Goal: Contribute content: Contribute content

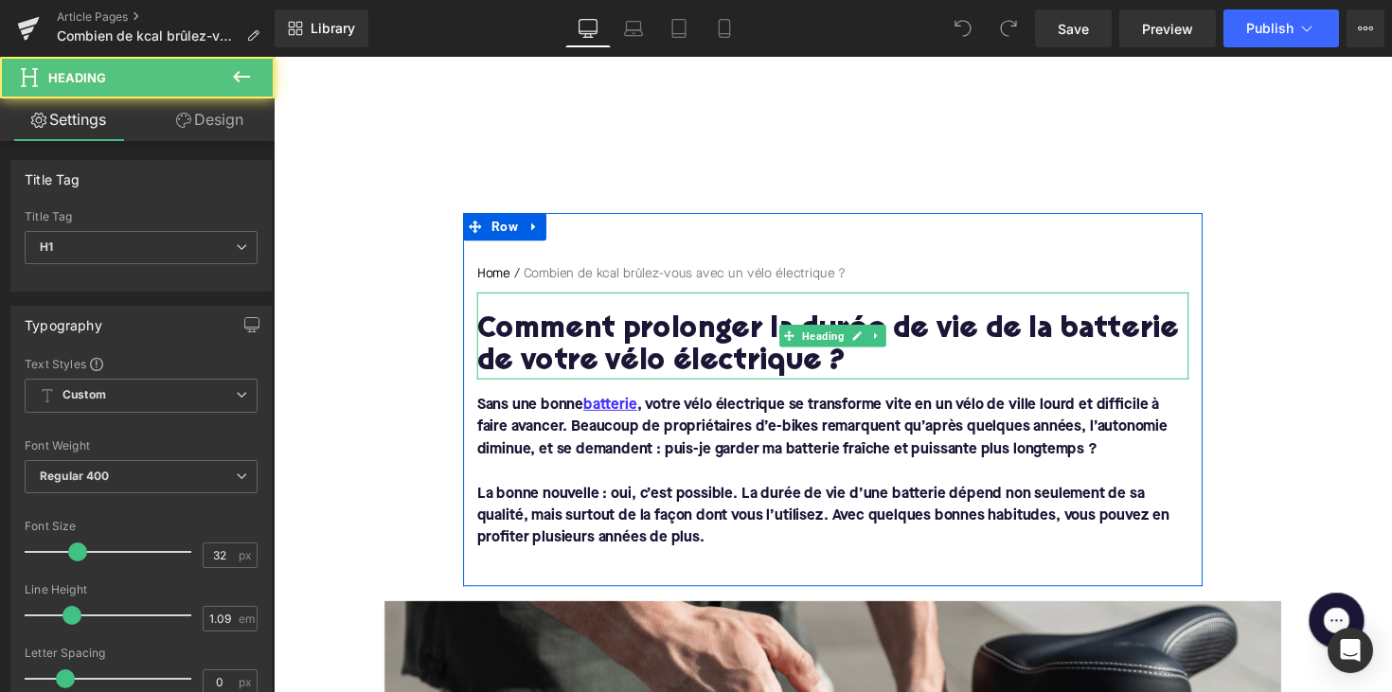
click at [666, 334] on h1 "Comment prolonger la durée de vie de la batterie de votre vélo électrique ?" at bounding box center [846, 354] width 729 height 66
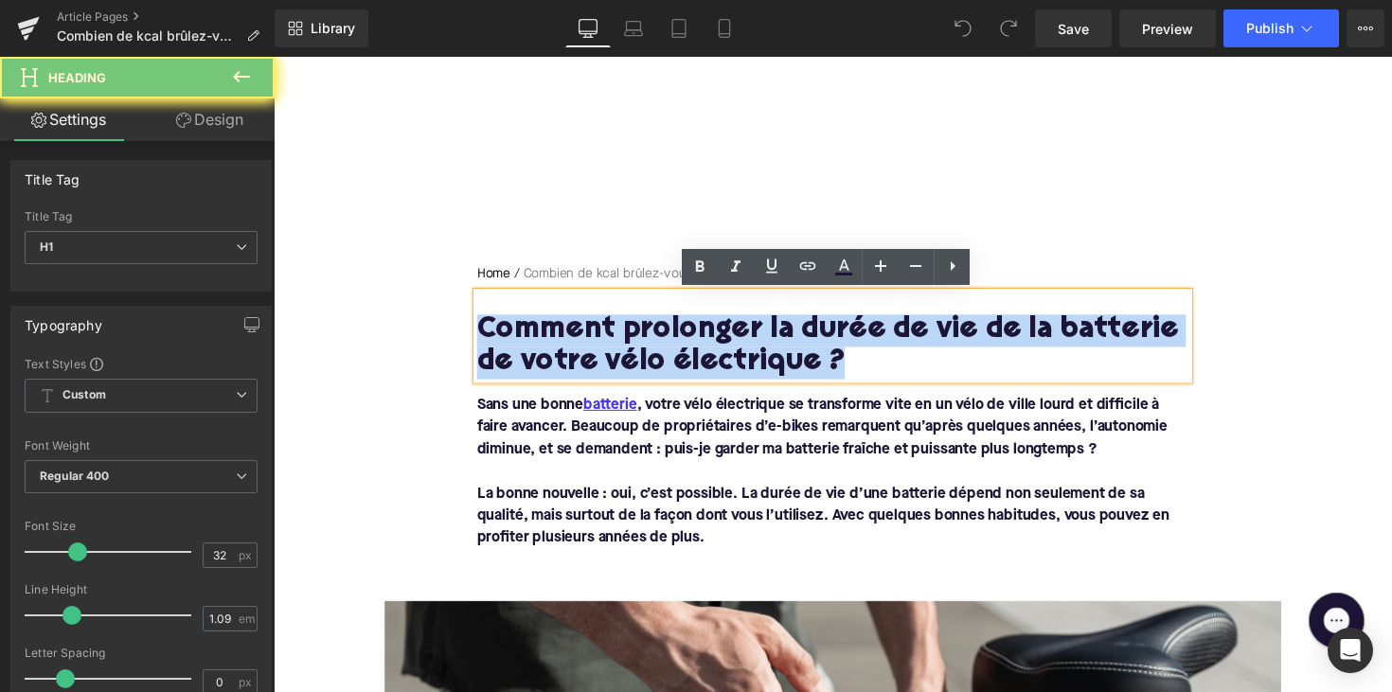
click at [666, 334] on h1 "Comment prolonger la durée de vie de la batterie de votre vélo électrique ?" at bounding box center [846, 354] width 729 height 66
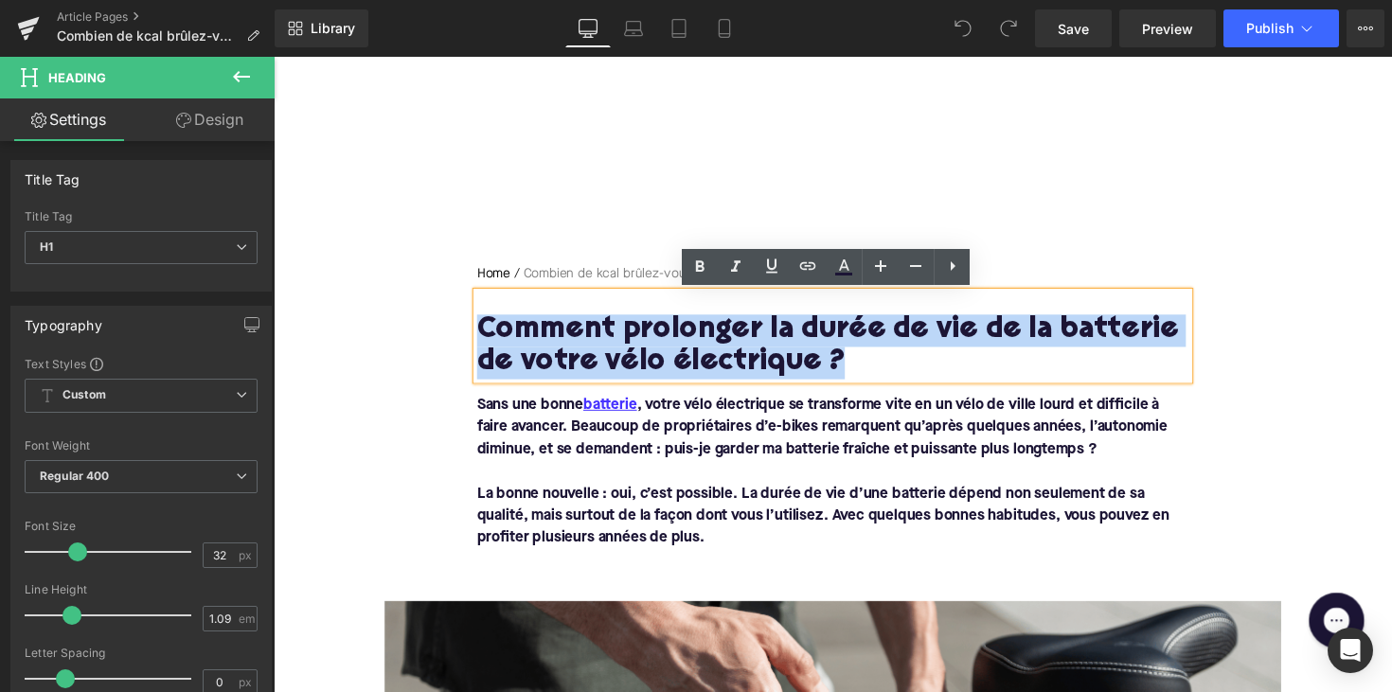
paste div
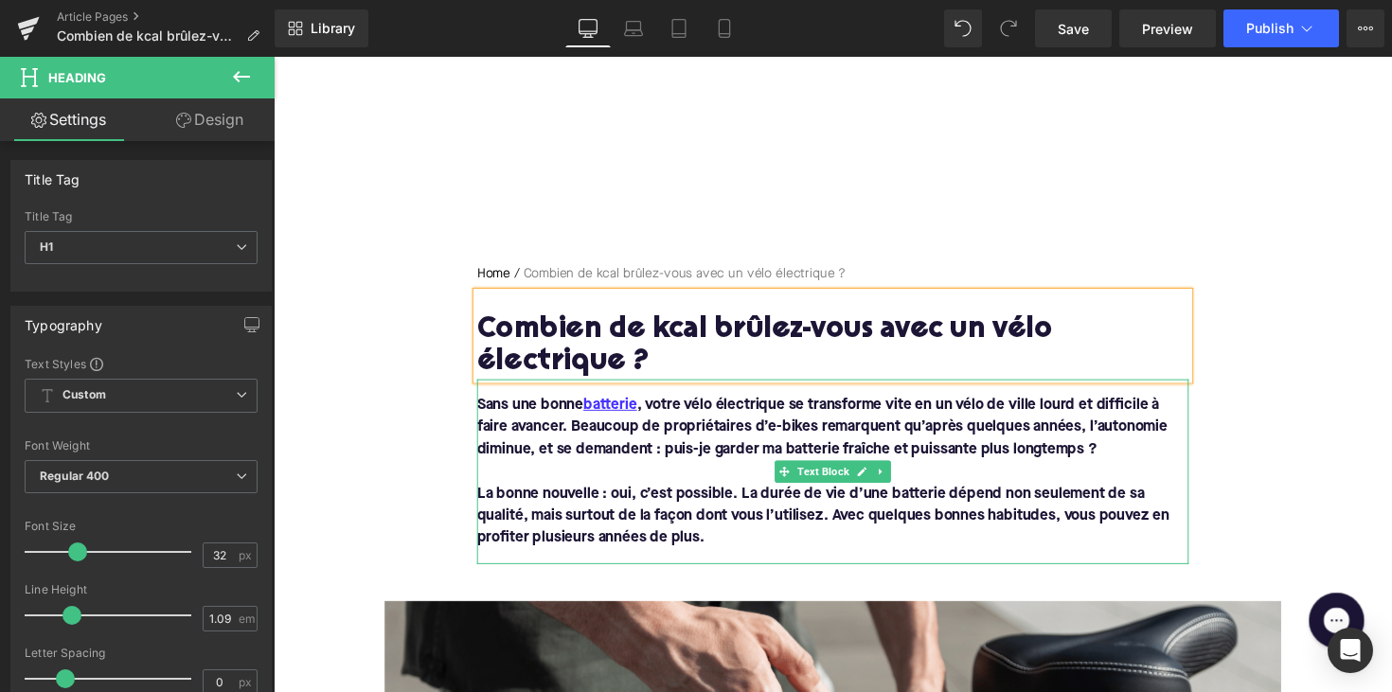
click at [717, 548] on p "La bonne nouvelle : oui, c’est possible. La durée de vie d’une batterie dépend …" at bounding box center [846, 527] width 729 height 68
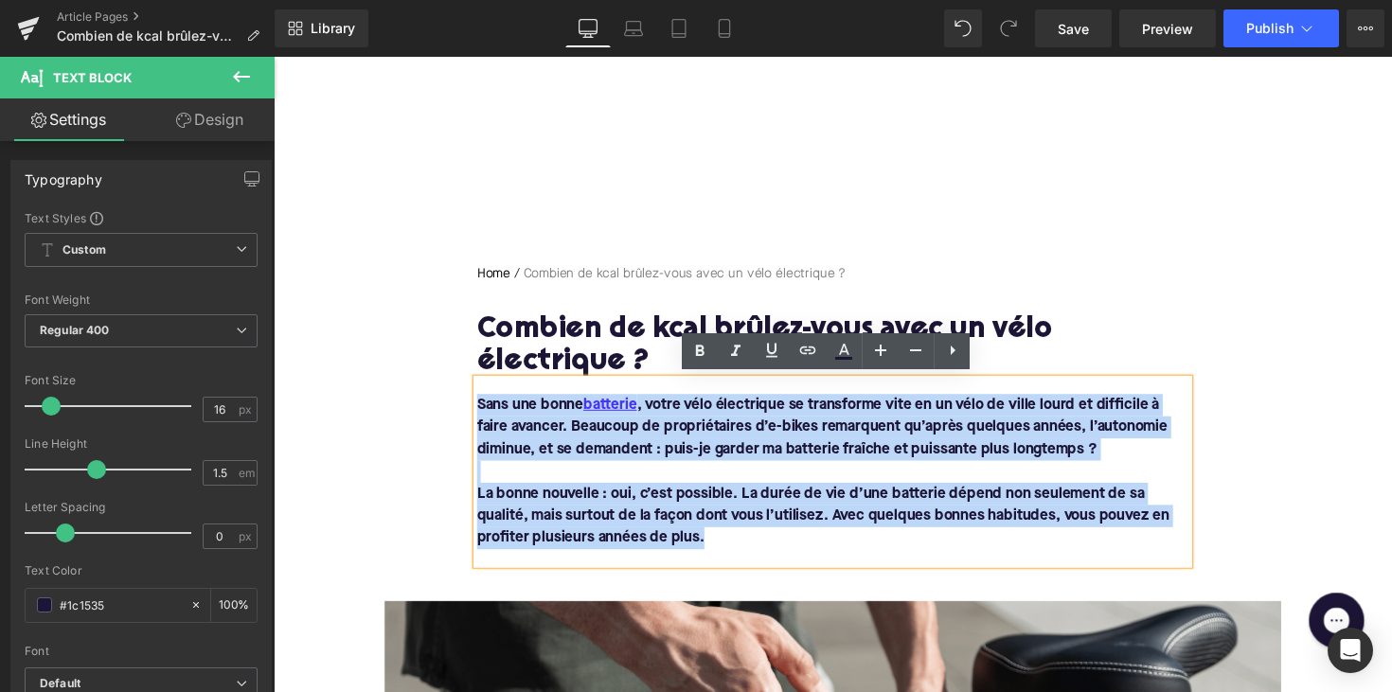
drag, startPoint x: 721, startPoint y: 548, endPoint x: 432, endPoint y: 406, distance: 322.6
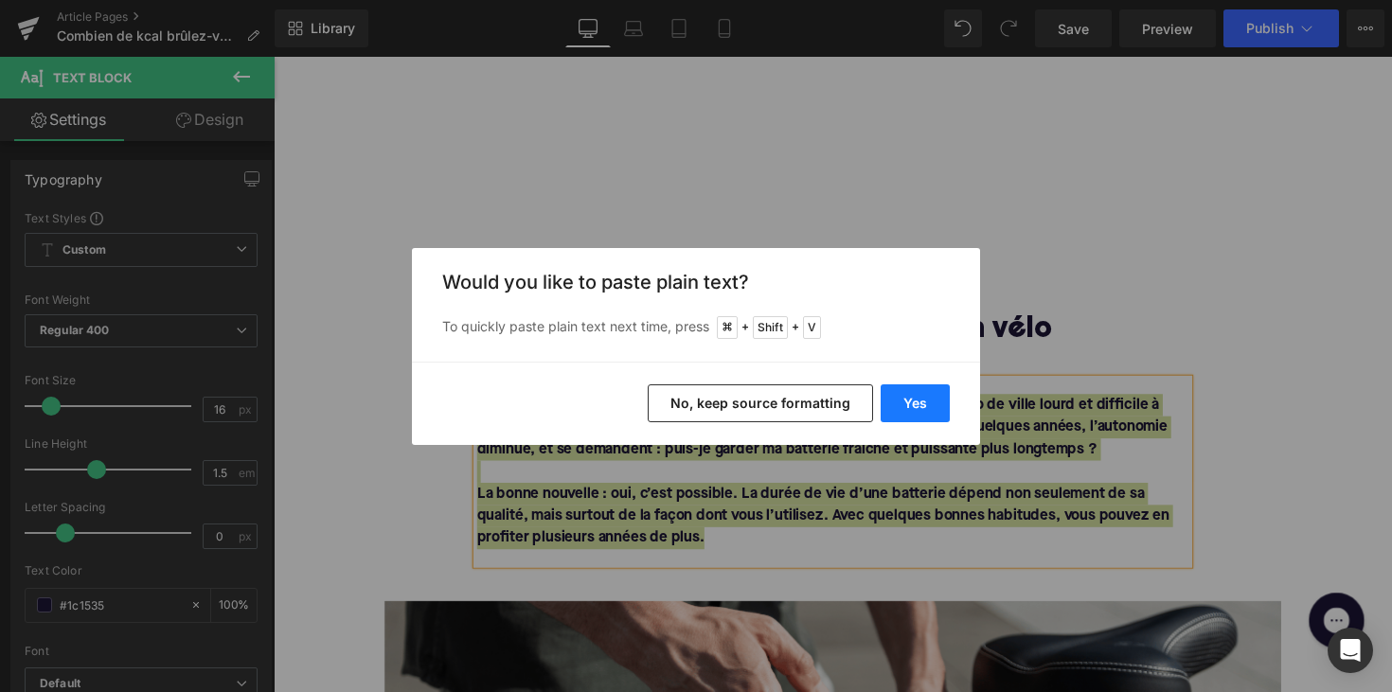
click at [925, 392] on button "Yes" at bounding box center [914, 403] width 69 height 38
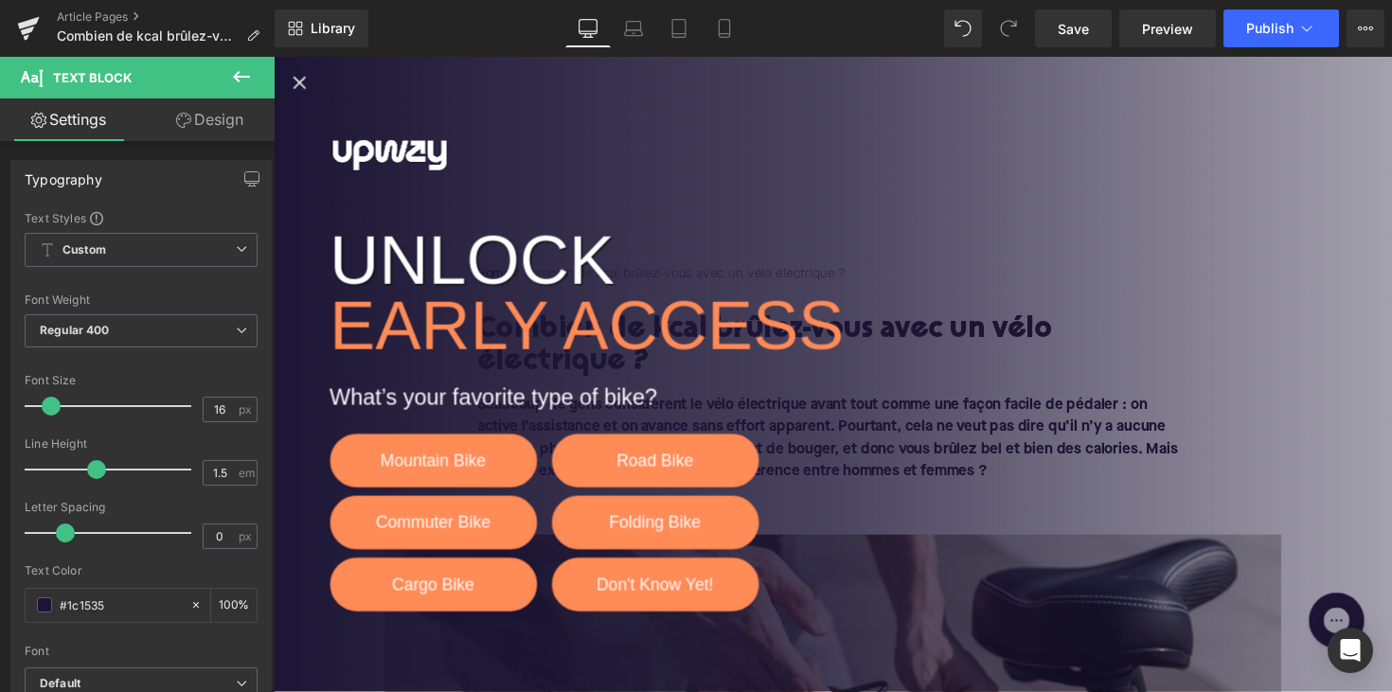
click at [297, 84] on icon "Close popup" at bounding box center [300, 83] width 23 height 23
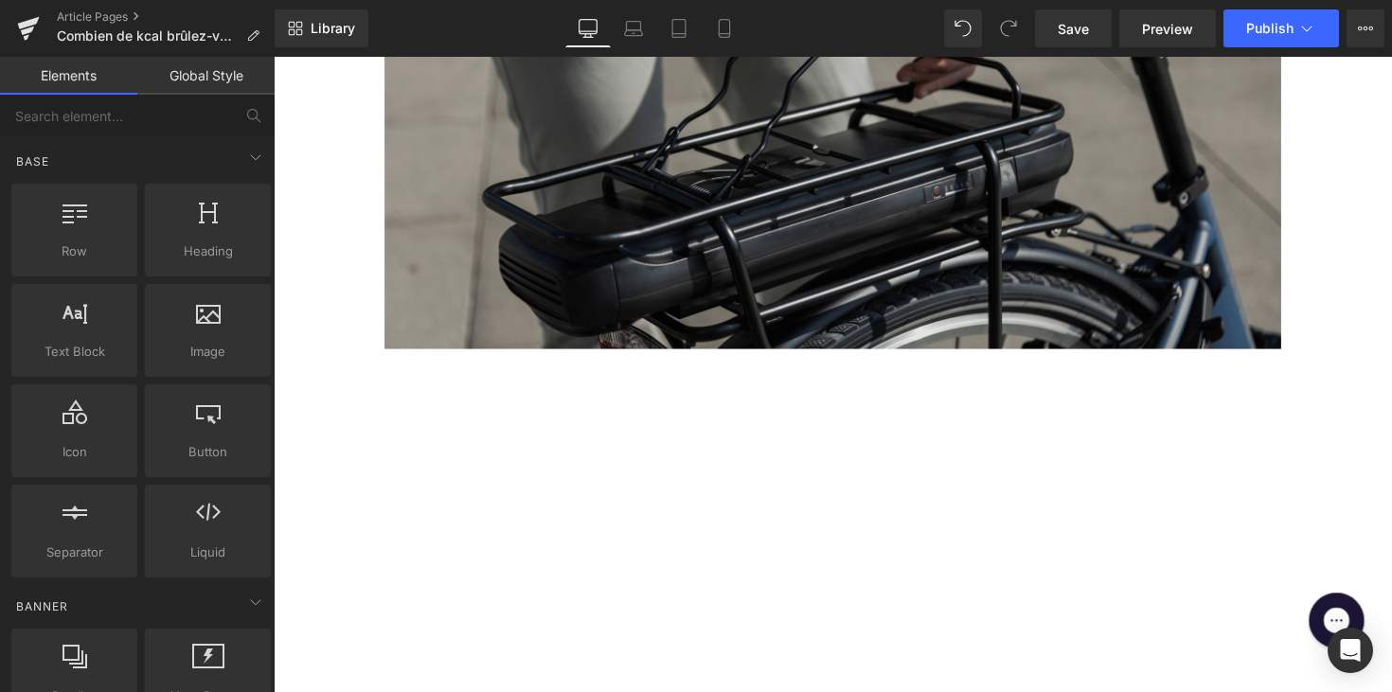
scroll to position [719, 0]
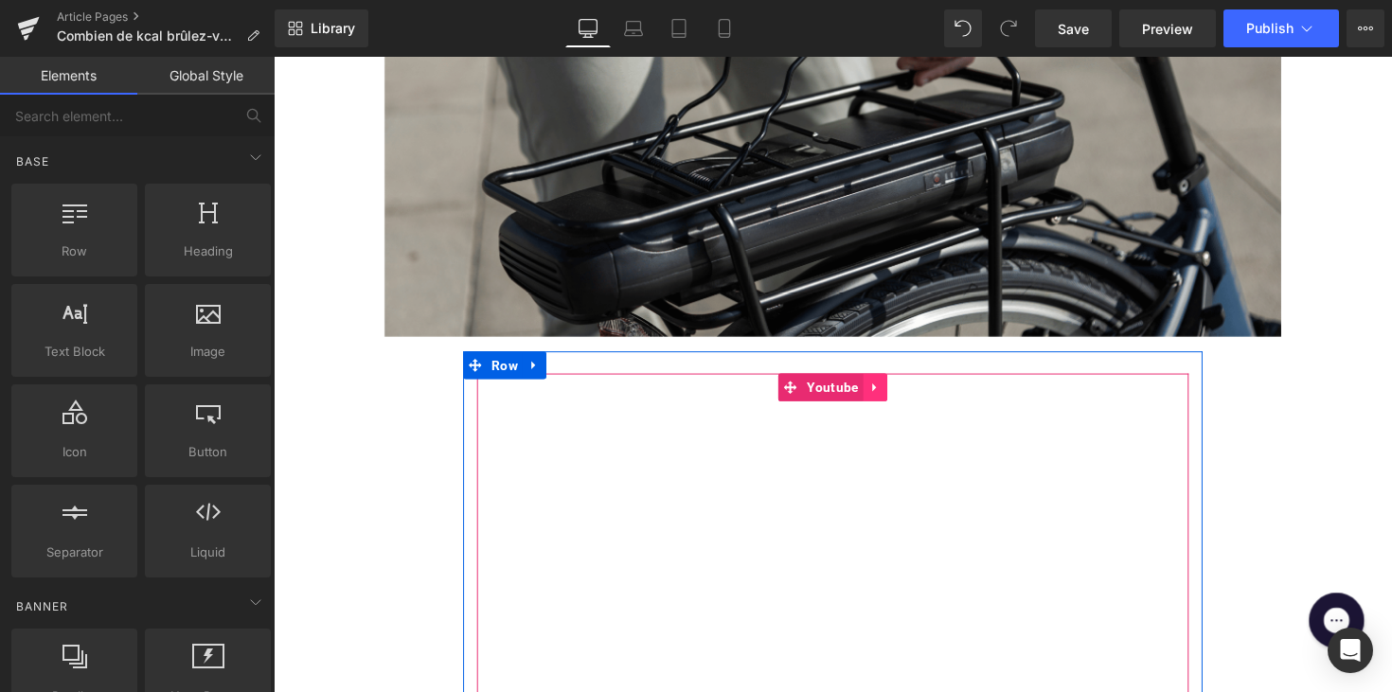
click at [889, 399] on icon at bounding box center [889, 396] width 13 height 14
click at [902, 398] on icon at bounding box center [902, 395] width 13 height 13
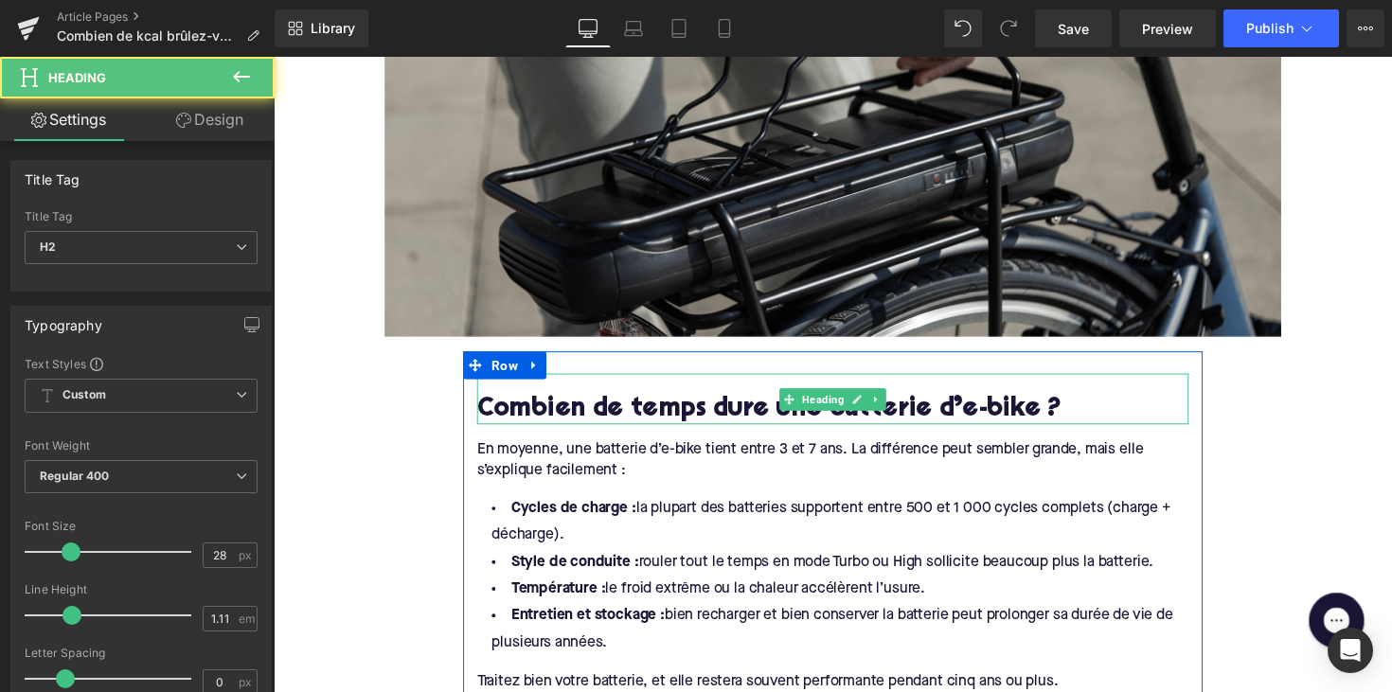
click at [568, 412] on h2 "Combien de temps dure une batterie d’e-bike ?" at bounding box center [846, 418] width 729 height 29
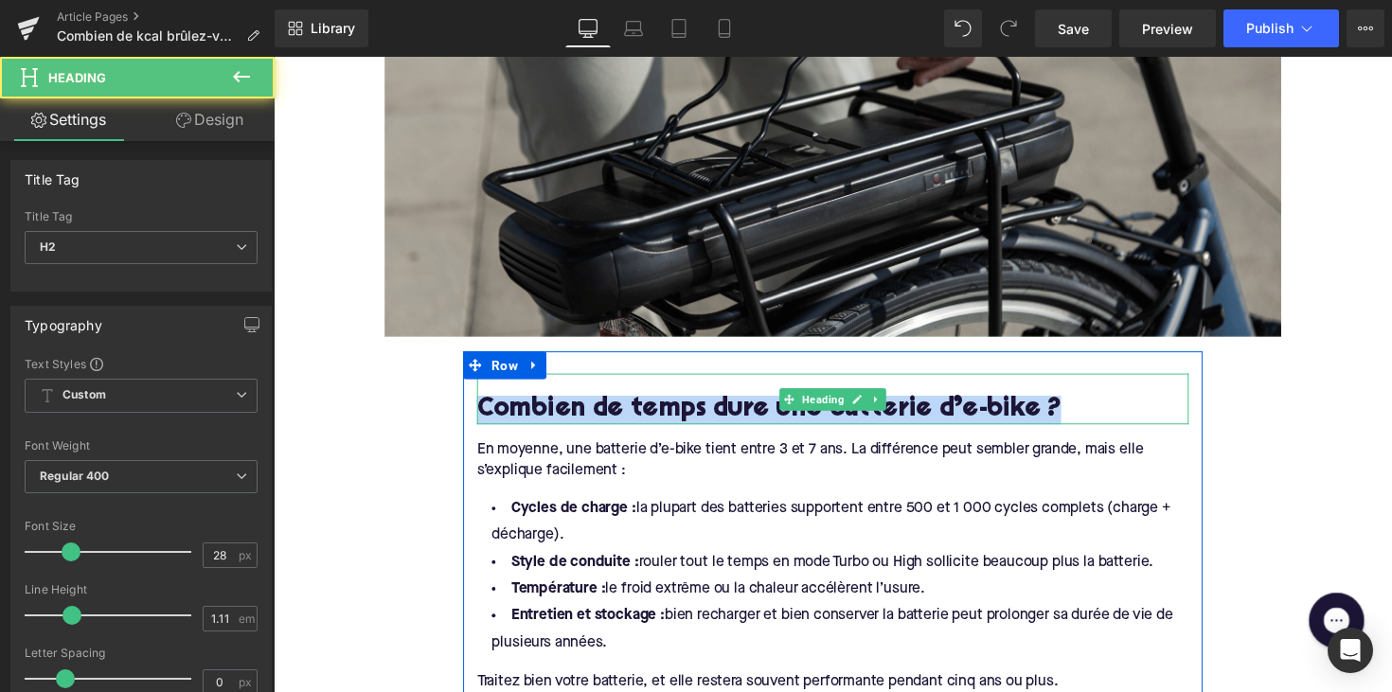
click at [568, 412] on h2 "Combien de temps dure une batterie d’e-bike ?" at bounding box center [846, 418] width 729 height 29
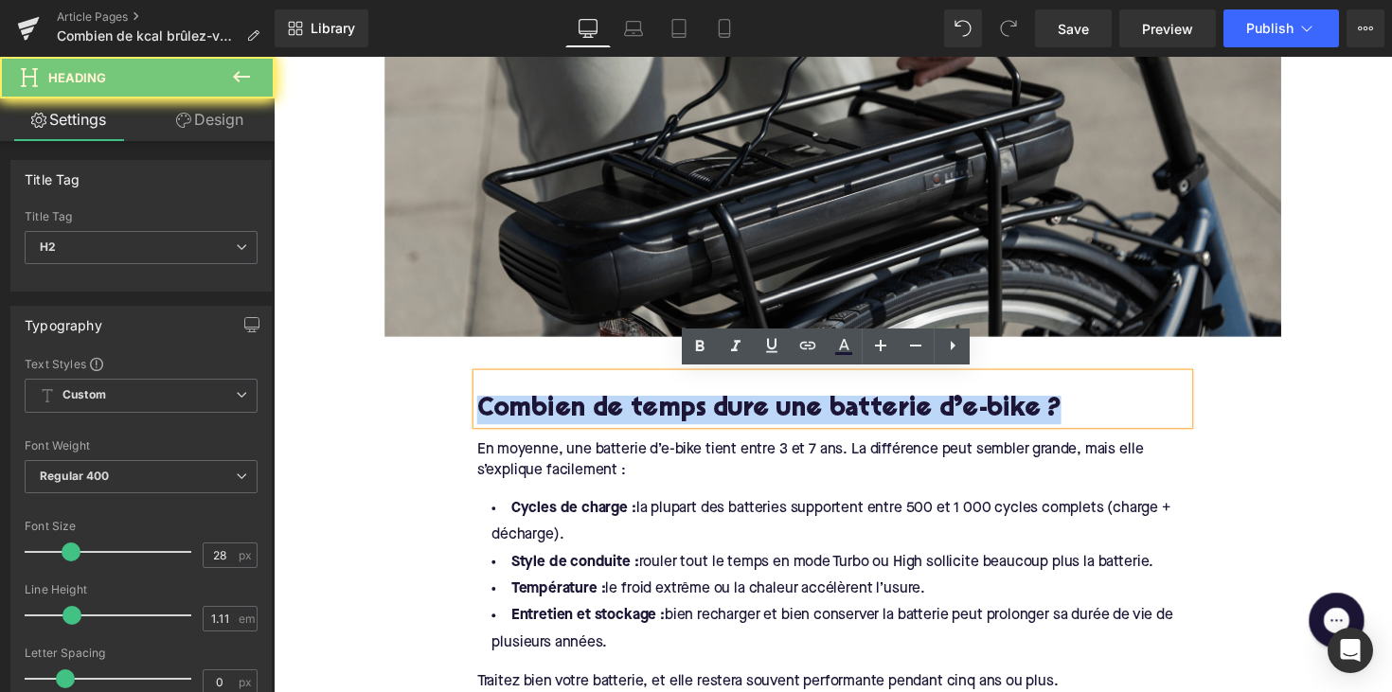
paste div
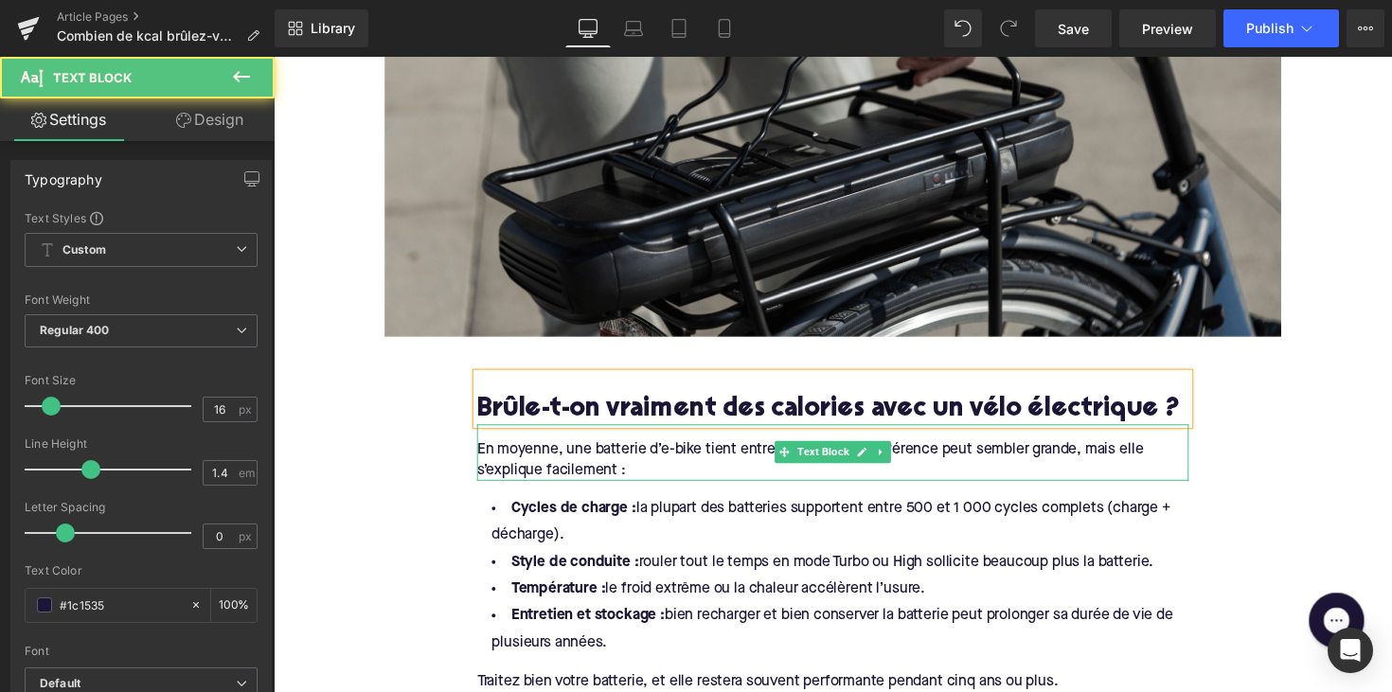
click at [638, 478] on div "En moyenne, une batterie d’e-bike tient entre 3 et 7 ans. La différence peut se…" at bounding box center [846, 470] width 729 height 43
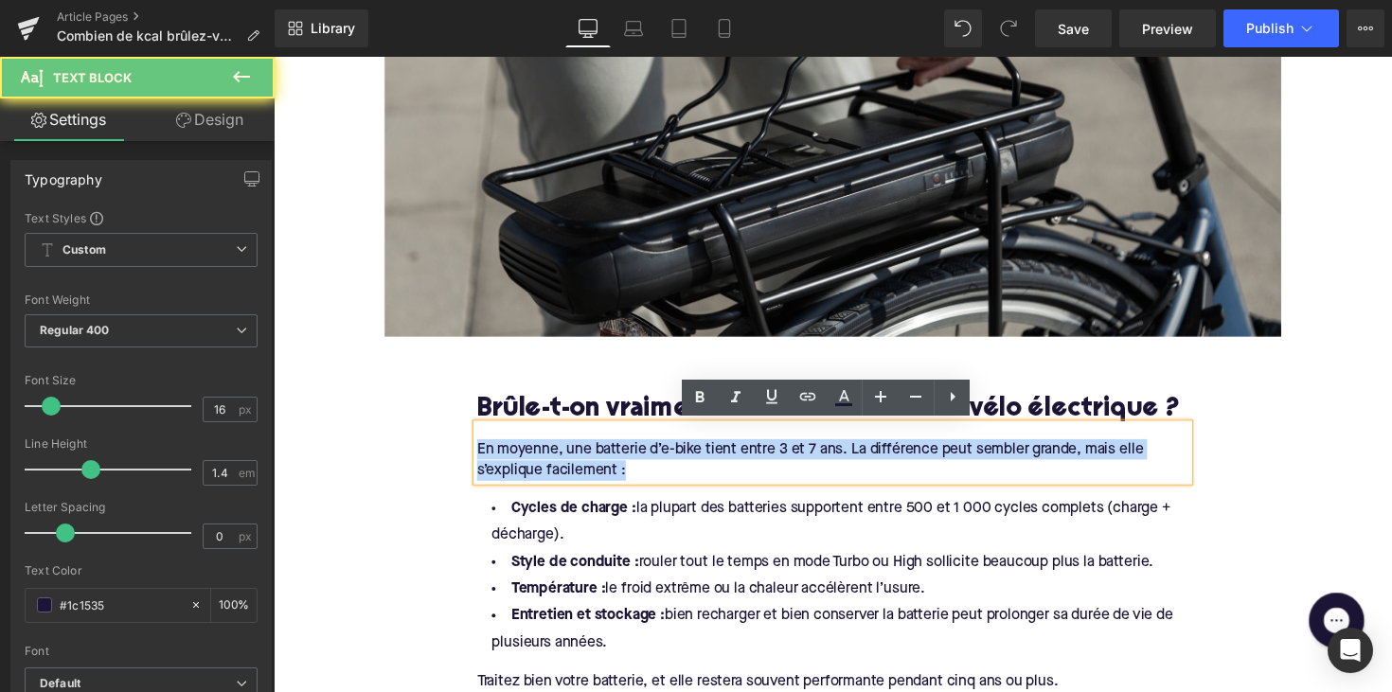
drag, startPoint x: 651, startPoint y: 478, endPoint x: 438, endPoint y: 461, distance: 213.7
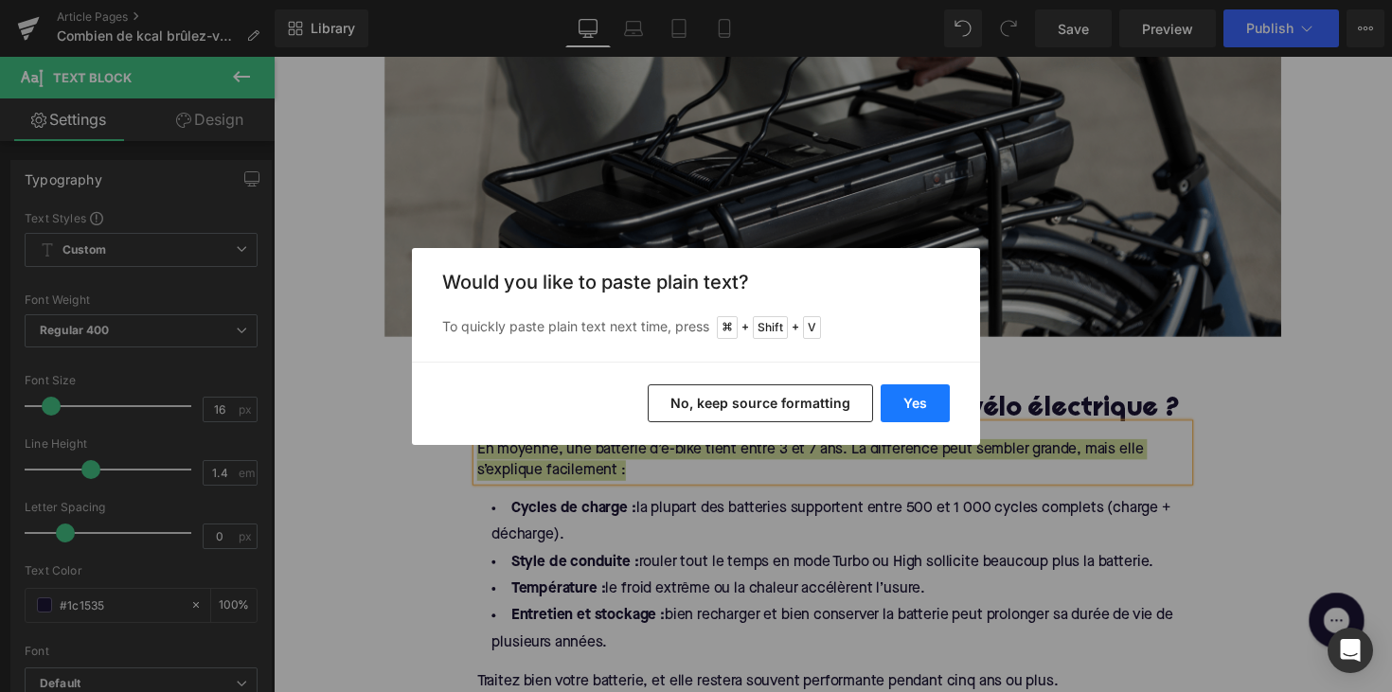
click at [904, 401] on button "Yes" at bounding box center [914, 403] width 69 height 38
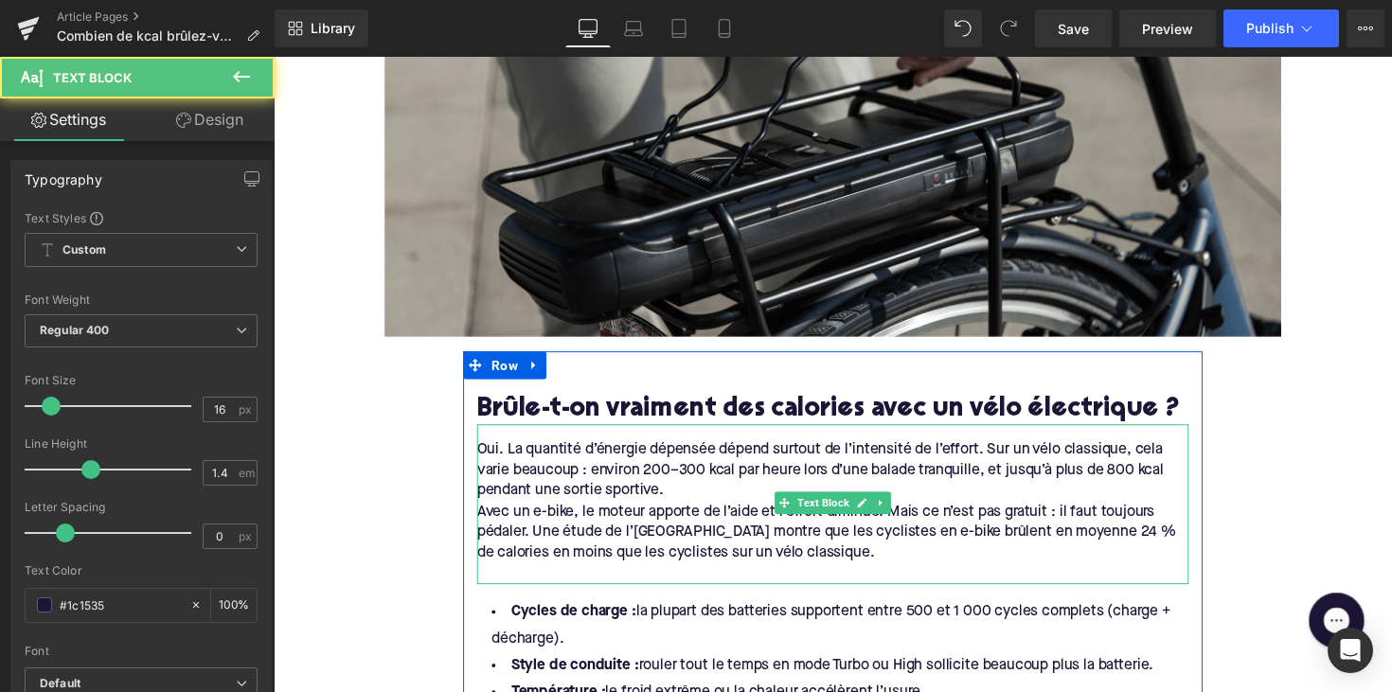
click at [513, 530] on div "Avec un e-bike, le moteur apporte de l’aide et l’effort diminue. Mais ce n’est …" at bounding box center [846, 544] width 729 height 63
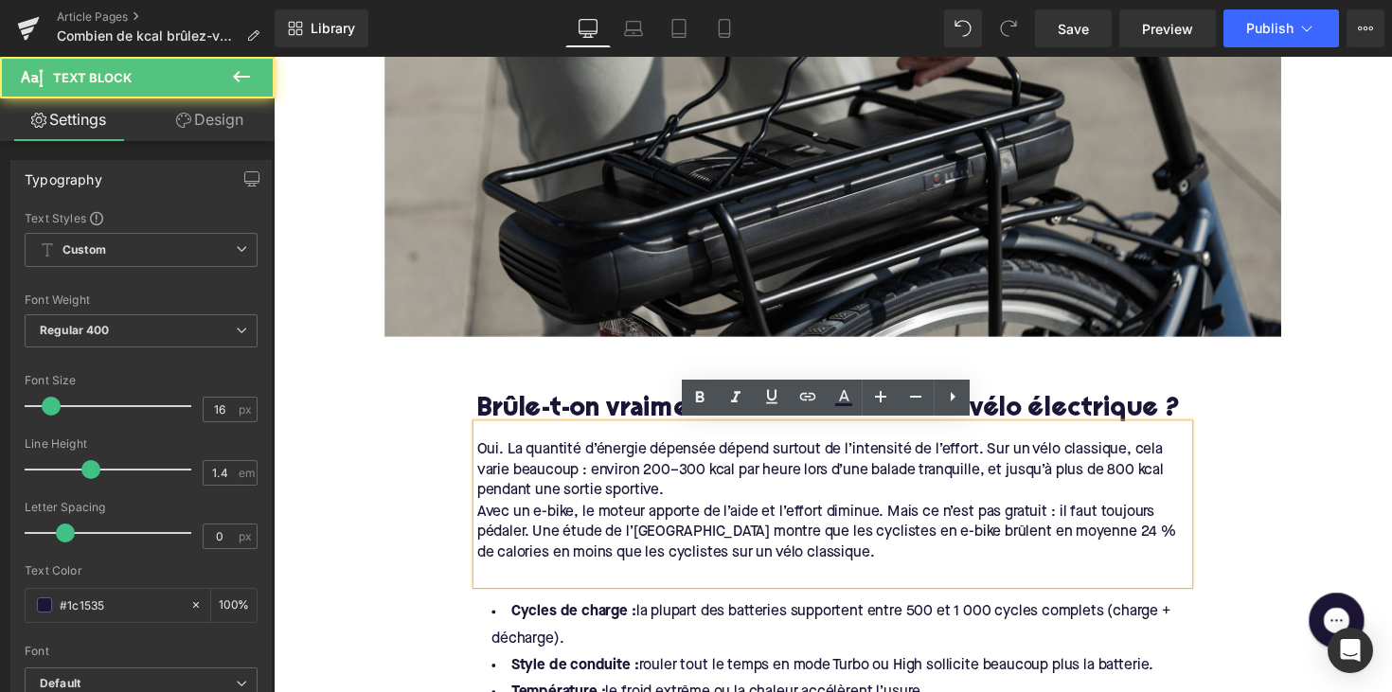
click at [482, 521] on div "Avec un e-bike, le moteur apporte de l’aide et l’effort diminue. Mais ce n’est …" at bounding box center [846, 544] width 729 height 63
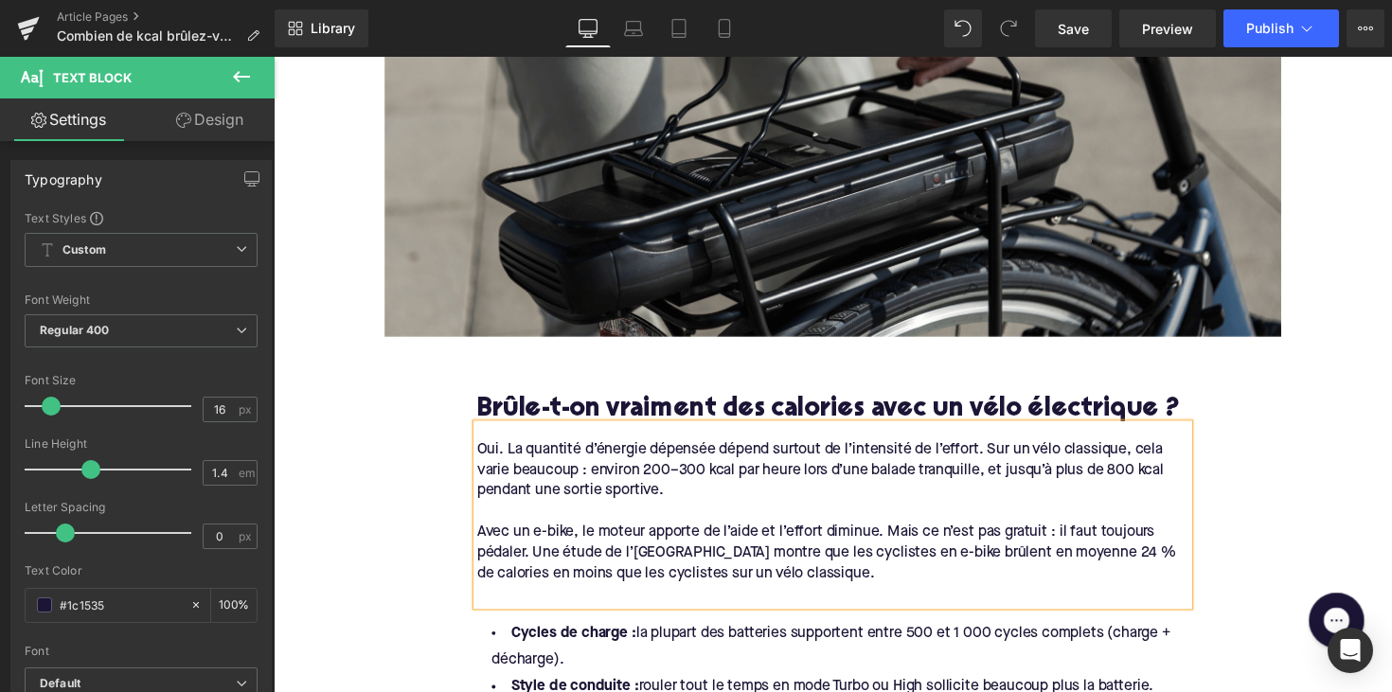
scroll to position [985, 0]
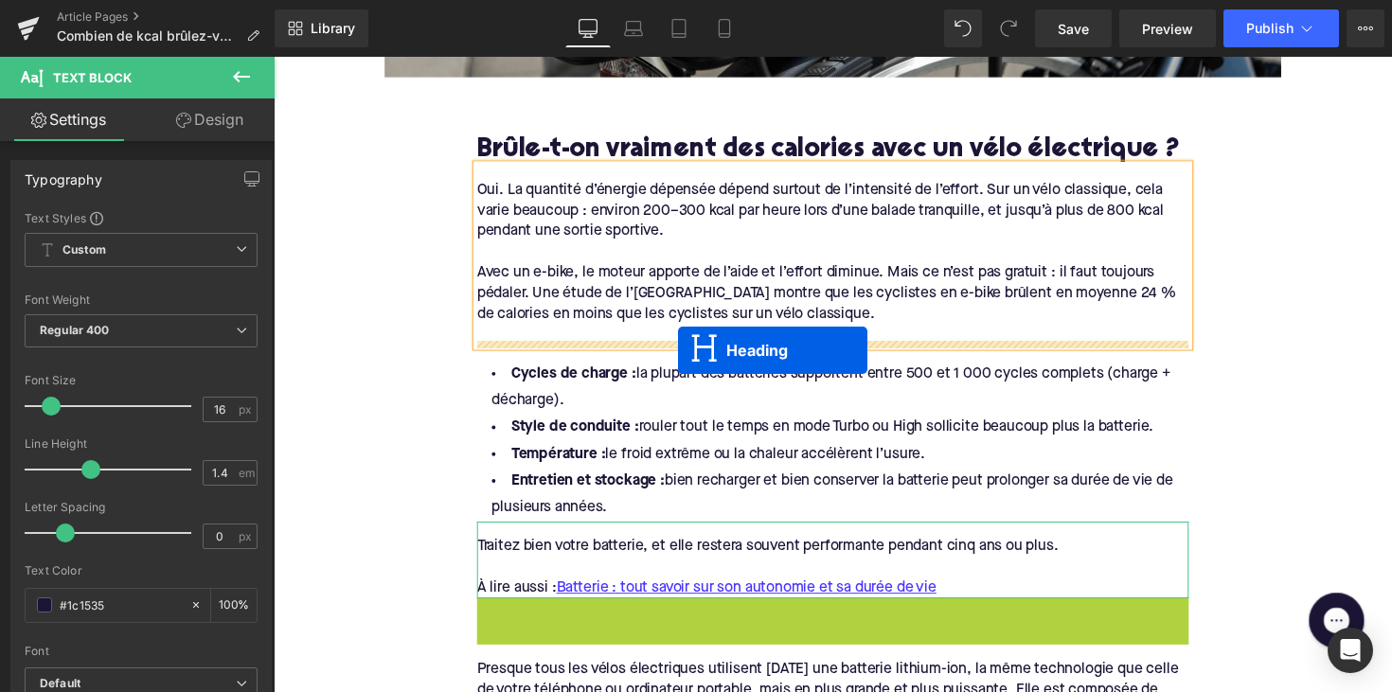
drag, startPoint x: 795, startPoint y: 630, endPoint x: 687, endPoint y: 357, distance: 294.1
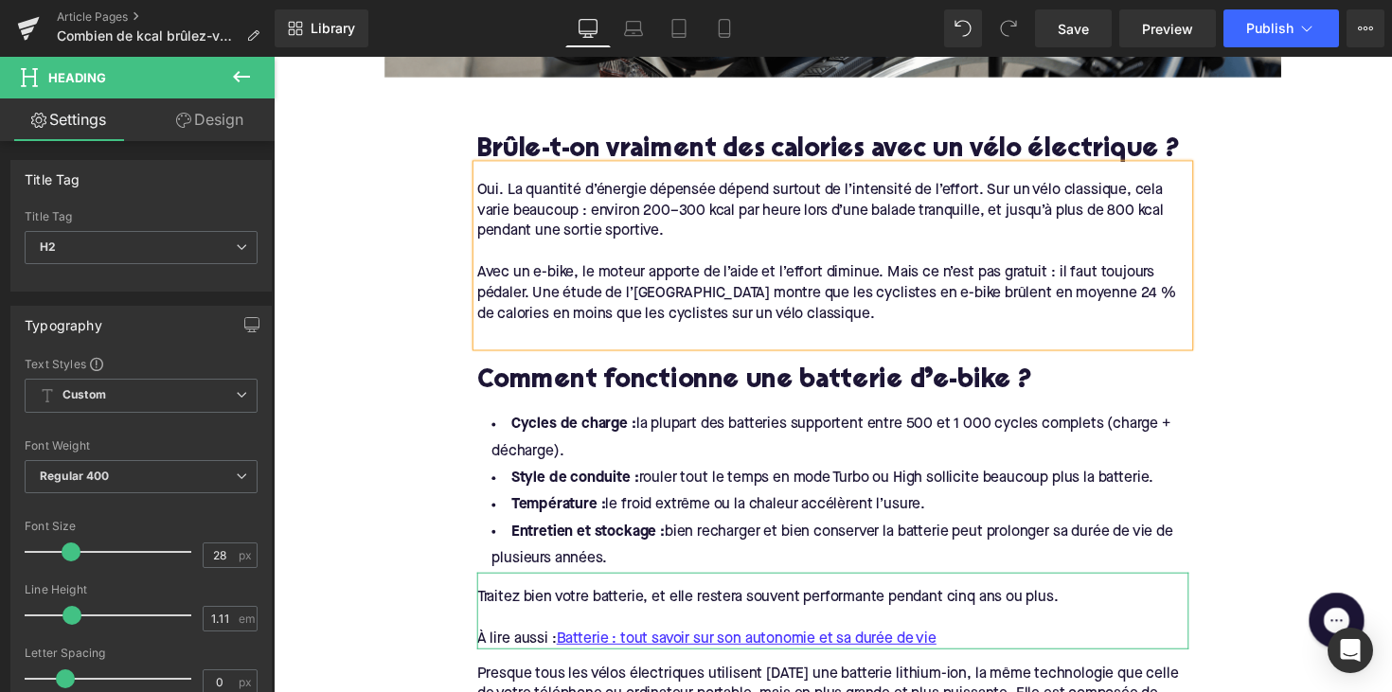
click at [630, 376] on h2 "Comment fonctionne une batterie d’e-bike ?" at bounding box center [846, 390] width 729 height 29
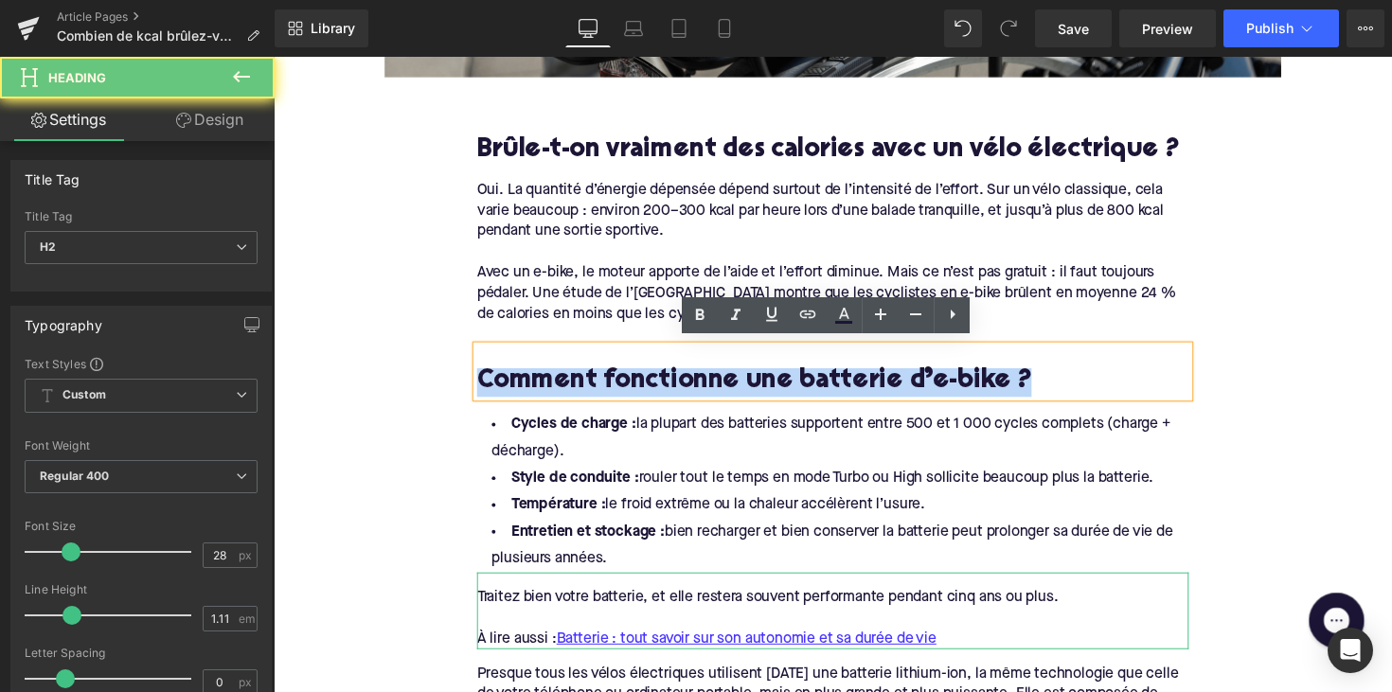
click at [630, 376] on h2 "Comment fonctionne une batterie d’e-bike ?" at bounding box center [846, 390] width 729 height 29
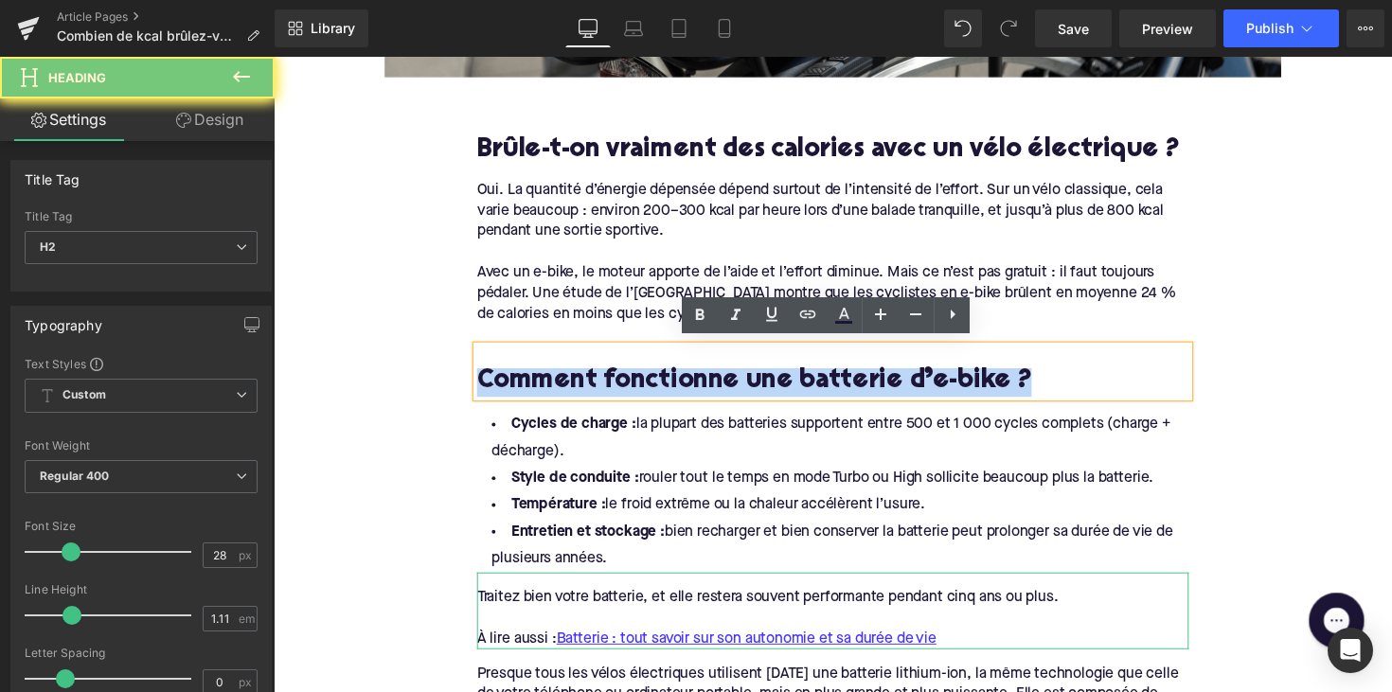
paste div
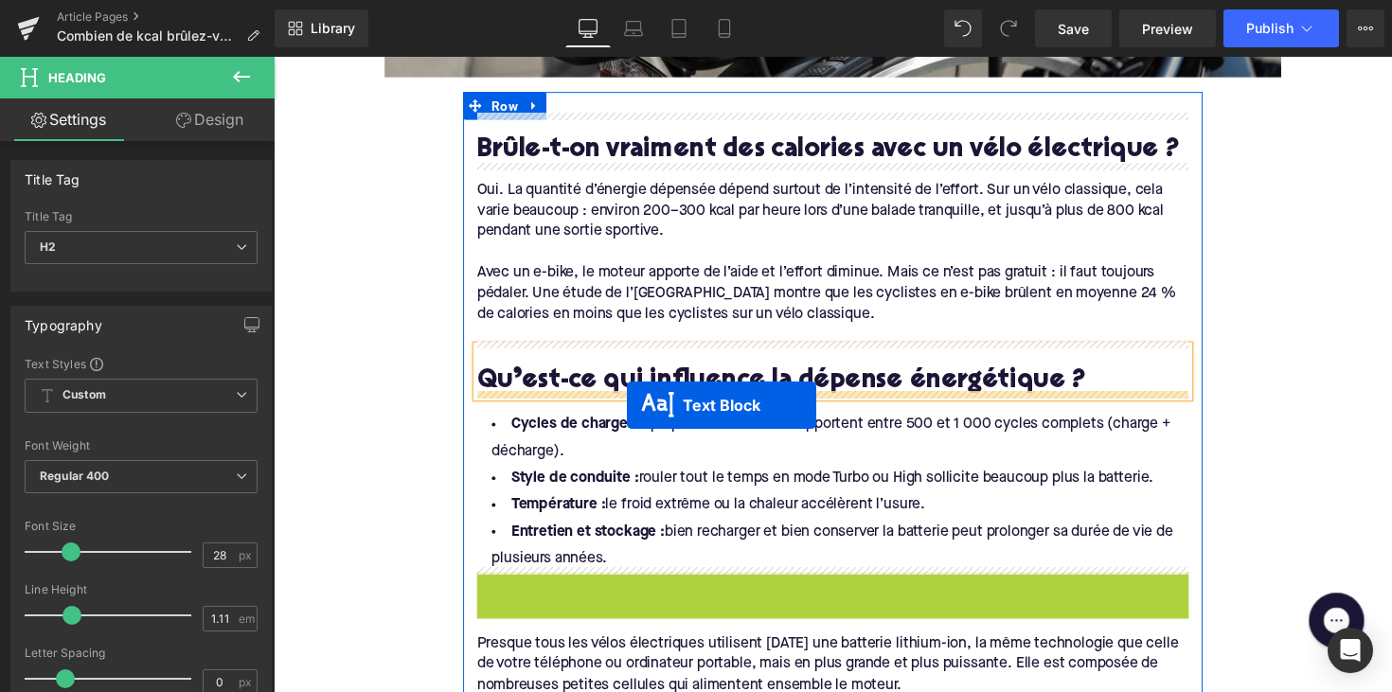
drag, startPoint x: 793, startPoint y: 616, endPoint x: 635, endPoint y: 414, distance: 257.0
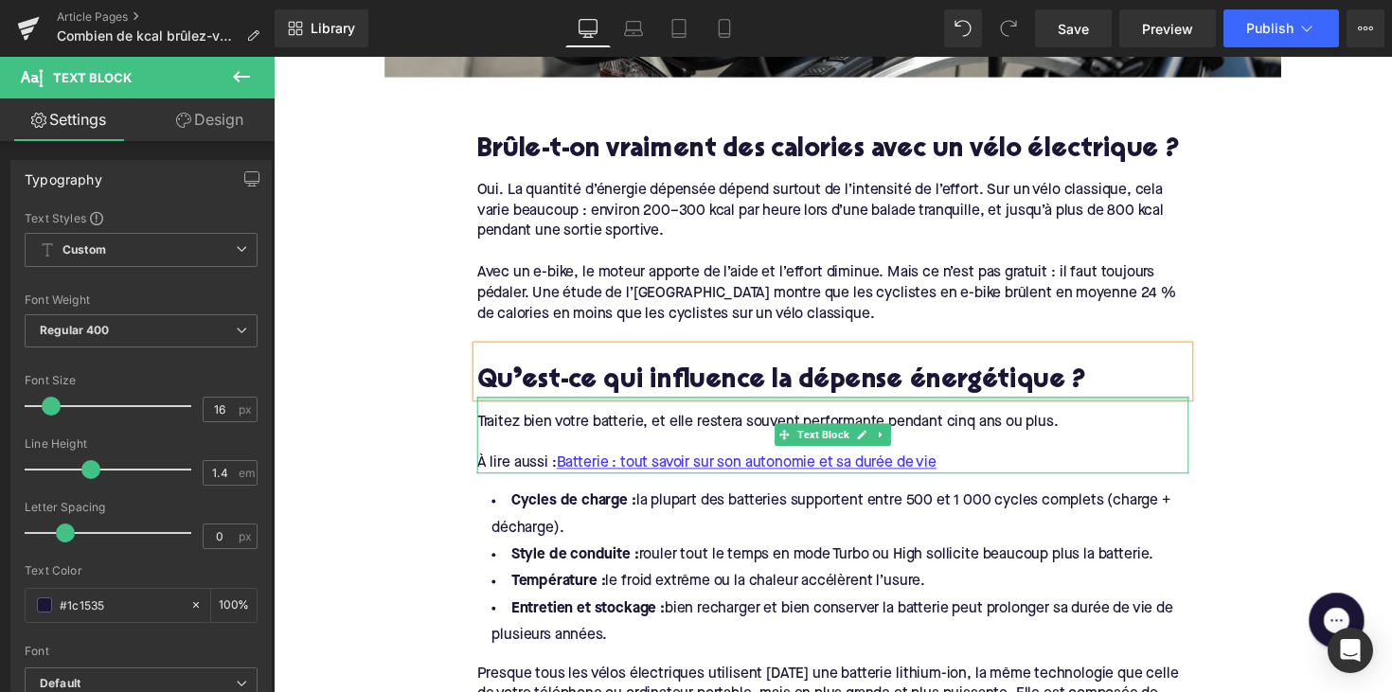
click at [685, 446] on div at bounding box center [846, 451] width 729 height 21
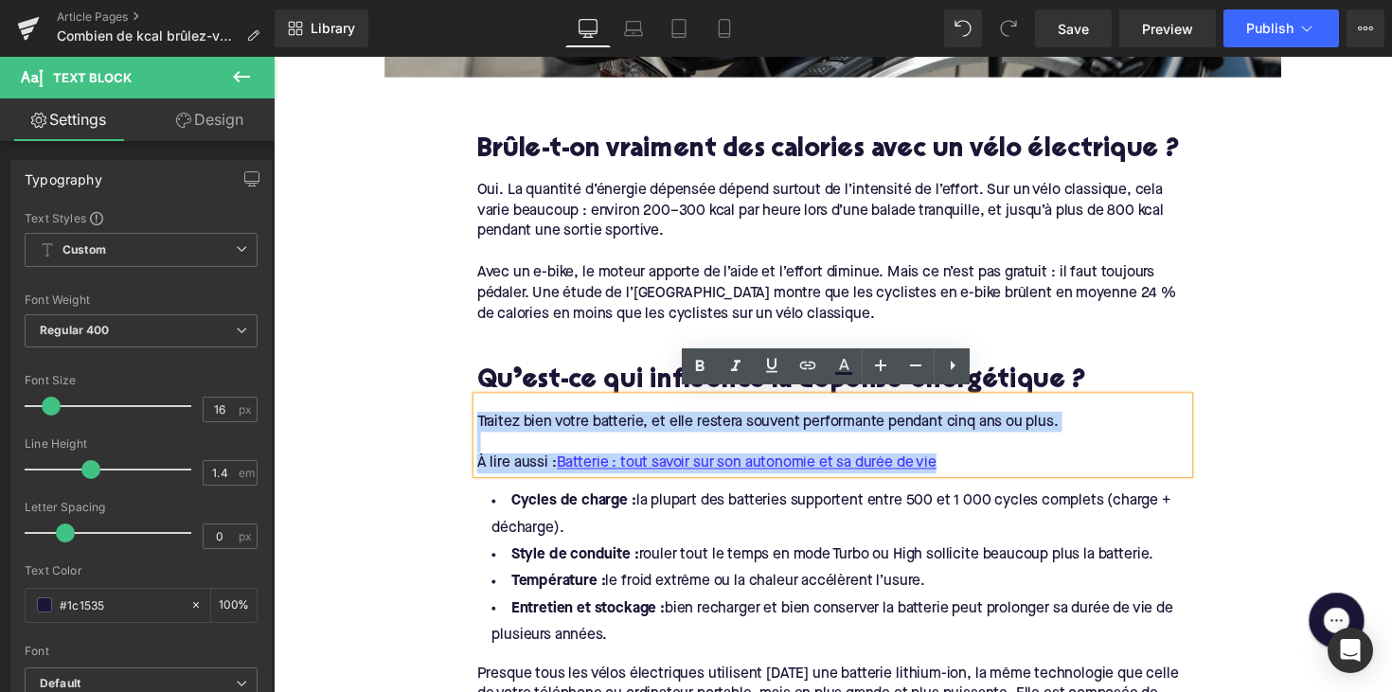
drag, startPoint x: 978, startPoint y: 461, endPoint x: 339, endPoint y: 375, distance: 644.8
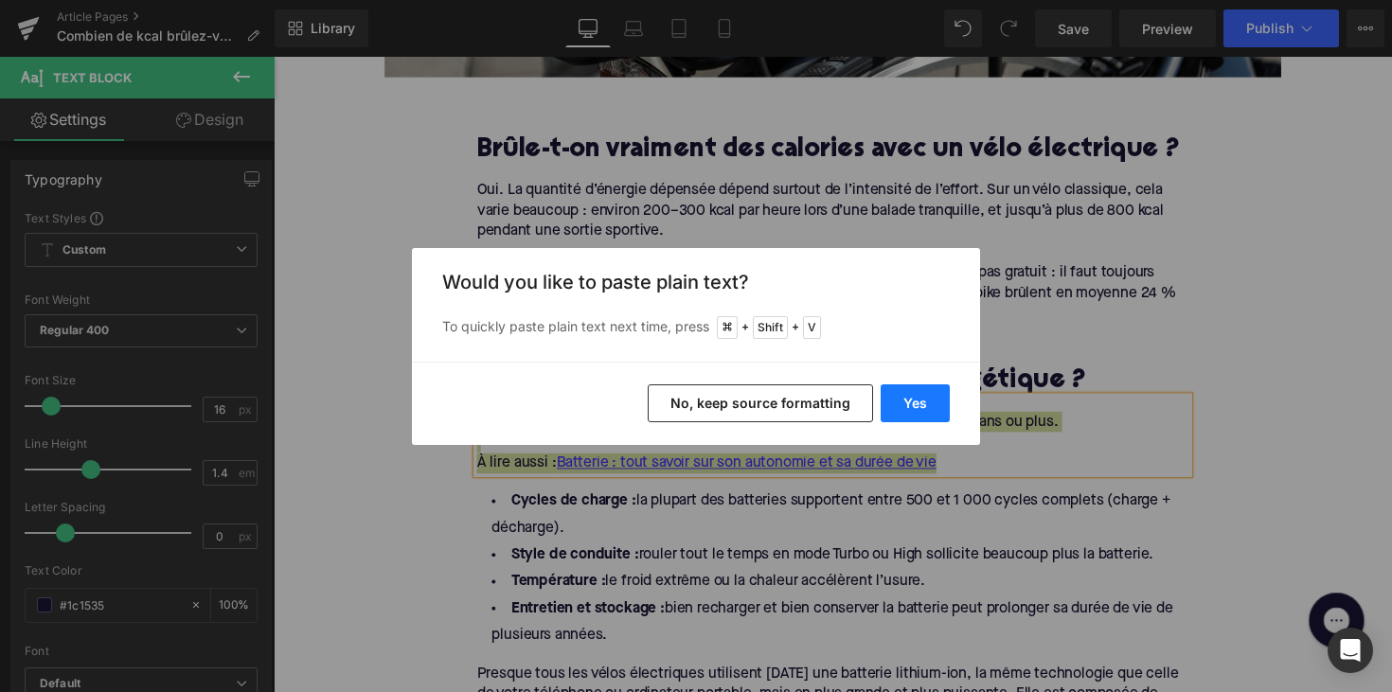
click at [903, 402] on button "Yes" at bounding box center [914, 403] width 69 height 38
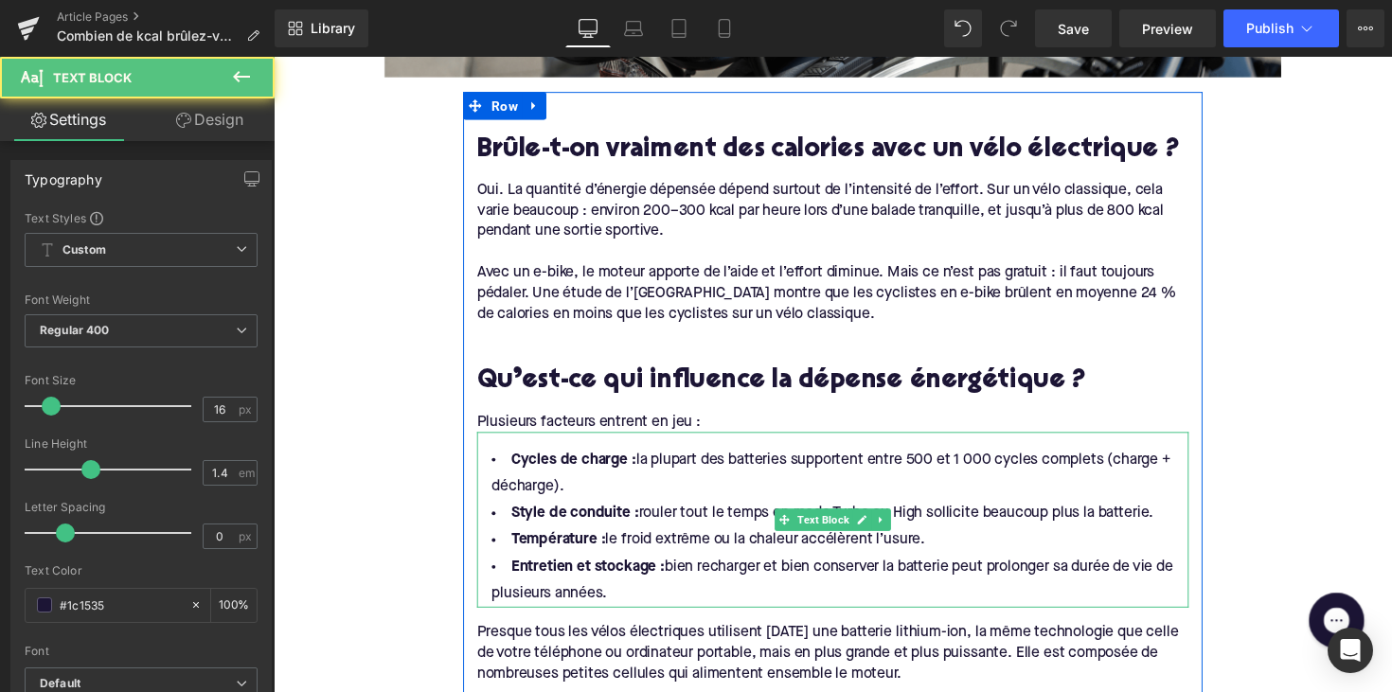
click at [625, 602] on li "Entretien et stockage : bien recharger et bien conserver la batterie peut prolo…" at bounding box center [846, 593] width 729 height 55
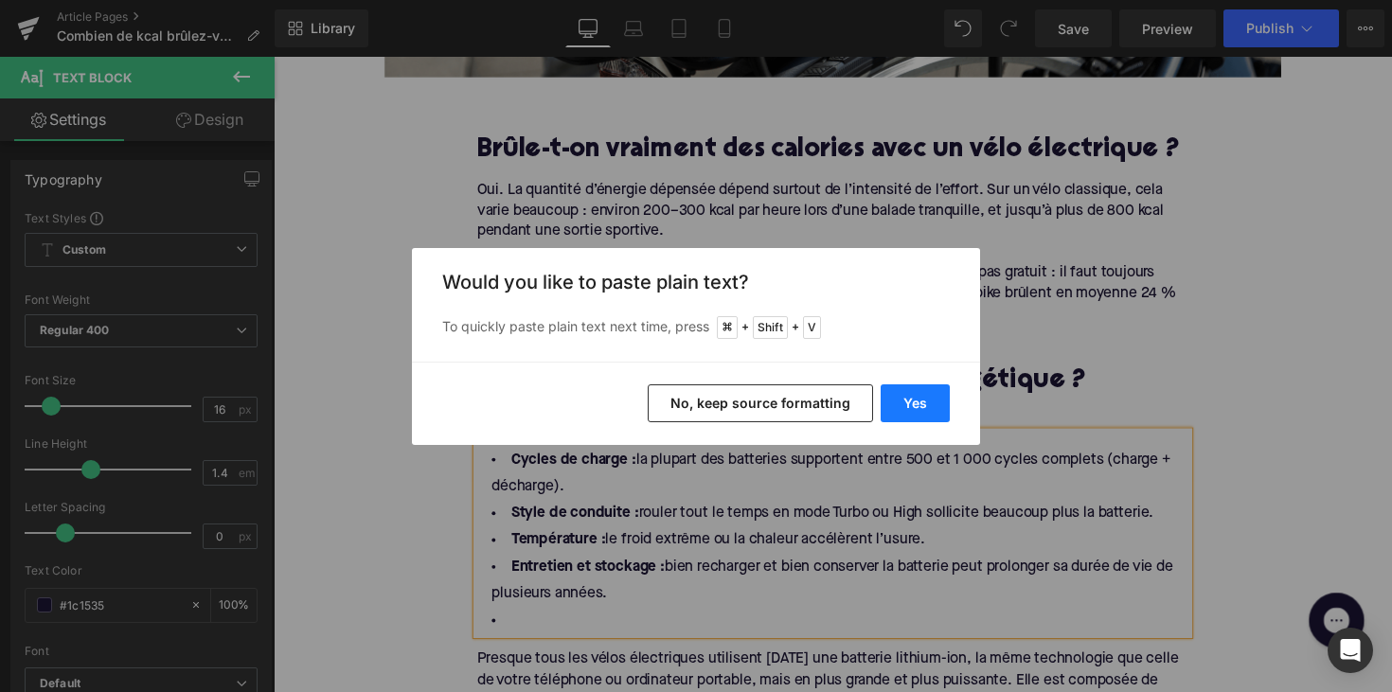
click at [901, 421] on button "Yes" at bounding box center [914, 403] width 69 height 38
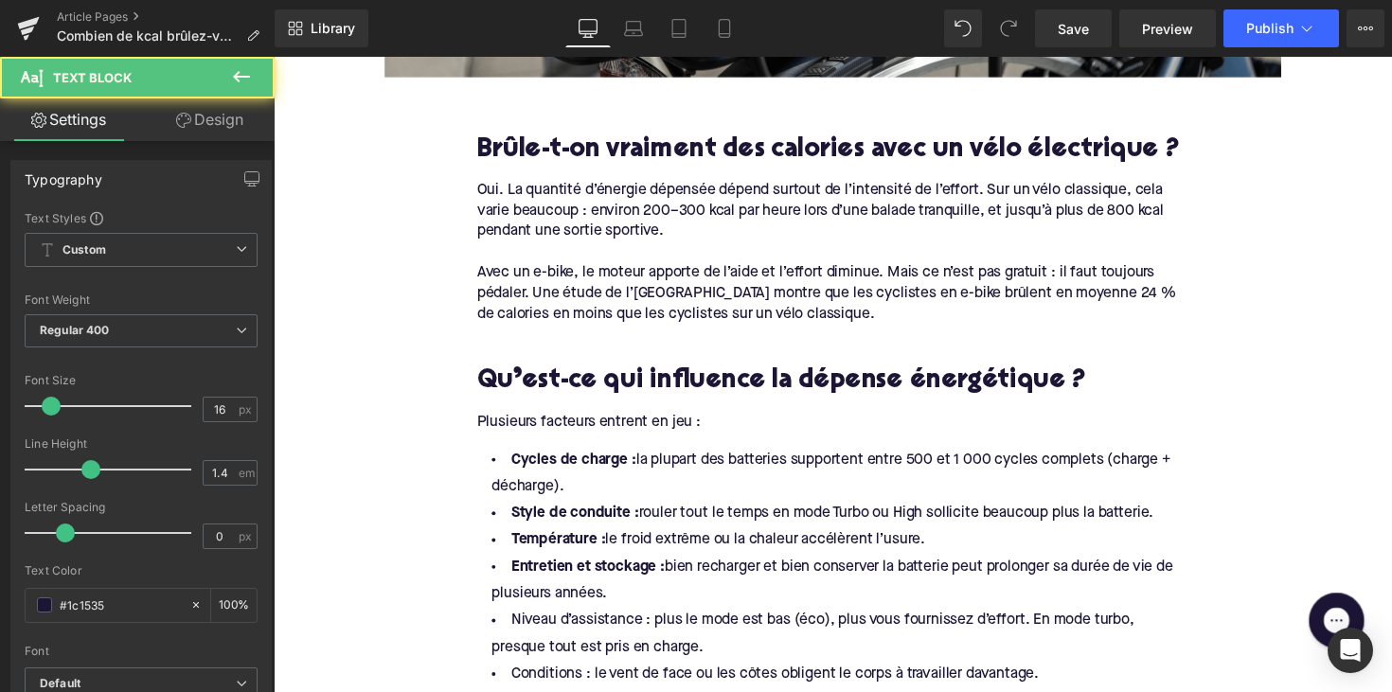
drag, startPoint x: 650, startPoint y: 593, endPoint x: 432, endPoint y: 458, distance: 256.7
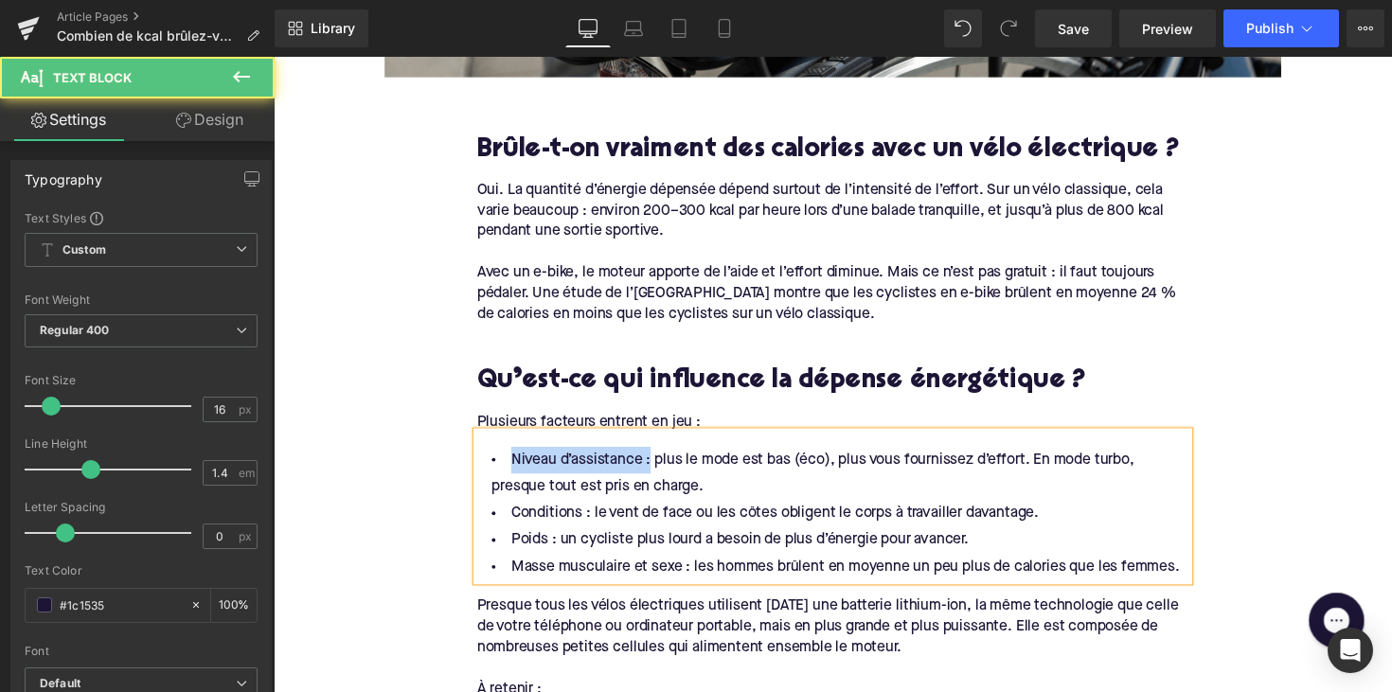
drag, startPoint x: 649, startPoint y: 469, endPoint x: 434, endPoint y: 469, distance: 215.8
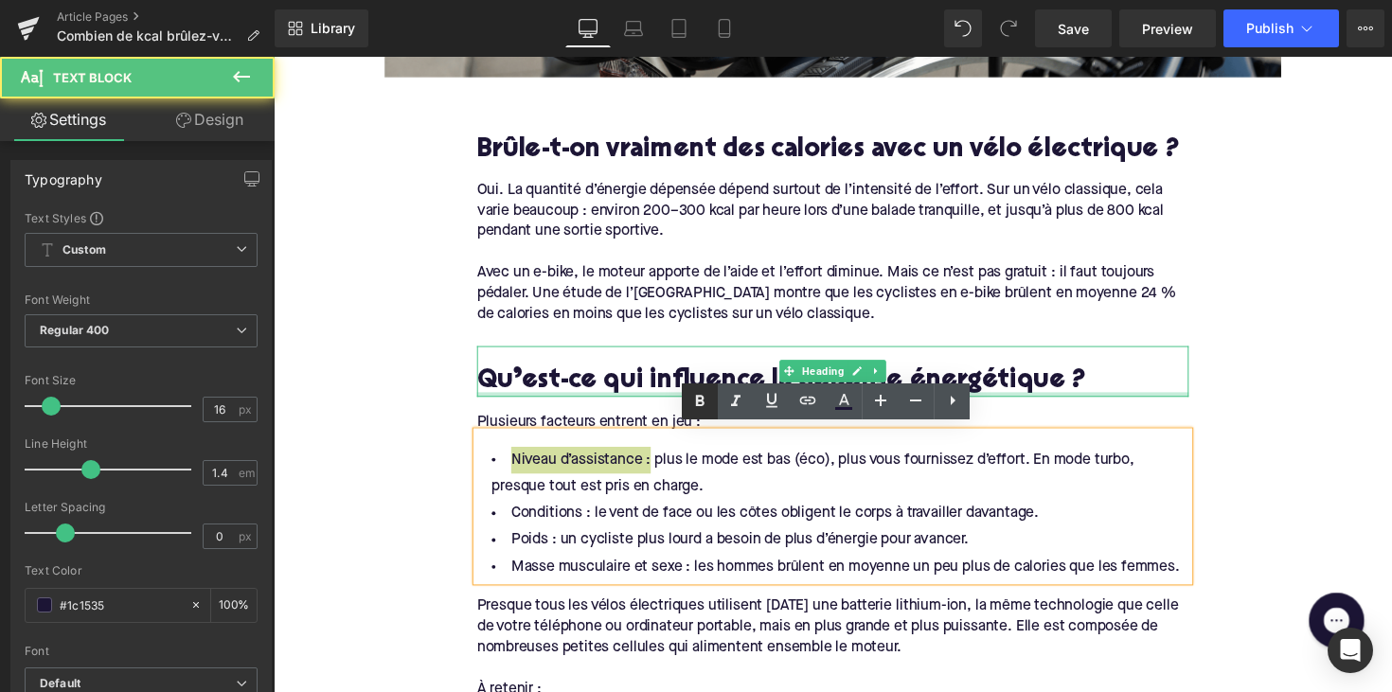
click at [692, 401] on icon at bounding box center [699, 401] width 23 height 23
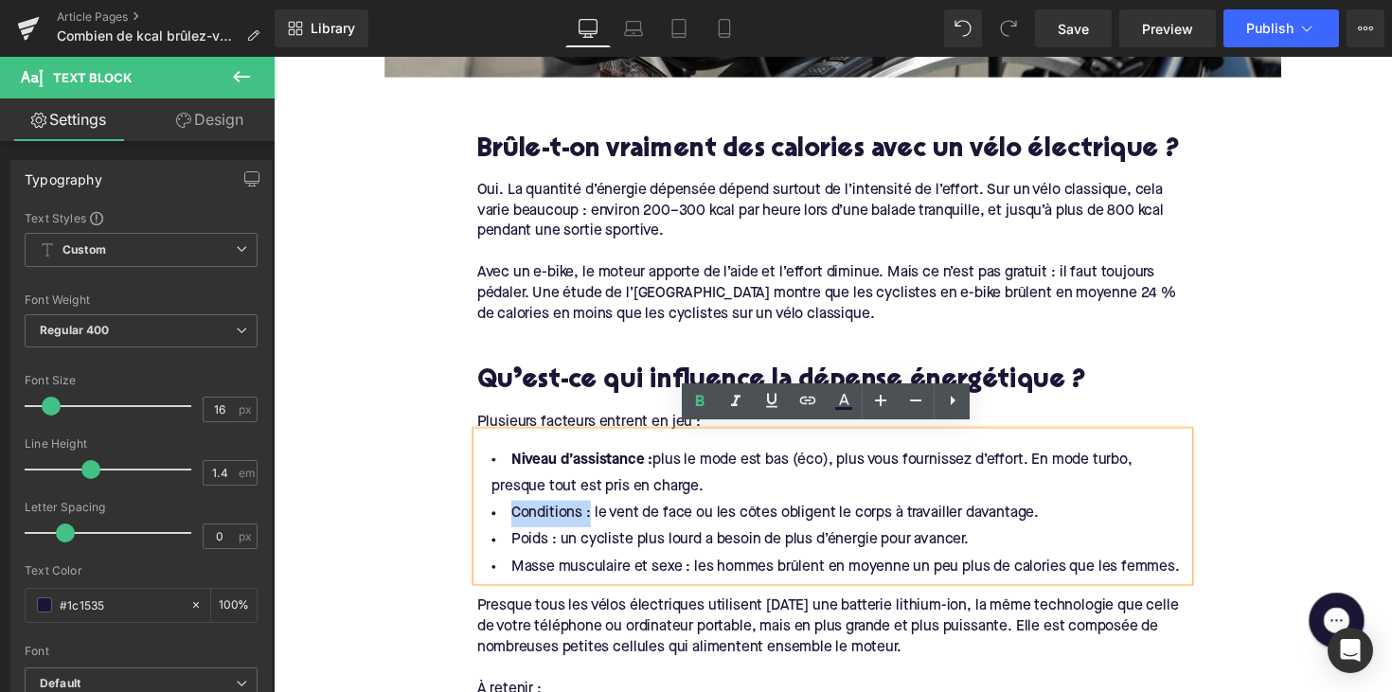
drag, startPoint x: 589, startPoint y: 521, endPoint x: 447, endPoint y: 524, distance: 142.0
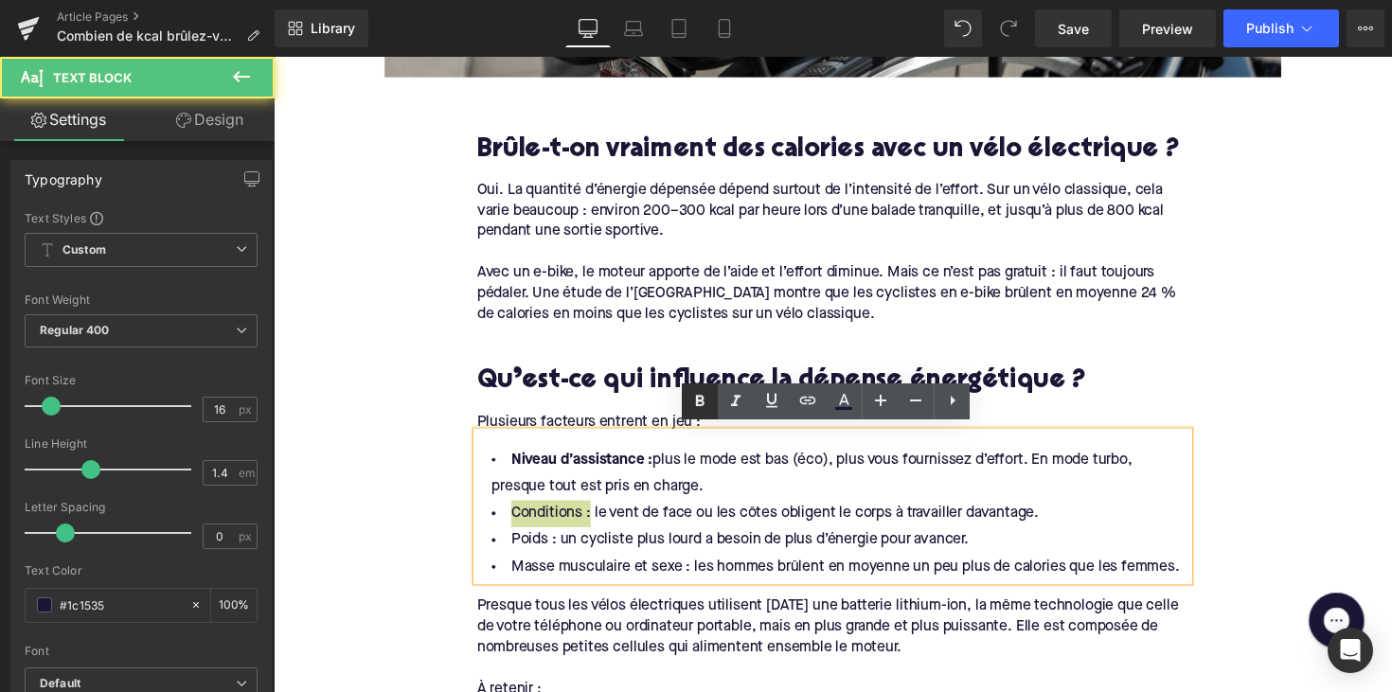
click at [687, 400] on link at bounding box center [700, 401] width 36 height 36
drag, startPoint x: 554, startPoint y: 549, endPoint x: 506, endPoint y: 535, distance: 50.3
click at [693, 407] on icon at bounding box center [699, 401] width 23 height 23
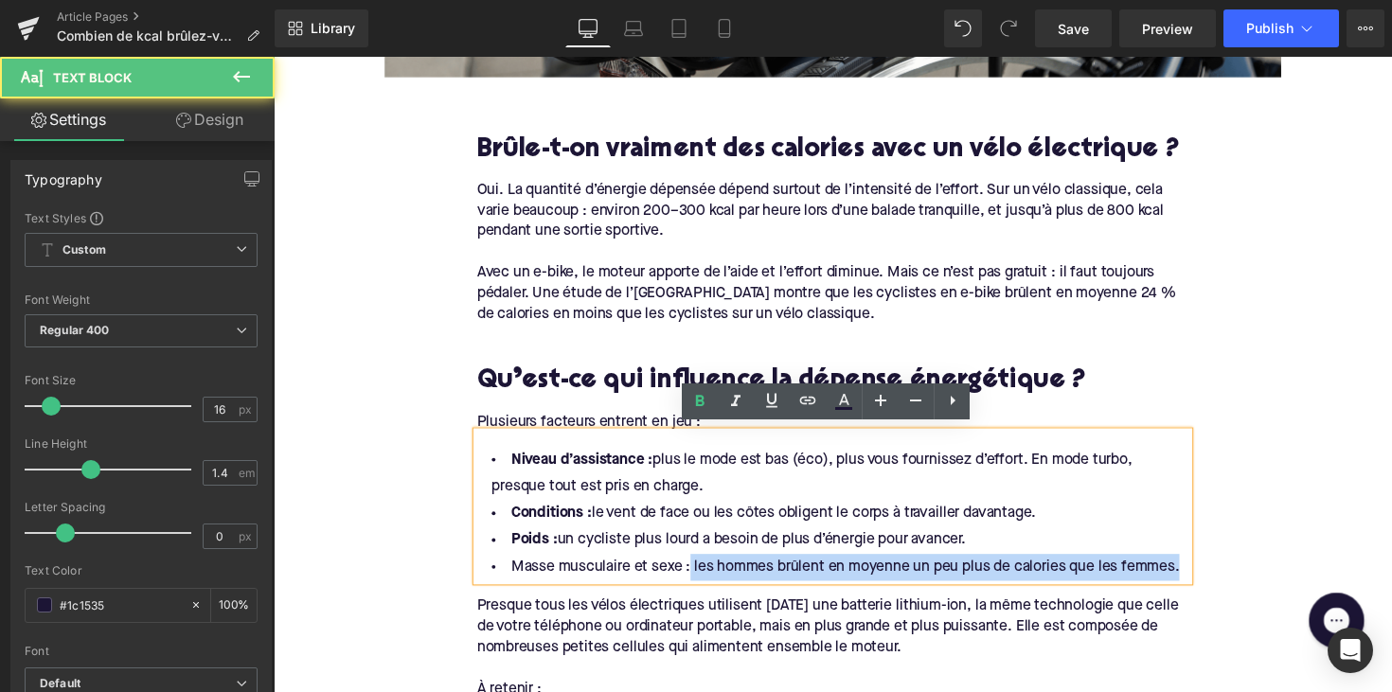
drag, startPoint x: 692, startPoint y: 573, endPoint x: 438, endPoint y: 593, distance: 254.5
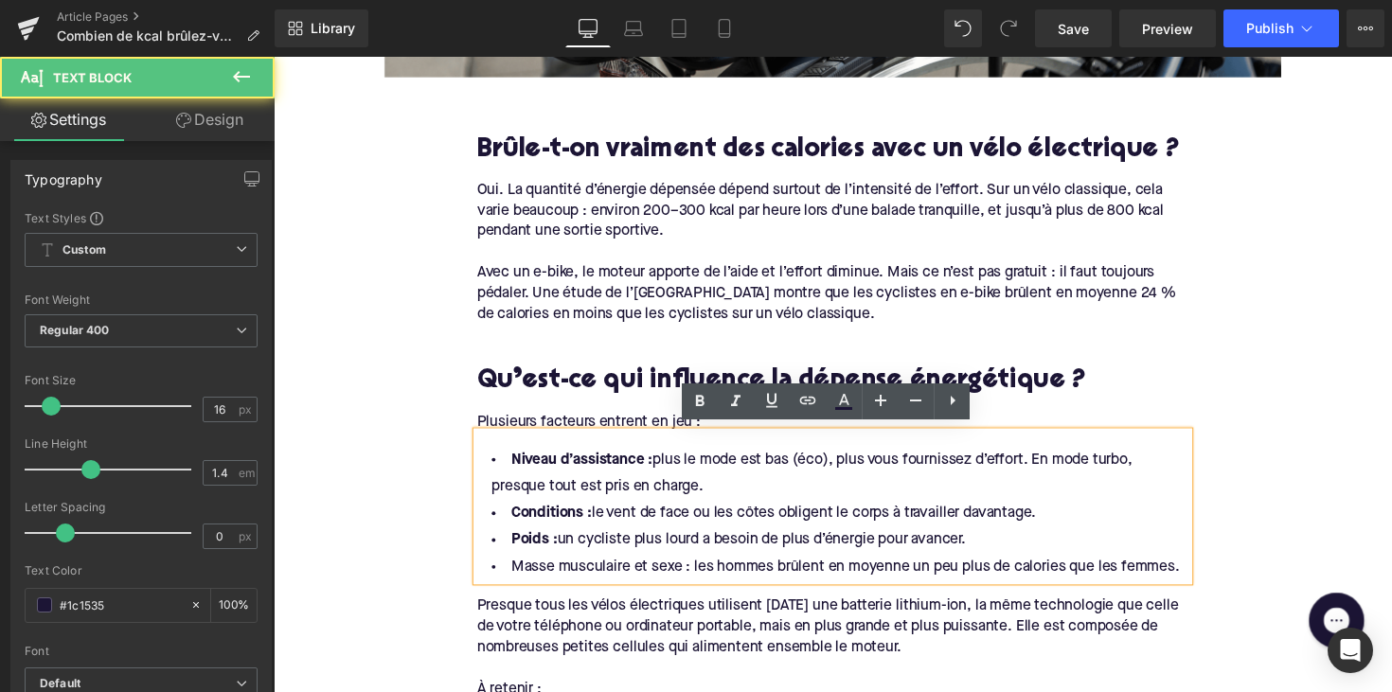
click at [510, 575] on li "Masse musculaire et sexe : les hommes brûlent en moyenne un peu plus de calorie…" at bounding box center [846, 579] width 729 height 27
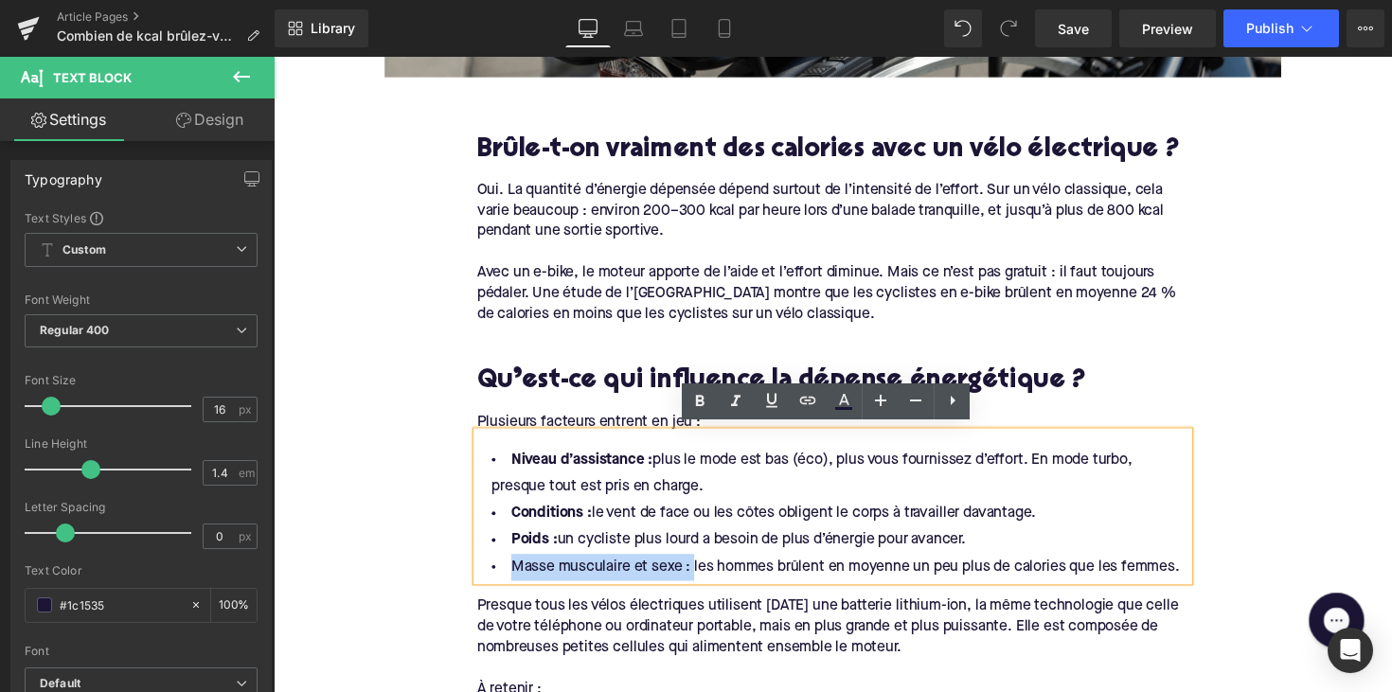
drag, startPoint x: 518, startPoint y: 575, endPoint x: 691, endPoint y: 578, distance: 173.3
click at [691, 578] on li "Masse musculaire et sexe : les hommes brûlent en moyenne un peu plus de calorie…" at bounding box center [846, 579] width 729 height 27
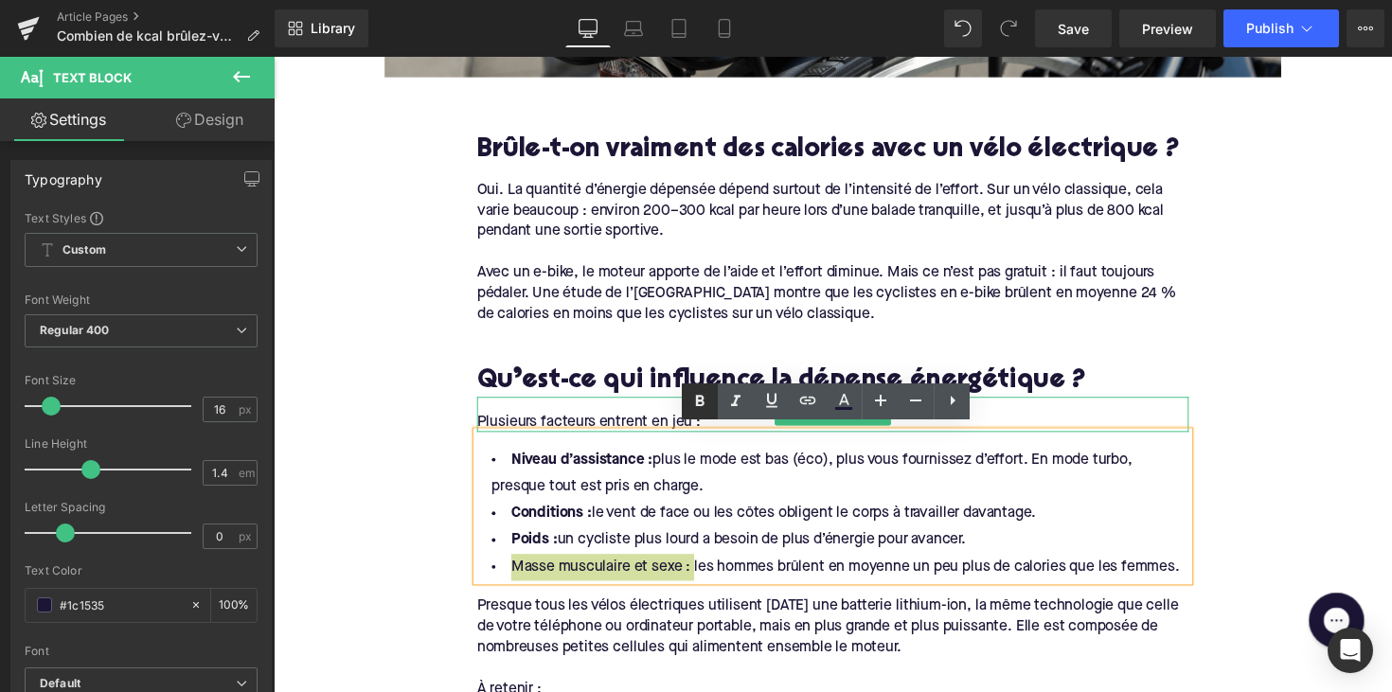
click at [705, 399] on icon at bounding box center [699, 401] width 23 height 23
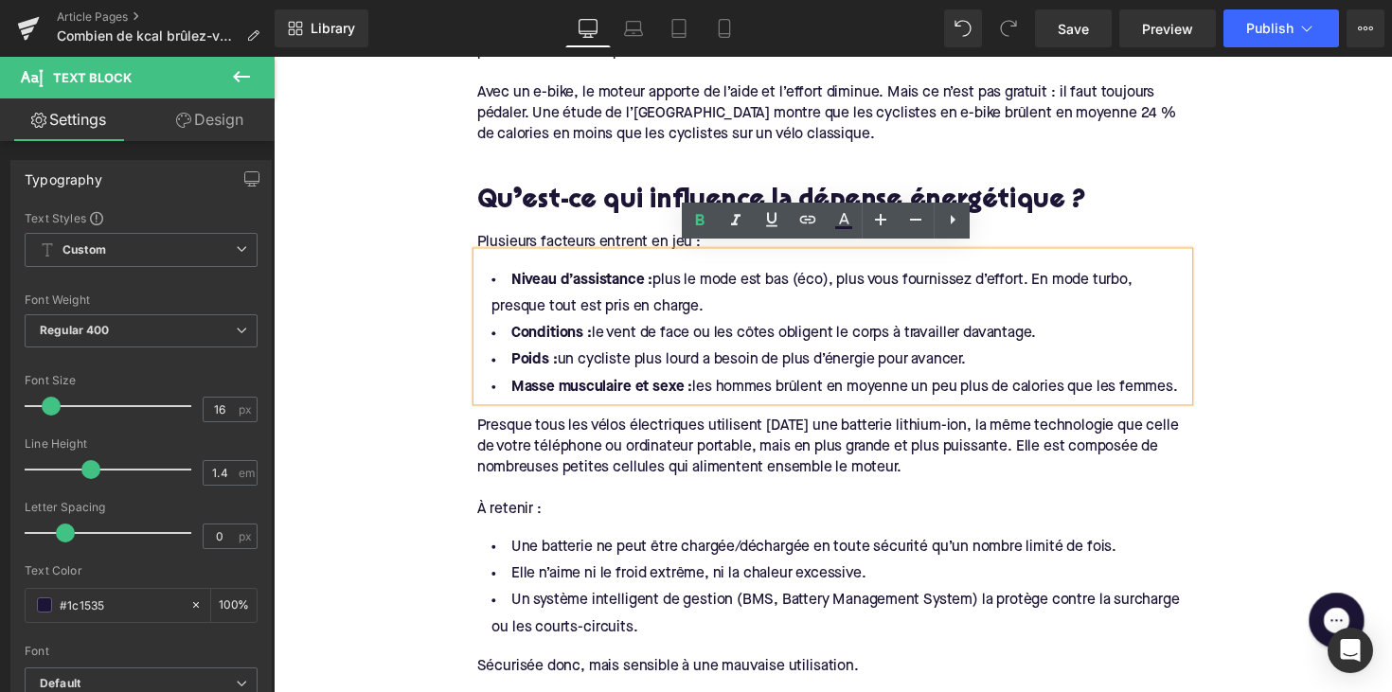
scroll to position [1232, 0]
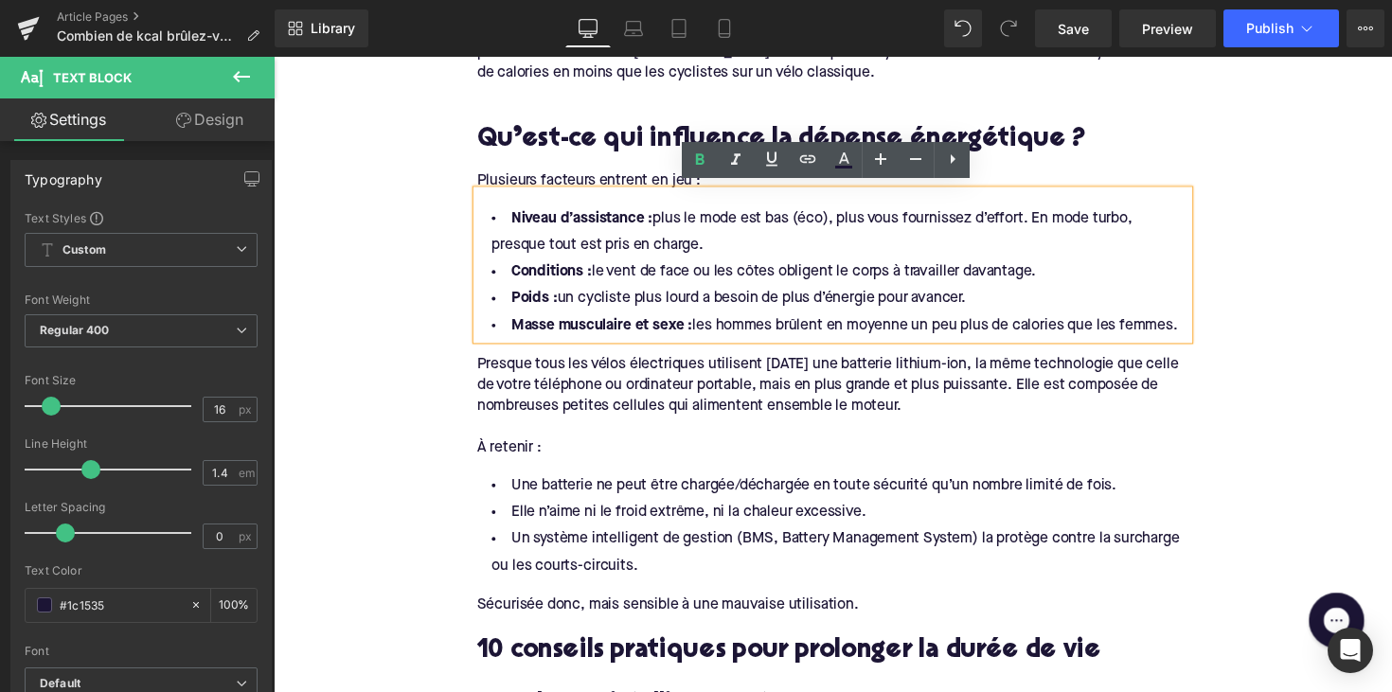
click at [874, 389] on div "Presque tous les vélos électriques utilisent aujourd’hui une batterie lithium-i…" at bounding box center [846, 393] width 729 height 63
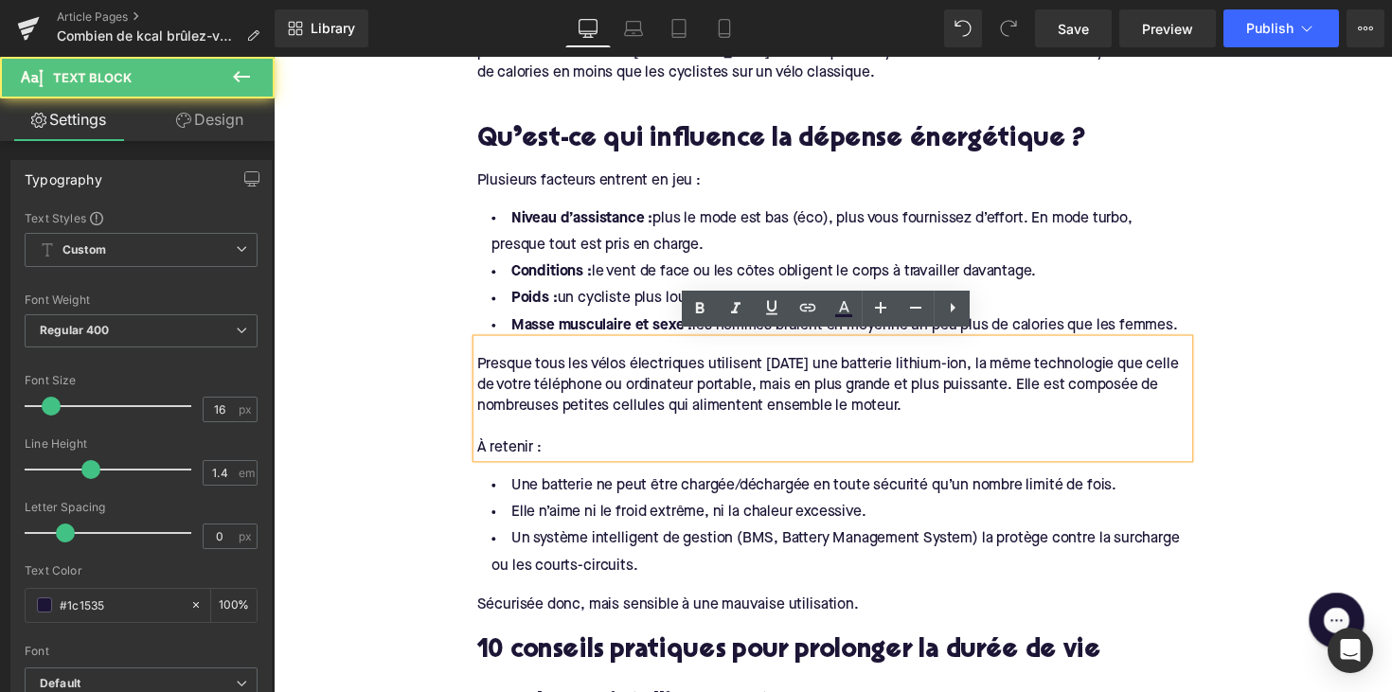
click at [613, 255] on li "Niveau d’assistance : plus le mode est bas (éco), plus vous fournissez d’effort…" at bounding box center [846, 236] width 729 height 55
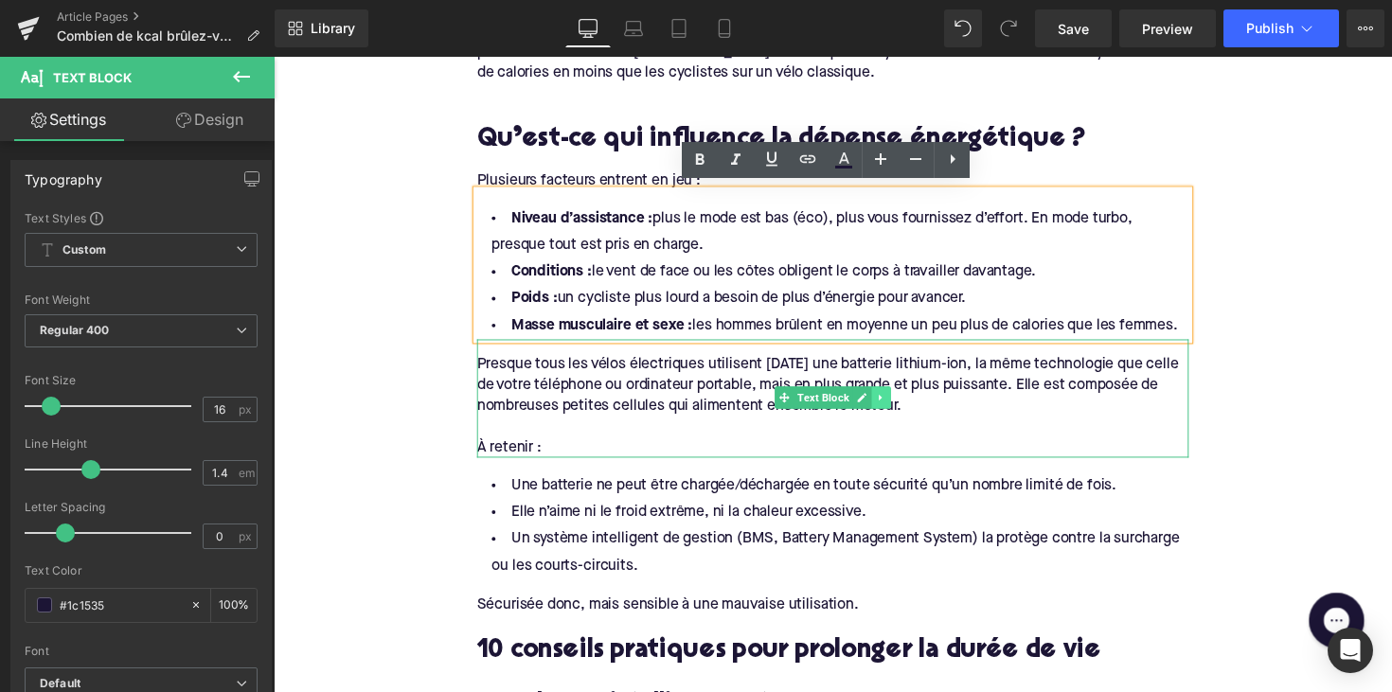
click at [897, 400] on icon at bounding box center [896, 405] width 10 height 11
click at [900, 401] on icon at bounding box center [905, 406] width 10 height 10
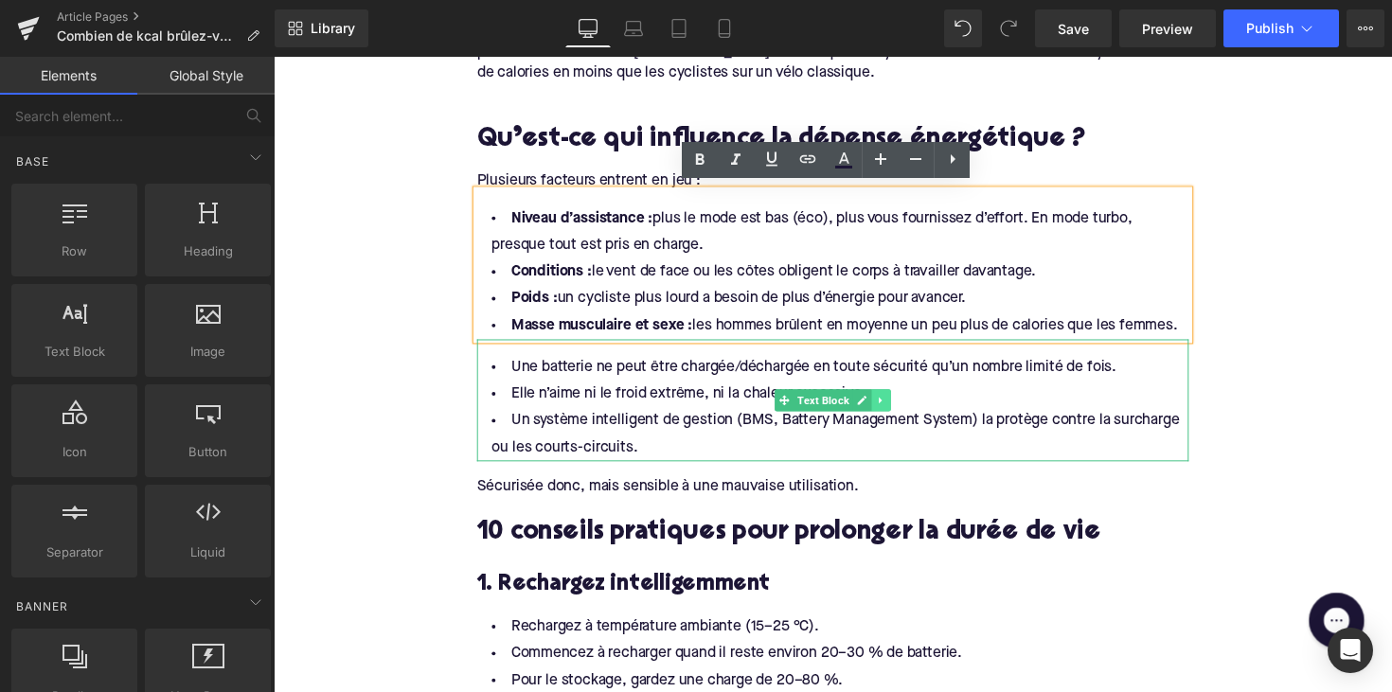
click at [891, 403] on icon at bounding box center [896, 408] width 10 height 11
click at [900, 404] on icon at bounding box center [905, 409] width 10 height 10
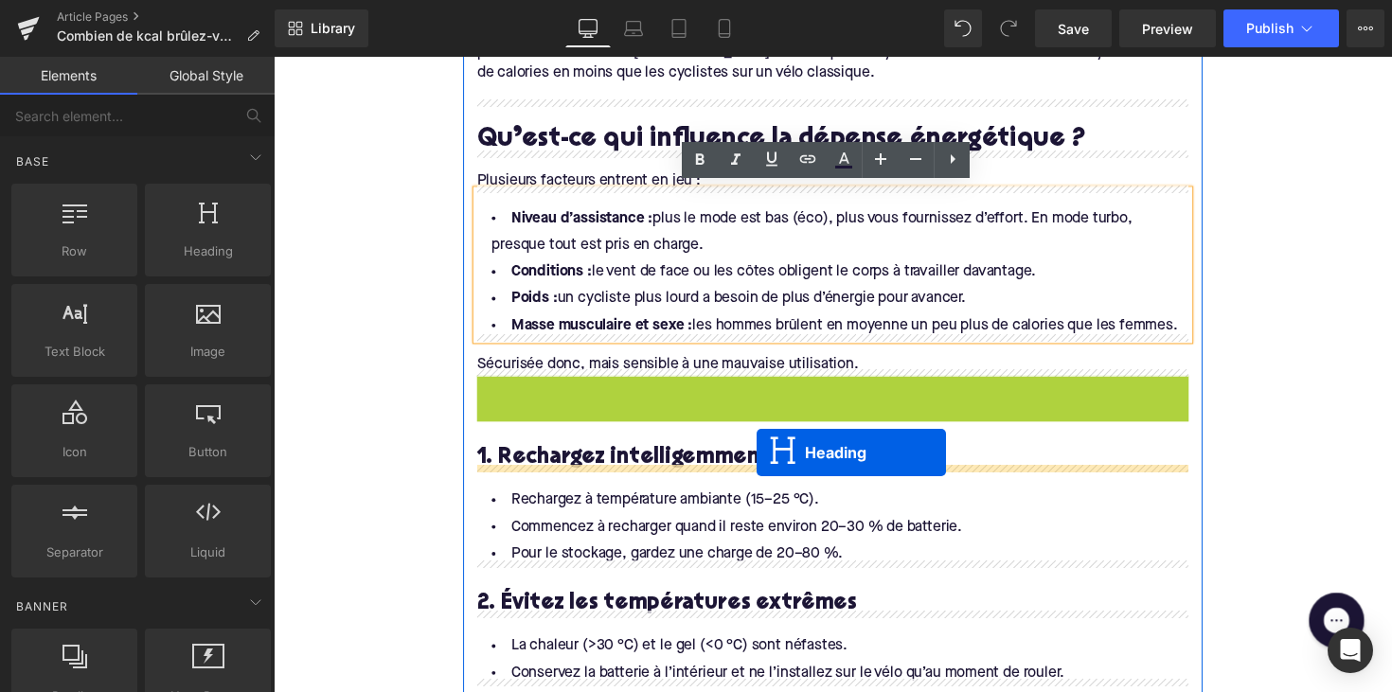
drag, startPoint x: 798, startPoint y: 406, endPoint x: 769, endPoint y: 462, distance: 63.1
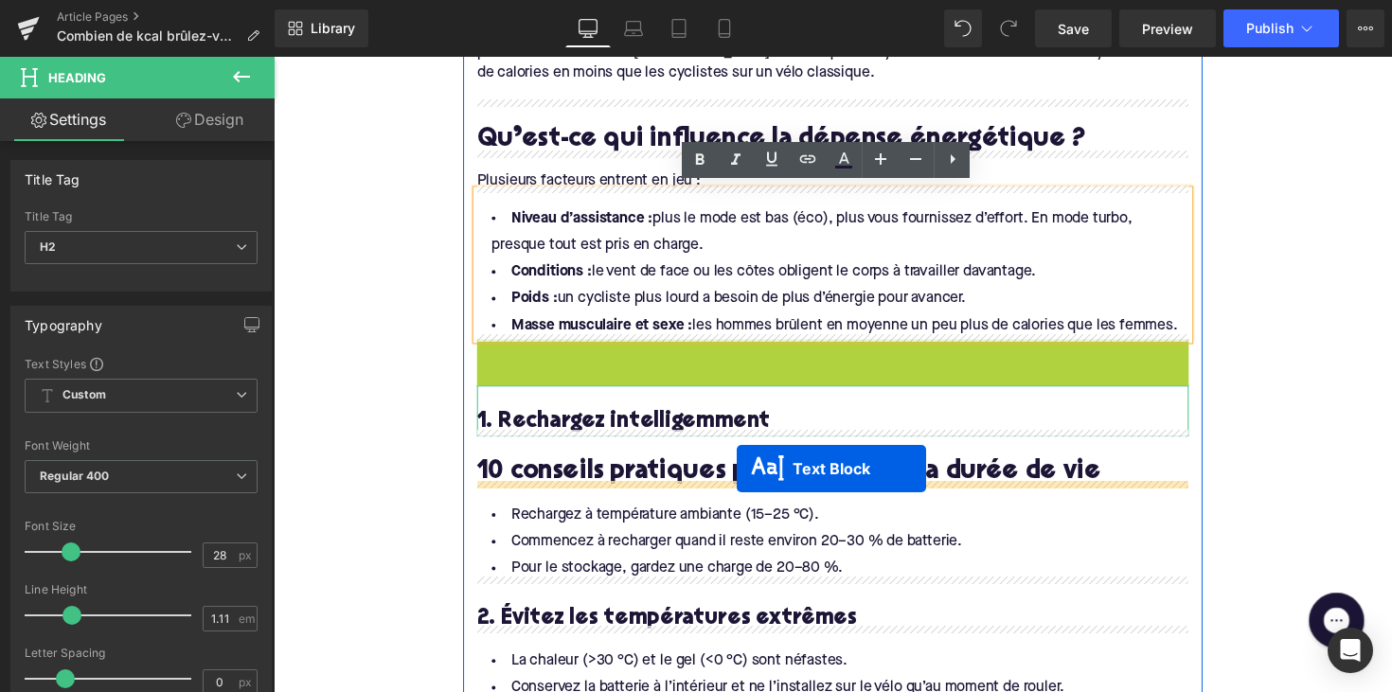
drag, startPoint x: 792, startPoint y: 359, endPoint x: 747, endPoint y: 482, distance: 131.2
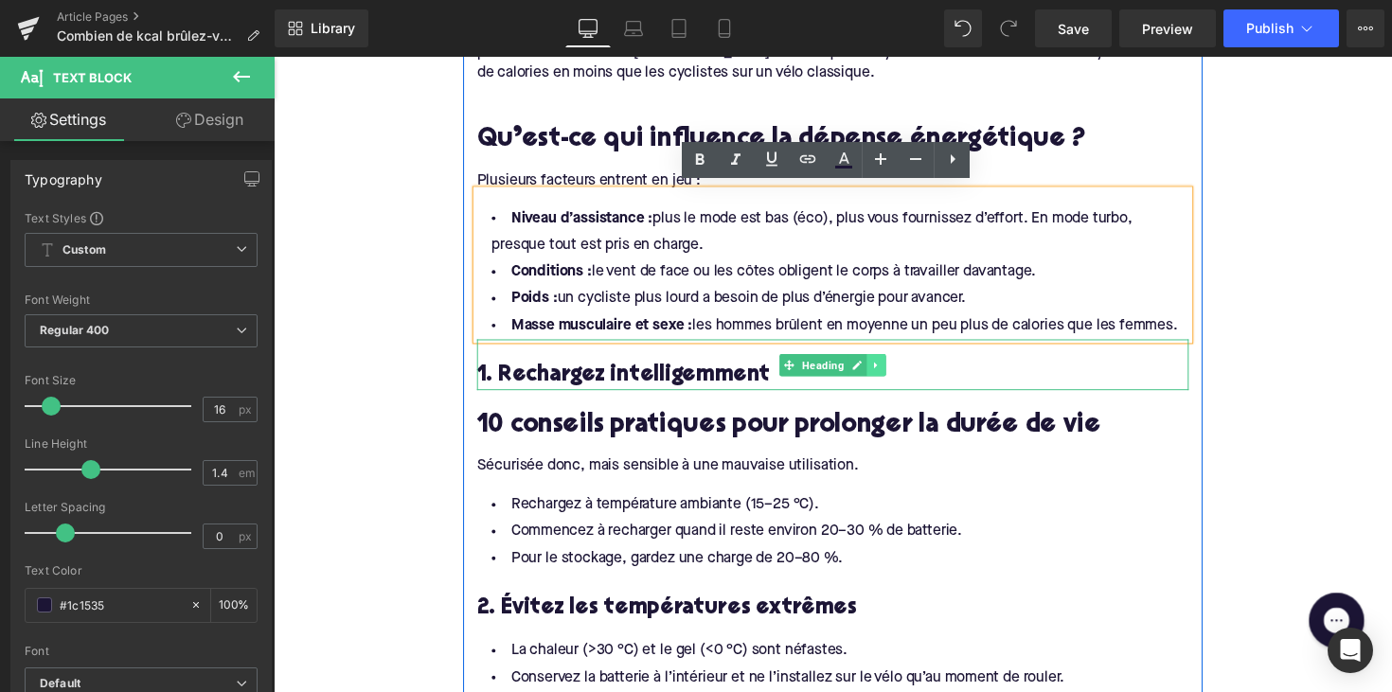
click at [889, 369] on icon at bounding box center [890, 372] width 3 height 7
click at [896, 367] on icon at bounding box center [901, 372] width 10 height 10
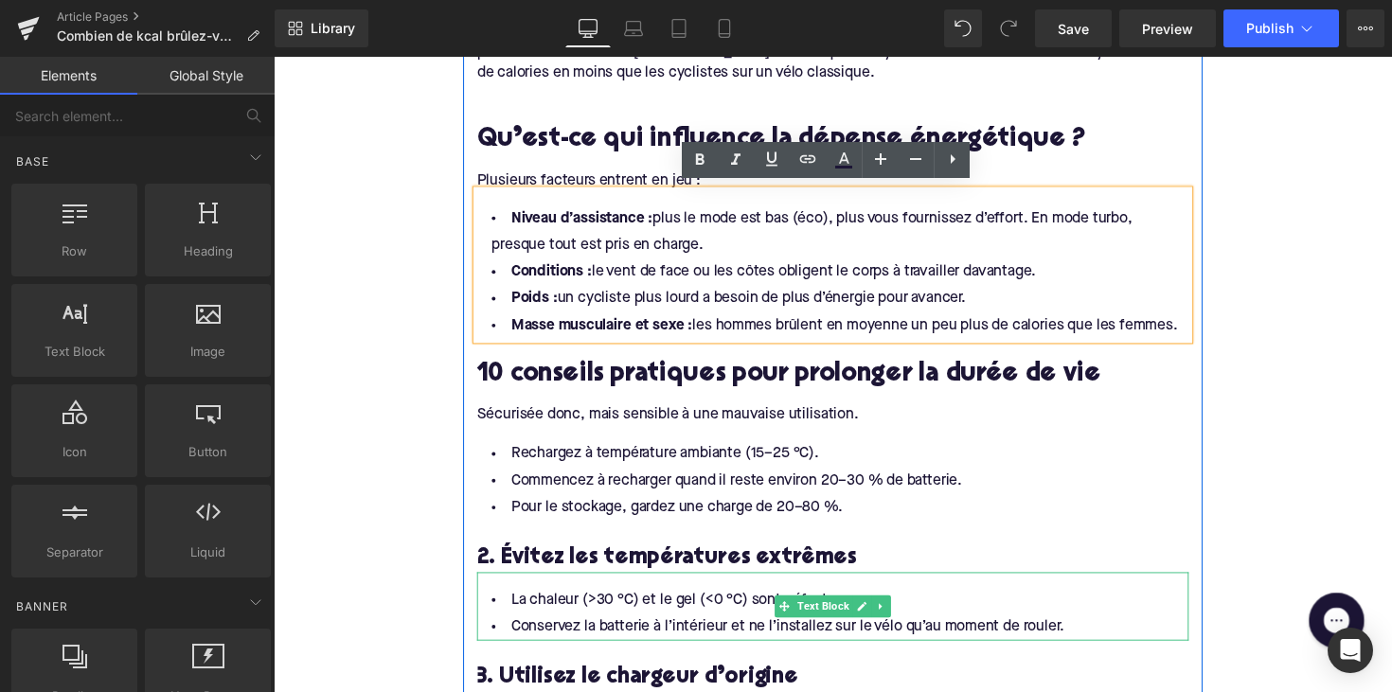
click at [650, 381] on h2 "10 conseils pratiques pour prolonger la durée de vie" at bounding box center [846, 383] width 729 height 29
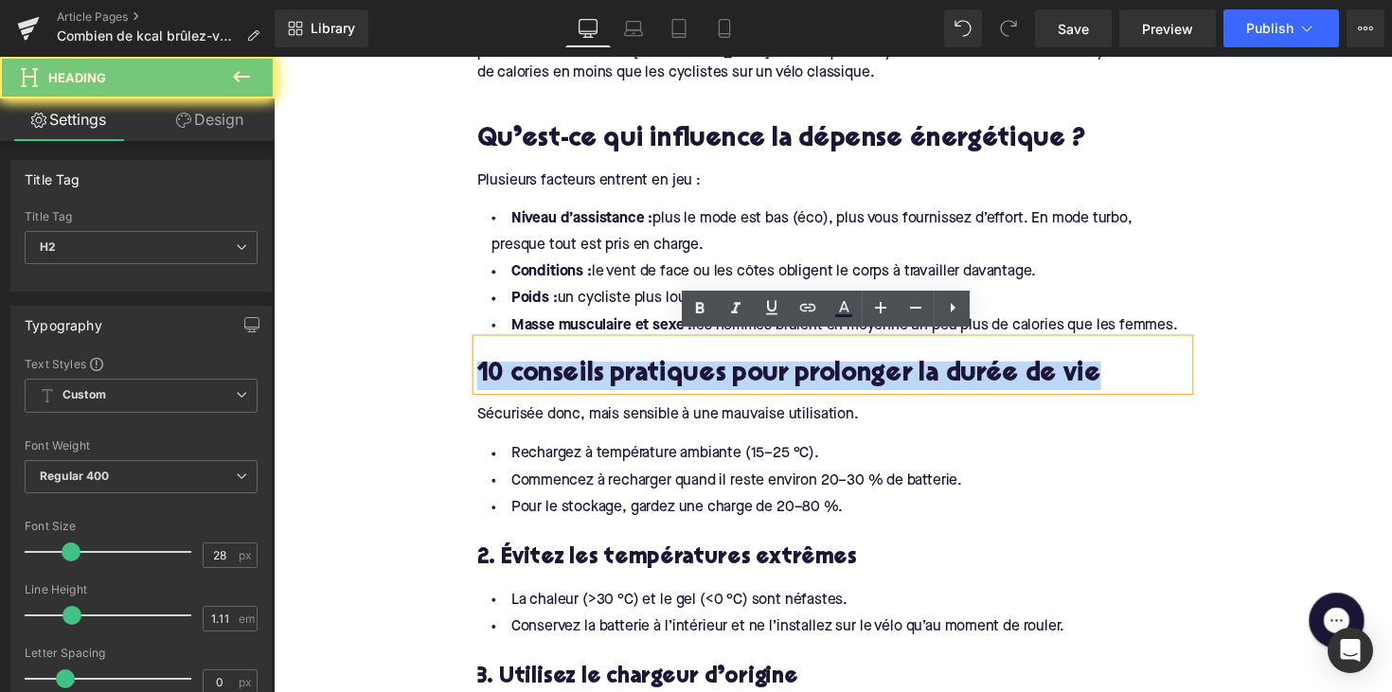
click at [650, 381] on h2 "10 conseils pratiques pour prolonger la durée de vie" at bounding box center [846, 383] width 729 height 29
paste div
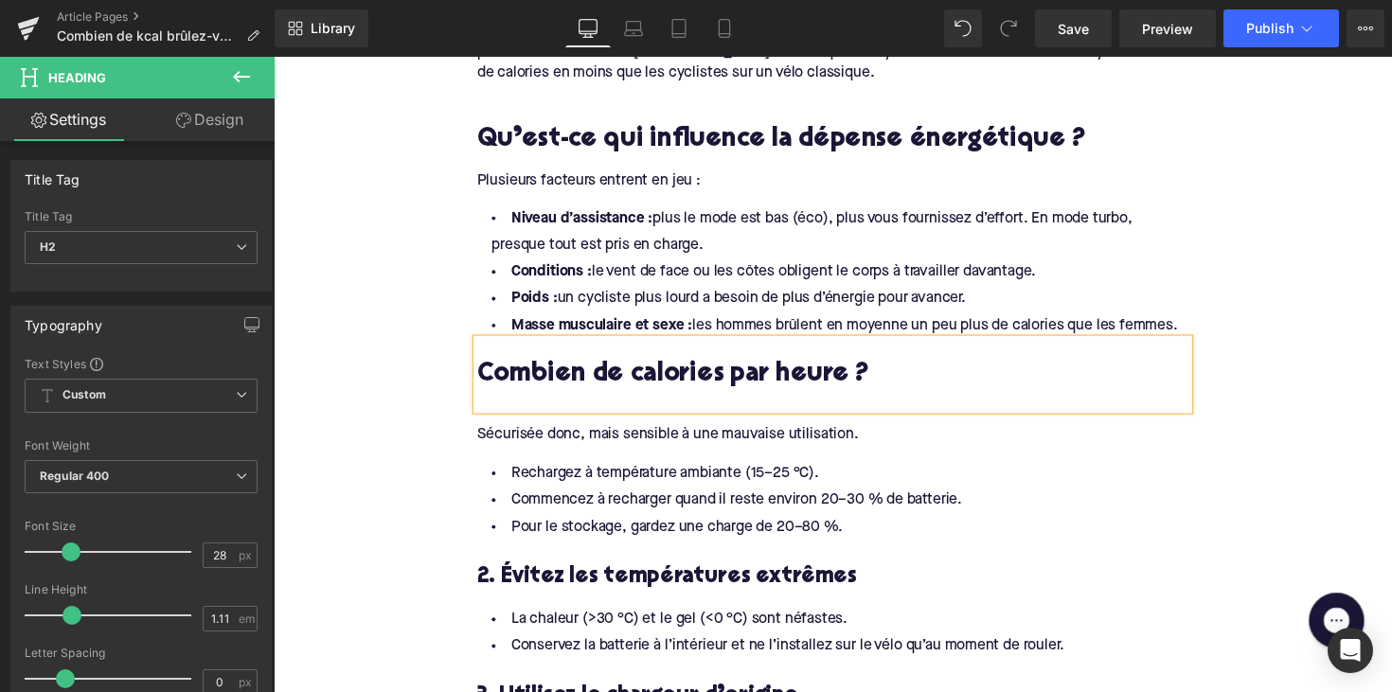
click at [655, 434] on div "Sécurisée donc, mais sensible à une mauvaise utilisation." at bounding box center [846, 444] width 729 height 21
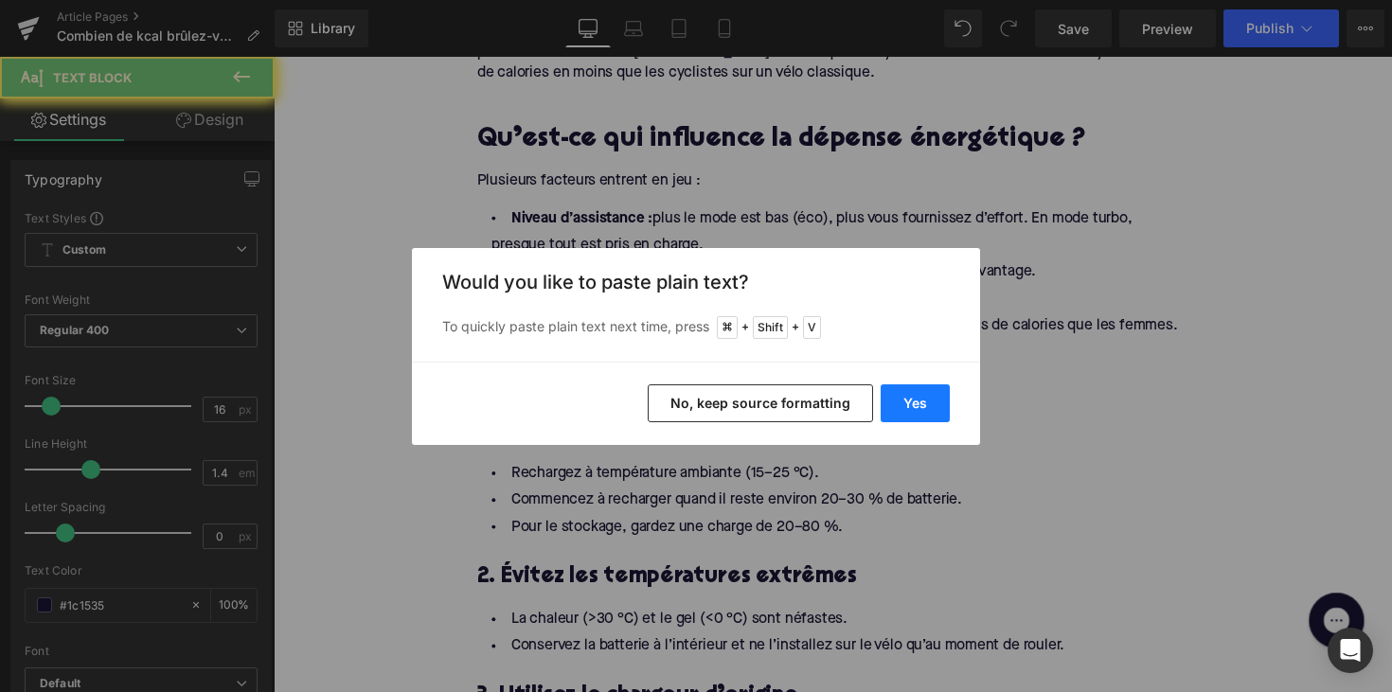
click at [914, 398] on button "Yes" at bounding box center [914, 403] width 69 height 38
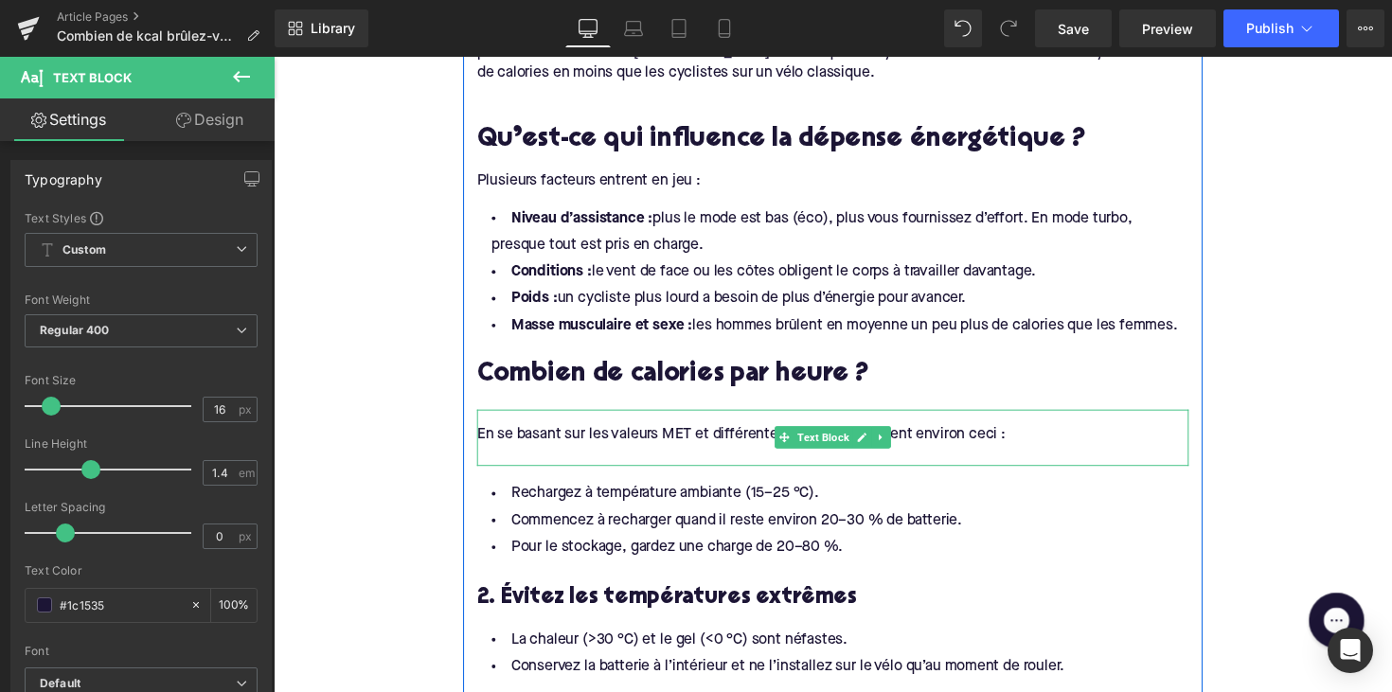
click at [679, 455] on div at bounding box center [846, 465] width 729 height 21
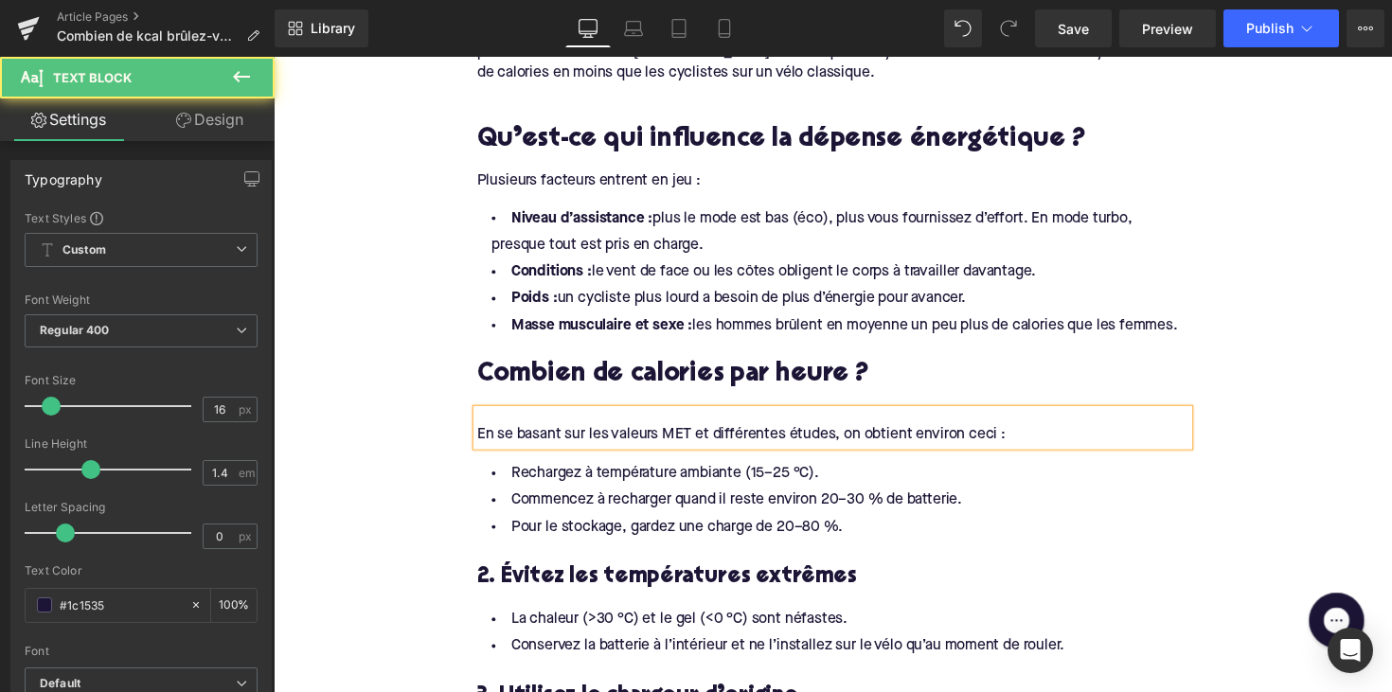
click at [1028, 437] on div "En se basant sur les valeurs MET et différentes études, on obtient environ ceci…" at bounding box center [846, 444] width 729 height 21
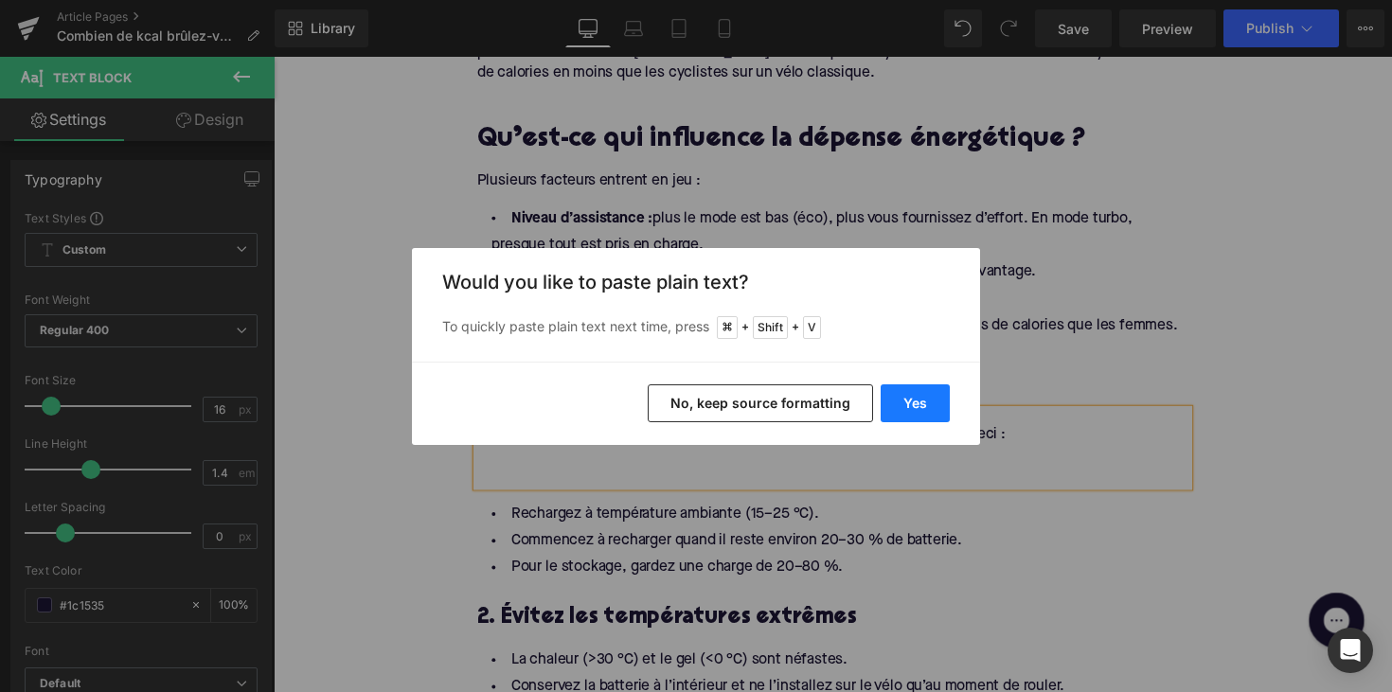
click at [906, 396] on button "Yes" at bounding box center [914, 403] width 69 height 38
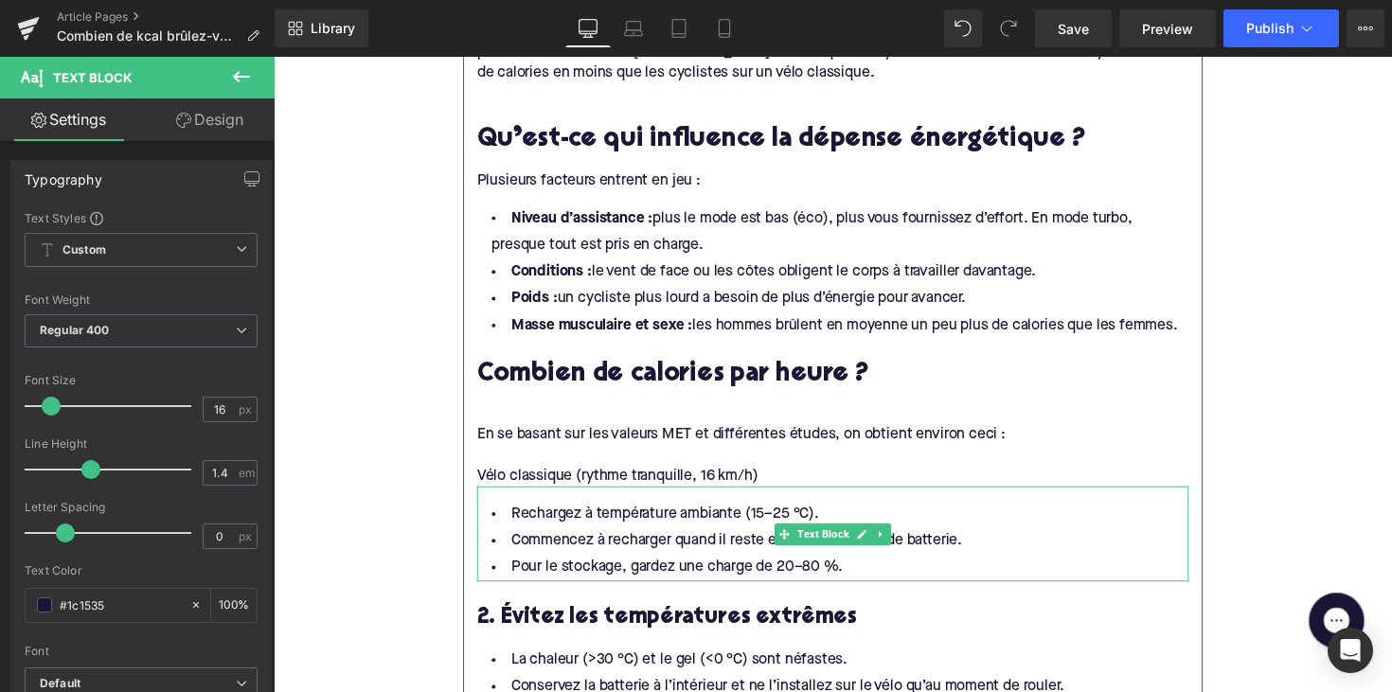
click at [730, 567] on li "Pour le stockage, gardez une charge de 20–80 %." at bounding box center [846, 580] width 729 height 27
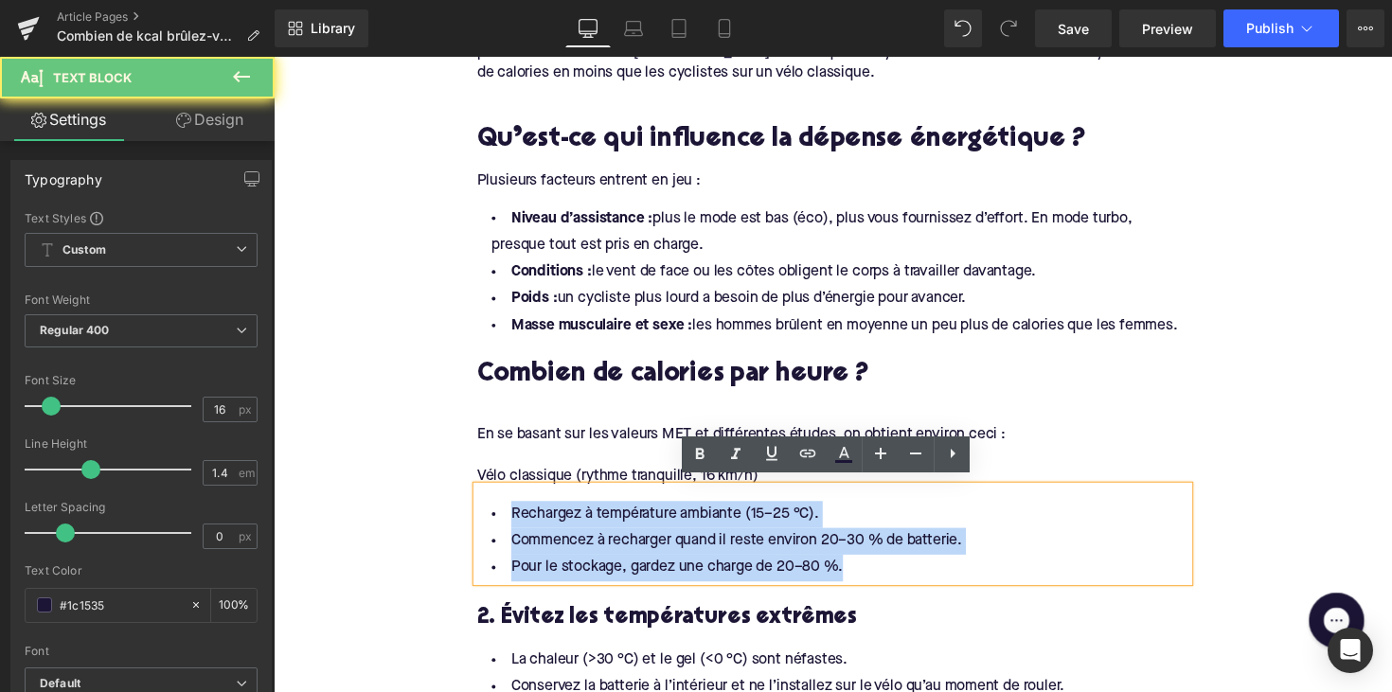
drag, startPoint x: 871, startPoint y: 570, endPoint x: 435, endPoint y: 527, distance: 437.5
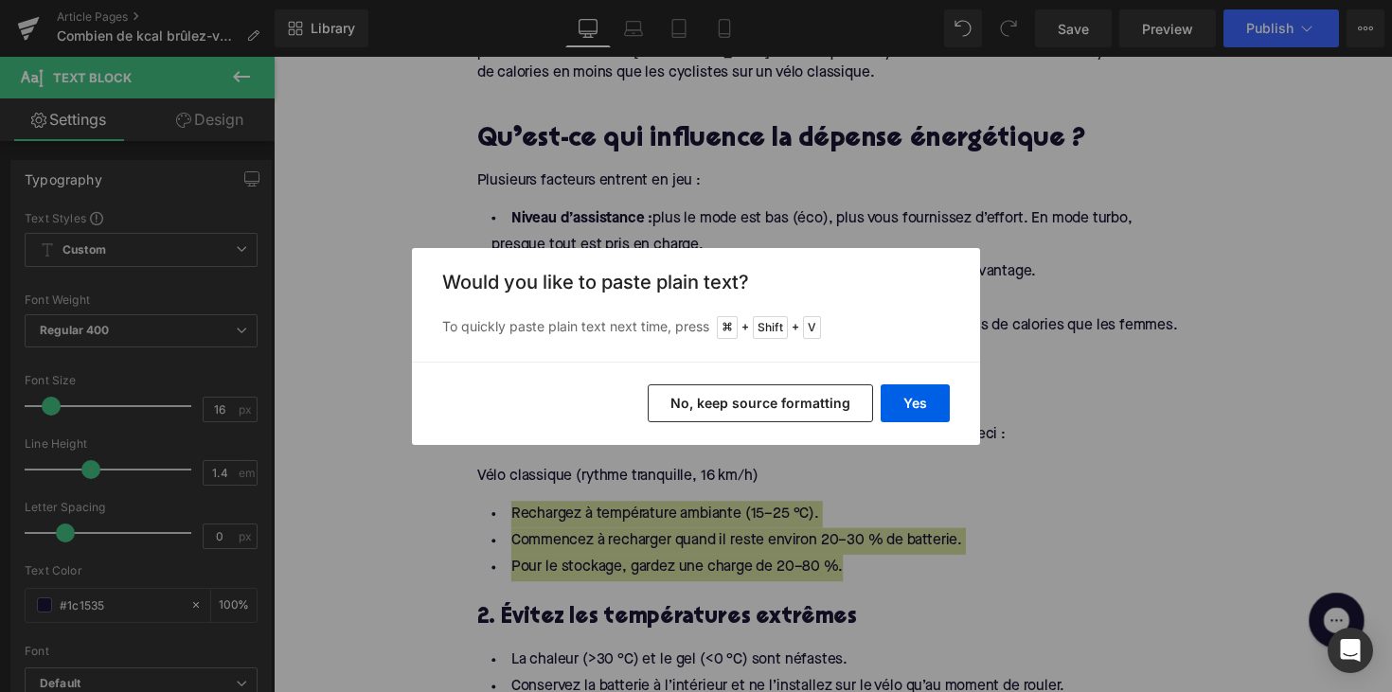
click at [913, 383] on div "Yes No, keep source formatting" at bounding box center [696, 403] width 568 height 83
click at [913, 393] on button "Yes" at bounding box center [914, 403] width 69 height 38
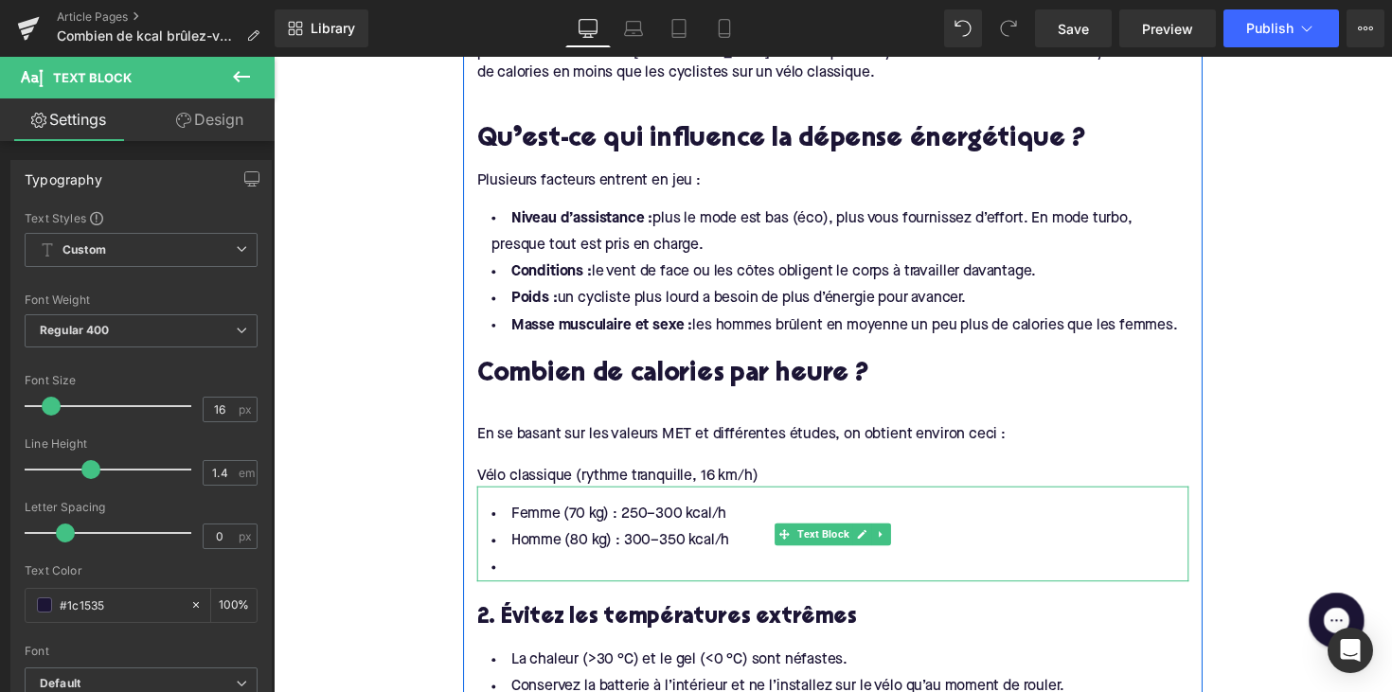
click at [555, 575] on li at bounding box center [846, 580] width 729 height 27
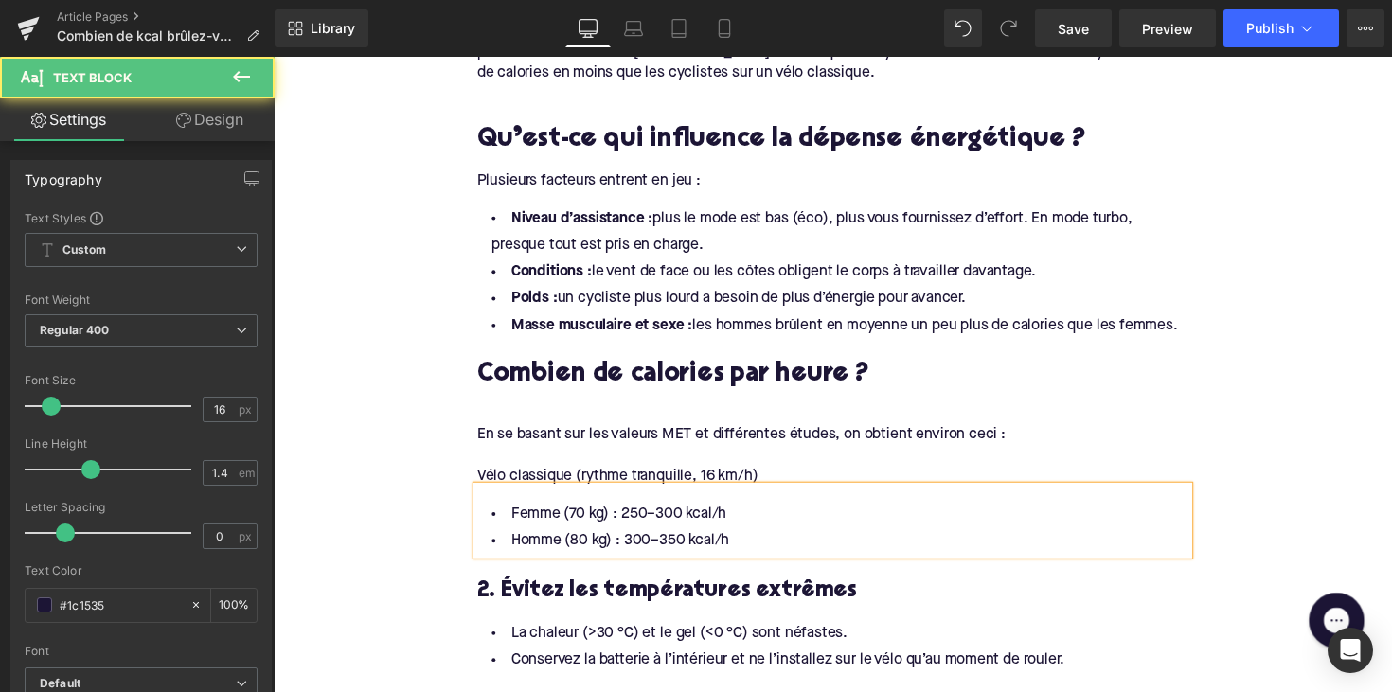
click at [594, 497] on div "Femme (70 kg) : 250–300 kcal/h Homme (80 kg) : 300–350 kcal/h" at bounding box center [846, 532] width 729 height 70
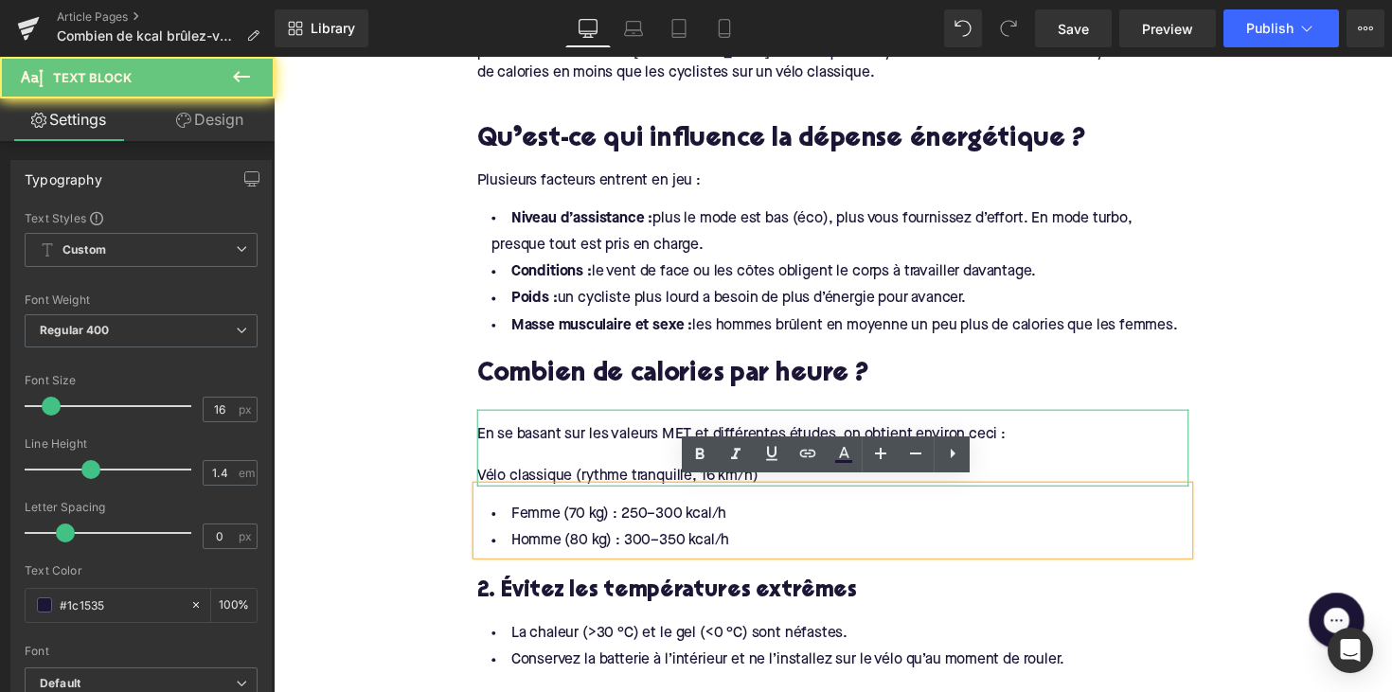
click at [604, 477] on div "Vélo classique (rythme tranquille, 16 km/h)" at bounding box center [846, 486] width 729 height 21
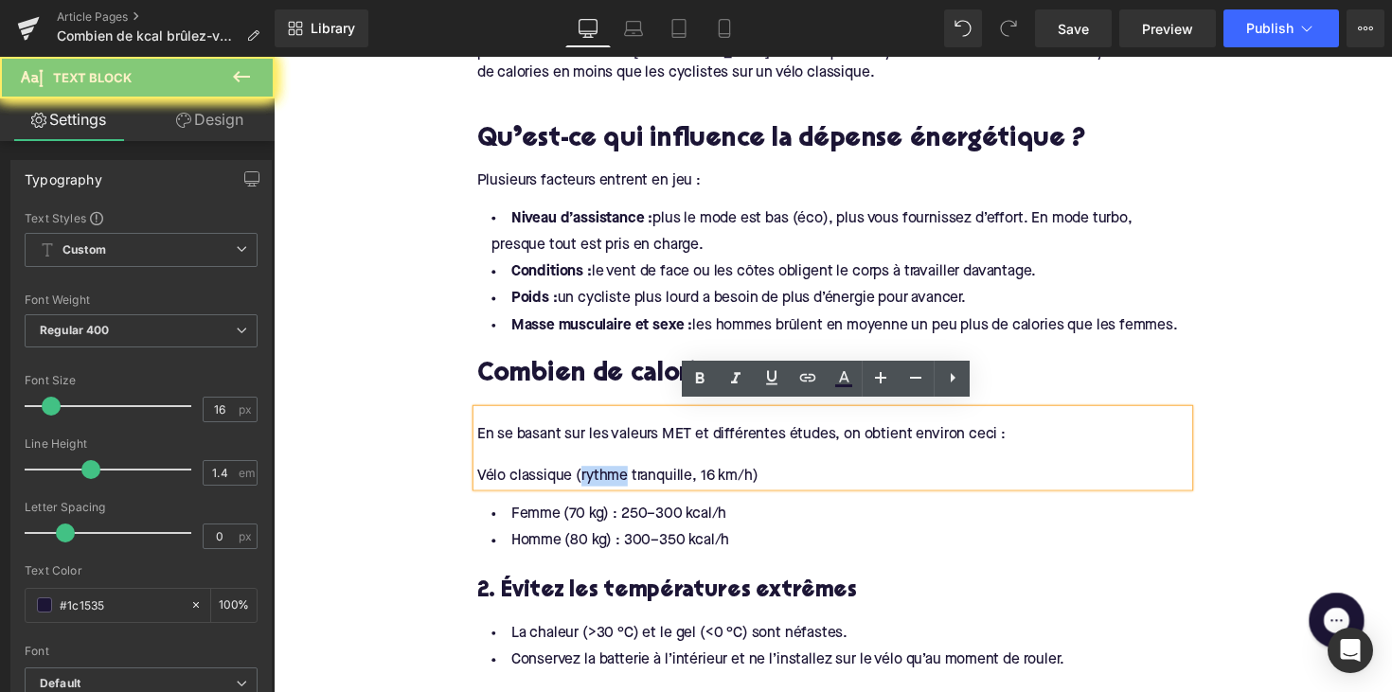
click at [604, 477] on div "Vélo classique (rythme tranquille, 16 km/h)" at bounding box center [846, 486] width 729 height 21
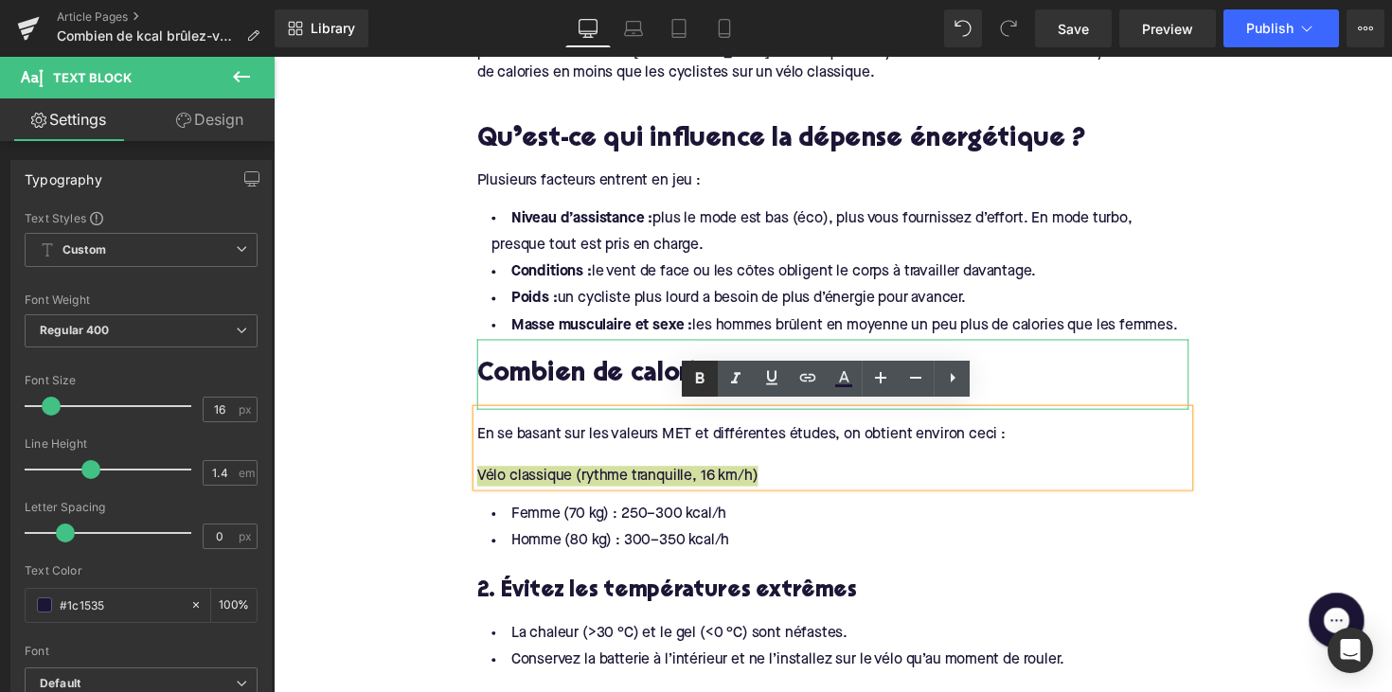
click at [706, 368] on icon at bounding box center [699, 378] width 23 height 23
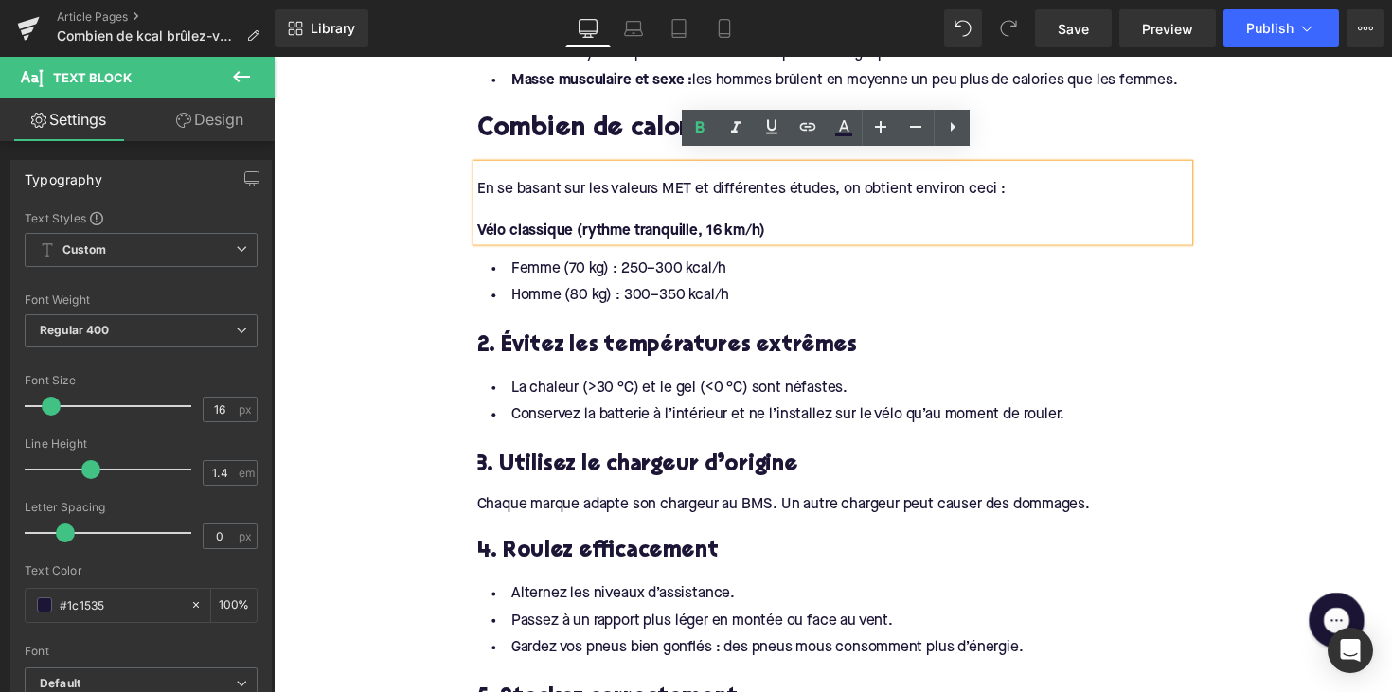
scroll to position [1453, 0]
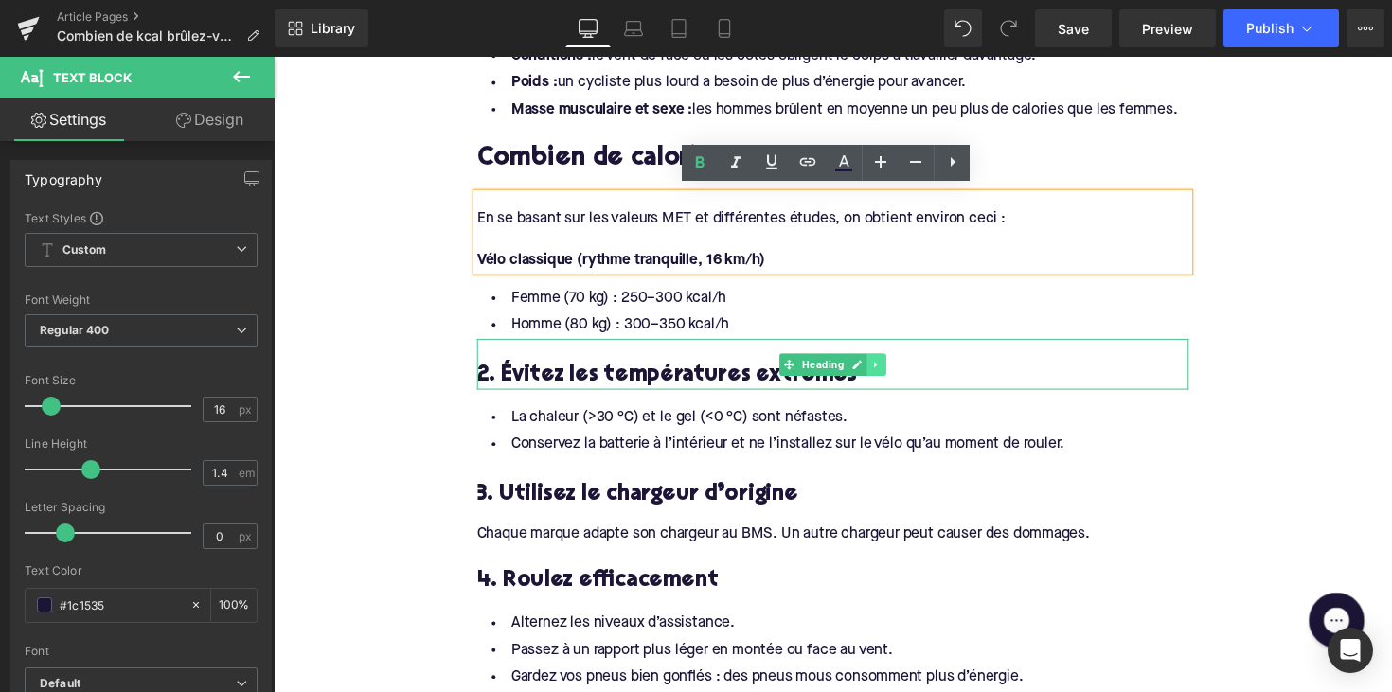
click at [889, 369] on icon at bounding box center [890, 372] width 3 height 7
click at [883, 364] on link at bounding box center [881, 372] width 20 height 23
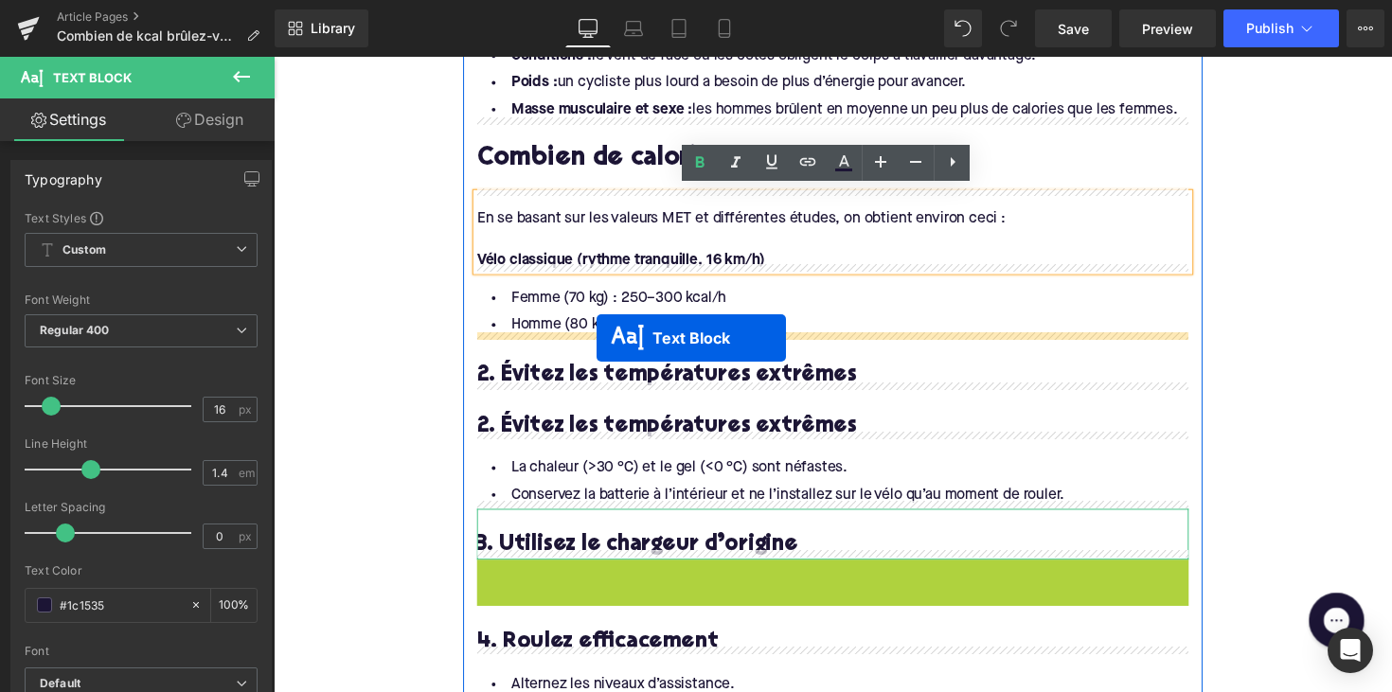
drag, startPoint x: 793, startPoint y: 579, endPoint x: 604, endPoint y: 345, distance: 301.6
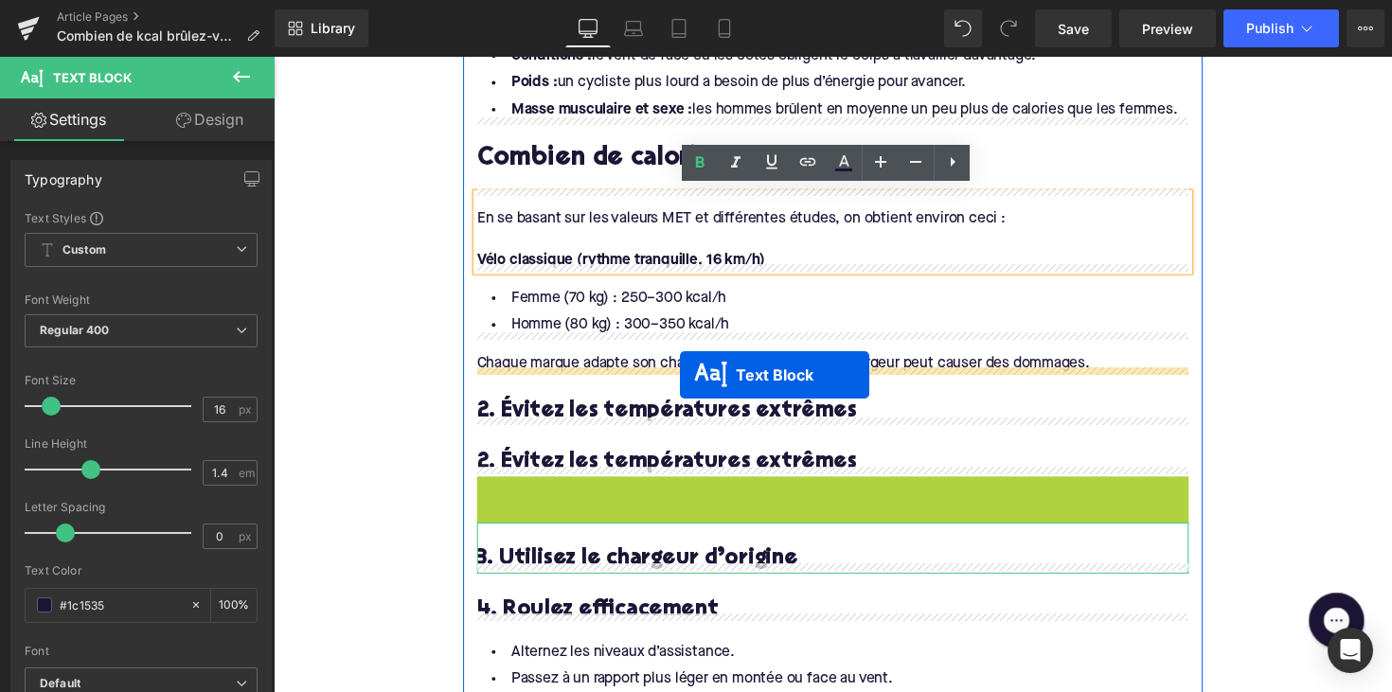
drag, startPoint x: 787, startPoint y: 512, endPoint x: 690, endPoint y: 382, distance: 161.7
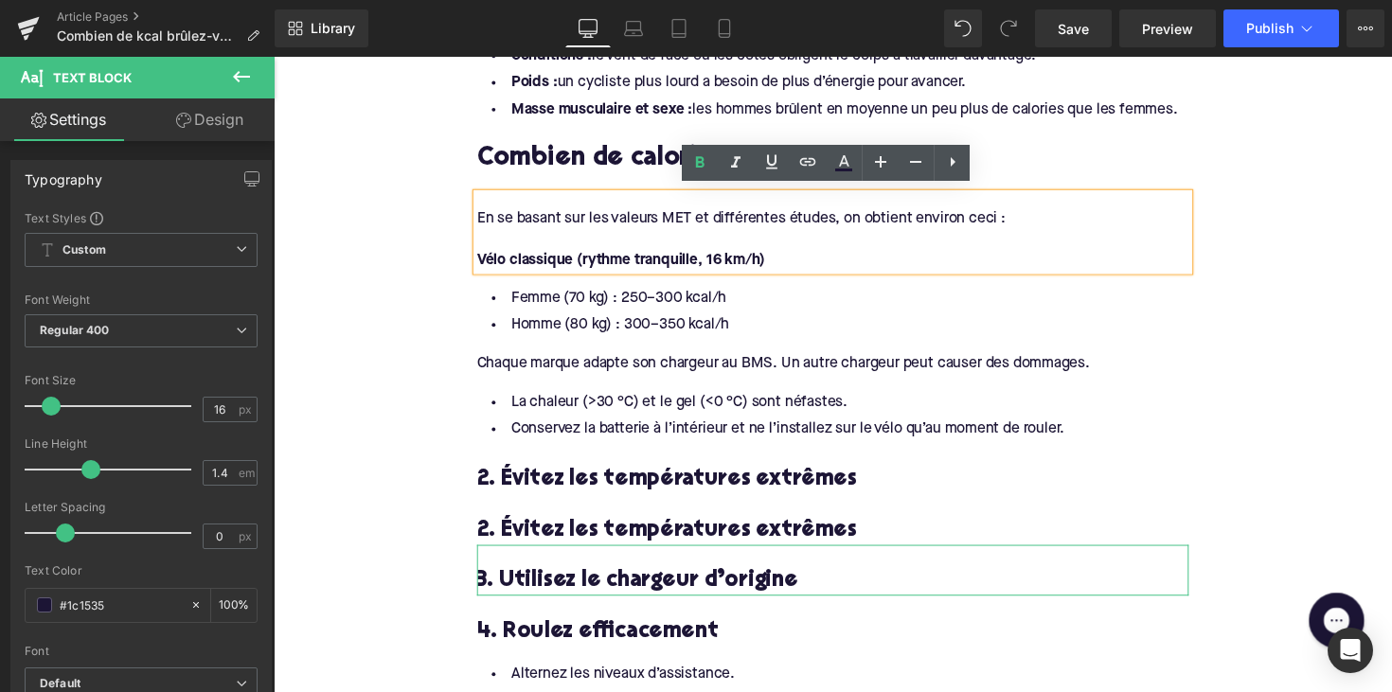
click at [631, 361] on div "Chaque marque adapte son chargeur au BMS. Un autre chargeur peut causer des dom…" at bounding box center [846, 371] width 729 height 21
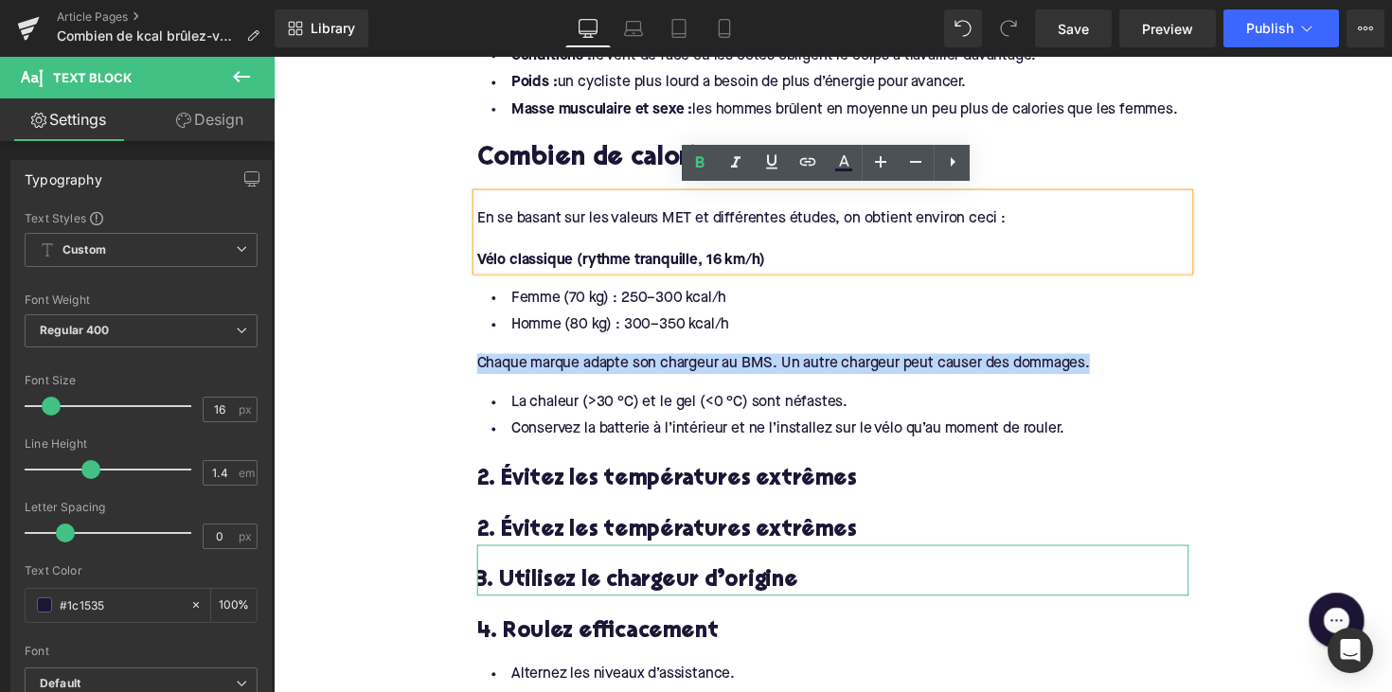
click at [631, 361] on div "Chaque marque adapte son chargeur au BMS. Un autre chargeur peut causer des dom…" at bounding box center [846, 371] width 729 height 21
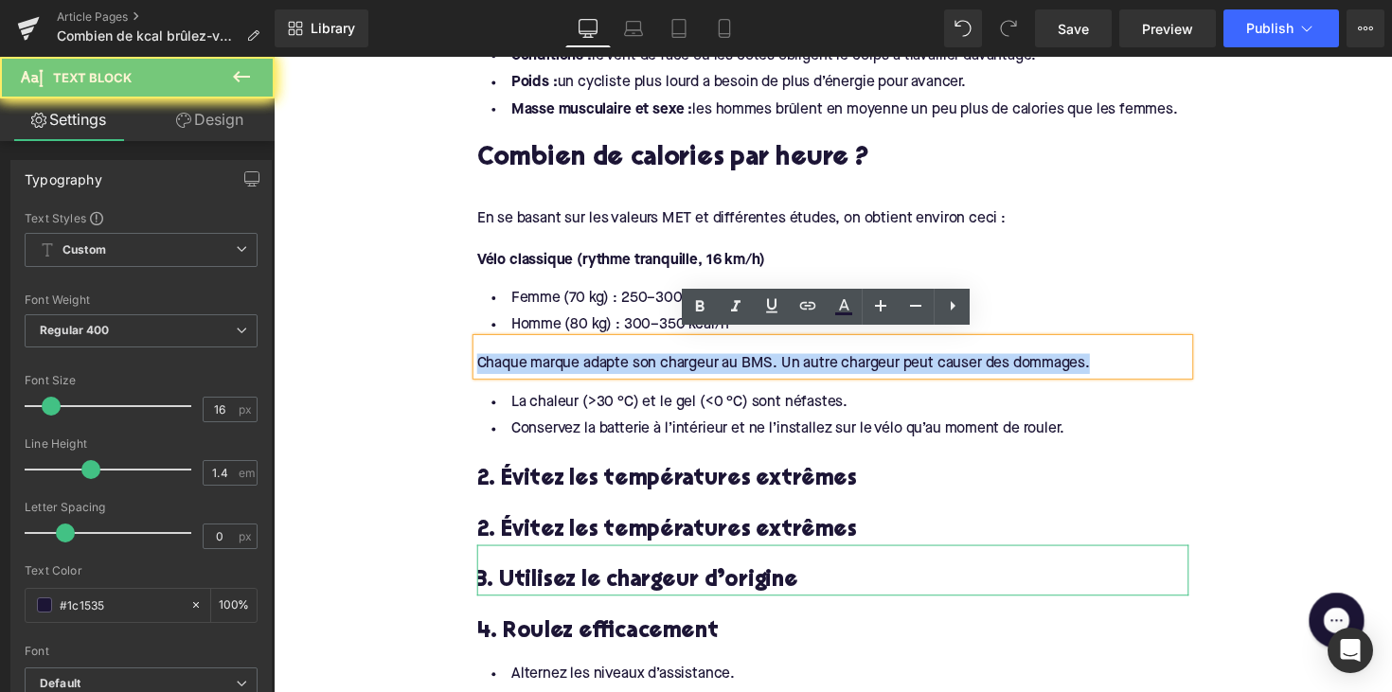
click at [631, 361] on div "Chaque marque adapte son chargeur au BMS. Un autre chargeur peut causer des dom…" at bounding box center [846, 371] width 729 height 21
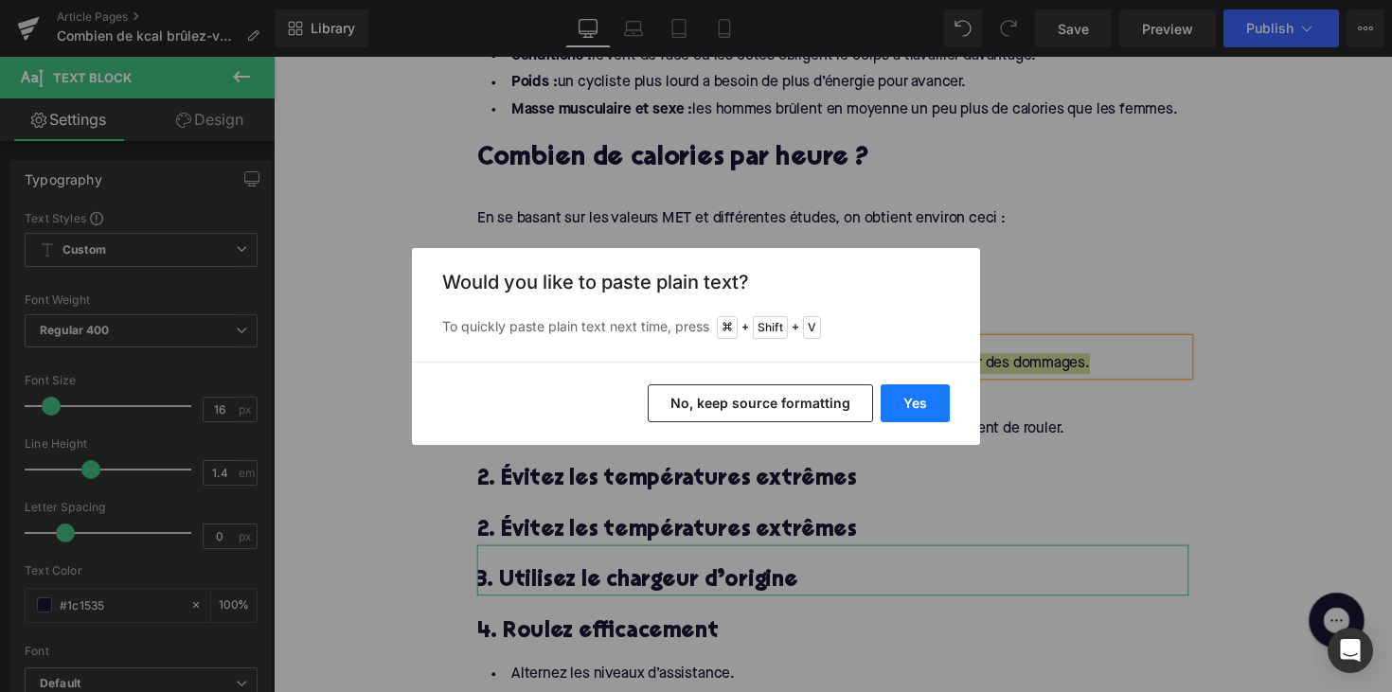
click at [905, 401] on button "Yes" at bounding box center [914, 403] width 69 height 38
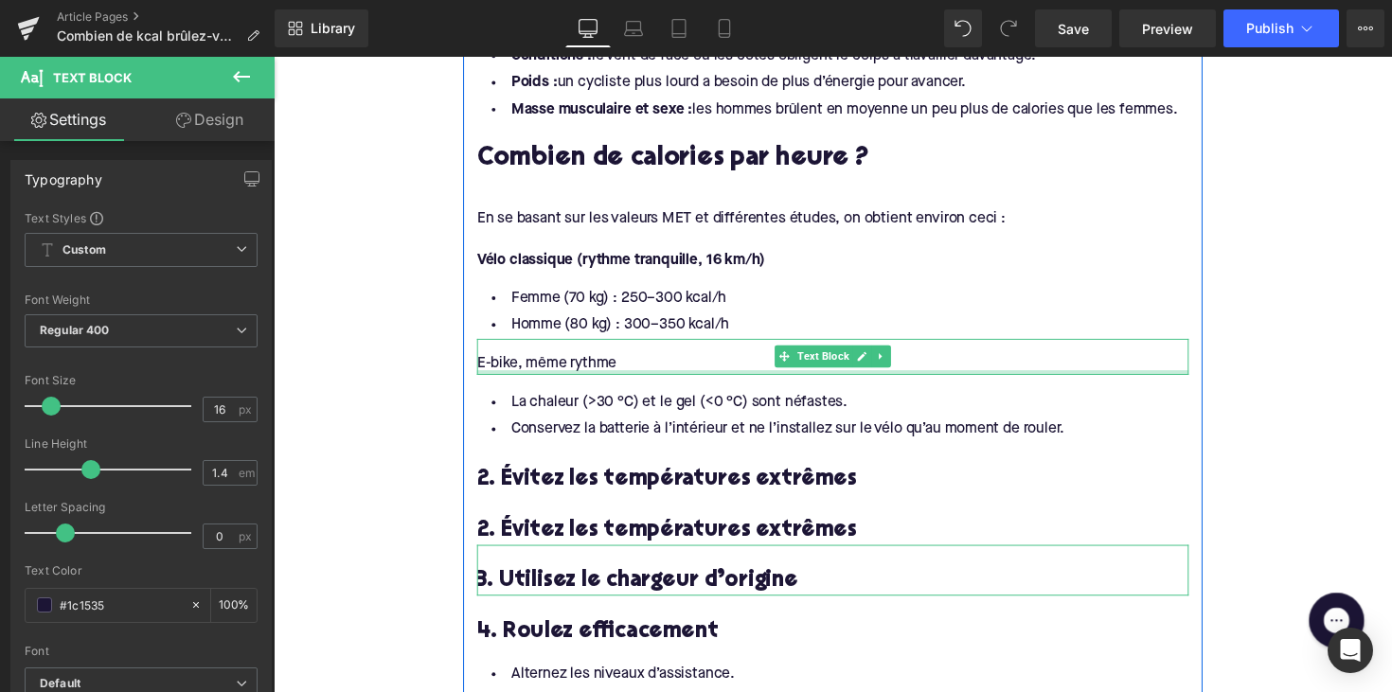
click at [605, 368] on div "E-bike, même rythme" at bounding box center [846, 371] width 729 height 21
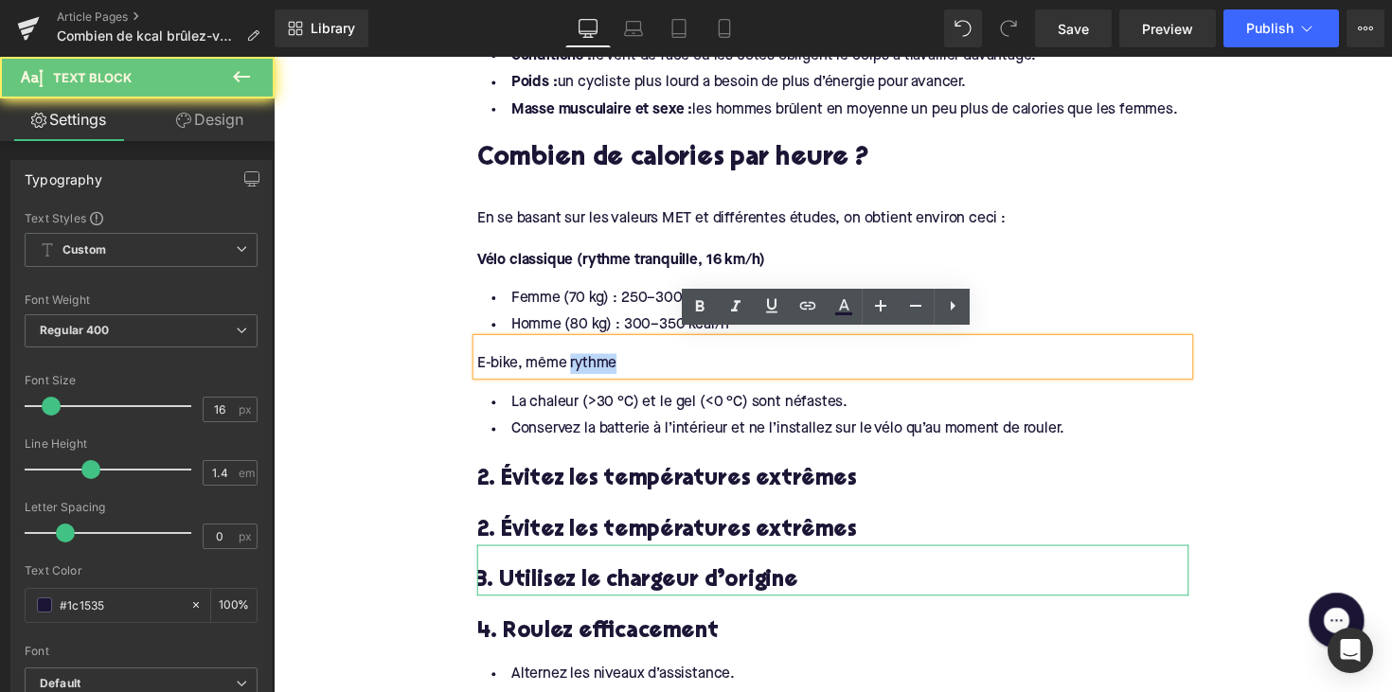
click at [605, 368] on div "E-bike, même rythme" at bounding box center [846, 371] width 729 height 21
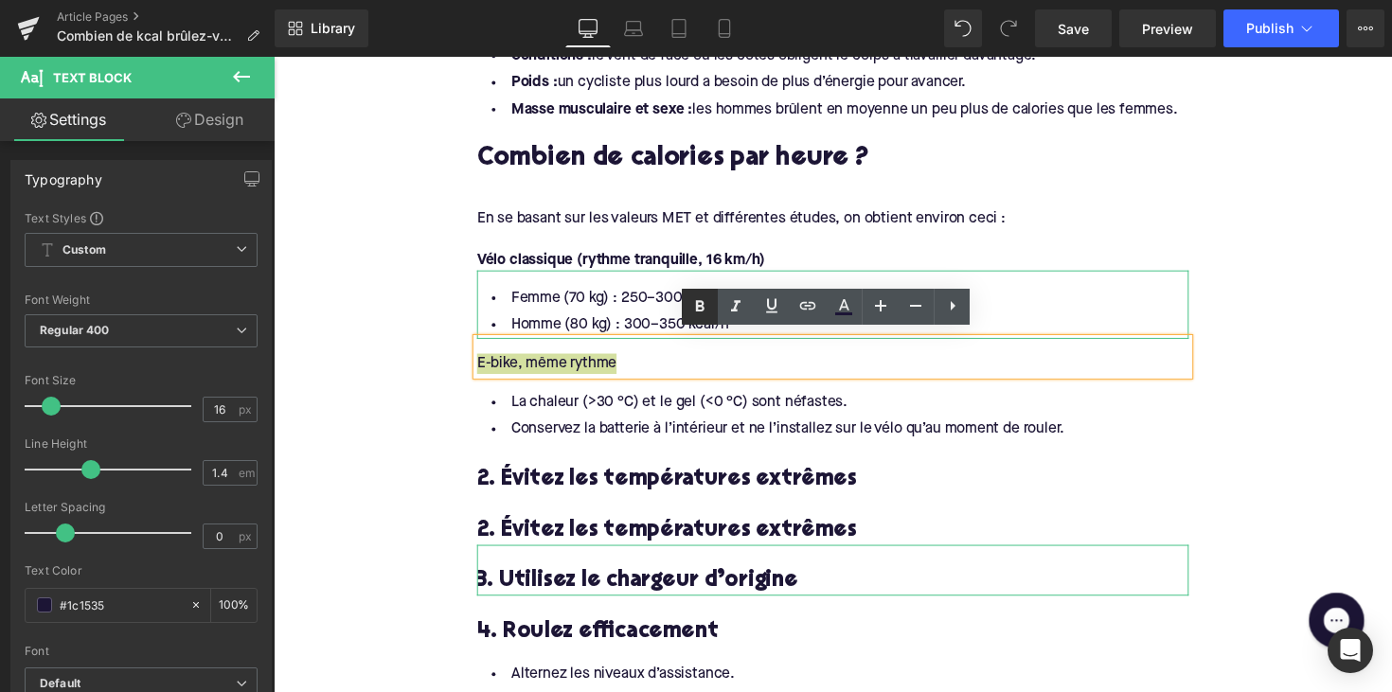
click at [697, 306] on icon at bounding box center [700, 305] width 9 height 11
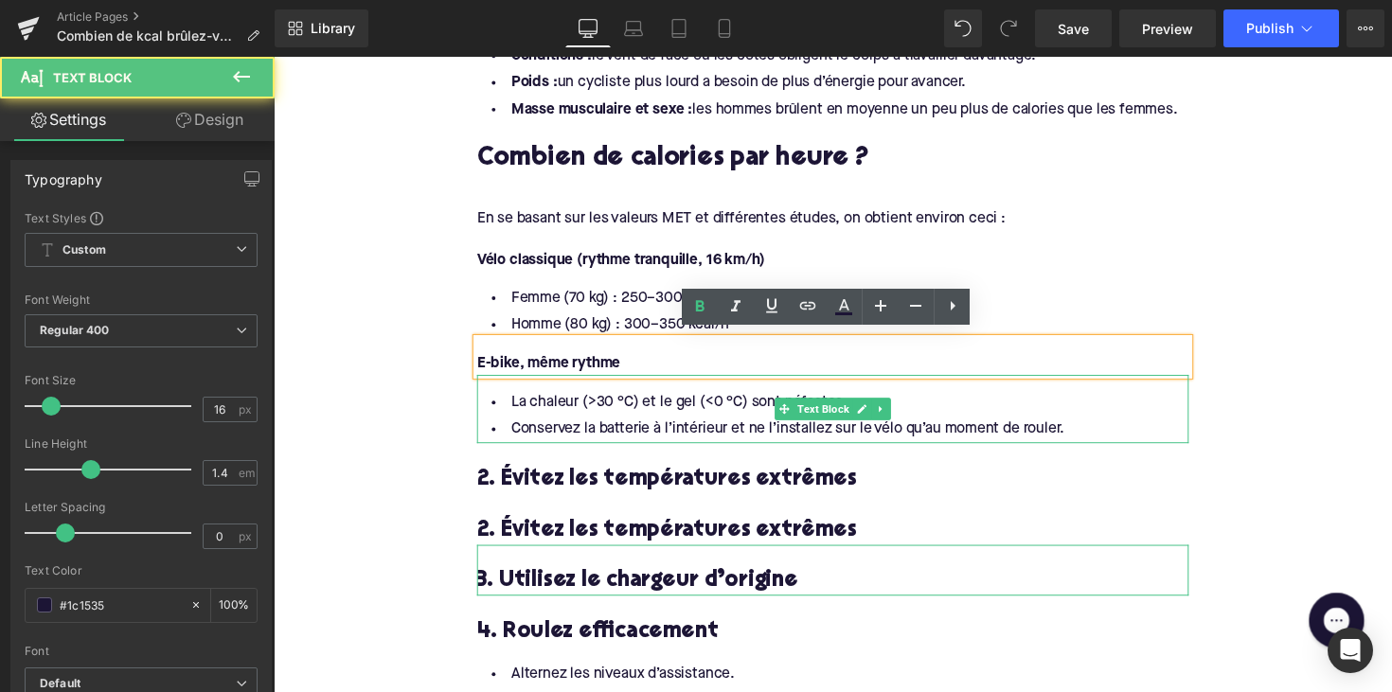
click at [828, 430] on li "Conservez la batterie à l’intérieur et ne l’installez sur le vélo qu’au moment …" at bounding box center [846, 438] width 729 height 27
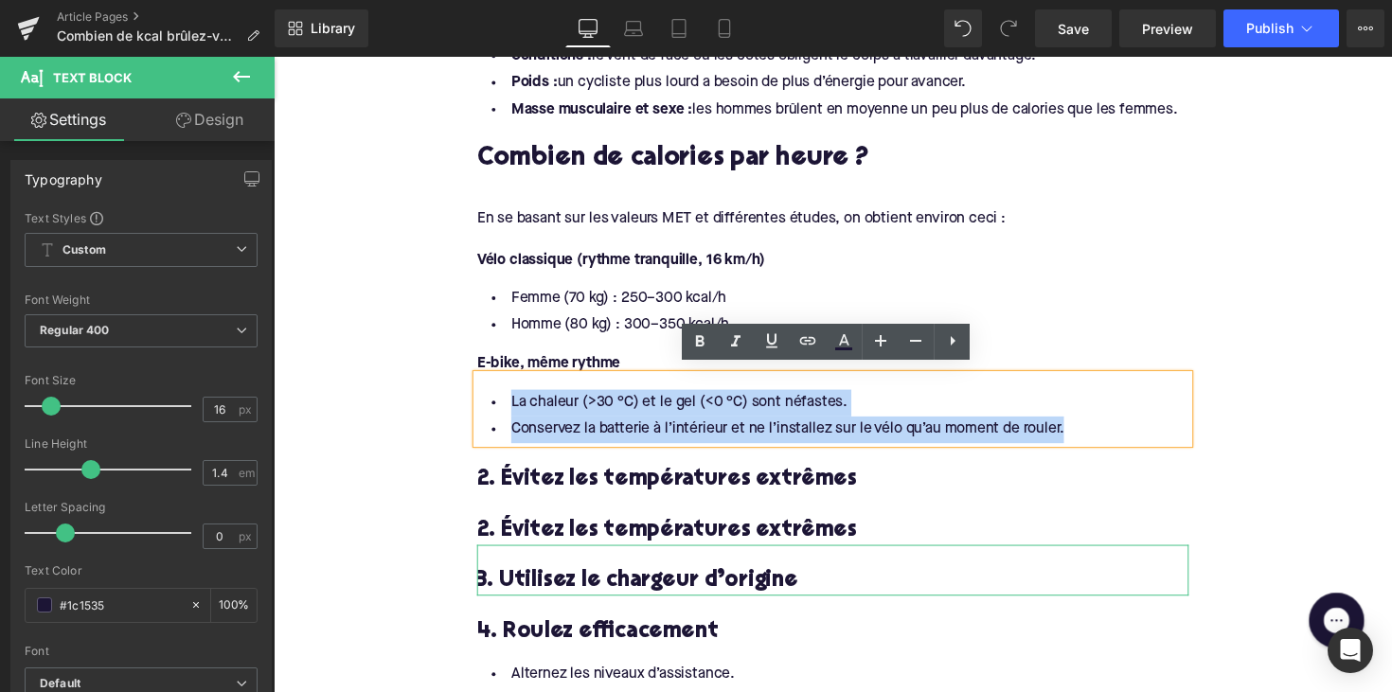
drag, startPoint x: 1091, startPoint y: 434, endPoint x: 541, endPoint y: 388, distance: 551.9
click at [541, 388] on div "La chaleur (>30 °C) et le gel (<0 °C) sont néfastes. Conservez la batterie à l’…" at bounding box center [846, 417] width 729 height 70
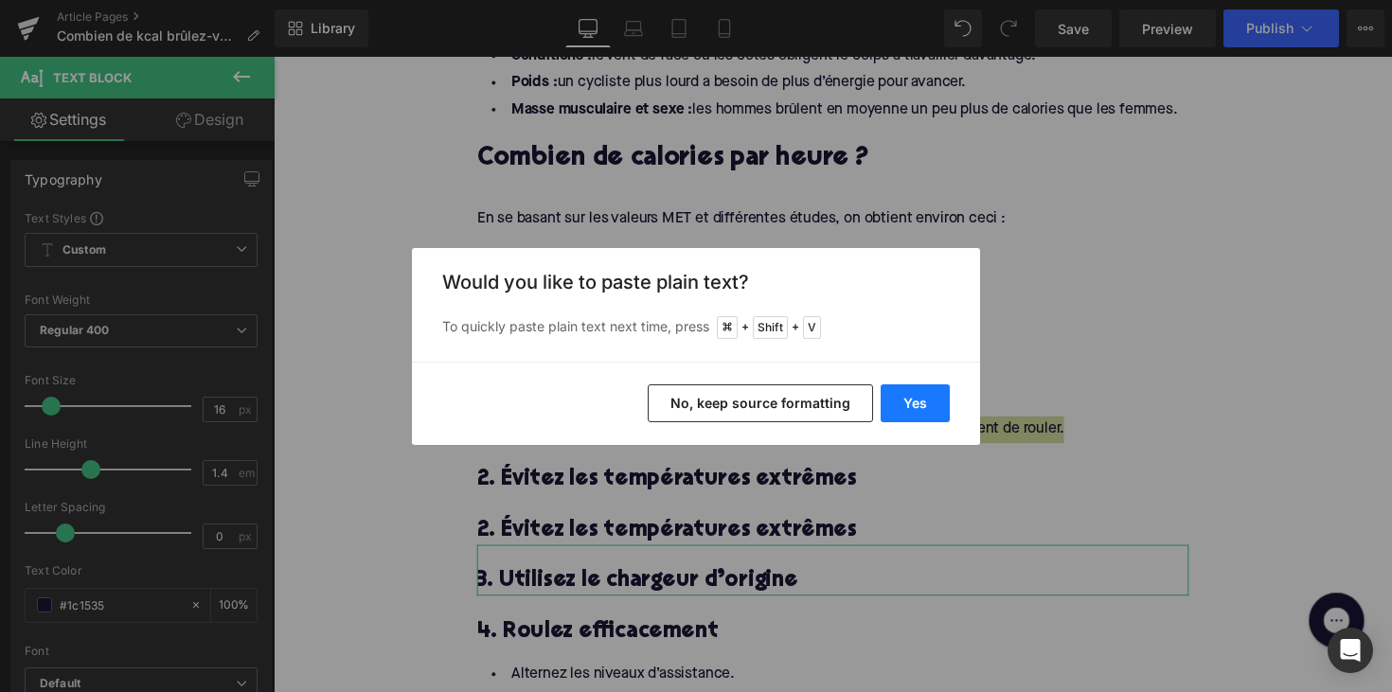
click at [891, 399] on button "Yes" at bounding box center [914, 403] width 69 height 38
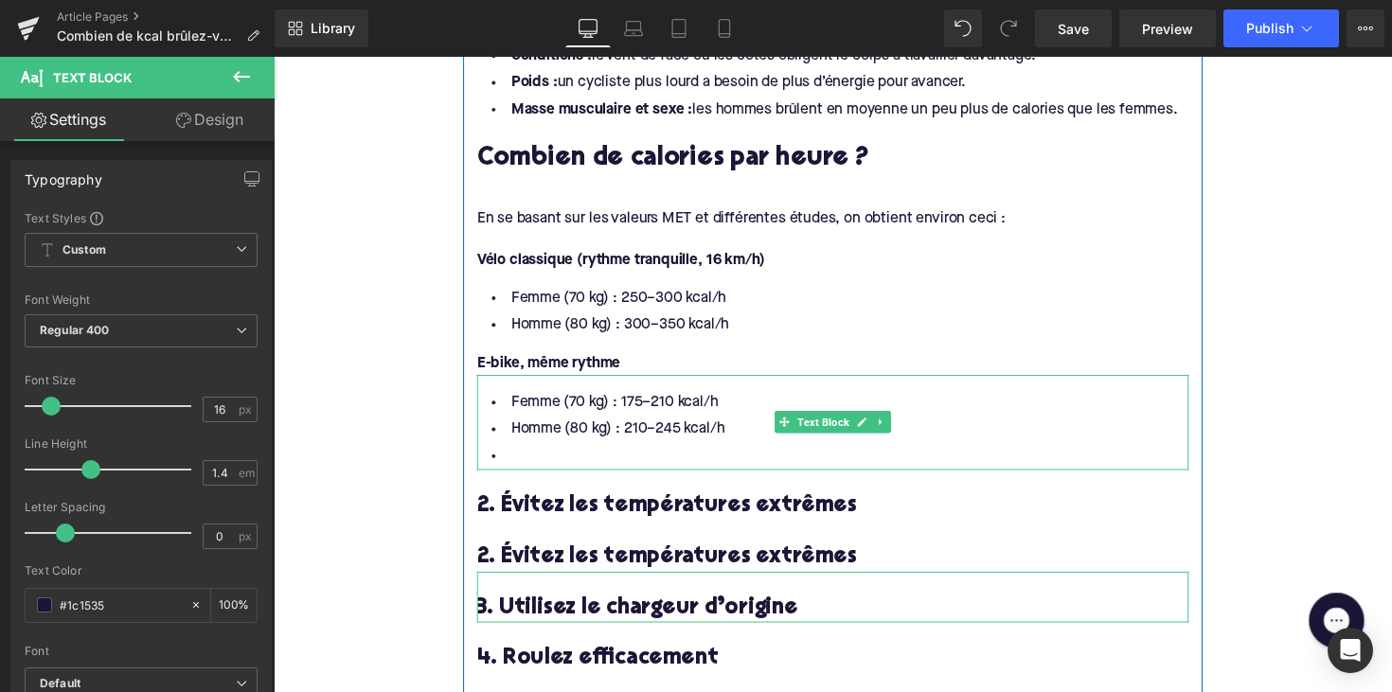
click at [609, 453] on li at bounding box center [846, 466] width 729 height 27
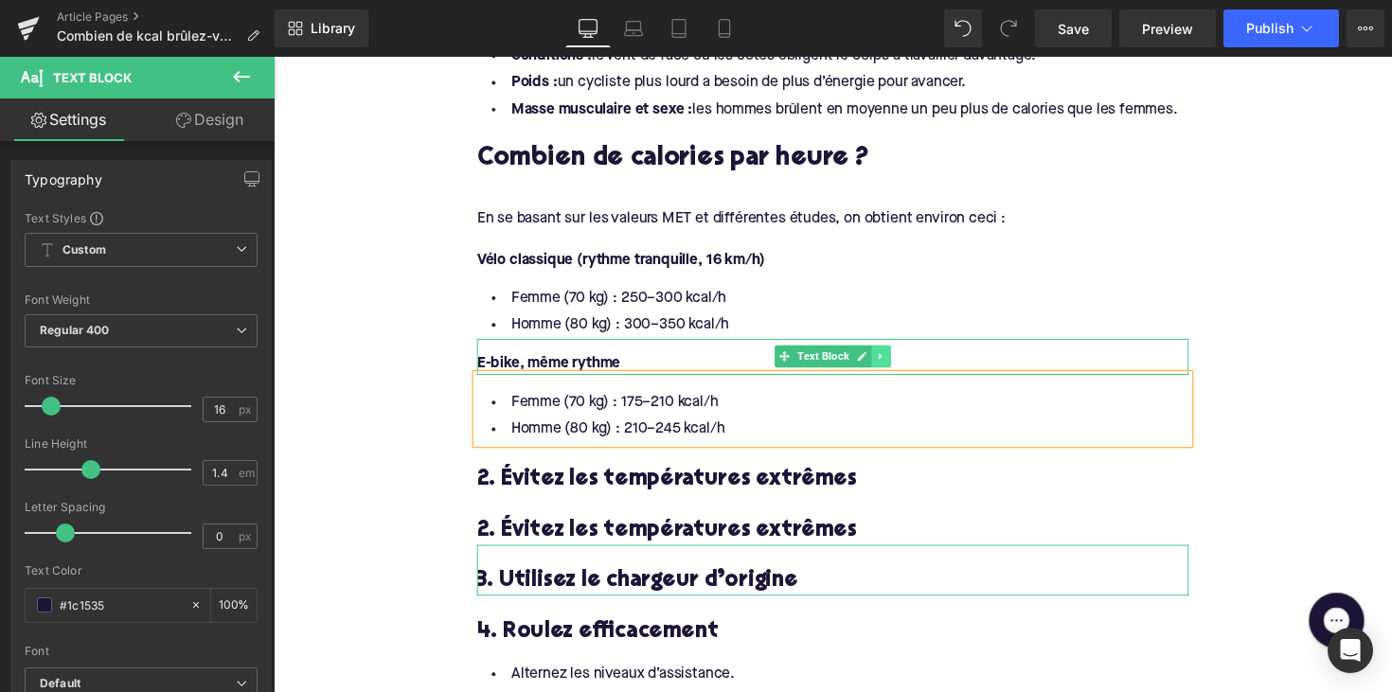
click at [895, 352] on link at bounding box center [896, 363] width 20 height 23
click at [884, 359] on icon at bounding box center [885, 364] width 10 height 10
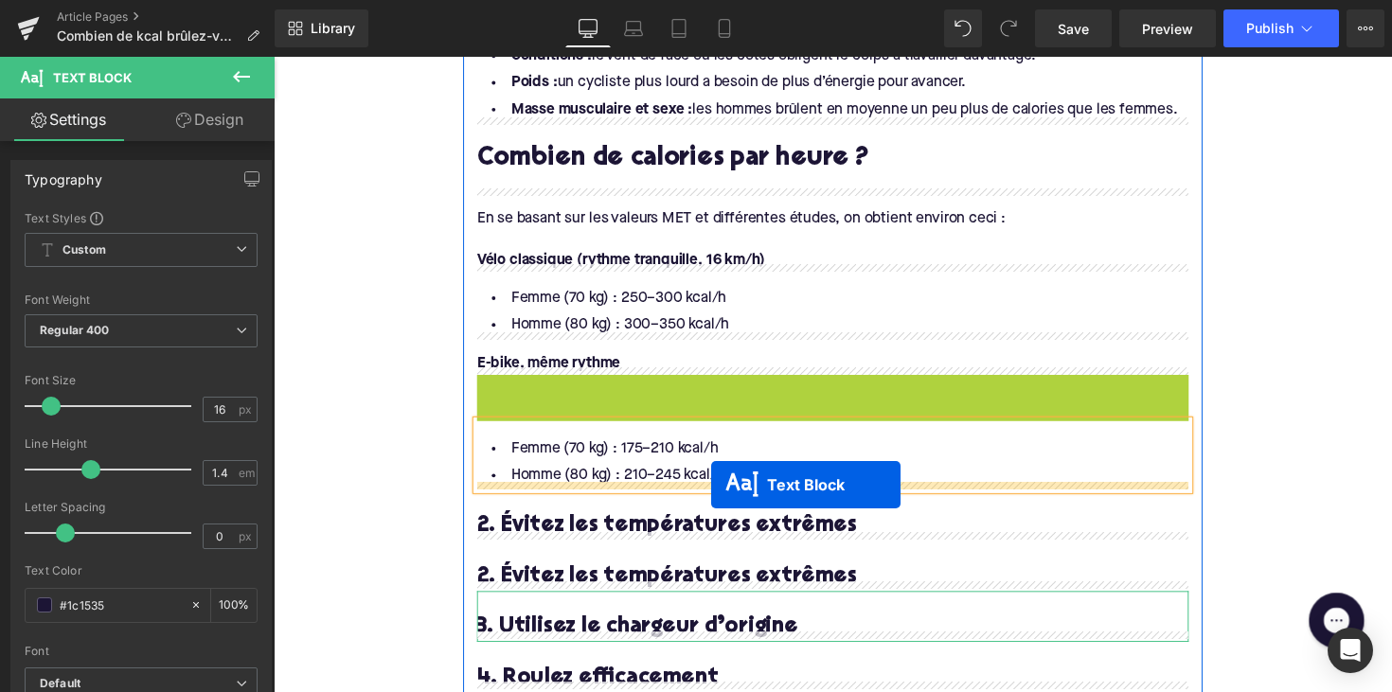
drag, startPoint x: 790, startPoint y: 391, endPoint x: 721, endPoint y: 495, distance: 125.0
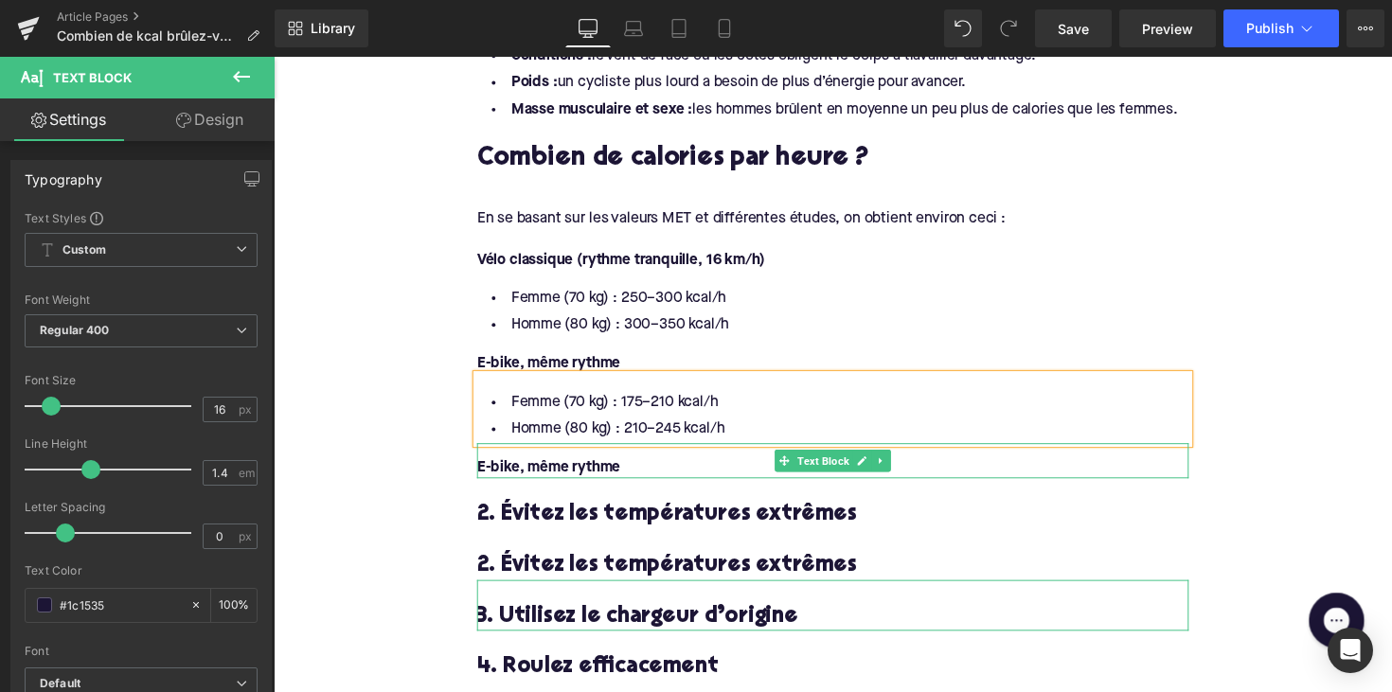
click at [587, 470] on strong "E-bike, même rythme" at bounding box center [555, 477] width 147 height 15
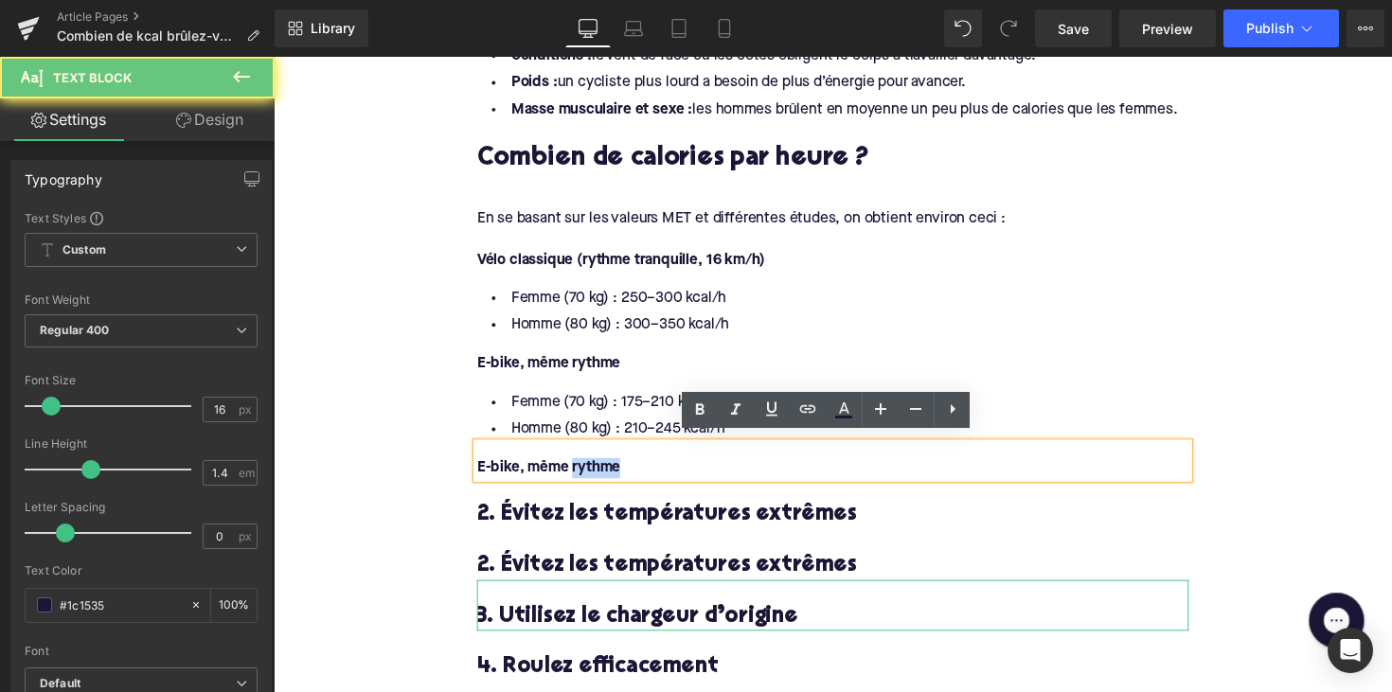
click at [587, 470] on strong "E-bike, même rythme" at bounding box center [555, 477] width 147 height 15
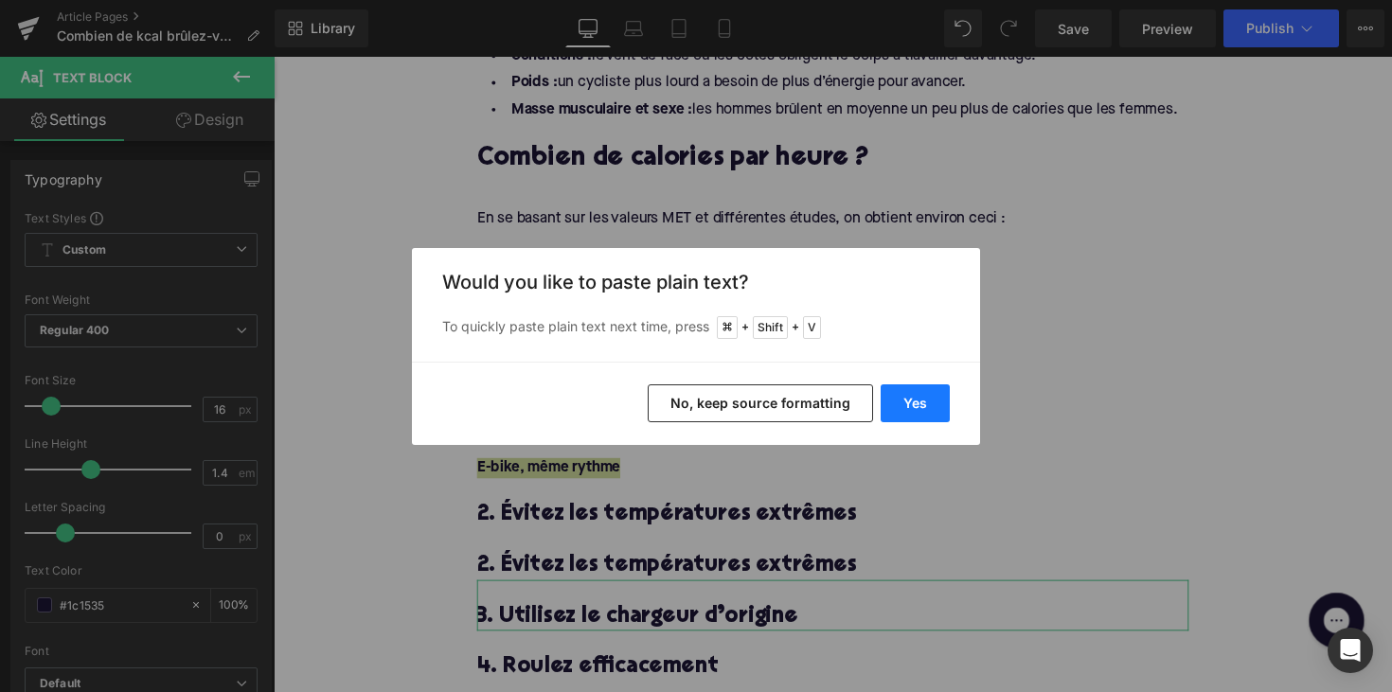
click at [893, 412] on button "Yes" at bounding box center [914, 403] width 69 height 38
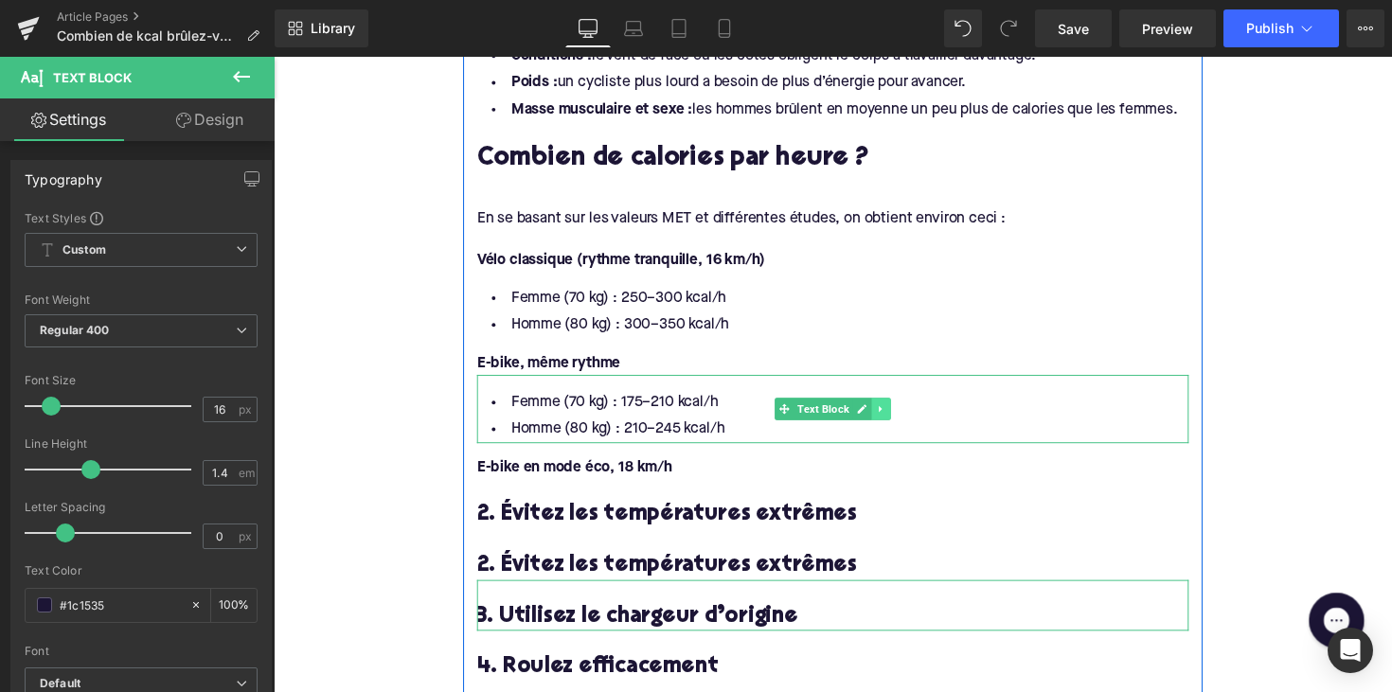
click at [896, 414] on icon at bounding box center [896, 417] width 10 height 11
click at [882, 412] on icon at bounding box center [885, 417] width 10 height 10
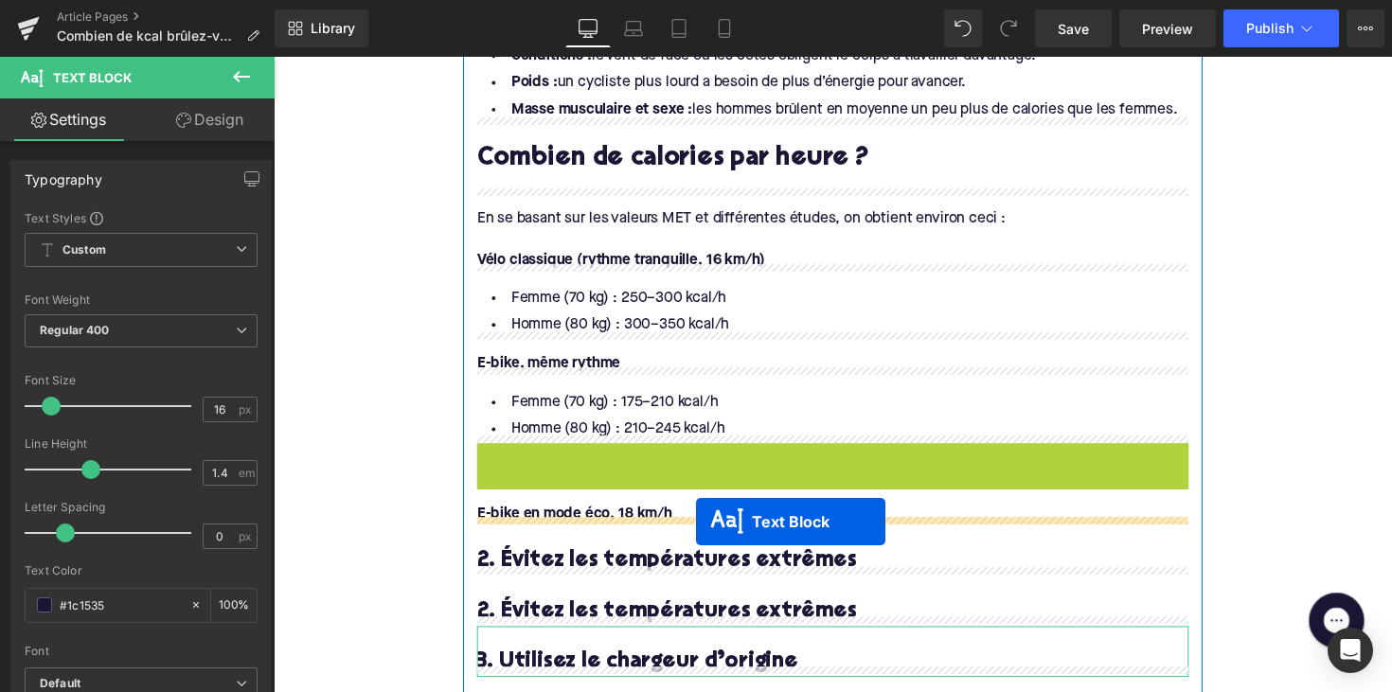
drag, startPoint x: 797, startPoint y: 476, endPoint x: 706, endPoint y: 533, distance: 107.2
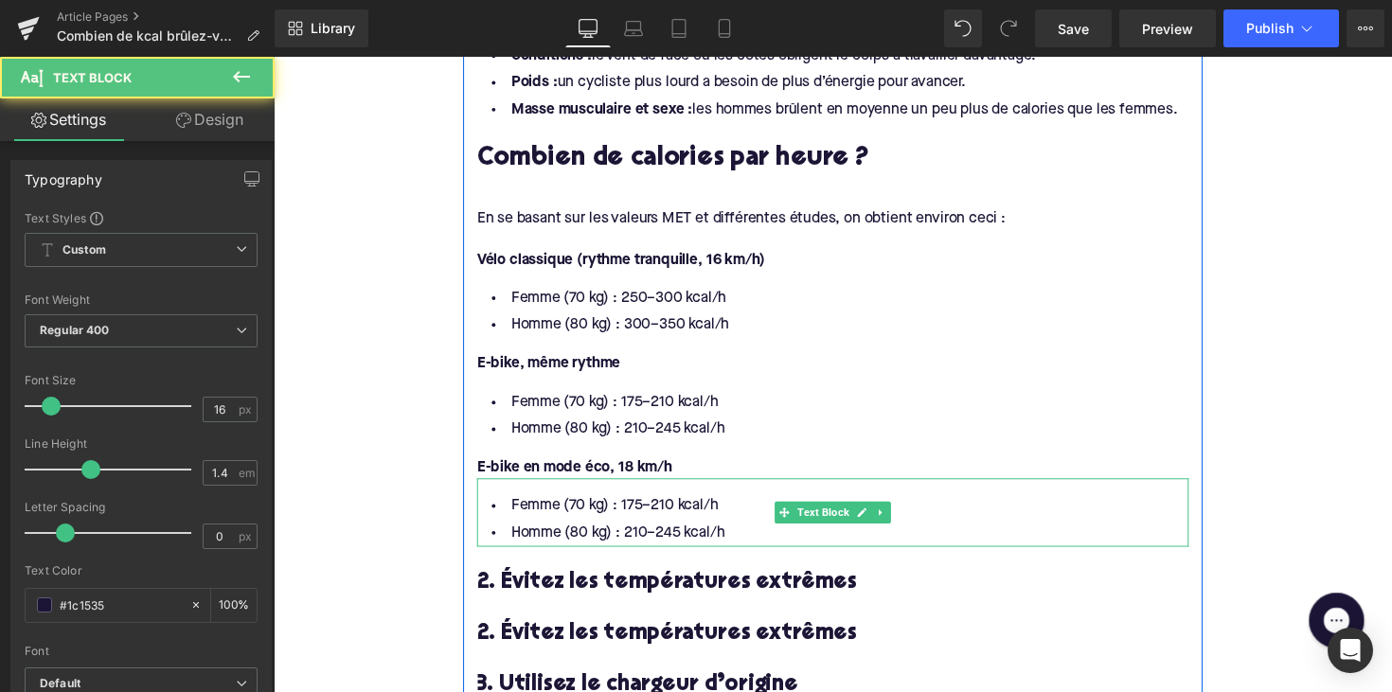
click at [677, 534] on li "Homme (80 kg) : 210–245 kcal/h" at bounding box center [846, 544] width 729 height 27
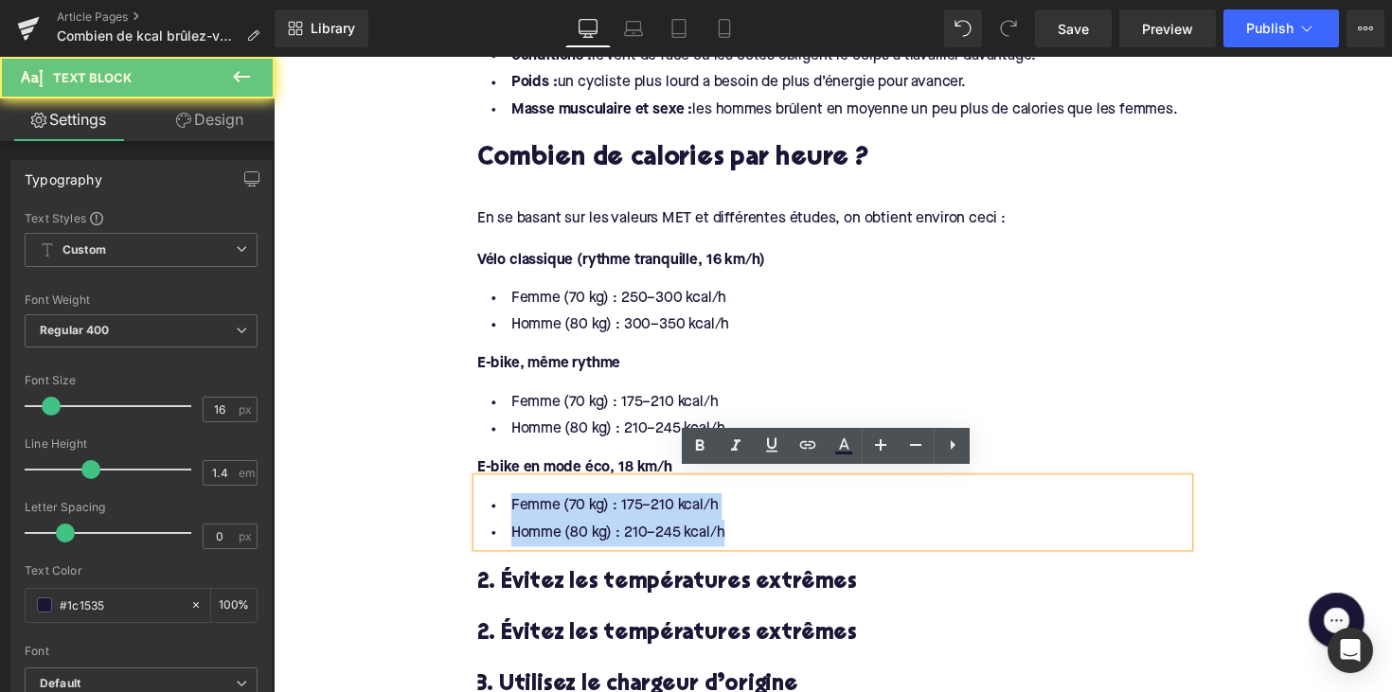
drag, startPoint x: 749, startPoint y: 539, endPoint x: 460, endPoint y: 494, distance: 292.1
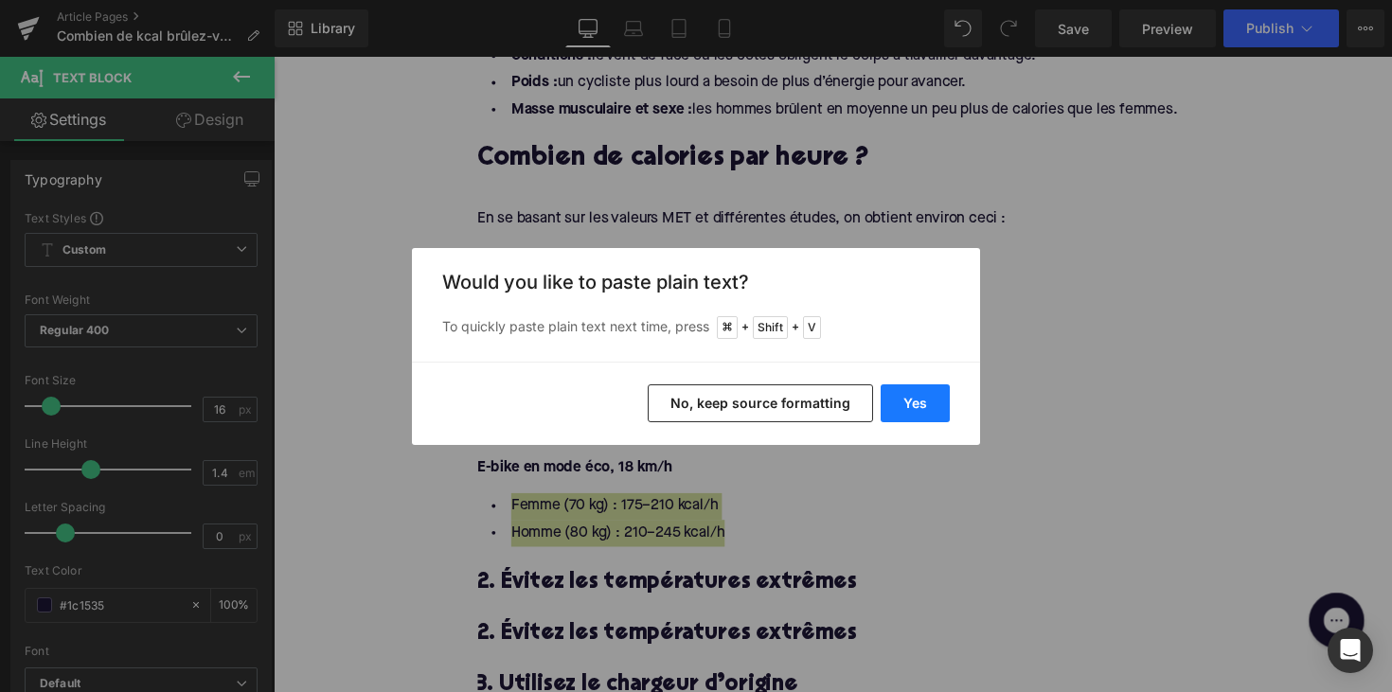
click at [909, 396] on button "Yes" at bounding box center [914, 403] width 69 height 38
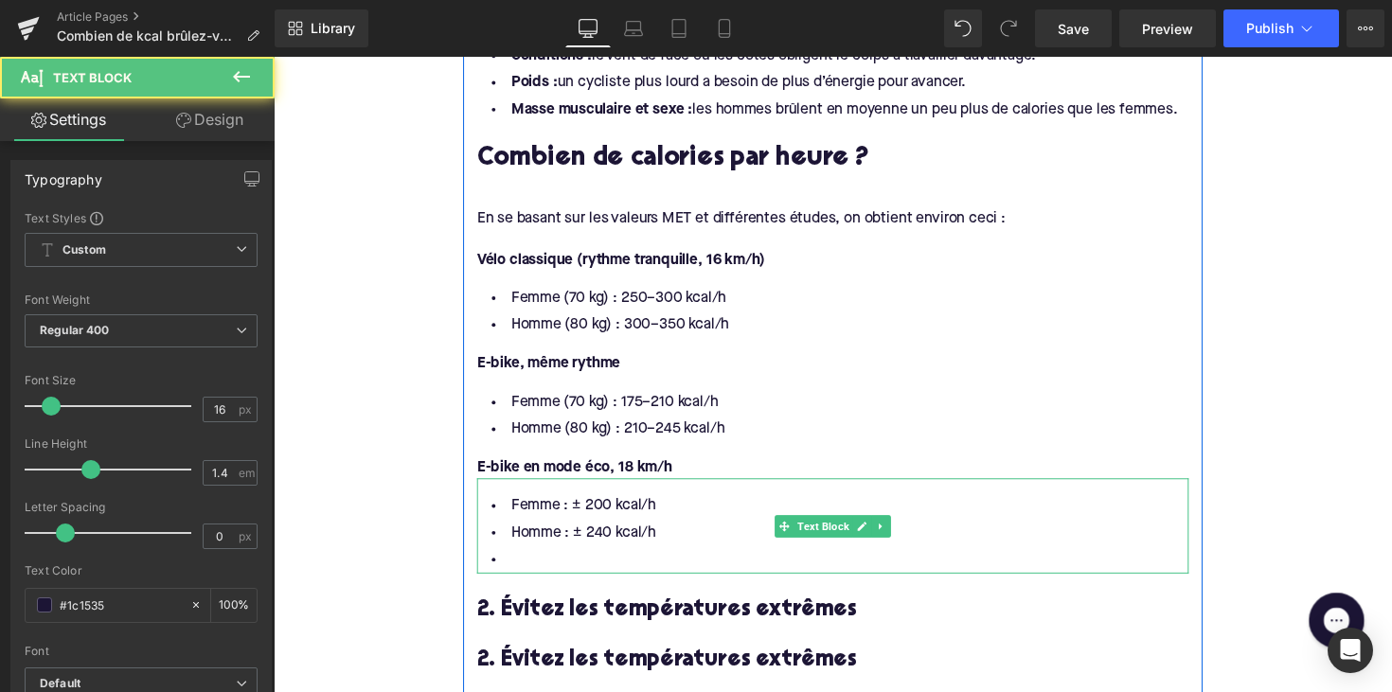
click at [581, 559] on li at bounding box center [846, 572] width 729 height 27
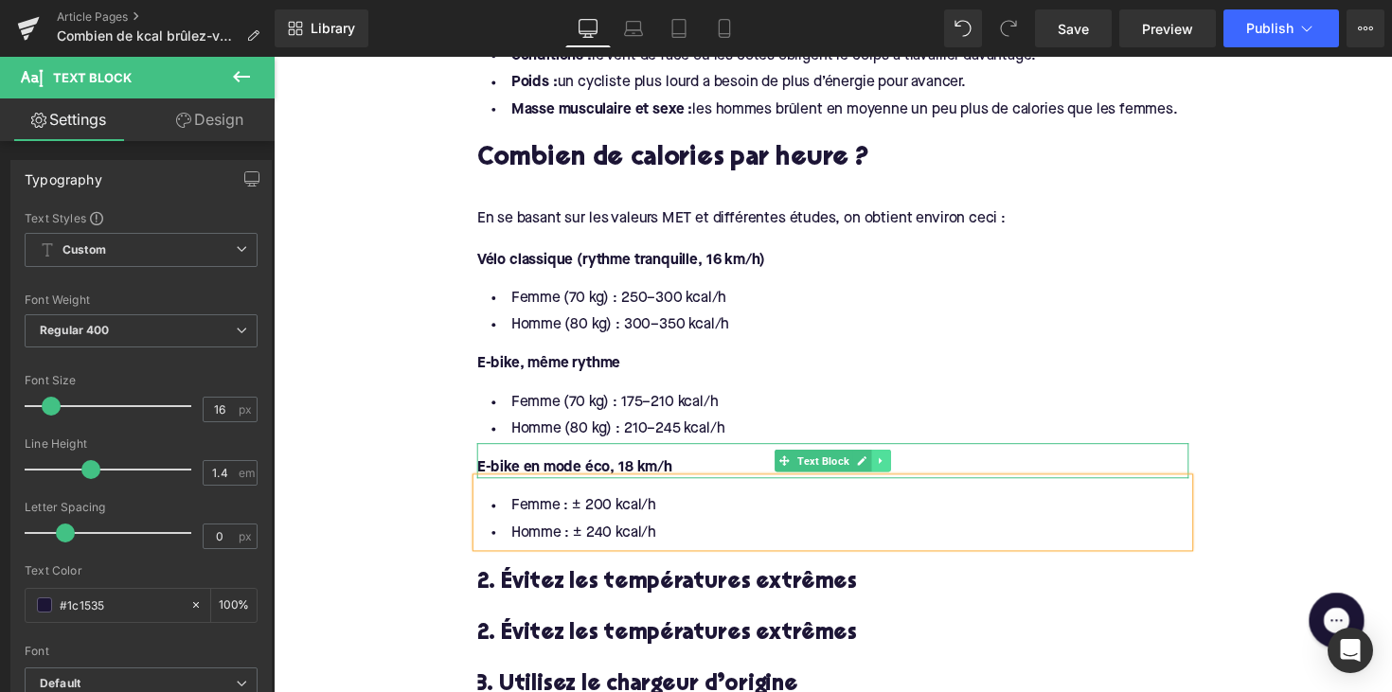
click at [894, 467] on icon at bounding box center [895, 470] width 3 height 7
click at [882, 465] on icon at bounding box center [885, 470] width 10 height 10
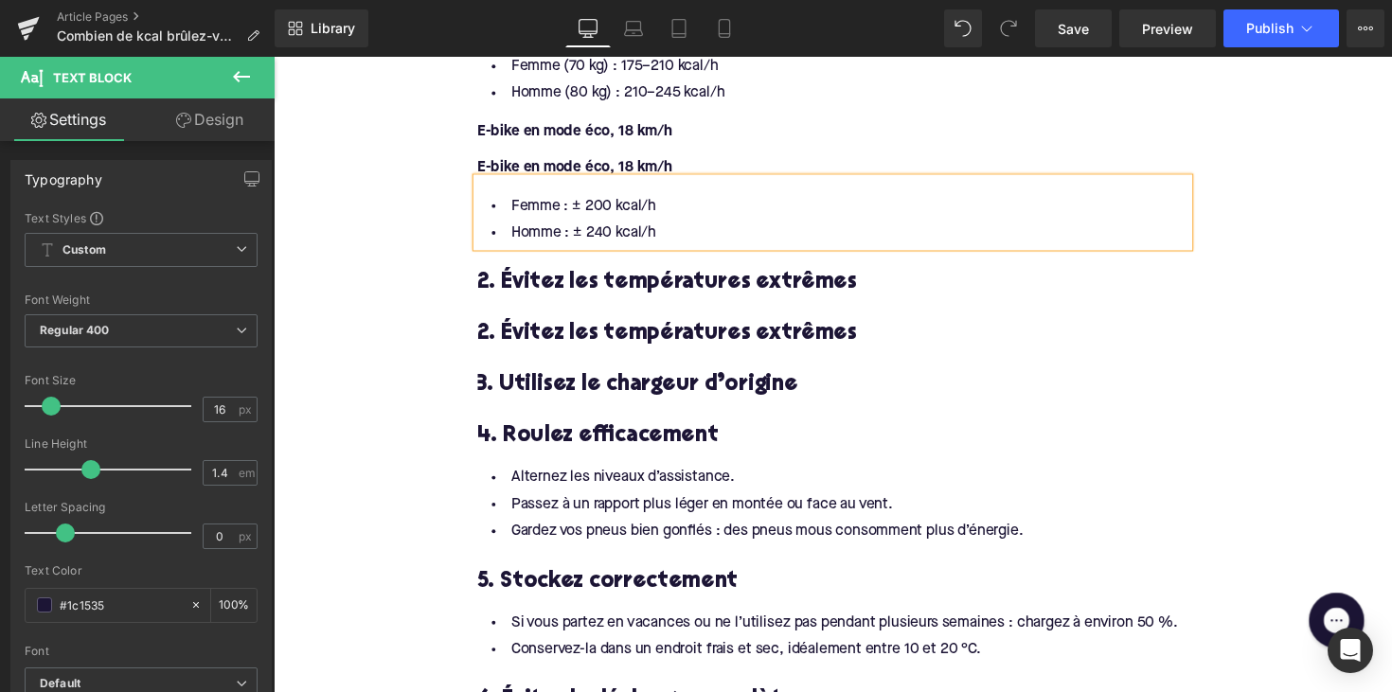
scroll to position [1772, 0]
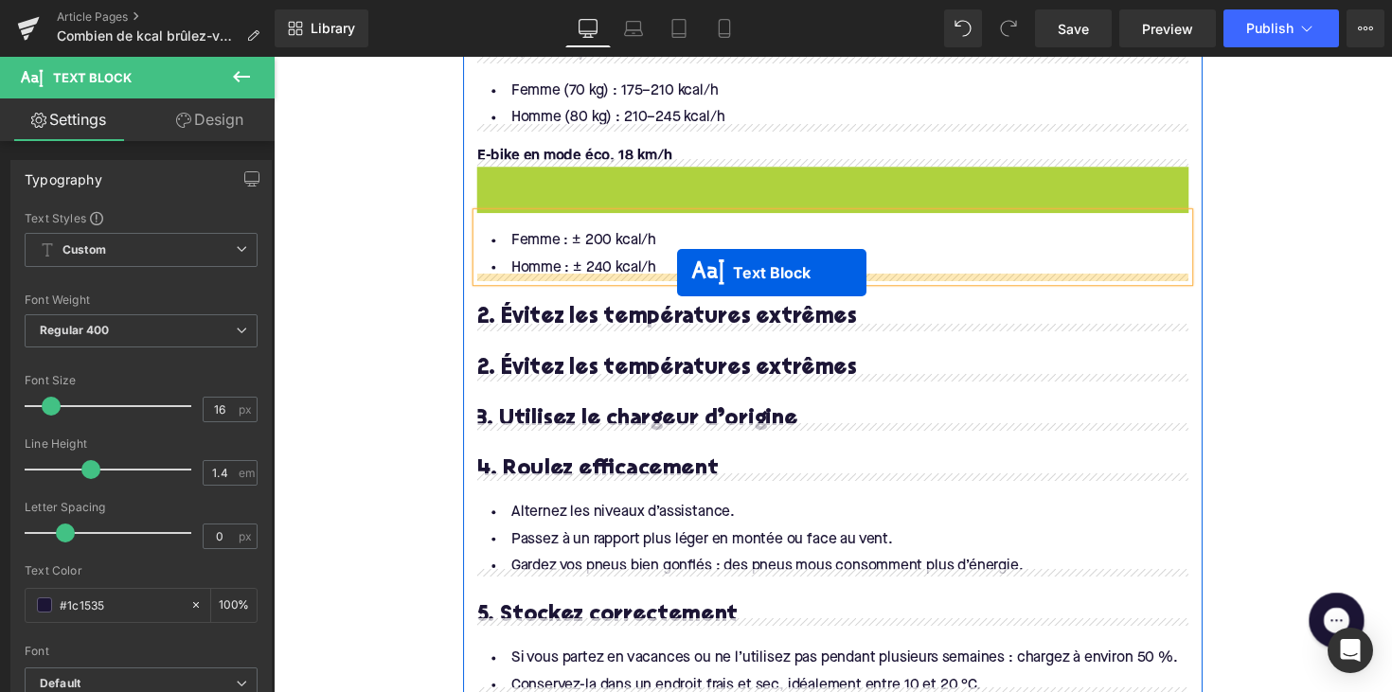
drag, startPoint x: 790, startPoint y: 177, endPoint x: 686, endPoint y: 278, distance: 145.3
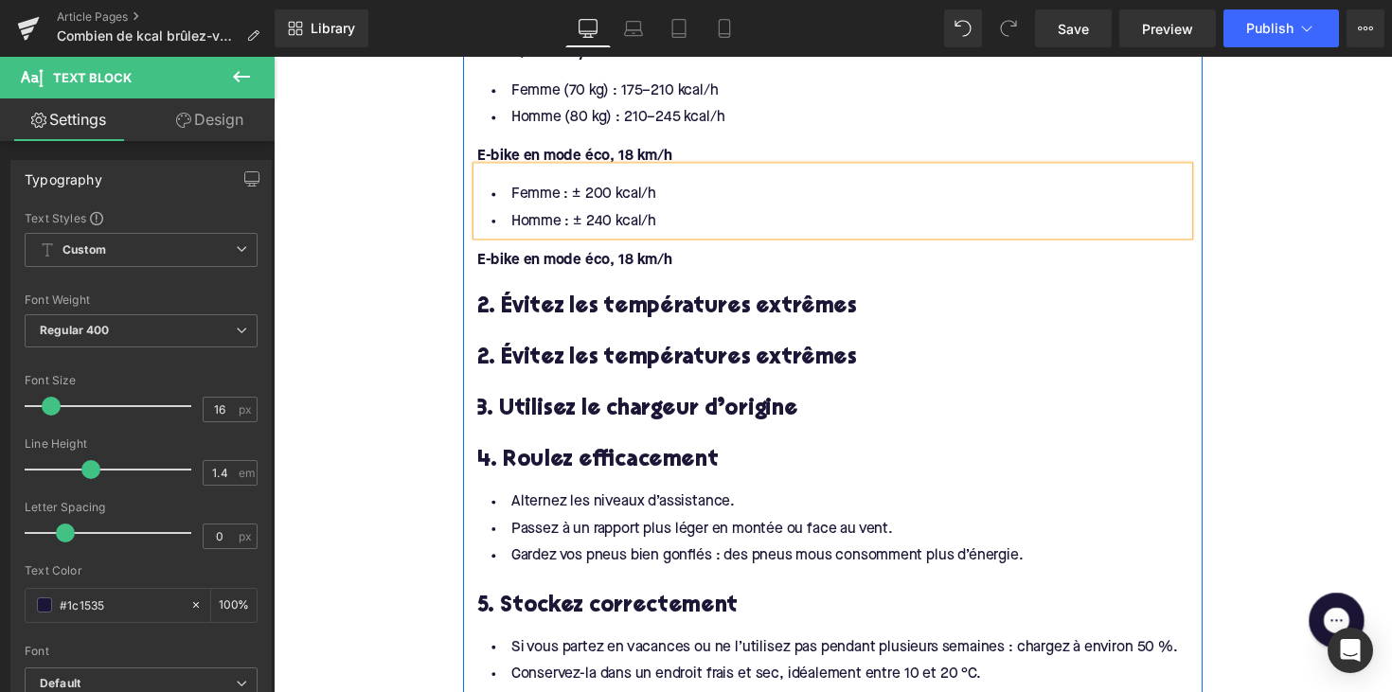
click at [854, 106] on li "Homme (80 kg) : 210–245 kcal/h" at bounding box center [846, 119] width 729 height 27
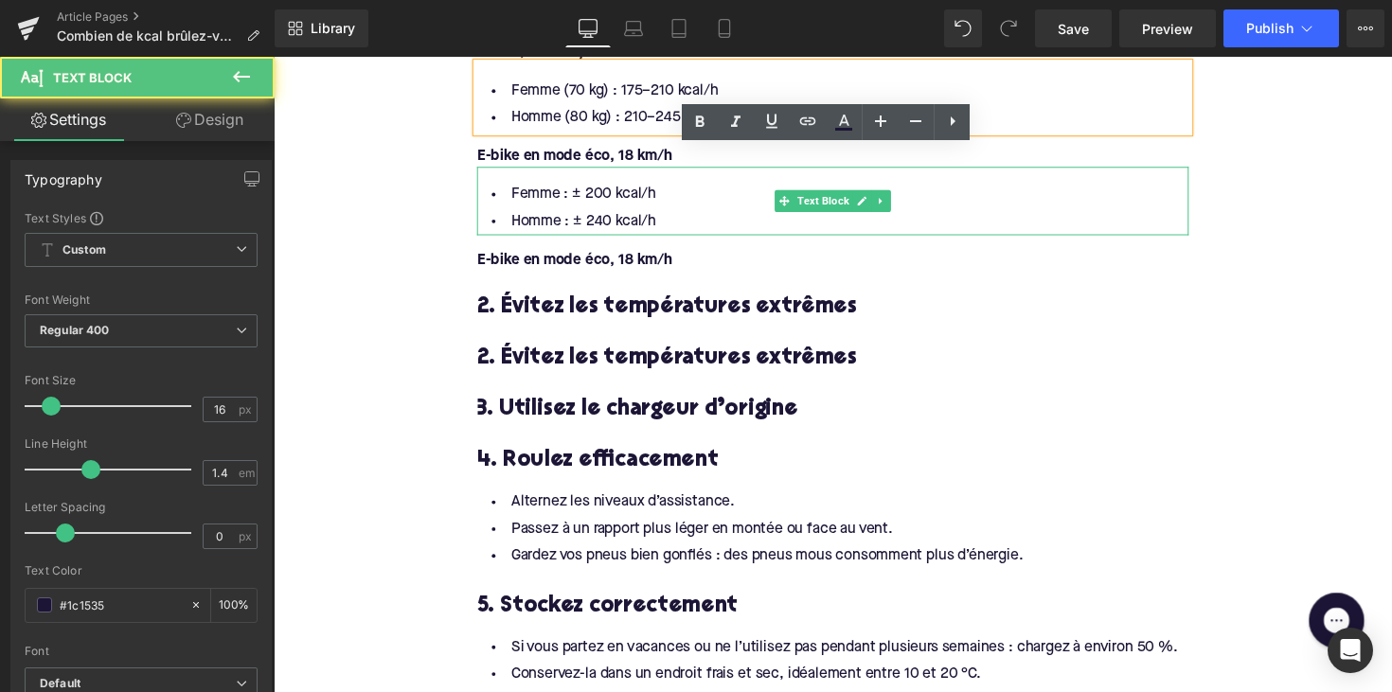
click at [838, 185] on li "Femme : ± 200 kcal/h" at bounding box center [846, 198] width 729 height 27
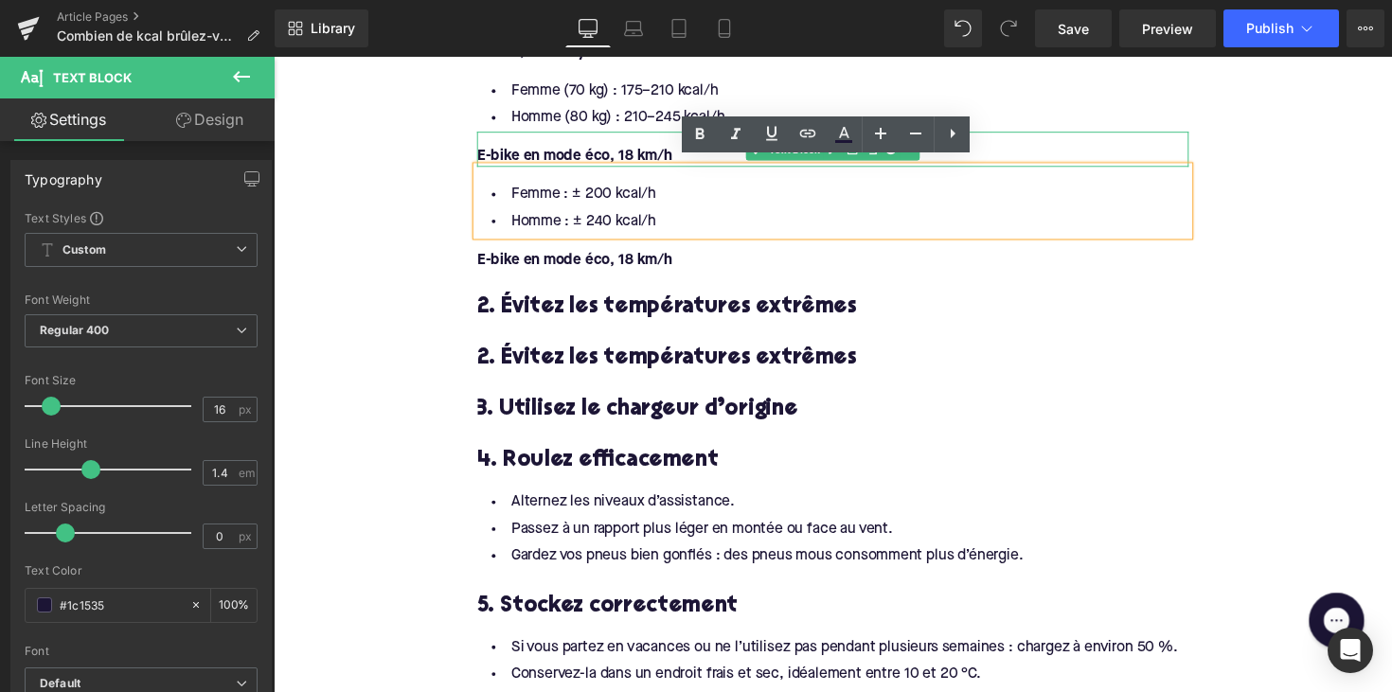
click at [618, 151] on font "E-bike en mode éco, 18 km/h" at bounding box center [582, 158] width 200 height 15
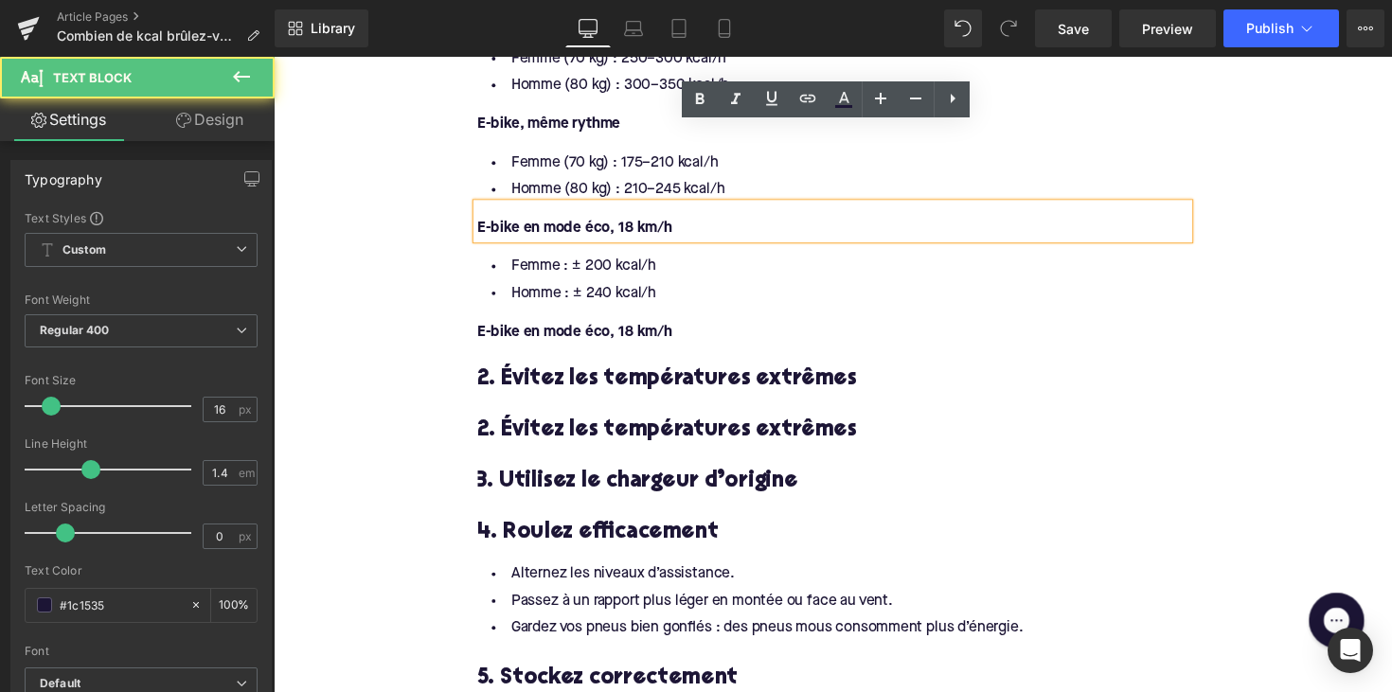
scroll to position [1661, 0]
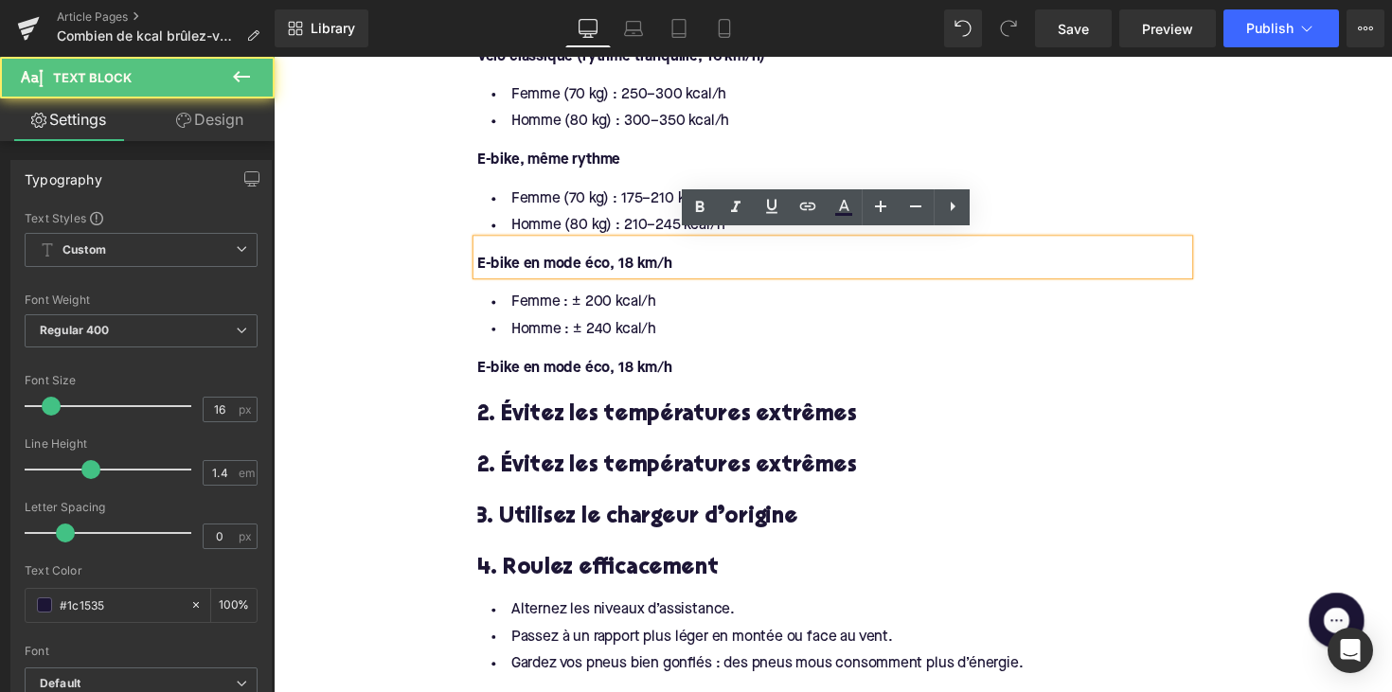
click at [672, 331] on li "Homme : ± 240 kcal/h" at bounding box center [846, 336] width 729 height 27
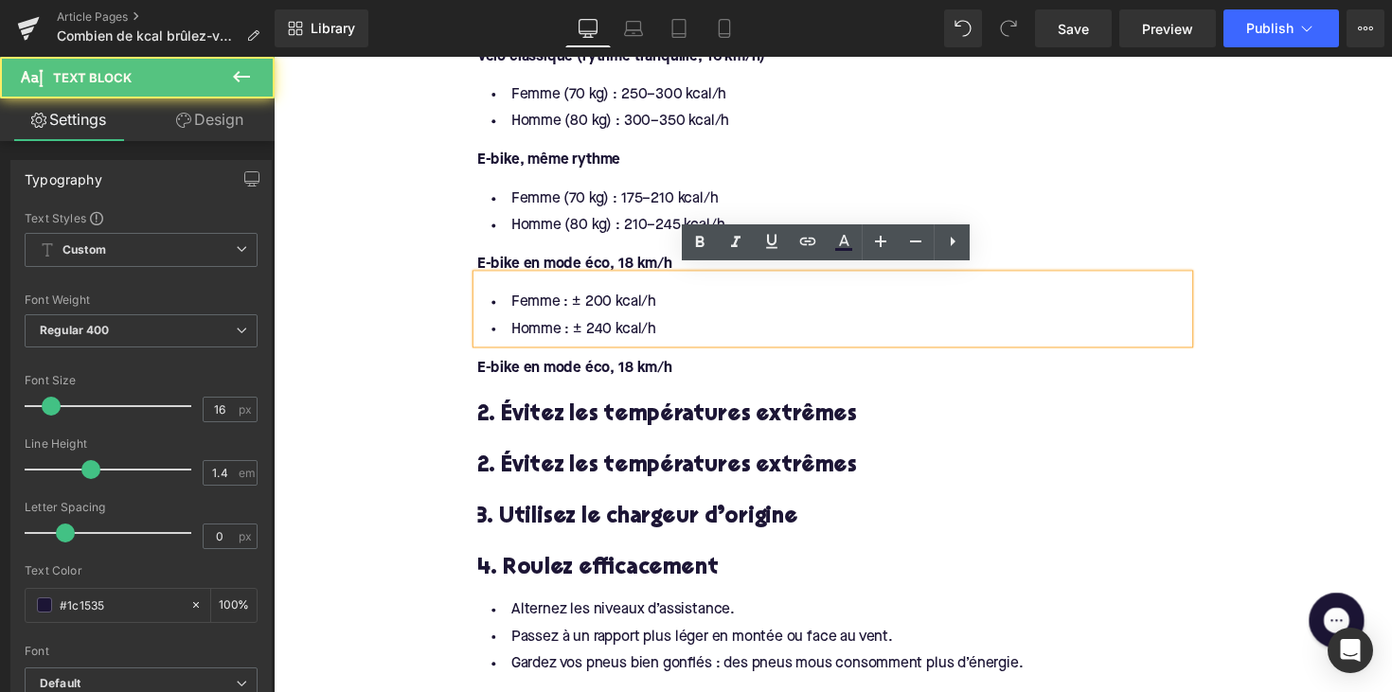
click at [937, 310] on li "Femme : ± 200 kcal/h" at bounding box center [846, 308] width 729 height 27
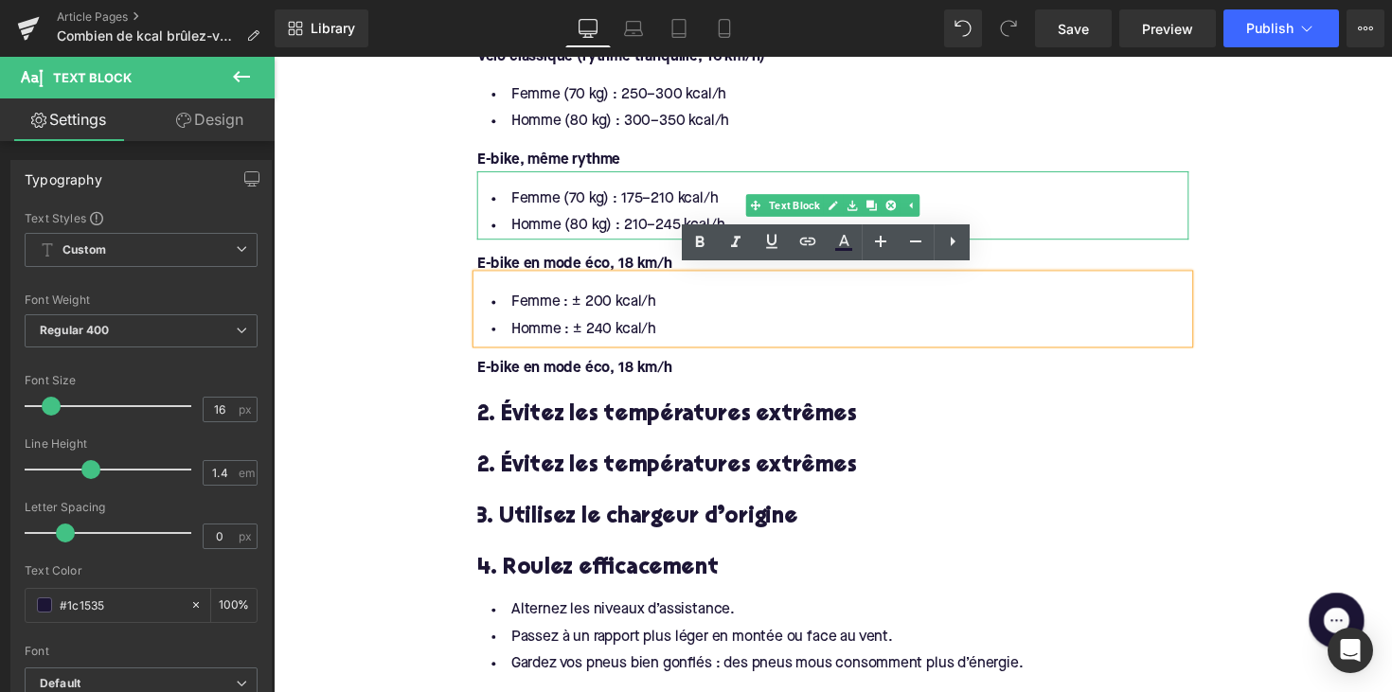
click at [652, 217] on li "Homme (80 kg) : 210–245 kcal/h" at bounding box center [846, 230] width 729 height 27
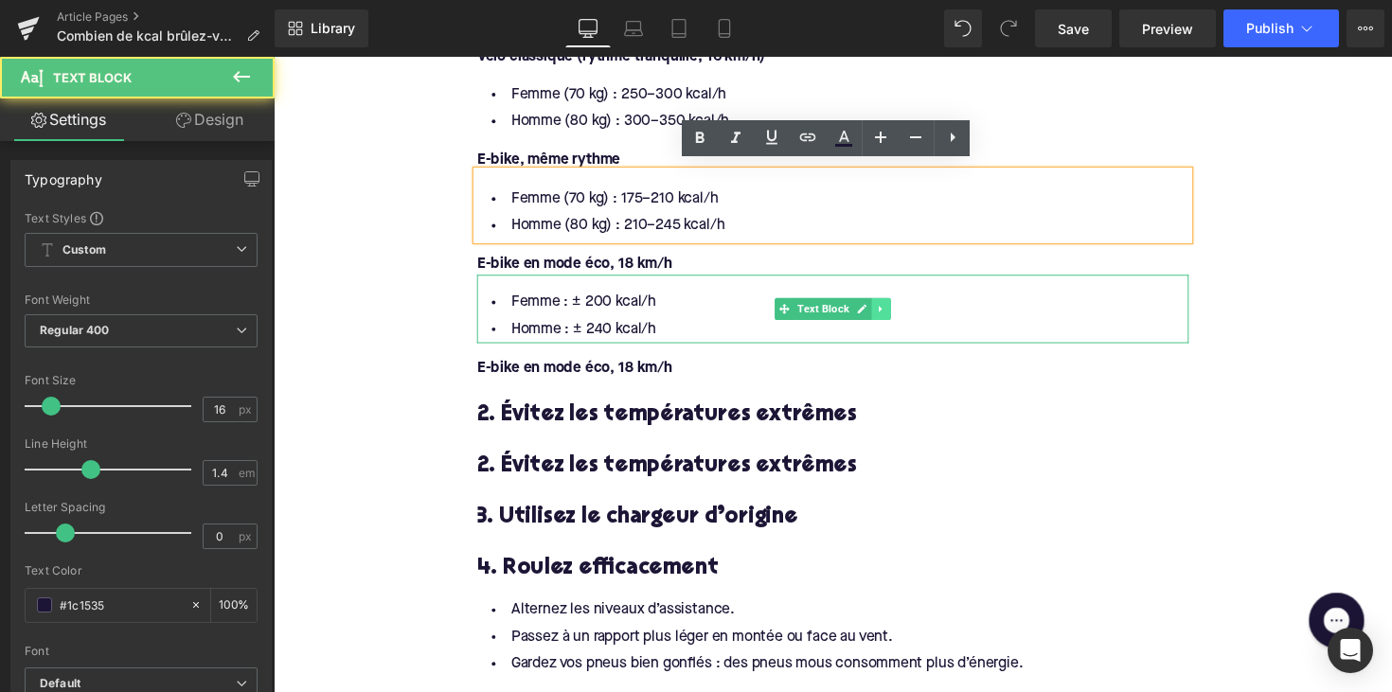
click at [887, 317] on link at bounding box center [896, 315] width 20 height 23
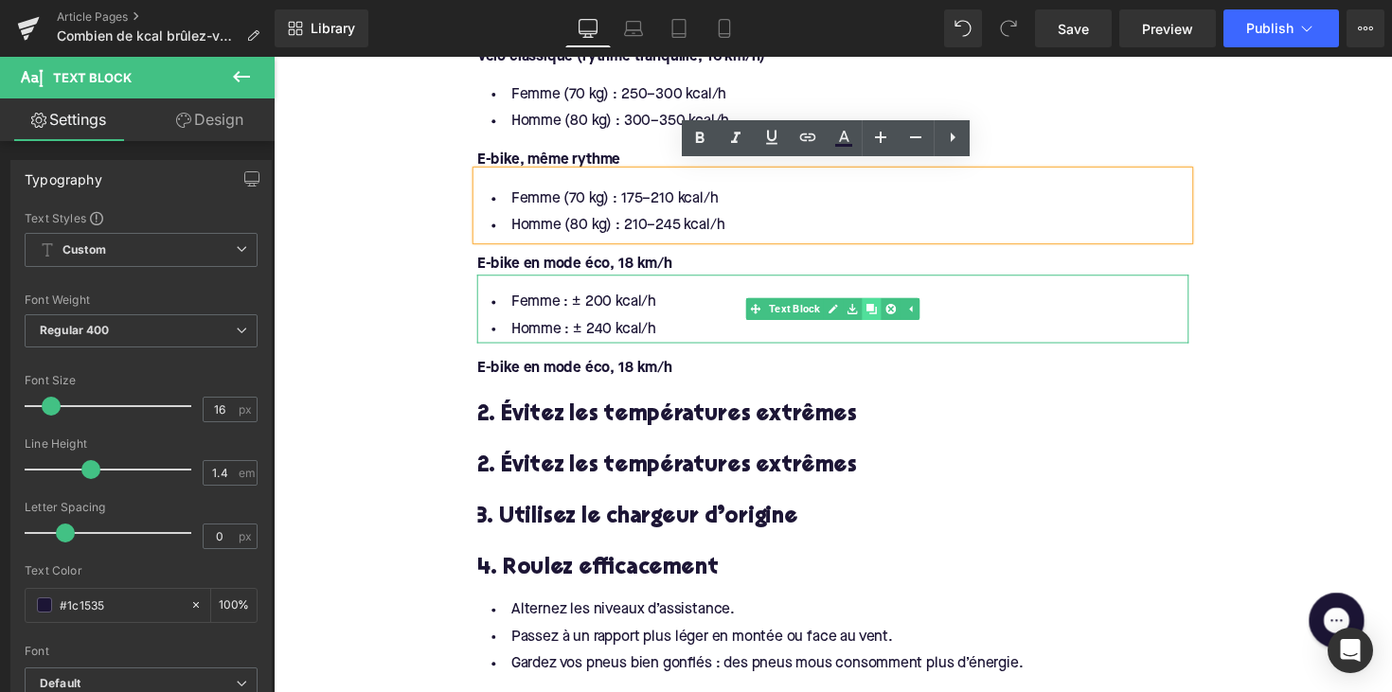
click at [887, 314] on link at bounding box center [887, 315] width 20 height 23
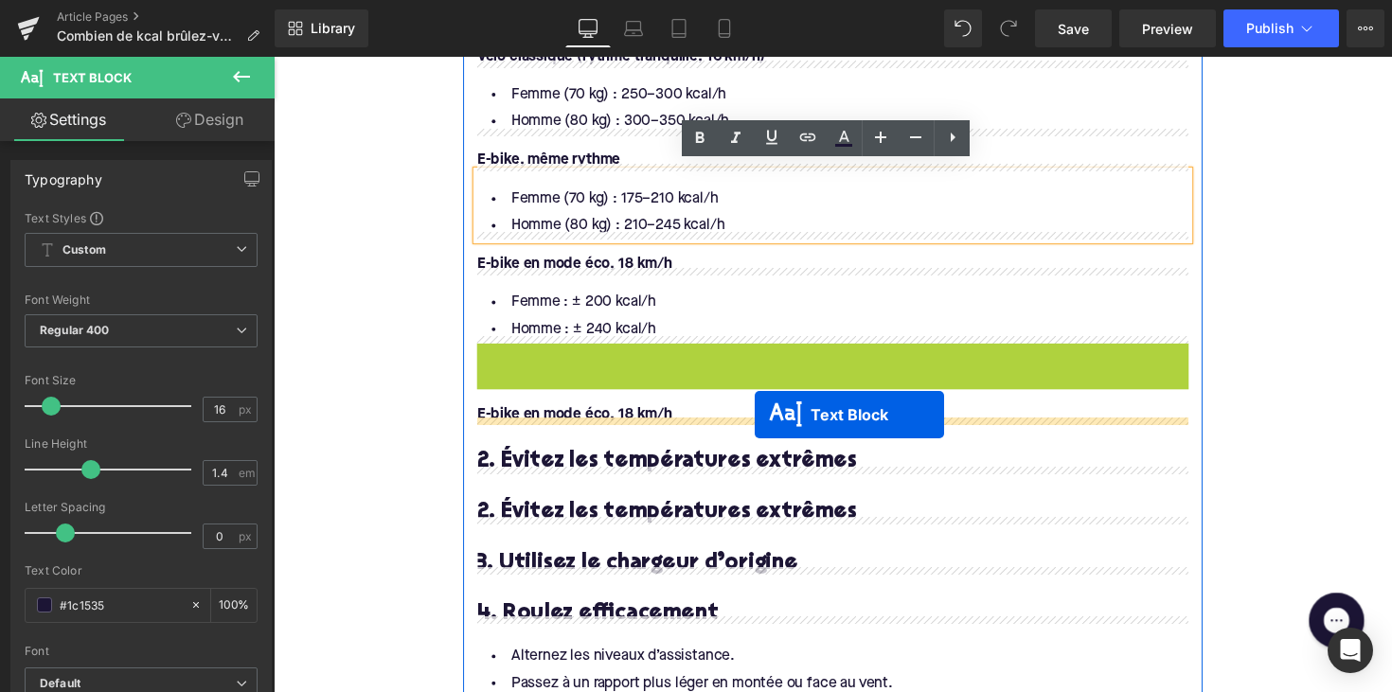
drag, startPoint x: 784, startPoint y: 382, endPoint x: 766, endPoint y: 423, distance: 45.4
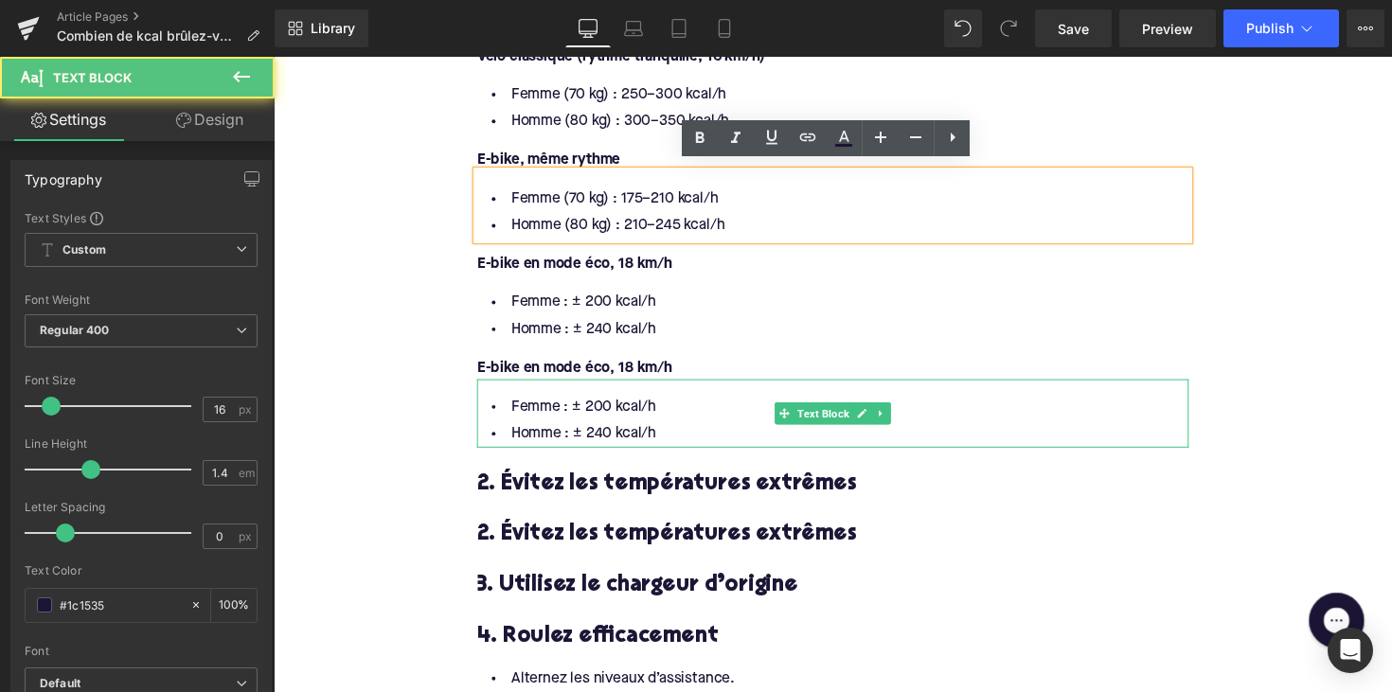
click at [642, 430] on li "Homme : ± 240 kcal/h" at bounding box center [846, 443] width 729 height 27
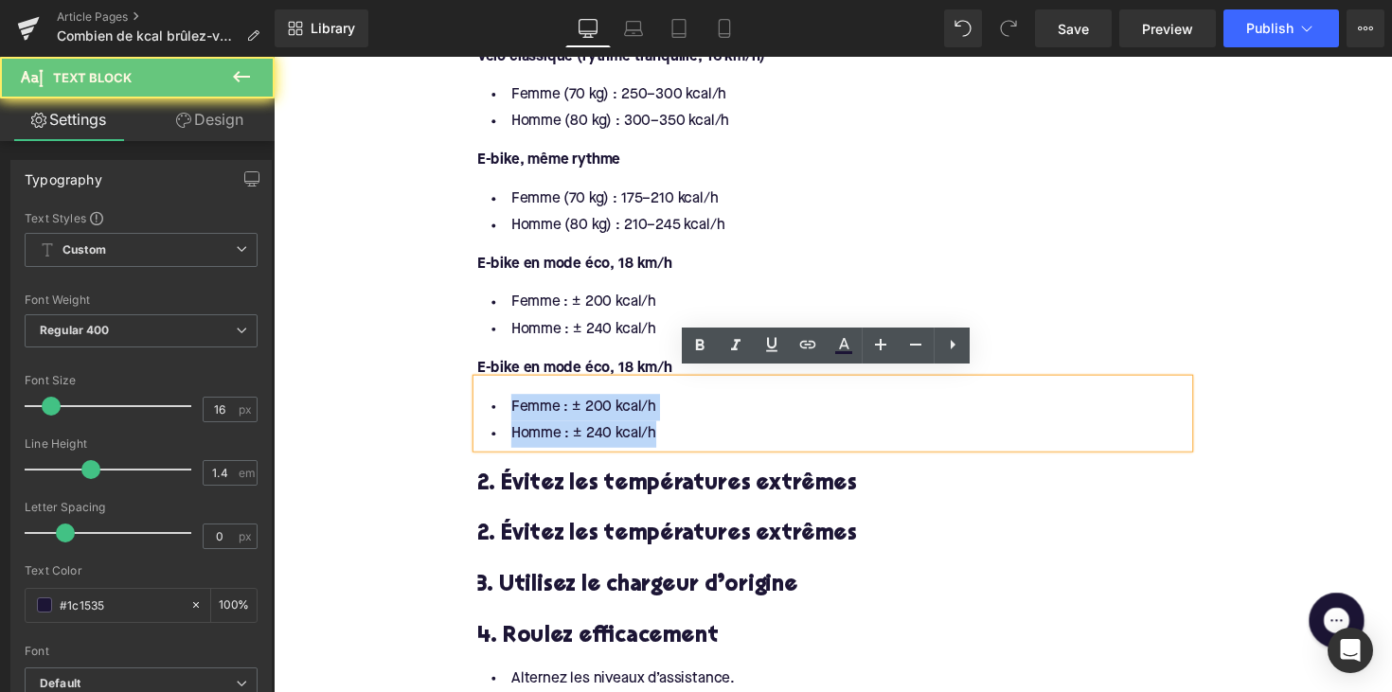
drag, startPoint x: 677, startPoint y: 435, endPoint x: 494, endPoint y: 405, distance: 185.2
click at [494, 405] on ul "Femme : ± 200 kcal/h Homme : ± 240 kcal/h" at bounding box center [846, 429] width 729 height 55
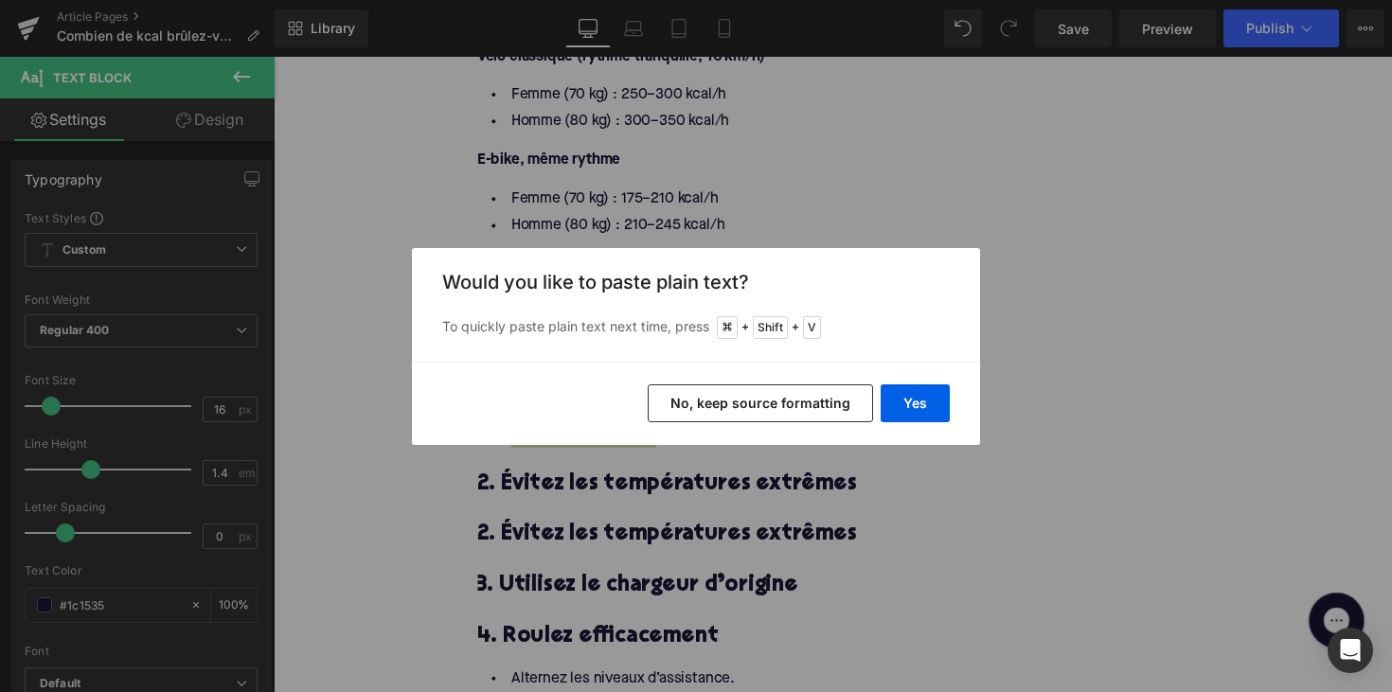
click at [910, 382] on div "Yes No, keep source formatting" at bounding box center [696, 403] width 568 height 83
drag, startPoint x: 977, startPoint y: 402, endPoint x: 943, endPoint y: 402, distance: 34.1
click at [961, 402] on div "Yes No, keep source formatting" at bounding box center [696, 403] width 568 height 83
click at [914, 403] on button "Yes" at bounding box center [914, 403] width 69 height 38
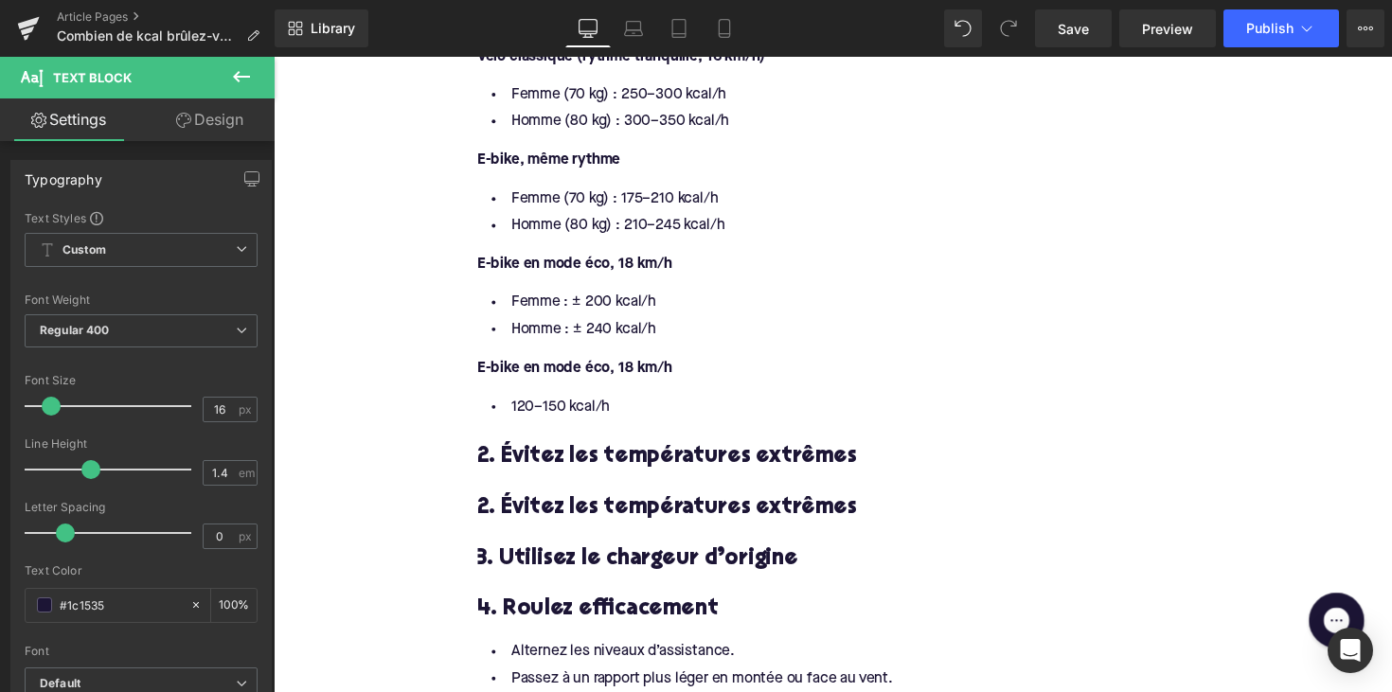
click at [592, 368] on font "E-bike en mode éco, 18 km/h" at bounding box center [582, 375] width 200 height 15
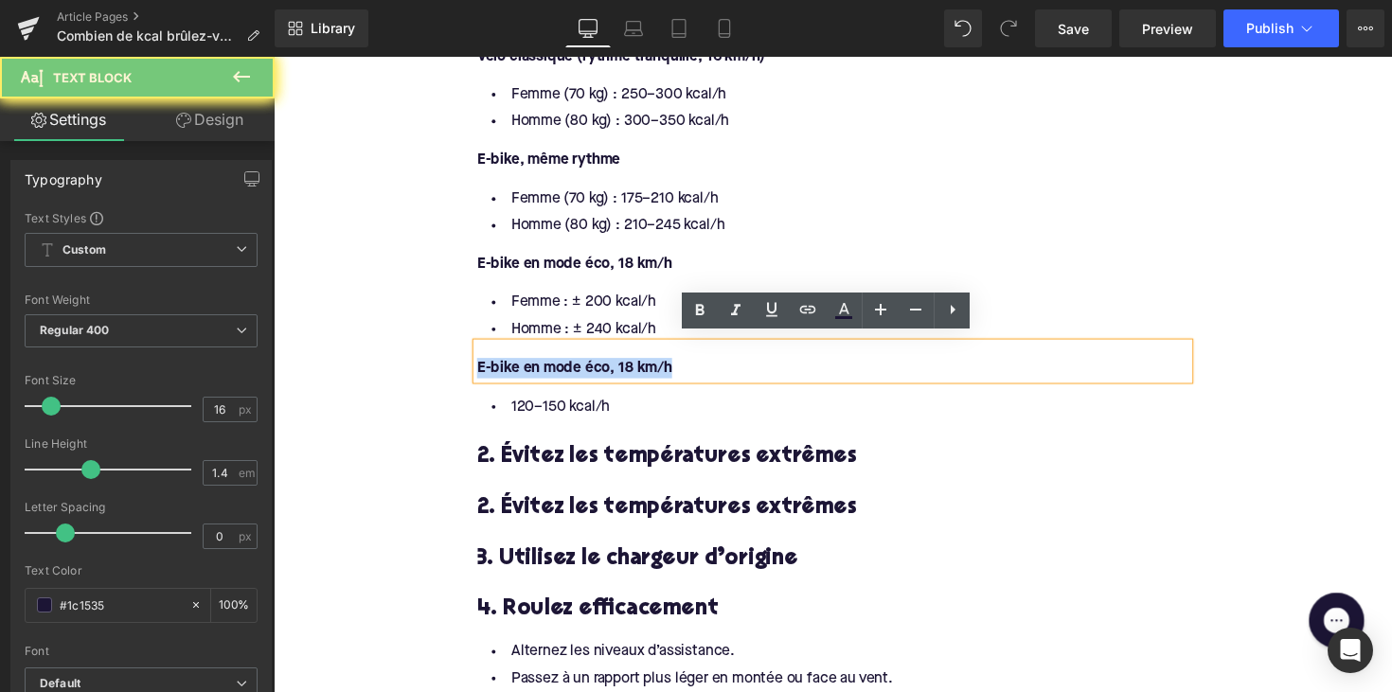
click at [592, 368] on font "E-bike en mode éco, 18 km/h" at bounding box center [582, 375] width 200 height 15
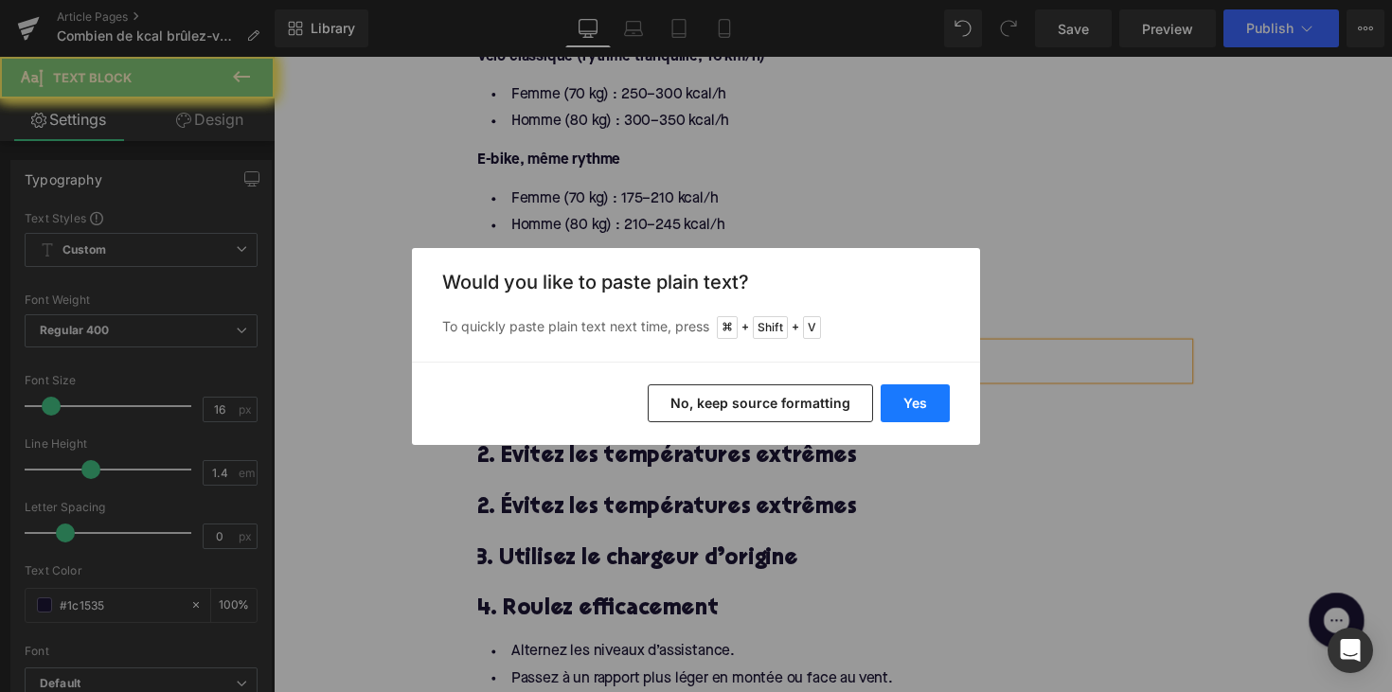
click at [888, 393] on button "Yes" at bounding box center [914, 403] width 69 height 38
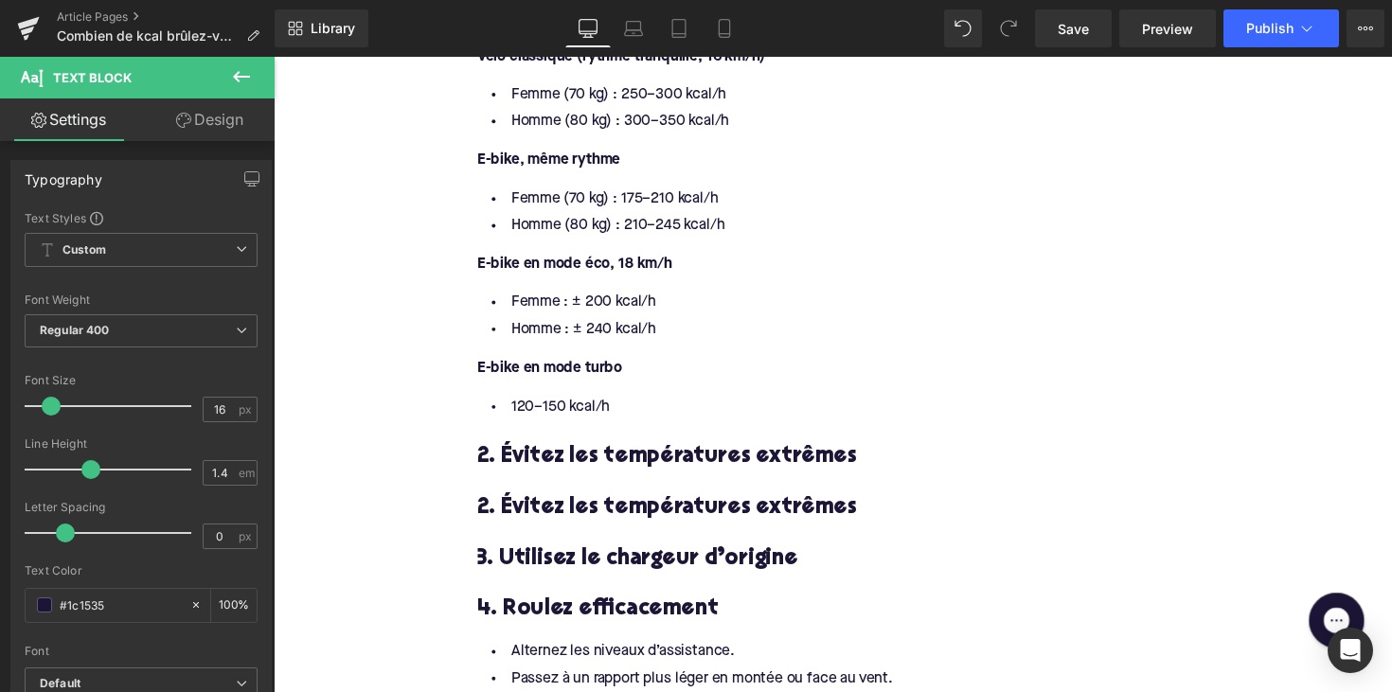
click at [624, 459] on h3 "2. Évitez les températures extrêmes" at bounding box center [846, 467] width 729 height 29
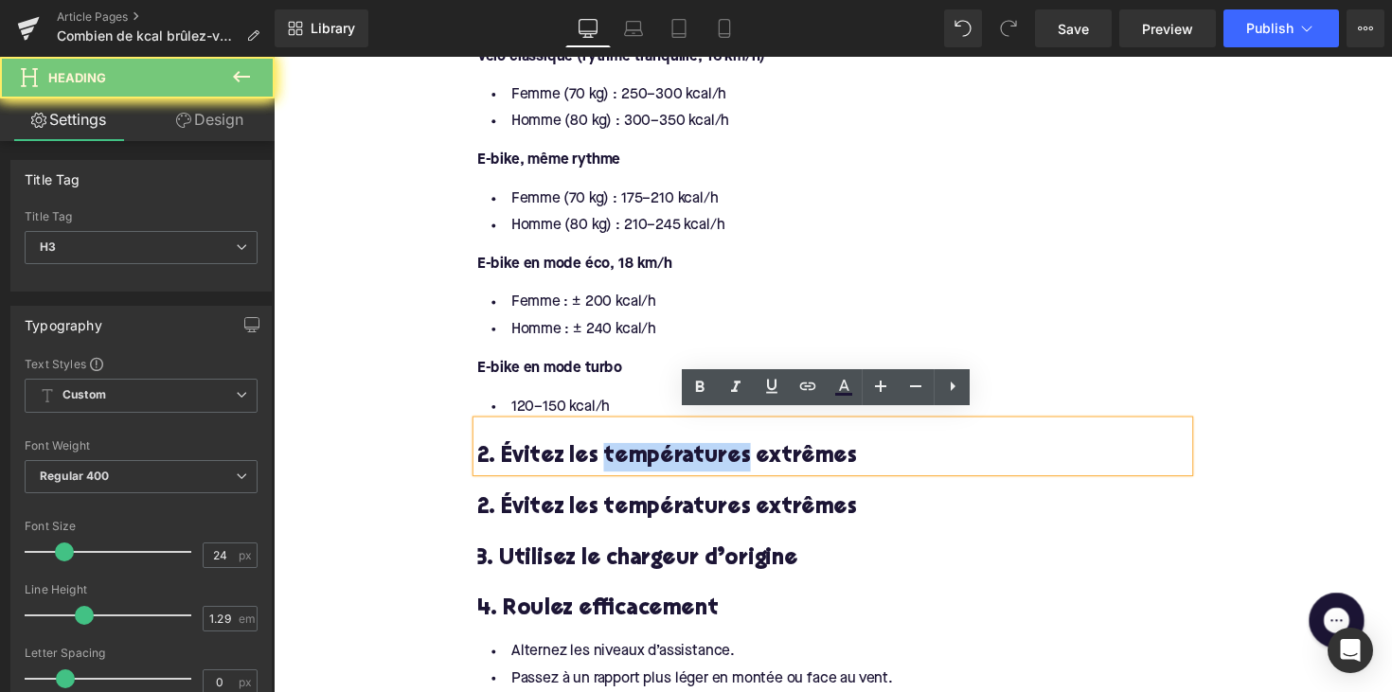
click at [624, 459] on h3 "2. Évitez les températures extrêmes" at bounding box center [846, 467] width 729 height 29
paste div
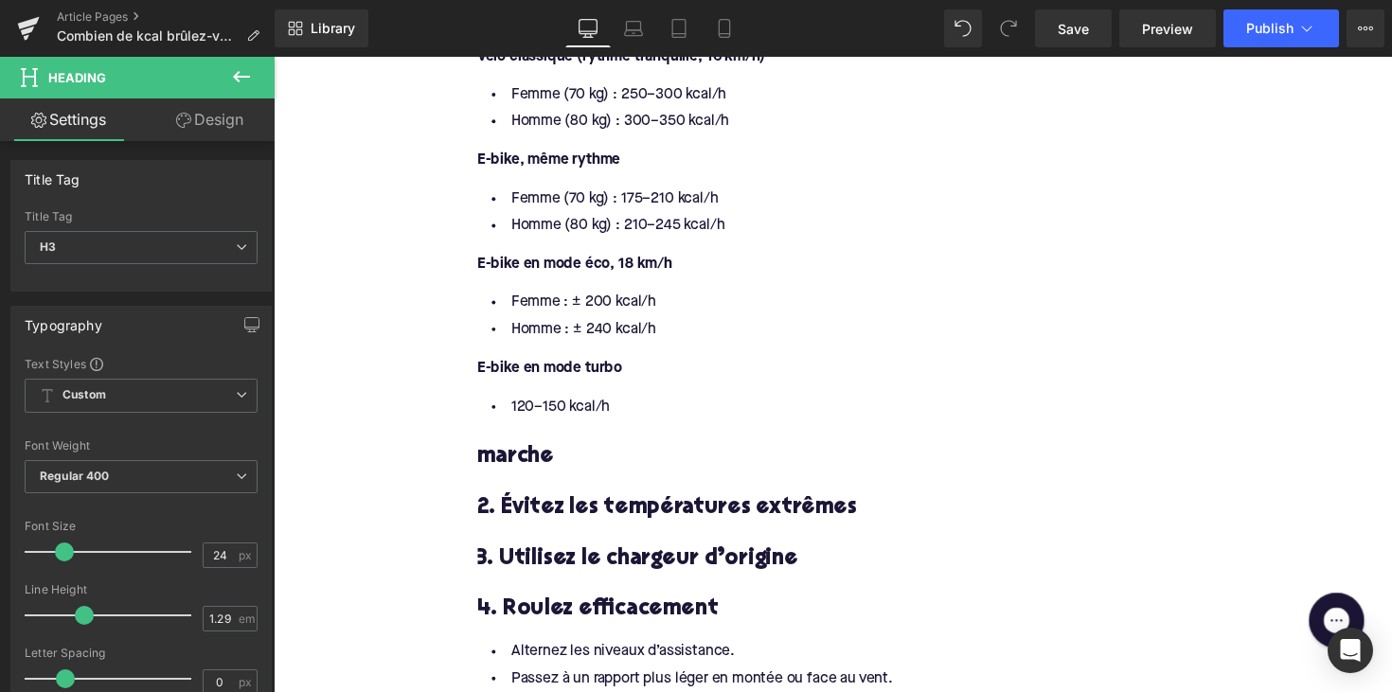
click at [522, 469] on div "marche Heading" at bounding box center [846, 456] width 729 height 52
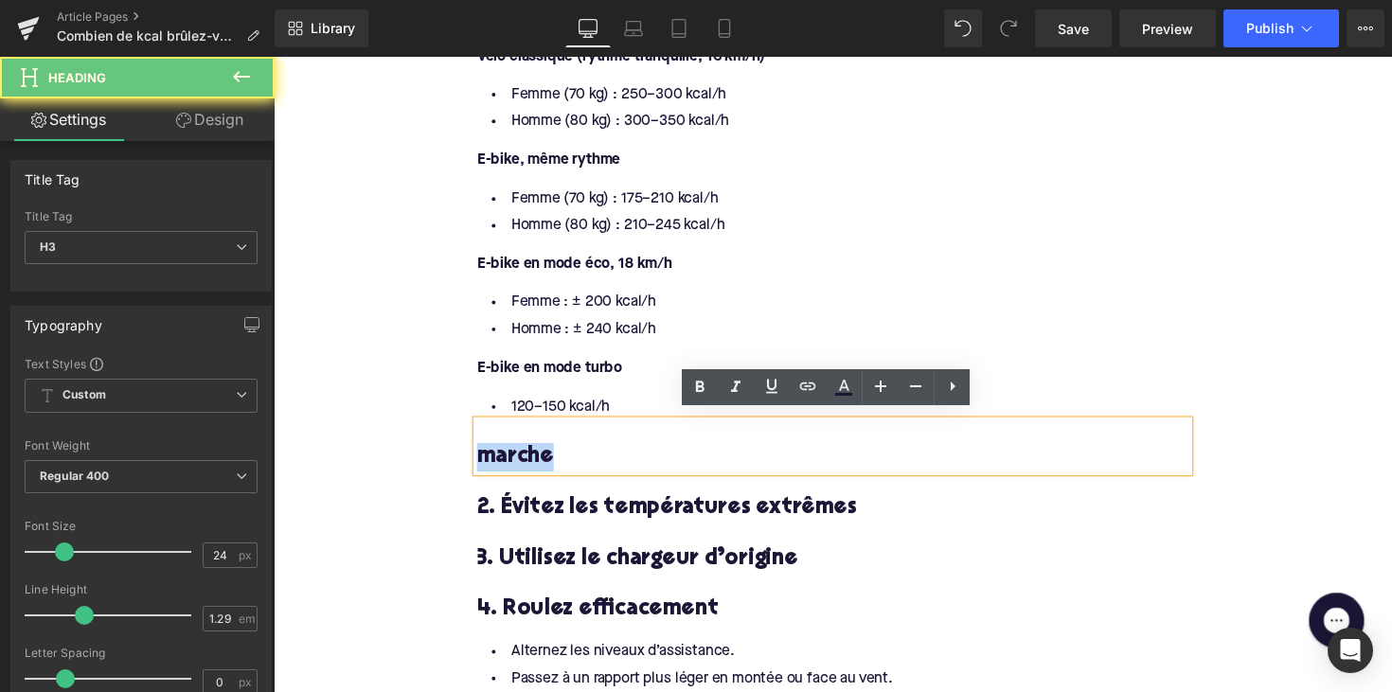
click at [522, 469] on h3 "marche" at bounding box center [846, 467] width 729 height 29
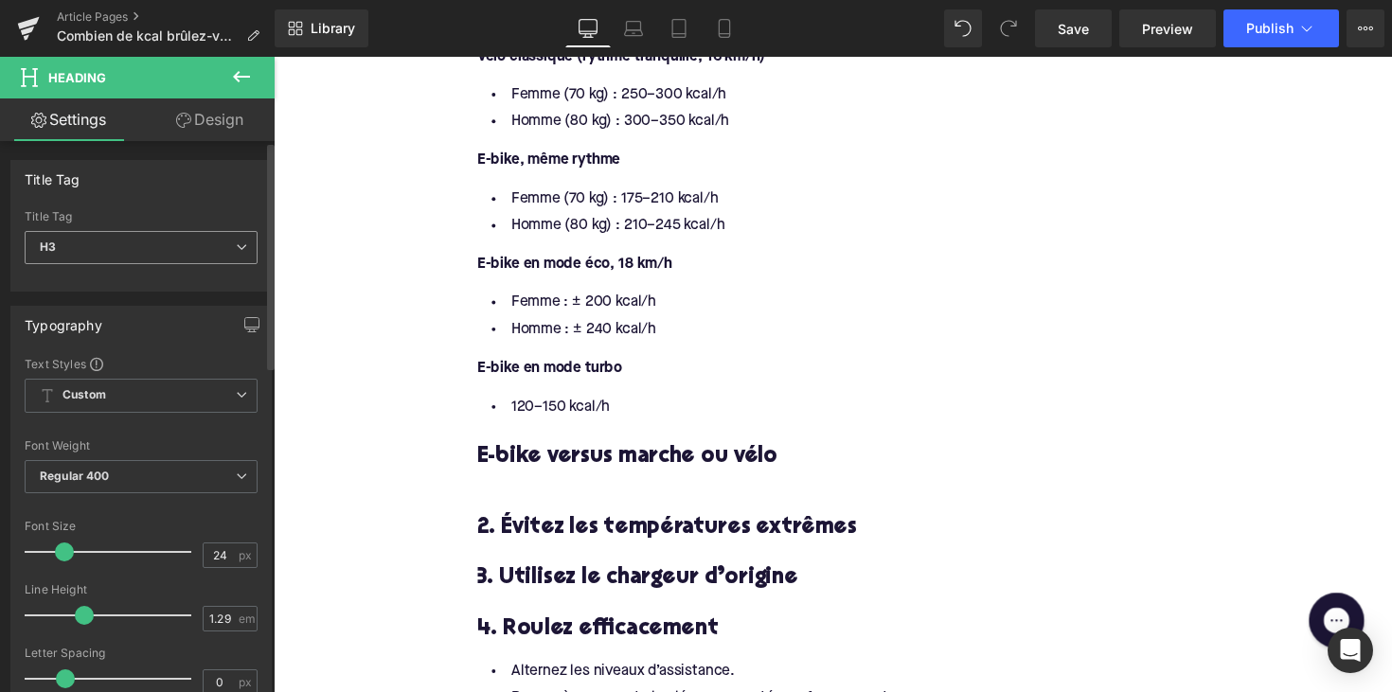
click at [150, 250] on span "H3" at bounding box center [141, 247] width 233 height 33
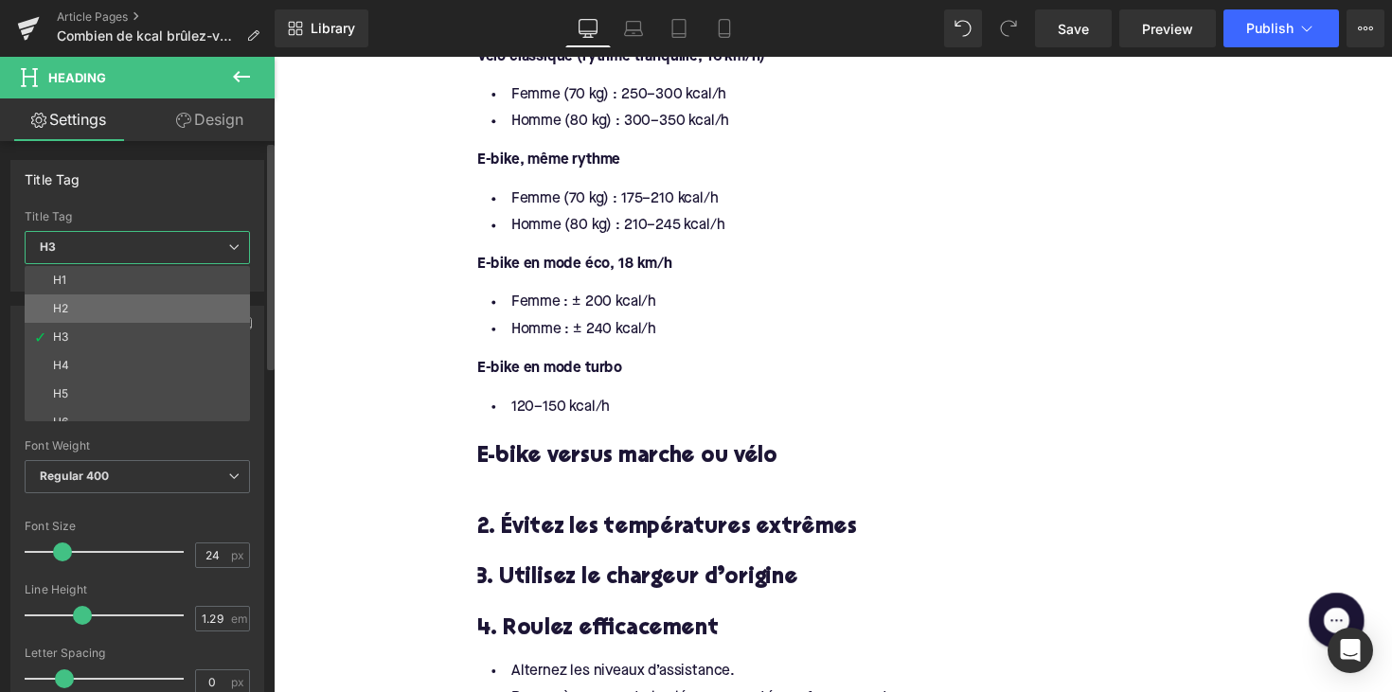
click at [146, 297] on li "H2" at bounding box center [142, 308] width 234 height 28
type input "28"
type input "1.11"
type input "100"
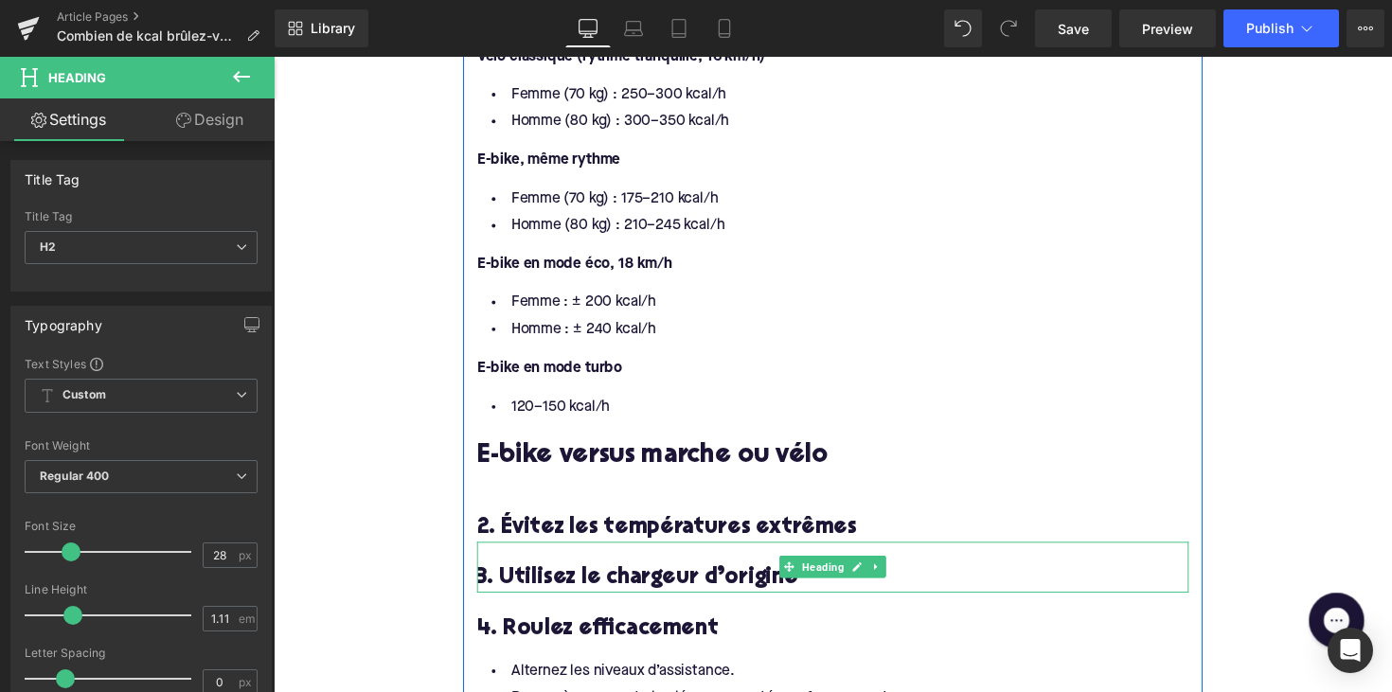
scroll to position [1771, 0]
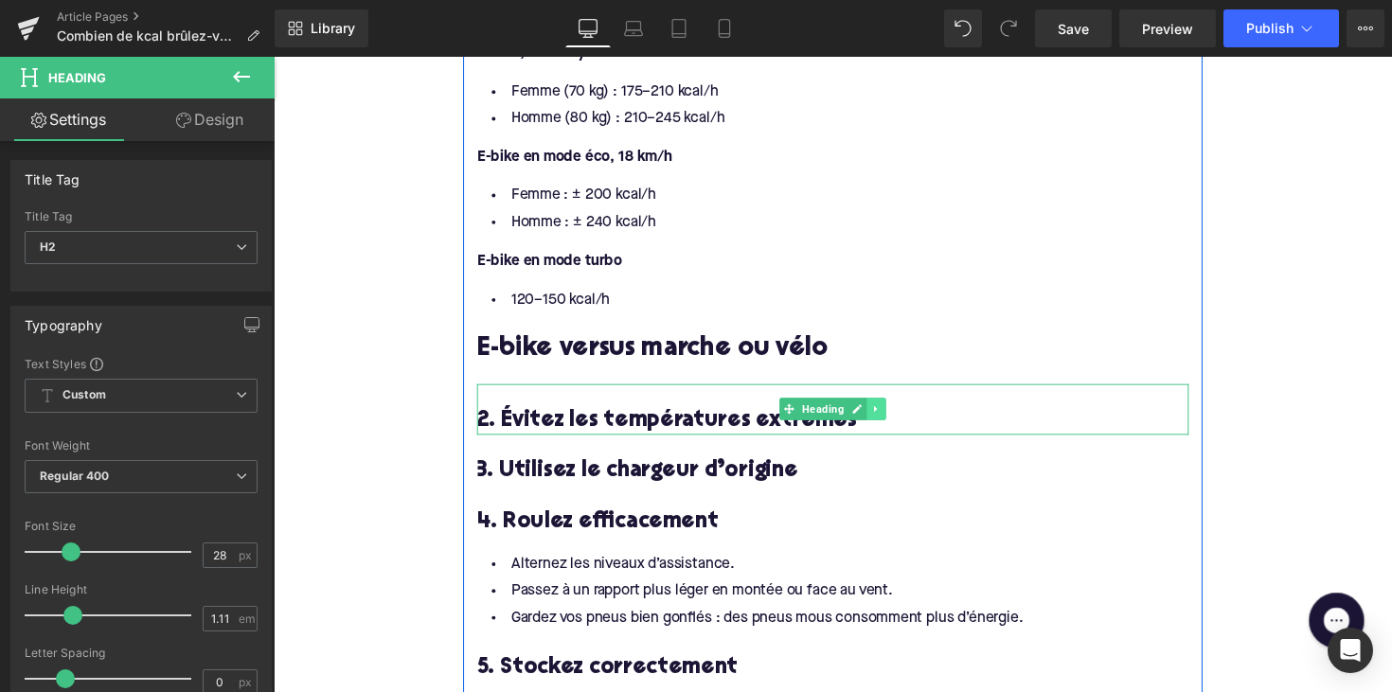
click at [885, 417] on link at bounding box center [891, 417] width 20 height 23
click at [896, 413] on icon at bounding box center [901, 417] width 10 height 11
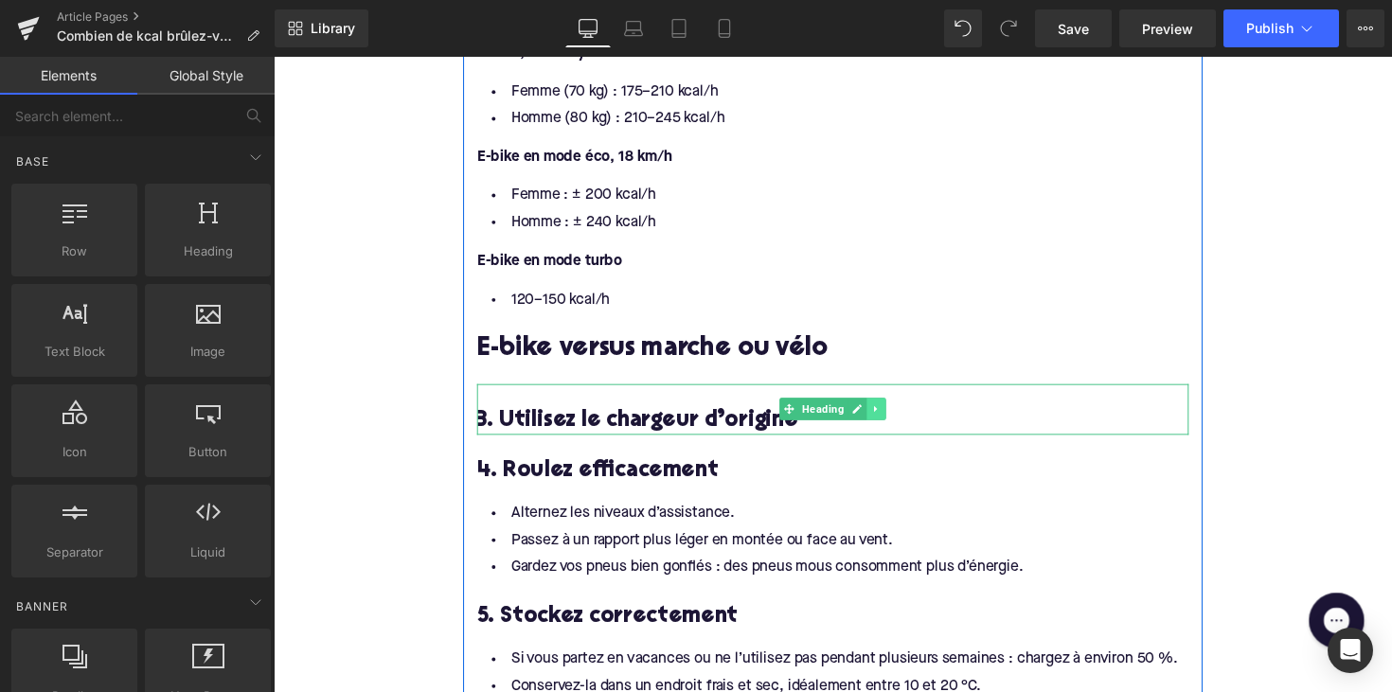
click at [891, 412] on icon at bounding box center [891, 417] width 10 height 11
click at [891, 408] on link at bounding box center [901, 417] width 20 height 23
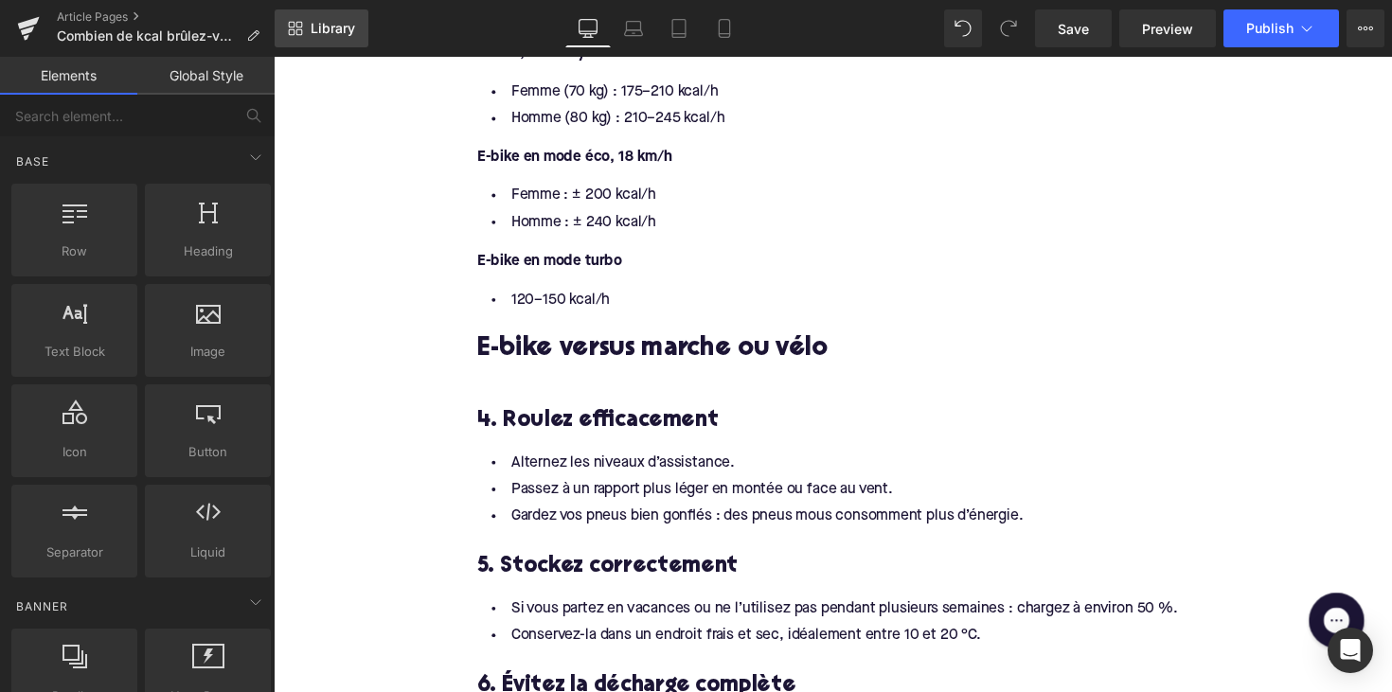
click at [313, 16] on link "Library" at bounding box center [322, 28] width 94 height 38
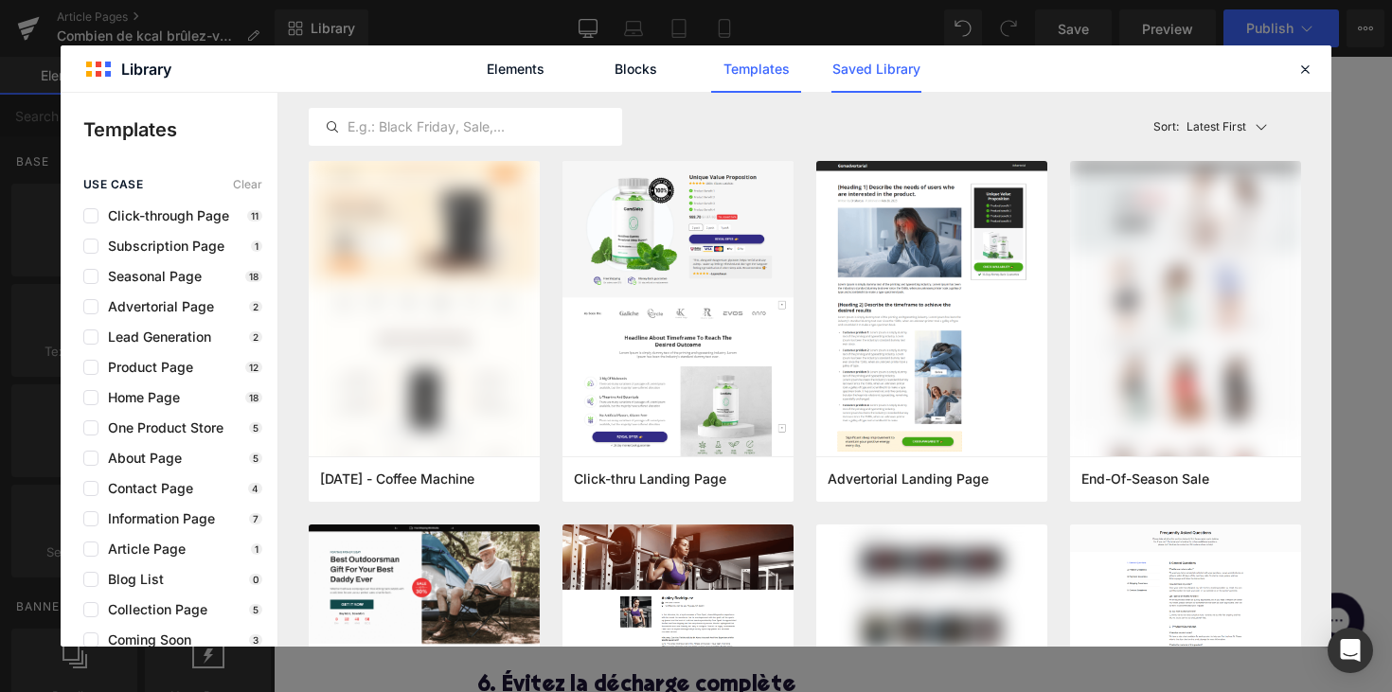
click at [857, 77] on link "Saved Library" at bounding box center [876, 68] width 90 height 47
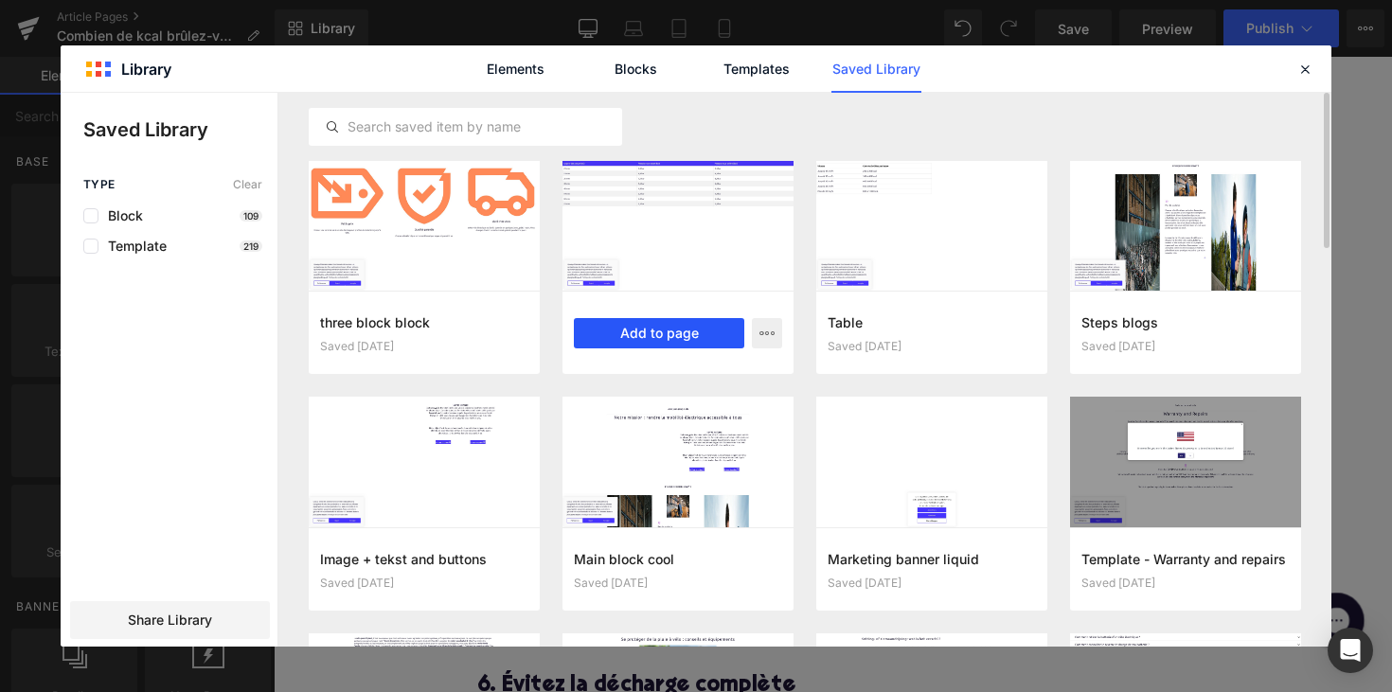
click at [626, 328] on button "Add to page" at bounding box center [659, 333] width 170 height 30
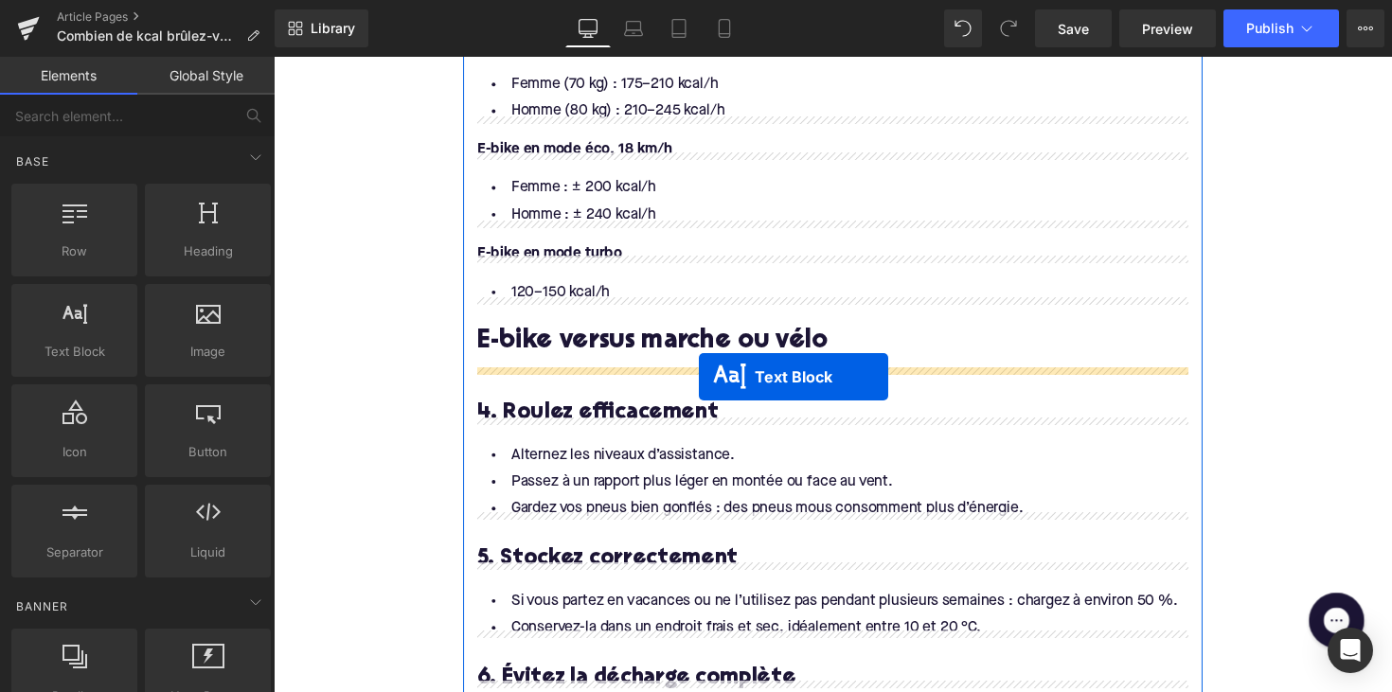
scroll to position [1780, 0]
drag, startPoint x: 788, startPoint y: 326, endPoint x: 706, endPoint y: 381, distance: 98.2
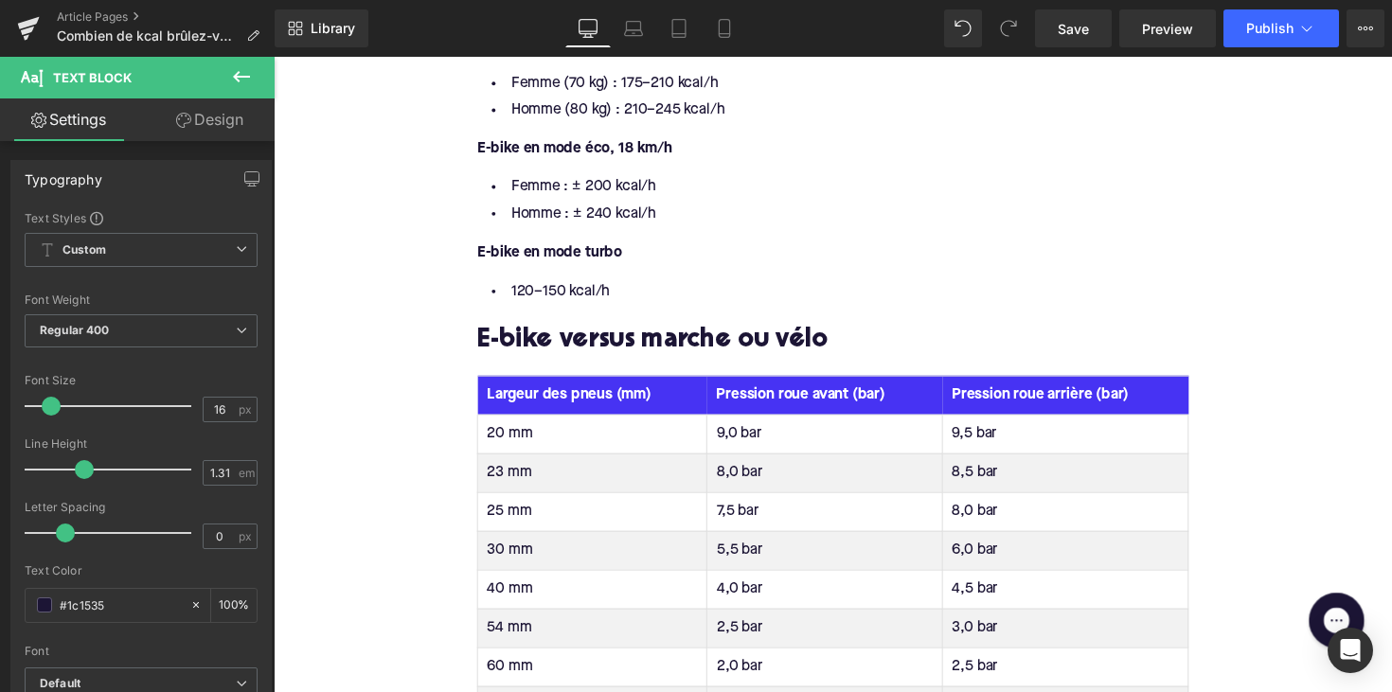
click at [557, 397] on th "Largeur des pneus (mm)" at bounding box center [600, 403] width 235 height 40
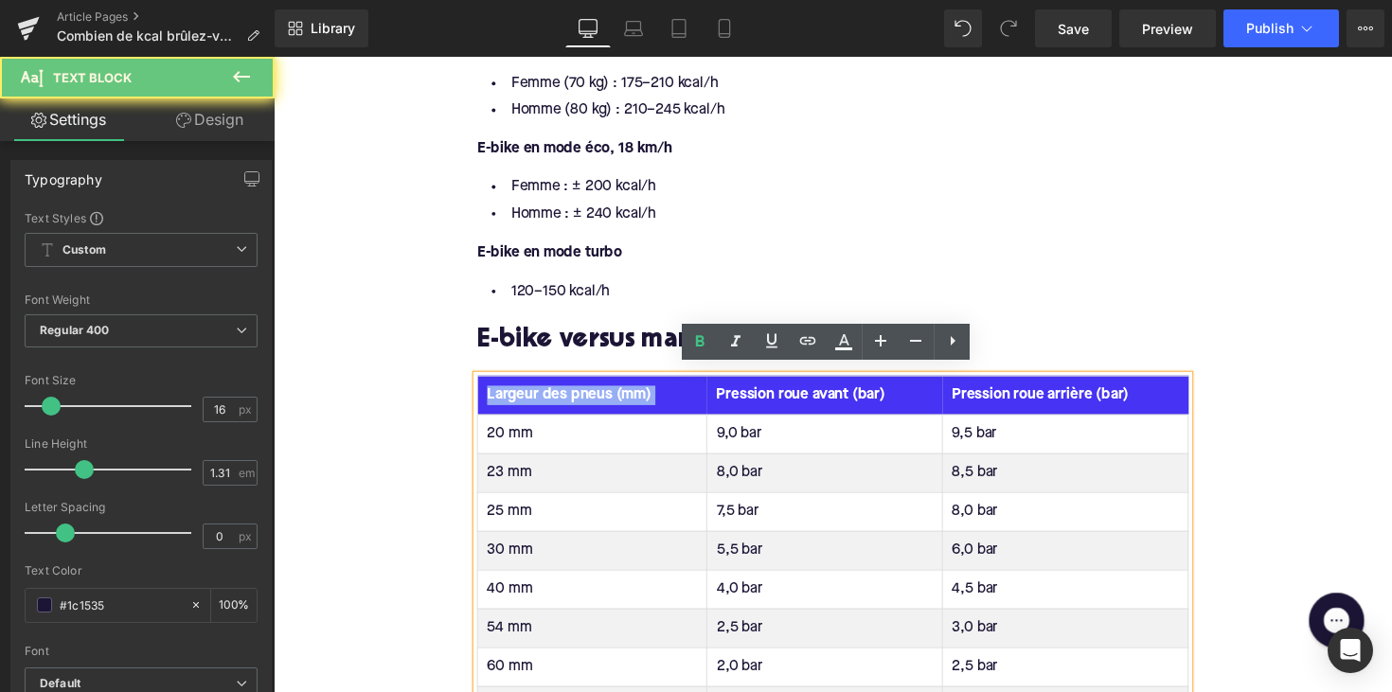
click at [557, 397] on th "Largeur des pneus (mm)" at bounding box center [600, 403] width 235 height 40
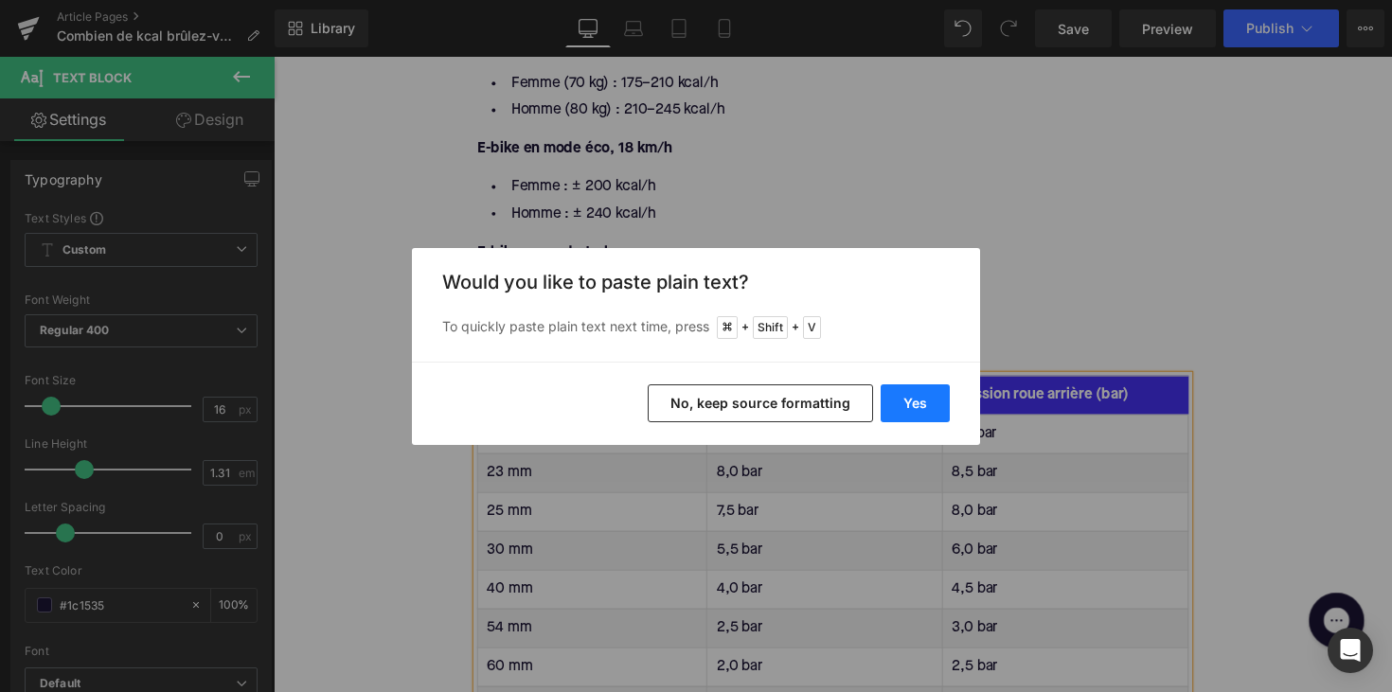
click at [898, 405] on button "Yes" at bounding box center [914, 403] width 69 height 38
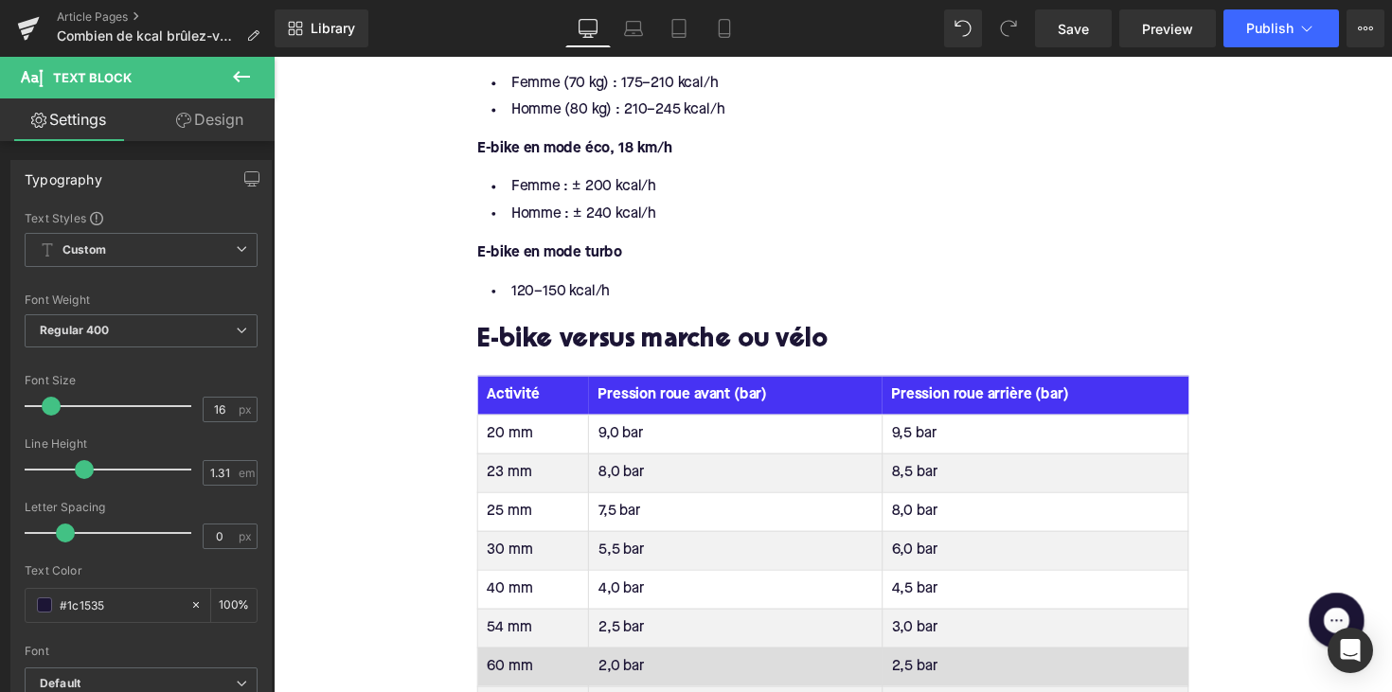
click at [683, 399] on th "Pression roue avant (bar)" at bounding box center [746, 403] width 300 height 40
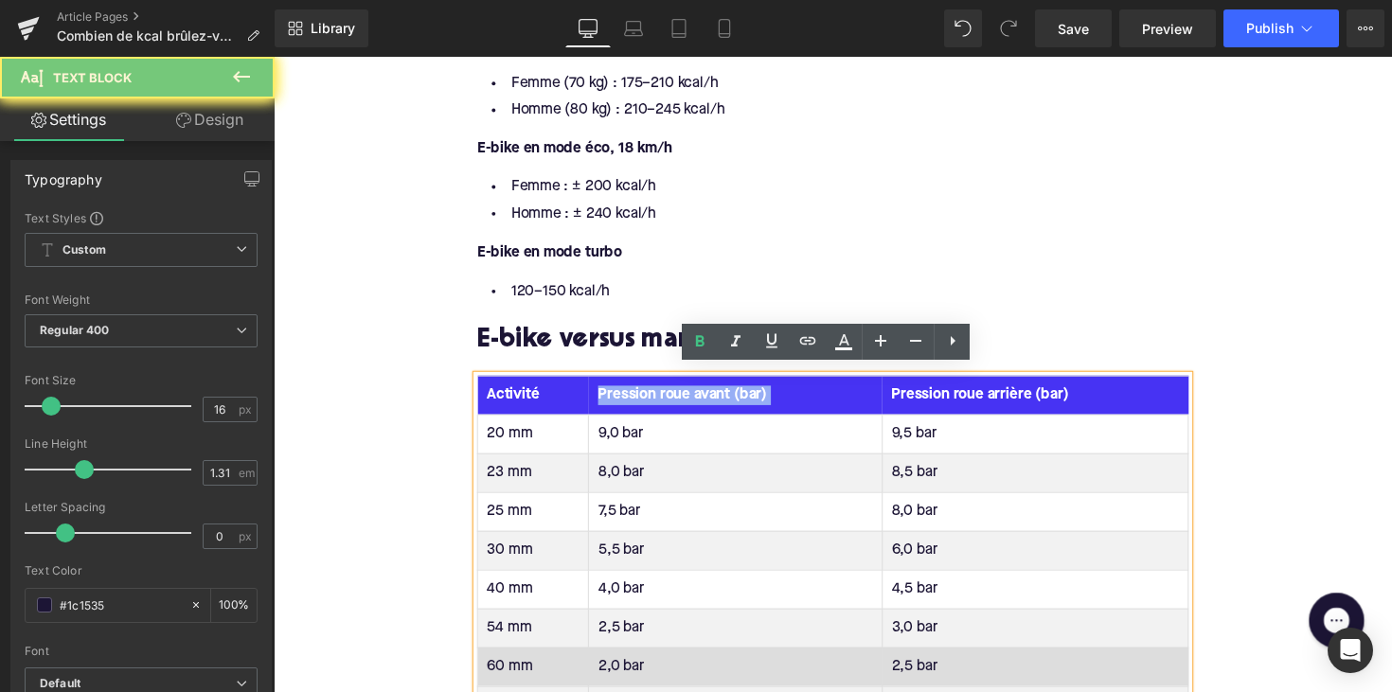
click at [683, 399] on th "Pression roue avant (bar)" at bounding box center [746, 403] width 300 height 40
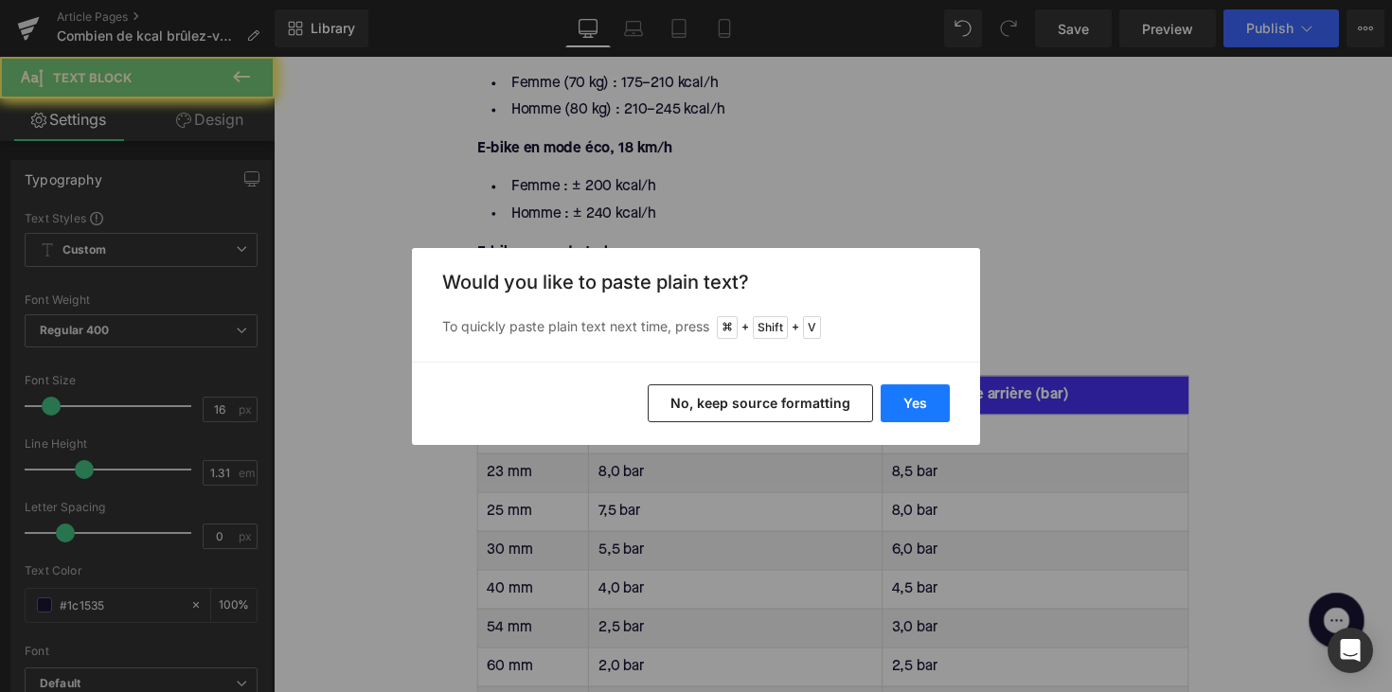
click at [886, 397] on button "Yes" at bounding box center [914, 403] width 69 height 38
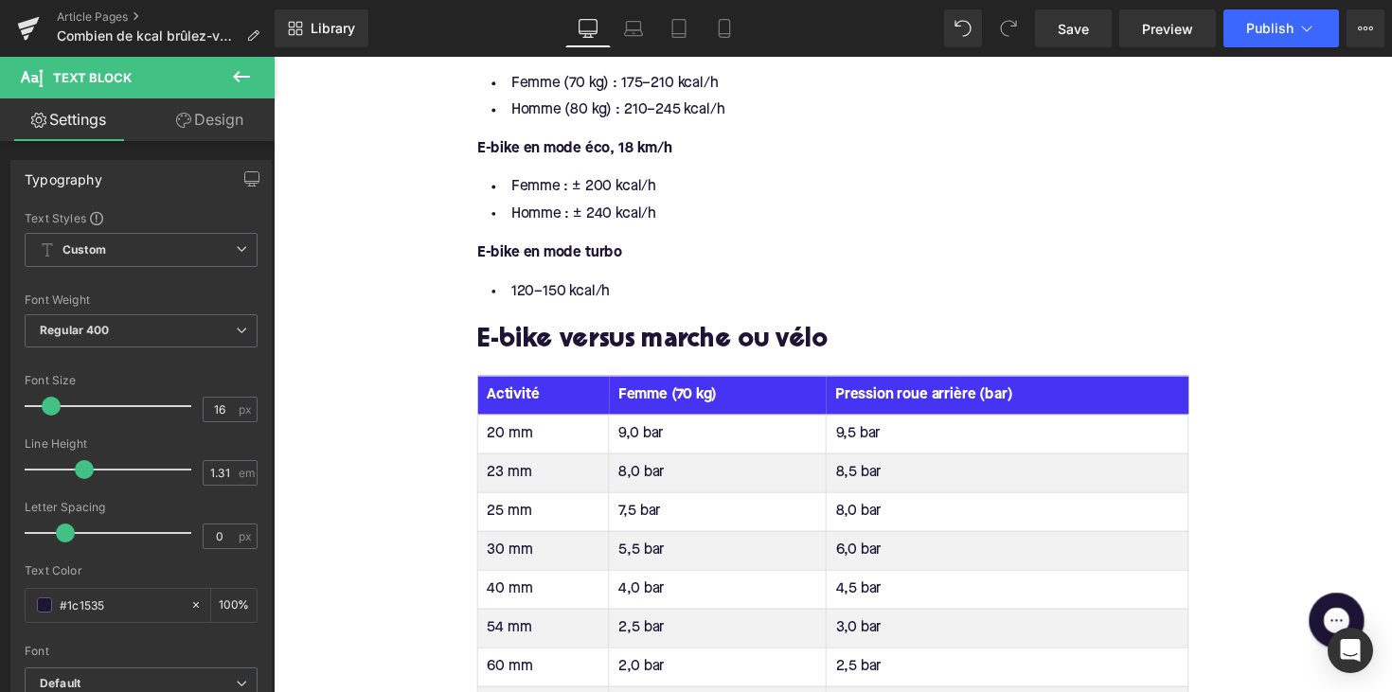
click at [930, 395] on th "Pression roue arrière (bar)" at bounding box center [1025, 403] width 371 height 40
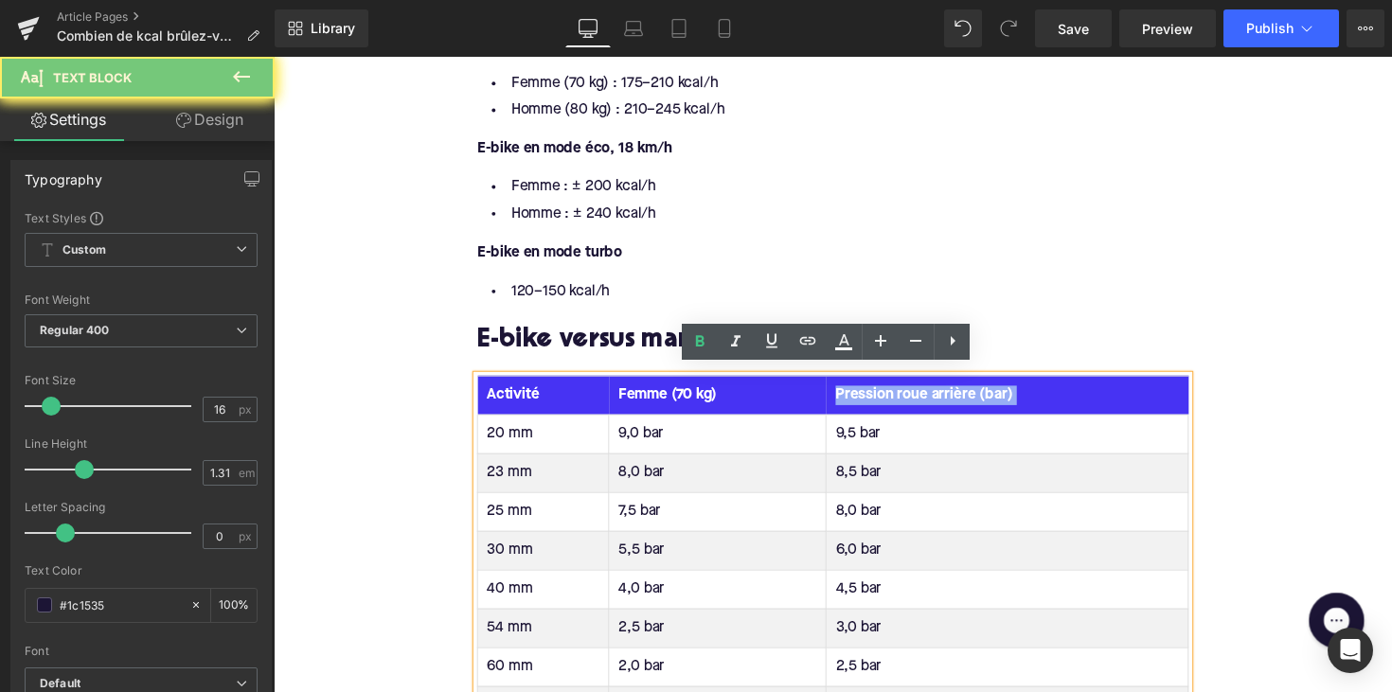
click at [930, 395] on th "Pression roue arrière (bar)" at bounding box center [1025, 403] width 371 height 40
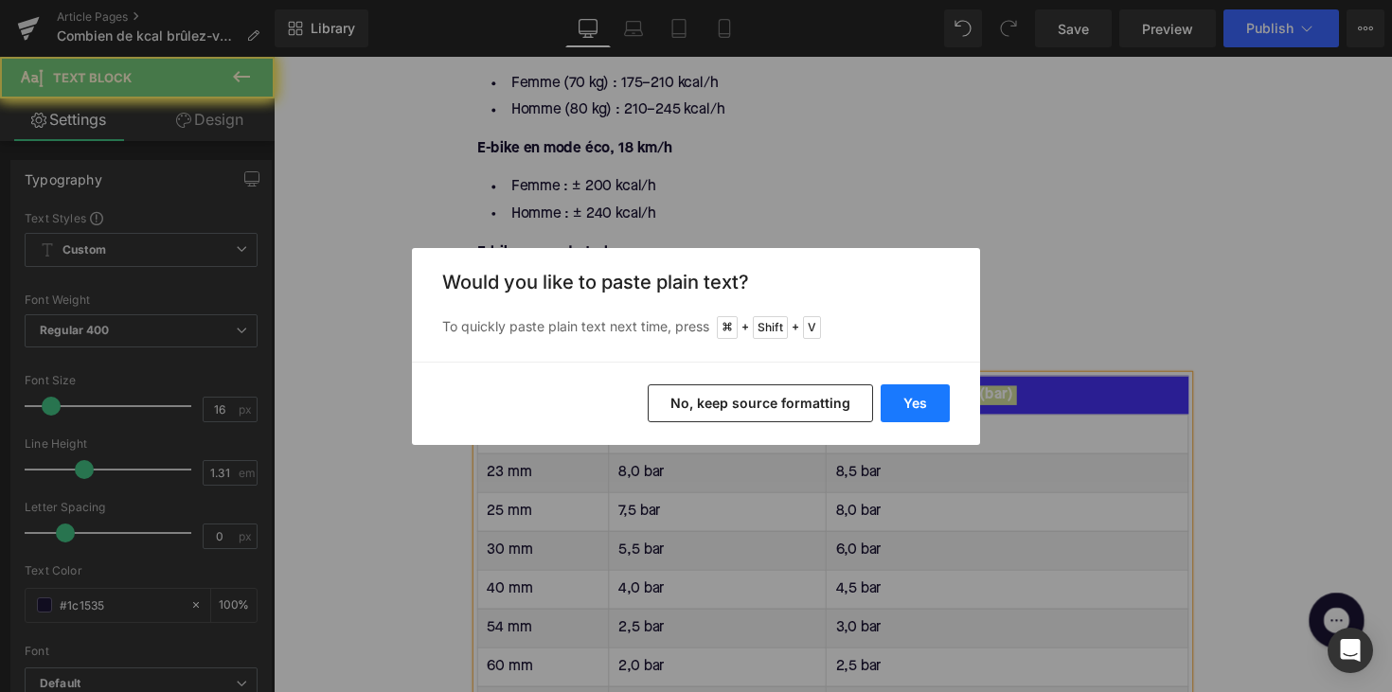
click at [930, 393] on button "Yes" at bounding box center [914, 403] width 69 height 38
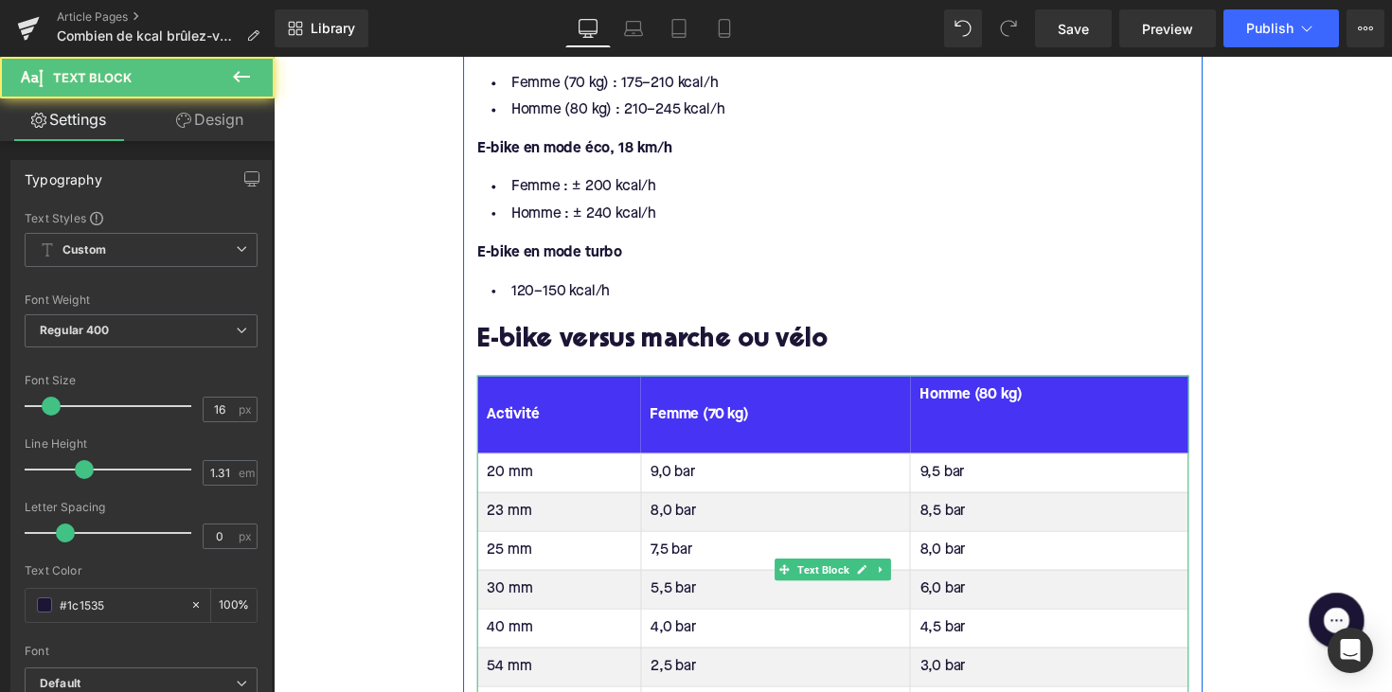
click at [942, 436] on th "Homme (80 kg)" at bounding box center [1068, 423] width 285 height 80
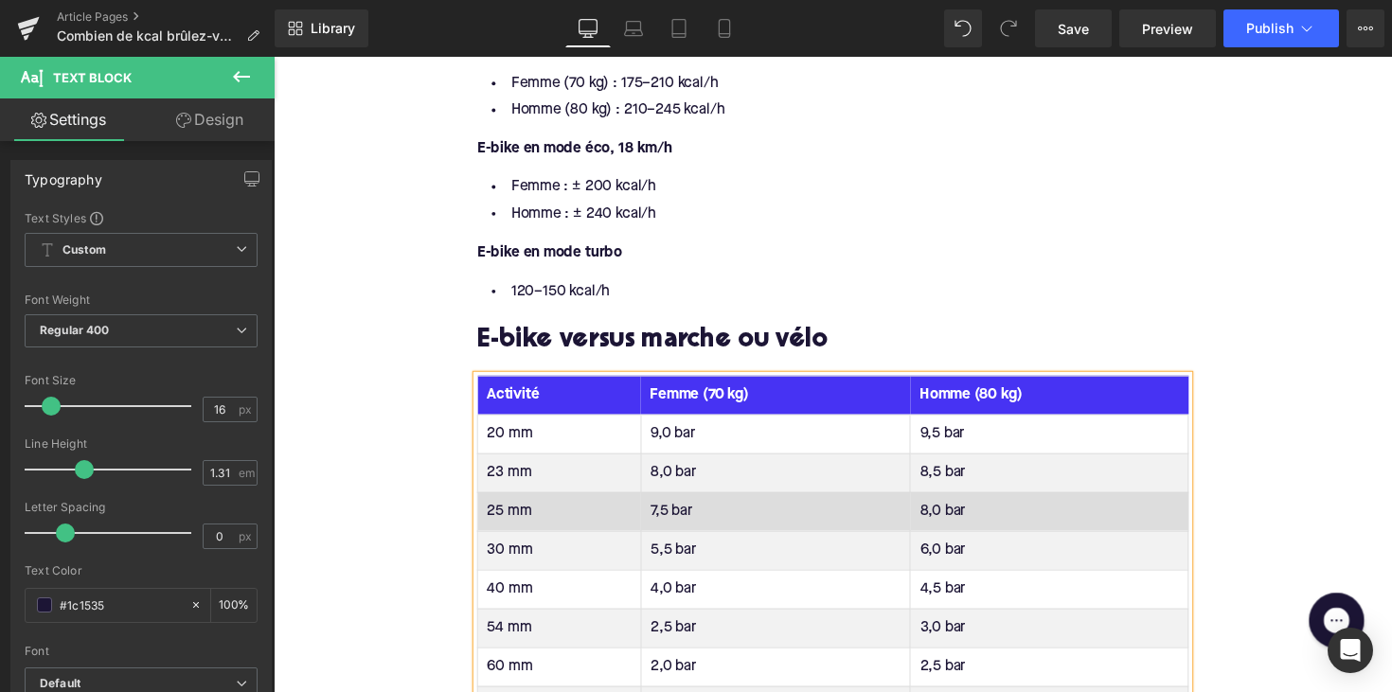
scroll to position [1897, 0]
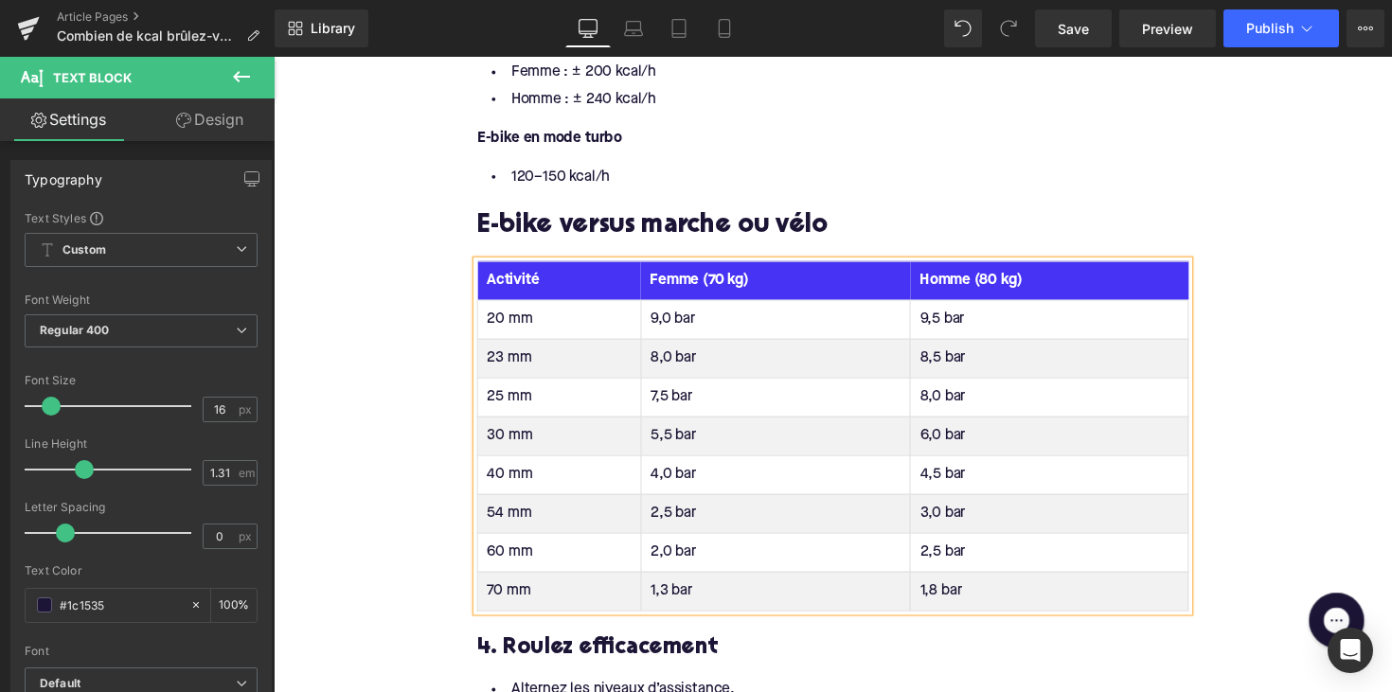
click at [506, 324] on td "20 mm" at bounding box center [567, 326] width 168 height 40
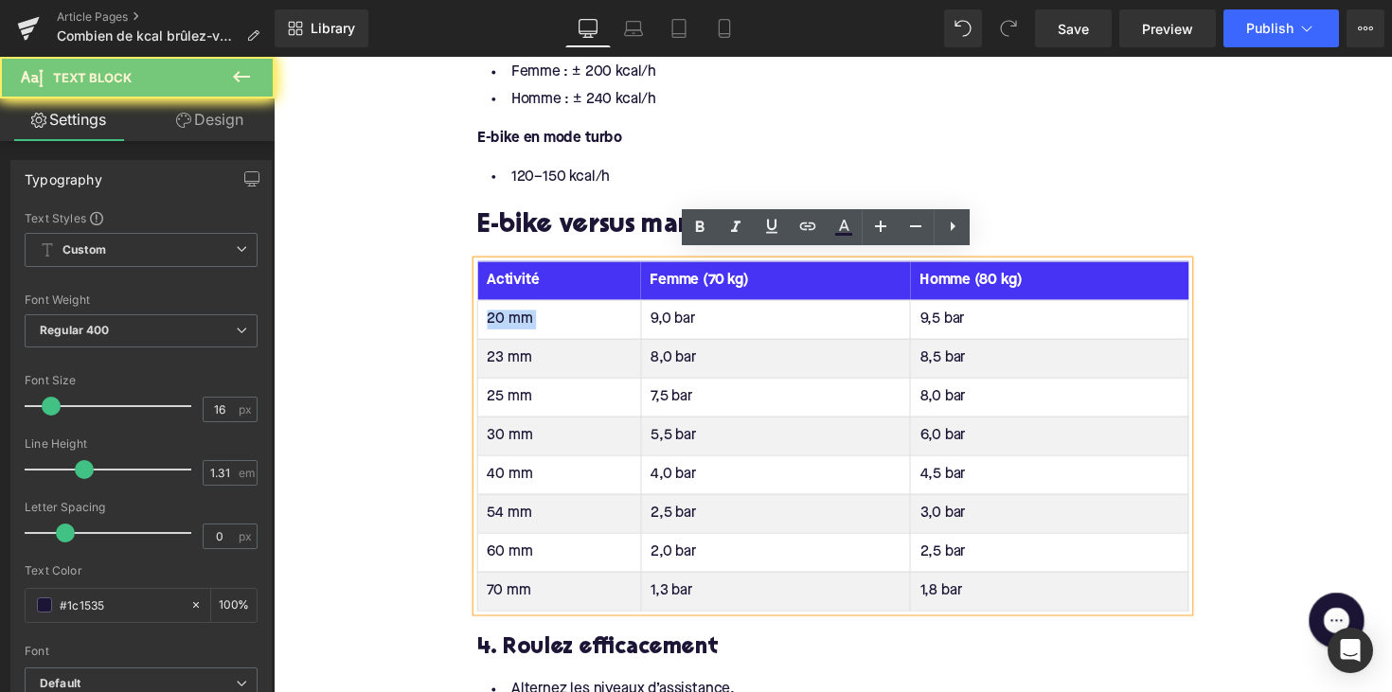
click at [506, 324] on td "20 mm" at bounding box center [567, 326] width 168 height 40
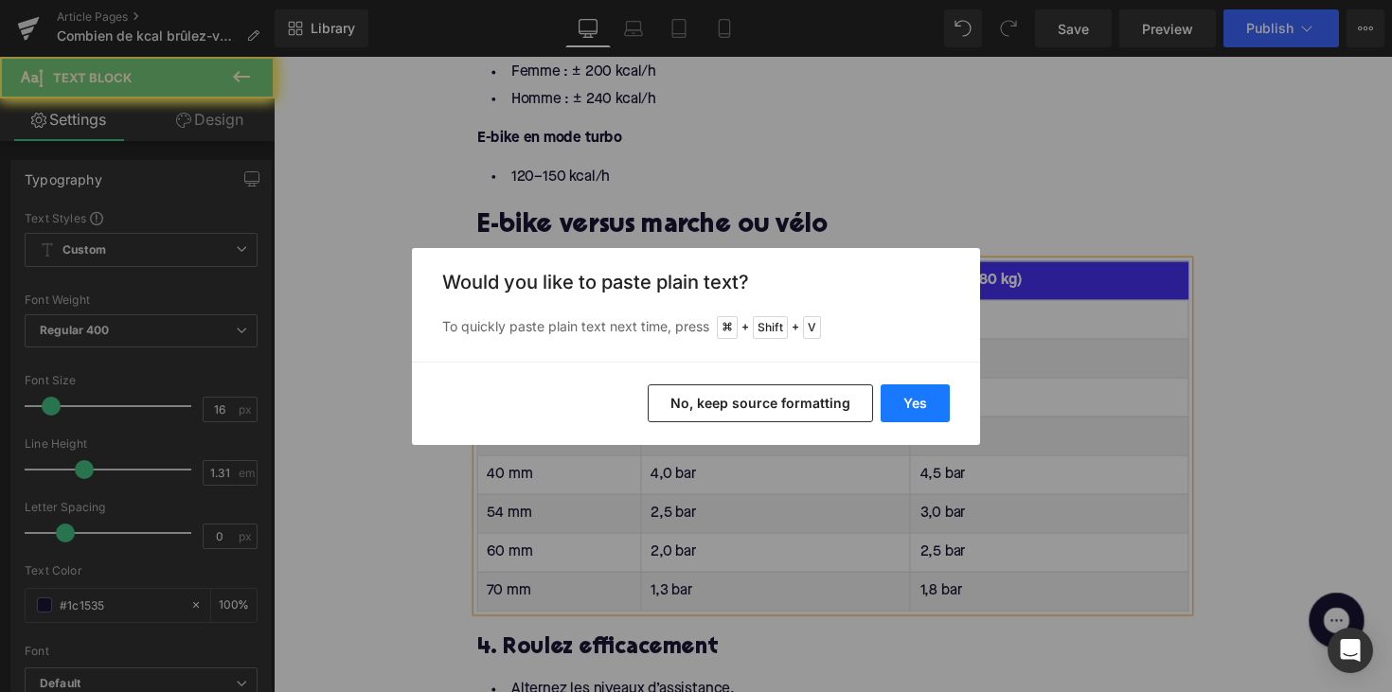
click at [899, 395] on button "Yes" at bounding box center [914, 403] width 69 height 38
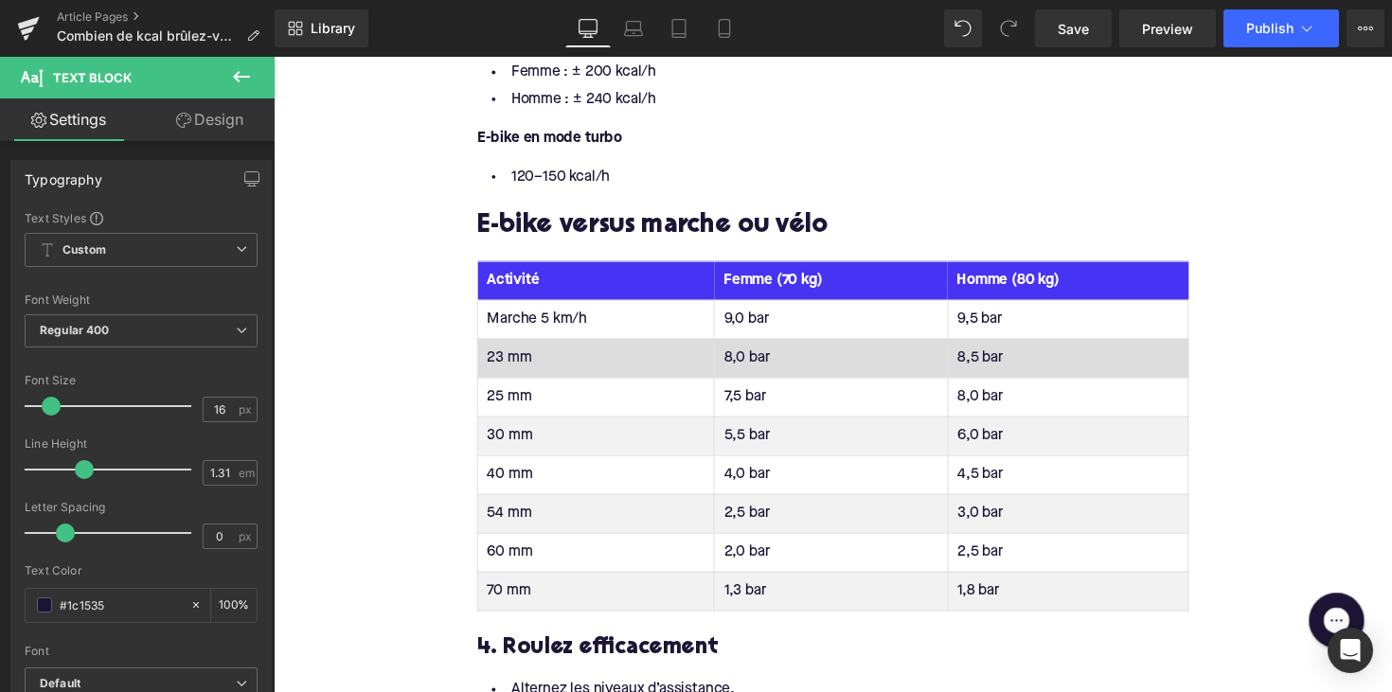
click at [509, 361] on td "23 mm" at bounding box center [604, 366] width 242 height 40
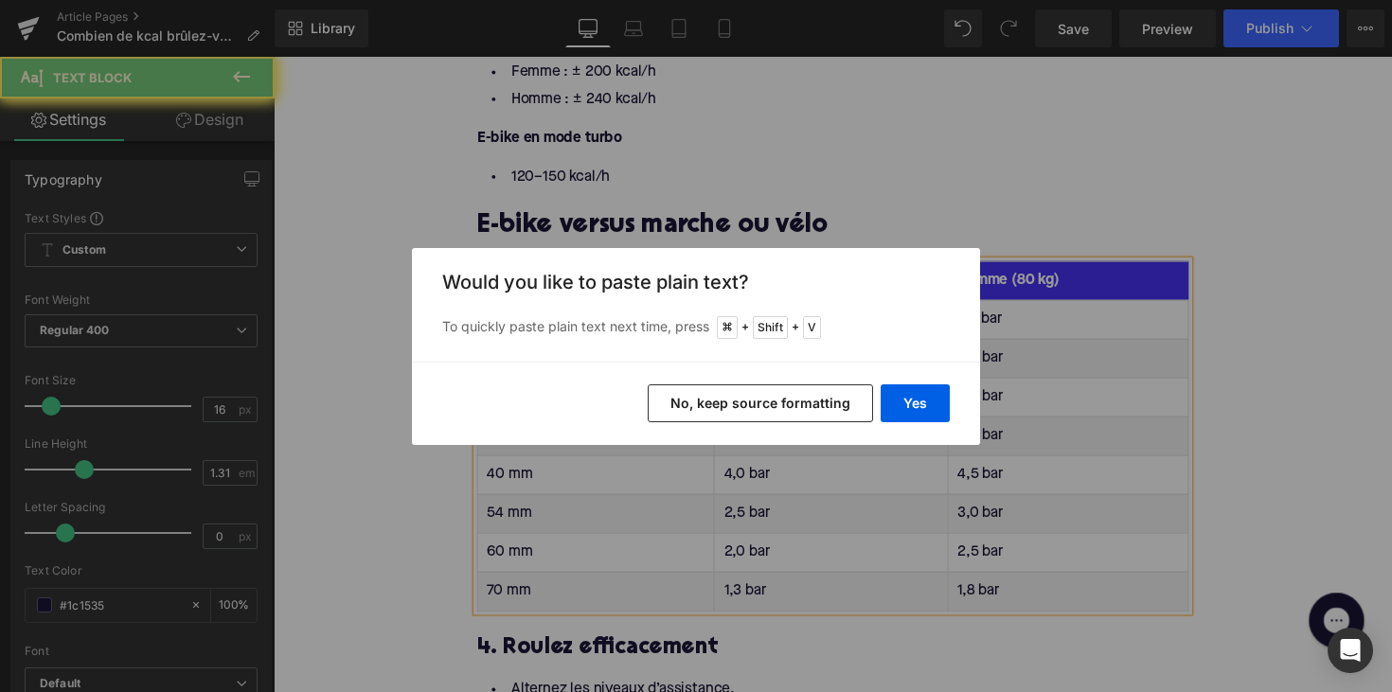
click at [873, 405] on button "No, keep source formatting" at bounding box center [760, 403] width 225 height 38
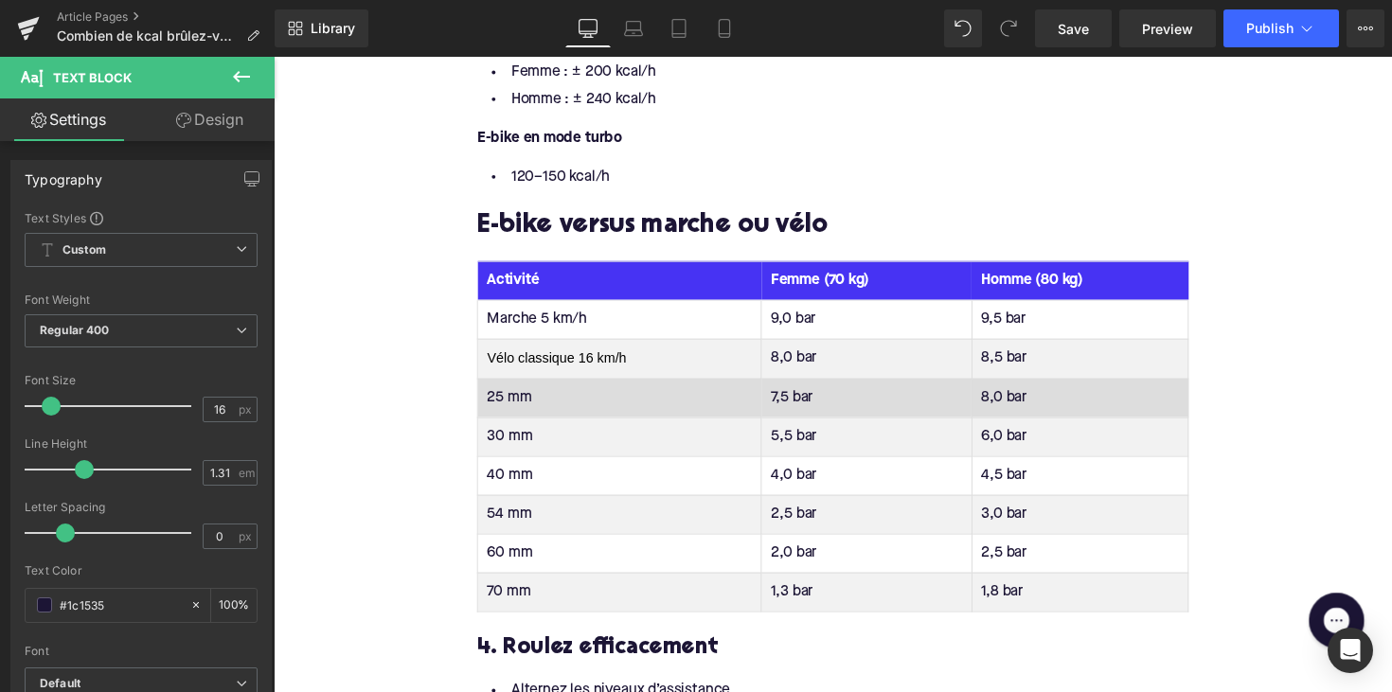
click at [504, 399] on td "25 mm" at bounding box center [628, 406] width 291 height 40
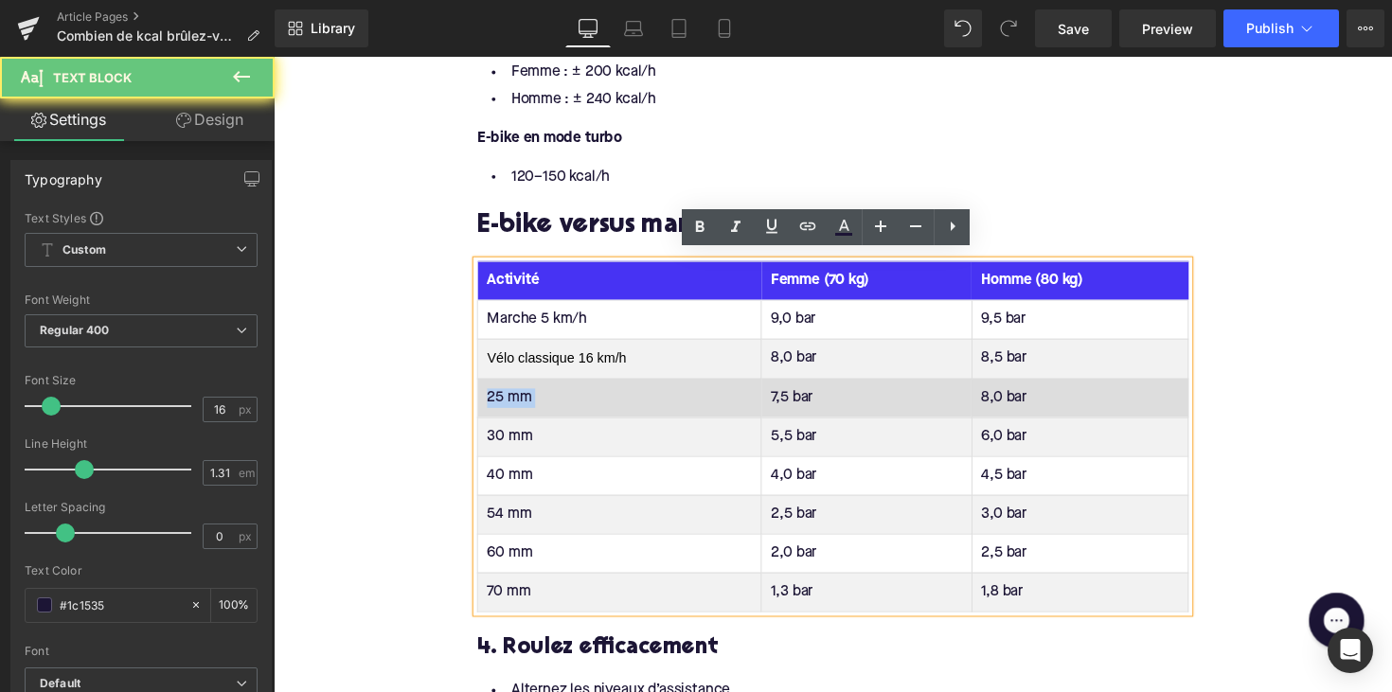
click at [504, 399] on td "25 mm" at bounding box center [628, 406] width 291 height 40
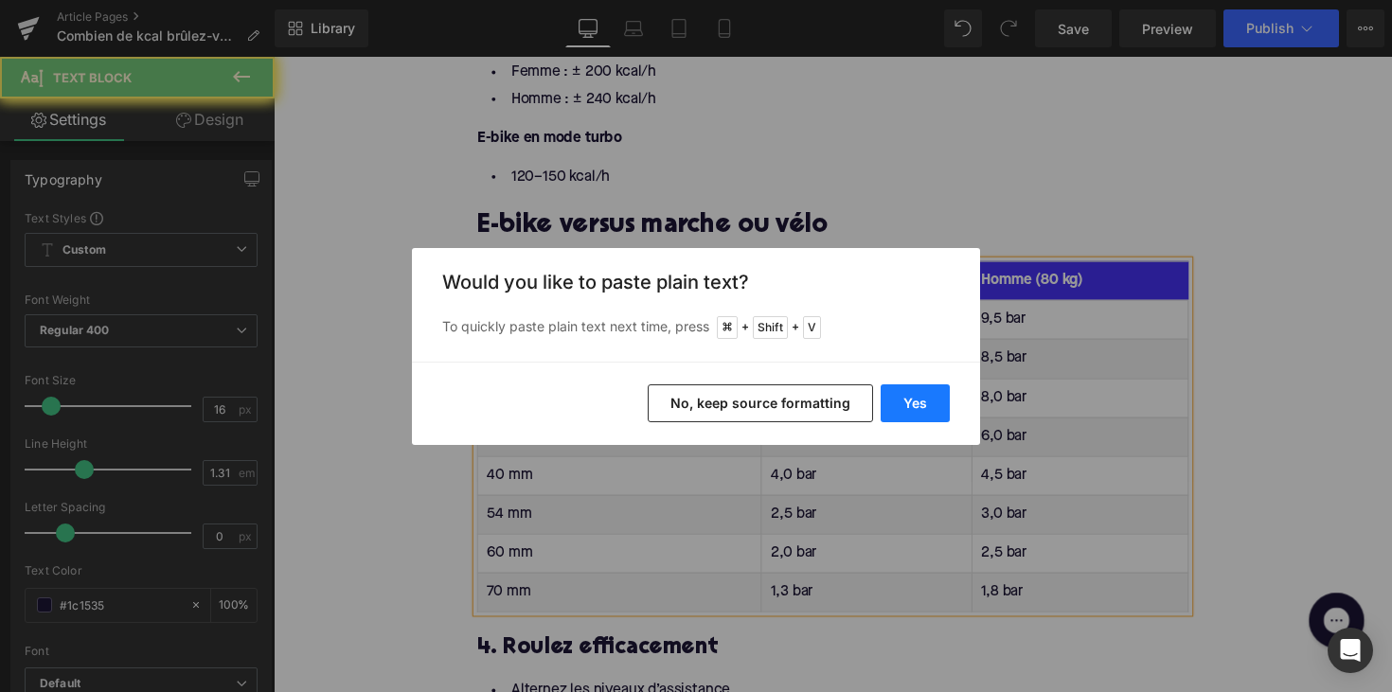
click at [900, 400] on button "Yes" at bounding box center [914, 403] width 69 height 38
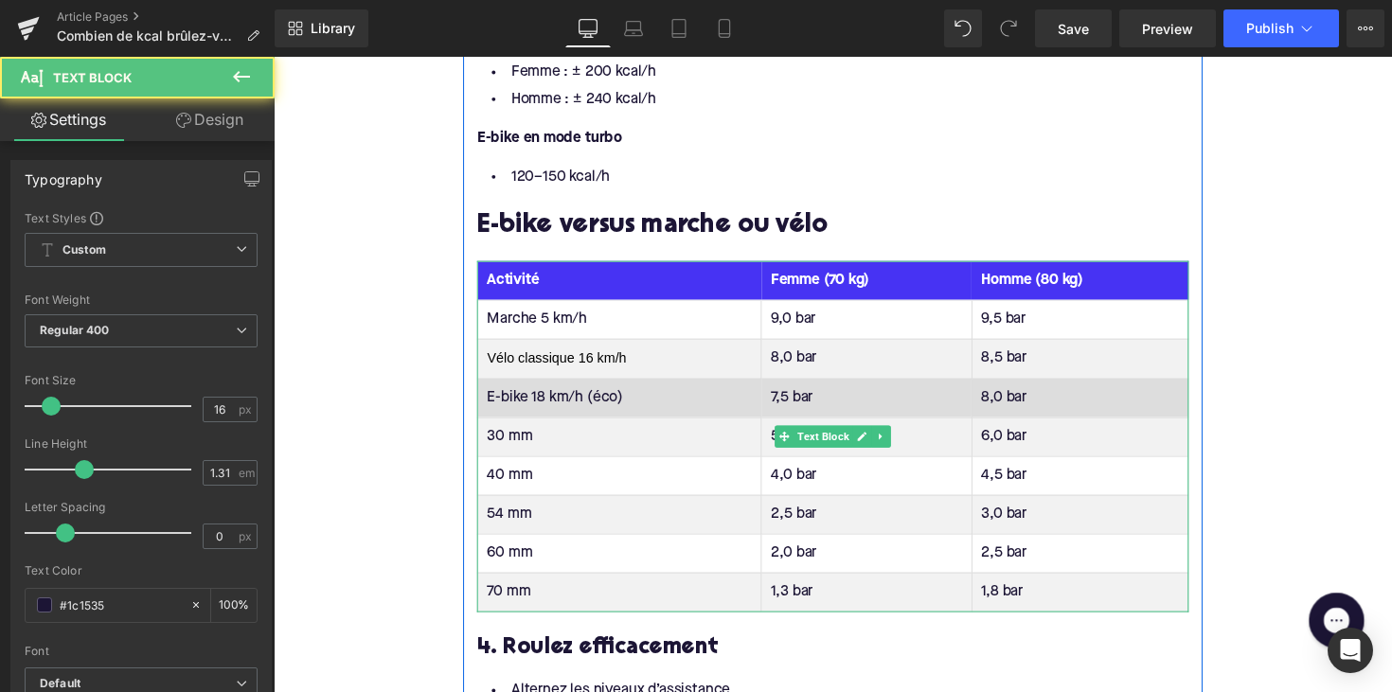
click at [566, 390] on td "E-bike 18 km/h (éco)" at bounding box center [628, 406] width 291 height 40
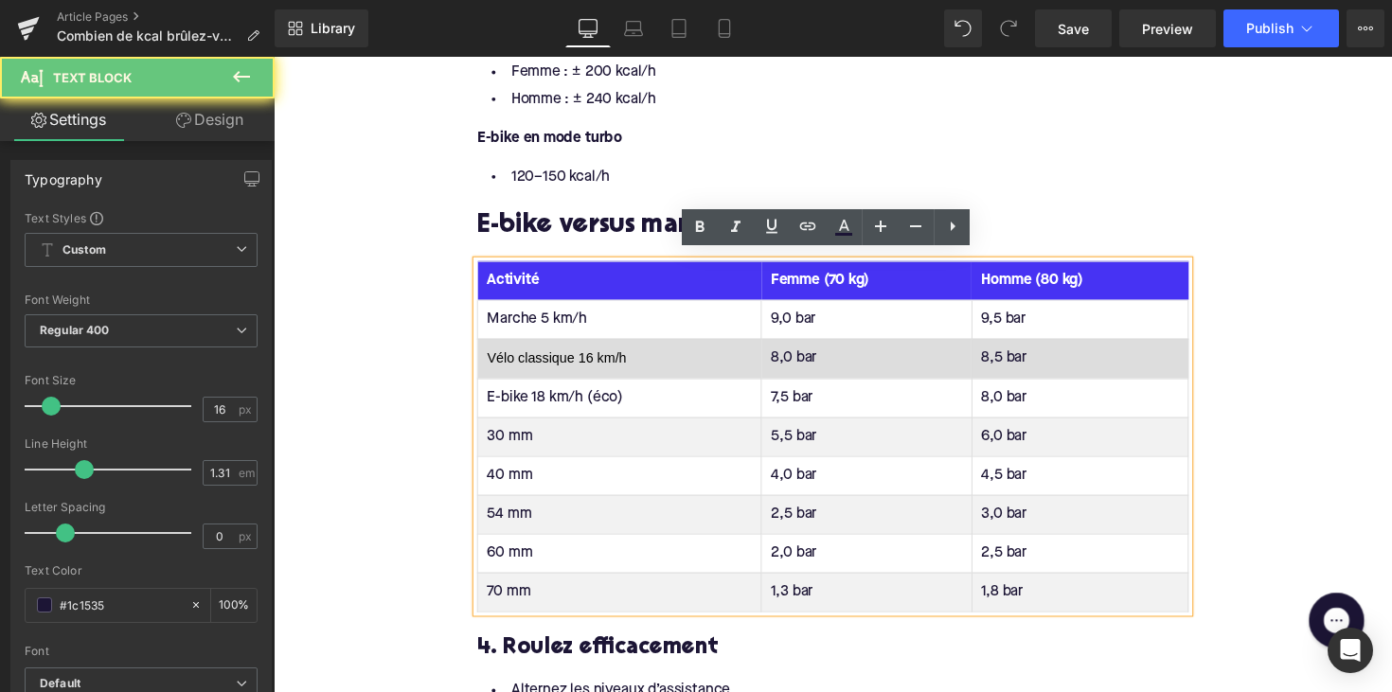
click at [563, 361] on span "Vélo classique 16 km/h" at bounding box center [563, 365] width 143 height 15
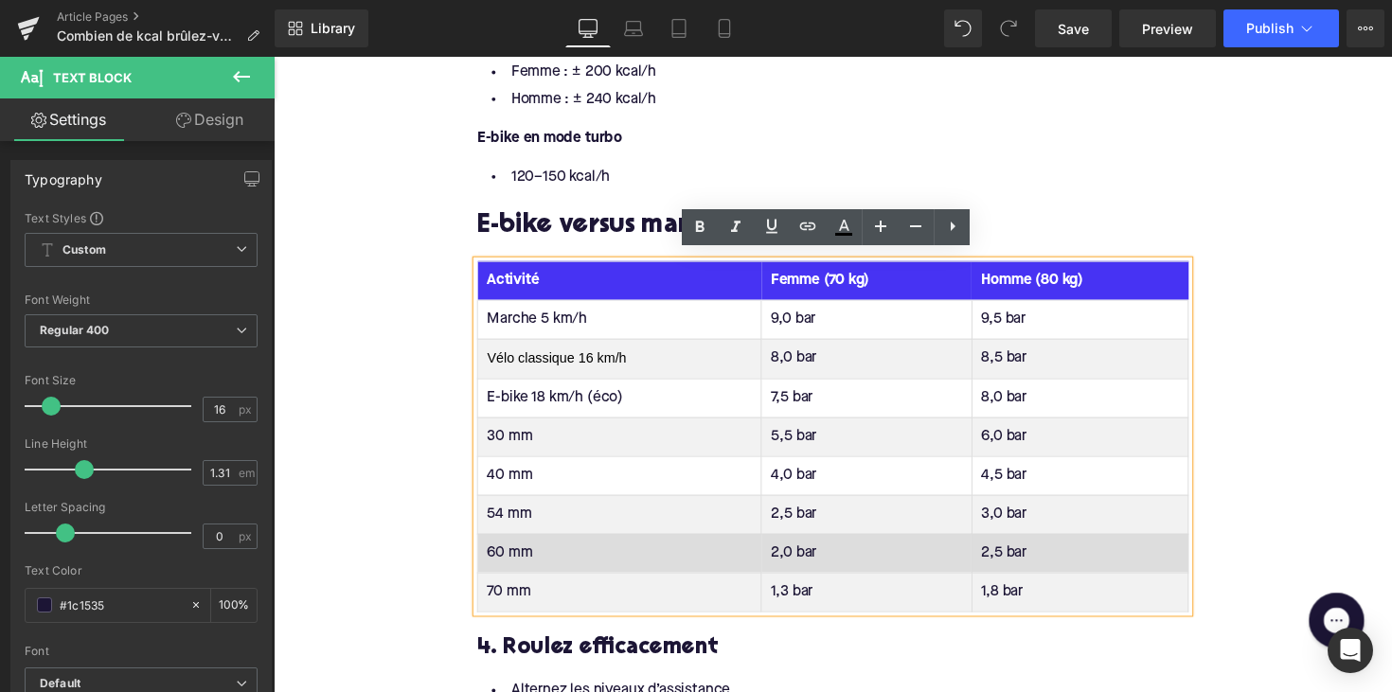
click at [507, 435] on td "30 mm" at bounding box center [628, 446] width 291 height 40
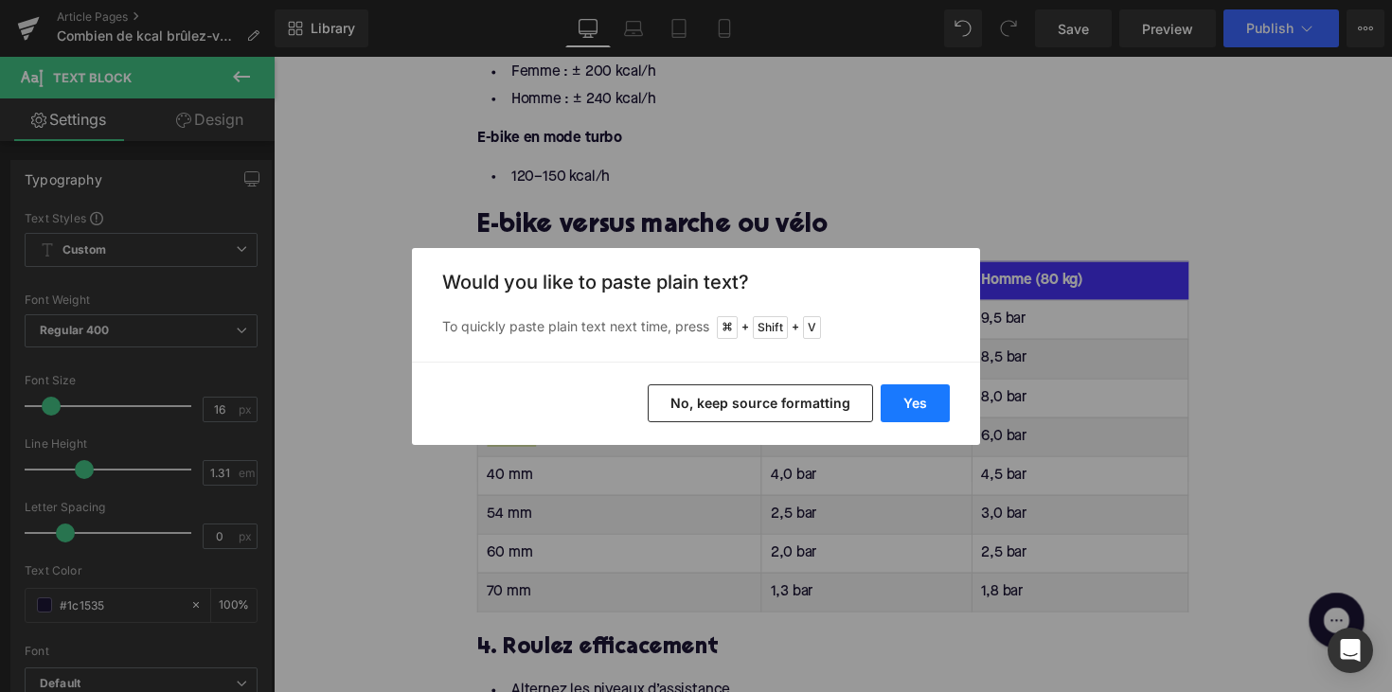
click at [896, 396] on button "Yes" at bounding box center [914, 403] width 69 height 38
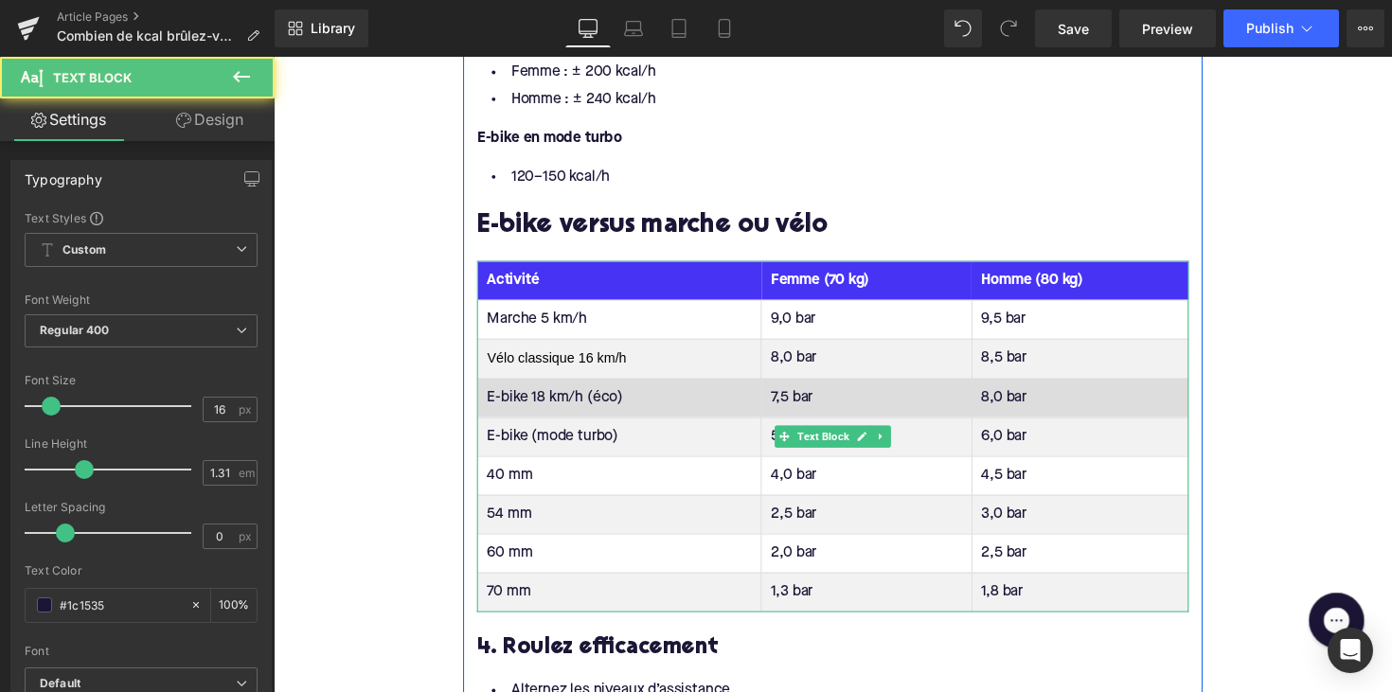
click at [609, 400] on td "E-bike 18 km/h (éco)" at bounding box center [628, 406] width 291 height 40
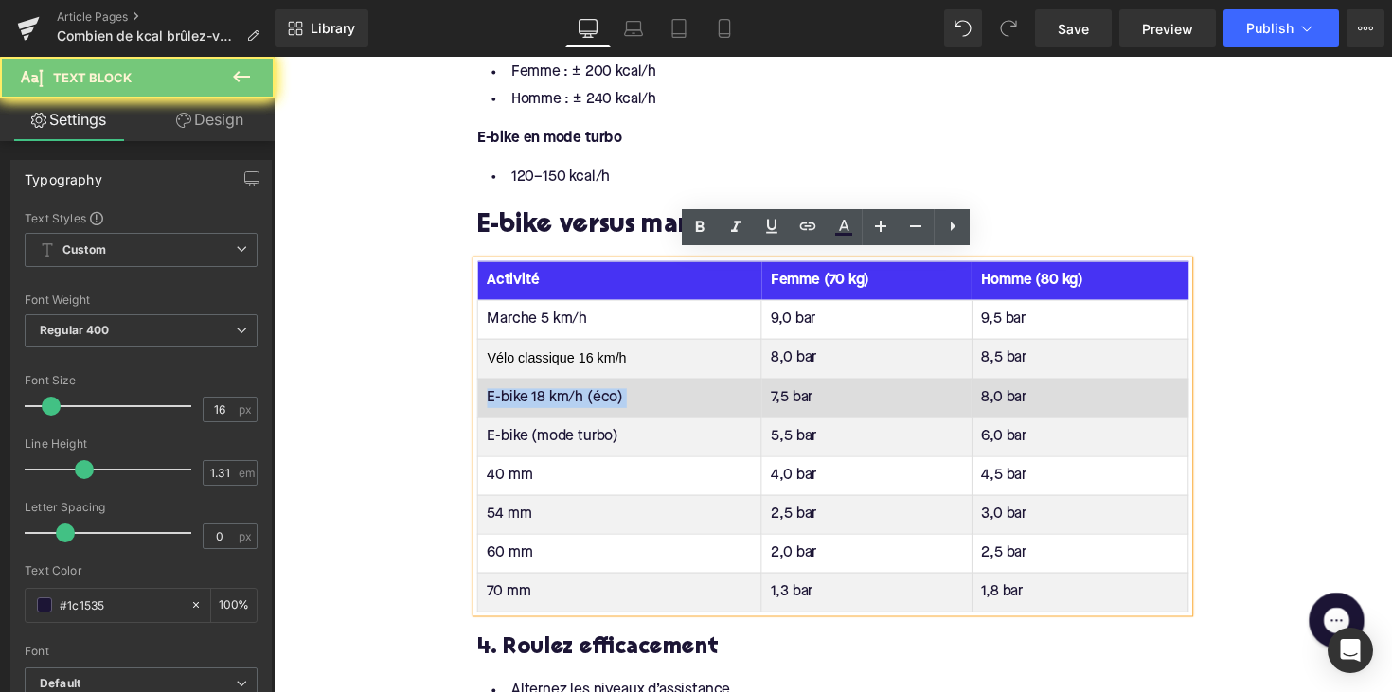
click at [609, 400] on td "E-bike 18 km/h (éco)" at bounding box center [628, 406] width 291 height 40
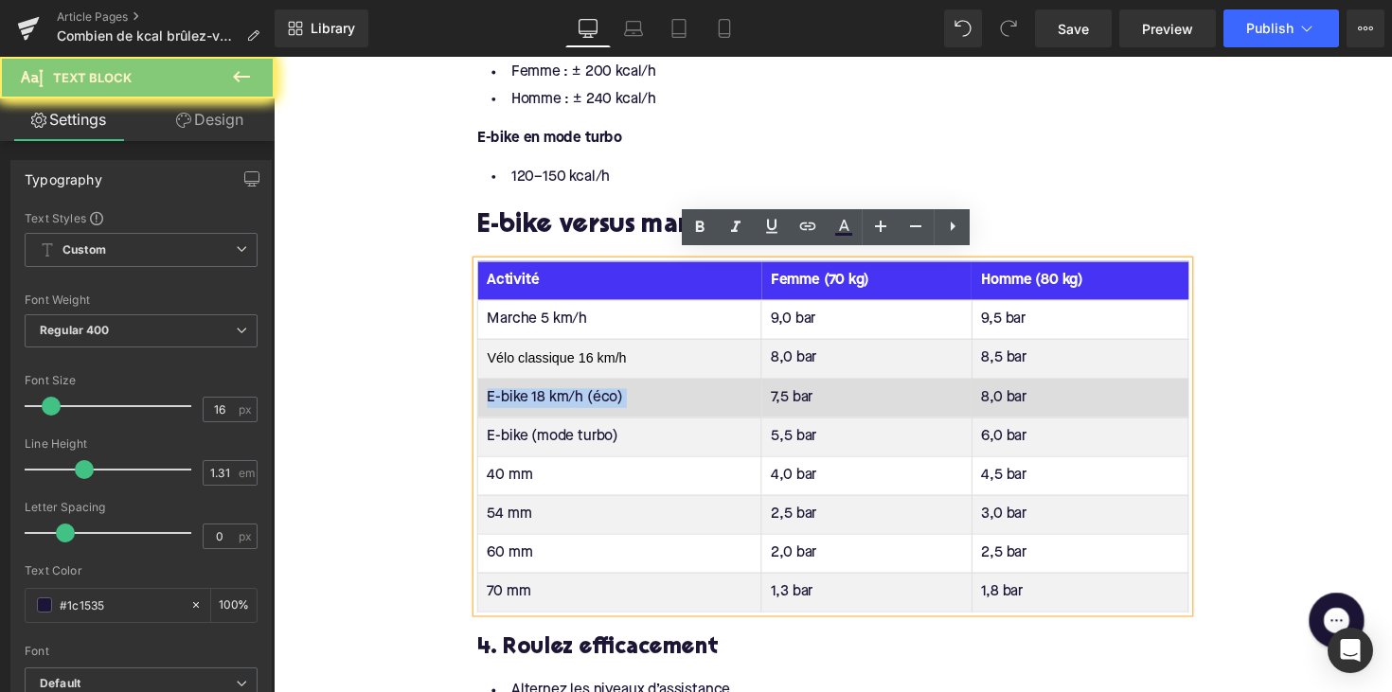
copy td "E-bike 18 km/h (éco)"
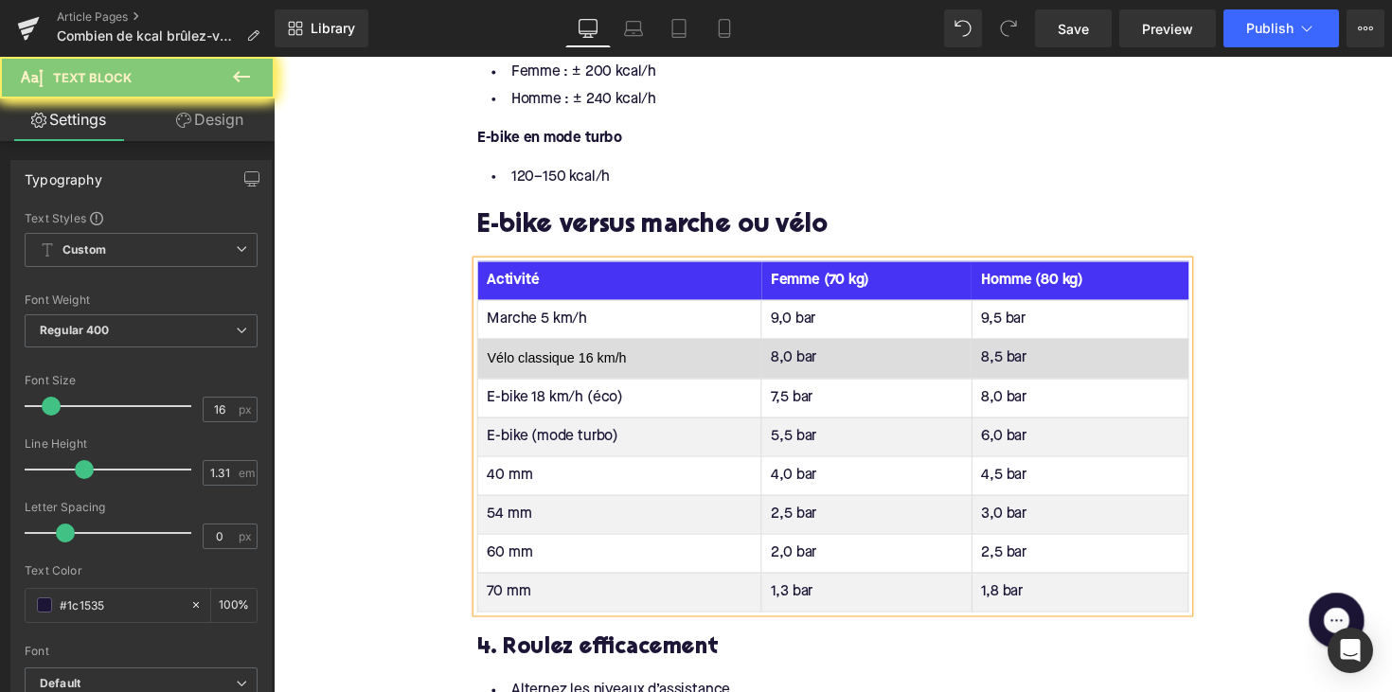
click at [595, 358] on span "Vélo classique 16 km/h" at bounding box center [563, 365] width 143 height 15
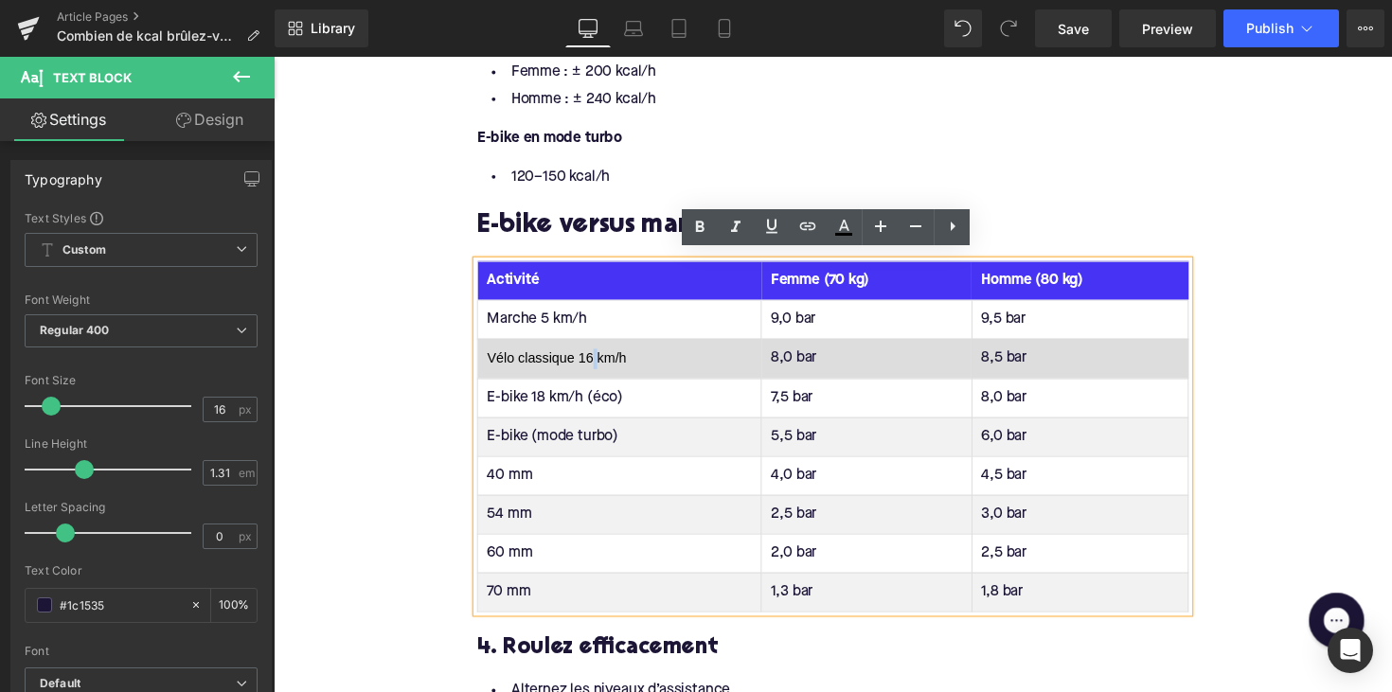
click at [595, 358] on span "Vélo classique 16 km/h" at bounding box center [563, 365] width 143 height 15
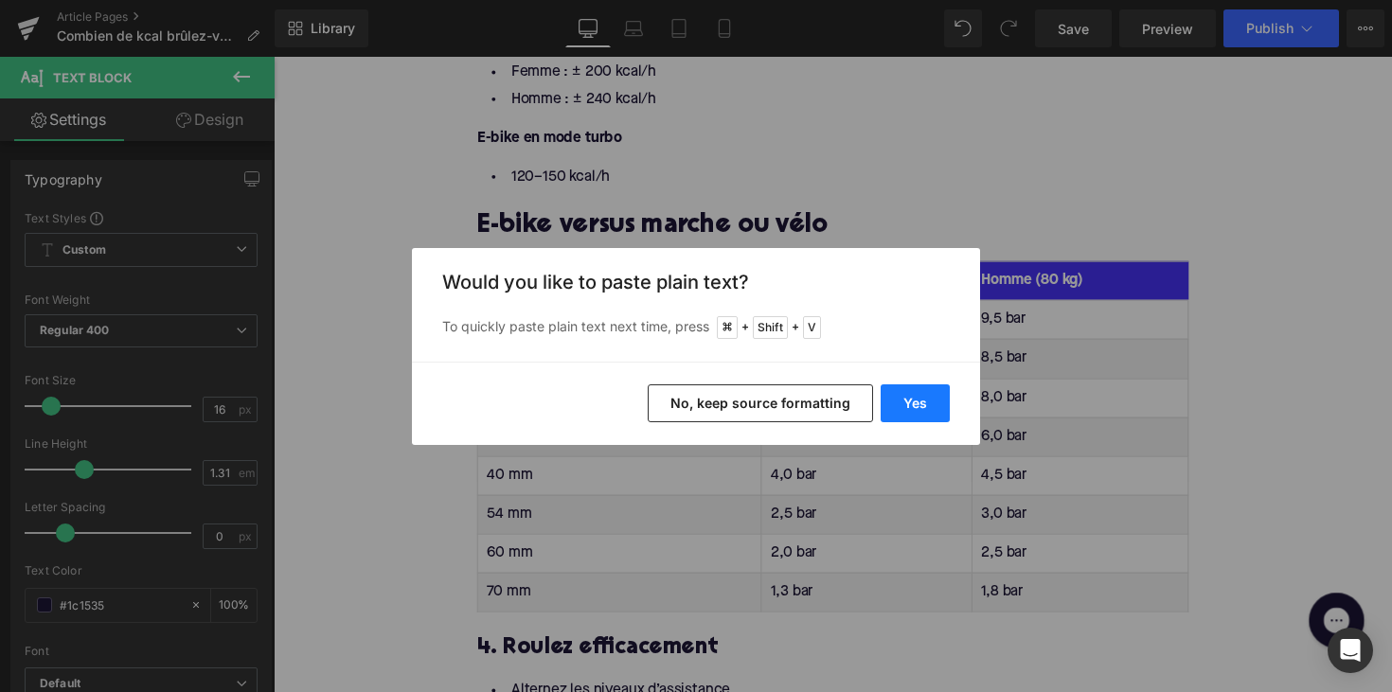
click at [921, 408] on button "Yes" at bounding box center [914, 403] width 69 height 38
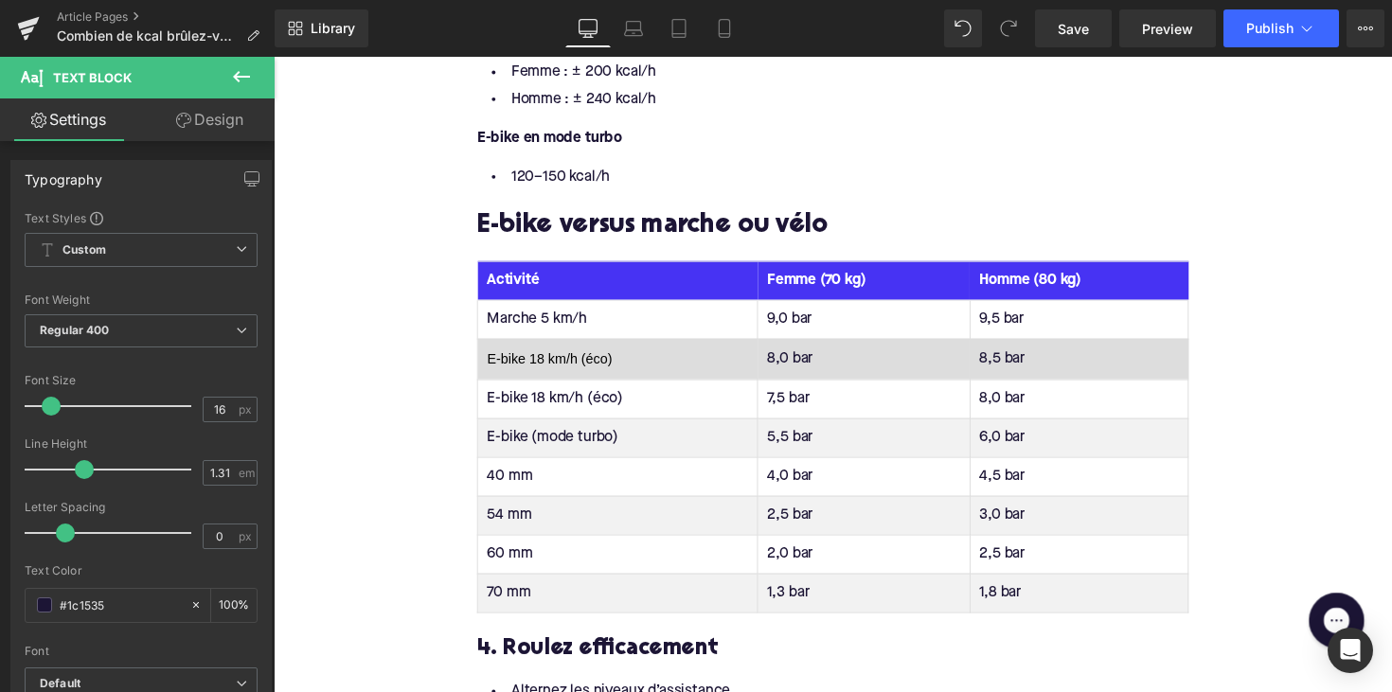
click at [550, 359] on span "E-bike 18 km/h (éco)" at bounding box center [556, 366] width 128 height 15
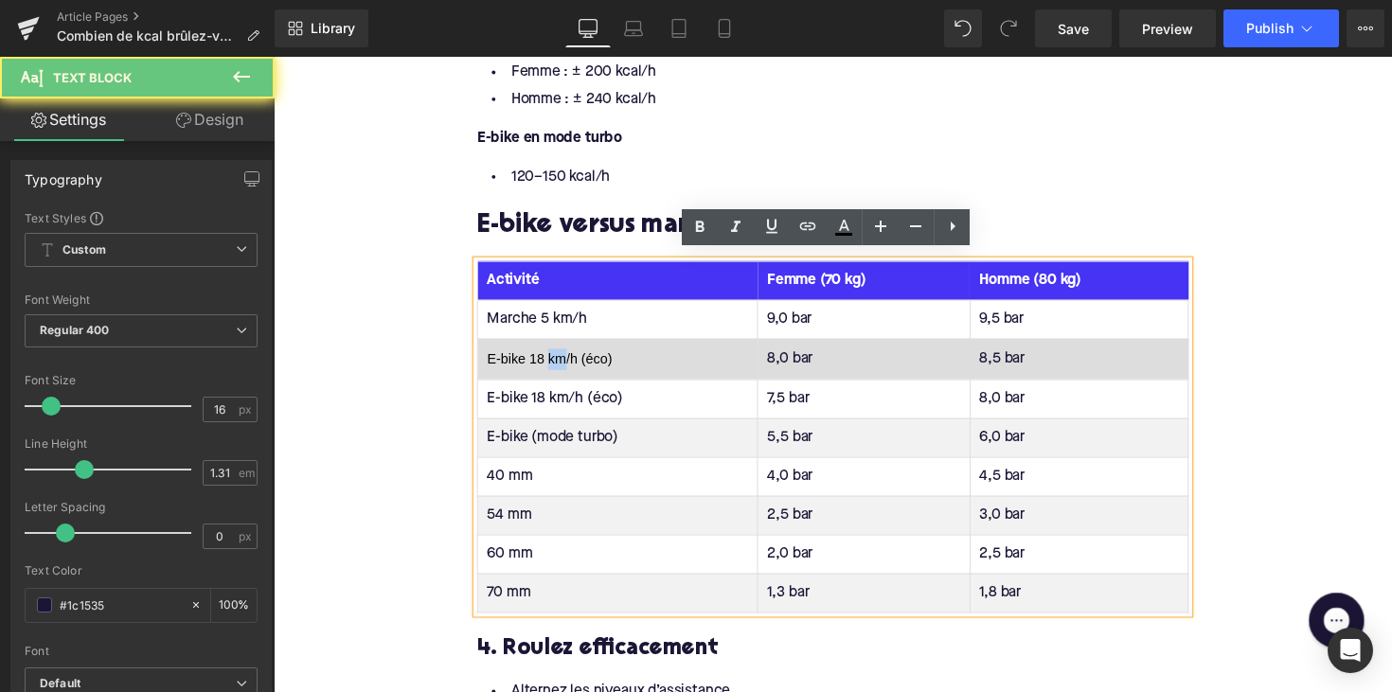
click at [550, 359] on span "E-bike 18 km/h (éco)" at bounding box center [556, 366] width 128 height 15
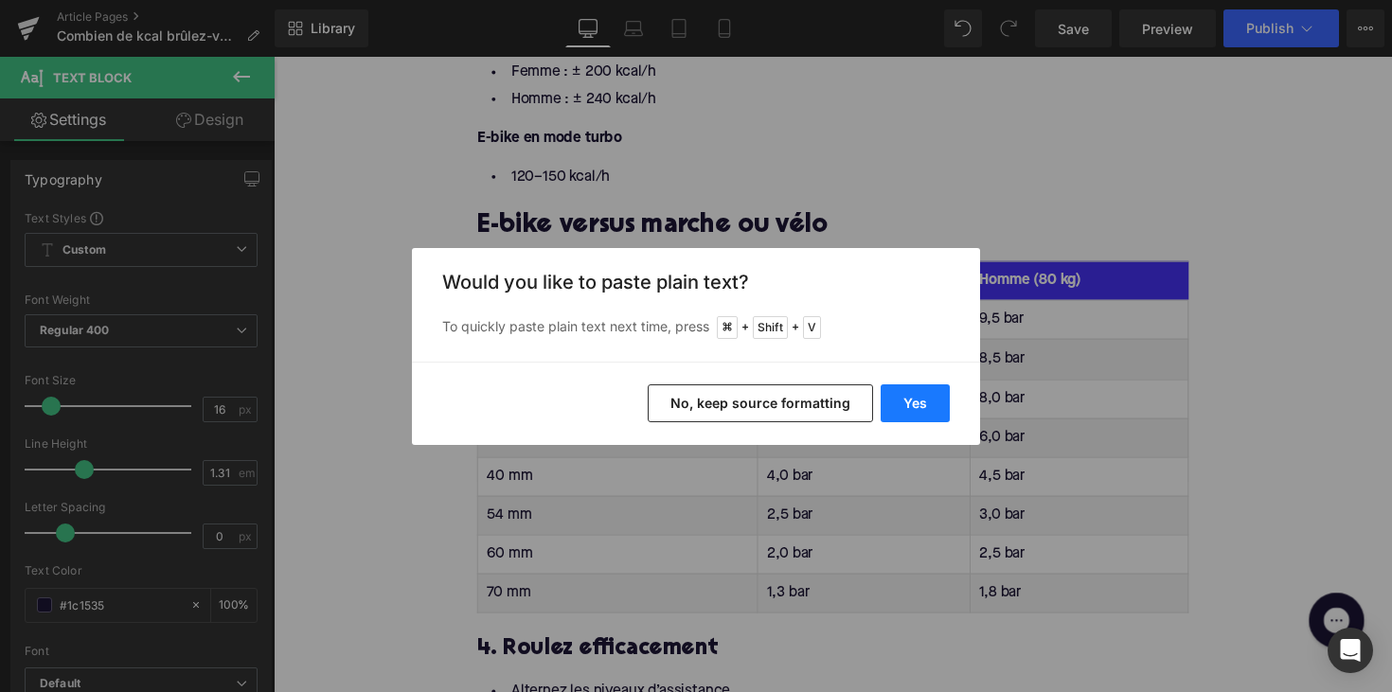
click at [916, 404] on button "Yes" at bounding box center [914, 403] width 69 height 38
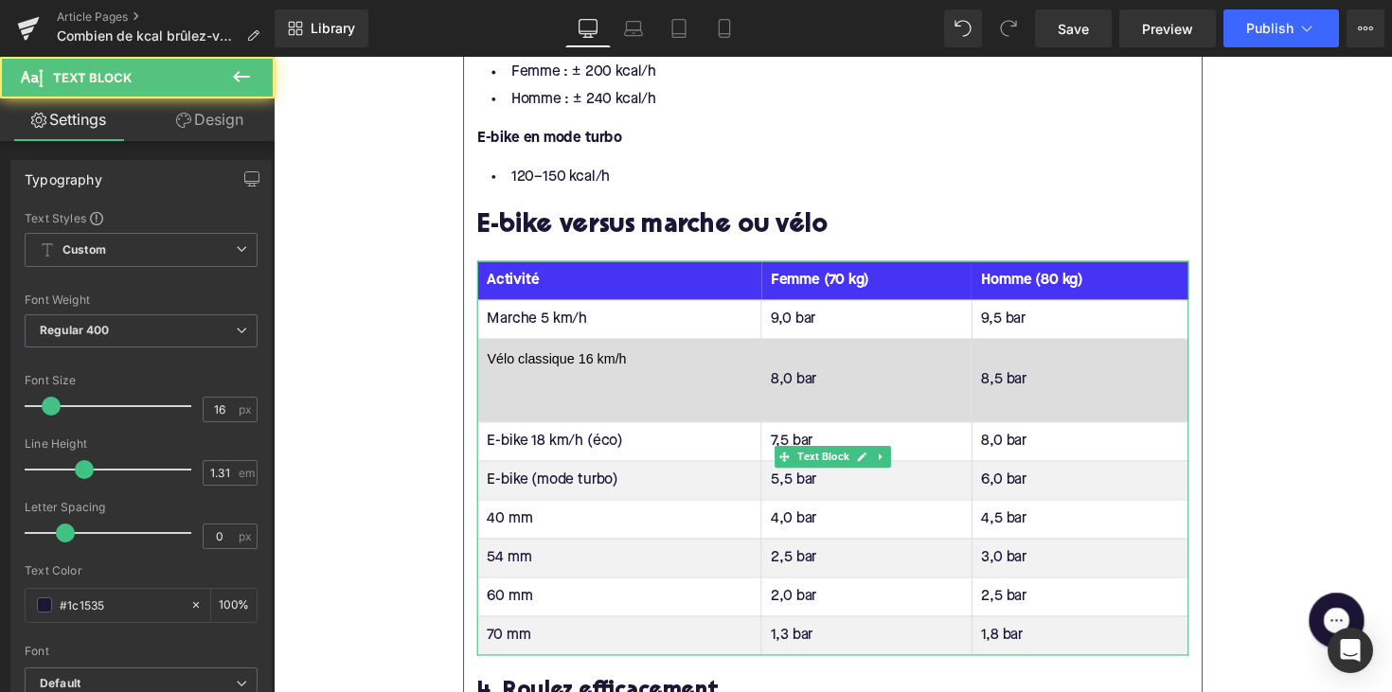
click at [568, 401] on td "Vélo classique 16 km/h" at bounding box center [628, 388] width 291 height 85
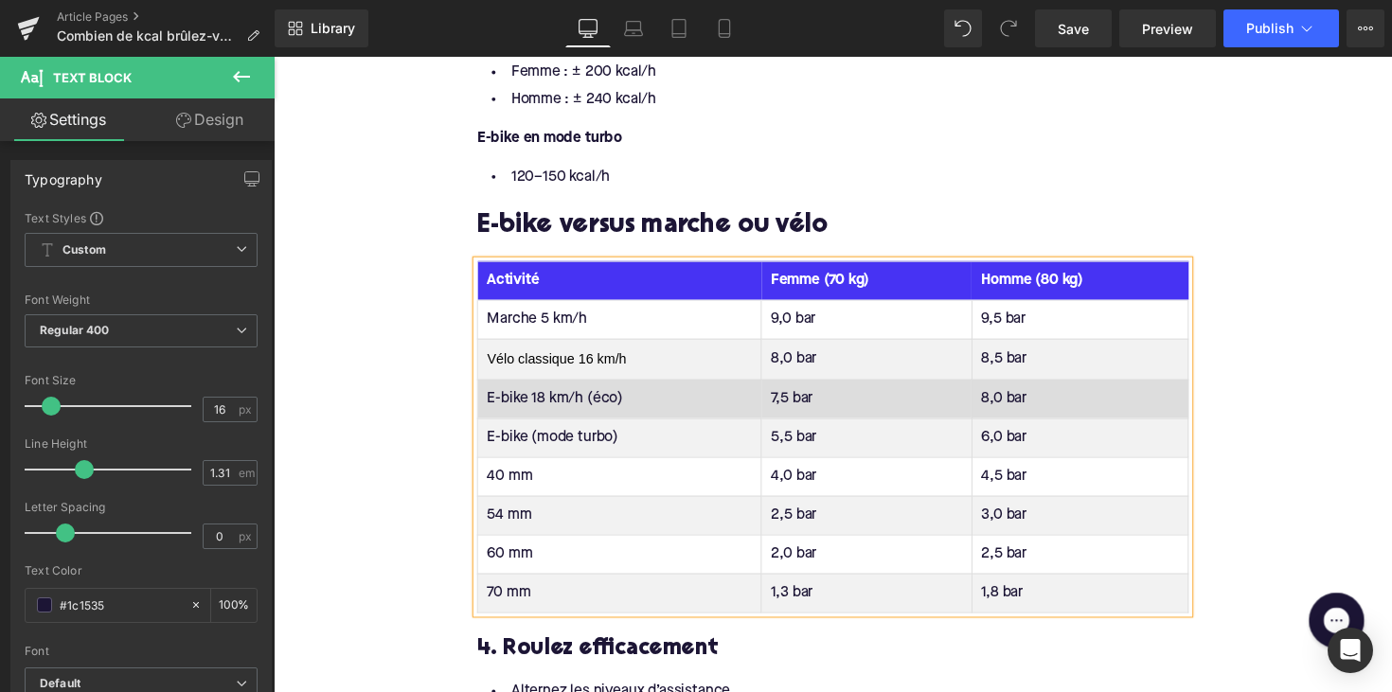
click at [558, 407] on td "E-bike 18 km/h (éco)" at bounding box center [628, 407] width 291 height 40
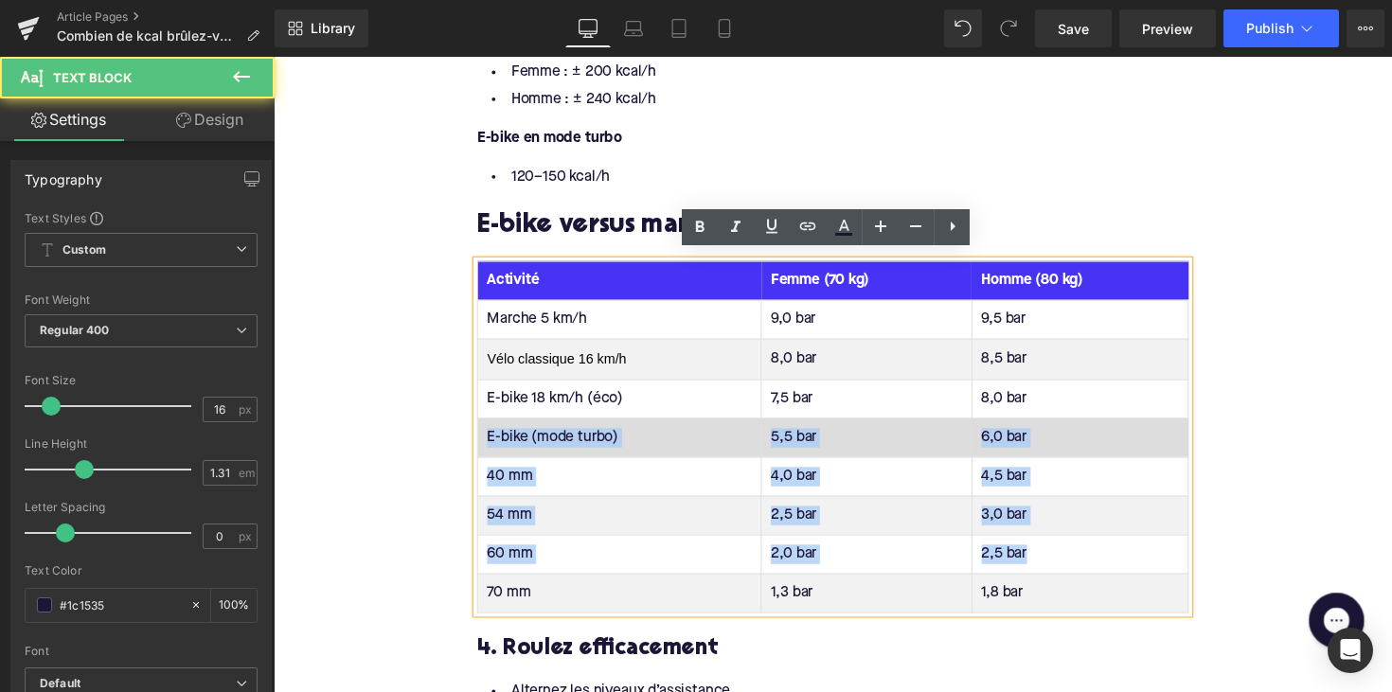
drag, startPoint x: 1092, startPoint y: 577, endPoint x: 995, endPoint y: 424, distance: 180.4
click at [989, 416] on tbody "Marche 5 km/h 9,0 bar 9,5 bar Vélo classique 16 km/h 8,0 bar 8,5 bar E-bike 18 …" at bounding box center [847, 466] width 728 height 320
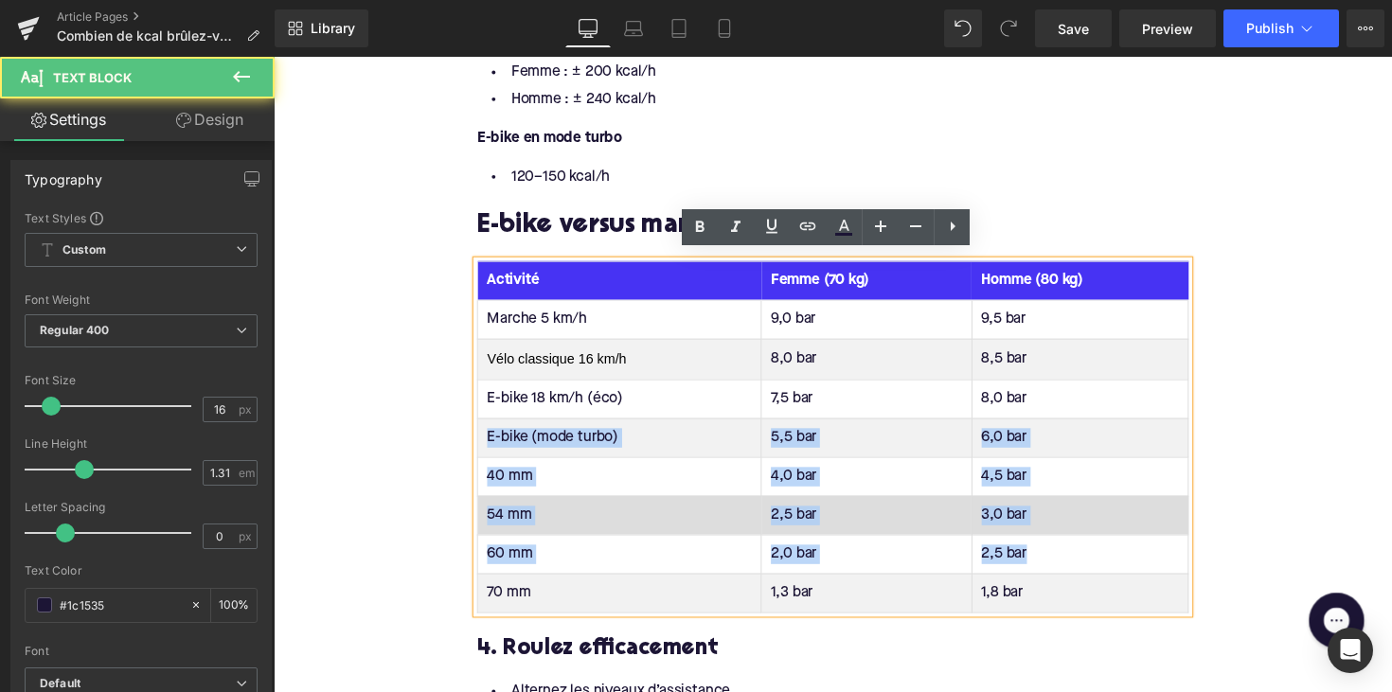
click at [1091, 528] on td "3,0 bar" at bounding box center [1099, 526] width 222 height 40
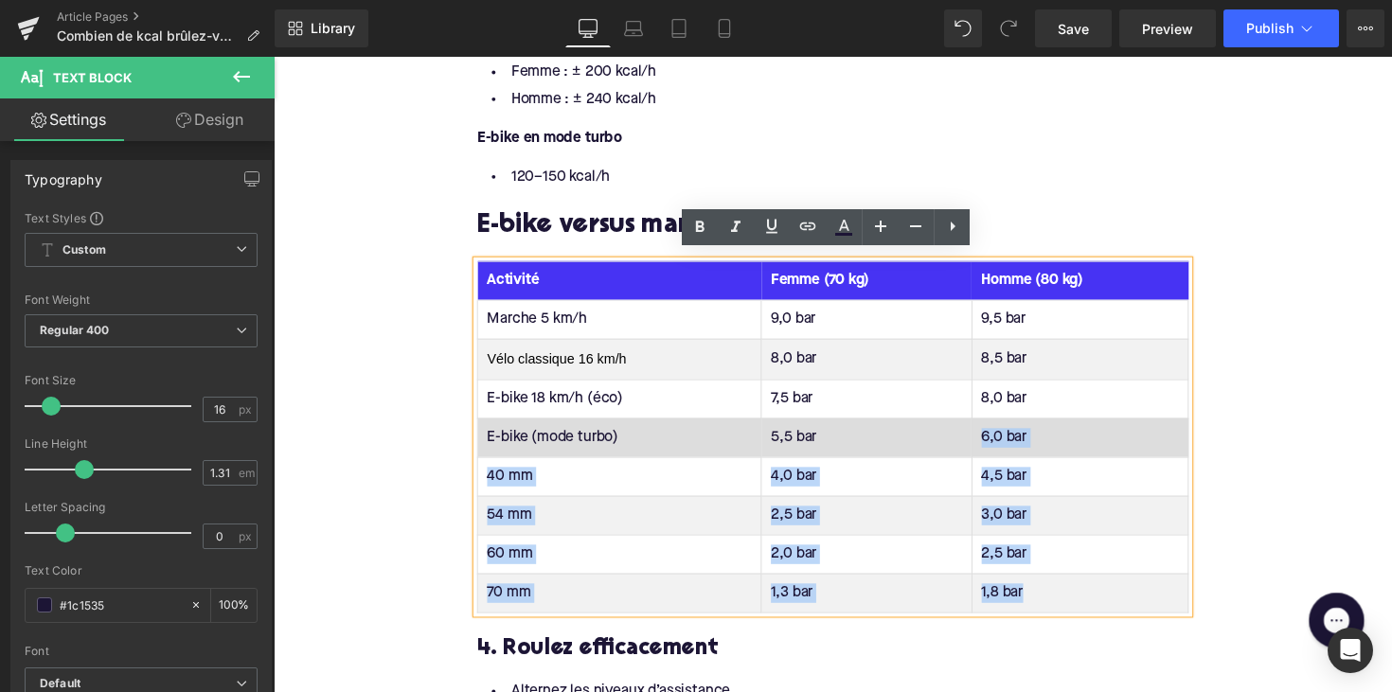
drag, startPoint x: 1071, startPoint y: 585, endPoint x: 986, endPoint y: 443, distance: 165.1
click at [986, 443] on tbody "Marche 5 km/h 9,0 bar 9,5 bar Vélo classique 16 km/h 8,0 bar 8,5 bar E-bike 18 …" at bounding box center [847, 466] width 728 height 320
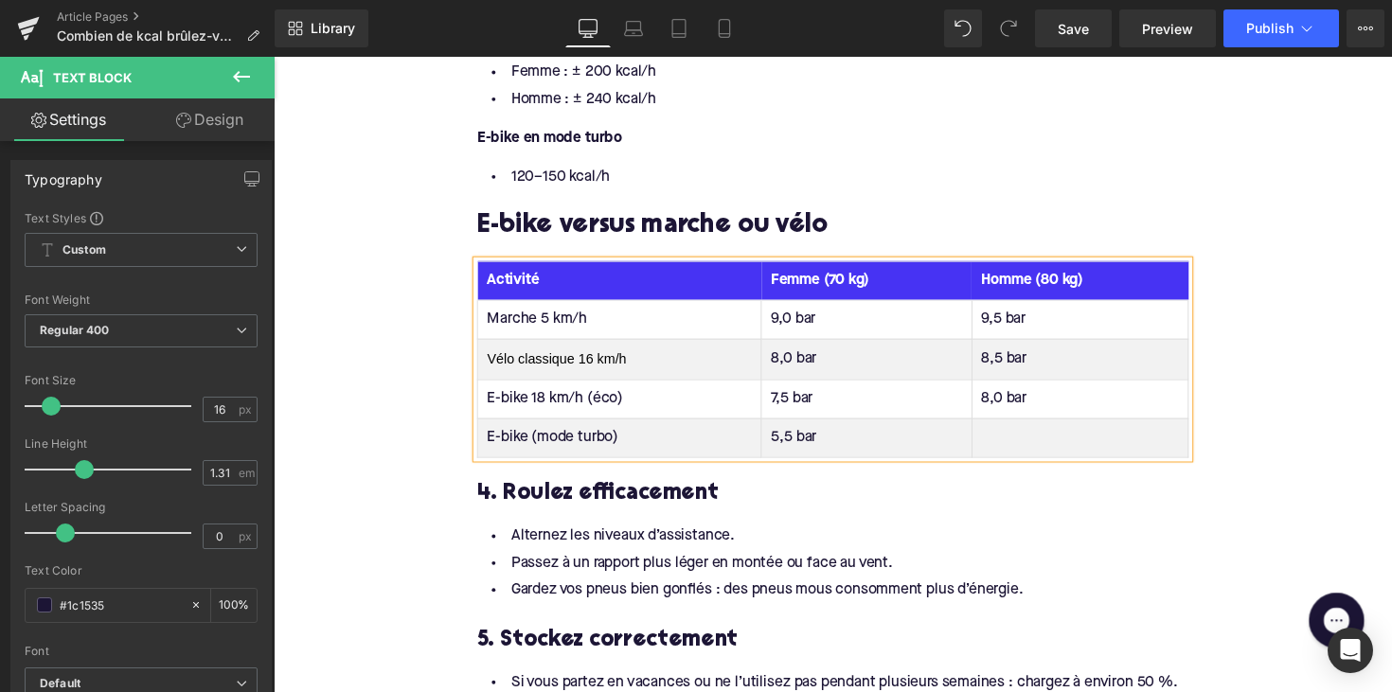
click at [791, 315] on td "9,0 bar" at bounding box center [880, 326] width 215 height 40
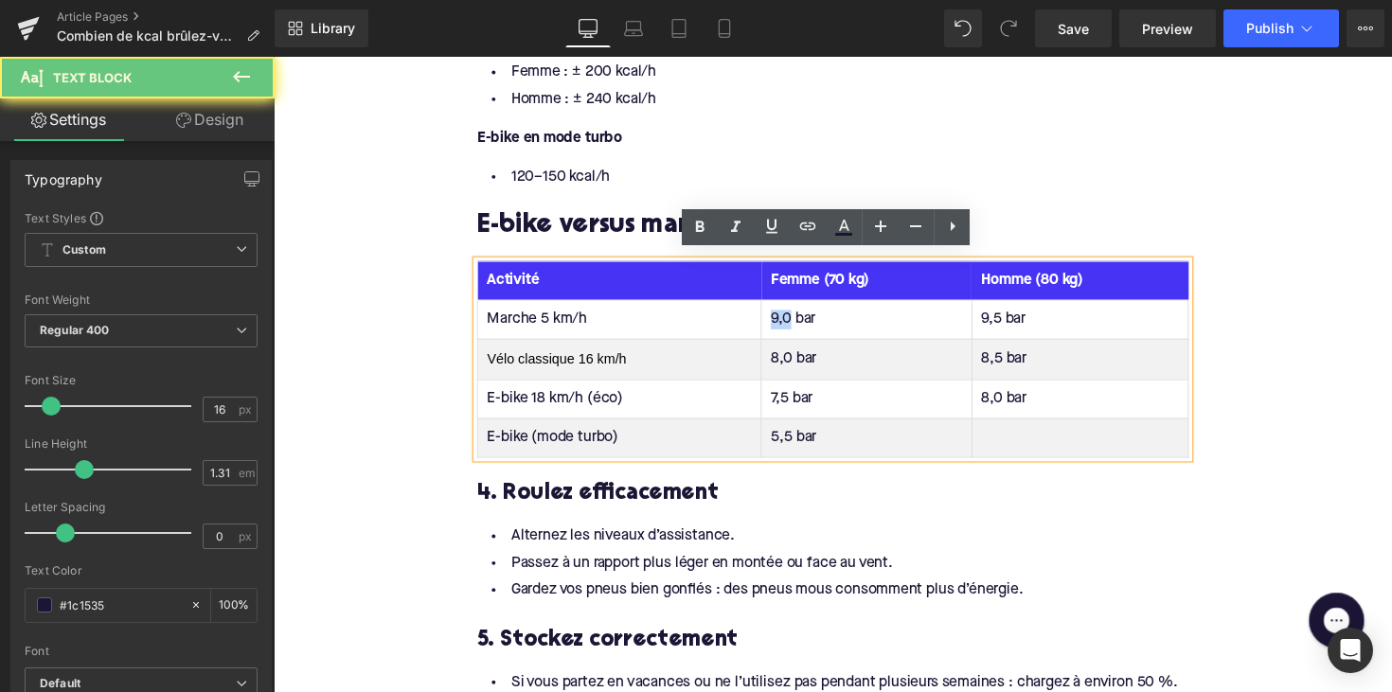
click at [791, 315] on td "9,0 bar" at bounding box center [880, 326] width 215 height 40
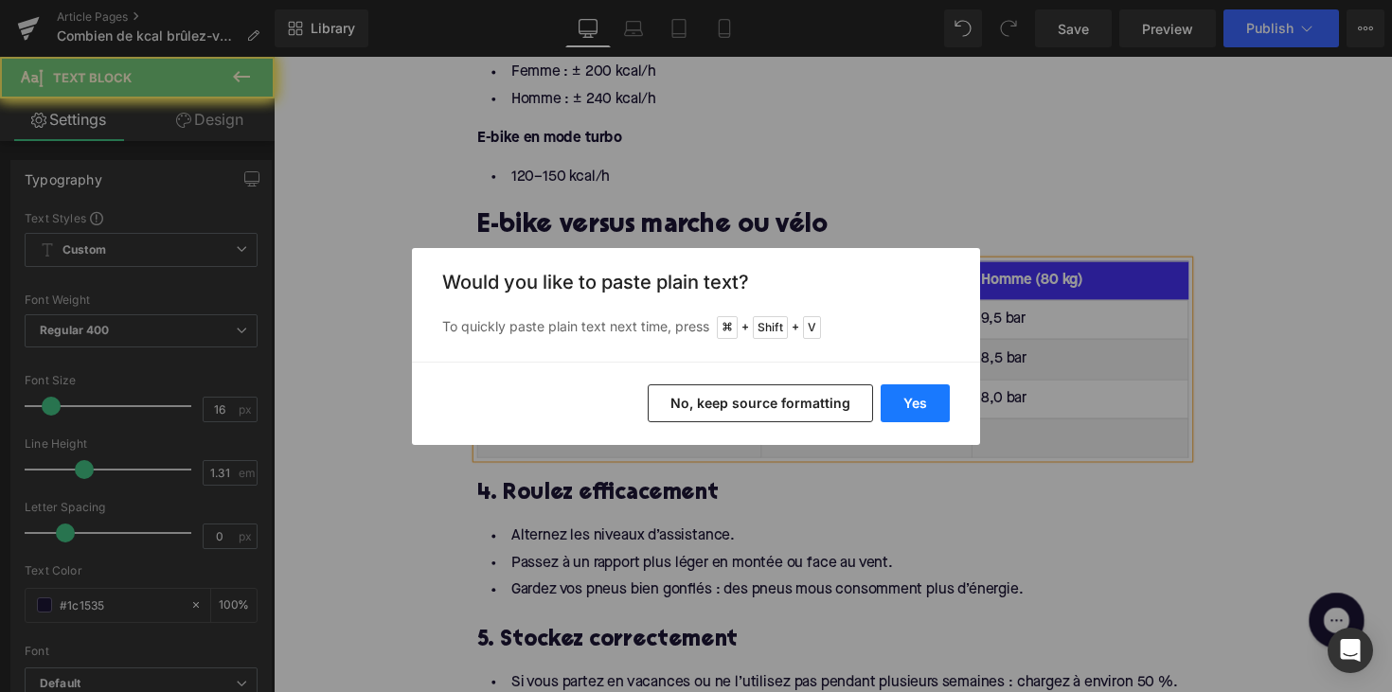
click at [922, 397] on button "Yes" at bounding box center [914, 403] width 69 height 38
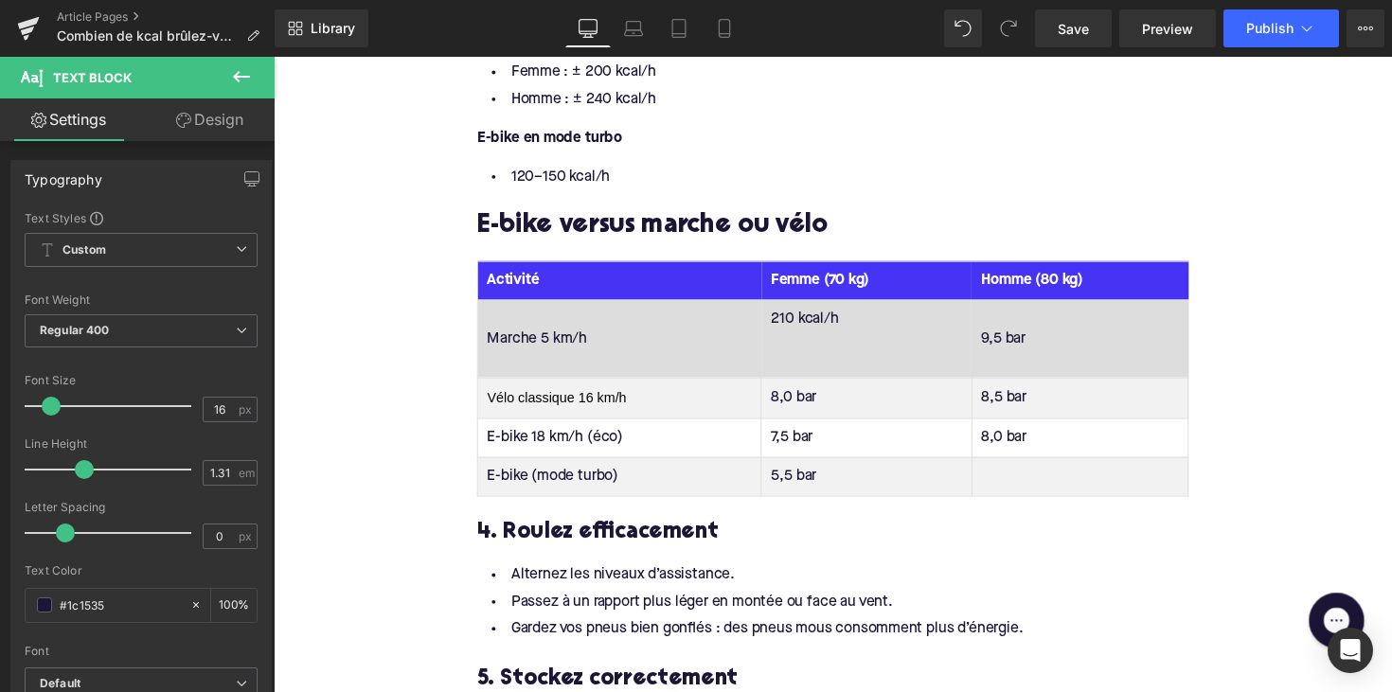
click at [865, 364] on td "210 kcal/h" at bounding box center [880, 346] width 215 height 80
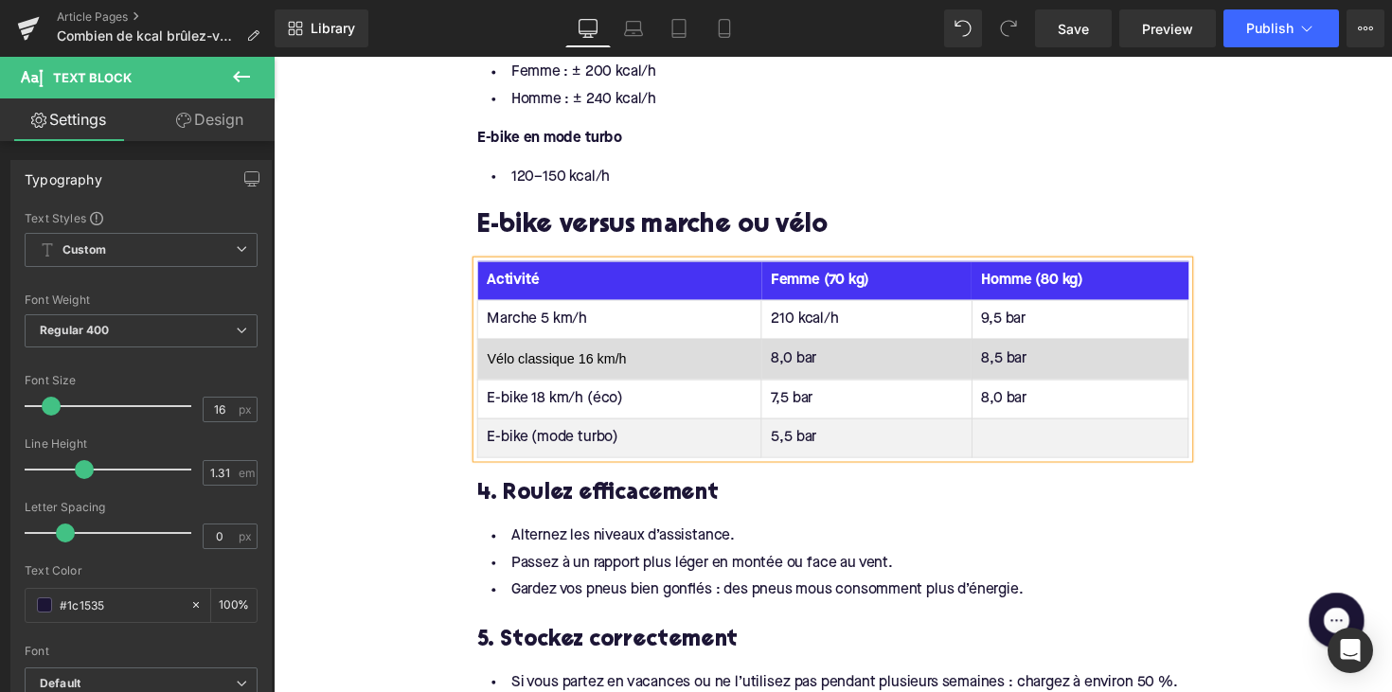
click at [799, 364] on td "8,0 bar" at bounding box center [880, 367] width 215 height 42
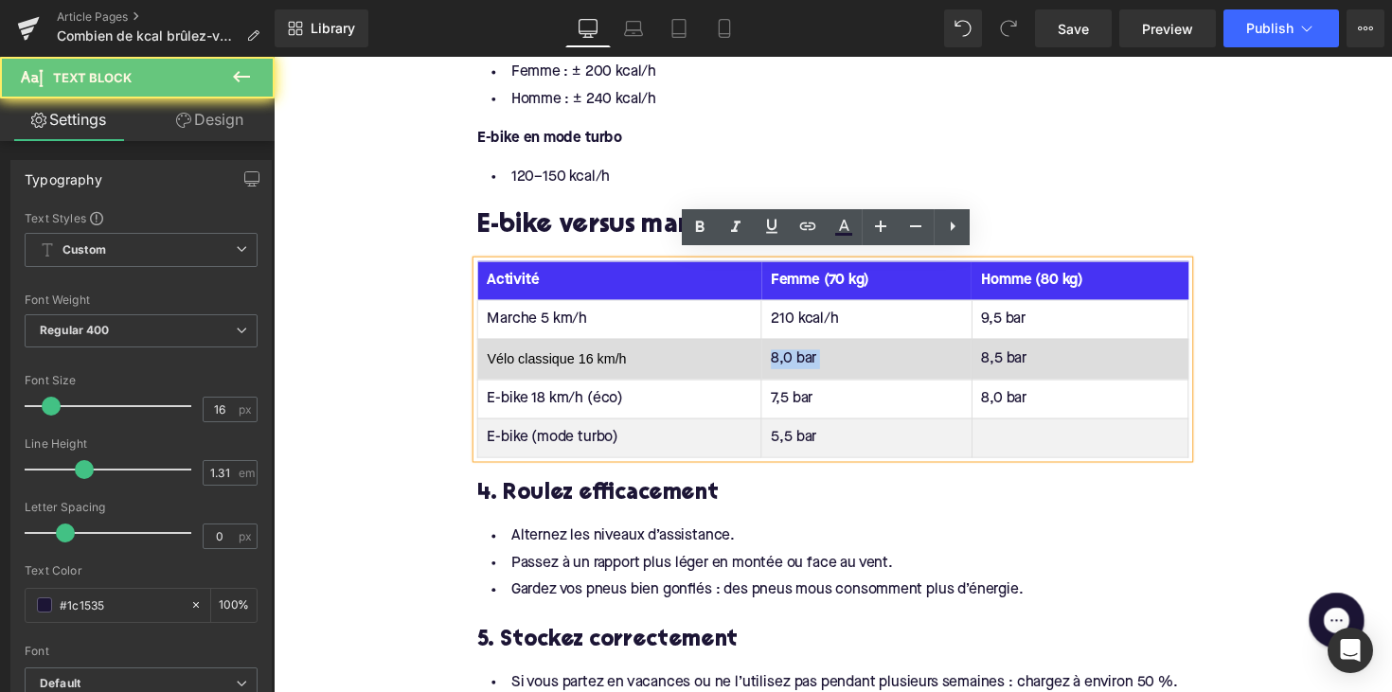
click at [799, 364] on td "8,0 bar" at bounding box center [880, 367] width 215 height 42
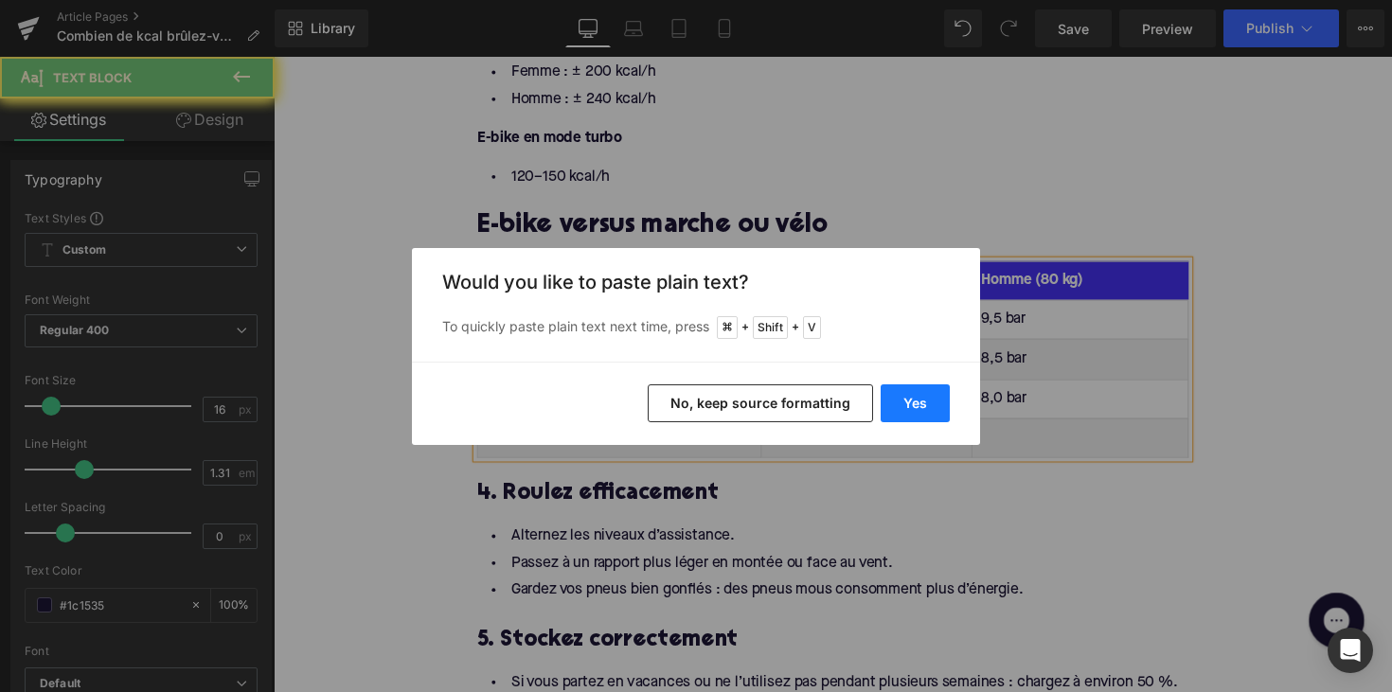
click at [942, 402] on button "Yes" at bounding box center [914, 403] width 69 height 38
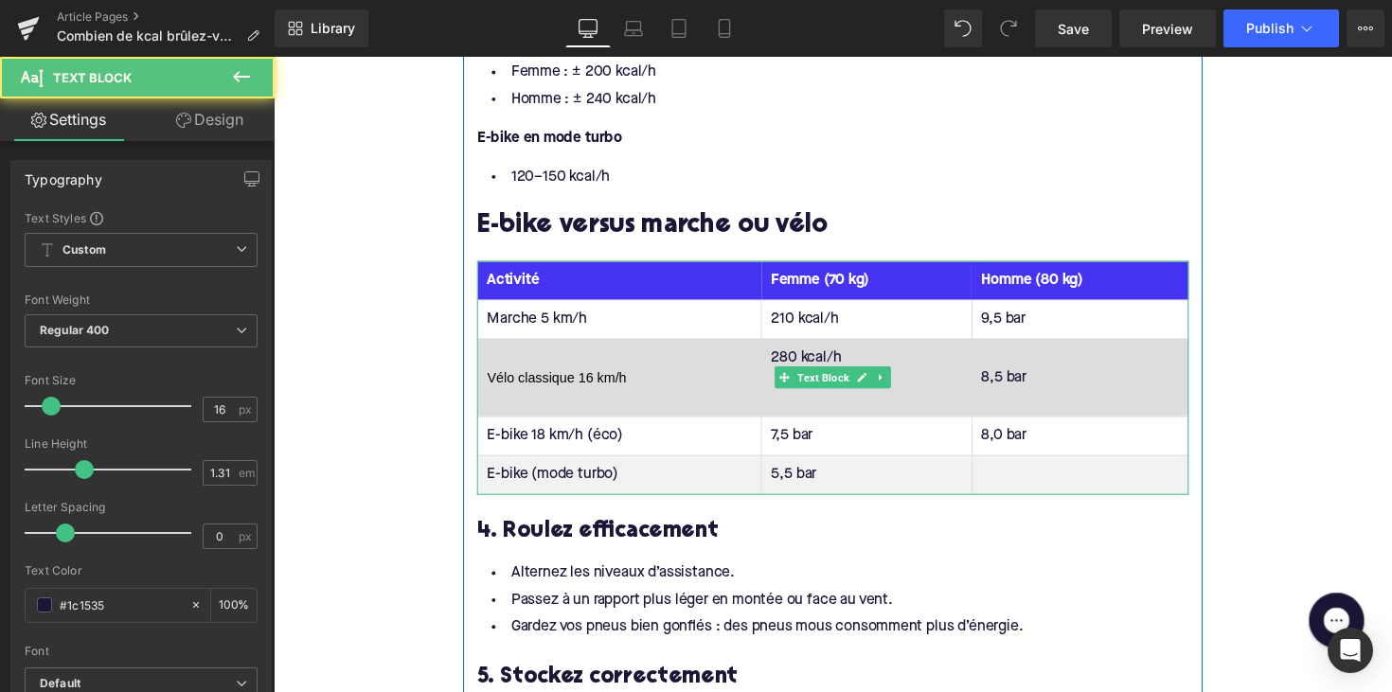
click at [811, 399] on td "280 kcal/h" at bounding box center [880, 386] width 215 height 80
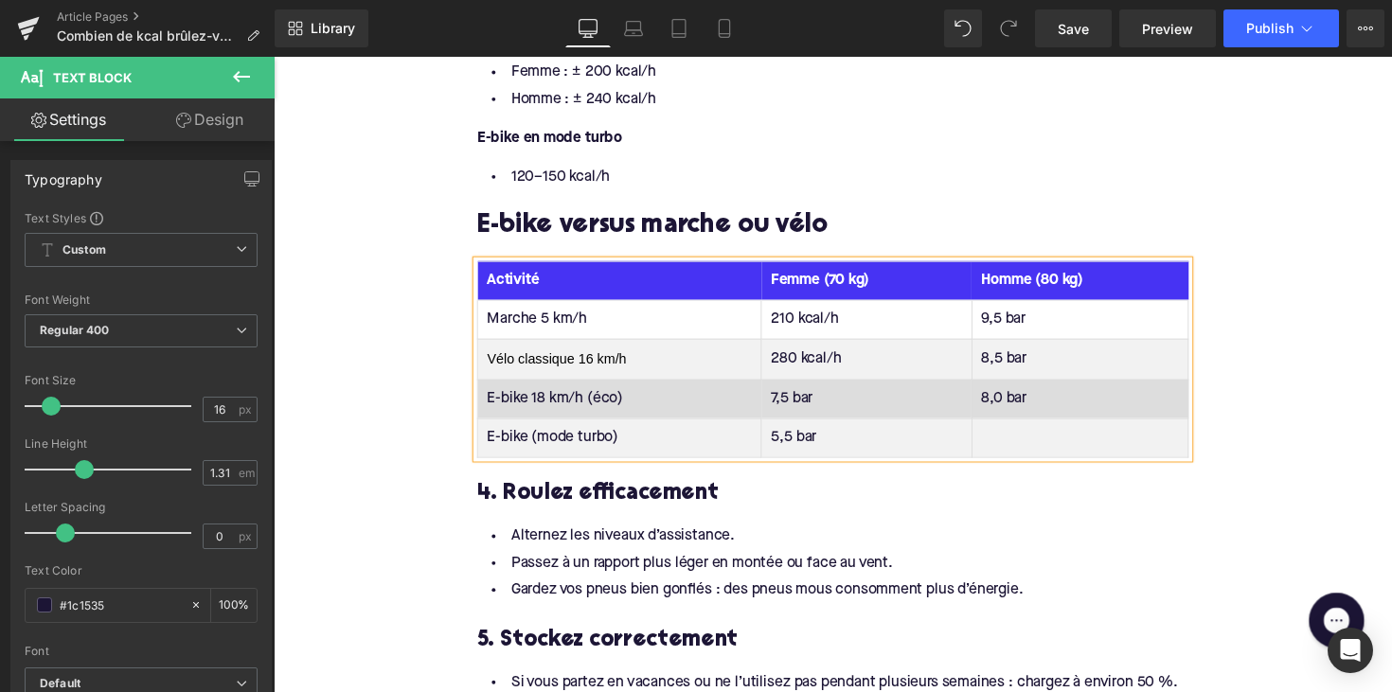
click at [795, 398] on td "7,5 bar" at bounding box center [880, 407] width 215 height 40
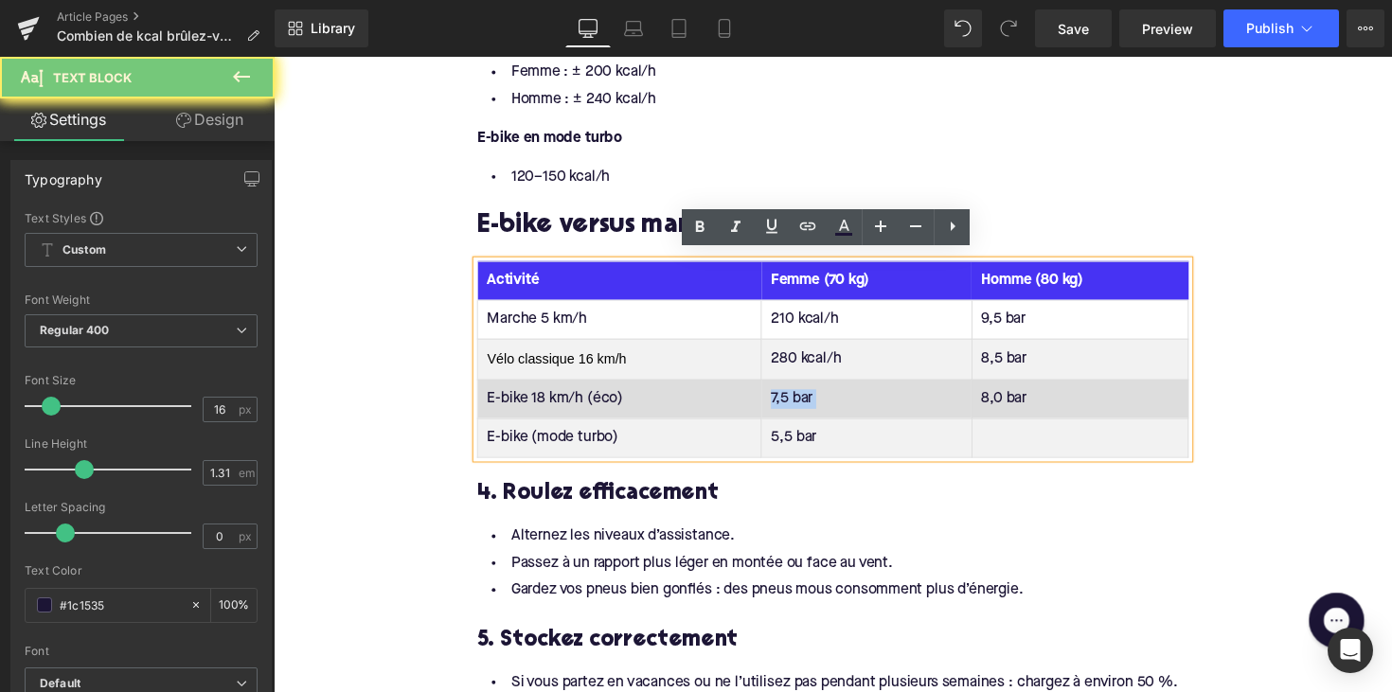
click at [795, 398] on td "7,5 bar" at bounding box center [880, 407] width 215 height 40
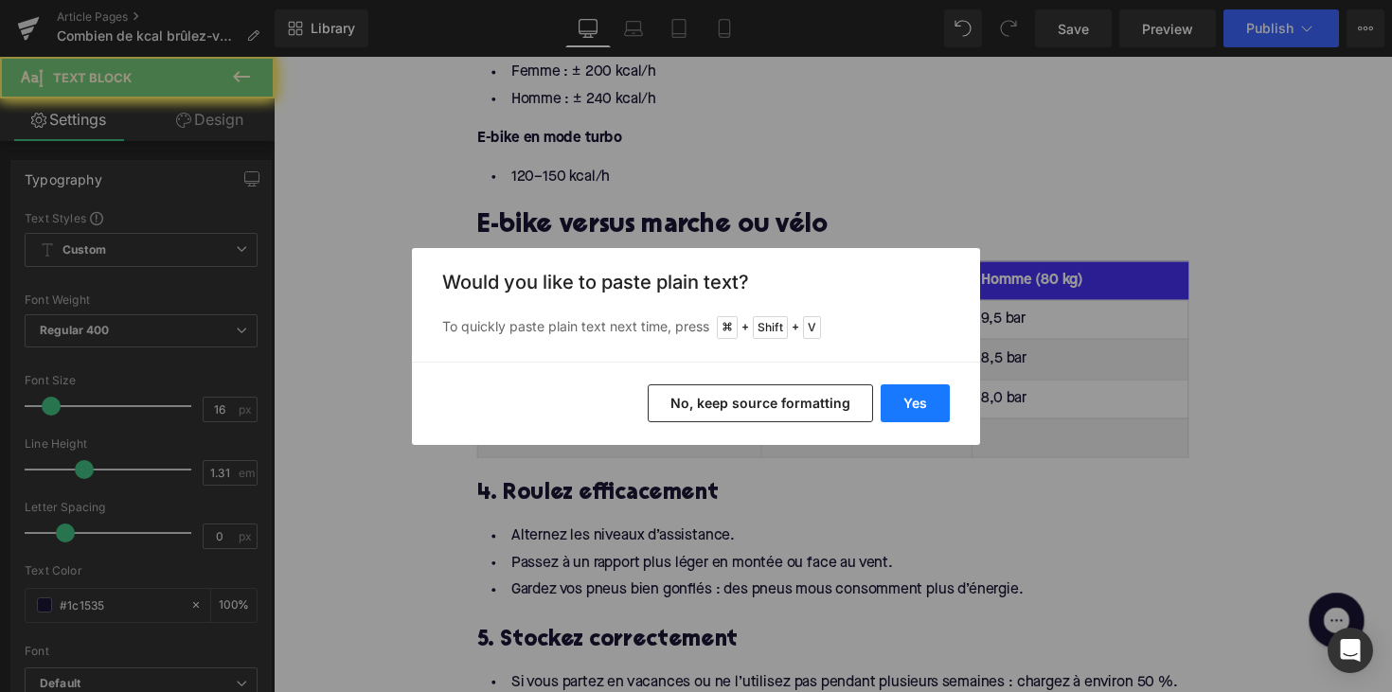
click at [930, 394] on button "Yes" at bounding box center [914, 403] width 69 height 38
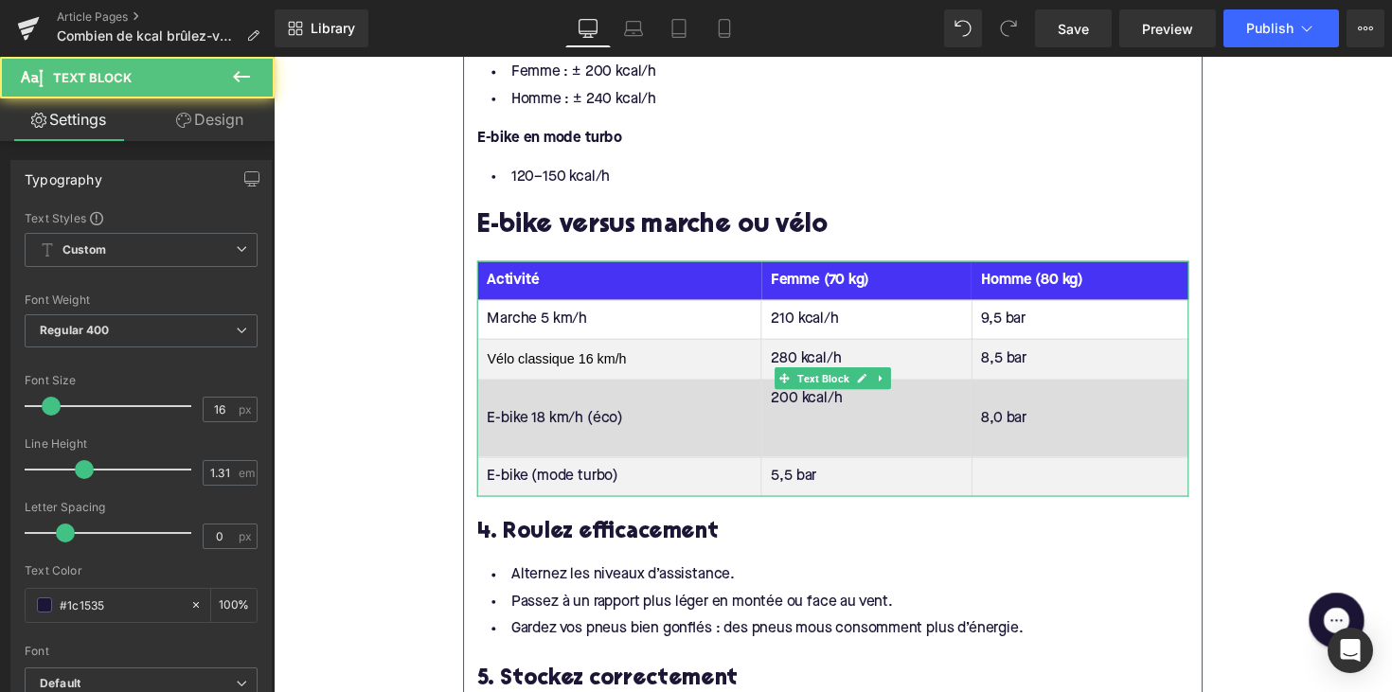
click at [826, 436] on td "200 kcal/h" at bounding box center [880, 427] width 215 height 80
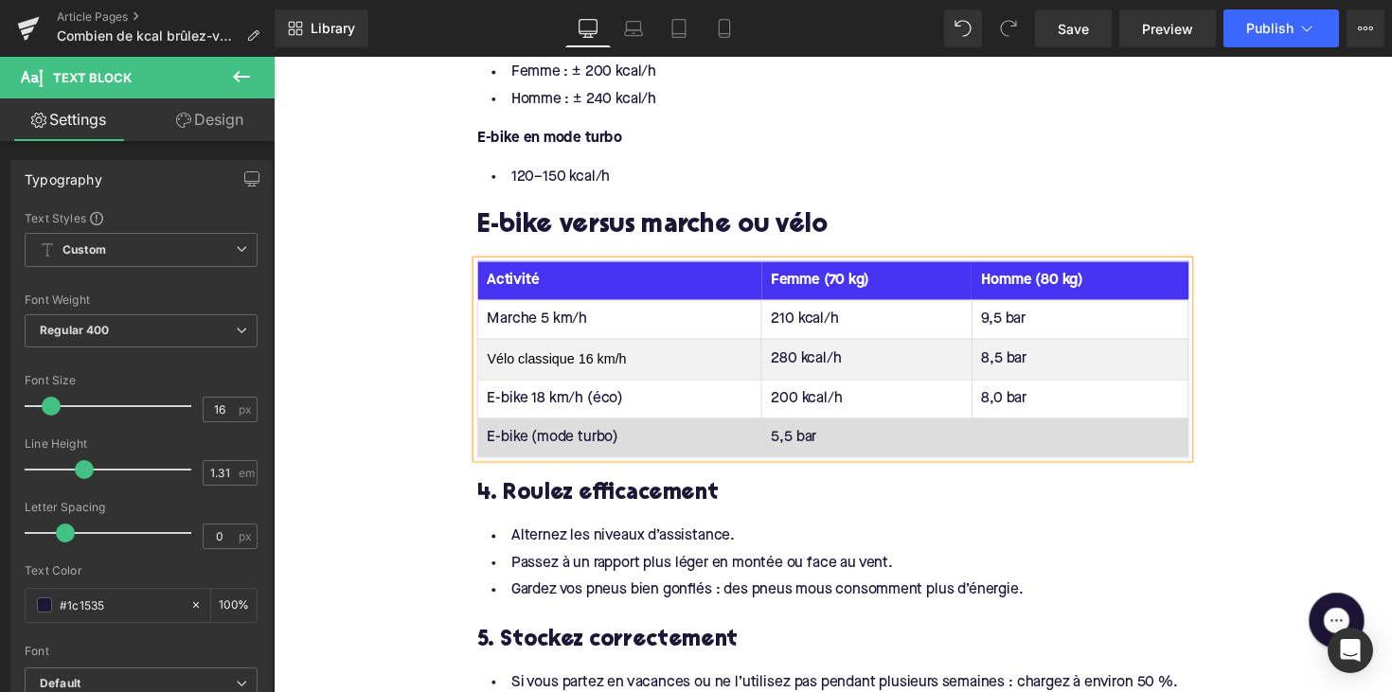
click at [790, 434] on td "5,5 bar" at bounding box center [880, 447] width 215 height 40
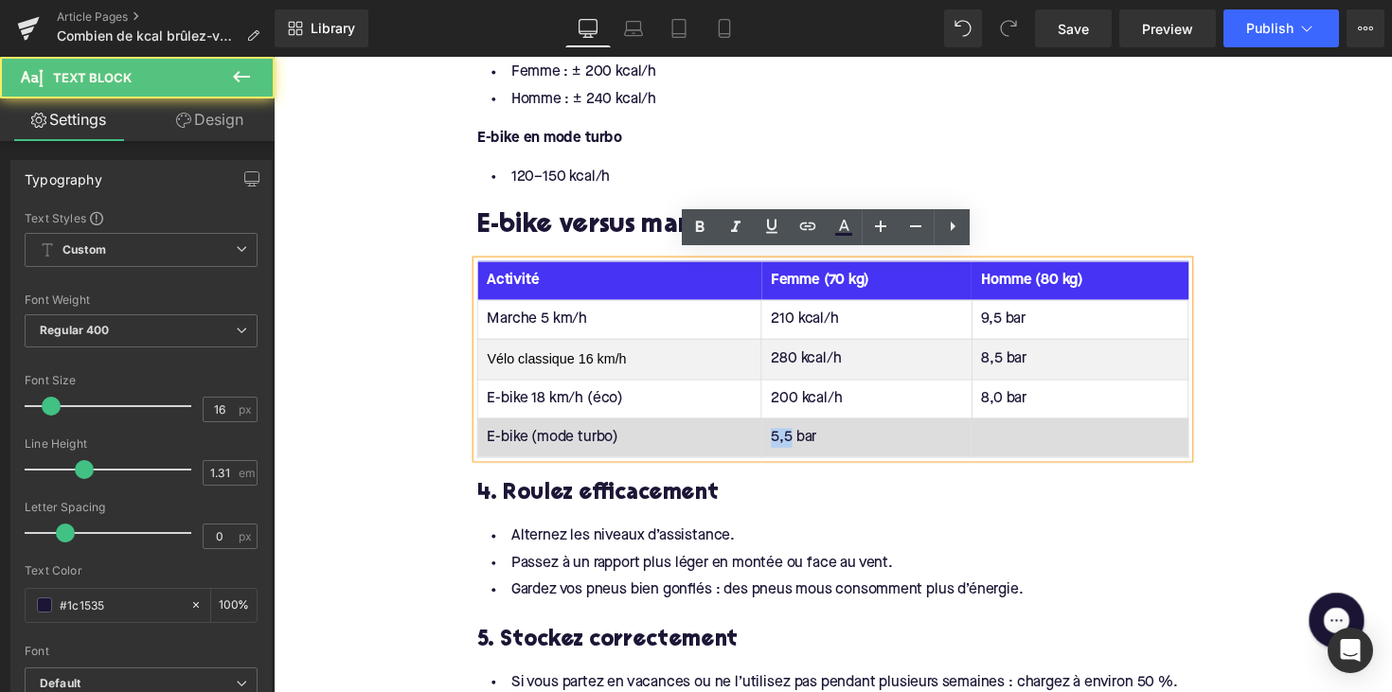
click at [790, 434] on td "5,5 bar" at bounding box center [880, 447] width 215 height 40
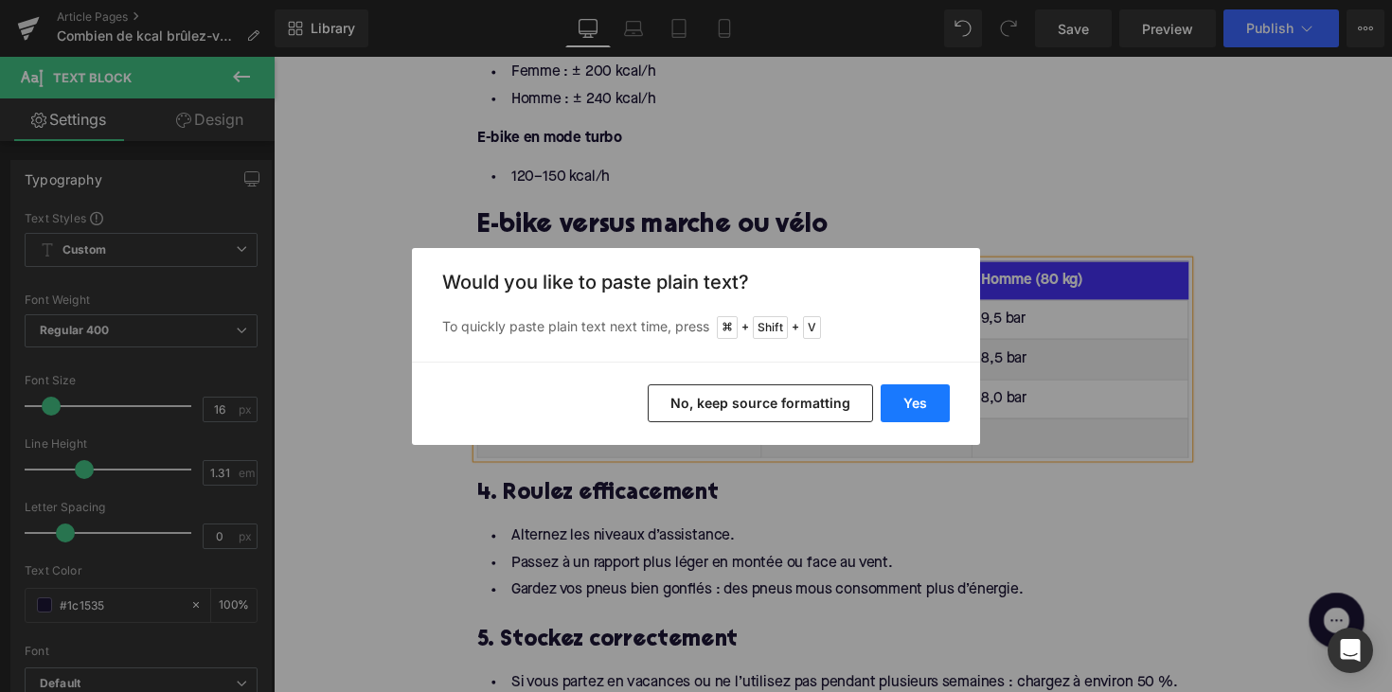
click at [919, 399] on button "Yes" at bounding box center [914, 403] width 69 height 38
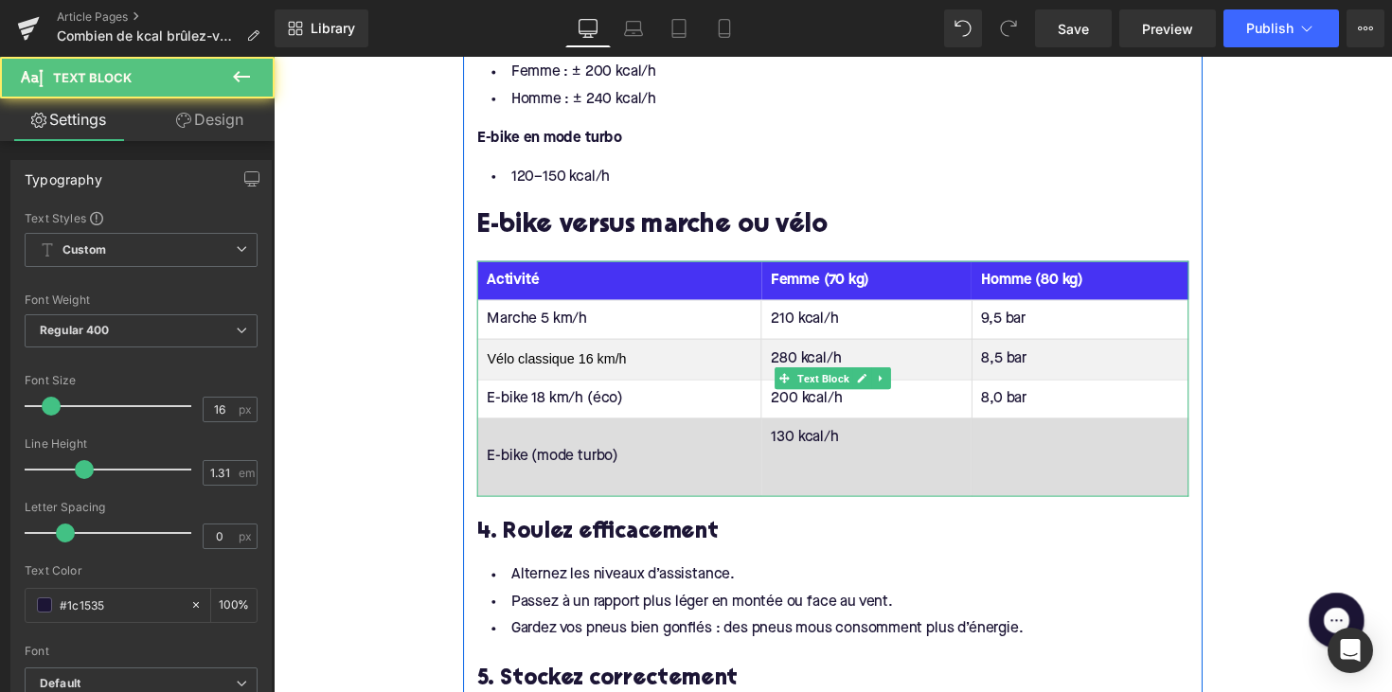
click at [801, 470] on td "130 kcal/h" at bounding box center [880, 467] width 215 height 80
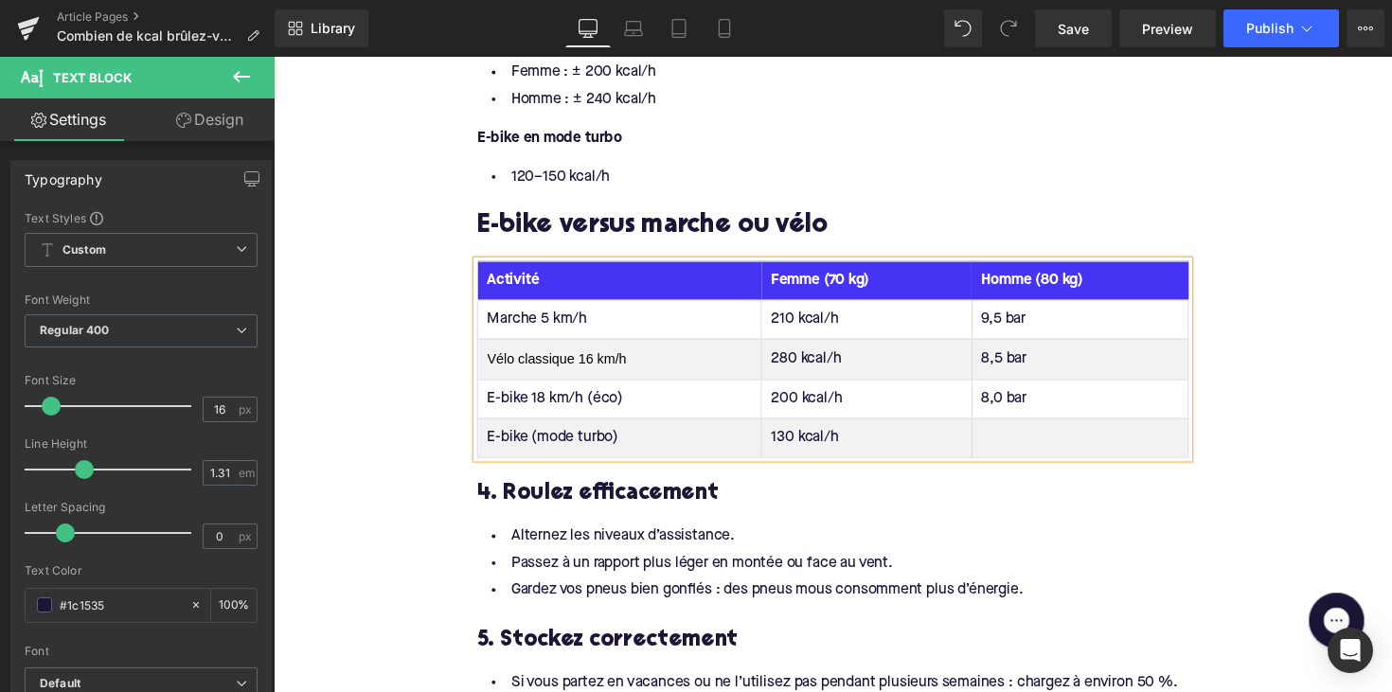
click at [1019, 320] on td "9,5 bar" at bounding box center [1099, 326] width 222 height 40
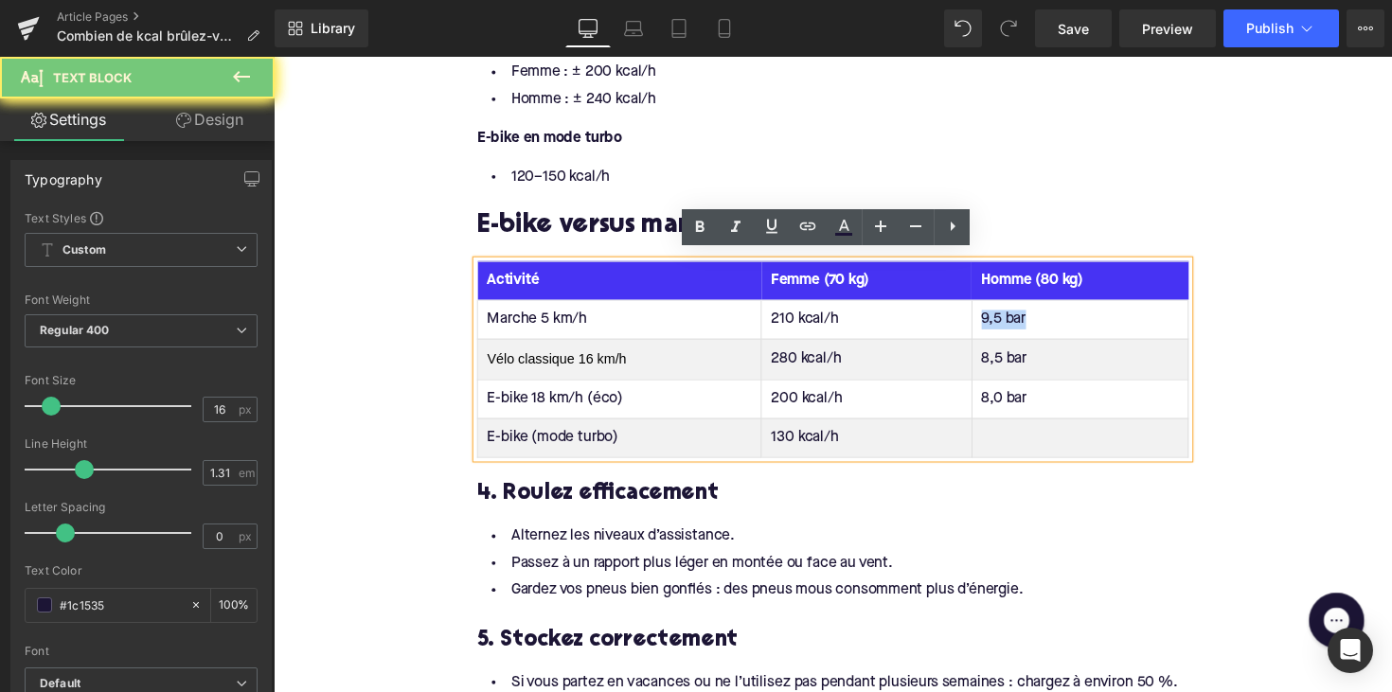
click at [1019, 320] on td "9,5 bar" at bounding box center [1099, 326] width 222 height 40
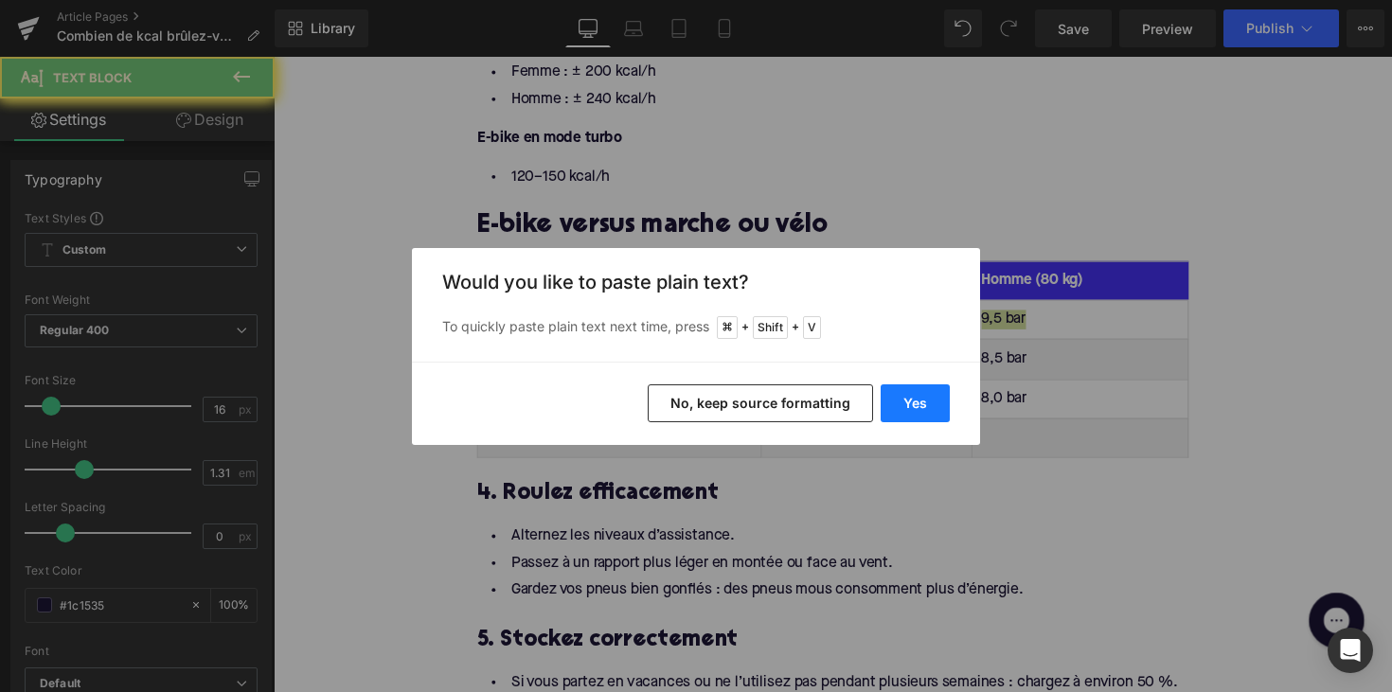
click at [904, 402] on button "Yes" at bounding box center [914, 403] width 69 height 38
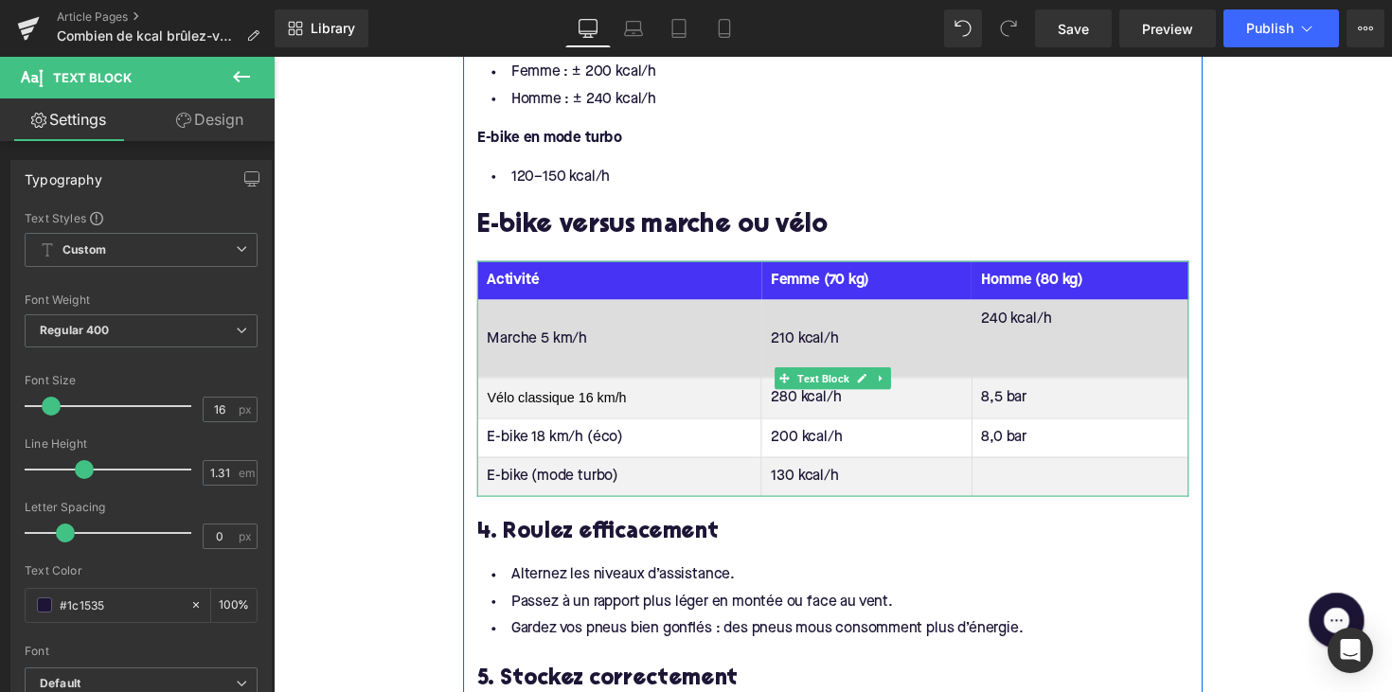
click at [1011, 354] on td "240 kcal/h" at bounding box center [1099, 346] width 222 height 80
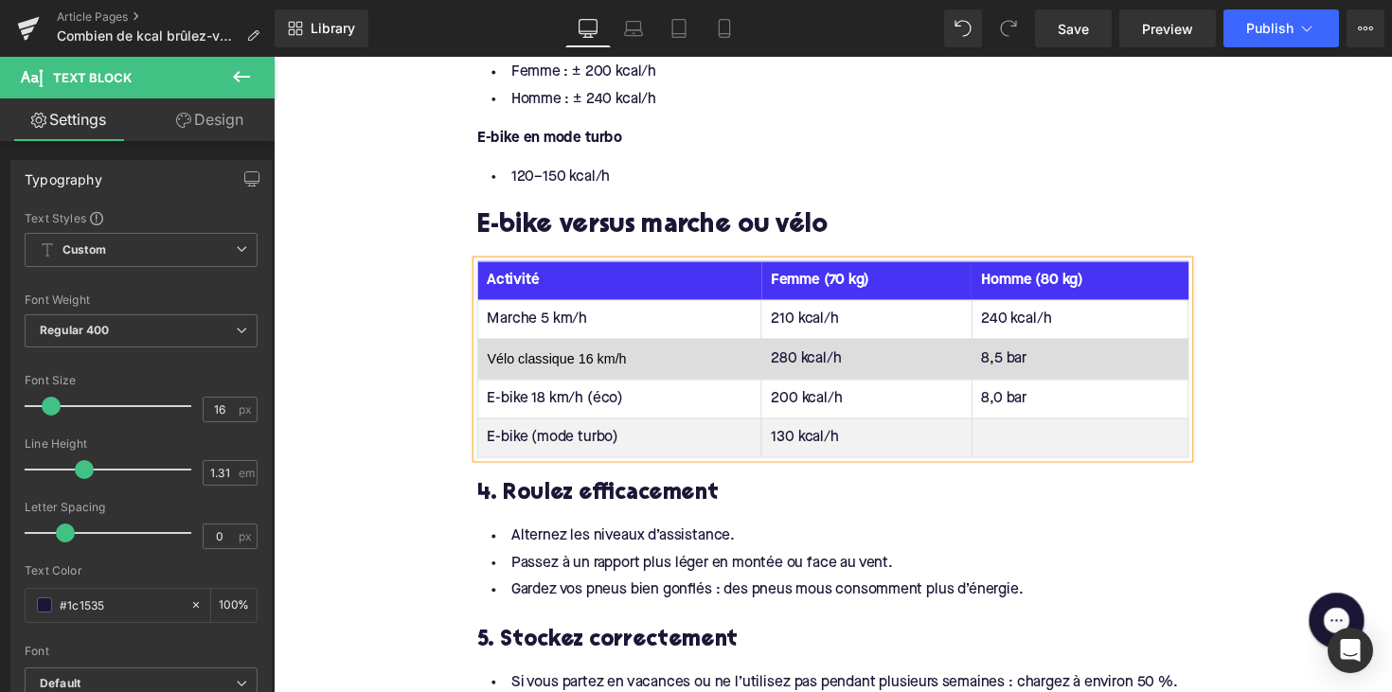
click at [1014, 358] on td "8,5 bar" at bounding box center [1099, 367] width 222 height 42
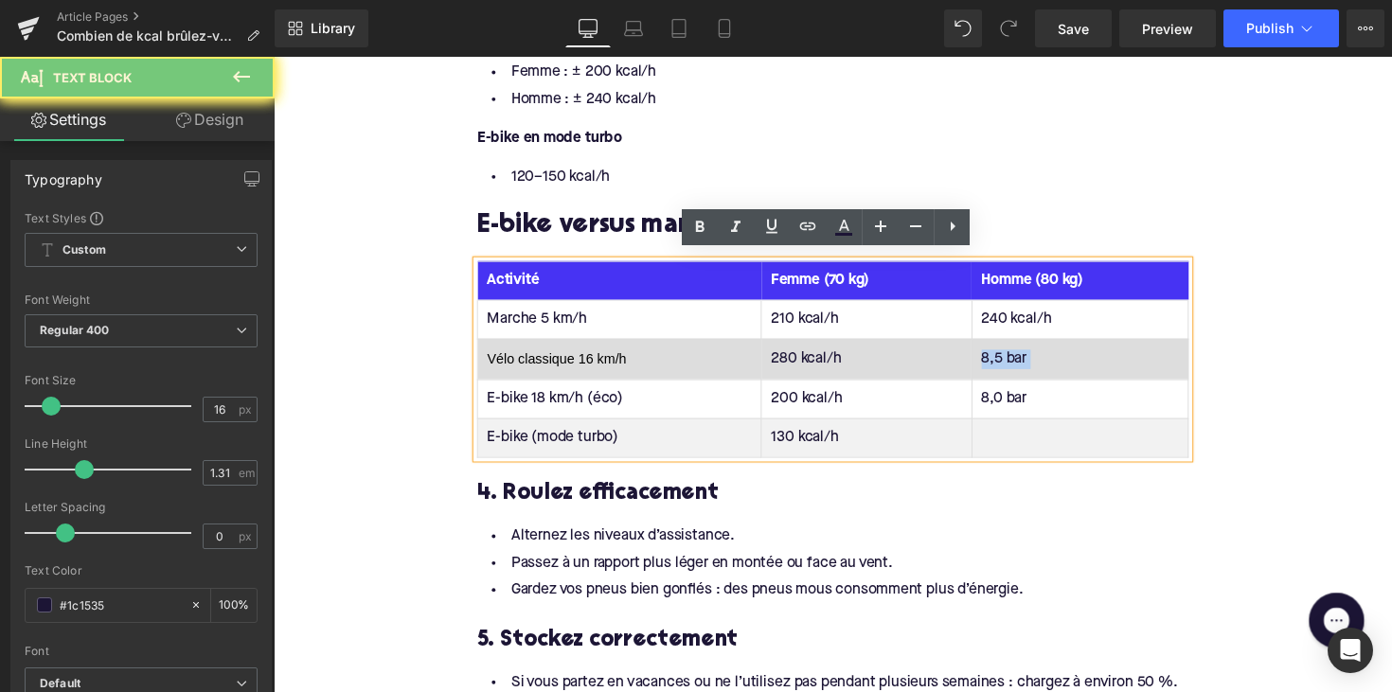
click at [1014, 358] on td "8,5 bar" at bounding box center [1099, 367] width 222 height 42
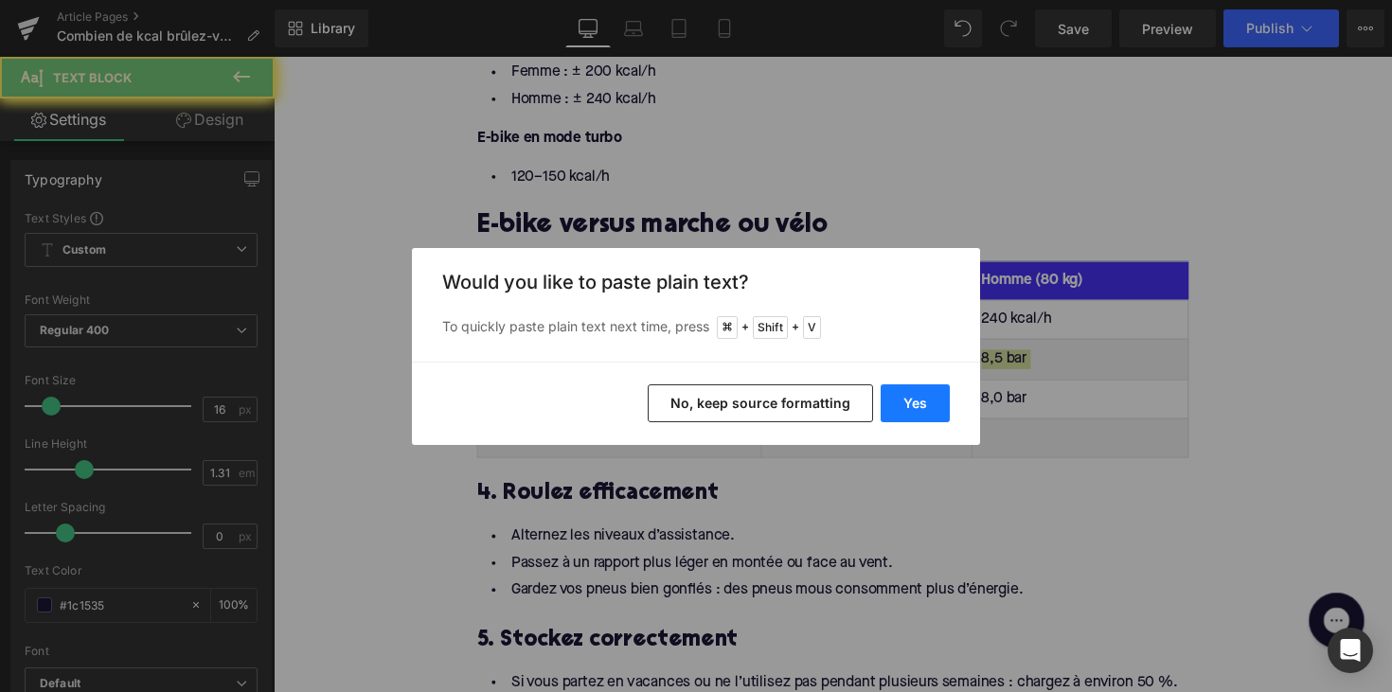
click at [915, 415] on button "Yes" at bounding box center [914, 403] width 69 height 38
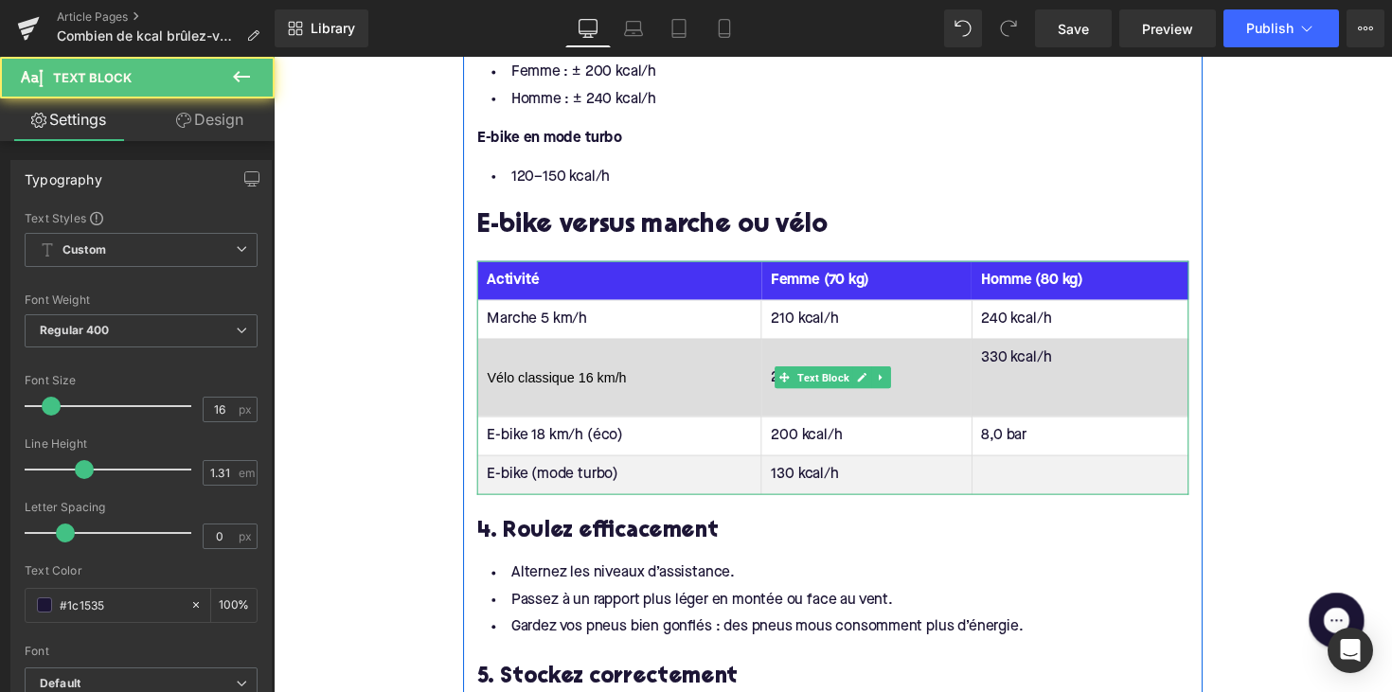
click at [1002, 408] on td "330 kcal/h" at bounding box center [1099, 386] width 222 height 80
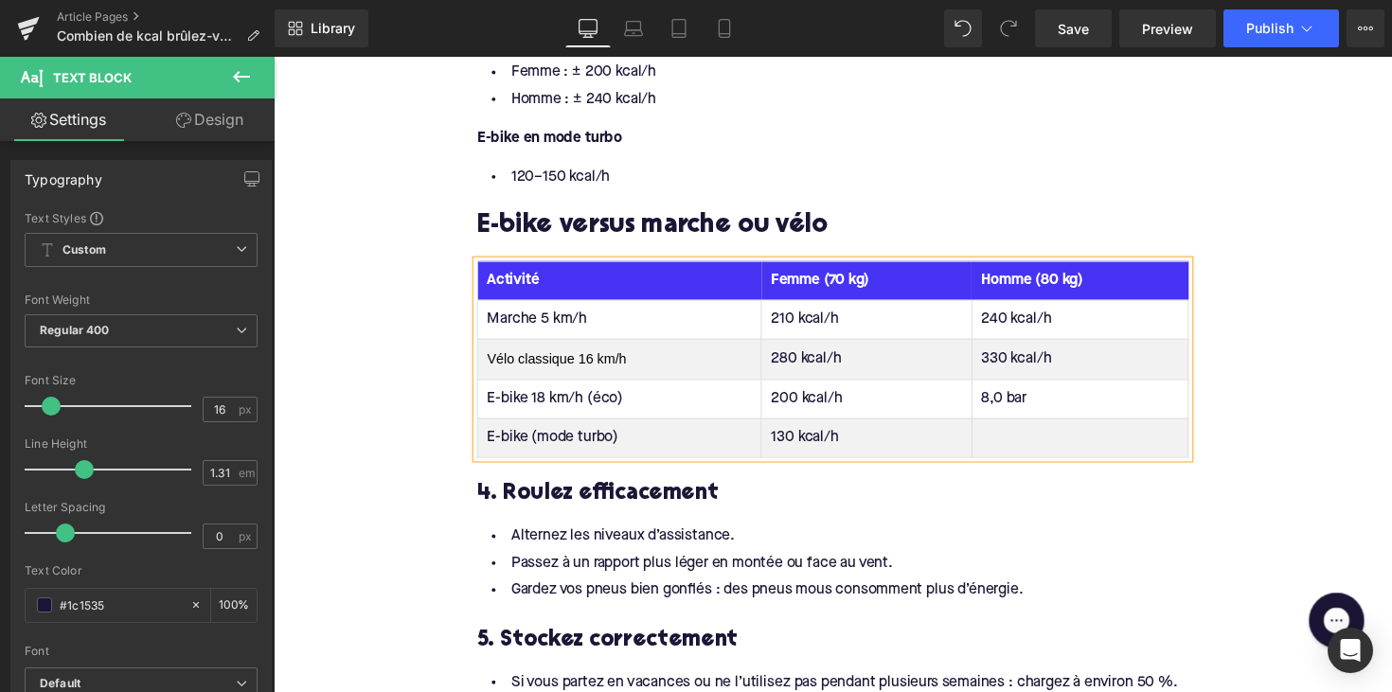
click at [1014, 398] on td "8,0 bar" at bounding box center [1099, 407] width 222 height 40
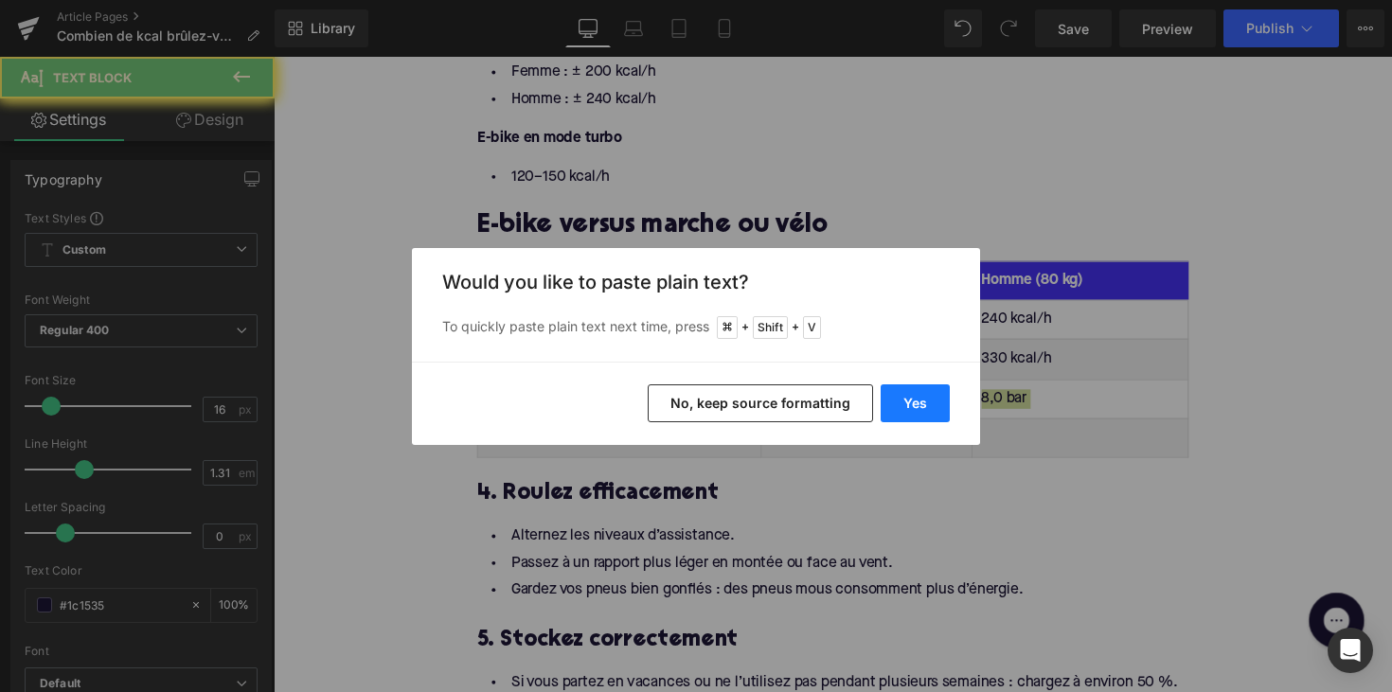
click at [907, 415] on button "Yes" at bounding box center [914, 403] width 69 height 38
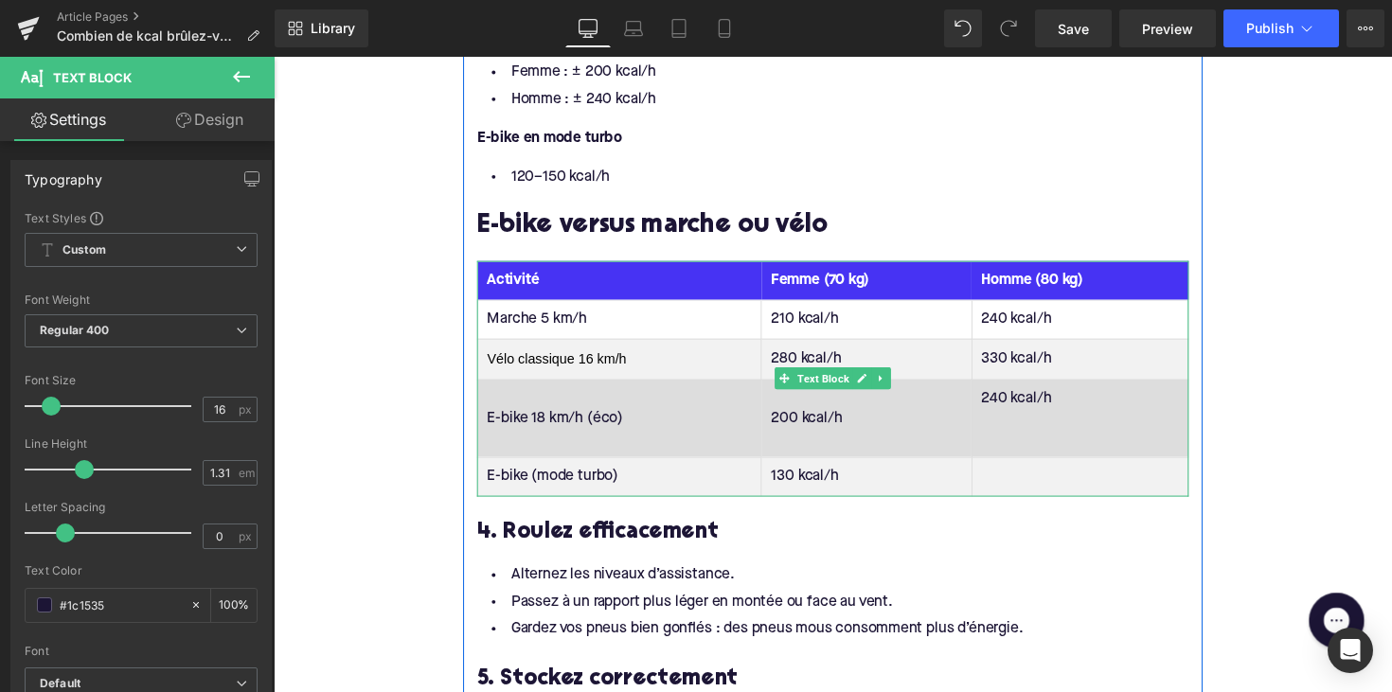
click at [1006, 451] on td "240 kcal/h" at bounding box center [1099, 427] width 222 height 80
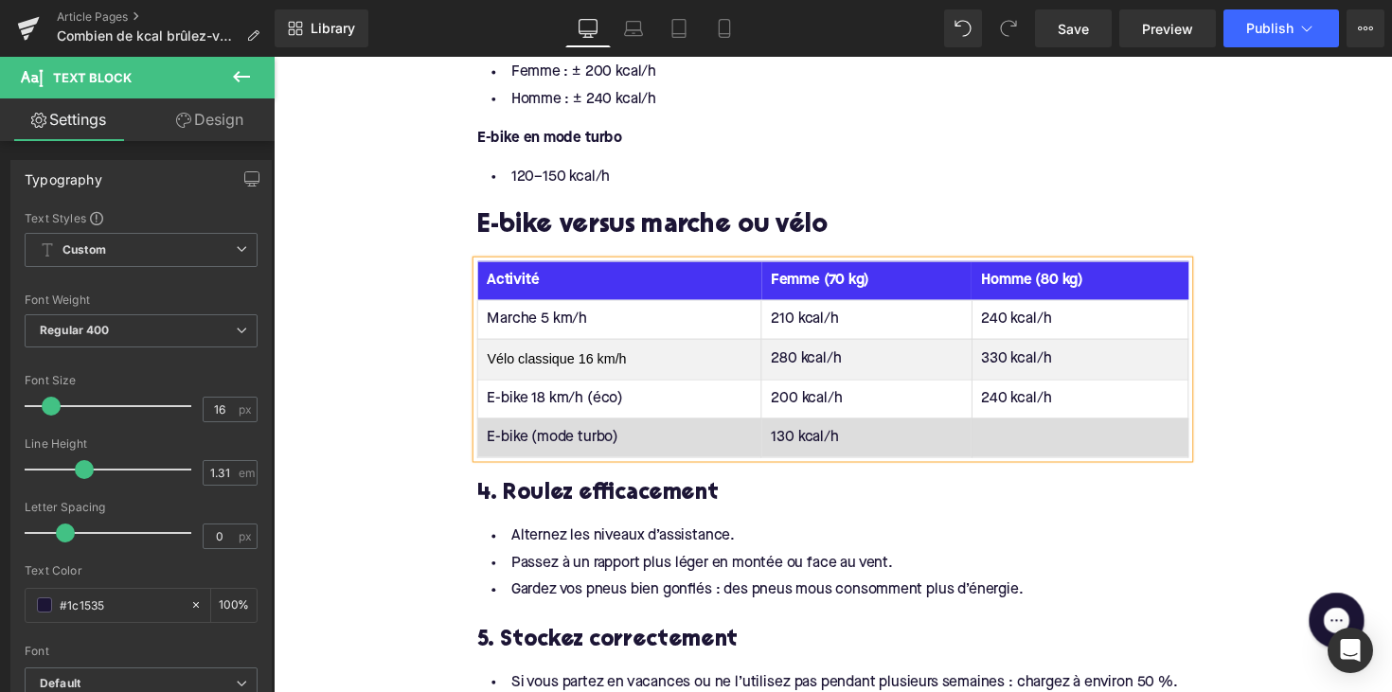
click at [1025, 440] on td at bounding box center [1099, 447] width 222 height 40
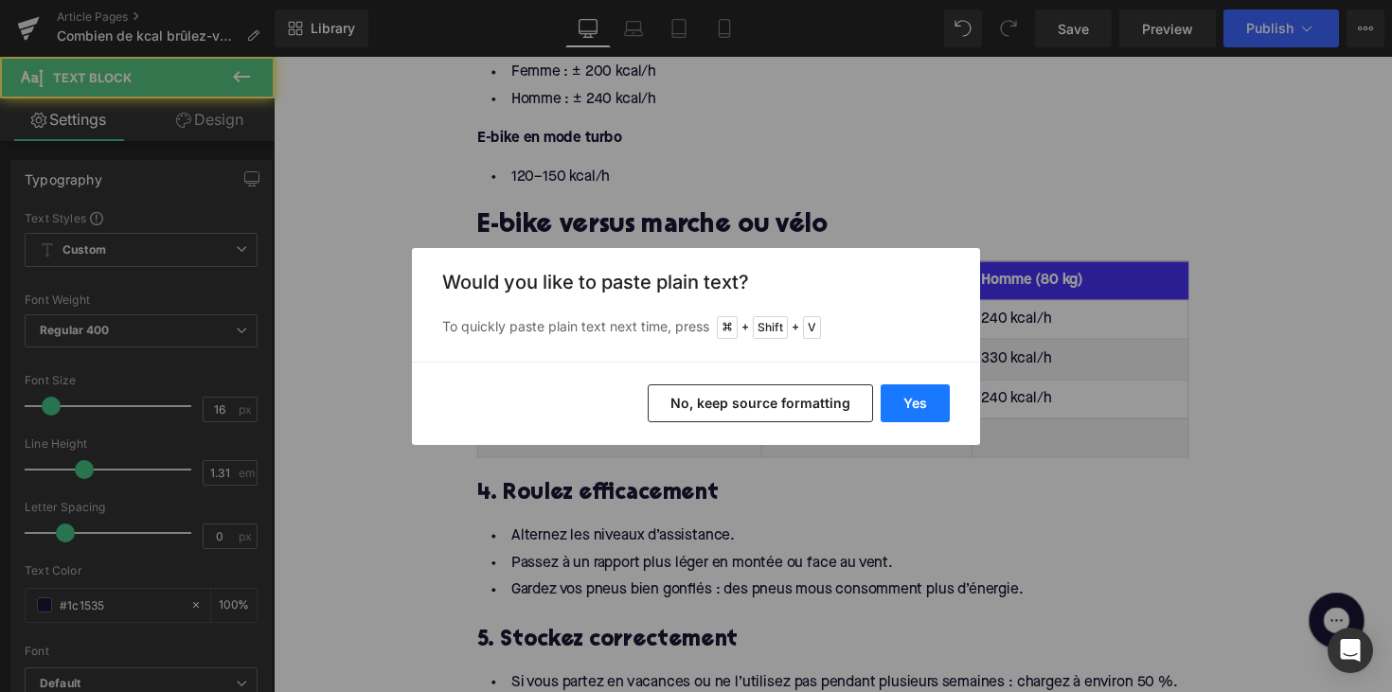
click at [931, 404] on button "Yes" at bounding box center [914, 403] width 69 height 38
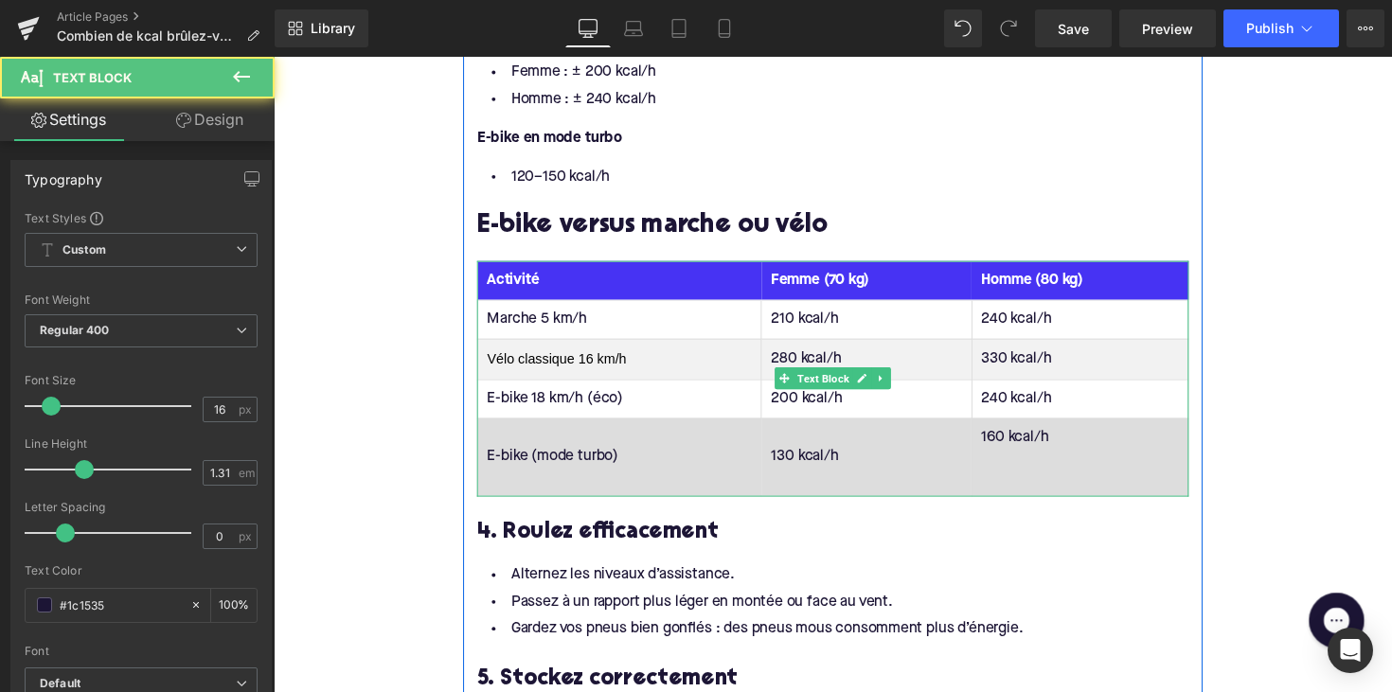
click at [1014, 485] on td "160 kcal/h" at bounding box center [1099, 467] width 222 height 80
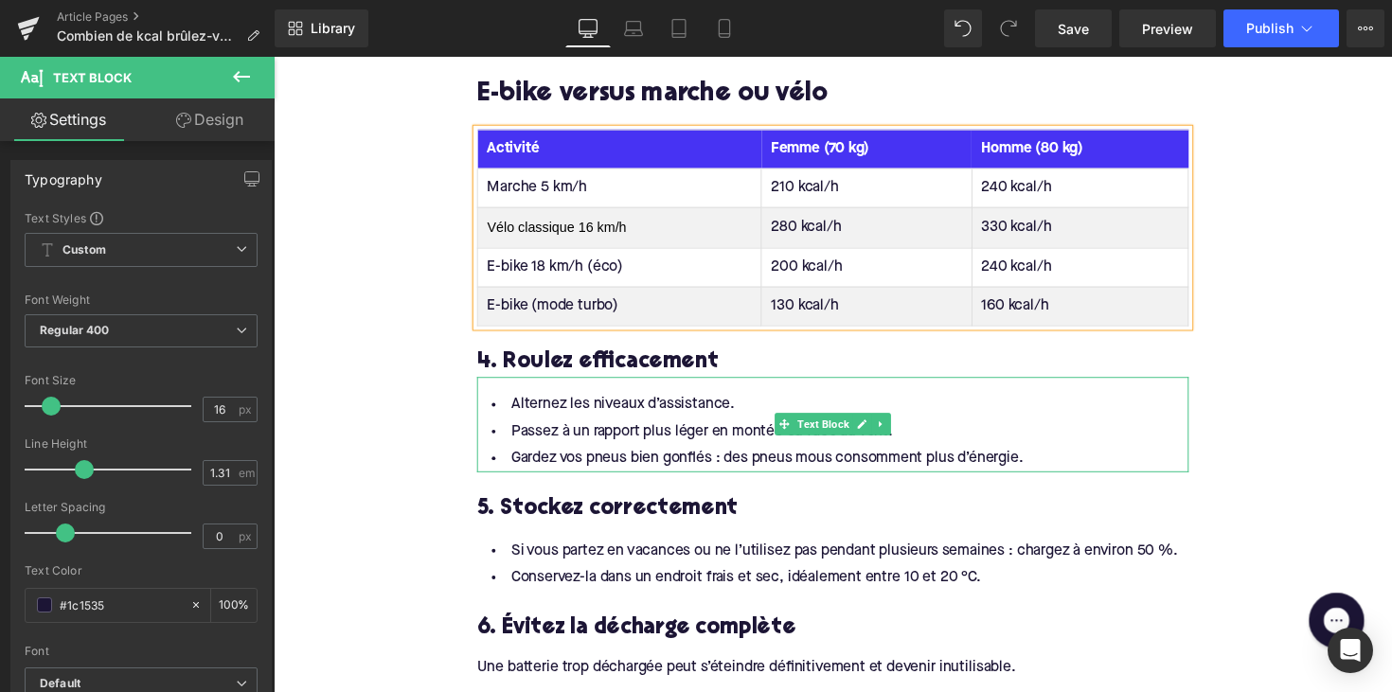
scroll to position [2037, 0]
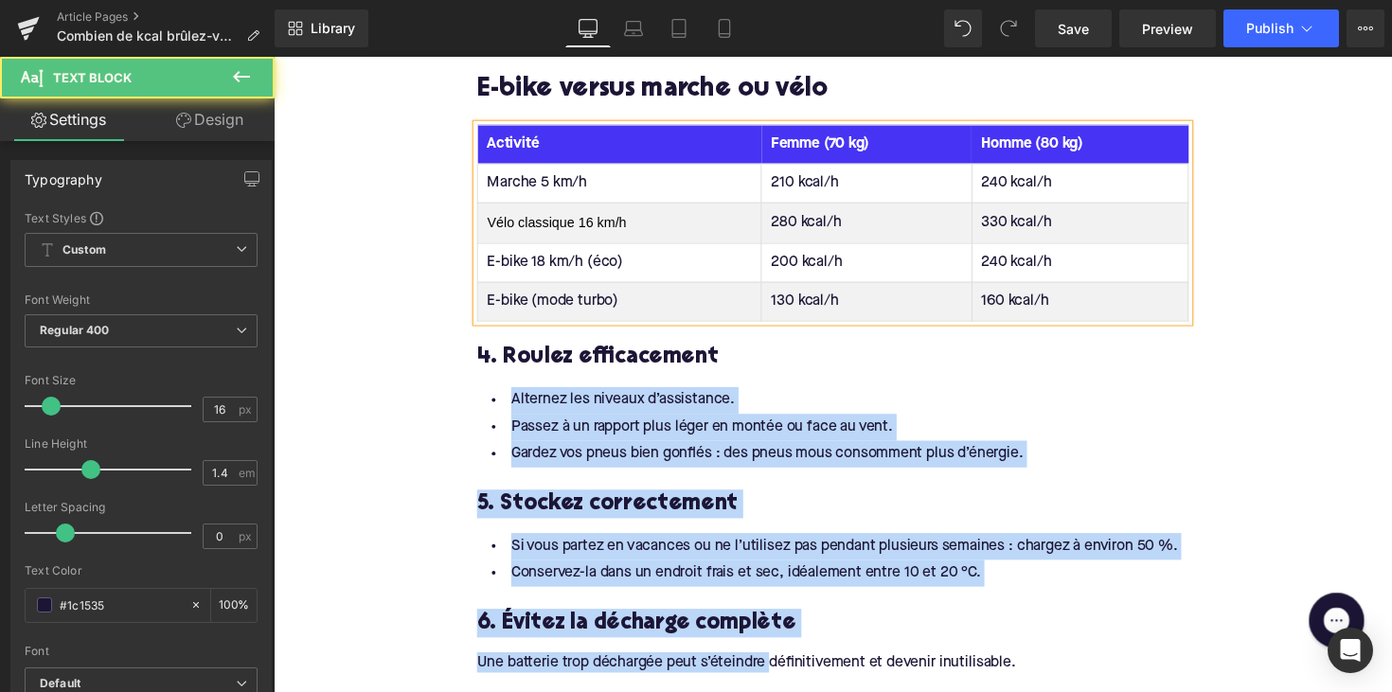
drag, startPoint x: 782, startPoint y: 661, endPoint x: 684, endPoint y: 474, distance: 210.4
click at [663, 390] on div "Brûle-t-on vraiment des calories avec un vélo électrique ? Heading Oui. La quan…" at bounding box center [846, 408] width 757 height 2691
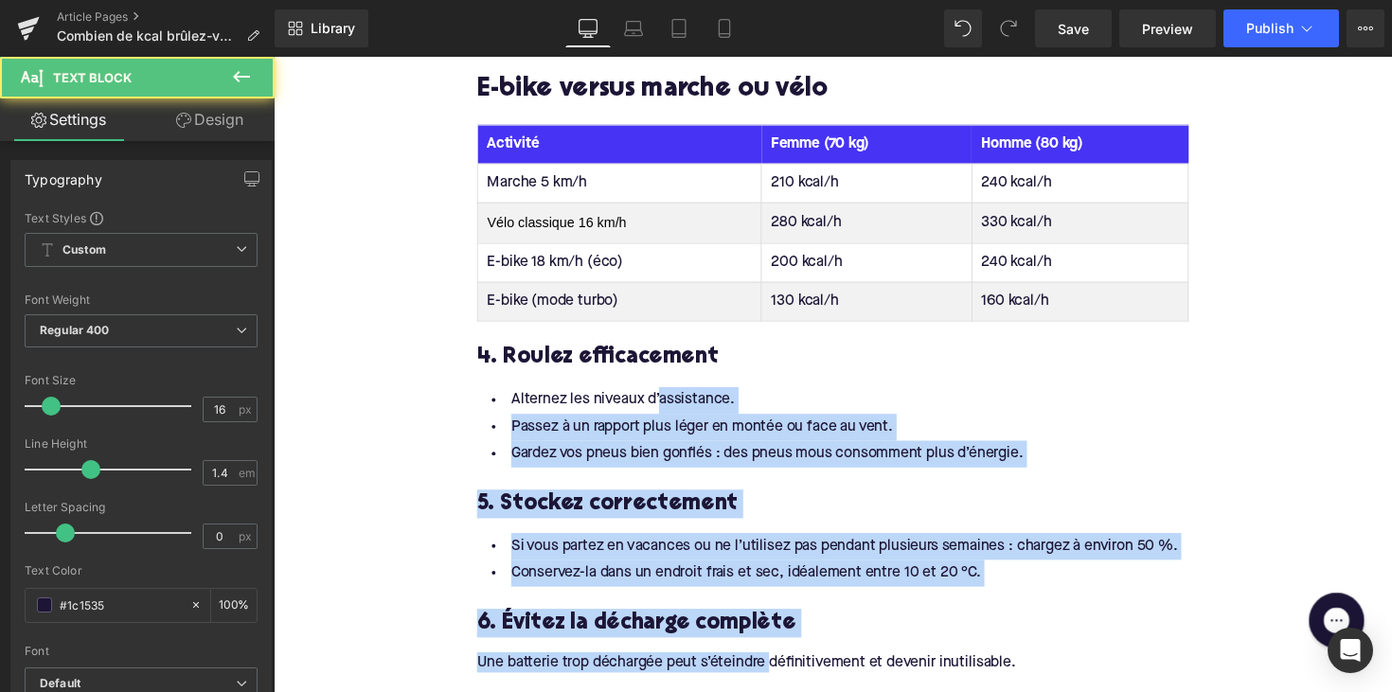
click at [738, 603] on div "6. Évitez la décharge complète" at bounding box center [846, 625] width 729 height 52
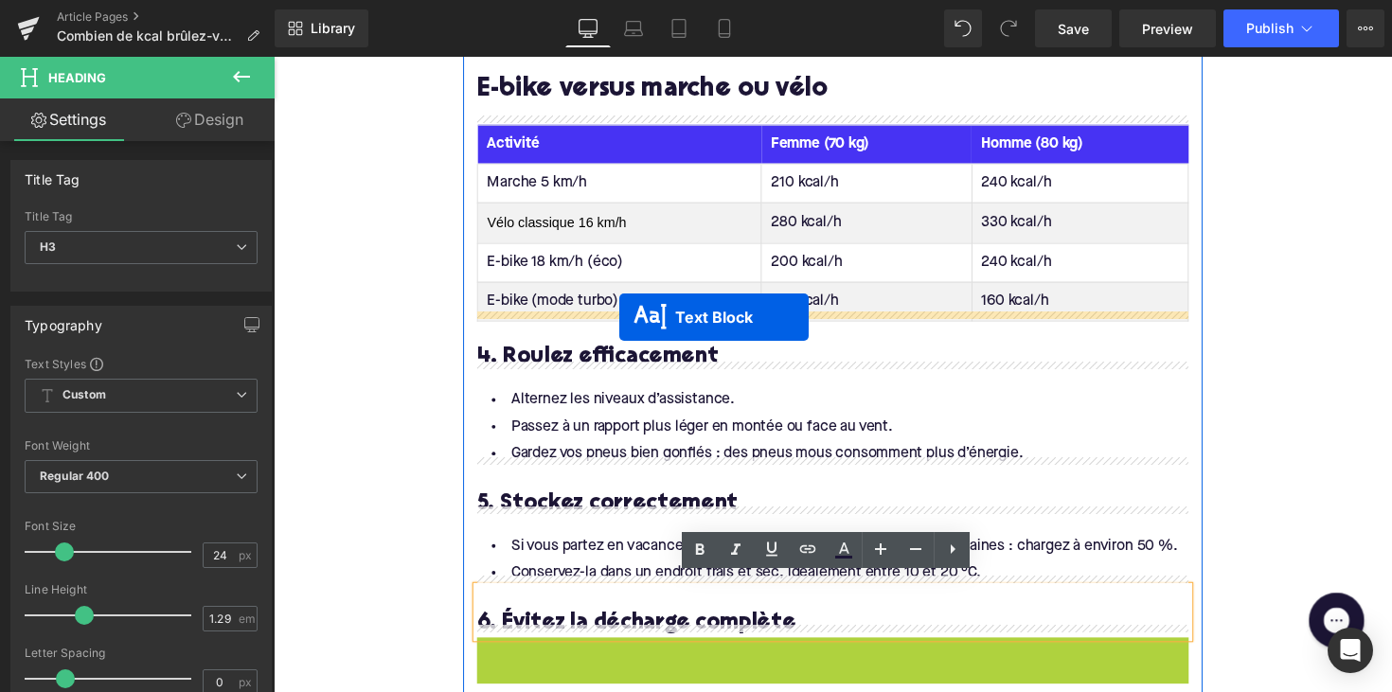
drag, startPoint x: 790, startPoint y: 658, endPoint x: 628, endPoint y: 324, distance: 371.3
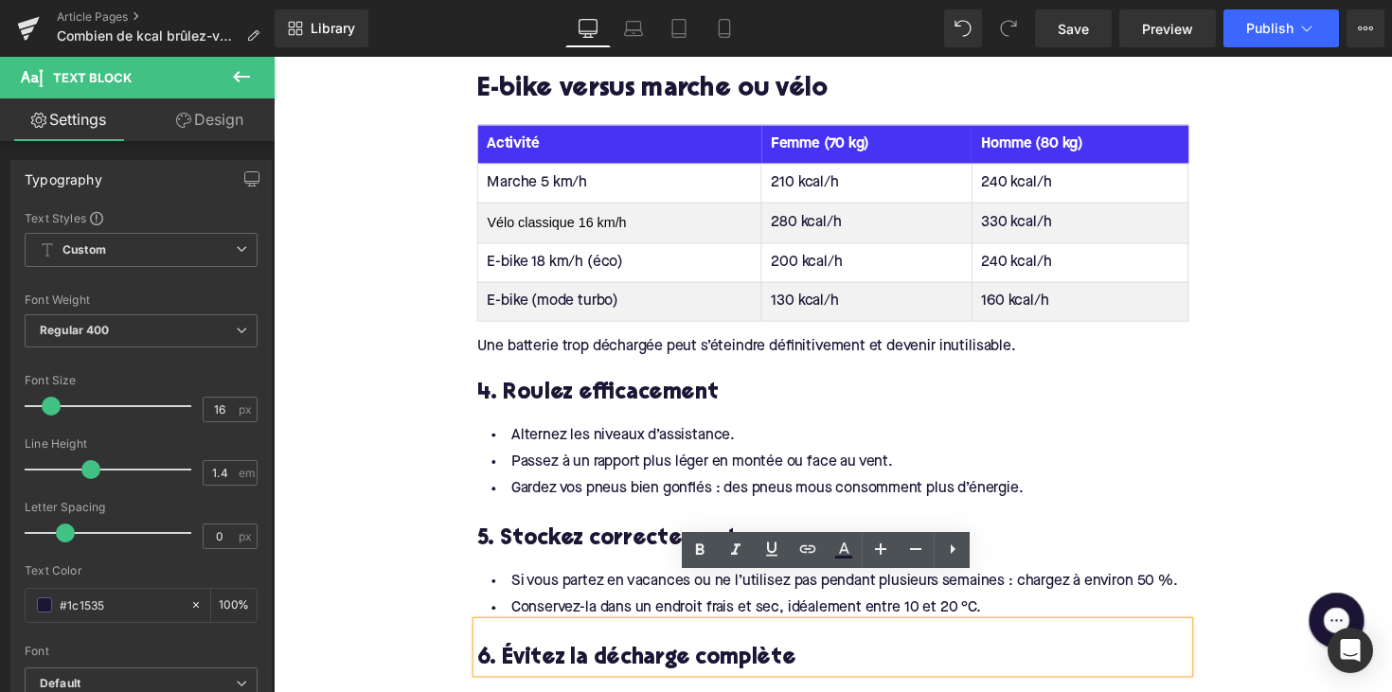
click at [513, 343] on div "Une batterie trop déchargée peut s’éteindre définitivement et devenir inutilisa…" at bounding box center [846, 353] width 729 height 21
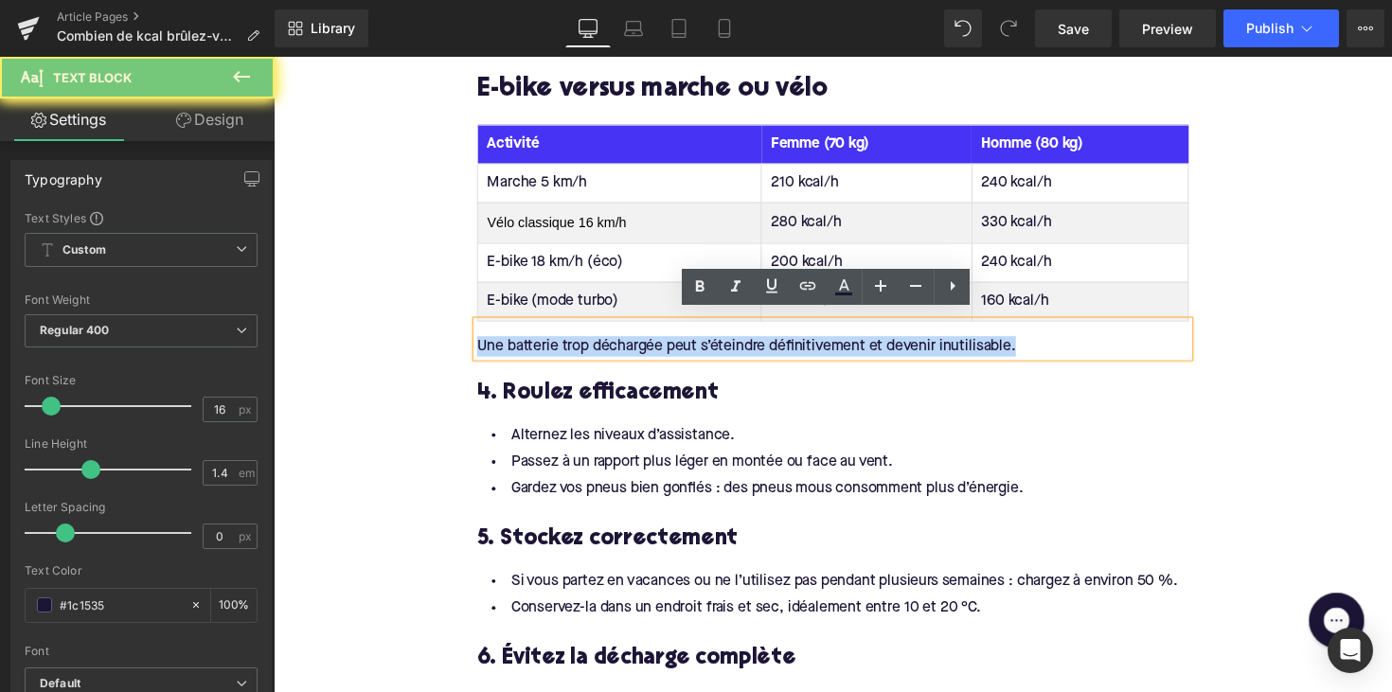
click at [513, 343] on div "Une batterie trop déchargée peut s’éteindre définitivement et devenir inutilisa…" at bounding box center [846, 353] width 729 height 21
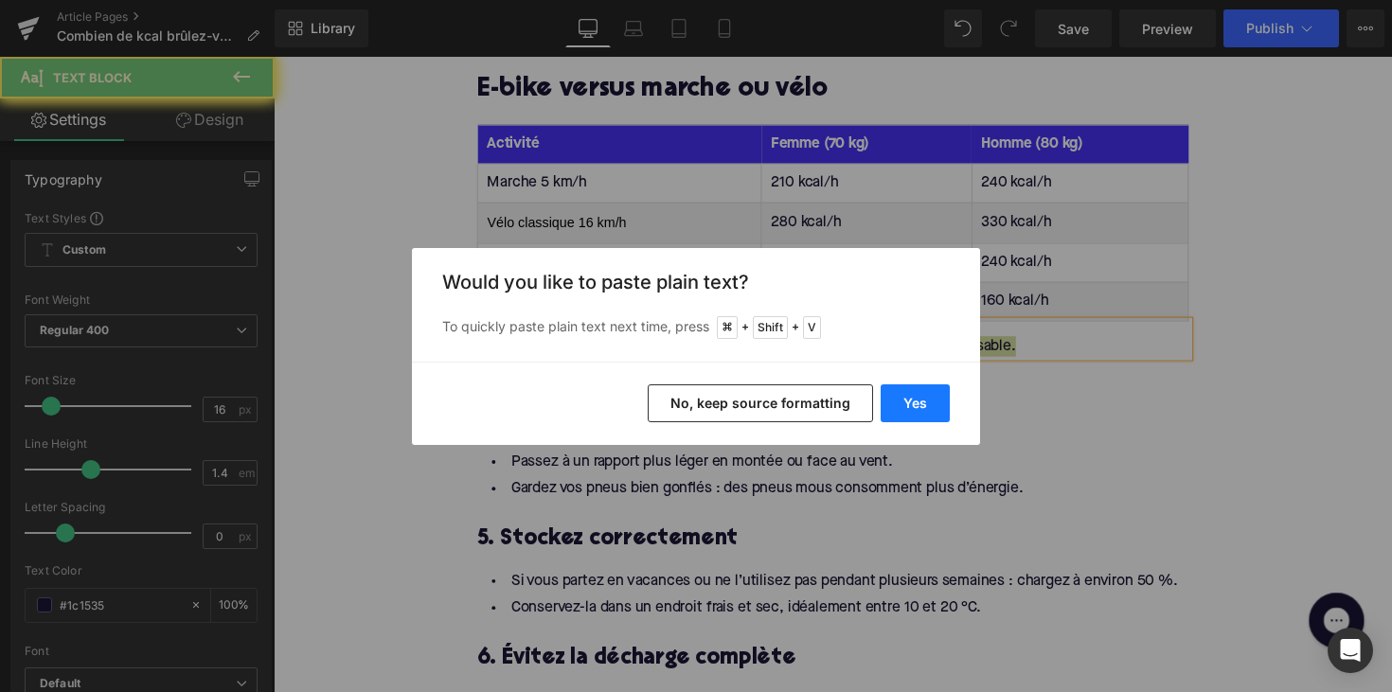
click at [917, 404] on button "Yes" at bounding box center [914, 403] width 69 height 38
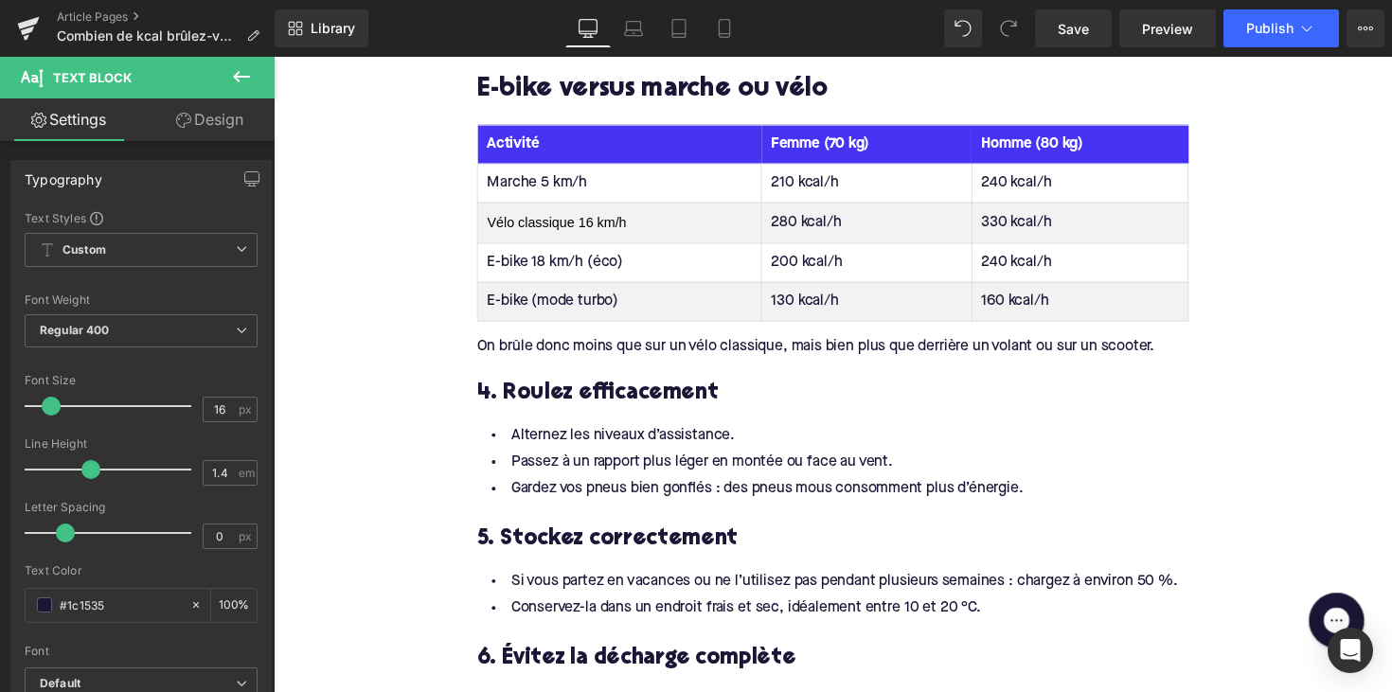
click at [568, 395] on h3 "4. Roulez efficacement" at bounding box center [846, 400] width 729 height 29
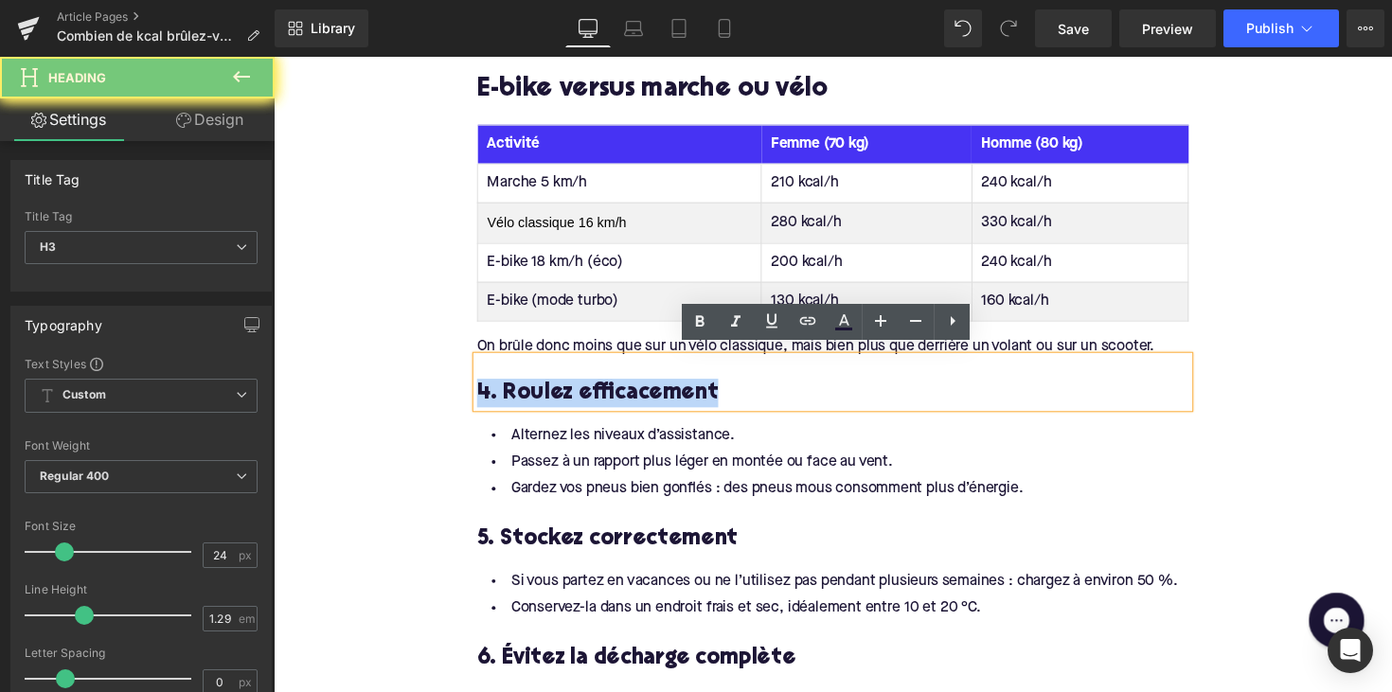
paste div
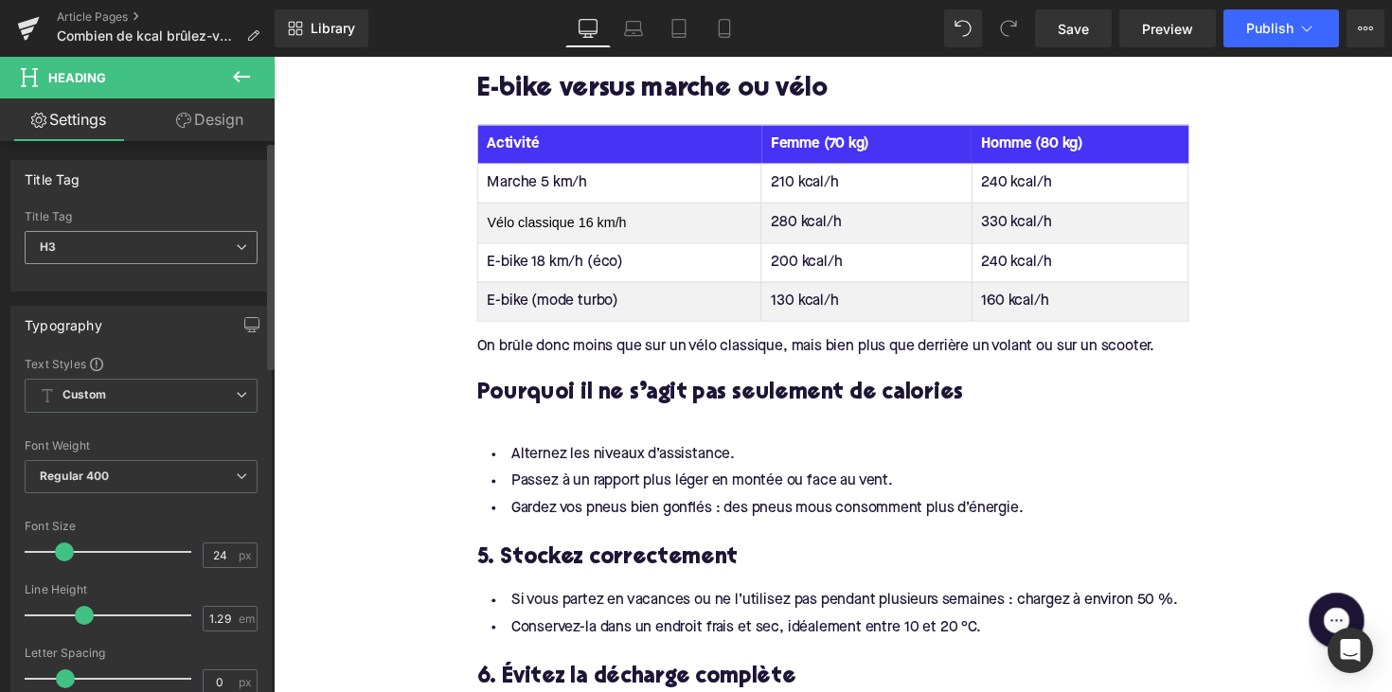
click at [137, 242] on span "H3" at bounding box center [141, 247] width 233 height 33
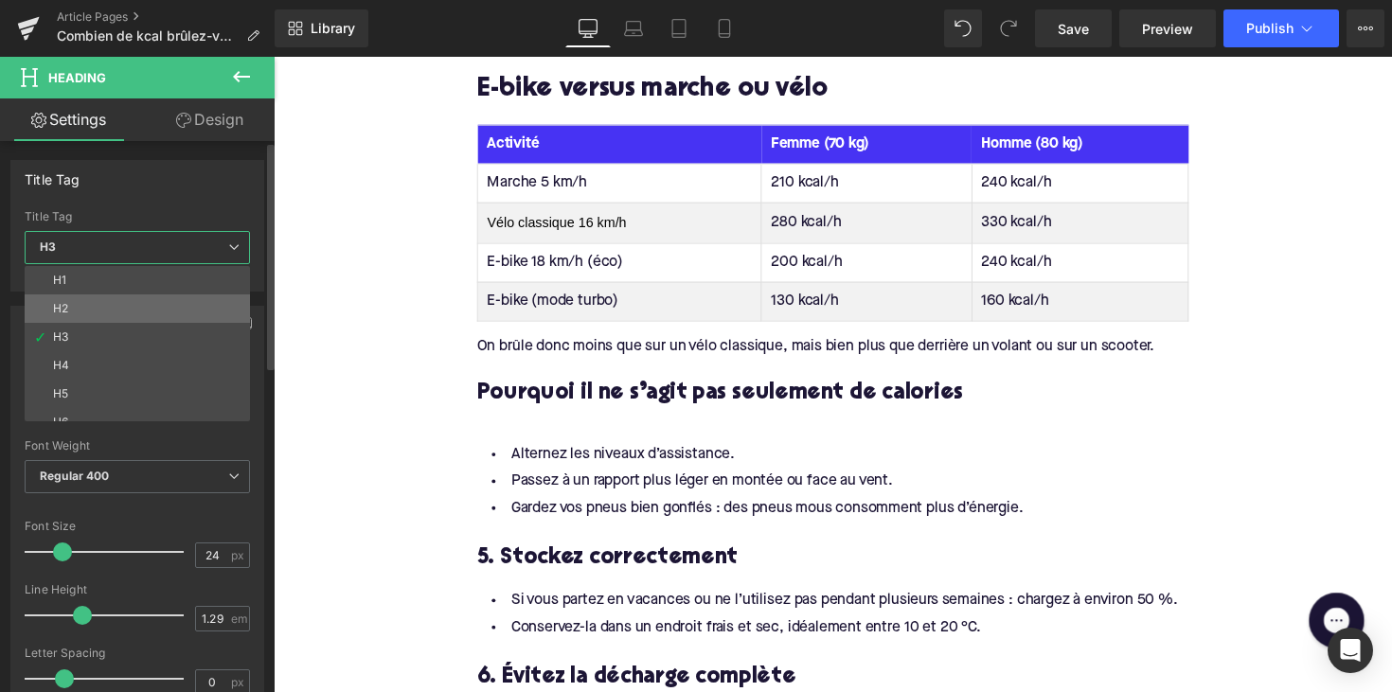
click at [133, 302] on li "H2" at bounding box center [142, 308] width 234 height 28
type input "28"
type input "1.11"
type input "100"
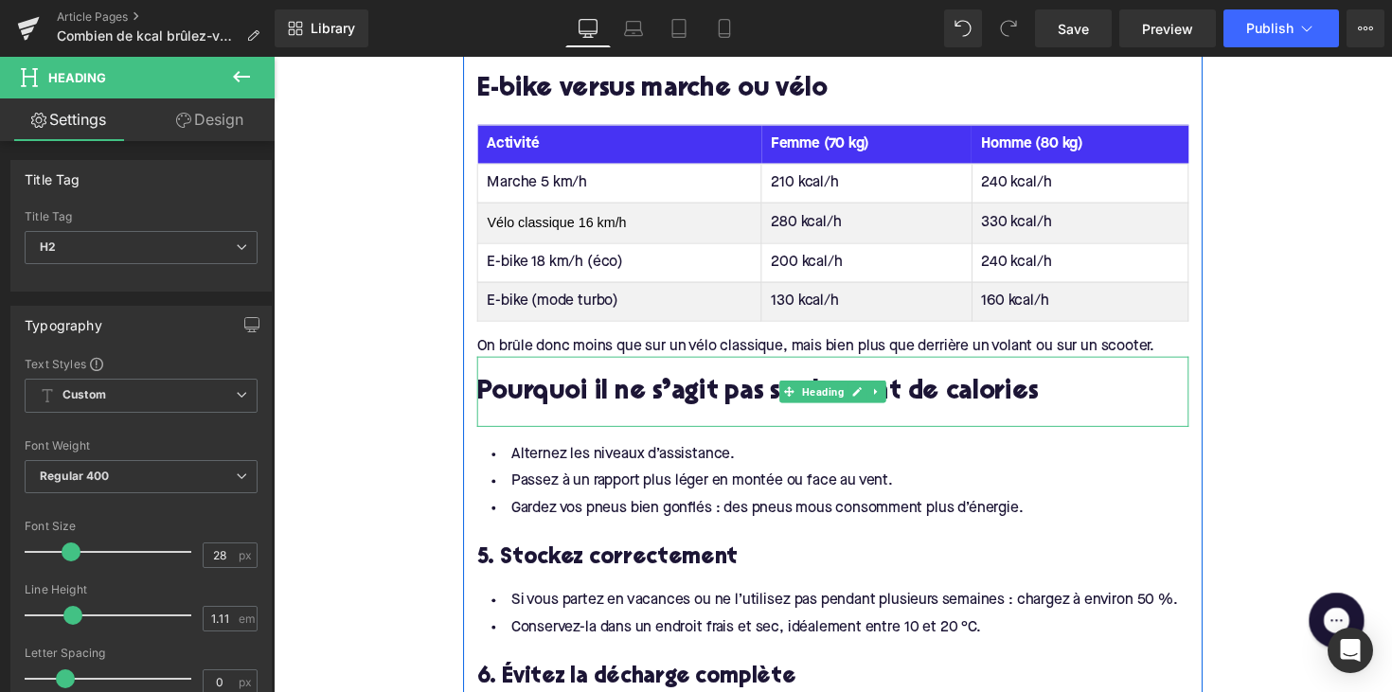
click at [597, 418] on div at bounding box center [846, 426] width 729 height 20
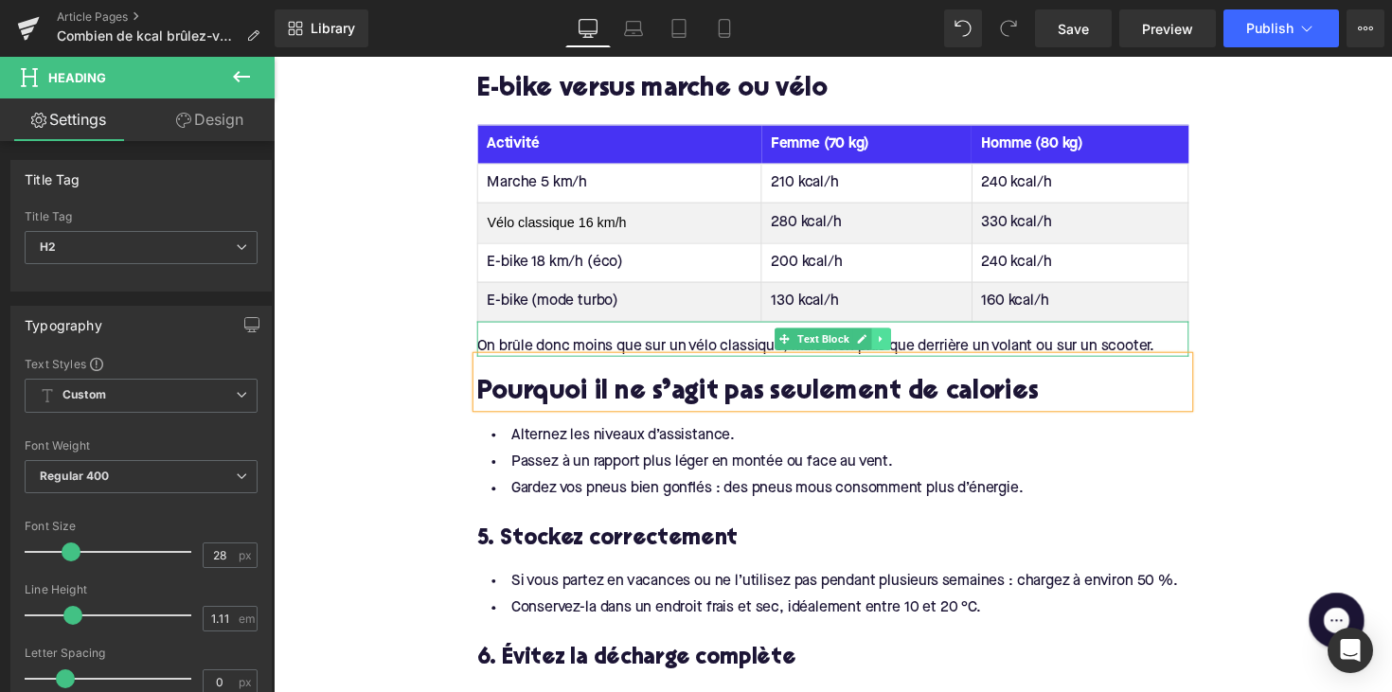
click at [896, 340] on icon at bounding box center [896, 345] width 10 height 11
click at [883, 340] on icon at bounding box center [885, 345] width 10 height 10
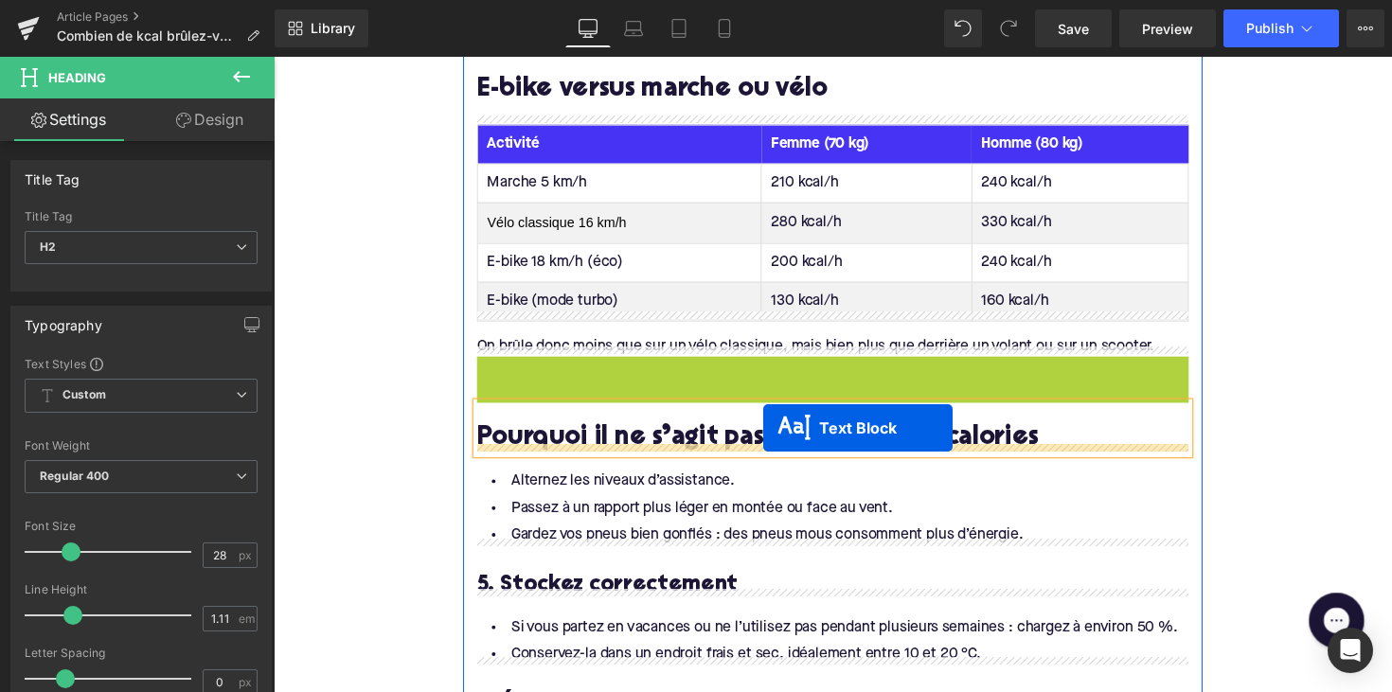
drag, startPoint x: 791, startPoint y: 375, endPoint x: 775, endPoint y: 437, distance: 64.5
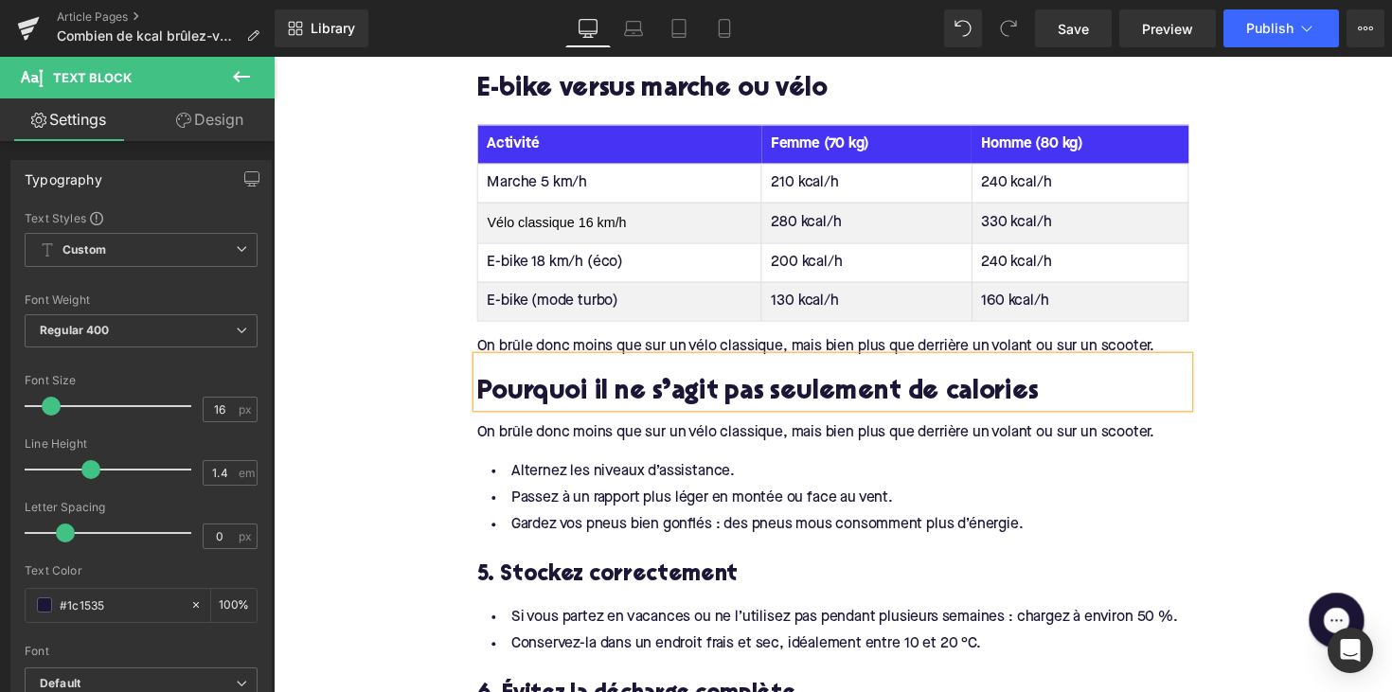
click at [274, 57] on div at bounding box center [274, 57] width 0 height 0
click at [520, 439] on div "On brûle donc moins que sur un vélo classique, mais bien plus que derrière un v…" at bounding box center [846, 441] width 729 height 21
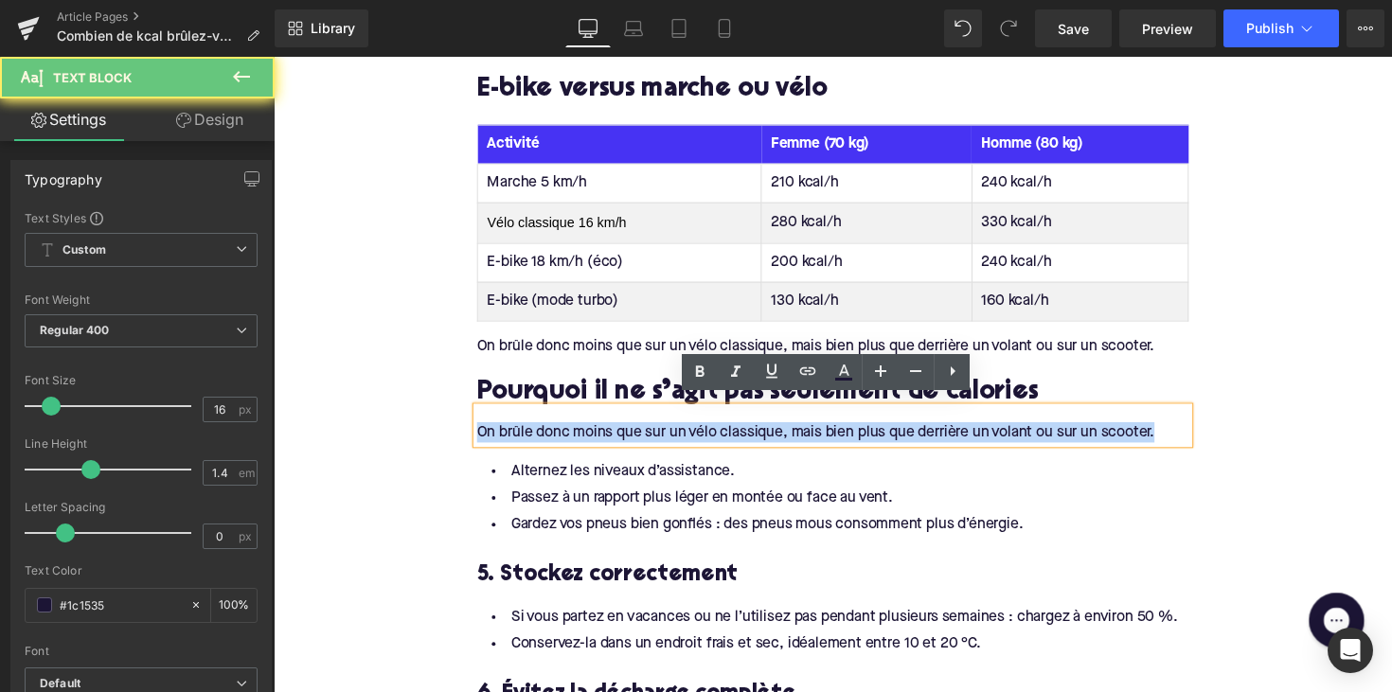
click at [520, 439] on div "On brûle donc moins que sur un vélo classique, mais bien plus que derrière un v…" at bounding box center [846, 441] width 729 height 21
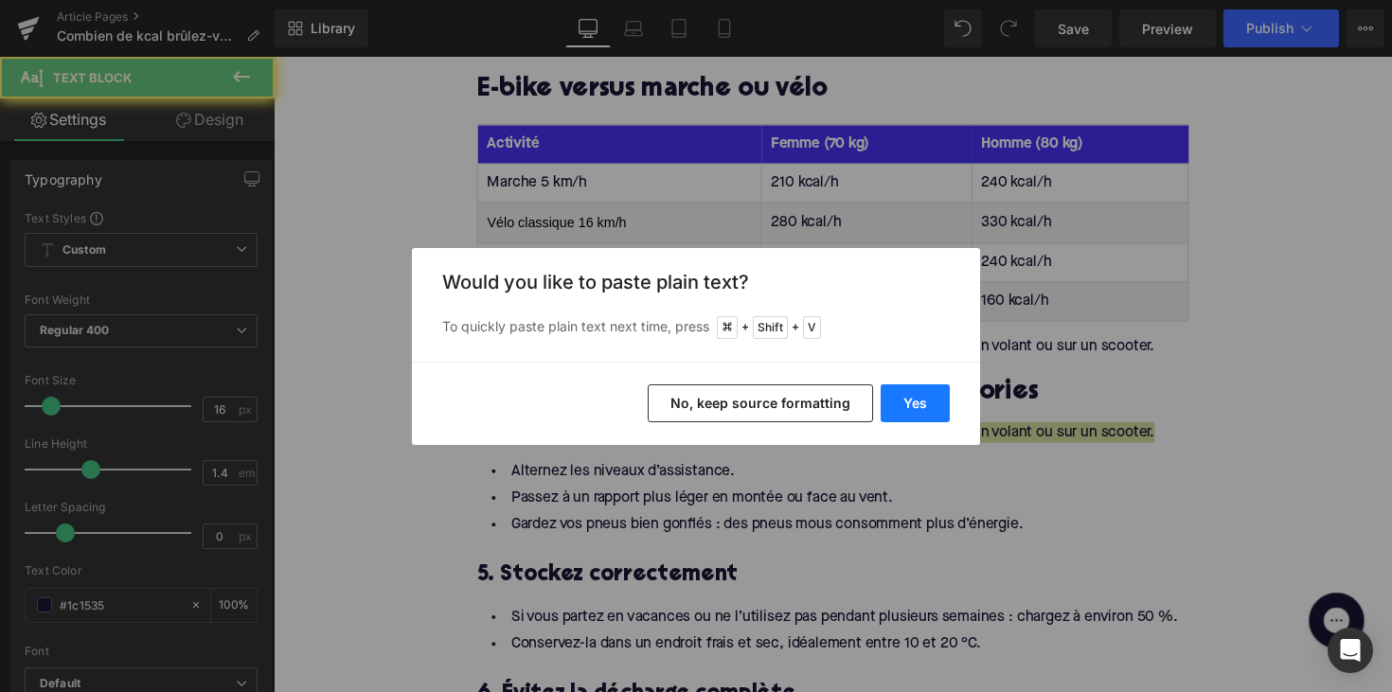
click at [880, 388] on button "Yes" at bounding box center [914, 403] width 69 height 38
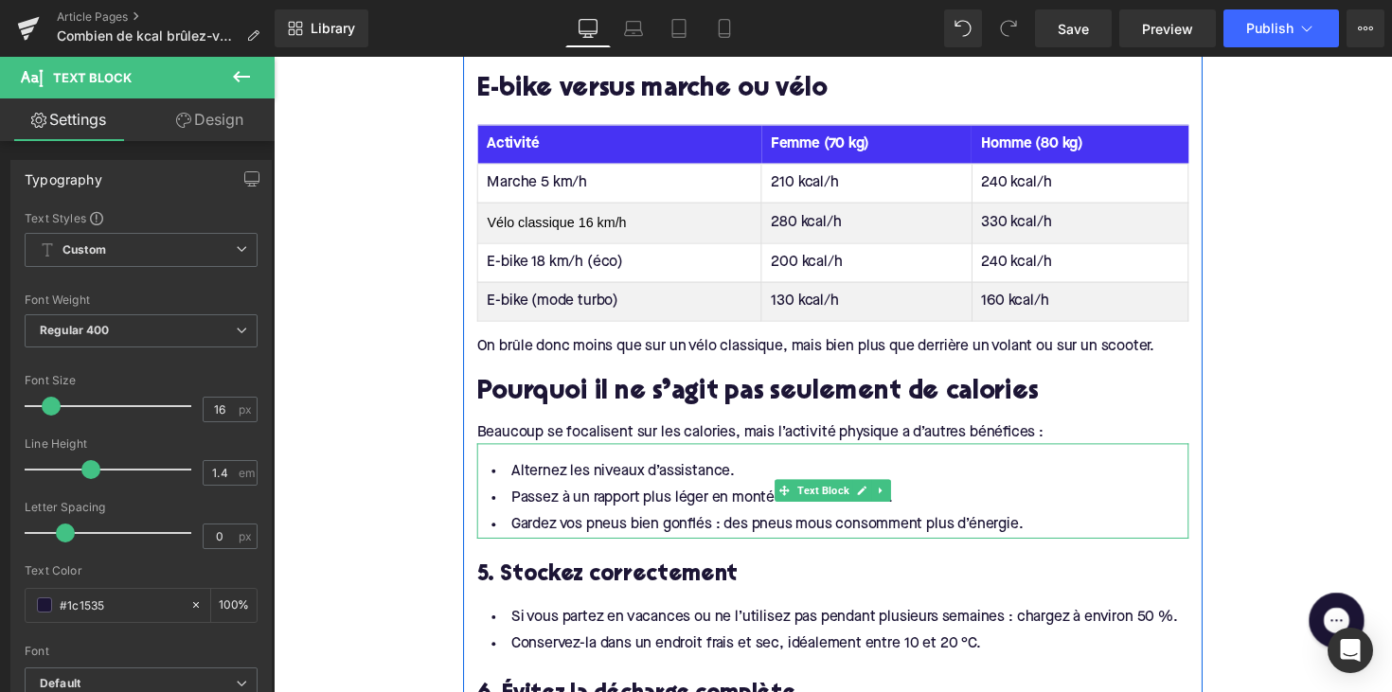
click at [622, 523] on li "Gardez vos pneus bien gonflés : des pneus mous consomment plus d’énergie." at bounding box center [846, 536] width 729 height 27
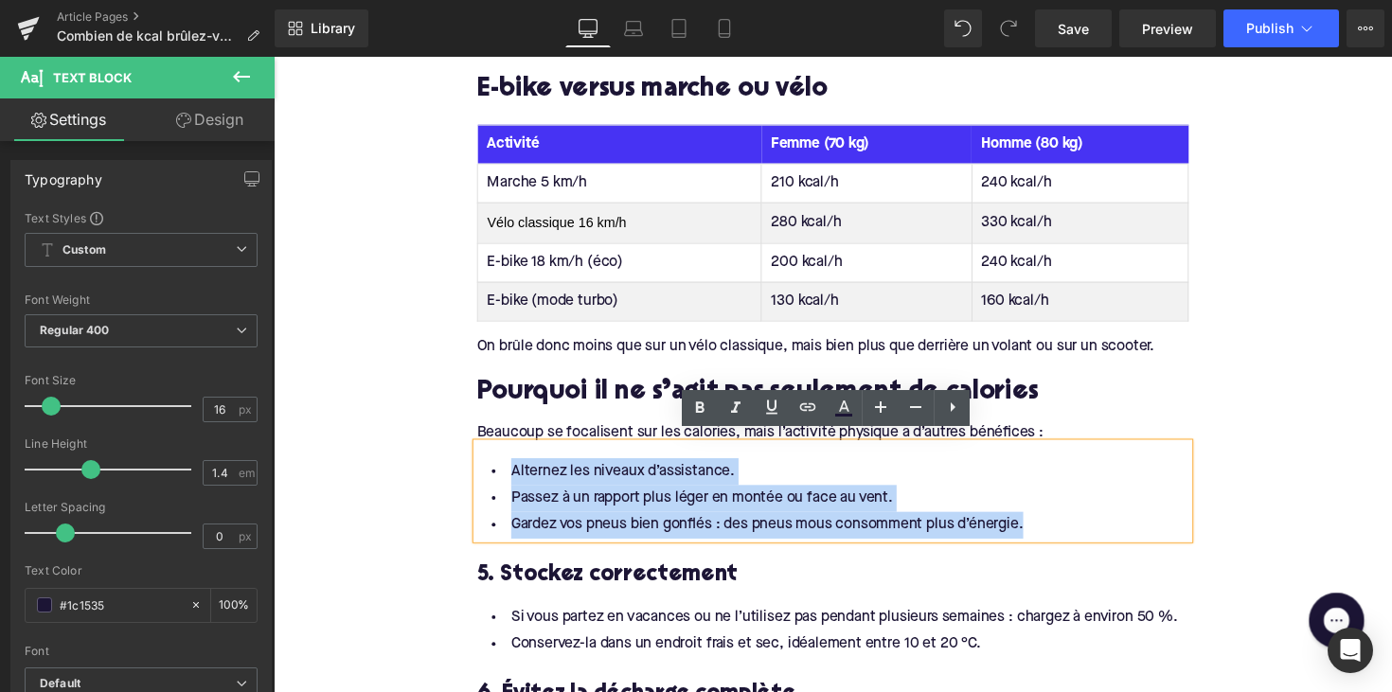
drag, startPoint x: 1054, startPoint y: 528, endPoint x: 468, endPoint y: 474, distance: 588.5
click at [468, 474] on div "Brûle-t-on vraiment des calories avec un vélo électrique ? Heading Oui. La quan…" at bounding box center [846, 426] width 757 height 2727
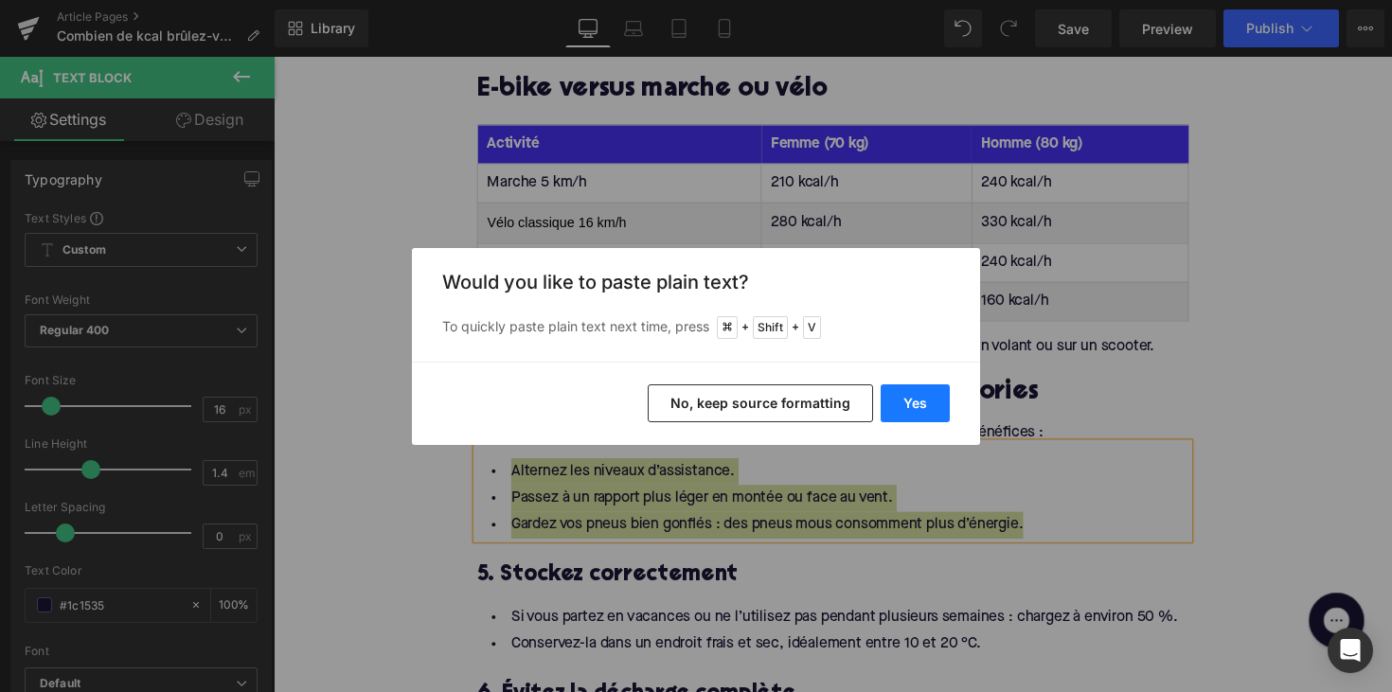
click at [901, 399] on button "Yes" at bounding box center [914, 403] width 69 height 38
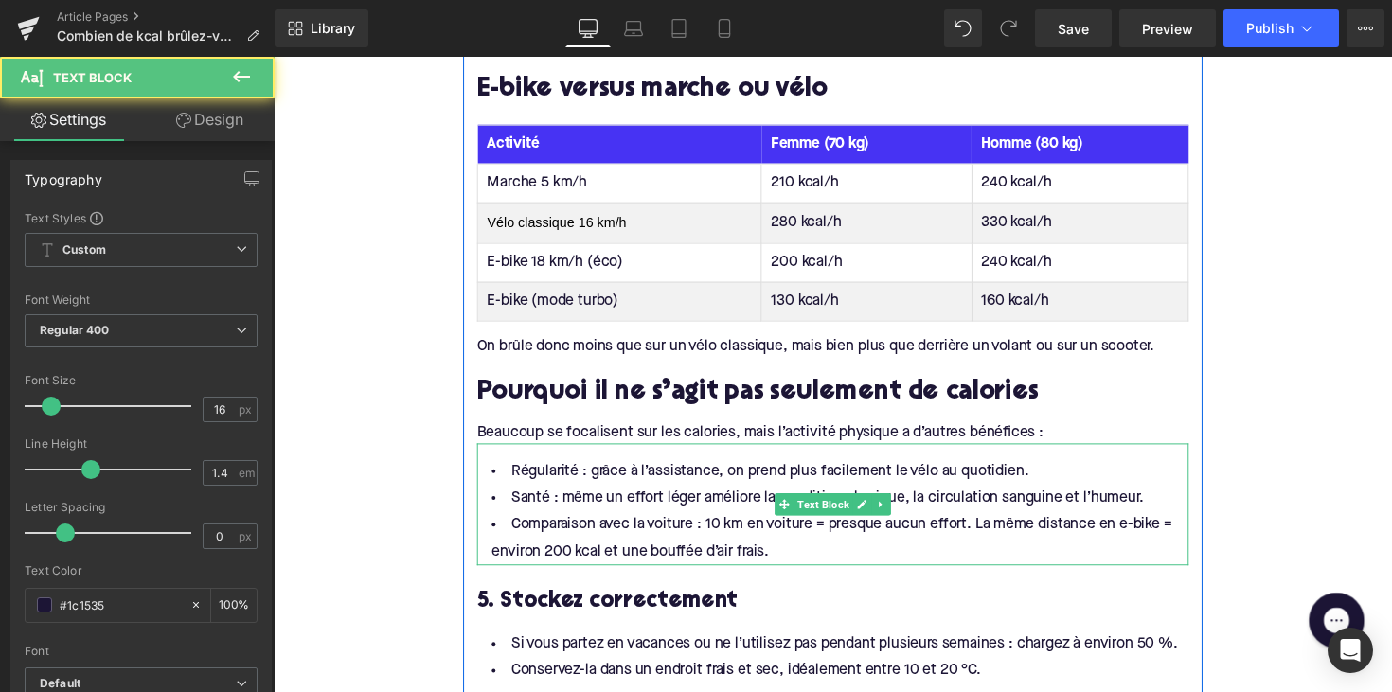
click at [582, 472] on li "Régularité : grâce à l’assistance, on prend plus facilement le vélo au quotidie…" at bounding box center [846, 481] width 729 height 27
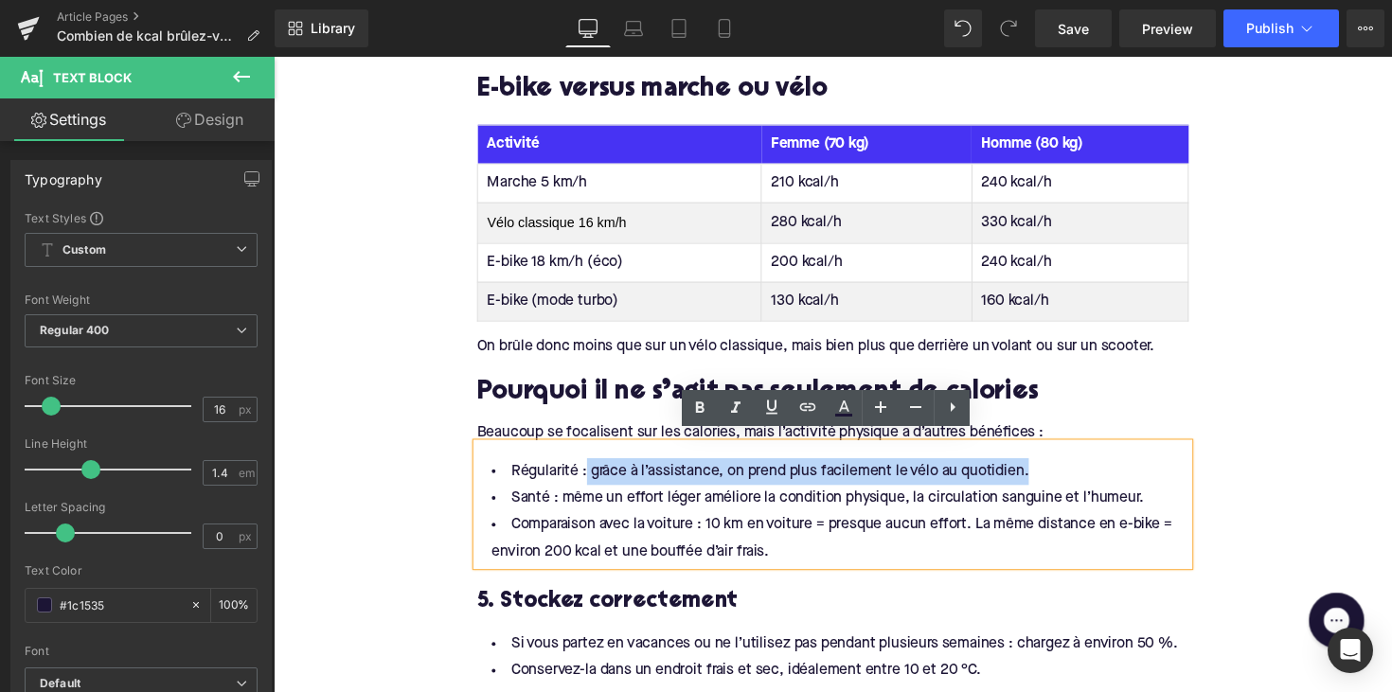
drag, startPoint x: 586, startPoint y: 473, endPoint x: 464, endPoint y: 484, distance: 122.6
click at [468, 484] on div "Brûle-t-on vraiment des calories avec un vélo électrique ? Heading Oui. La quan…" at bounding box center [846, 440] width 757 height 2755
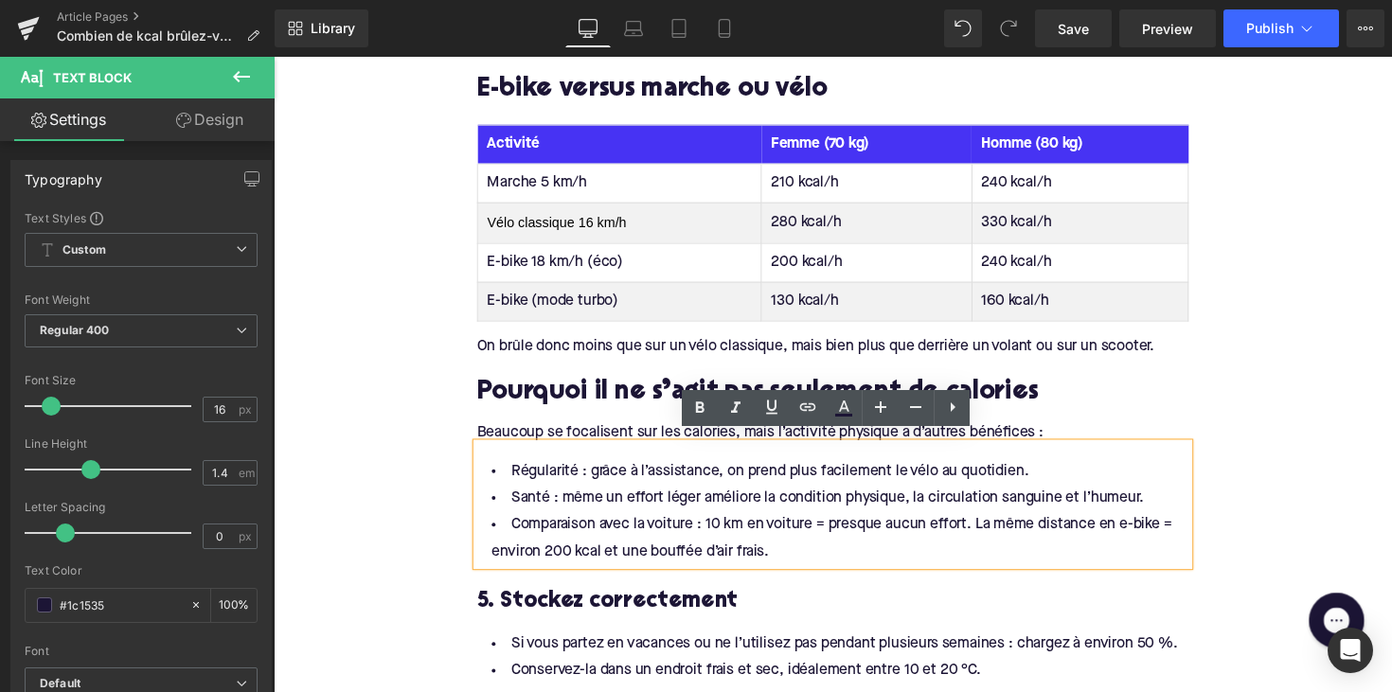
click at [545, 468] on li "Régularité : grâce à l’assistance, on prend plus facilement le vélo au quotidie…" at bounding box center [846, 481] width 729 height 27
drag, startPoint x: 511, startPoint y: 470, endPoint x: 583, endPoint y: 475, distance: 72.1
click at [583, 475] on li "Régularité : grâce à l’assistance, on prend plus facilement le vélo au quotidie…" at bounding box center [846, 481] width 729 height 27
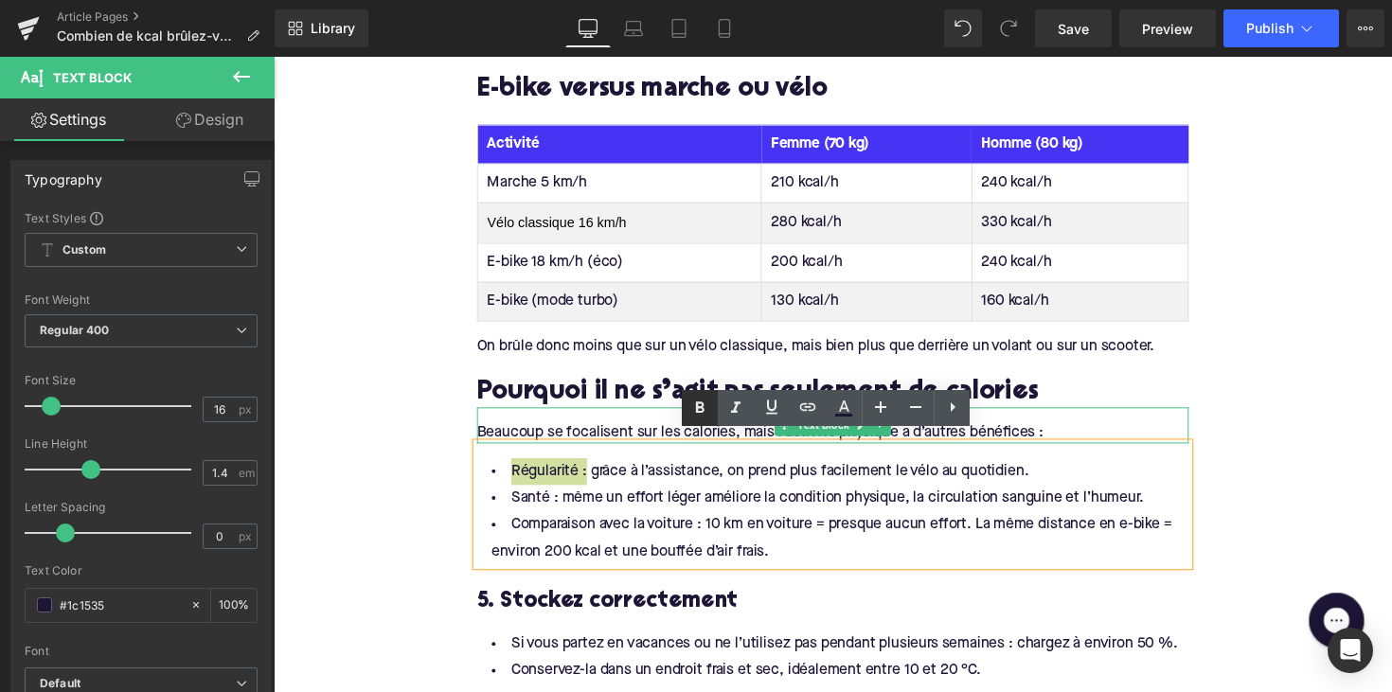
click at [699, 410] on icon at bounding box center [699, 408] width 23 height 23
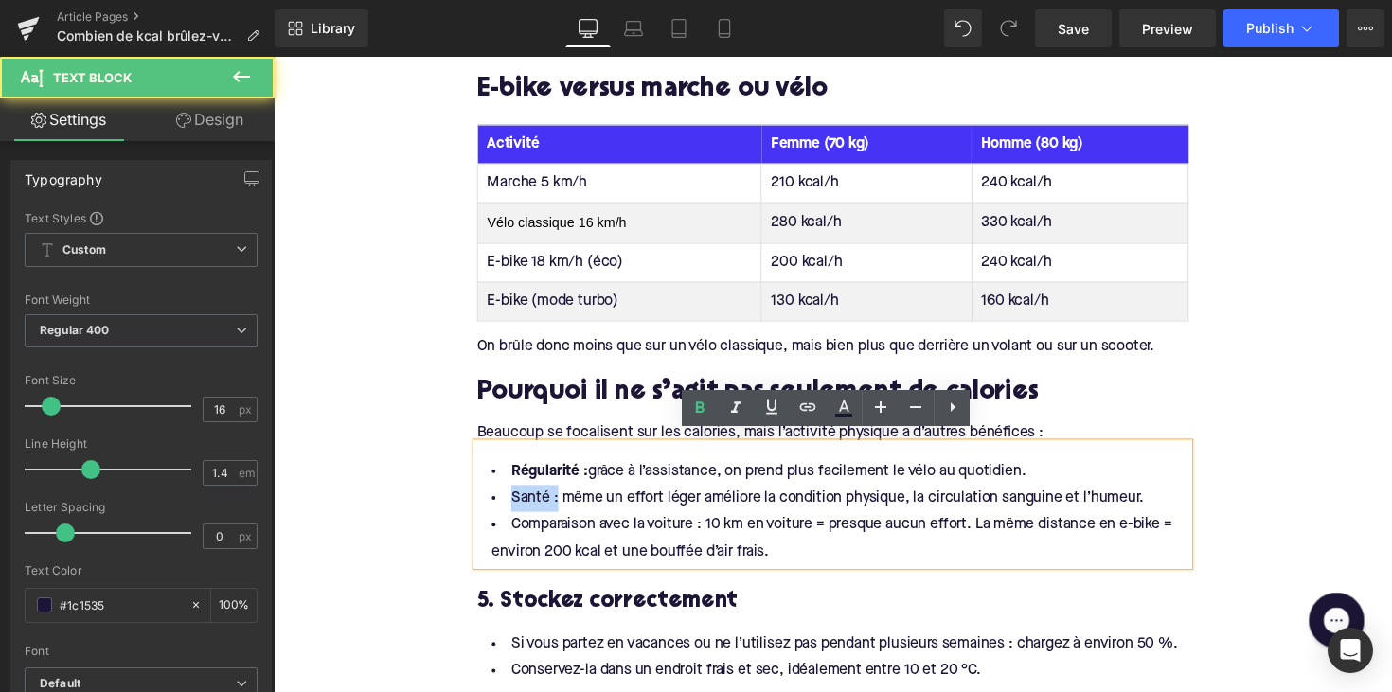
drag, startPoint x: 554, startPoint y: 502, endPoint x: 476, endPoint y: 502, distance: 77.6
click at [482, 502] on div "Régularité : grâce à l’assistance, on prend plus facilement le vélo au quotidie…" at bounding box center [846, 515] width 729 height 125
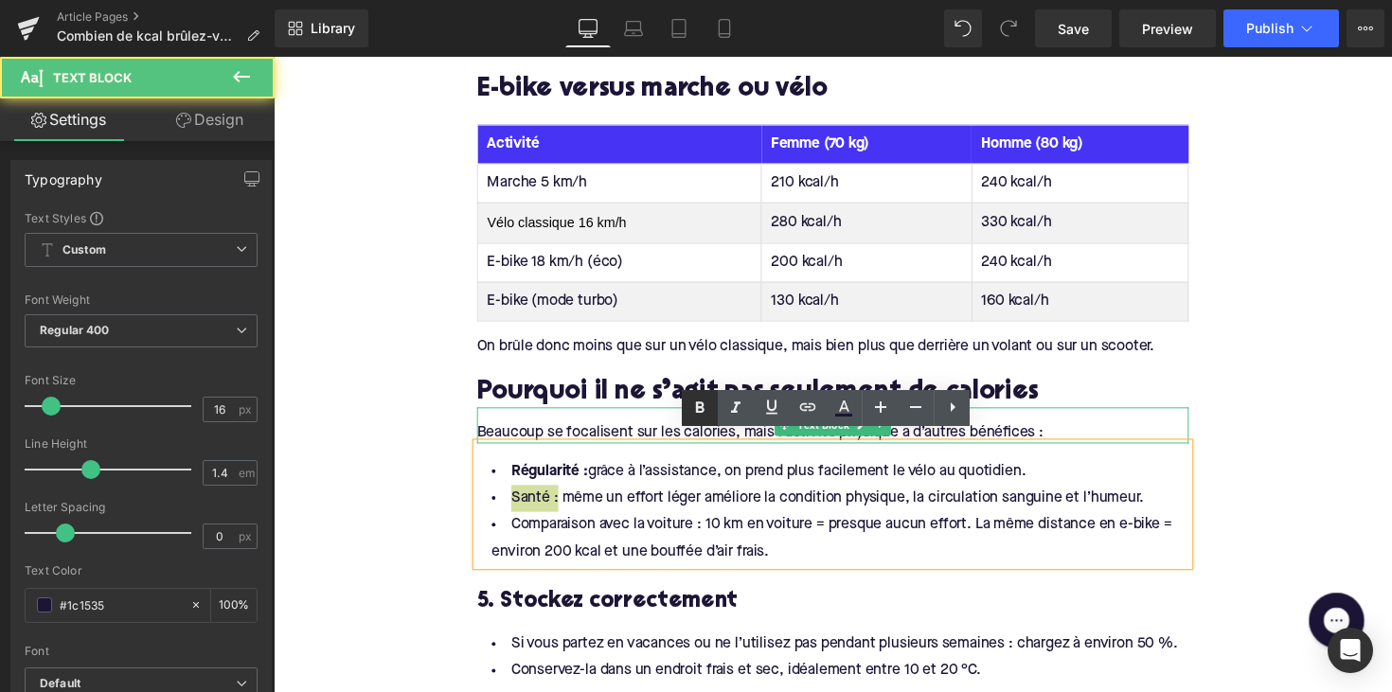
click at [703, 407] on icon at bounding box center [700, 406] width 9 height 11
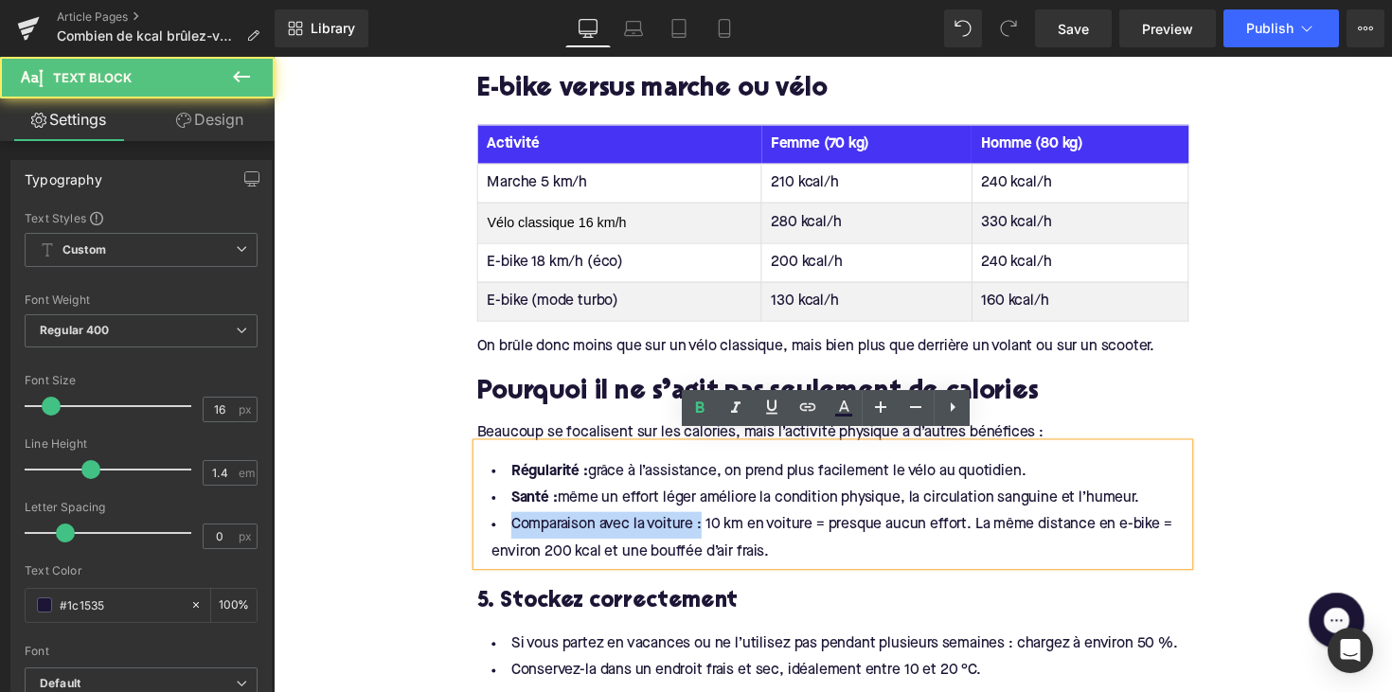
drag, startPoint x: 709, startPoint y: 529, endPoint x: 468, endPoint y: 535, distance: 241.5
click at [468, 535] on div "Brûle-t-on vraiment des calories avec un vélo électrique ? Heading Oui. La quan…" at bounding box center [846, 440] width 757 height 2755
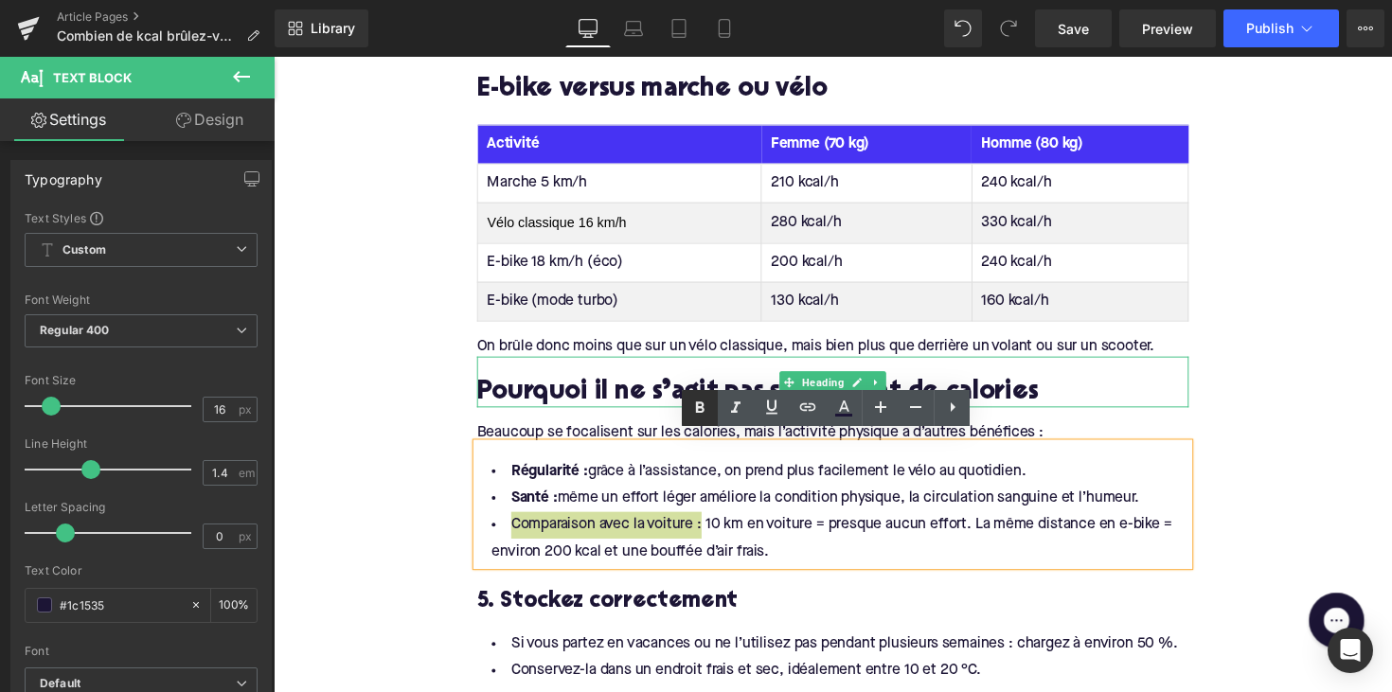
click at [702, 405] on icon at bounding box center [700, 406] width 9 height 11
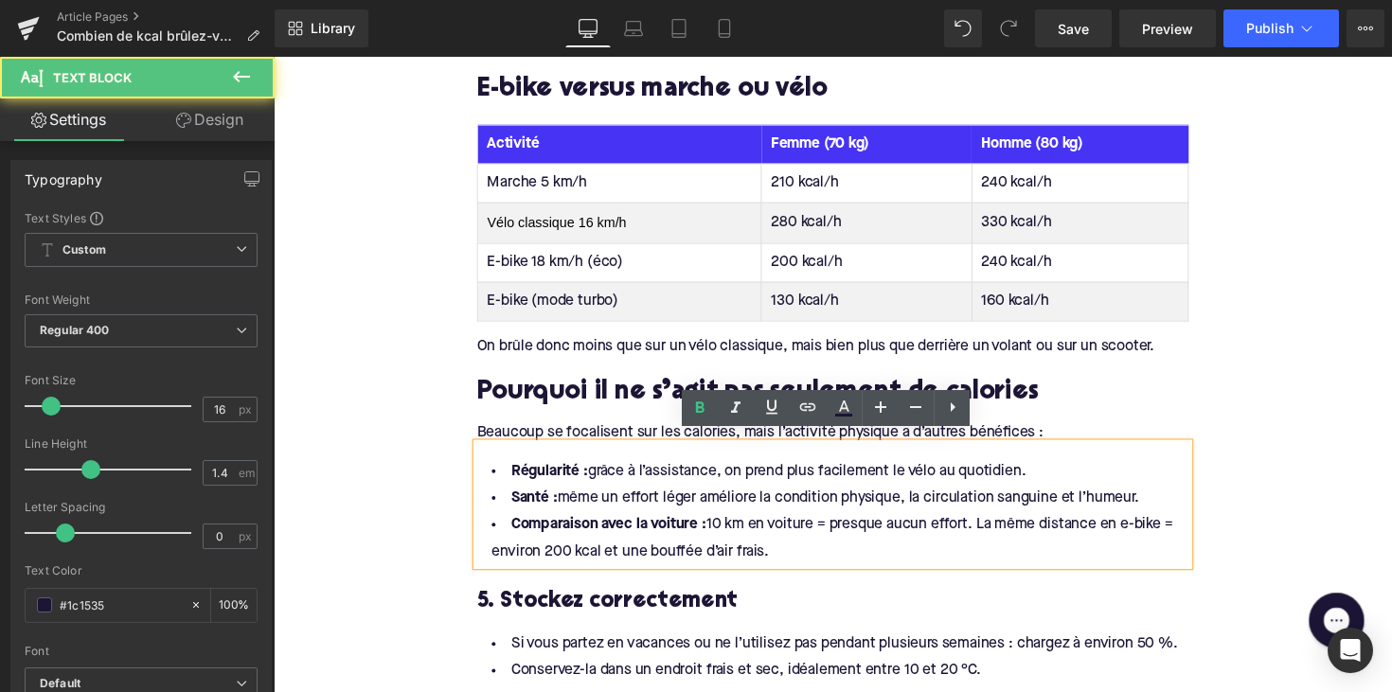
click at [648, 555] on li "Comparaison avec la voiture : 10 km en voiture = presque aucun effort. La même …" at bounding box center [846, 550] width 729 height 55
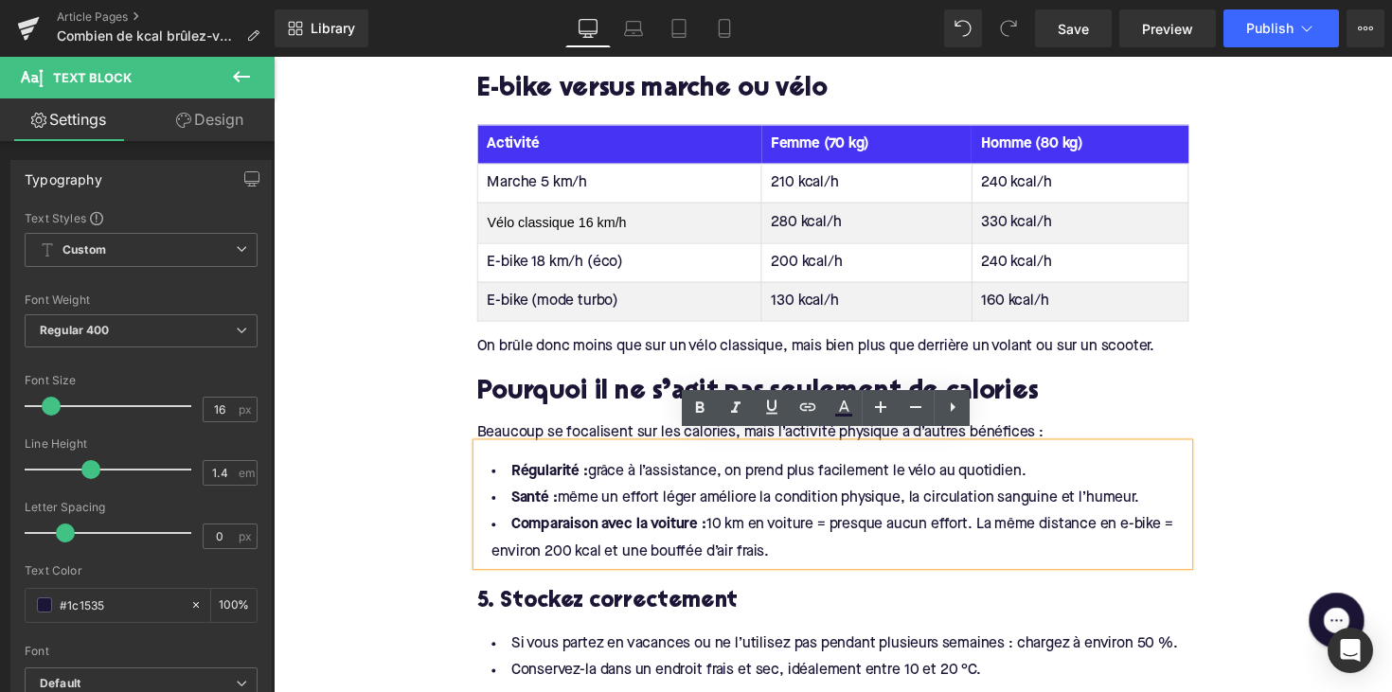
click at [648, 386] on h2 "Pourquoi il ne s’agit pas seulement de calories" at bounding box center [846, 400] width 729 height 29
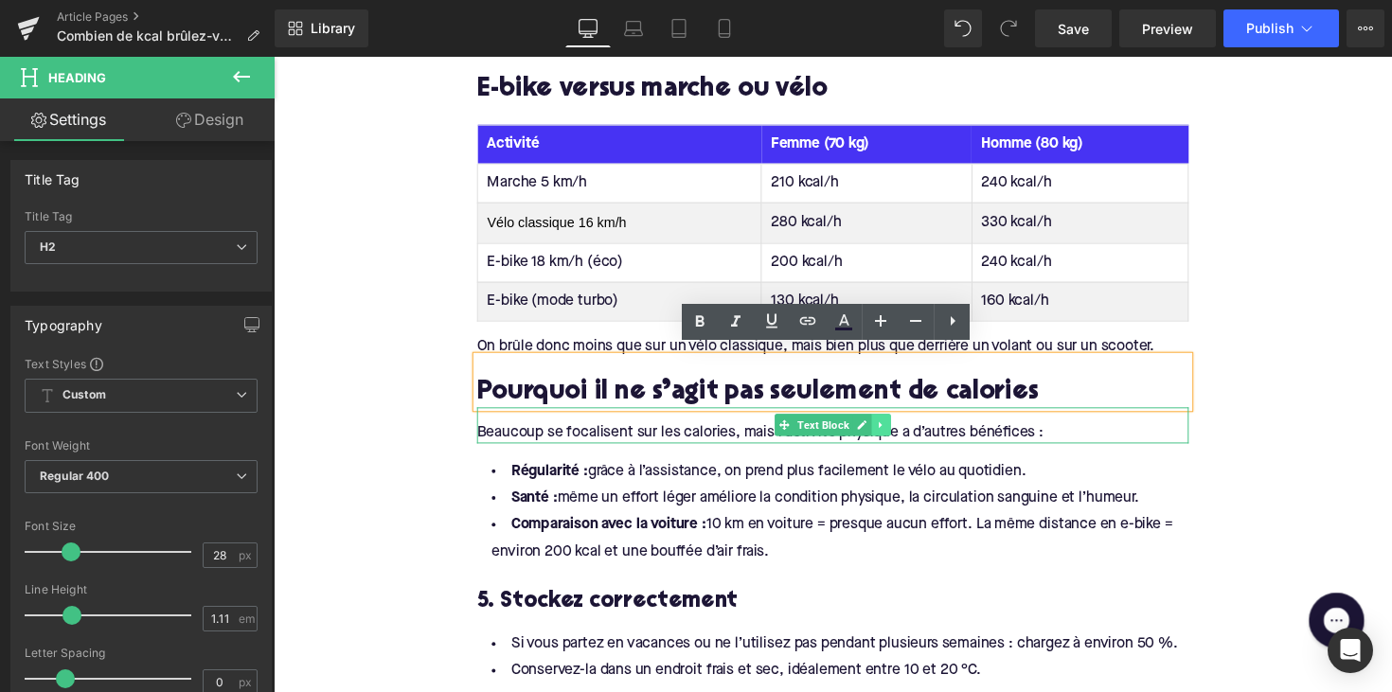
click at [892, 428] on icon at bounding box center [896, 433] width 10 height 11
click at [881, 429] on icon at bounding box center [885, 434] width 10 height 10
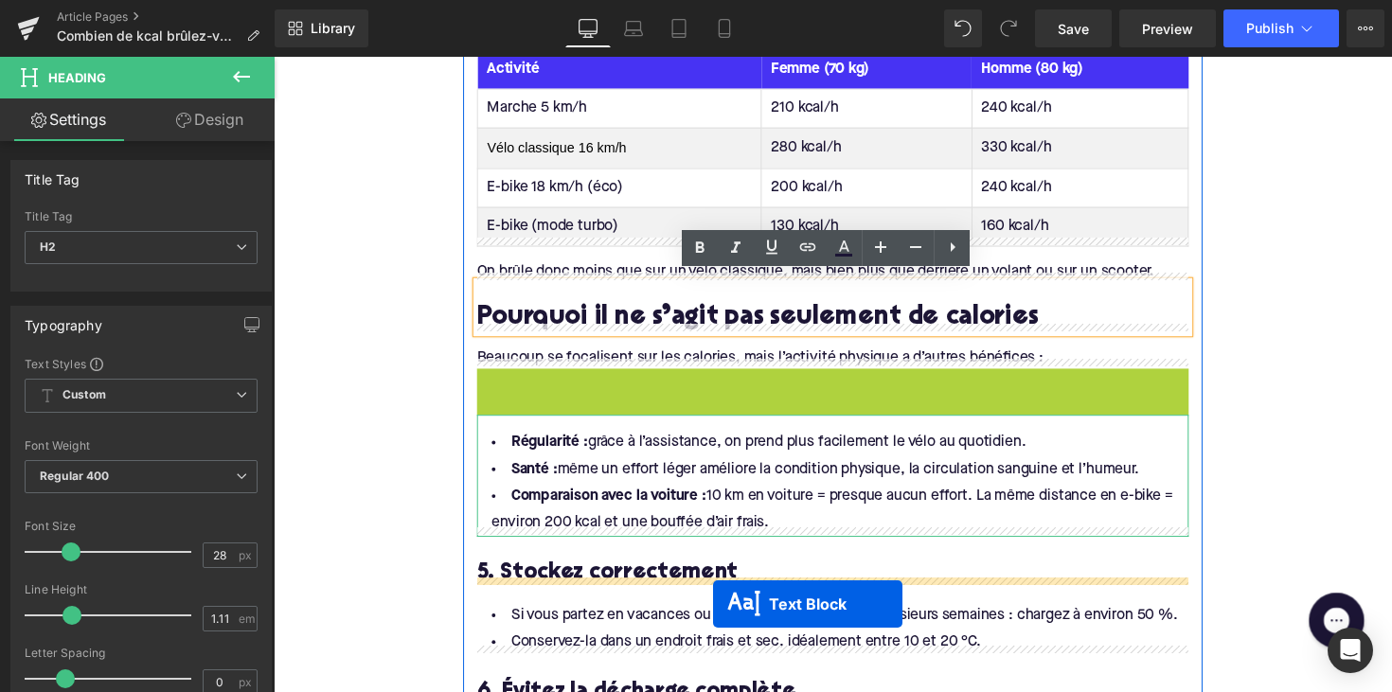
scroll to position [2151, 0]
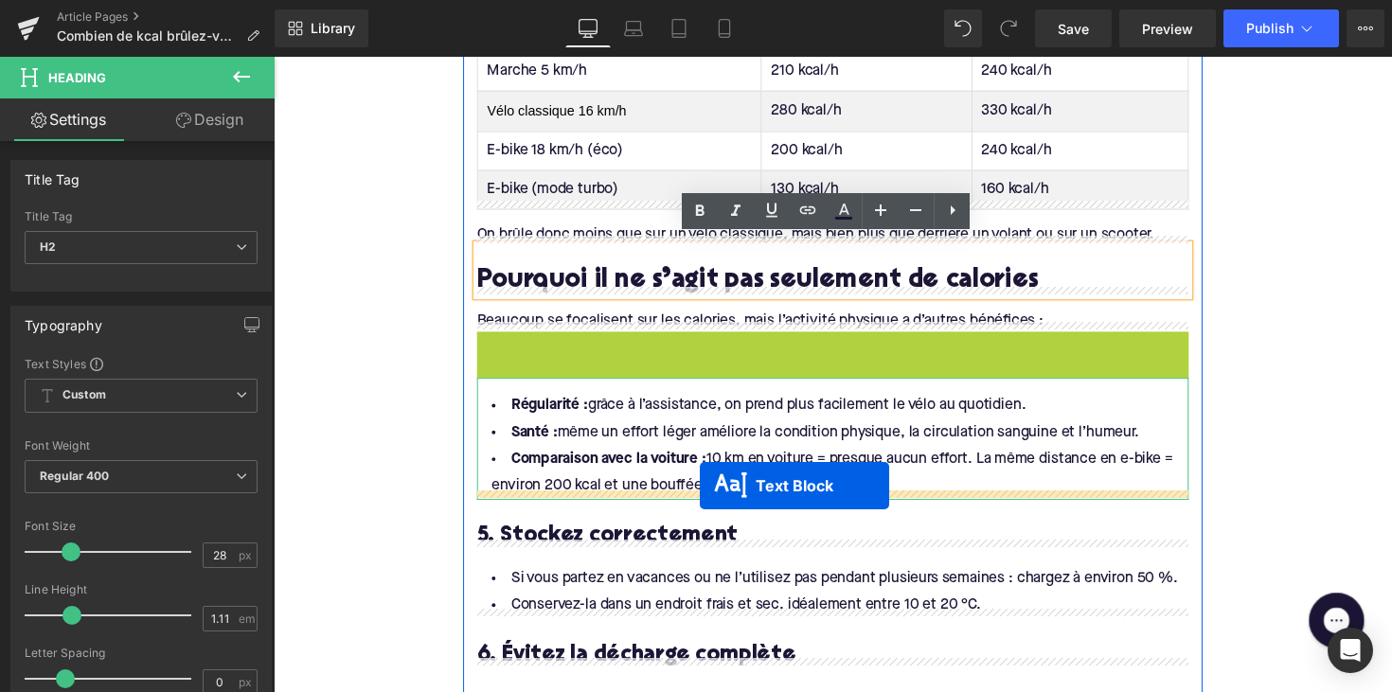
drag, startPoint x: 789, startPoint y: 468, endPoint x: 710, endPoint y: 496, distance: 83.5
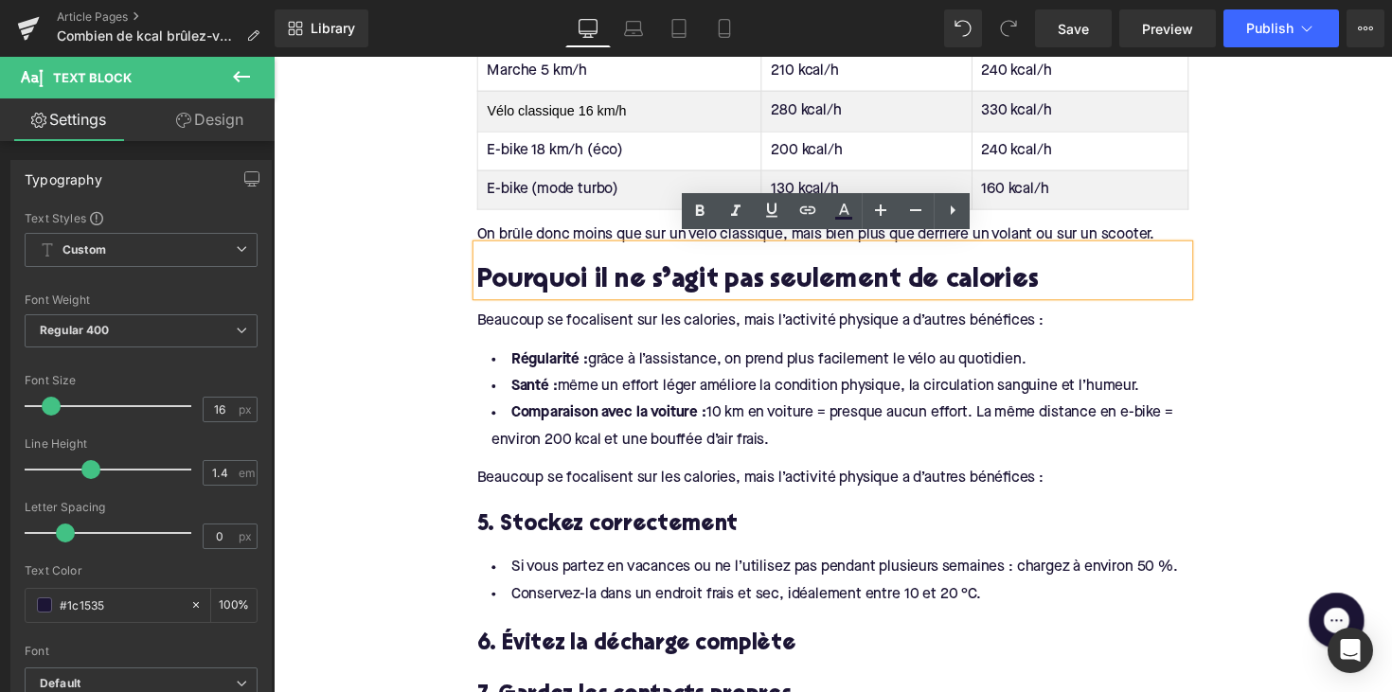
click at [615, 479] on div "Beaucoup se focalisent sur les calories, mais l’activité physique a d’autres bé…" at bounding box center [846, 489] width 729 height 21
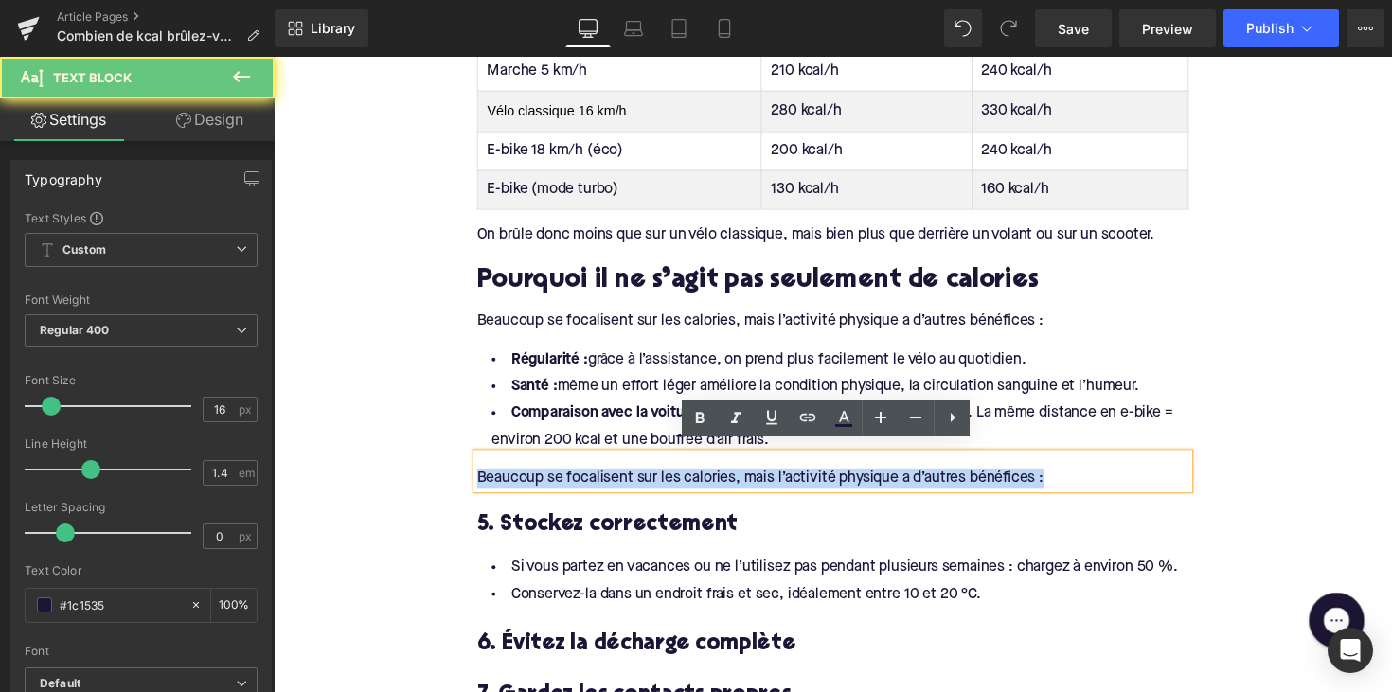
click at [615, 479] on div "Beaucoup se focalisent sur les calories, mais l’activité physique a d’autres bé…" at bounding box center [846, 489] width 729 height 21
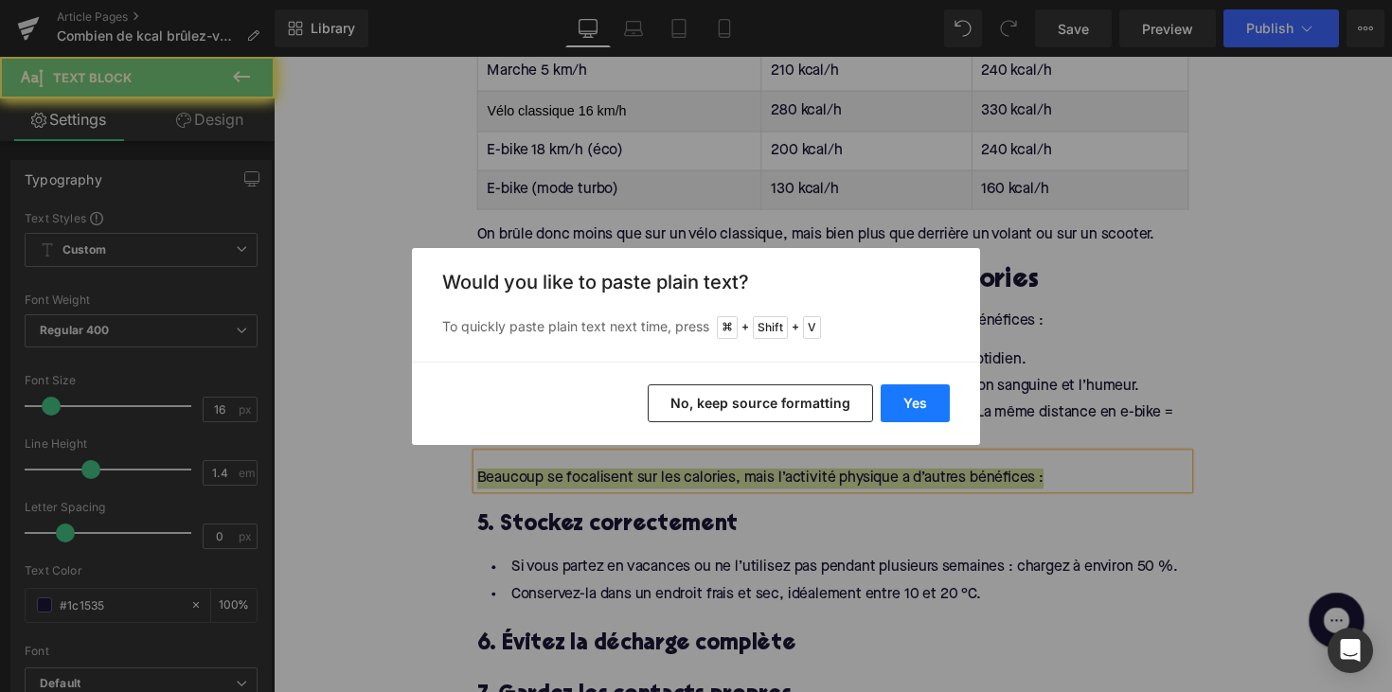
click at [894, 408] on button "Yes" at bounding box center [914, 403] width 69 height 38
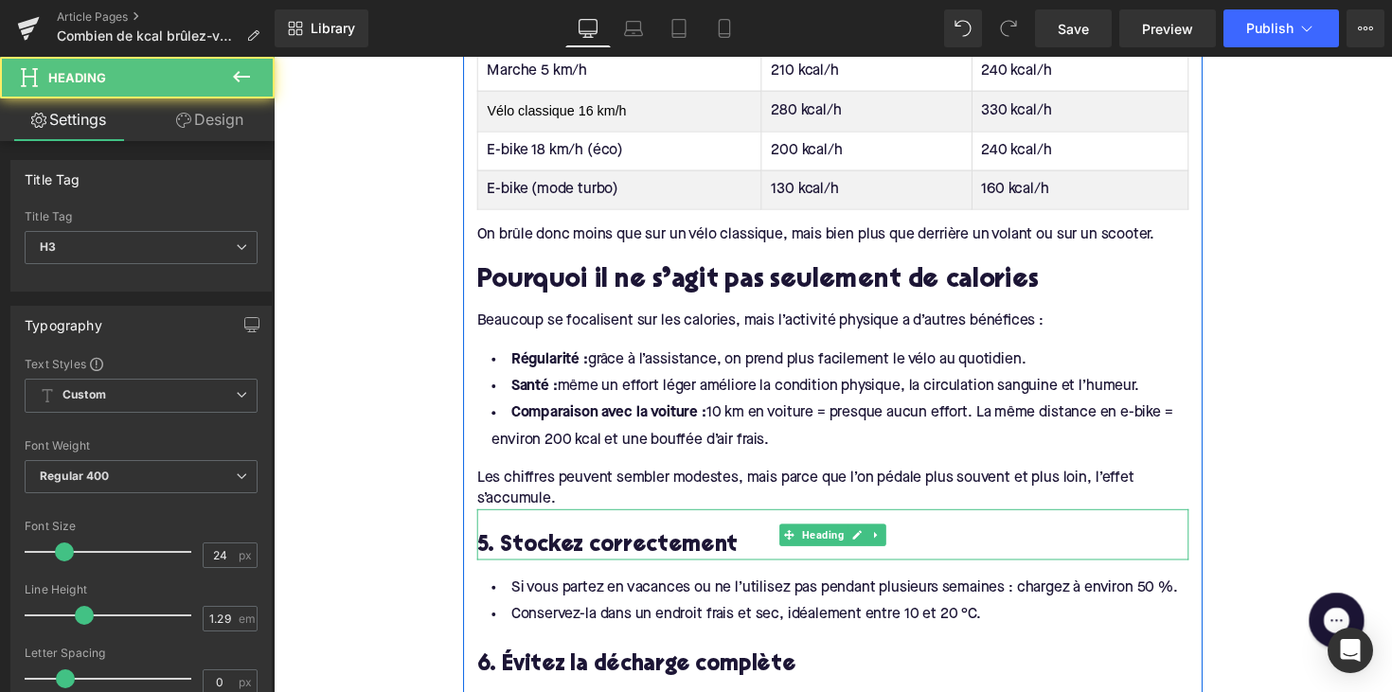
click at [528, 553] on h3 "5. Stockez correctement" at bounding box center [846, 557] width 729 height 29
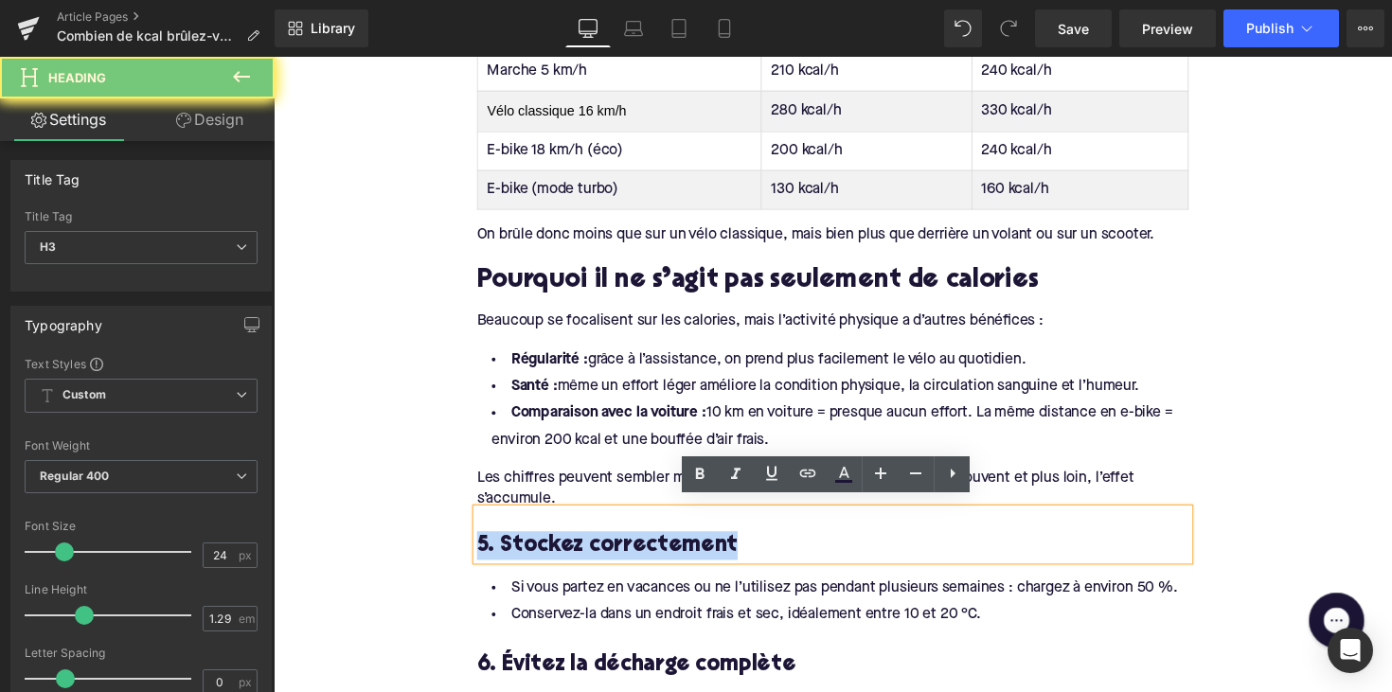
paste div
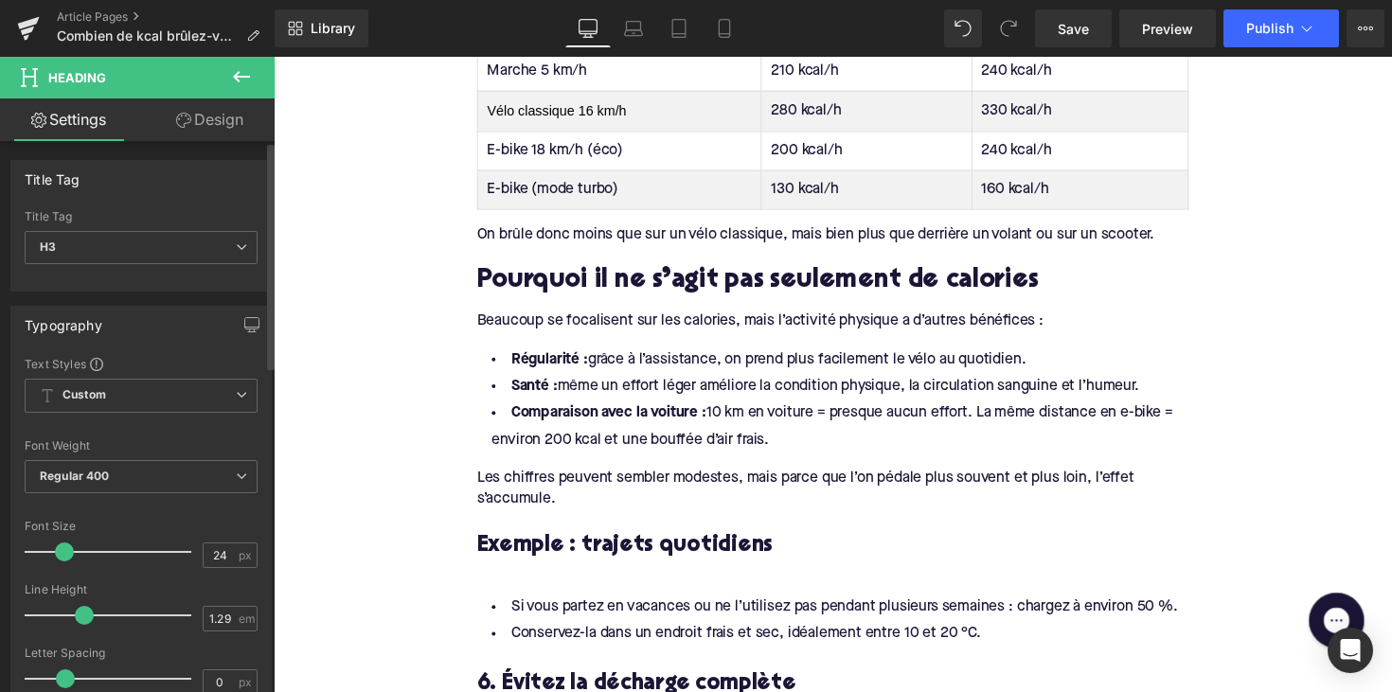
click at [184, 229] on div "Title Tag H3 H1 H2 H3 H4 H5 H6" at bounding box center [141, 248] width 233 height 76
click at [181, 242] on span "H3" at bounding box center [141, 247] width 233 height 33
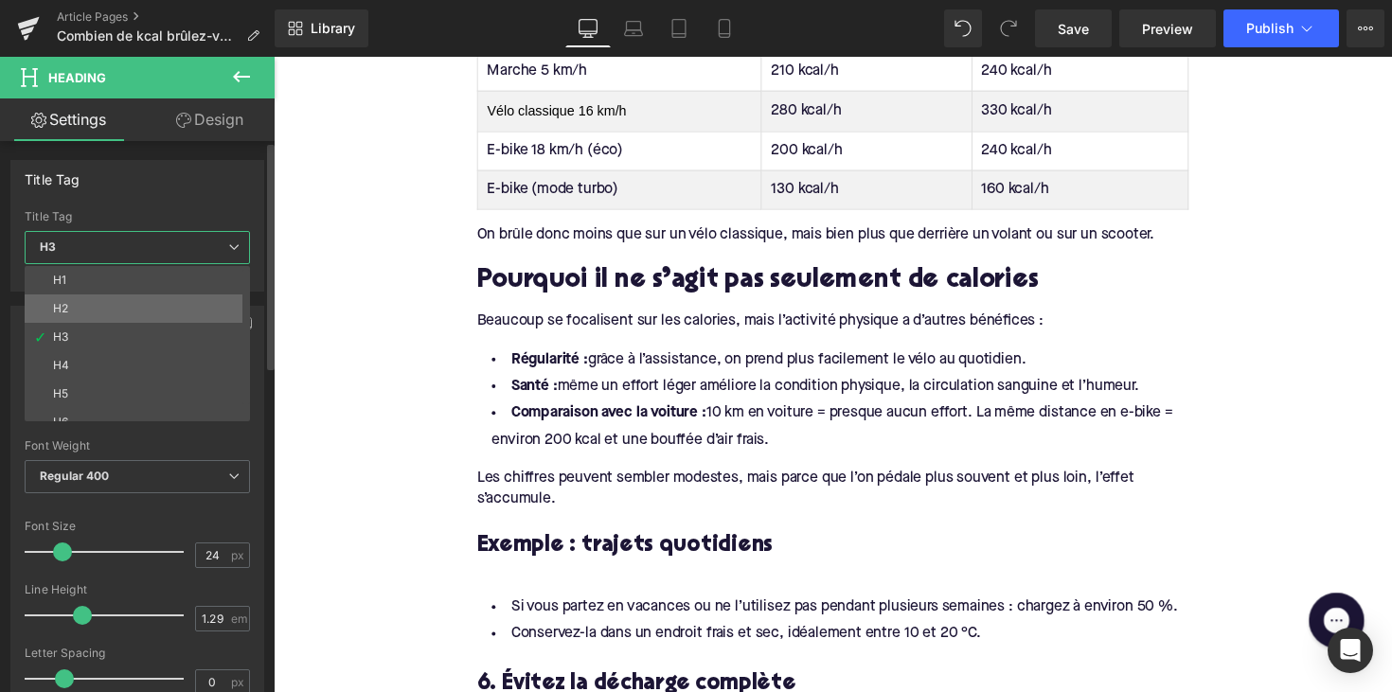
click at [167, 304] on li "H2" at bounding box center [142, 308] width 234 height 28
type input "28"
type input "1.11"
type input "100"
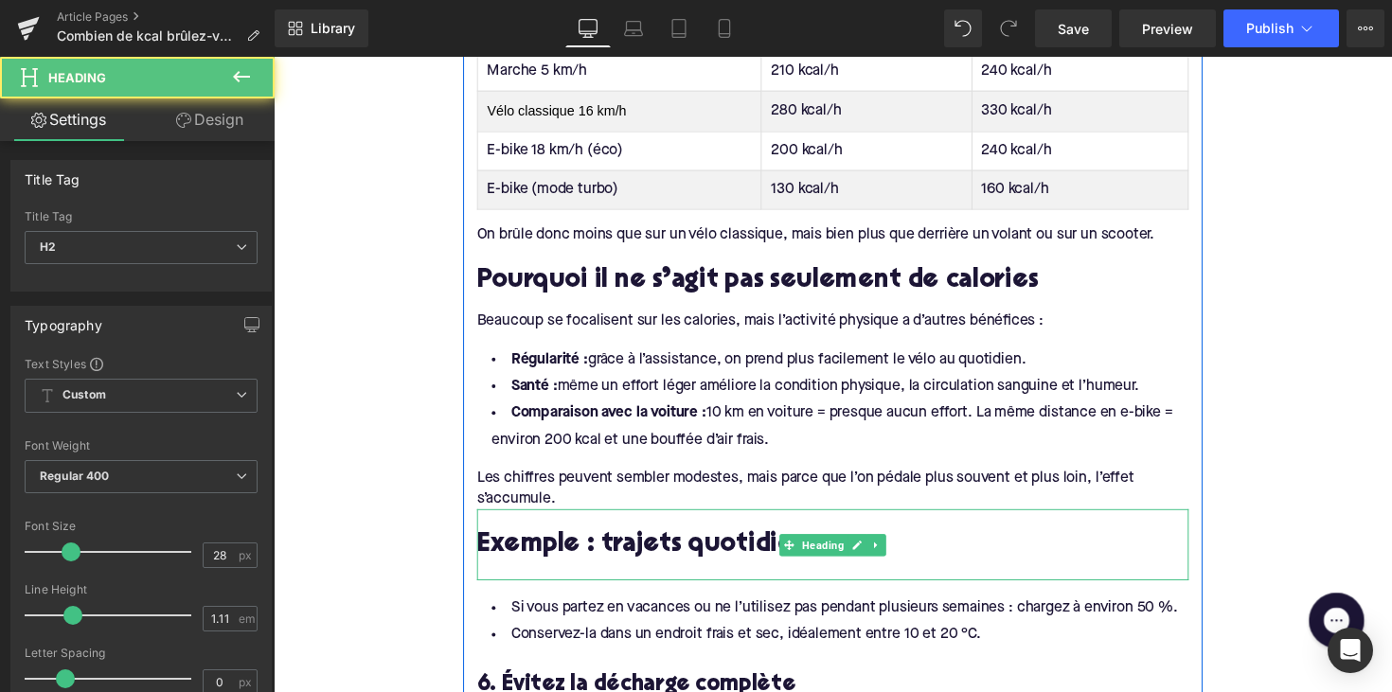
click at [497, 574] on div at bounding box center [846, 584] width 729 height 20
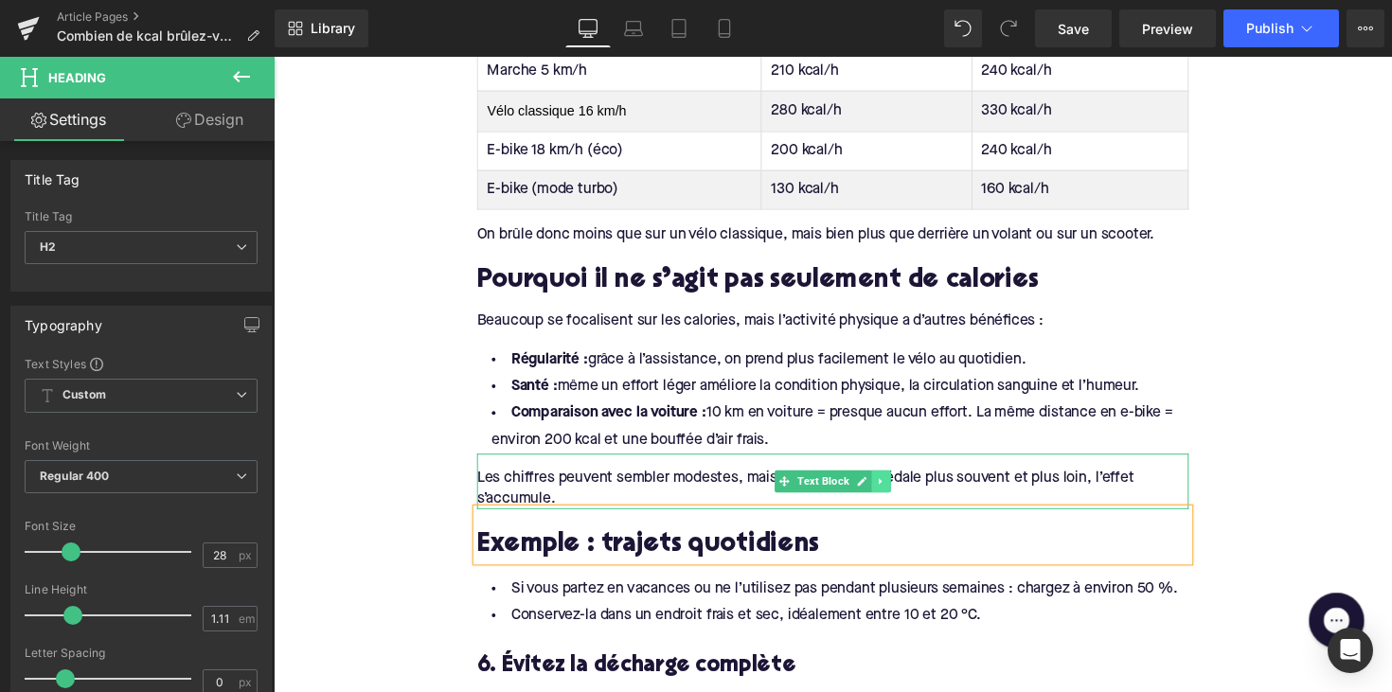
click at [895, 487] on icon at bounding box center [896, 492] width 10 height 11
click at [881, 487] on icon at bounding box center [885, 492] width 10 height 10
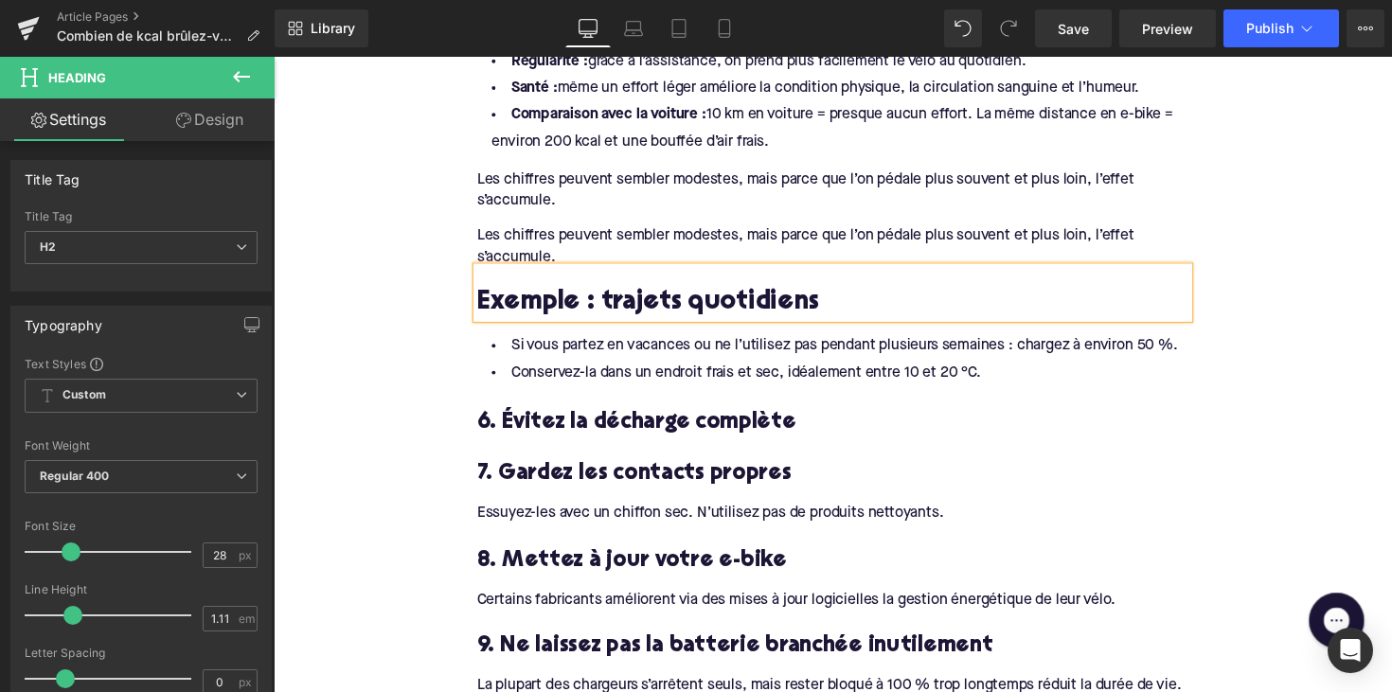
scroll to position [2428, 0]
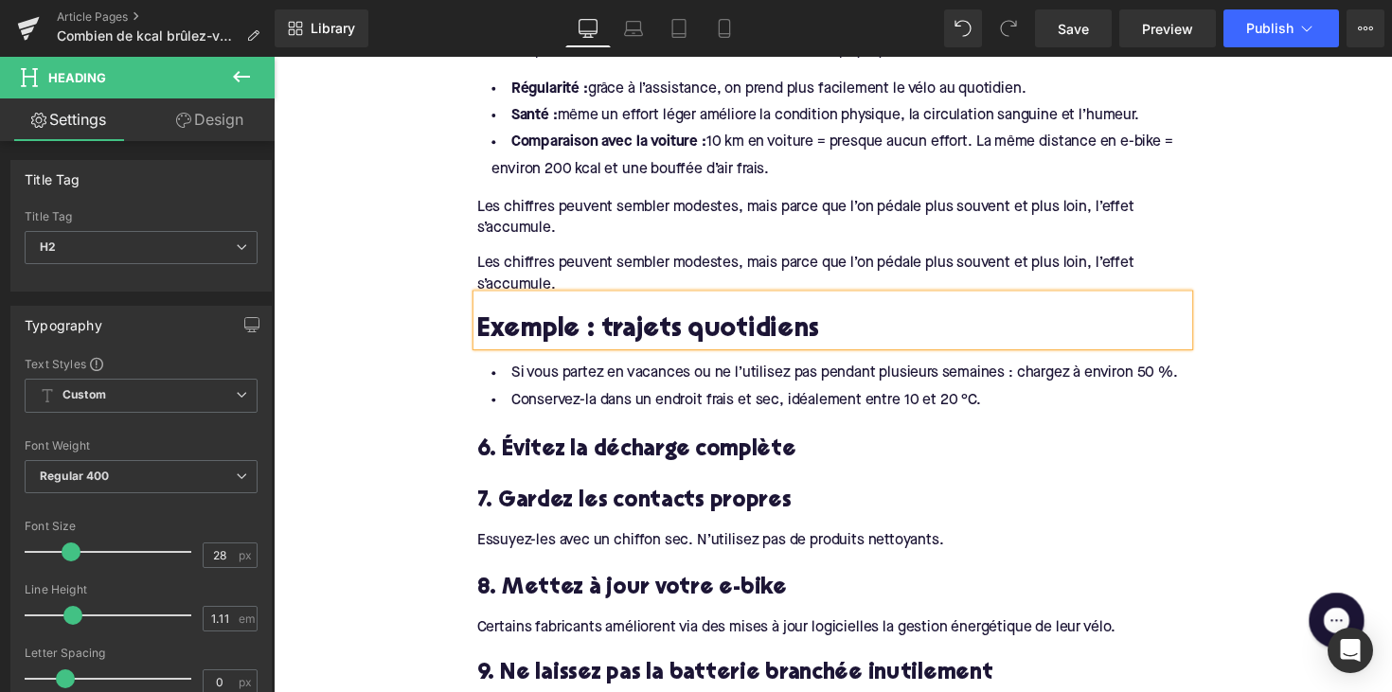
click at [785, 260] on div "Les chiffres peuvent sembler modestes, mais parce que l’on pédale plus souvent …" at bounding box center [846, 272] width 729 height 58
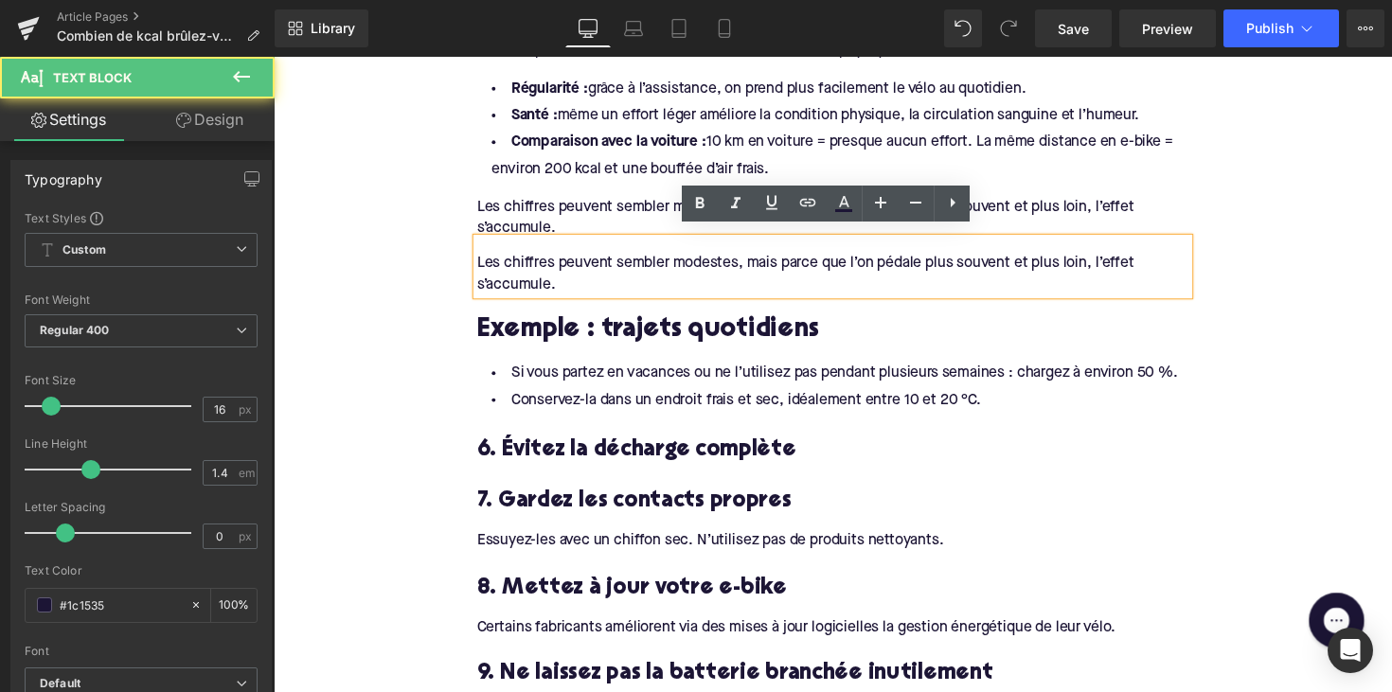
click at [599, 213] on div "Les chiffres peuvent sembler modestes, mais parce que l’on pédale plus souvent …" at bounding box center [846, 223] width 729 height 43
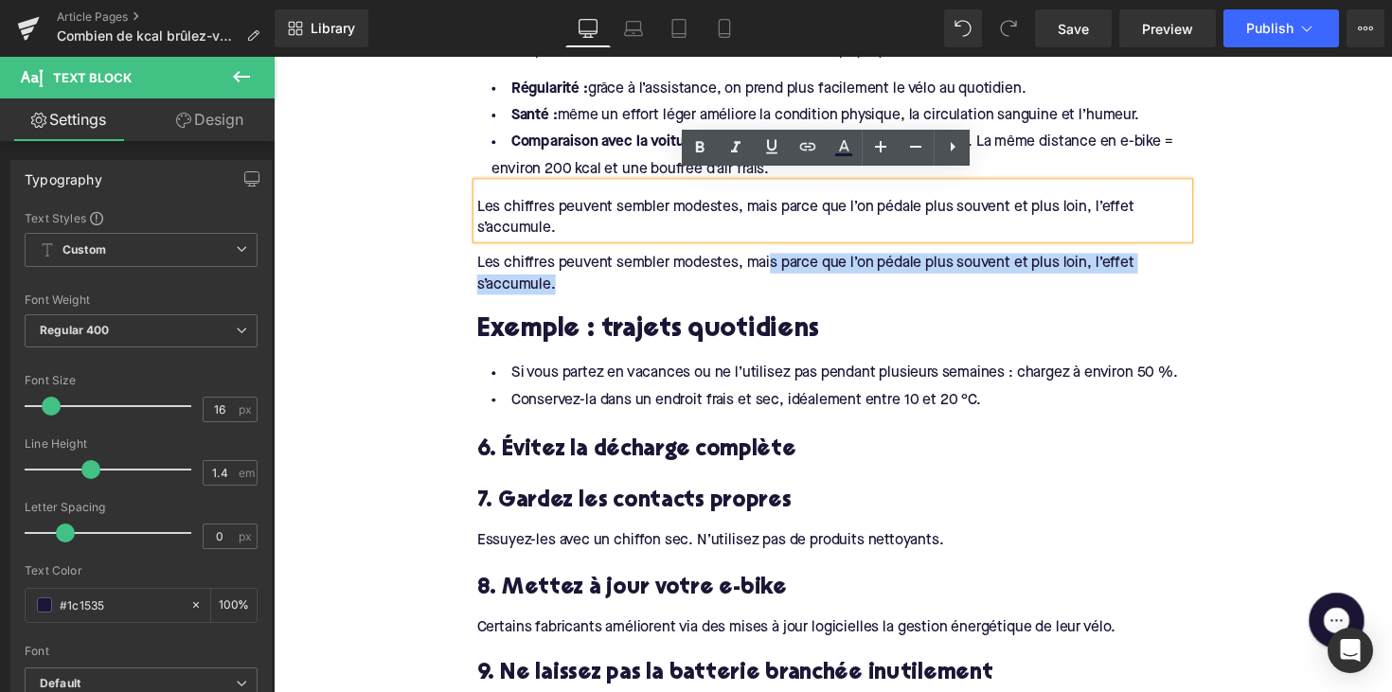
drag, startPoint x: 783, startPoint y: 264, endPoint x: 771, endPoint y: 290, distance: 28.4
click at [771, 290] on div "Brûle-t-on vraiment des calories avec un vélo électrique ? Heading Oui. La quan…" at bounding box center [846, 107] width 757 height 2870
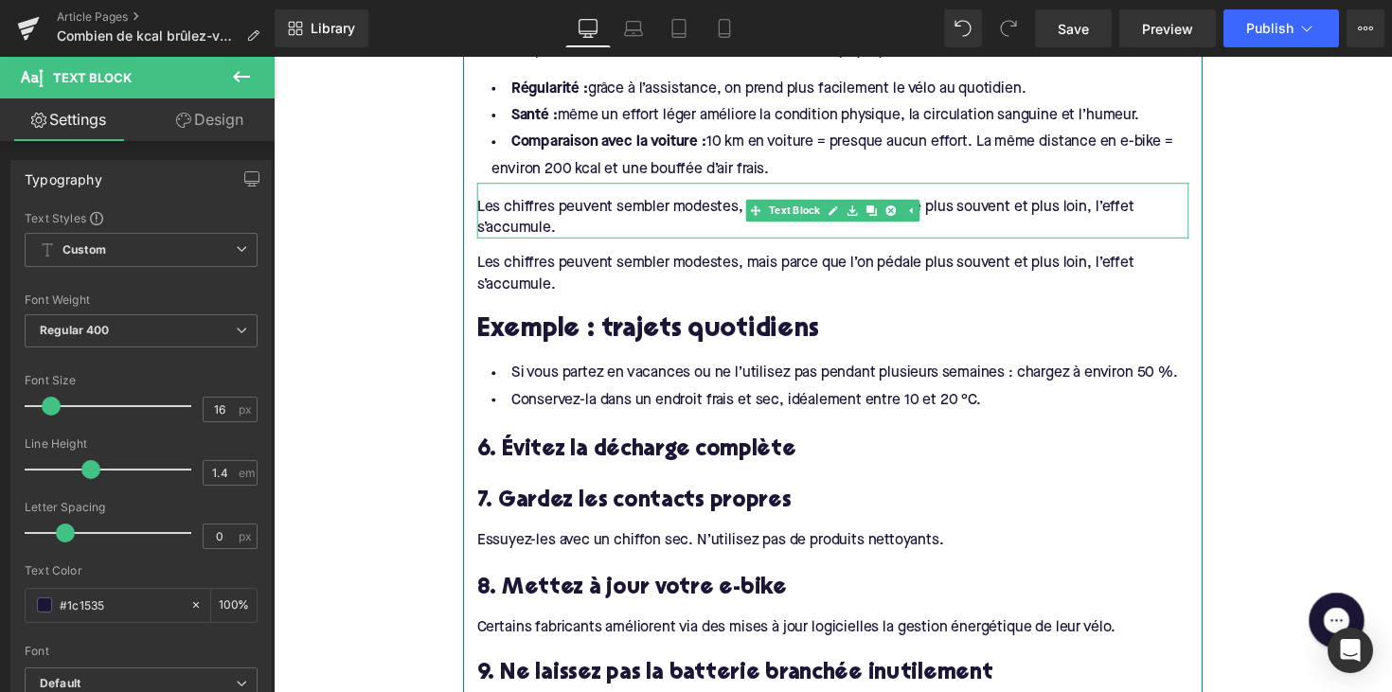
click at [649, 190] on div "Les chiffres peuvent sembler modestes, mais parce que l’on pédale plus souvent …" at bounding box center [846, 215] width 729 height 58
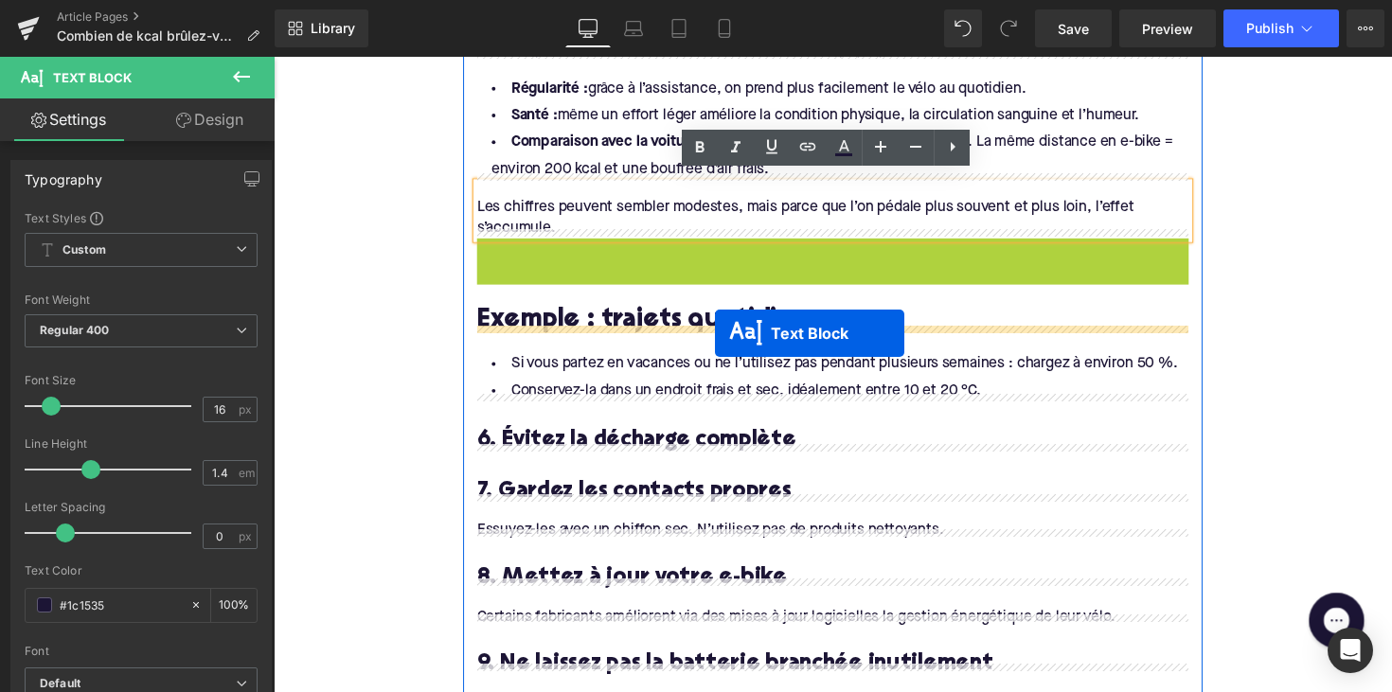
drag, startPoint x: 790, startPoint y: 260, endPoint x: 725, endPoint y: 340, distance: 102.9
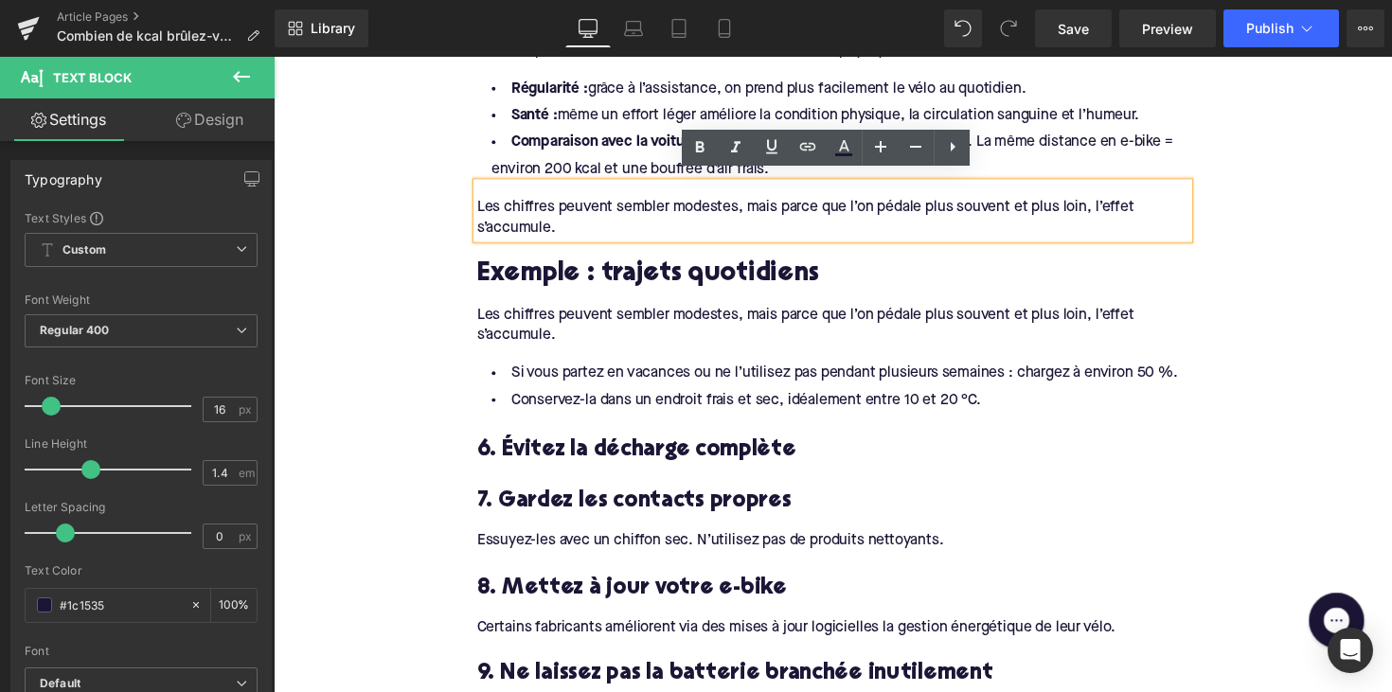
click at [587, 311] on div "Les chiffres peuvent sembler modestes, mais parce que l’on pédale plus souvent …" at bounding box center [846, 332] width 729 height 43
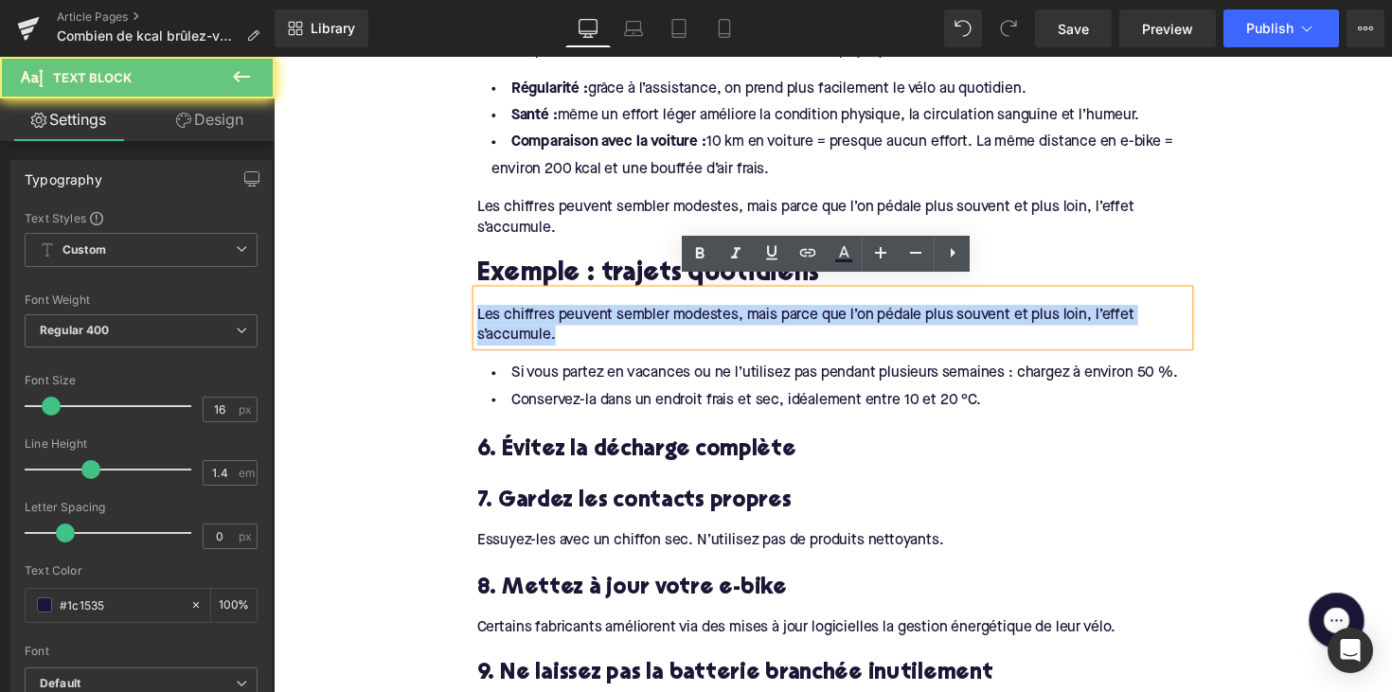
drag, startPoint x: 564, startPoint y: 333, endPoint x: 417, endPoint y: 296, distance: 152.2
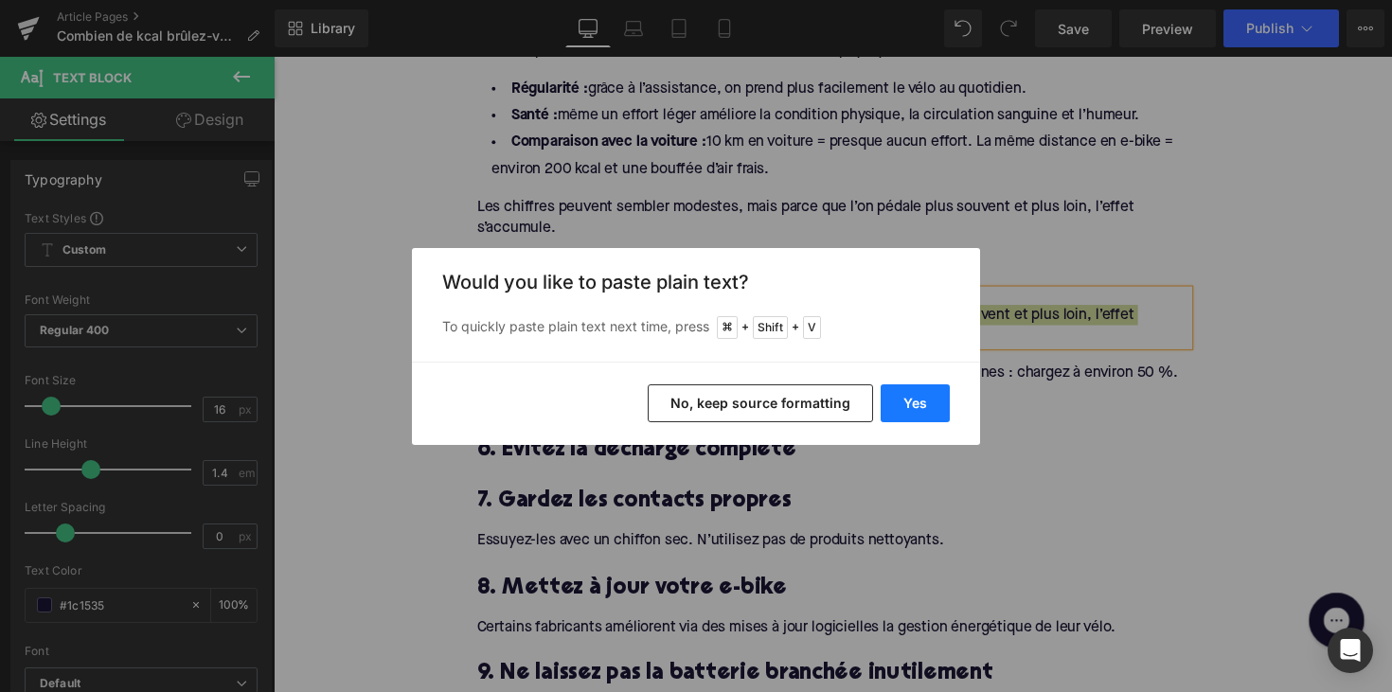
click at [900, 400] on button "Yes" at bounding box center [914, 403] width 69 height 38
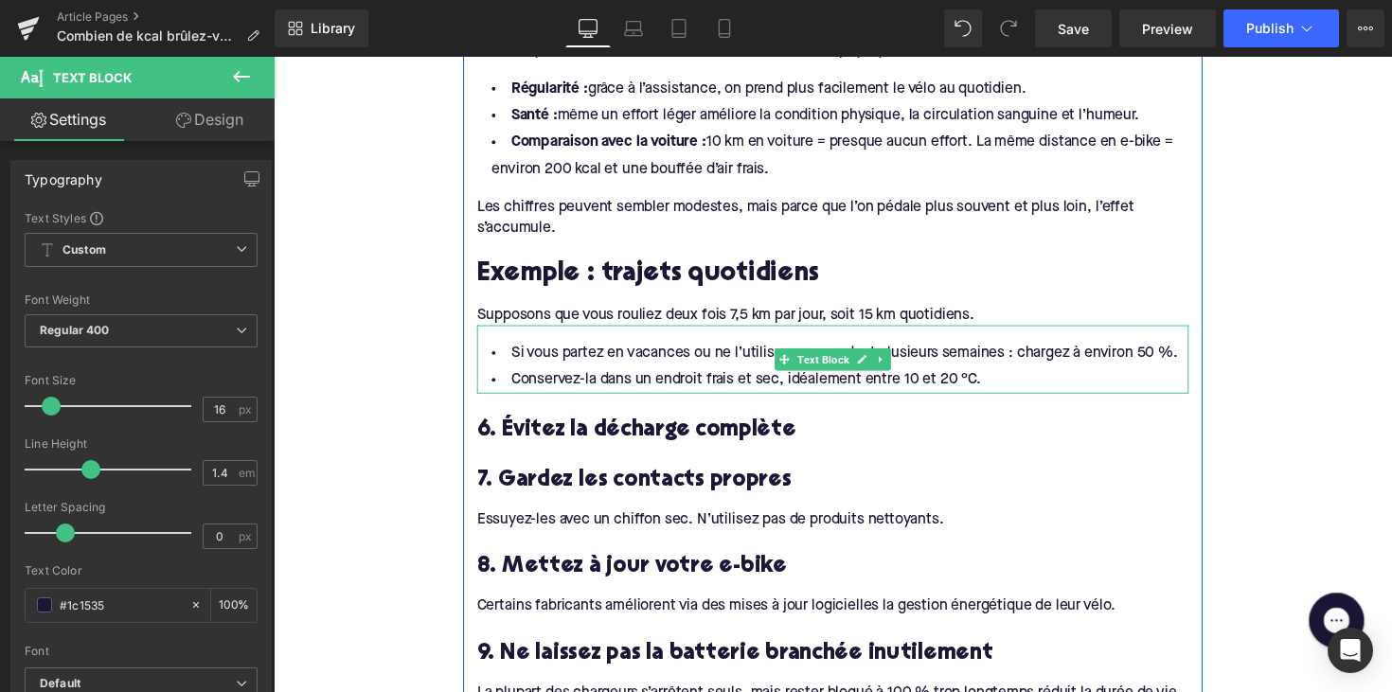
click at [786, 375] on li "Conservez-la dans un endroit frais et sec, idéalement entre 10 et 20 °C." at bounding box center [846, 388] width 729 height 27
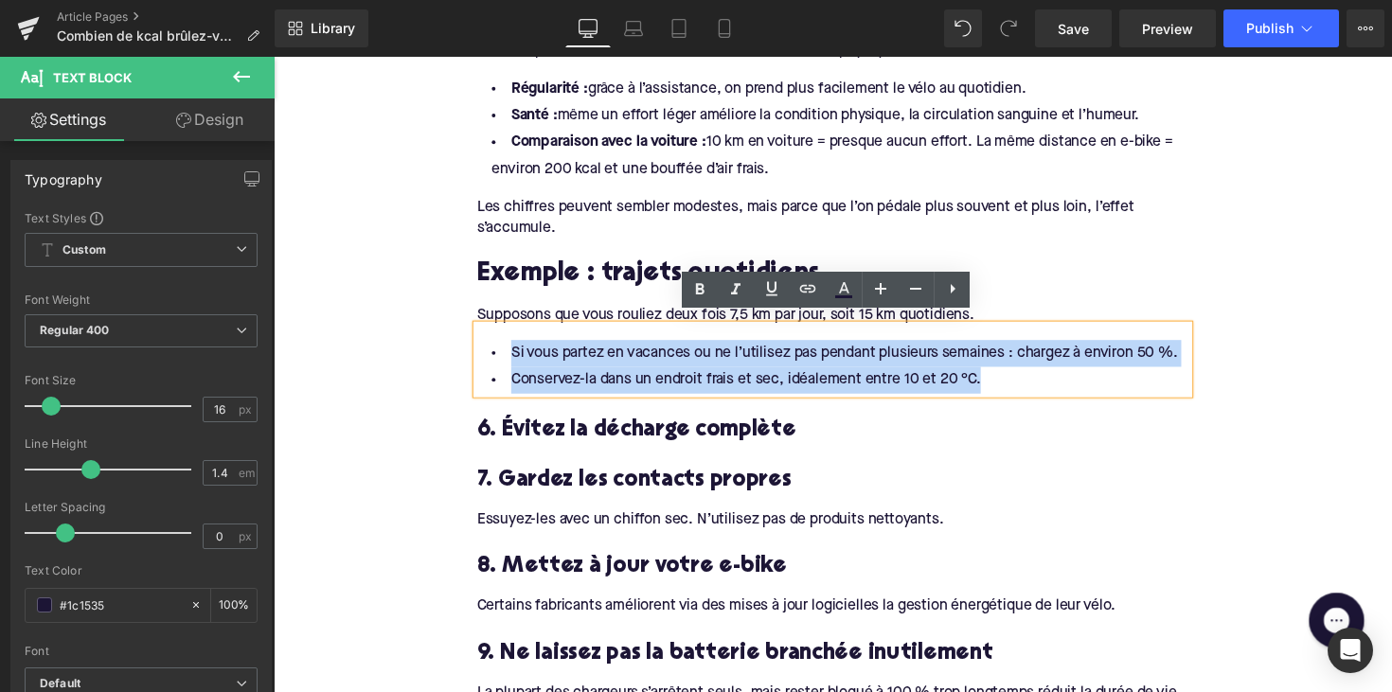
drag, startPoint x: 1010, startPoint y: 385, endPoint x: 394, endPoint y: 338, distance: 618.1
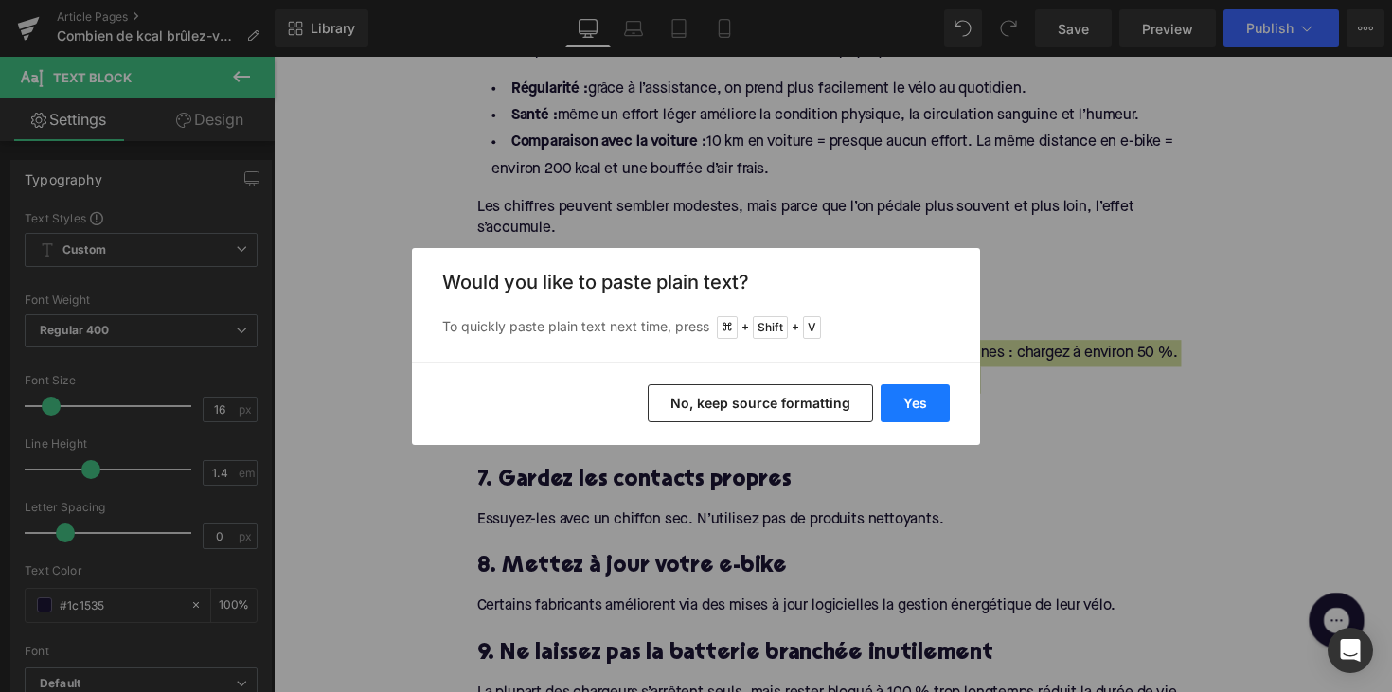
click at [905, 403] on button "Yes" at bounding box center [914, 403] width 69 height 38
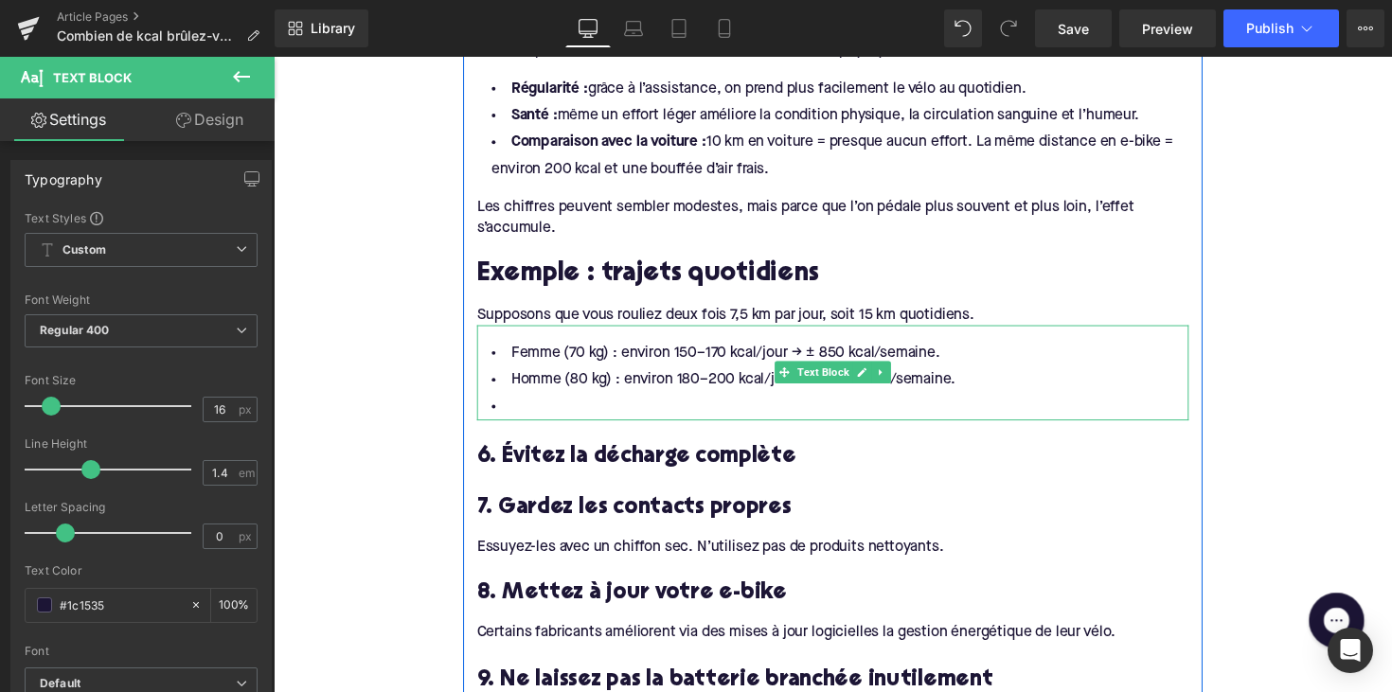
click at [622, 389] on li "Homme (80 kg) : environ 180–200 kcal/jour → ± 1000 kcal/semaine." at bounding box center [846, 388] width 729 height 27
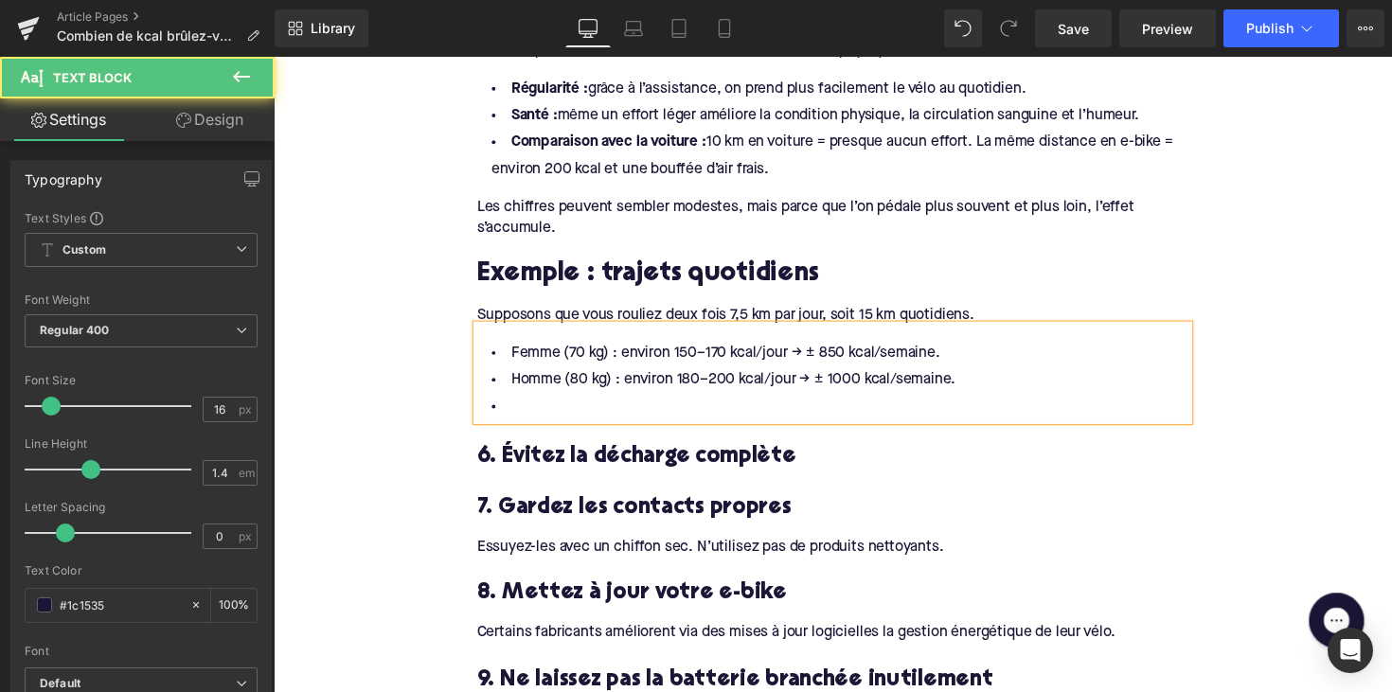
click at [561, 408] on li at bounding box center [846, 415] width 729 height 27
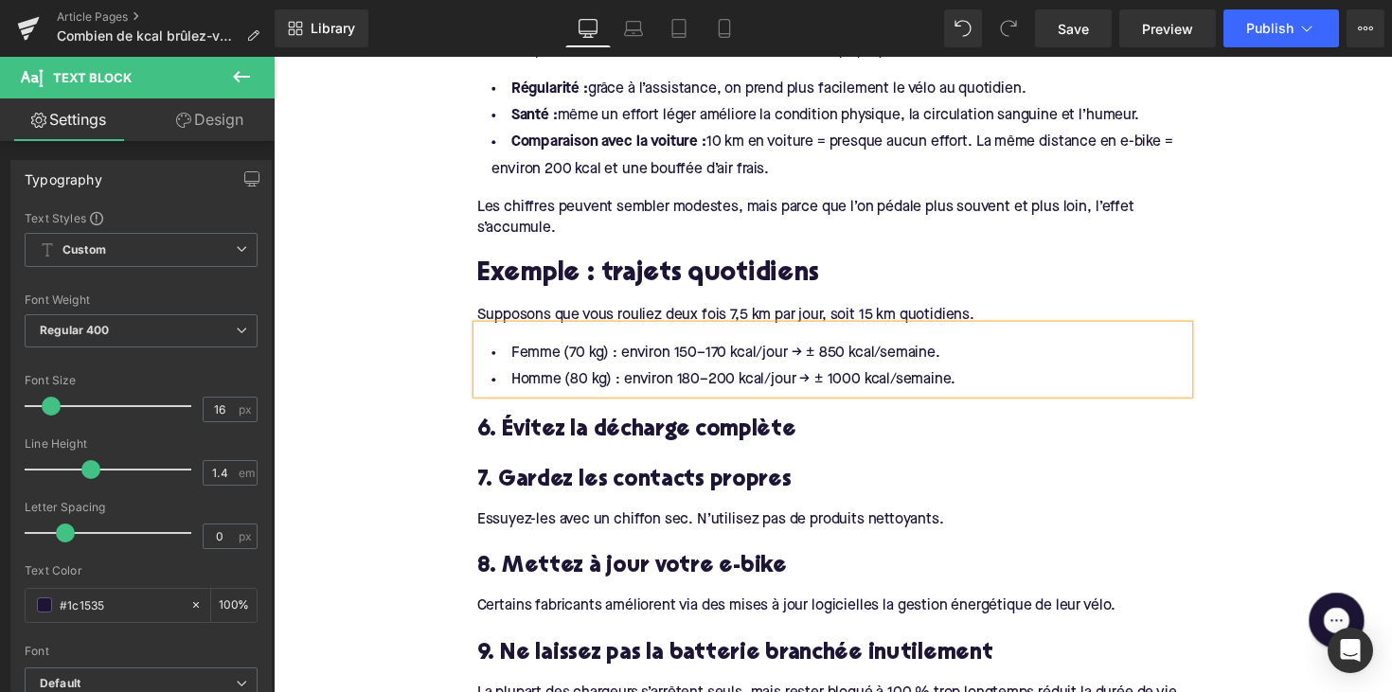
click at [586, 425] on h3 "6. Évitez la décharge complète" at bounding box center [846, 439] width 729 height 29
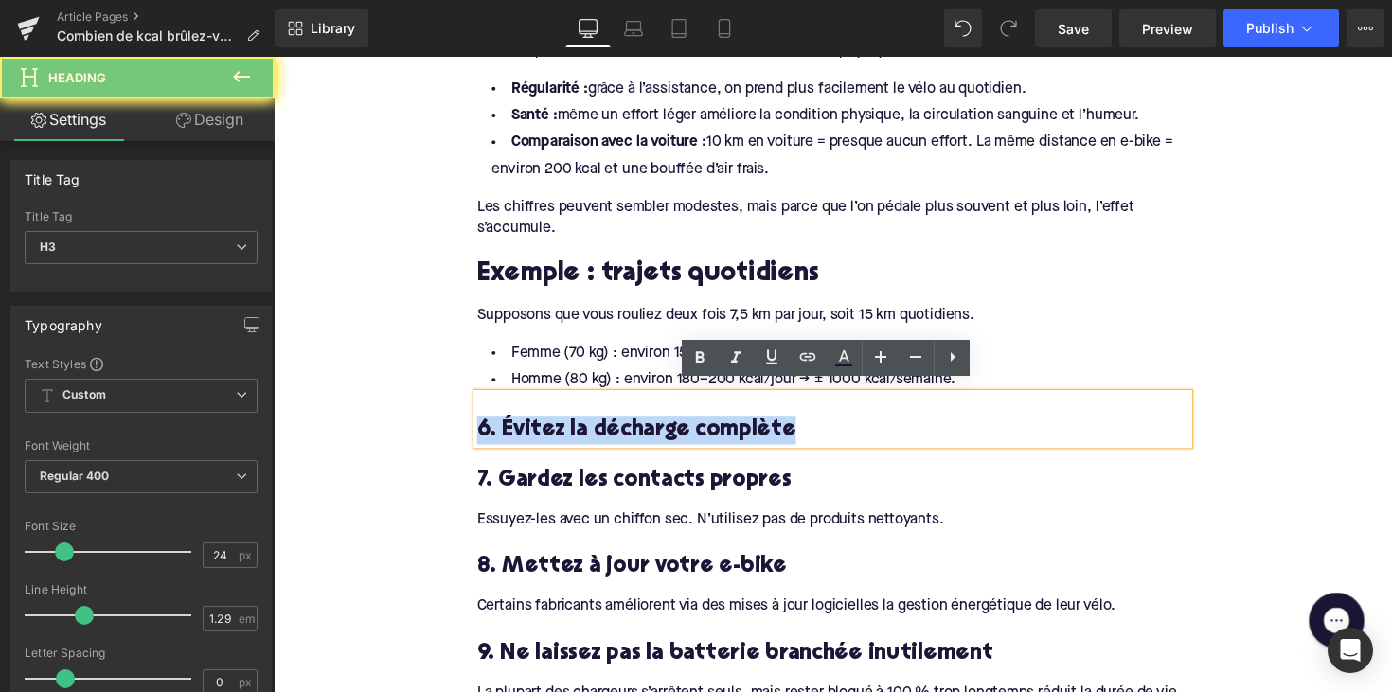
click at [586, 425] on h3 "6. Évitez la décharge complète" at bounding box center [846, 439] width 729 height 29
paste div
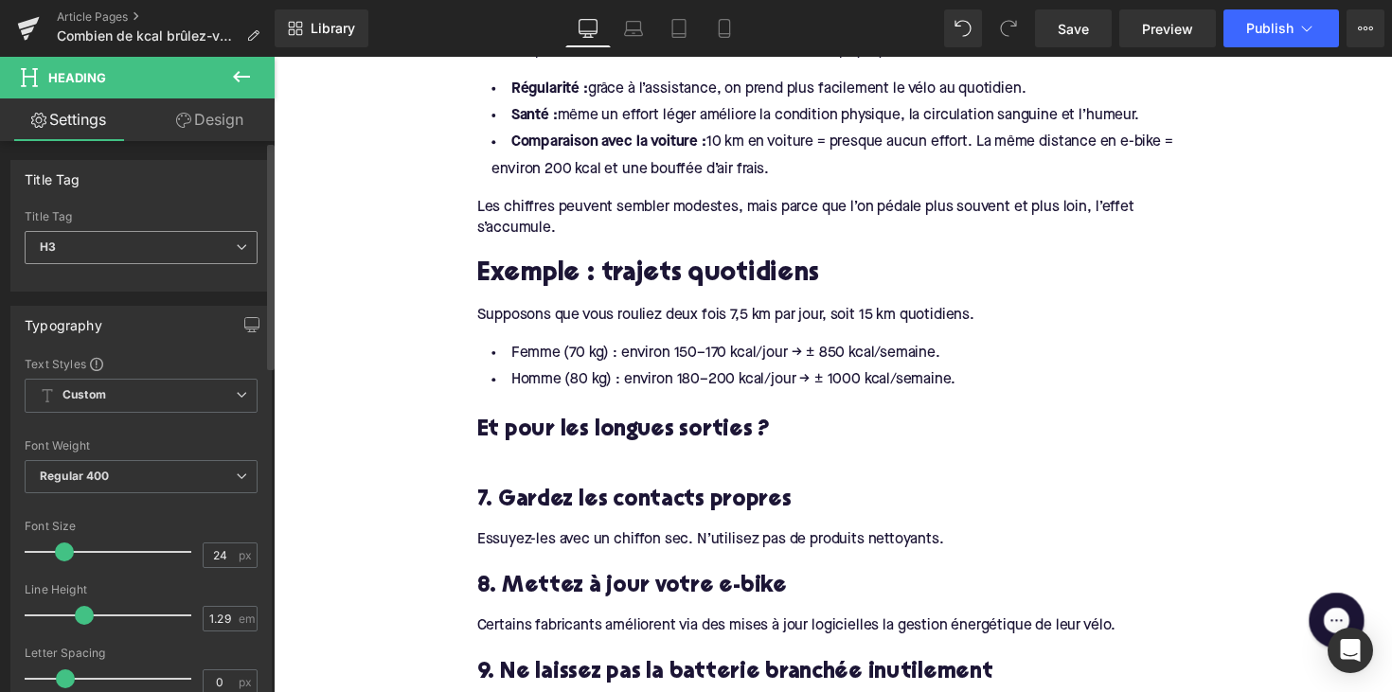
click at [180, 255] on span "H3" at bounding box center [141, 247] width 233 height 33
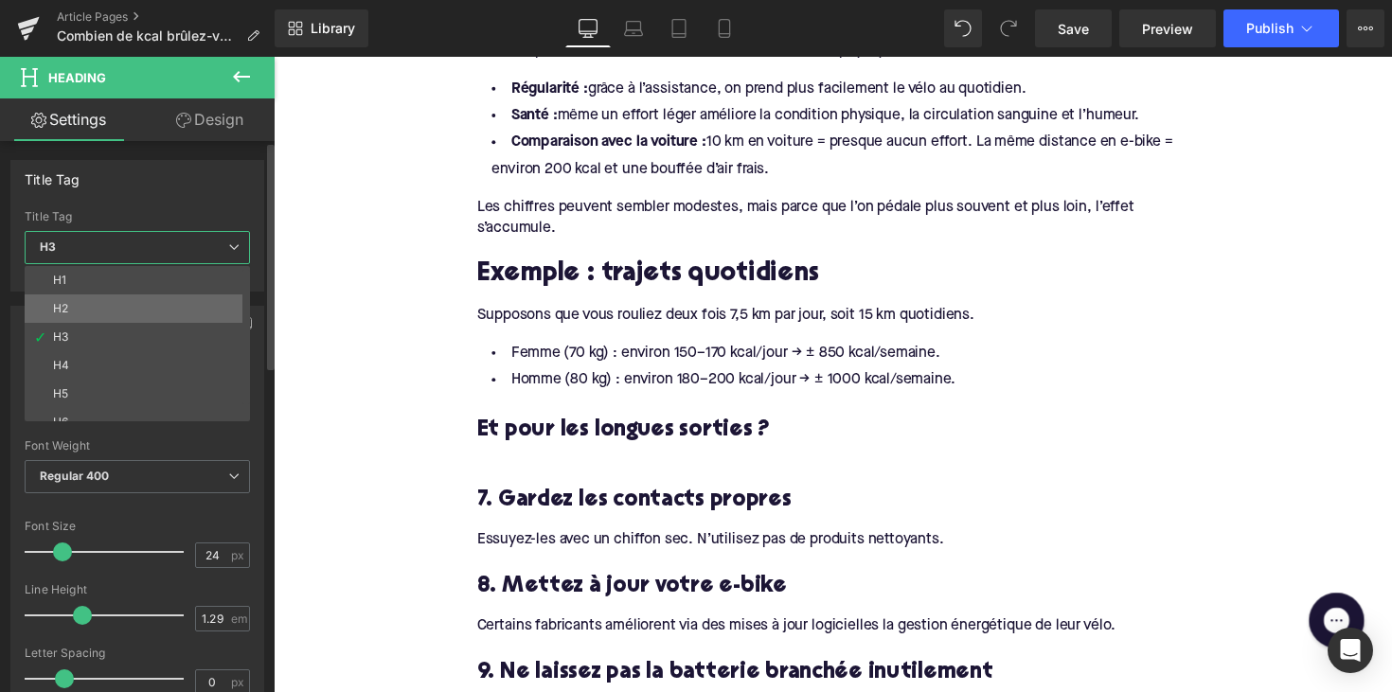
click at [167, 298] on li "H2" at bounding box center [142, 308] width 234 height 28
type input "28"
type input "1.11"
type input "100"
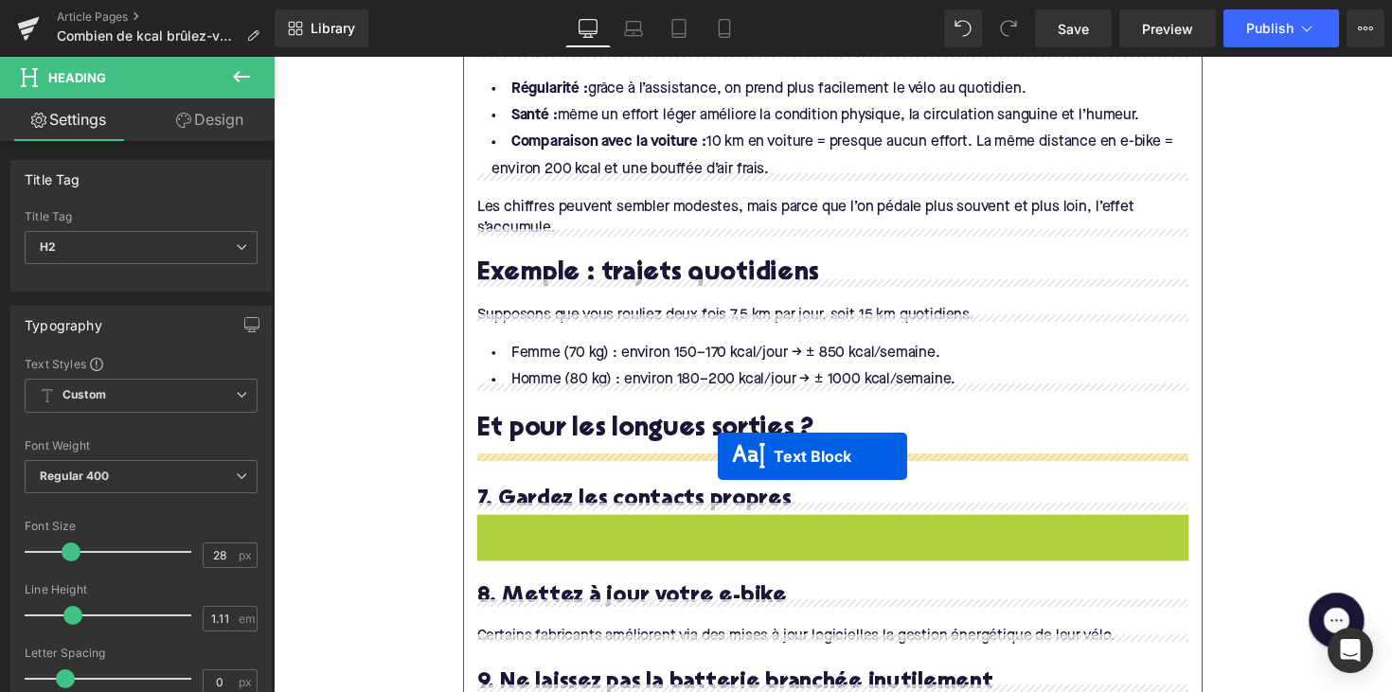
drag, startPoint x: 793, startPoint y: 532, endPoint x: 727, endPoint y: 460, distance: 97.8
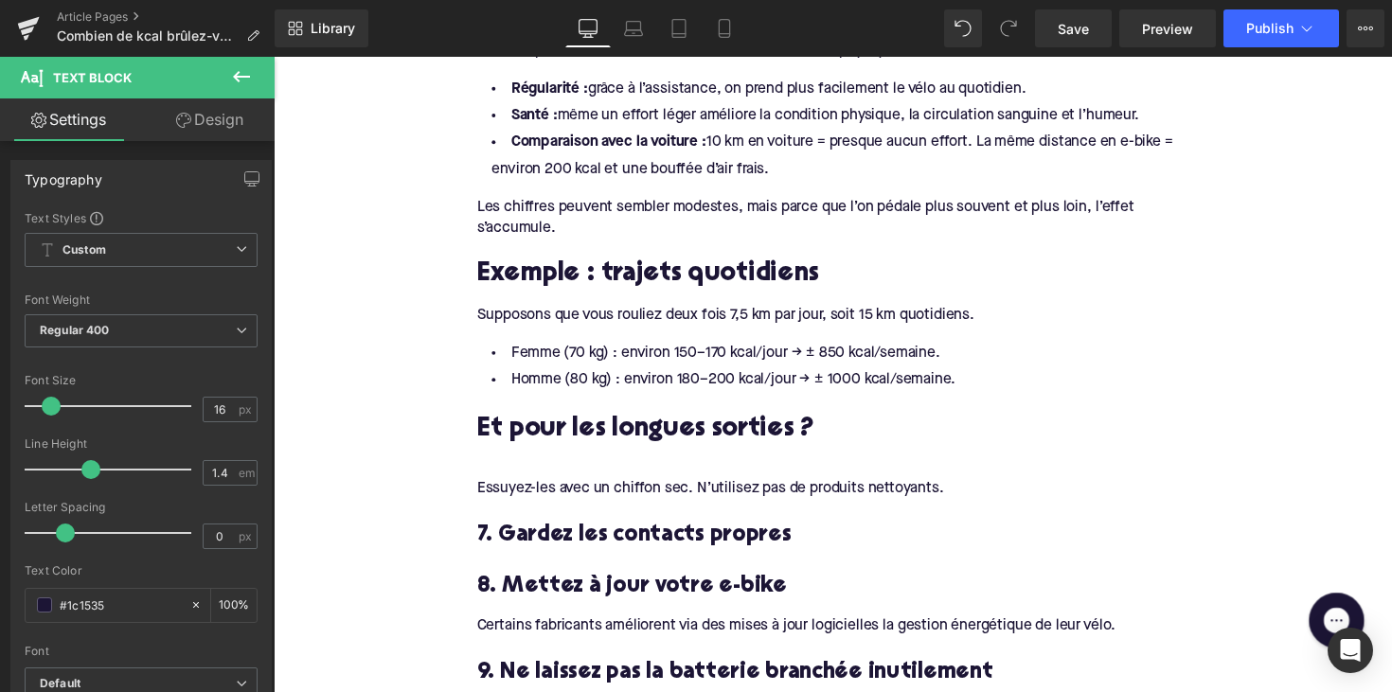
click at [609, 489] on div "Essuyez-les avec un chiffon sec. N’utilisez pas de produits nettoyants." at bounding box center [846, 499] width 729 height 21
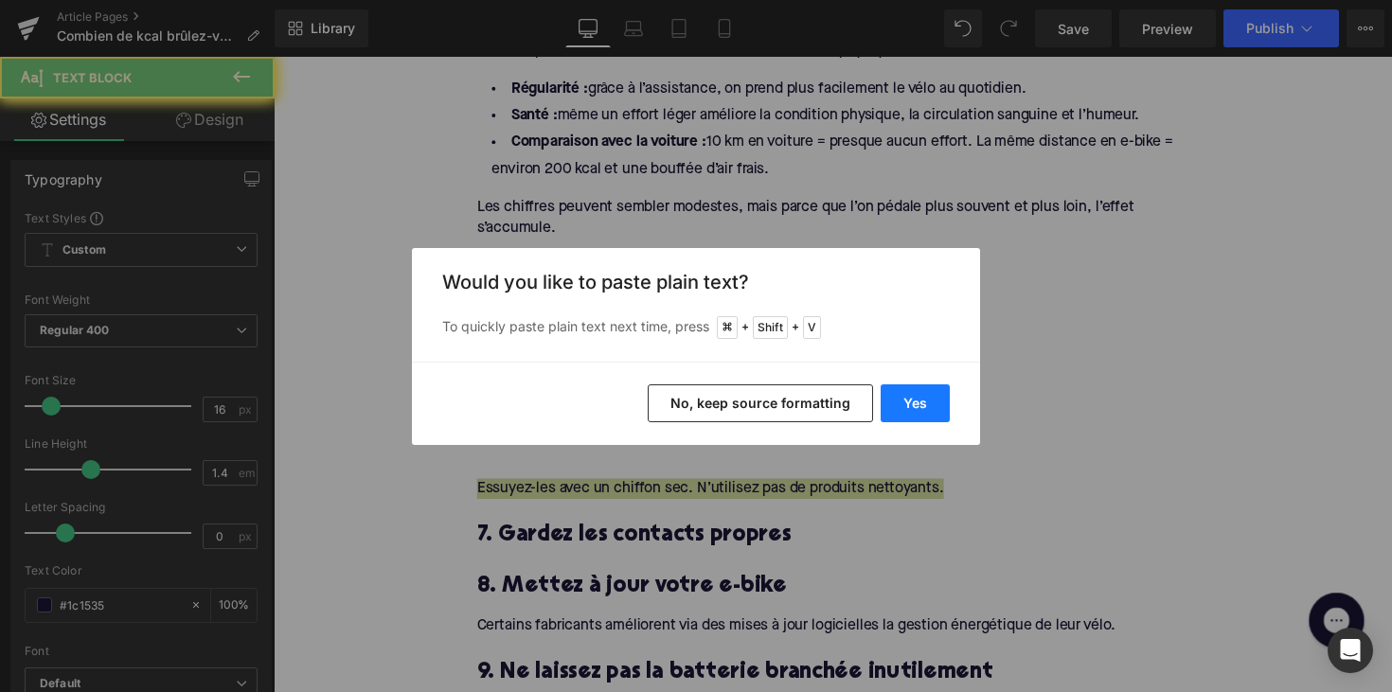
click at [909, 400] on button "Yes" at bounding box center [914, 403] width 69 height 38
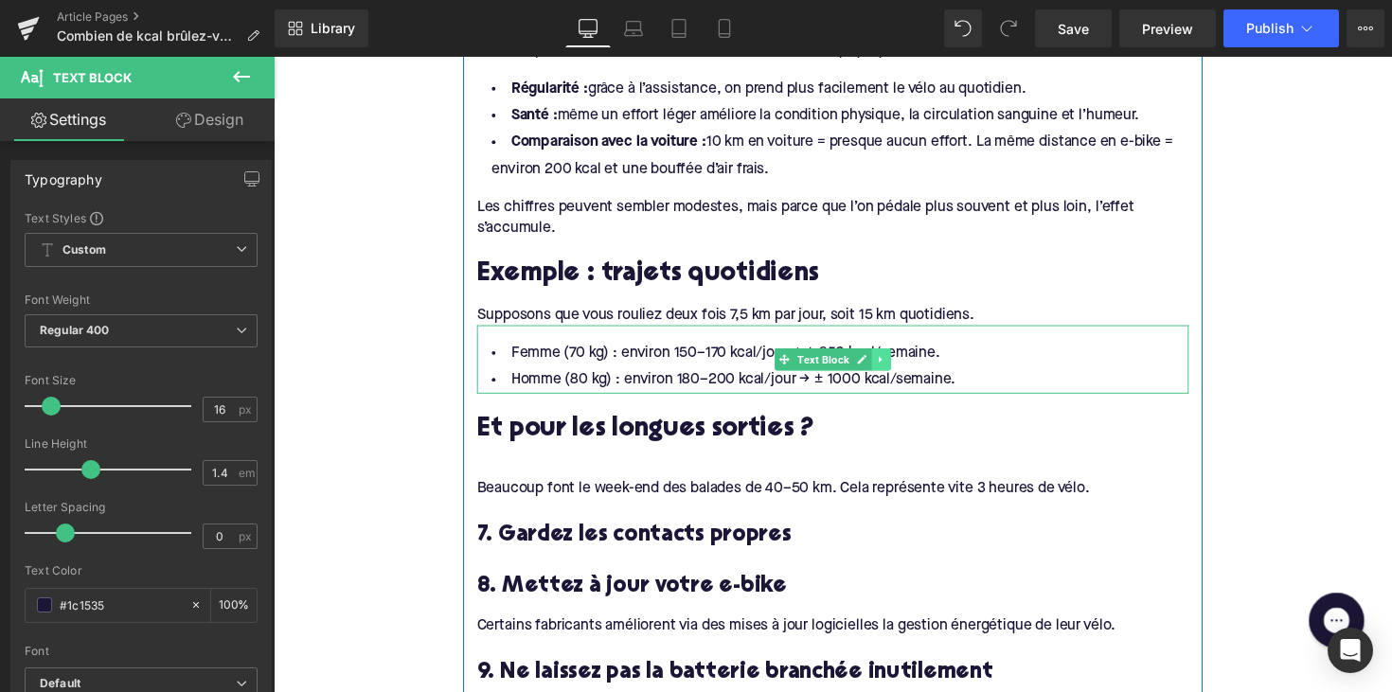
click at [896, 362] on icon at bounding box center [896, 367] width 10 height 11
click at [883, 362] on icon at bounding box center [885, 367] width 10 height 10
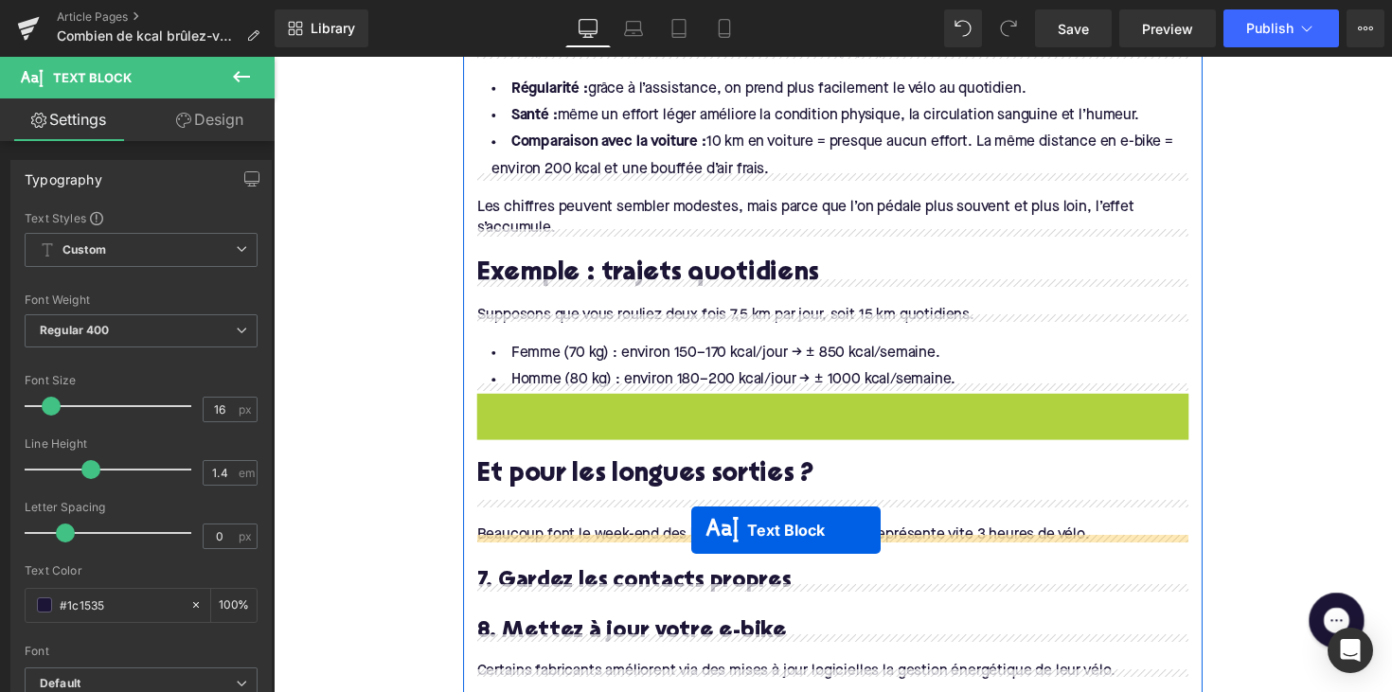
drag, startPoint x: 791, startPoint y: 426, endPoint x: 701, endPoint y: 541, distance: 146.4
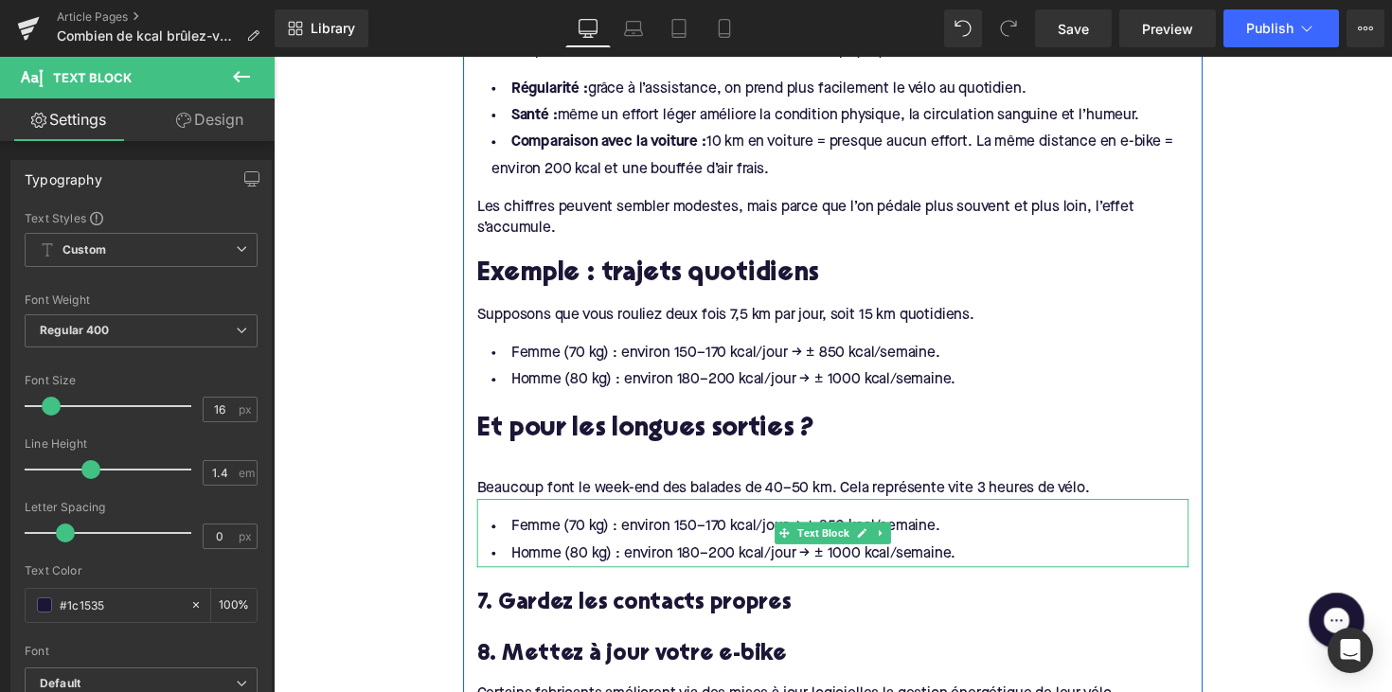
click at [601, 553] on li "Homme (80 kg) : environ 180–200 kcal/jour → ± 1000 kcal/semaine." at bounding box center [846, 566] width 729 height 27
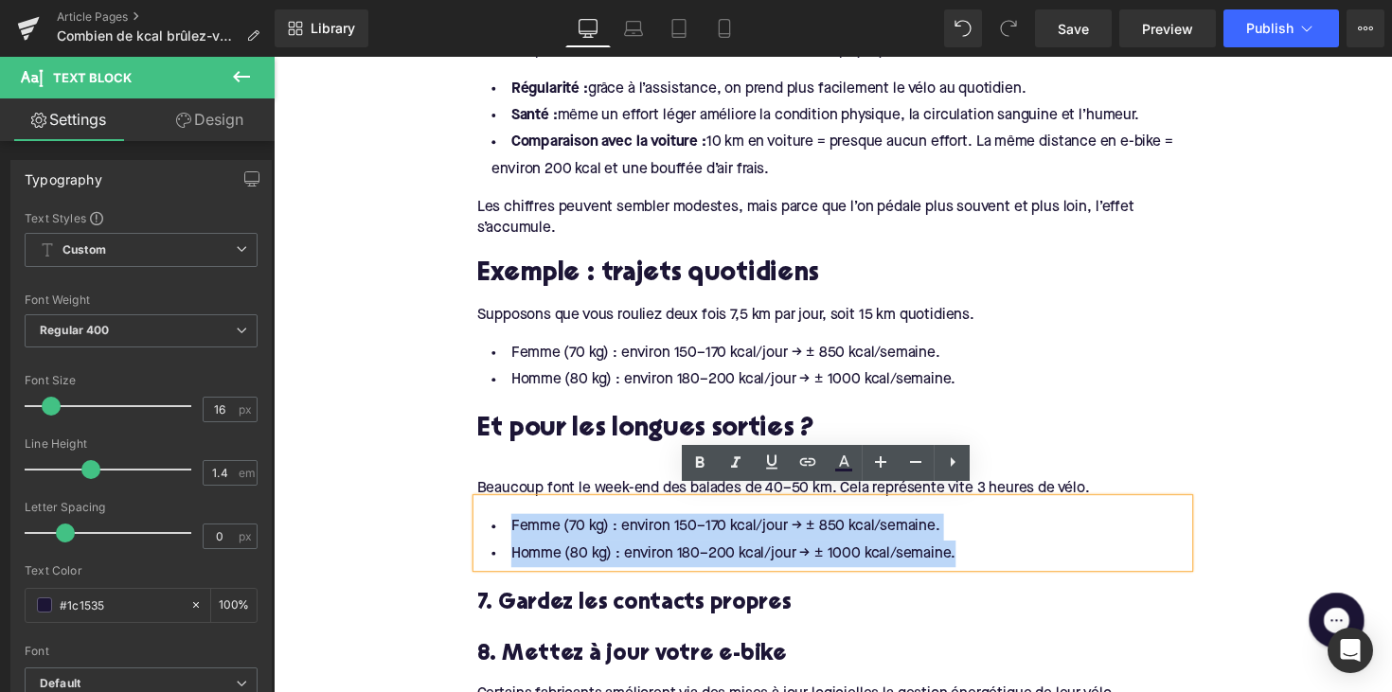
drag, startPoint x: 983, startPoint y: 558, endPoint x: 421, endPoint y: 532, distance: 562.0
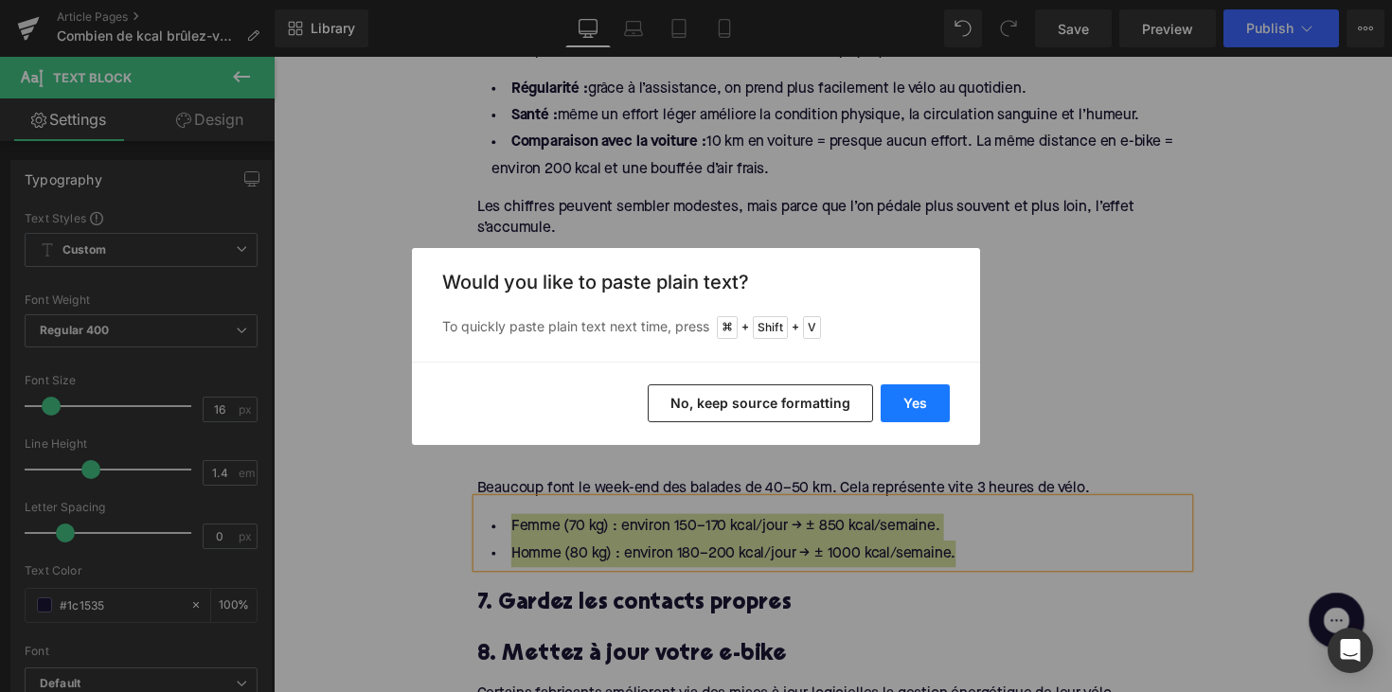
click at [932, 409] on button "Yes" at bounding box center [914, 403] width 69 height 38
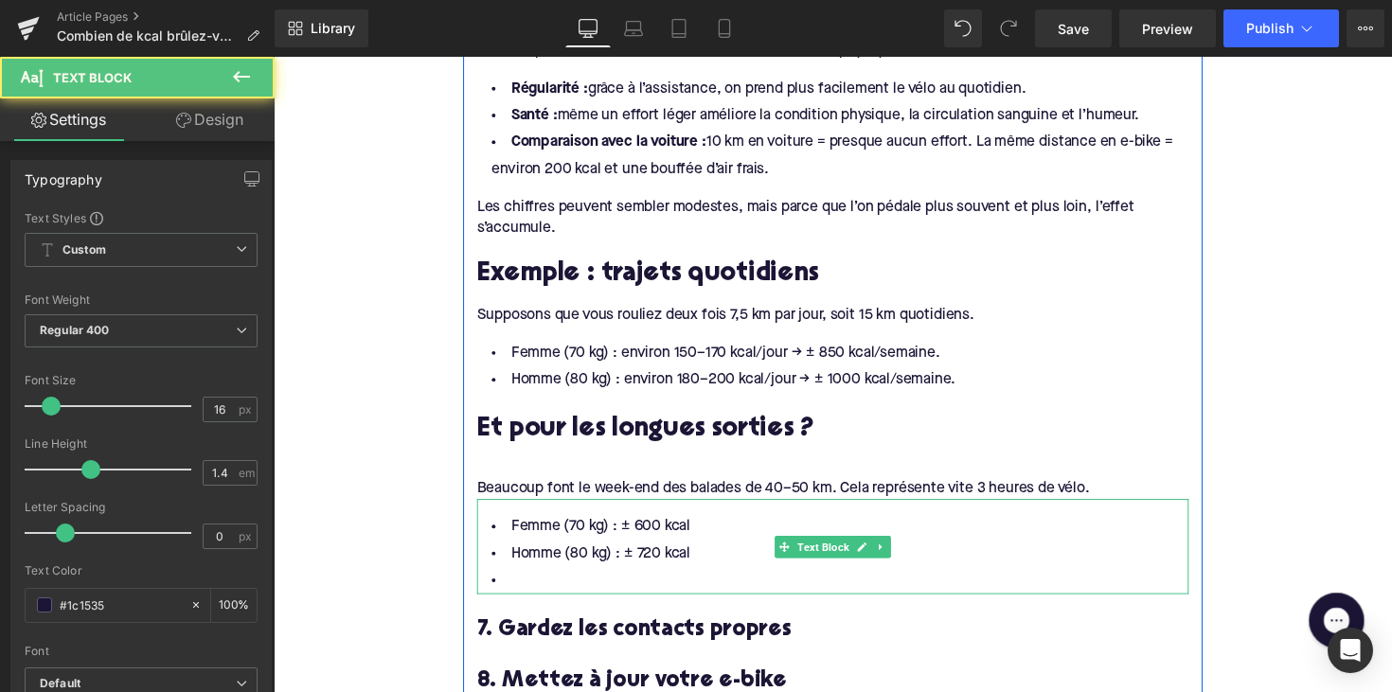
click at [601, 584] on li at bounding box center [846, 593] width 729 height 27
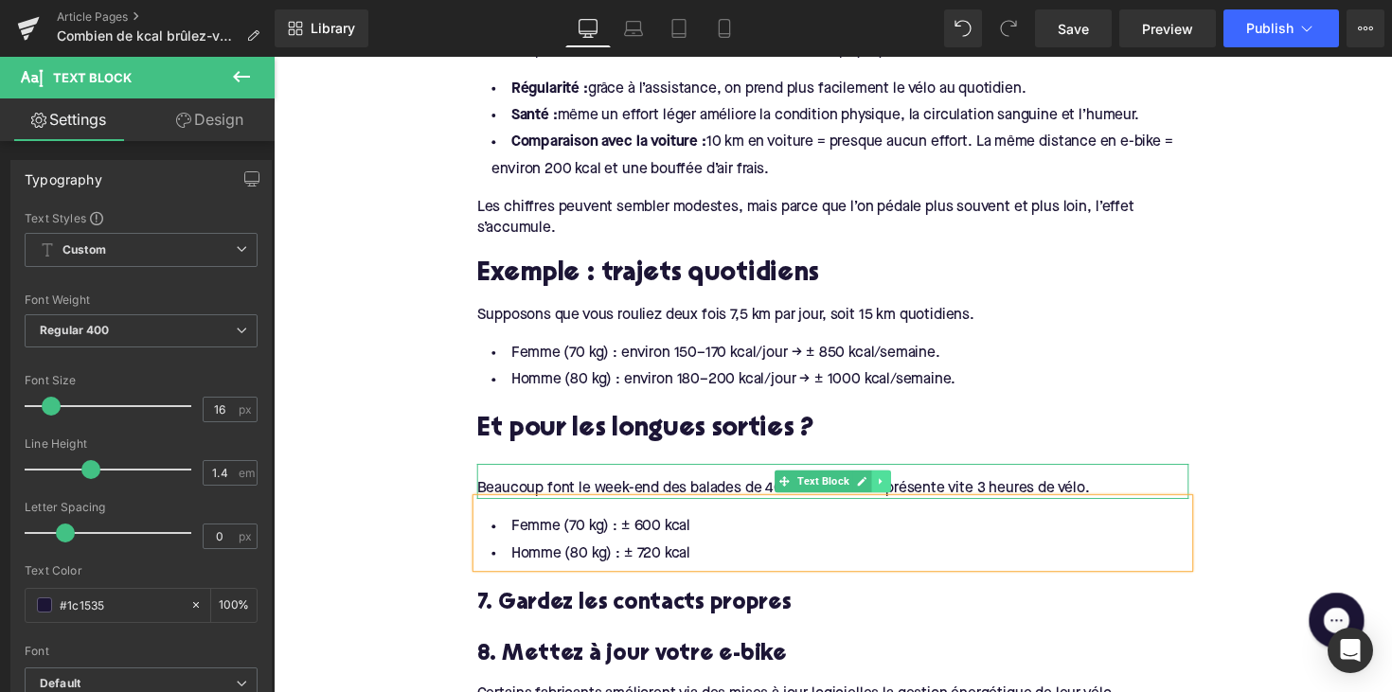
click at [896, 487] on icon at bounding box center [896, 492] width 10 height 11
click at [877, 485] on link at bounding box center [887, 492] width 20 height 23
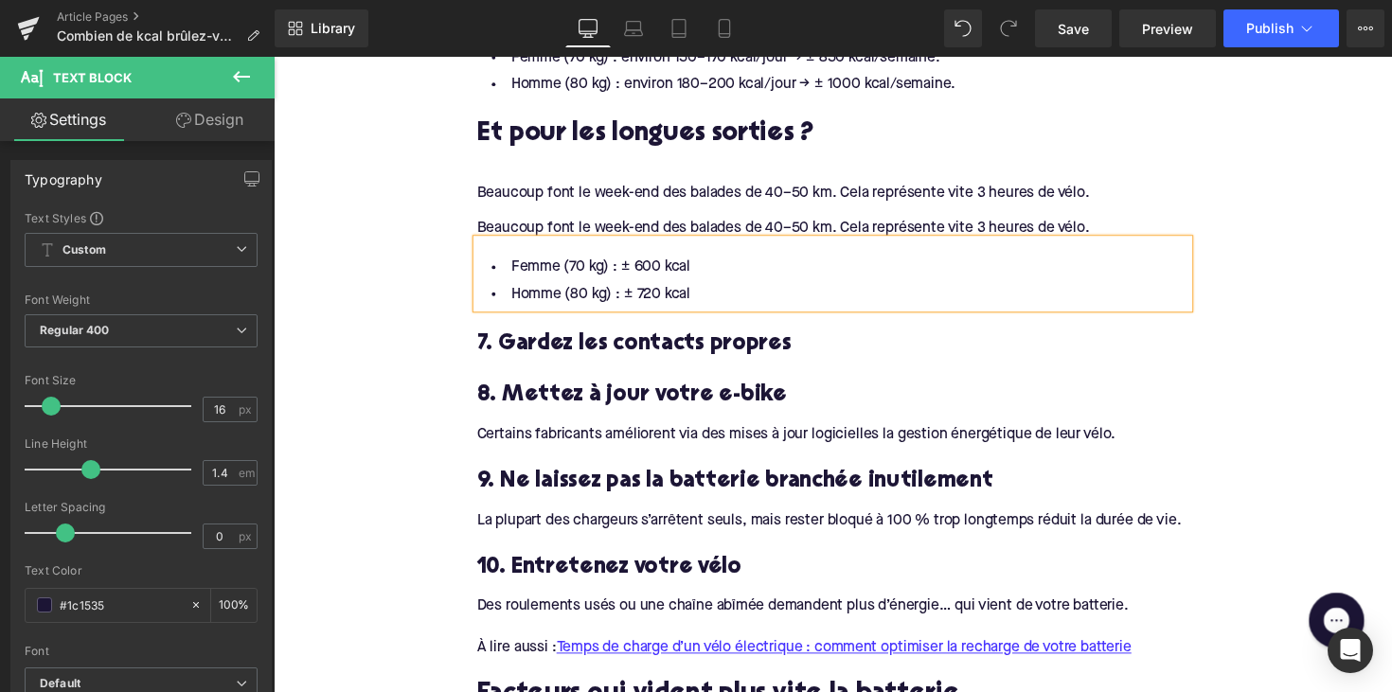
scroll to position [2600, 0]
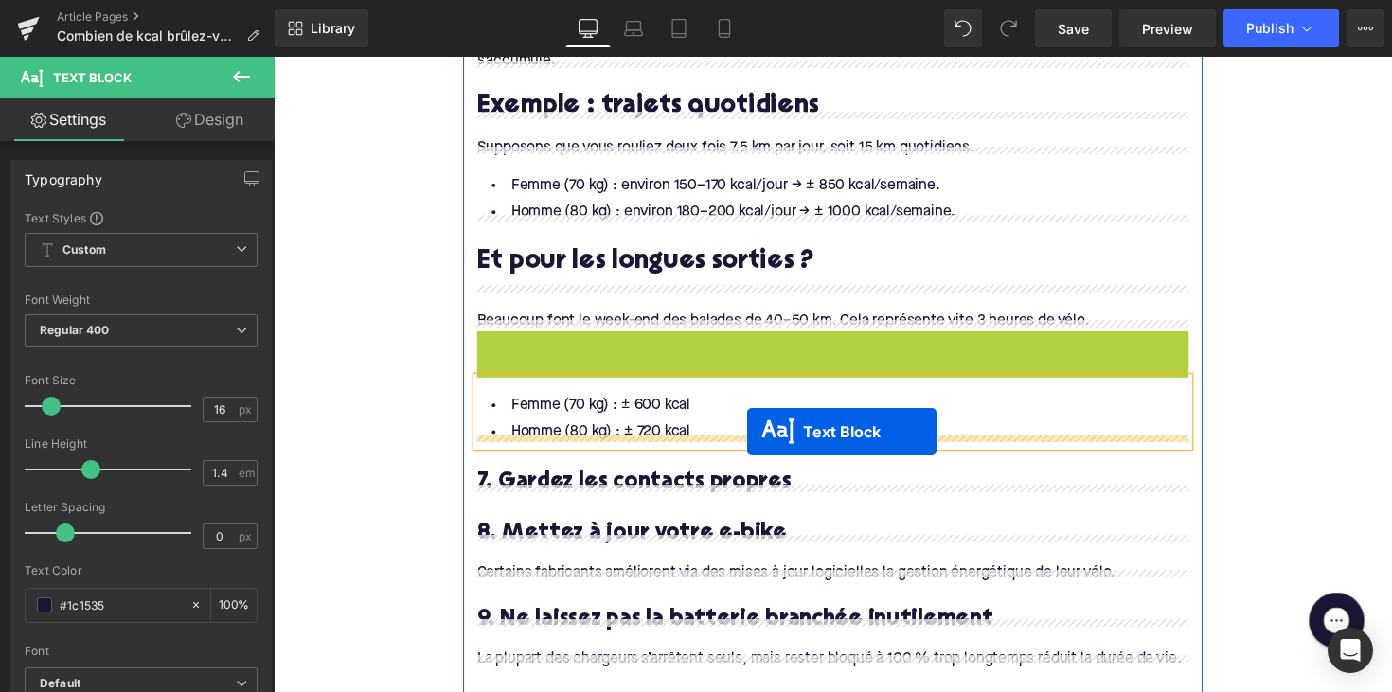
drag, startPoint x: 800, startPoint y: 354, endPoint x: 758, endPoint y: 441, distance: 96.5
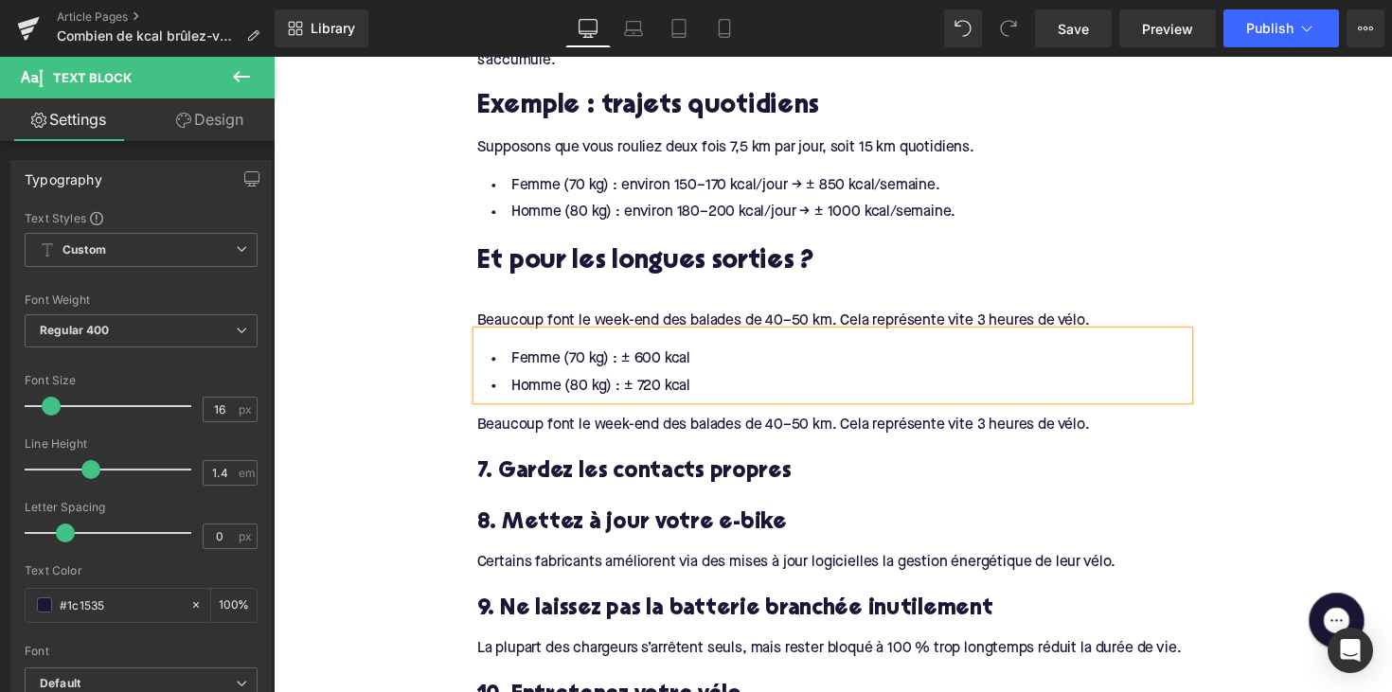
click at [628, 423] on div "Beaucoup font le week-end des balades de 40–50 km. Cela représente vite 3 heure…" at bounding box center [846, 433] width 729 height 21
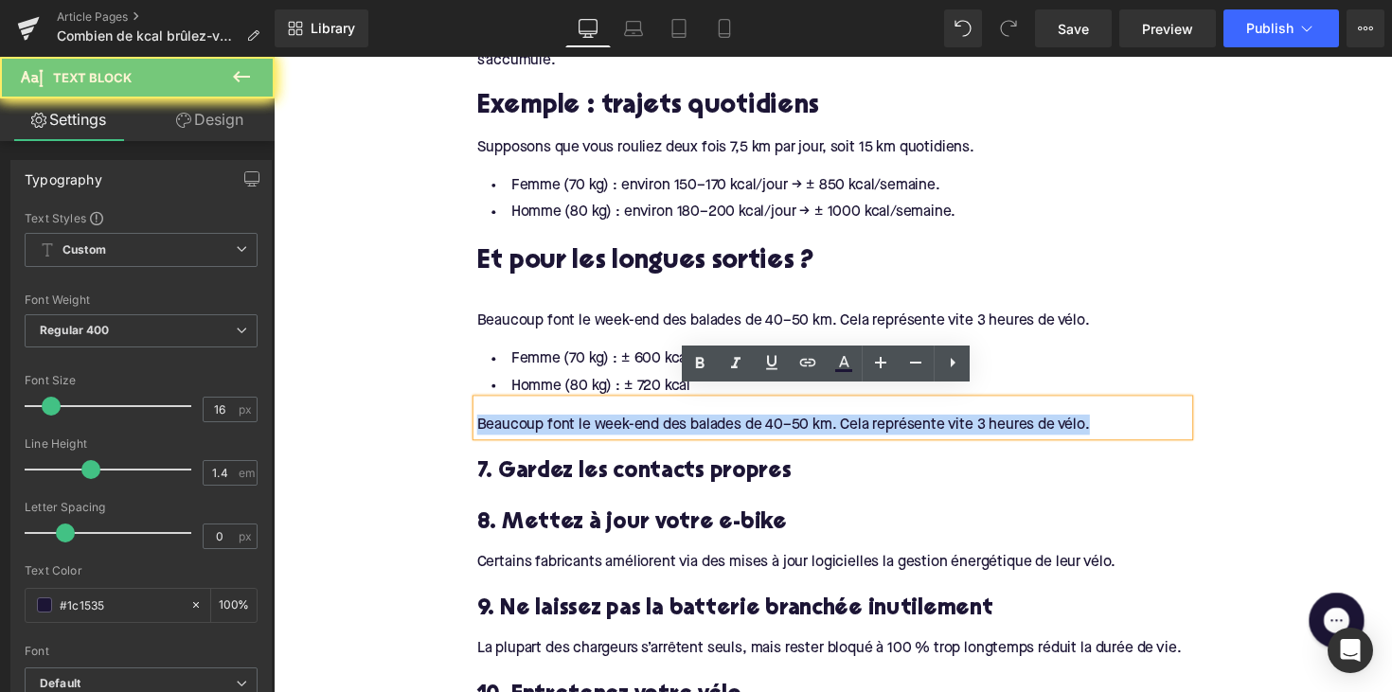
click at [628, 423] on div "Beaucoup font le week-end des balades de 40–50 km. Cela représente vite 3 heure…" at bounding box center [846, 433] width 729 height 21
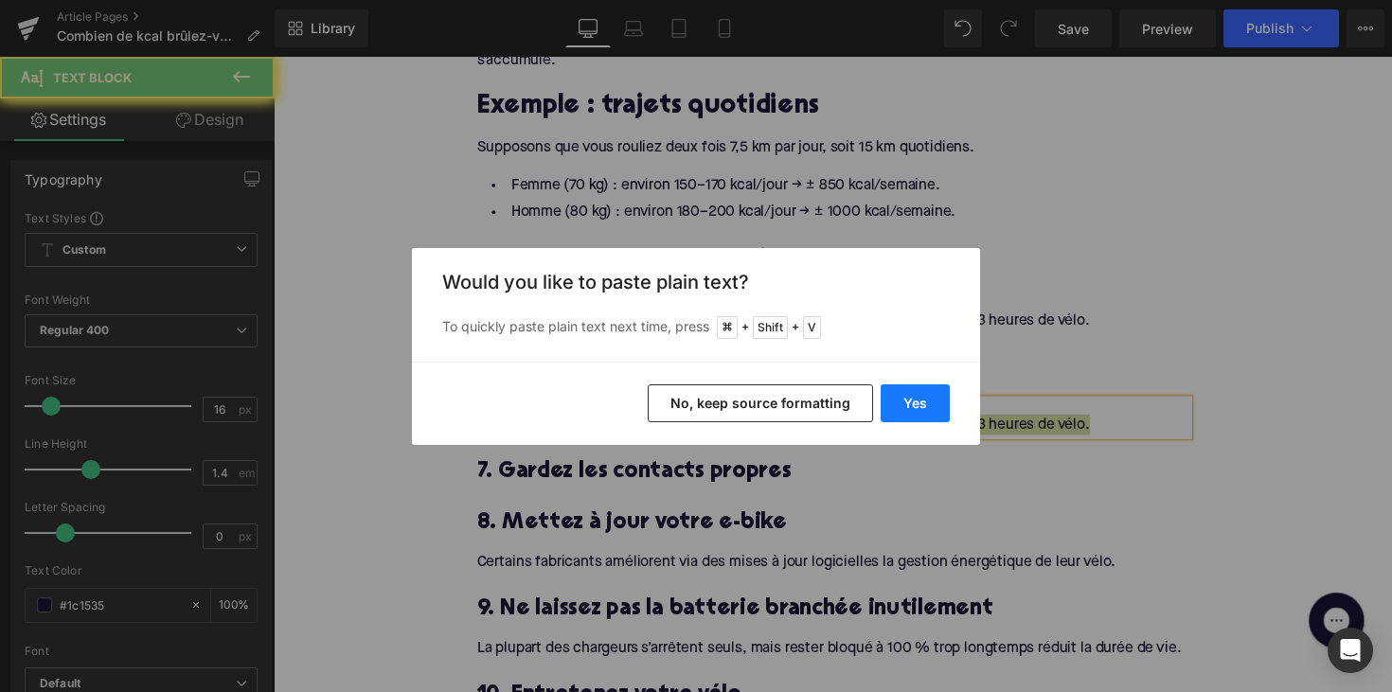
click at [917, 410] on button "Yes" at bounding box center [914, 403] width 69 height 38
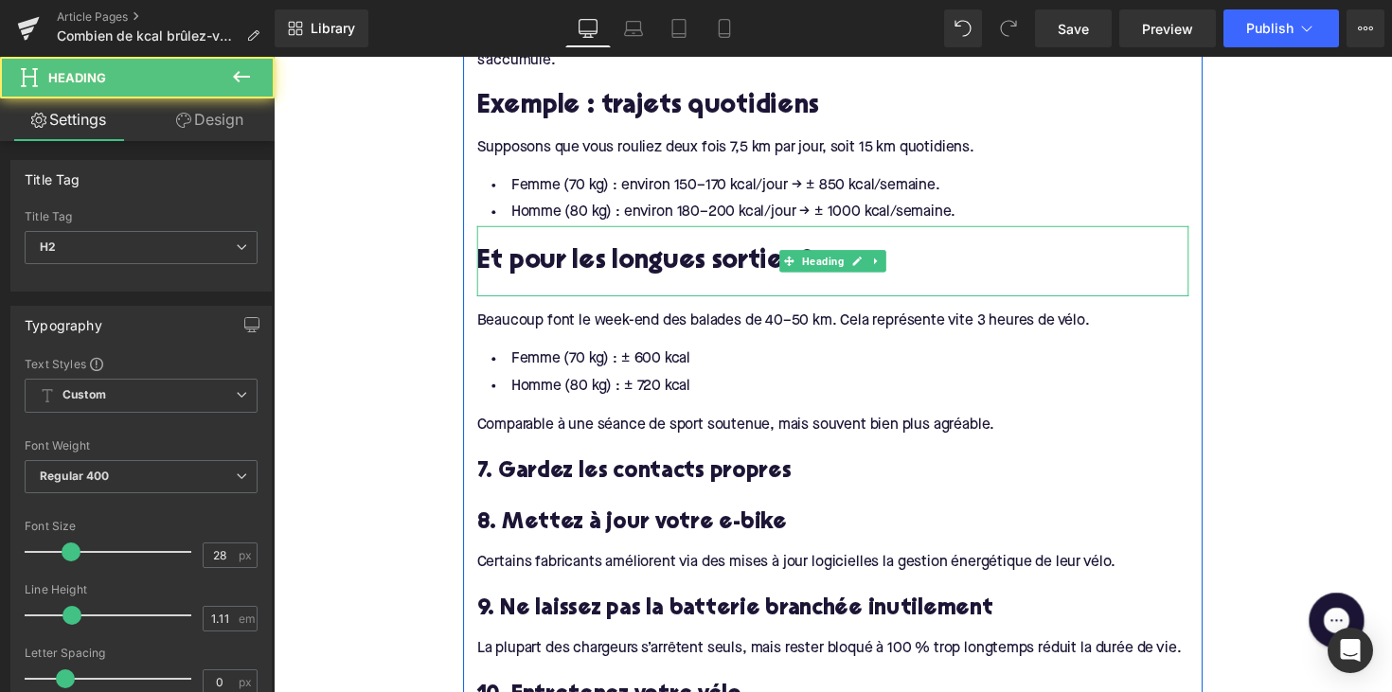
click at [517, 282] on div at bounding box center [846, 292] width 729 height 20
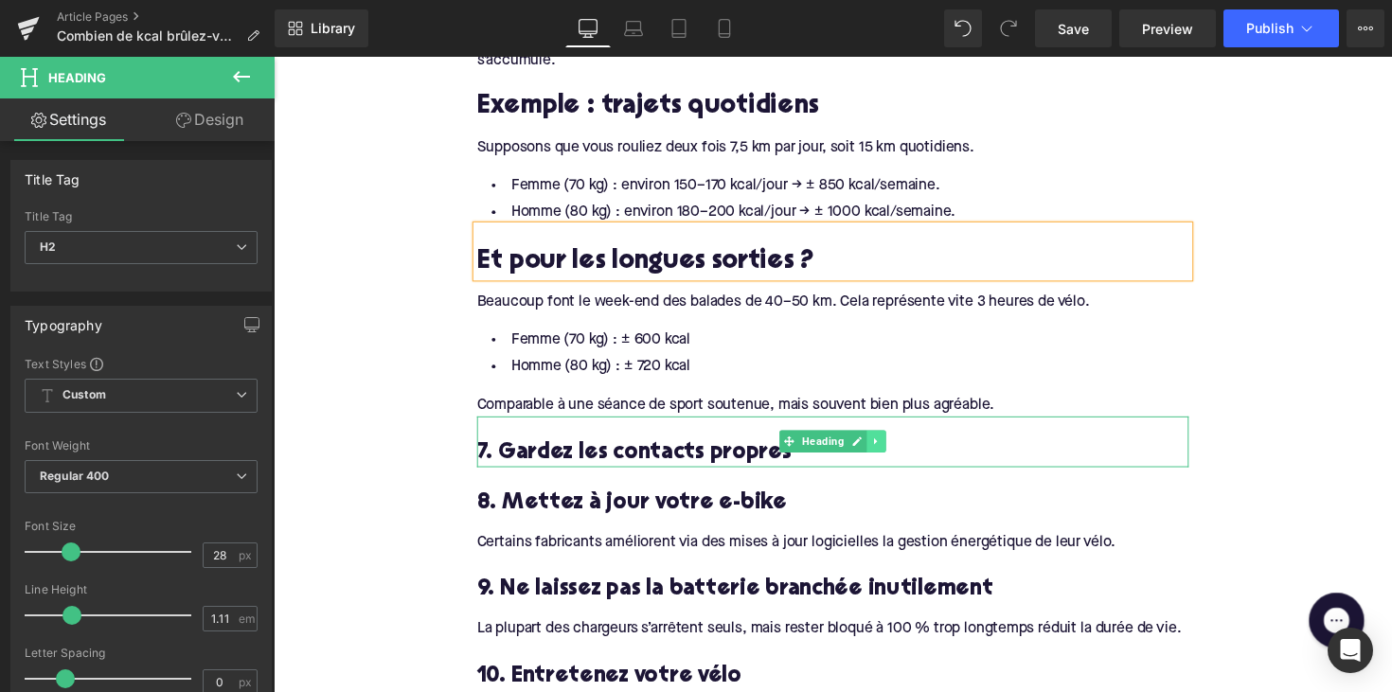
click at [888, 445] on icon at bounding box center [891, 450] width 10 height 11
click at [898, 446] on icon at bounding box center [901, 451] width 10 height 10
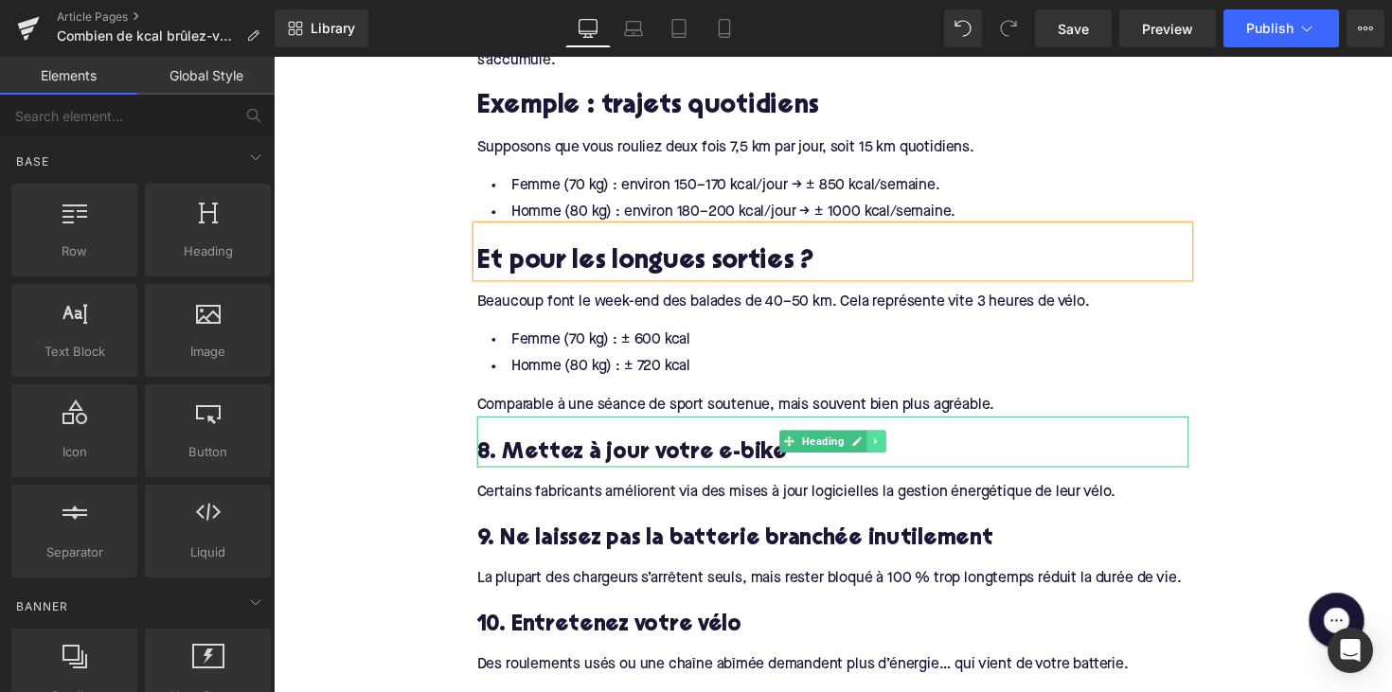
click at [888, 445] on icon at bounding box center [891, 450] width 10 height 11
click at [896, 446] on icon at bounding box center [901, 451] width 10 height 10
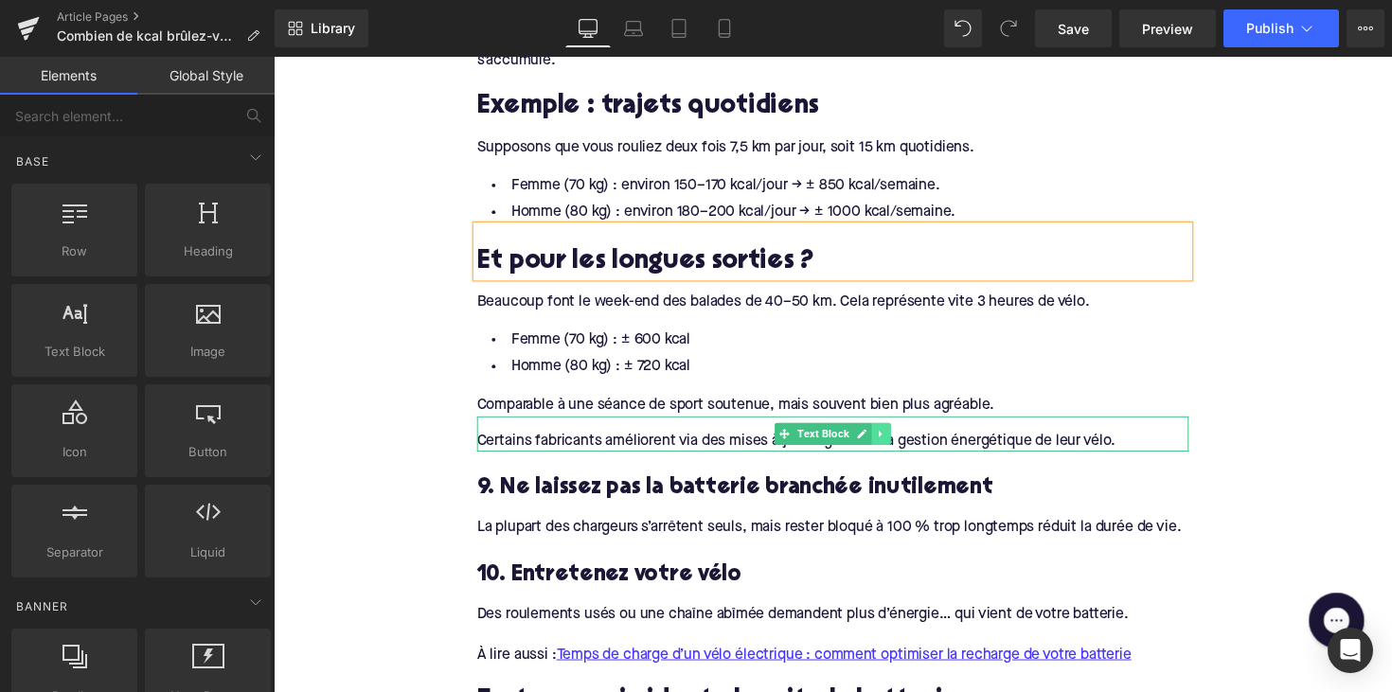
click at [891, 437] on icon at bounding box center [896, 442] width 10 height 11
click at [900, 437] on icon at bounding box center [905, 442] width 10 height 10
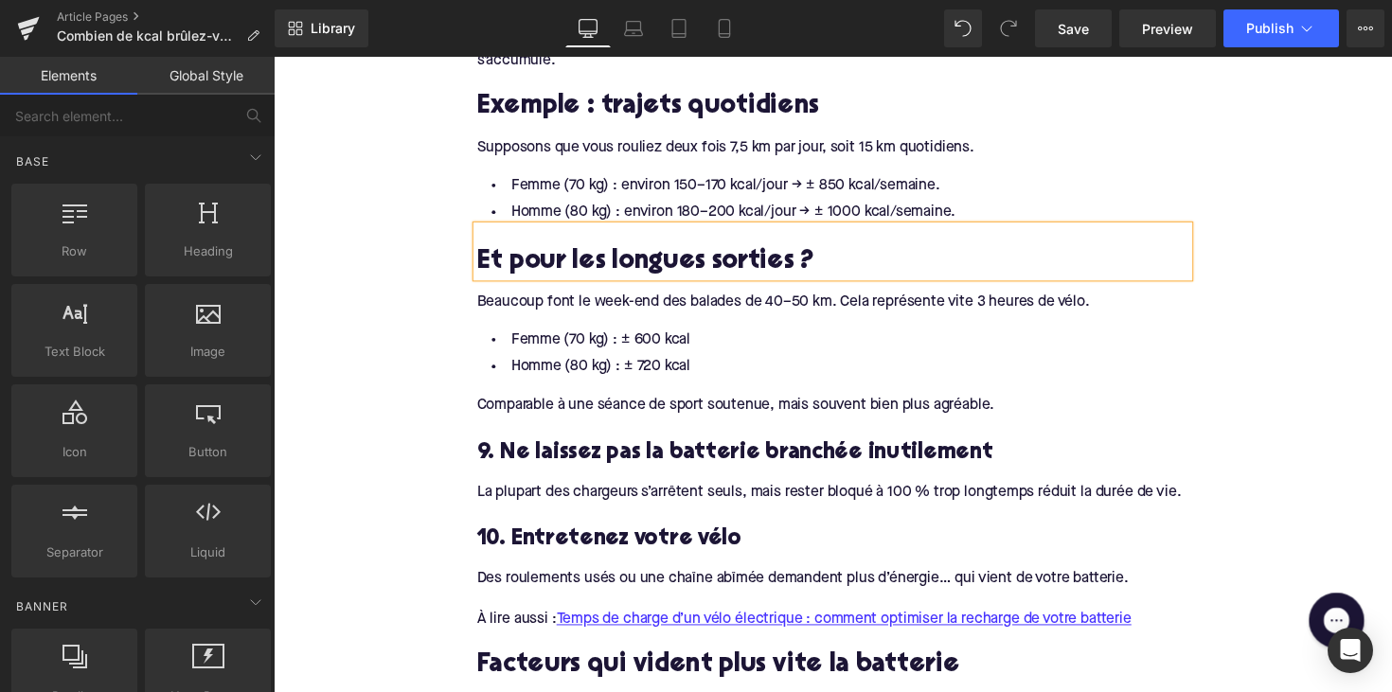
click at [638, 448] on h3 "9. Ne laissez pas la batterie branchée inutilement" at bounding box center [846, 462] width 729 height 29
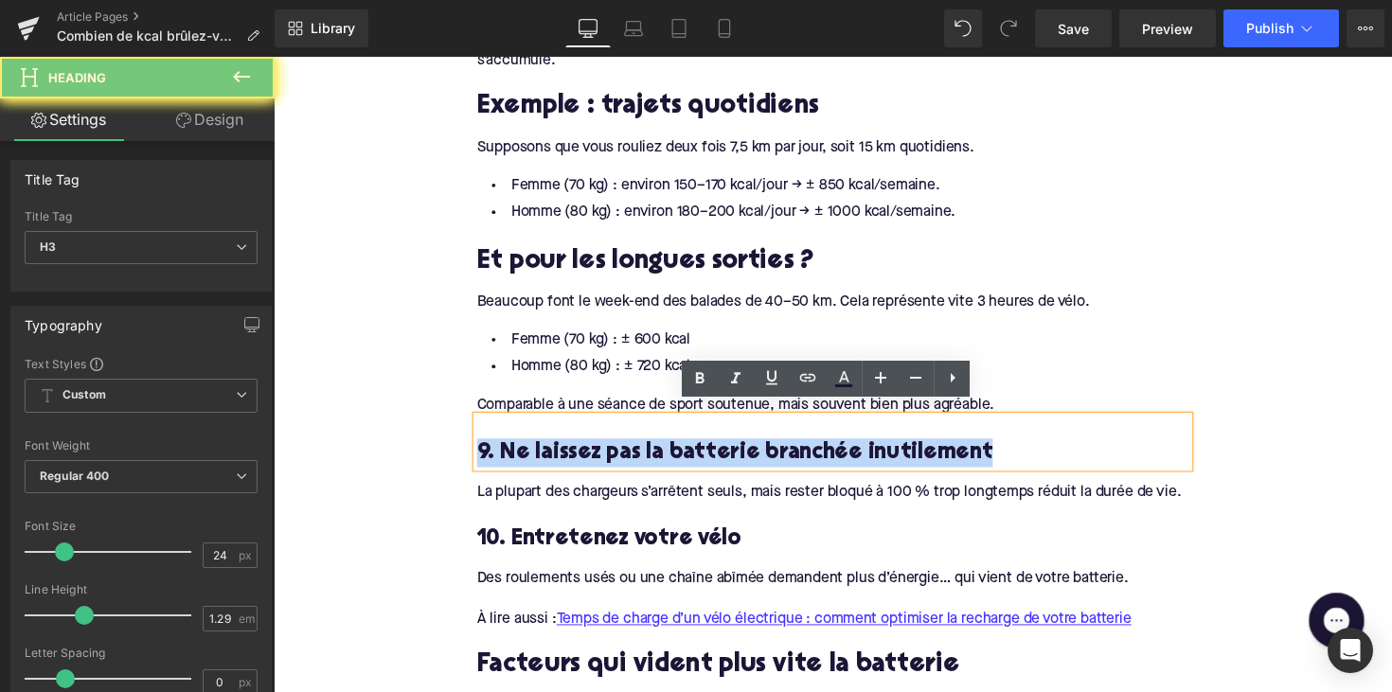
paste div
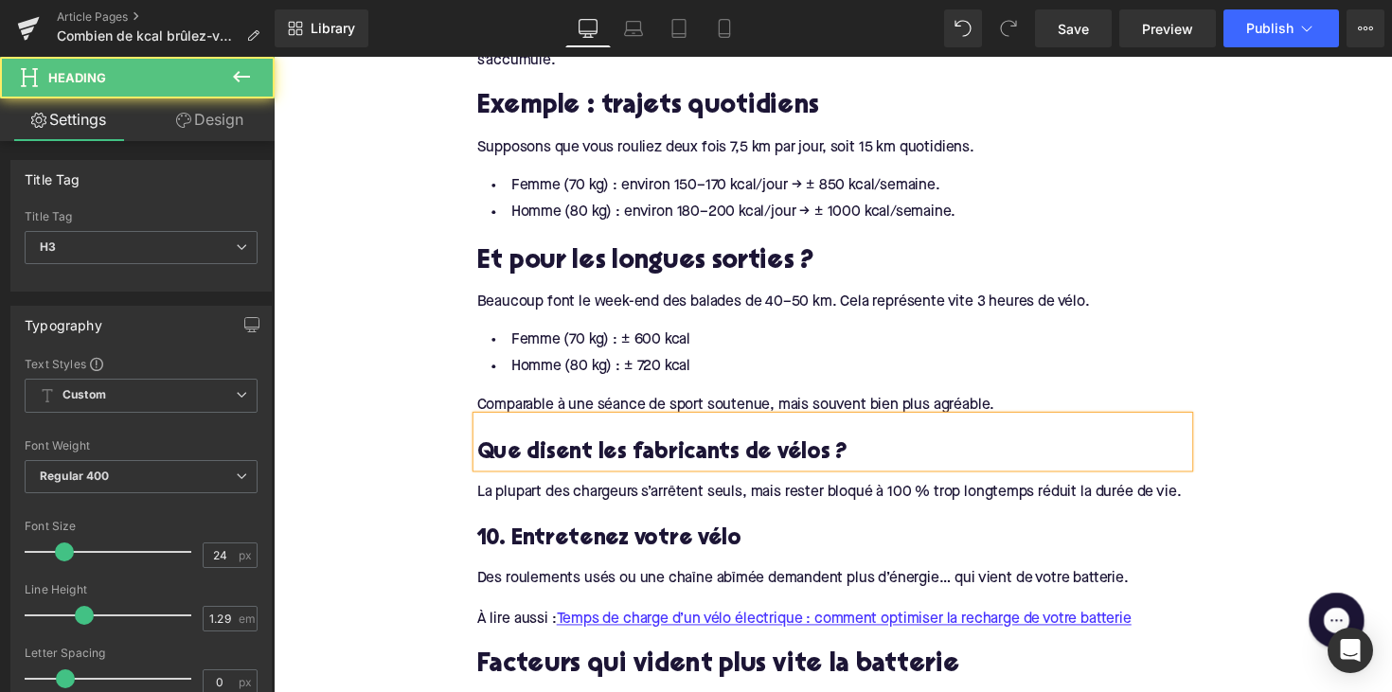
click at [652, 458] on h3 "Que disent les fabricants de vélos ?" at bounding box center [846, 462] width 729 height 29
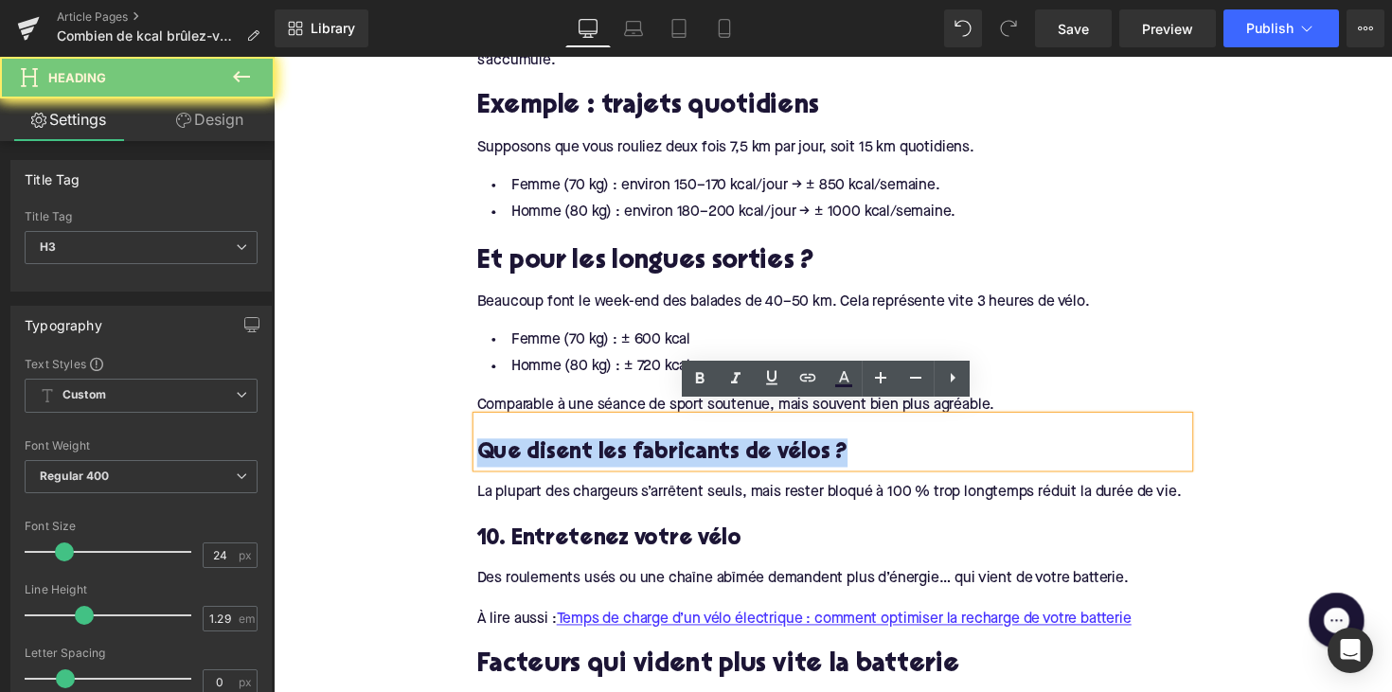
click at [652, 458] on h3 "Que disent les fabricants de vélos ?" at bounding box center [846, 462] width 729 height 29
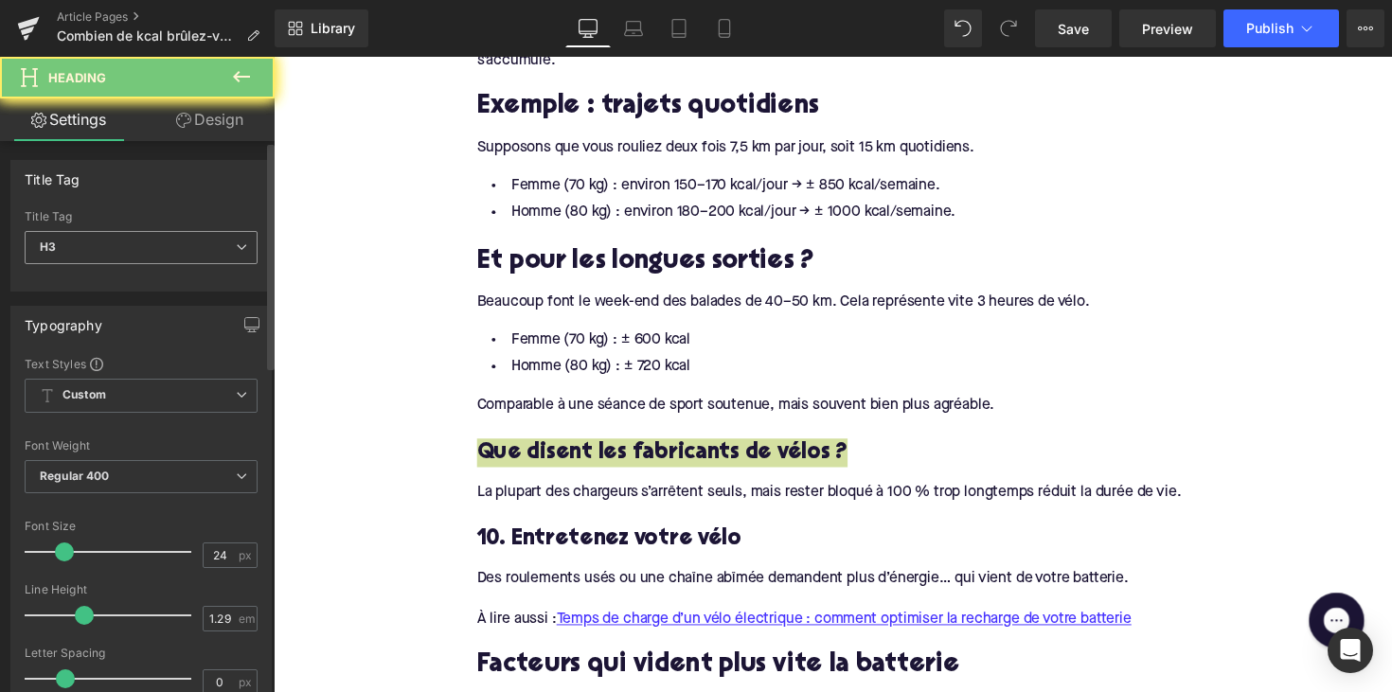
click at [150, 254] on span "H3" at bounding box center [141, 247] width 233 height 33
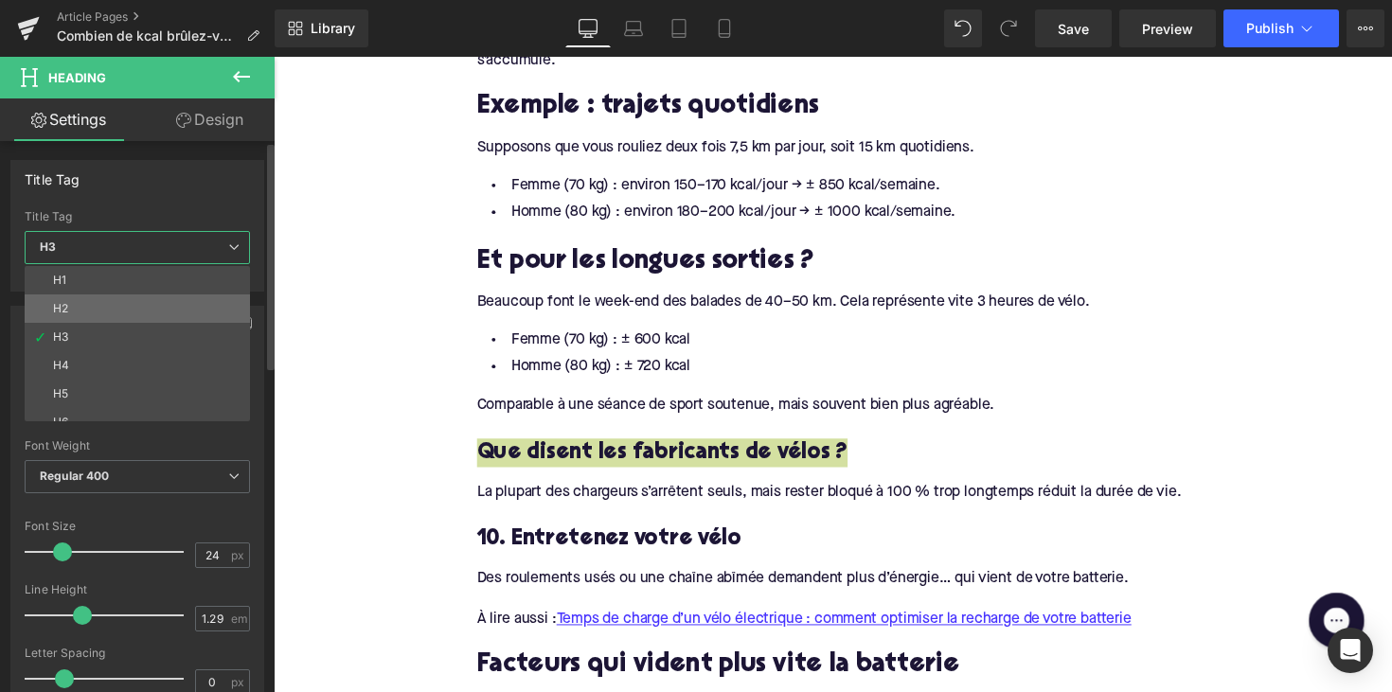
click at [130, 300] on li "H2" at bounding box center [142, 308] width 234 height 28
type input "28"
type input "1.11"
type input "100"
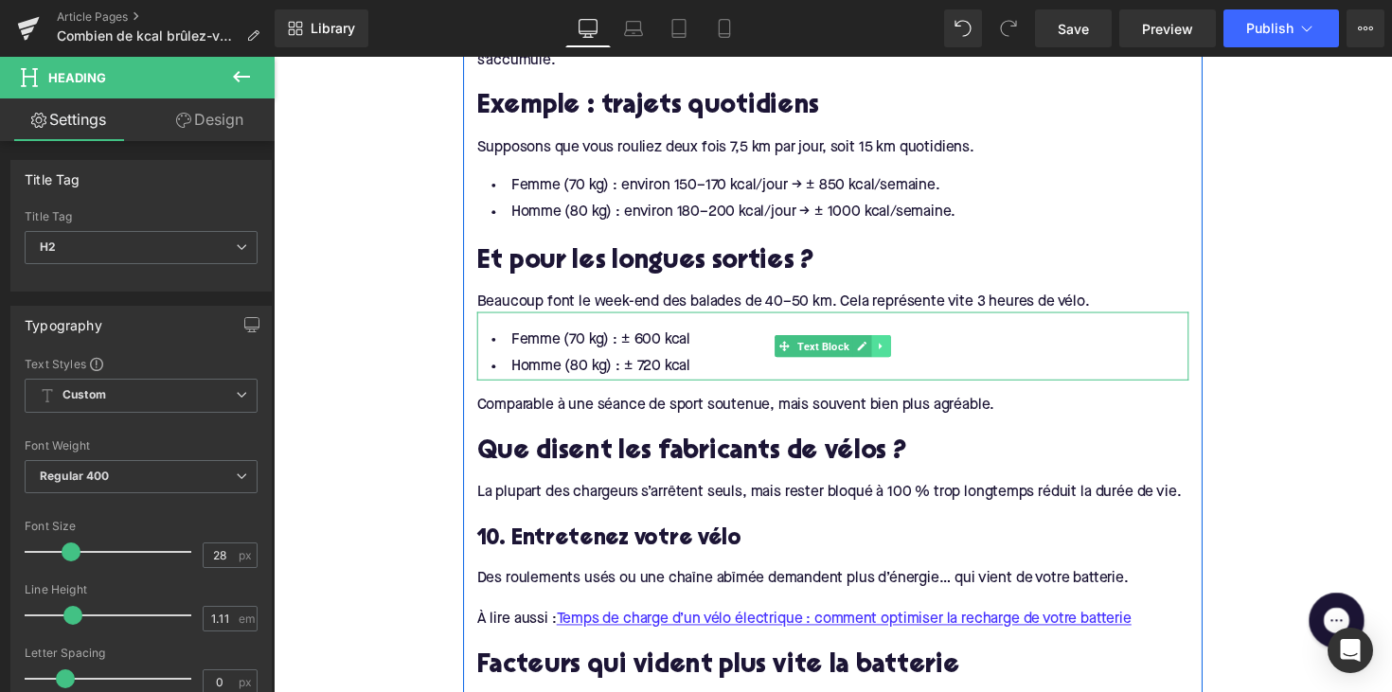
click at [886, 343] on link at bounding box center [896, 353] width 20 height 23
click at [877, 343] on link at bounding box center [887, 353] width 20 height 23
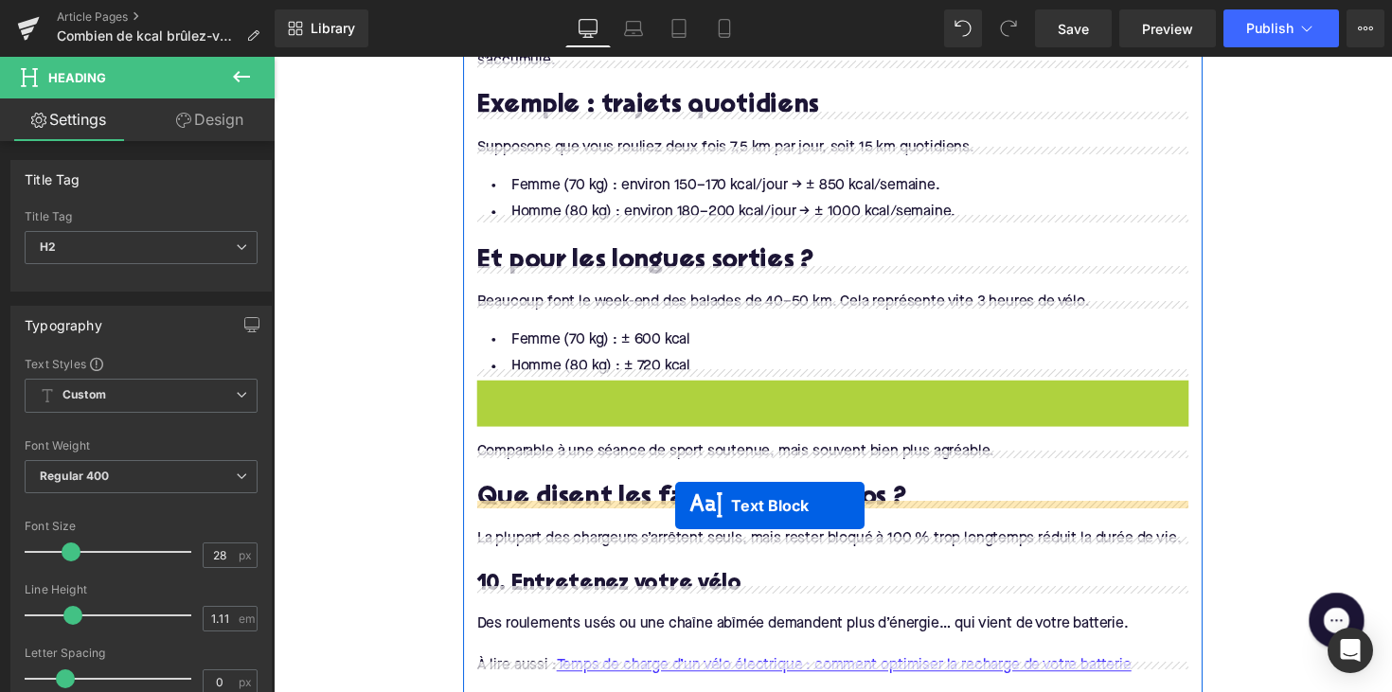
drag, startPoint x: 792, startPoint y: 416, endPoint x: 684, endPoint y: 517, distance: 148.0
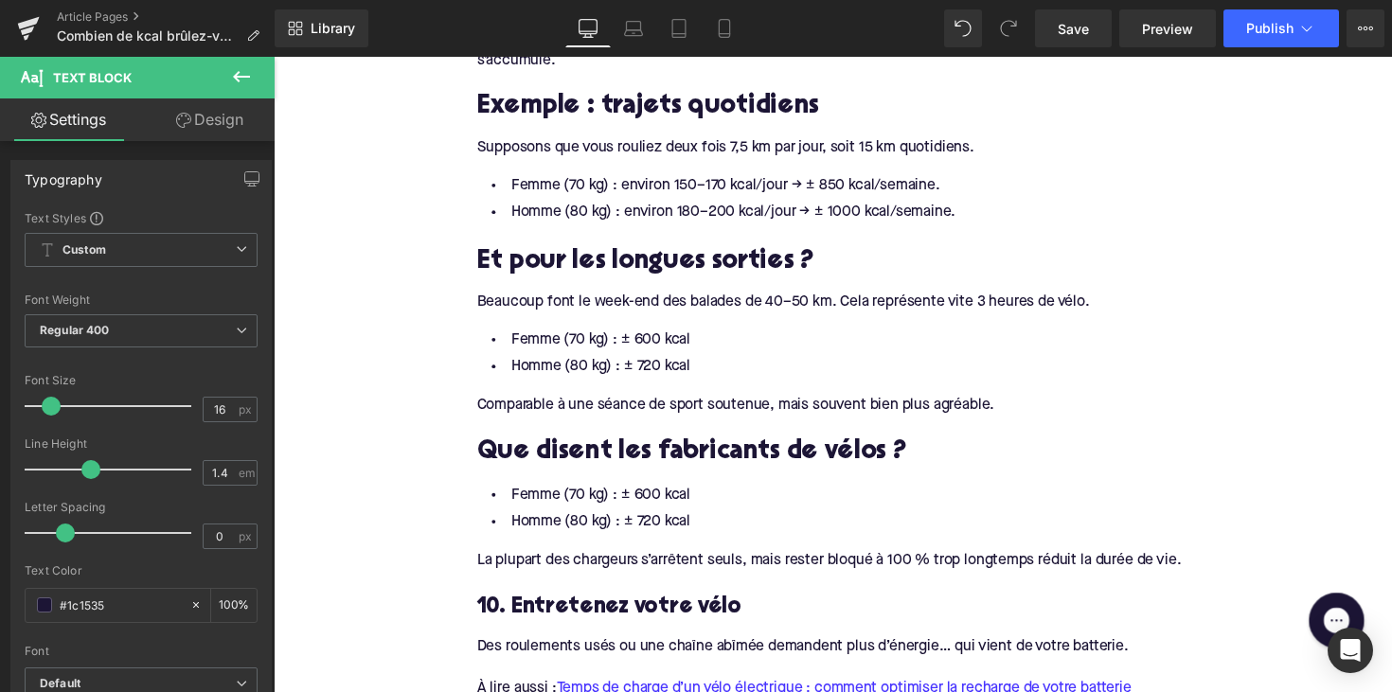
click at [699, 520] on li "Homme (80 kg) : ± 720 kcal" at bounding box center [846, 533] width 729 height 27
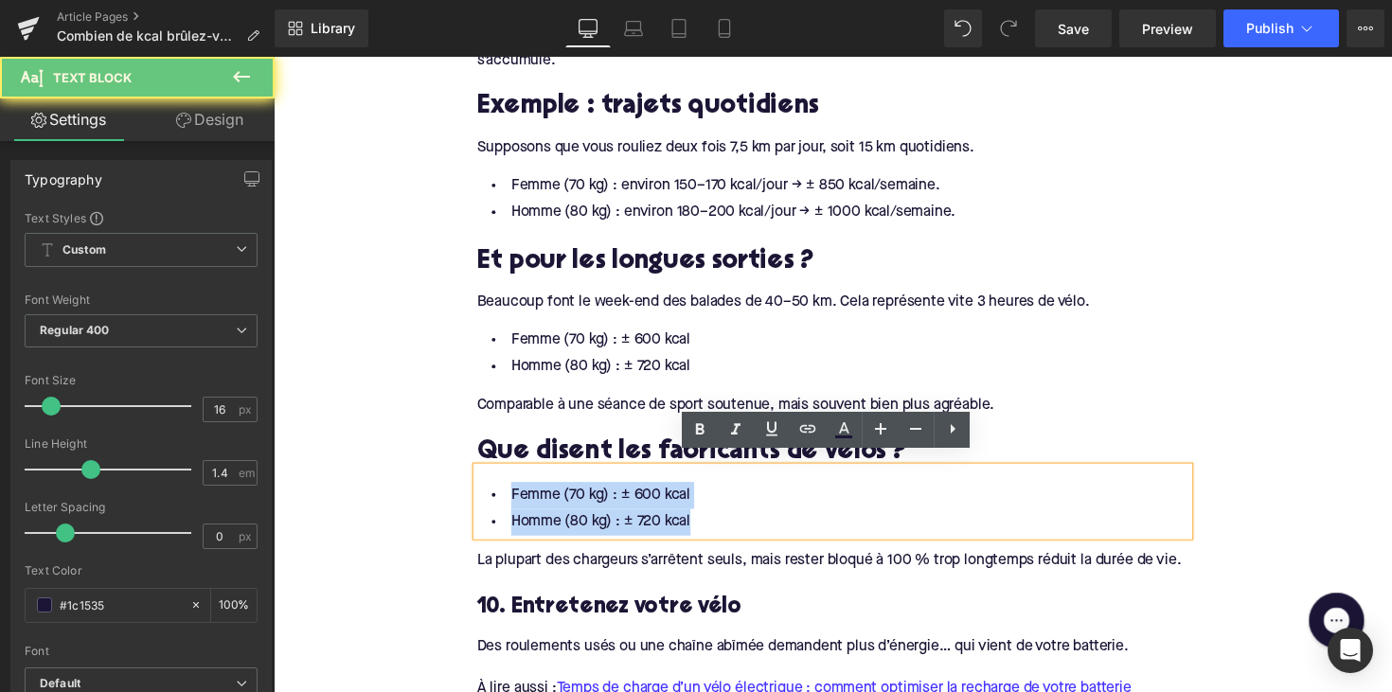
drag, startPoint x: 714, startPoint y: 522, endPoint x: 457, endPoint y: 470, distance: 261.6
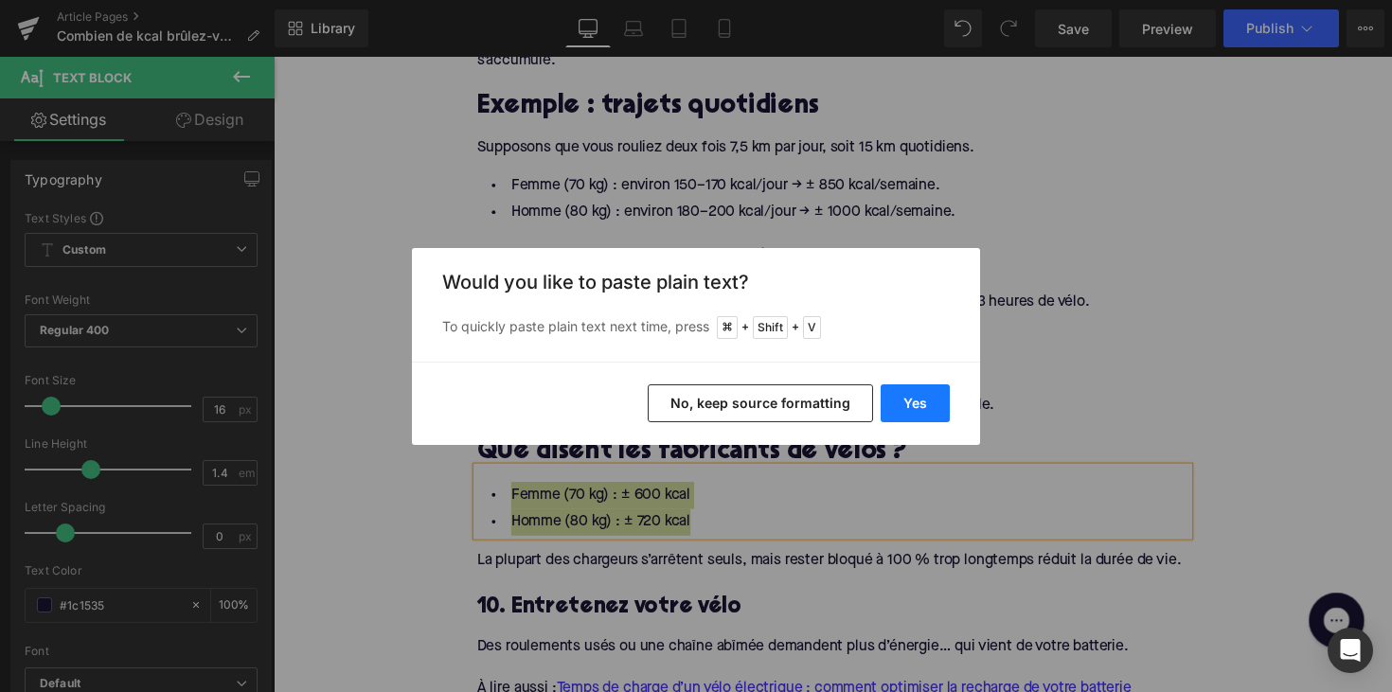
click at [913, 404] on button "Yes" at bounding box center [914, 403] width 69 height 38
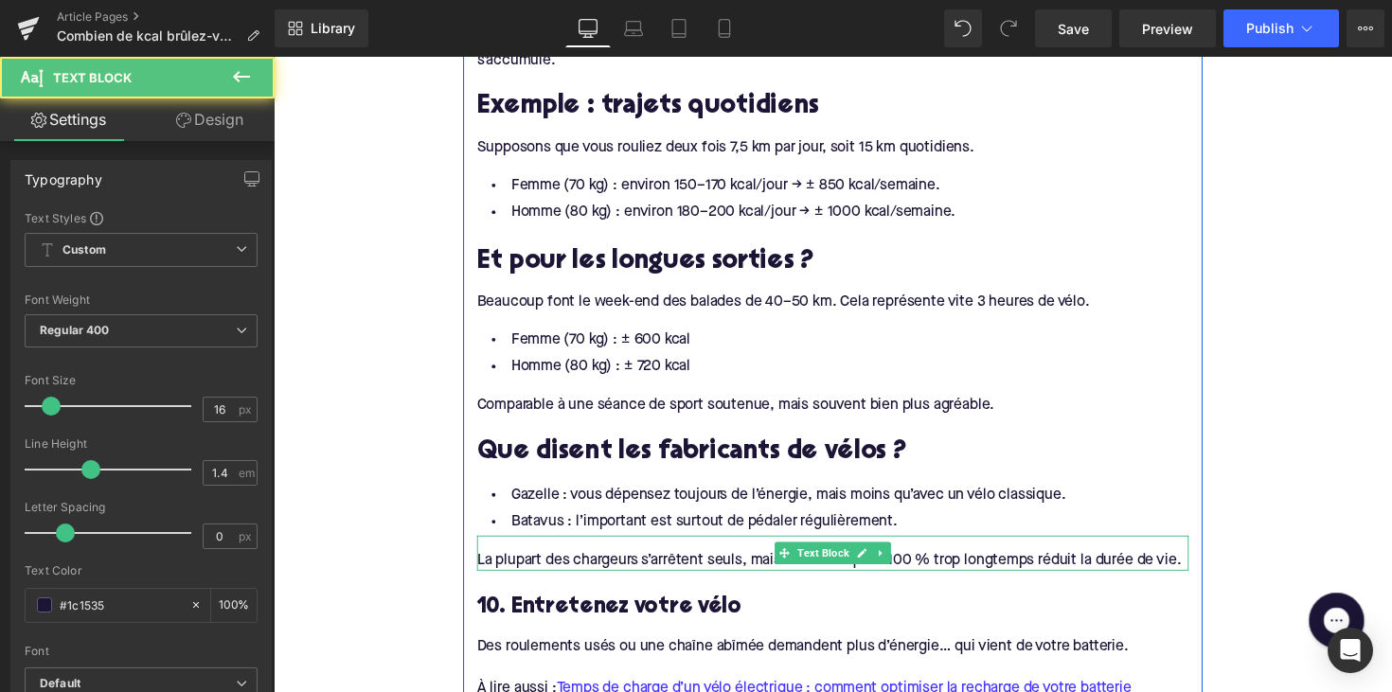
click at [619, 562] on div "La plupart des chargeurs s’arrêtent seuls, mais rester bloqué à 100 % trop long…" at bounding box center [846, 572] width 729 height 21
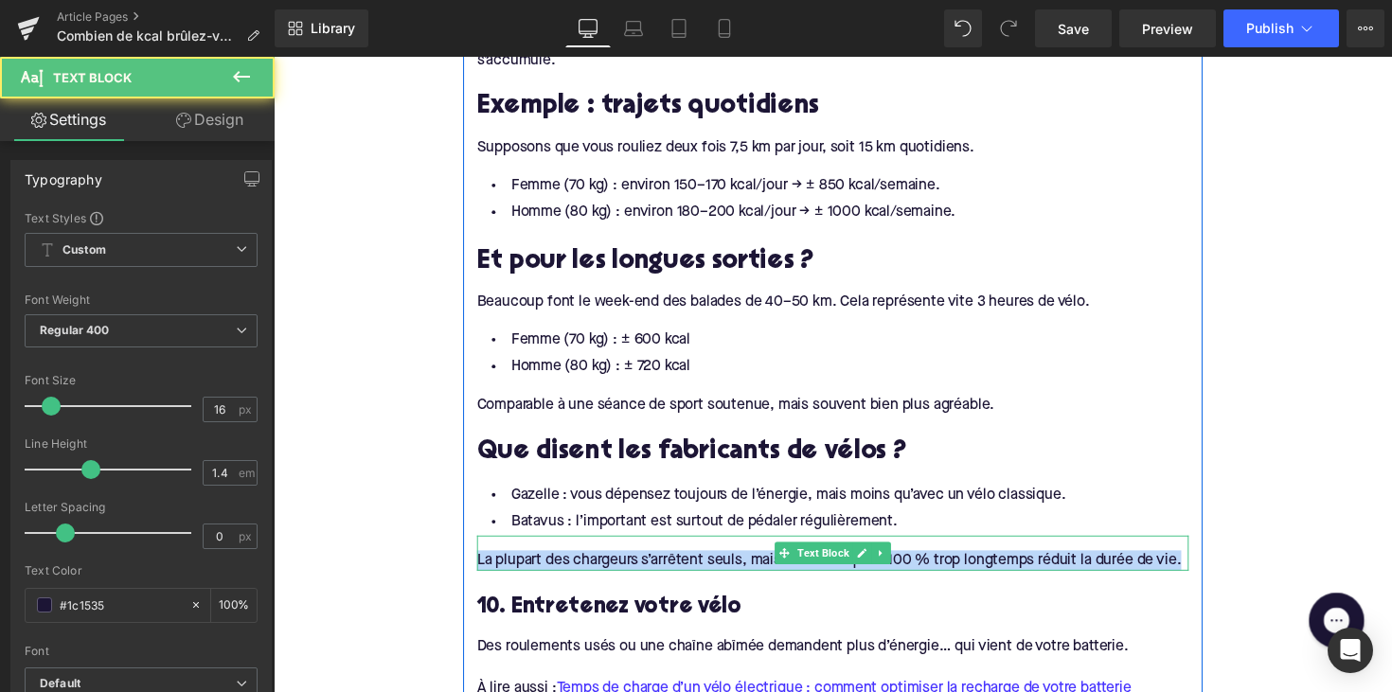
click at [619, 562] on div "La plupart des chargeurs s’arrêtent seuls, mais rester bloqué à 100 % trop long…" at bounding box center [846, 572] width 729 height 21
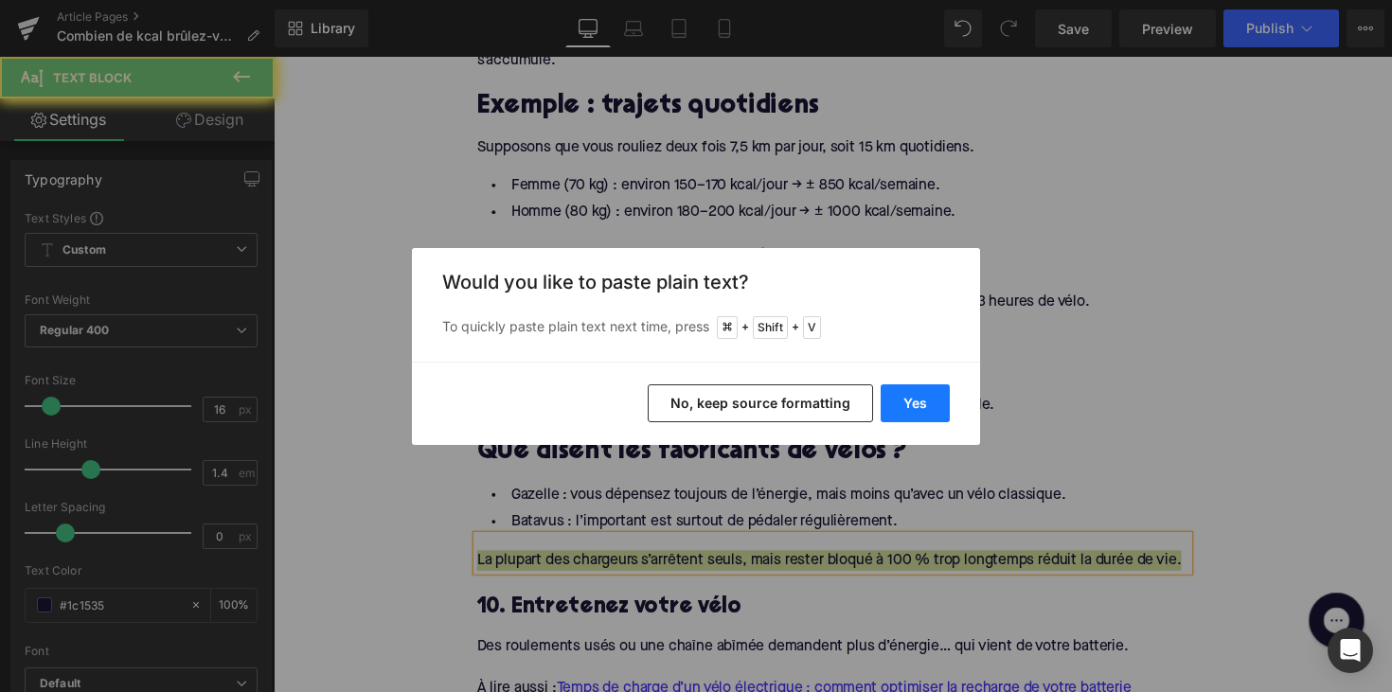
click at [901, 405] on button "Yes" at bounding box center [914, 403] width 69 height 38
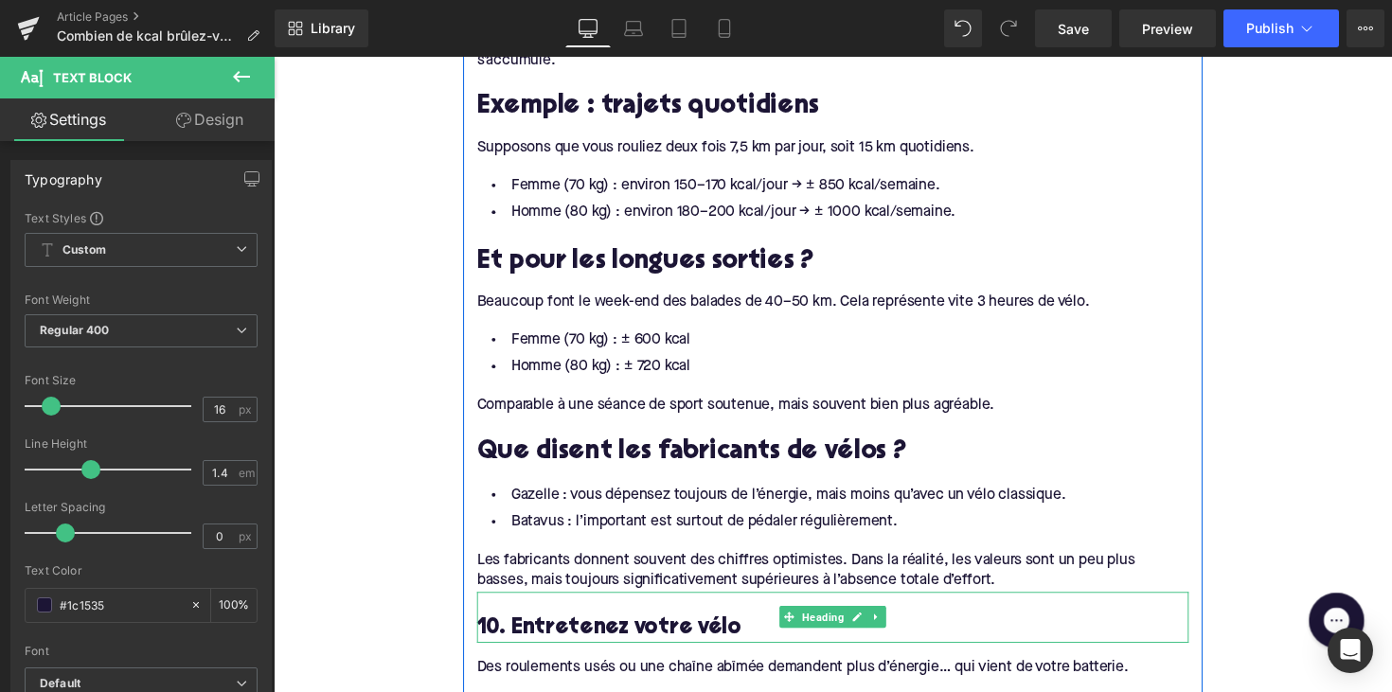
scroll to position [2620, 0]
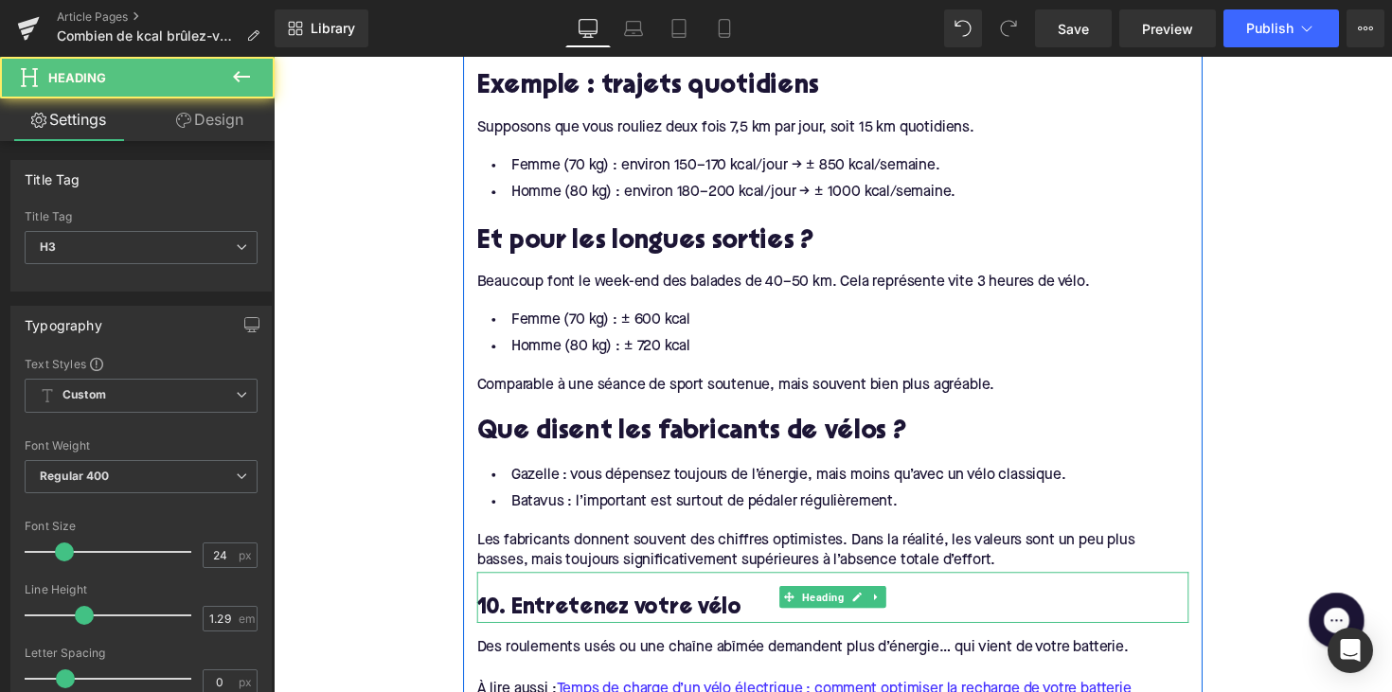
click at [588, 612] on h3 "10. Entretenez votre vélo" at bounding box center [846, 622] width 729 height 29
paste div
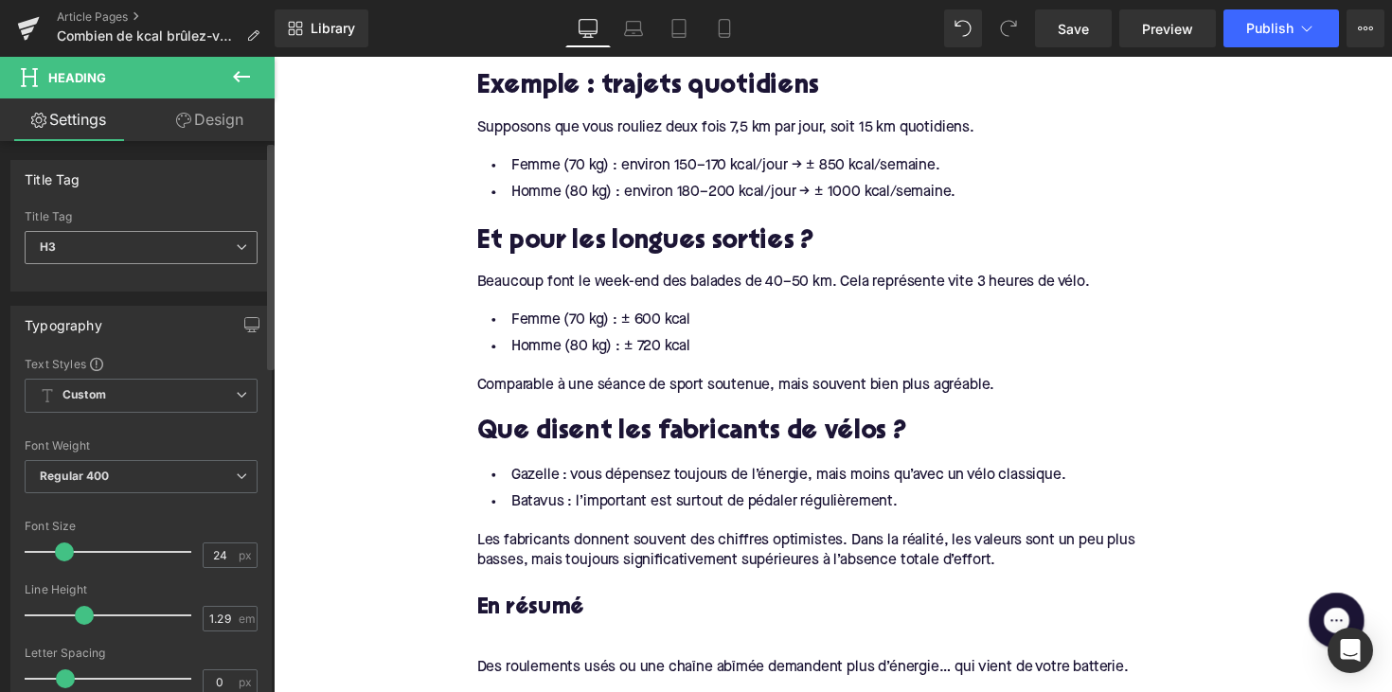
click at [169, 250] on span "H3" at bounding box center [141, 247] width 233 height 33
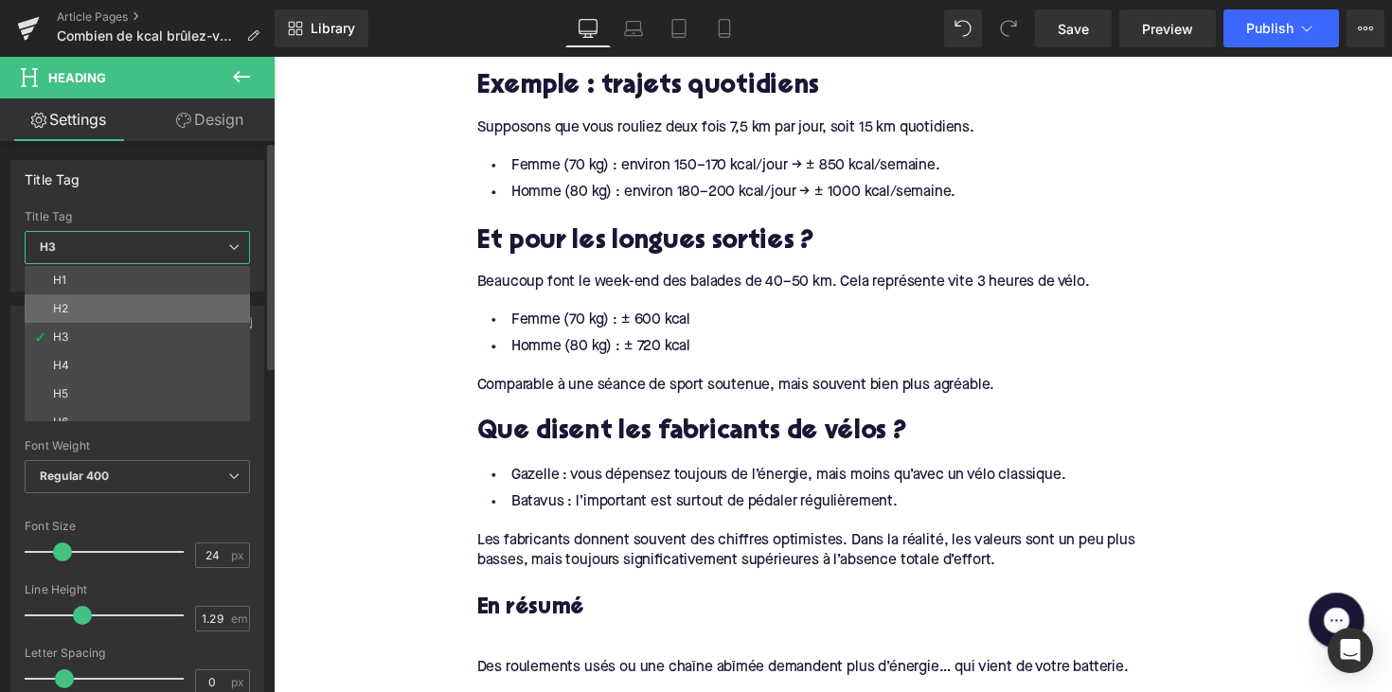
click at [150, 314] on li "H2" at bounding box center [142, 308] width 234 height 28
type input "28"
type input "1.11"
type input "100"
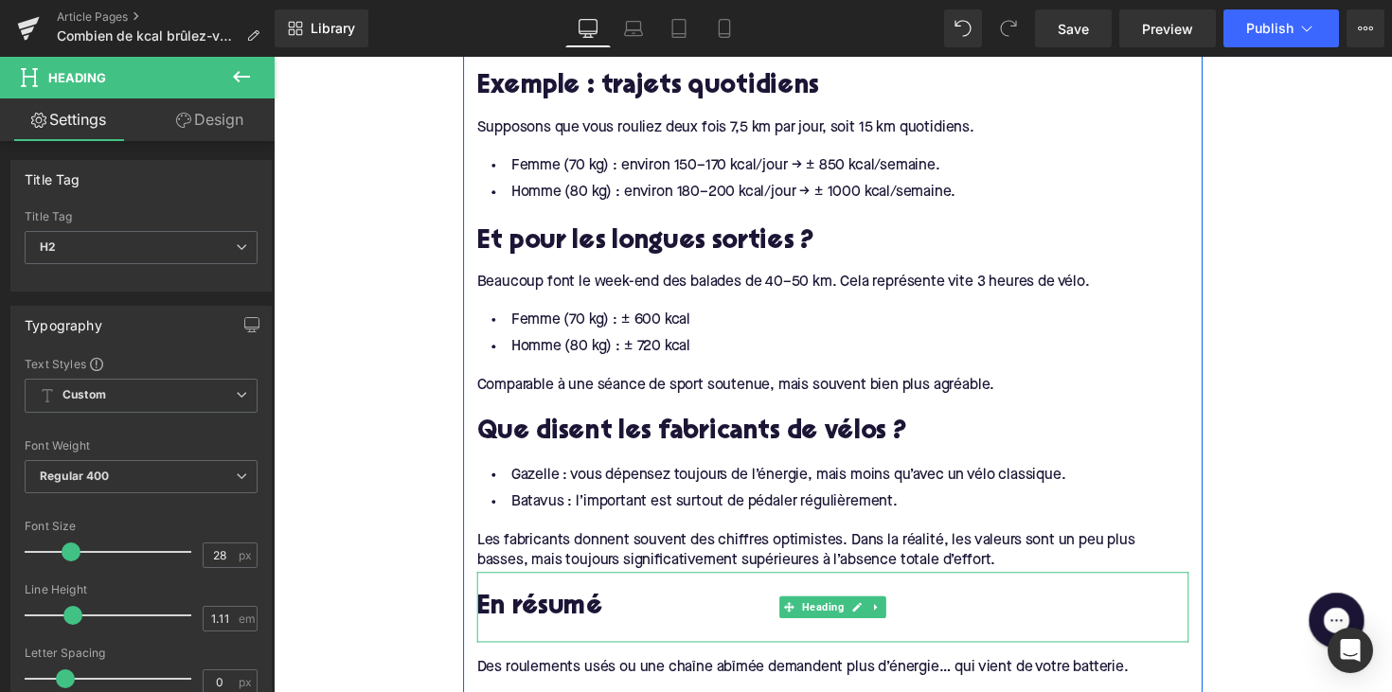
click at [504, 637] on div at bounding box center [846, 647] width 729 height 20
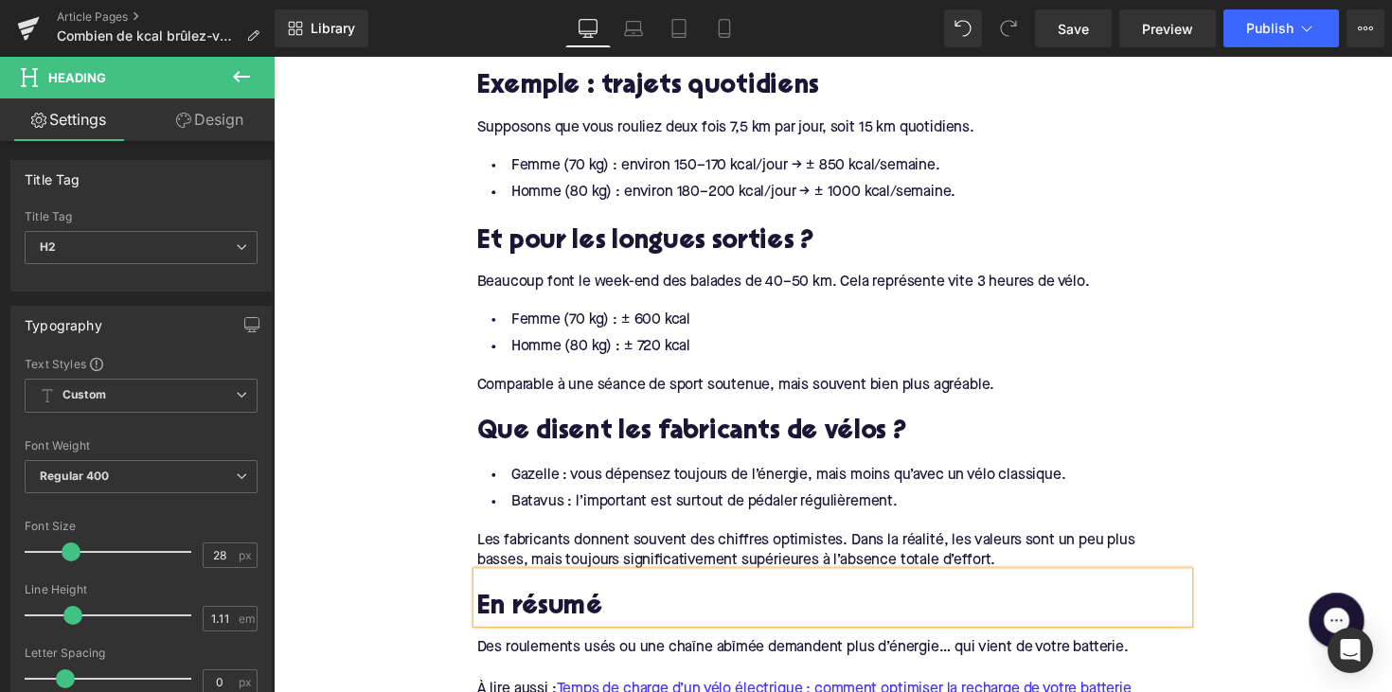
scroll to position [2952, 0]
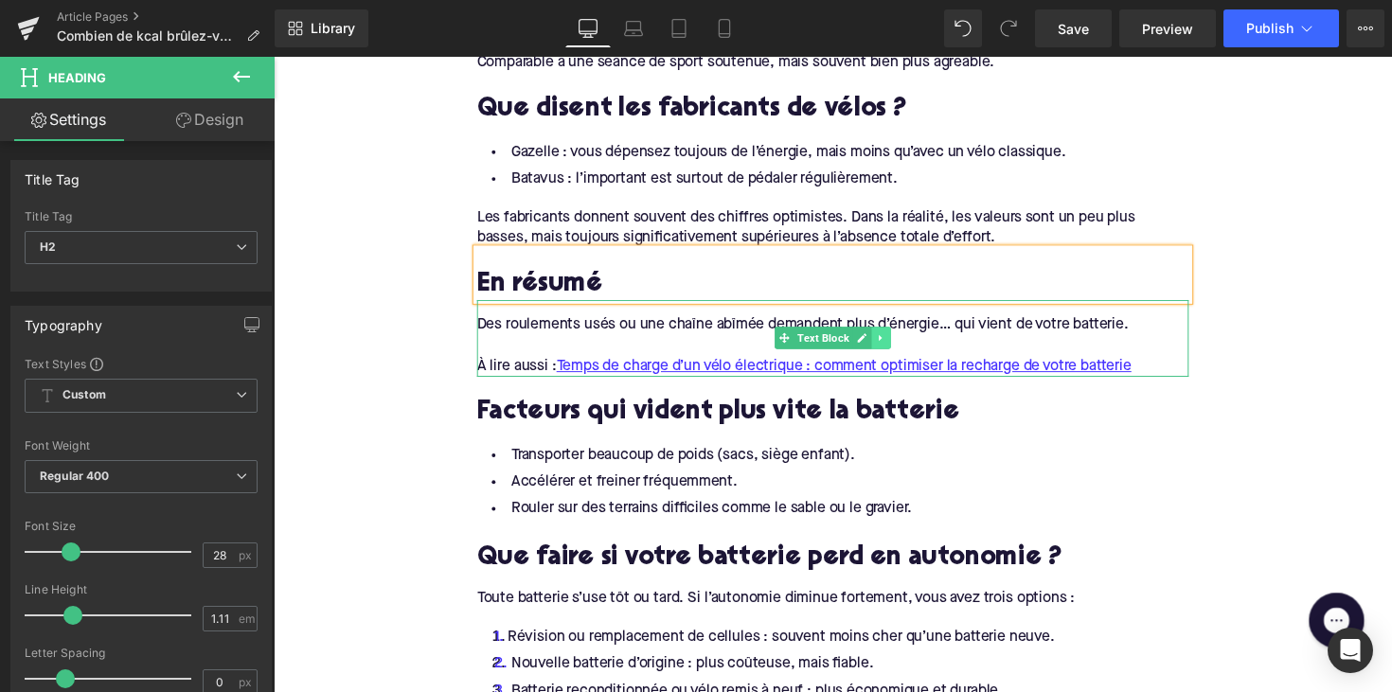
click at [893, 339] on icon at bounding box center [896, 344] width 10 height 11
click at [900, 339] on icon at bounding box center [905, 344] width 10 height 10
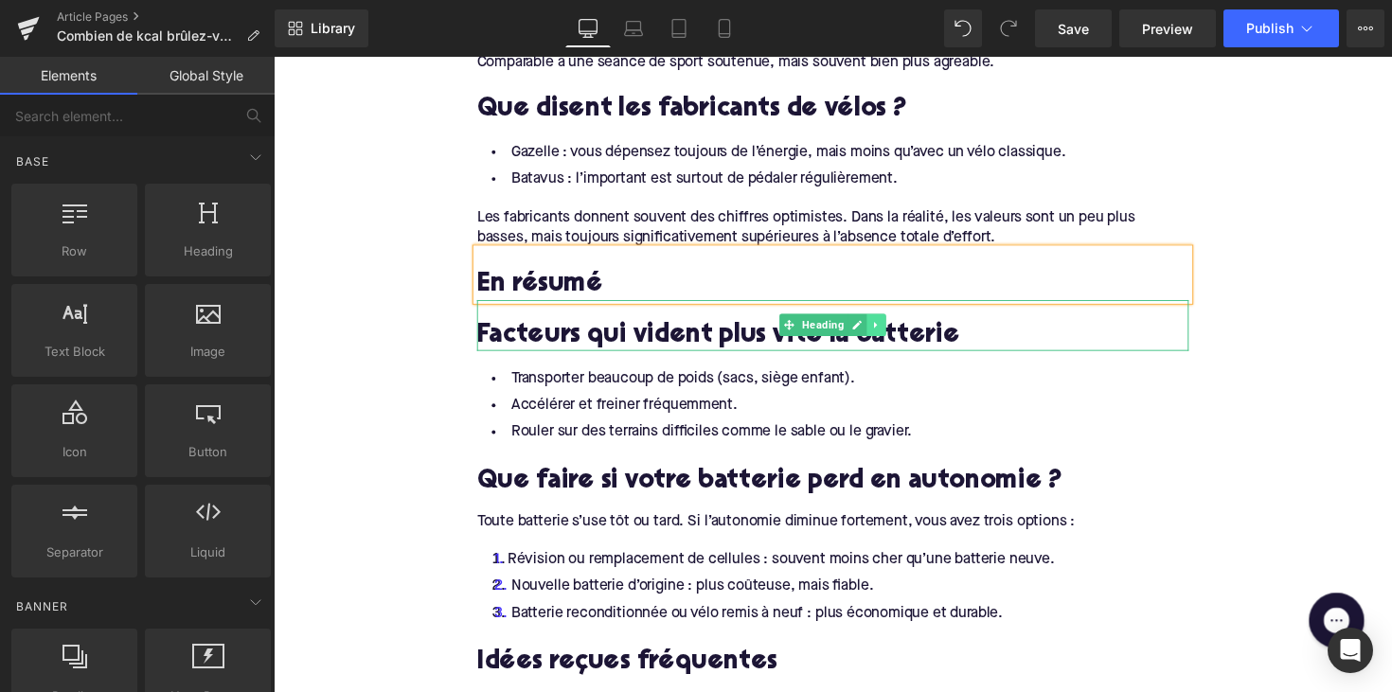
click at [894, 322] on link at bounding box center [891, 331] width 20 height 23
click at [902, 322] on link at bounding box center [901, 331] width 20 height 23
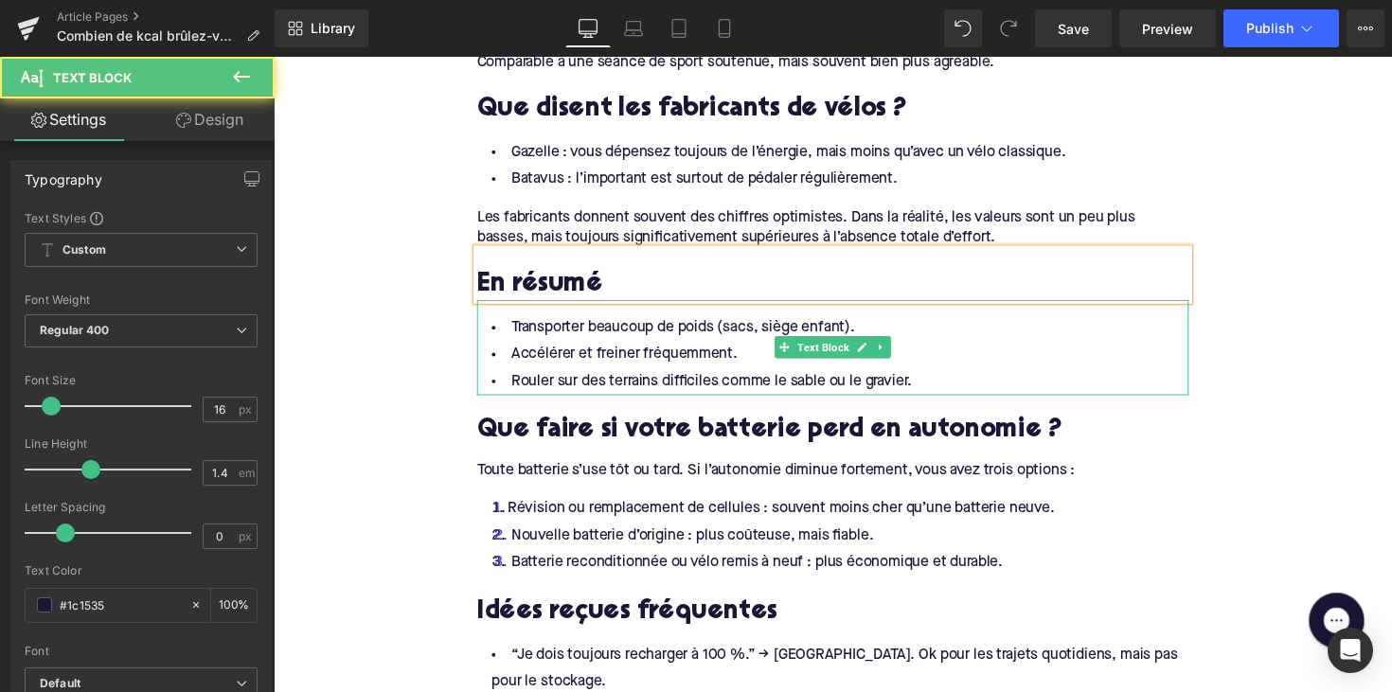
click at [682, 376] on li "Rouler sur des terrains difficiles comme le sable ou le gravier." at bounding box center [846, 389] width 729 height 27
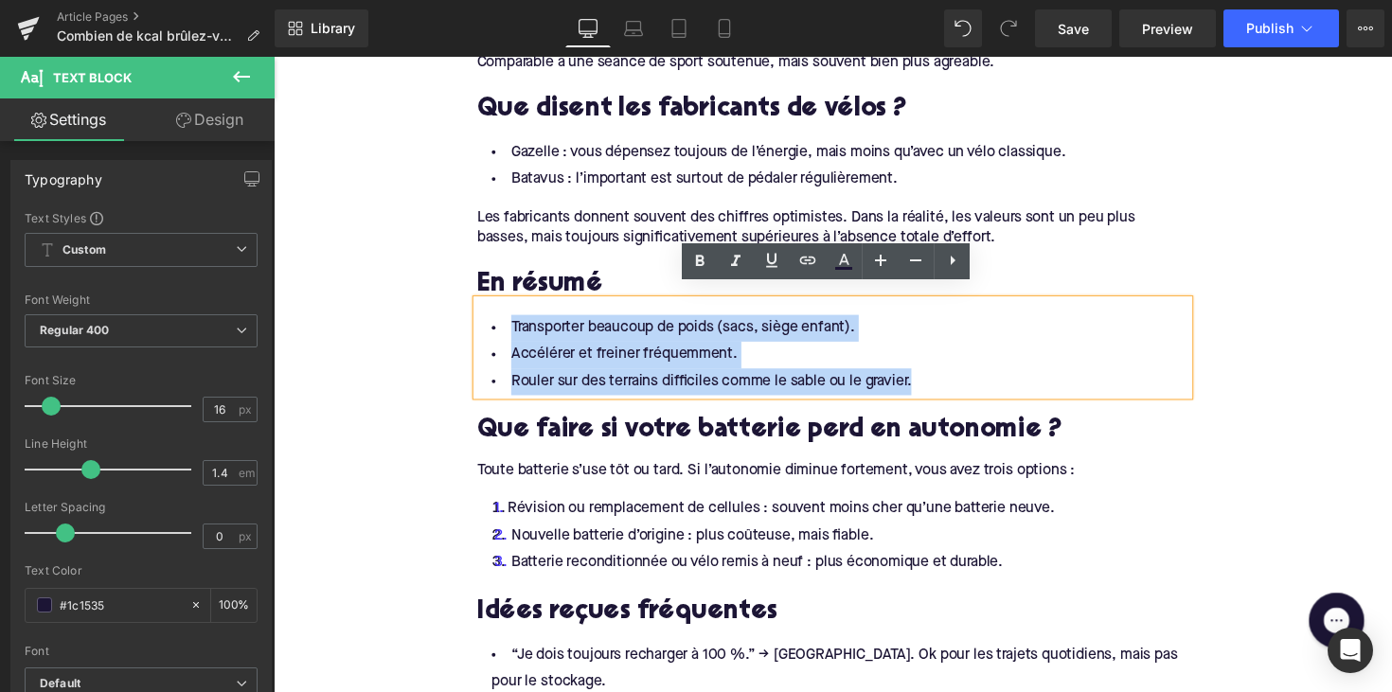
drag, startPoint x: 940, startPoint y: 376, endPoint x: 436, endPoint y: 290, distance: 510.9
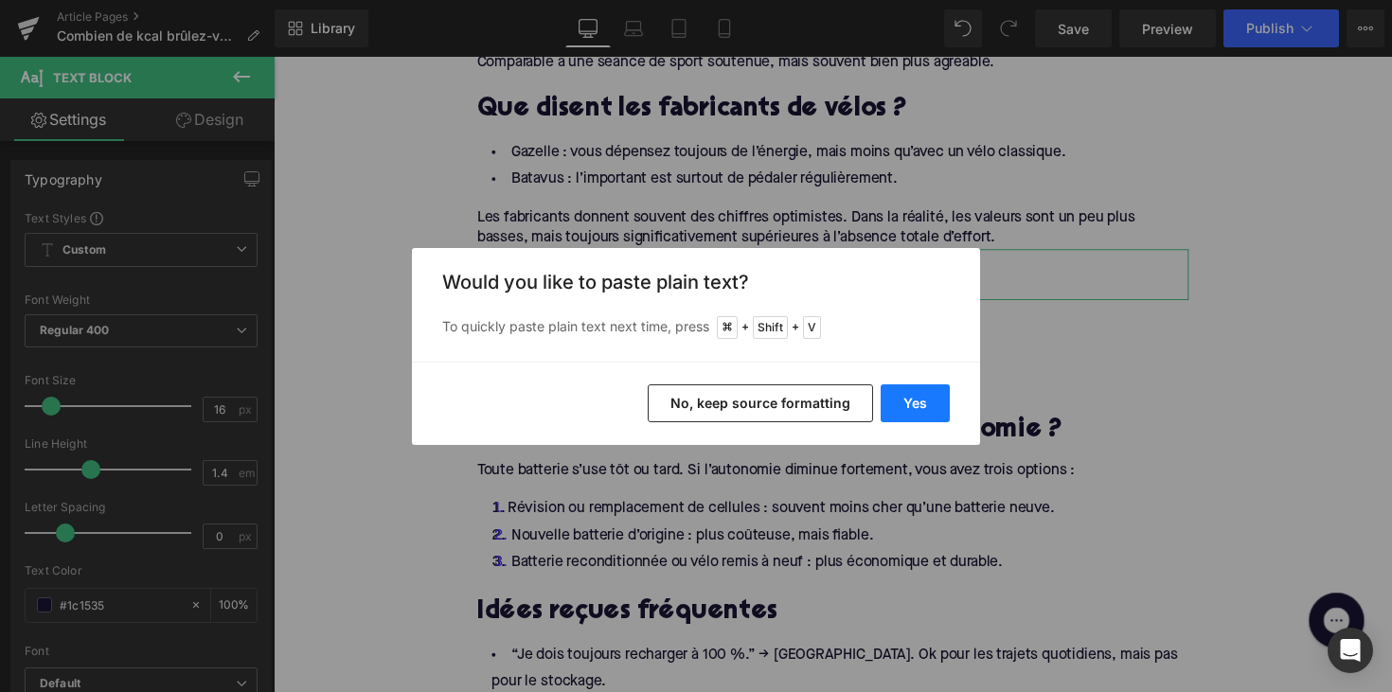
click at [909, 402] on button "Yes" at bounding box center [914, 403] width 69 height 38
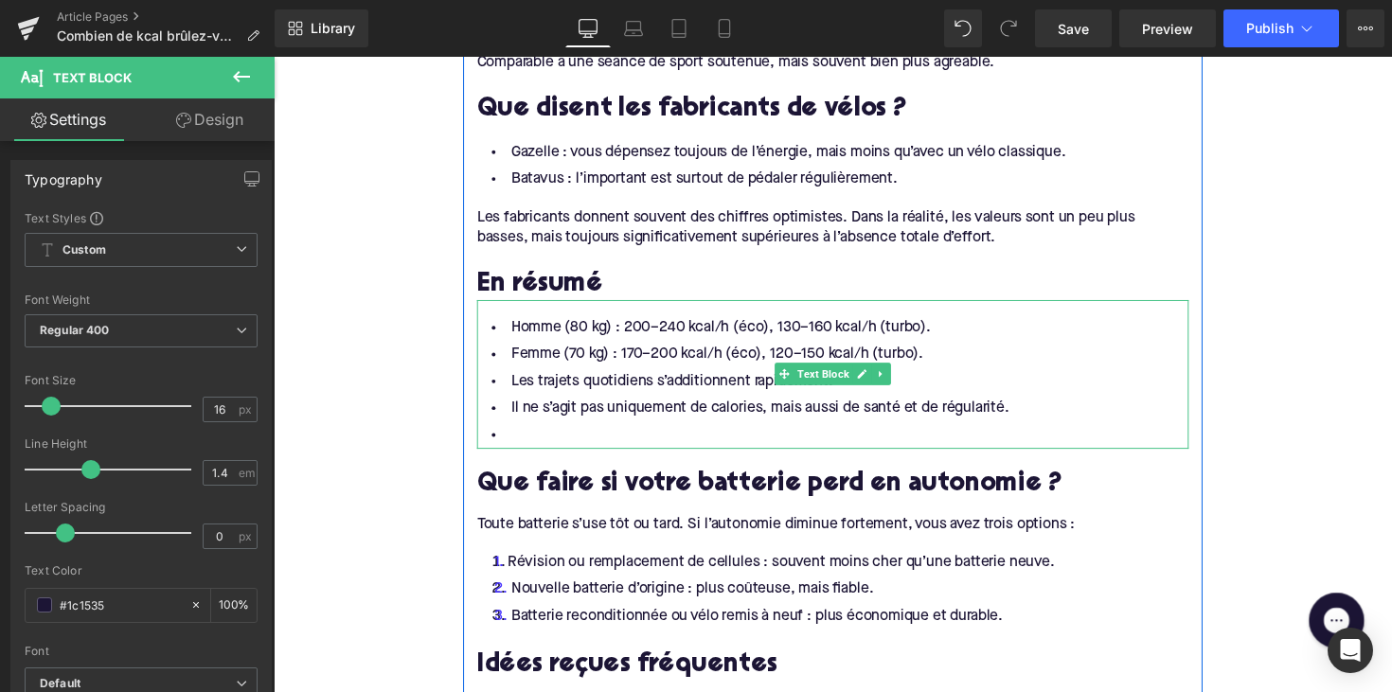
click at [566, 433] on li at bounding box center [846, 444] width 729 height 27
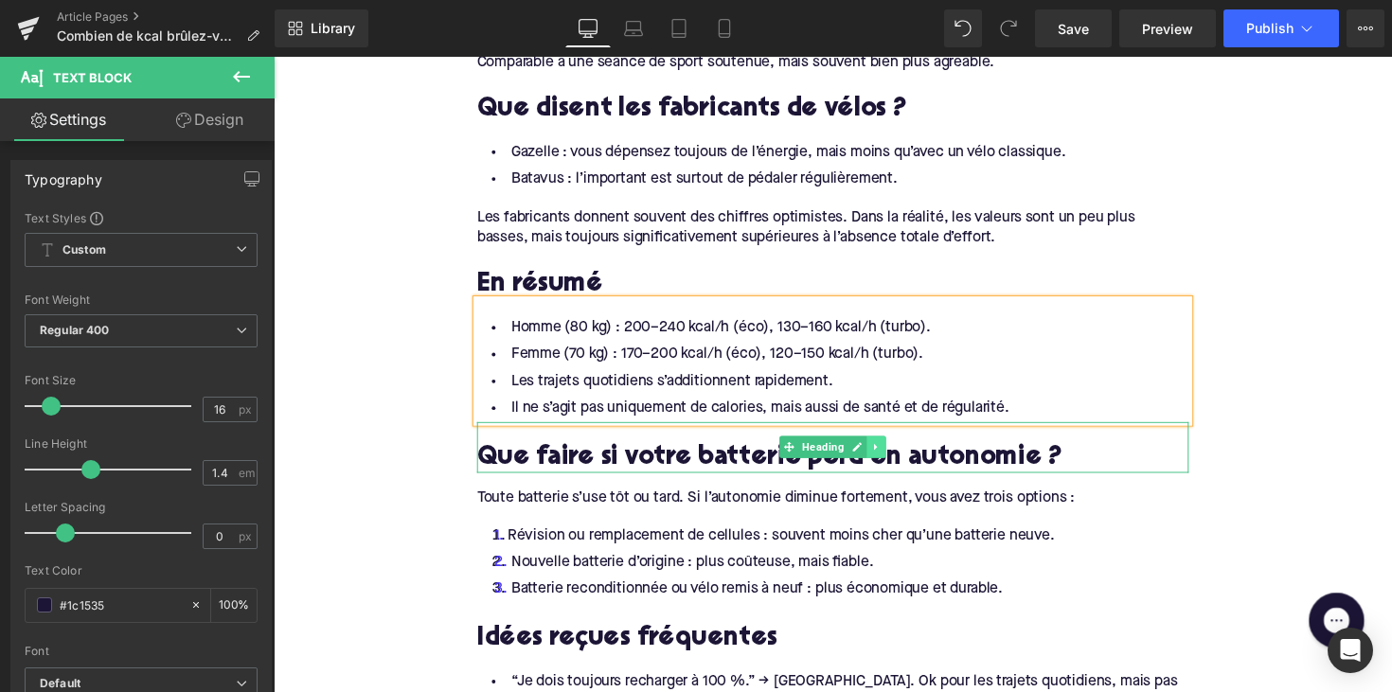
click at [891, 451] on icon at bounding box center [891, 456] width 10 height 11
click at [891, 445] on link at bounding box center [901, 456] width 20 height 23
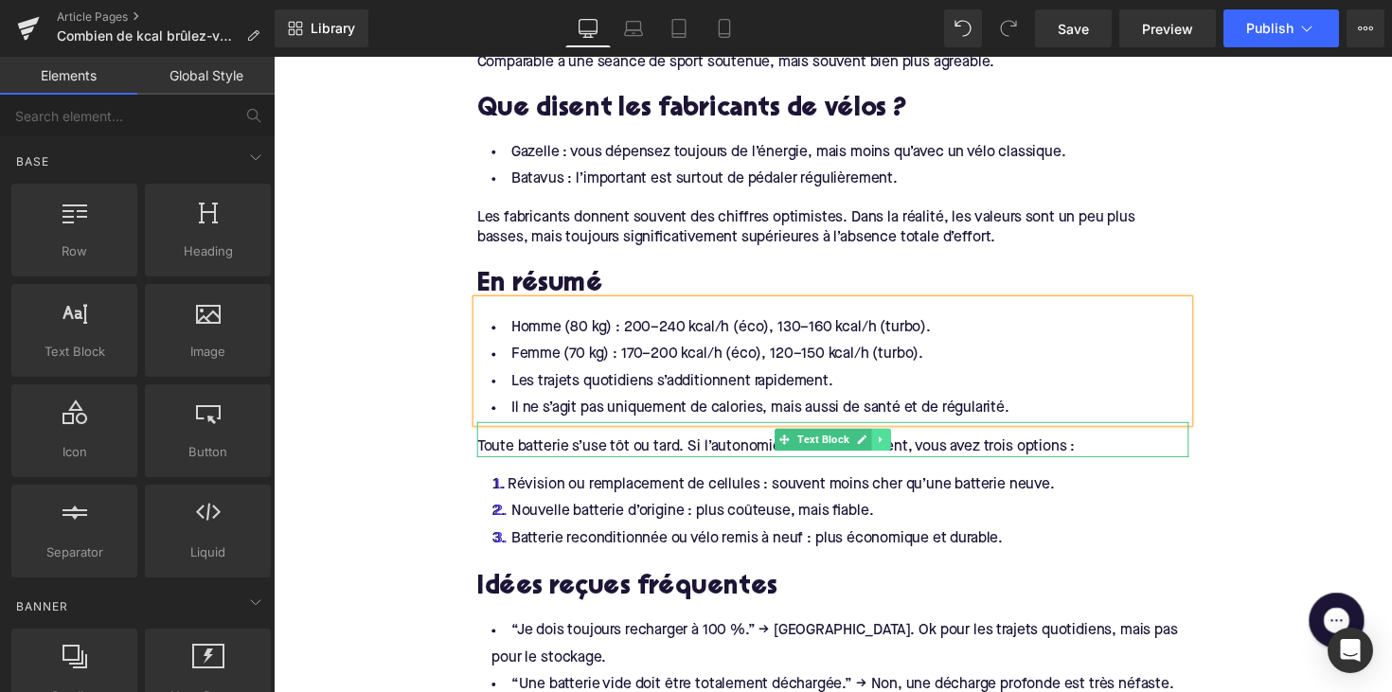
click at [893, 442] on link at bounding box center [896, 448] width 20 height 23
click at [896, 437] on link at bounding box center [906, 448] width 20 height 23
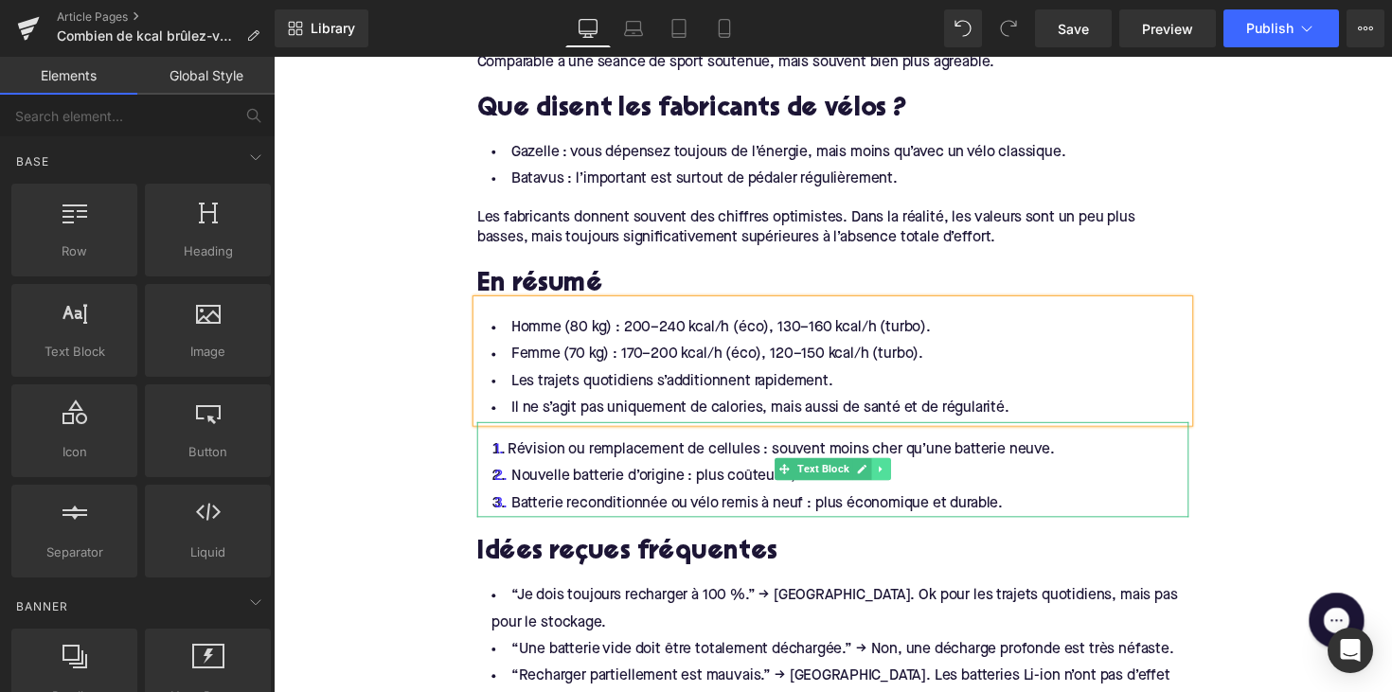
click at [896, 468] on link at bounding box center [896, 479] width 20 height 23
click at [896, 472] on link at bounding box center [906, 479] width 20 height 23
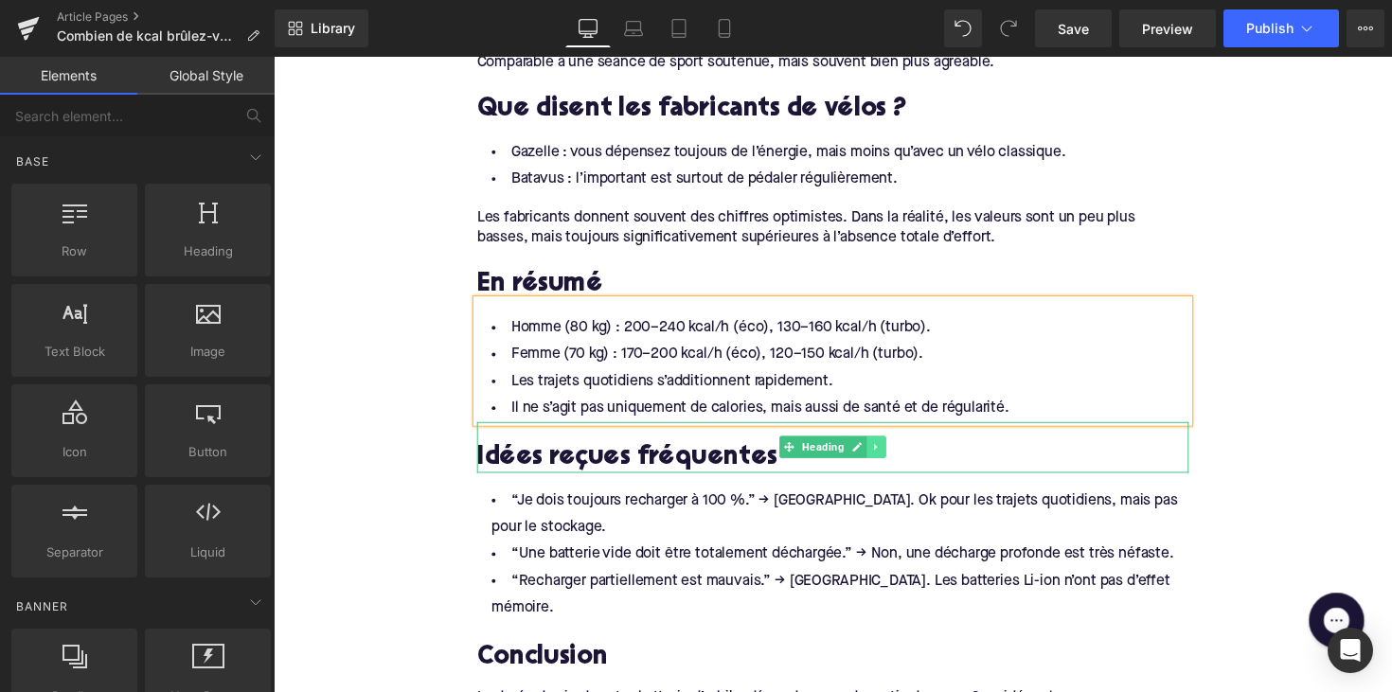
click at [886, 451] on icon at bounding box center [891, 456] width 10 height 11
click at [891, 449] on link at bounding box center [901, 456] width 20 height 23
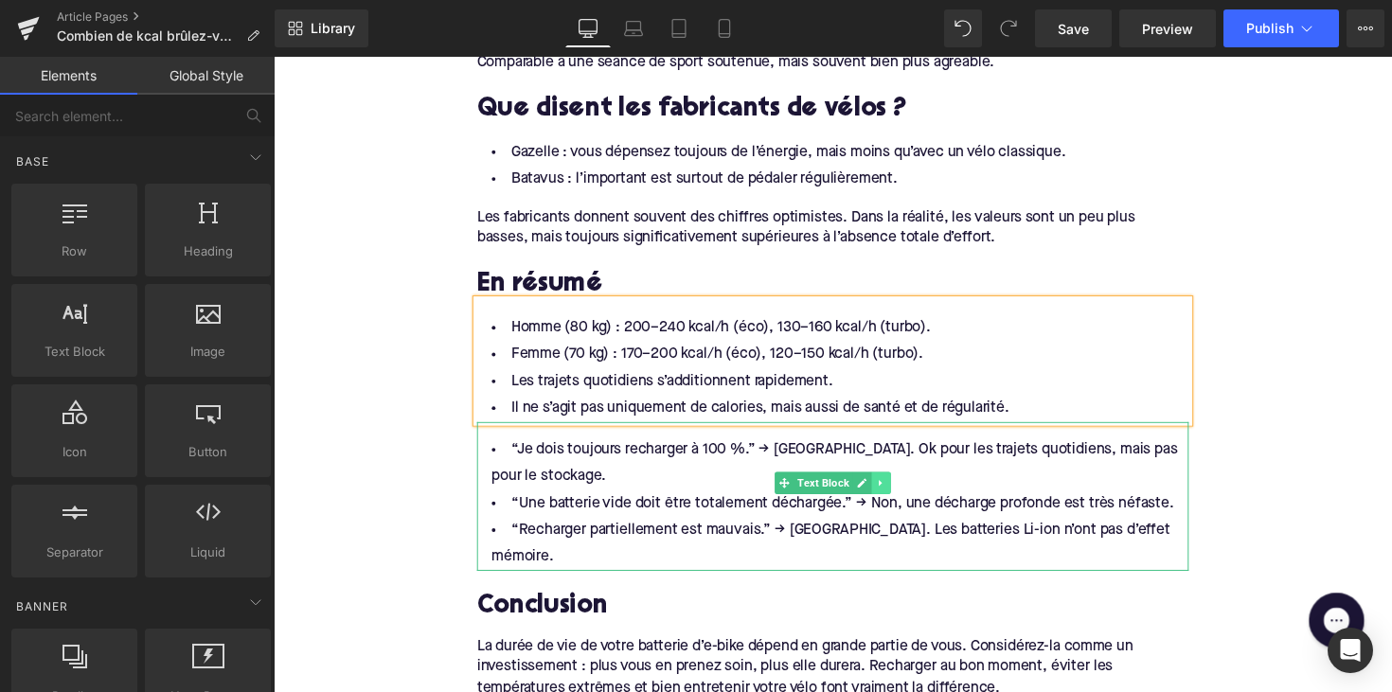
click at [892, 488] on icon at bounding box center [896, 493] width 10 height 11
click at [896, 482] on link at bounding box center [906, 493] width 20 height 23
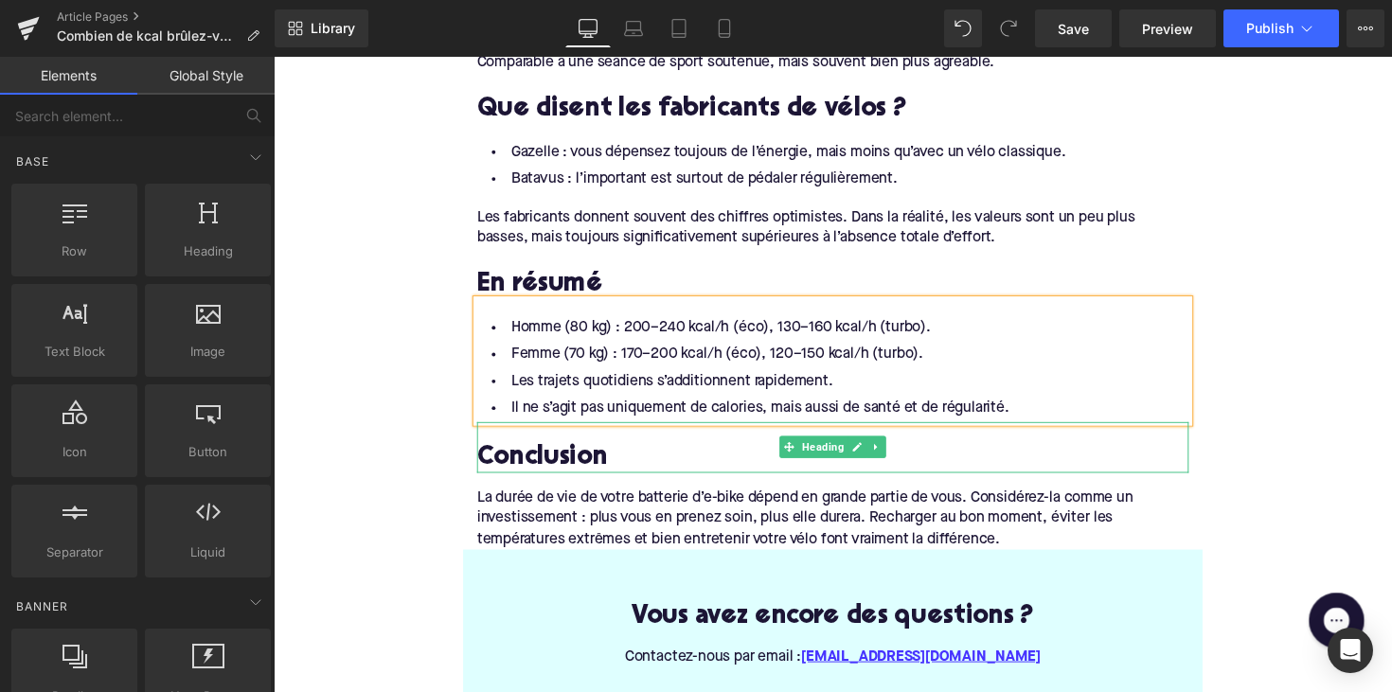
click at [897, 453] on h2 "Conclusion" at bounding box center [846, 467] width 729 height 29
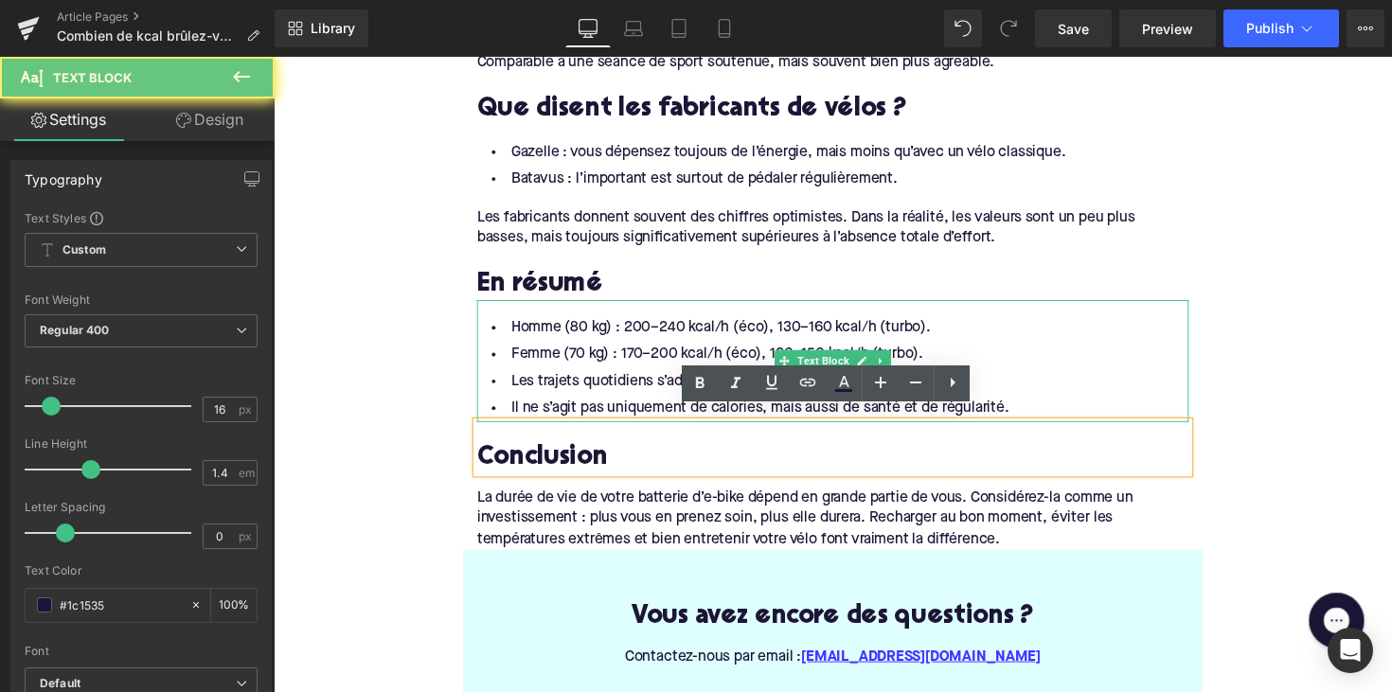
click at [613, 359] on li "Femme (70 kg) : 170–200 kcal/h (éco), 120–150 kcal/h (turbo)." at bounding box center [846, 361] width 729 height 27
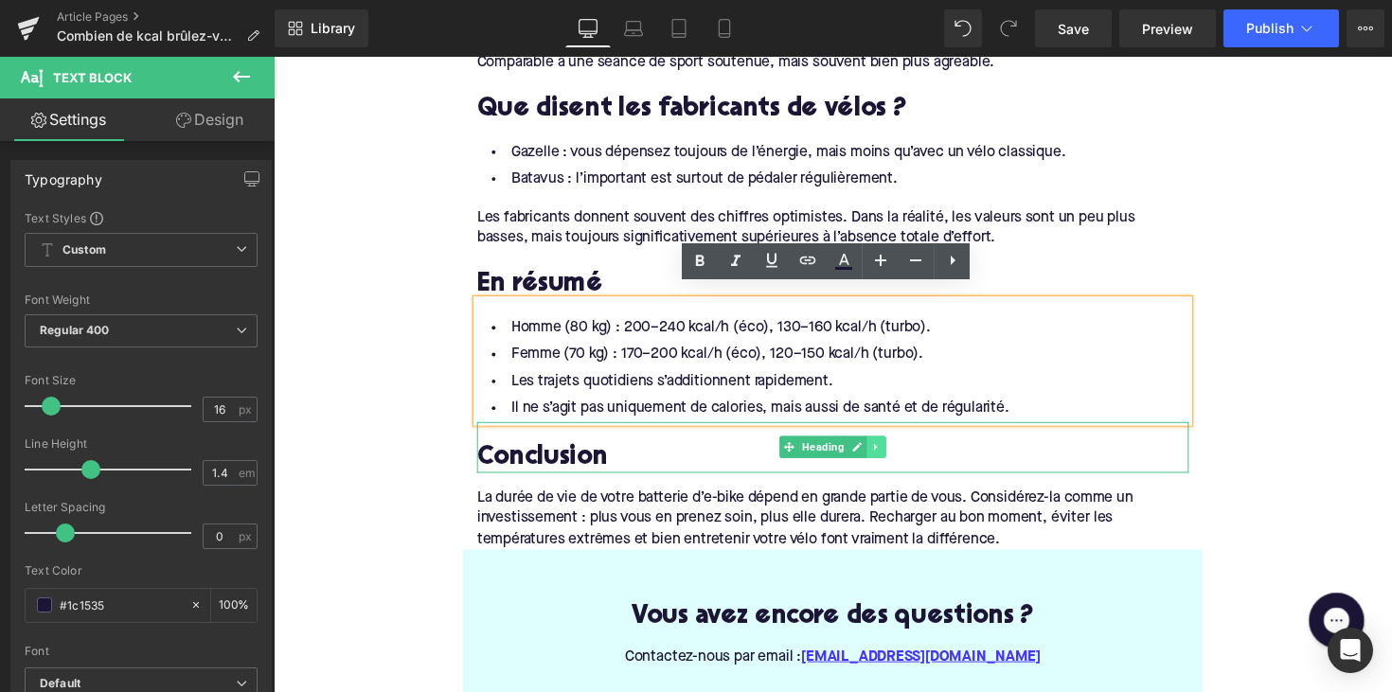
click at [896, 446] on link at bounding box center [891, 456] width 20 height 23
click at [891, 446] on link at bounding box center [901, 456] width 20 height 23
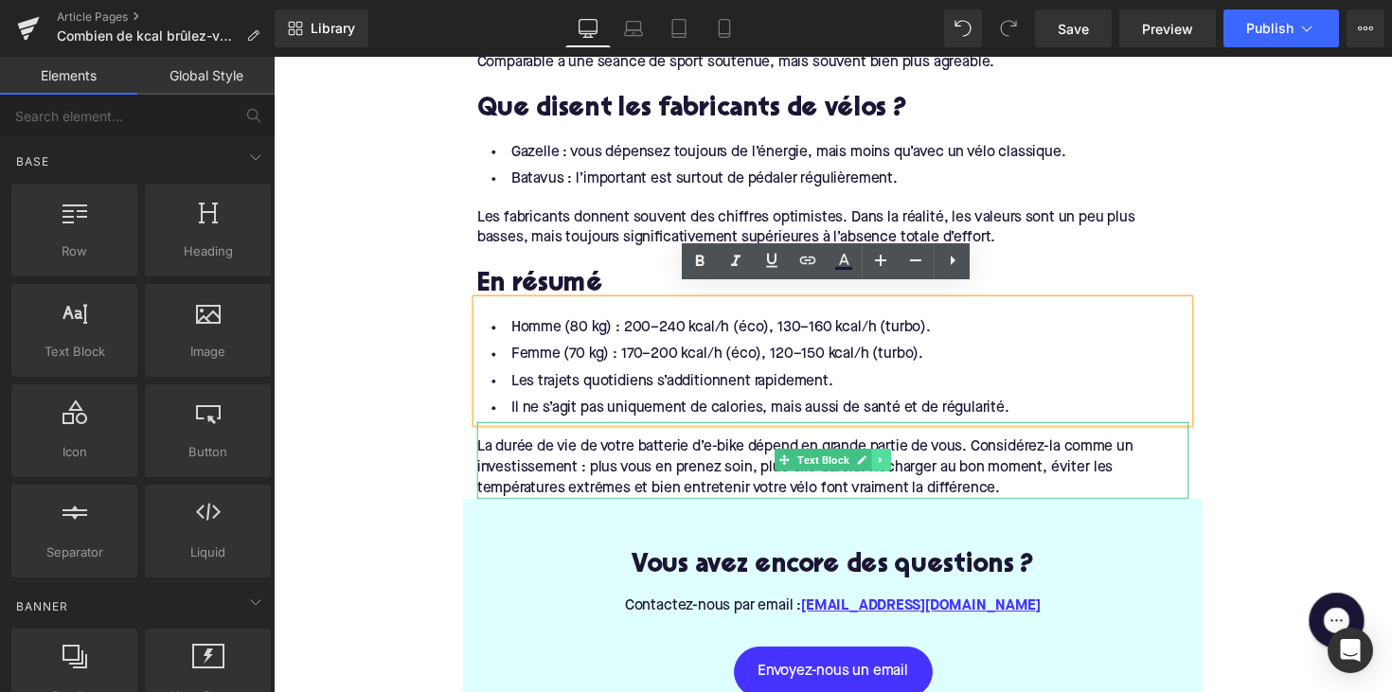
click at [896, 464] on icon at bounding box center [896, 469] width 10 height 11
click at [896, 460] on link at bounding box center [906, 469] width 20 height 23
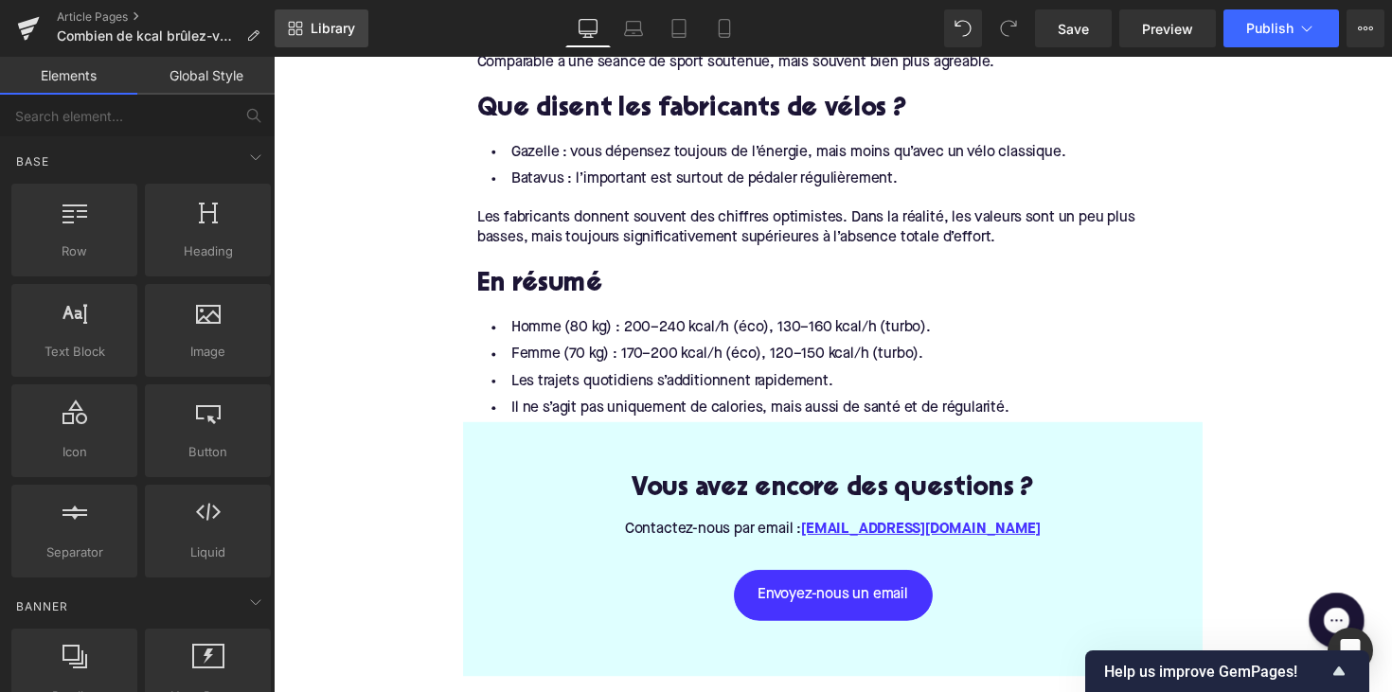
click at [354, 25] on span "Library" at bounding box center [333, 28] width 44 height 17
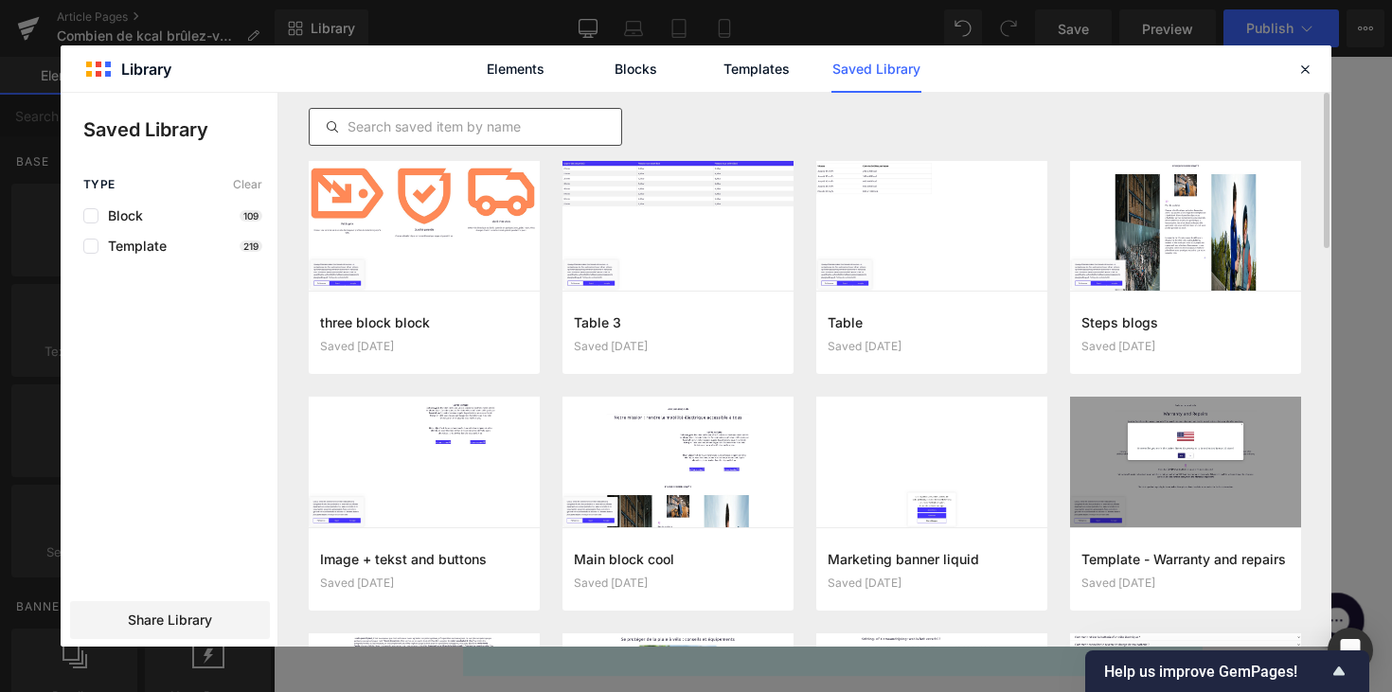
click at [526, 115] on div at bounding box center [465, 127] width 313 height 38
click at [514, 125] on input "text" at bounding box center [465, 126] width 311 height 23
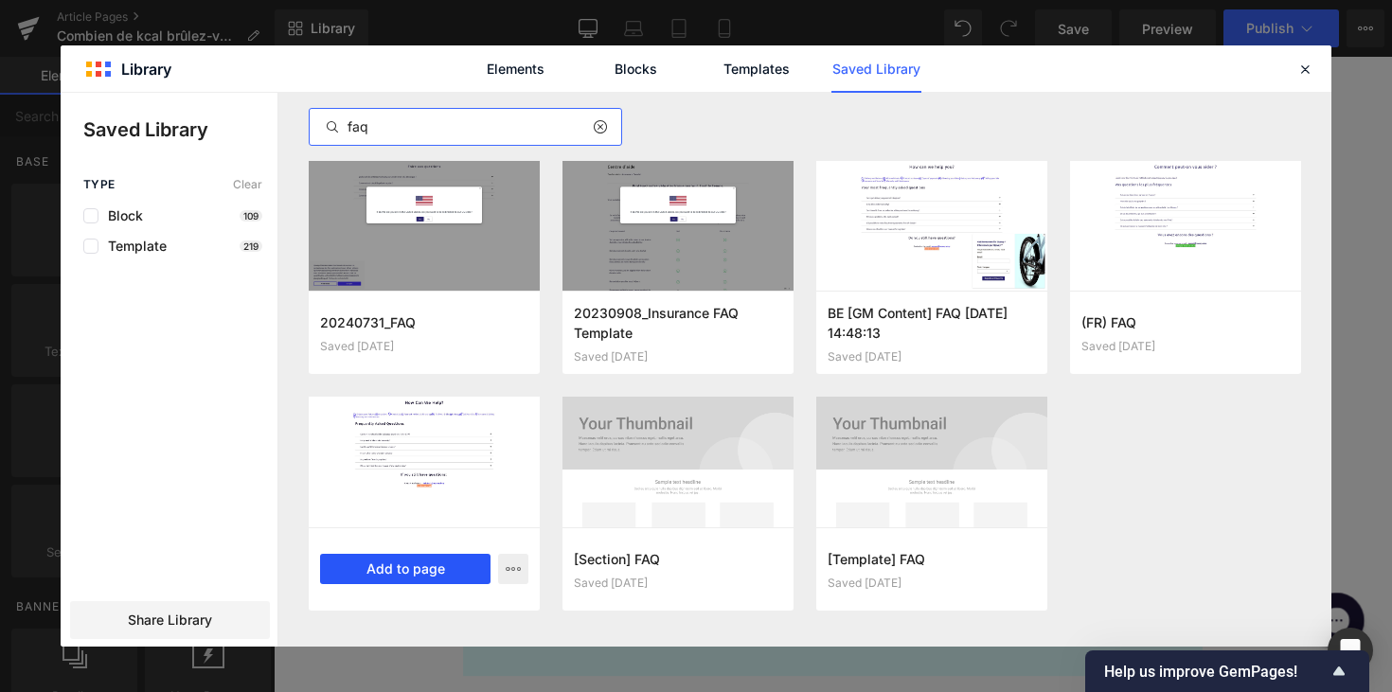
type input "faq"
click at [429, 570] on button "Add to page" at bounding box center [405, 569] width 170 height 30
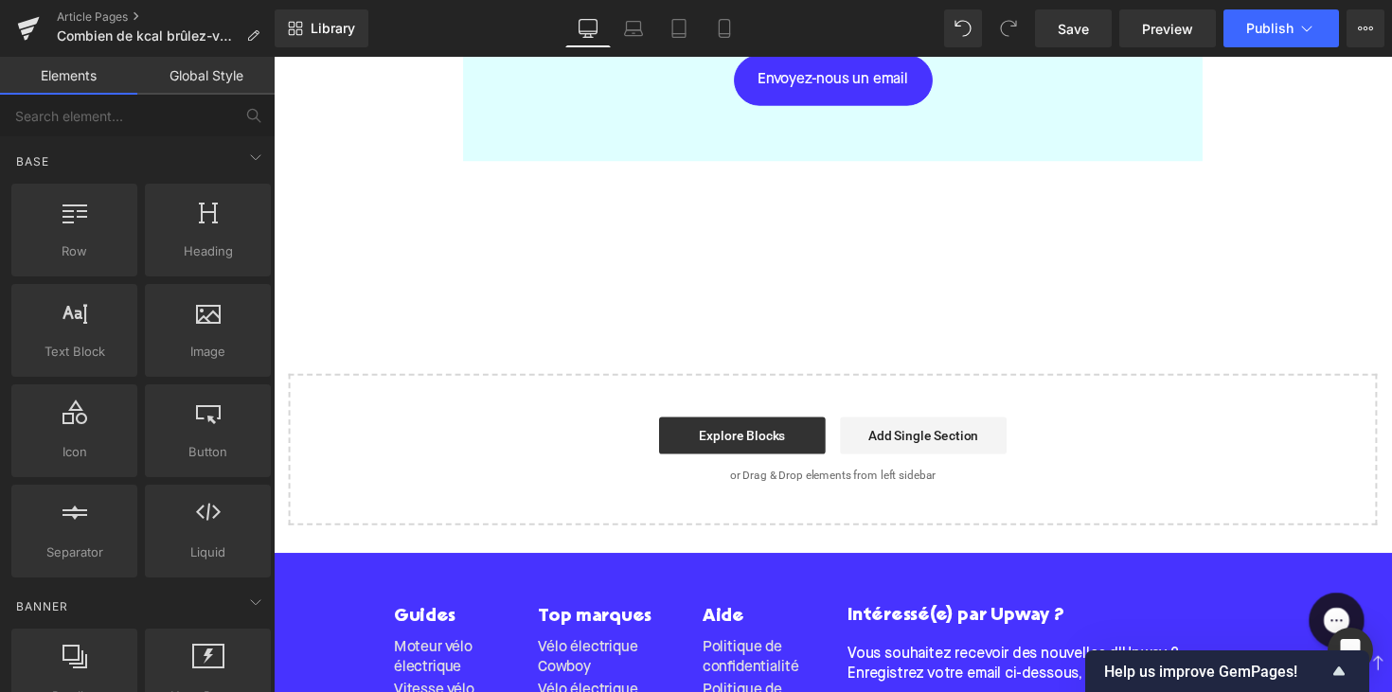
scroll to position [3506, 0]
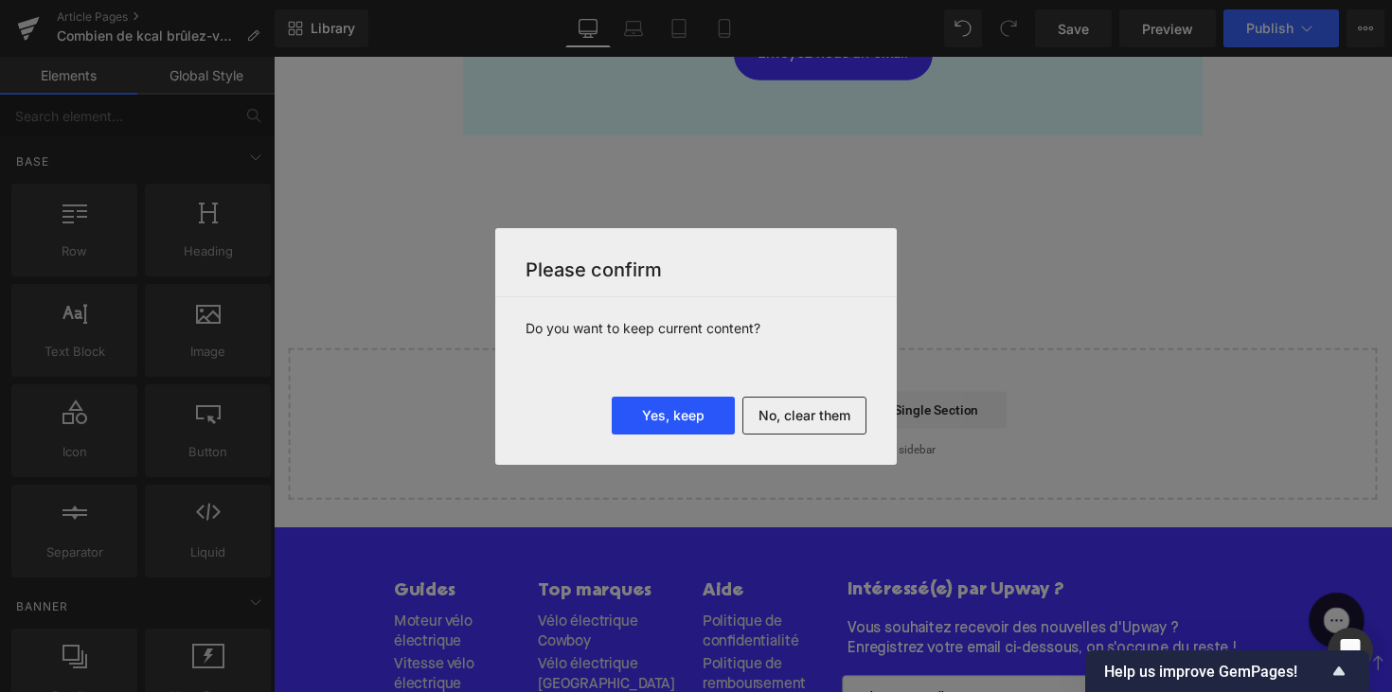
click at [684, 400] on button "Yes, keep" at bounding box center [673, 416] width 123 height 38
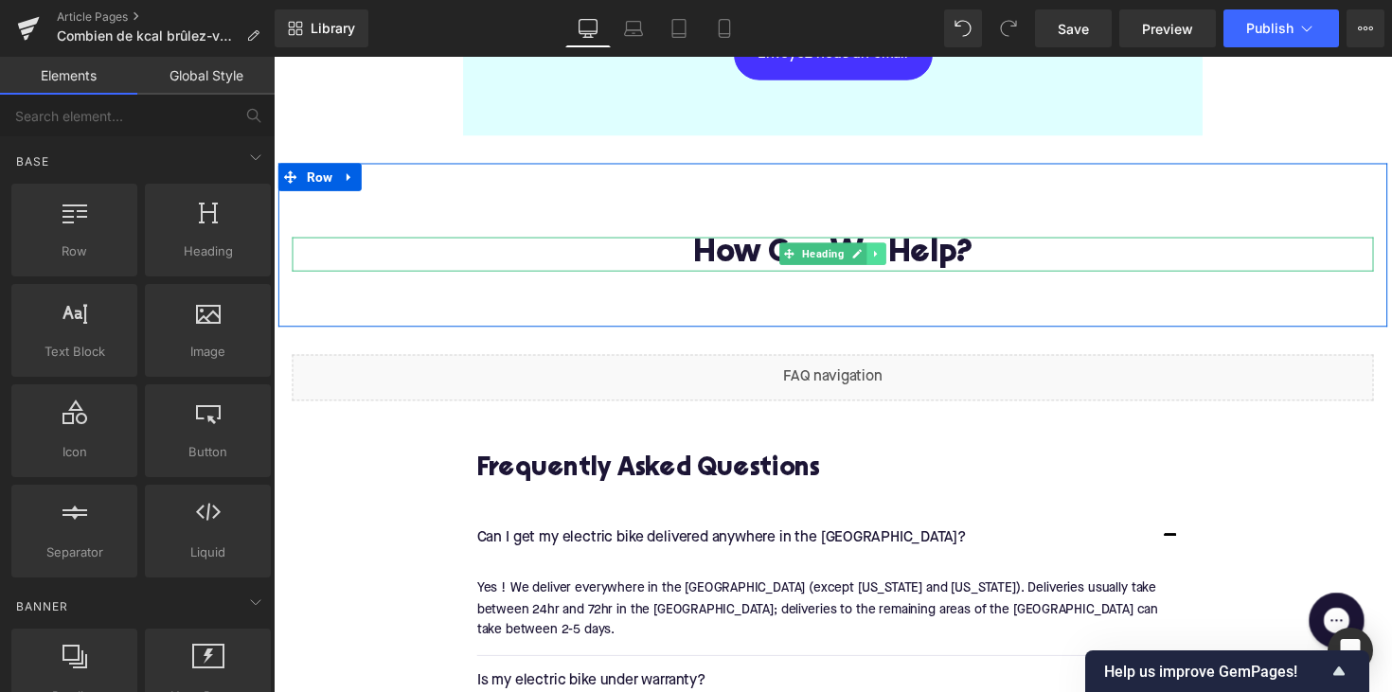
click at [892, 256] on link at bounding box center [891, 258] width 20 height 23
click at [896, 253] on icon at bounding box center [901, 258] width 10 height 11
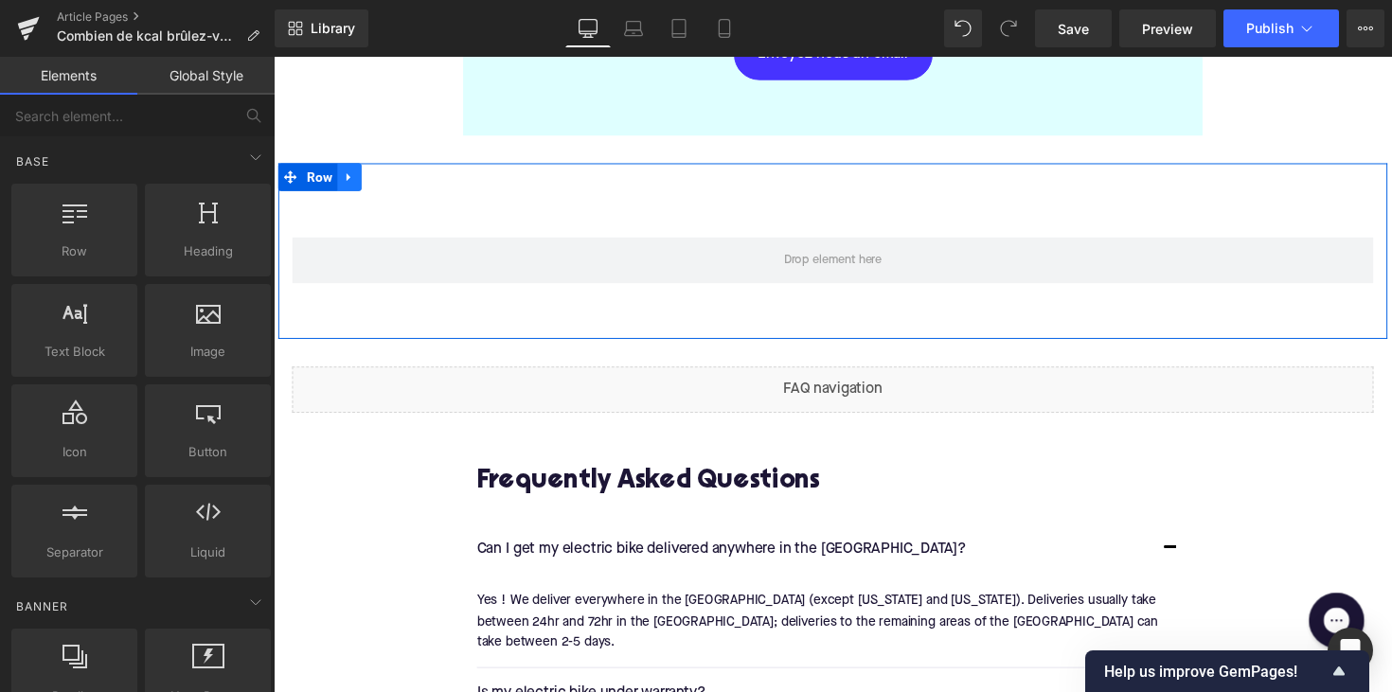
click at [354, 172] on icon at bounding box center [351, 179] width 13 height 14
click at [394, 175] on link at bounding box center [400, 180] width 25 height 28
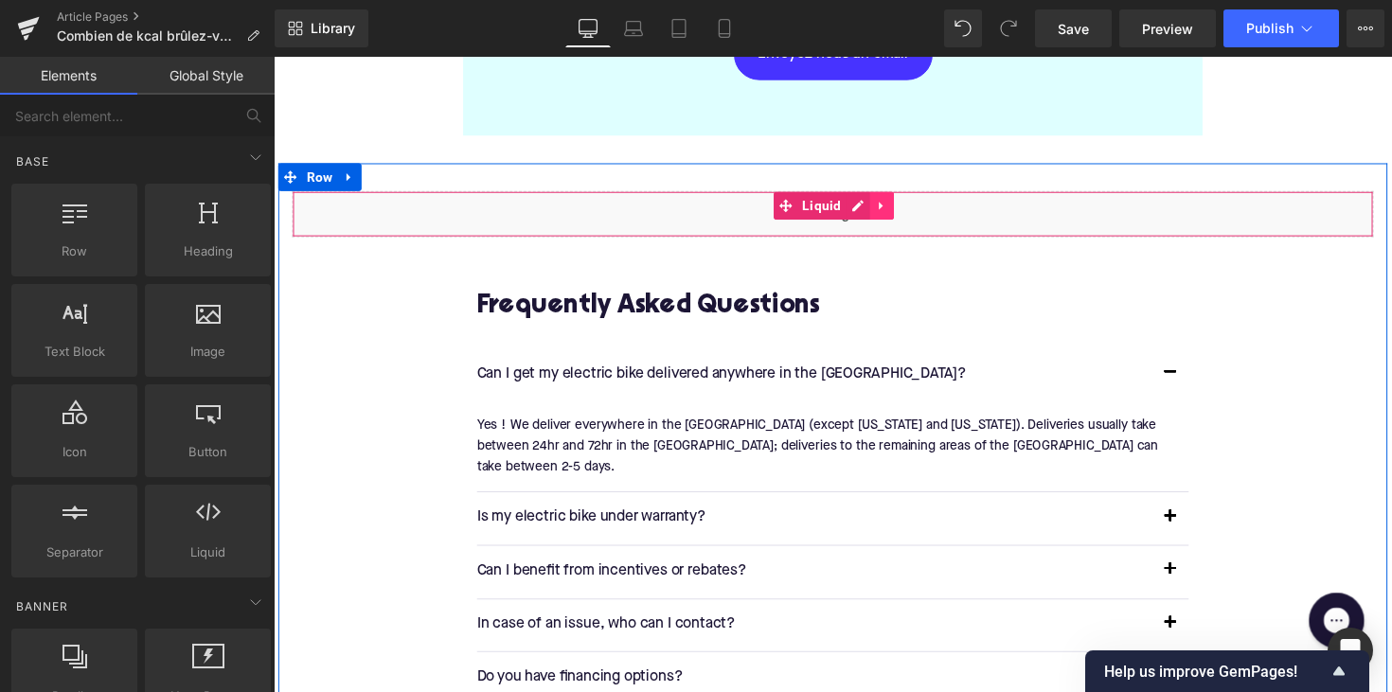
click at [899, 195] on link at bounding box center [896, 209] width 25 height 28
click at [902, 203] on icon at bounding box center [908, 209] width 13 height 13
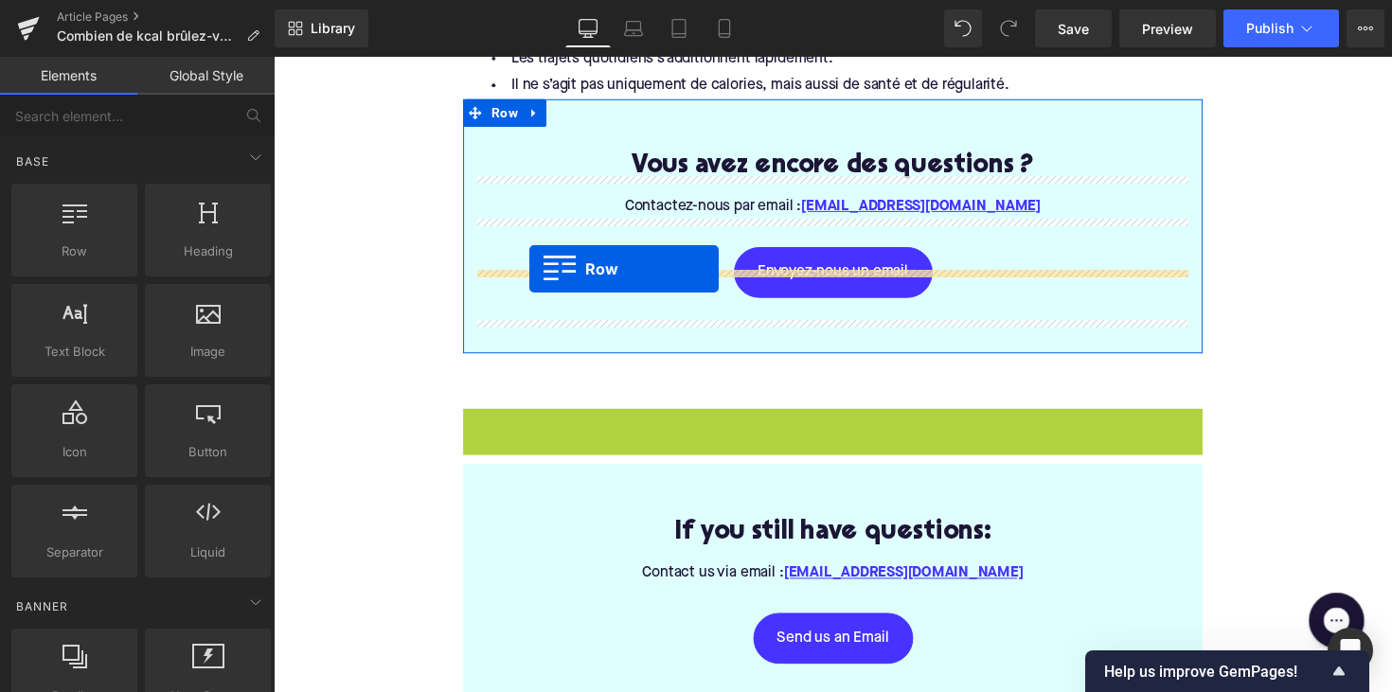
scroll to position [3198, 0]
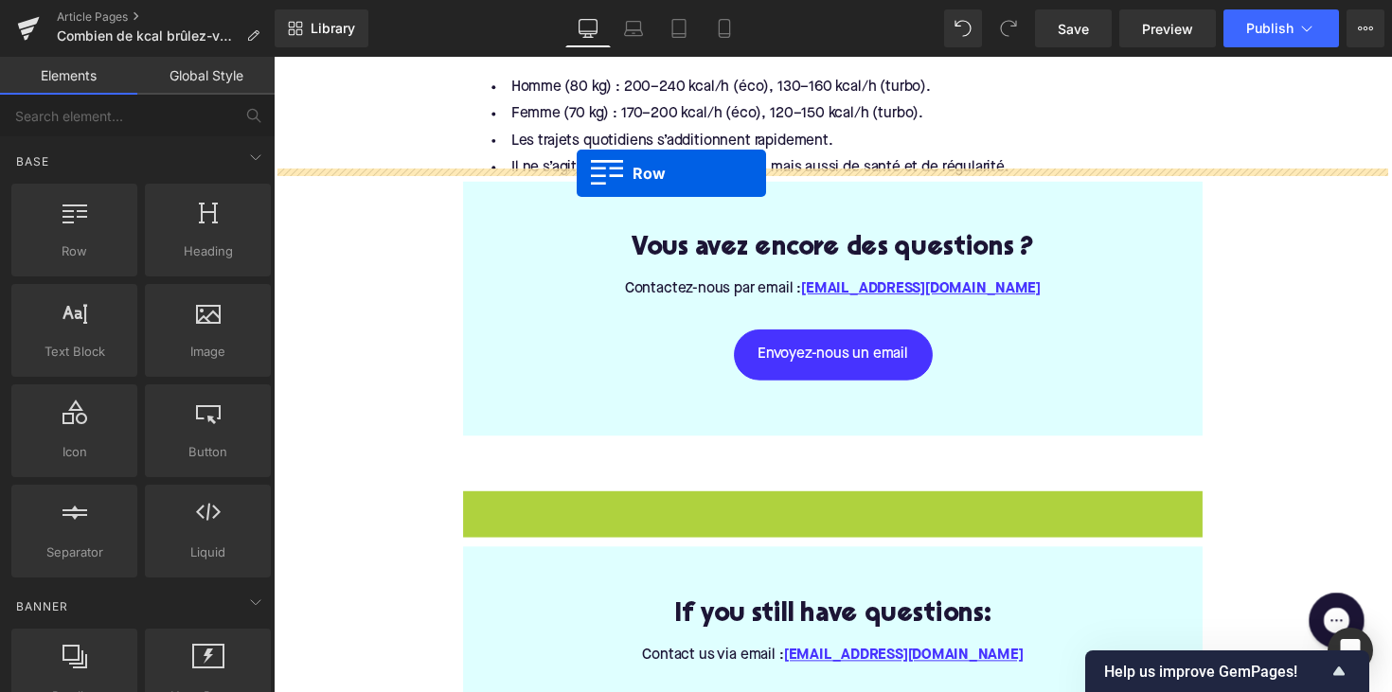
drag, startPoint x: 471, startPoint y: 192, endPoint x: 584, endPoint y: 176, distance: 113.8
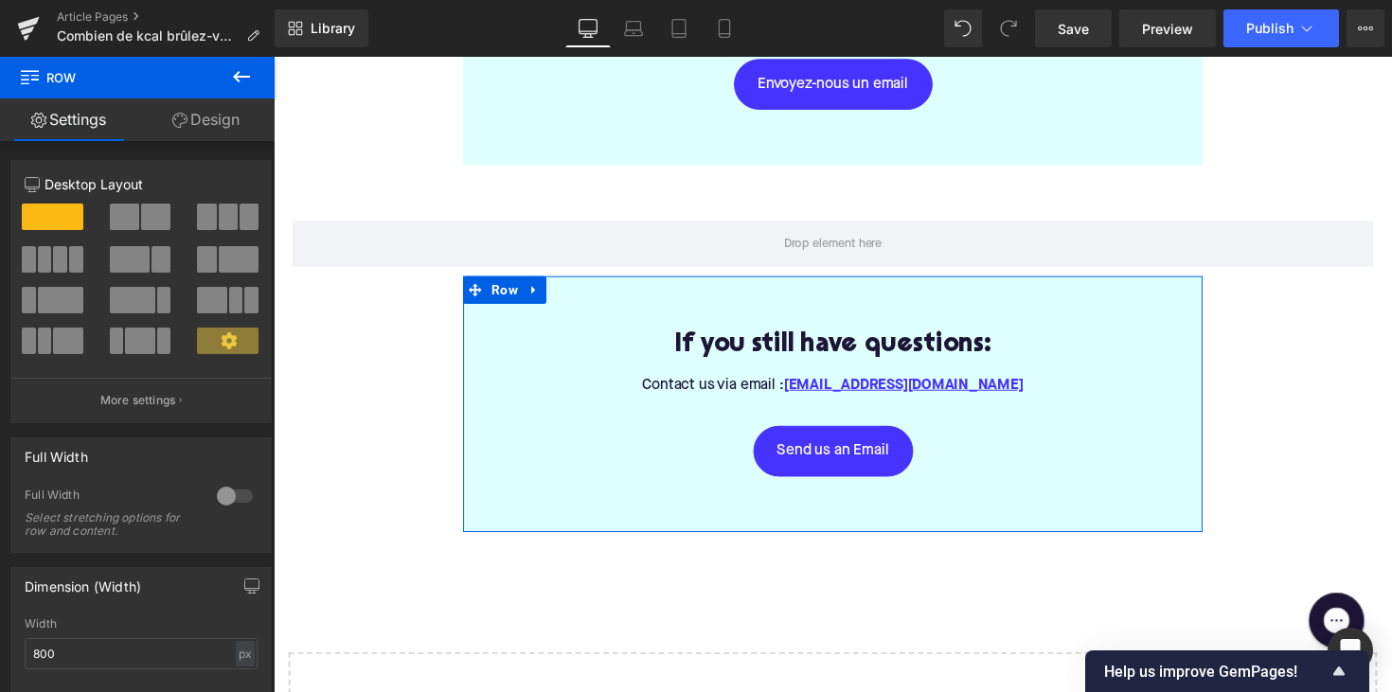
scroll to position [4067, 0]
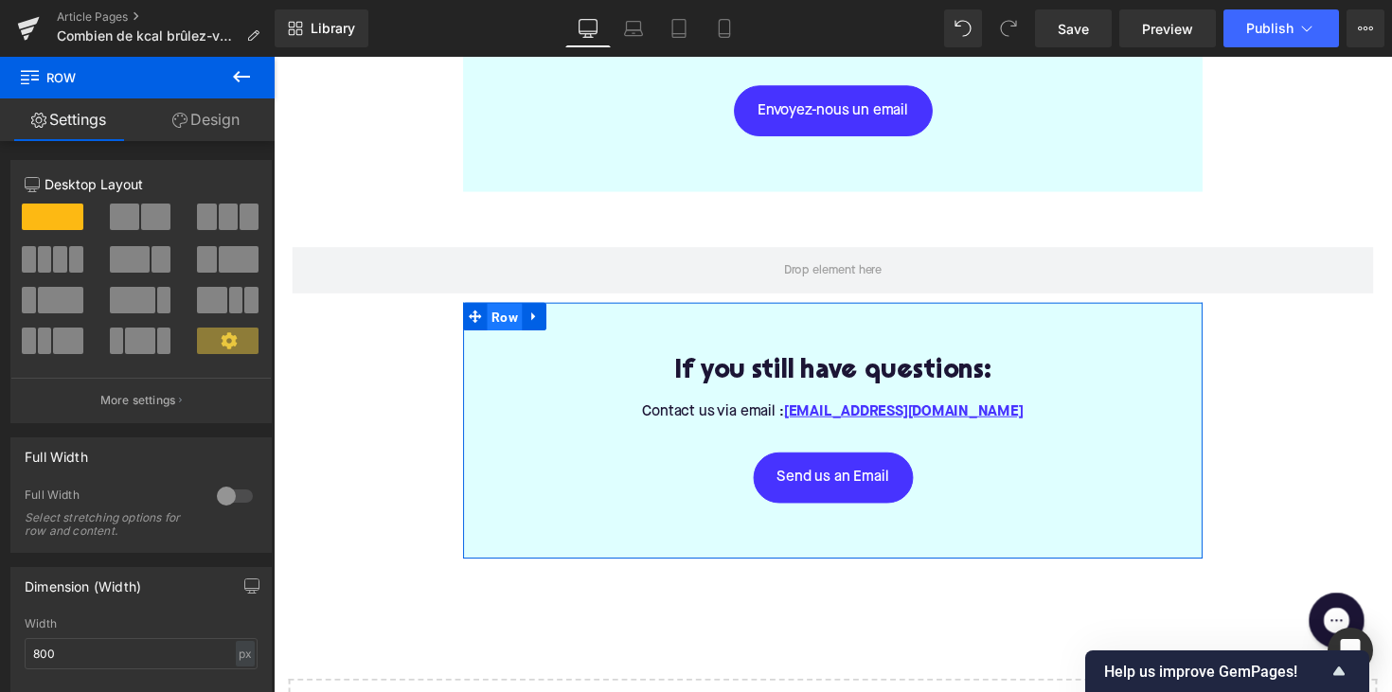
click at [520, 310] on span "Row" at bounding box center [510, 324] width 36 height 28
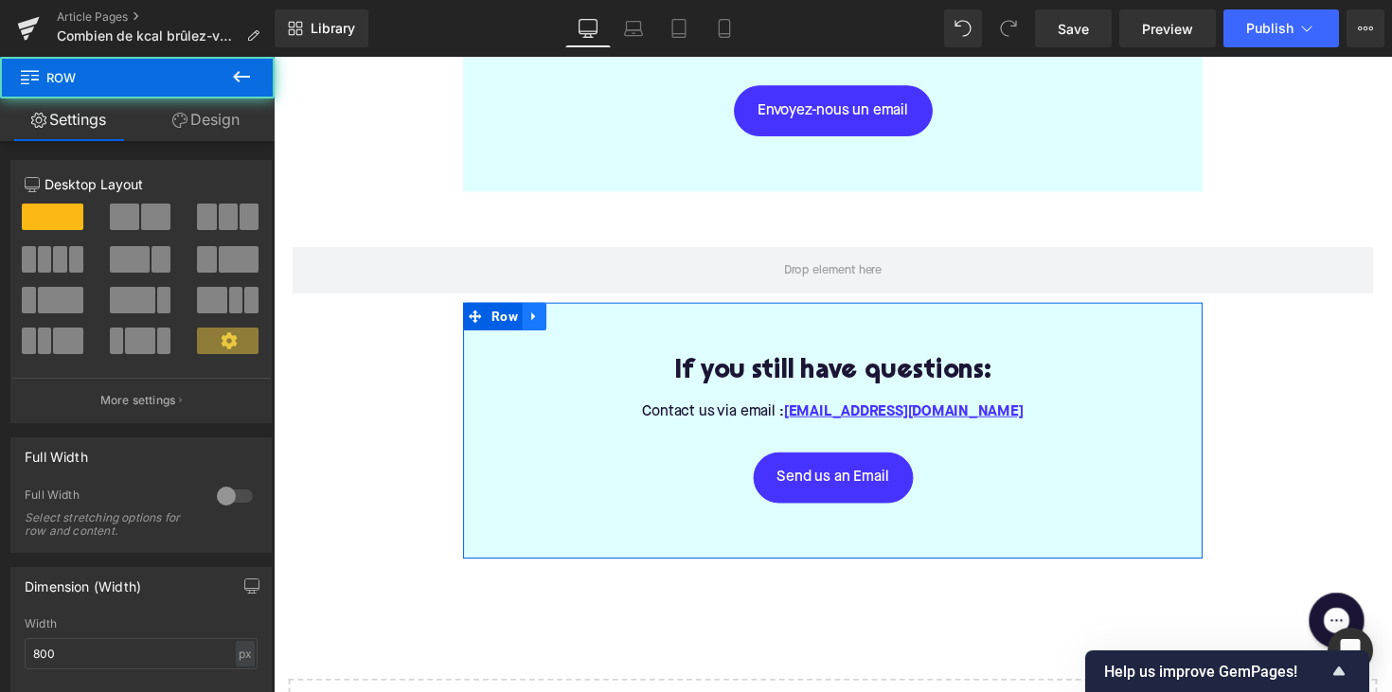
click at [541, 316] on icon at bounding box center [540, 323] width 13 height 14
click at [583, 316] on icon at bounding box center [589, 322] width 13 height 13
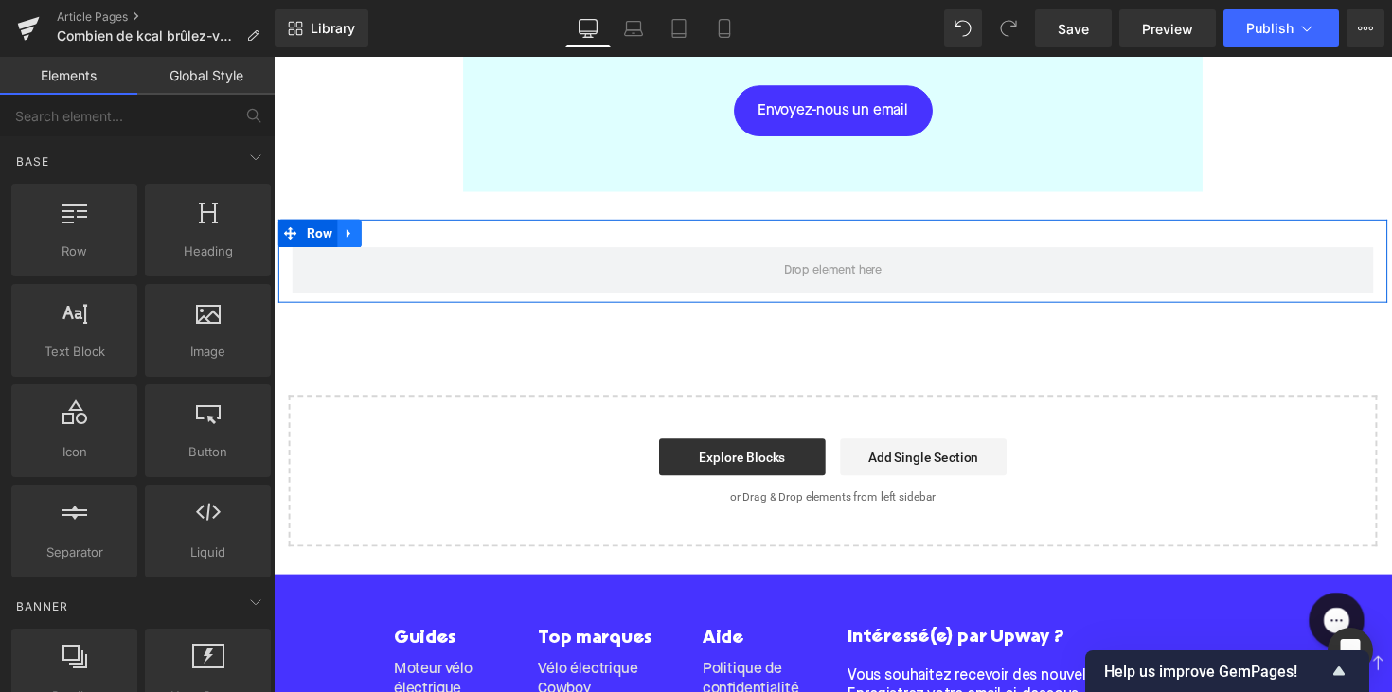
click at [341, 223] on link at bounding box center [351, 237] width 25 height 28
click at [403, 223] on link at bounding box center [400, 237] width 25 height 28
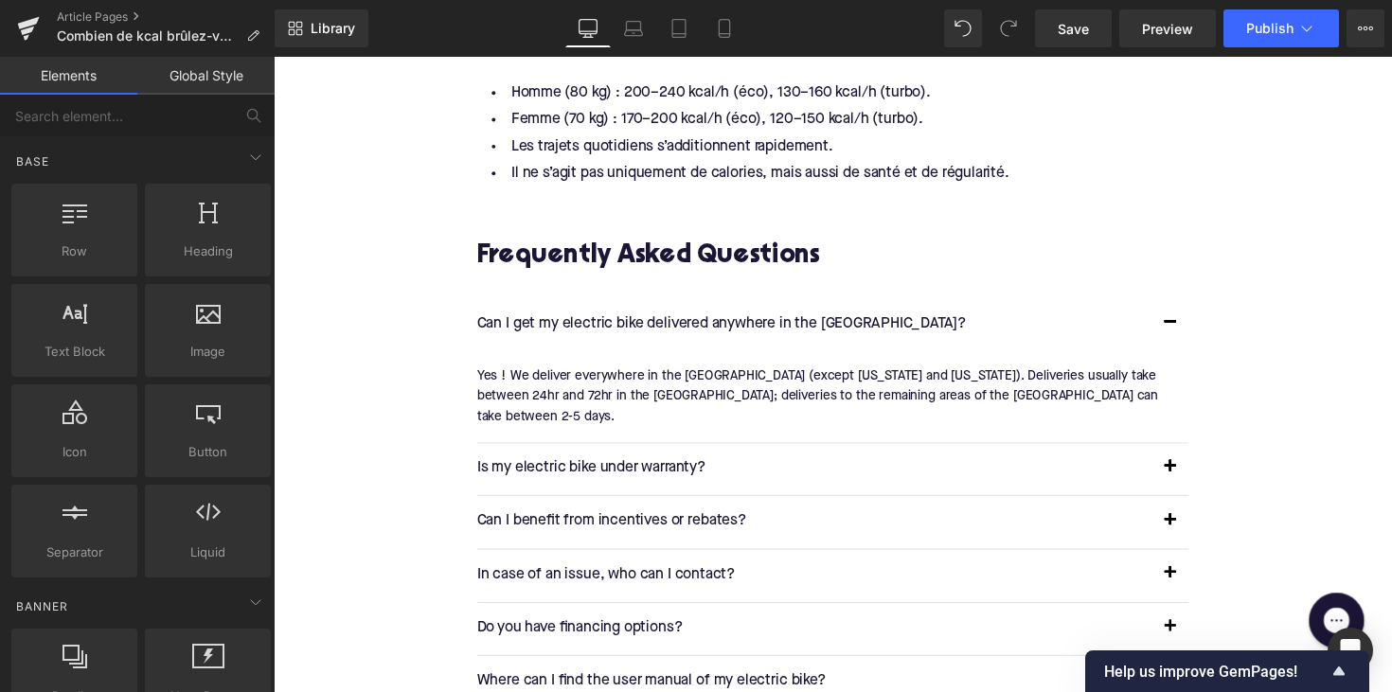
scroll to position [3186, 0]
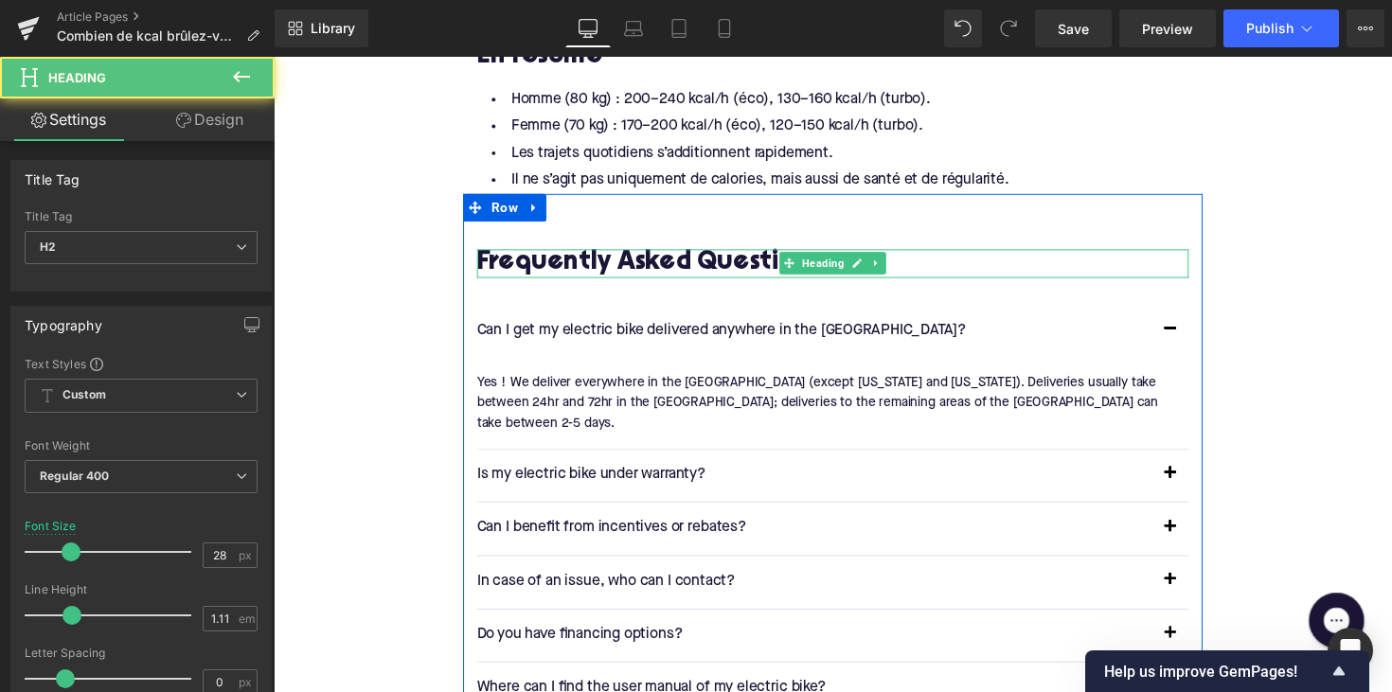
click at [636, 254] on h2 "Frequently Asked Questions" at bounding box center [846, 268] width 729 height 29
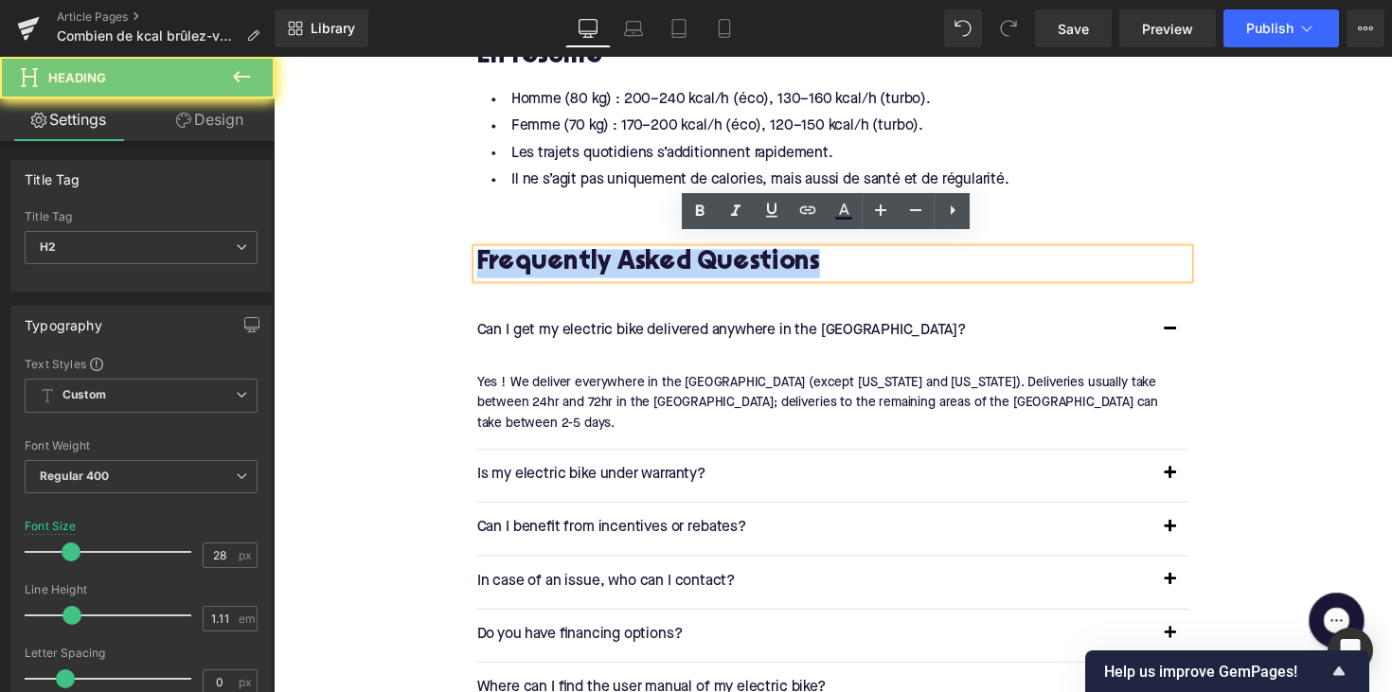
paste div
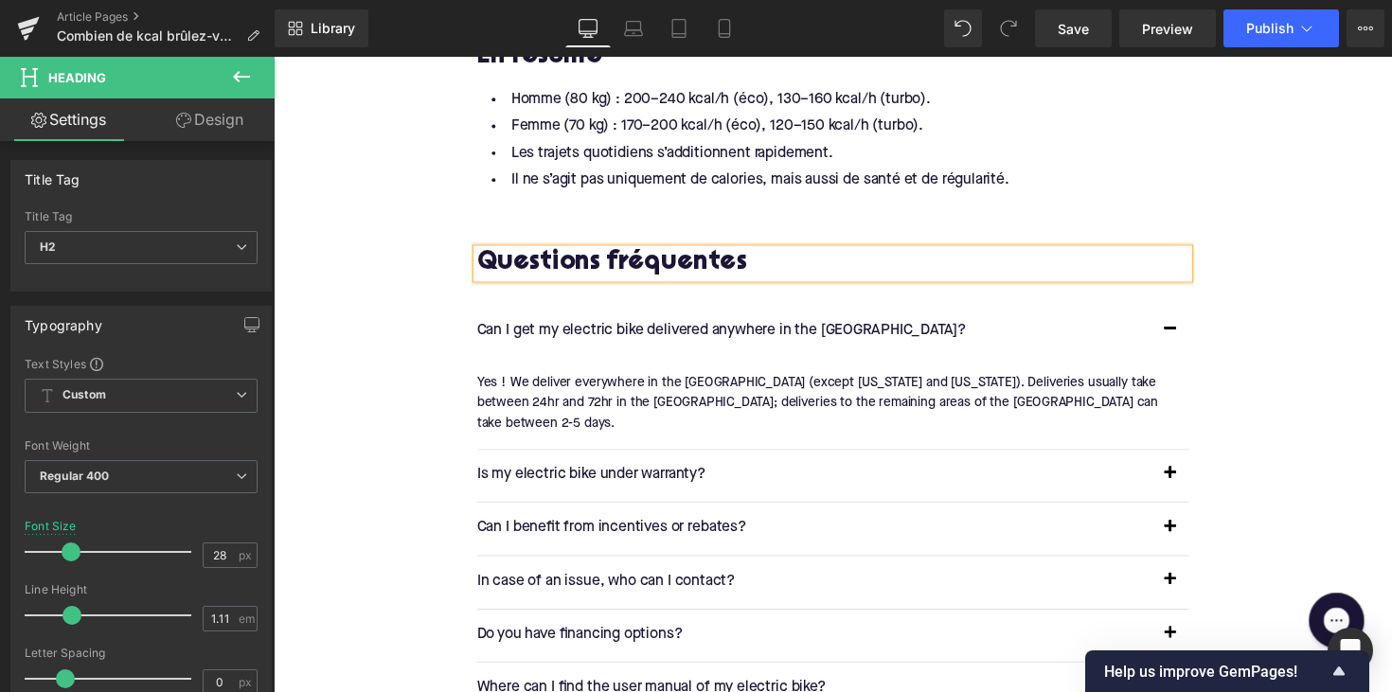
click at [671, 327] on p "Can I get my electric bike delivered anywhere in the USA?" at bounding box center [827, 338] width 691 height 25
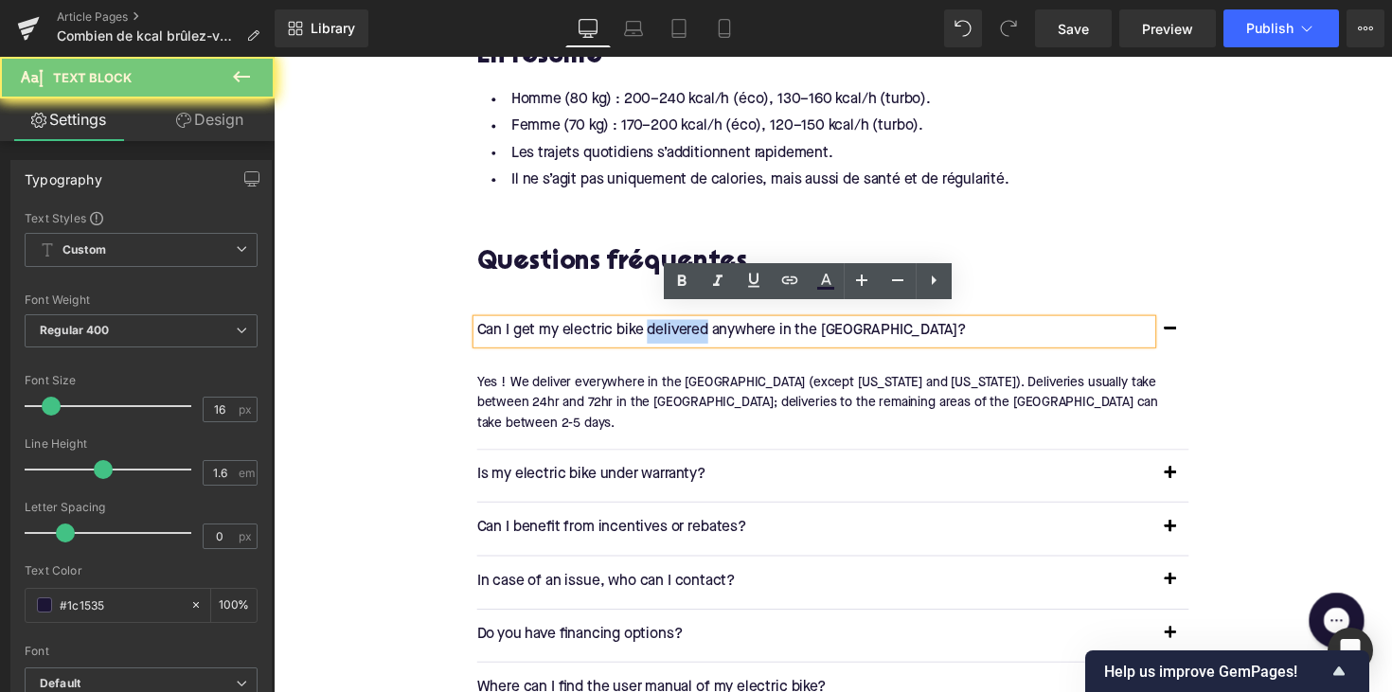
click at [671, 327] on p "Can I get my electric bike delivered anywhere in the USA?" at bounding box center [827, 338] width 691 height 25
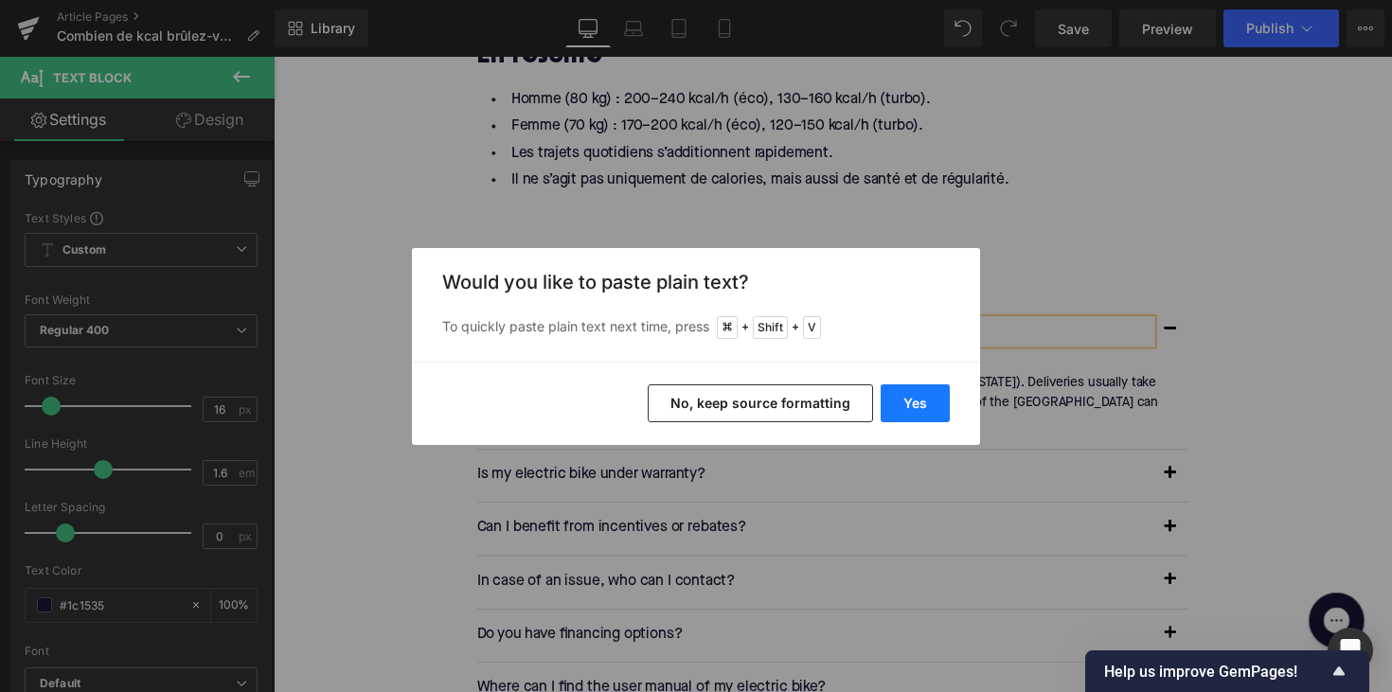
click at [937, 416] on button "Yes" at bounding box center [914, 403] width 69 height 38
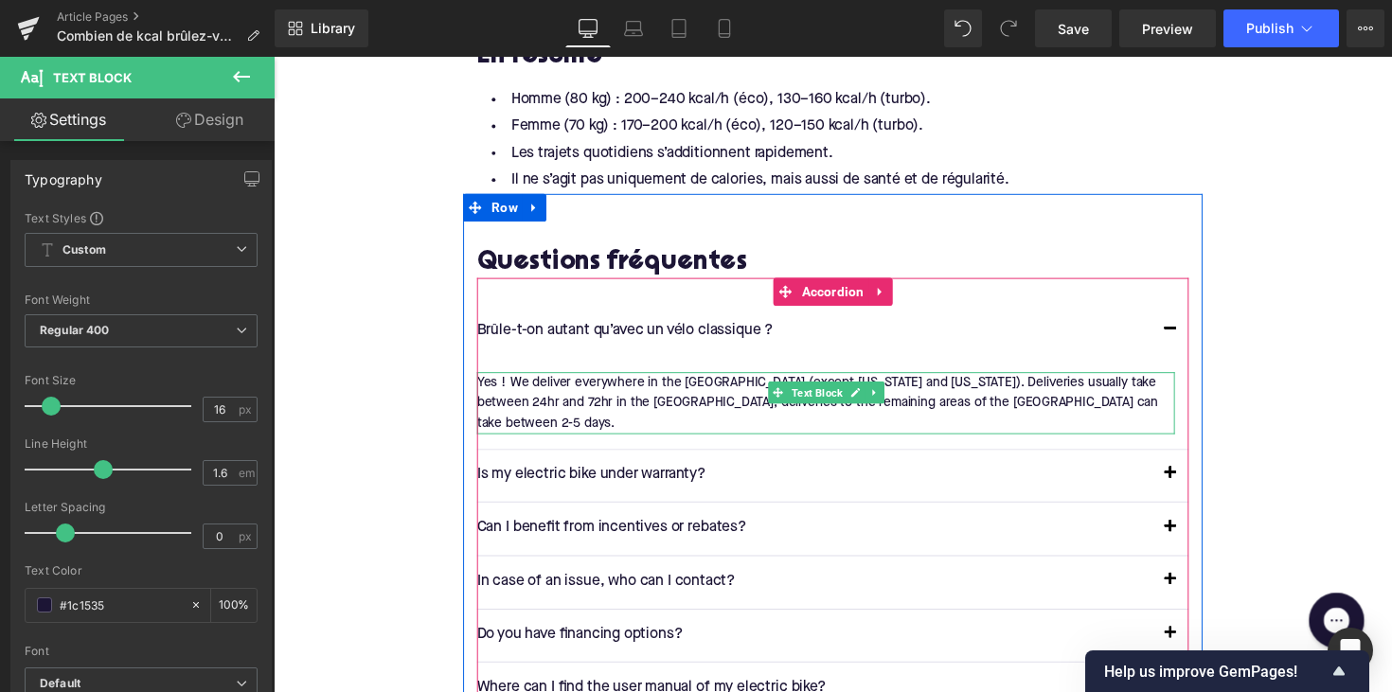
click at [617, 385] on p "Yes ! We deliver everywhere in the US (except Hawaii and Alaska). Deliveries us…" at bounding box center [839, 411] width 715 height 63
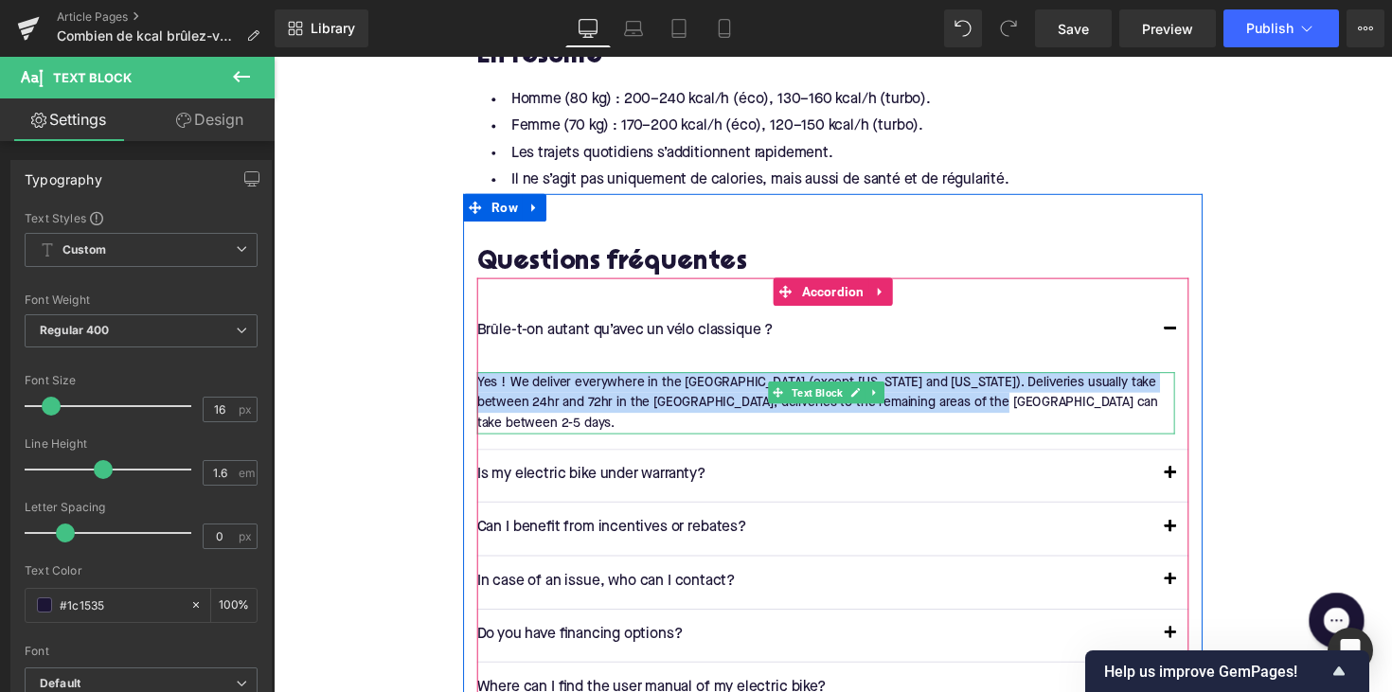
click at [617, 385] on p "Yes ! We deliver everywhere in the US (except Hawaii and Alaska). Deliveries us…" at bounding box center [839, 411] width 715 height 63
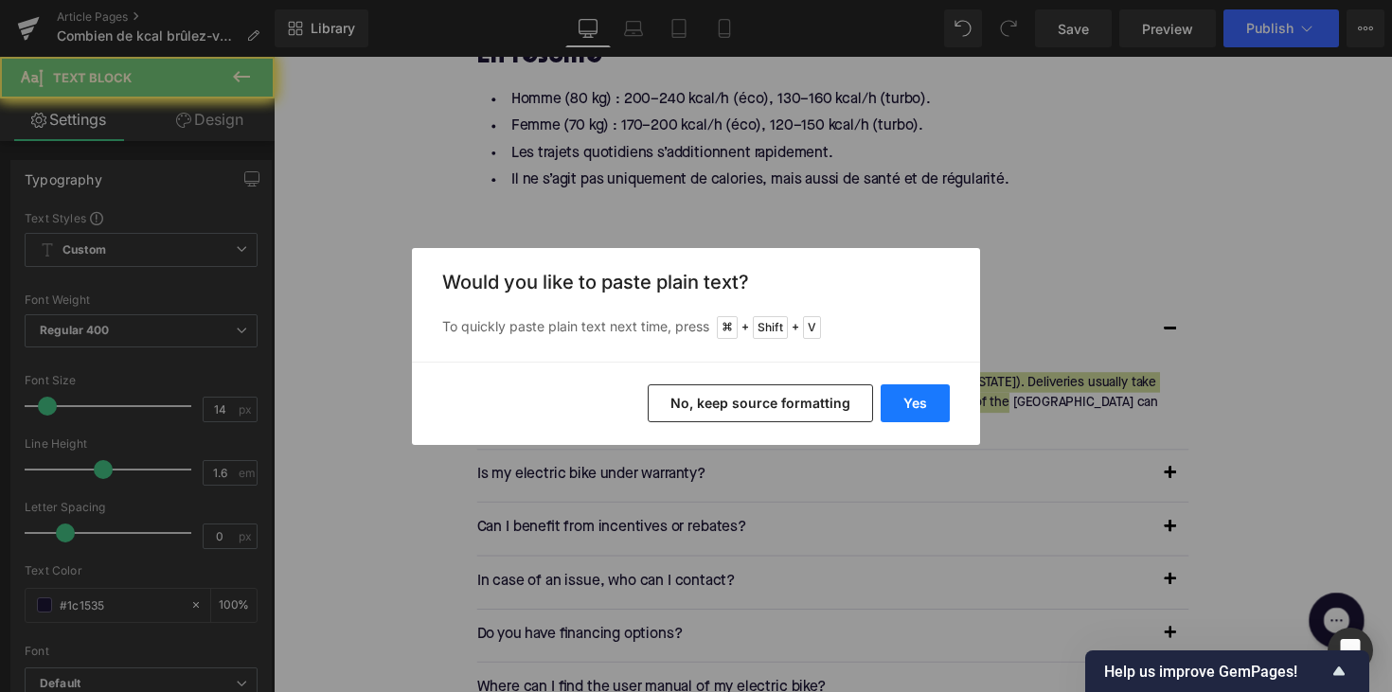
click at [923, 398] on button "Yes" at bounding box center [914, 403] width 69 height 38
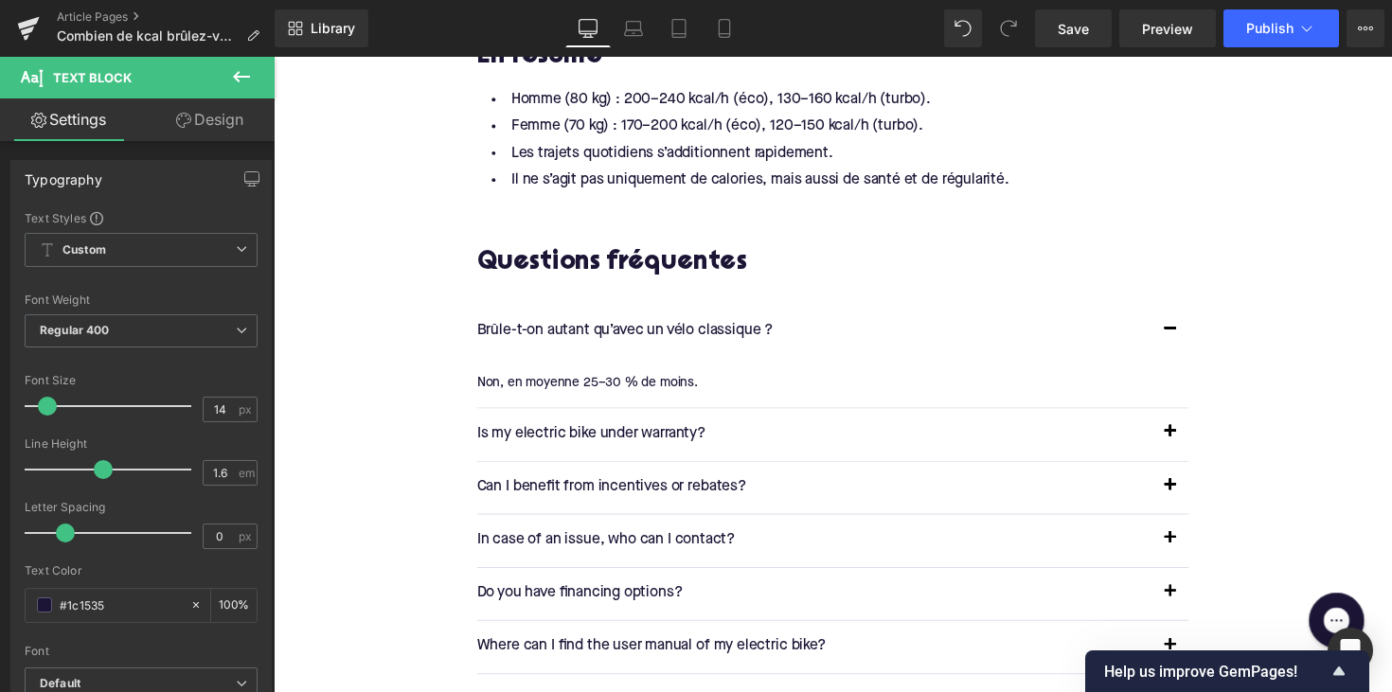
click at [634, 431] on p "Is my electric bike under warranty?" at bounding box center [827, 443] width 691 height 25
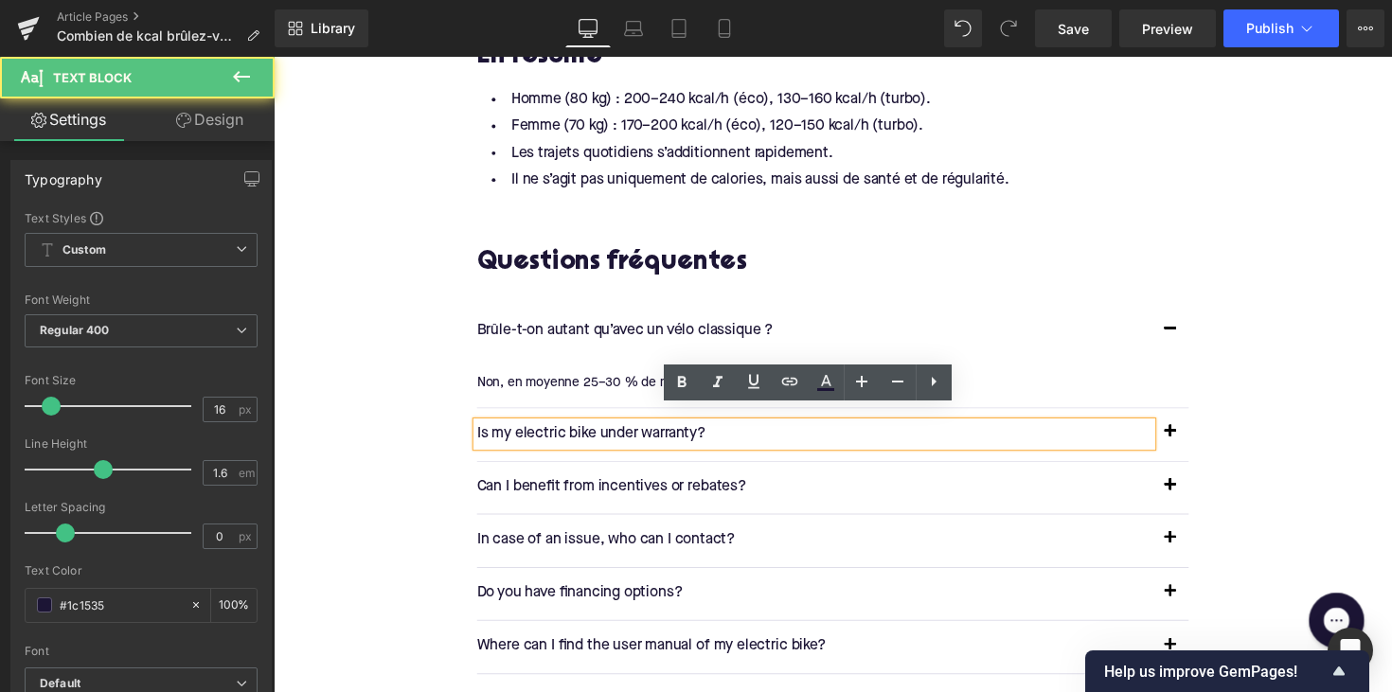
click at [634, 431] on p "Is my electric bike under warranty?" at bounding box center [827, 443] width 691 height 25
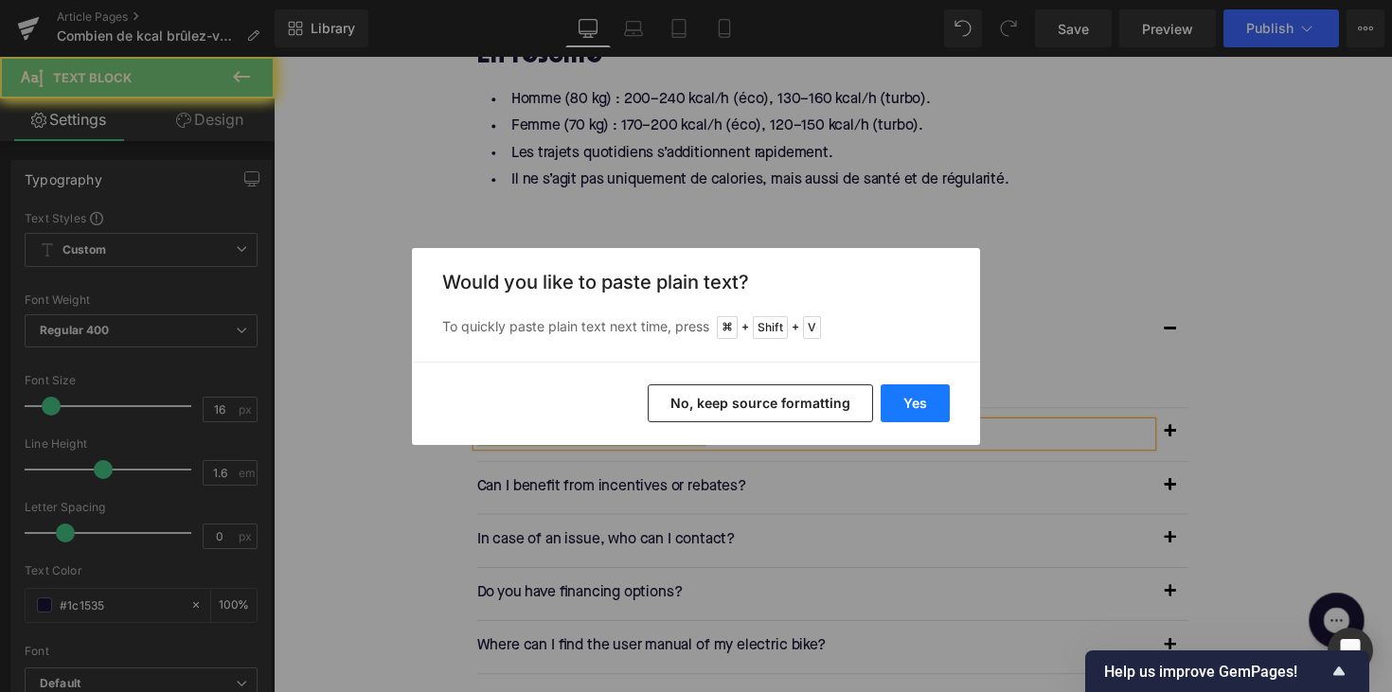
click at [903, 412] on button "Yes" at bounding box center [914, 403] width 69 height 38
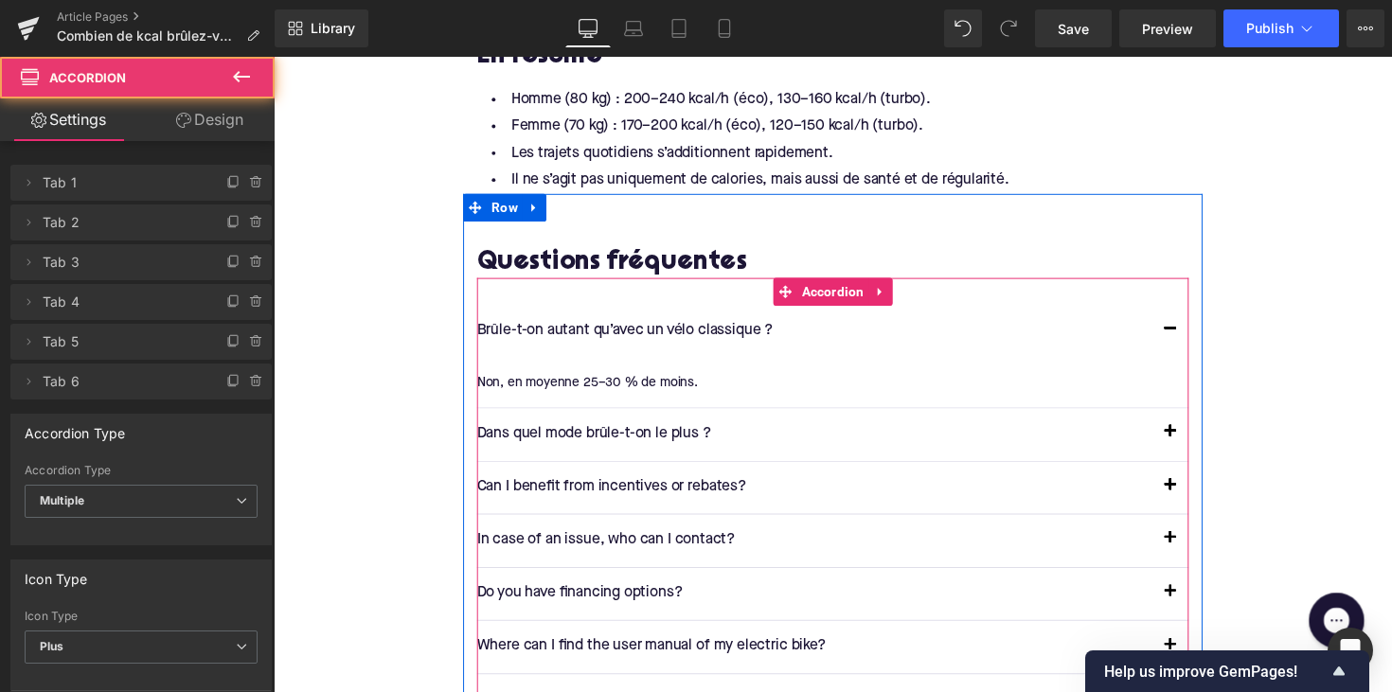
click at [1192, 446] on span "button" at bounding box center [1192, 446] width 0 height 0
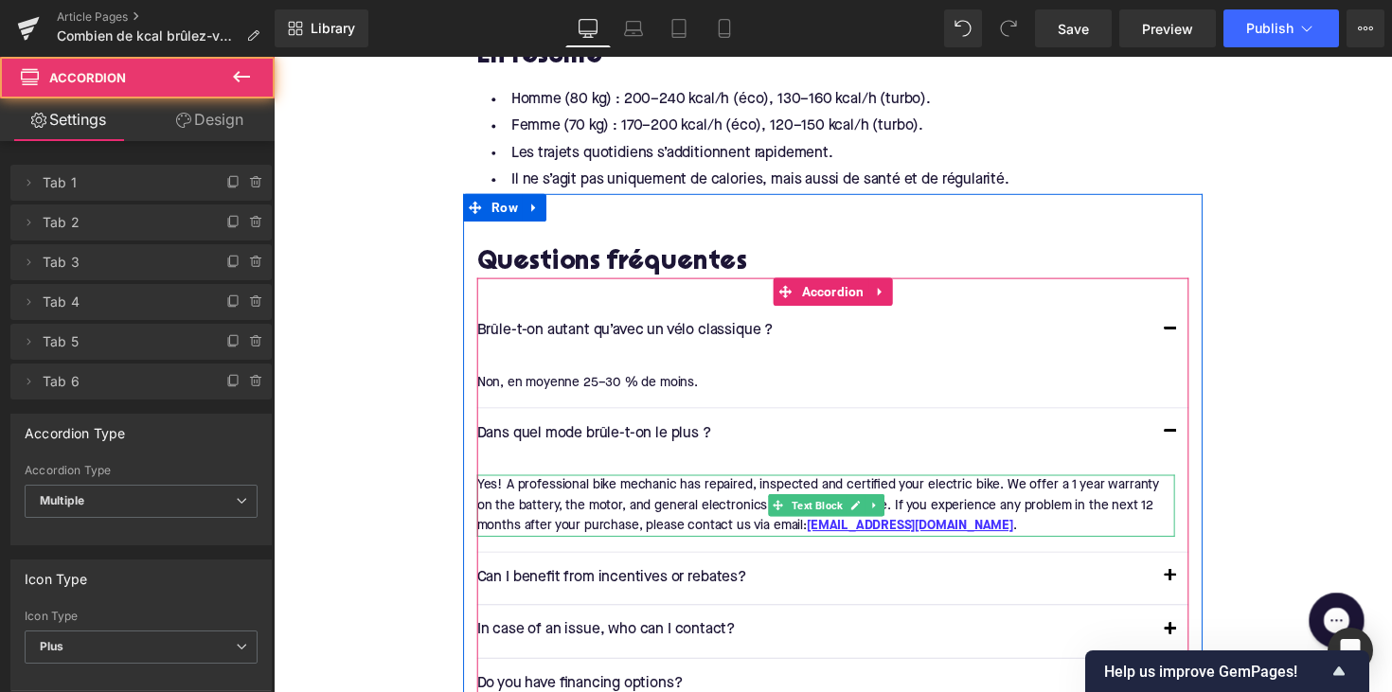
click at [498, 485] on p "Yes! A professional bike mechanic has repaired, inspected and certified your el…" at bounding box center [839, 516] width 715 height 63
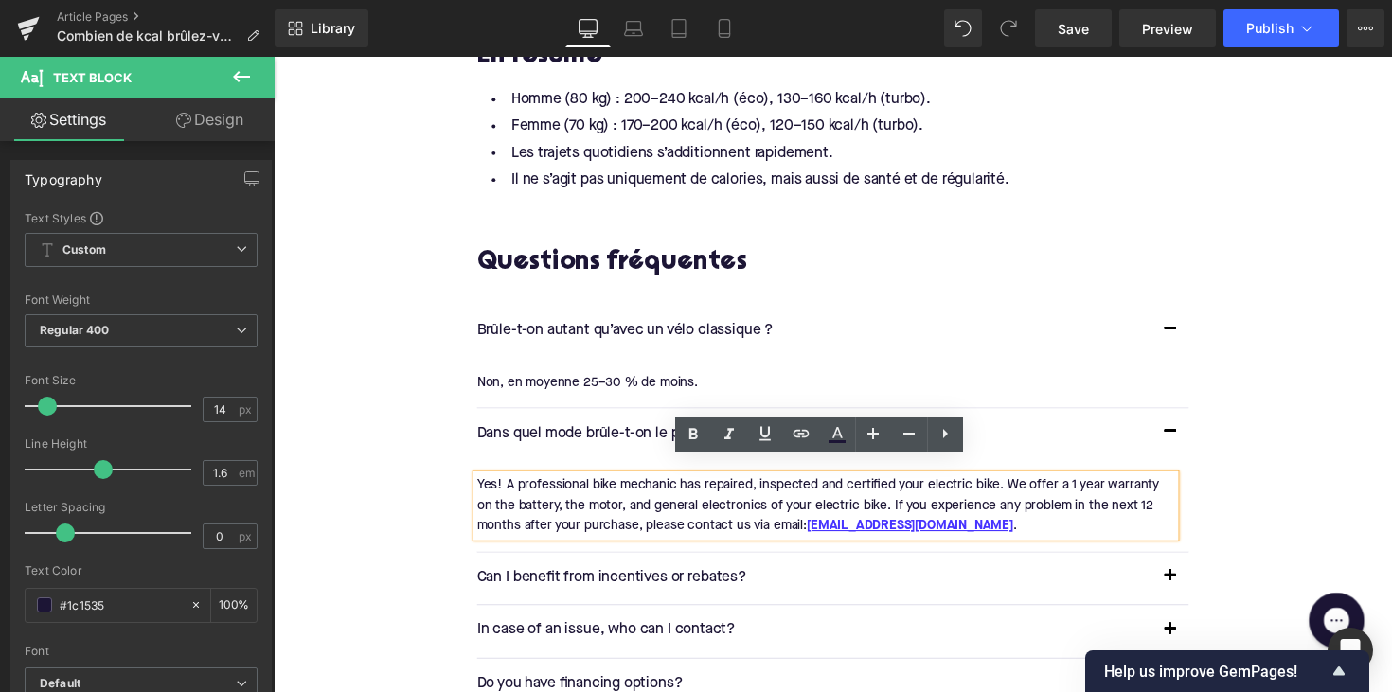
click at [575, 491] on p "Yes! A professional bike mechanic has repaired, inspected and certified your el…" at bounding box center [839, 516] width 715 height 63
drag, startPoint x: 932, startPoint y: 527, endPoint x: 483, endPoint y: 455, distance: 455.4
click at [483, 455] on div "Dans quel mode brûle-t-on le plus ? Text Block Yes! A professional bike mechani…" at bounding box center [846, 491] width 729 height 148
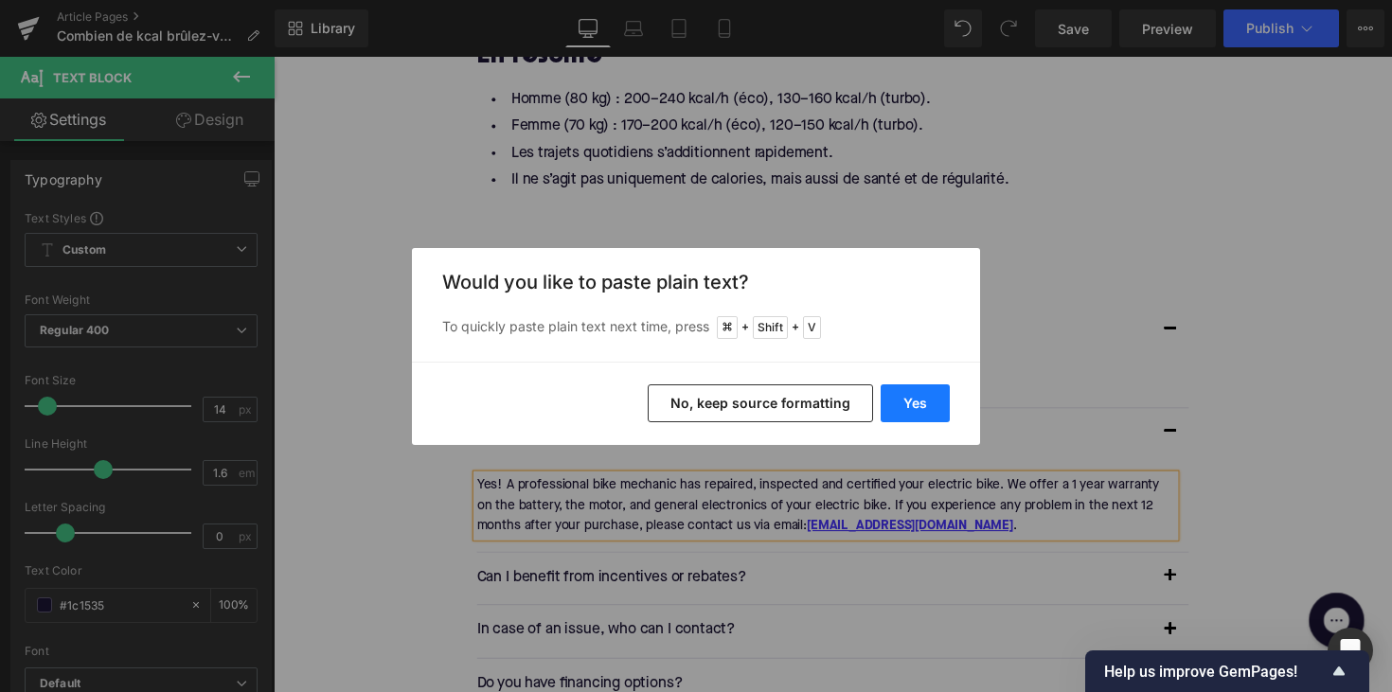
click at [914, 415] on button "Yes" at bounding box center [914, 403] width 69 height 38
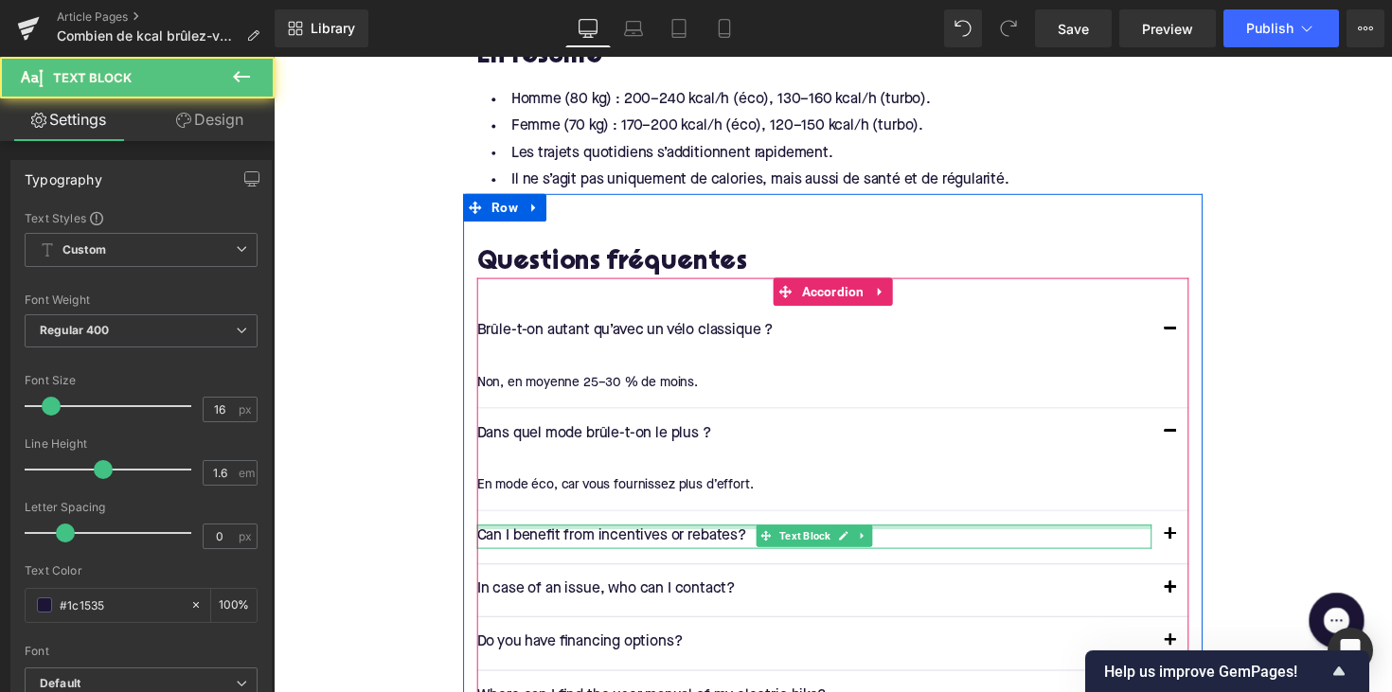
click at [624, 536] on div at bounding box center [827, 538] width 691 height 5
click at [624, 536] on p "Can I benefit from incentives or rebates?" at bounding box center [827, 548] width 691 height 25
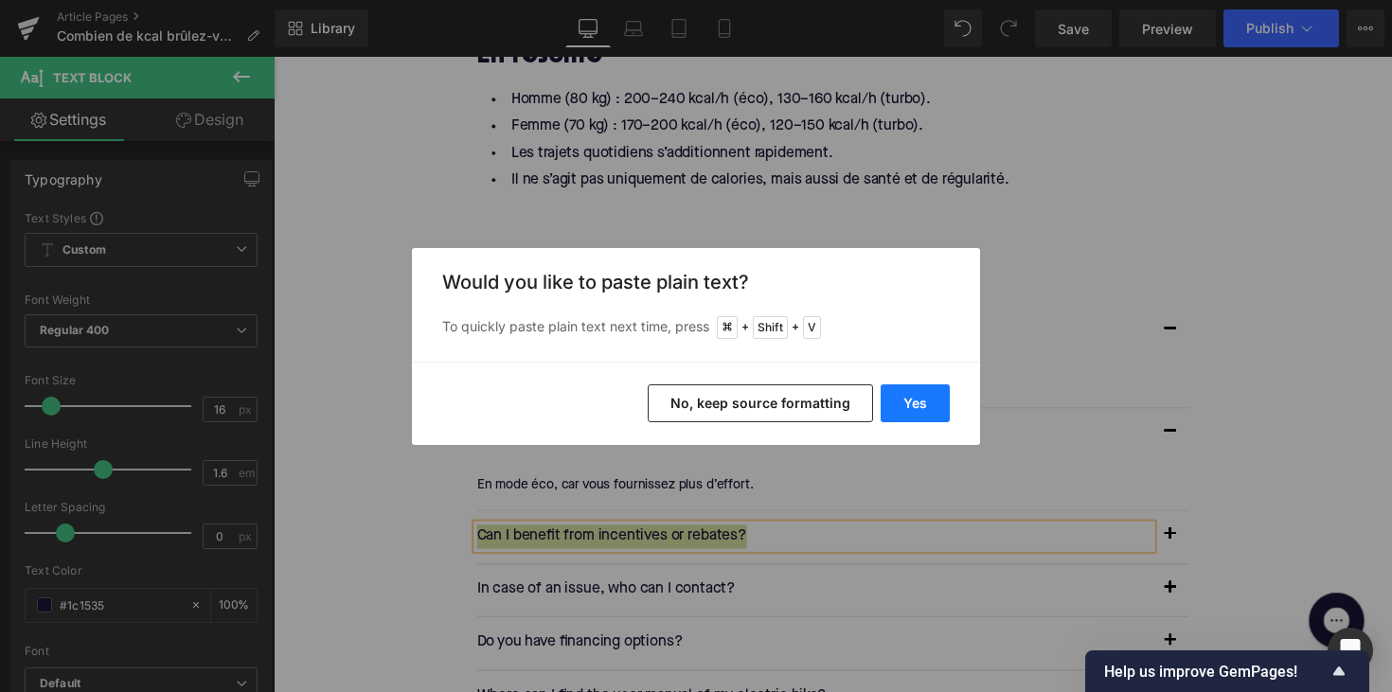
click at [919, 418] on button "Yes" at bounding box center [914, 403] width 69 height 38
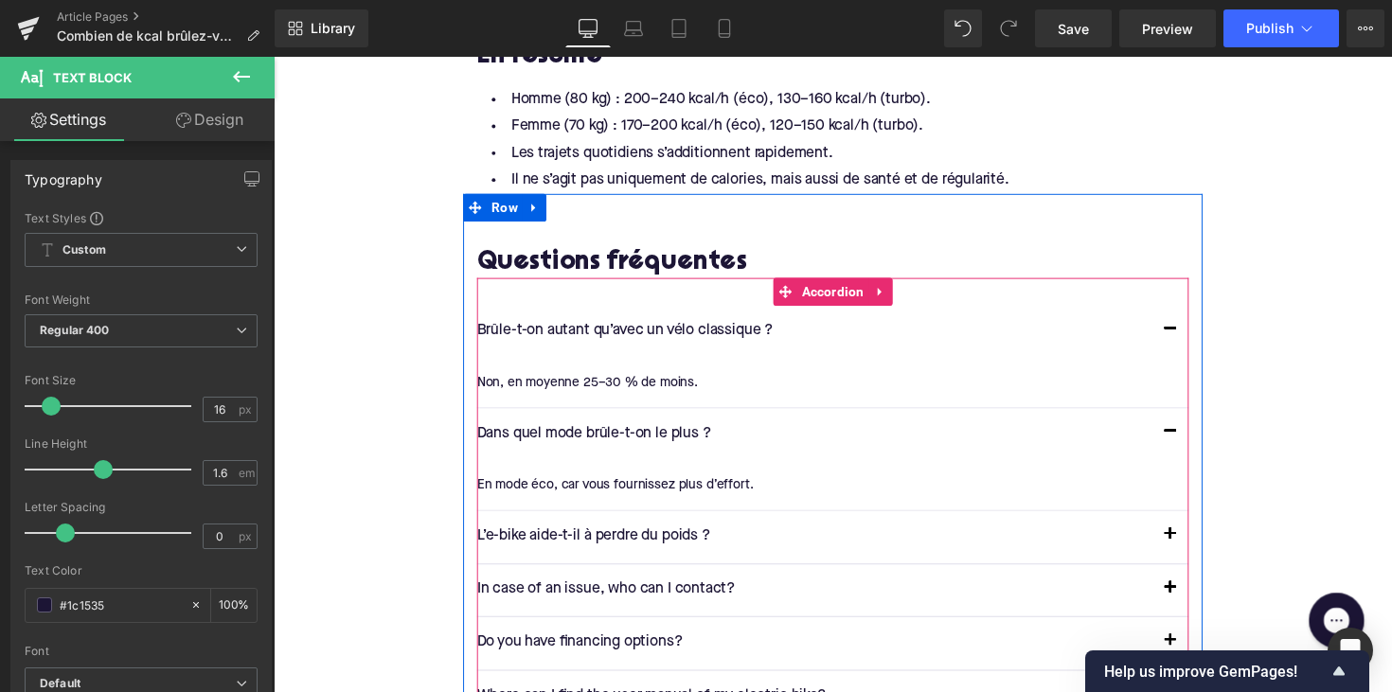
click at [1187, 529] on button "button" at bounding box center [1192, 548] width 38 height 53
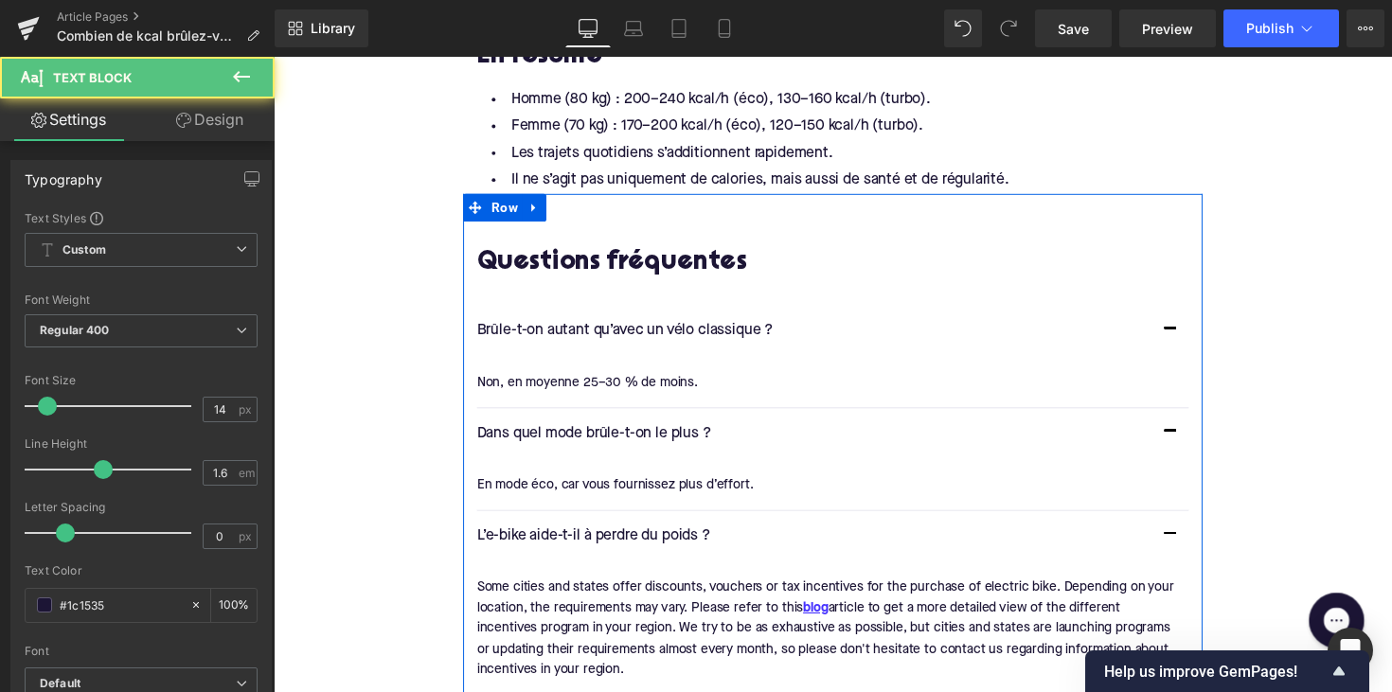
drag, startPoint x: 634, startPoint y: 667, endPoint x: 472, endPoint y: 581, distance: 183.4
click at [472, 581] on div "Questions fréquentes Heading Brûle-t-on autant qu’avec un vélo classique ? Text…" at bounding box center [846, 578] width 757 height 649
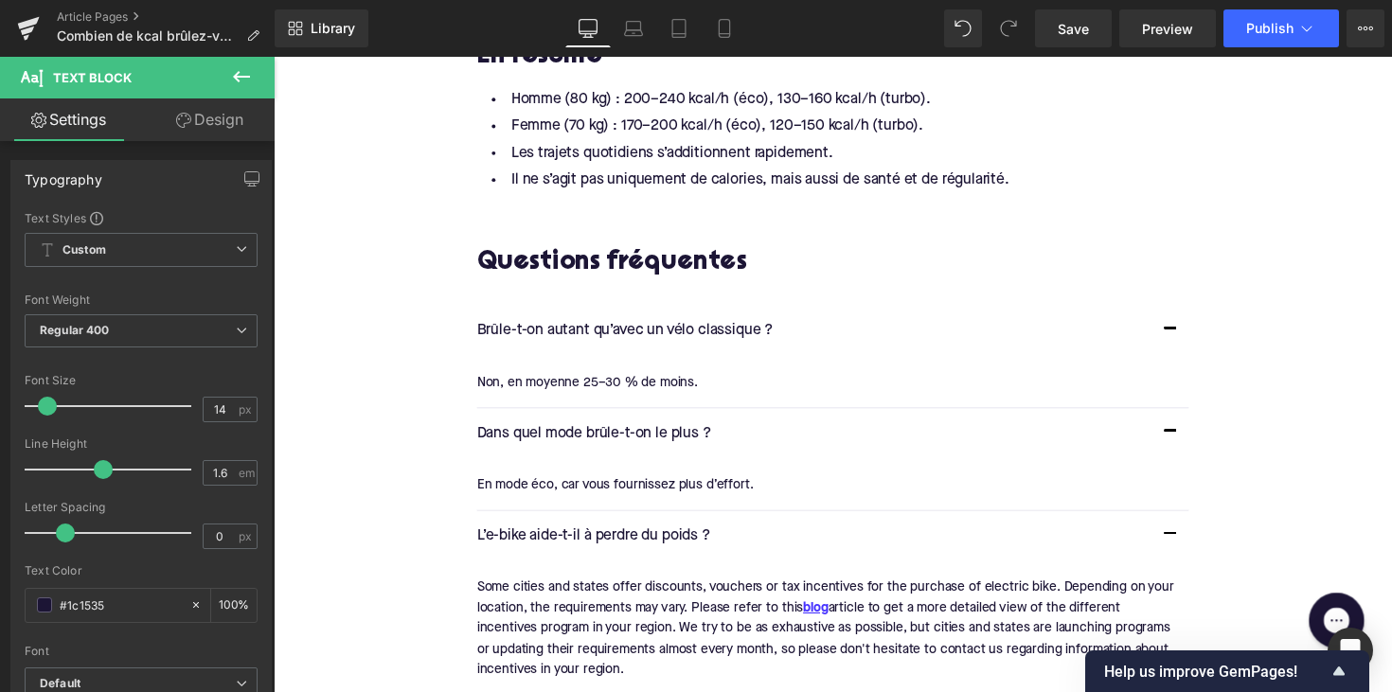
click at [590, 635] on div "Some cities and states offer discounts, vouchers or tax incentives for the purc…" at bounding box center [839, 643] width 715 height 106
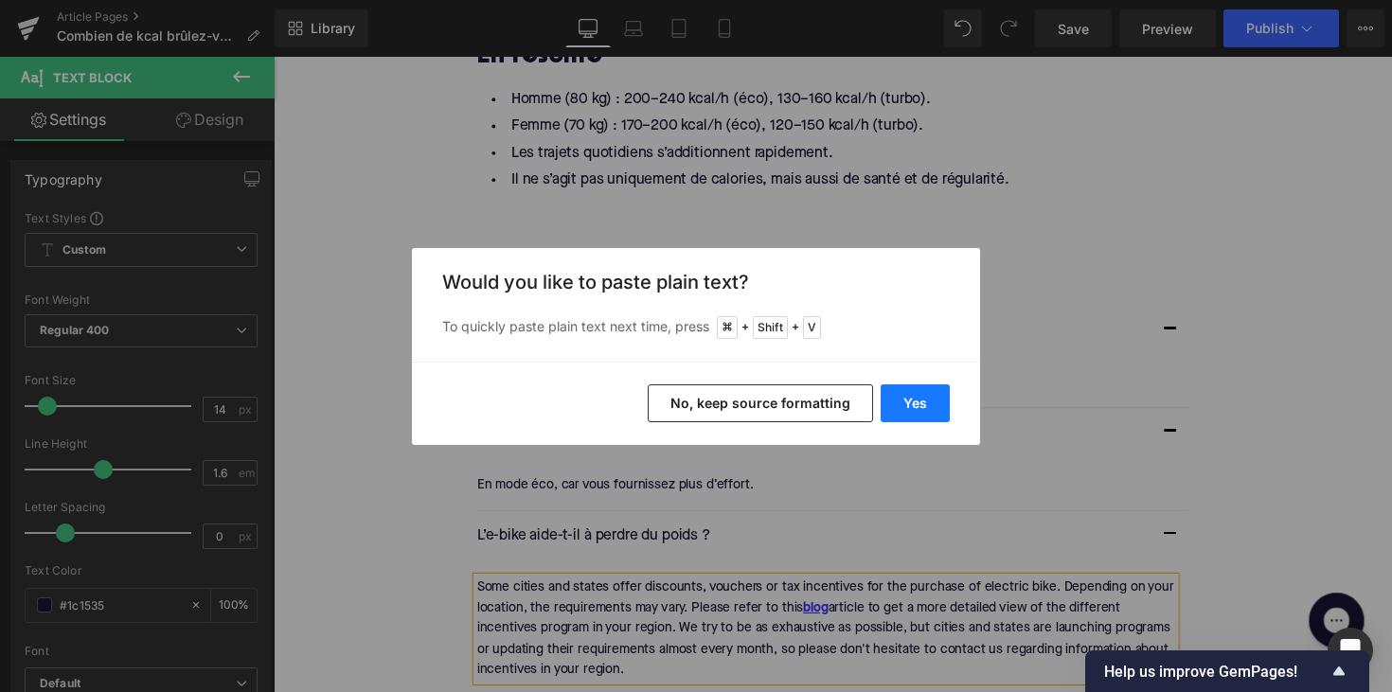
click at [928, 394] on button "Yes" at bounding box center [914, 403] width 69 height 38
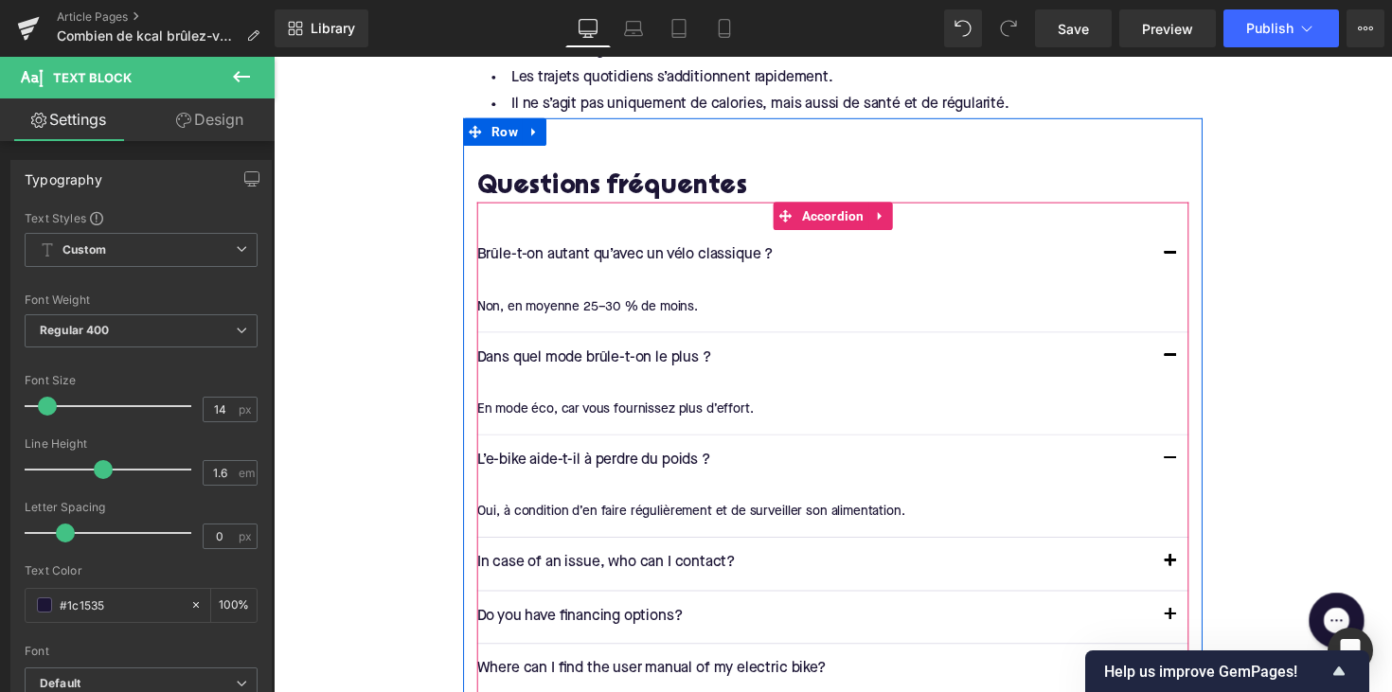
scroll to position [3363, 0]
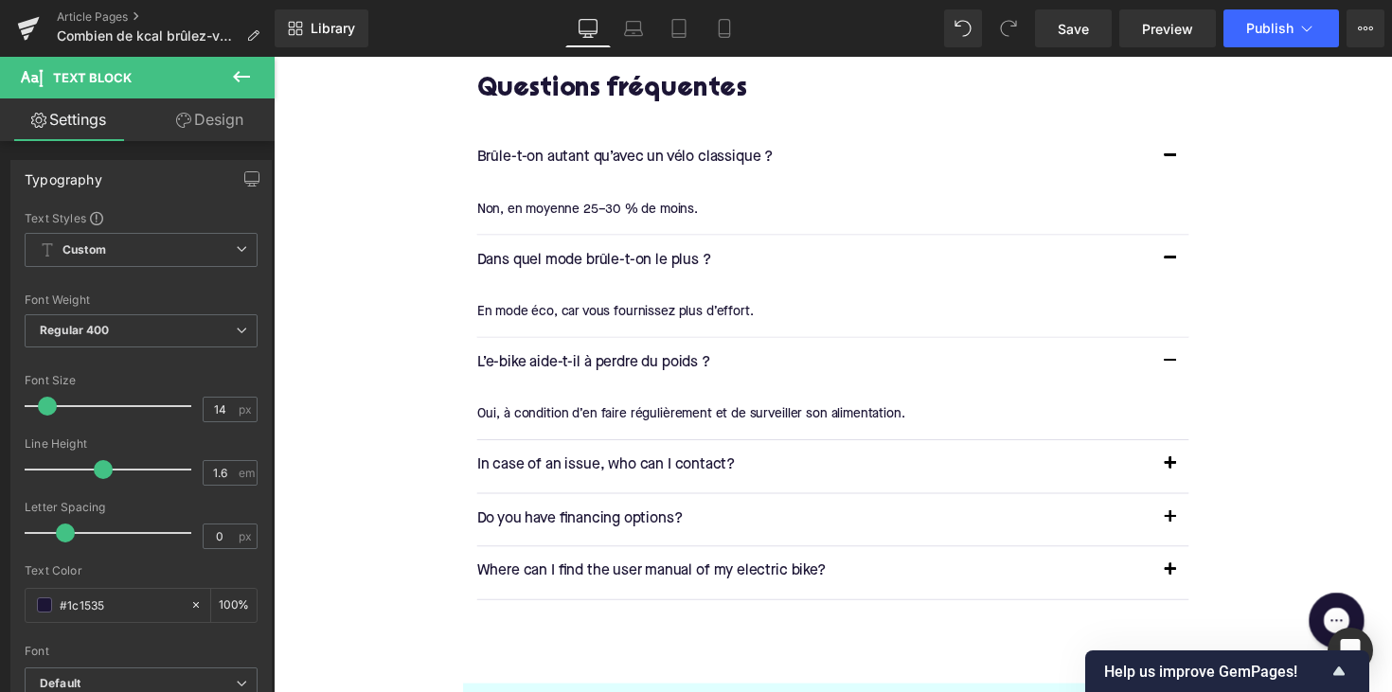
click at [637, 465] on p "In case of an issue, who can I contact?" at bounding box center [827, 476] width 691 height 25
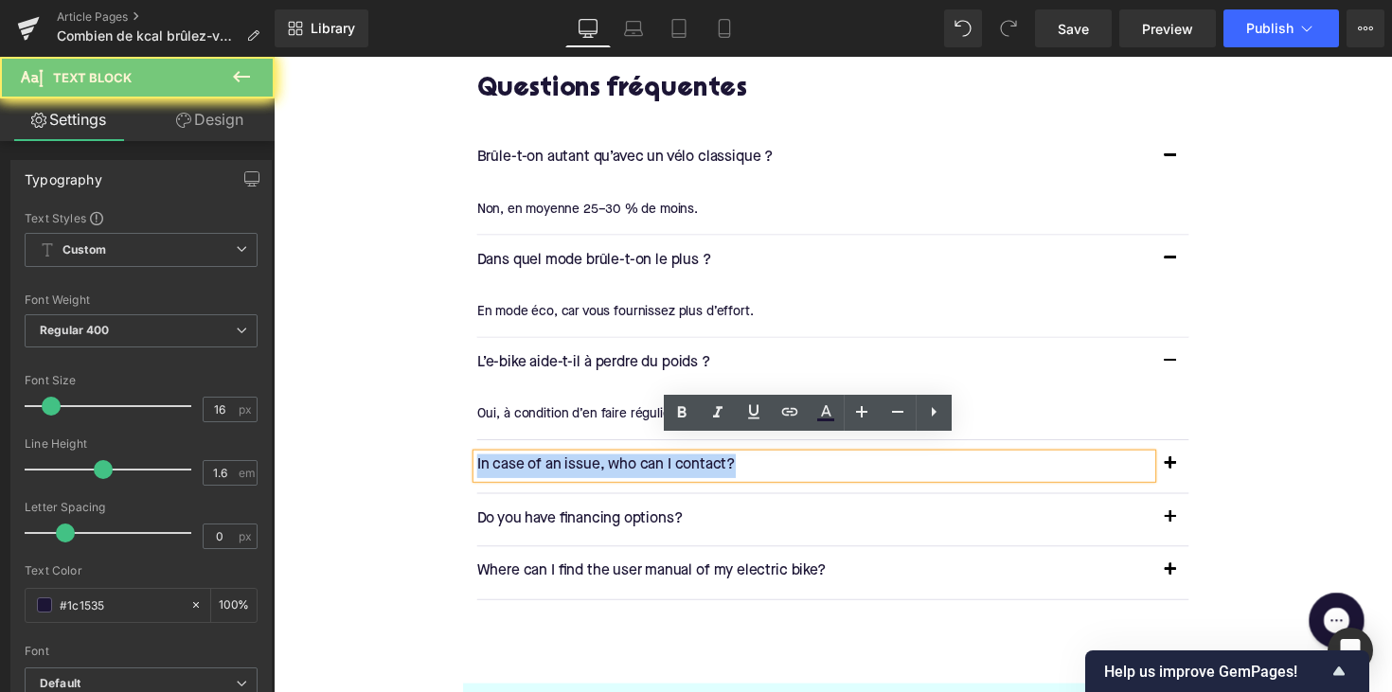
click at [637, 465] on p "In case of an issue, who can I contact?" at bounding box center [827, 476] width 691 height 25
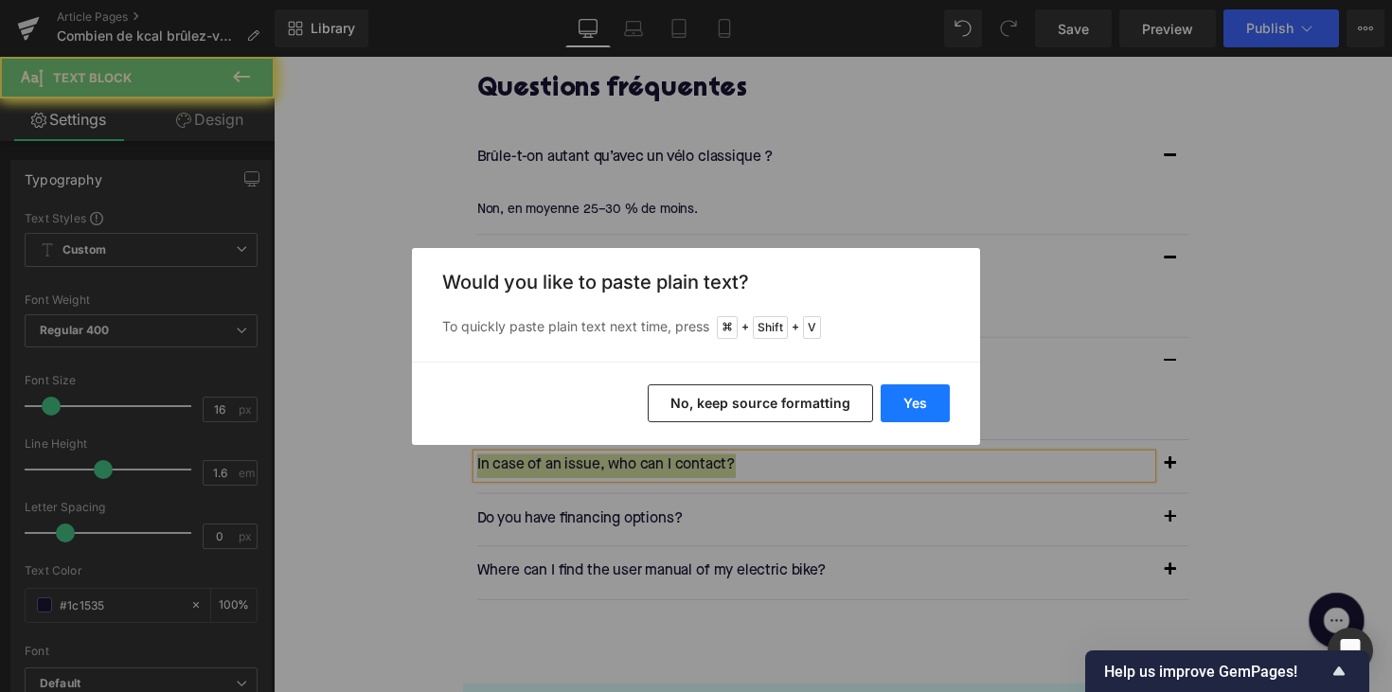
click at [904, 395] on button "Yes" at bounding box center [914, 403] width 69 height 38
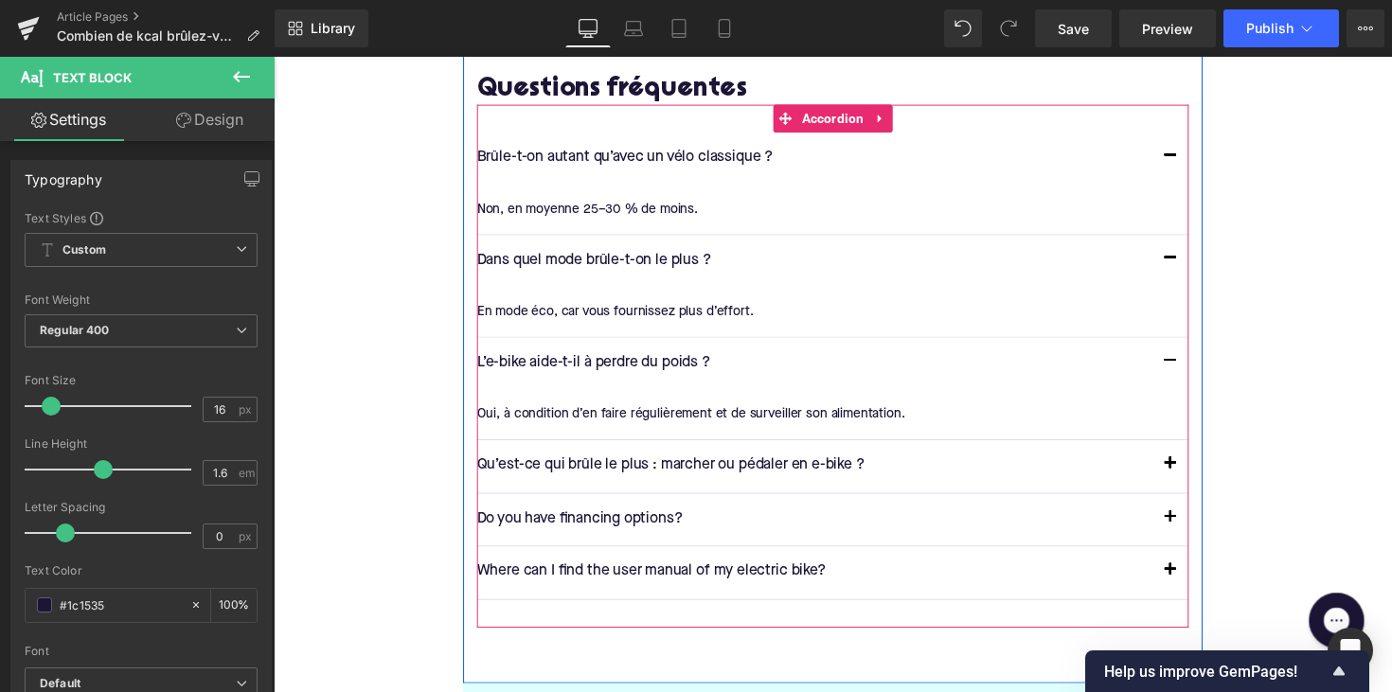
click at [1192, 479] on span "button" at bounding box center [1192, 479] width 0 height 0
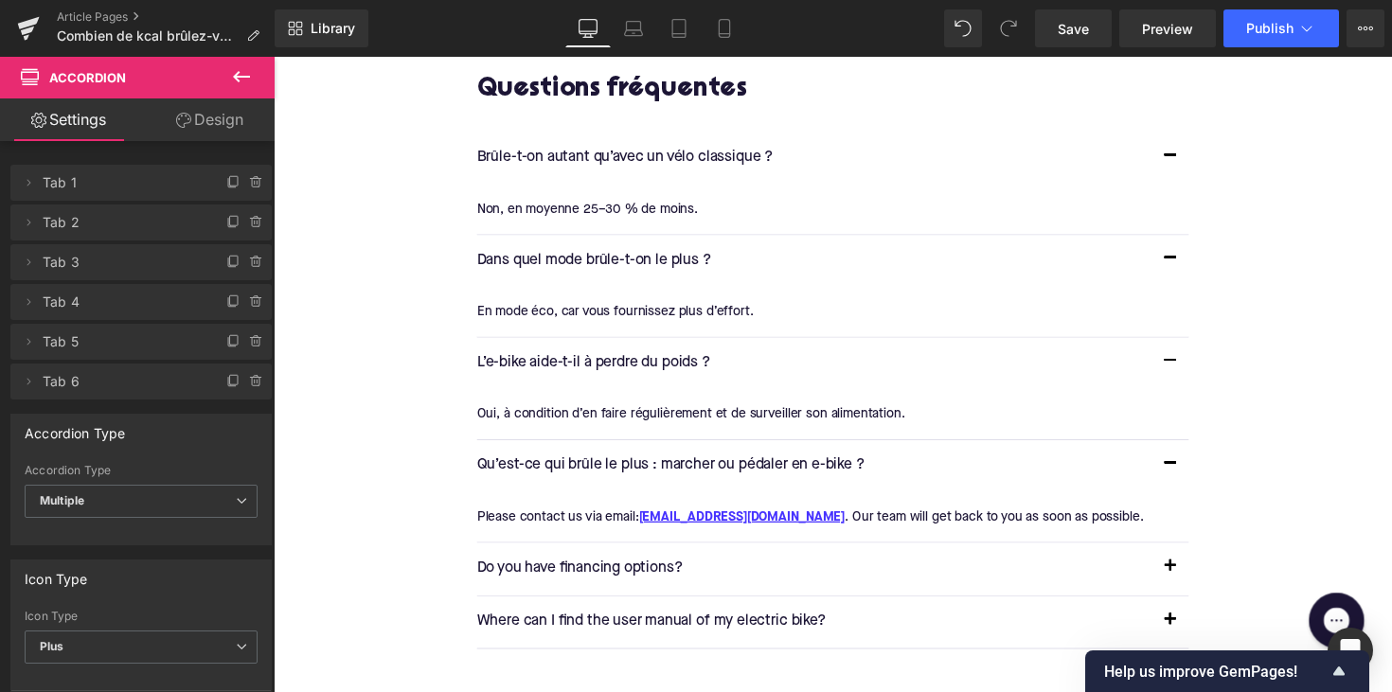
click at [609, 504] on article "Please contact us via email: helpdesk@upway.shop . Our team will get back to yo…" at bounding box center [846, 529] width 729 height 50
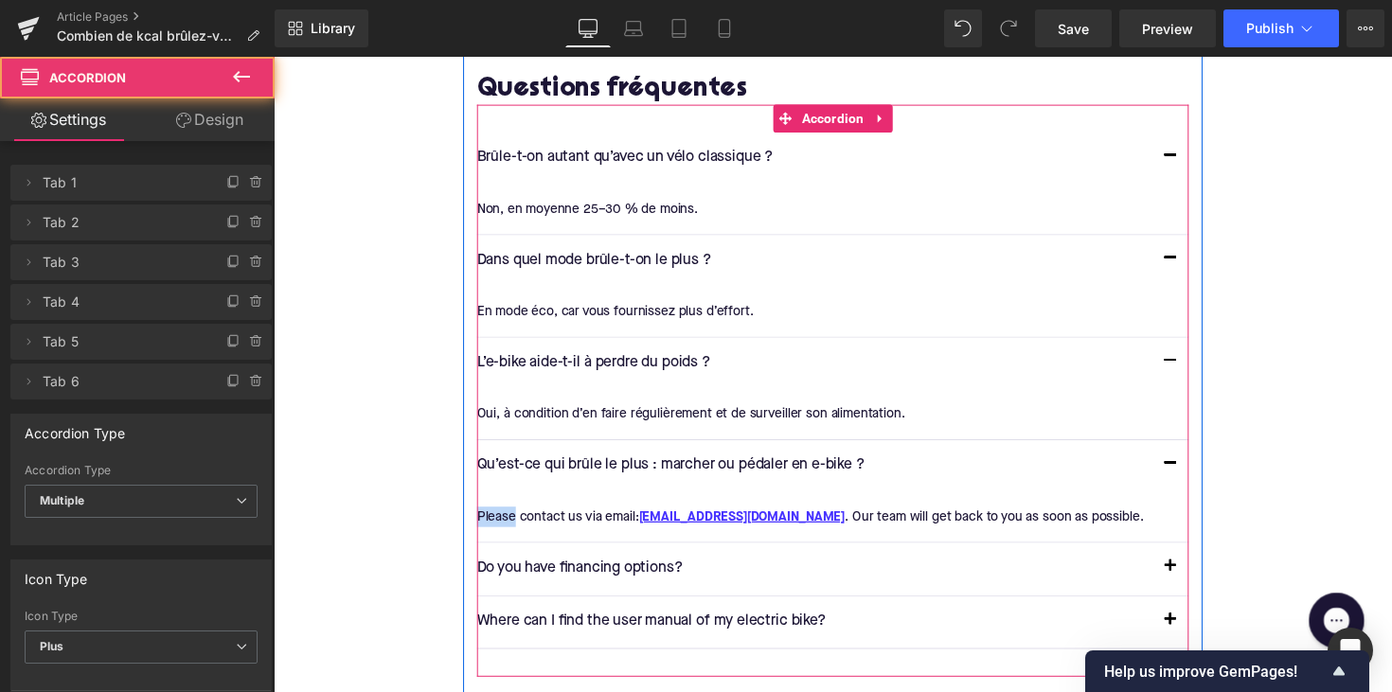
click at [609, 504] on article "Please contact us via email: helpdesk@upway.shop . Our team will get back to yo…" at bounding box center [846, 529] width 729 height 50
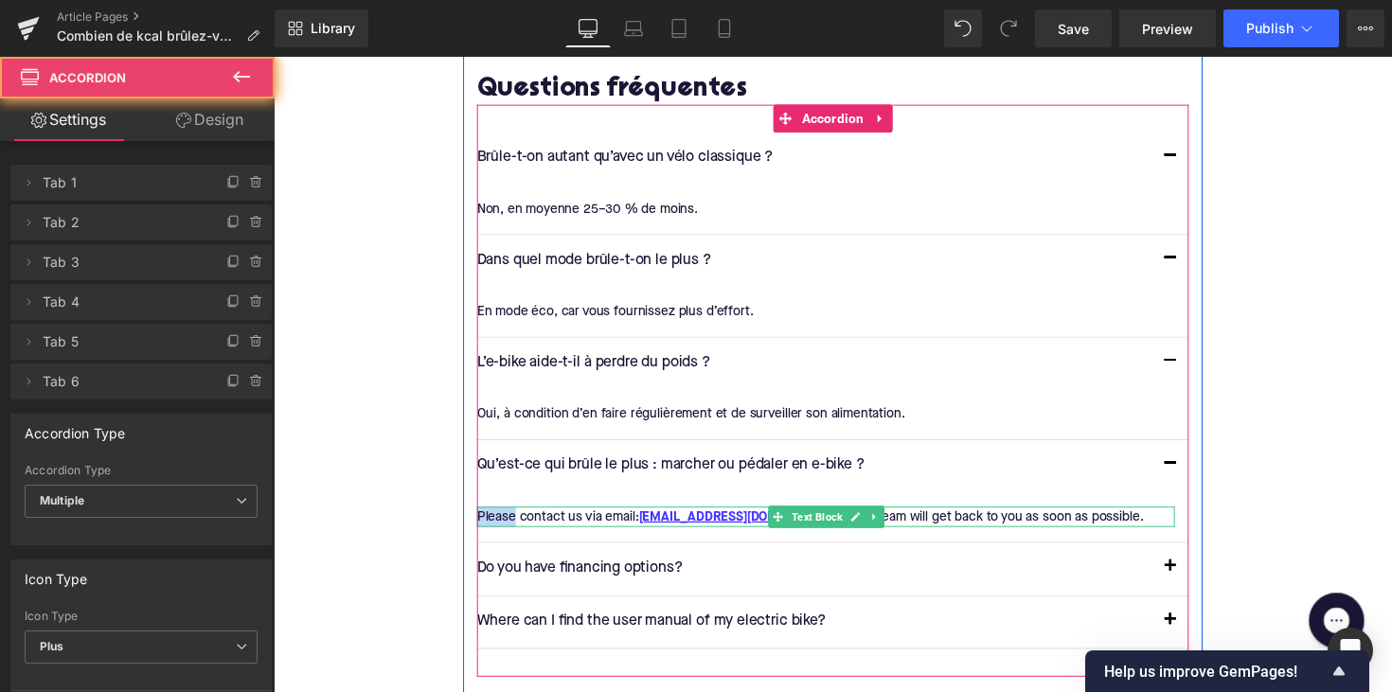
click at [594, 518] on div "Please contact us via email: helpdesk@upway.shop . Our team will get back to yo…" at bounding box center [839, 528] width 715 height 21
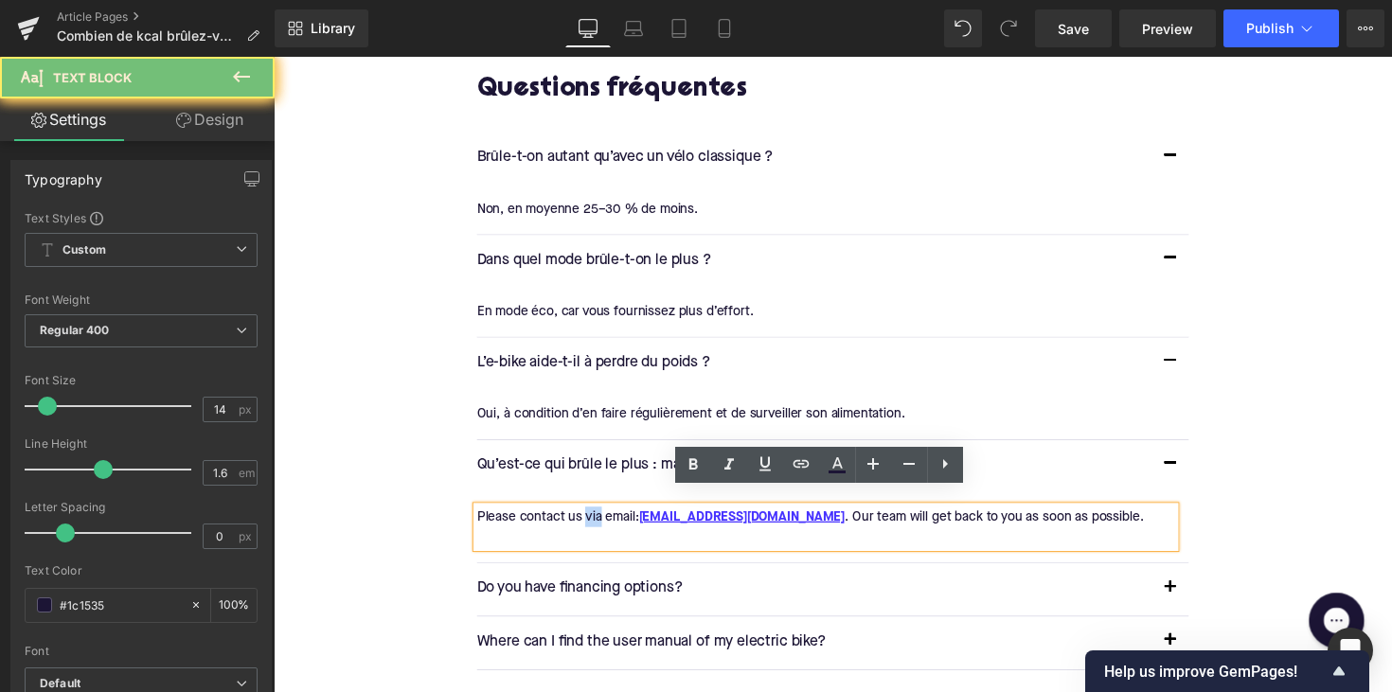
click at [594, 518] on div "Please contact us via email: helpdesk@upway.shop . Our team will get back to yo…" at bounding box center [839, 539] width 715 height 43
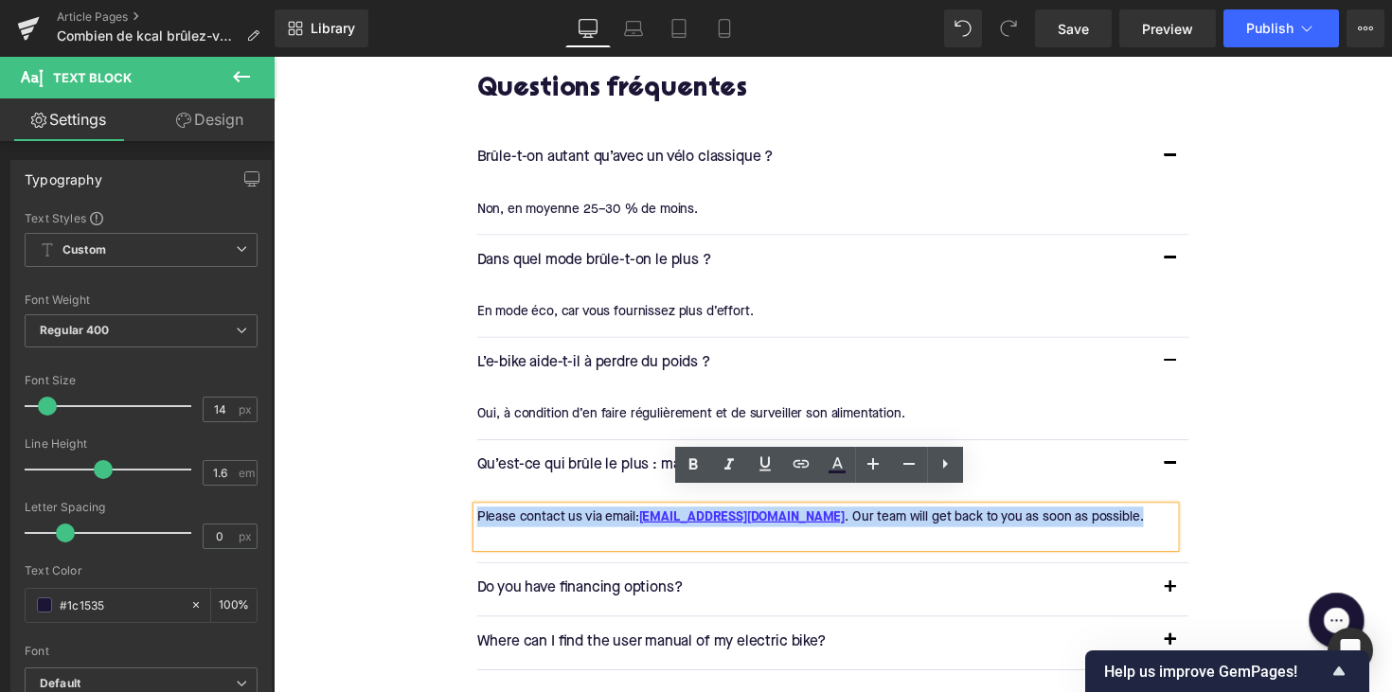
click at [594, 518] on div "Please contact us via email: helpdesk@upway.shop . Our team will get back to yo…" at bounding box center [839, 539] width 715 height 43
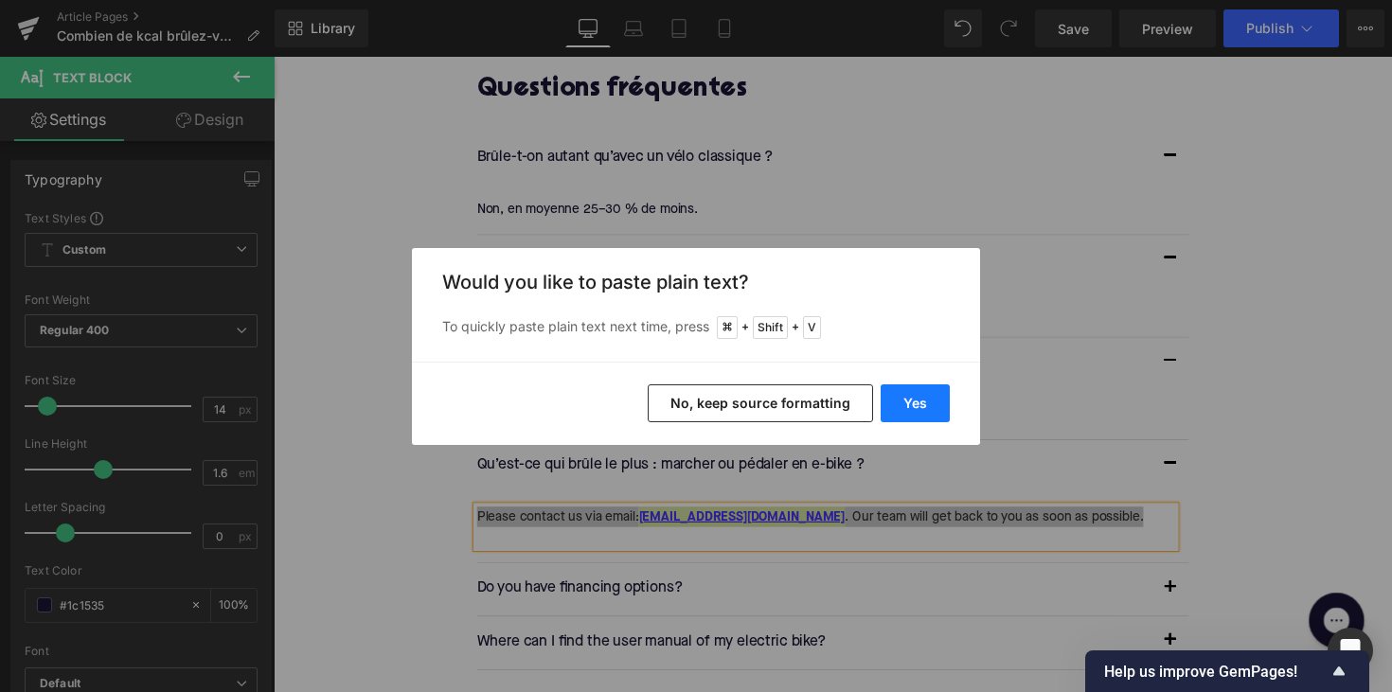
click at [897, 415] on button "Yes" at bounding box center [914, 403] width 69 height 38
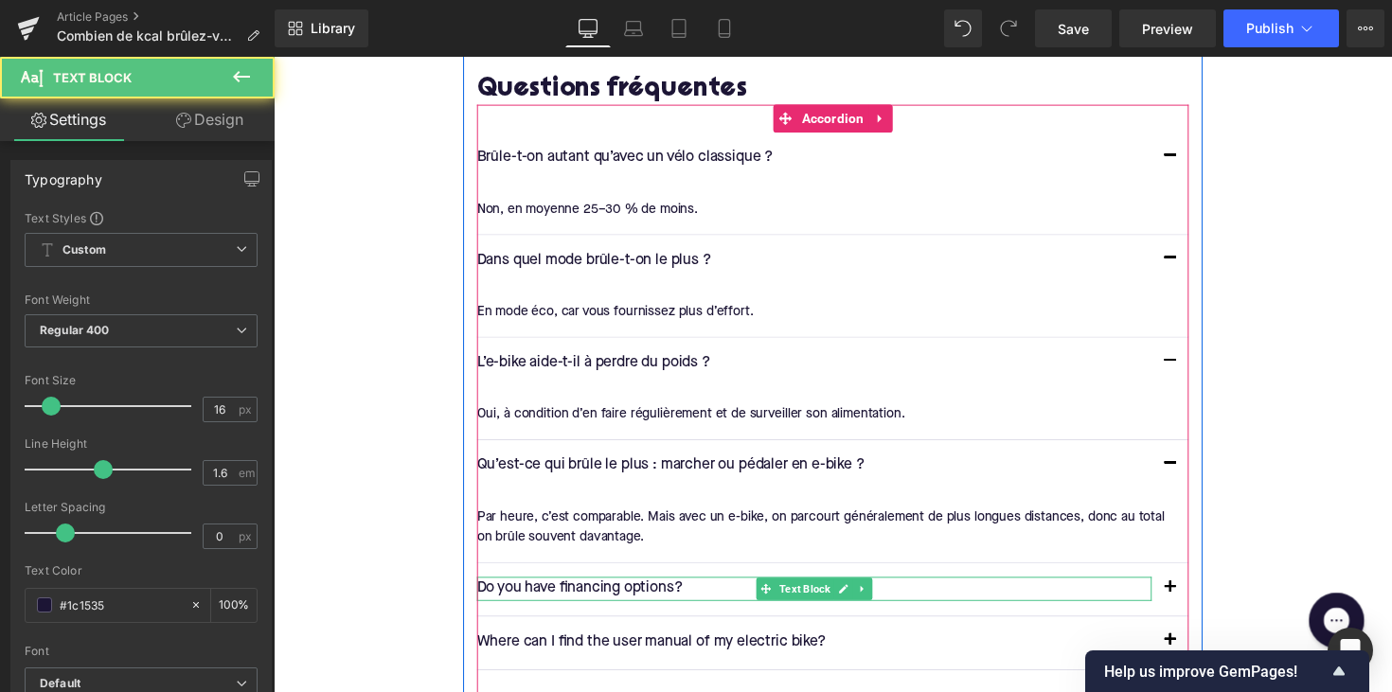
click at [627, 590] on p "Do you have financing options?" at bounding box center [827, 602] width 691 height 25
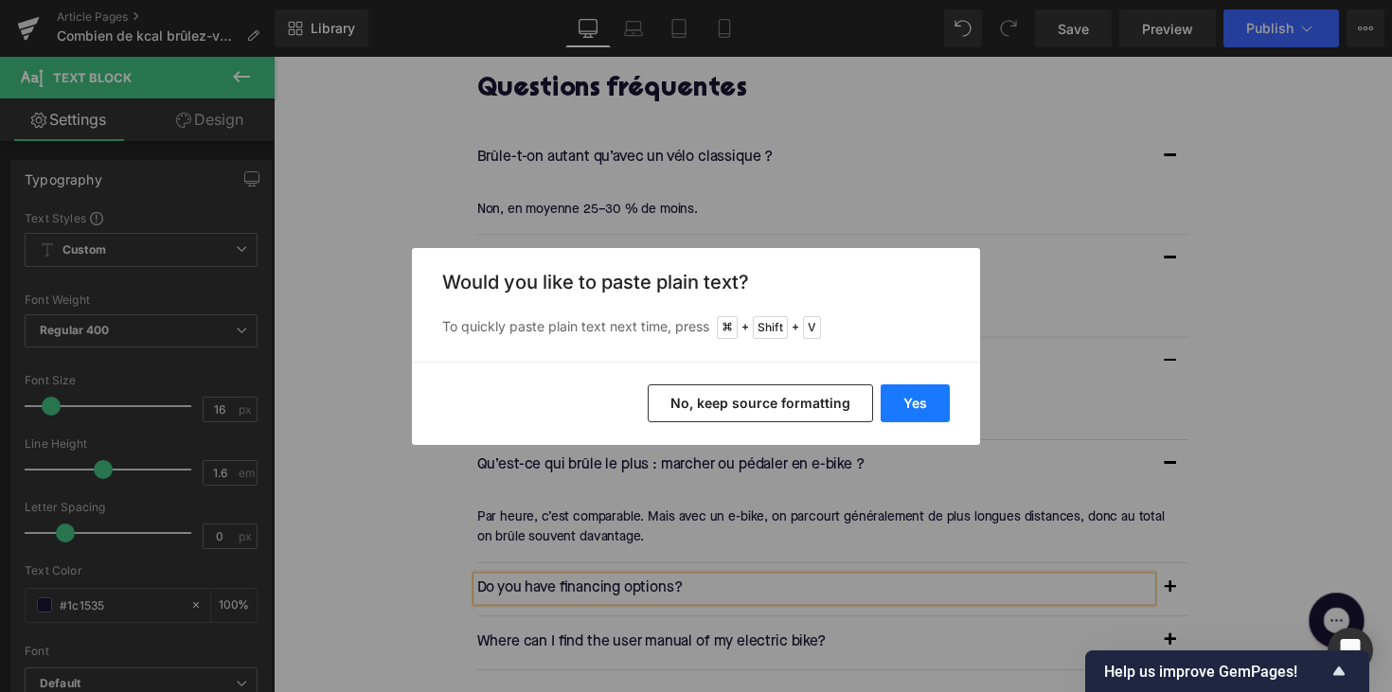
click at [917, 392] on button "Yes" at bounding box center [914, 403] width 69 height 38
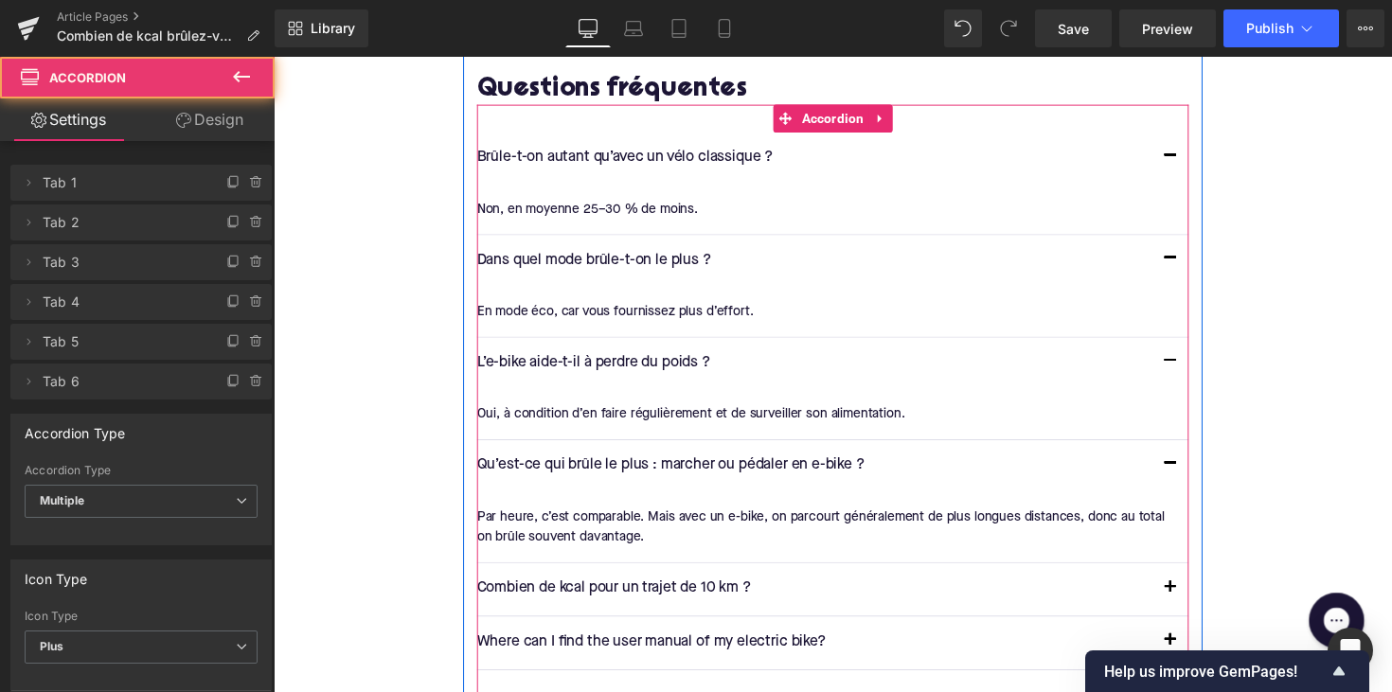
click at [1192, 578] on button "button" at bounding box center [1192, 602] width 38 height 53
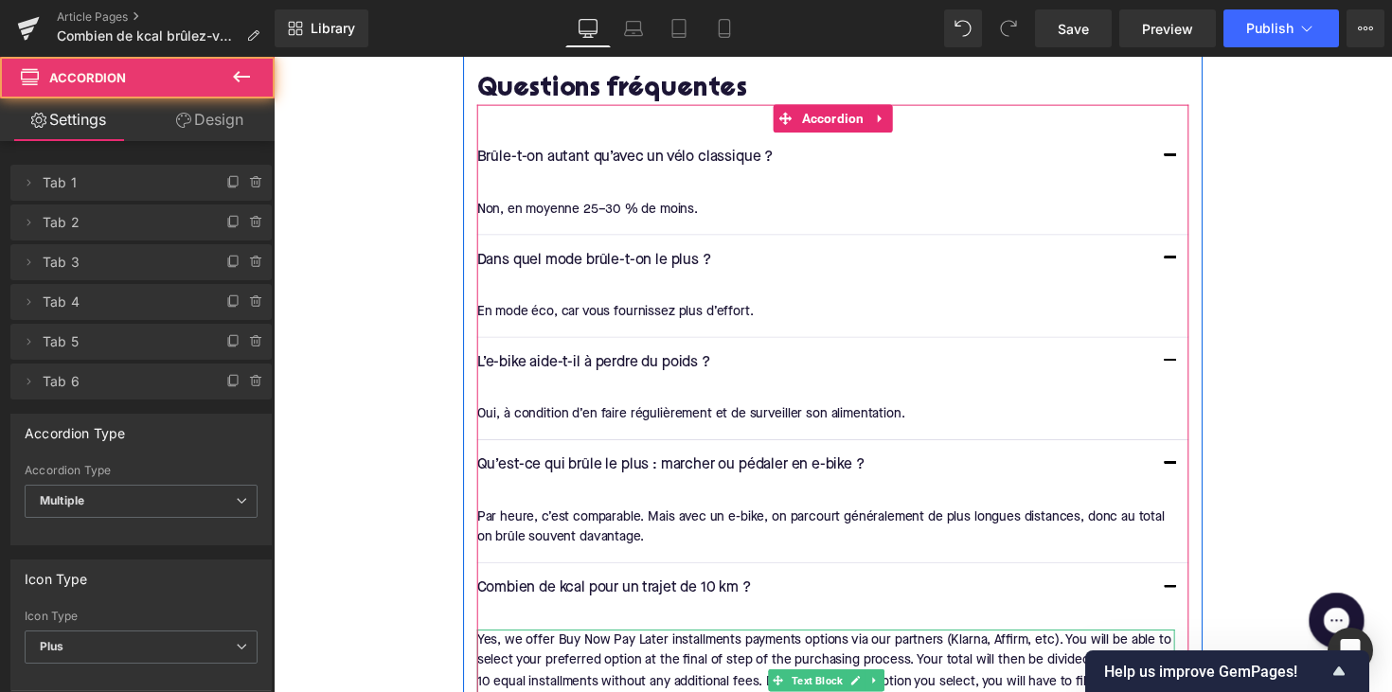
click at [605, 648] on div "Yes, we offer Buy Now Pay Later installments payments options via our partners …" at bounding box center [839, 697] width 715 height 106
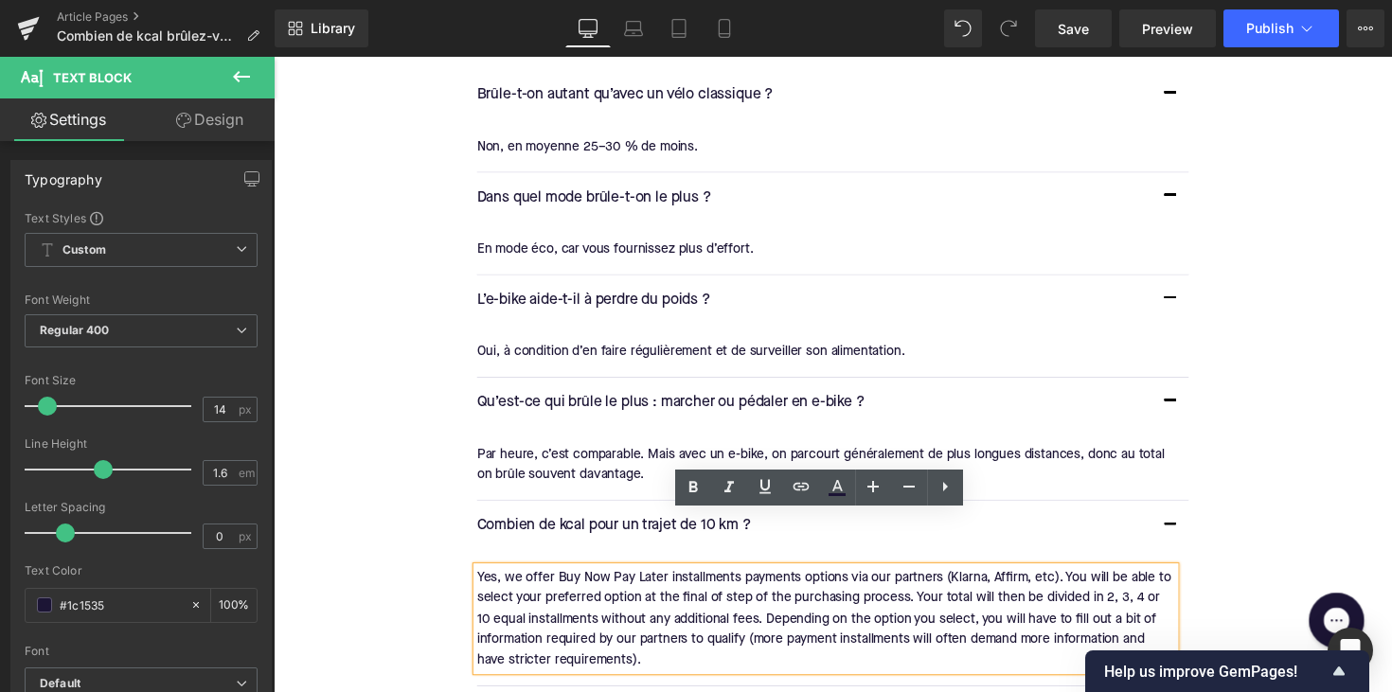
scroll to position [3497, 0]
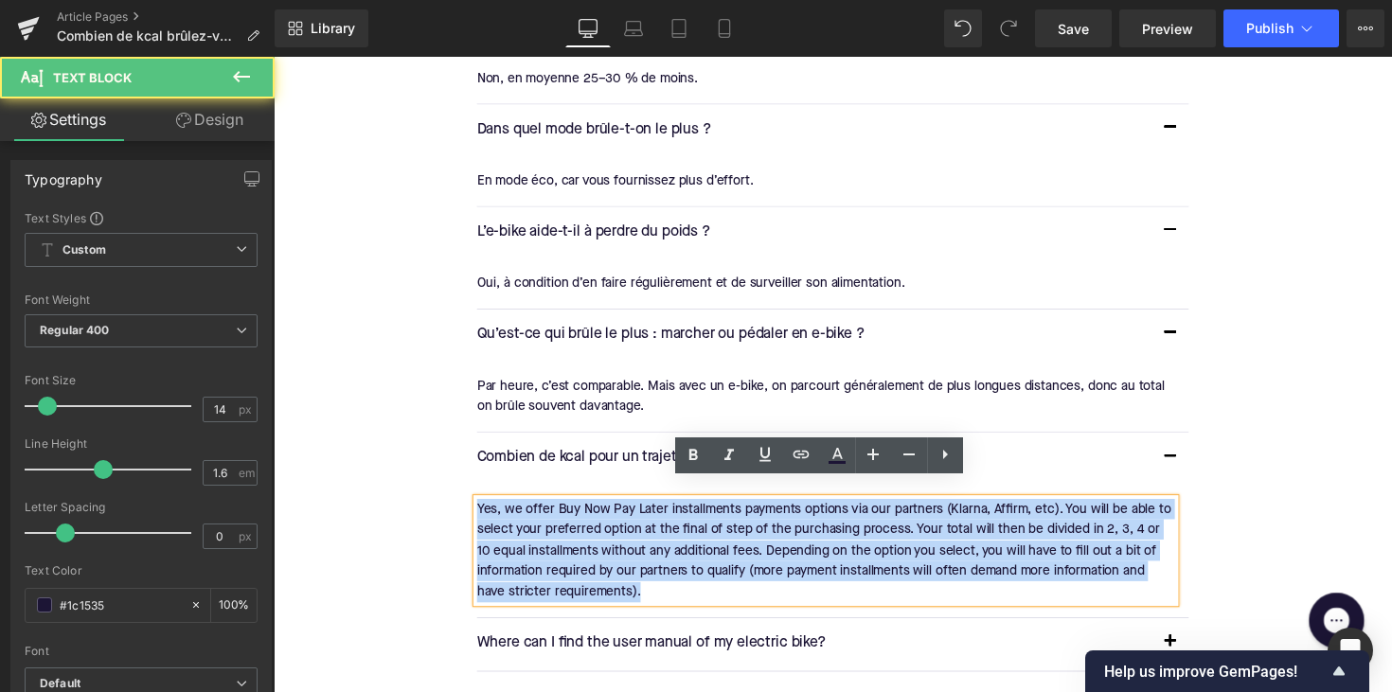
drag, startPoint x: 633, startPoint y: 588, endPoint x: 449, endPoint y: 504, distance: 202.9
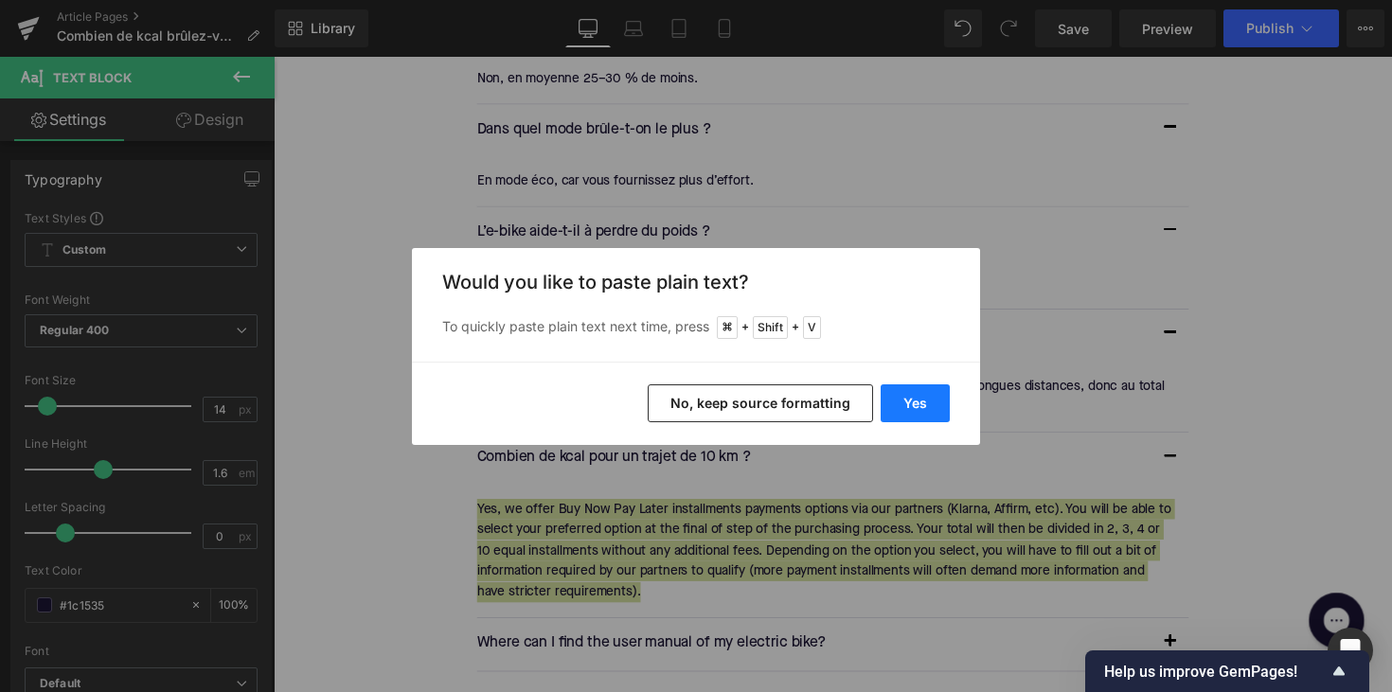
click at [921, 407] on button "Yes" at bounding box center [914, 403] width 69 height 38
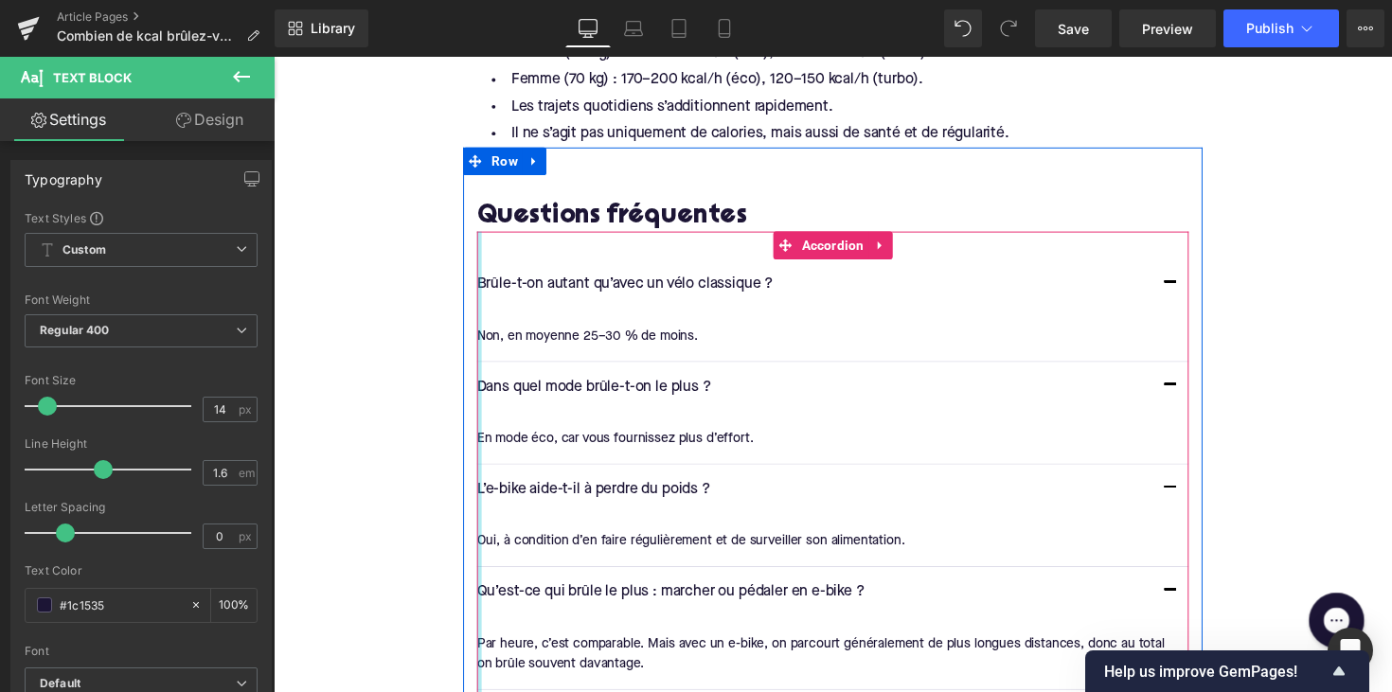
scroll to position [3203, 0]
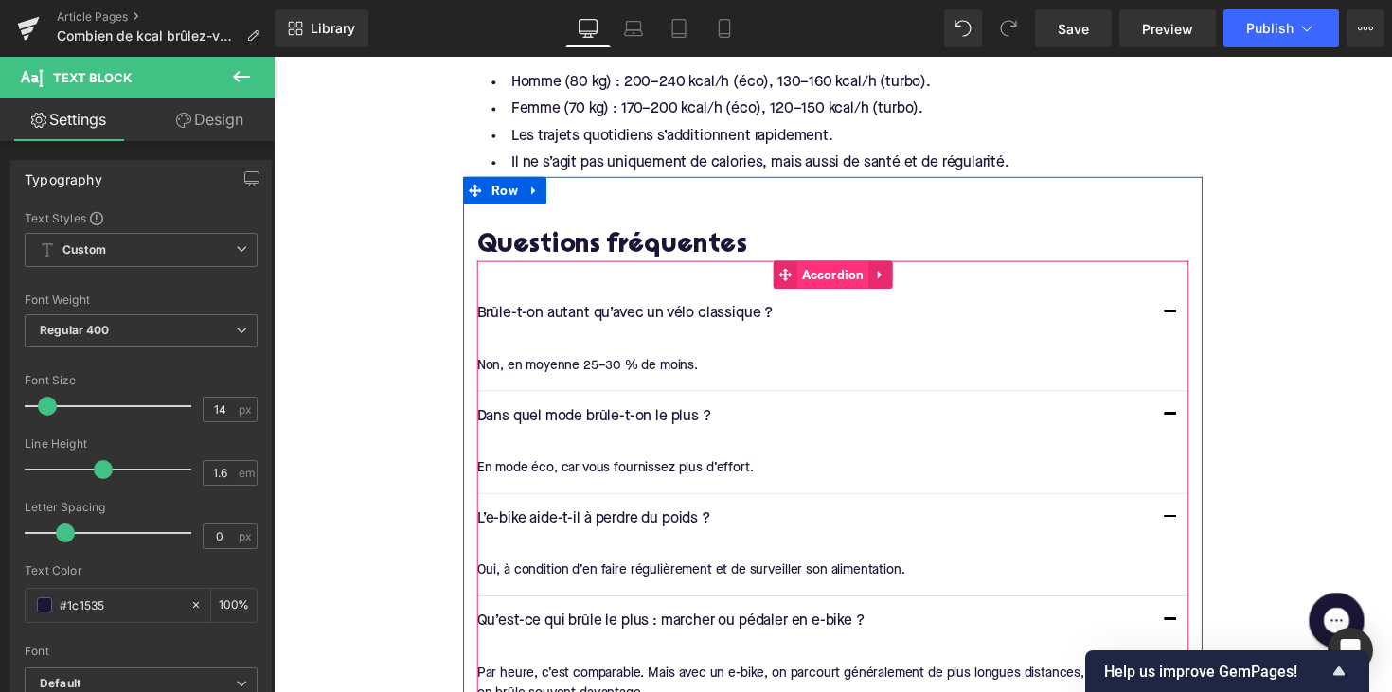
click at [849, 270] on span "Accordion" at bounding box center [846, 280] width 73 height 28
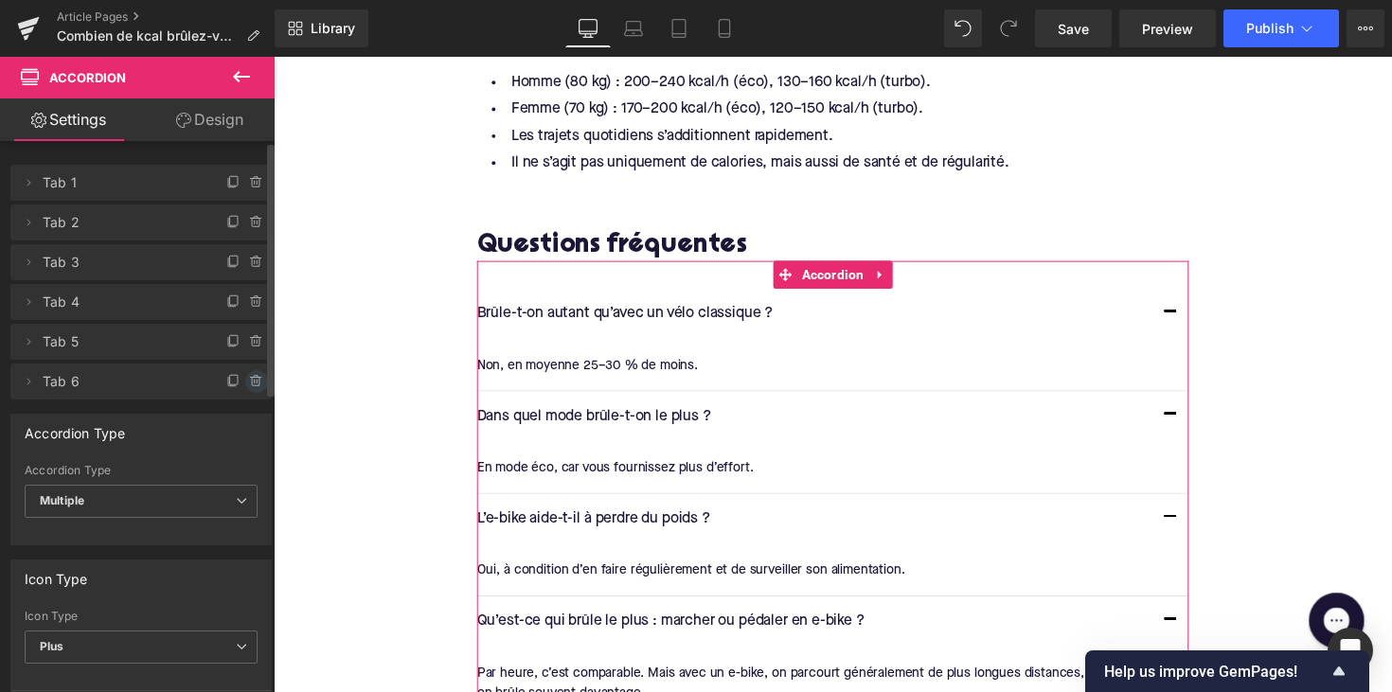
click at [254, 377] on icon at bounding box center [256, 377] width 4 height 2
click at [226, 383] on button "Delete" at bounding box center [236, 382] width 60 height 25
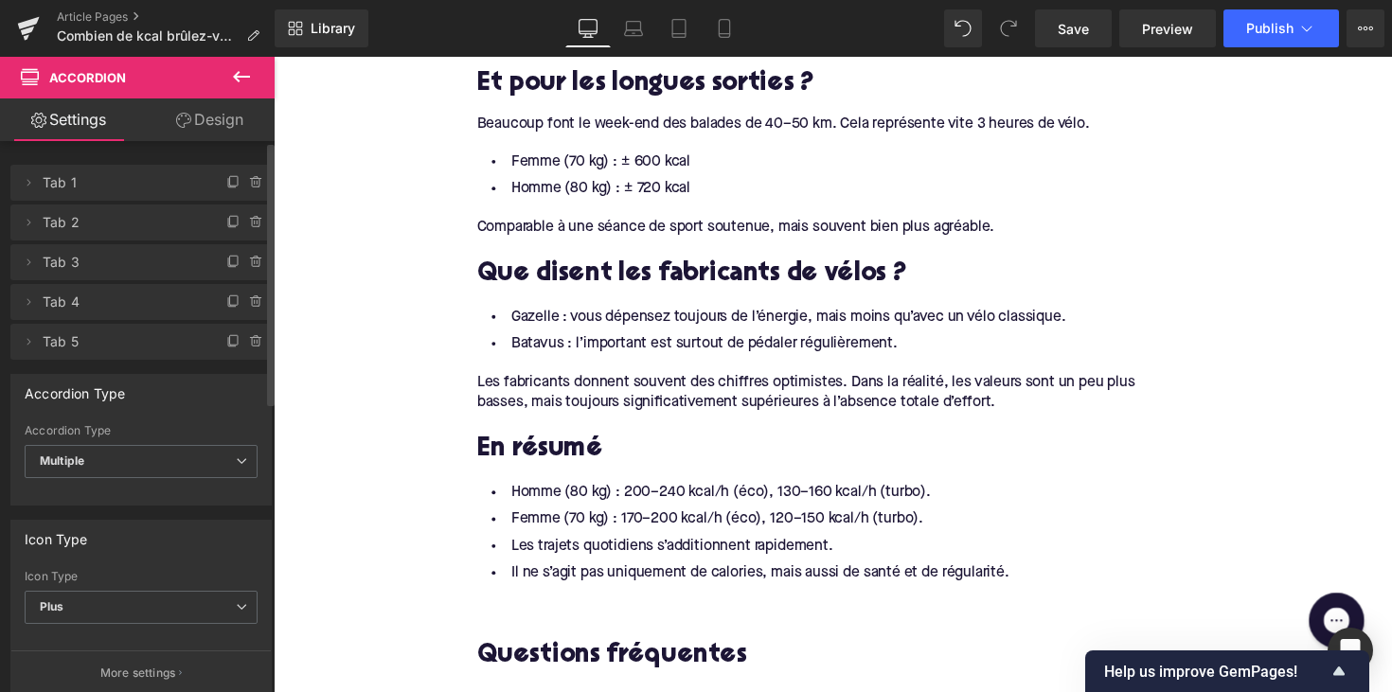
scroll to position [2537, 0]
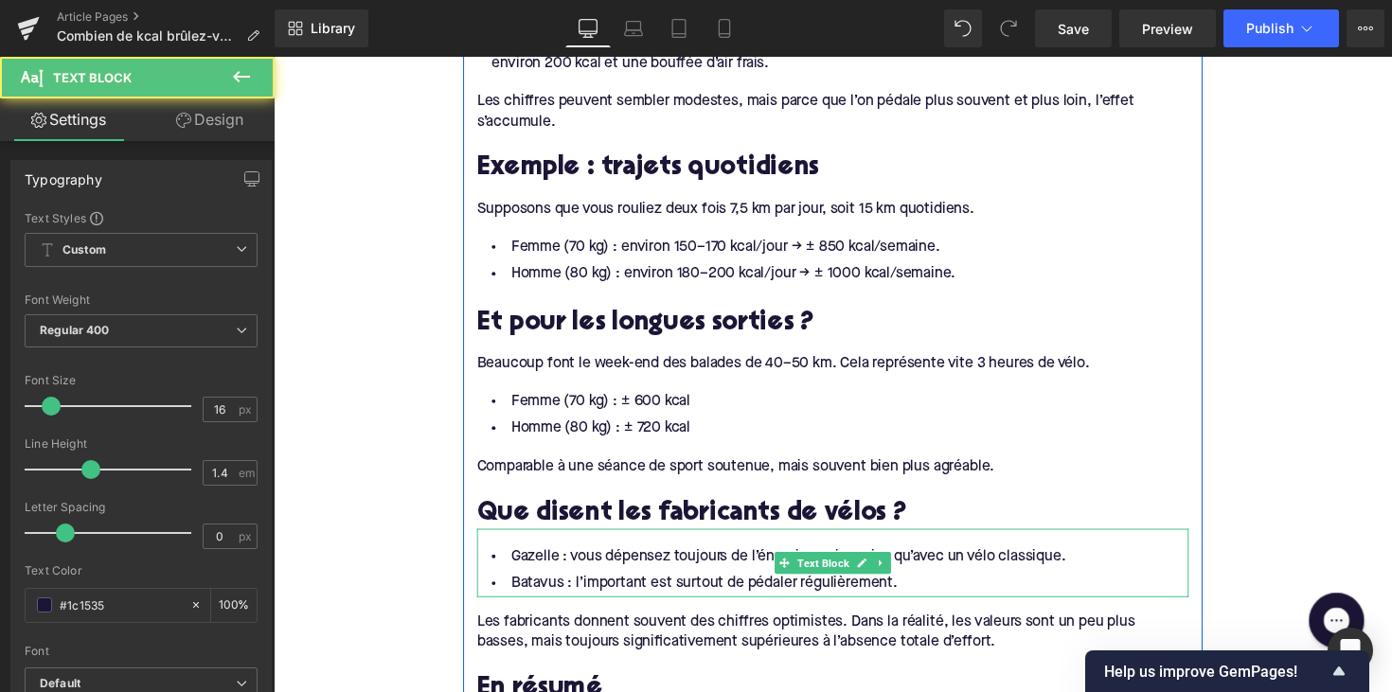
click at [540, 556] on li "Gazelle : vous dépensez toujours de l’énergie, mais moins qu’avec un vélo class…" at bounding box center [846, 569] width 729 height 27
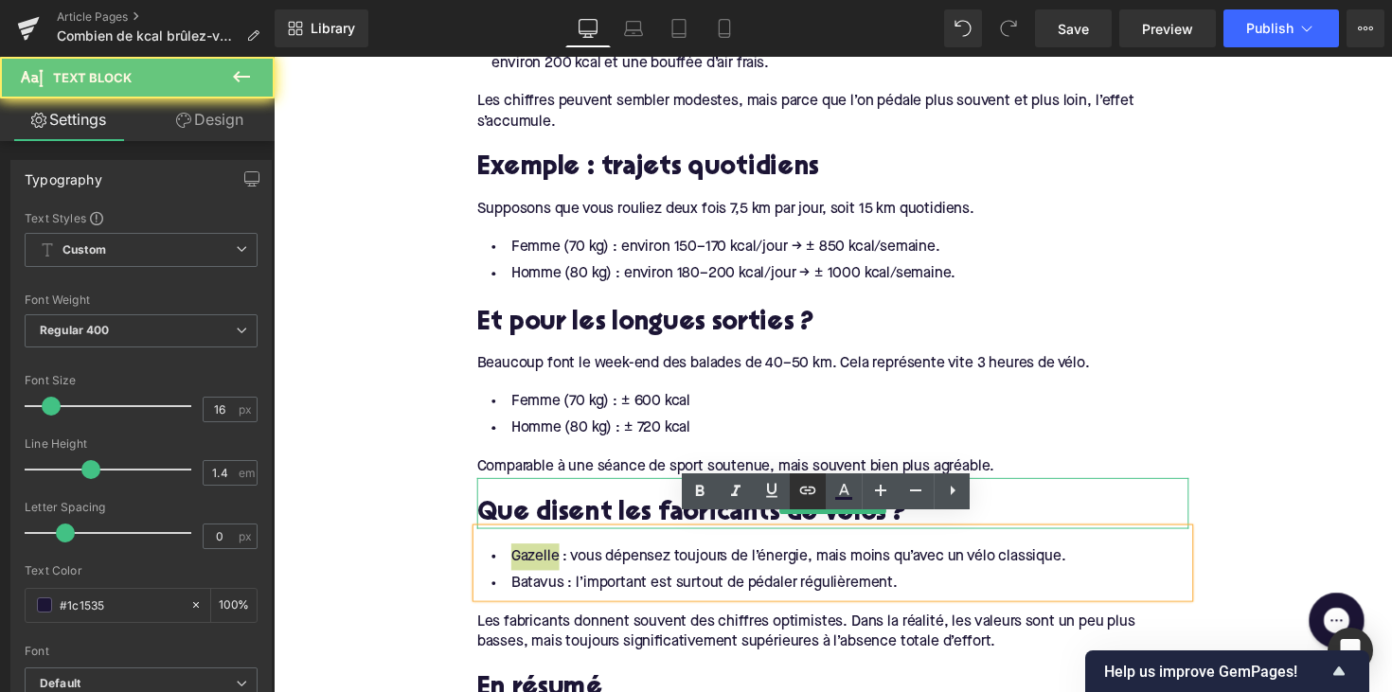
click at [819, 491] on link at bounding box center [808, 491] width 36 height 36
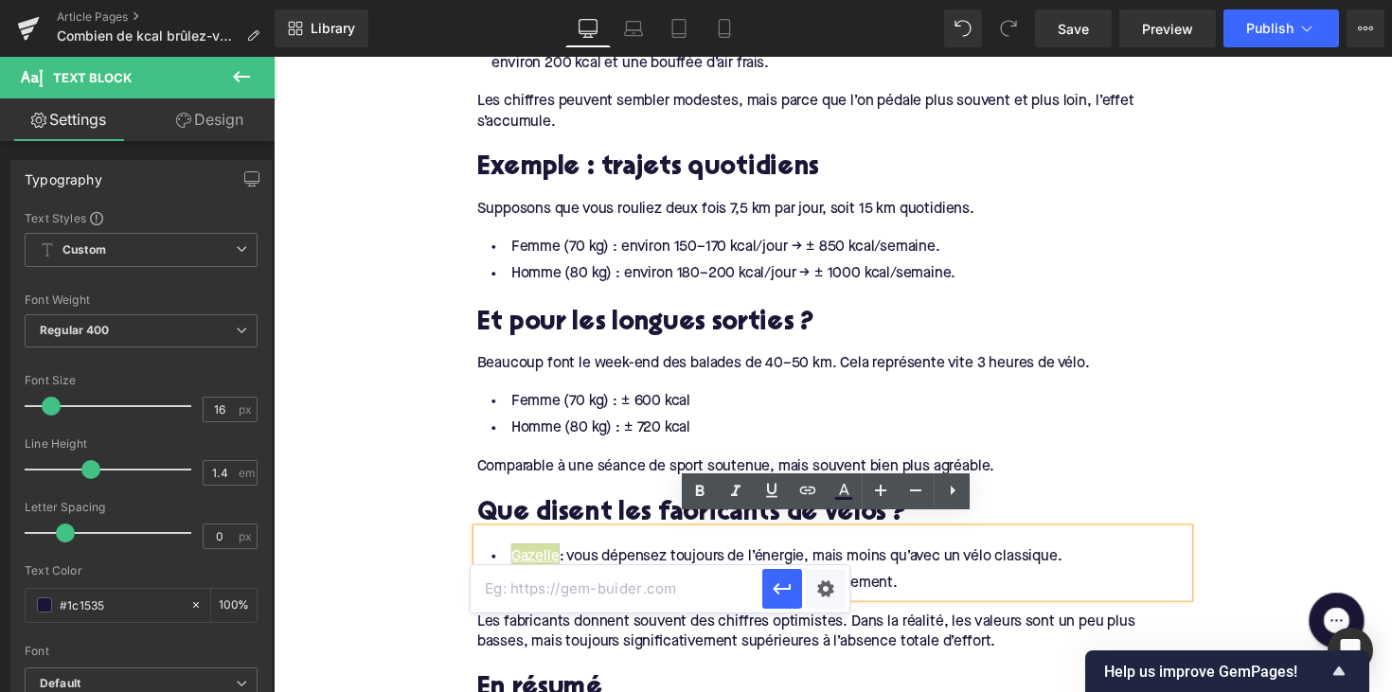
click at [683, 575] on input "text" at bounding box center [616, 588] width 292 height 47
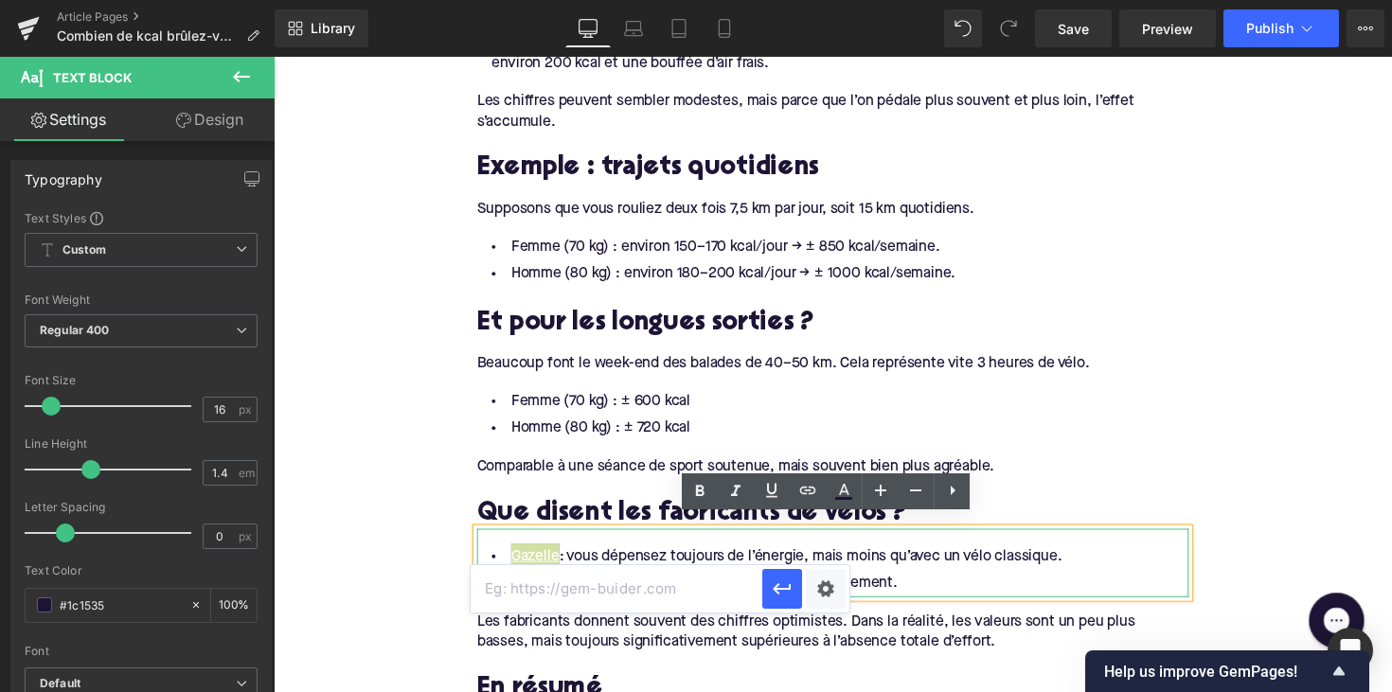
paste input "https://www.gazellebikes.com/nl-be/blog/hoeveel-calorieen-verbranden-op-elektri…"
click at [779, 596] on icon "button" at bounding box center [782, 588] width 23 height 23
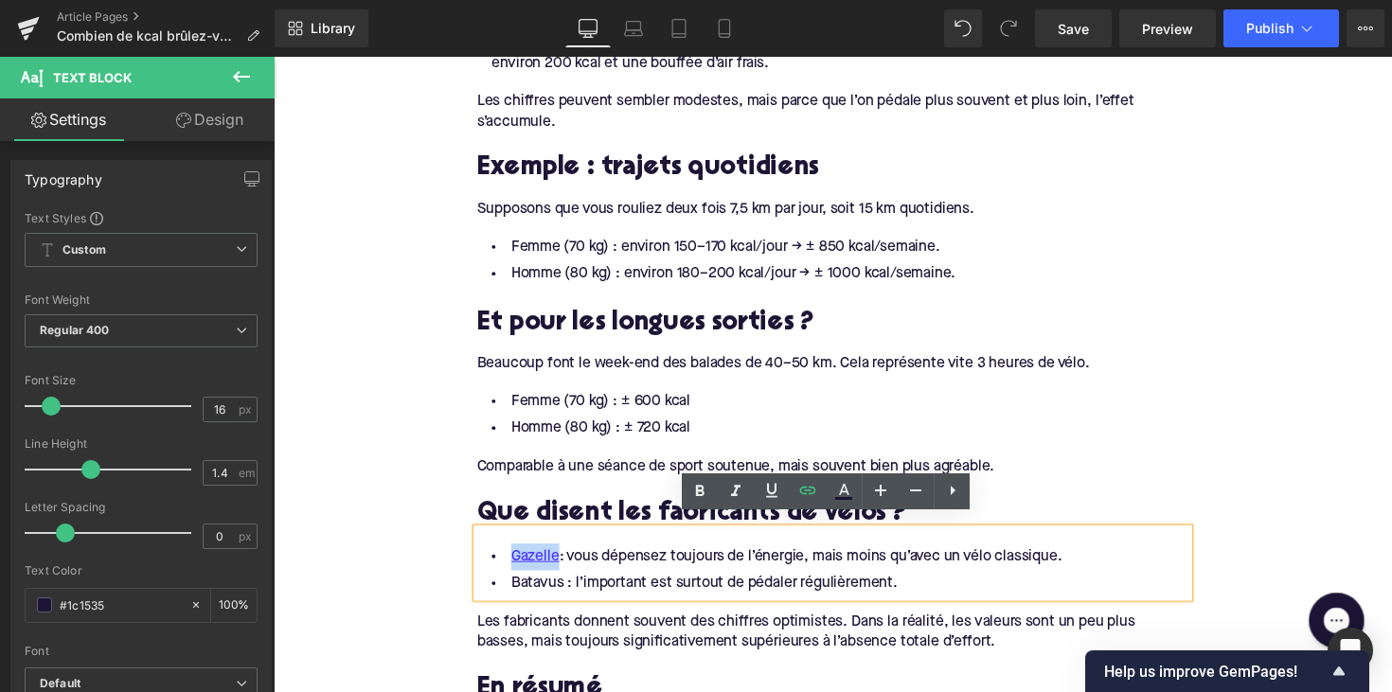
click at [522, 585] on li "Batavus : l’important est surtout de pédaler régulièrement." at bounding box center [846, 596] width 729 height 27
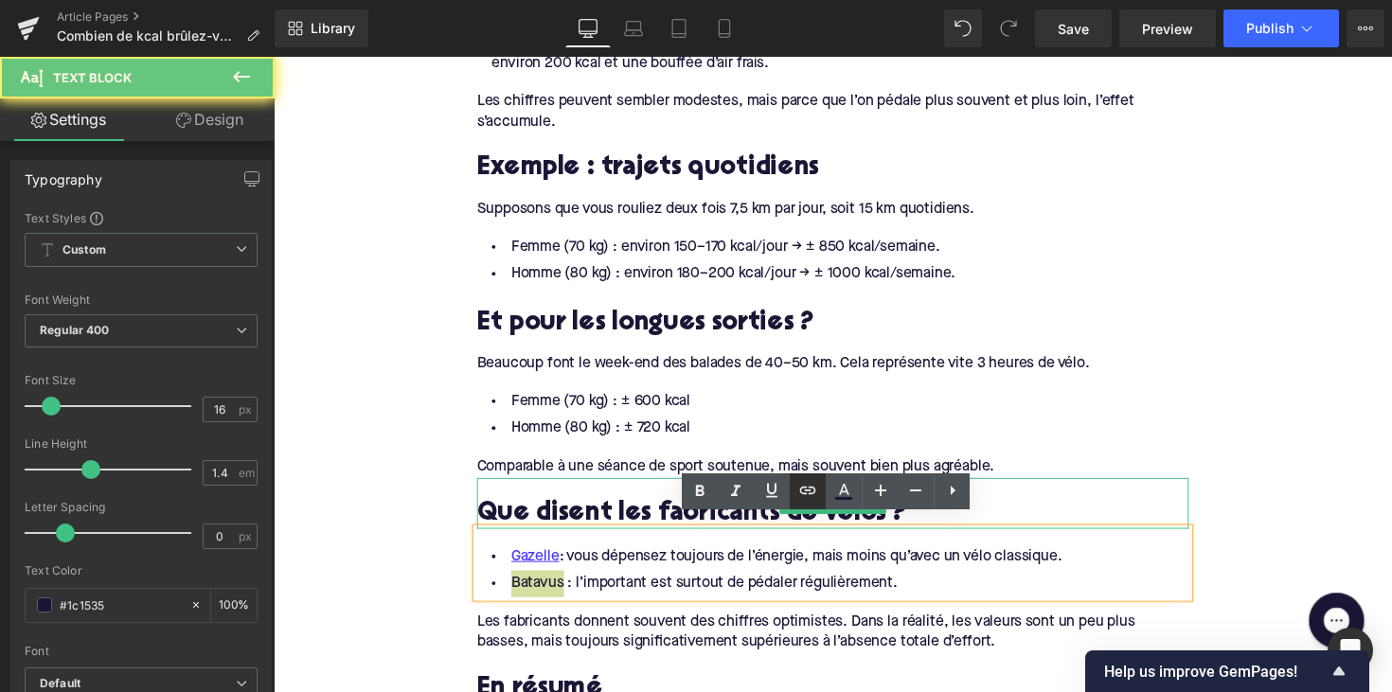
click at [801, 483] on icon at bounding box center [807, 490] width 23 height 23
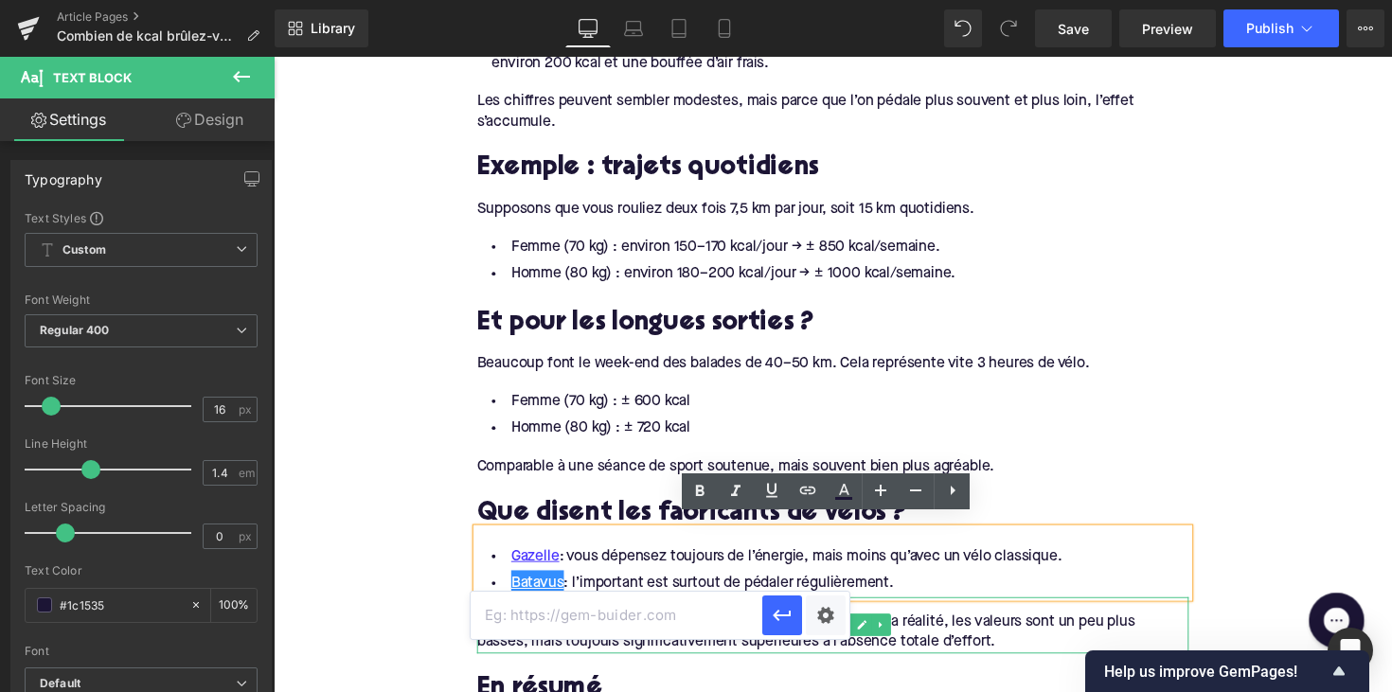
click at [599, 596] on input "text" at bounding box center [616, 615] width 292 height 47
paste input "https://www.batavus.nl/elektrische-fietsen/gezondheid/hoeveel-calorieen-verbran…"
type input "https://www.batavus.nl/elektrische-fietsen/gezondheid/hoeveel-calorieen-verbran…"
click at [795, 622] on button "button" at bounding box center [782, 615] width 40 height 40
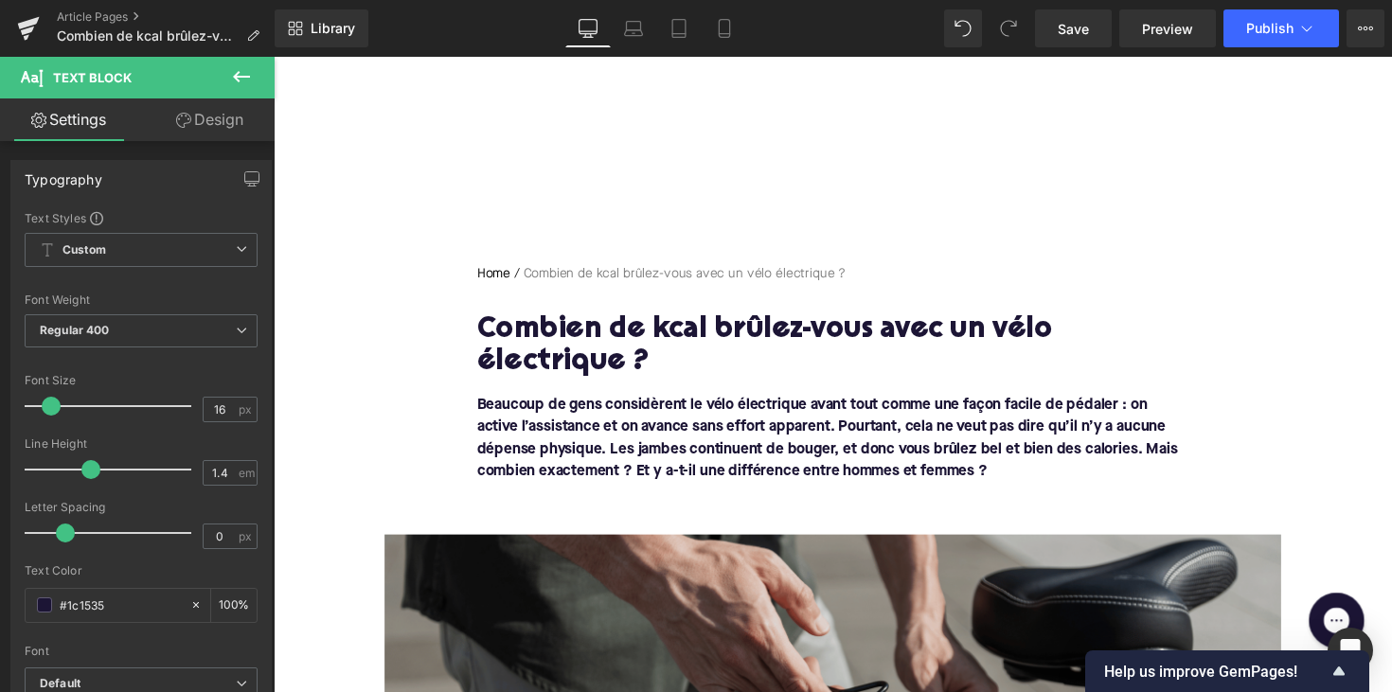
scroll to position [-9, 0]
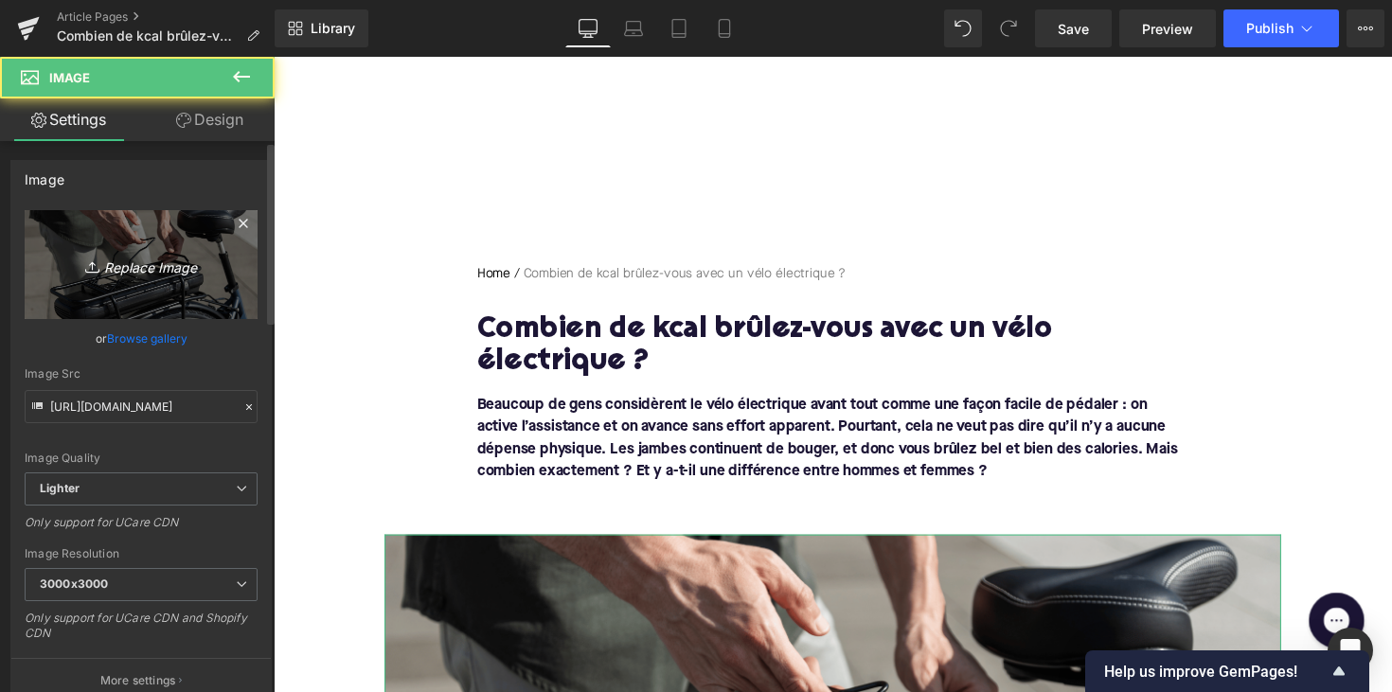
click at [169, 285] on link "Replace Image" at bounding box center [141, 264] width 233 height 109
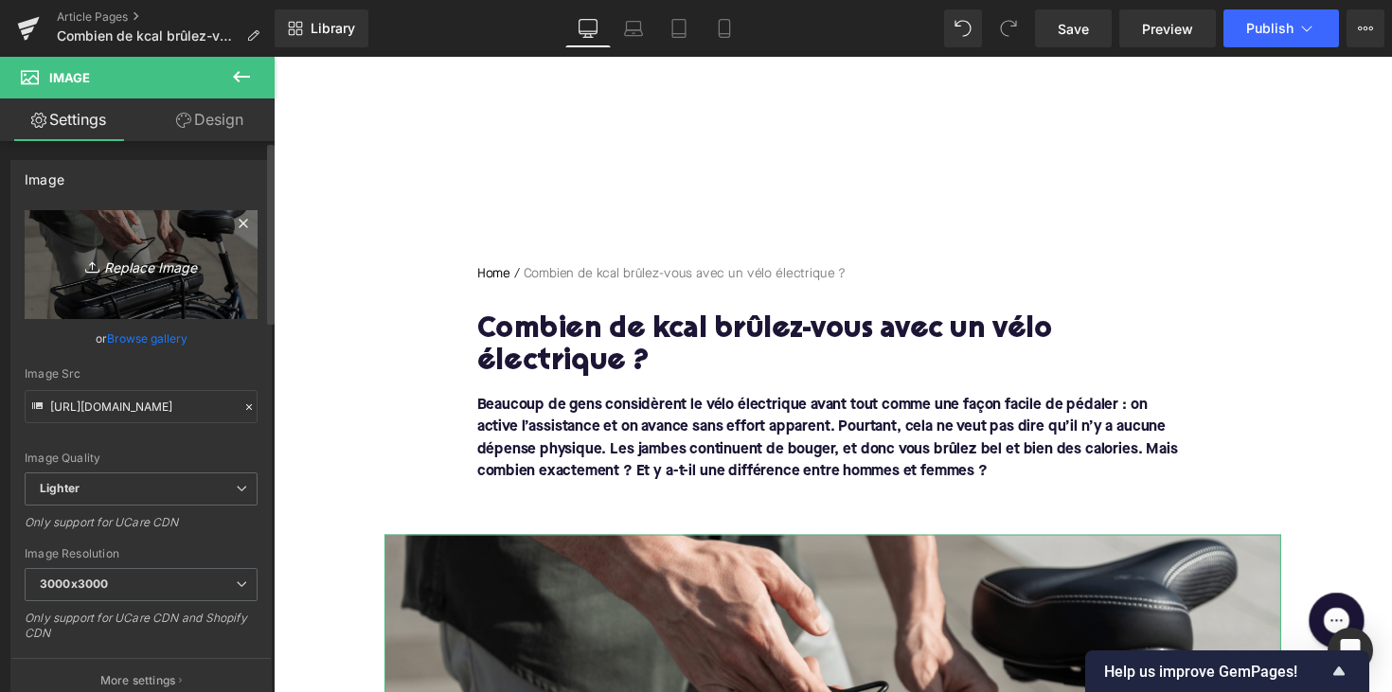
type input "C:\fakepath\elektrischefietsworkout.png"
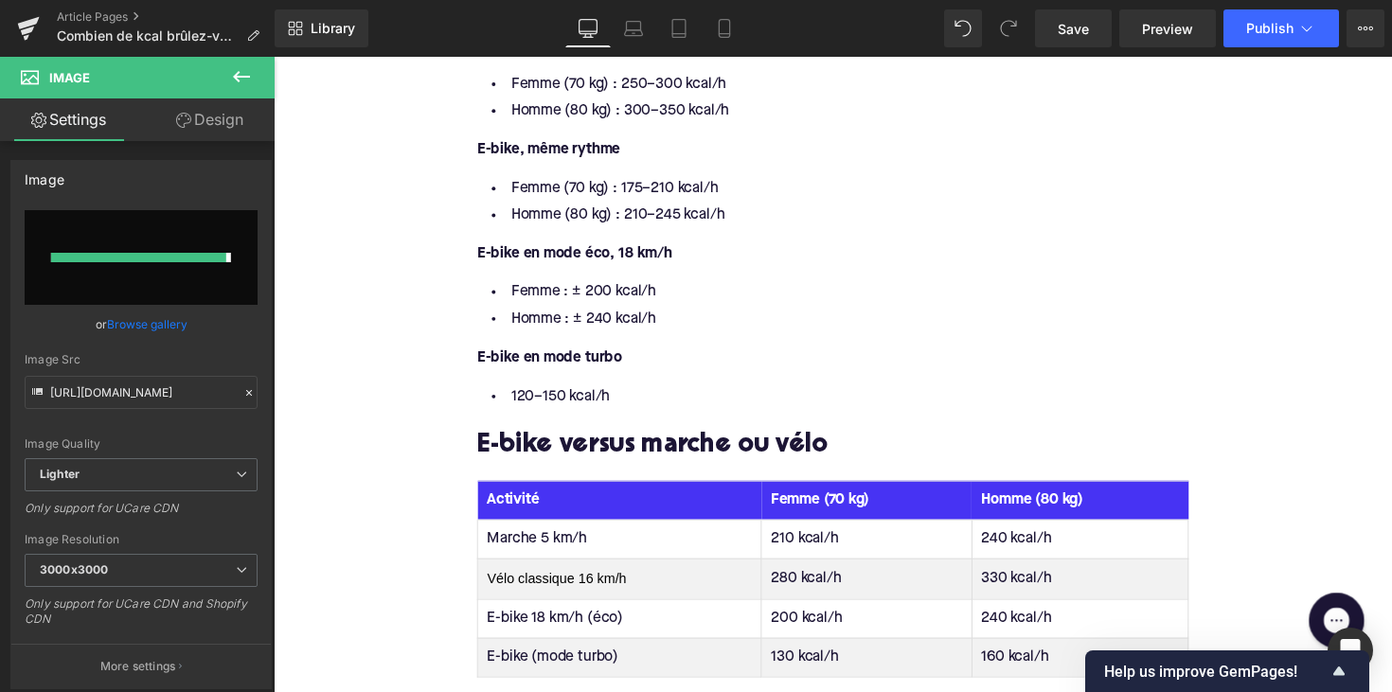
type input "https://ucarecdn.com/053c8008-1344-40c3-a061-96fa4a47e6f6/-/format/auto/-/previ…"
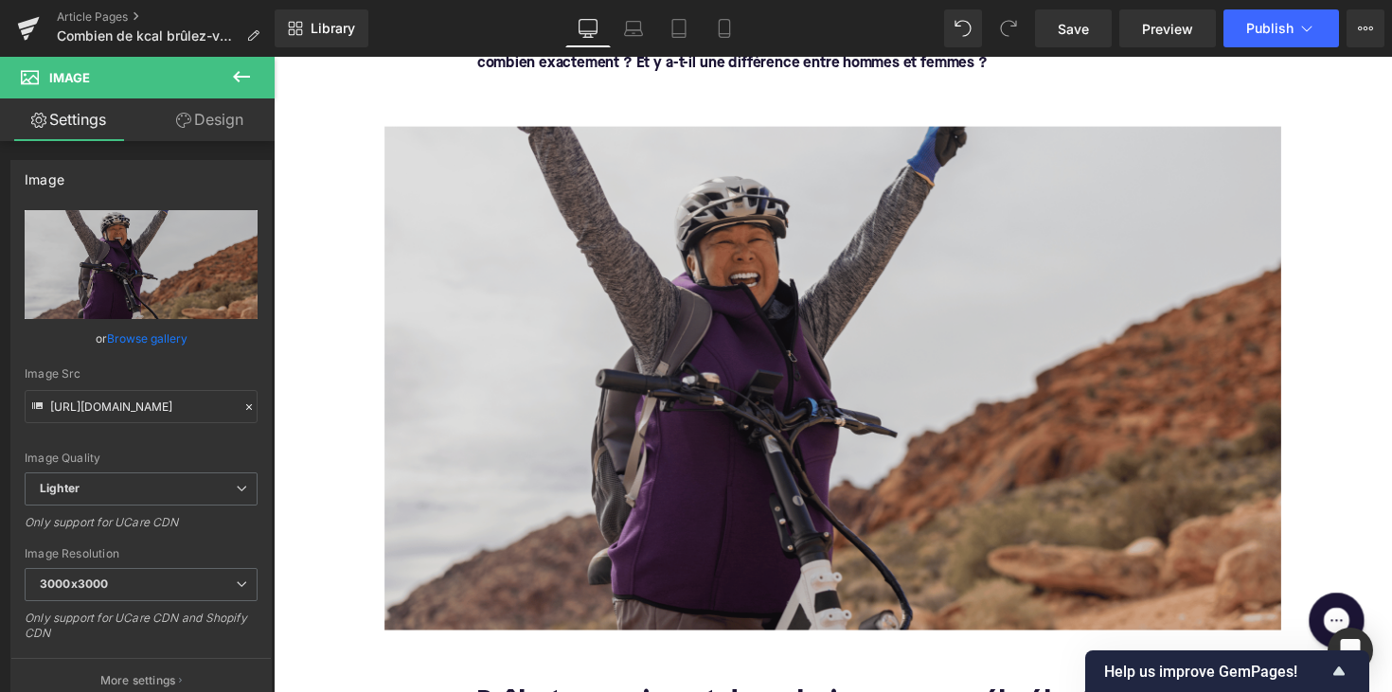
scroll to position [297, 0]
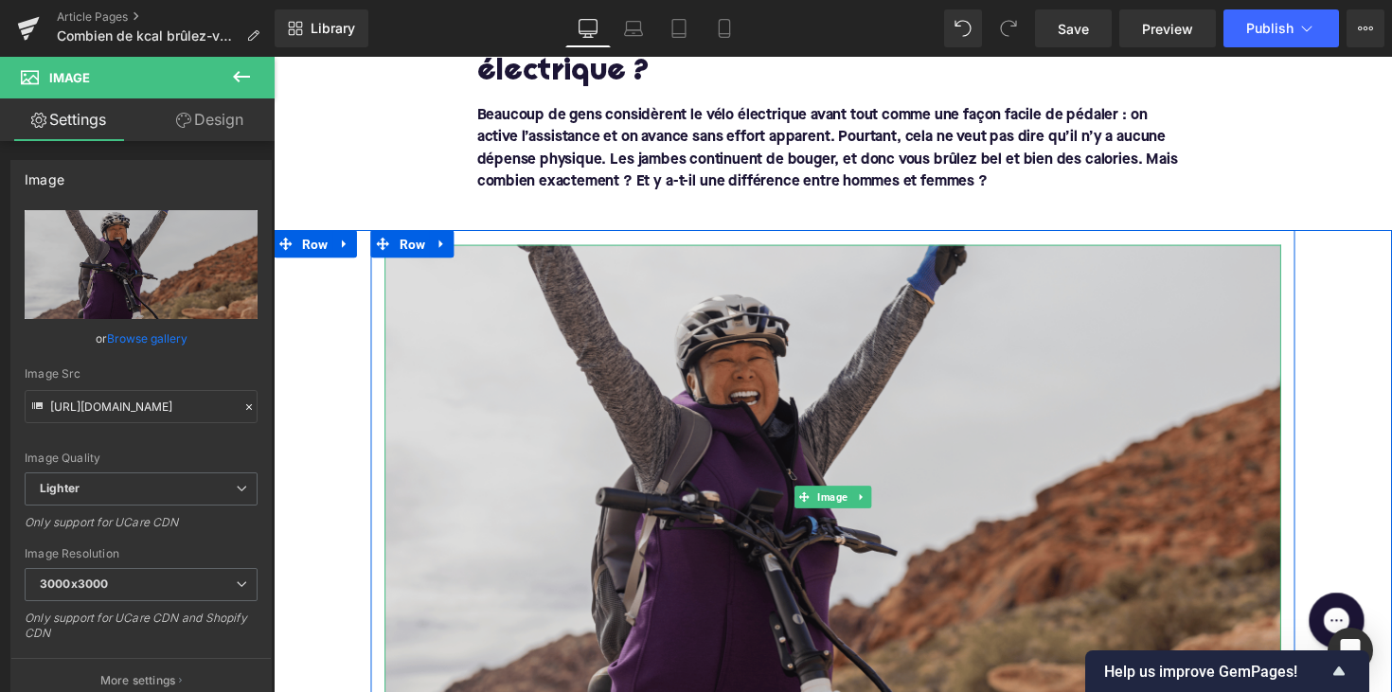
click at [639, 431] on img at bounding box center [846, 507] width 918 height 517
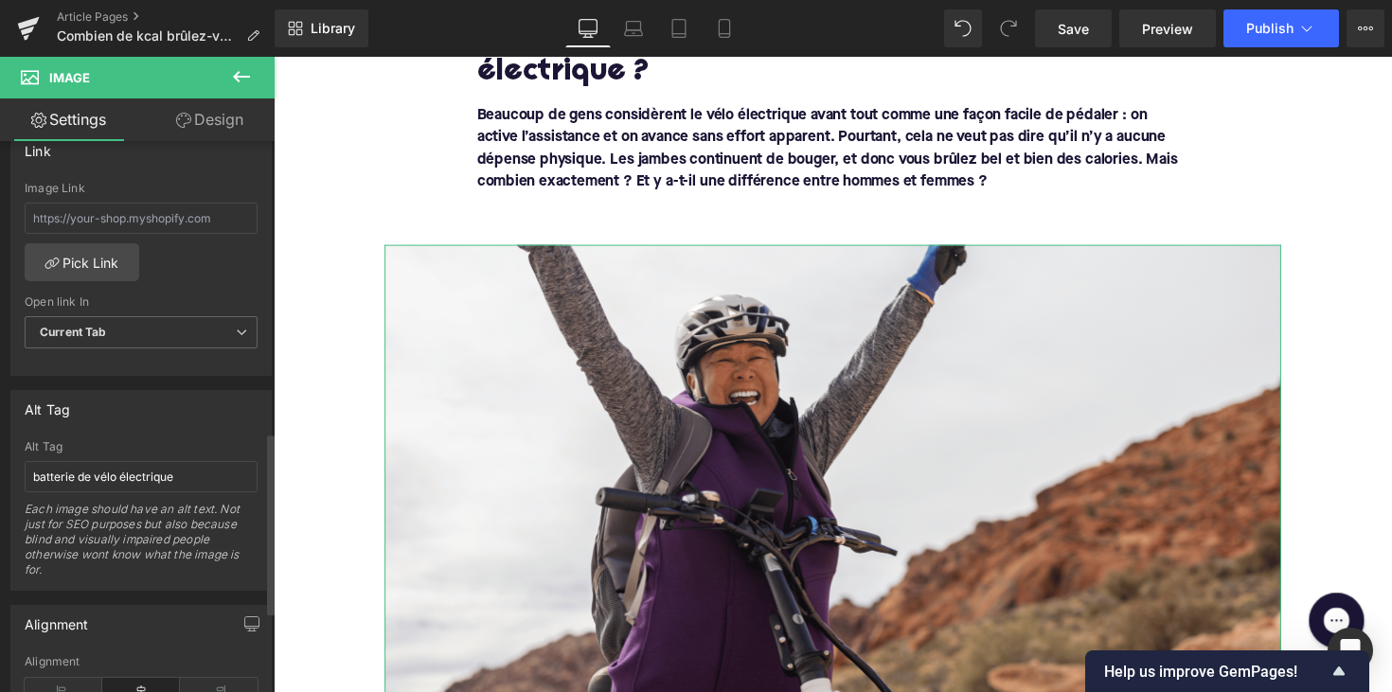
scroll to position [882, 0]
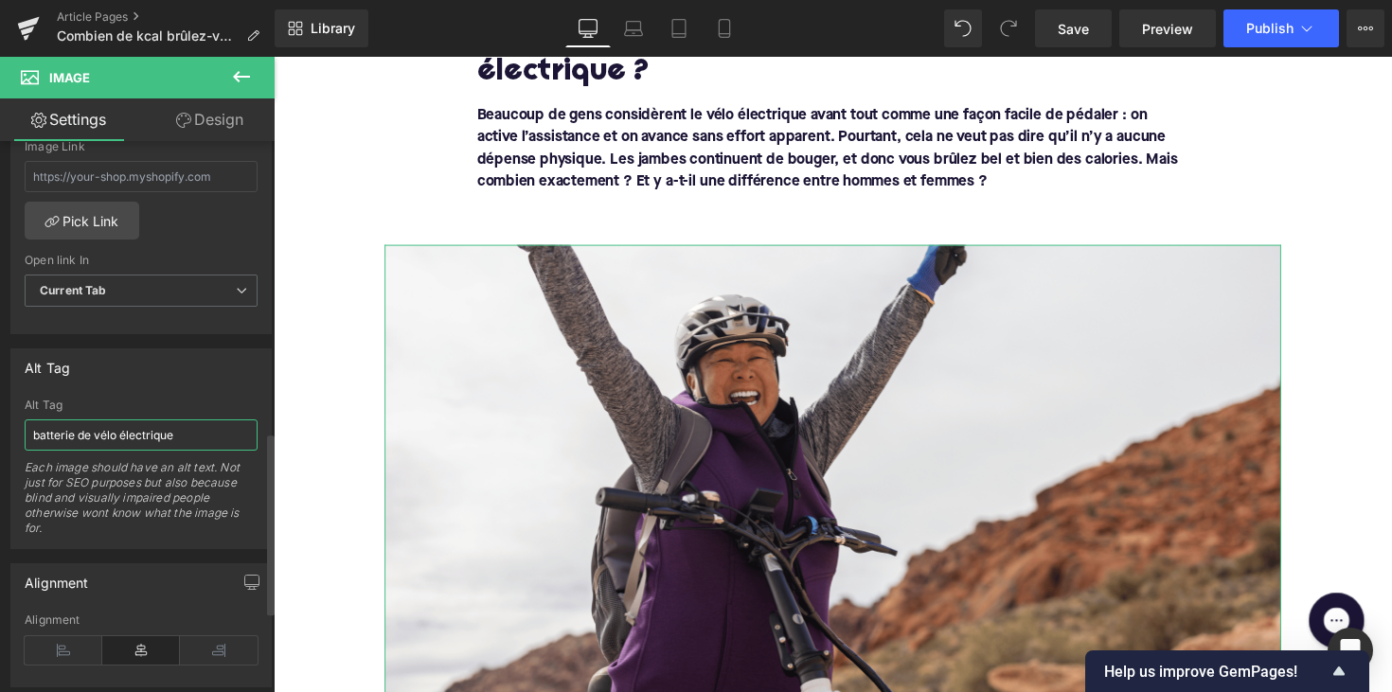
click at [110, 434] on input "batterie de vélo électrique" at bounding box center [141, 434] width 233 height 31
paste input "femme sur un vélo électrique qui fait du sport"
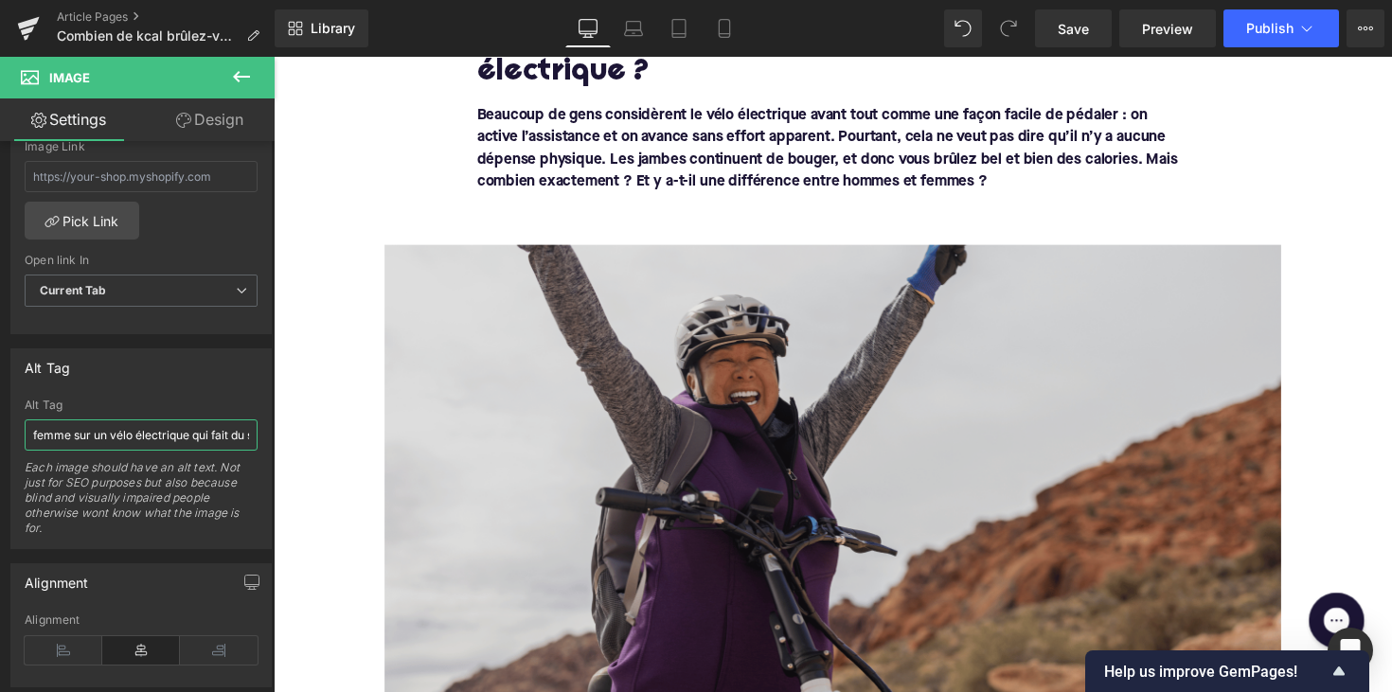
type input "femme sur un vélo électrique qui fait du sport"
click at [514, 464] on img at bounding box center [846, 507] width 918 height 517
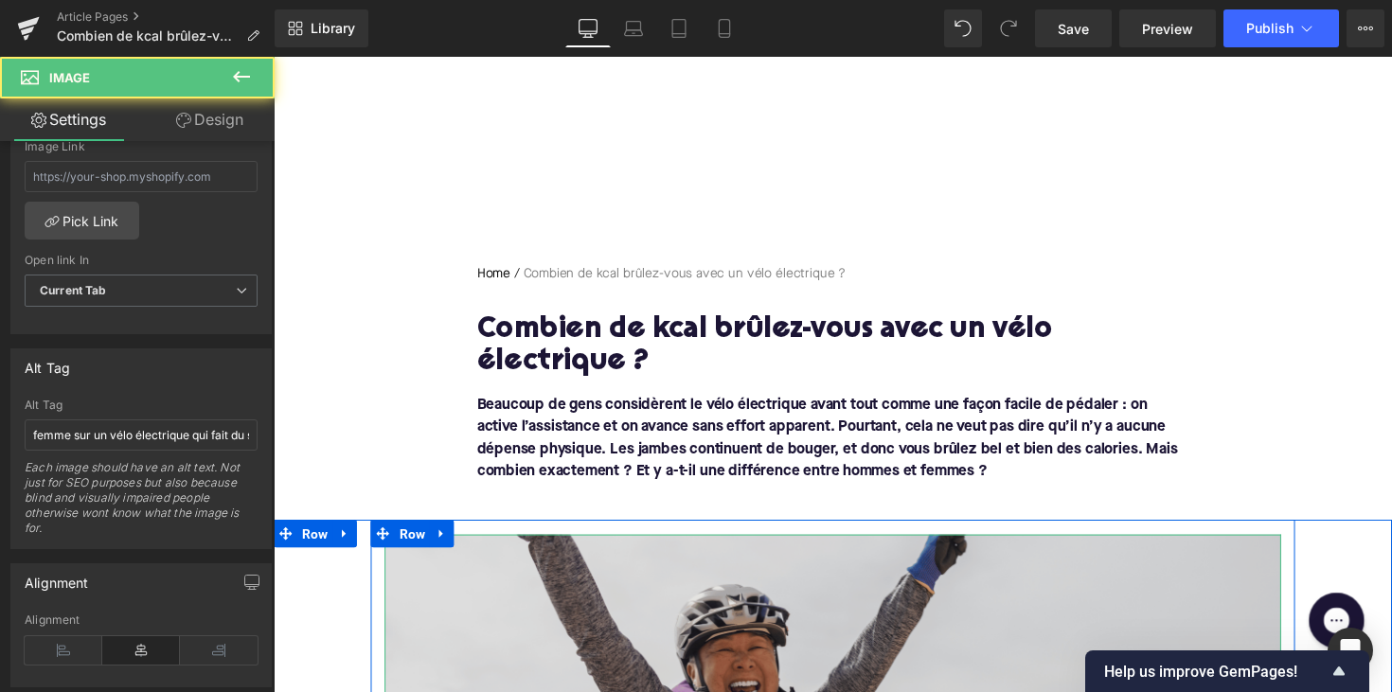
scroll to position [0, 0]
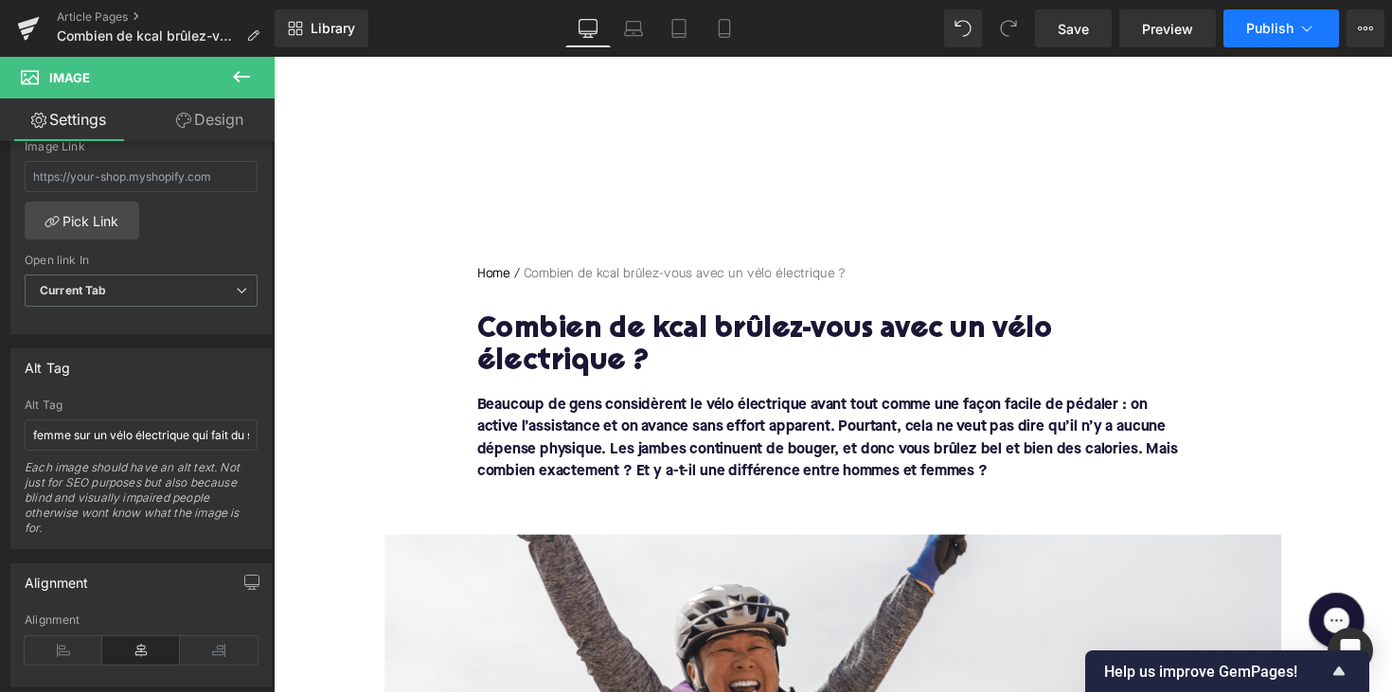
click at [1251, 11] on button "Publish" at bounding box center [1280, 28] width 115 height 38
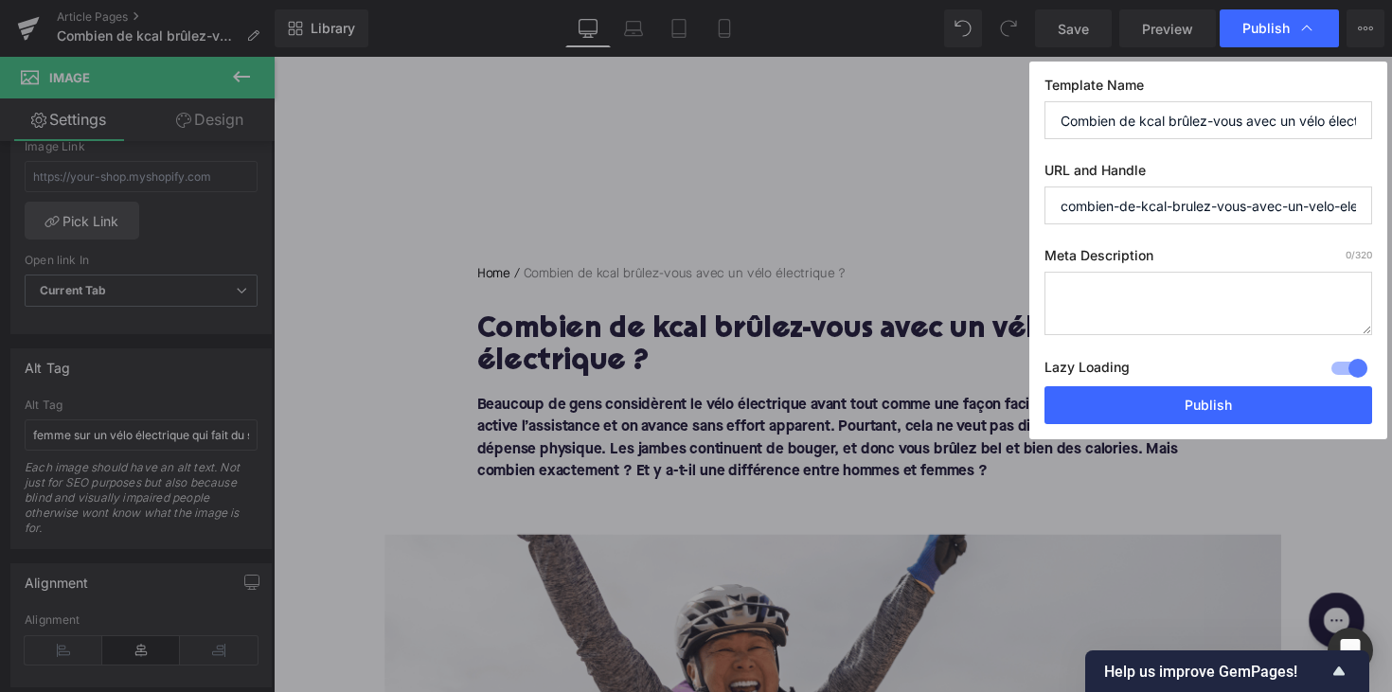
click at [1101, 274] on textarea at bounding box center [1208, 303] width 328 height 63
paste textarea "Découvrez combien de calories vous brûlez avec un vélo électrique. Comparez e-b…"
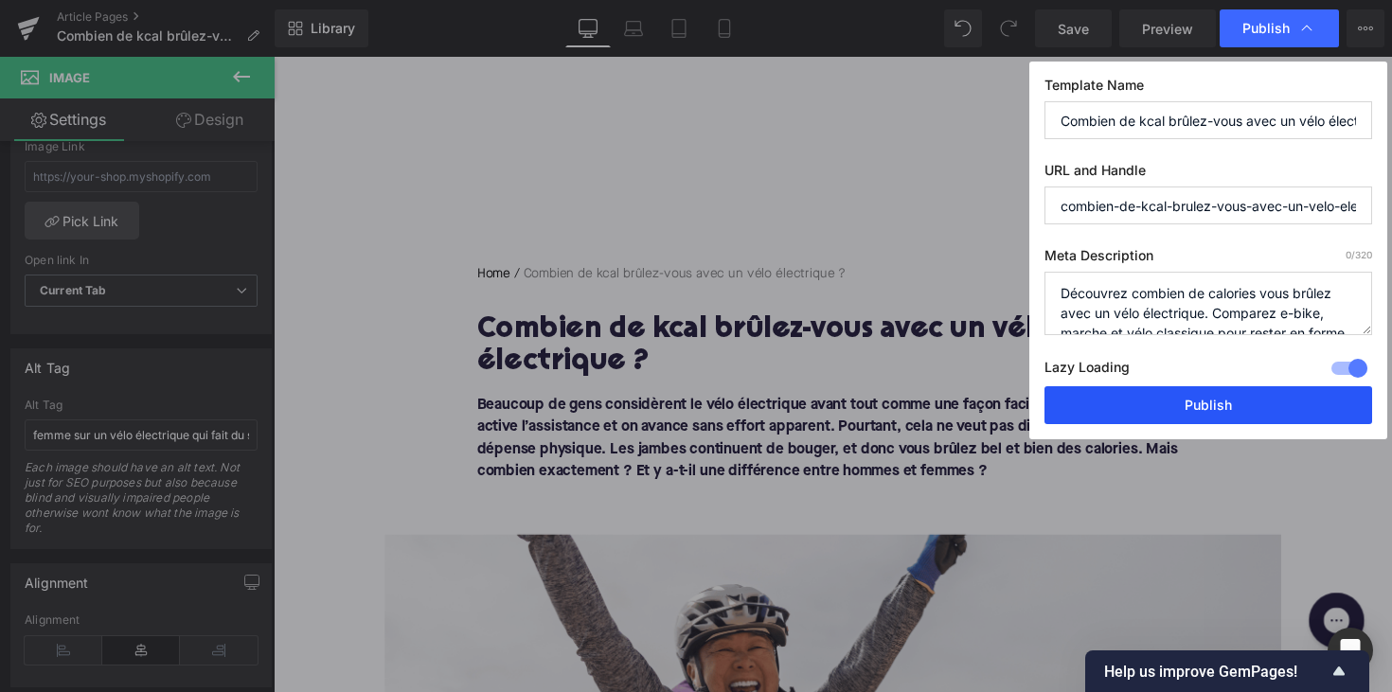
scroll to position [40, 0]
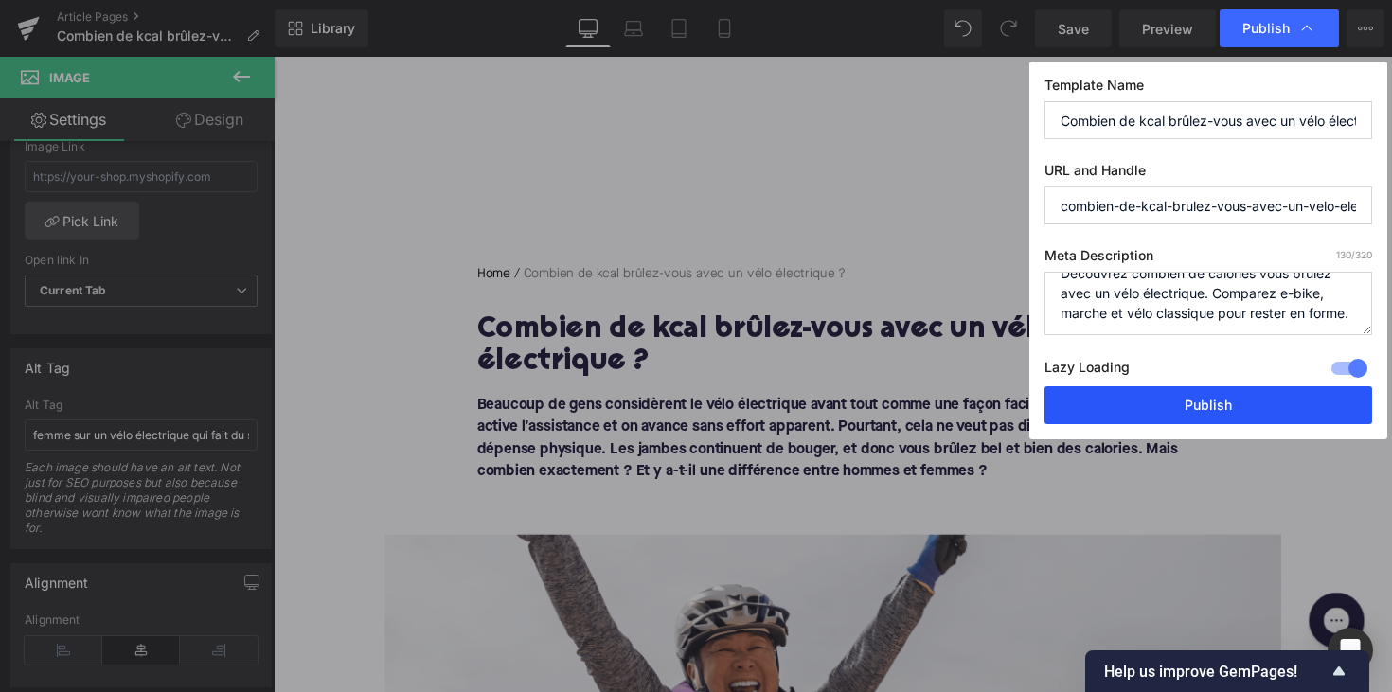
type textarea "Découvrez combien de calories vous brûlez avec un vélo électrique. Comparez e-b…"
click at [1169, 405] on button "Publish" at bounding box center [1208, 405] width 328 height 38
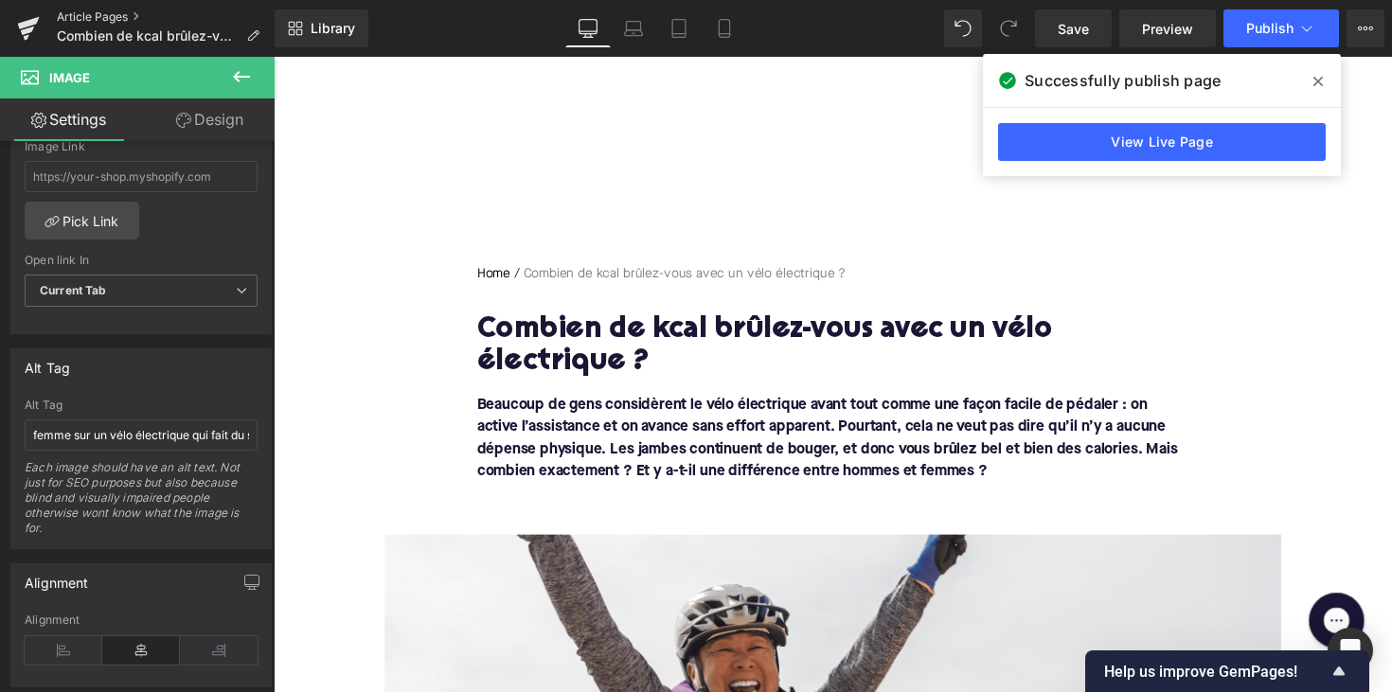
click at [118, 17] on link "Article Pages" at bounding box center [166, 16] width 218 height 15
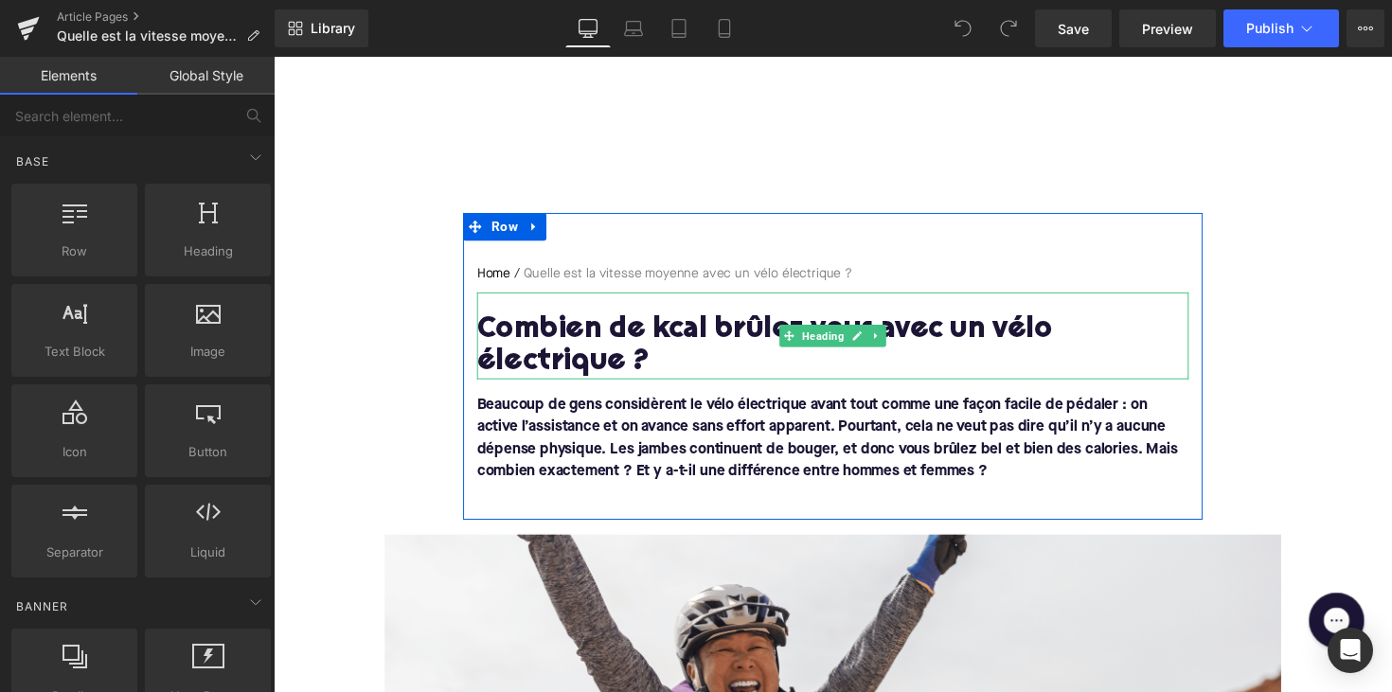
click at [649, 330] on h1 "Combien de kcal brûlez-vous avec un vélo électrique ?" at bounding box center [846, 354] width 729 height 66
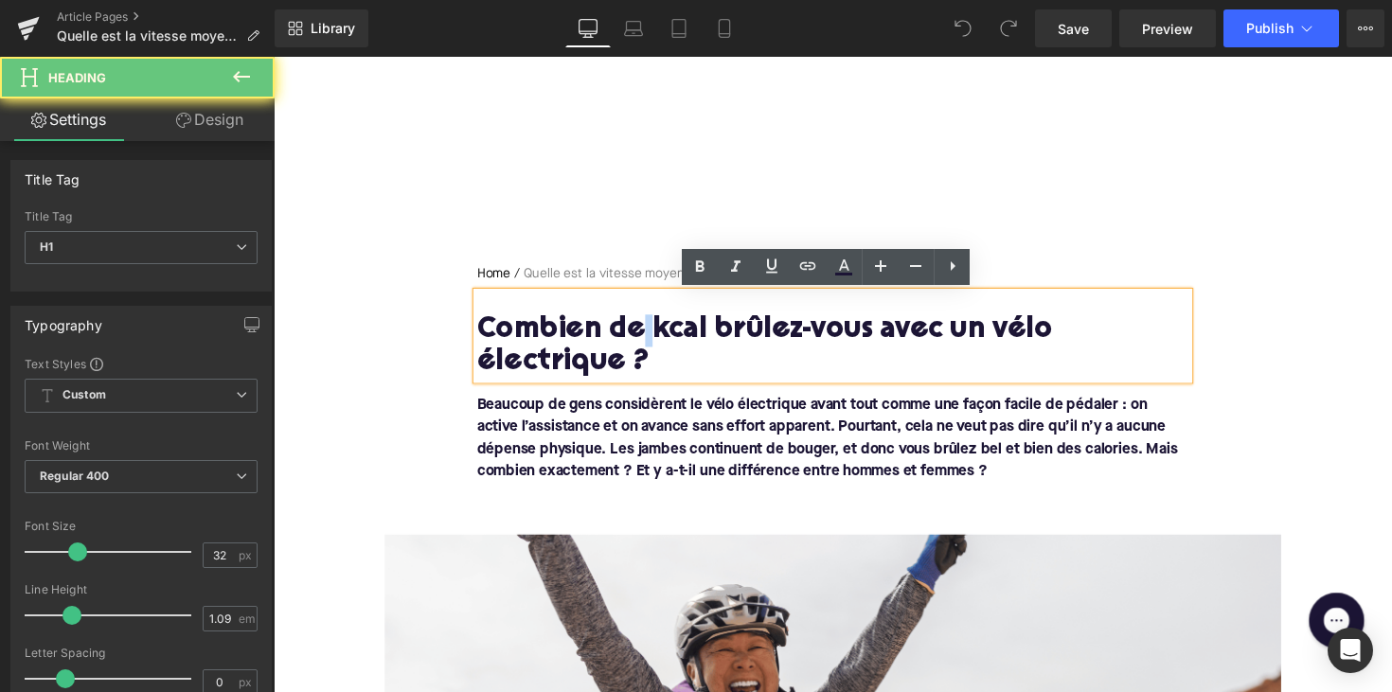
click at [649, 330] on h1 "Combien de kcal brûlez-vous avec un vélo électrique ?" at bounding box center [846, 354] width 729 height 66
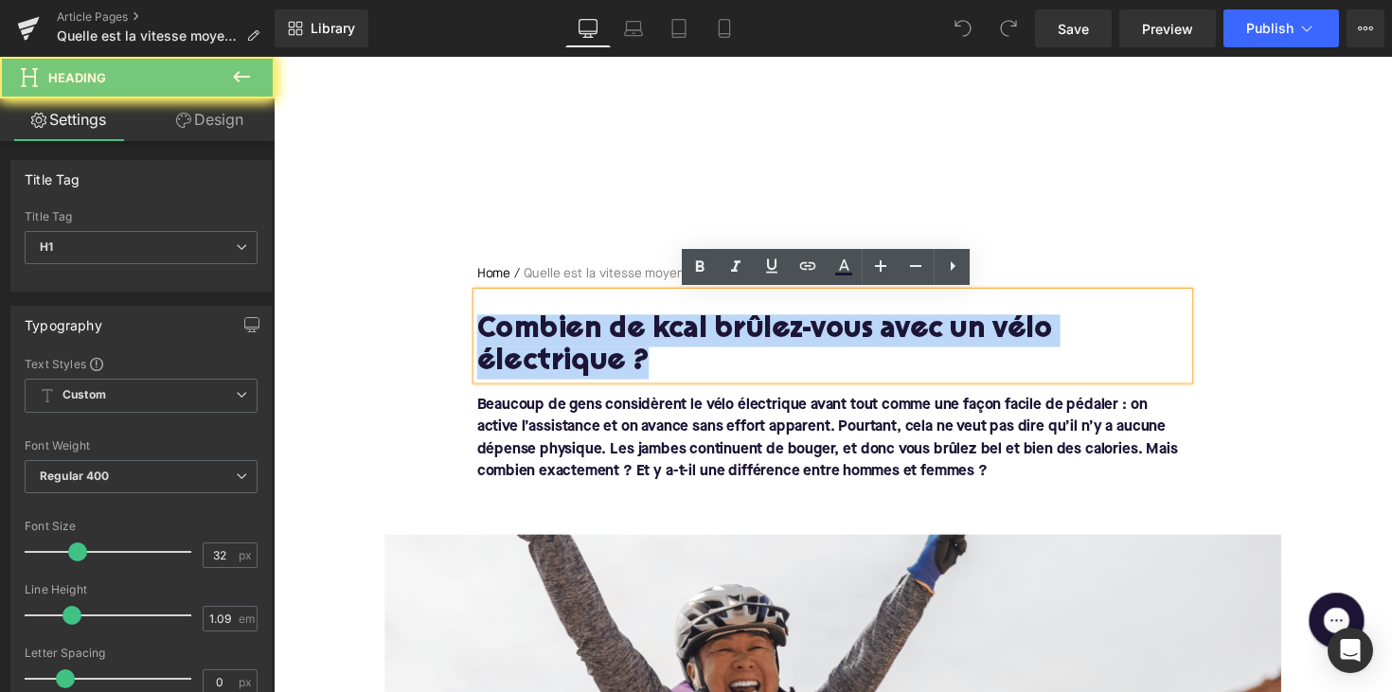
click at [649, 330] on h1 "Combien de kcal brûlez-vous avec un vélo électrique ?" at bounding box center [846, 354] width 729 height 66
paste div
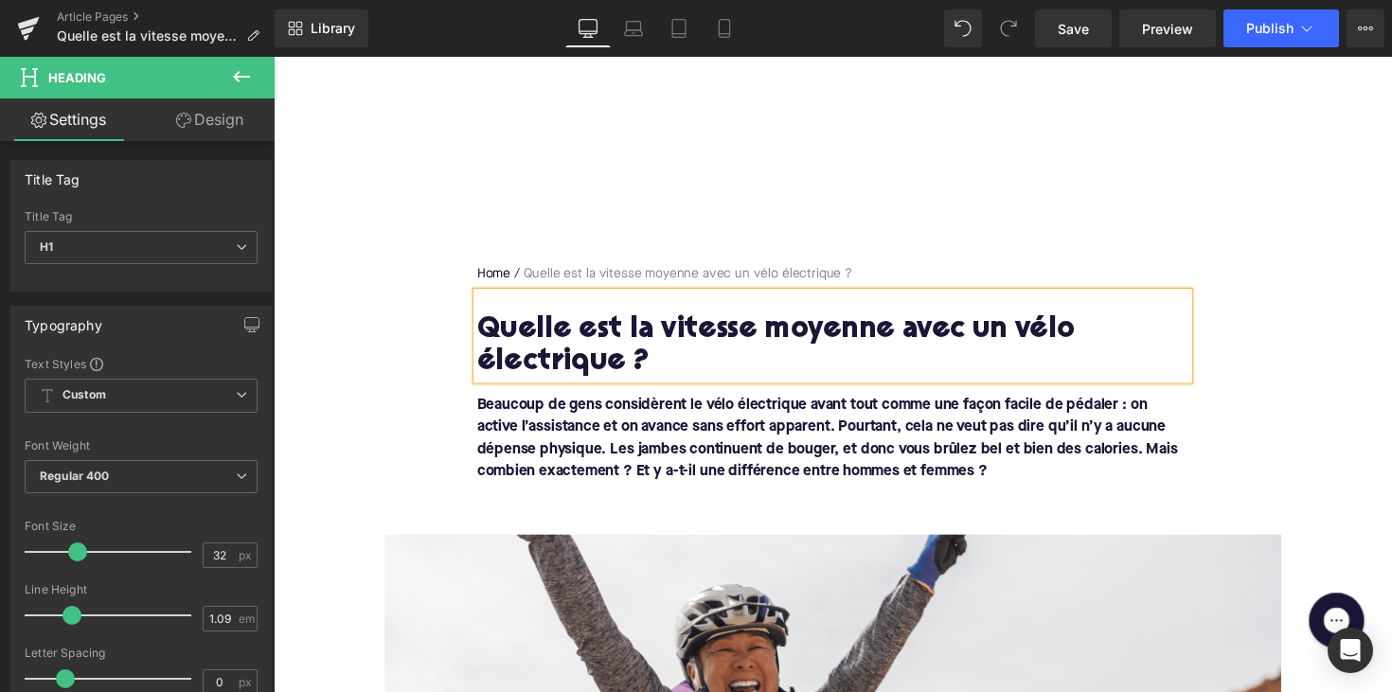
click at [696, 483] on font "Beaucoup de gens considèrent le vélo électrique avant tout comme une façon faci…" at bounding box center [841, 447] width 718 height 83
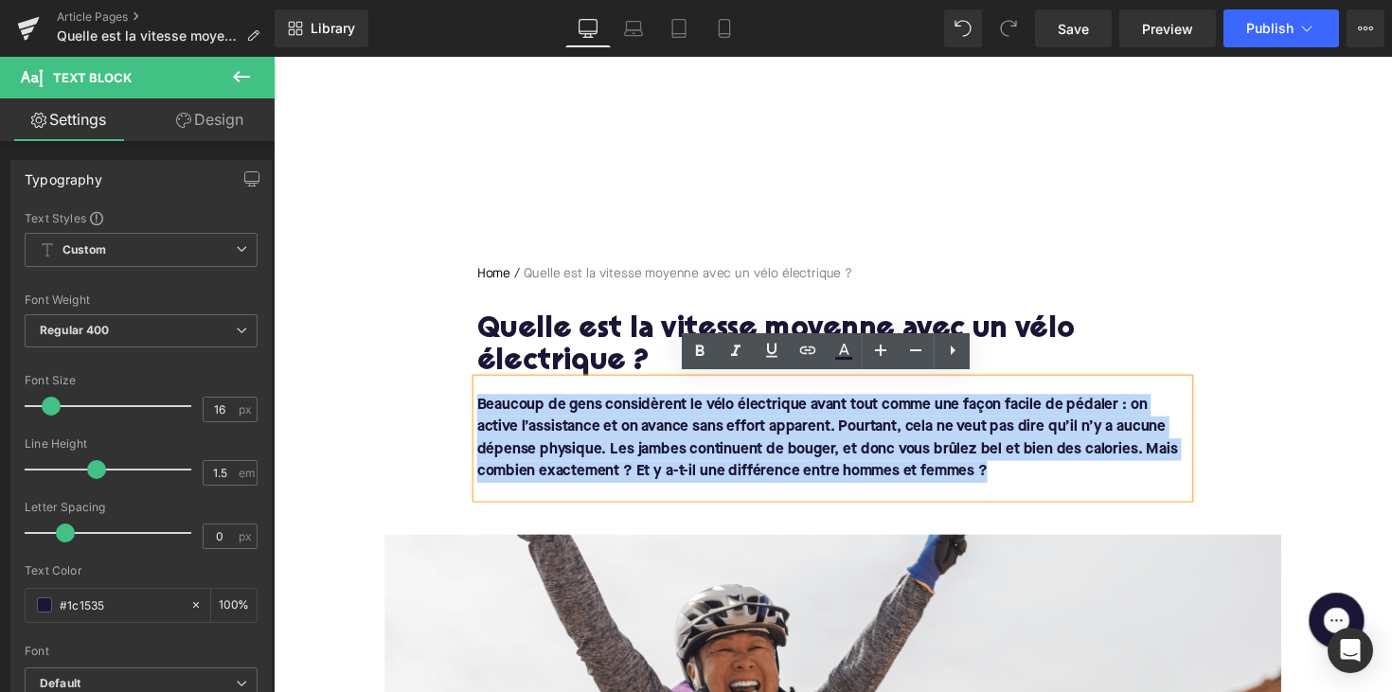
drag, startPoint x: 1022, startPoint y: 483, endPoint x: 344, endPoint y: 375, distance: 687.3
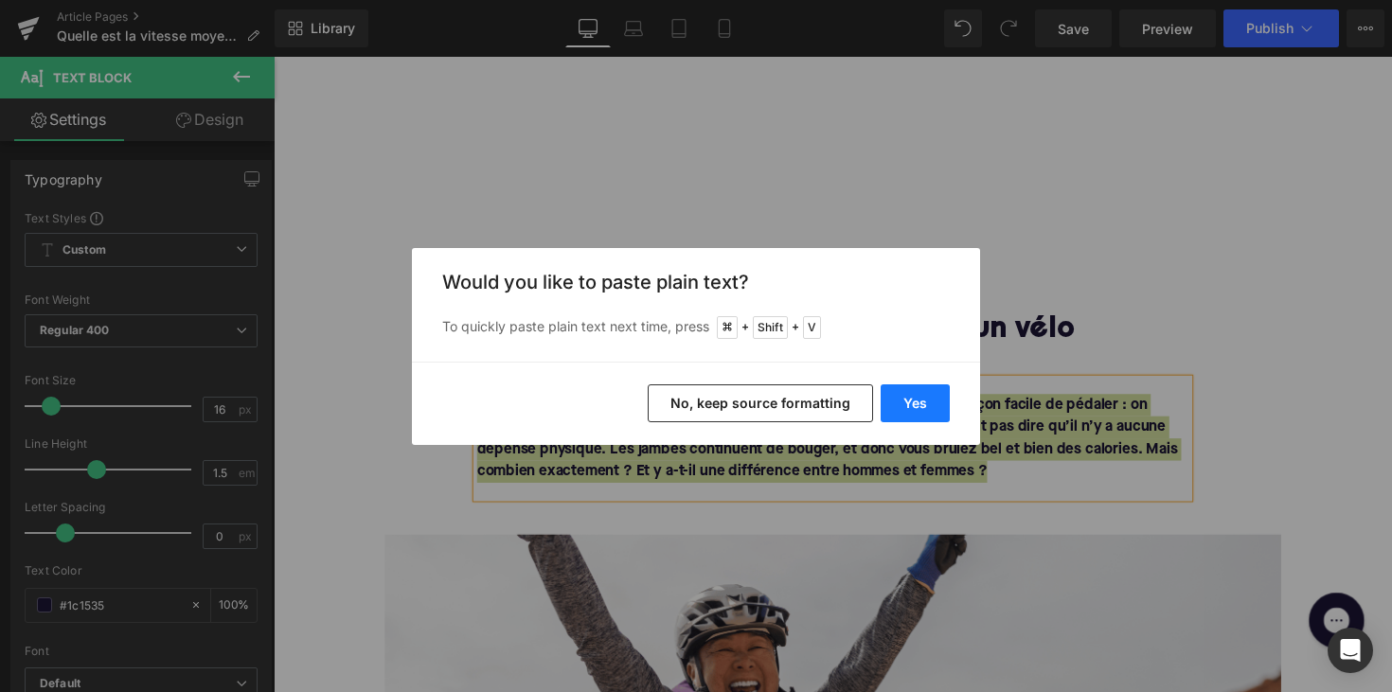
click at [904, 391] on button "Yes" at bounding box center [914, 403] width 69 height 38
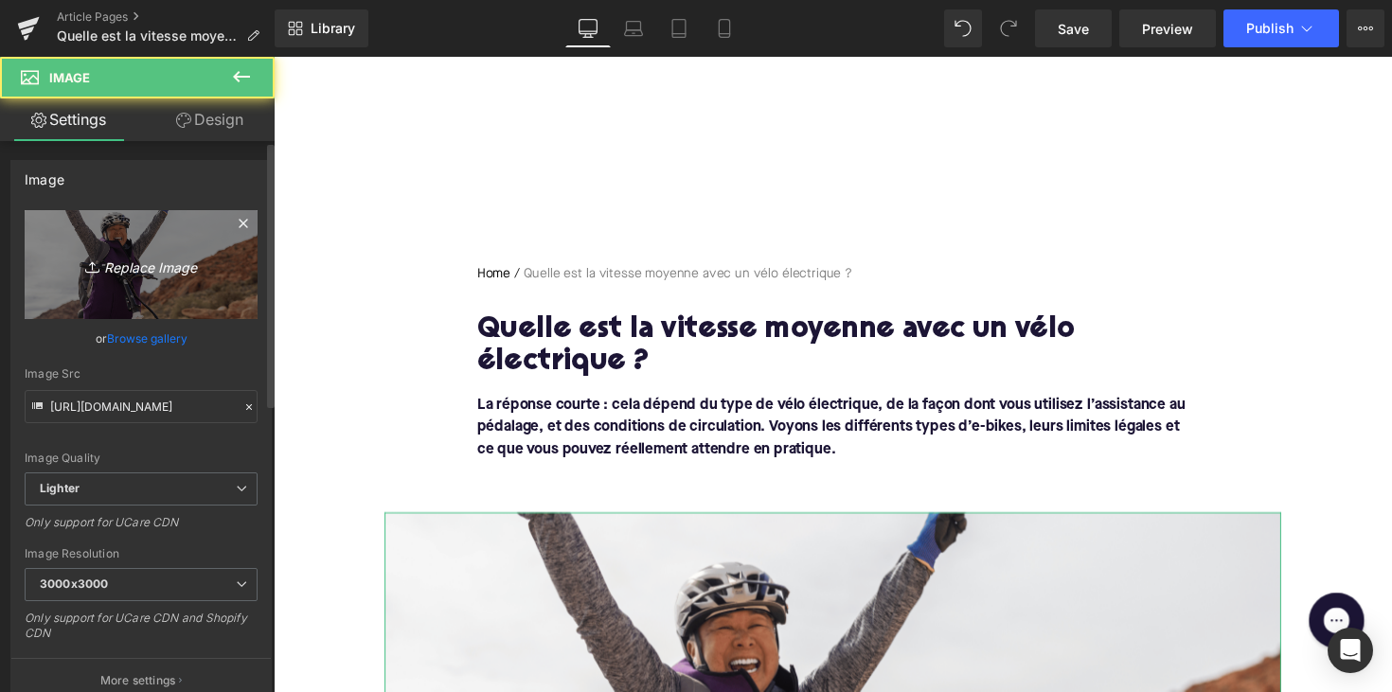
click at [171, 277] on link "Replace Image" at bounding box center [141, 264] width 233 height 109
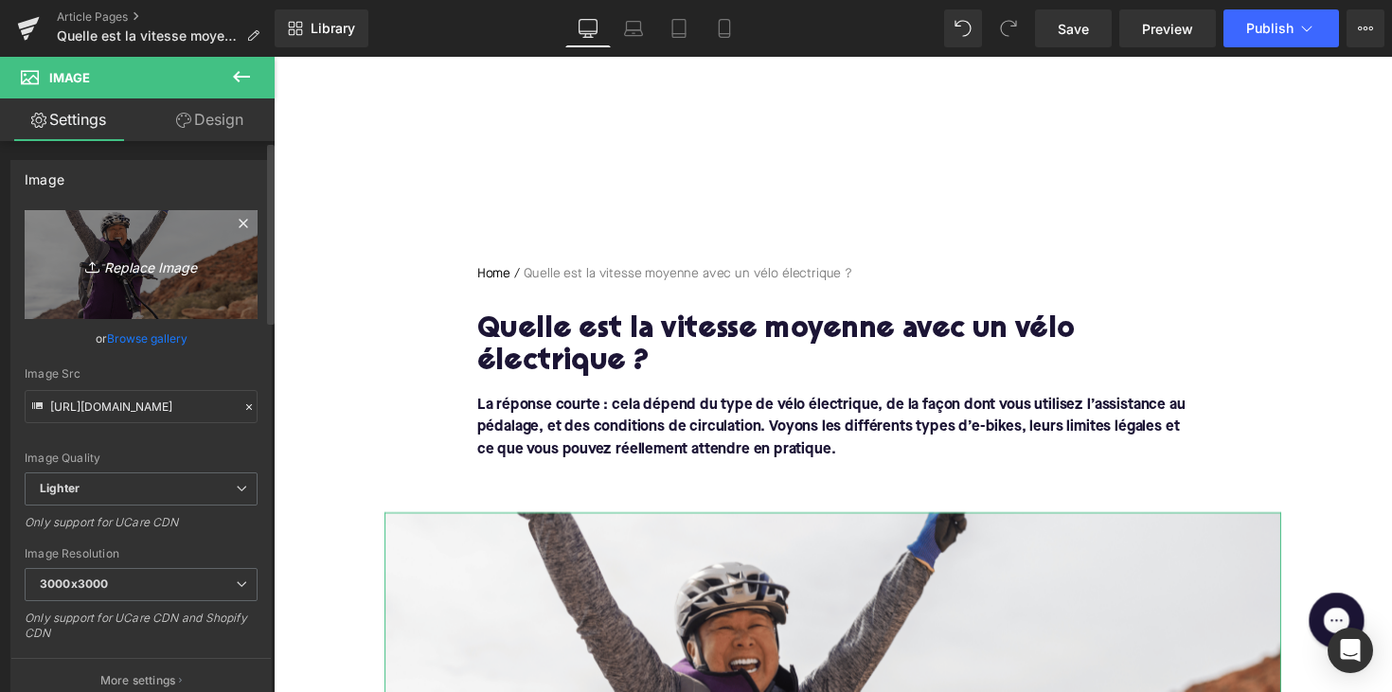
type input "C:\fakepath\elektrischefietssnel.png"
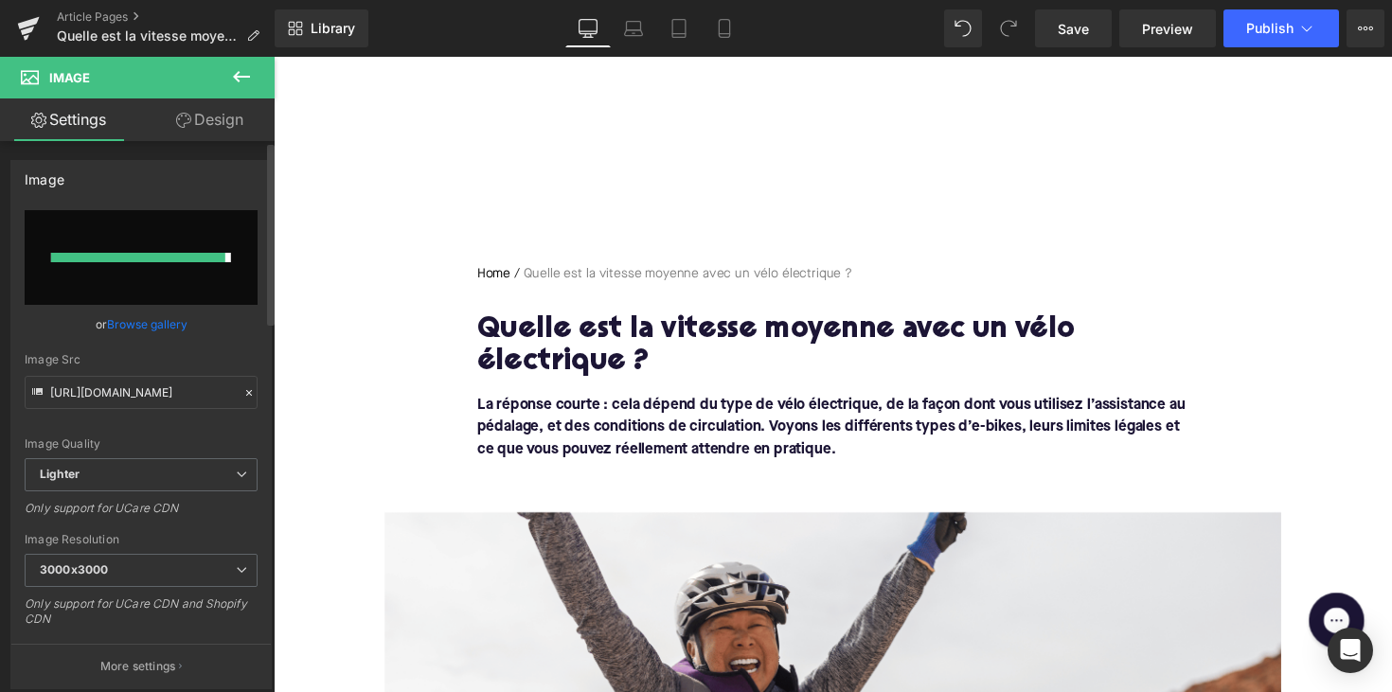
type input "https://ucarecdn.com/9092b01a-30da-4098-a210-059a5ff927f9/-/format/auto/-/previ…"
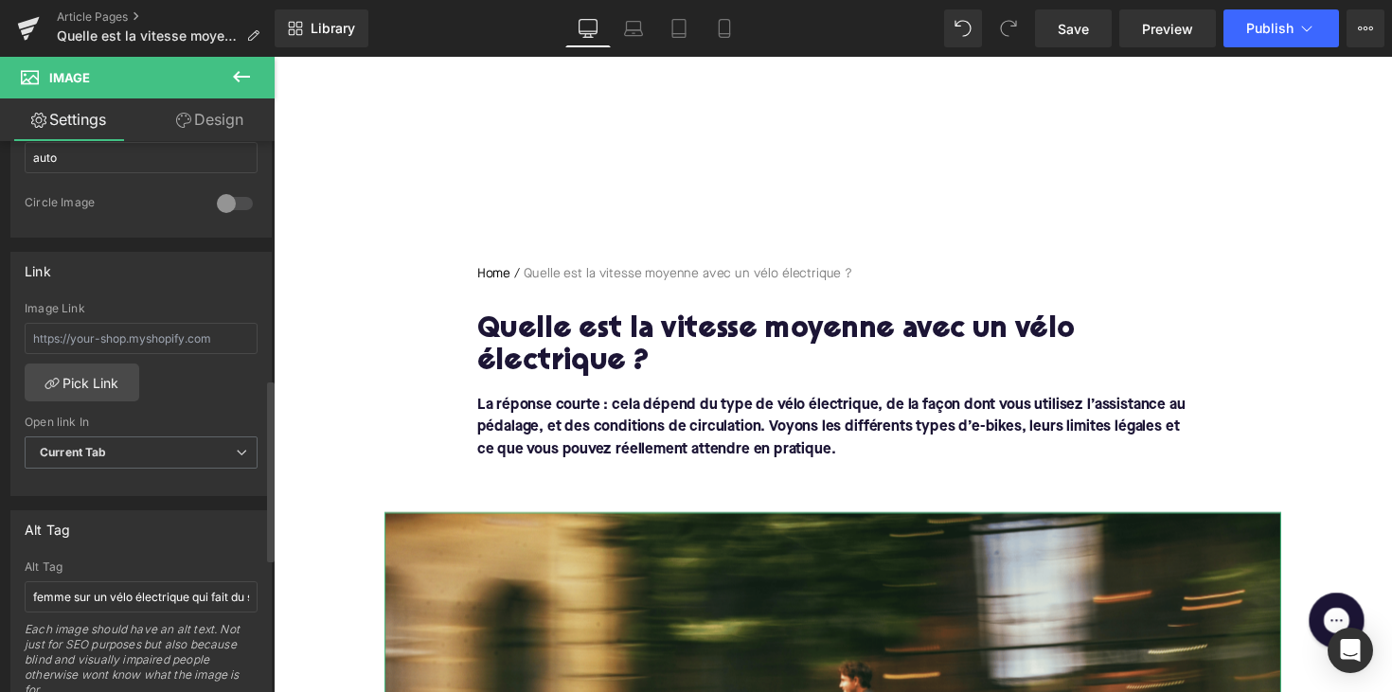
scroll to position [867, 0]
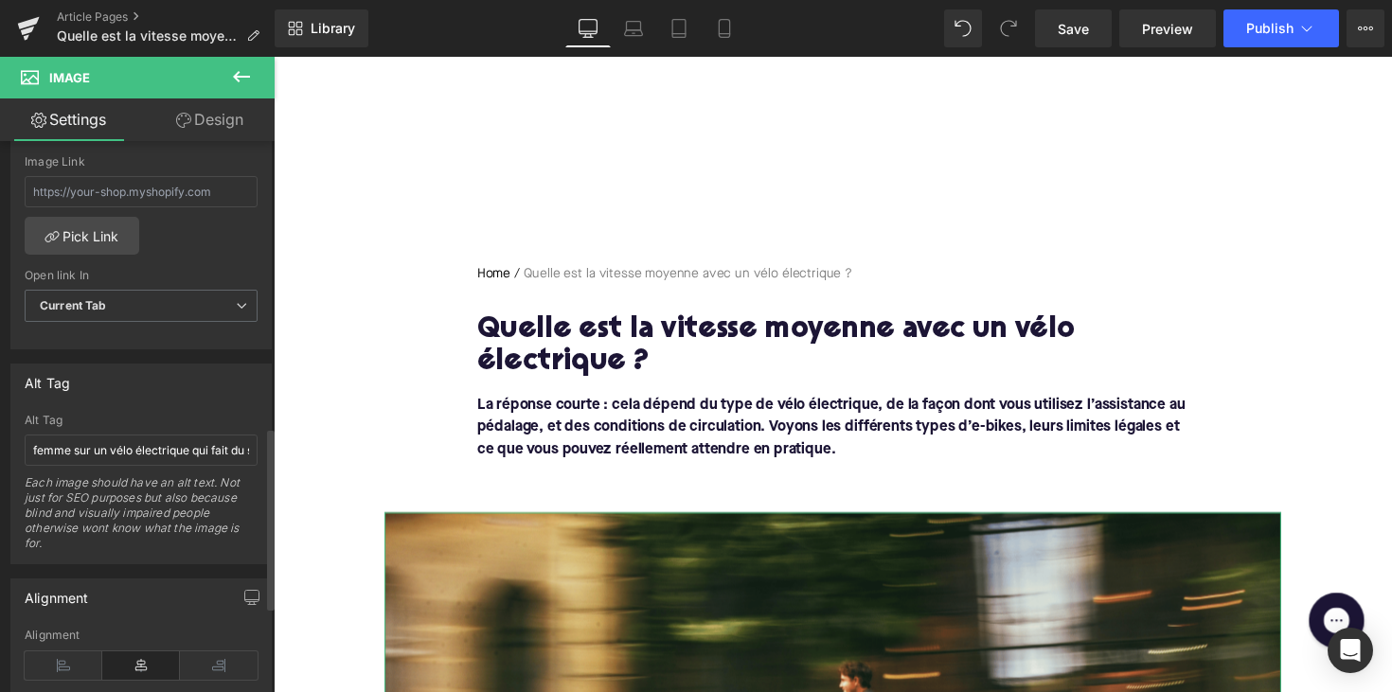
click at [138, 429] on div "Alt Tag femme sur un vélo électrique qui fait du sport Each image should have a…" at bounding box center [141, 489] width 233 height 150
click at [137, 437] on input "femme sur un vélo électrique qui fait du sport" at bounding box center [141, 450] width 233 height 31
paste input "homme sur un vélo électrique qui va vite"
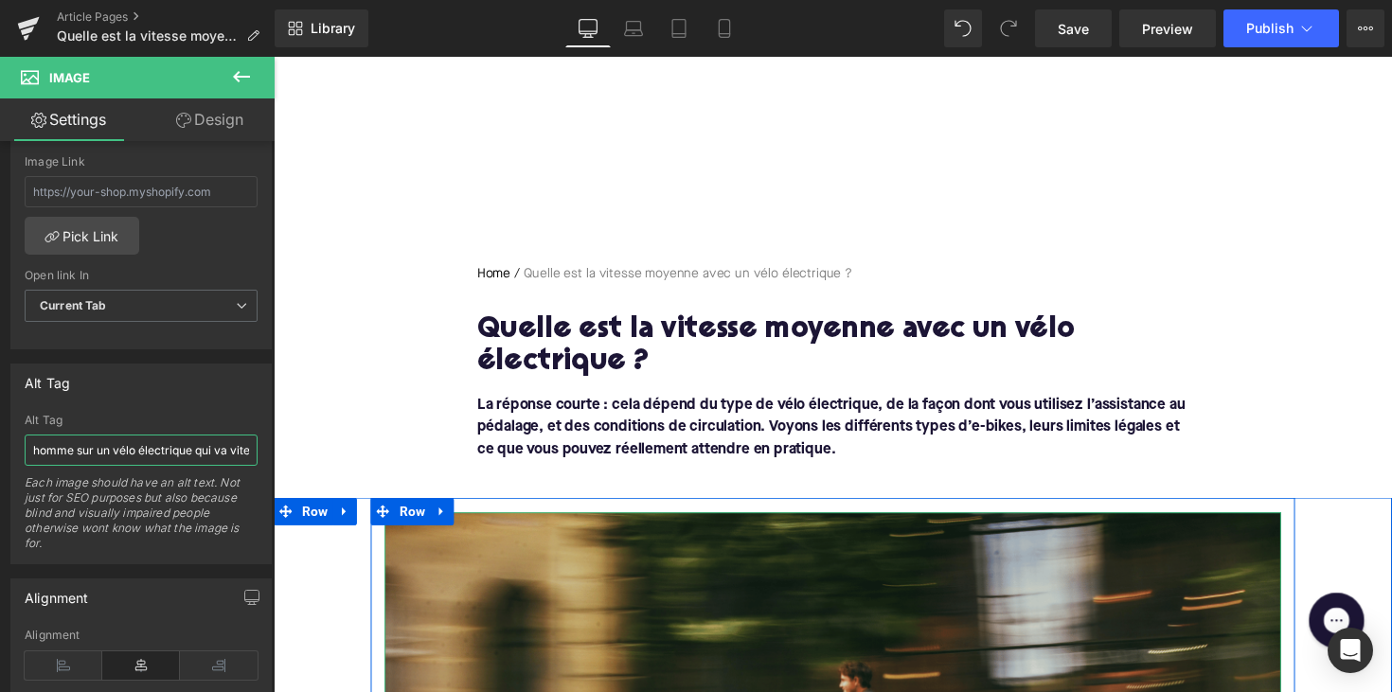
type input "homme sur un vélo électrique qui va vite"
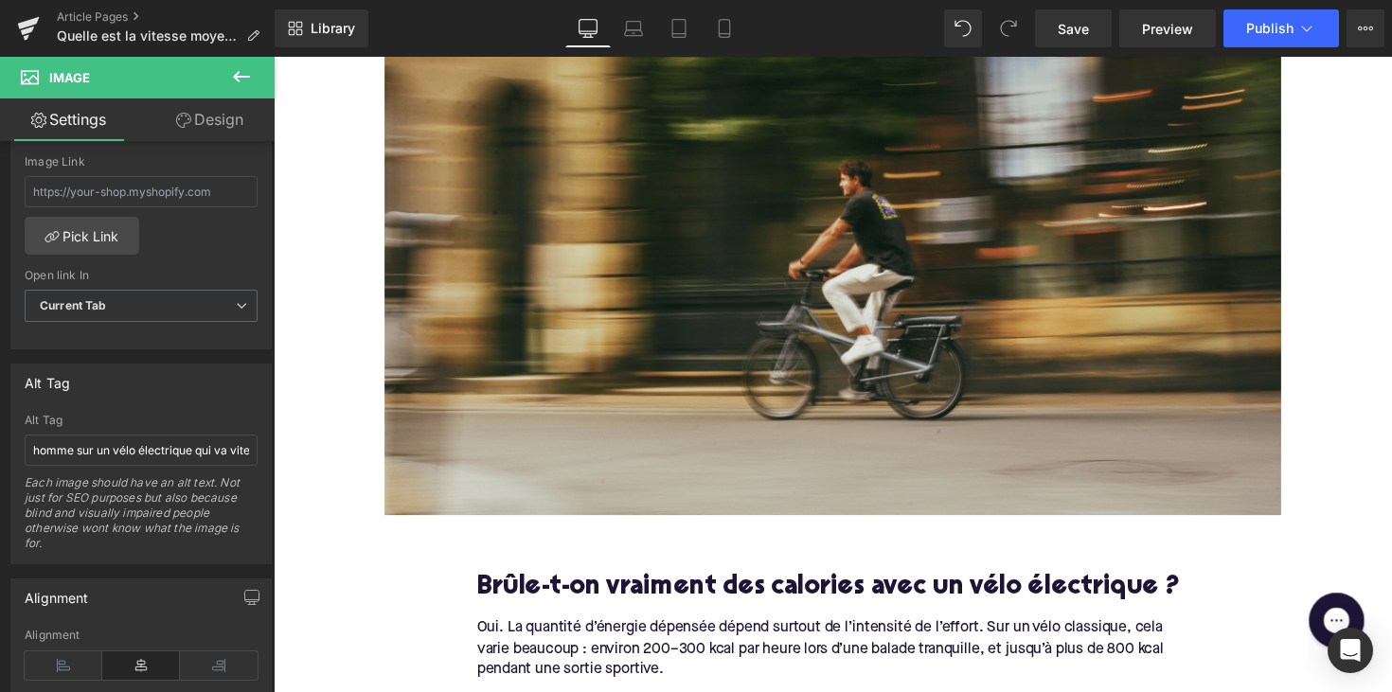
scroll to position [746, 0]
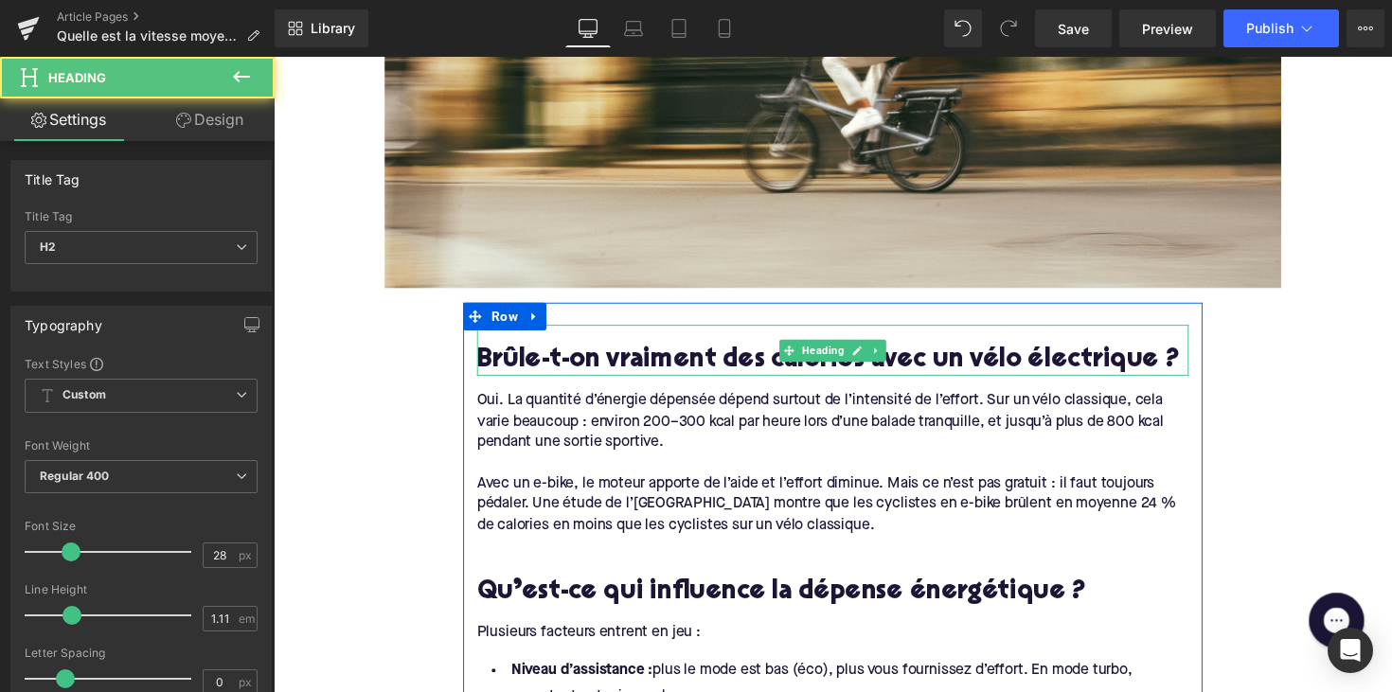
click at [621, 374] on h2 "Brûle-t-on vraiment des calories avec un vélo électrique ?" at bounding box center [846, 368] width 729 height 29
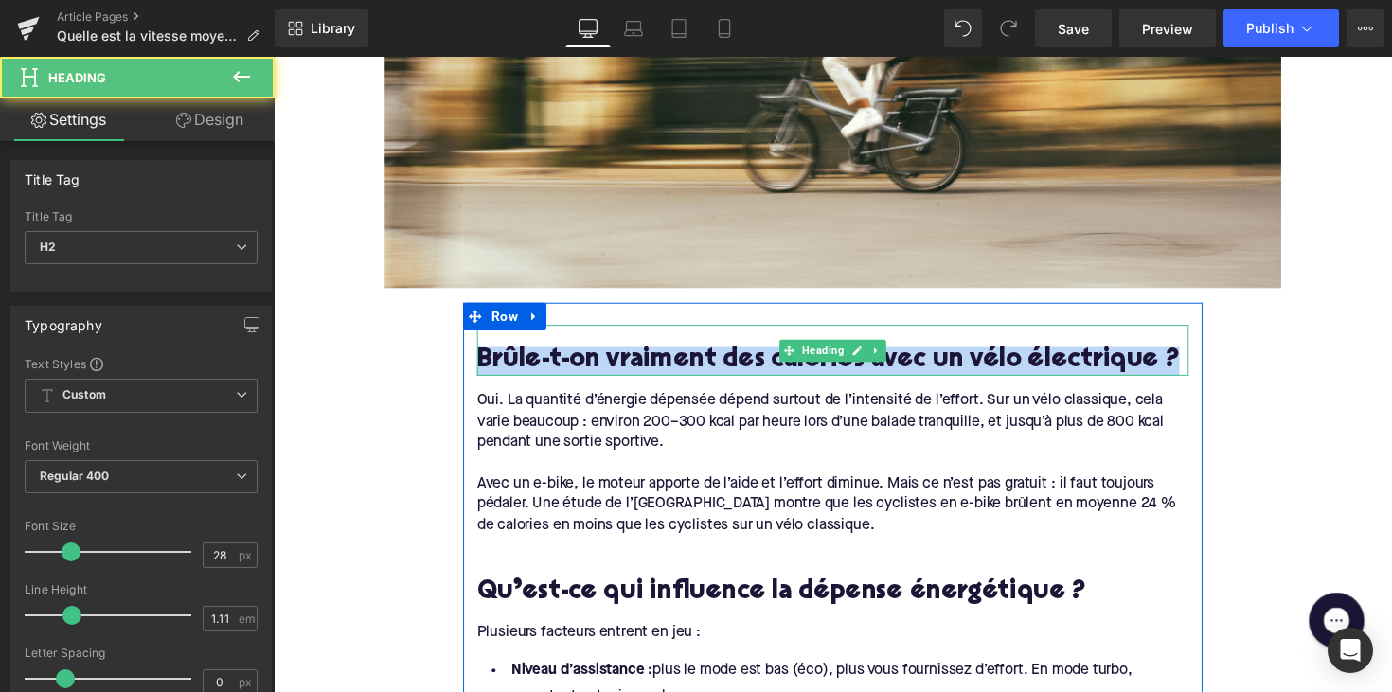
click at [621, 374] on h2 "Brûle-t-on vraiment des calories avec un vélo électrique ?" at bounding box center [846, 368] width 729 height 29
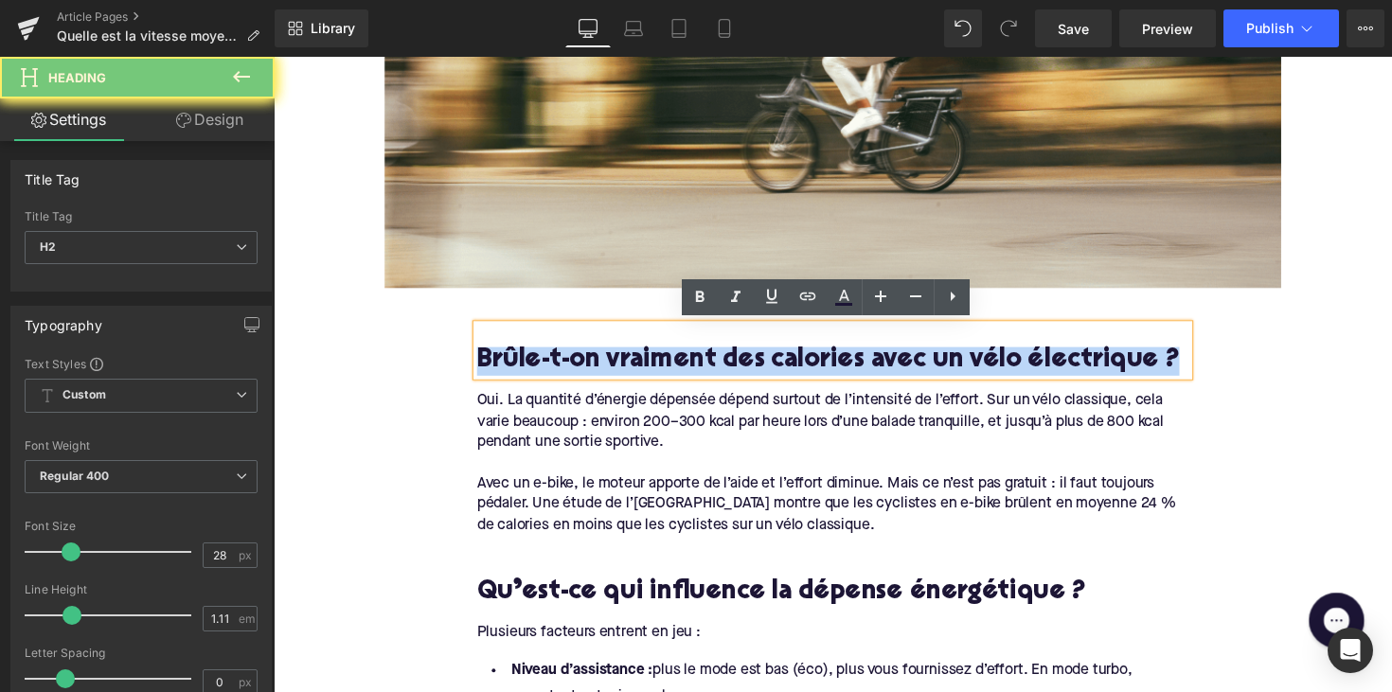
paste div
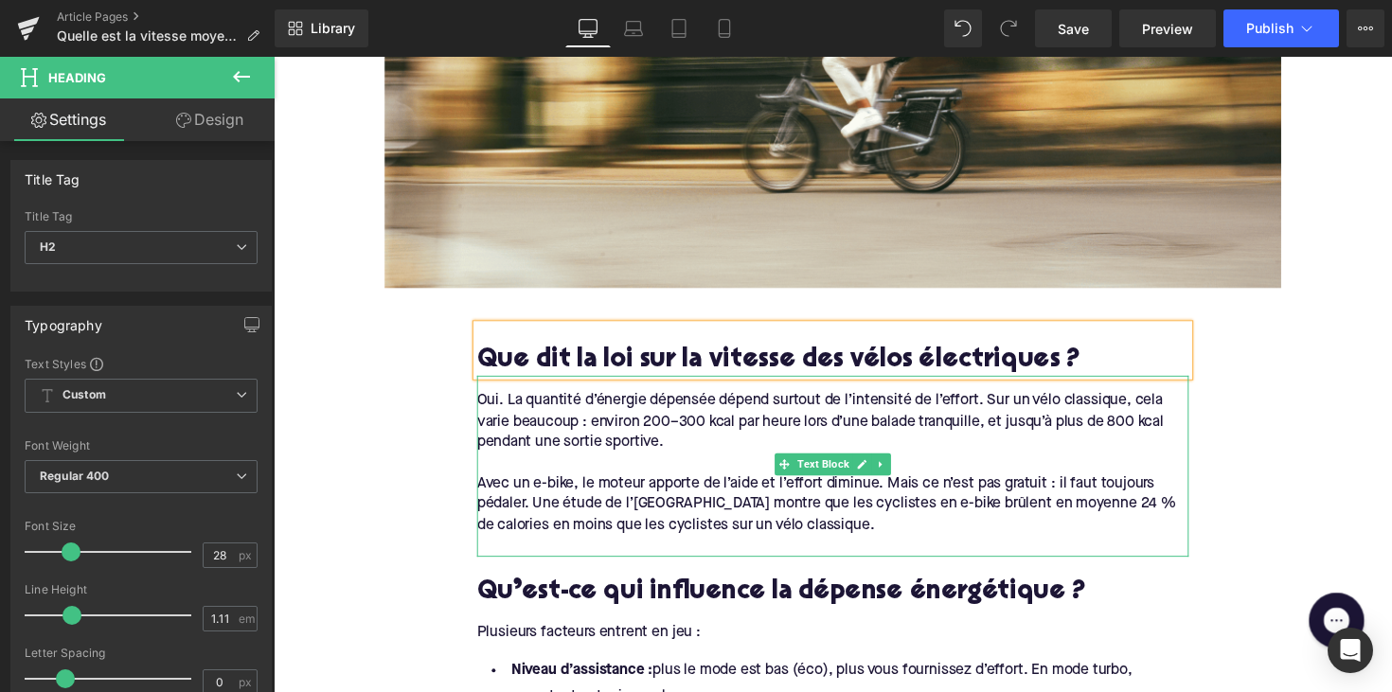
click at [612, 532] on div "Avec un e-bike, le moteur apporte de l’aide et l’effort diminue. Mais ce n’est …" at bounding box center [846, 515] width 729 height 63
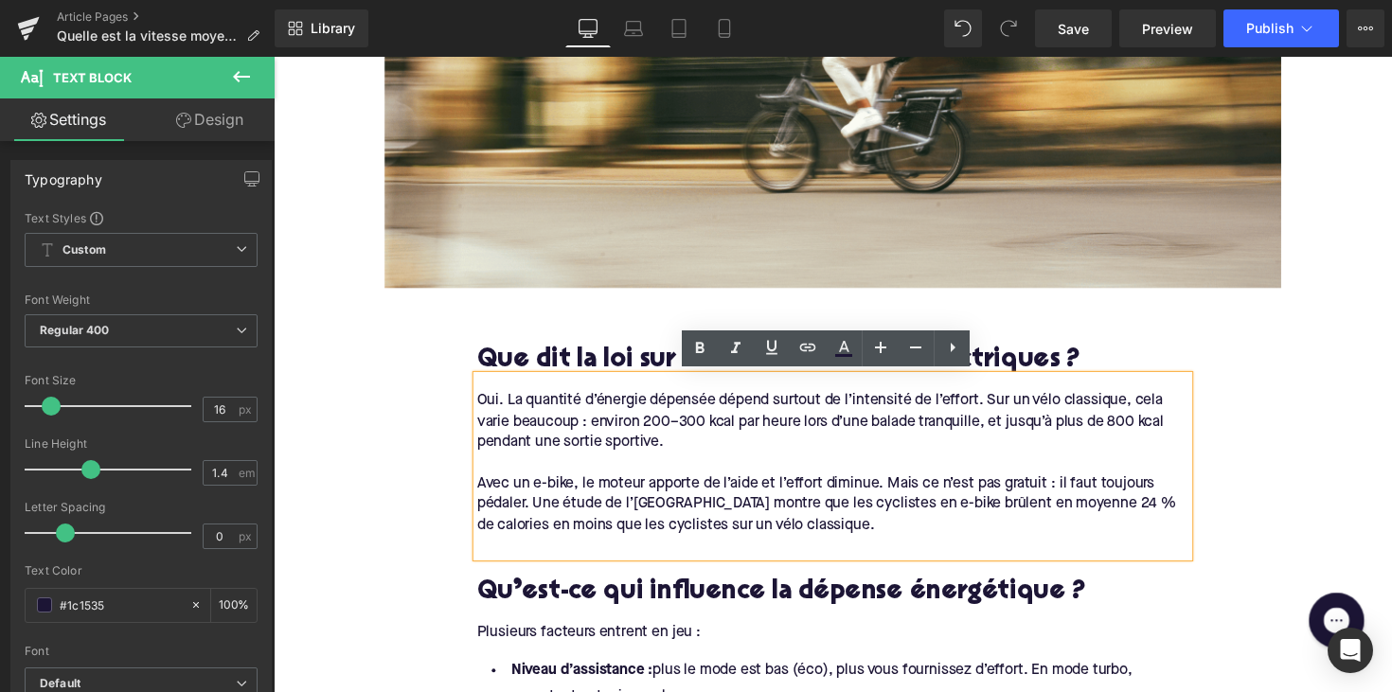
drag, startPoint x: 877, startPoint y: 539, endPoint x: 420, endPoint y: 406, distance: 475.2
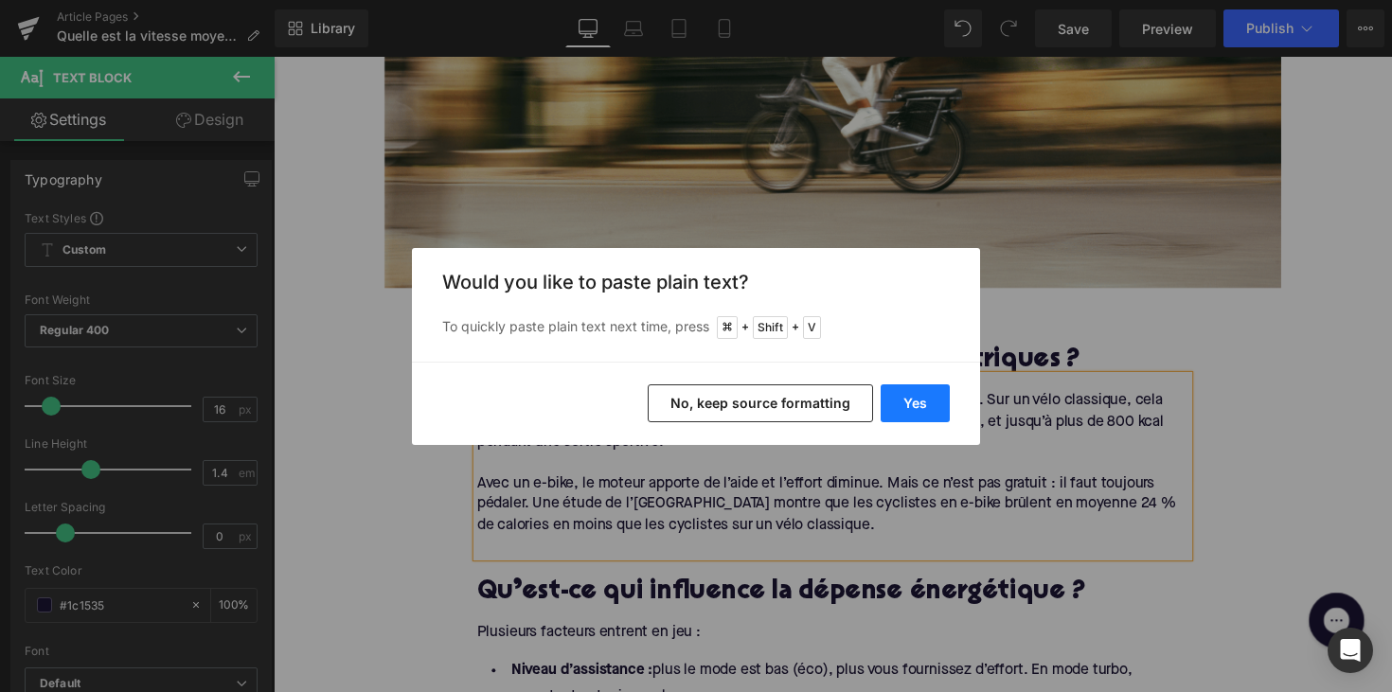
click at [898, 395] on button "Yes" at bounding box center [914, 403] width 69 height 38
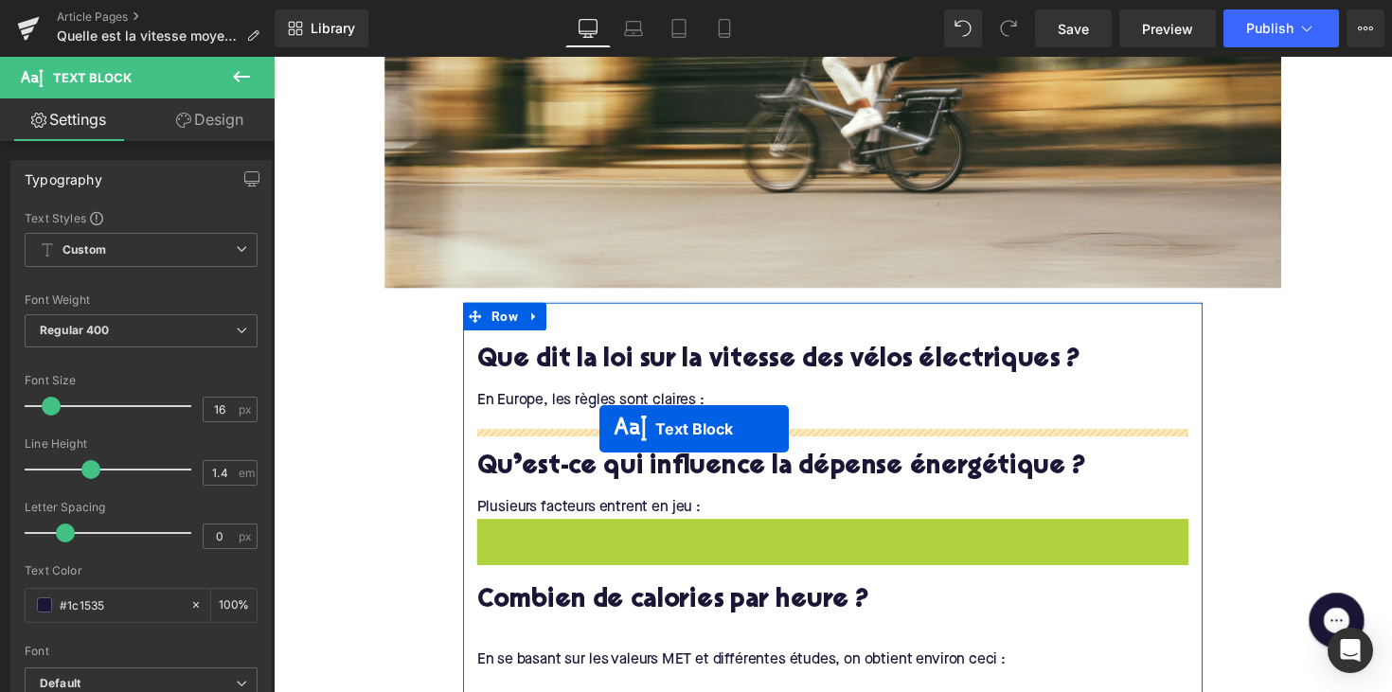
drag, startPoint x: 797, startPoint y: 607, endPoint x: 607, endPoint y: 438, distance: 254.2
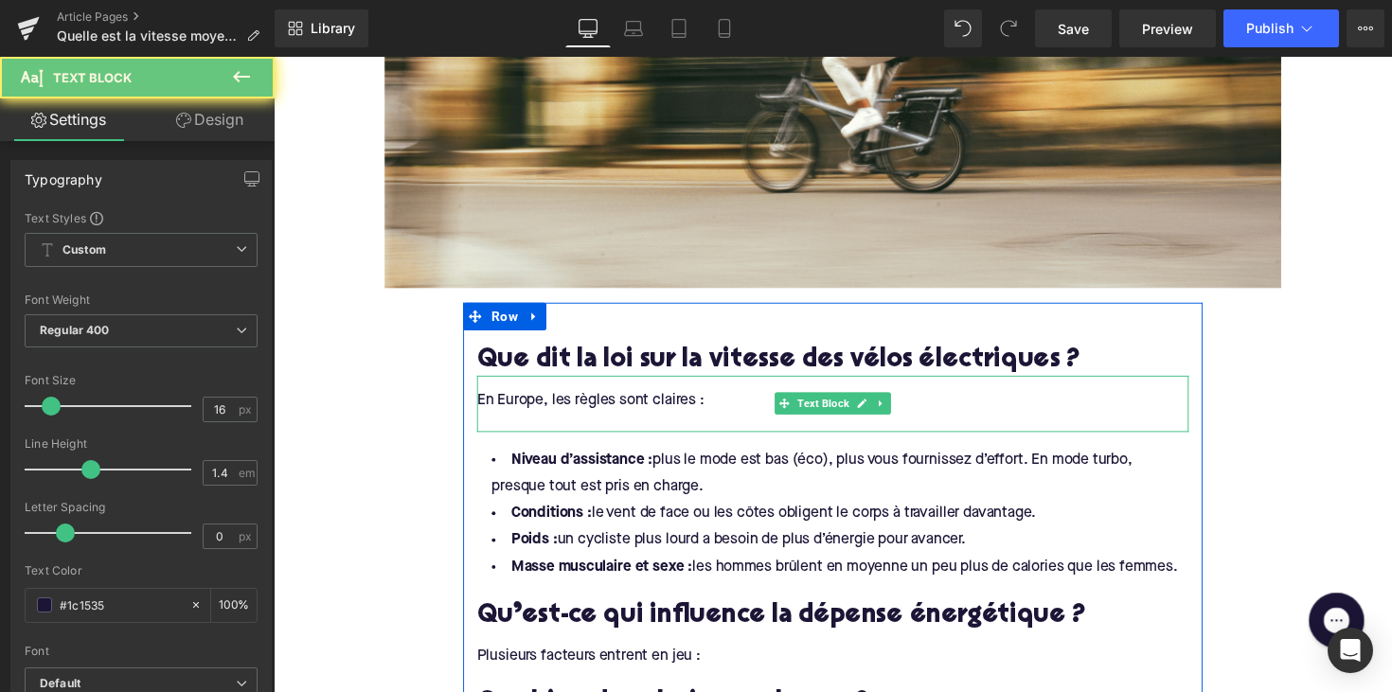
click at [529, 429] on div at bounding box center [846, 430] width 729 height 21
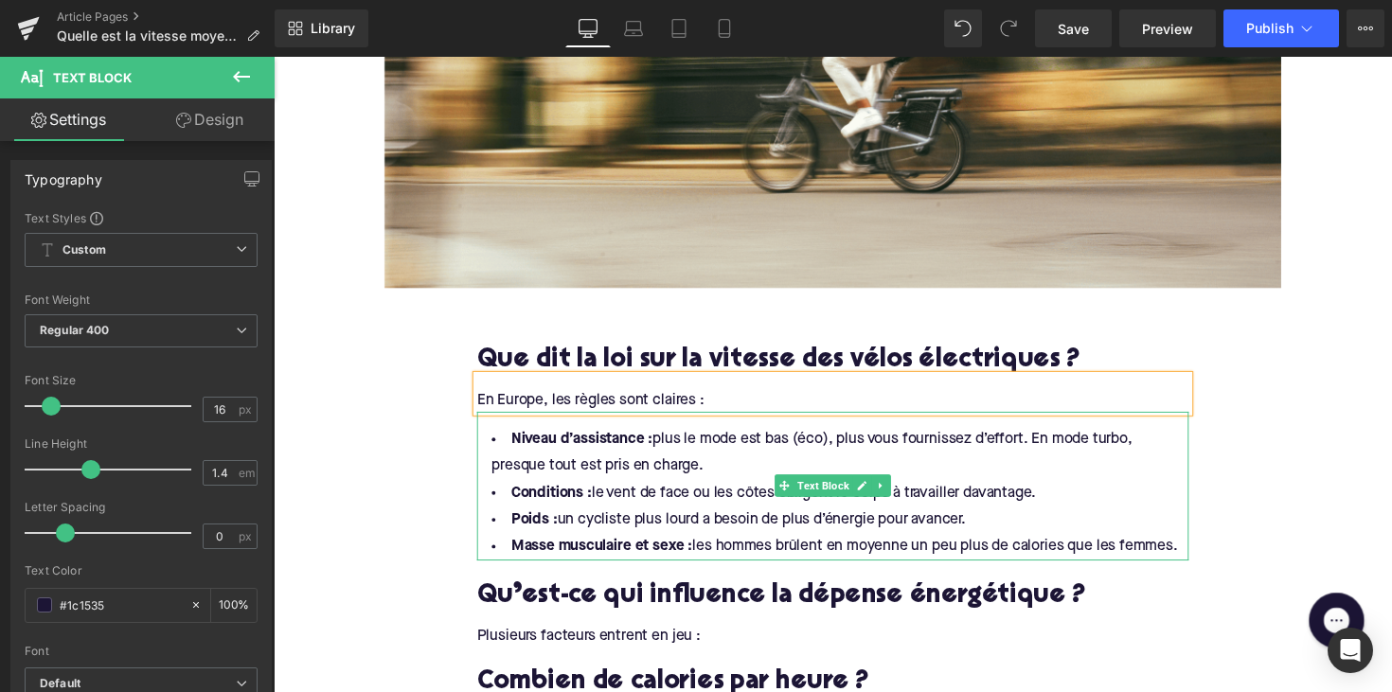
click at [1198, 560] on li "Masse musculaire et sexe : les hommes brûlent en moyenne un peu plus de calorie…" at bounding box center [846, 558] width 729 height 27
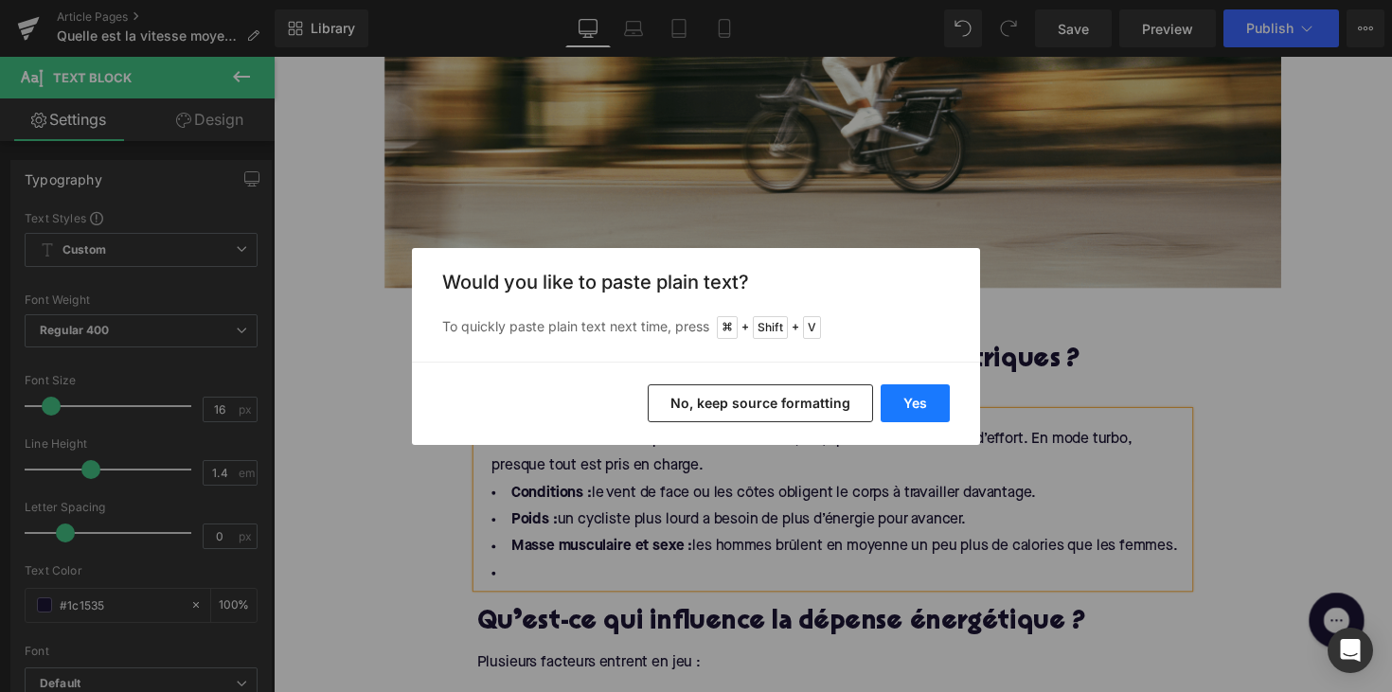
click at [914, 400] on button "Yes" at bounding box center [914, 403] width 69 height 38
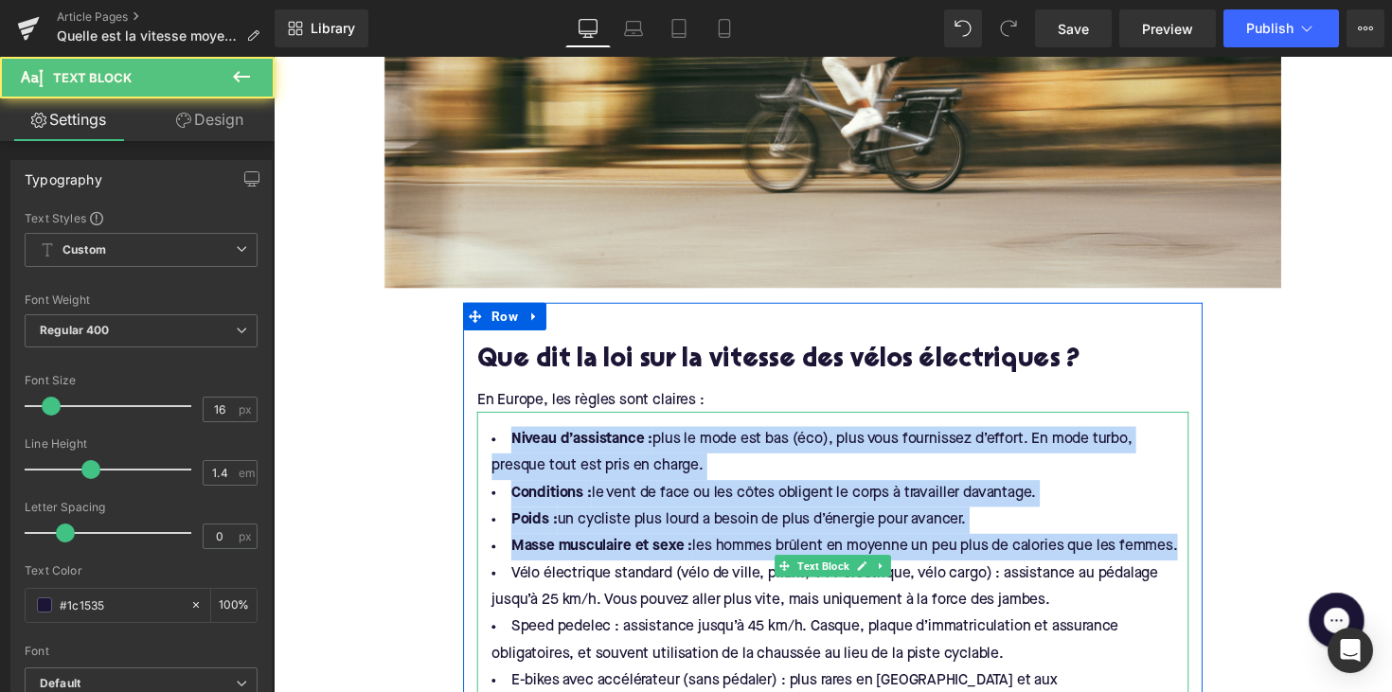
drag, startPoint x: 1199, startPoint y: 560, endPoint x: 495, endPoint y: 424, distance: 717.4
click at [495, 424] on div "Niveau d’assistance : plus le mode est bas (éco), plus vous fournissez d’effort…" at bounding box center [846, 578] width 729 height 317
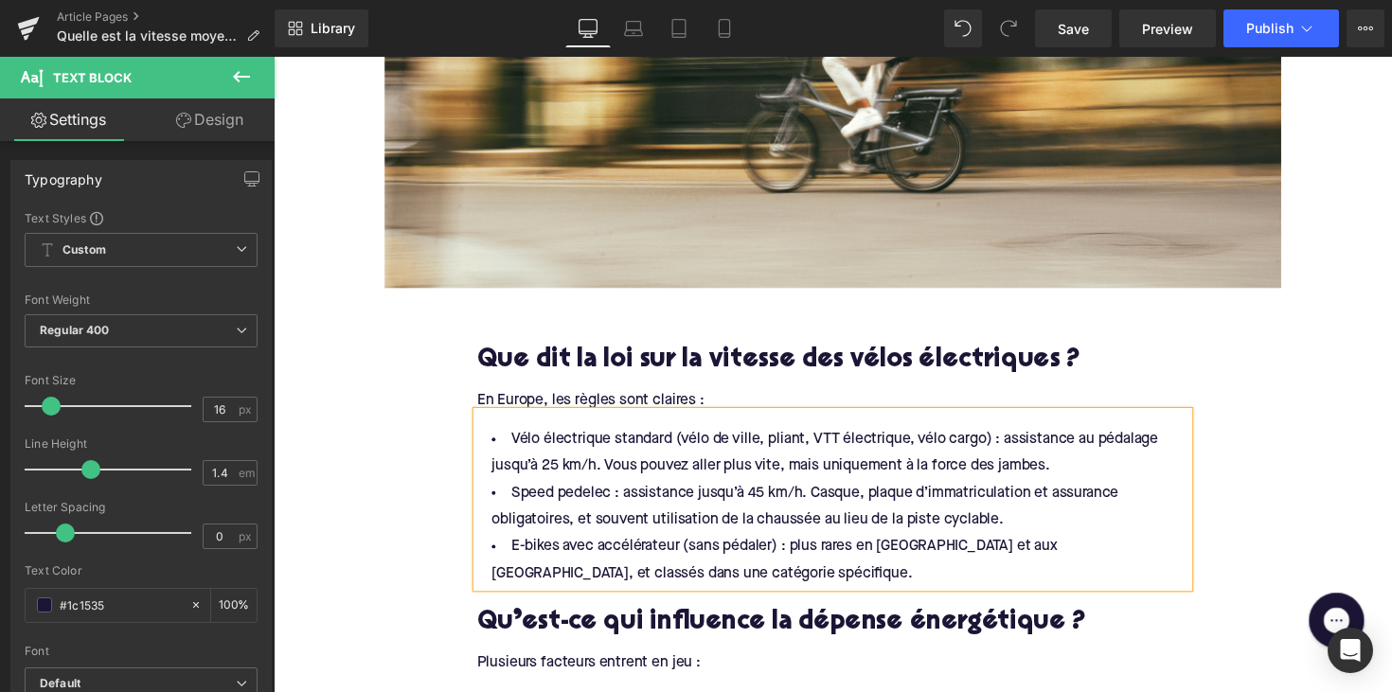
scroll to position [815, 0]
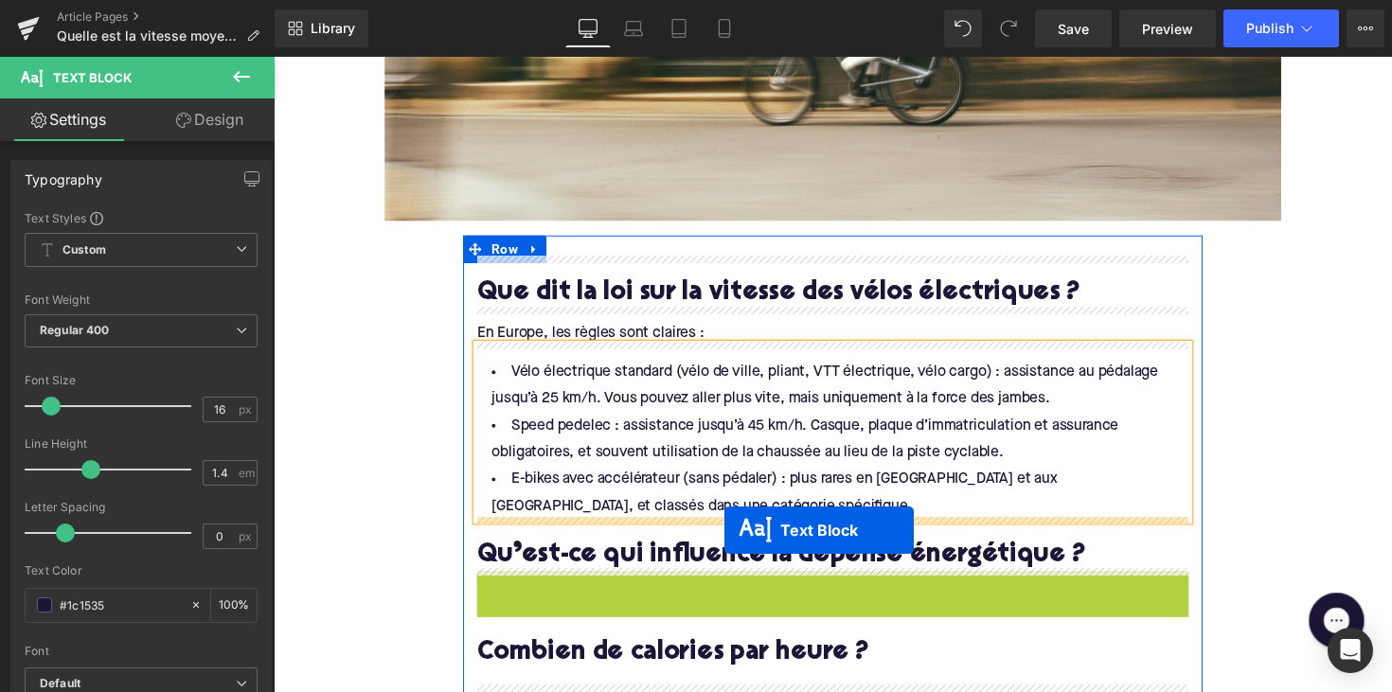
drag, startPoint x: 796, startPoint y: 598, endPoint x: 735, endPoint y: 541, distance: 83.7
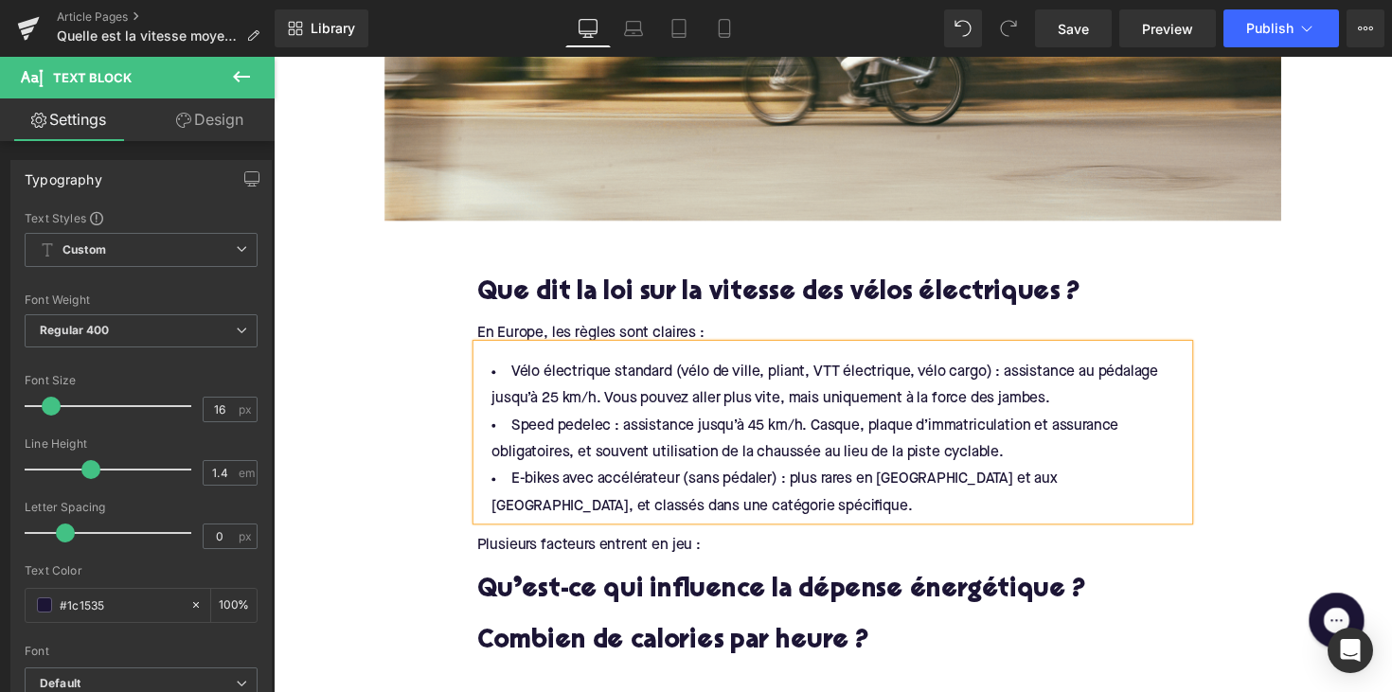
click at [634, 546] on div "Plusieurs facteurs entrent en jeu :" at bounding box center [846, 556] width 729 height 21
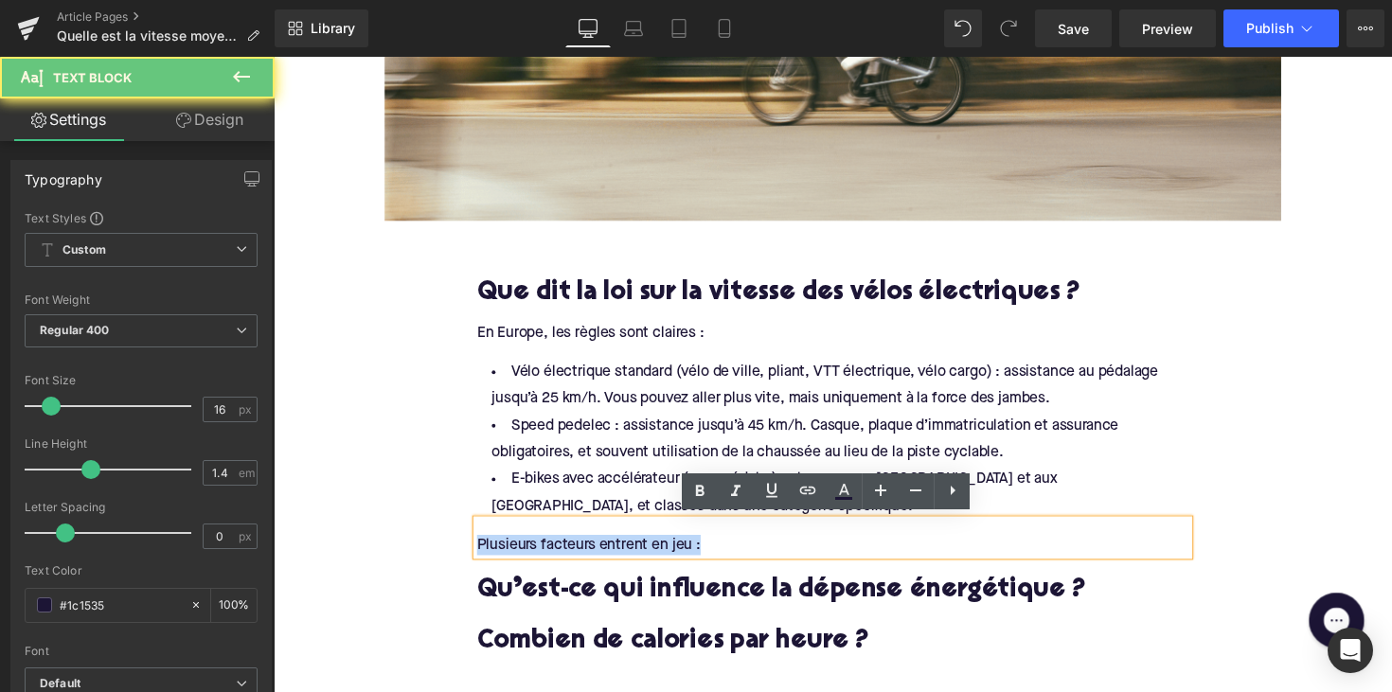
click at [634, 546] on div "Plusieurs facteurs entrent en jeu :" at bounding box center [846, 556] width 729 height 21
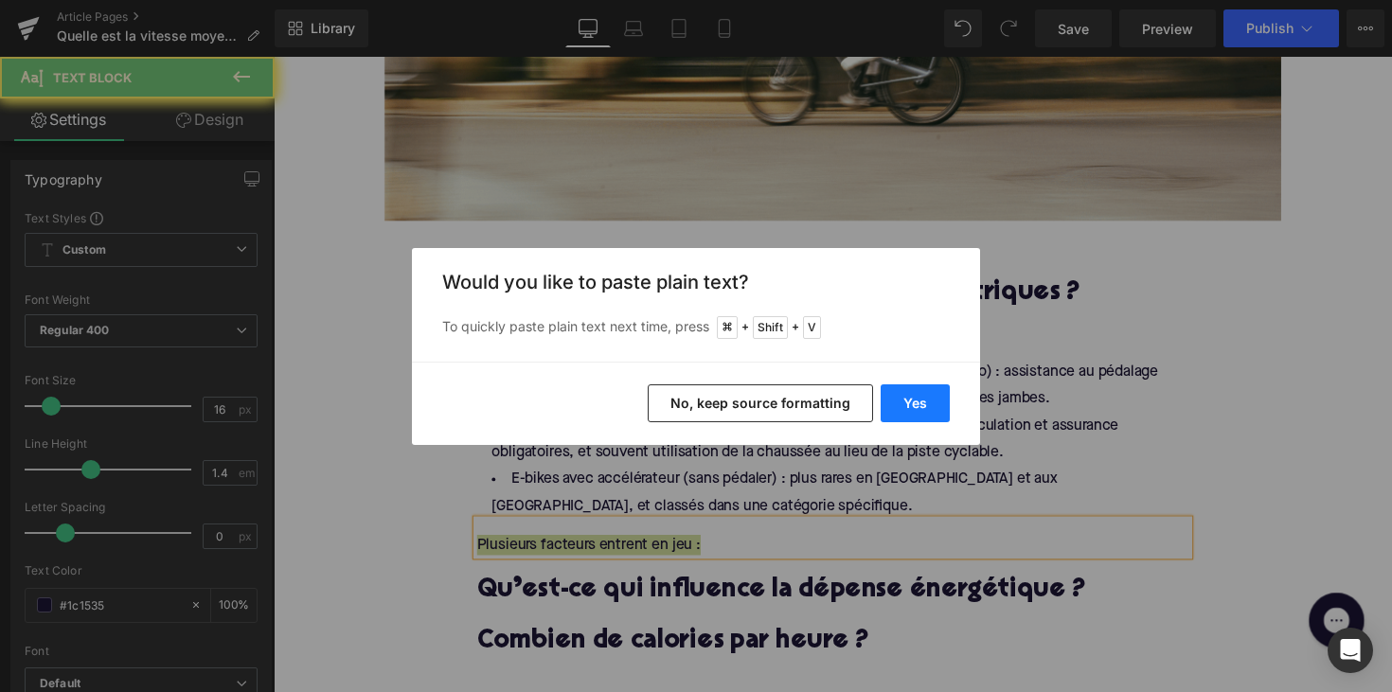
click at [901, 390] on button "Yes" at bounding box center [914, 403] width 69 height 38
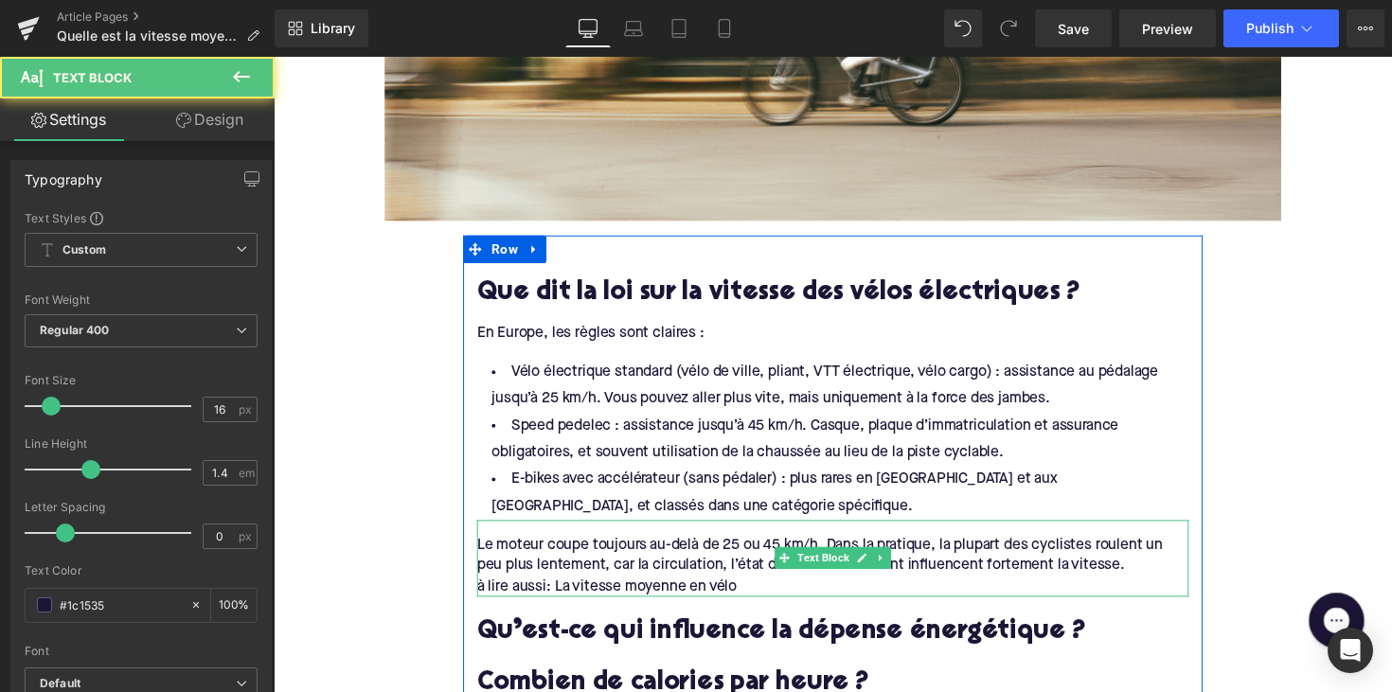
click at [488, 598] on div "à lire aussi: La vitesse moyenne en vélo" at bounding box center [846, 599] width 729 height 21
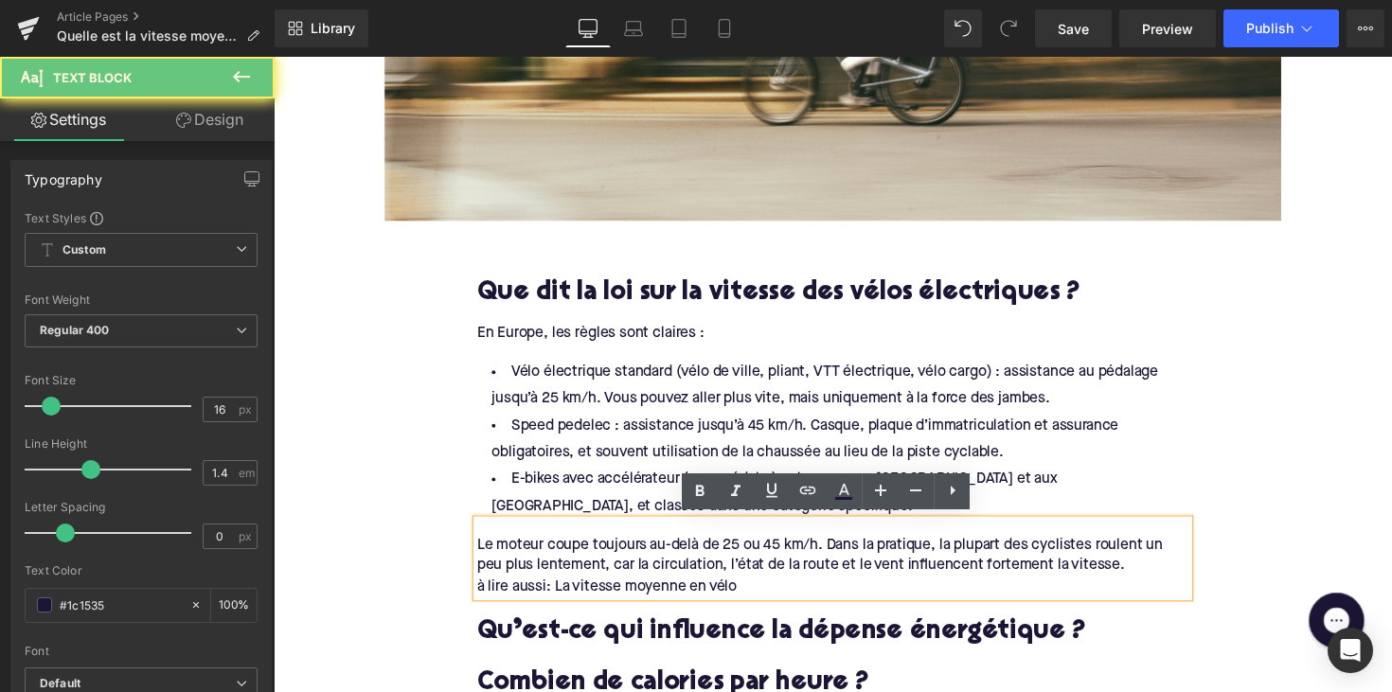
click at [482, 597] on div "à lire aussi: La vitesse moyenne en vélo" at bounding box center [846, 599] width 729 height 21
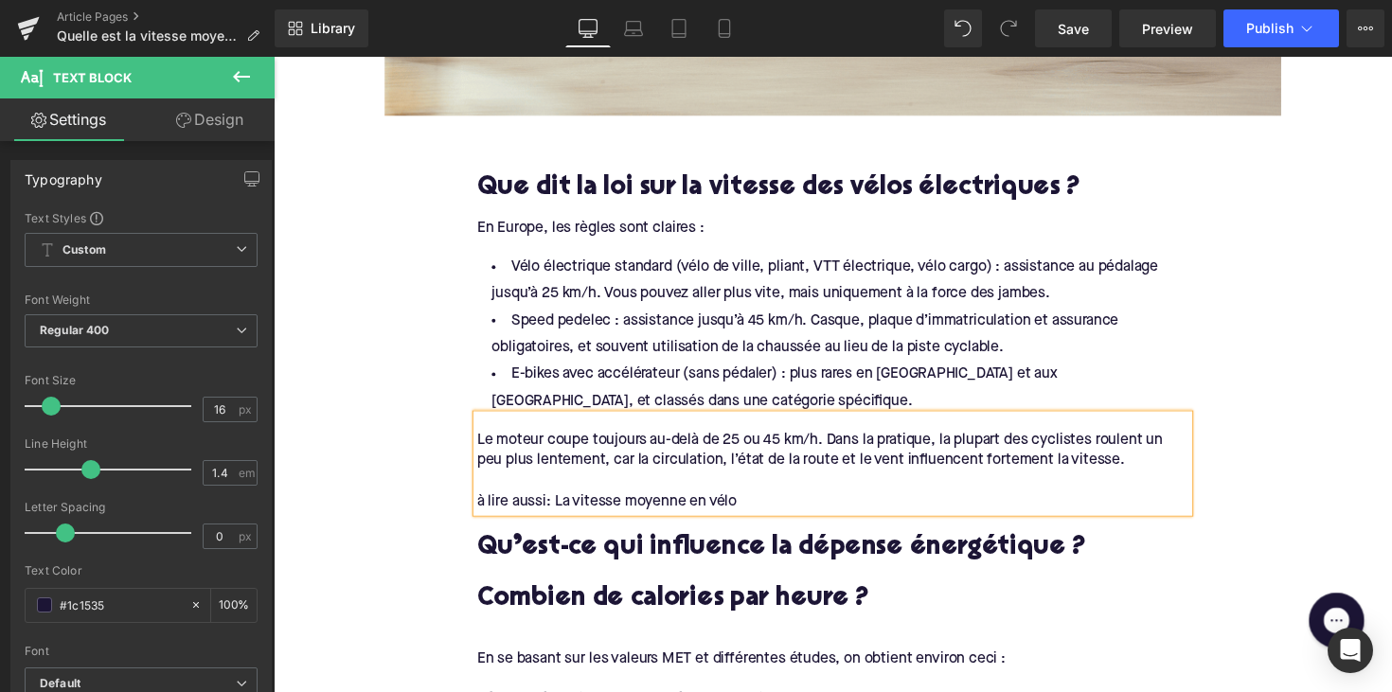
scroll to position [995, 0]
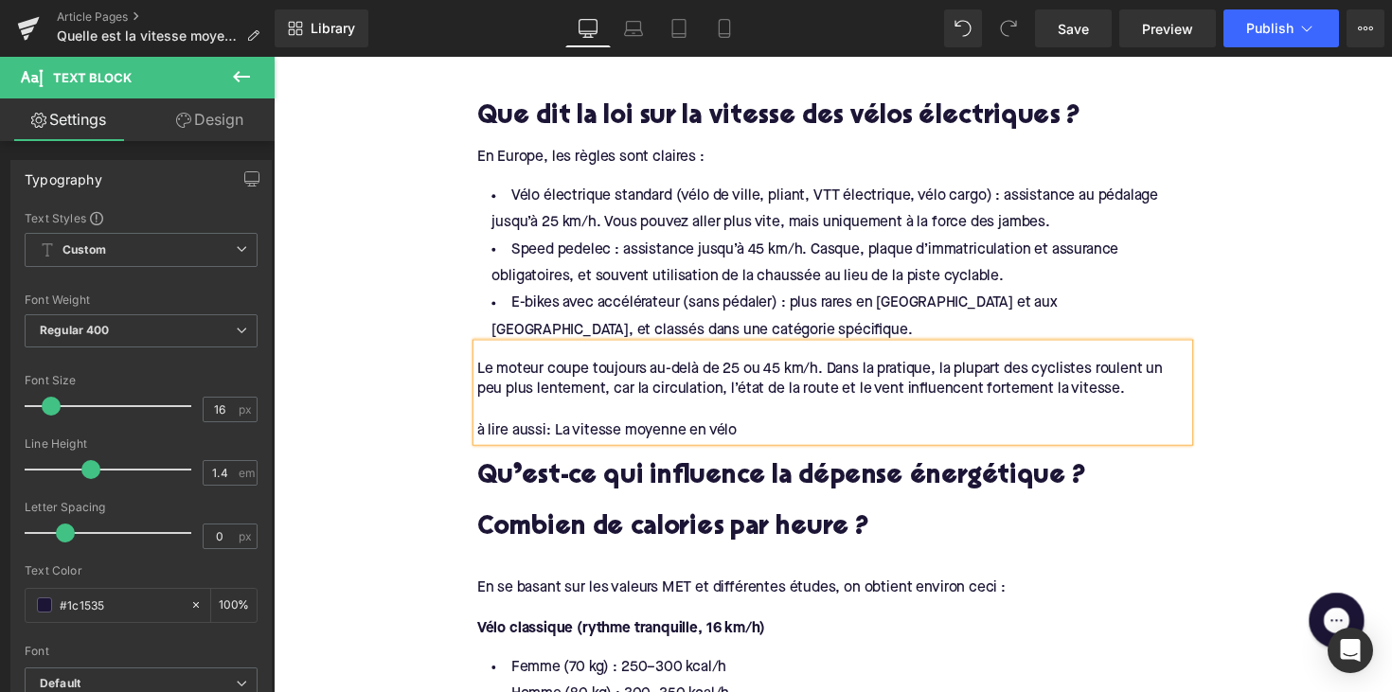
click at [587, 481] on h2 "Qu’est-ce qui influence la dépense énergétique ?" at bounding box center [846, 487] width 729 height 29
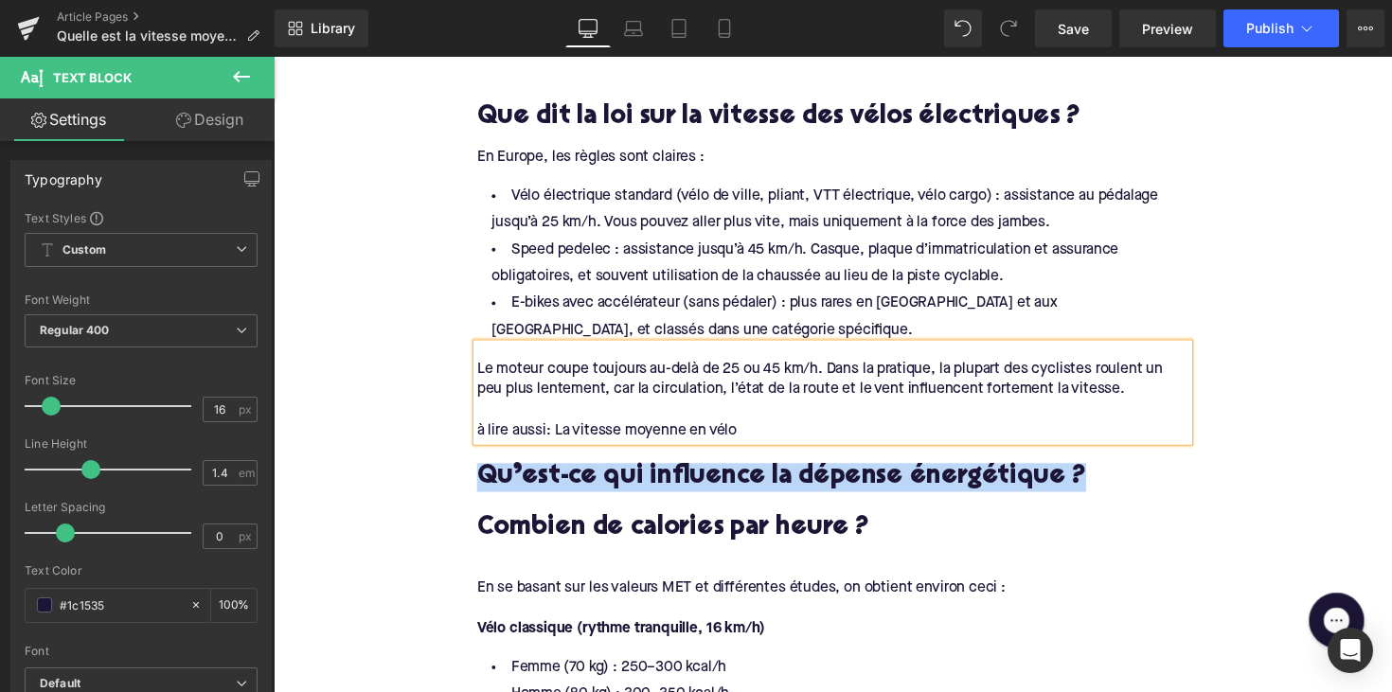
click at [587, 481] on h2 "Qu’est-ce qui influence la dépense énergétique ?" at bounding box center [846, 487] width 729 height 29
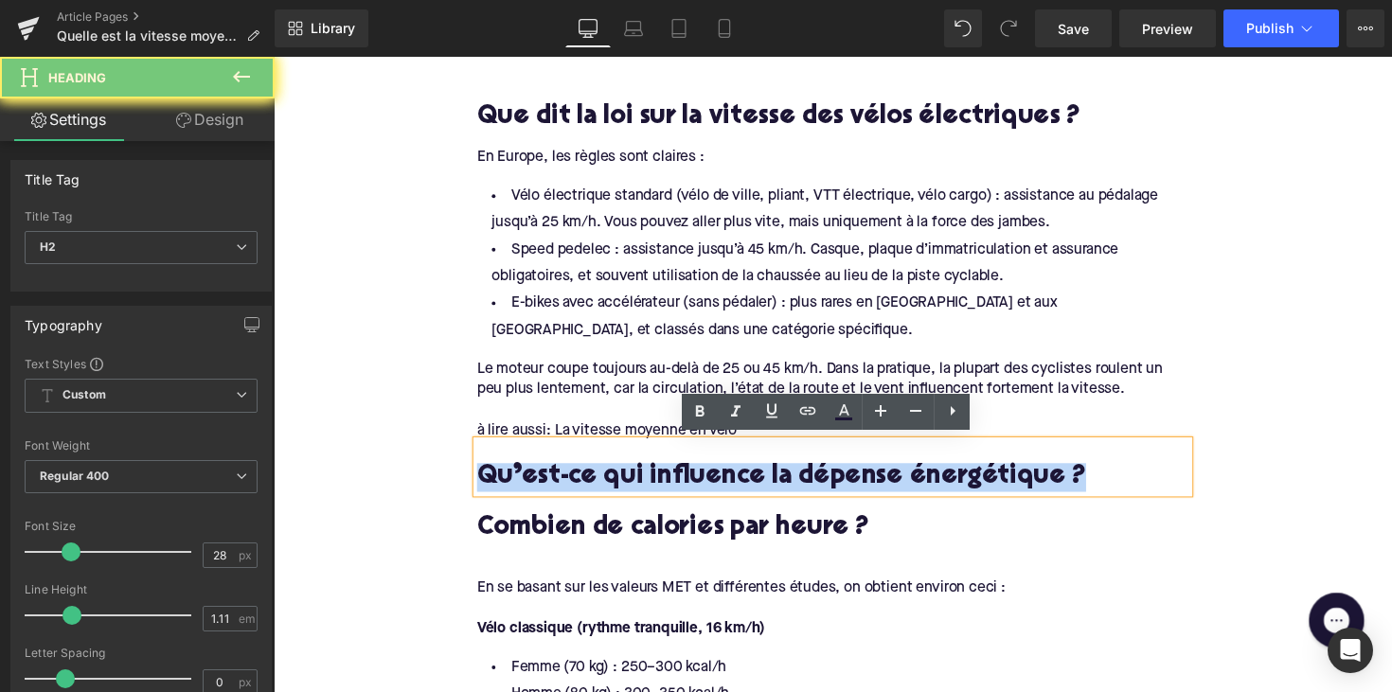
paste div
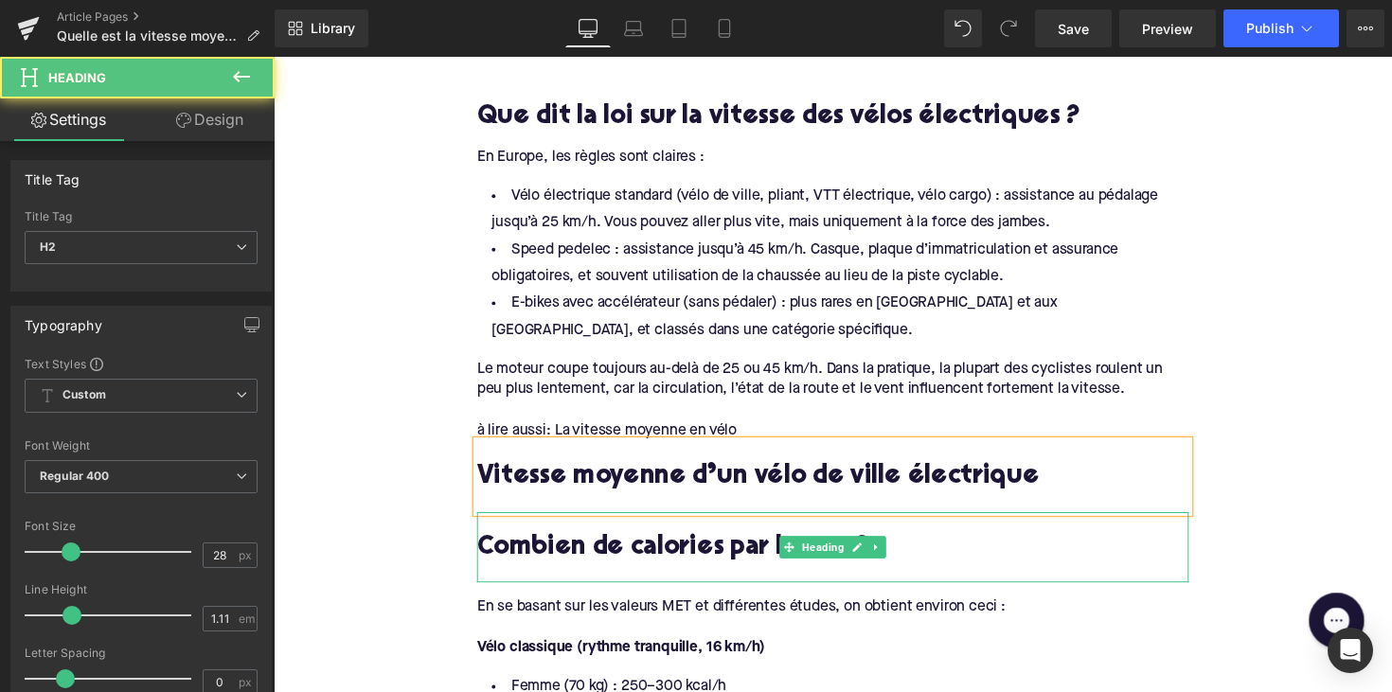
click at [897, 560] on h2 "Combien de calories par heure ?" at bounding box center [846, 560] width 729 height 29
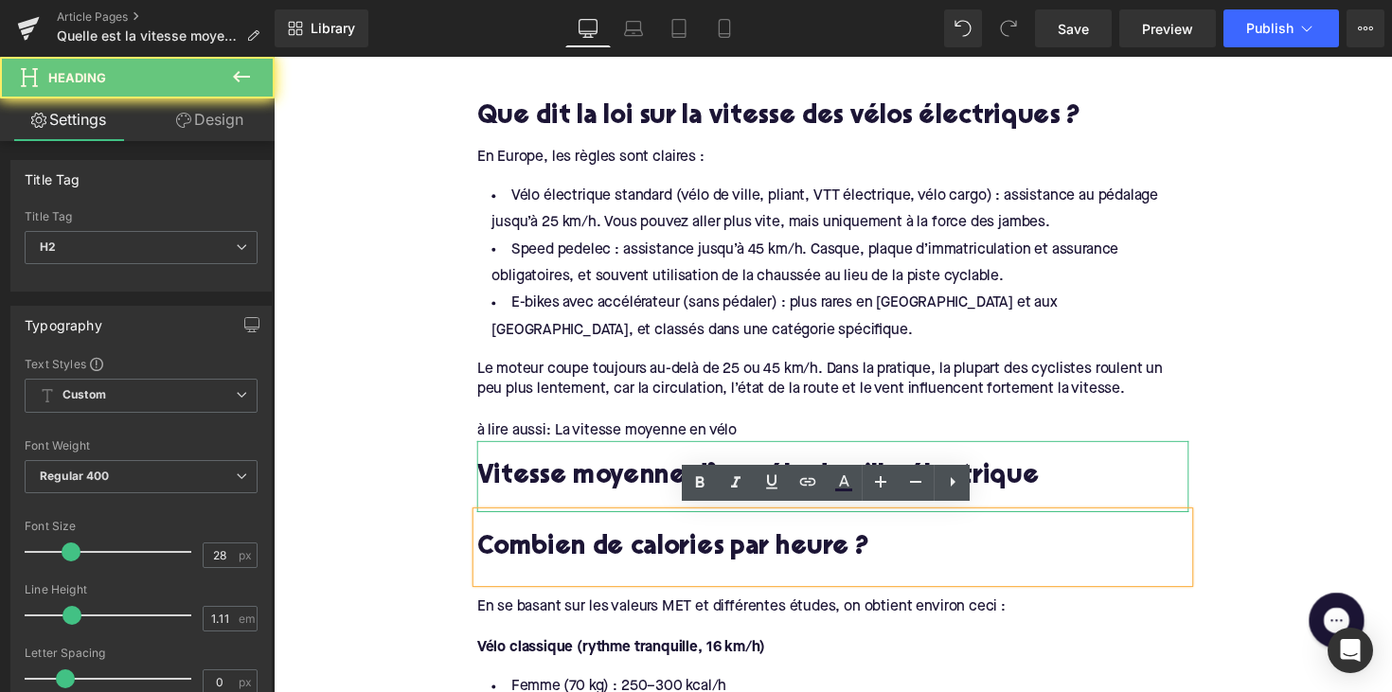
click at [630, 466] on div "Vitesse moyenne d’un vélo de ville électrique" at bounding box center [846, 487] width 729 height 72
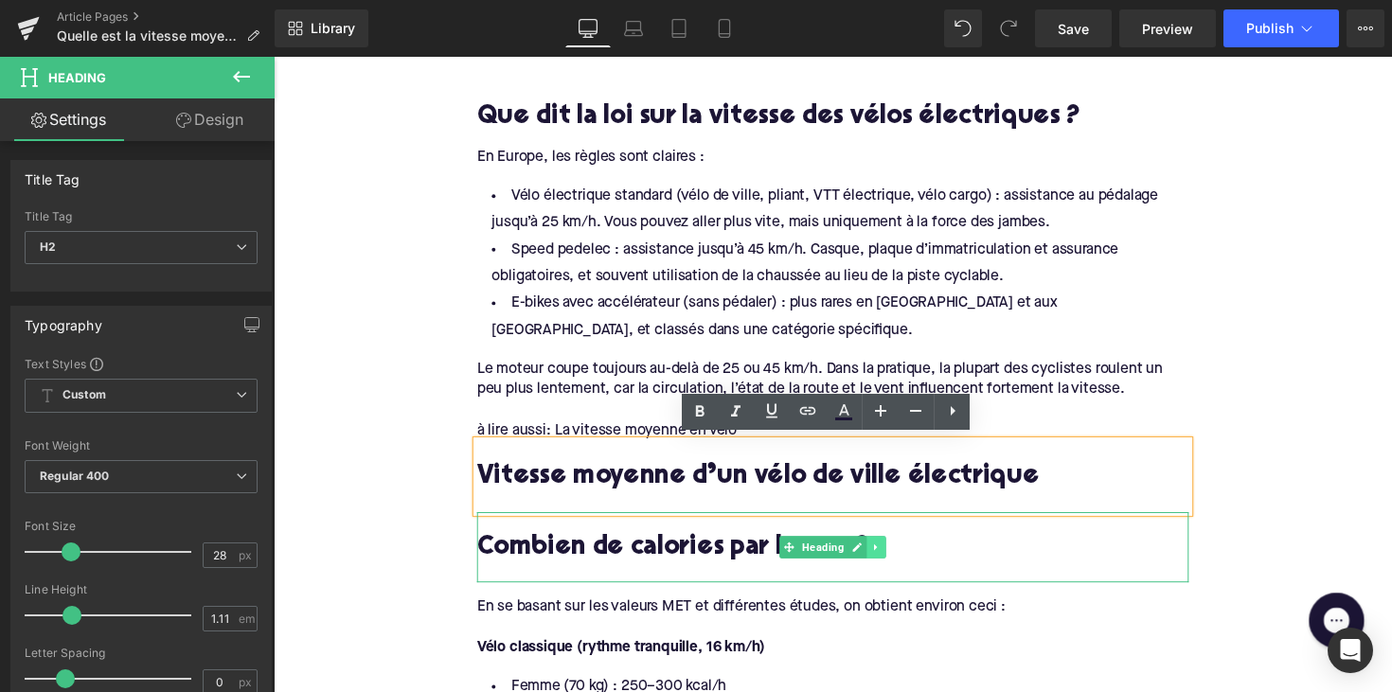
click at [895, 557] on link at bounding box center [891, 559] width 20 height 23
click at [891, 557] on link at bounding box center [901, 559] width 20 height 23
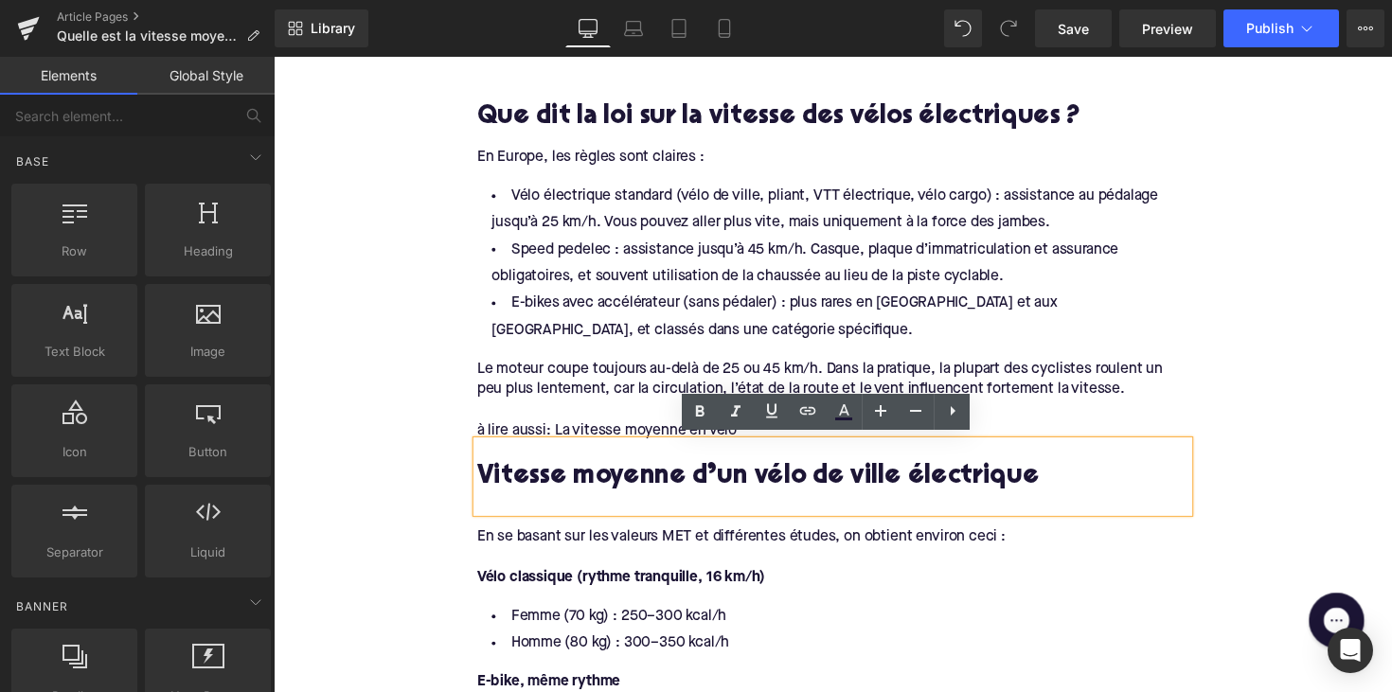
click at [612, 559] on div at bounding box center [846, 569] width 729 height 21
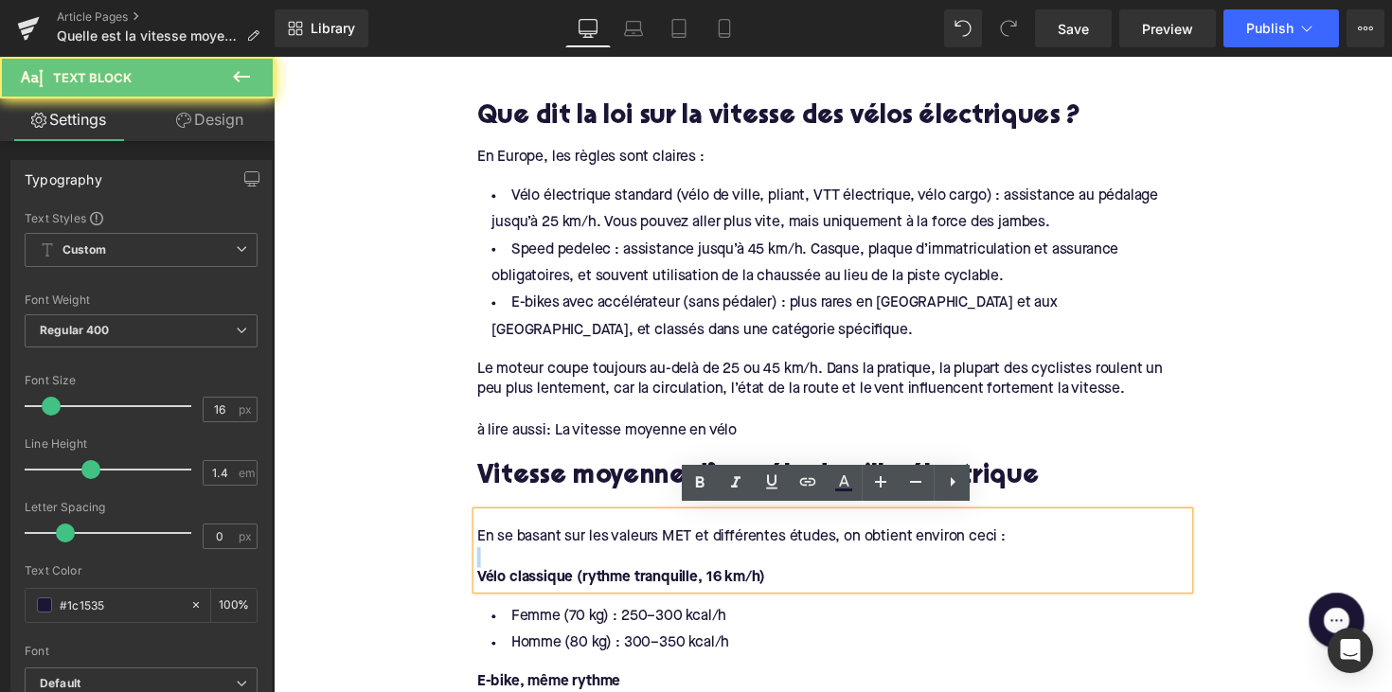
click at [612, 559] on div at bounding box center [846, 569] width 729 height 21
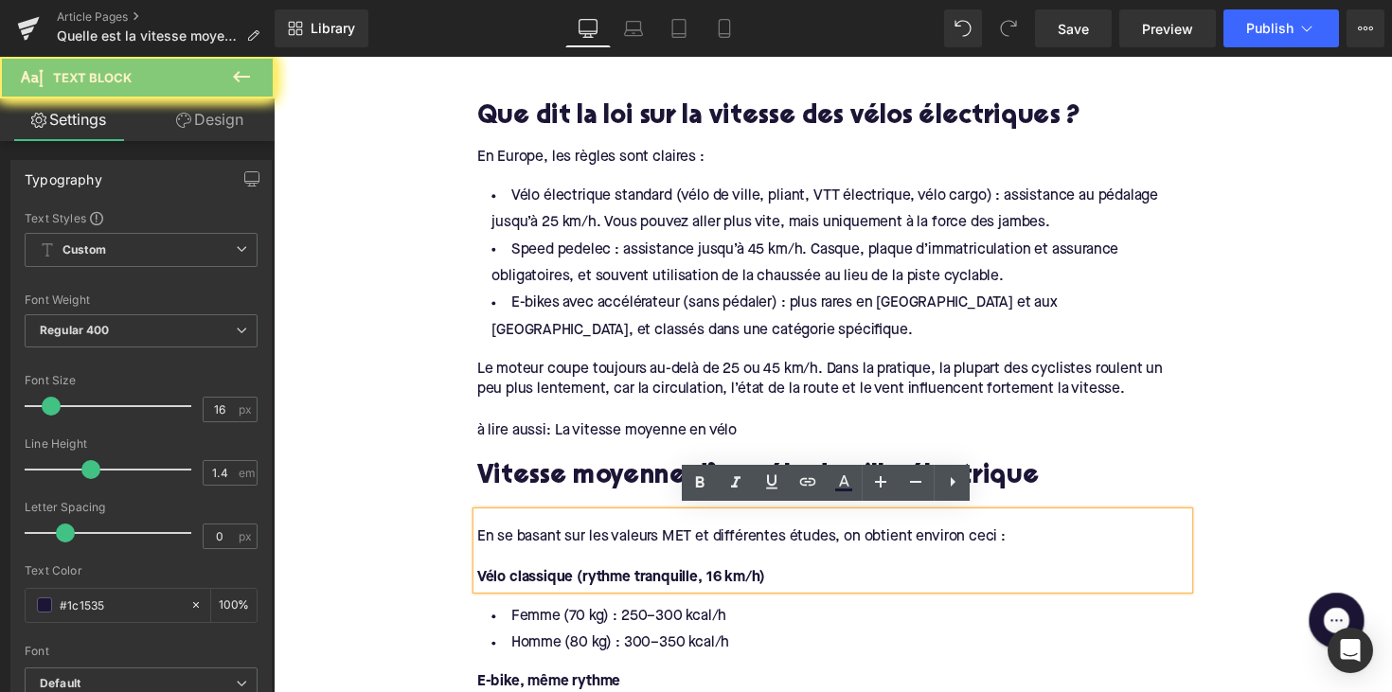
click at [617, 546] on div "En se basant sur les valeurs MET et différentes études, on obtient environ ceci…" at bounding box center [846, 549] width 729 height 21
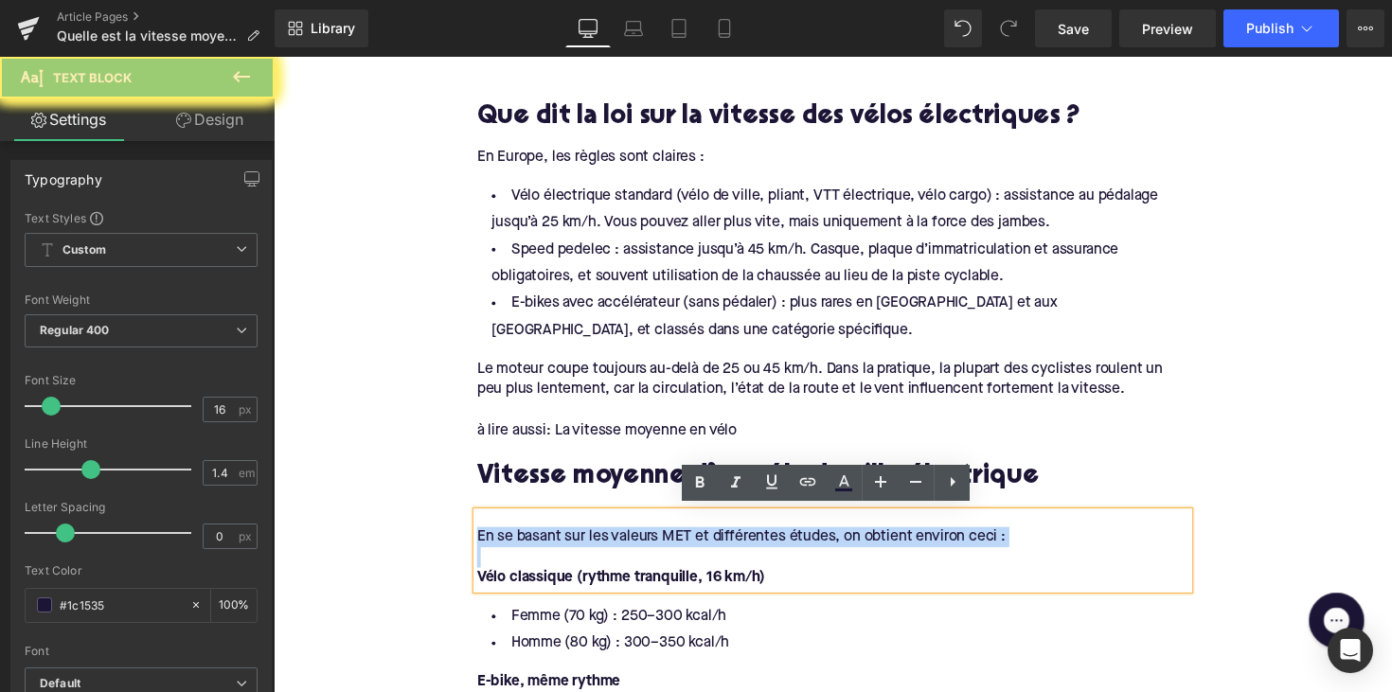
click at [617, 546] on div "En se basant sur les valeurs MET et différentes études, on obtient environ ceci…" at bounding box center [846, 549] width 729 height 21
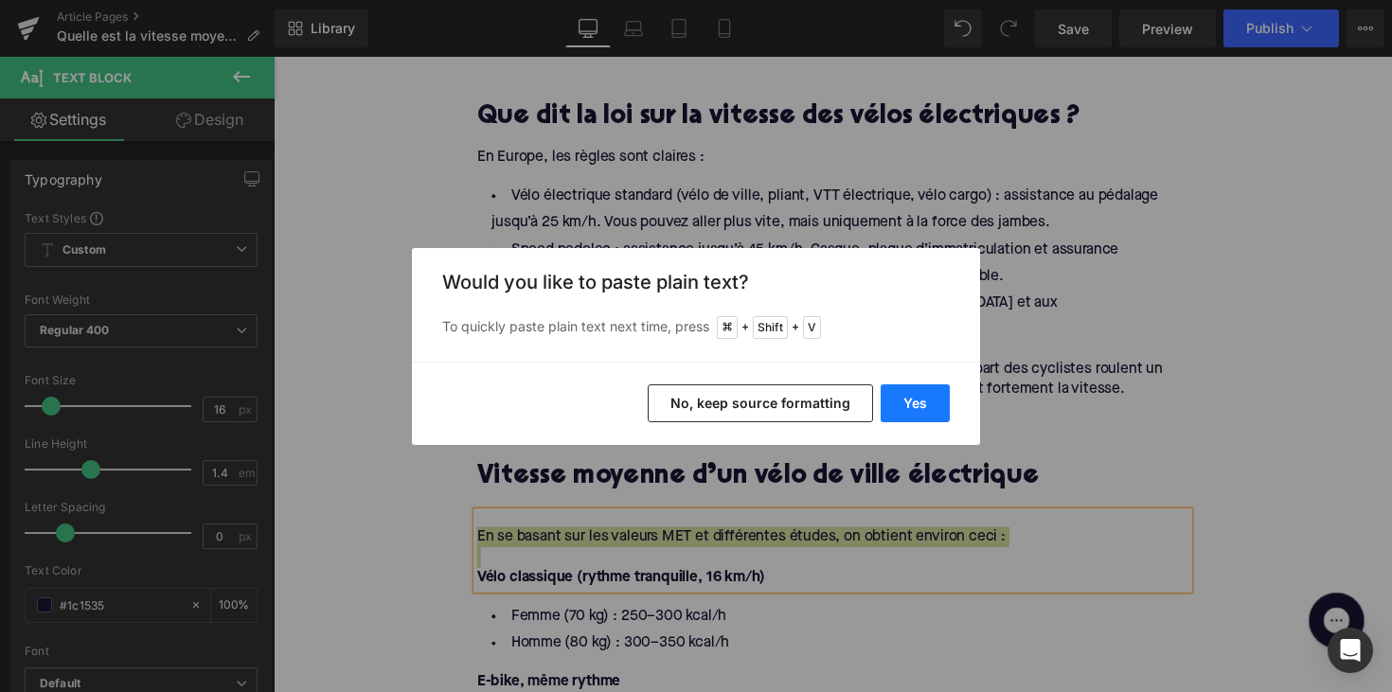
click at [887, 406] on button "Yes" at bounding box center [914, 403] width 69 height 38
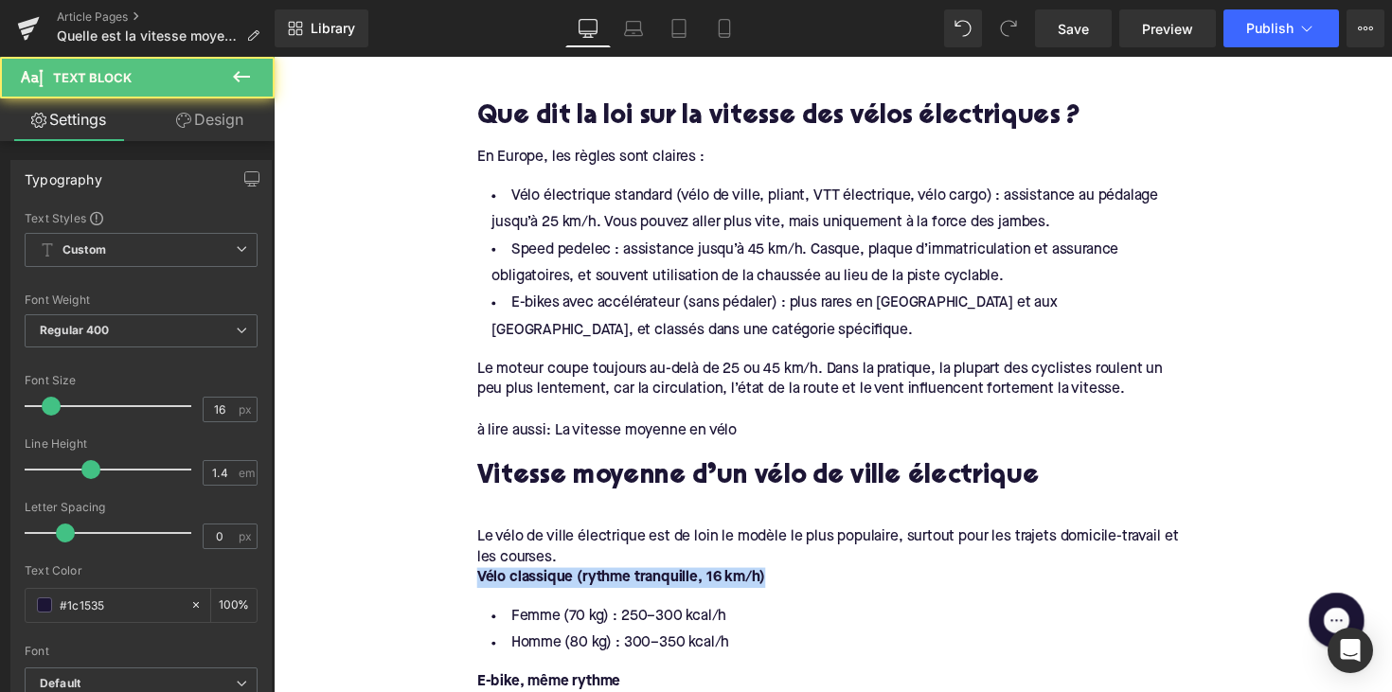
drag, startPoint x: 782, startPoint y: 586, endPoint x: 429, endPoint y: 591, distance: 353.1
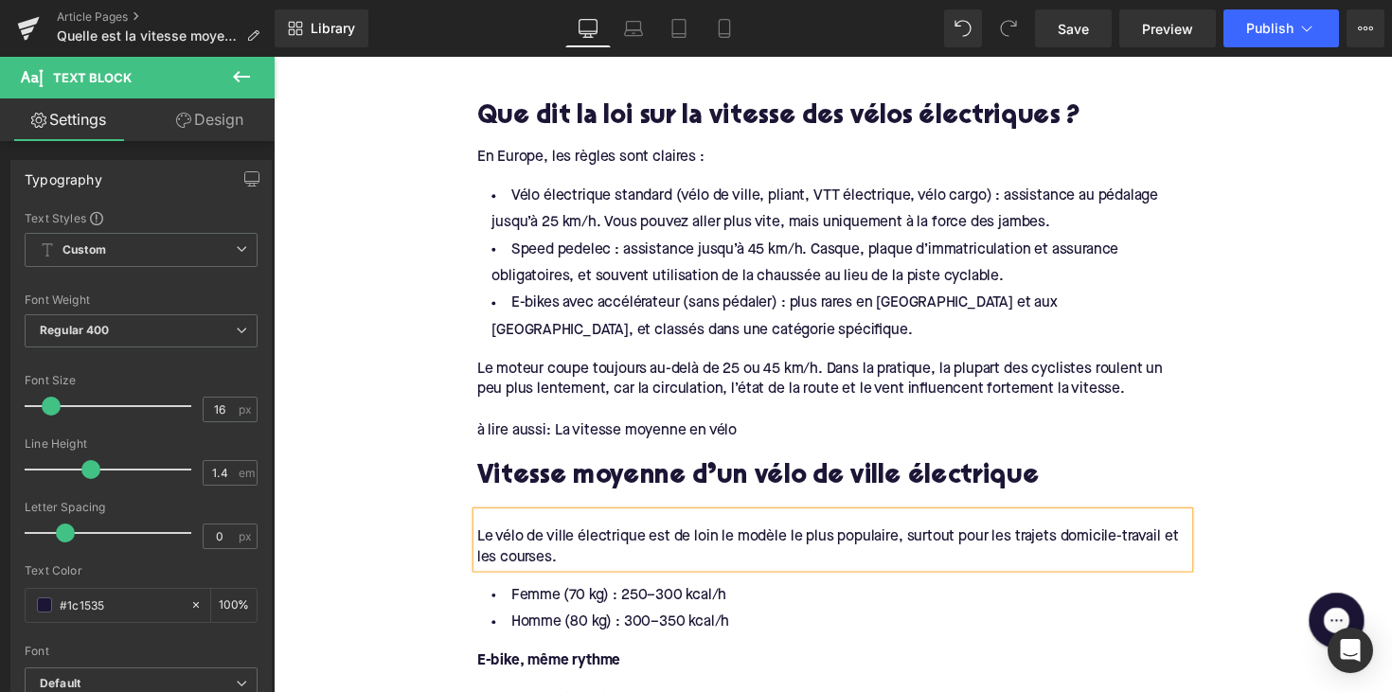
click at [640, 623] on li "Homme (80 kg) : 300–350 kcal/h" at bounding box center [846, 636] width 729 height 27
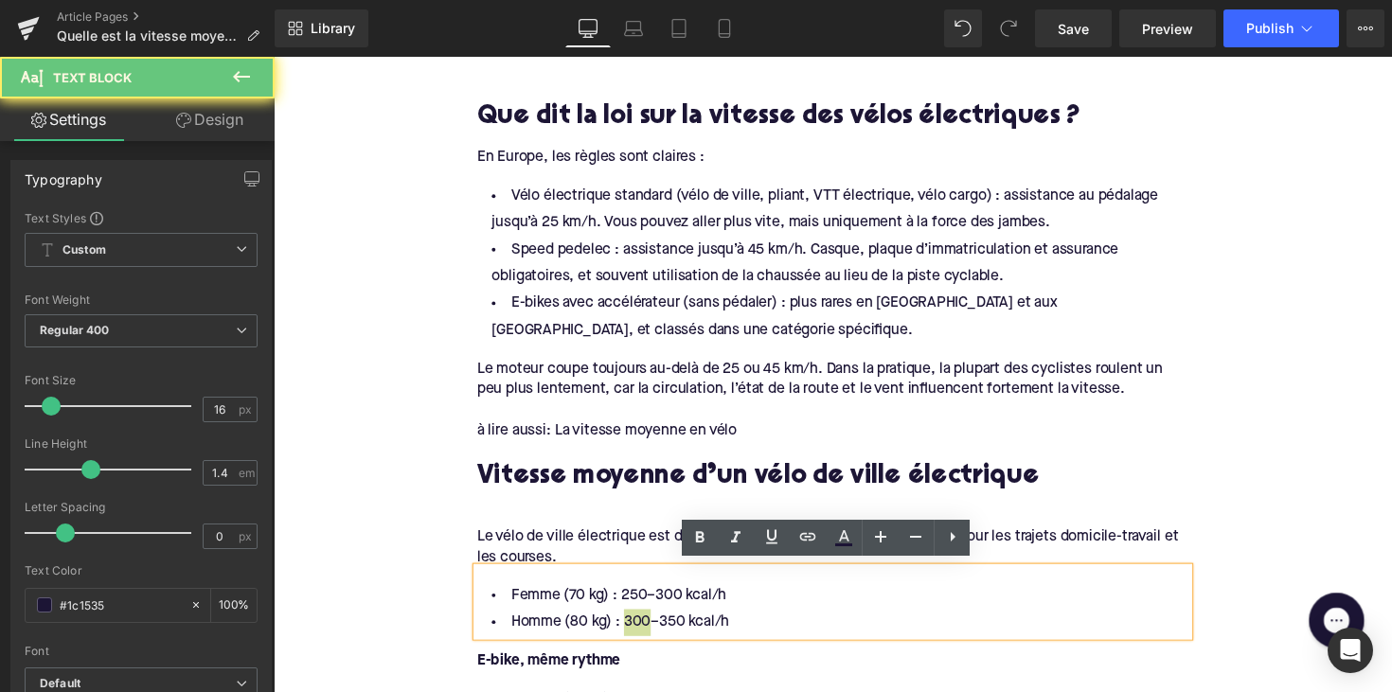
click at [725, 610] on div "Rendering Content" at bounding box center [696, 617] width 116 height 21
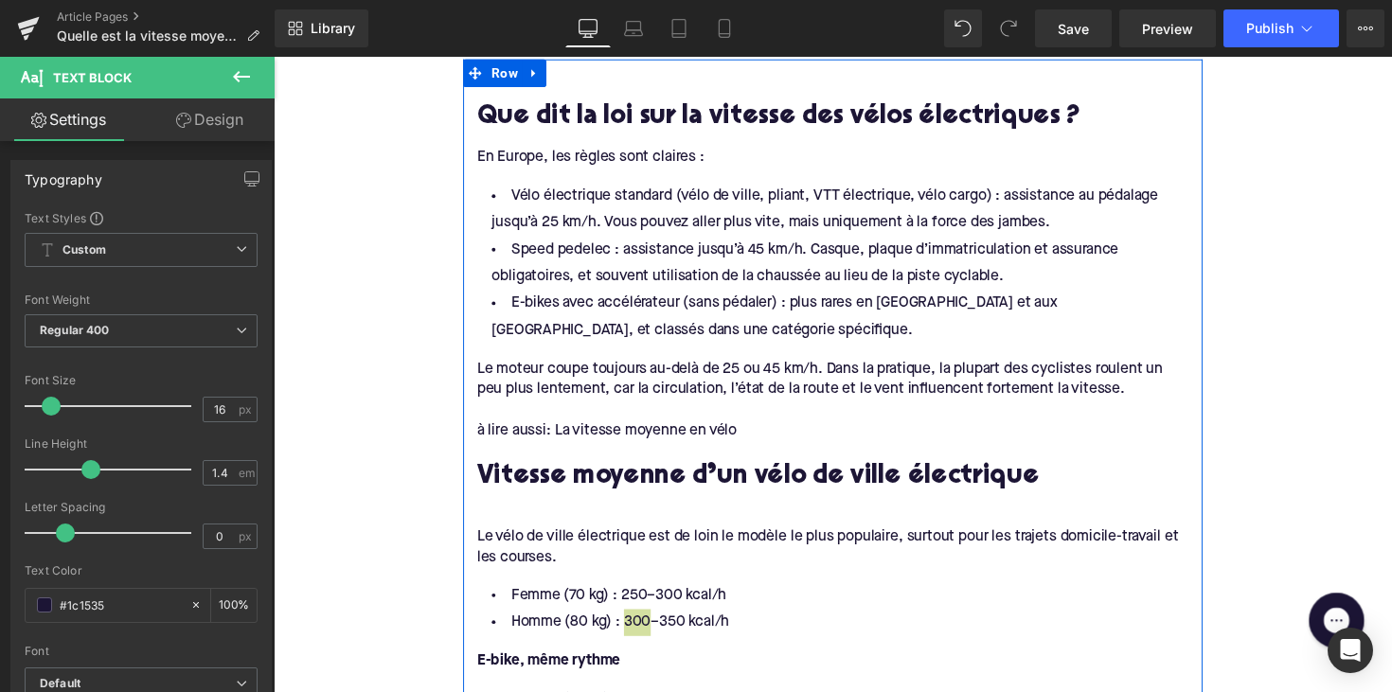
drag, startPoint x: 514, startPoint y: 613, endPoint x: 465, endPoint y: 608, distance: 49.6
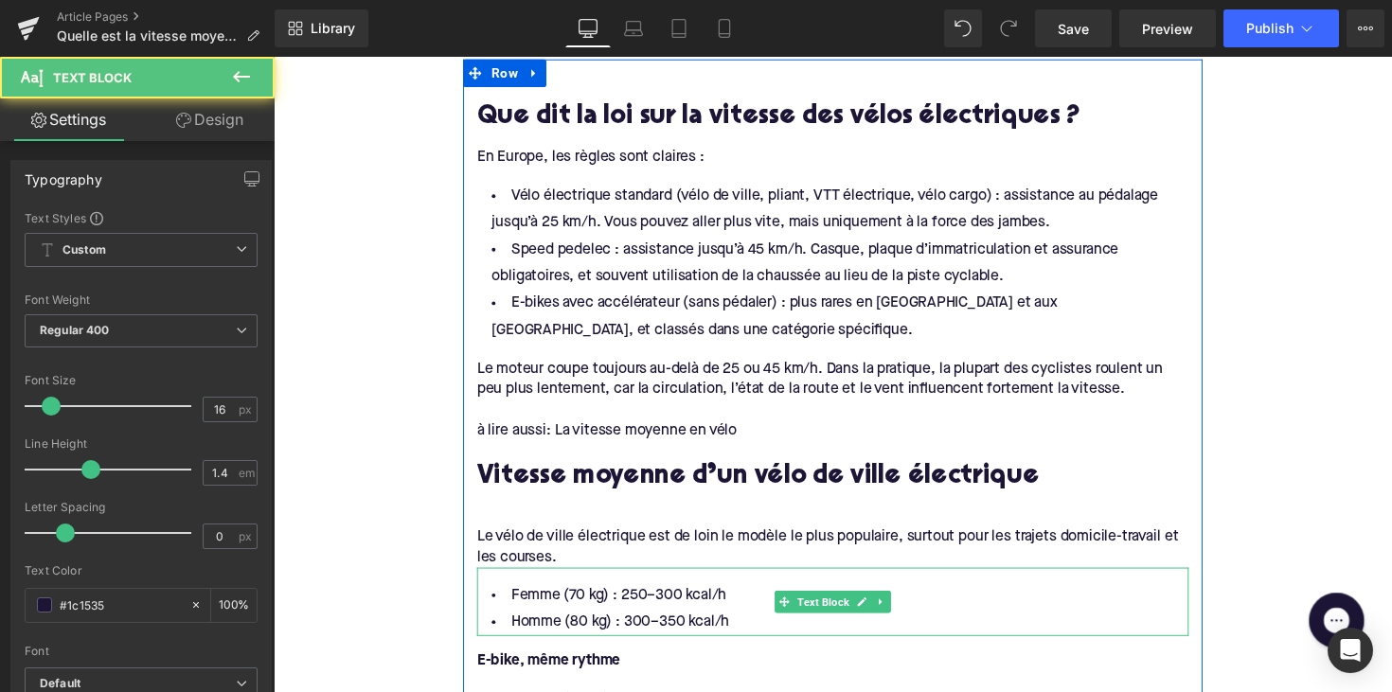
click at [543, 608] on li "Femme (70 kg) : 250–300 kcal/h" at bounding box center [846, 608] width 729 height 27
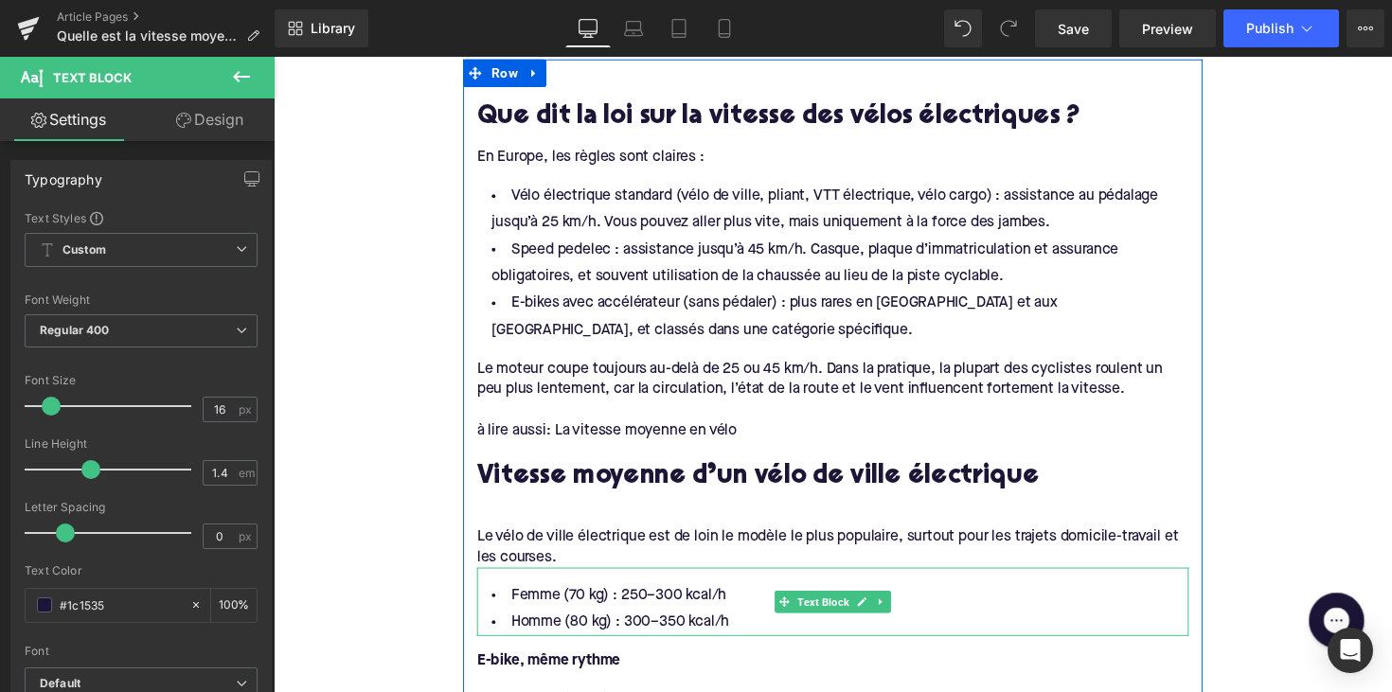
drag, startPoint x: 1005, startPoint y: 677, endPoint x: 487, endPoint y: 595, distance: 525.1
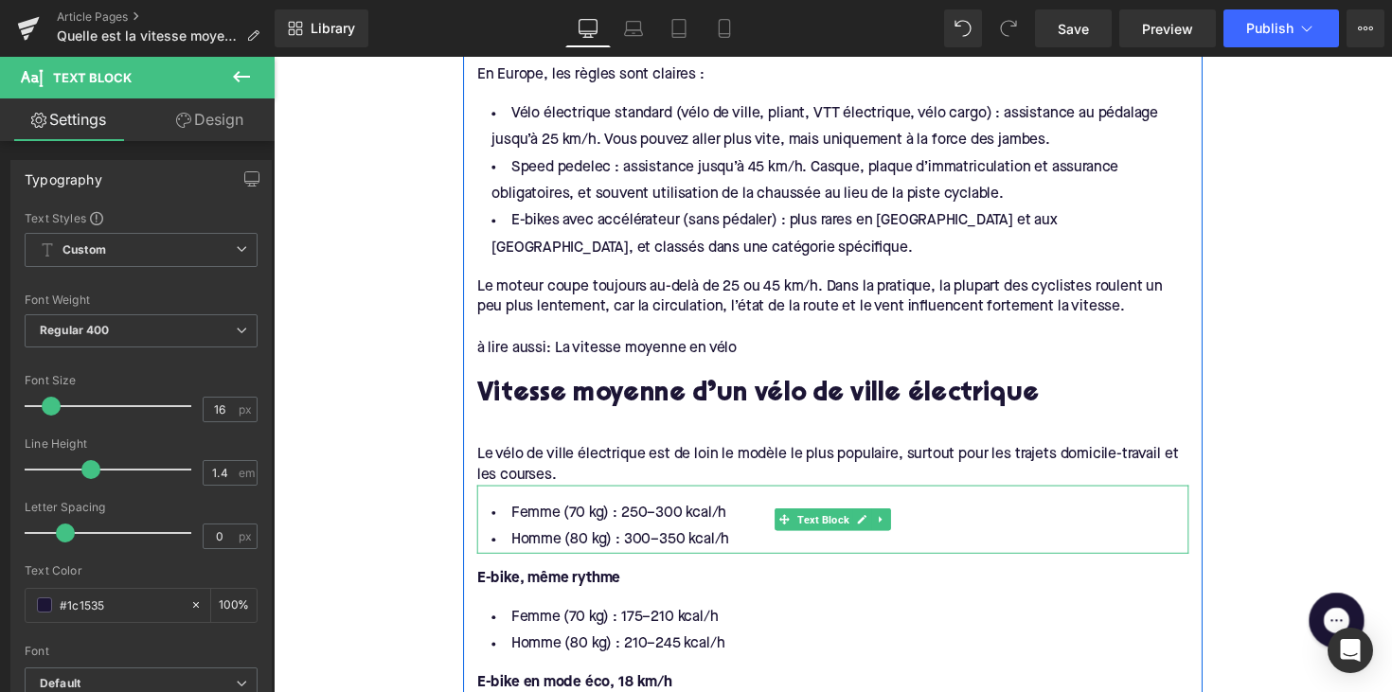
scroll to position [1156, 0]
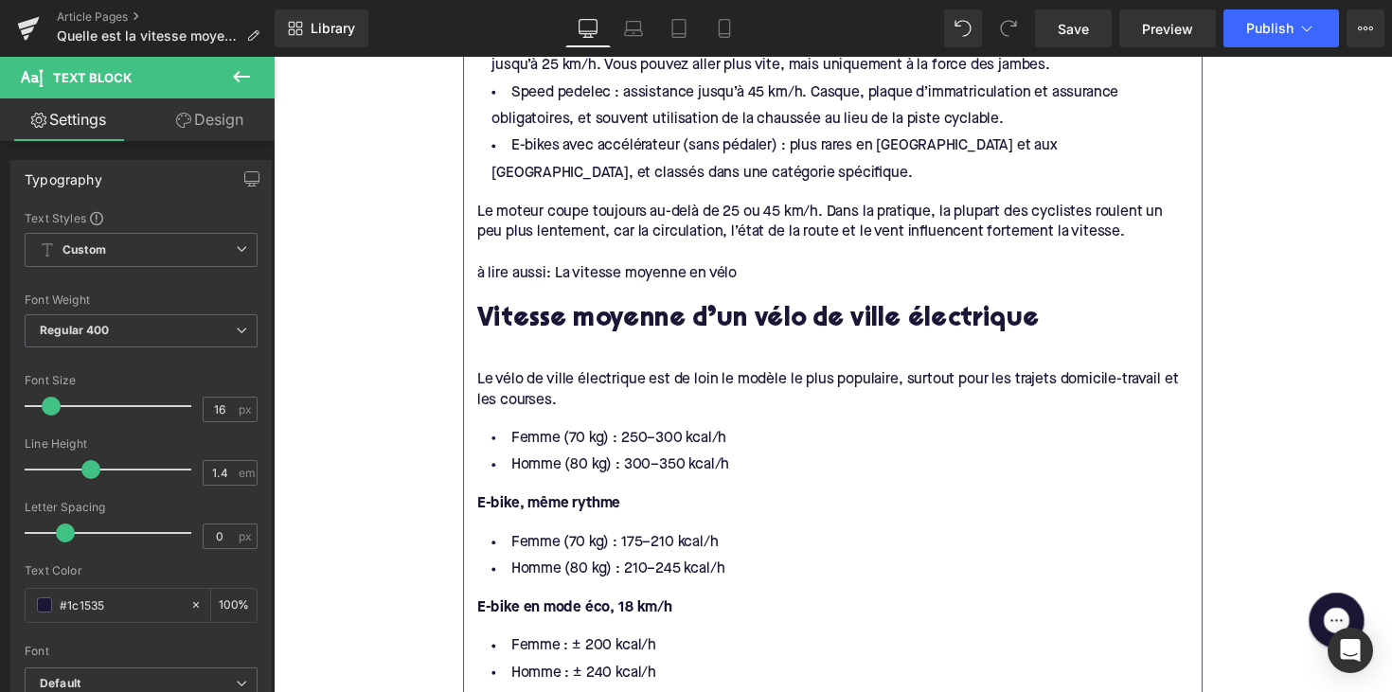
click at [713, 462] on li "Homme (80 kg) : 300–350 kcal/h" at bounding box center [846, 475] width 729 height 27
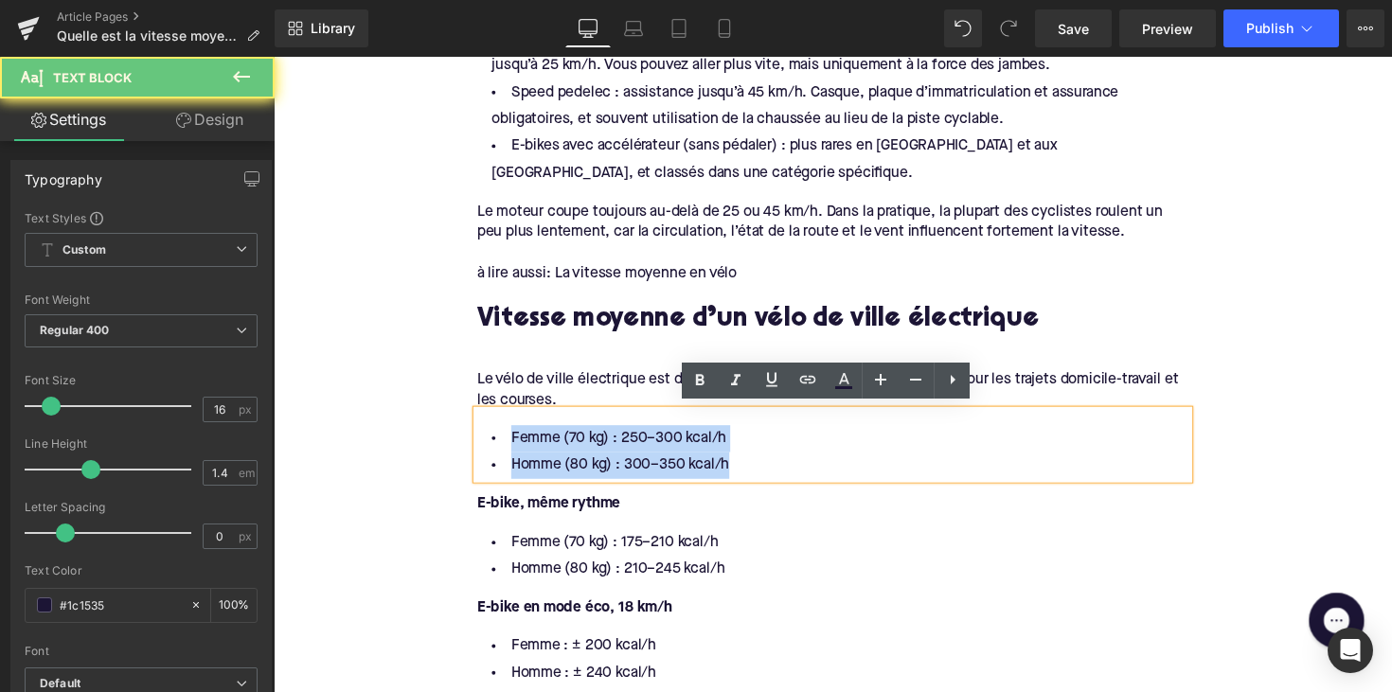
drag, startPoint x: 743, startPoint y: 475, endPoint x: 501, endPoint y: 439, distance: 245.0
click at [501, 439] on ul "Femme (70 kg) : 250–300 kcal/h Homme (80 kg) : 300–350 kcal/h" at bounding box center [846, 462] width 729 height 55
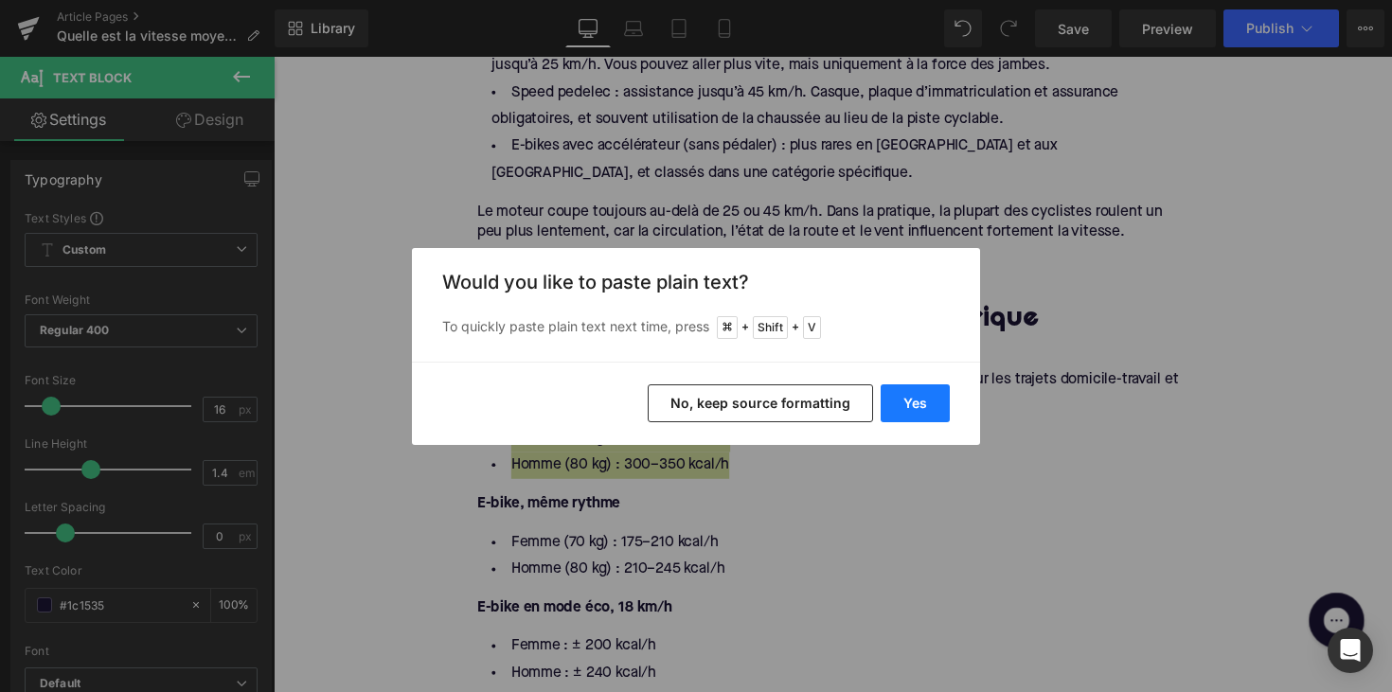
drag, startPoint x: 886, startPoint y: 401, endPoint x: 617, endPoint y: 353, distance: 273.2
click at [886, 401] on button "Yes" at bounding box center [914, 403] width 69 height 38
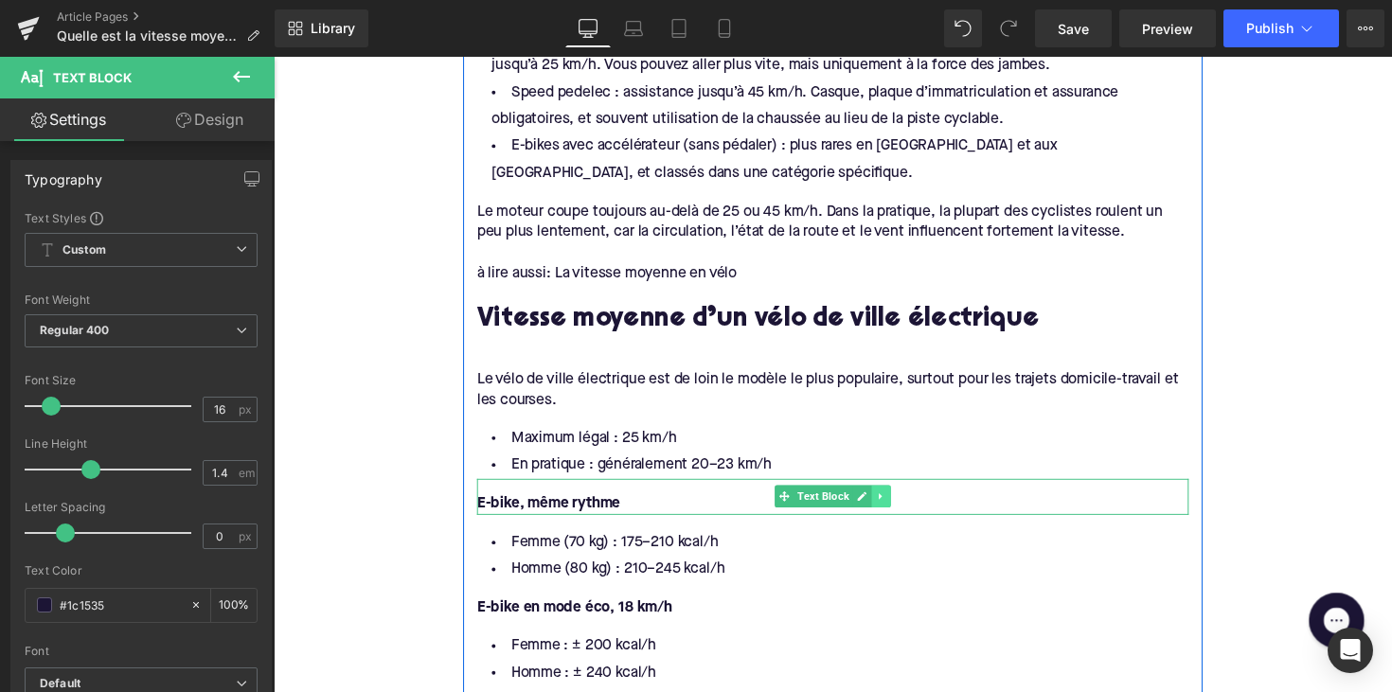
click at [898, 500] on link at bounding box center [896, 507] width 20 height 23
click at [900, 503] on icon at bounding box center [905, 508] width 10 height 10
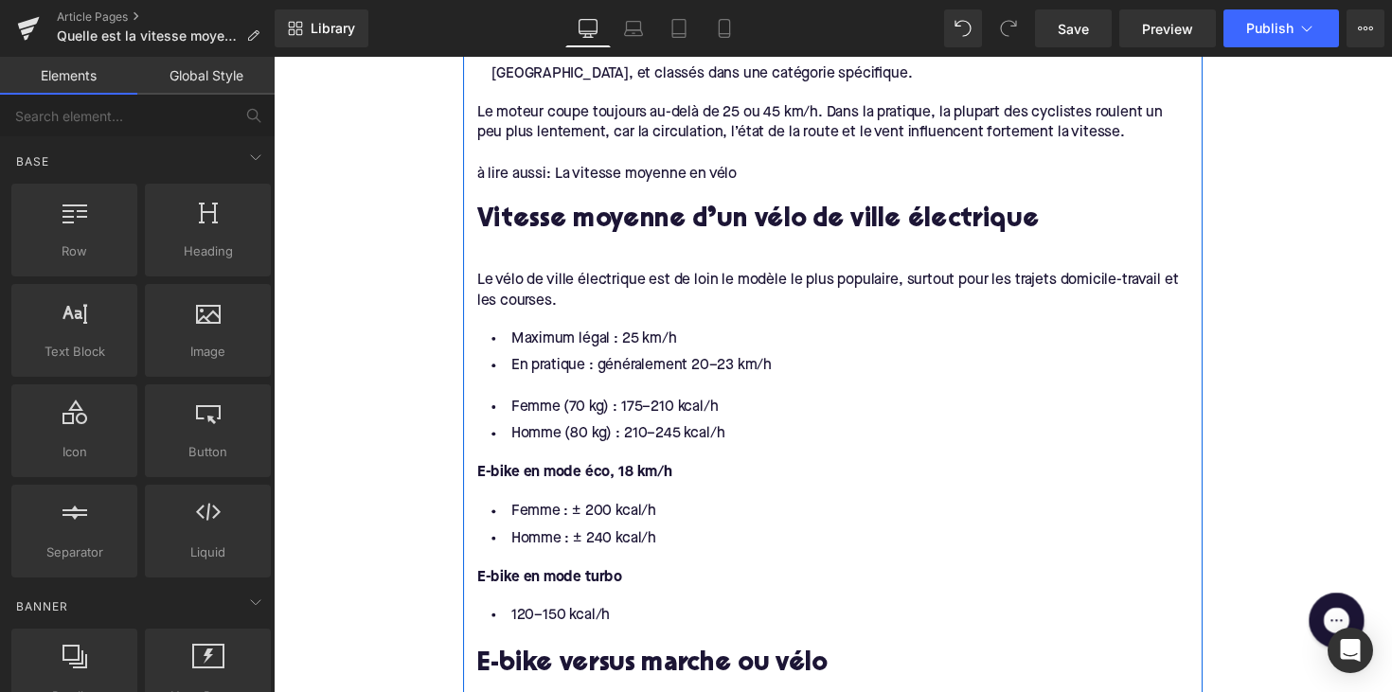
scroll to position [1226, 0]
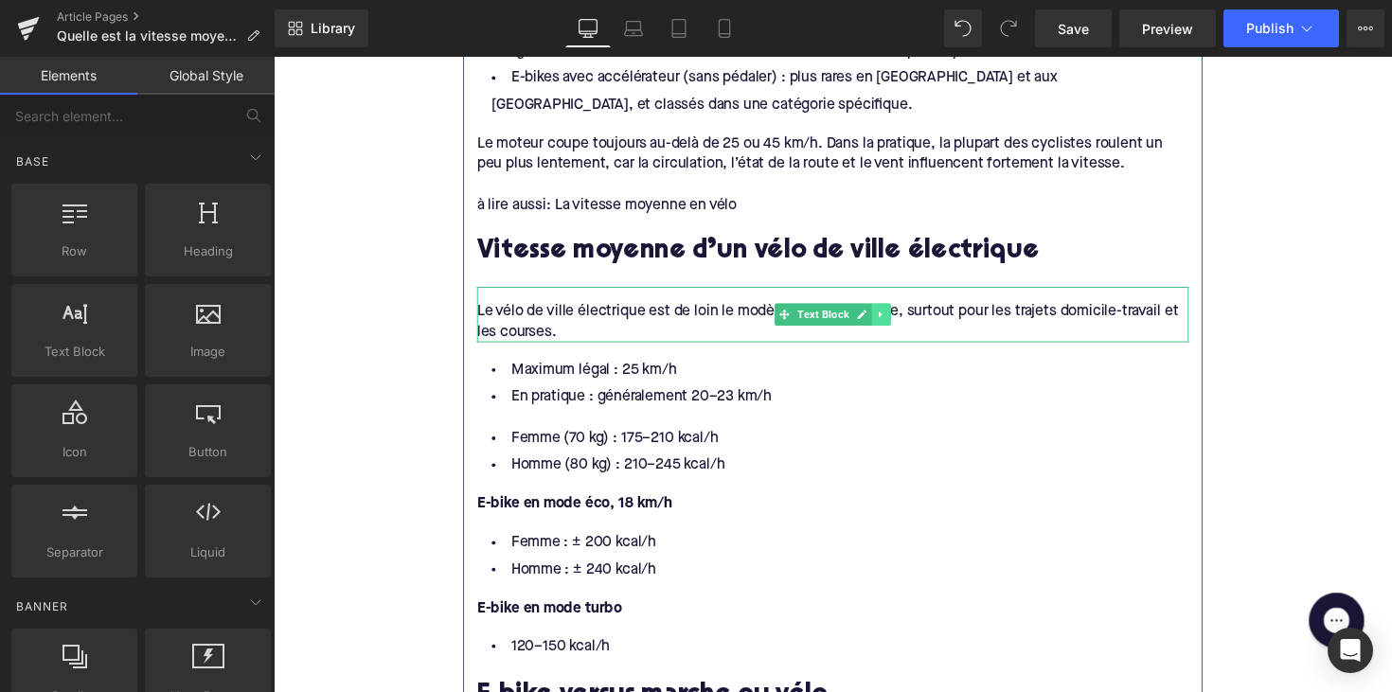
click at [892, 320] on icon at bounding box center [896, 320] width 10 height 11
click at [887, 319] on icon at bounding box center [885, 320] width 10 height 10
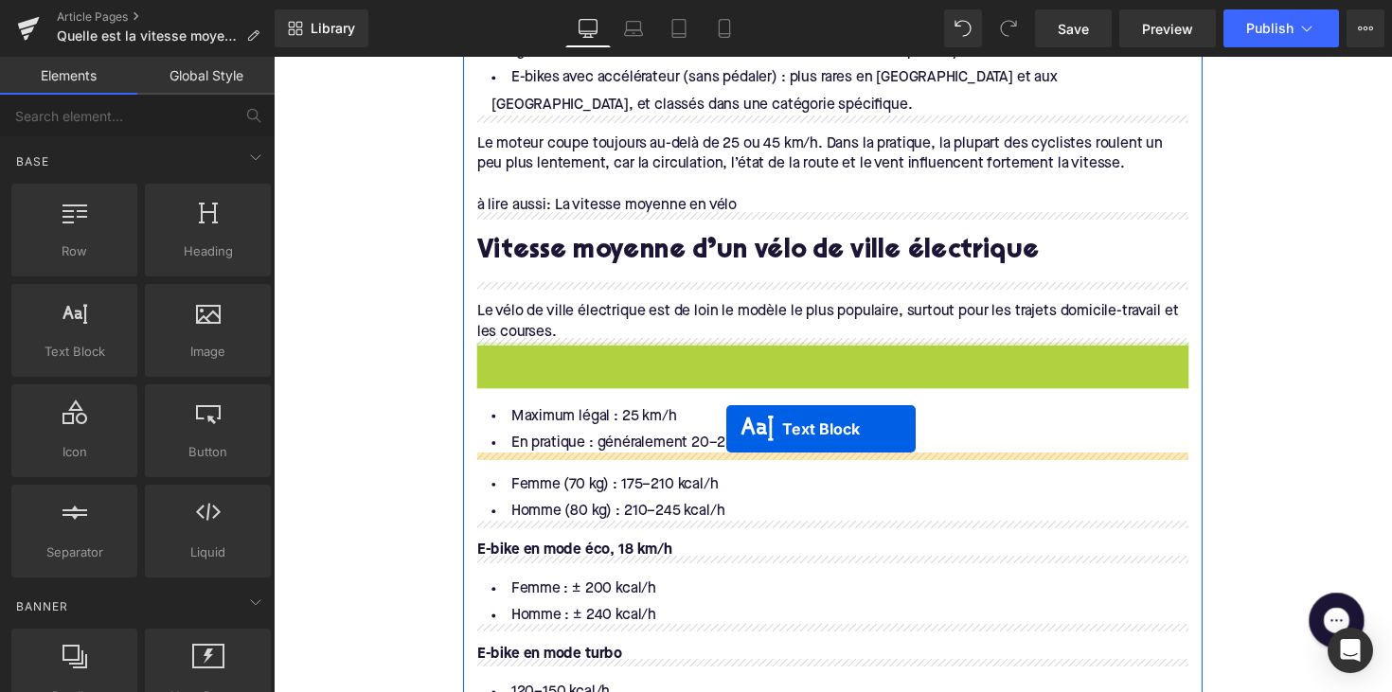
drag, startPoint x: 787, startPoint y: 371, endPoint x: 737, endPoint y: 438, distance: 83.3
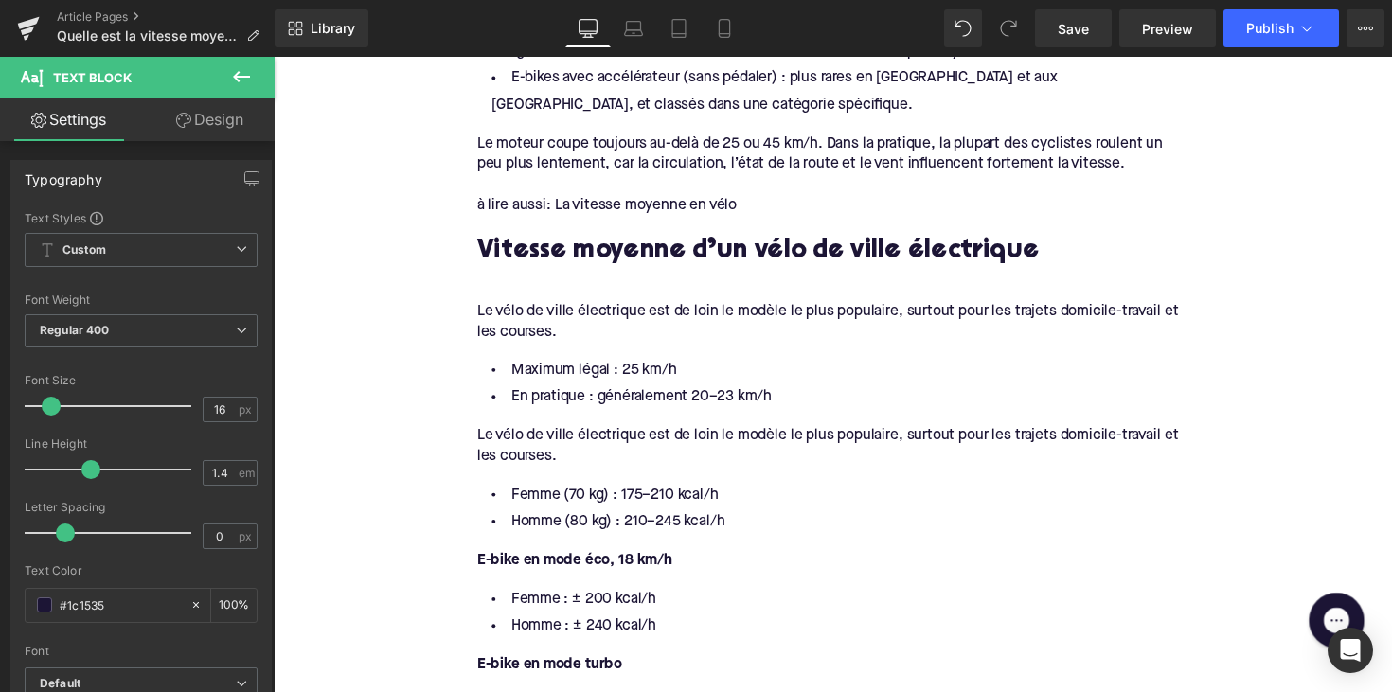
click at [531, 447] on div "Le vélo de ville électrique est de loin le modèle le plus populaire, surtout po…" at bounding box center [846, 456] width 729 height 43
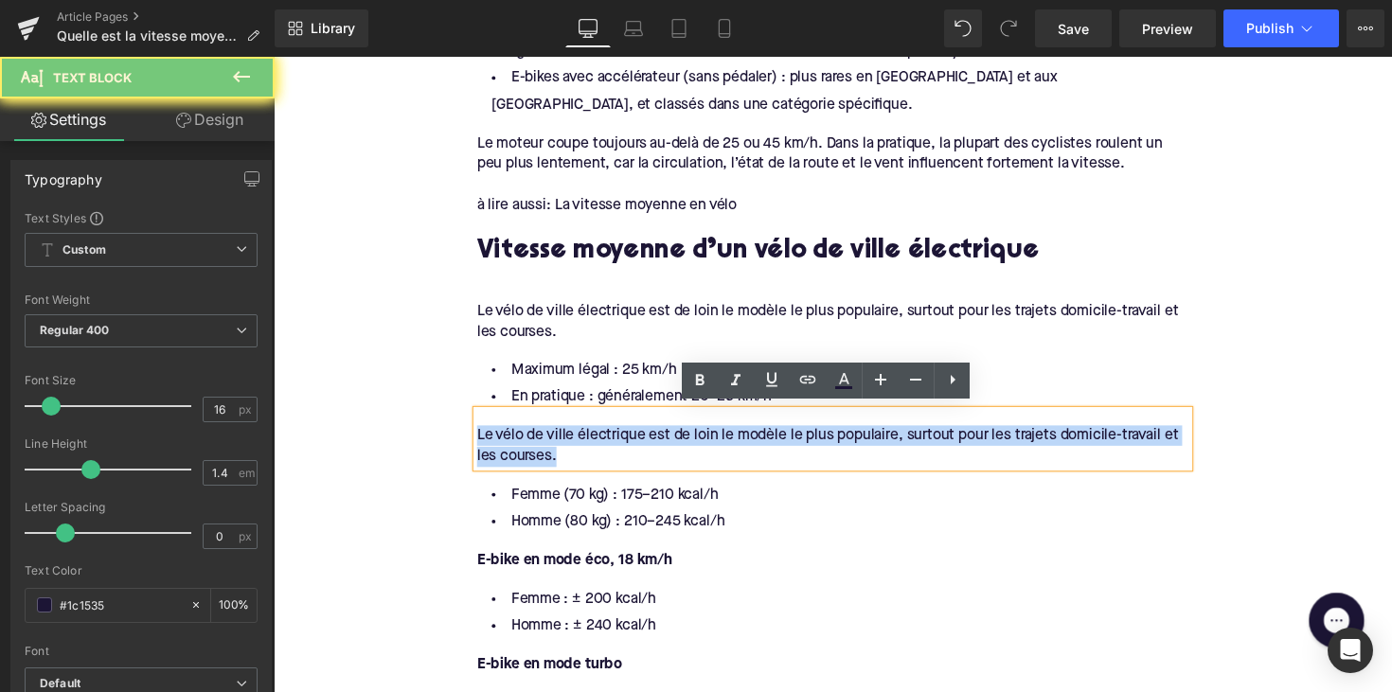
click at [531, 447] on div "Le vélo de ville électrique est de loin le modèle le plus populaire, surtout po…" at bounding box center [846, 456] width 729 height 43
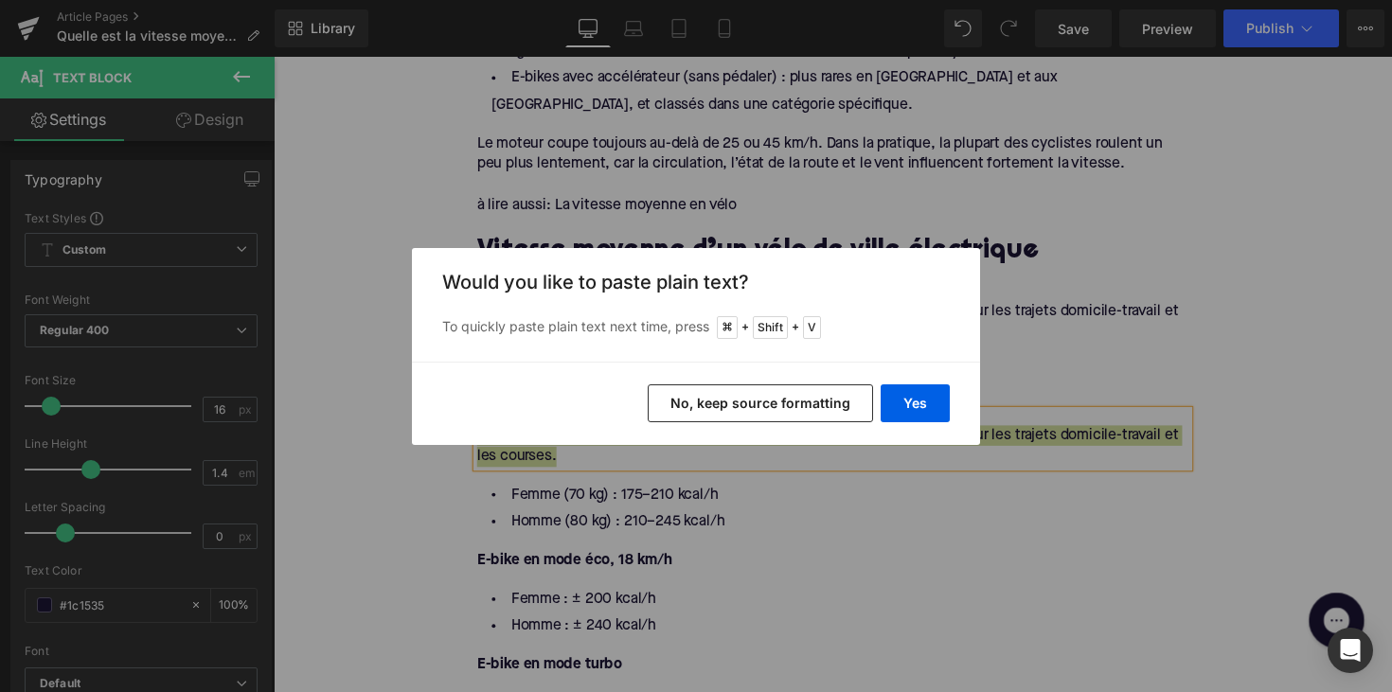
click at [954, 412] on div "Yes No, keep source formatting" at bounding box center [696, 403] width 568 height 83
click at [936, 412] on button "Yes" at bounding box center [914, 403] width 69 height 38
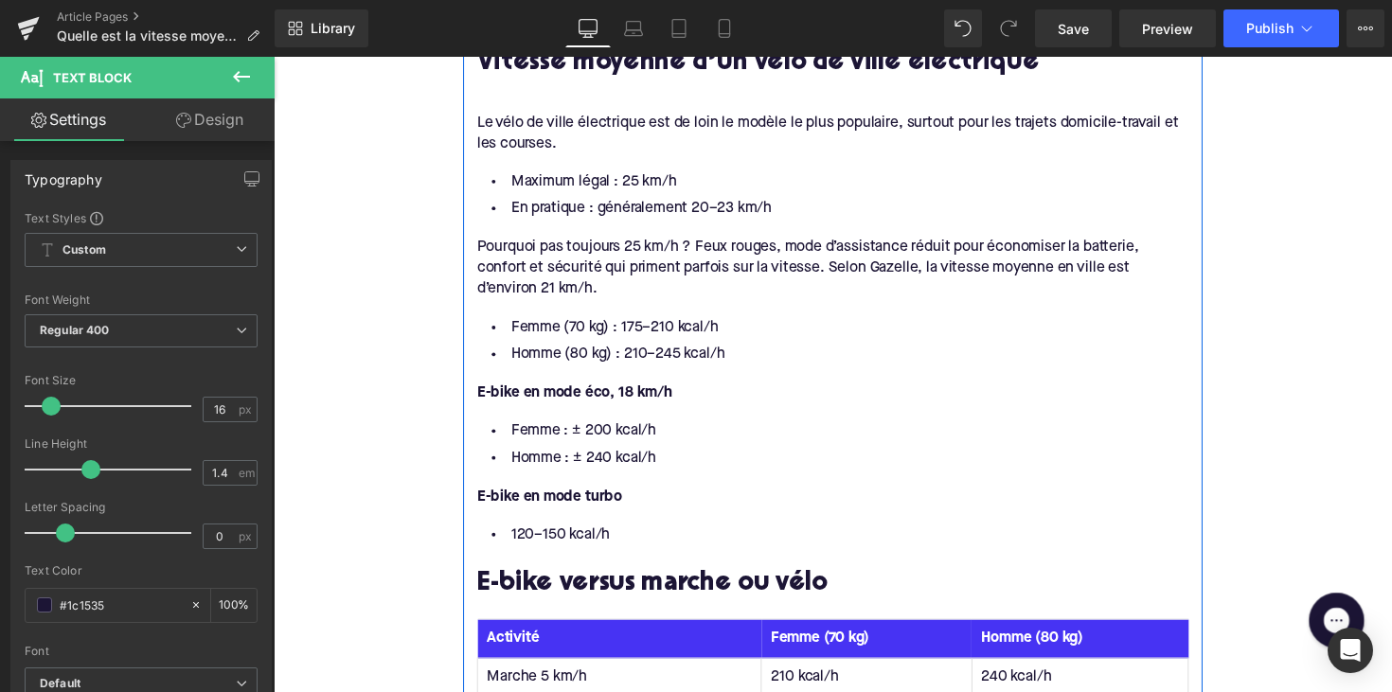
scroll to position [1423, 0]
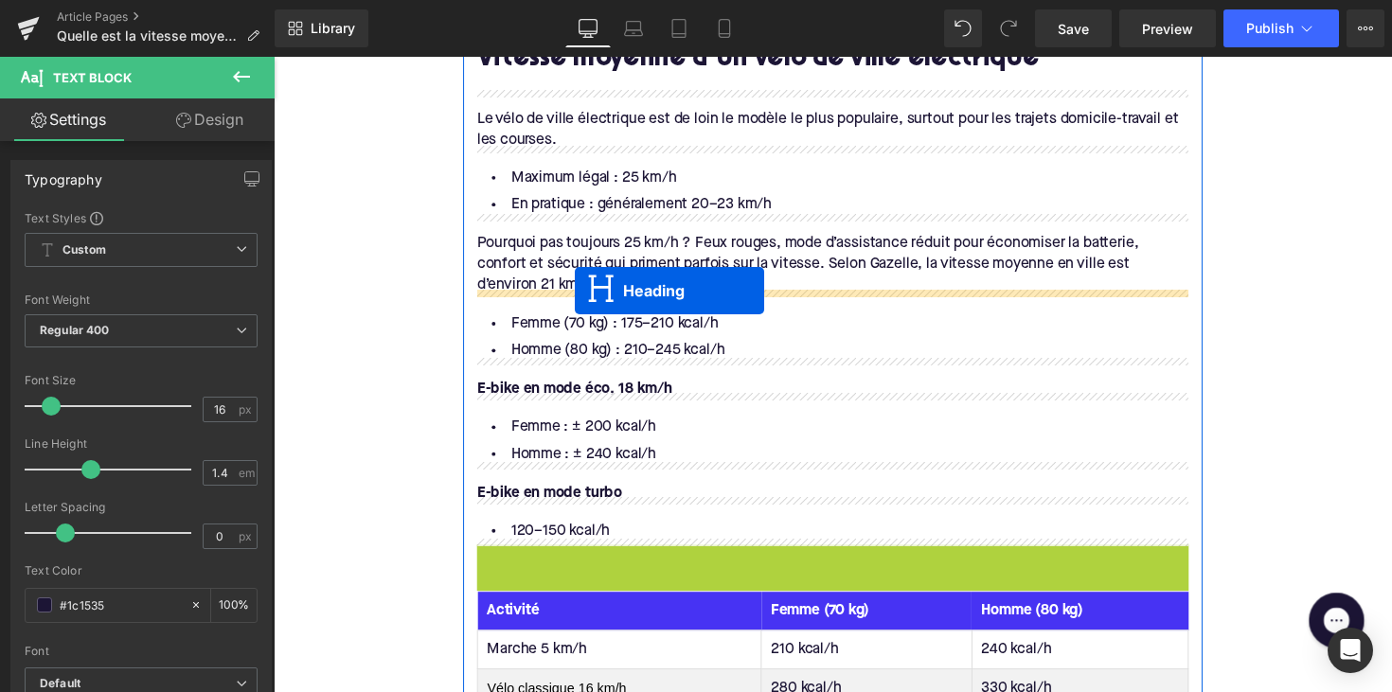
drag, startPoint x: 799, startPoint y: 588, endPoint x: 582, endPoint y: 296, distance: 363.3
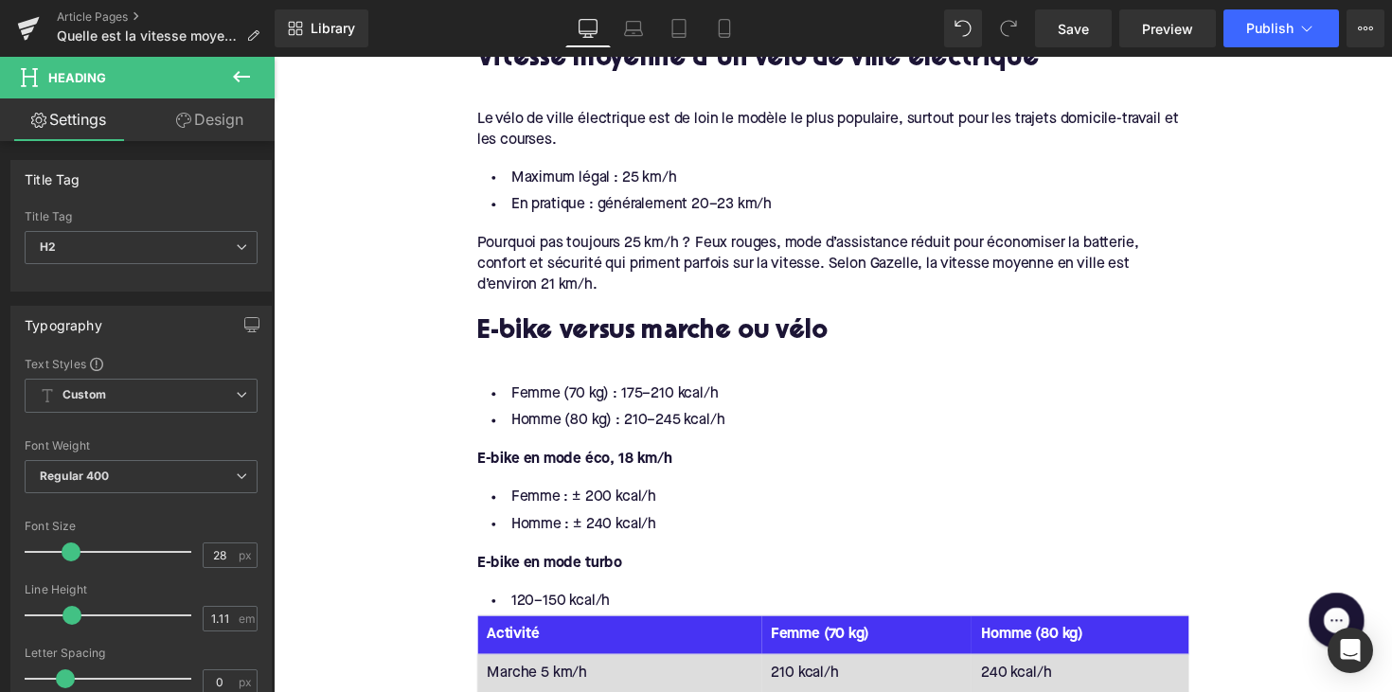
click at [600, 340] on h2 "E-bike versus marche ou vélo" at bounding box center [846, 339] width 729 height 29
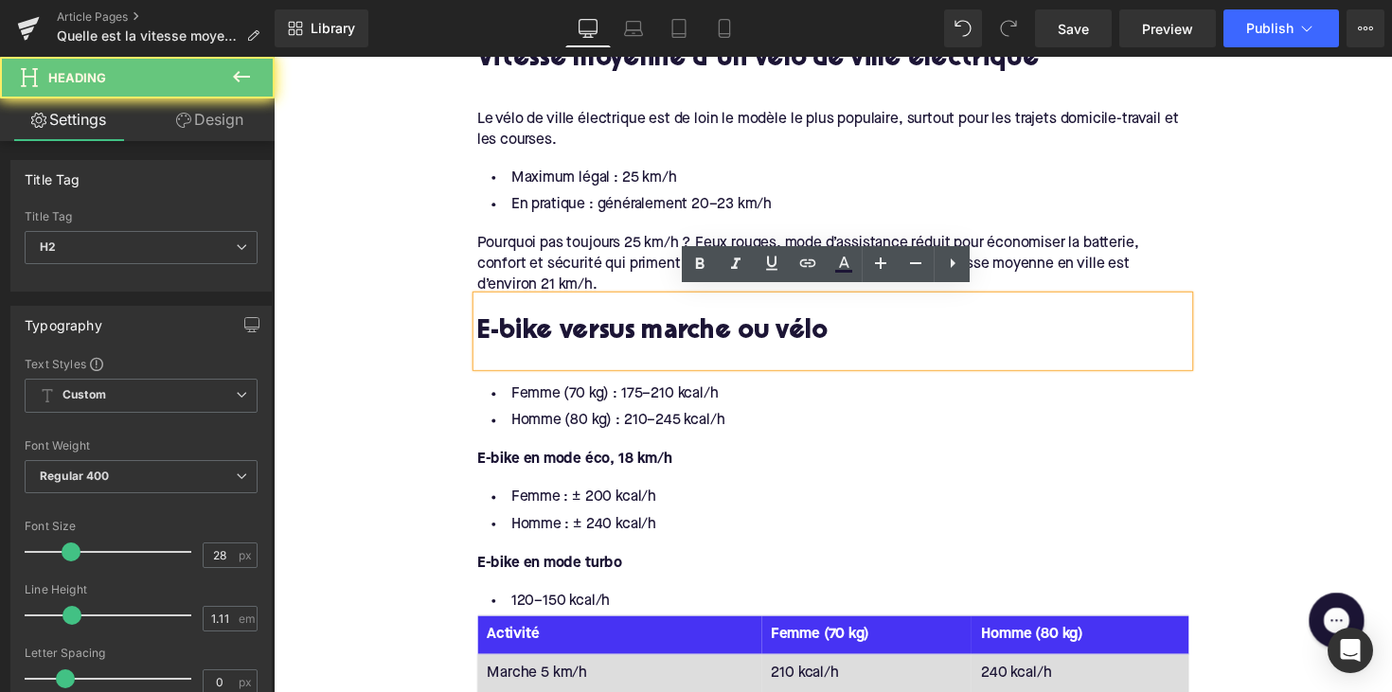
click at [600, 340] on h2 "E-bike versus marche ou vélo" at bounding box center [846, 339] width 729 height 29
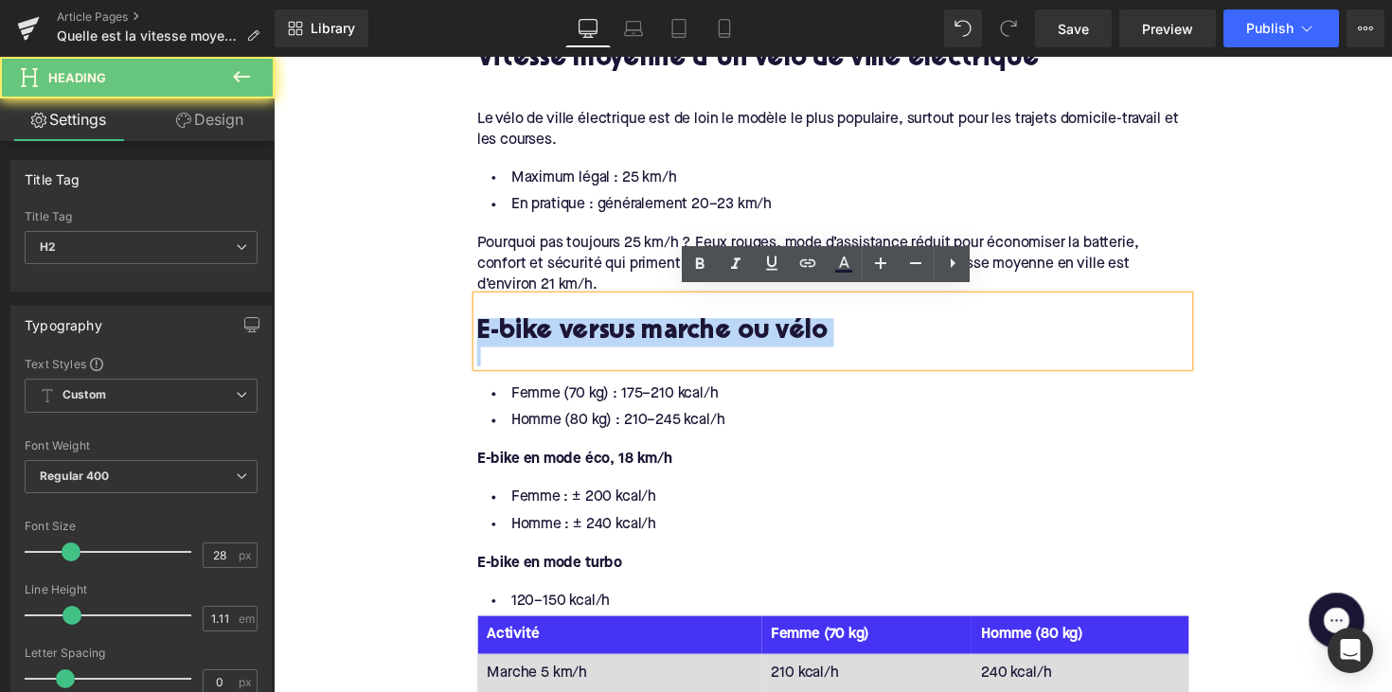
click at [600, 340] on h2 "E-bike versus marche ou vélo" at bounding box center [846, 339] width 729 height 29
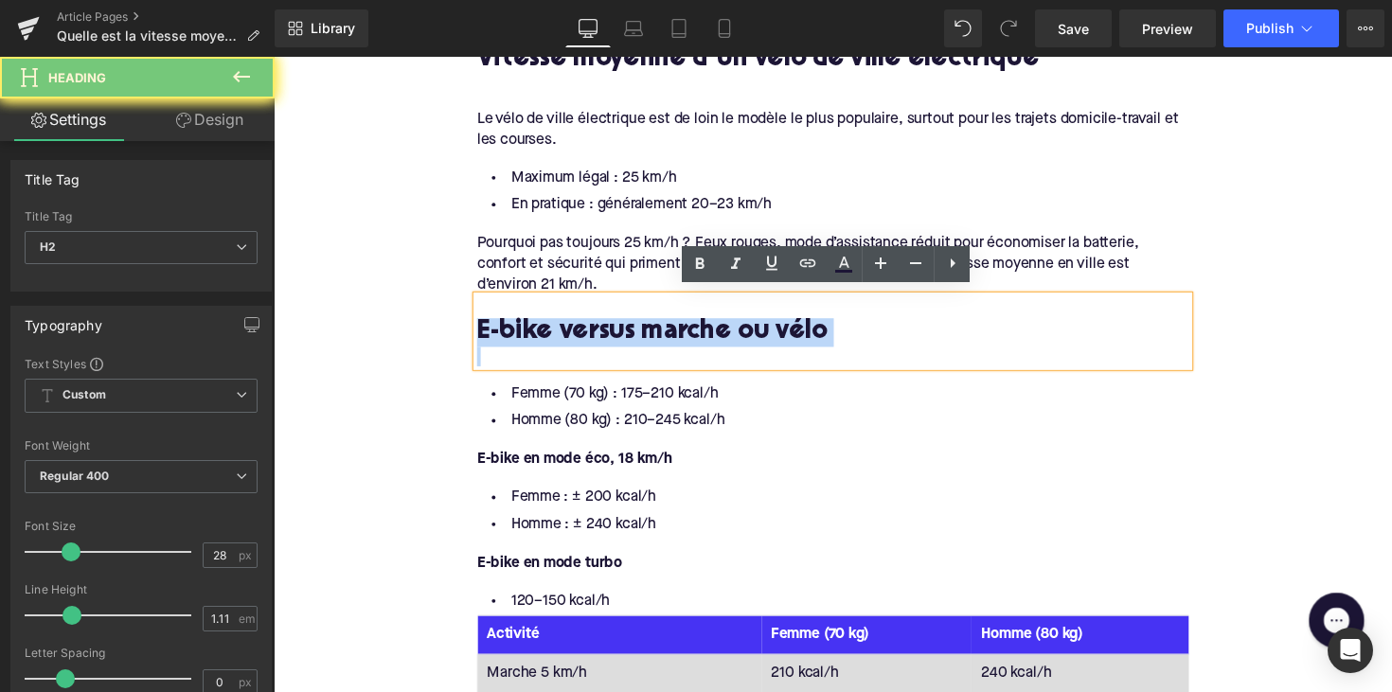
paste div
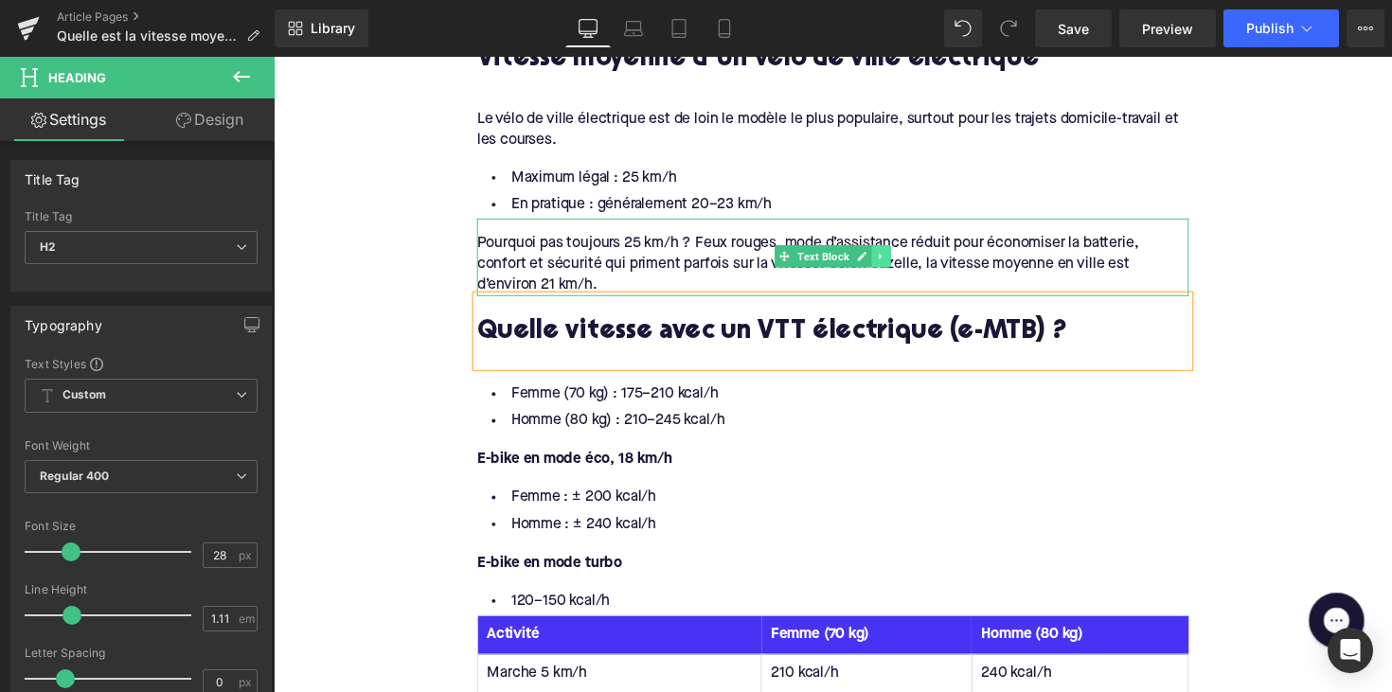
click at [889, 267] on link at bounding box center [896, 261] width 20 height 23
click at [884, 257] on icon at bounding box center [885, 262] width 10 height 10
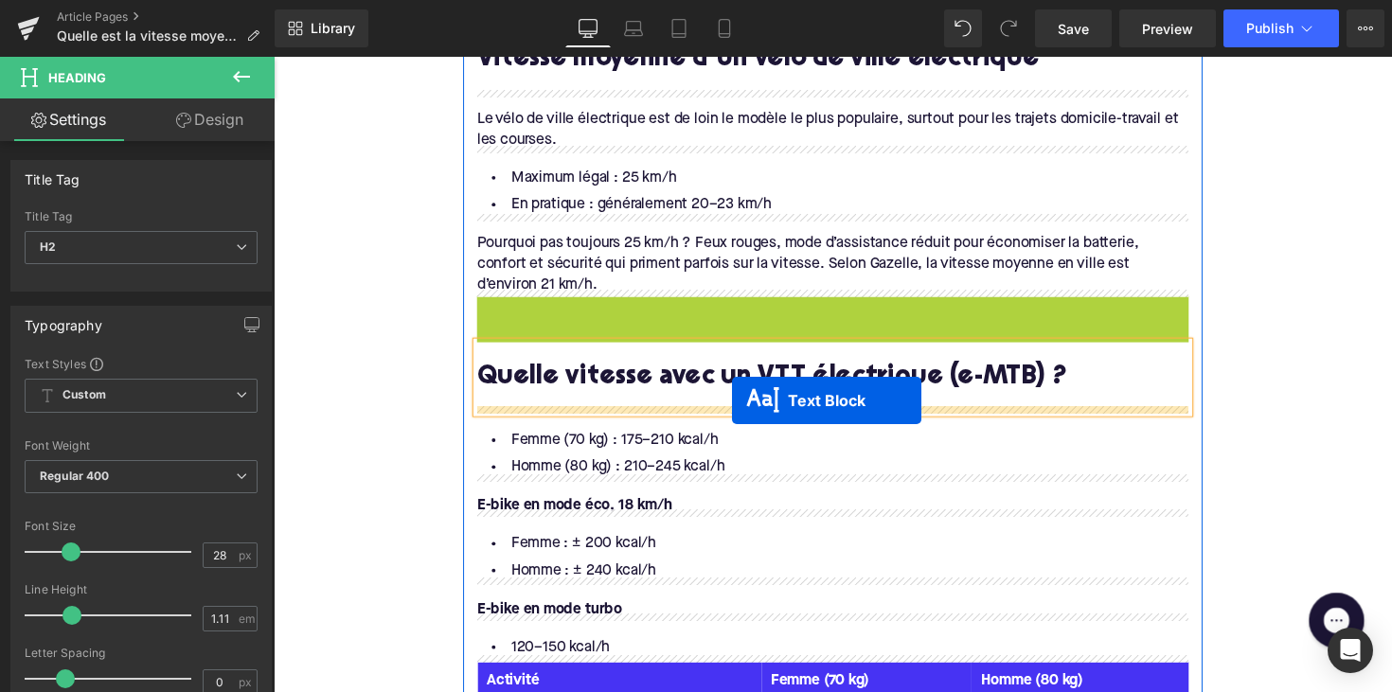
drag, startPoint x: 788, startPoint y: 339, endPoint x: 743, endPoint y: 409, distance: 83.0
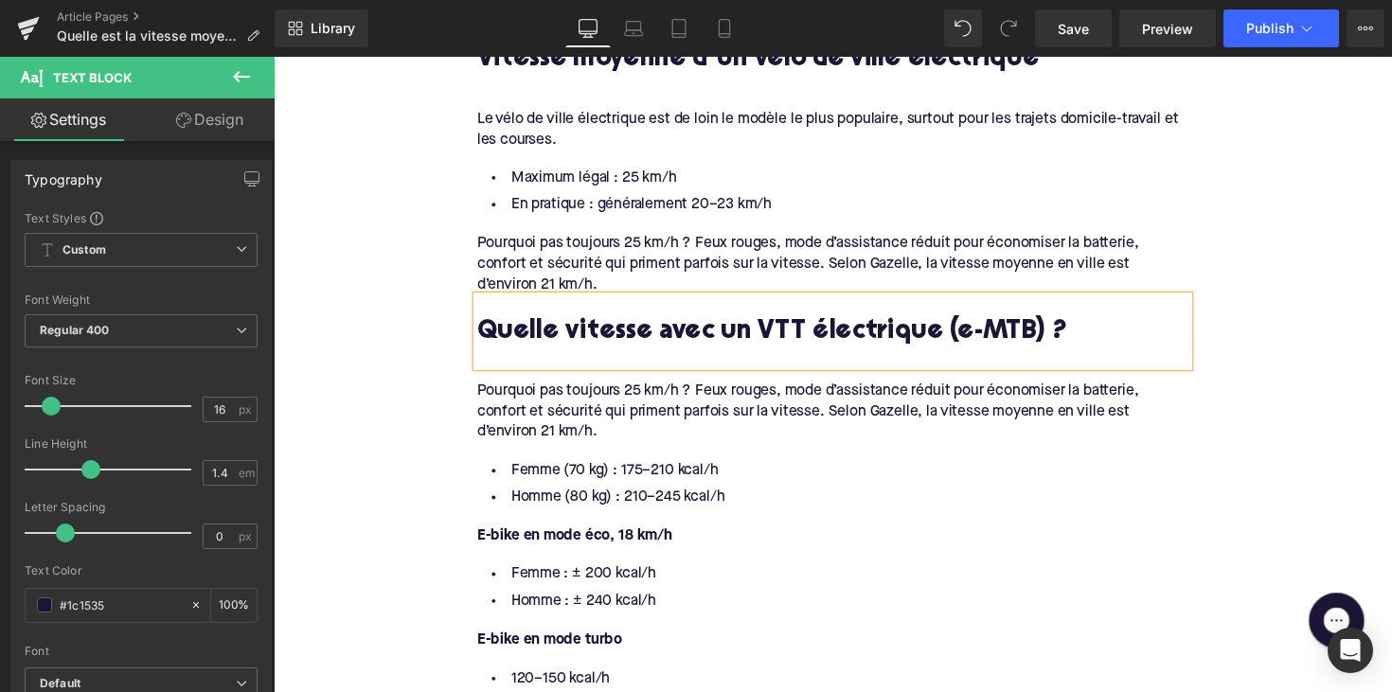
click at [605, 424] on div "Pourquoi pas toujours 25 km/h ? Feux rouges, mode d’assistance réduit pour écon…" at bounding box center [846, 420] width 729 height 63
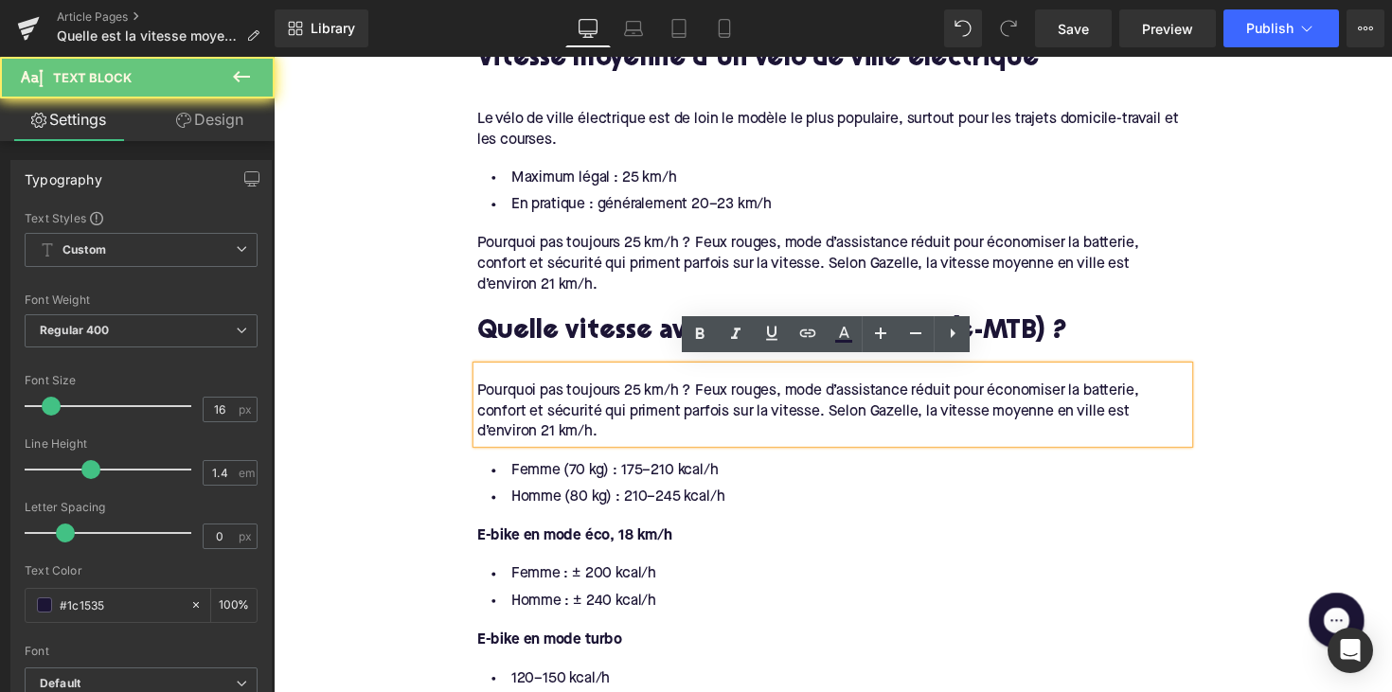
click at [612, 433] on div "Pourquoi pas toujours 25 km/h ? Feux rouges, mode d’assistance réduit pour écon…" at bounding box center [846, 420] width 729 height 63
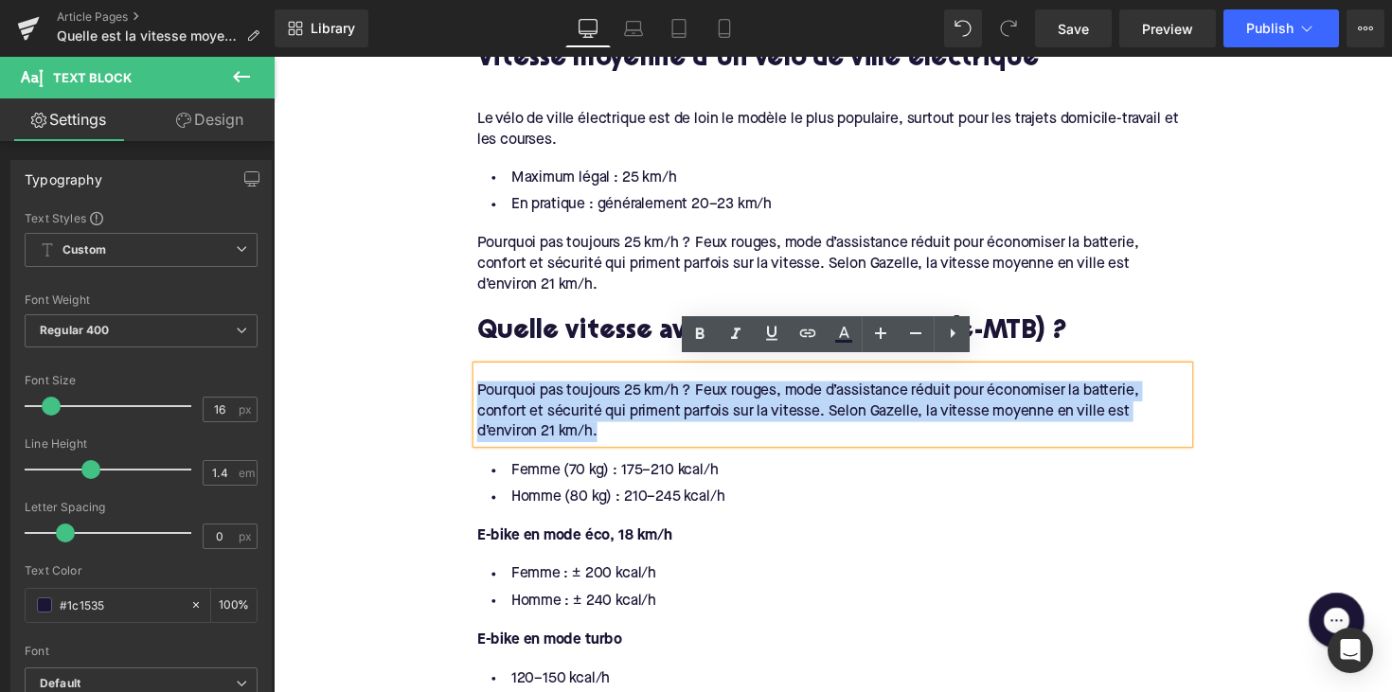
drag, startPoint x: 633, startPoint y: 436, endPoint x: 462, endPoint y: 390, distance: 177.5
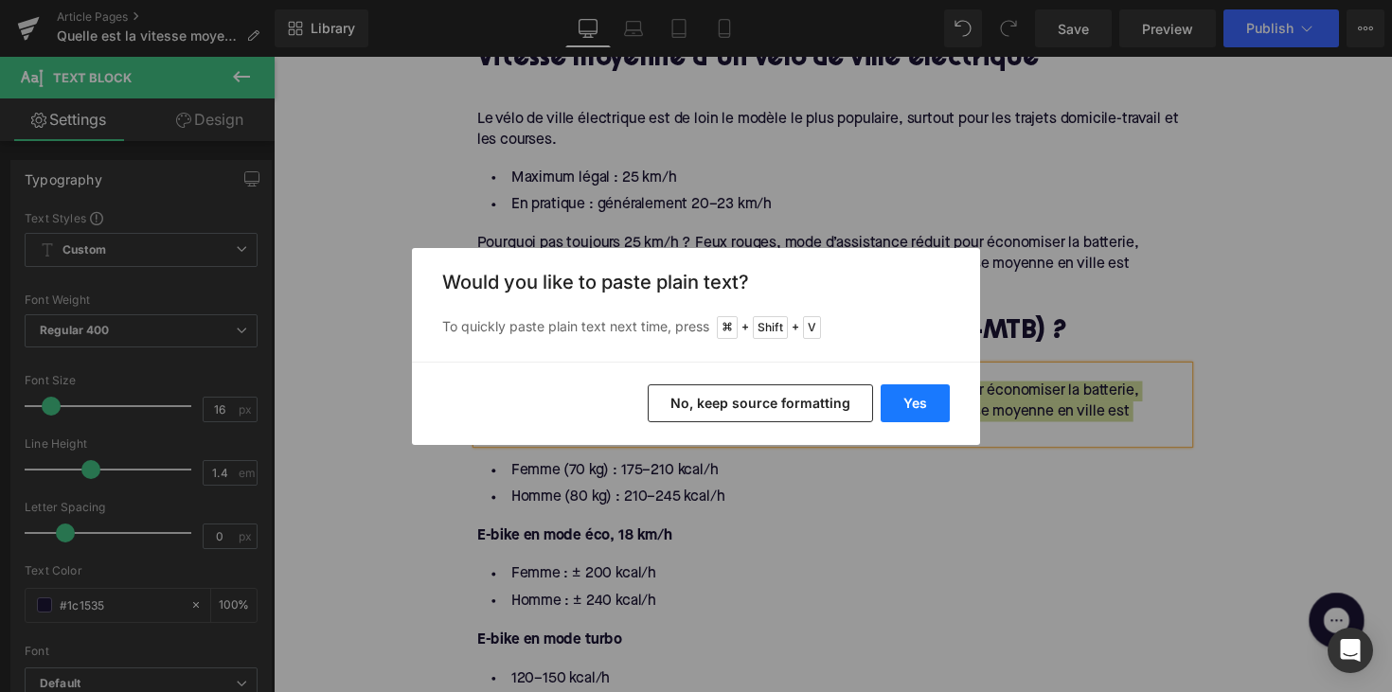
click at [903, 402] on button "Yes" at bounding box center [914, 403] width 69 height 38
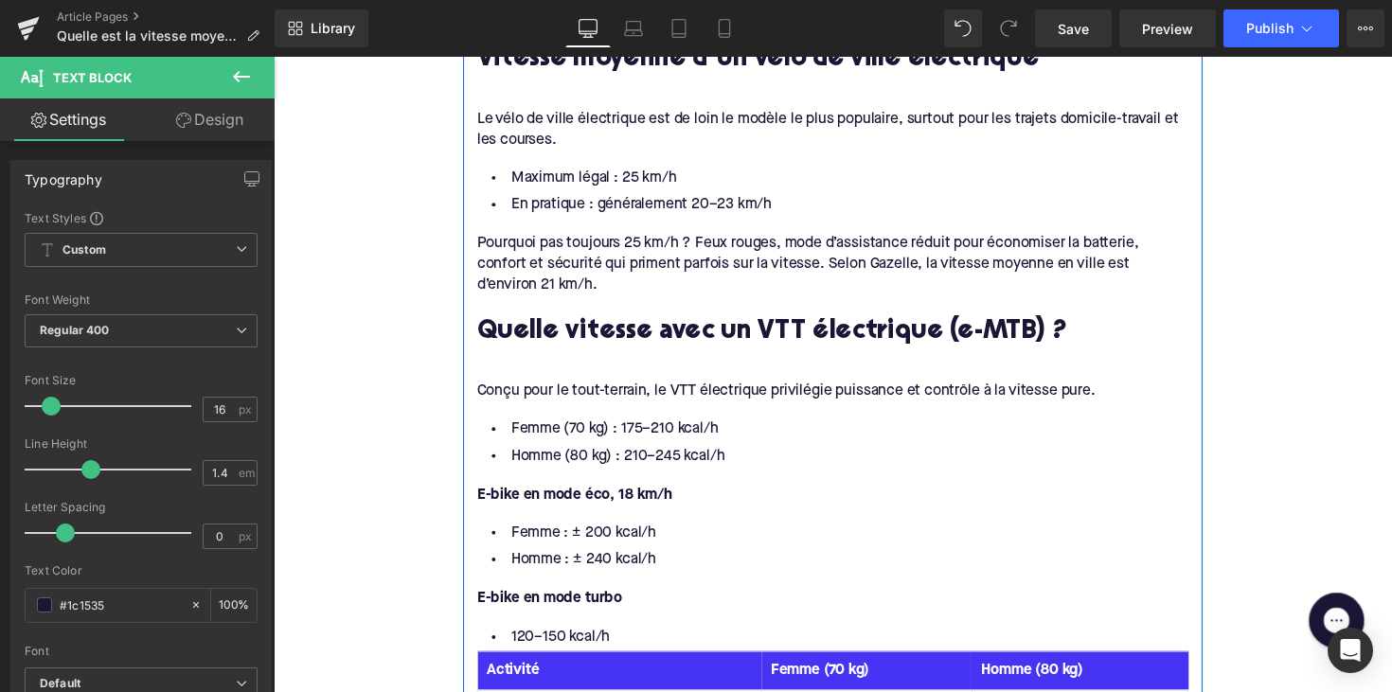
click at [670, 453] on li "Homme (80 kg) : 210–245 kcal/h" at bounding box center [846, 466] width 729 height 27
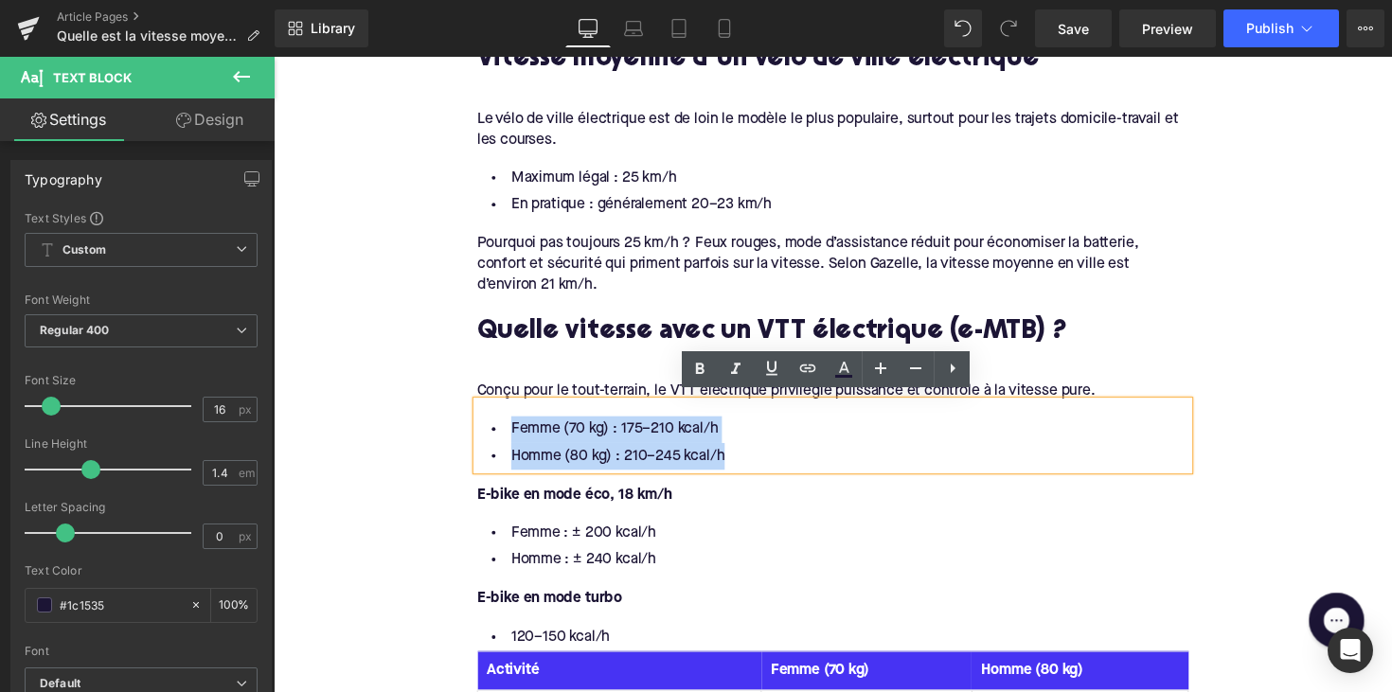
drag, startPoint x: 741, startPoint y: 463, endPoint x: 498, endPoint y: 435, distance: 244.8
click at [498, 435] on ul "Femme (70 kg) : 175–210 kcal/h Homme (80 kg) : 210–245 kcal/h" at bounding box center [846, 452] width 729 height 55
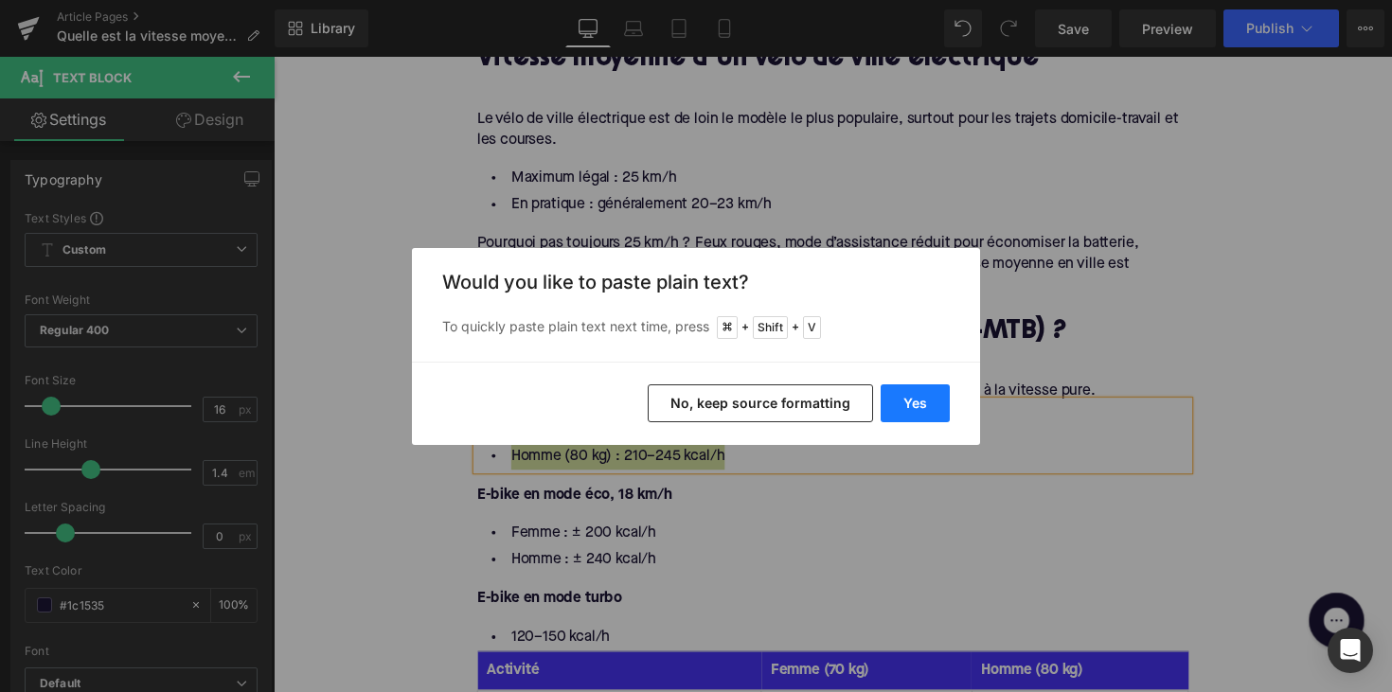
click at [886, 412] on button "Yes" at bounding box center [914, 403] width 69 height 38
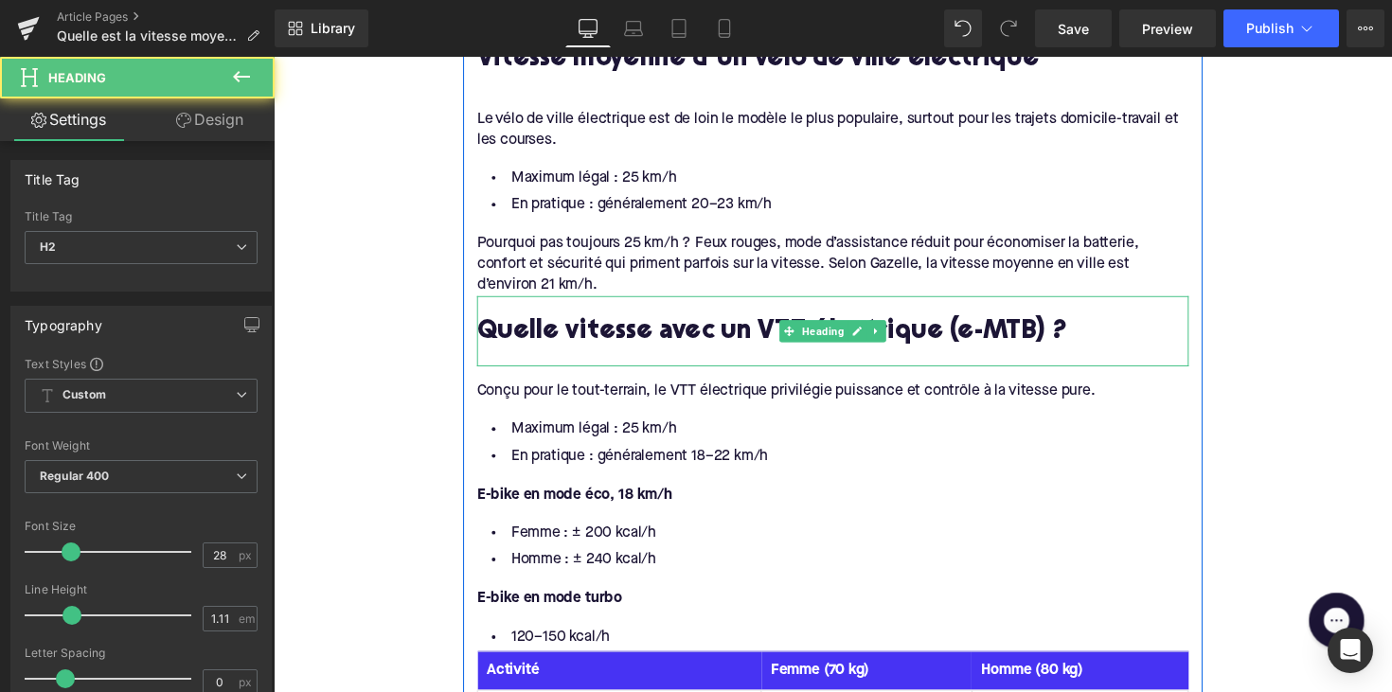
click at [507, 361] on div at bounding box center [846, 364] width 729 height 20
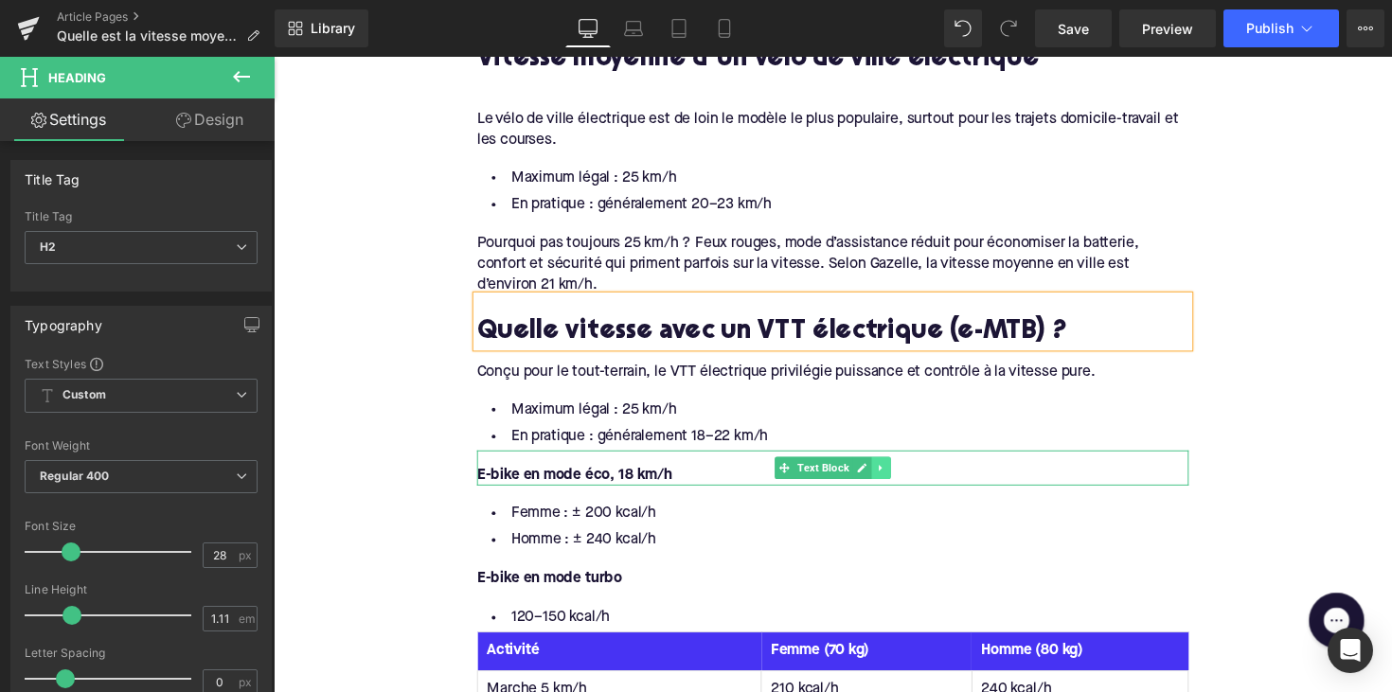
click at [896, 472] on icon at bounding box center [896, 477] width 10 height 11
click at [900, 474] on icon at bounding box center [905, 477] width 10 height 10
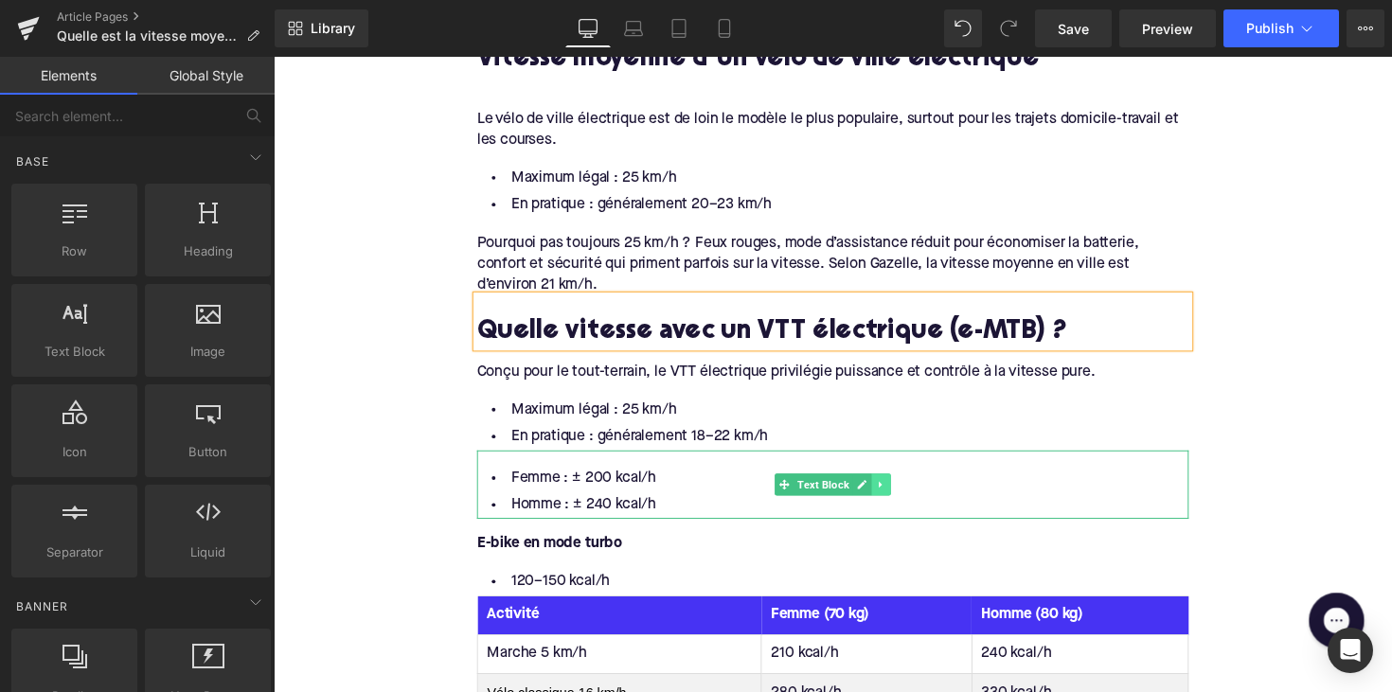
click at [892, 489] on icon at bounding box center [896, 494] width 10 height 11
click at [900, 489] on icon at bounding box center [905, 494] width 10 height 10
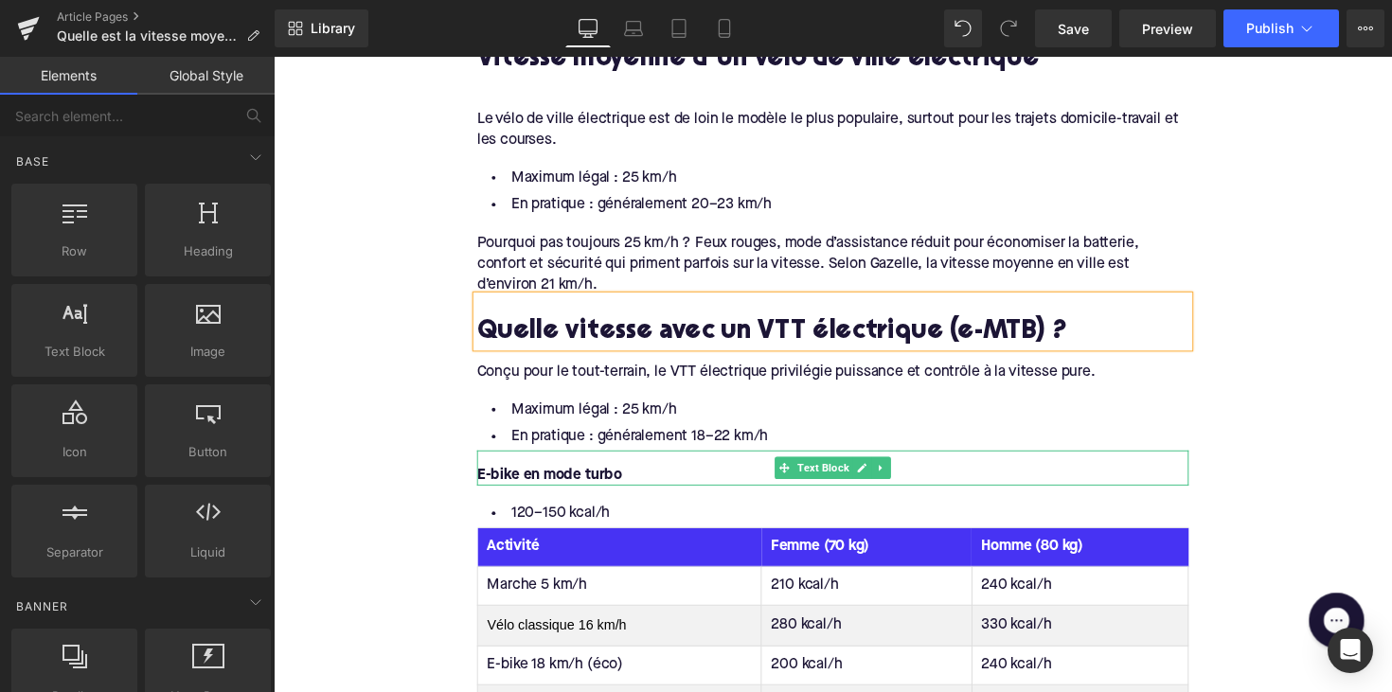
click at [879, 460] on div "E-bike en mode turbo" at bounding box center [846, 478] width 729 height 36
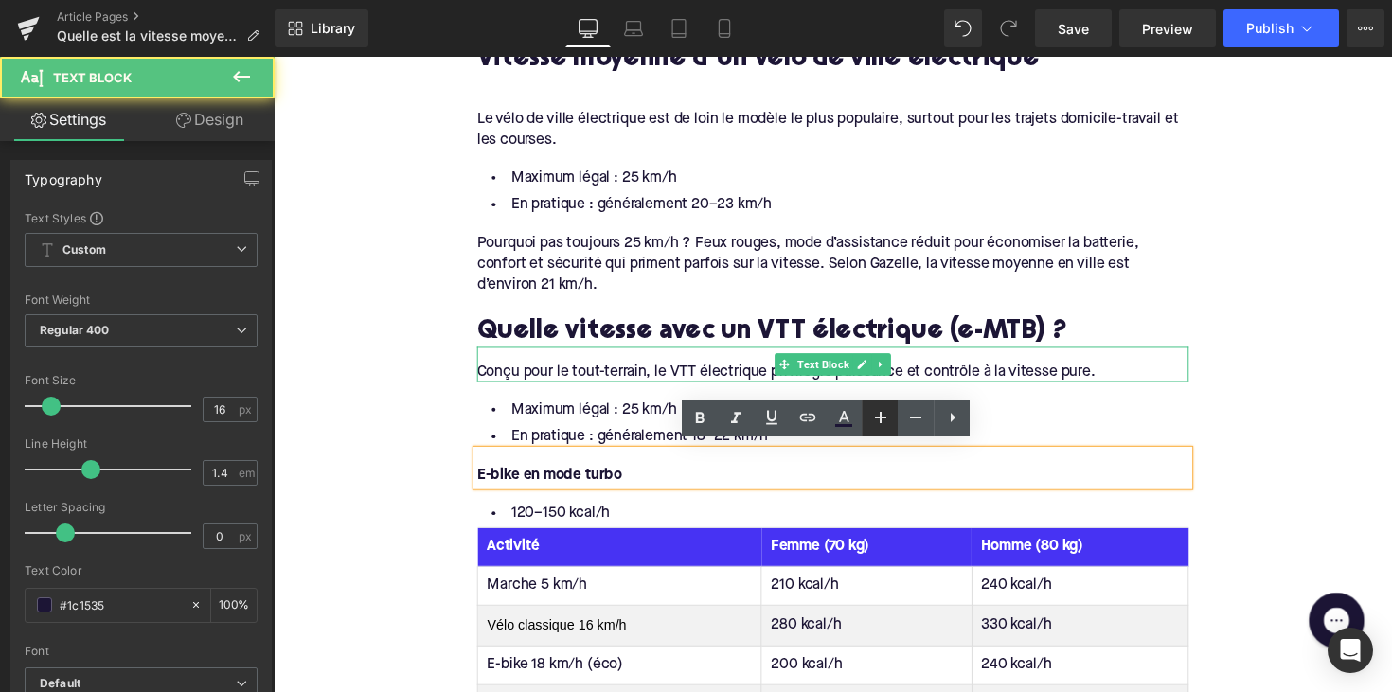
click at [820, 359] on div "Conçu pour le tout-terrain, le VTT électrique privilégie puissance et contrôle …" at bounding box center [846, 372] width 729 height 36
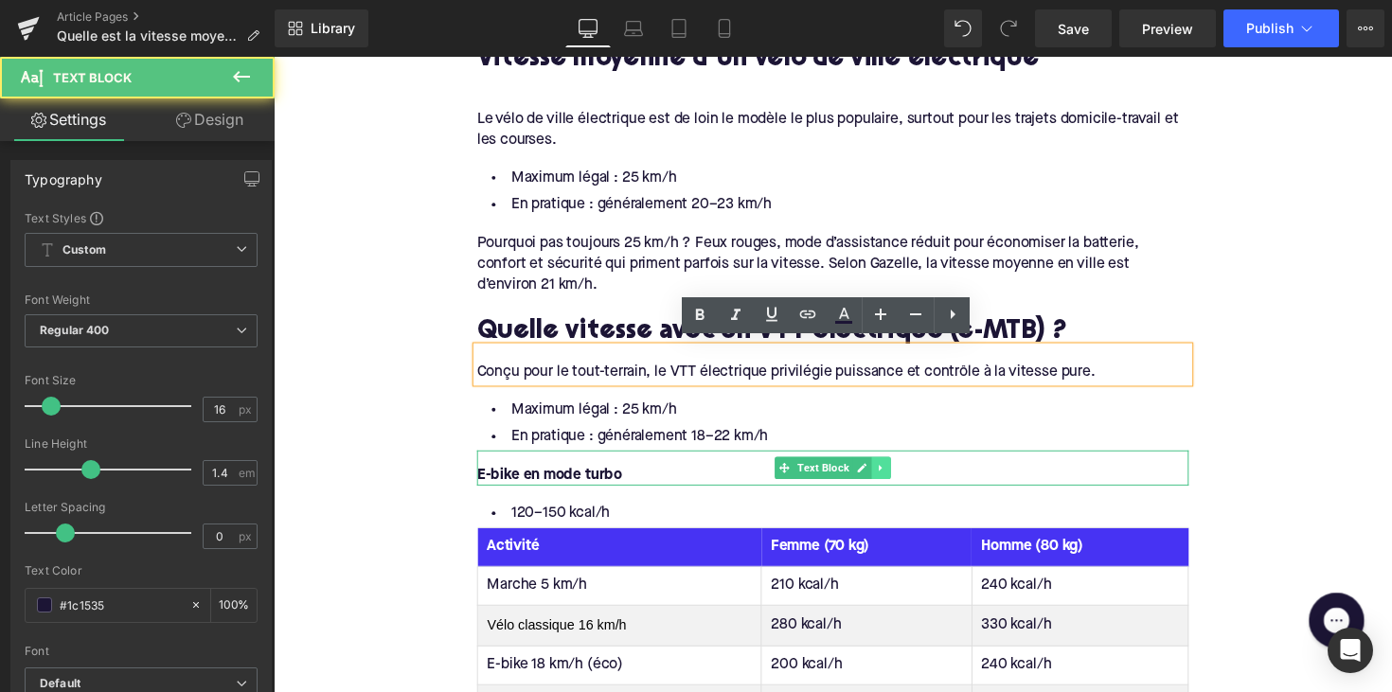
click at [894, 473] on icon at bounding box center [896, 477] width 10 height 11
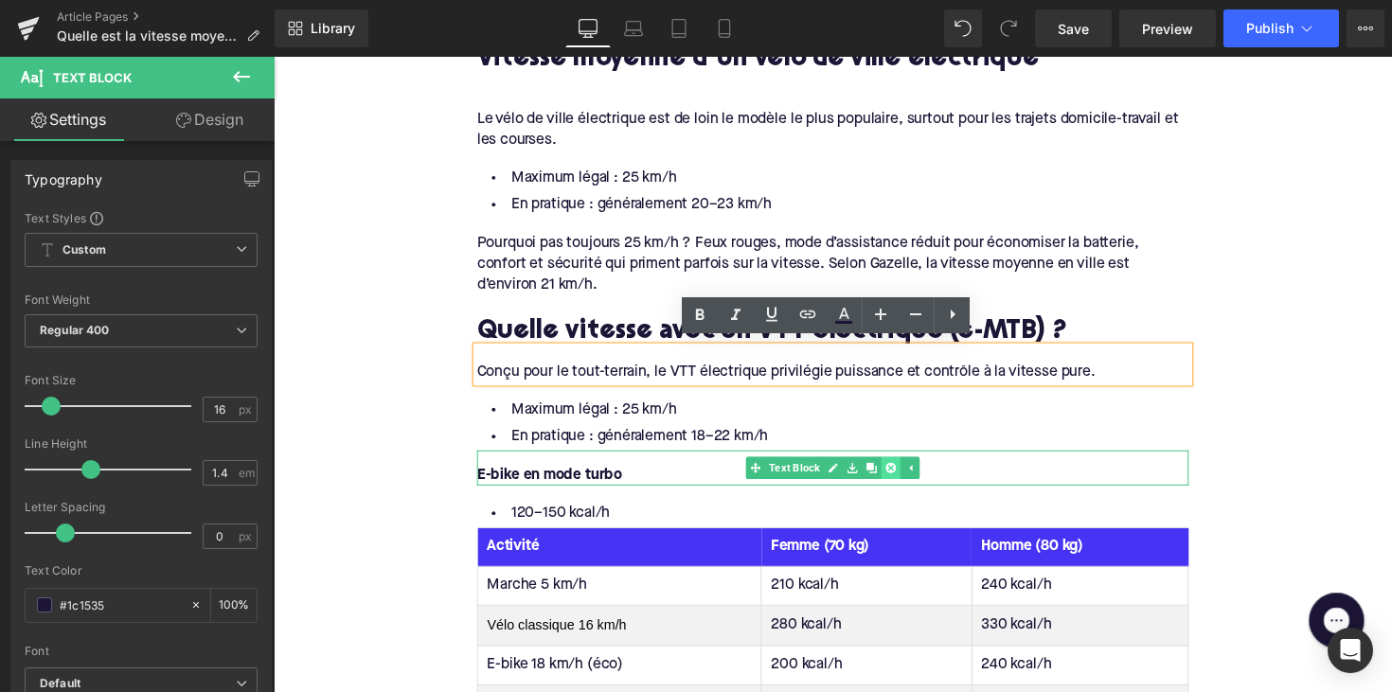
click at [900, 473] on icon at bounding box center [905, 477] width 10 height 10
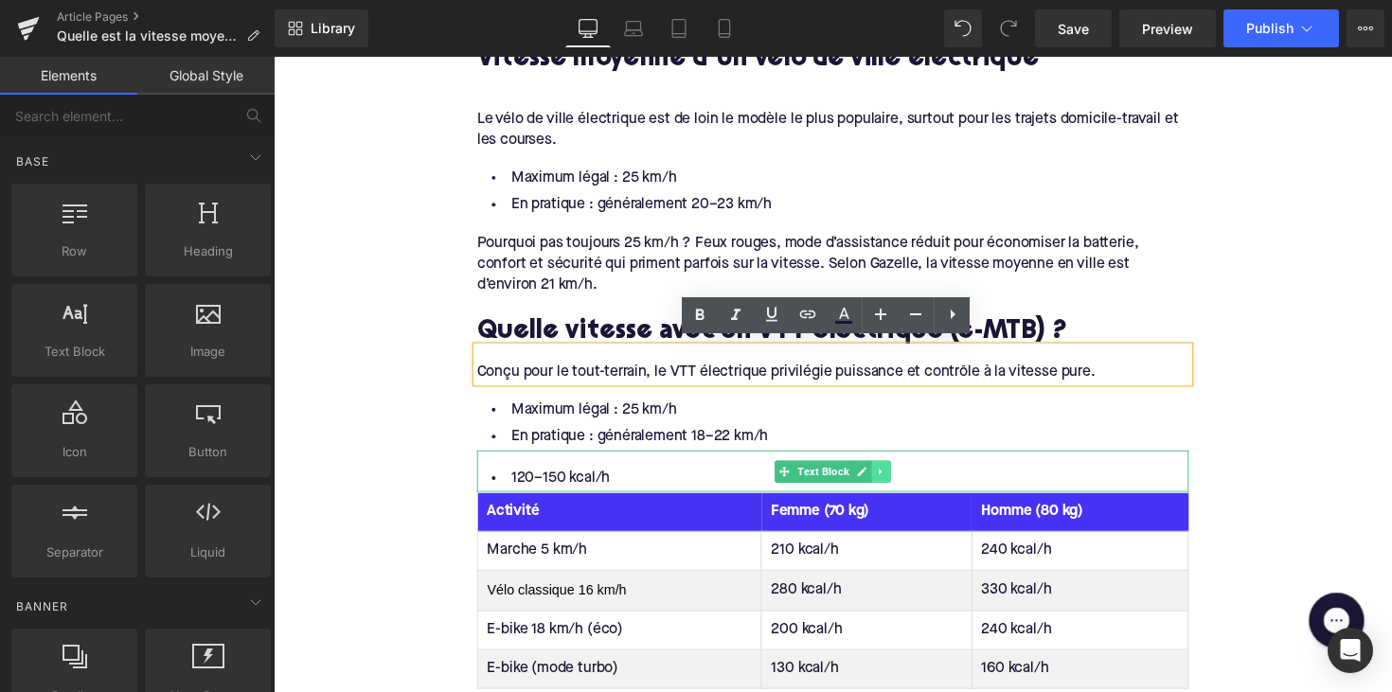
click at [897, 481] on icon at bounding box center [896, 481] width 10 height 11
click at [900, 480] on icon at bounding box center [905, 481] width 10 height 11
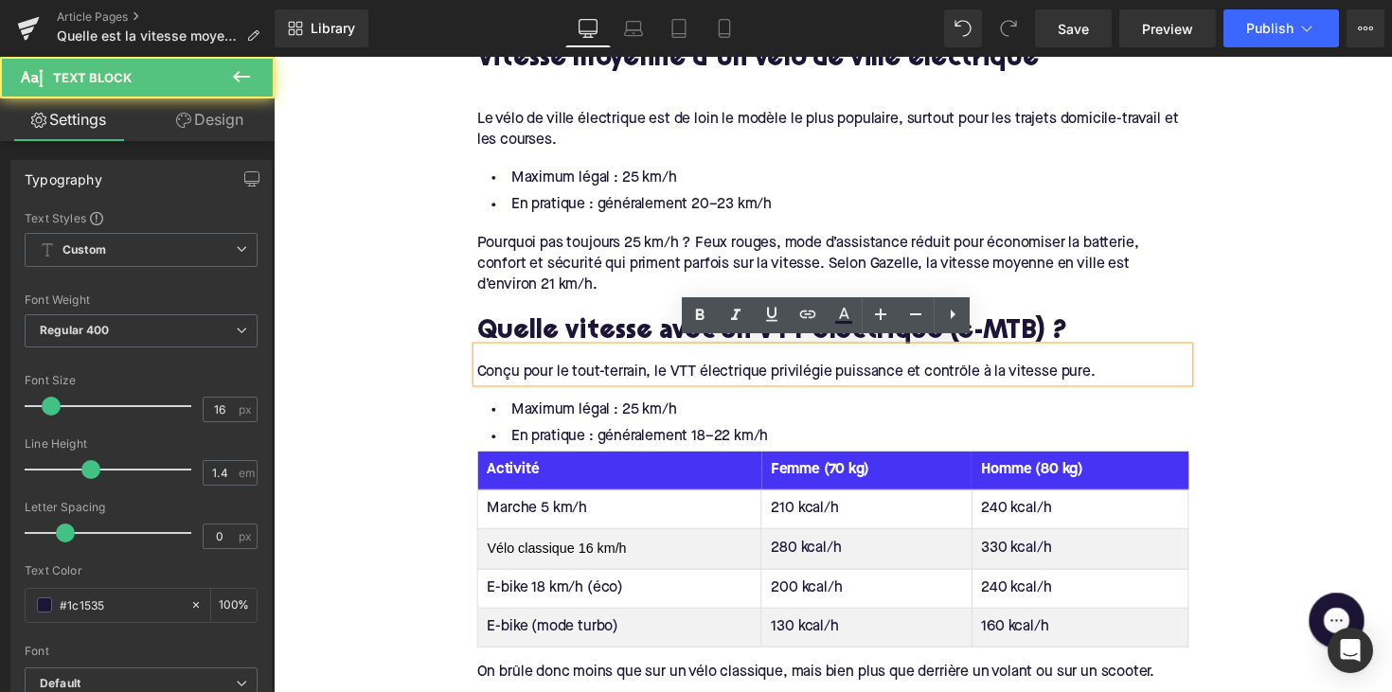
click at [574, 374] on div "Conçu pour le tout-terrain, le VTT électrique privilégie puissance et contrôle …" at bounding box center [846, 379] width 729 height 21
click at [588, 339] on h2 "Quelle vitesse avec un VTT électrique (e-MTB) ?" at bounding box center [846, 339] width 729 height 29
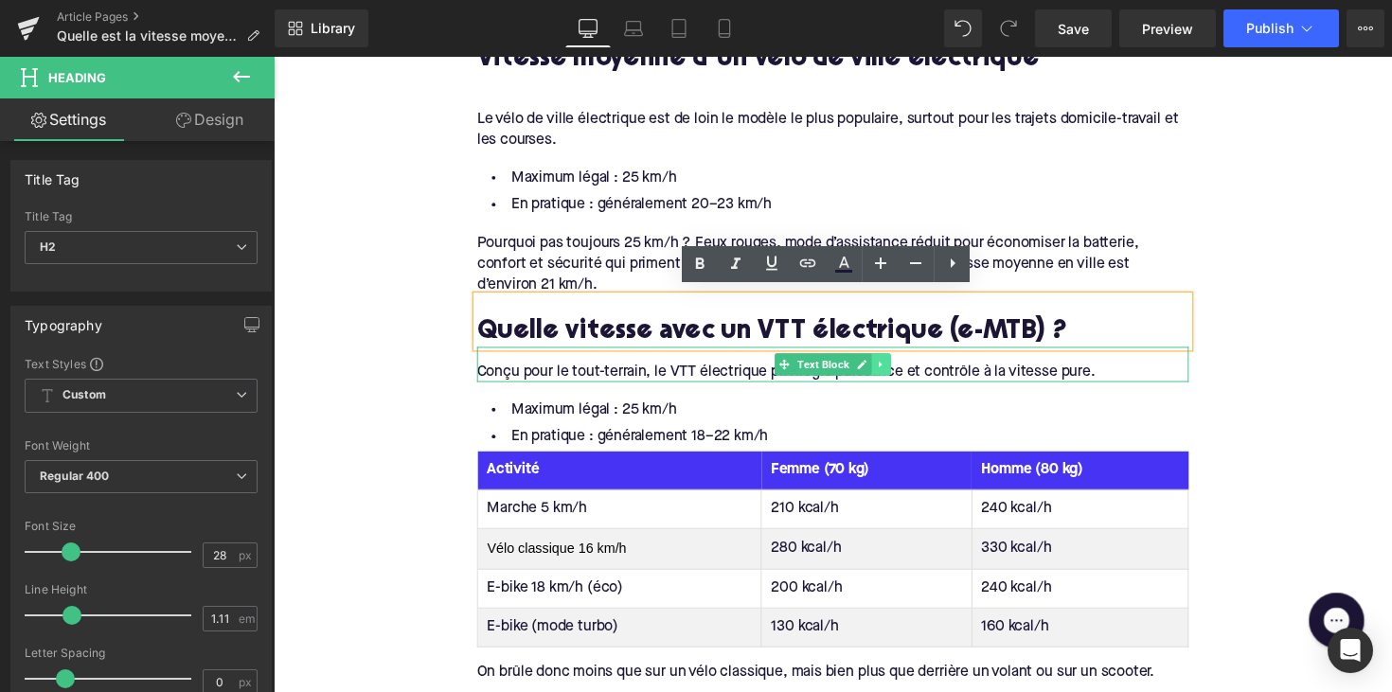
click at [895, 368] on icon at bounding box center [896, 371] width 10 height 11
click at [882, 368] on icon at bounding box center [885, 371] width 10 height 10
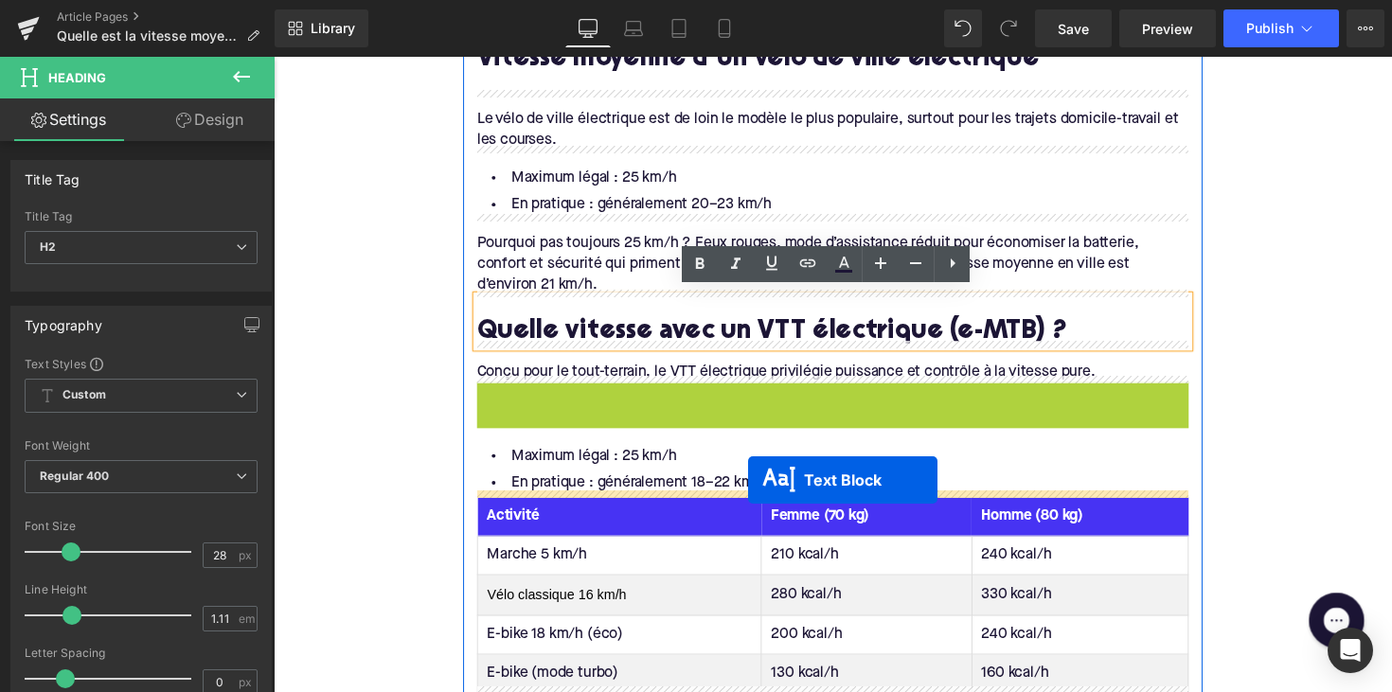
drag, startPoint x: 794, startPoint y: 403, endPoint x: 759, endPoint y: 490, distance: 93.9
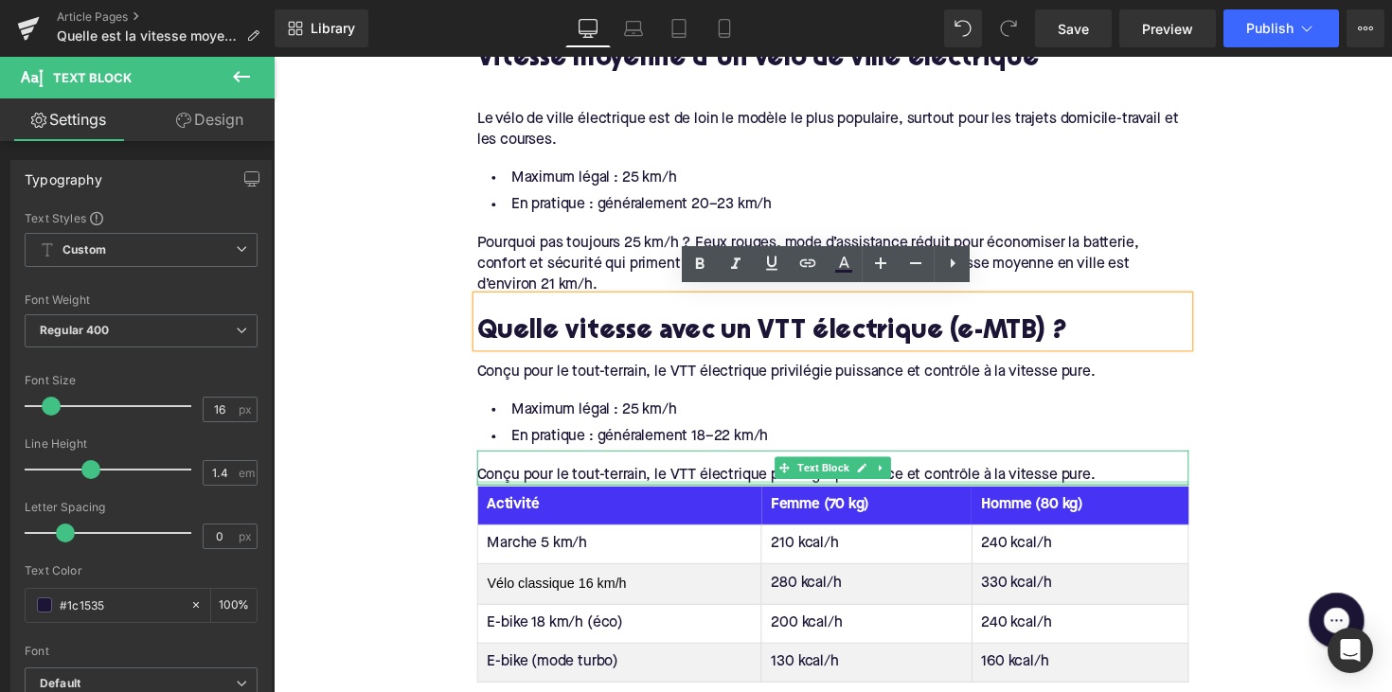
click at [616, 481] on div "Conçu pour le tout-terrain, le VTT électrique privilégie puissance et contrôle …" at bounding box center [846, 485] width 729 height 21
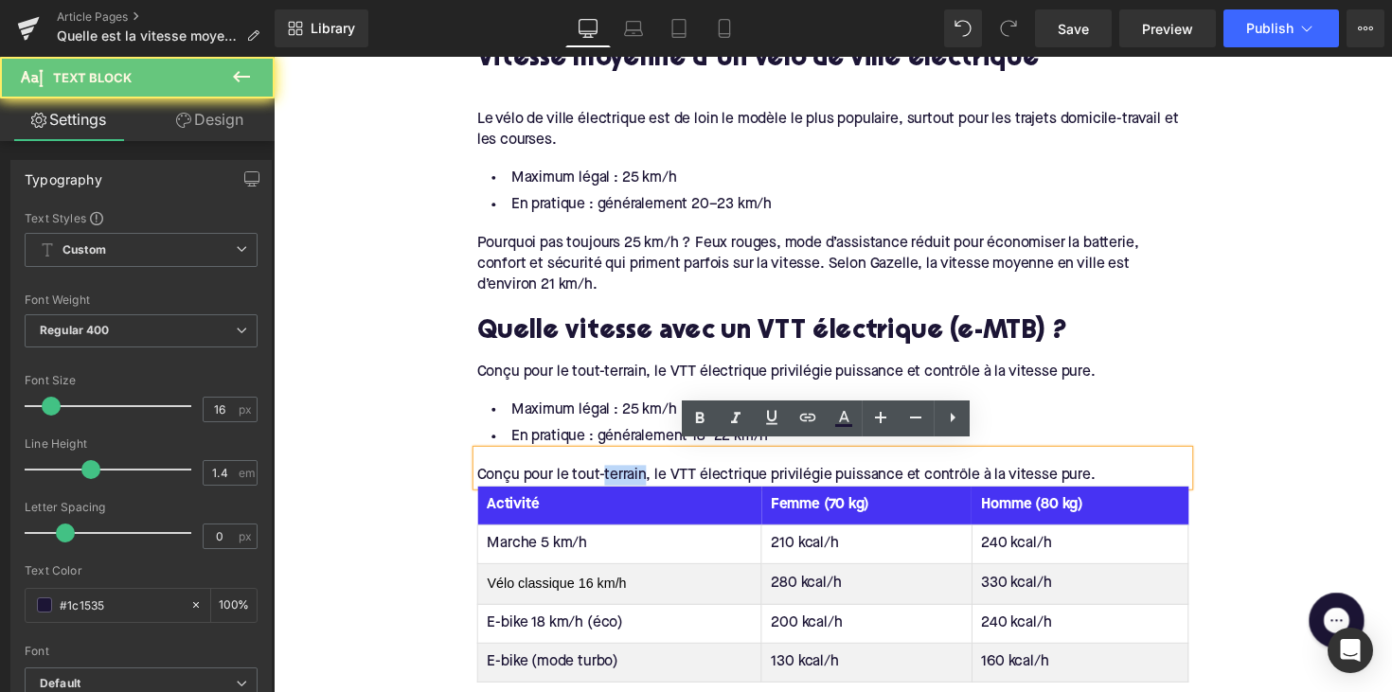
click at [616, 481] on div "Conçu pour le tout-terrain, le VTT électrique privilégie puissance et contrôle …" at bounding box center [846, 485] width 729 height 21
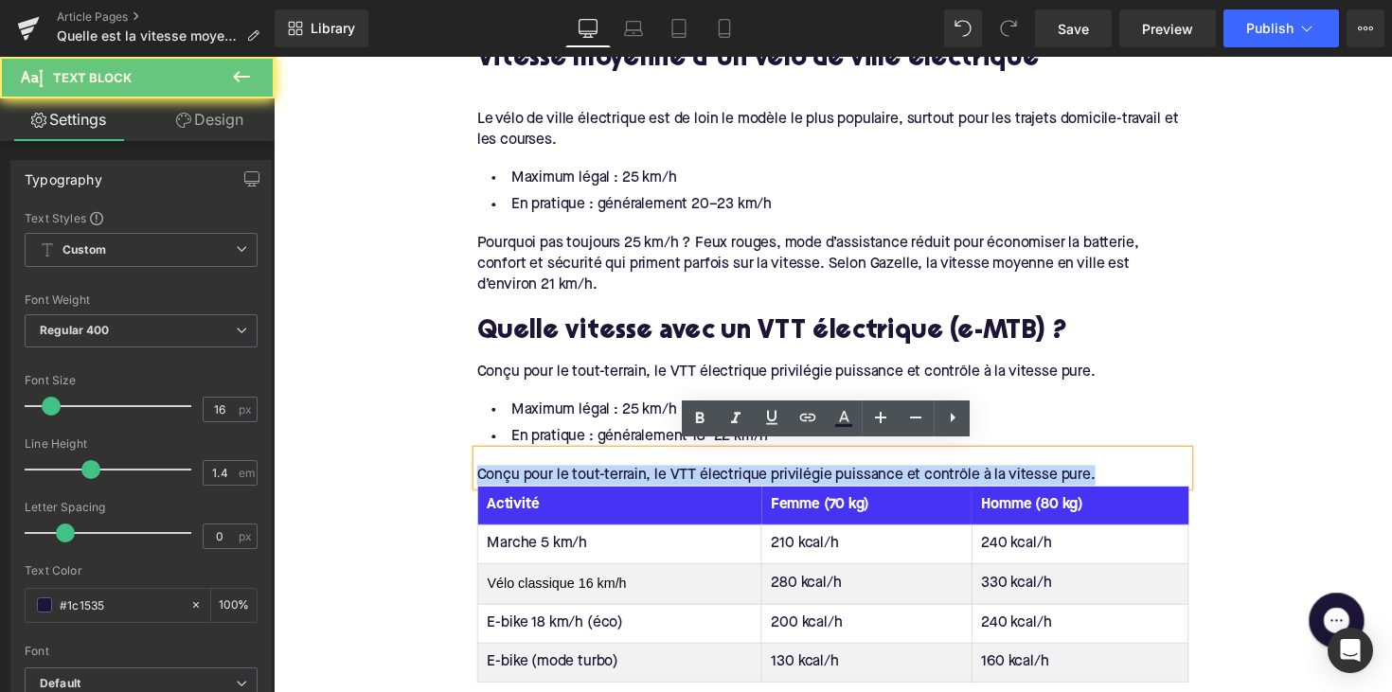
click at [616, 481] on div "Conçu pour le tout-terrain, le VTT électrique privilégie puissance et contrôle …" at bounding box center [846, 485] width 729 height 21
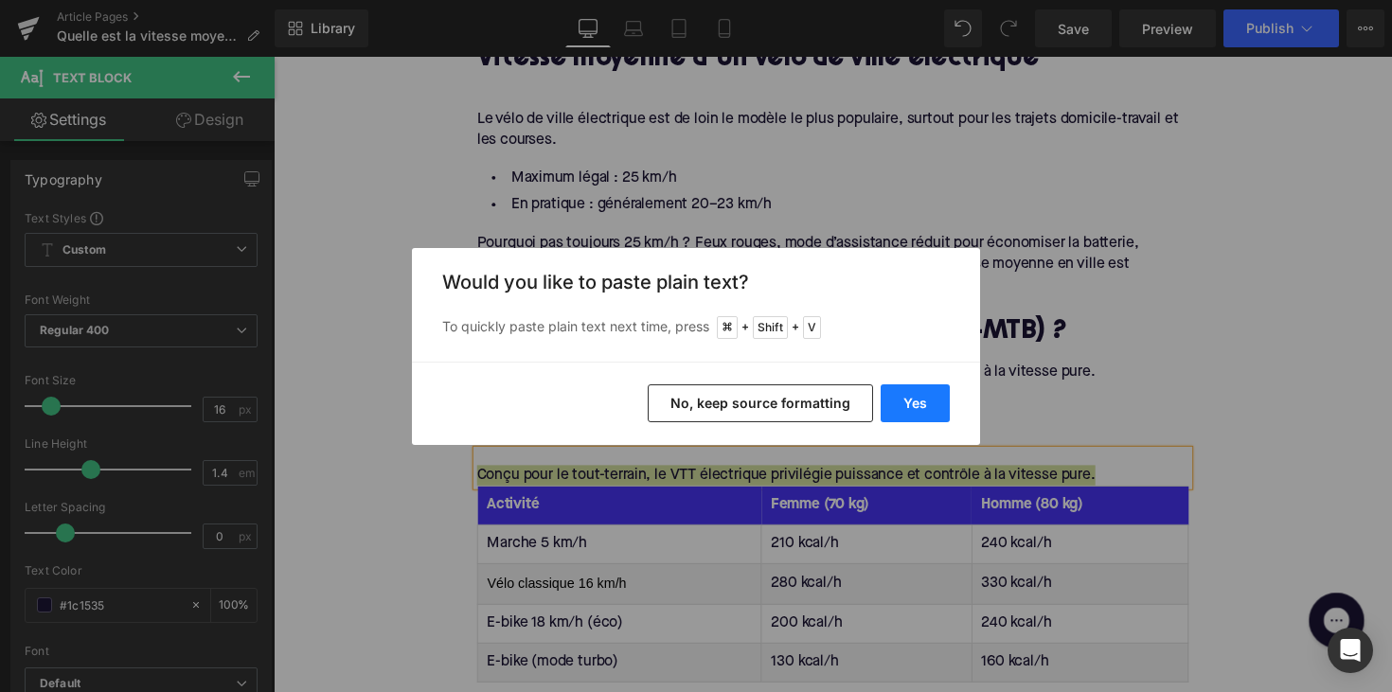
click at [918, 408] on button "Yes" at bounding box center [914, 403] width 69 height 38
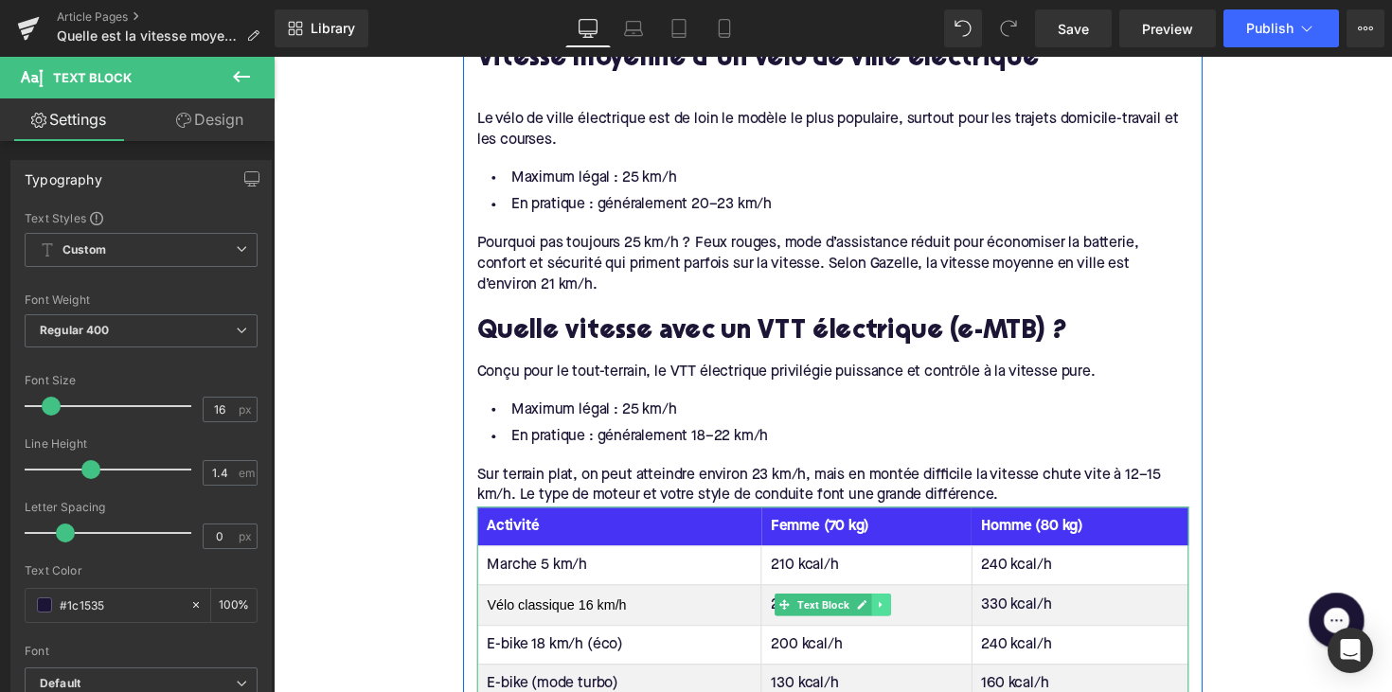
click at [893, 612] on icon at bounding box center [896, 617] width 10 height 11
click at [900, 613] on icon at bounding box center [905, 617] width 10 height 10
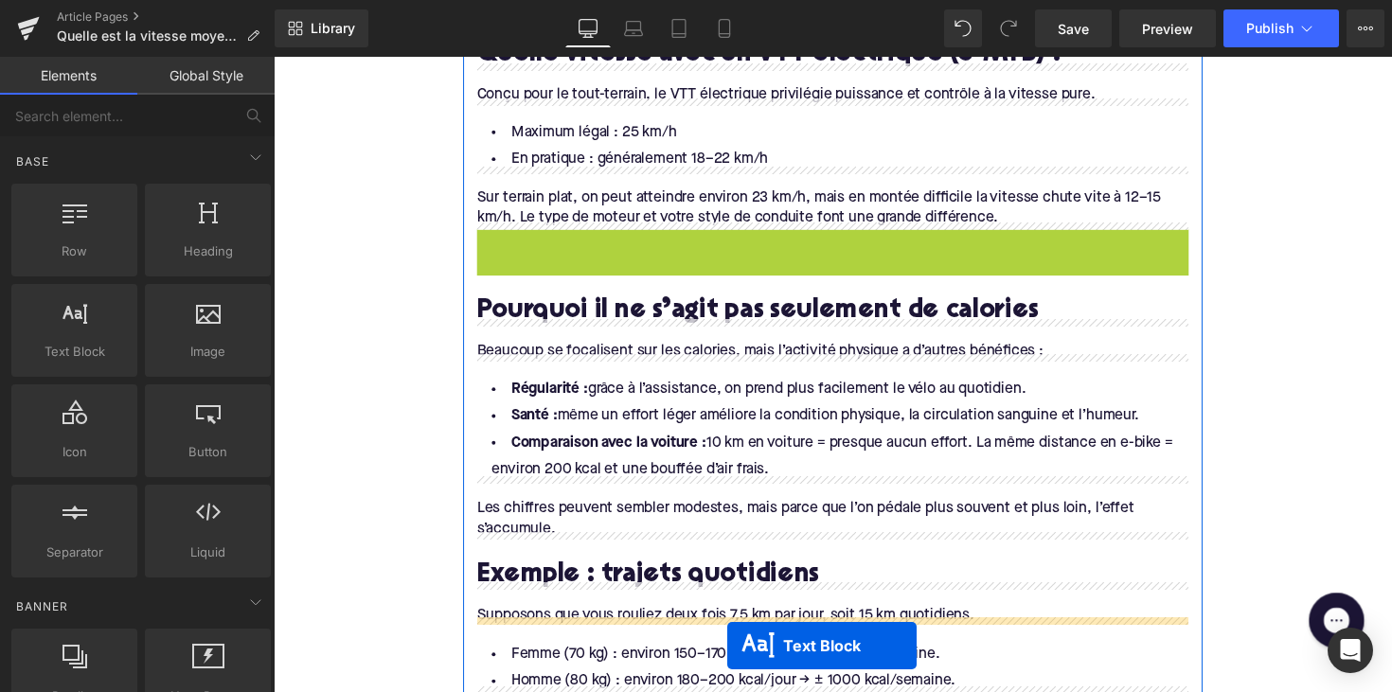
scroll to position [1764, 0]
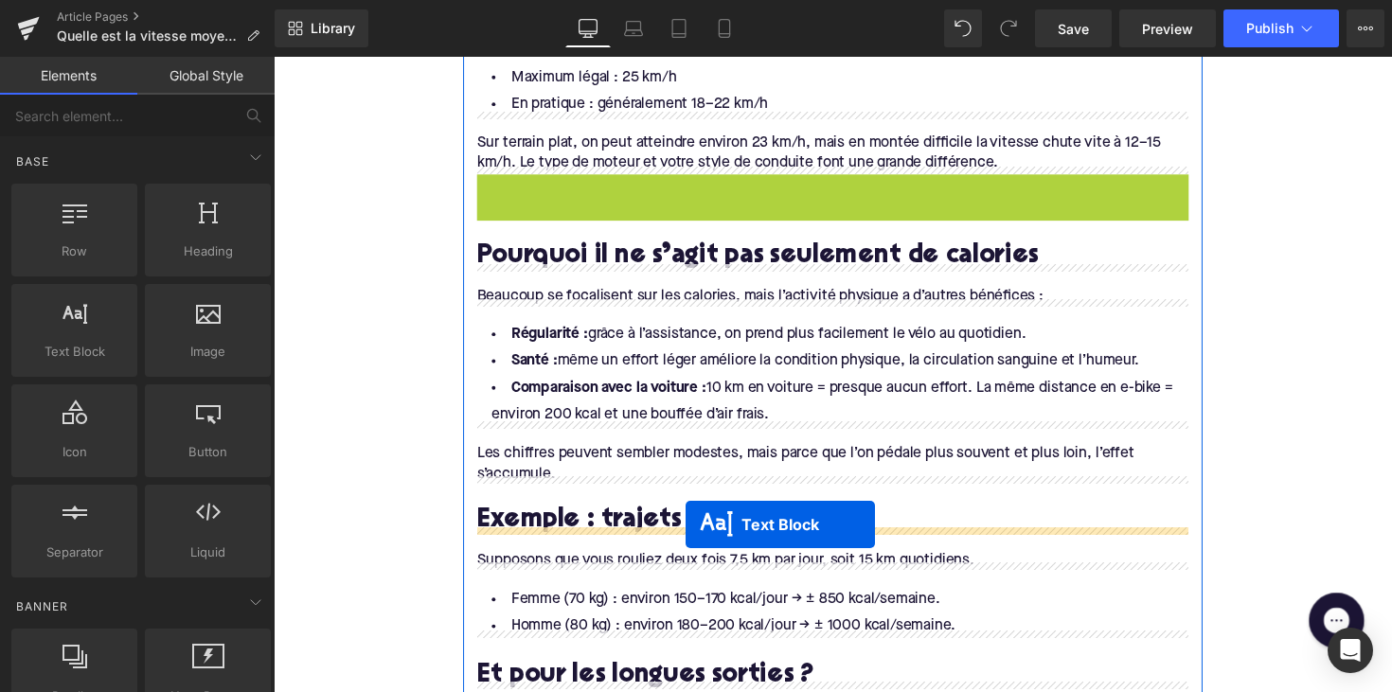
drag, startPoint x: 788, startPoint y: 526, endPoint x: 696, endPoint y: 536, distance: 92.3
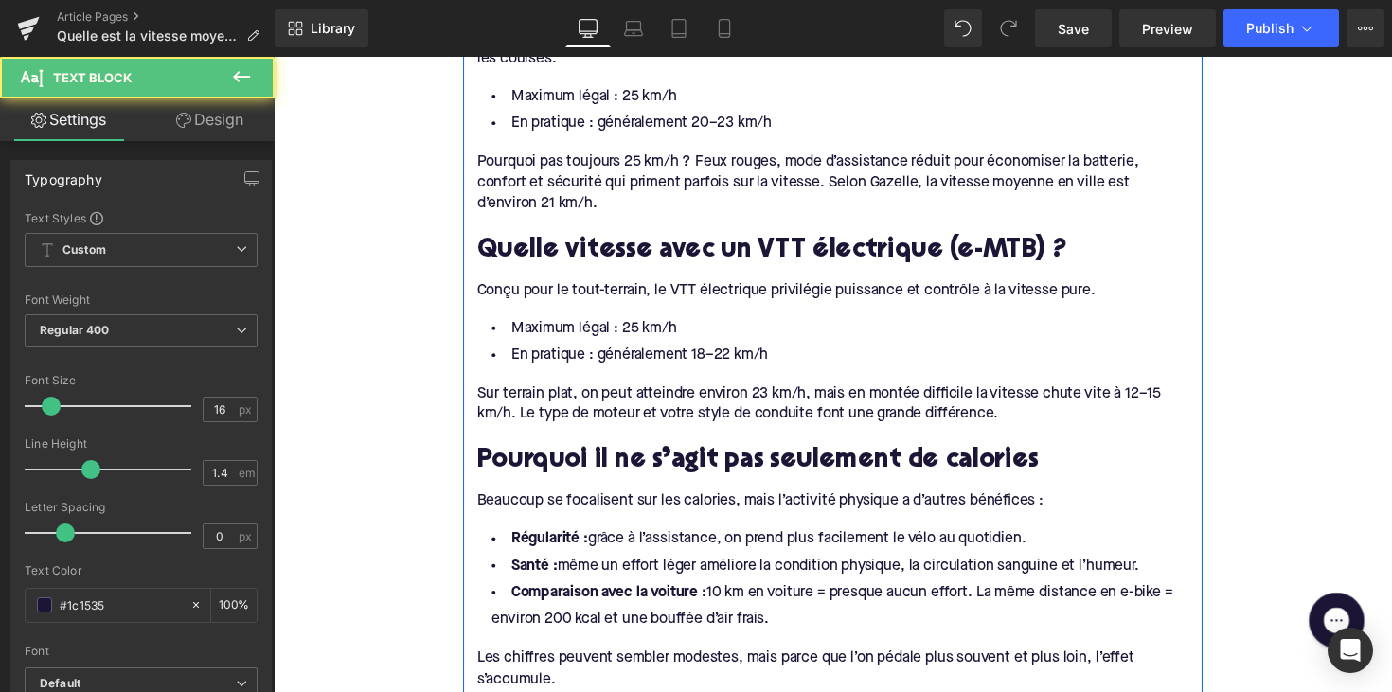
scroll to position [1503, 0]
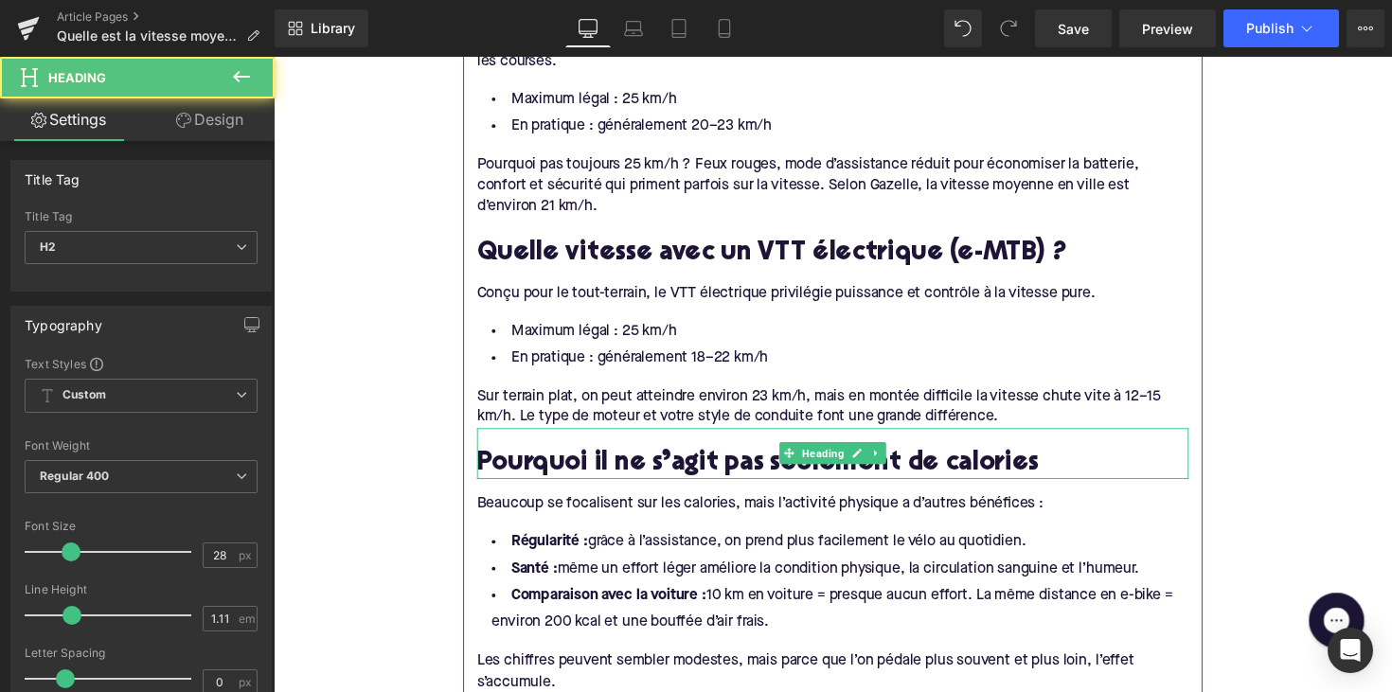
click at [672, 470] on h2 "Pourquoi il ne s’agit pas seulement de calories" at bounding box center [846, 474] width 729 height 29
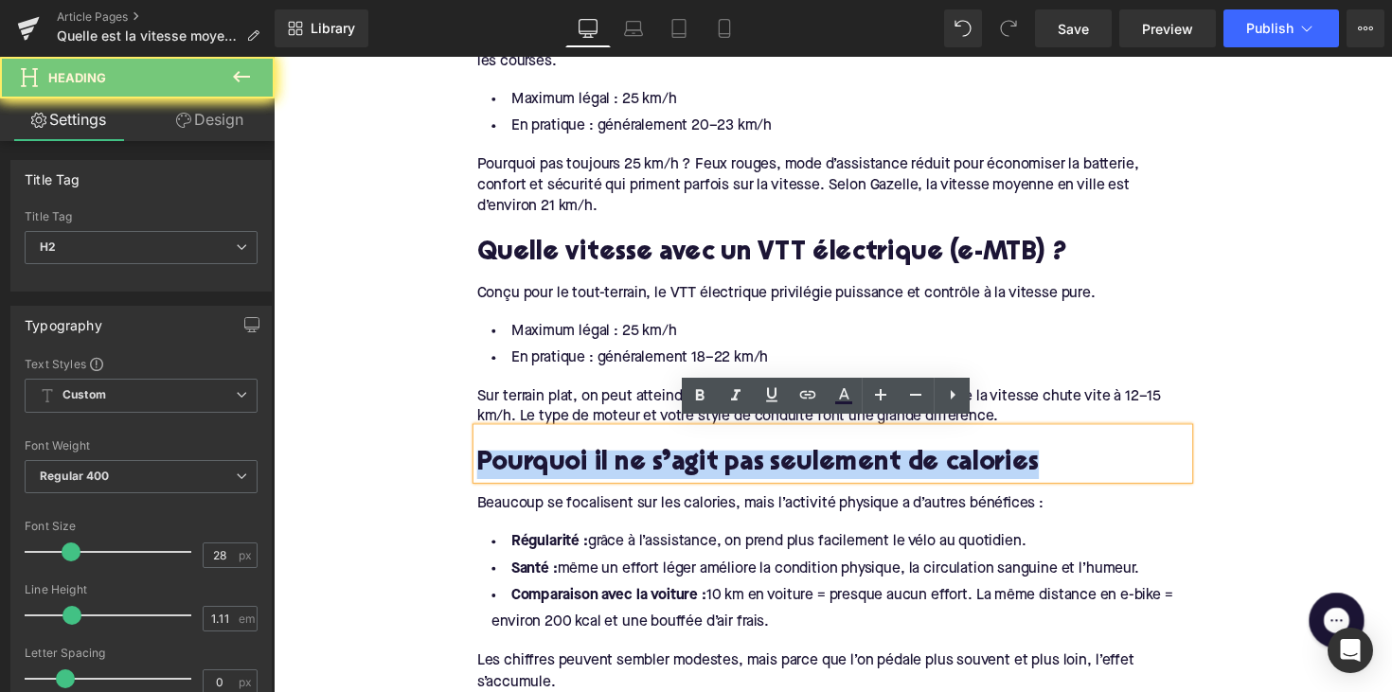
paste div
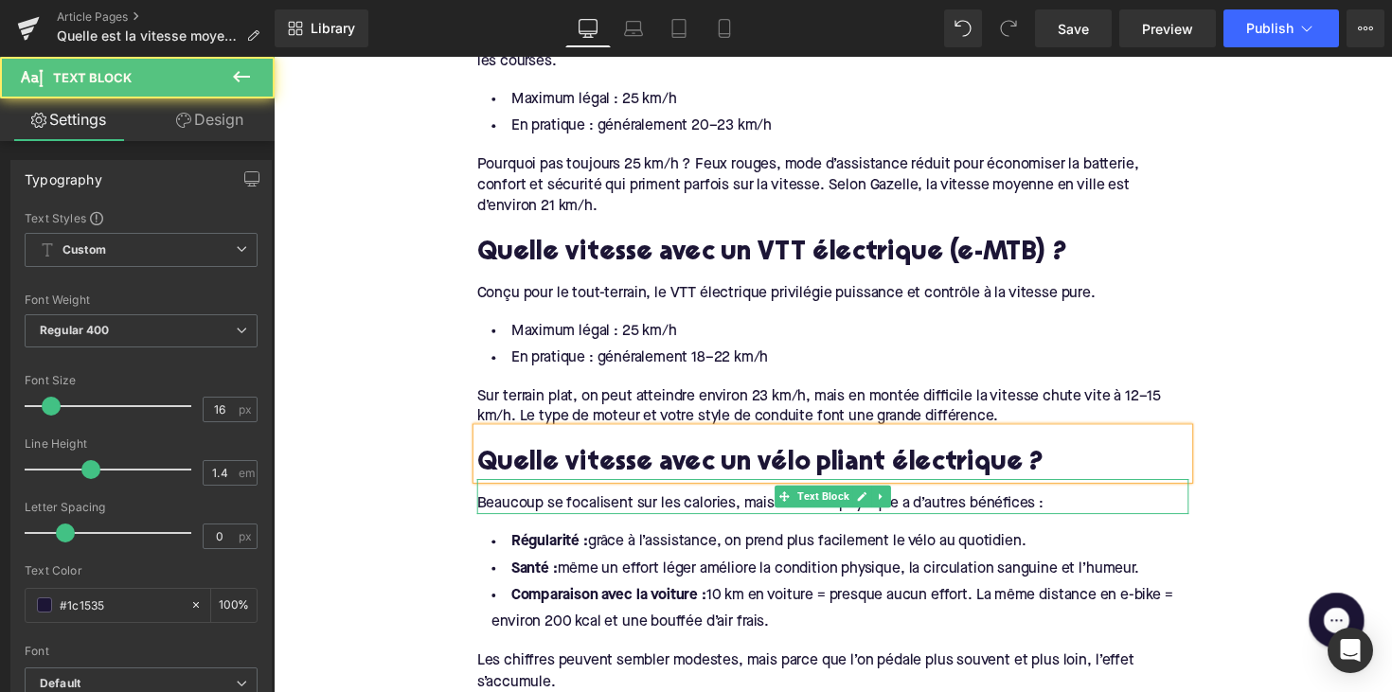
click at [656, 505] on div "Beaucoup se focalisent sur les calories, mais l’activité physique a d’autres bé…" at bounding box center [846, 515] width 729 height 21
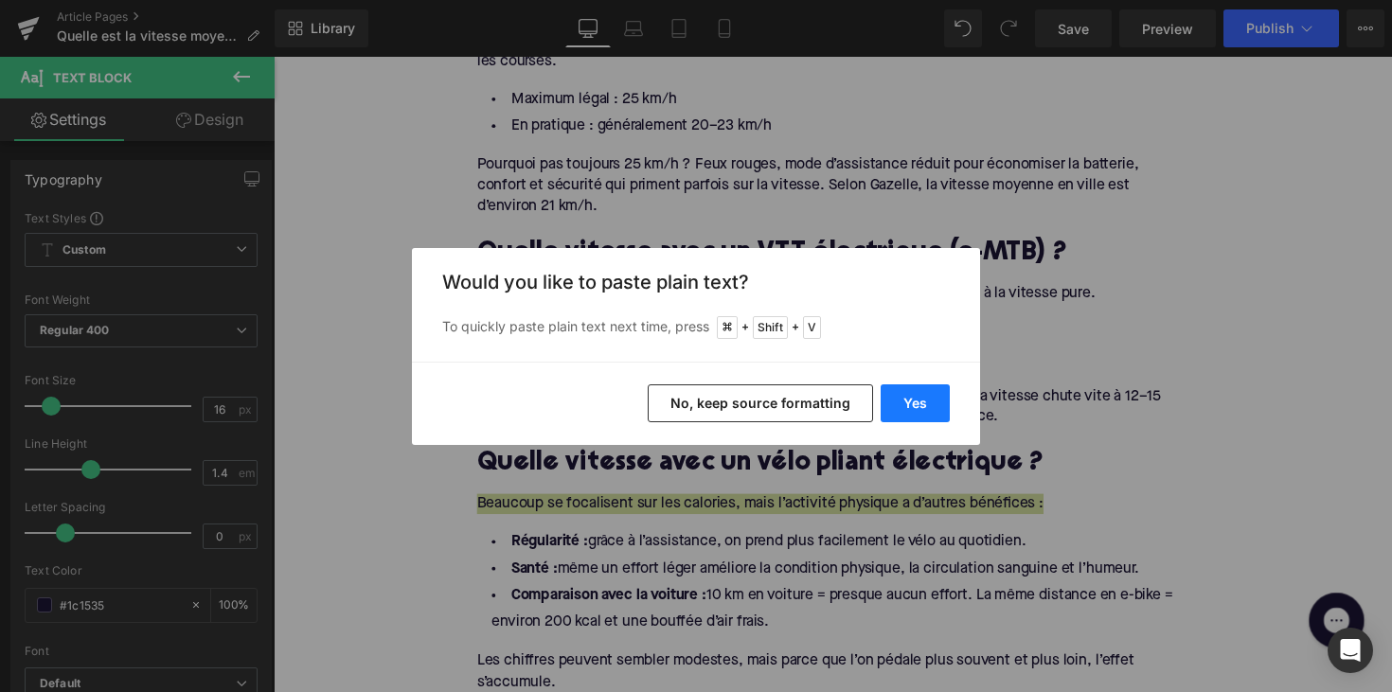
drag, startPoint x: 892, startPoint y: 402, endPoint x: 630, endPoint y: 357, distance: 265.2
click at [892, 402] on button "Yes" at bounding box center [914, 403] width 69 height 38
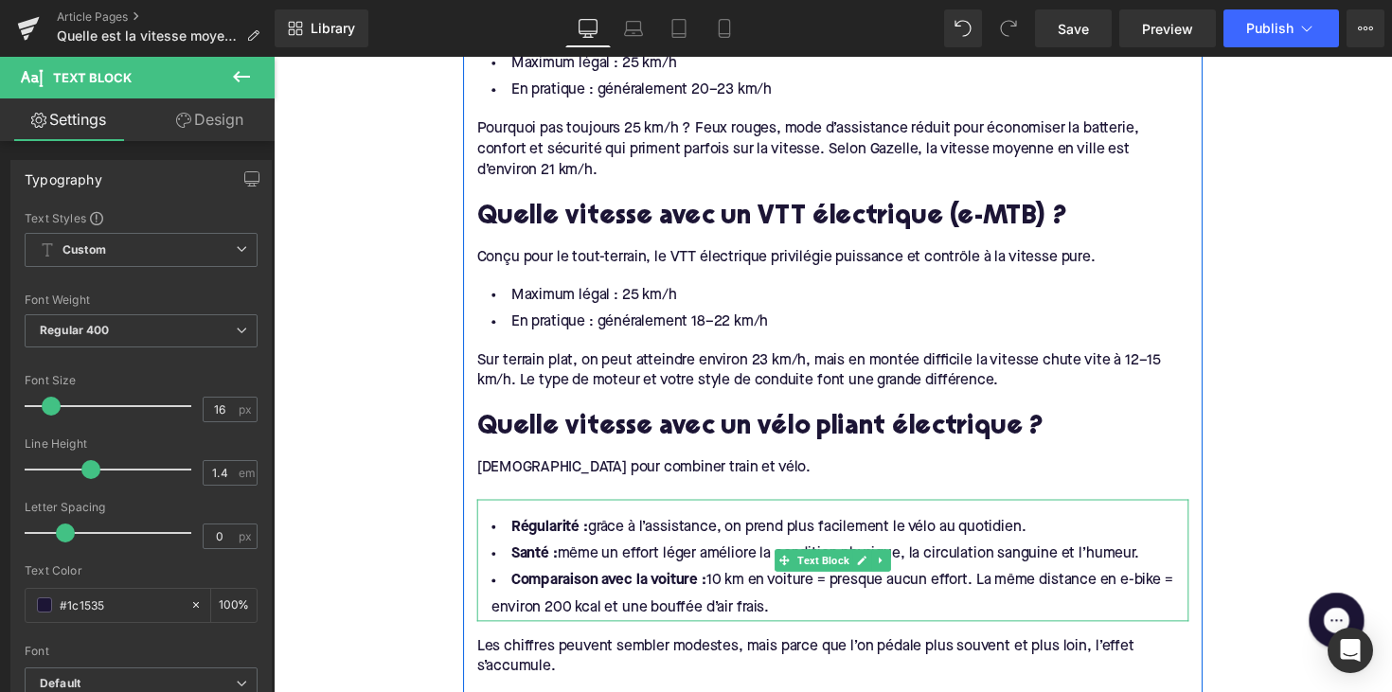
scroll to position [1554, 0]
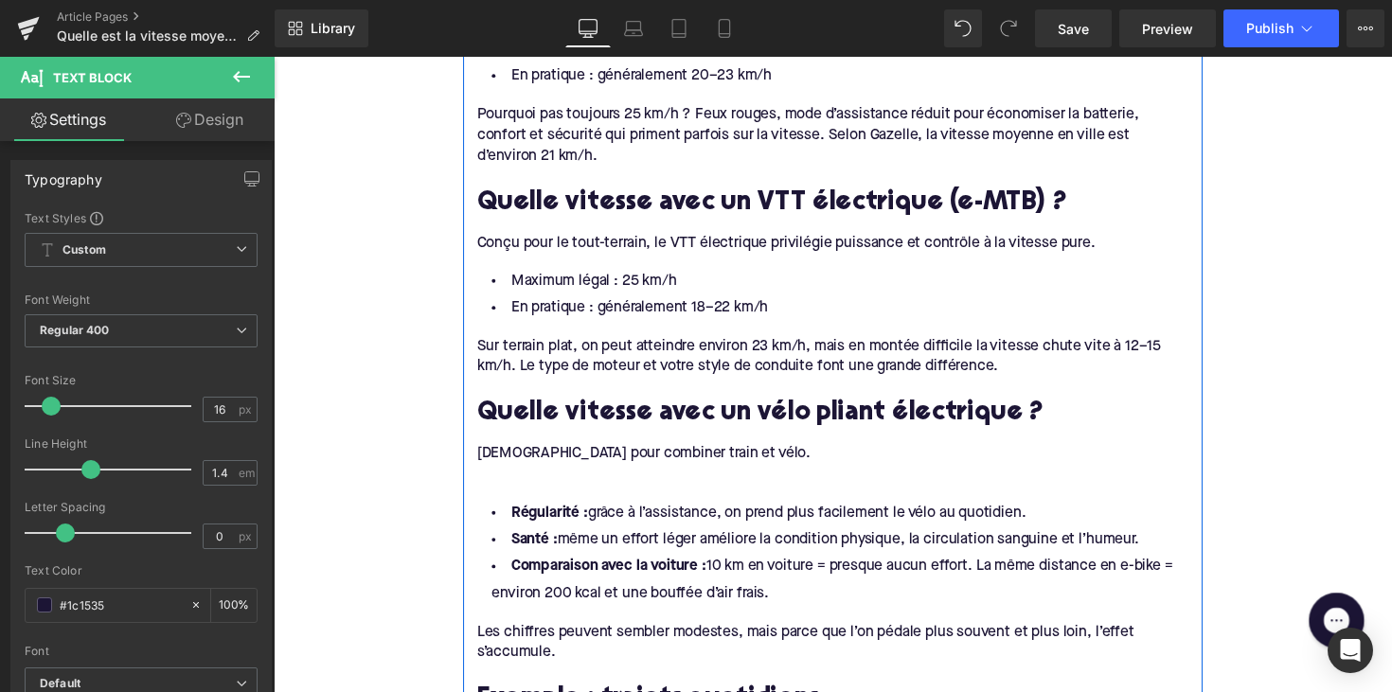
click at [563, 482] on div at bounding box center [846, 484] width 729 height 21
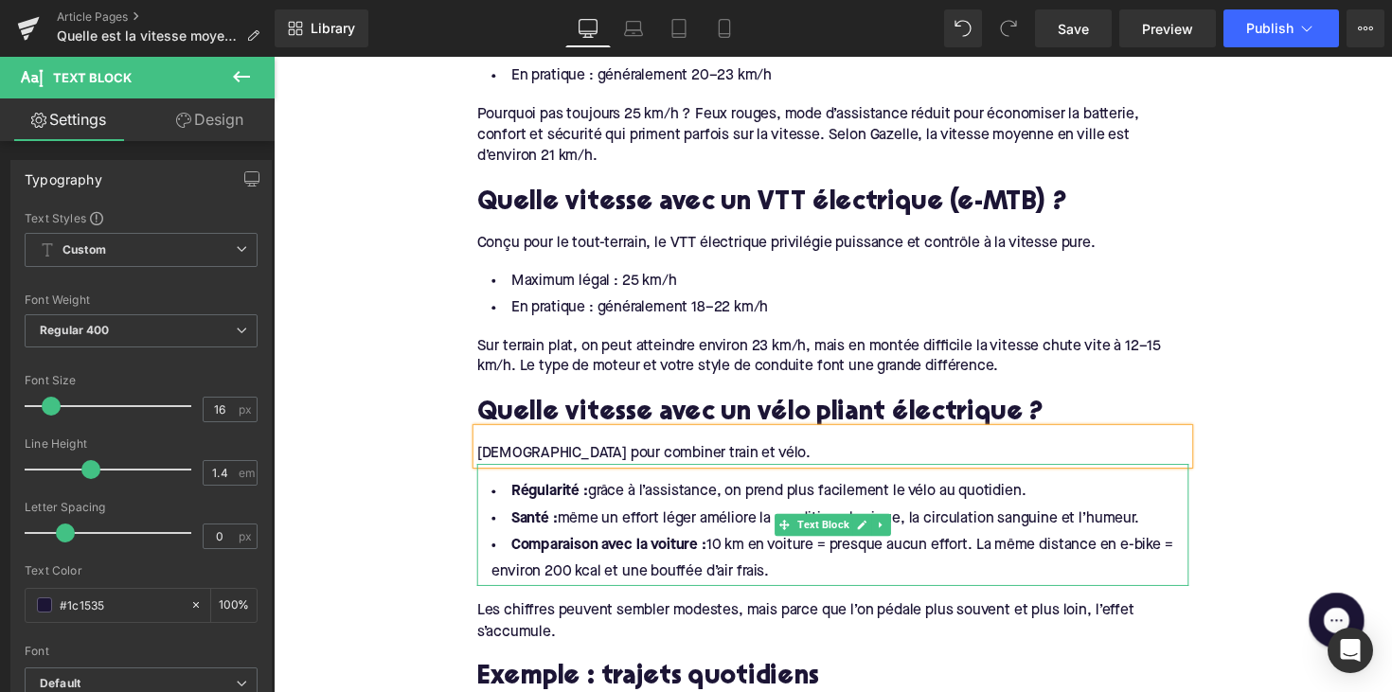
click at [834, 570] on li "Comparaison avec la voiture : 10 km en voiture = presque aucun effort. La même …" at bounding box center [846, 571] width 729 height 55
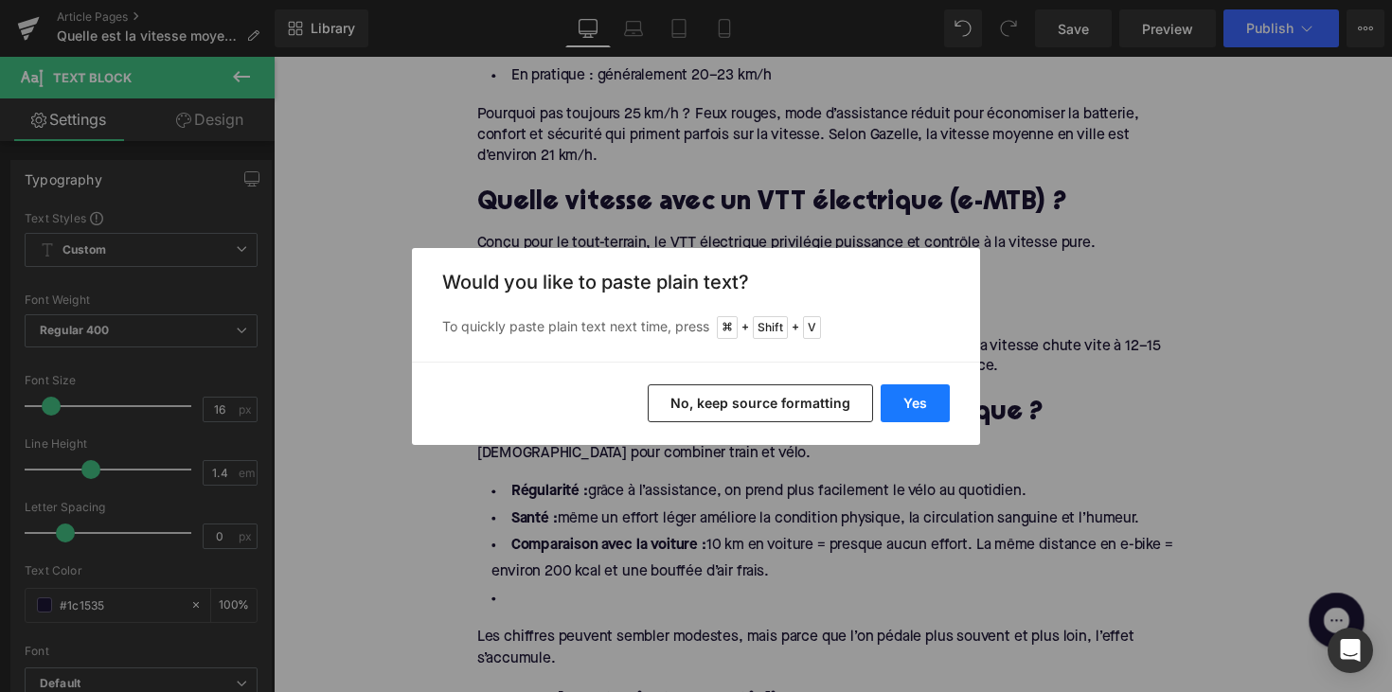
click at [910, 421] on button "Yes" at bounding box center [914, 403] width 69 height 38
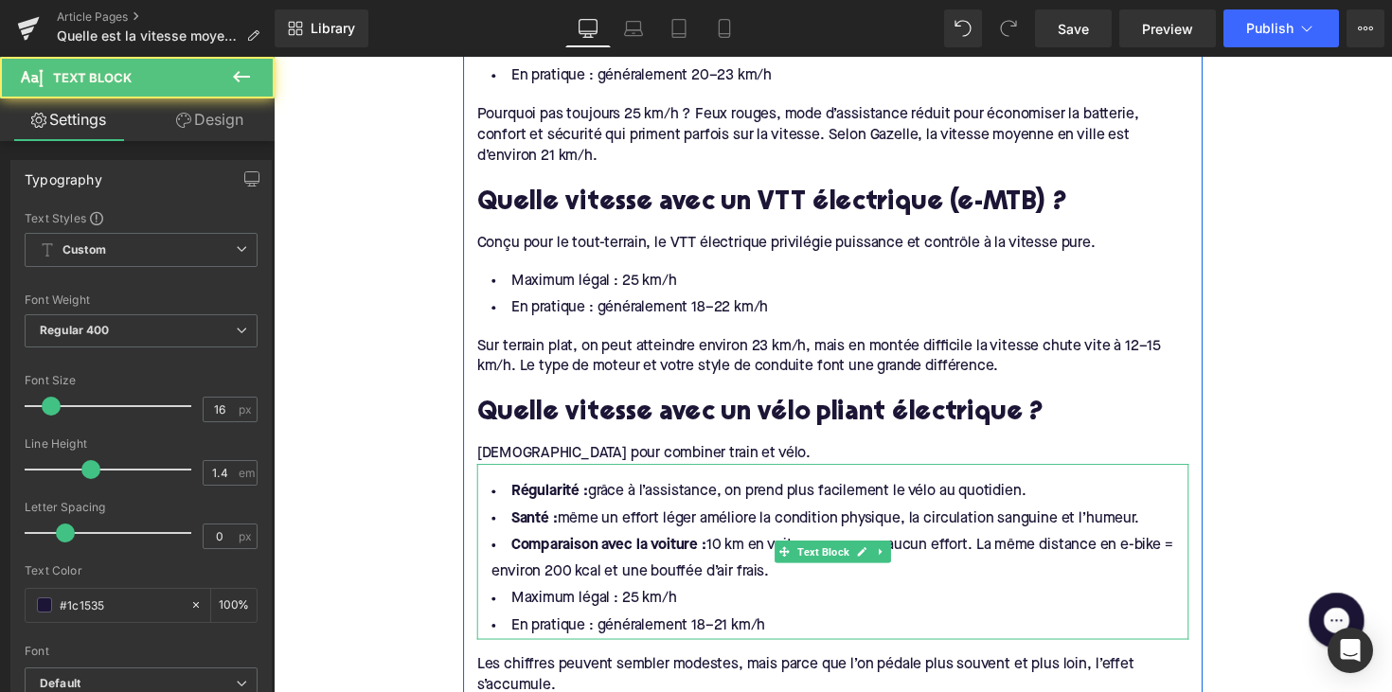
drag, startPoint x: 791, startPoint y: 583, endPoint x: 505, endPoint y: 481, distance: 304.5
click at [505, 481] on div "Régularité : grâce à l’assistance, on prend plus facilement le vélo au quotidie…" at bounding box center [846, 564] width 729 height 180
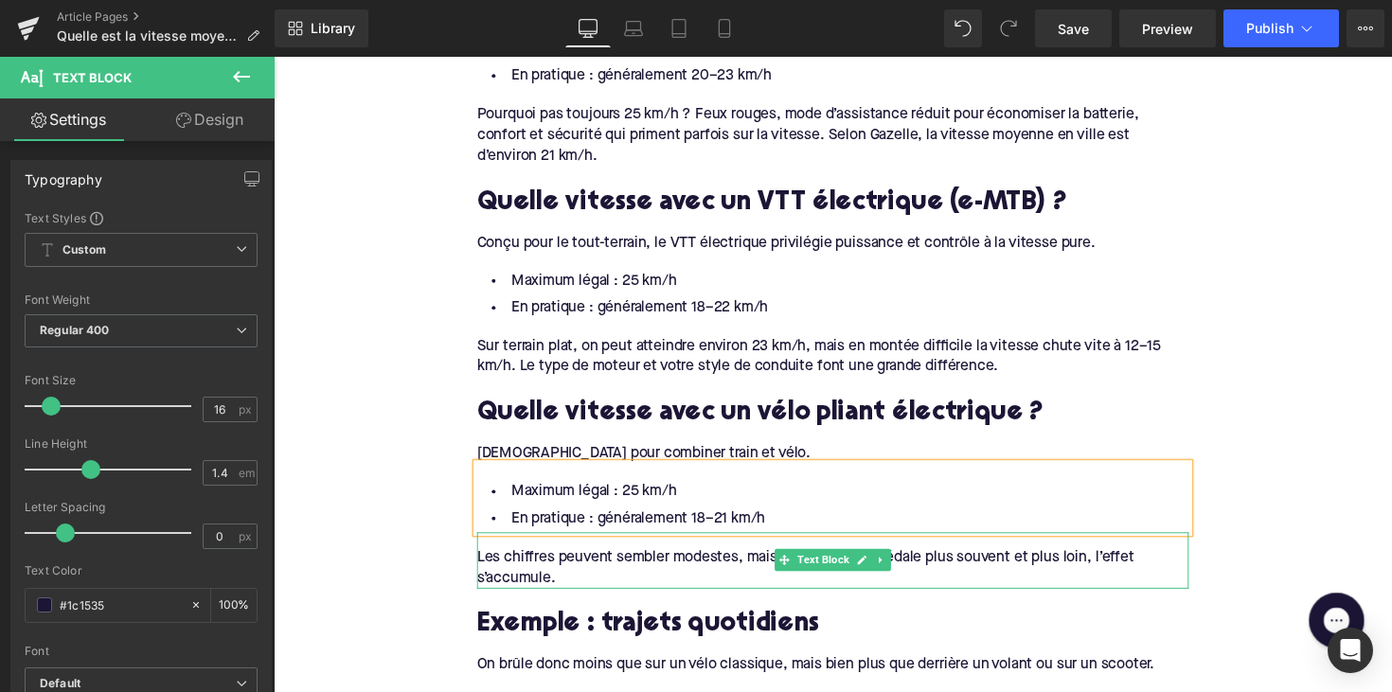
click at [587, 577] on div "Les chiffres peuvent sembler modestes, mais parce que l’on pédale plus souvent …" at bounding box center [846, 580] width 729 height 43
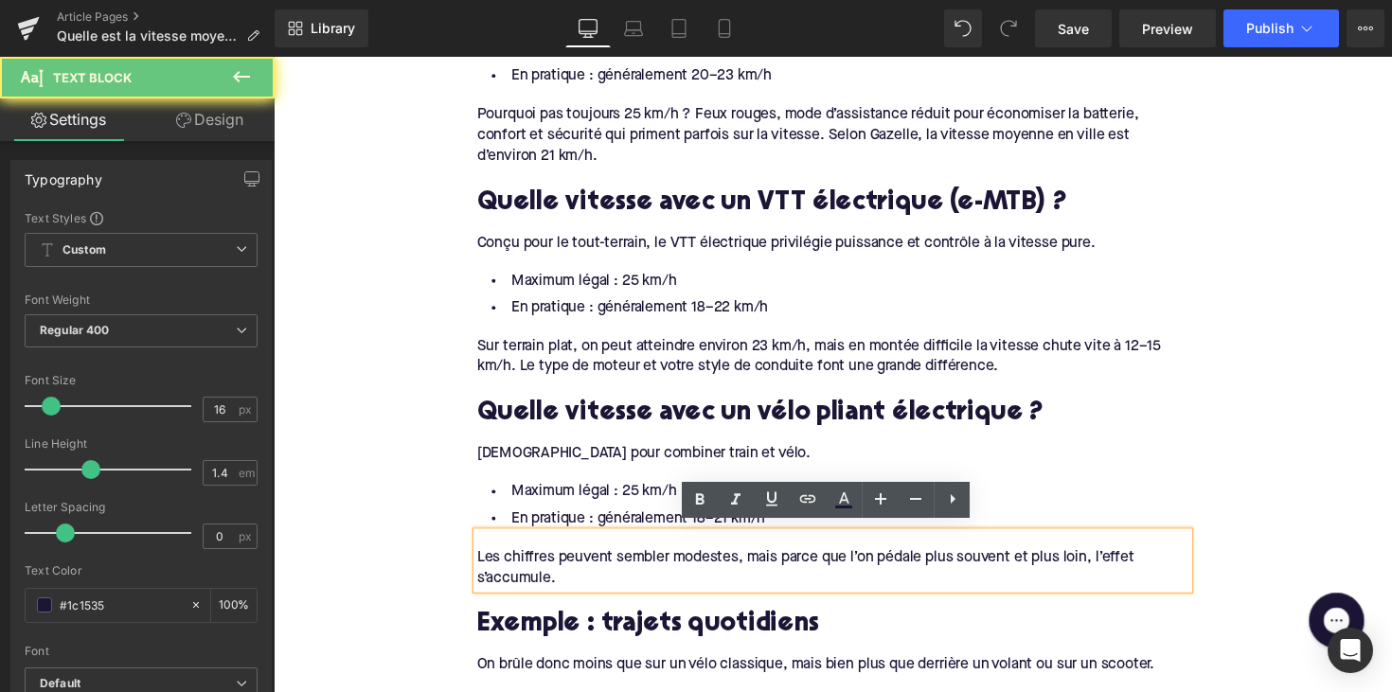
click at [607, 581] on div "Les chiffres peuvent sembler modestes, mais parce que l’on pédale plus souvent …" at bounding box center [846, 580] width 729 height 43
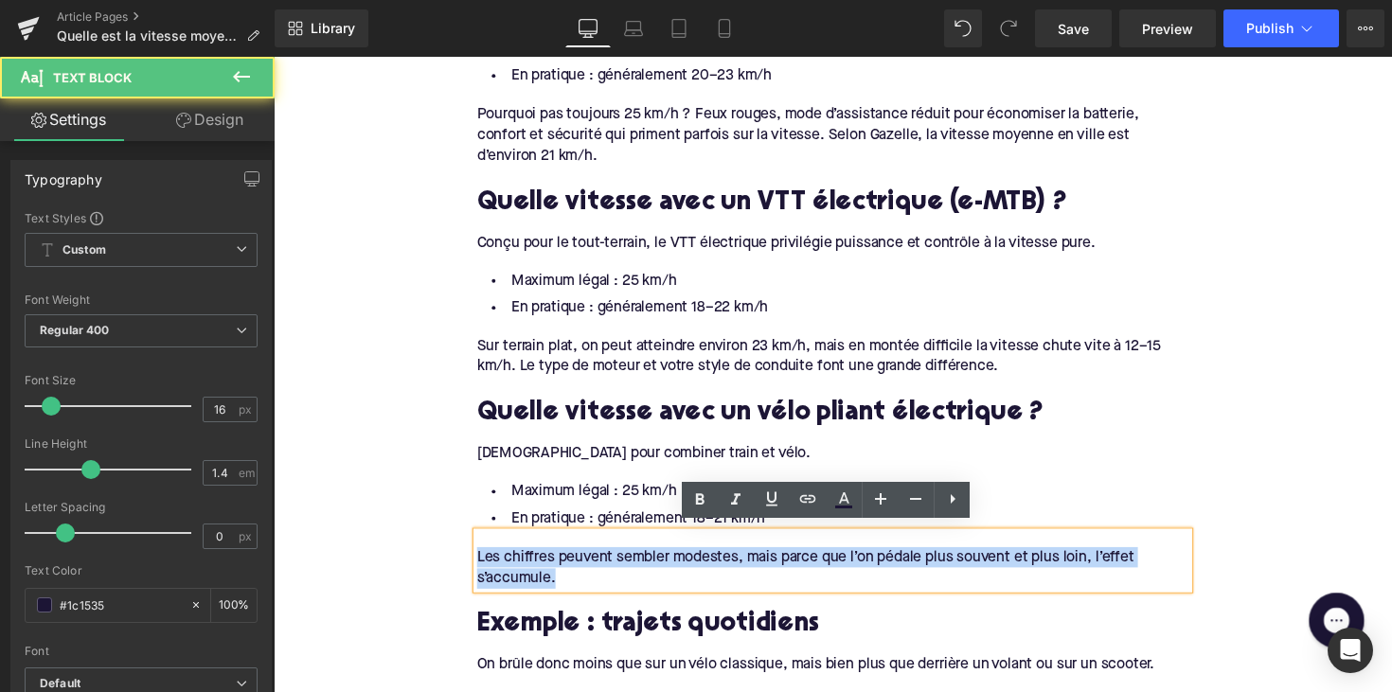
drag, startPoint x: 613, startPoint y: 581, endPoint x: 430, endPoint y: 541, distance: 188.1
click at [430, 541] on div "Home / Quelle est la vitesse moyenne avec un vélo électrique ? Breadcrumbs Quel…" at bounding box center [846, 536] width 1145 height 3748
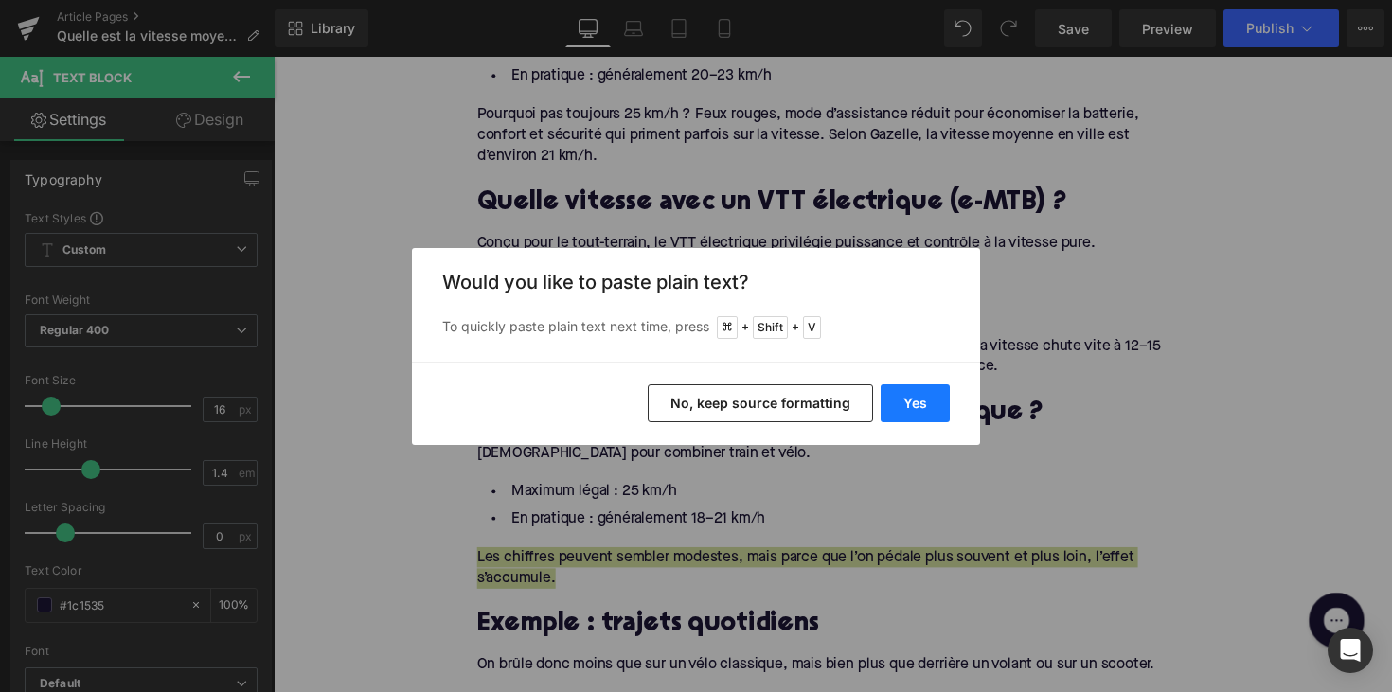
click at [903, 407] on button "Yes" at bounding box center [914, 403] width 69 height 38
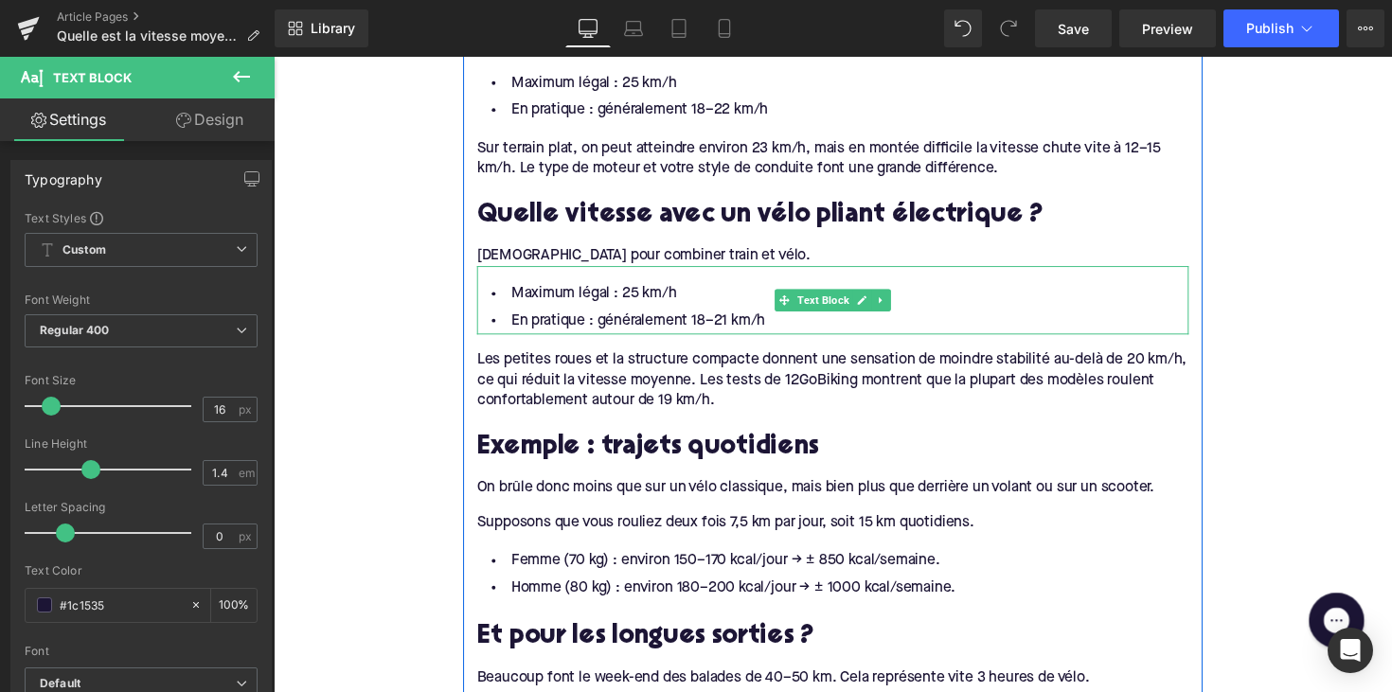
scroll to position [1778, 0]
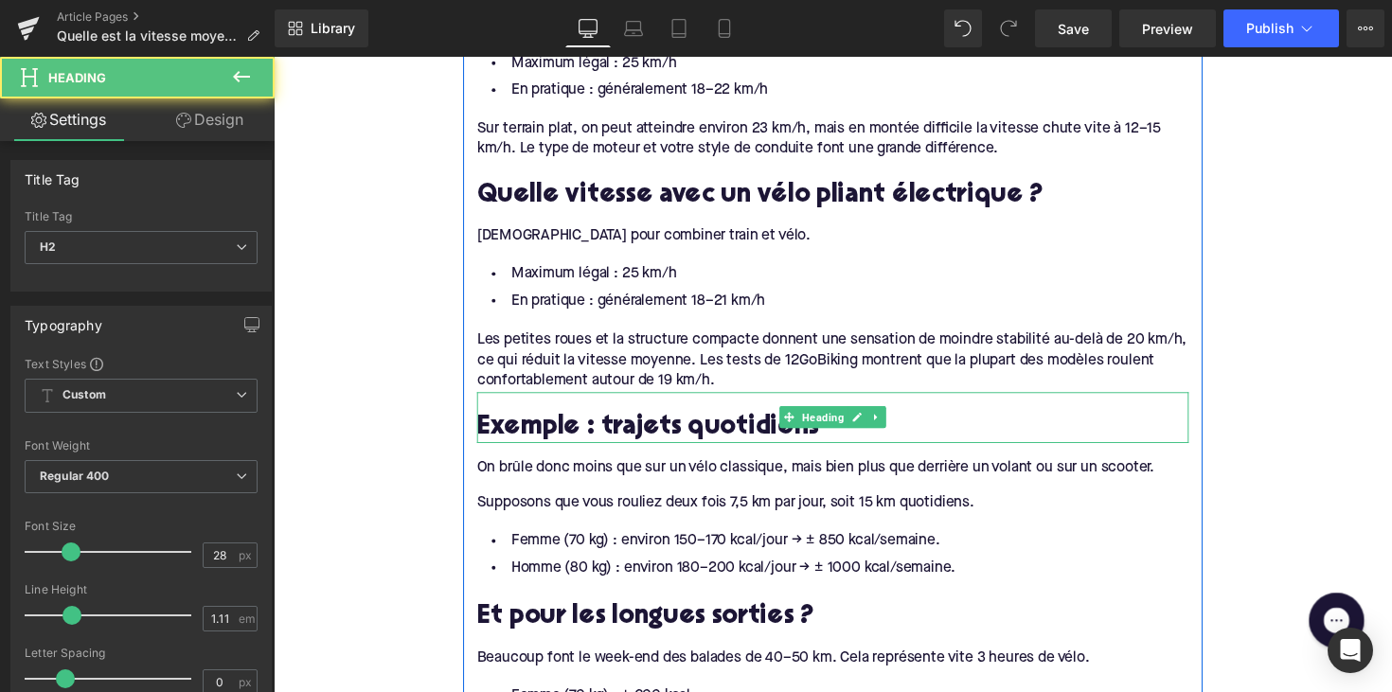
click at [598, 429] on h2 "Exemple : trajets quotidiens" at bounding box center [846, 437] width 729 height 29
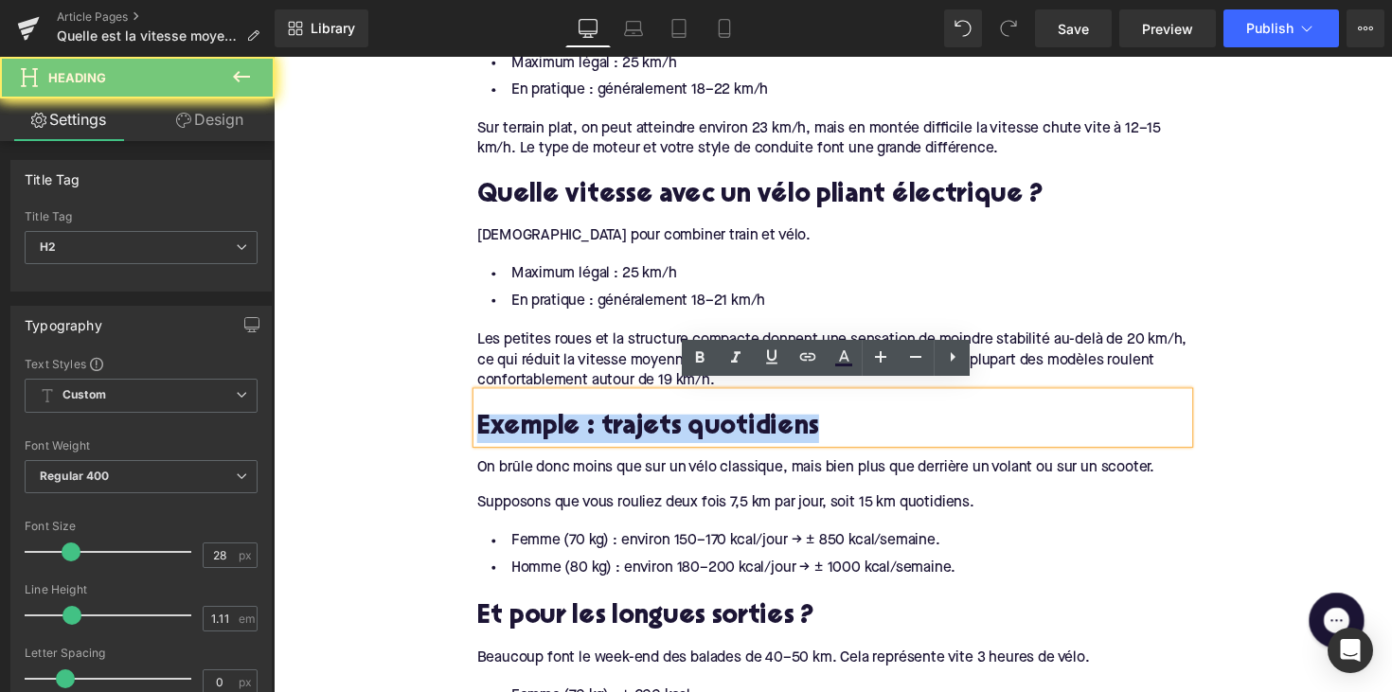
paste div
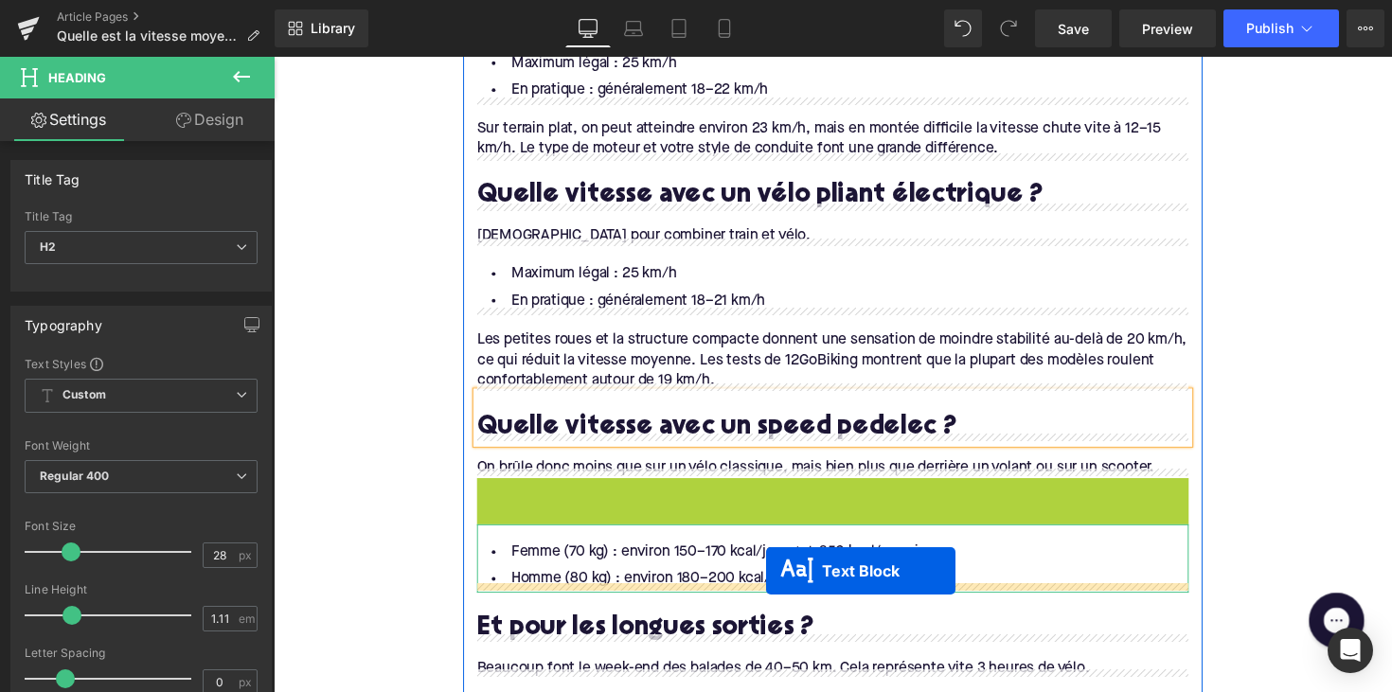
drag, startPoint x: 790, startPoint y: 502, endPoint x: 778, endPoint y: 583, distance: 82.3
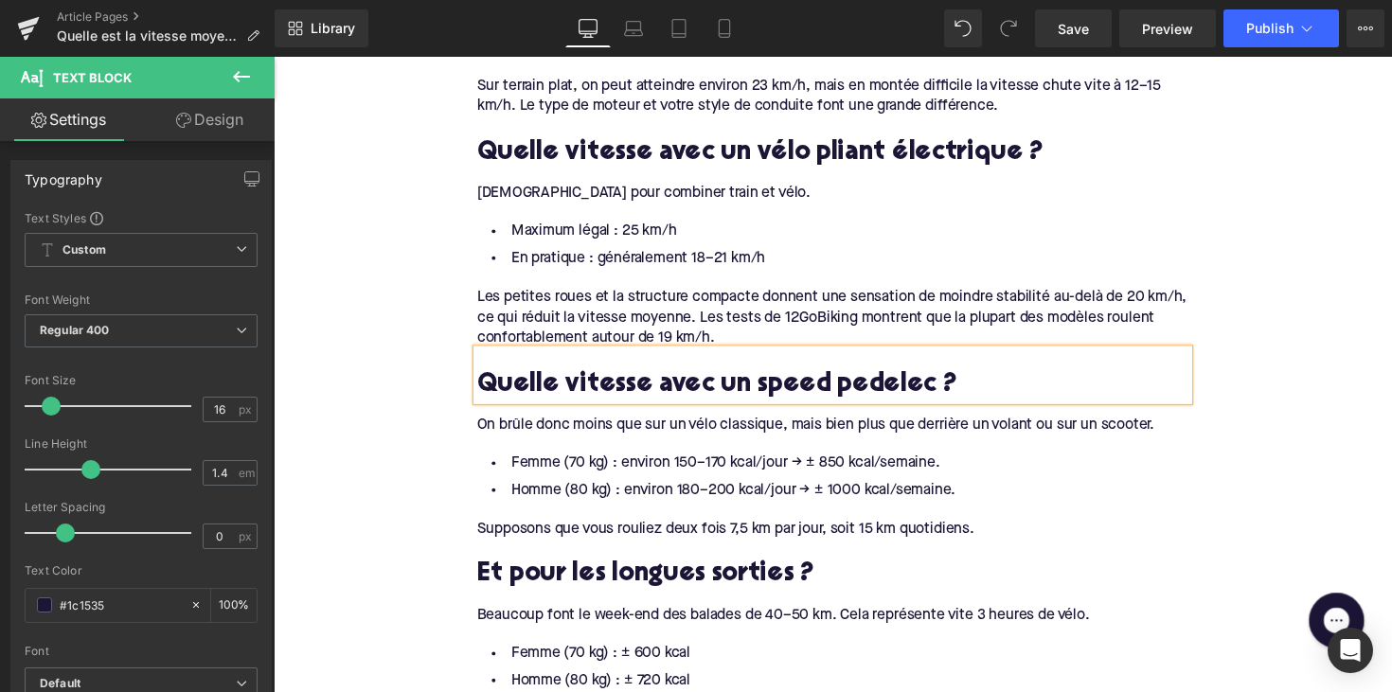
scroll to position [1835, 0]
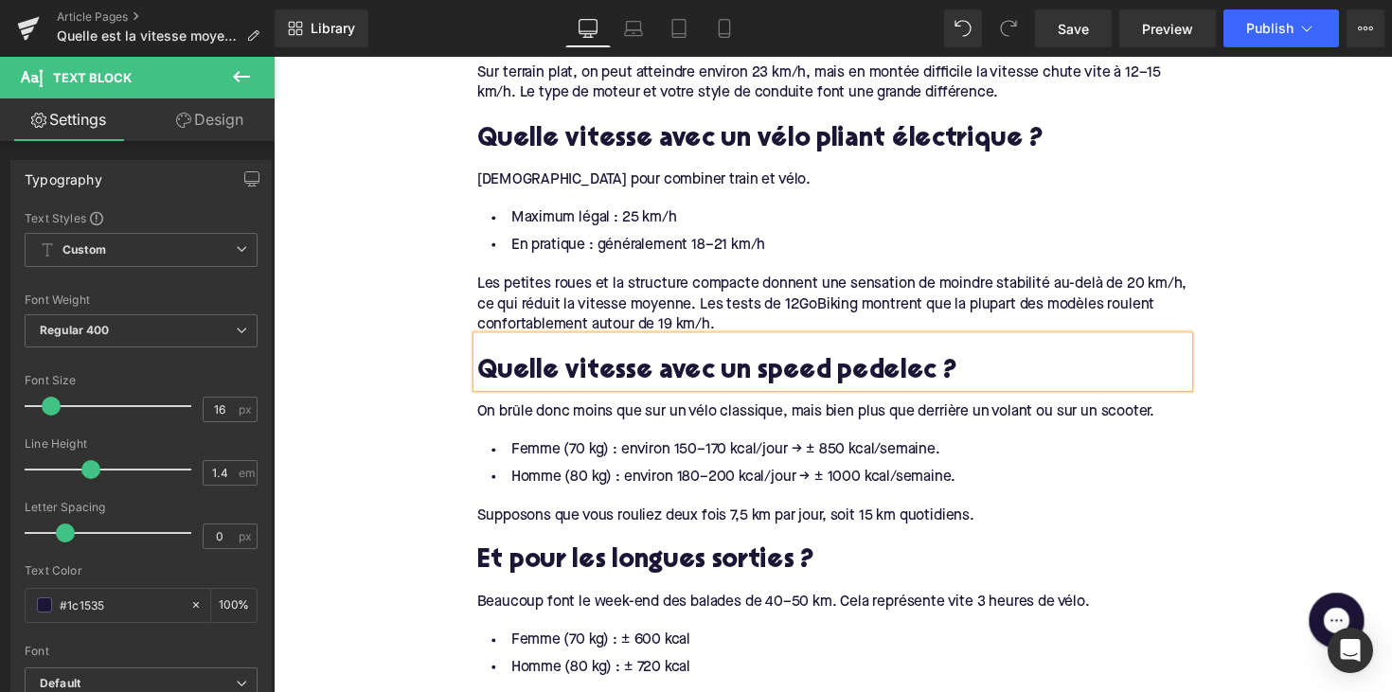
click at [601, 417] on div "On brûle donc moins que sur un vélo classique, mais bien plus que derrière un v…" at bounding box center [846, 414] width 729 height 36
click at [601, 417] on div "On brûle donc moins que sur un vélo classique, mais bien plus que derrière un v…" at bounding box center [846, 421] width 729 height 21
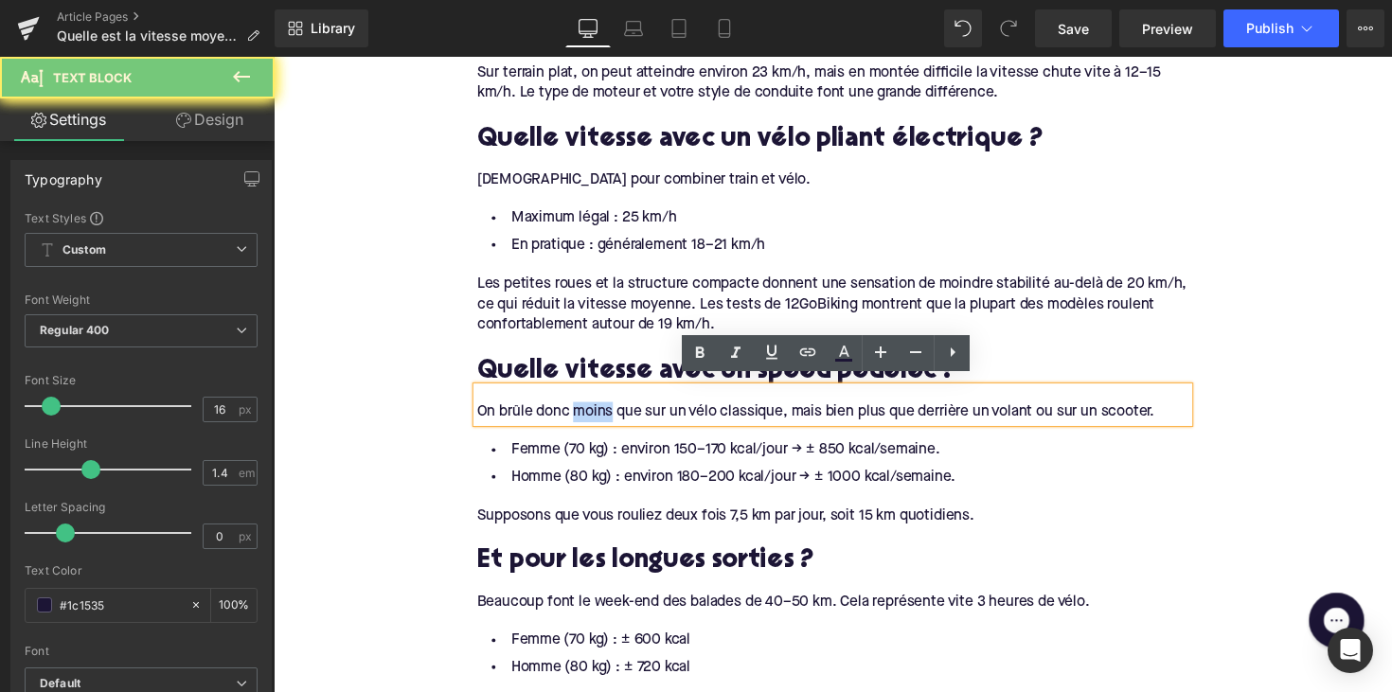
click at [601, 417] on div "On brûle donc moins que sur un vélo classique, mais bien plus que derrière un v…" at bounding box center [846, 421] width 729 height 21
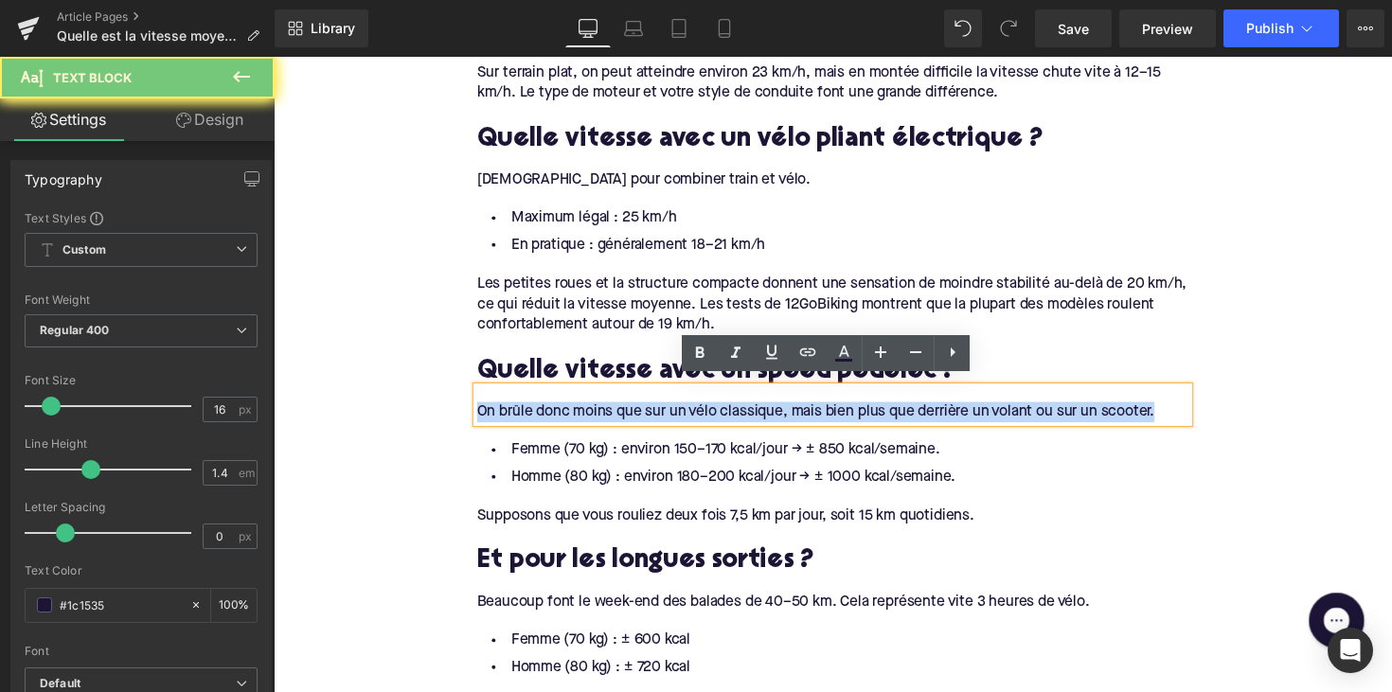
click at [601, 417] on div "On brûle donc moins que sur un vélo classique, mais bien plus que derrière un v…" at bounding box center [846, 421] width 729 height 21
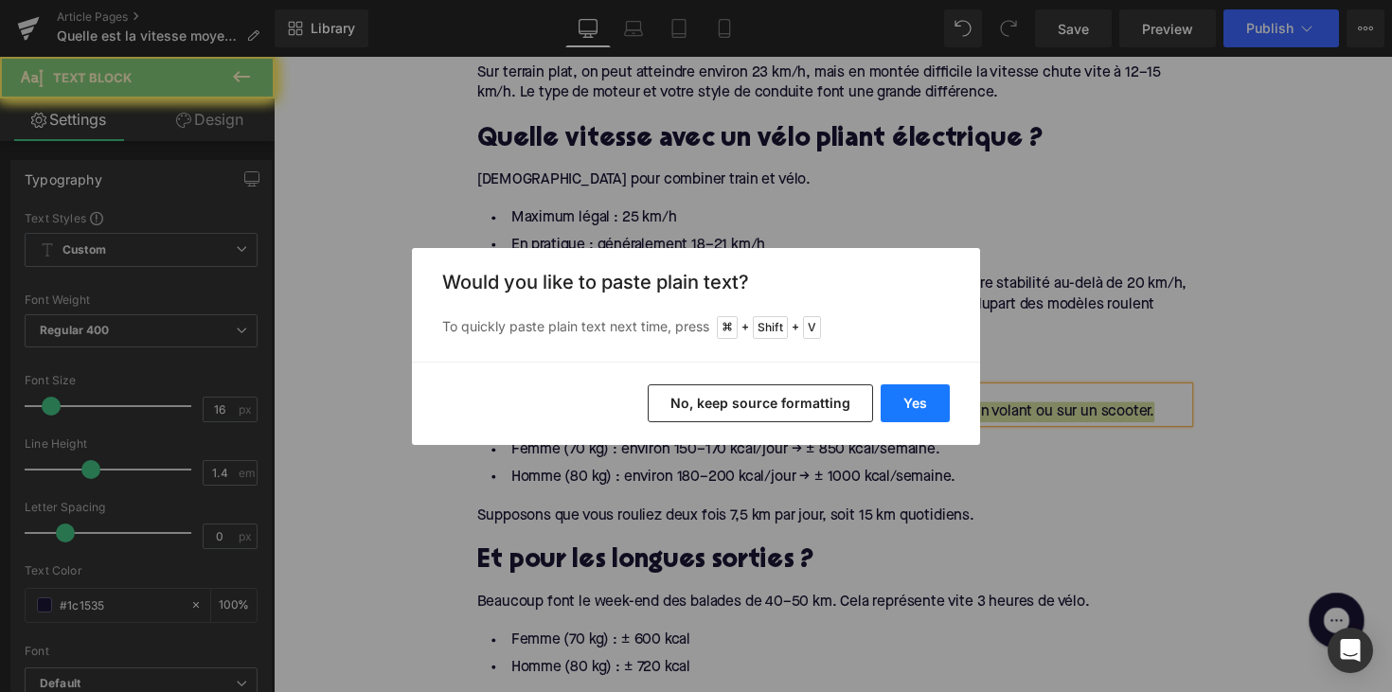
click at [914, 387] on button "Yes" at bounding box center [914, 403] width 69 height 38
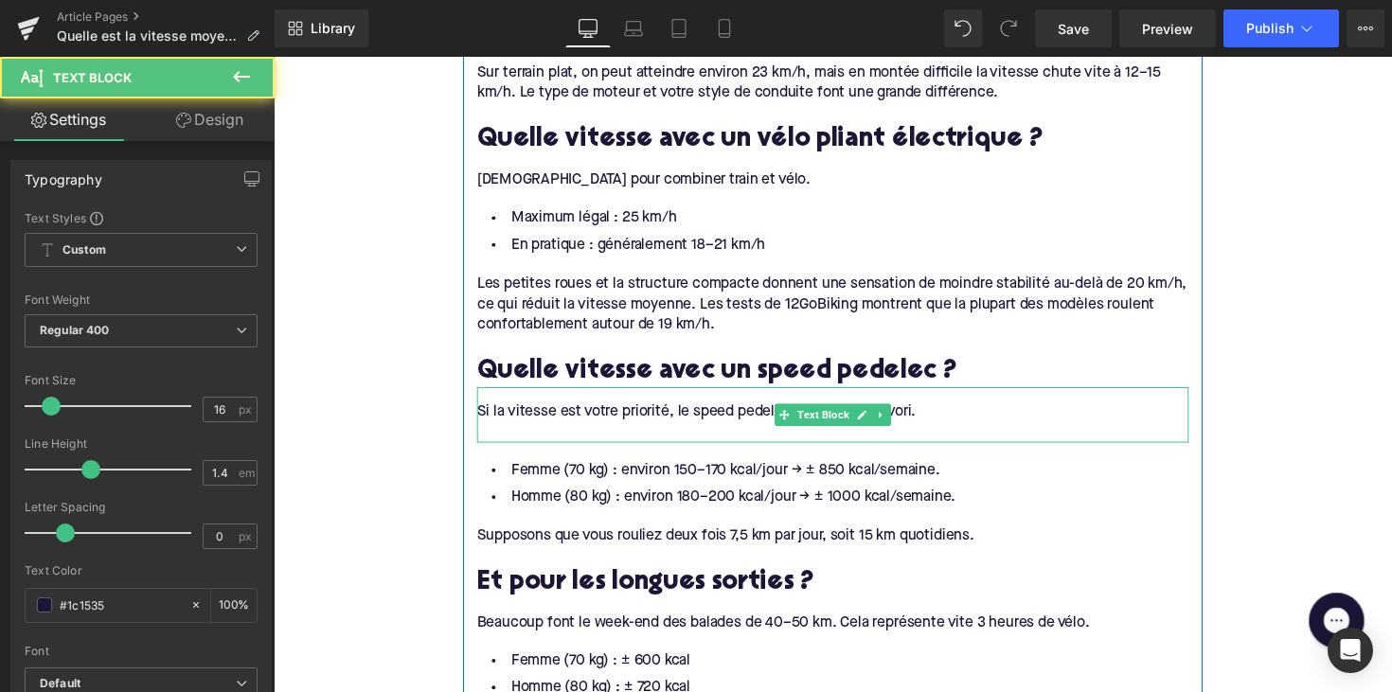
click at [828, 433] on div at bounding box center [846, 442] width 729 height 21
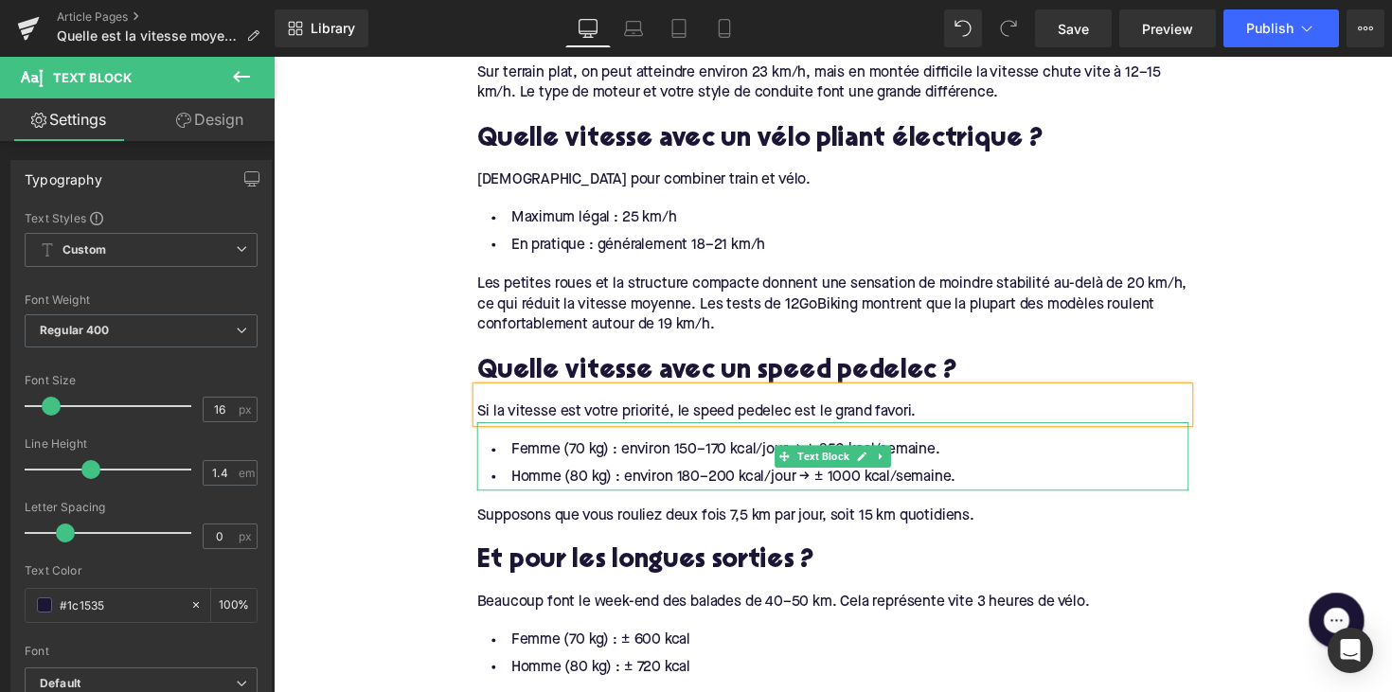
click at [617, 478] on li "Homme (80 kg) : environ 180–200 kcal/jour → ± 1000 kcal/semaine." at bounding box center [846, 487] width 729 height 27
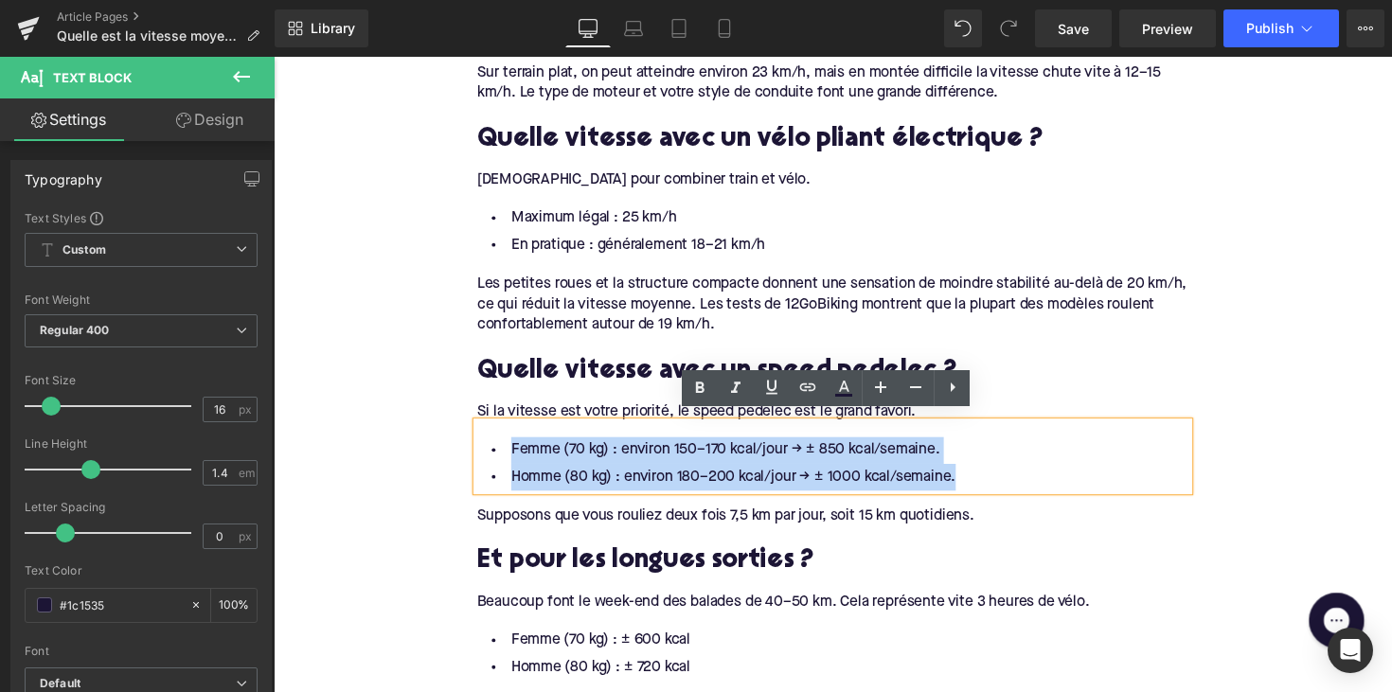
drag, startPoint x: 973, startPoint y: 482, endPoint x: 440, endPoint y: 453, distance: 533.8
click at [440, 453] on div "Home / Quelle est la vitesse moyenne avec un vélo électrique ? Breadcrumbs Quel…" at bounding box center [846, 266] width 1145 height 3769
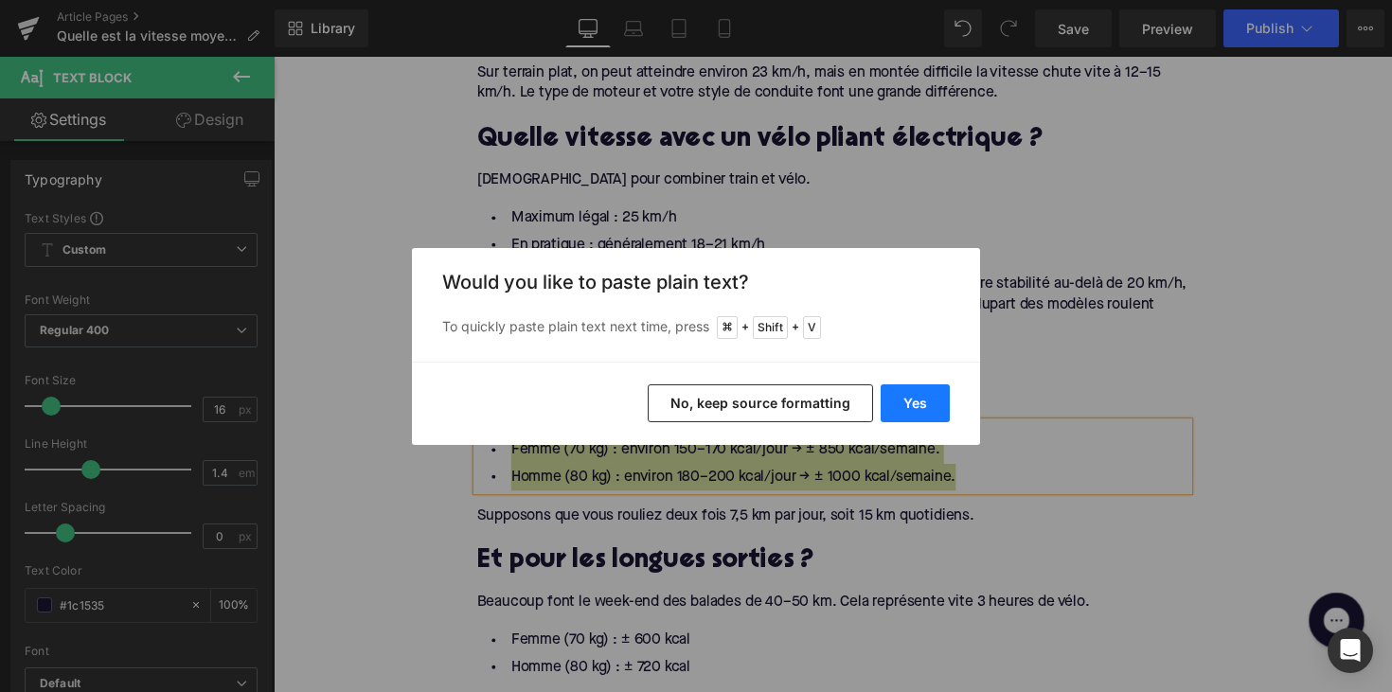
click at [915, 402] on button "Yes" at bounding box center [914, 403] width 69 height 38
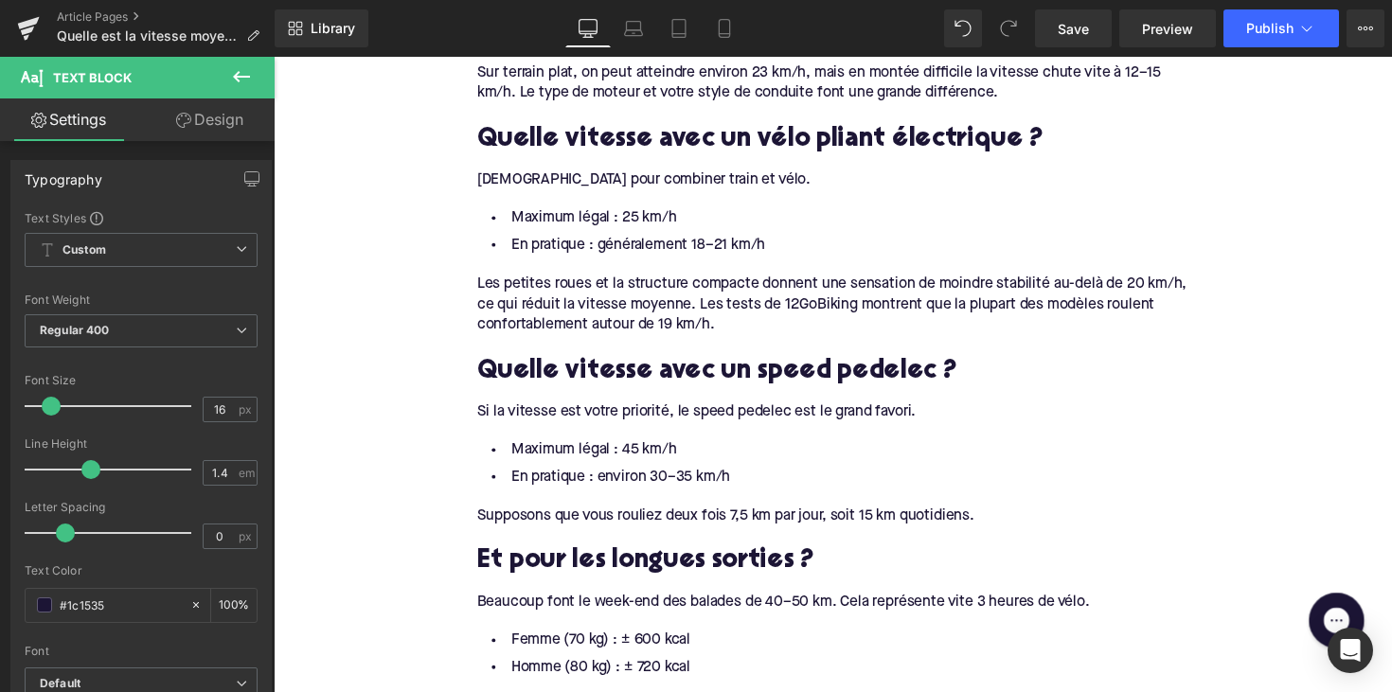
click at [559, 523] on div "Supposons que vous rouliez deux fois 7,5 km par jour, soit 15 km quotidiens." at bounding box center [846, 527] width 729 height 21
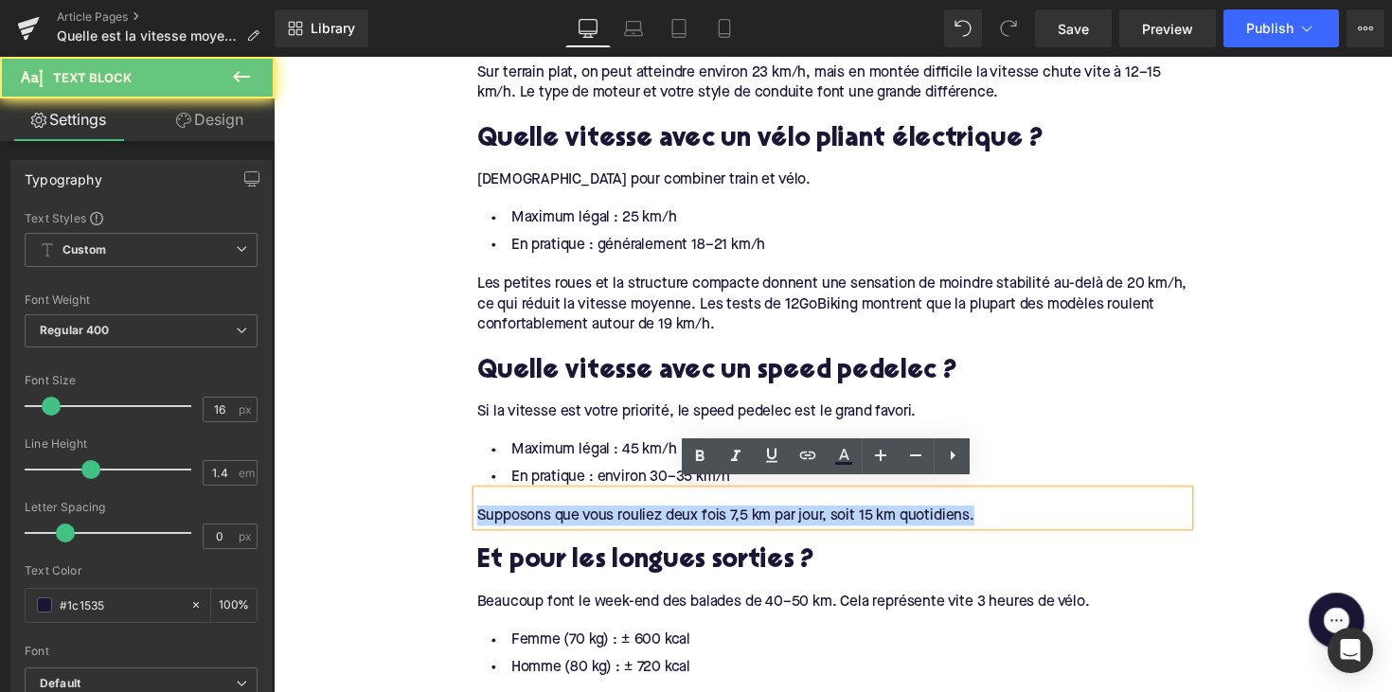
click at [559, 523] on div "Supposons que vous rouliez deux fois 7,5 km par jour, soit 15 km quotidiens." at bounding box center [846, 527] width 729 height 21
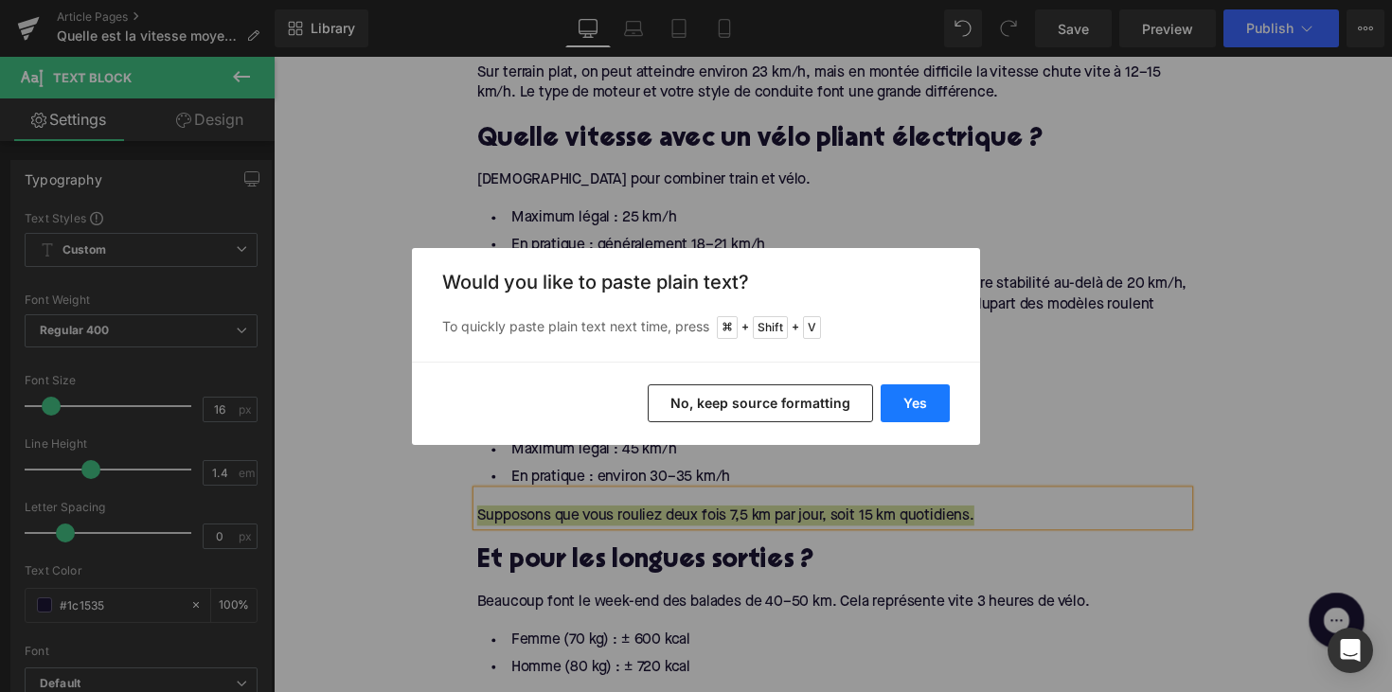
click at [901, 392] on button "Yes" at bounding box center [914, 403] width 69 height 38
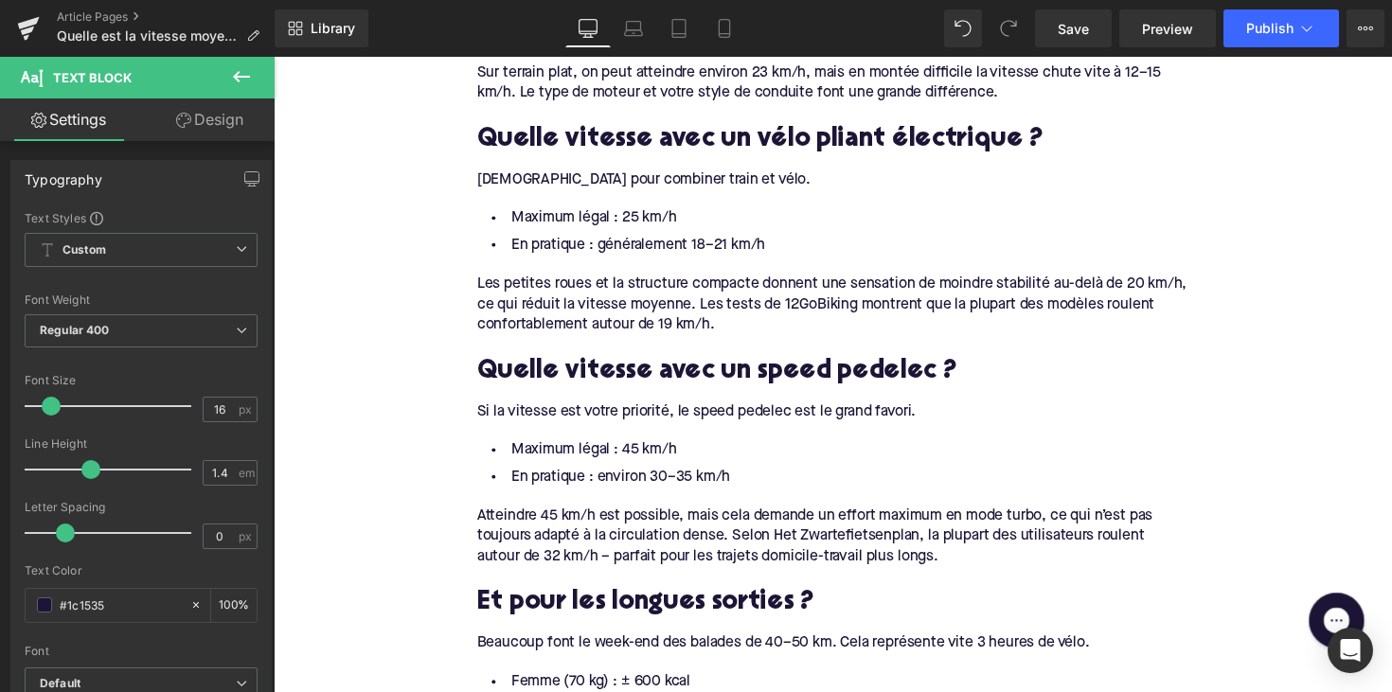
scroll to position [2012, 0]
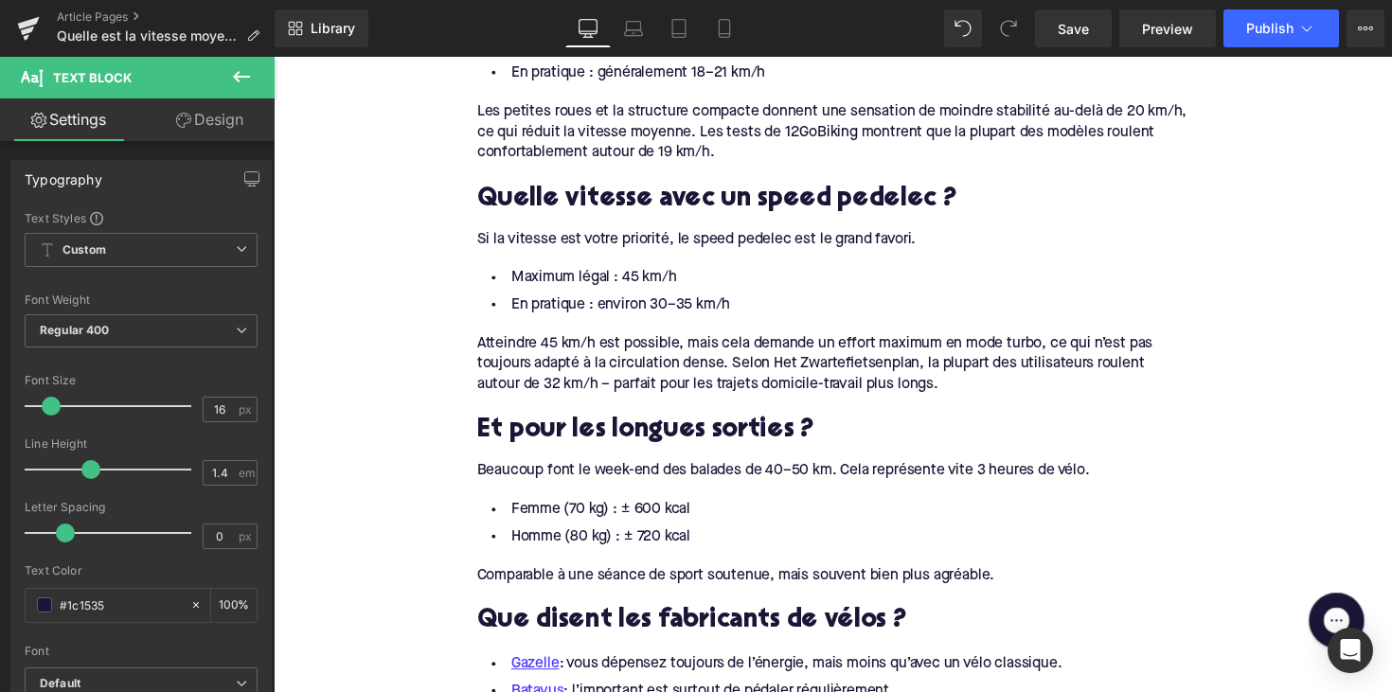
click at [612, 429] on h2 "Et pour les longues sorties ?" at bounding box center [846, 440] width 729 height 29
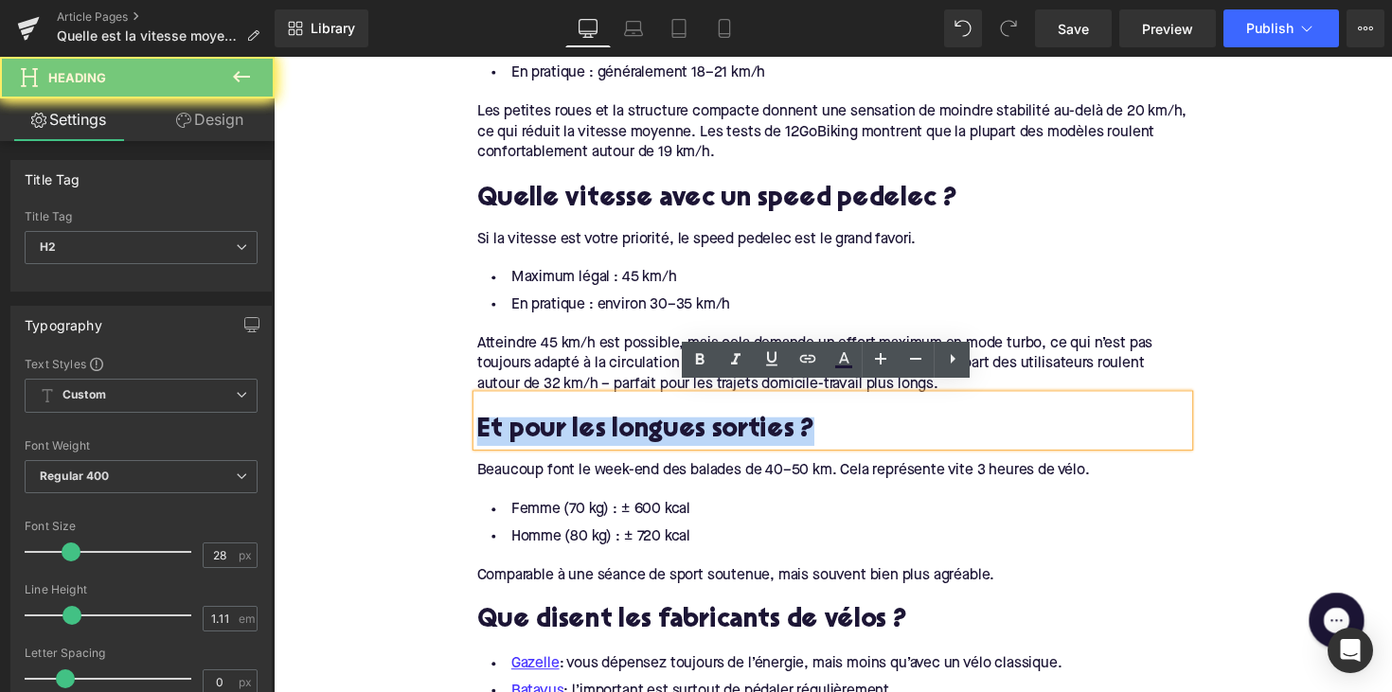
paste div
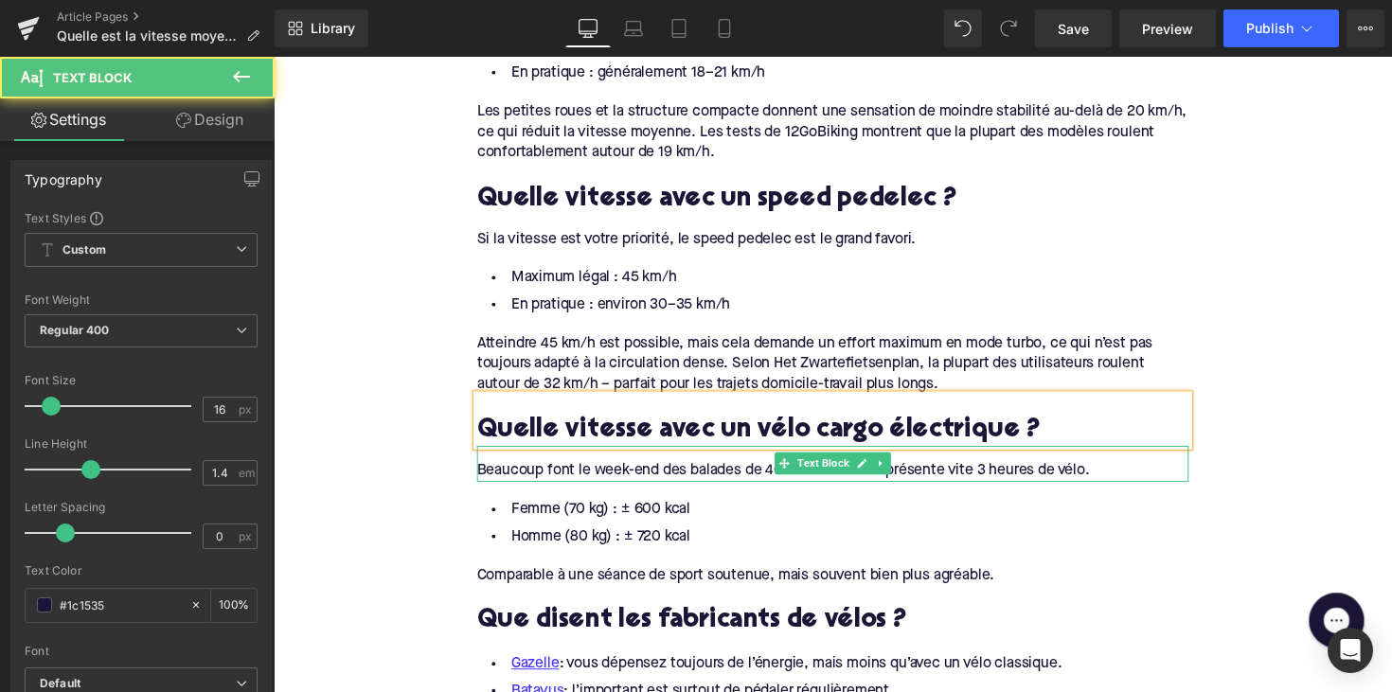
click at [572, 470] on div "Beaucoup font le week-end des balades de 40–50 km. Cela représente vite 3 heure…" at bounding box center [846, 480] width 729 height 21
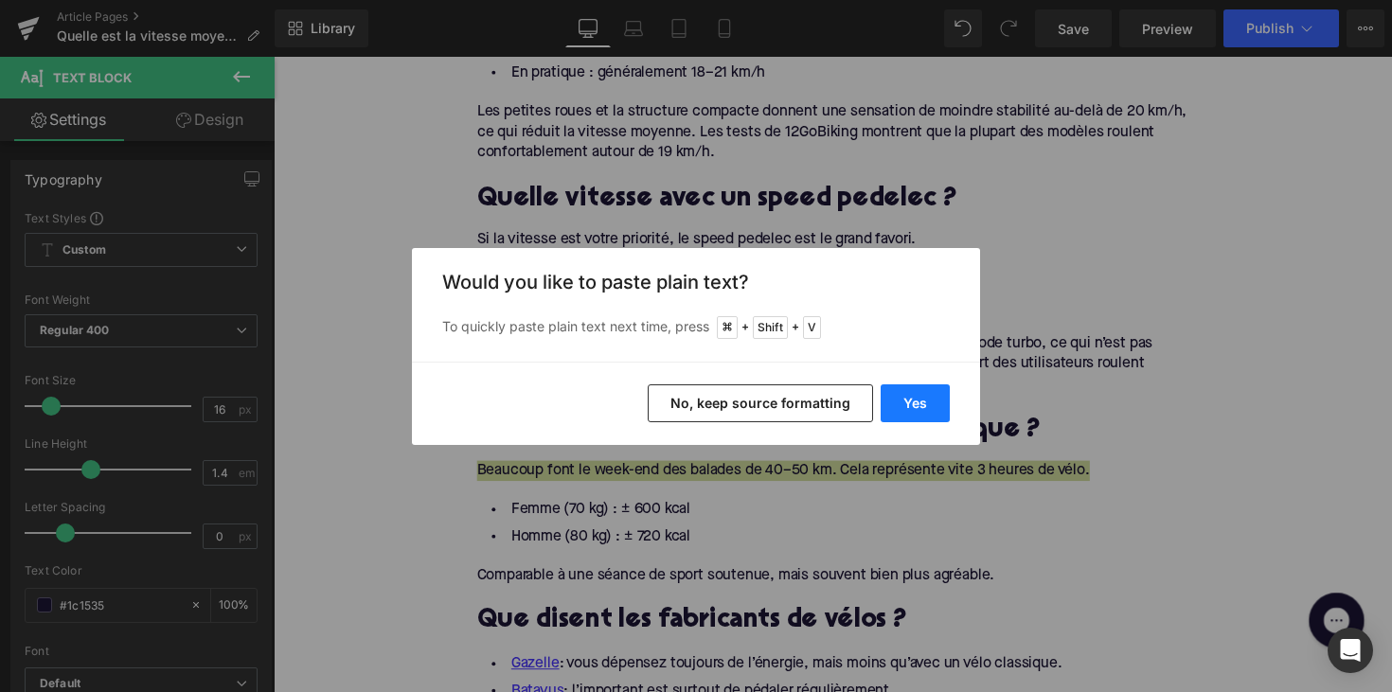
click at [901, 399] on button "Yes" at bounding box center [914, 403] width 69 height 38
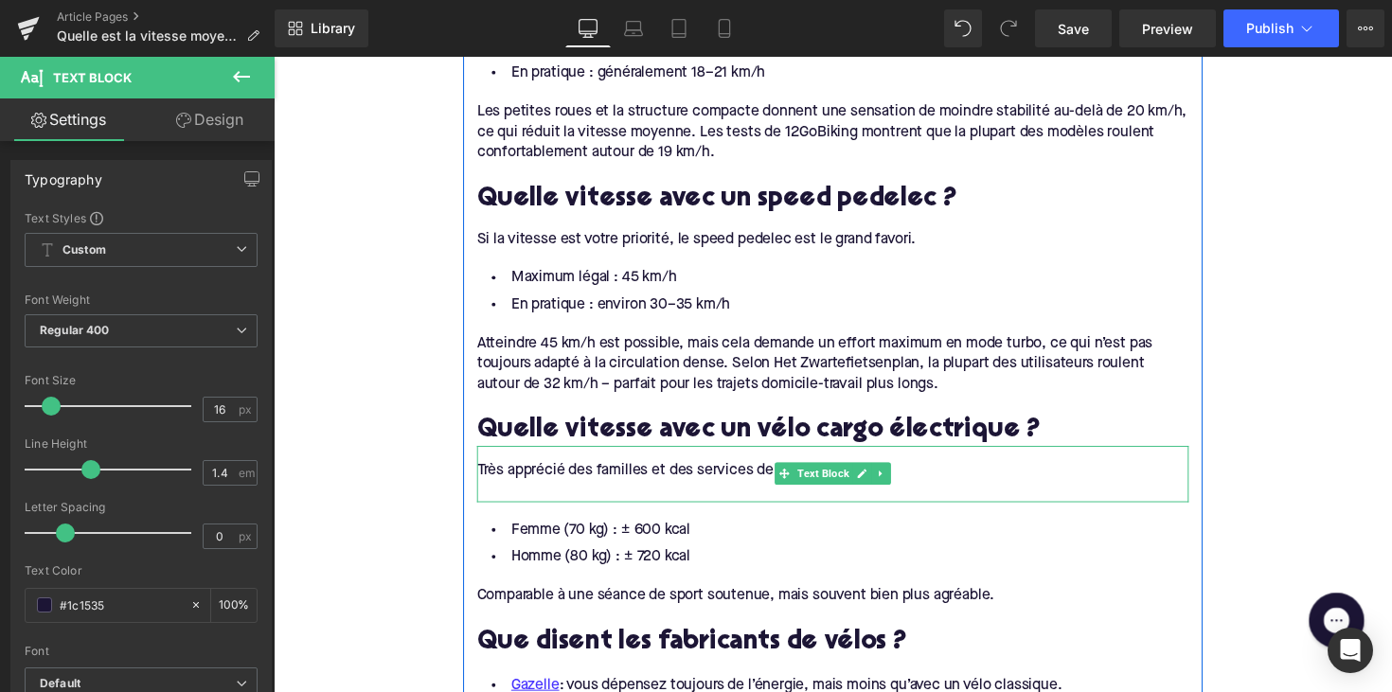
click at [518, 492] on div at bounding box center [846, 502] width 729 height 21
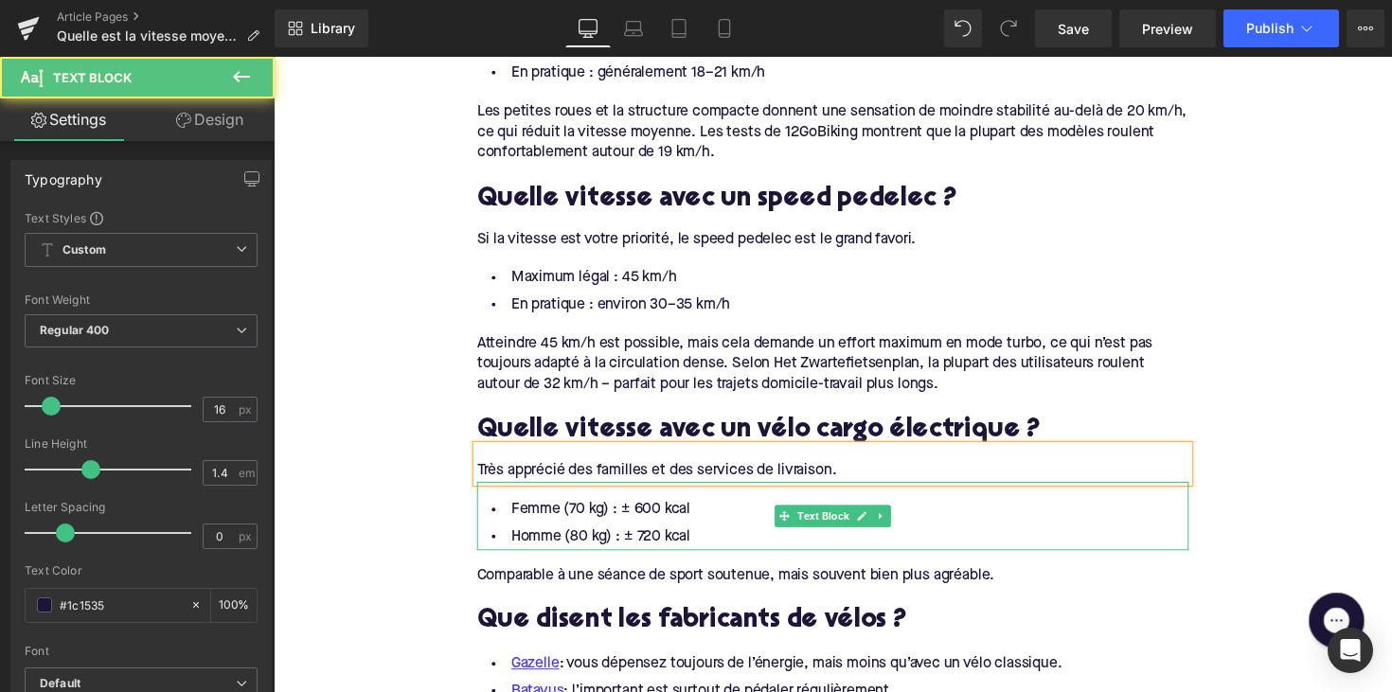
click at [684, 535] on li "Homme (80 kg) : ± 720 kcal" at bounding box center [846, 548] width 729 height 27
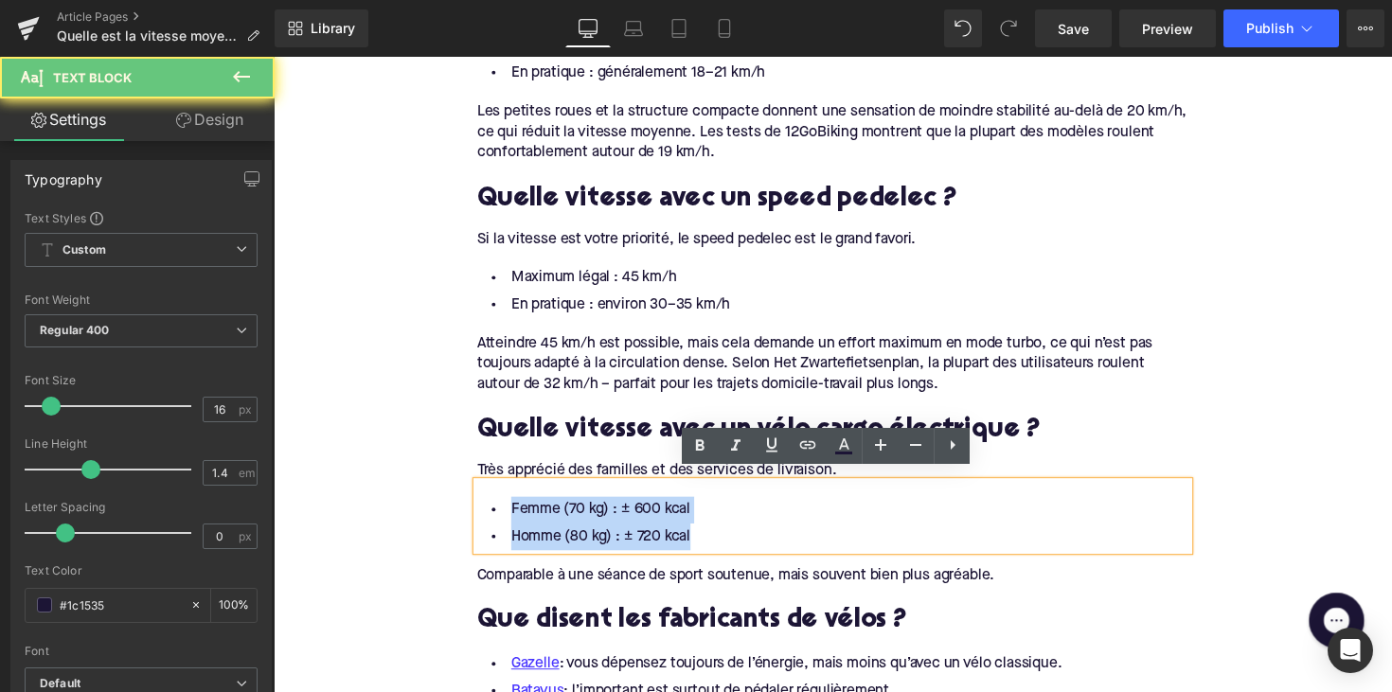
drag, startPoint x: 708, startPoint y: 534, endPoint x: 435, endPoint y: 485, distance: 277.0
click at [435, 485] on div "Home / Quelle est la vitesse moyenne avec un vélo électrique ? Breadcrumbs Quel…" at bounding box center [846, 110] width 1145 height 3811
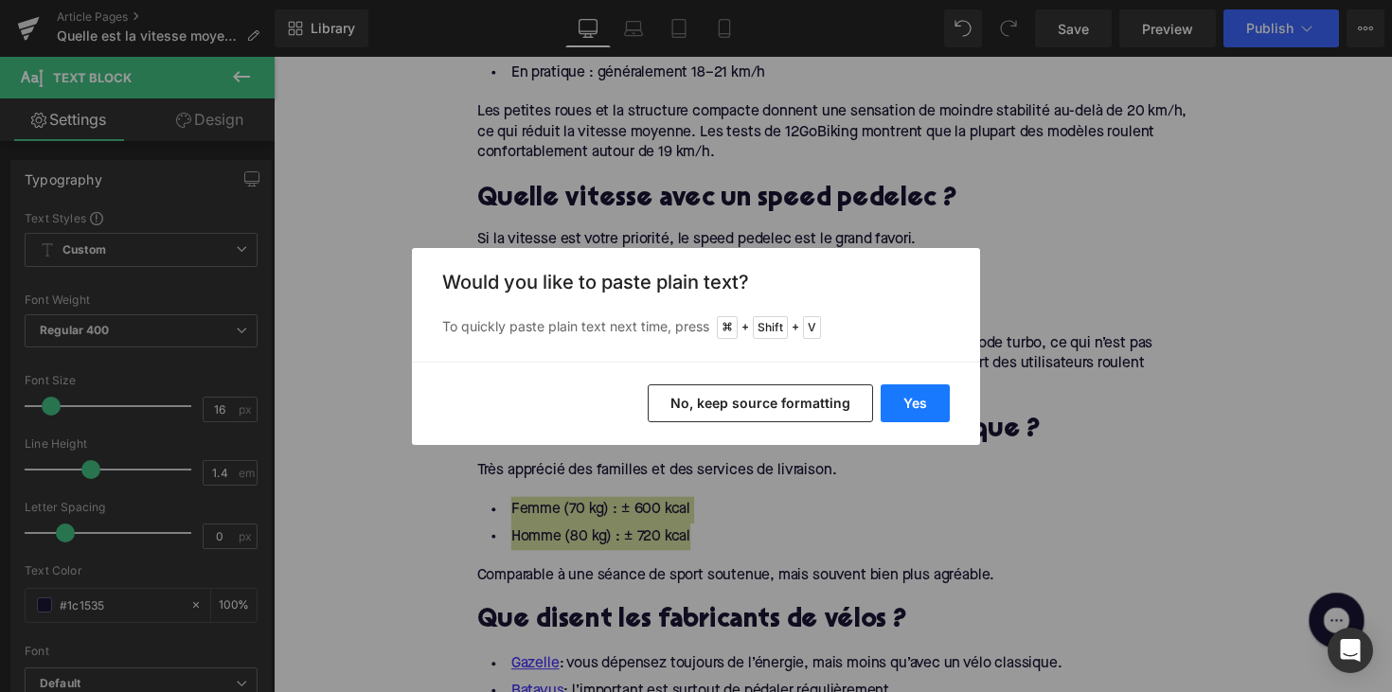
click at [925, 411] on button "Yes" at bounding box center [914, 403] width 69 height 38
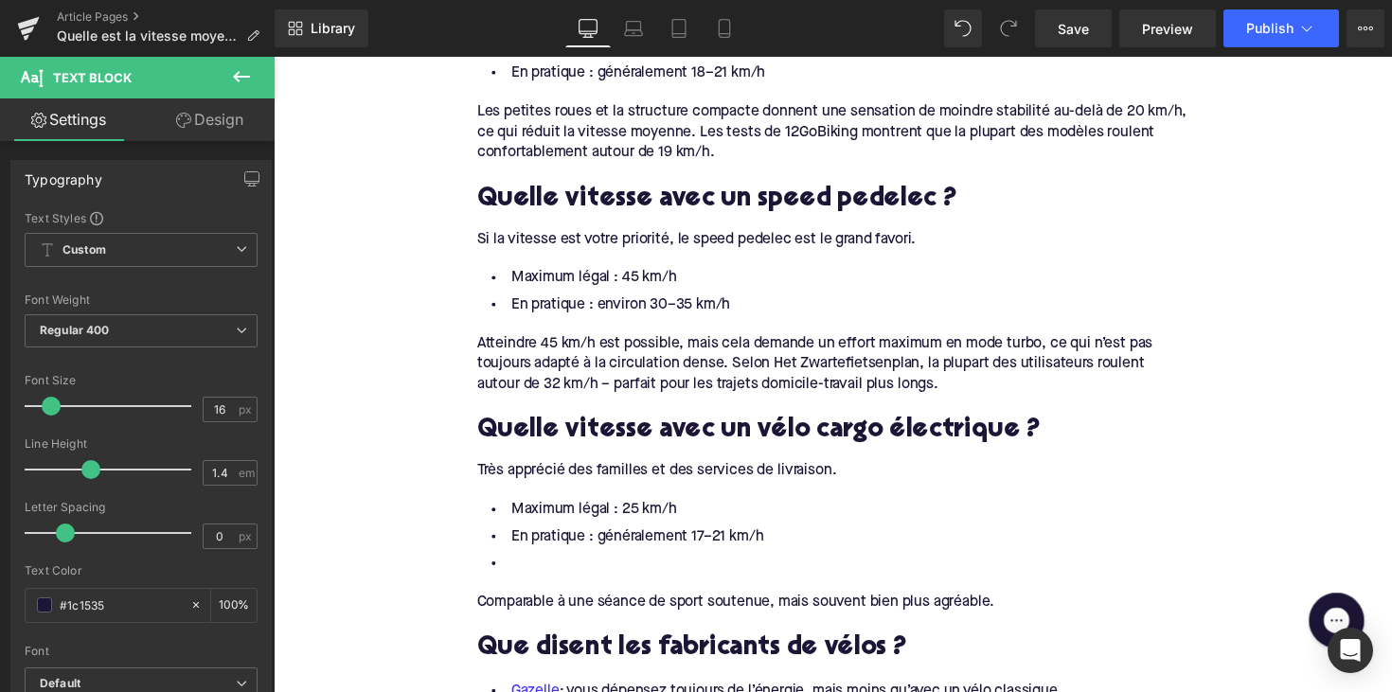
click at [551, 562] on li at bounding box center [846, 575] width 729 height 27
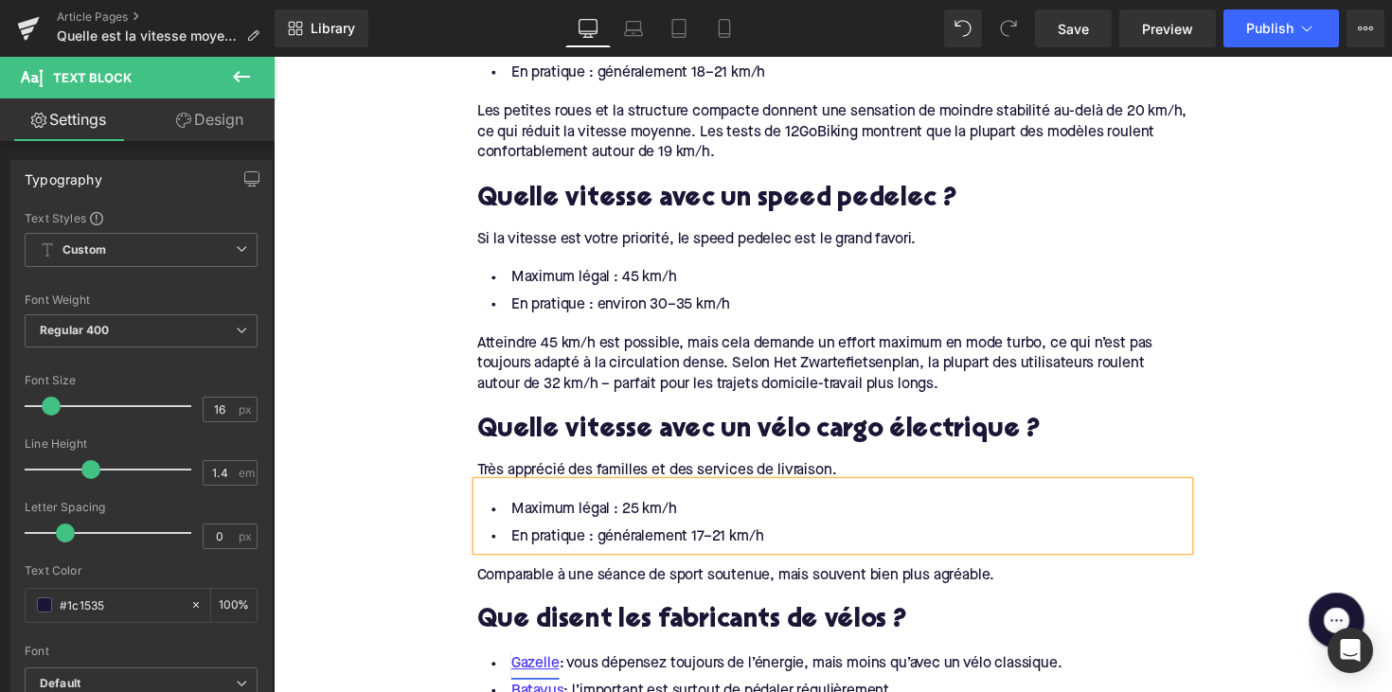
click at [603, 577] on div "Comparable à une séance de sport soutenue, mais souvent bien plus agréable." at bounding box center [846, 587] width 729 height 21
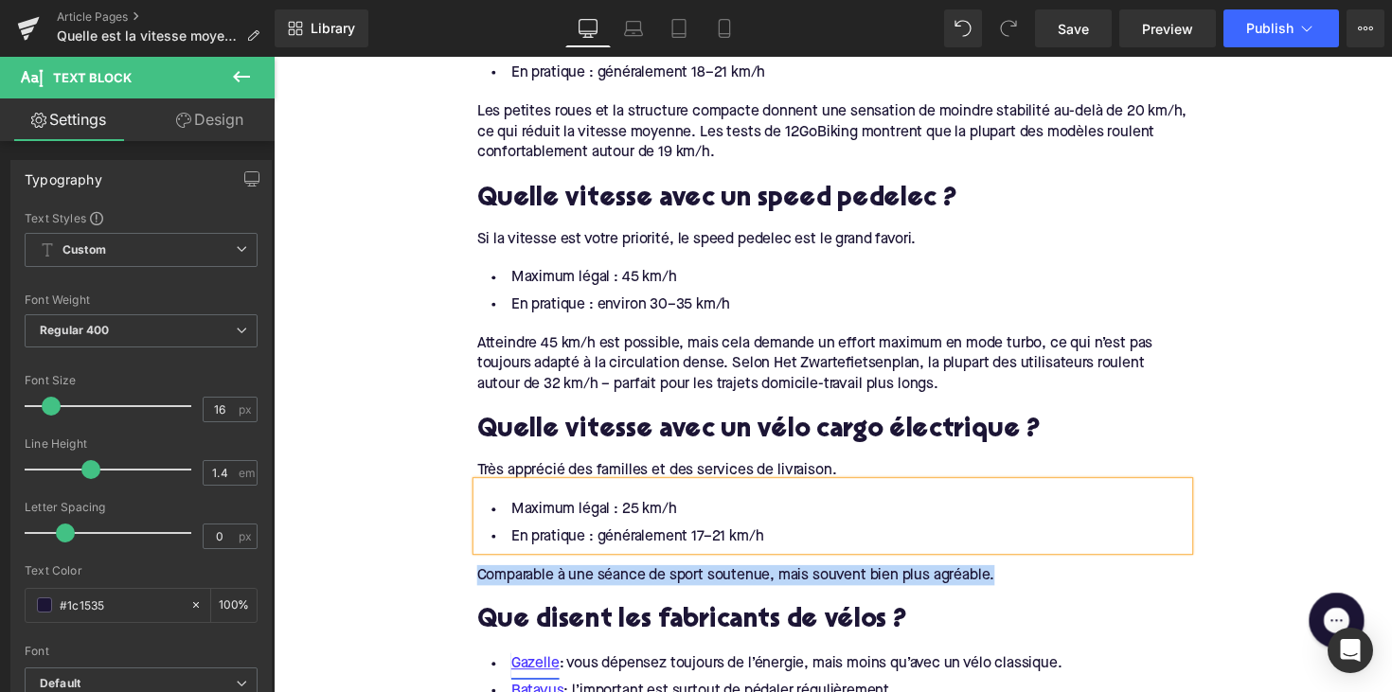
click at [603, 577] on div "Comparable à une séance de sport soutenue, mais souvent bien plus agréable." at bounding box center [846, 587] width 729 height 21
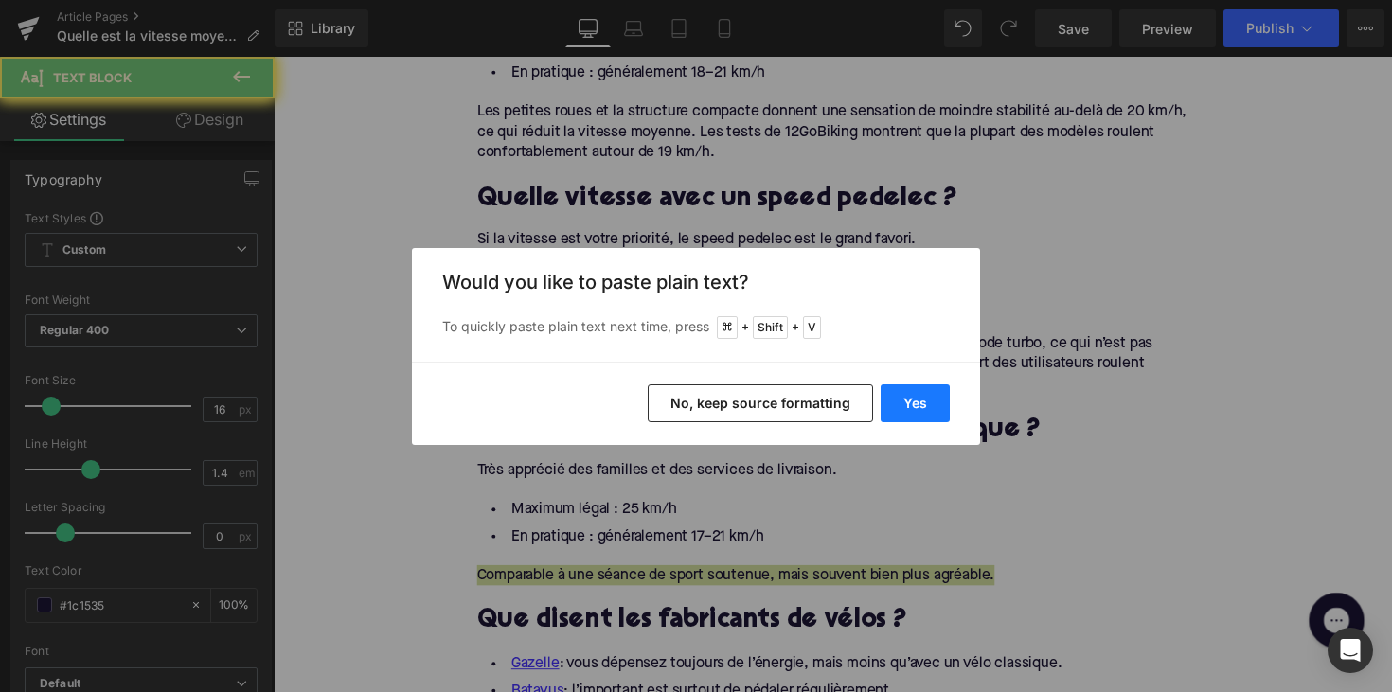
click at [922, 405] on button "Yes" at bounding box center [914, 403] width 69 height 38
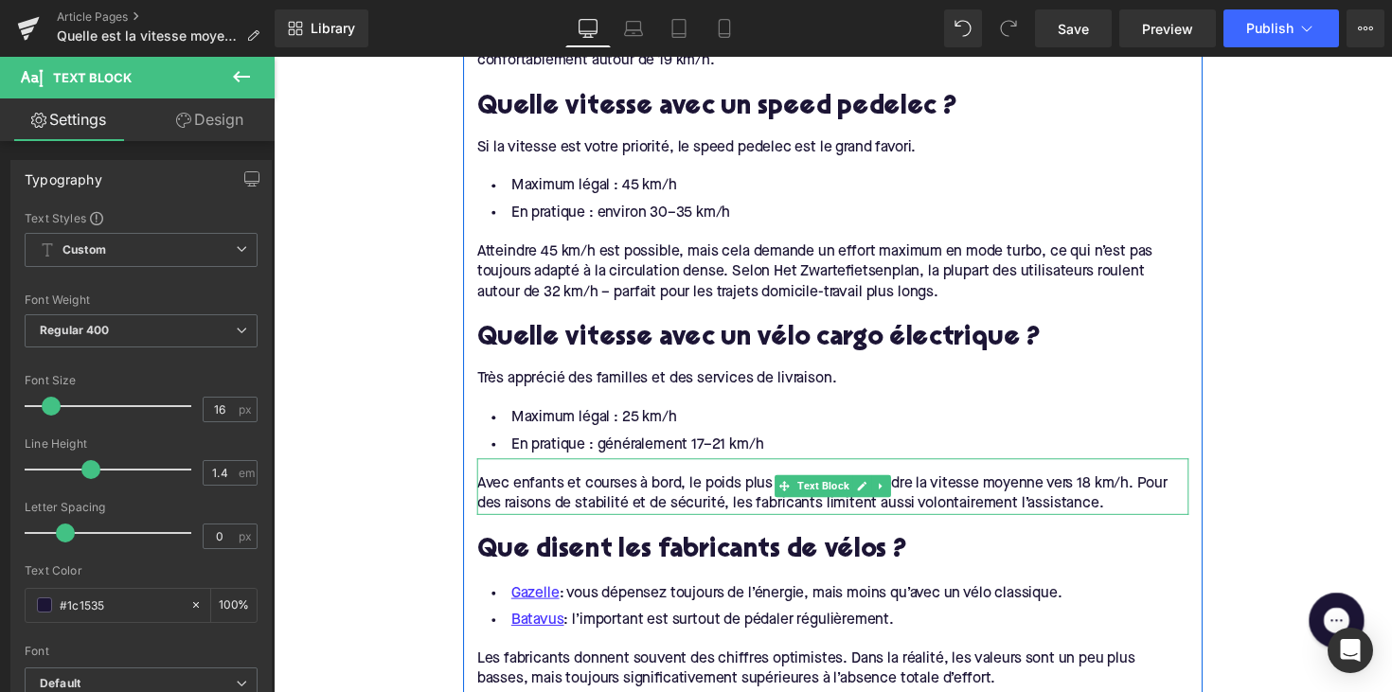
scroll to position [2189, 0]
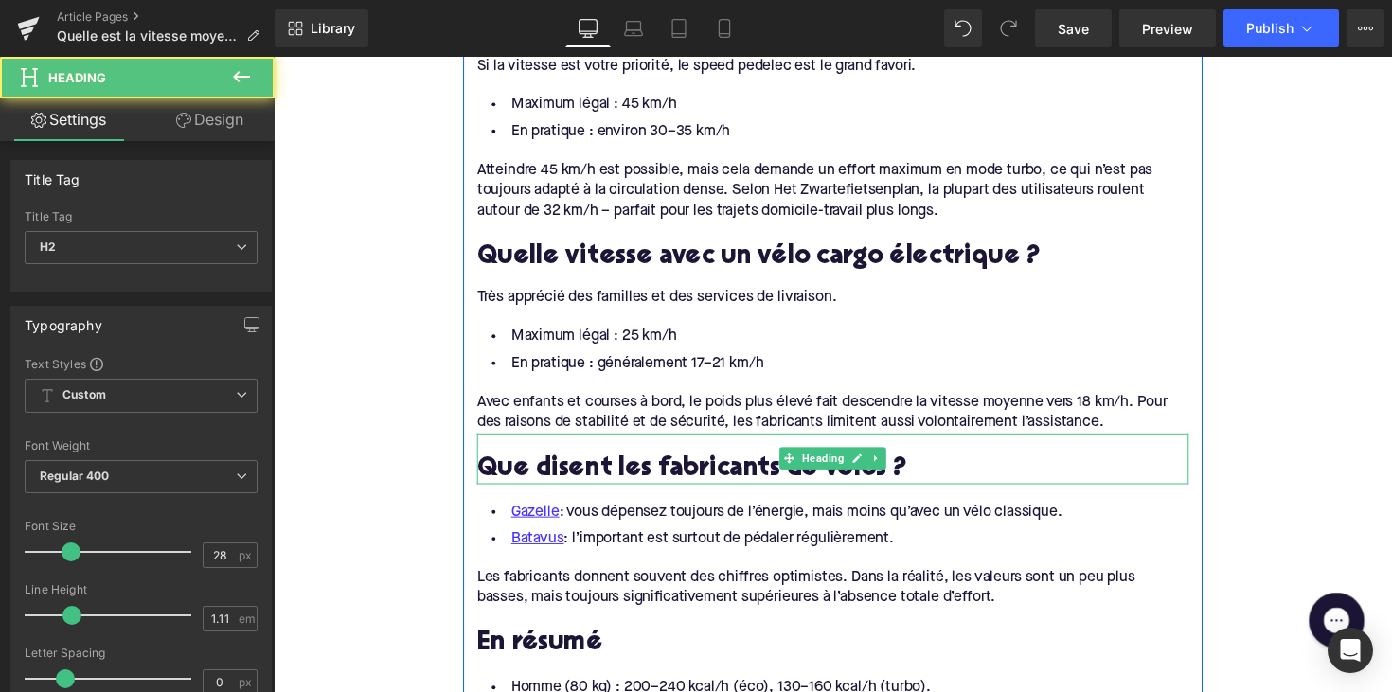
click at [602, 466] on h2 "Que disent les fabricants de vélos ?" at bounding box center [846, 480] width 729 height 29
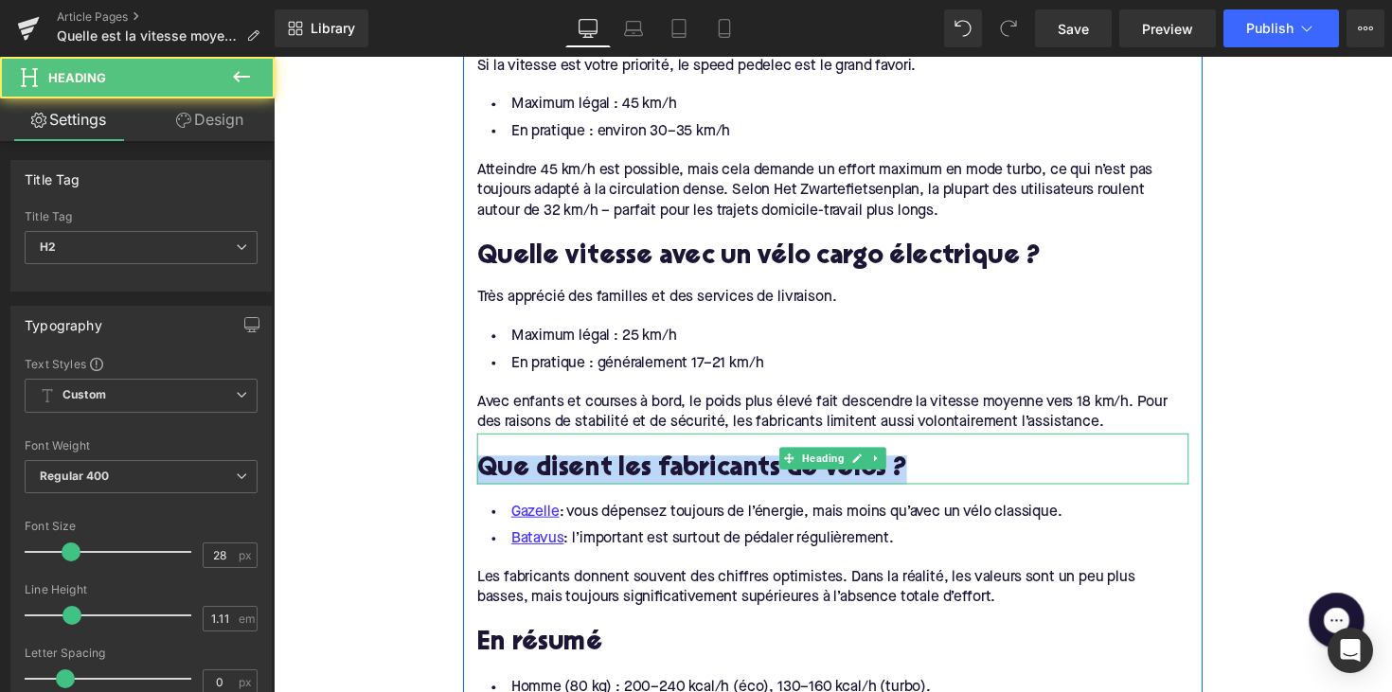
click at [602, 466] on h2 "Que disent les fabricants de vélos ?" at bounding box center [846, 480] width 729 height 29
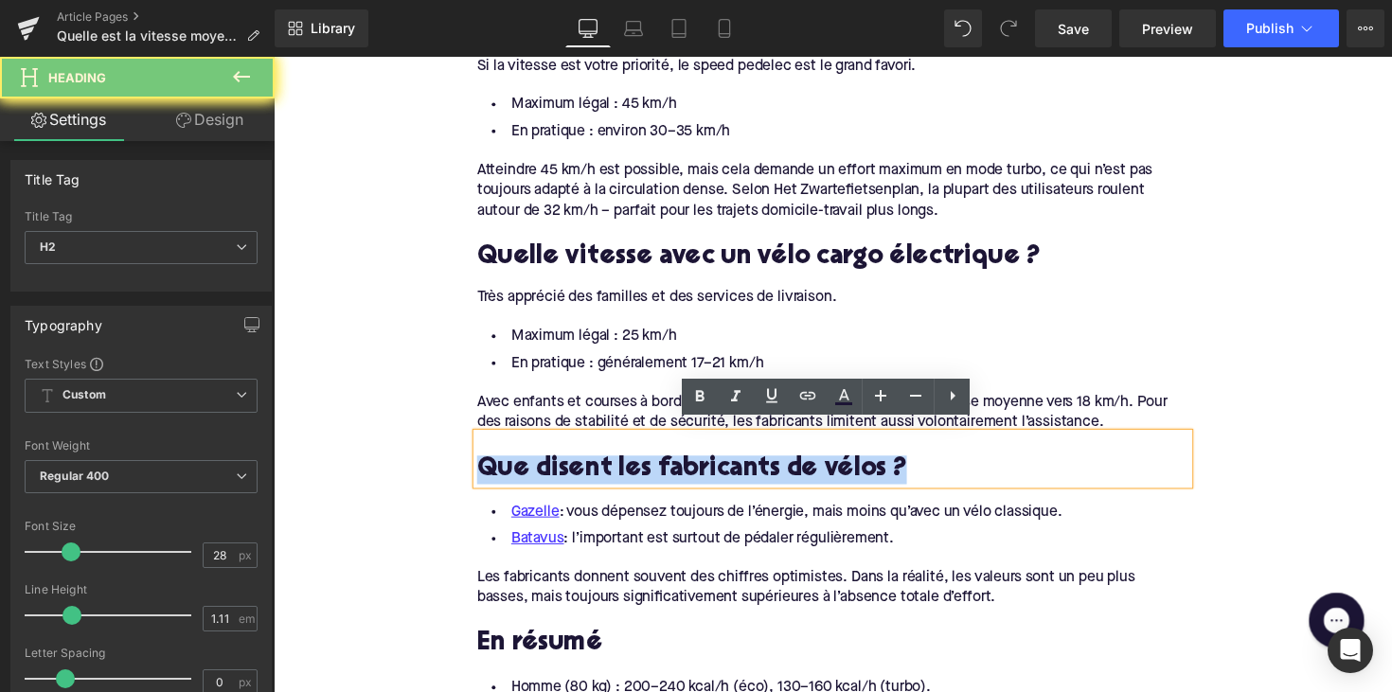
paste div
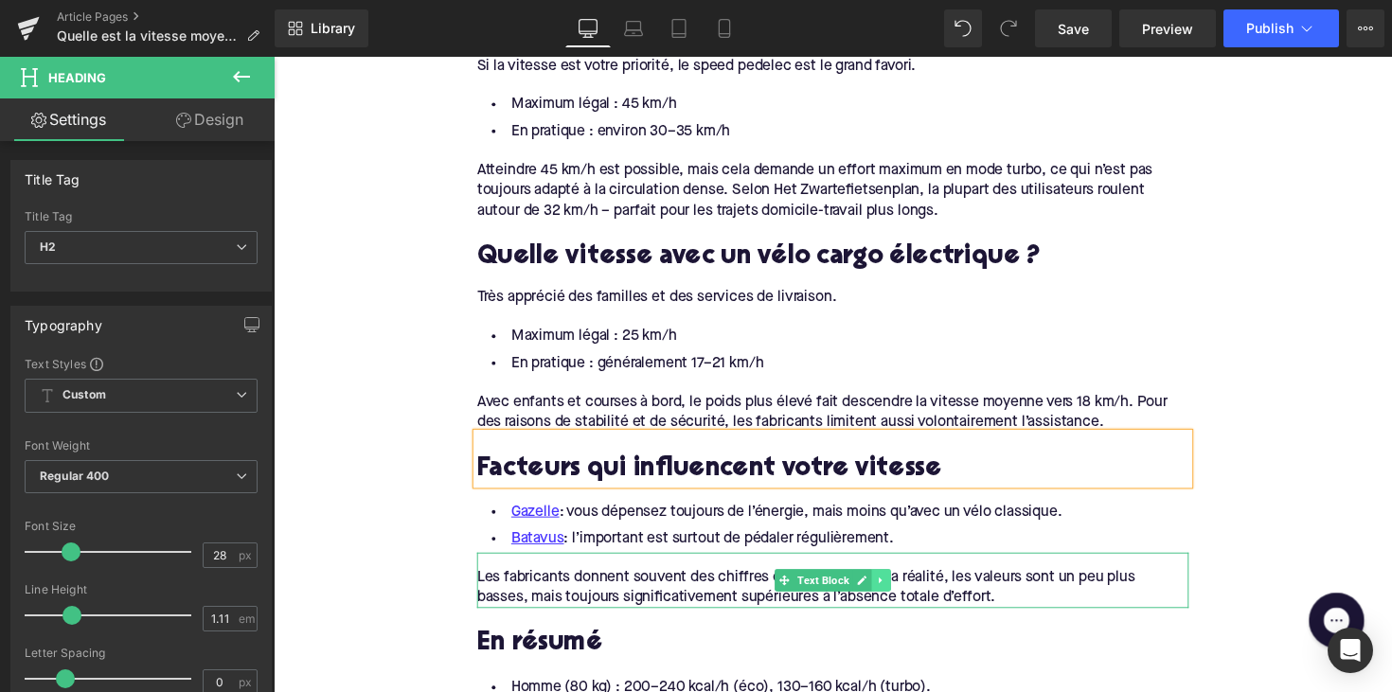
click at [901, 582] on link at bounding box center [896, 593] width 20 height 23
click at [883, 588] on icon at bounding box center [885, 593] width 10 height 10
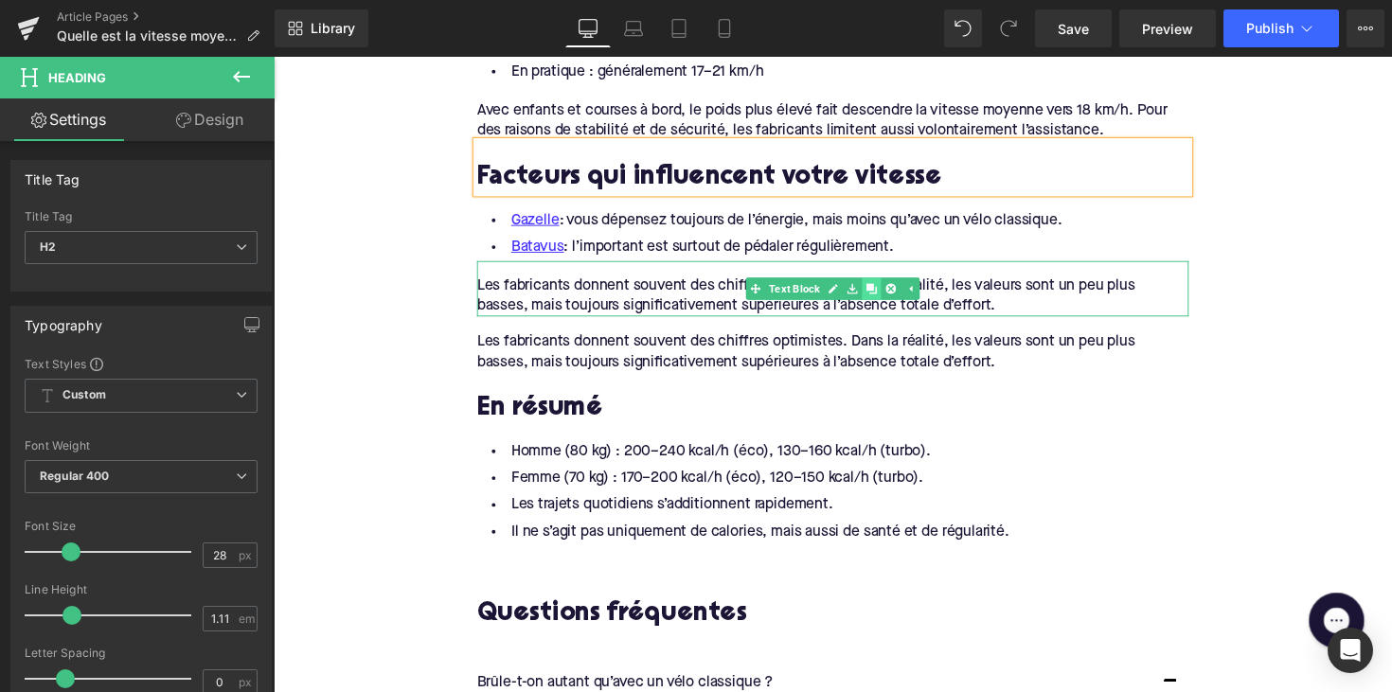
scroll to position [2391, 0]
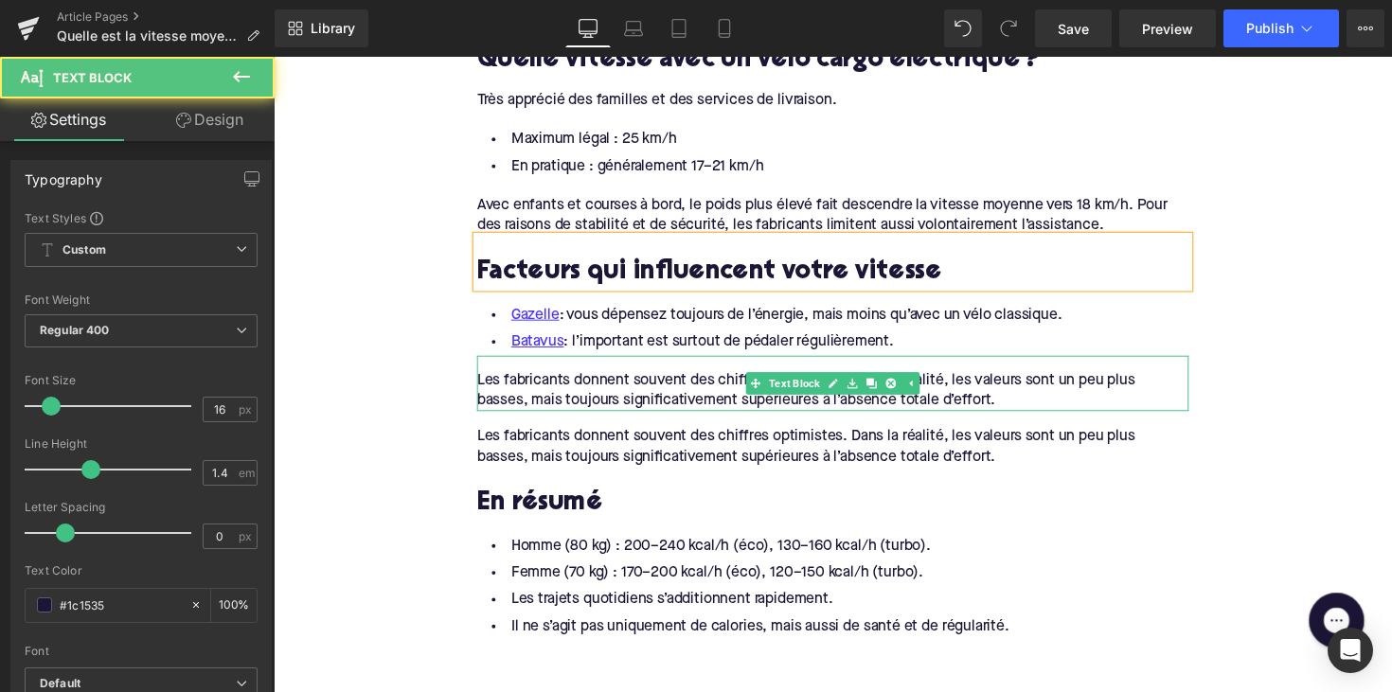
click at [752, 403] on div "Les fabricants donnent souvent des chiffres optimistes. Dans la réalité, les va…" at bounding box center [846, 392] width 729 height 58
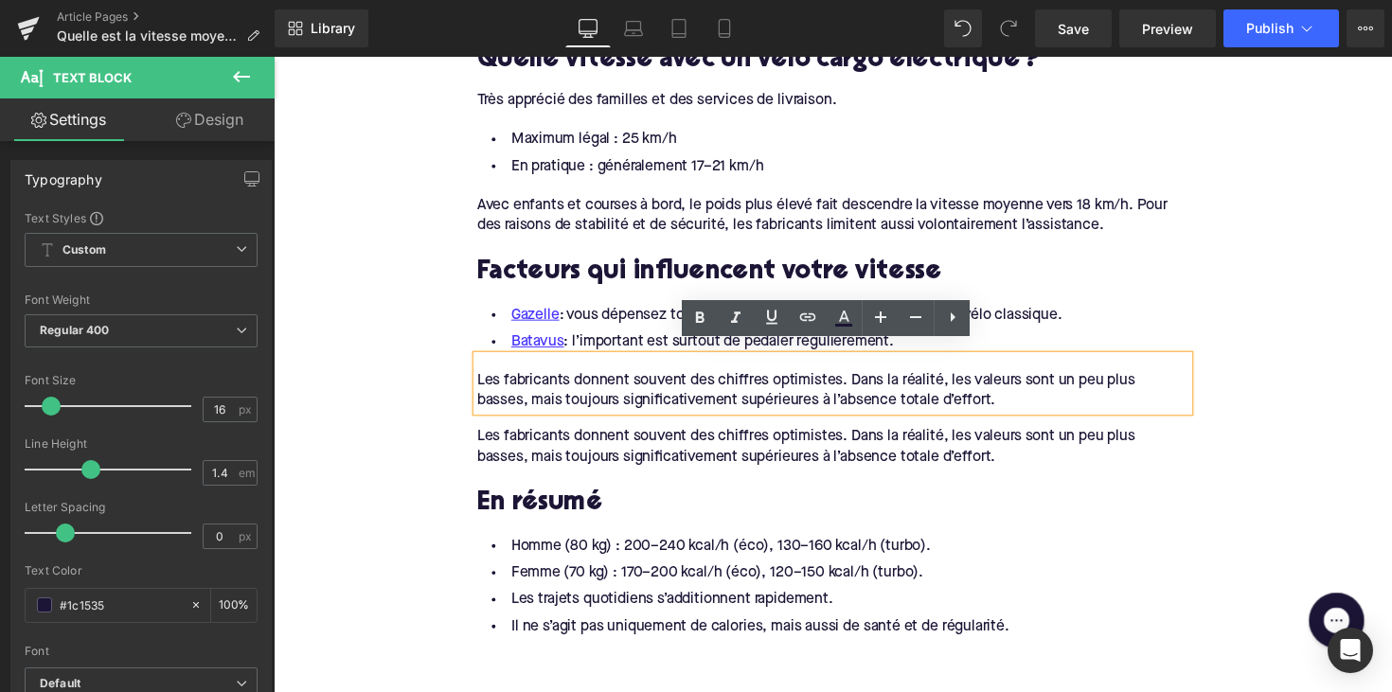
click at [630, 435] on div "Les fabricants donnent souvent des chiffres optimistes. Dans la réalité, les va…" at bounding box center [846, 456] width 729 height 43
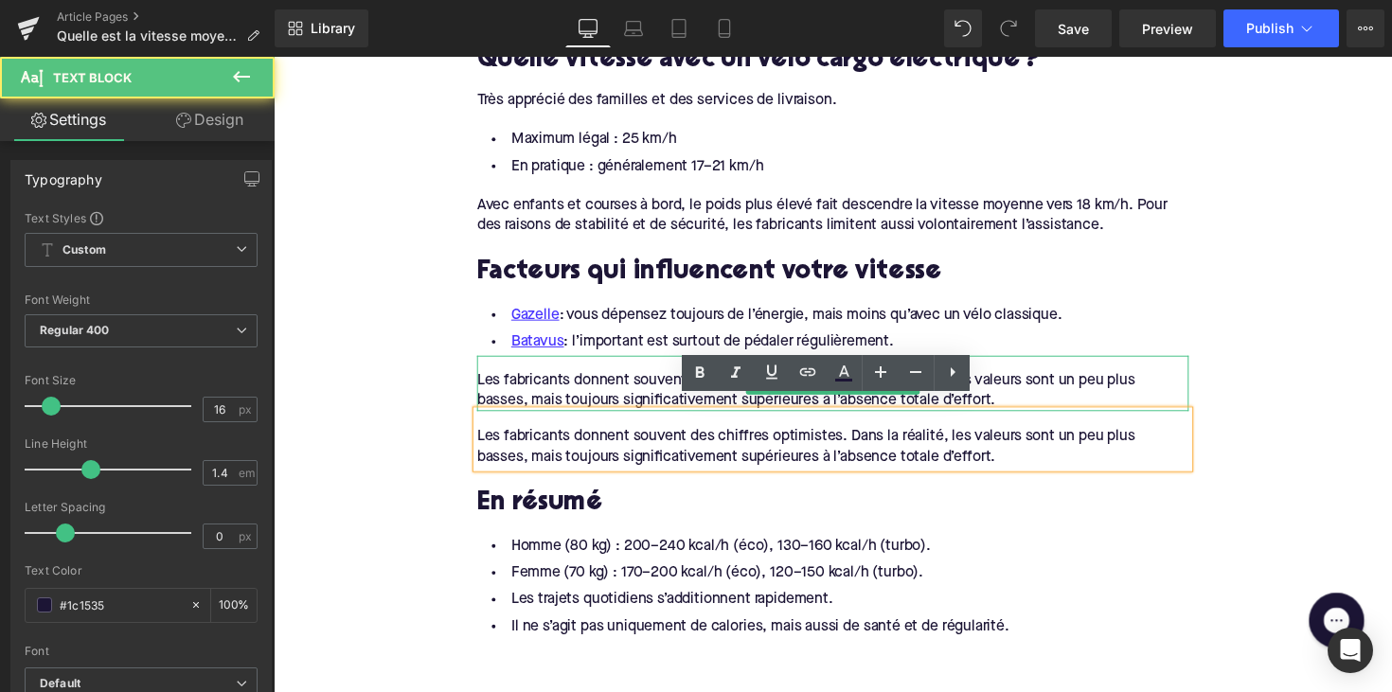
click at [622, 382] on div "Les fabricants donnent souvent des chiffres optimistes. Dans la réalité, les va…" at bounding box center [846, 399] width 729 height 43
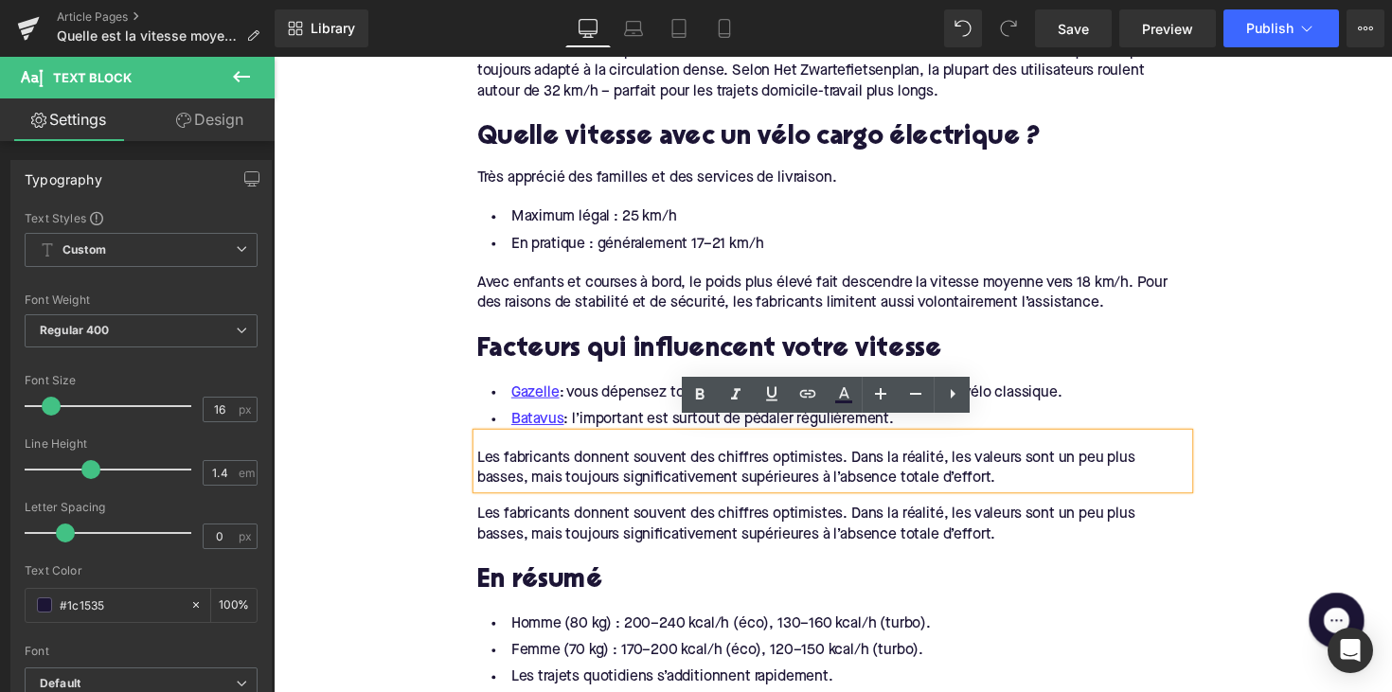
scroll to position [2313, 0]
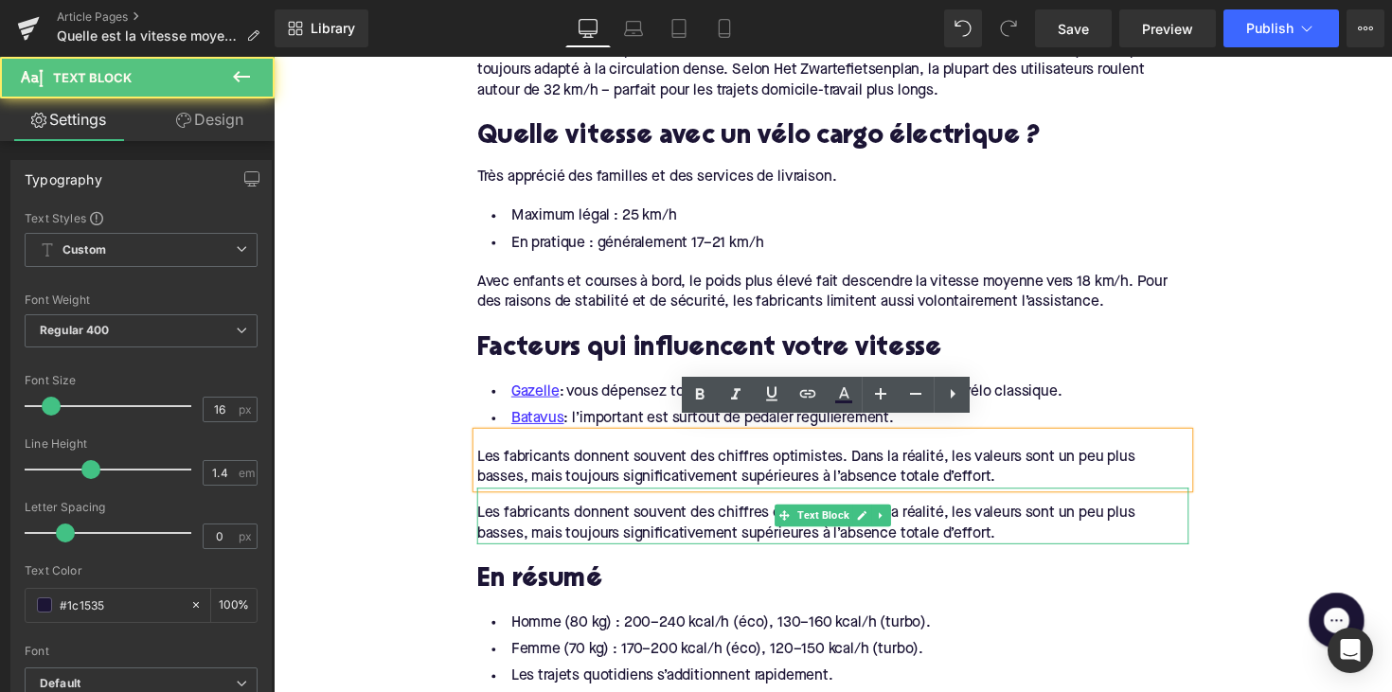
click at [684, 513] on div "Les fabricants donnent souvent des chiffres optimistes. Dans la réalité, les va…" at bounding box center [846, 534] width 729 height 43
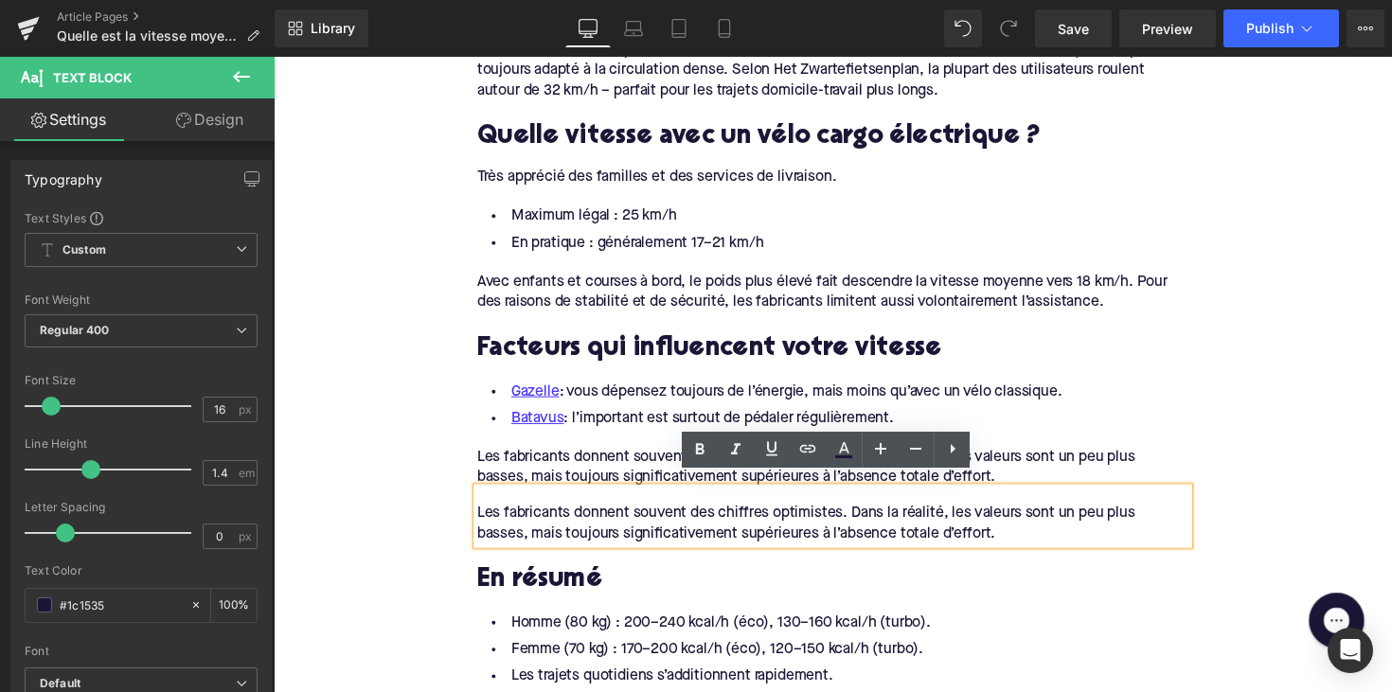
click at [666, 371] on div "Gazelle : vous dépensez toujours de l’énergie, mais moins qu’avec un vélo class…" at bounding box center [846, 406] width 729 height 70
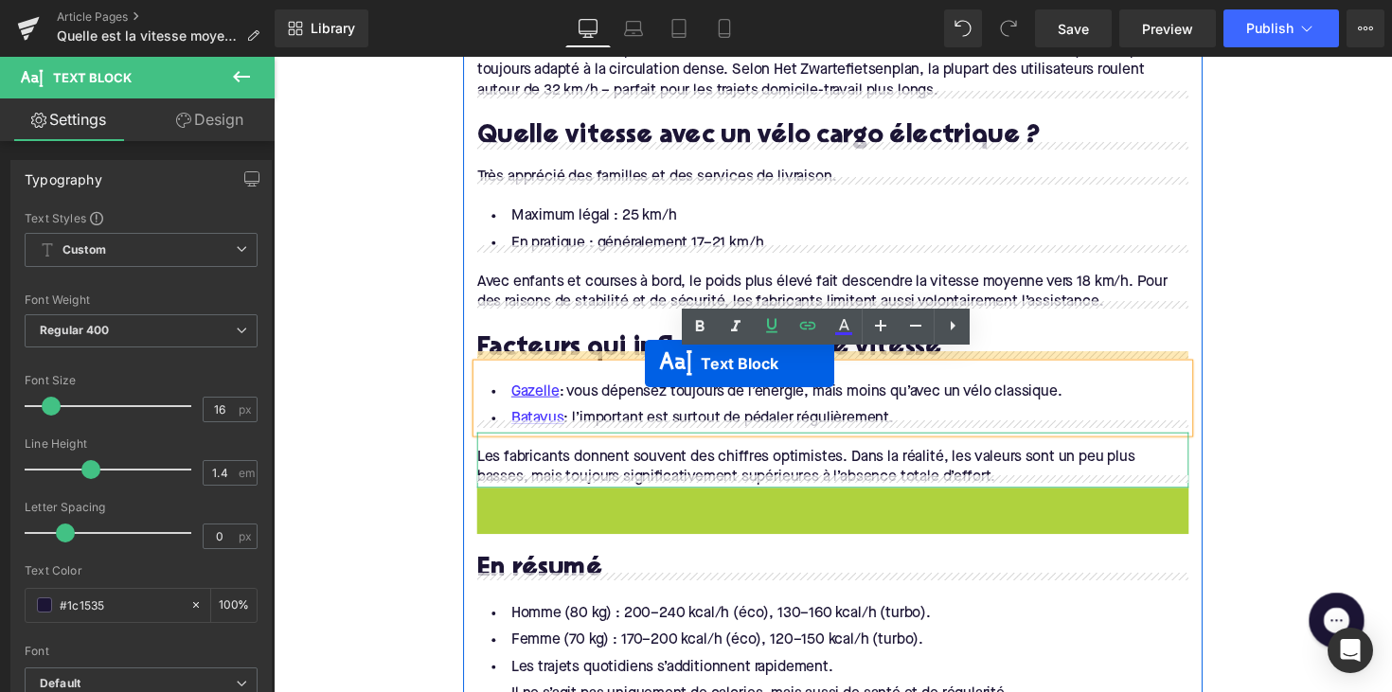
drag, startPoint x: 790, startPoint y: 514, endPoint x: 654, endPoint y: 371, distance: 196.9
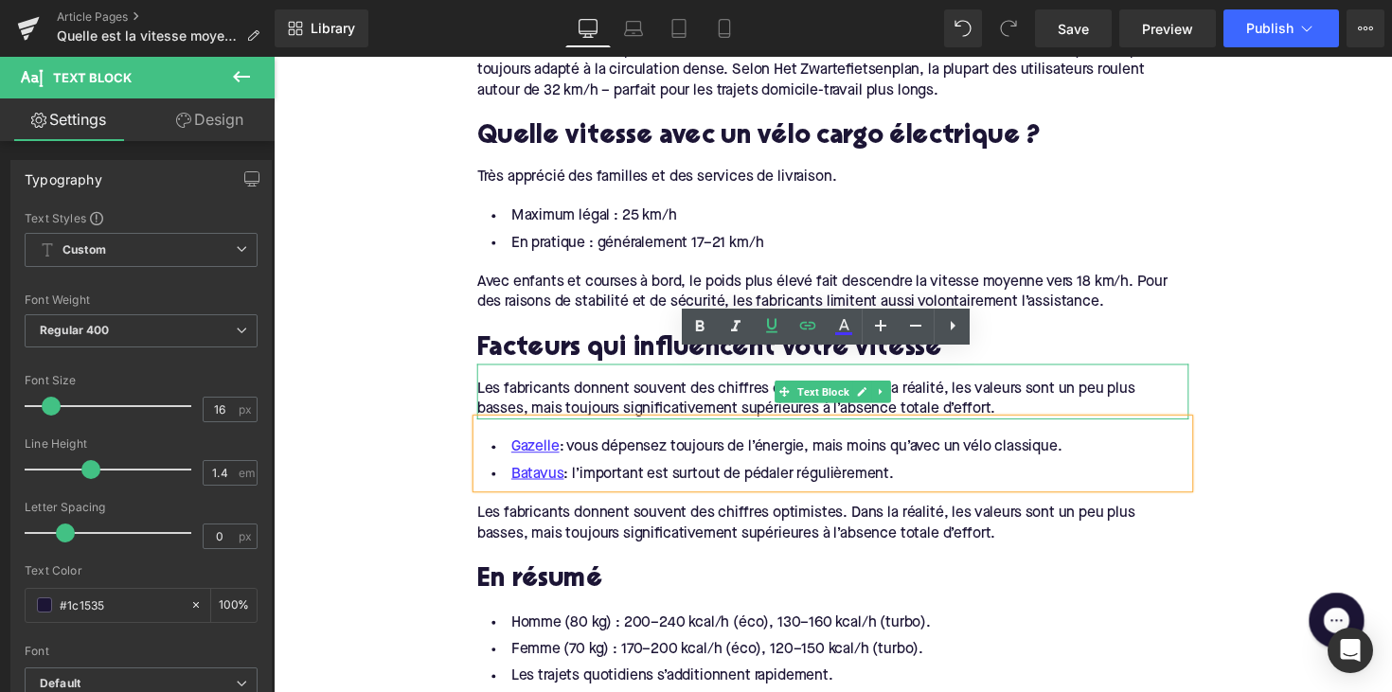
click at [592, 401] on div "Les fabricants donnent souvent des chiffres optimistes. Dans la réalité, les va…" at bounding box center [846, 407] width 729 height 43
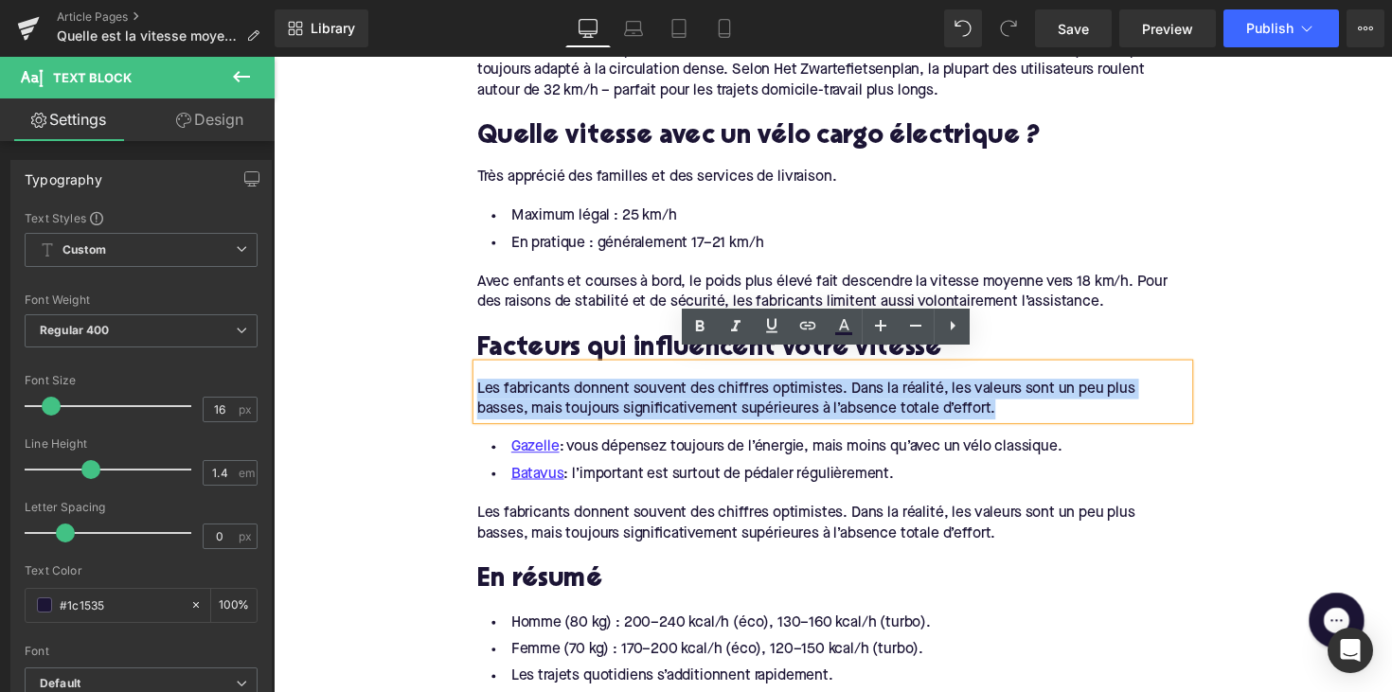
drag, startPoint x: 1014, startPoint y: 405, endPoint x: 424, endPoint y: 376, distance: 590.5
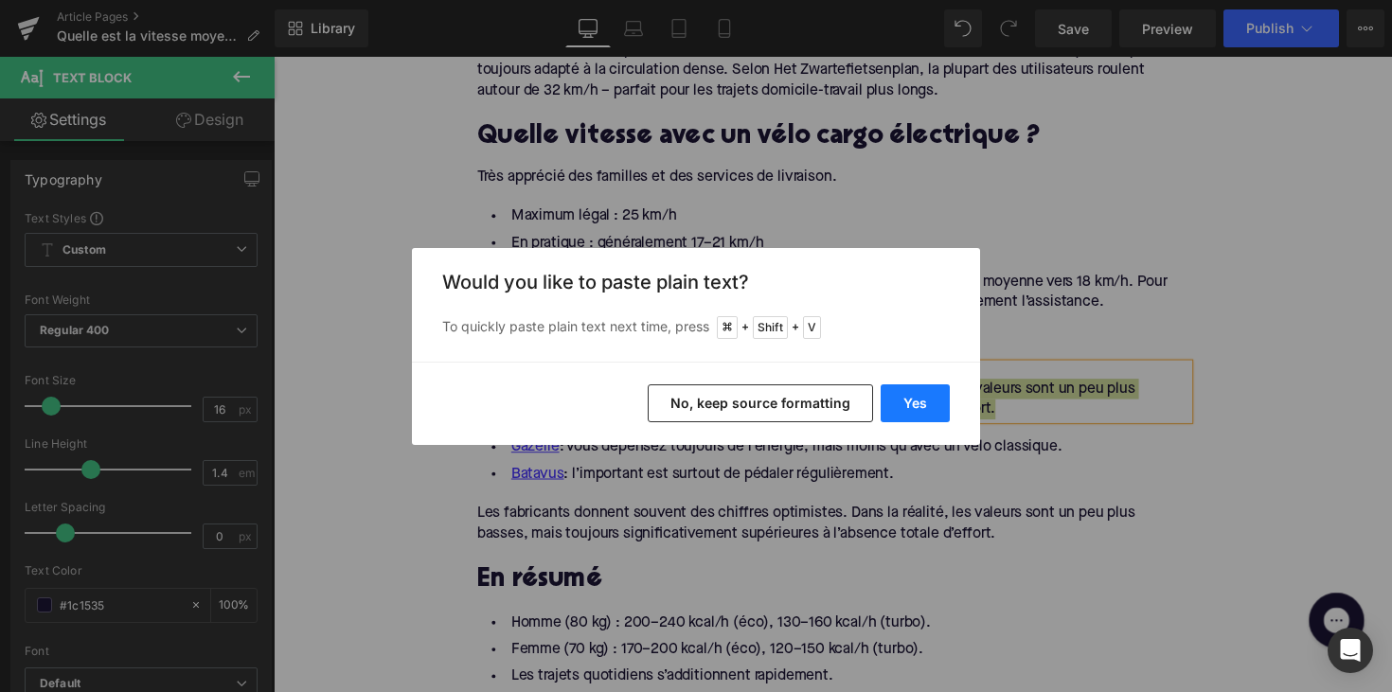
click at [890, 395] on button "Yes" at bounding box center [914, 403] width 69 height 38
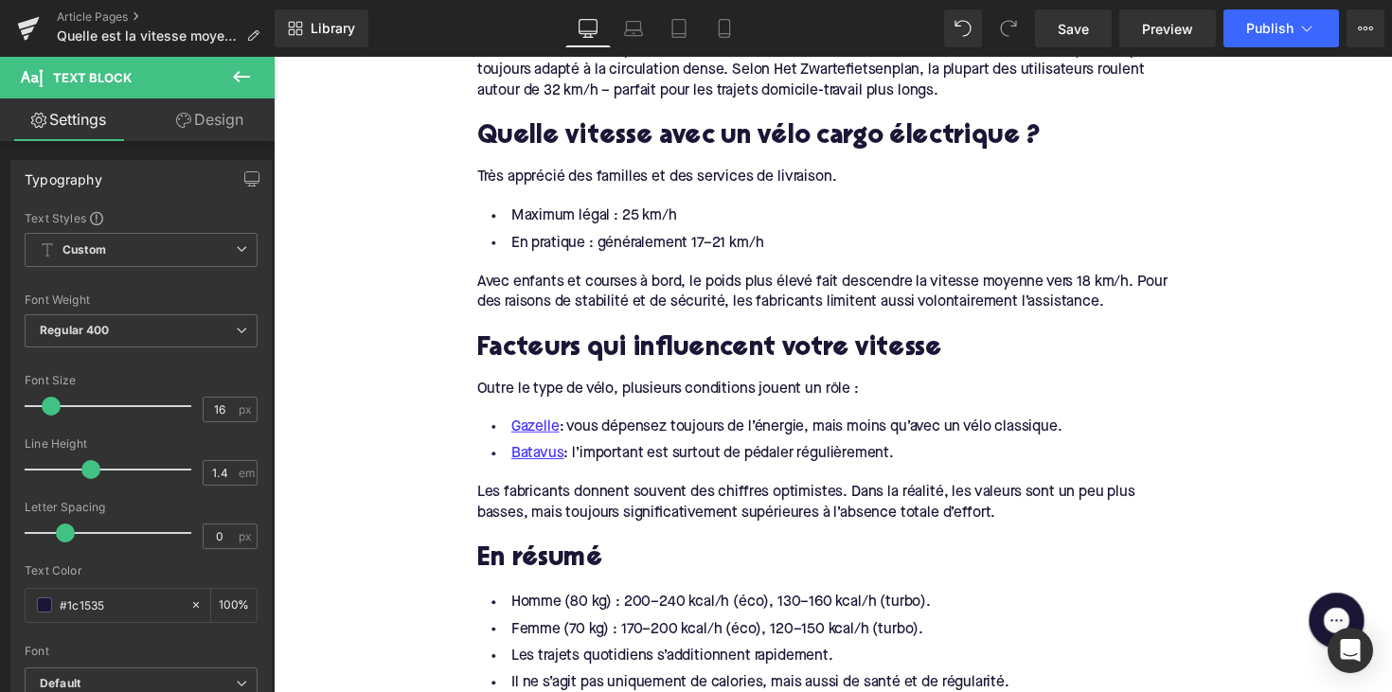
click at [731, 450] on li "Batavus : l’important est surtout de pédaler régulièrement." at bounding box center [846, 463] width 729 height 27
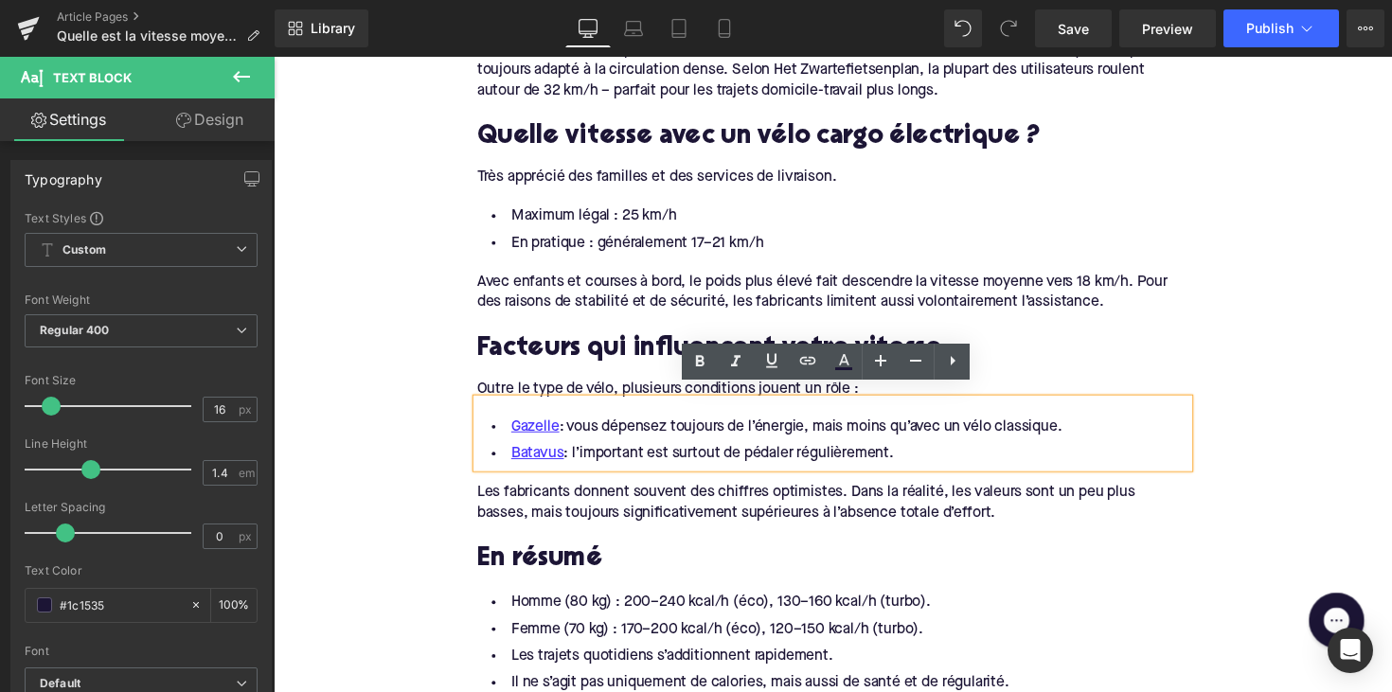
drag, startPoint x: 917, startPoint y: 454, endPoint x: 470, endPoint y: 410, distance: 450.0
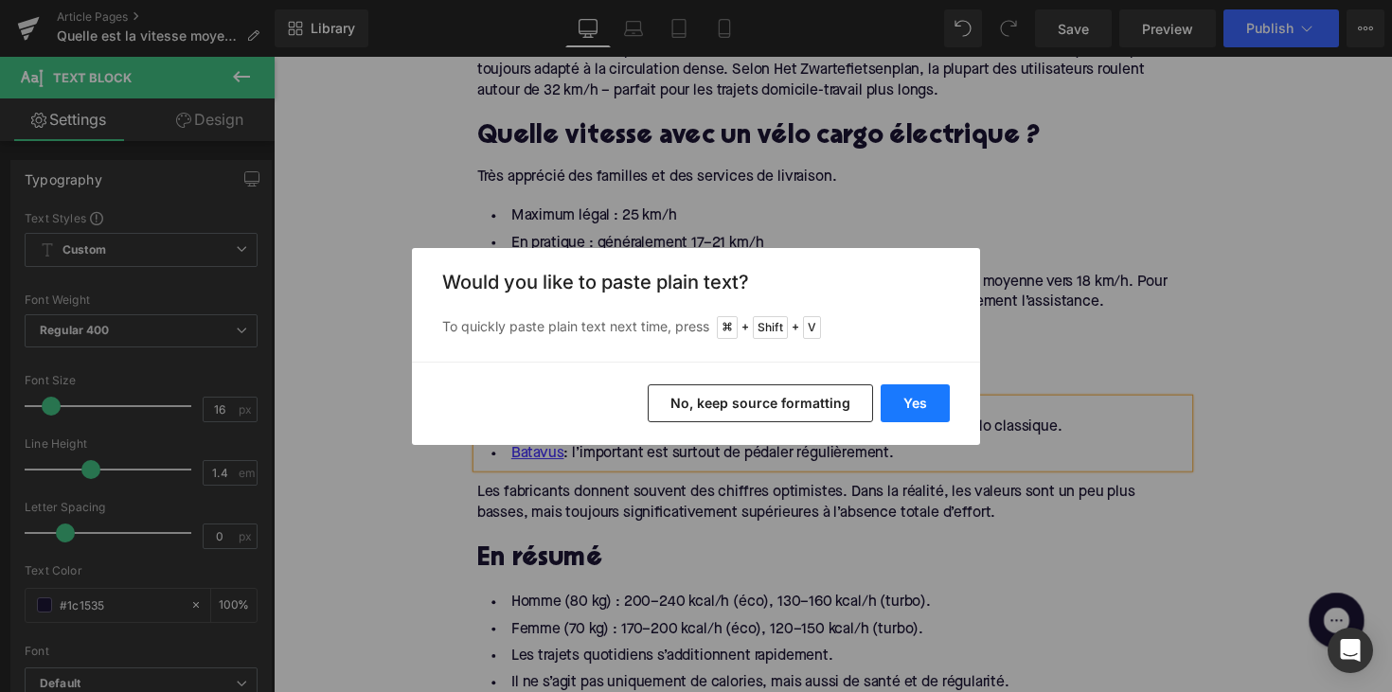
click at [909, 413] on button "Yes" at bounding box center [914, 403] width 69 height 38
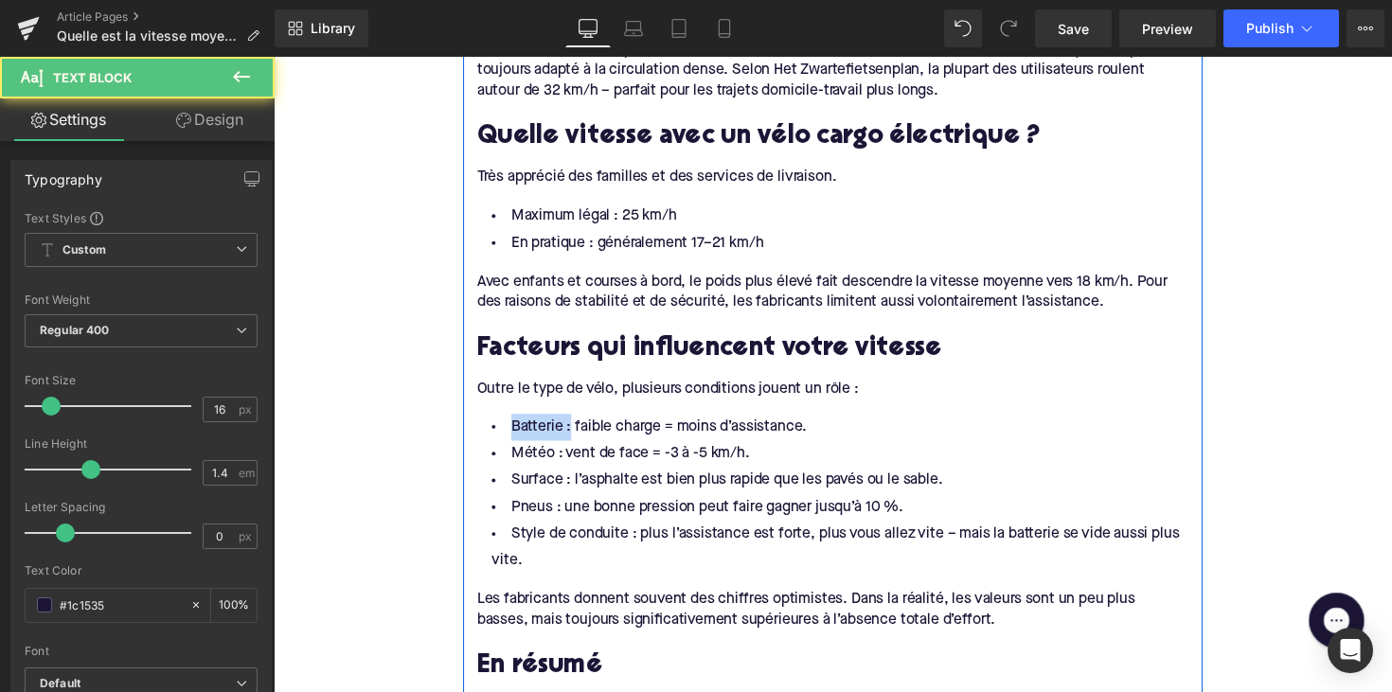
drag, startPoint x: 567, startPoint y: 431, endPoint x: 474, endPoint y: 431, distance: 92.8
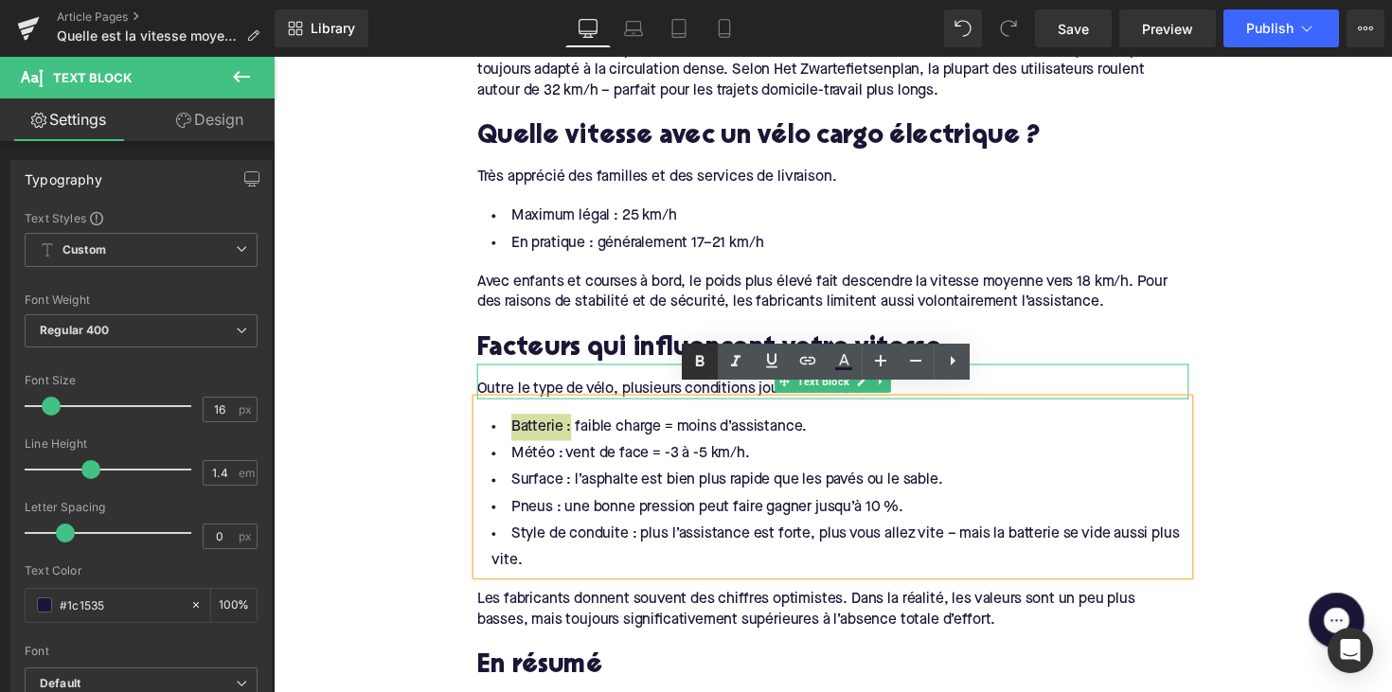
click at [695, 365] on icon at bounding box center [699, 361] width 23 height 23
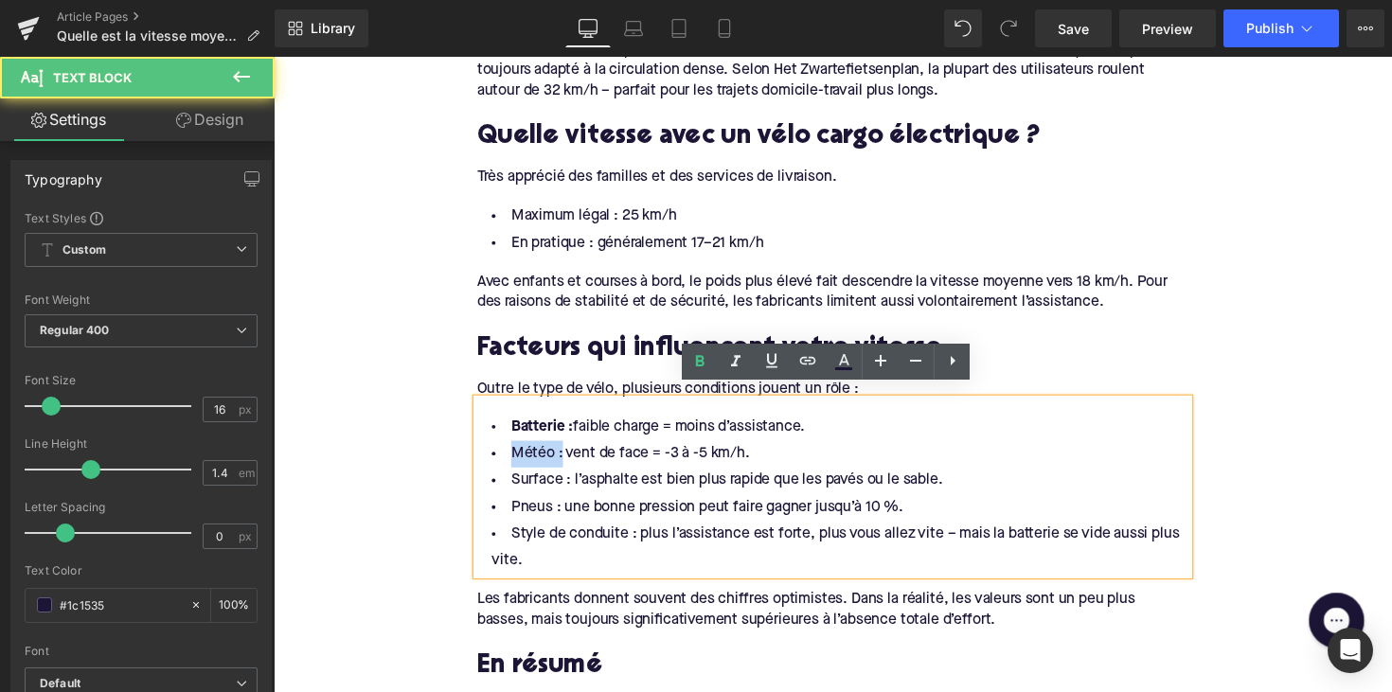
drag, startPoint x: 560, startPoint y: 453, endPoint x: 466, endPoint y: 453, distance: 94.7
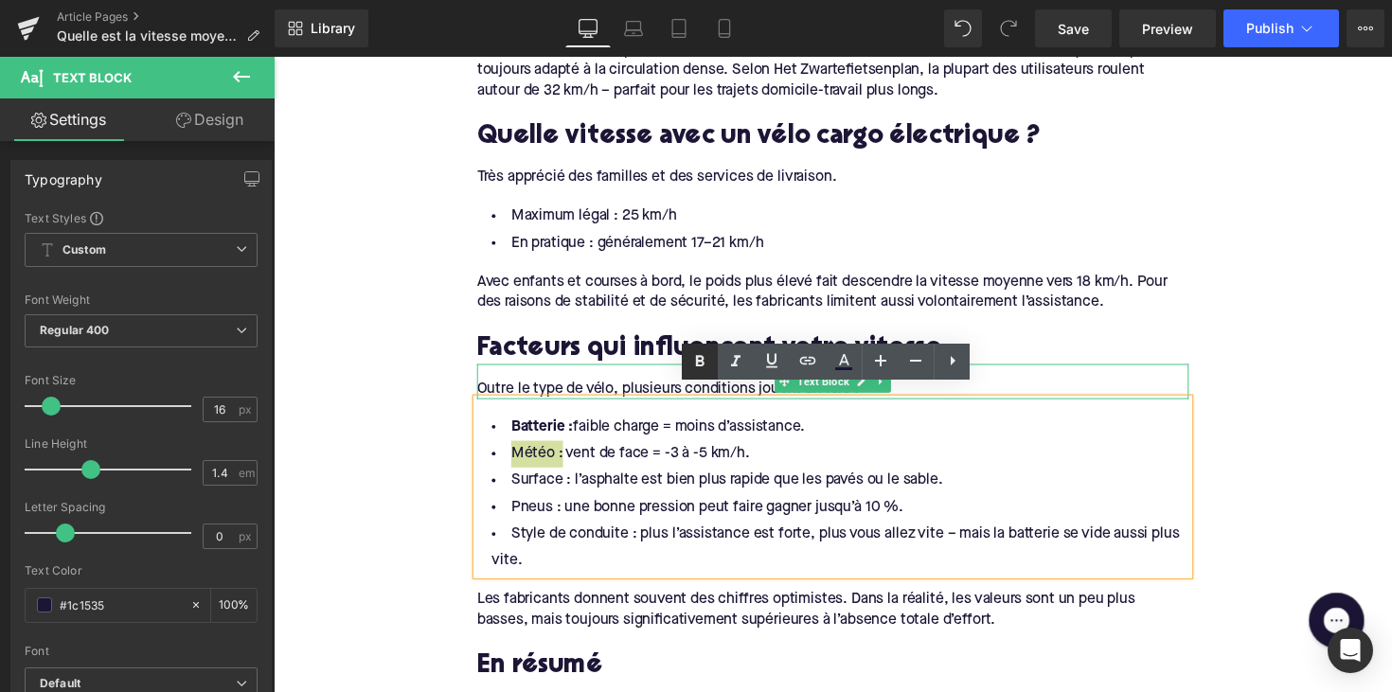
click at [690, 368] on icon at bounding box center [699, 361] width 23 height 23
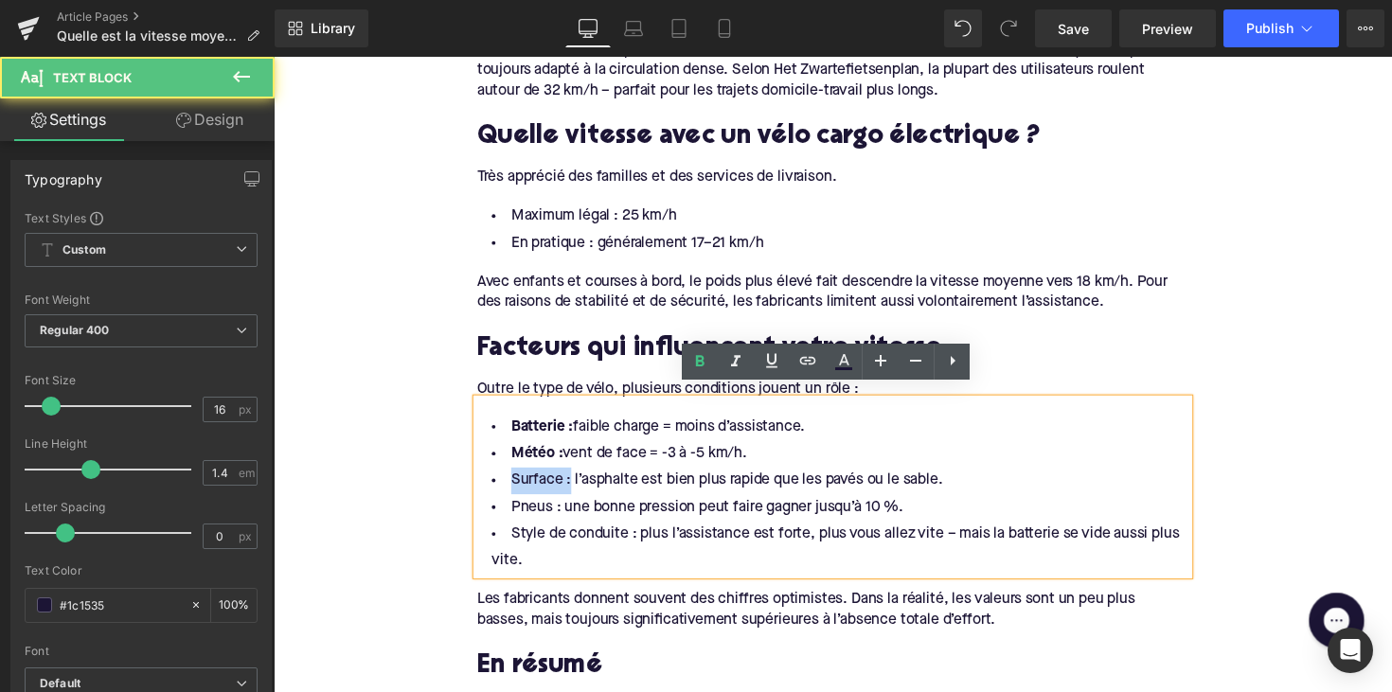
drag, startPoint x: 571, startPoint y: 479, endPoint x: 468, endPoint y: 487, distance: 103.5
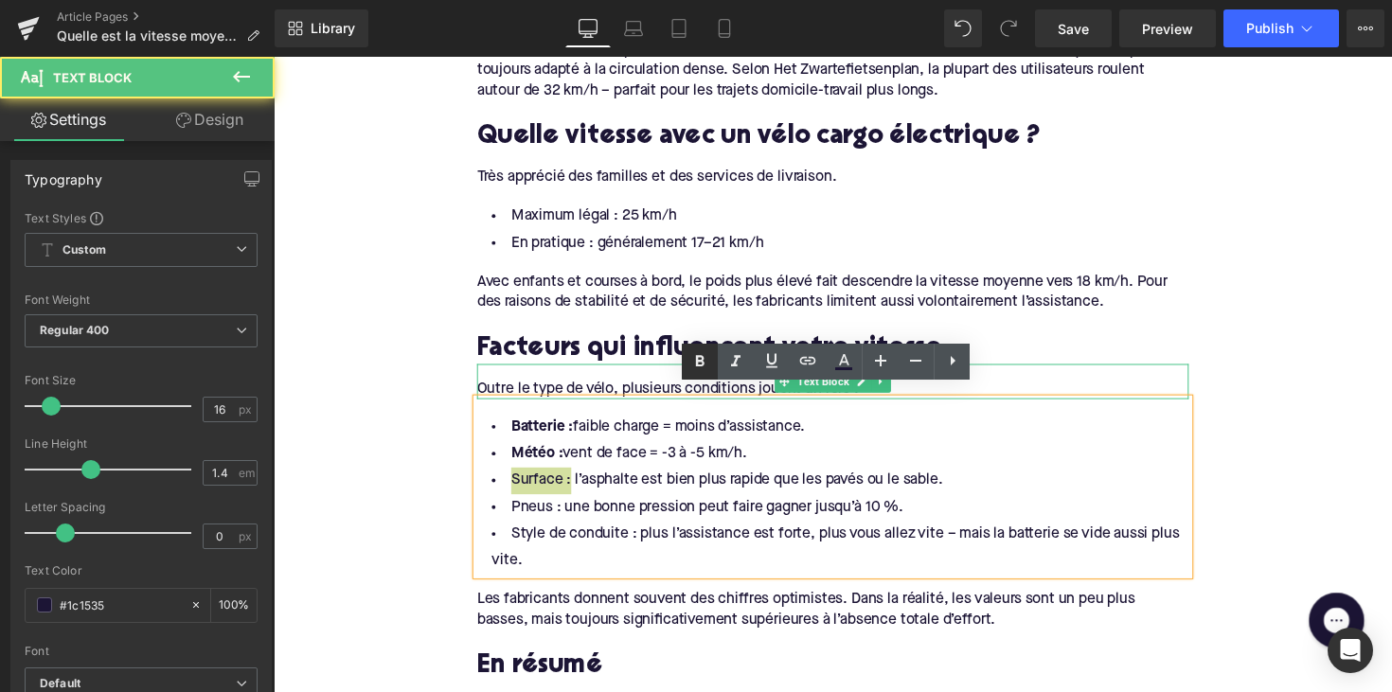
click at [701, 368] on icon at bounding box center [699, 361] width 23 height 23
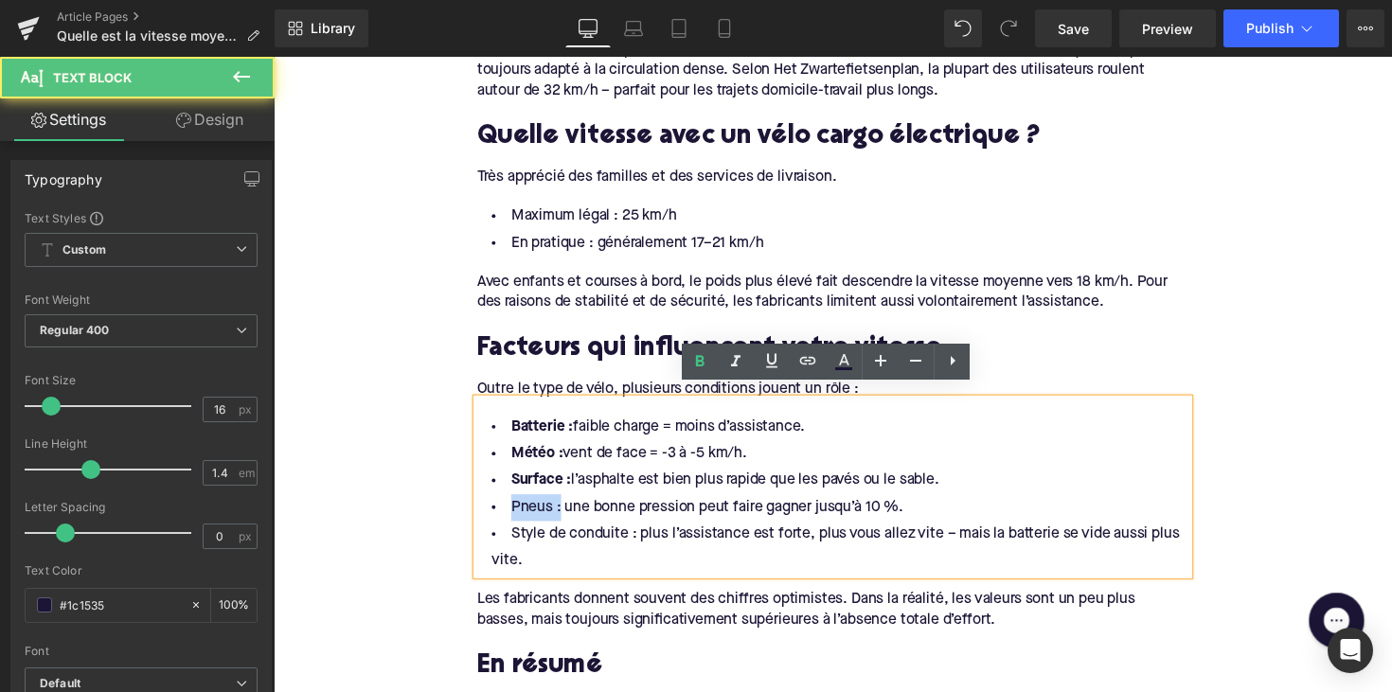
drag, startPoint x: 560, startPoint y: 507, endPoint x: 448, endPoint y: 507, distance: 112.7
click at [712, 349] on link at bounding box center [700, 362] width 36 height 36
drag, startPoint x: 637, startPoint y: 537, endPoint x: 430, endPoint y: 526, distance: 207.6
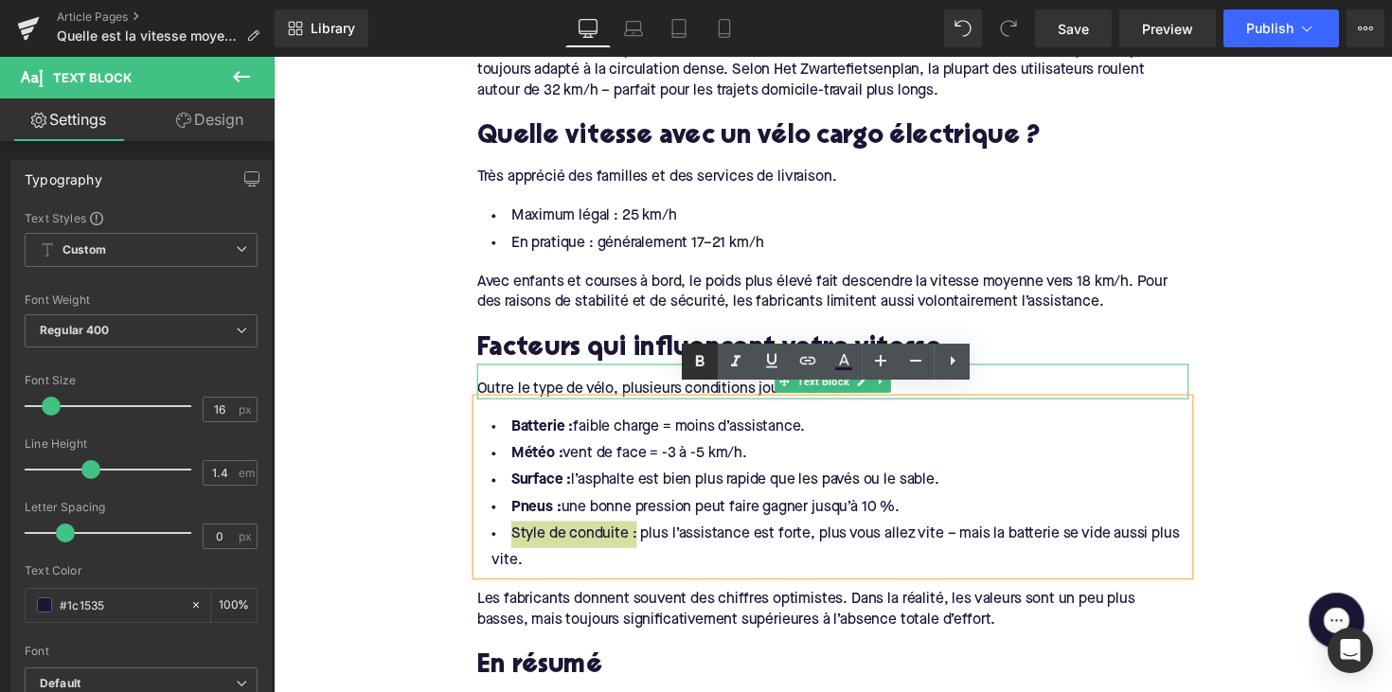
drag, startPoint x: 699, startPoint y: 368, endPoint x: 328, endPoint y: 613, distance: 444.0
click at [699, 368] on icon at bounding box center [699, 361] width 23 height 23
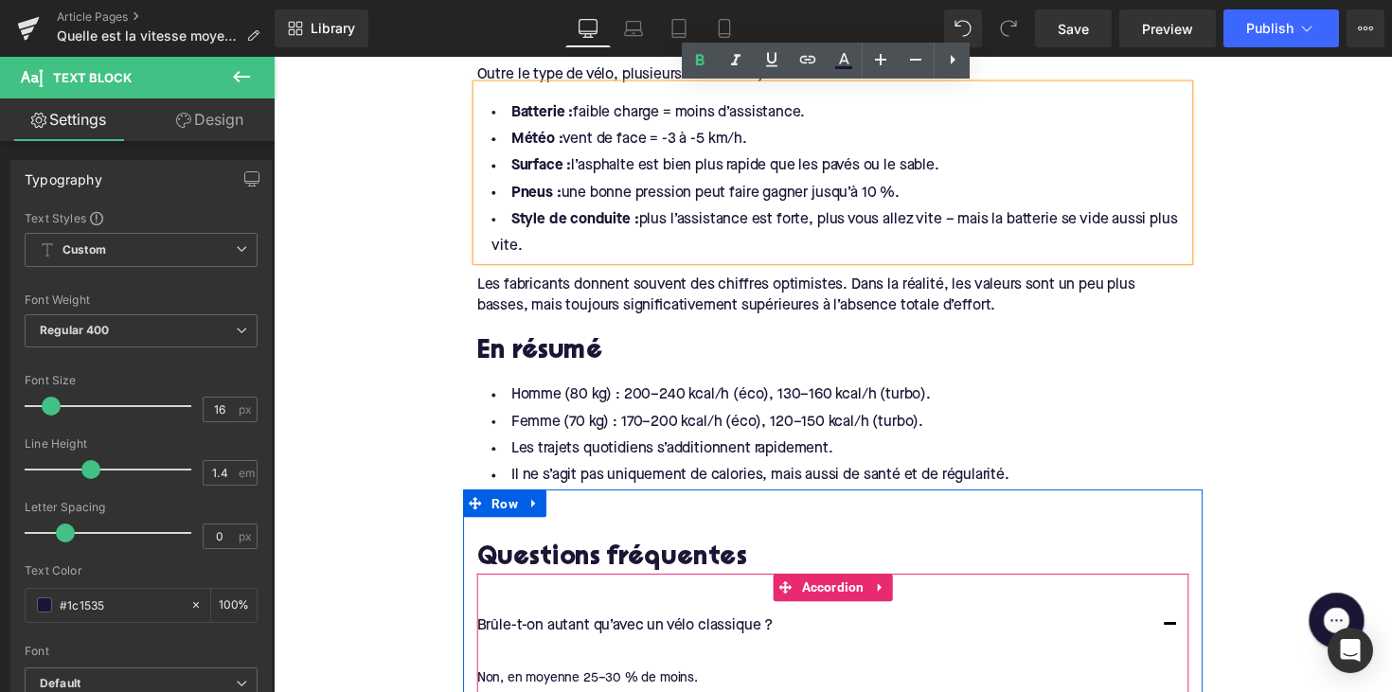
scroll to position [2645, 0]
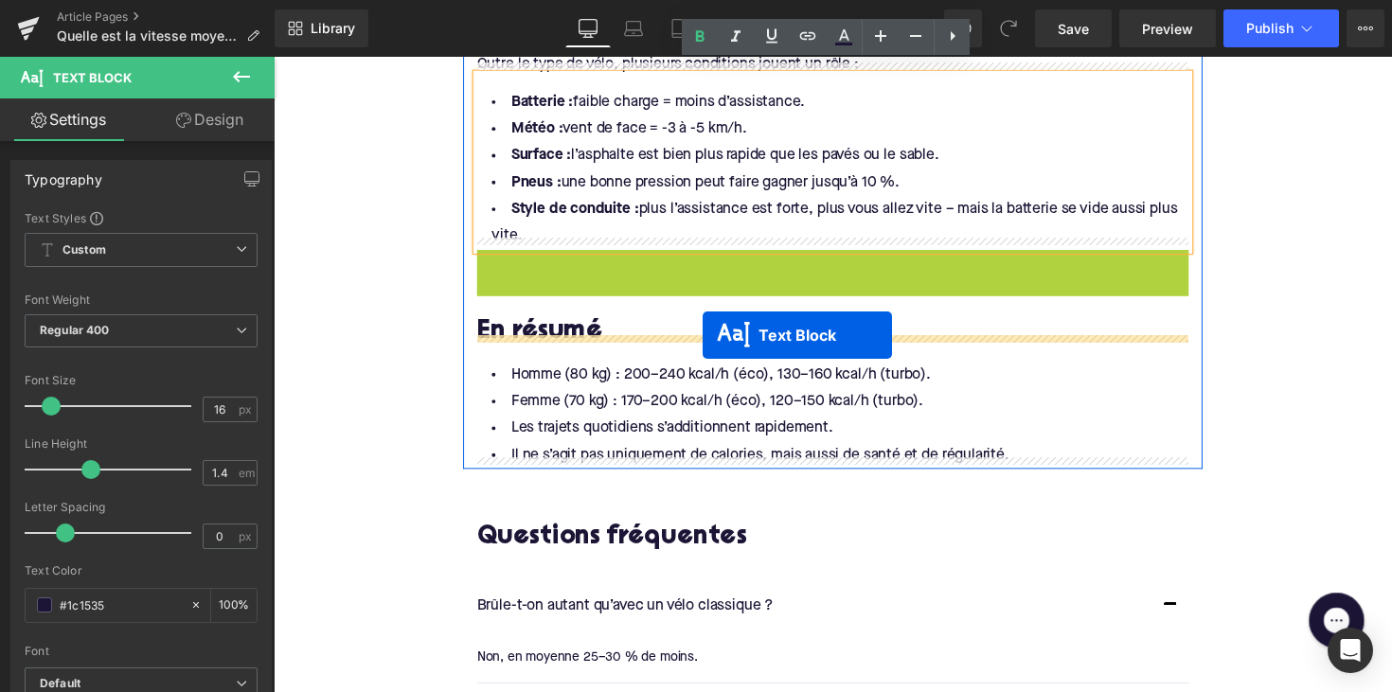
drag, startPoint x: 772, startPoint y: 270, endPoint x: 713, endPoint y: 342, distance: 93.5
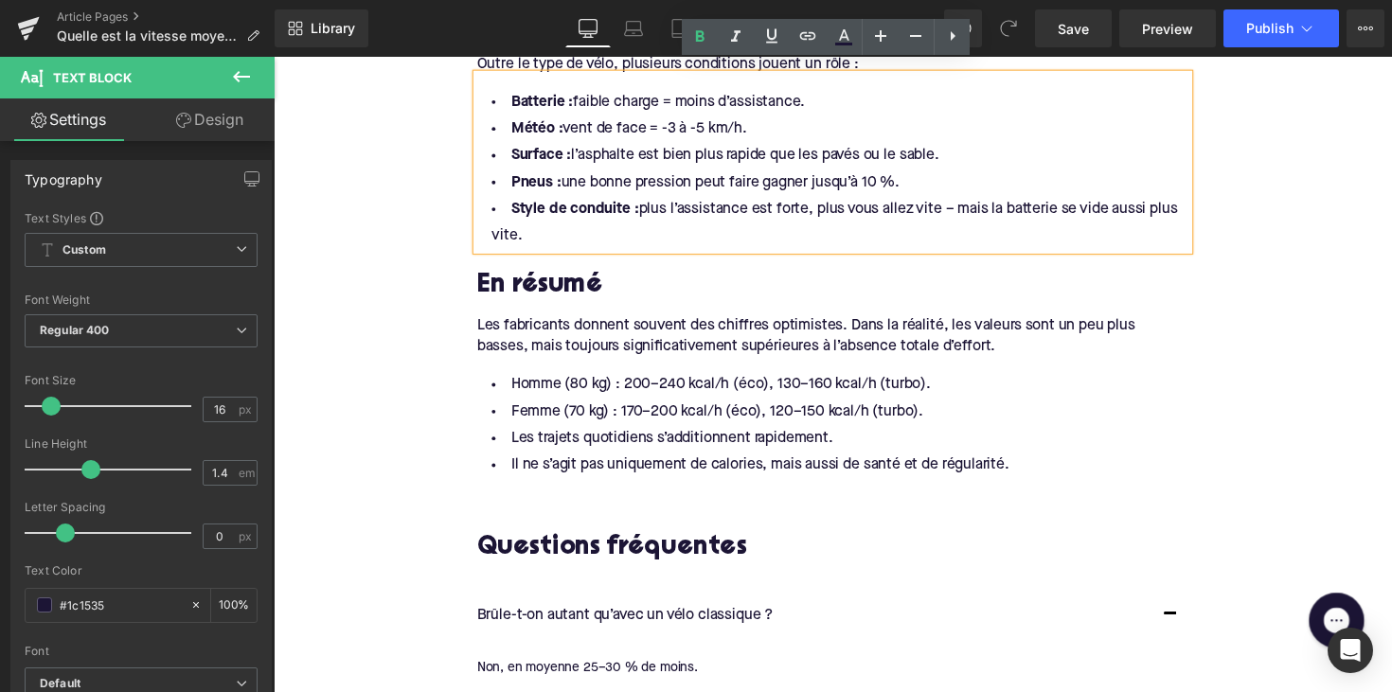
click at [546, 277] on h2 "En résumé" at bounding box center [846, 291] width 729 height 29
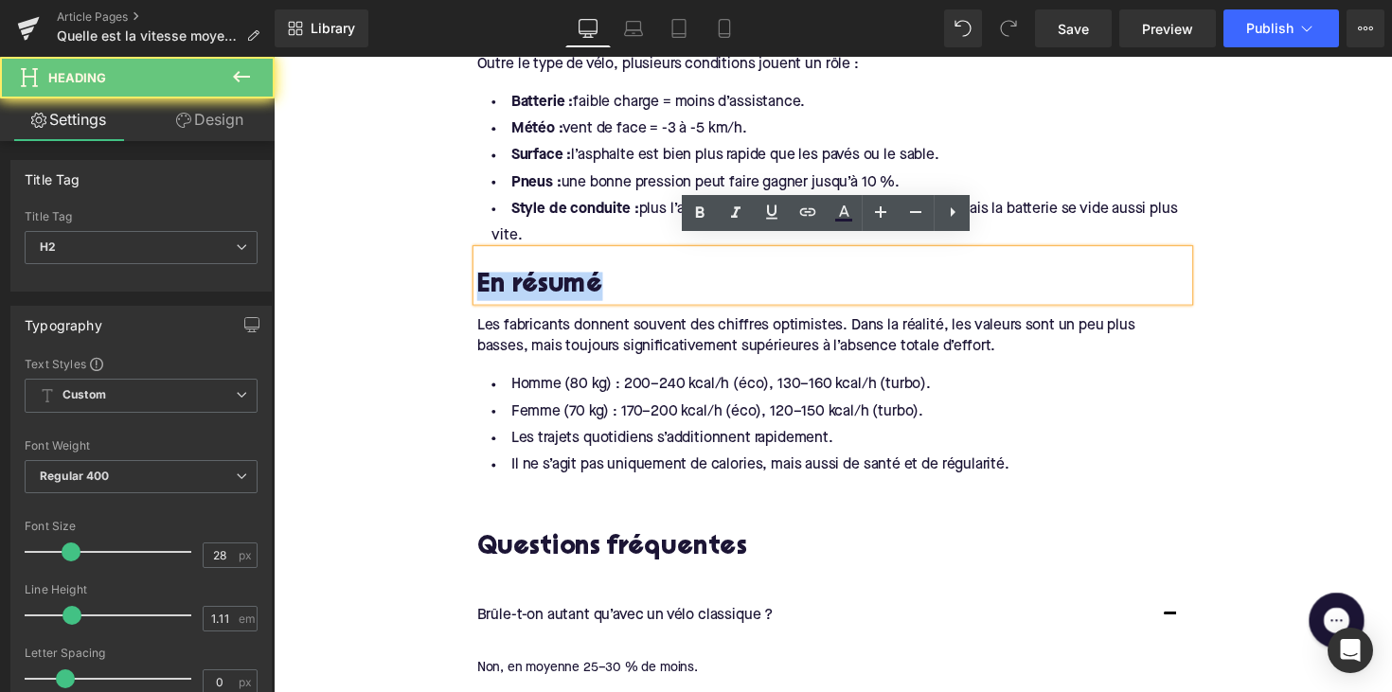
click at [546, 277] on h2 "En résumé" at bounding box center [846, 291] width 729 height 29
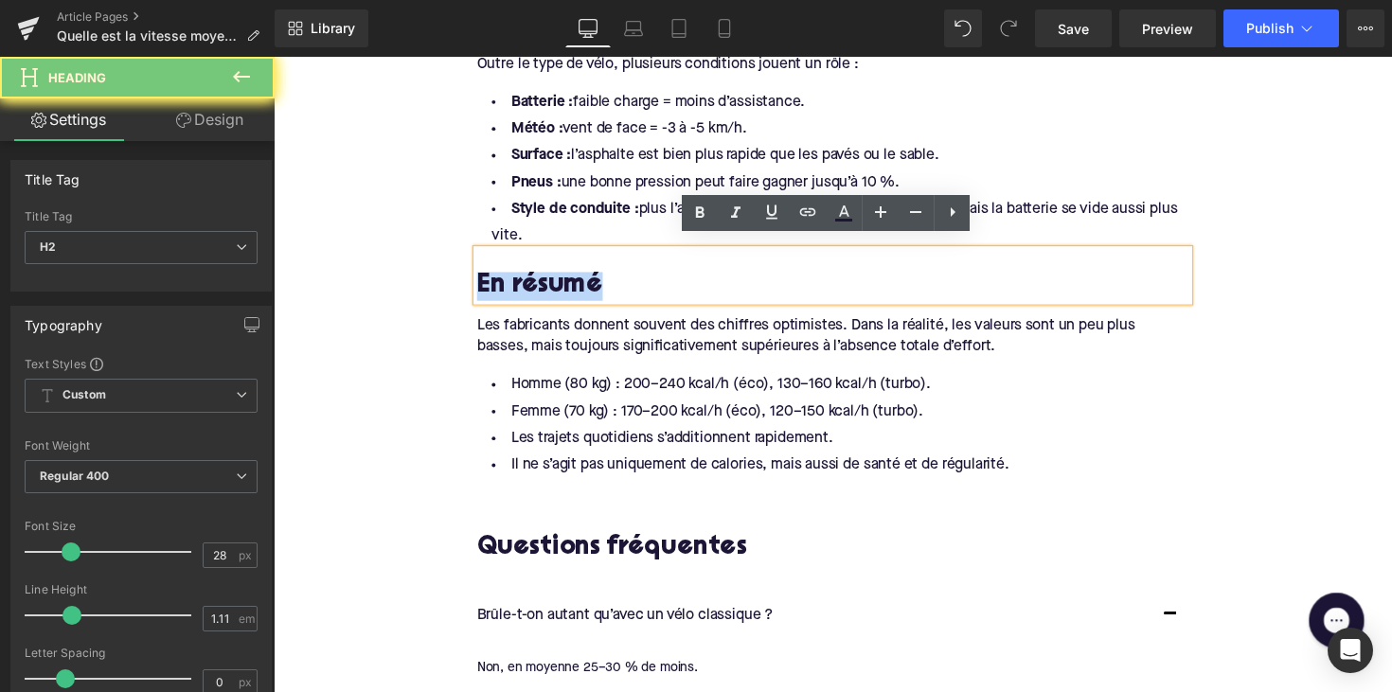
paste div
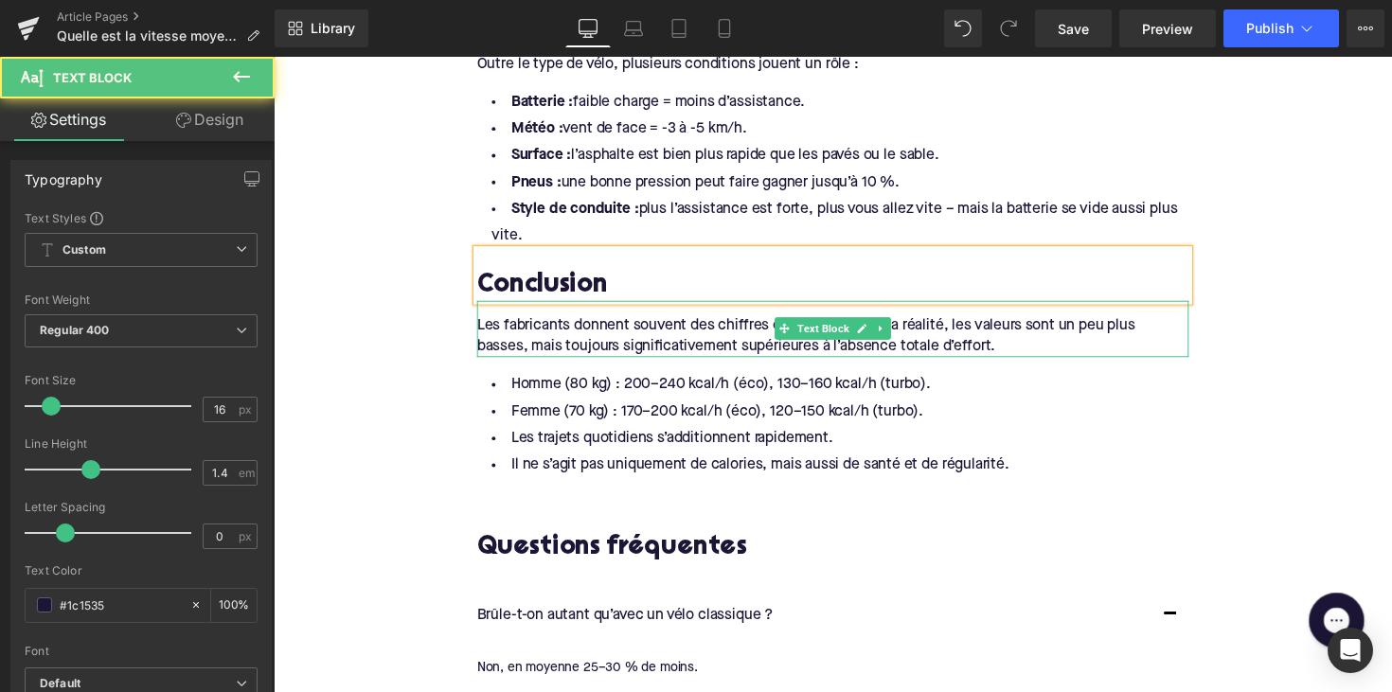
click at [627, 324] on div "Les fabricants donnent souvent des chiffres optimistes. Dans la réalité, les va…" at bounding box center [846, 343] width 729 height 43
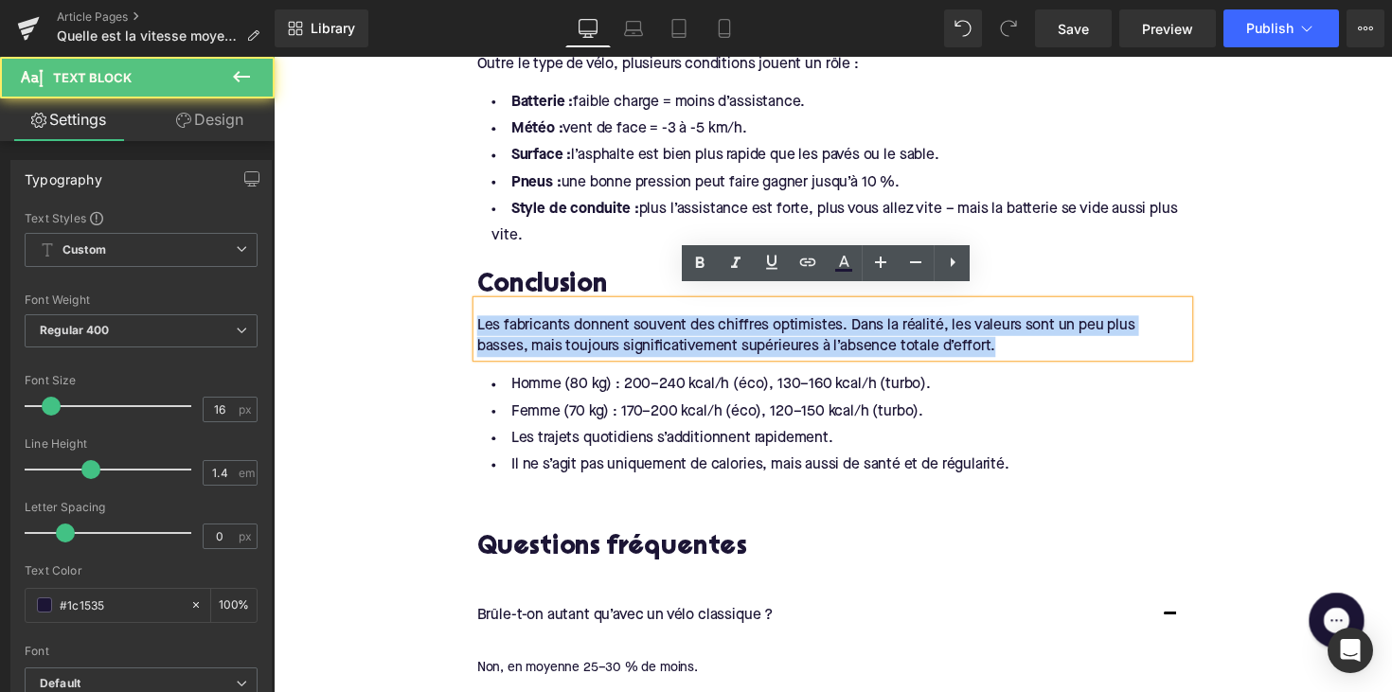
drag, startPoint x: 1016, startPoint y: 346, endPoint x: 487, endPoint y: 285, distance: 532.6
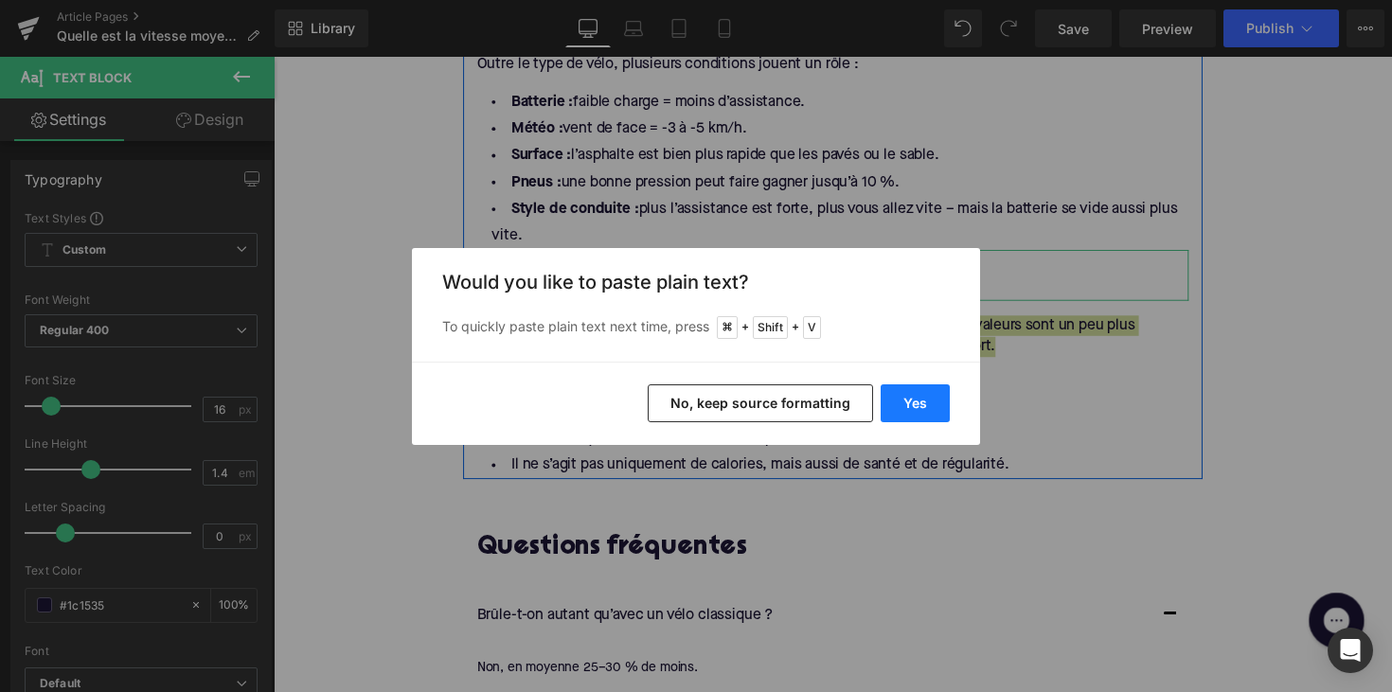
click at [892, 401] on button "Yes" at bounding box center [914, 403] width 69 height 38
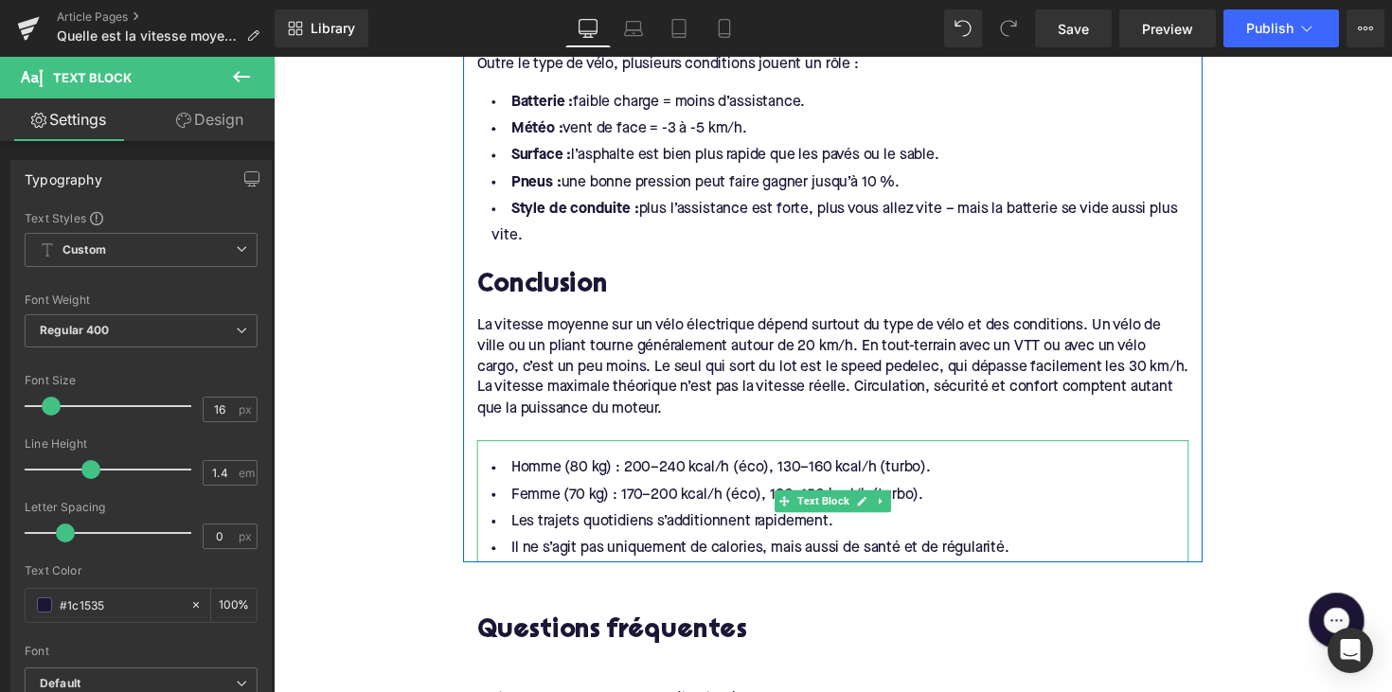
click at [899, 521] on link at bounding box center [896, 512] width 20 height 23
click at [896, 521] on link at bounding box center [906, 512] width 20 height 23
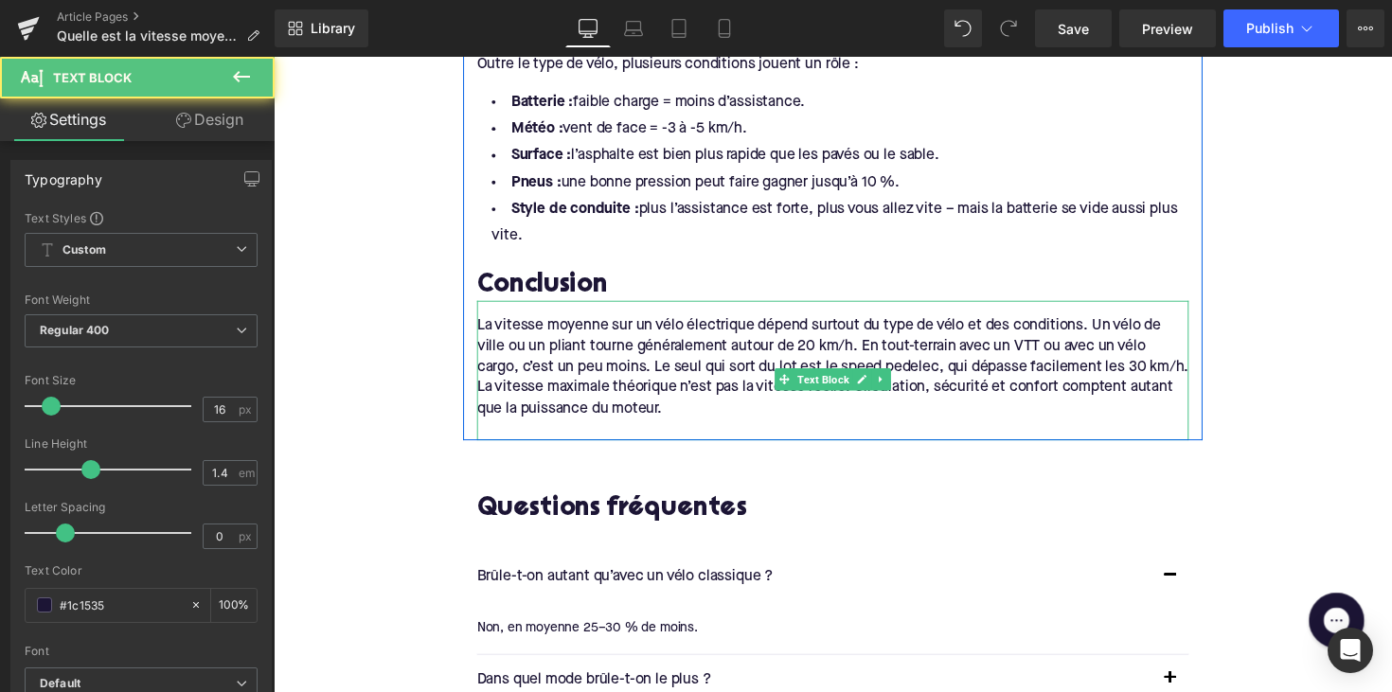
click at [500, 405] on div "La vitesse maximale théorique n’est pas la vitesse réelle. Circulation, sécurit…" at bounding box center [846, 406] width 729 height 43
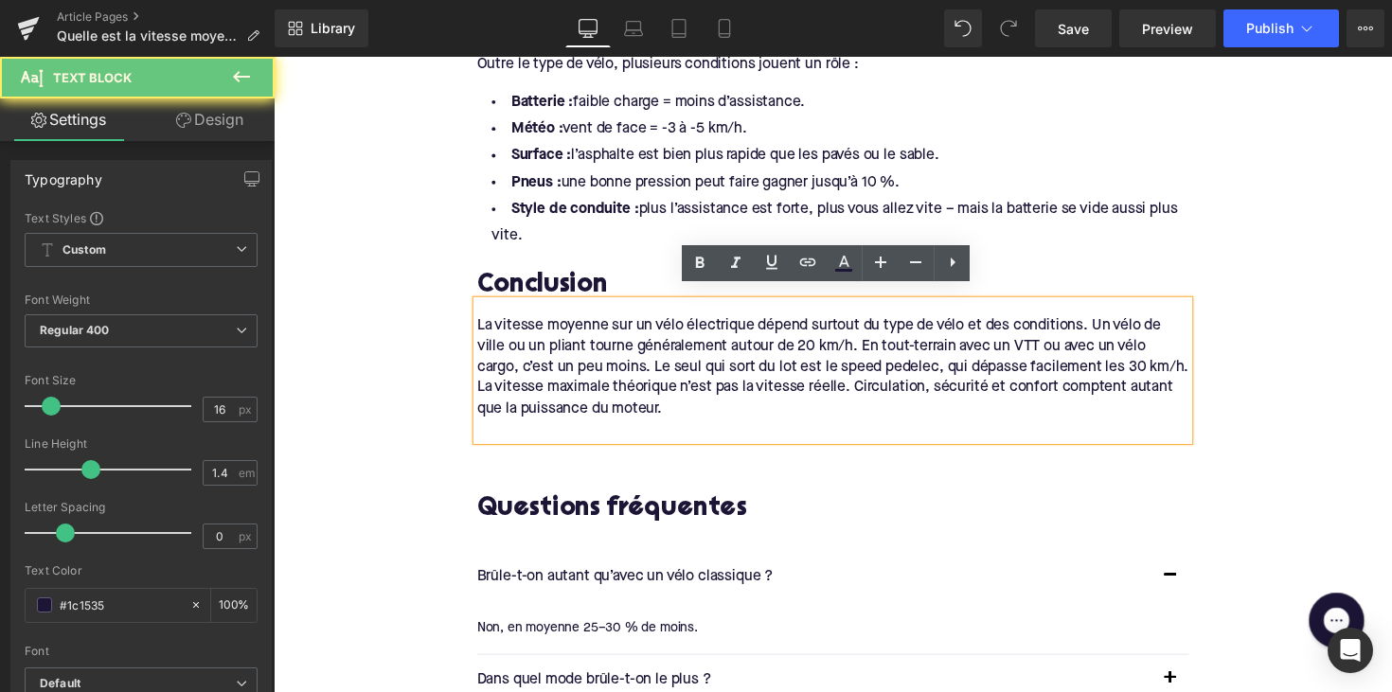
click at [482, 405] on div "La vitesse maximale théorique n’est pas la vitesse réelle. Circulation, sécurit…" at bounding box center [846, 406] width 729 height 43
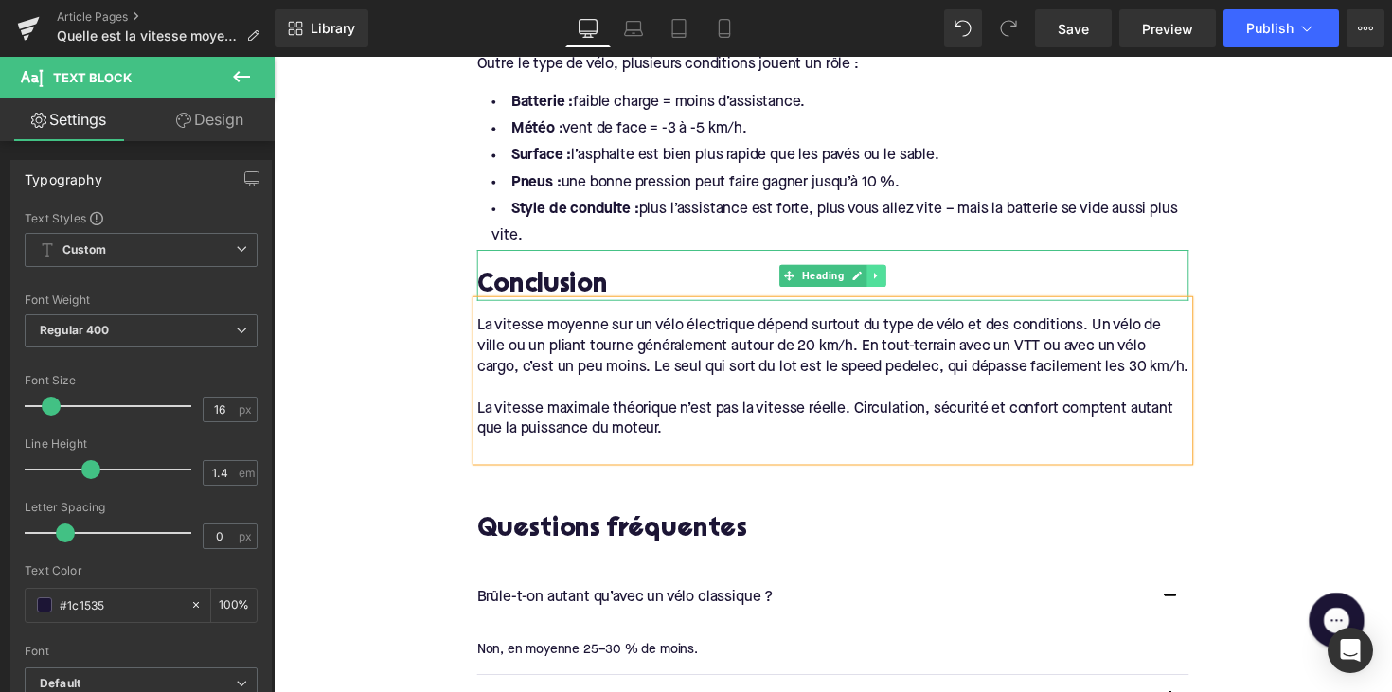
click at [889, 277] on icon at bounding box center [890, 280] width 3 height 7
click at [881, 275] on icon at bounding box center [881, 280] width 10 height 10
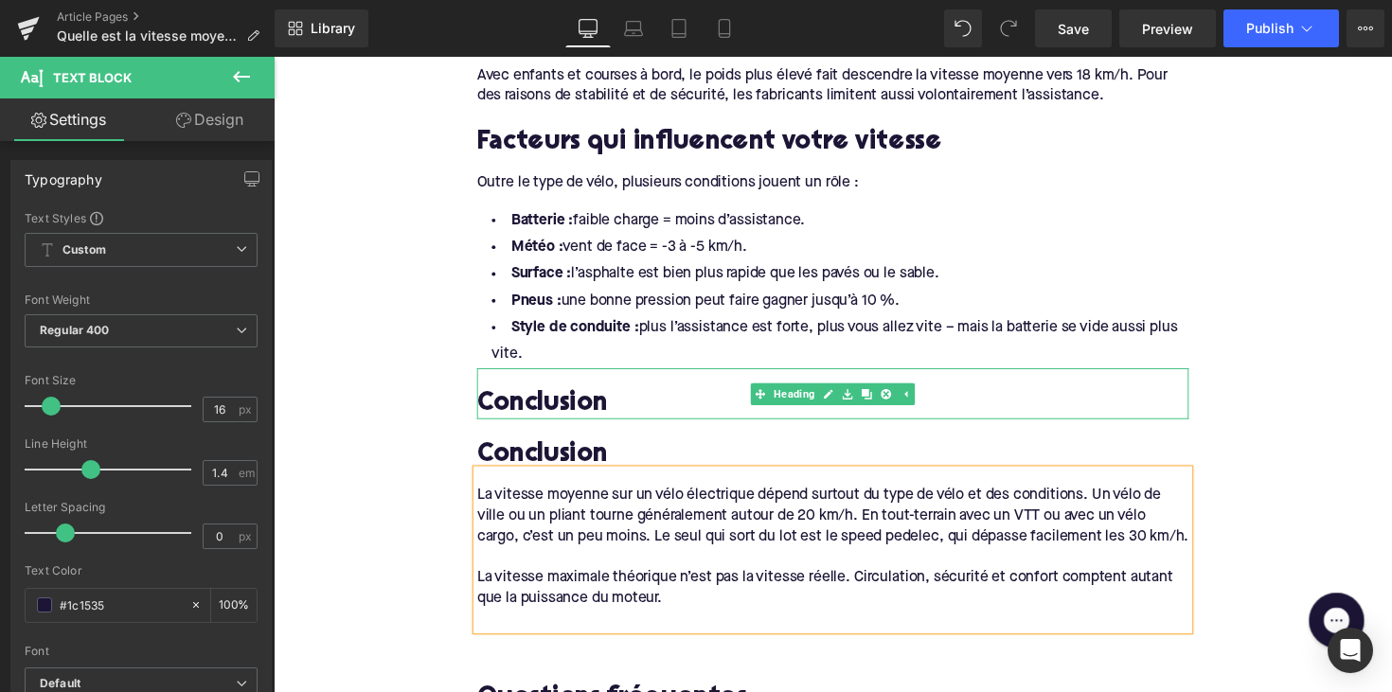
scroll to position [2516, 0]
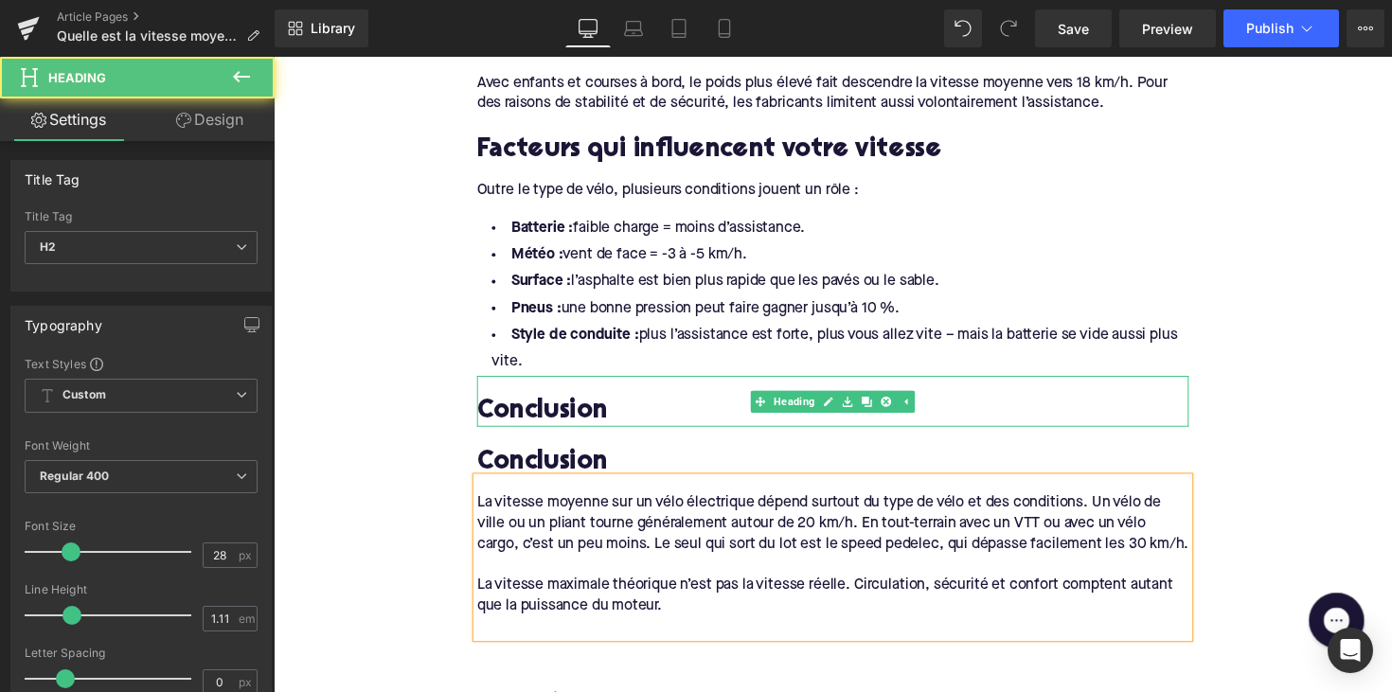
click at [542, 408] on h2 "Conclusion" at bounding box center [846, 420] width 729 height 29
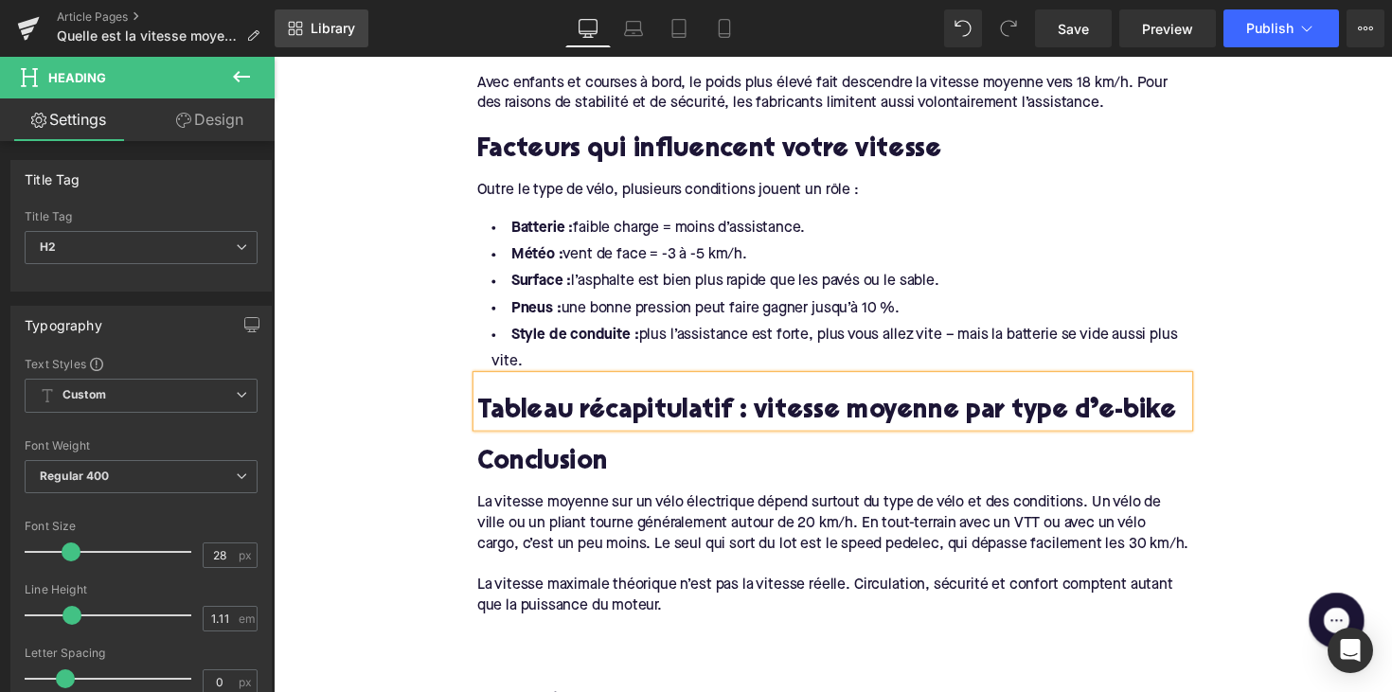
click at [350, 44] on link "Library" at bounding box center [322, 28] width 94 height 38
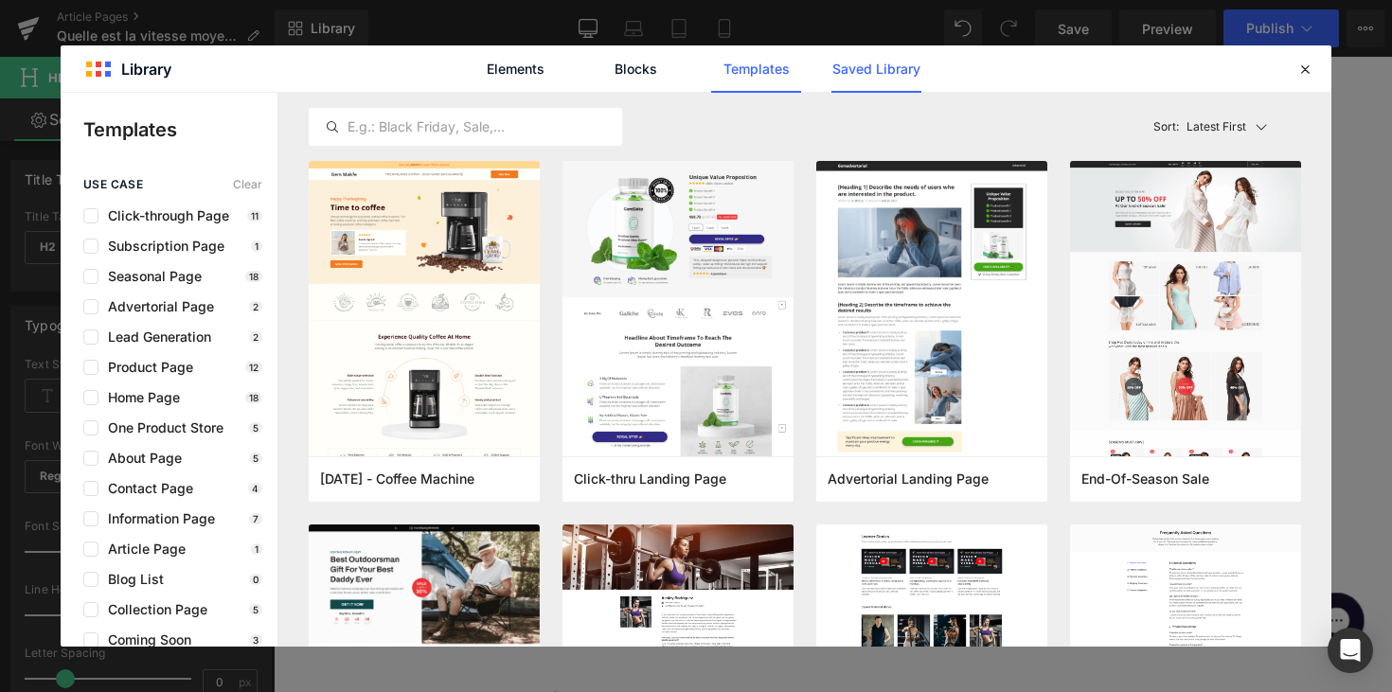
click at [907, 64] on link "Saved Library" at bounding box center [876, 68] width 90 height 47
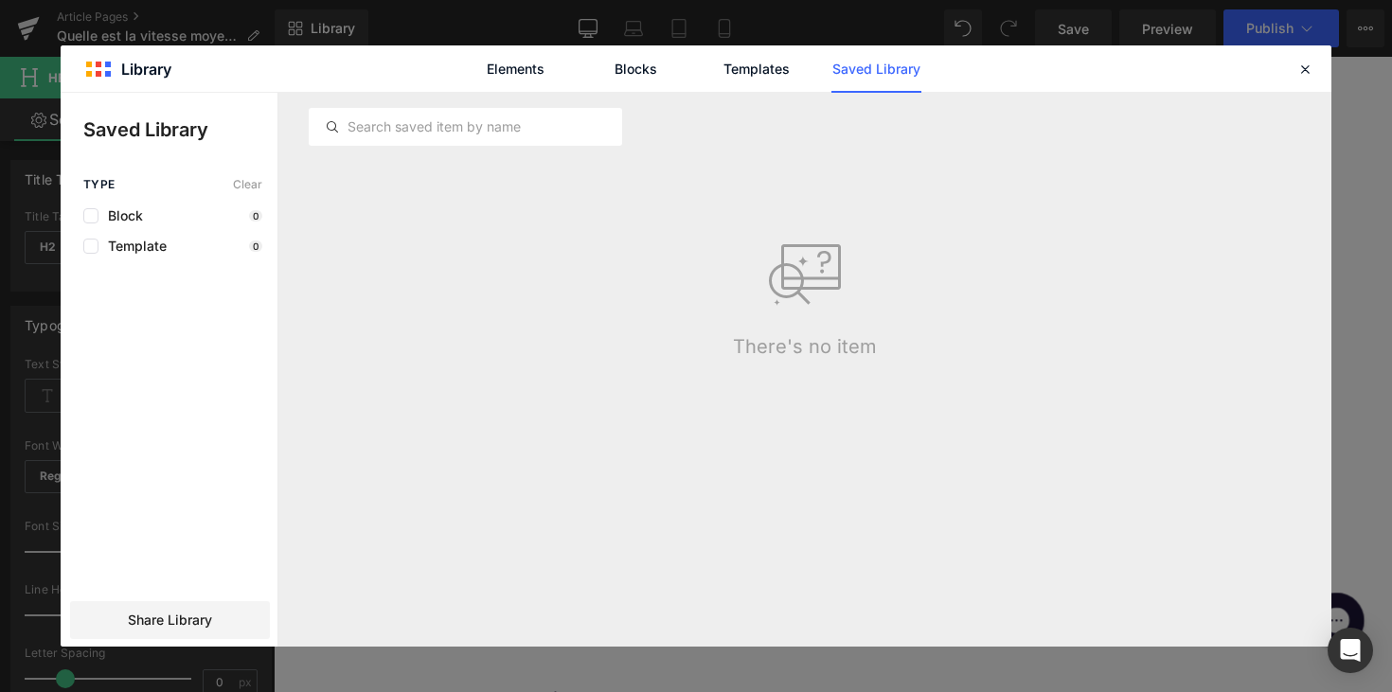
click at [883, 71] on link "Saved Library" at bounding box center [876, 68] width 90 height 47
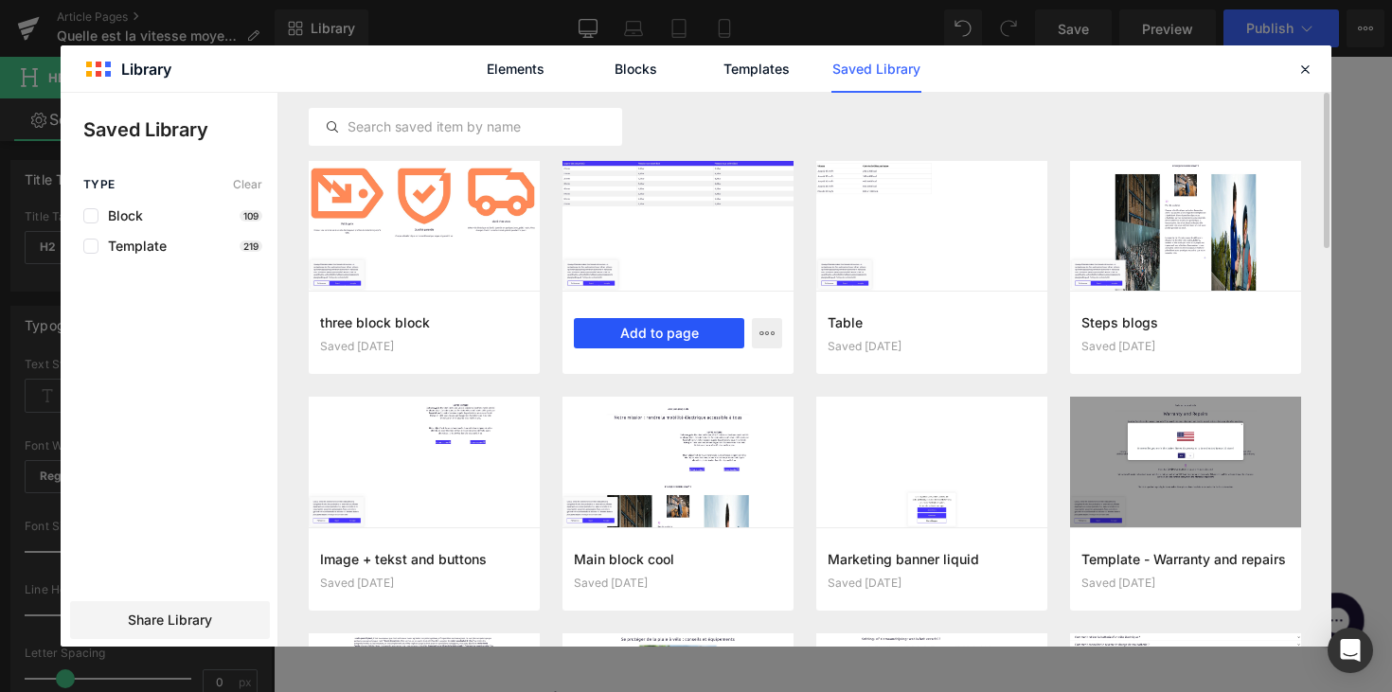
click at [624, 340] on button "Add to page" at bounding box center [659, 333] width 170 height 30
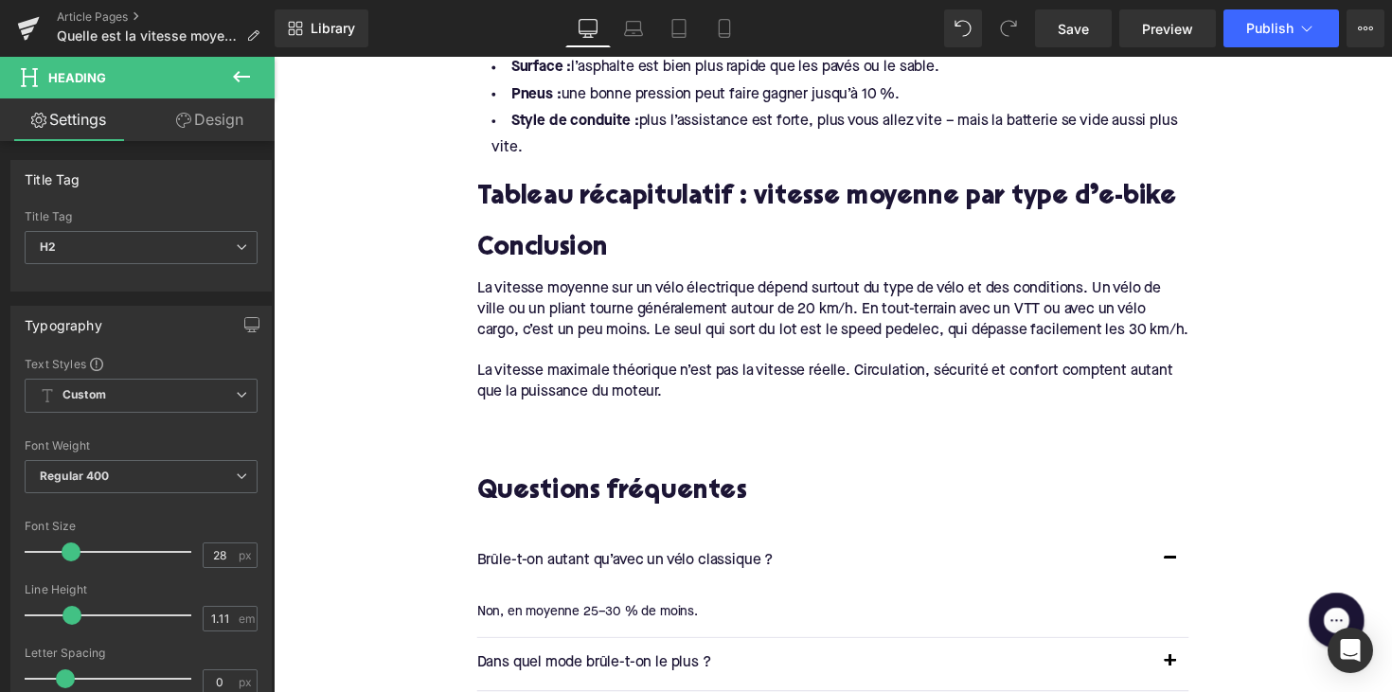
scroll to position [2733, 0]
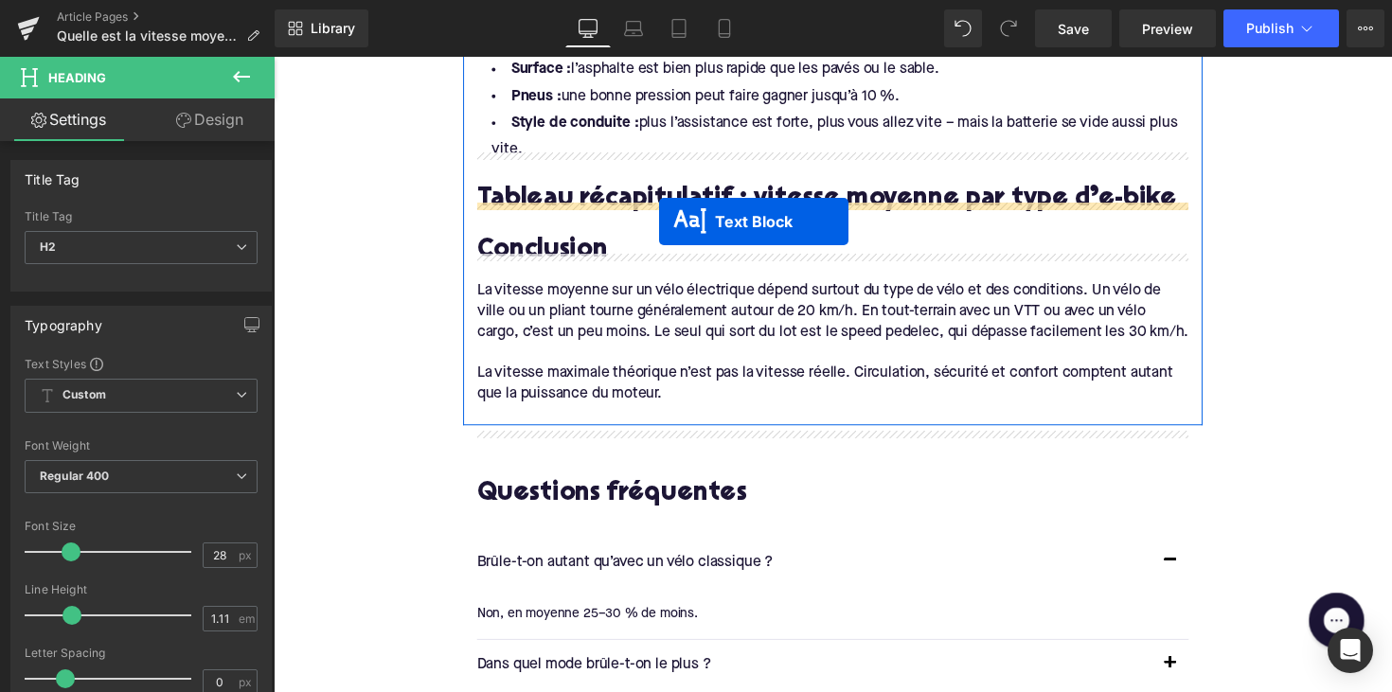
drag, startPoint x: 790, startPoint y: 340, endPoint x: 668, endPoint y: 225, distance: 166.7
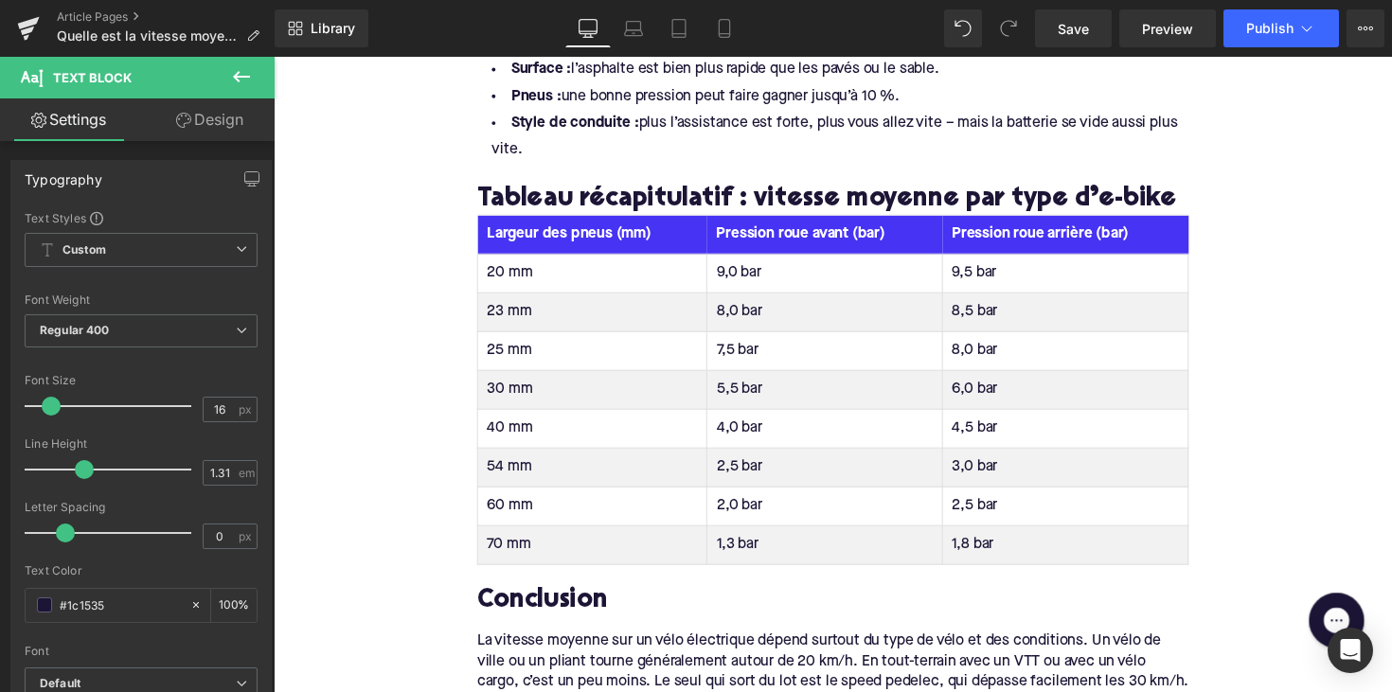
click at [532, 233] on th "Largeur des pneus (mm)" at bounding box center [600, 240] width 235 height 40
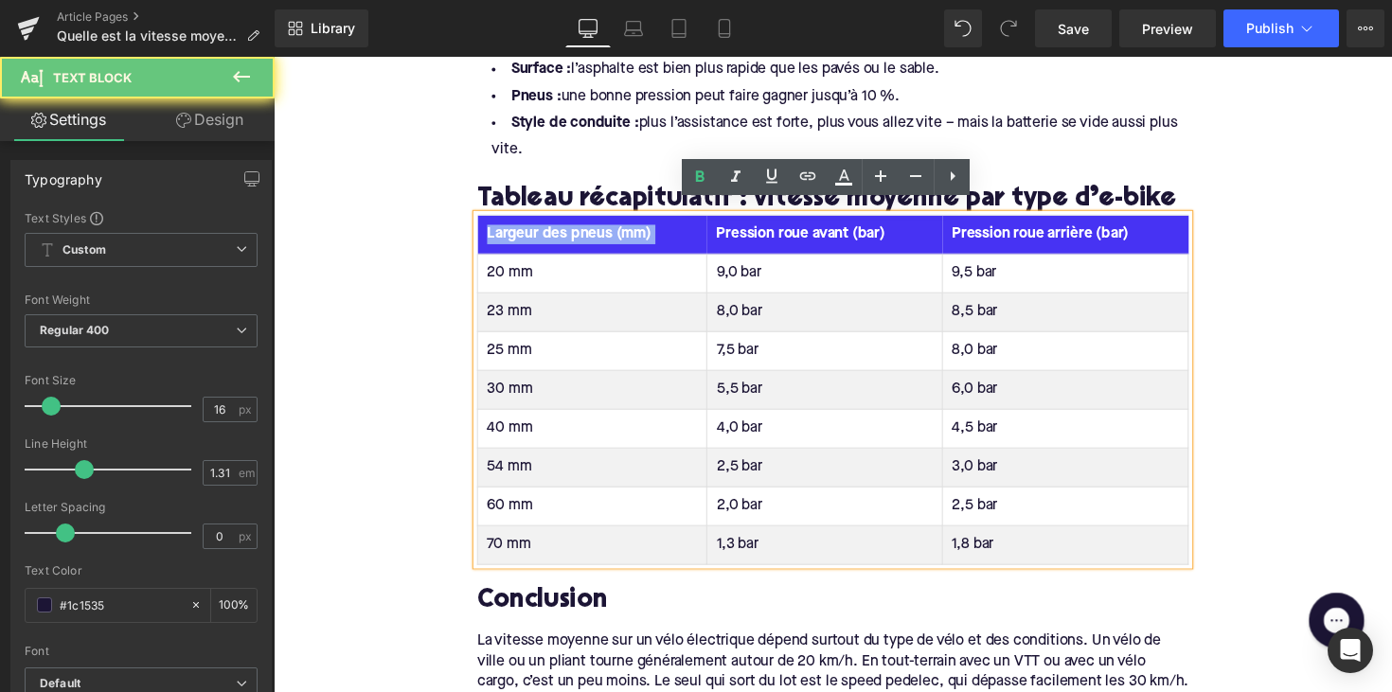
click at [532, 233] on th "Largeur des pneus (mm)" at bounding box center [600, 240] width 235 height 40
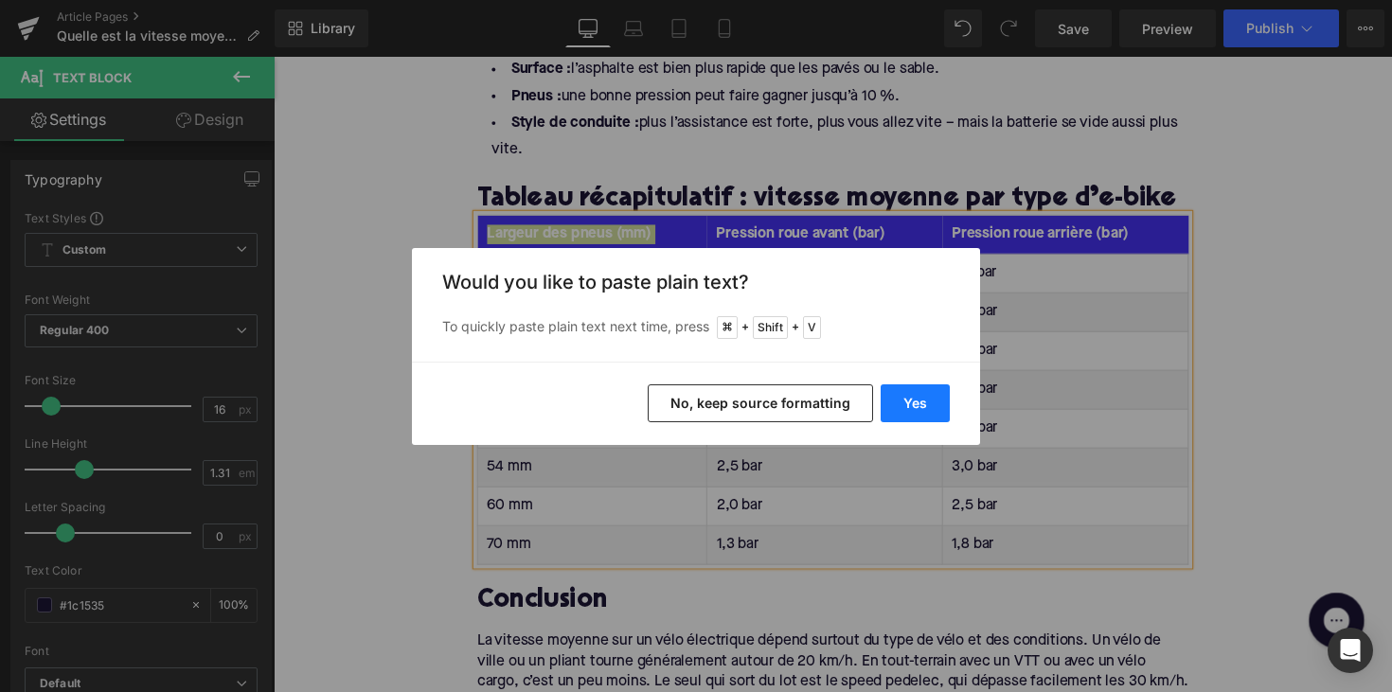
click at [912, 413] on button "Yes" at bounding box center [914, 403] width 69 height 38
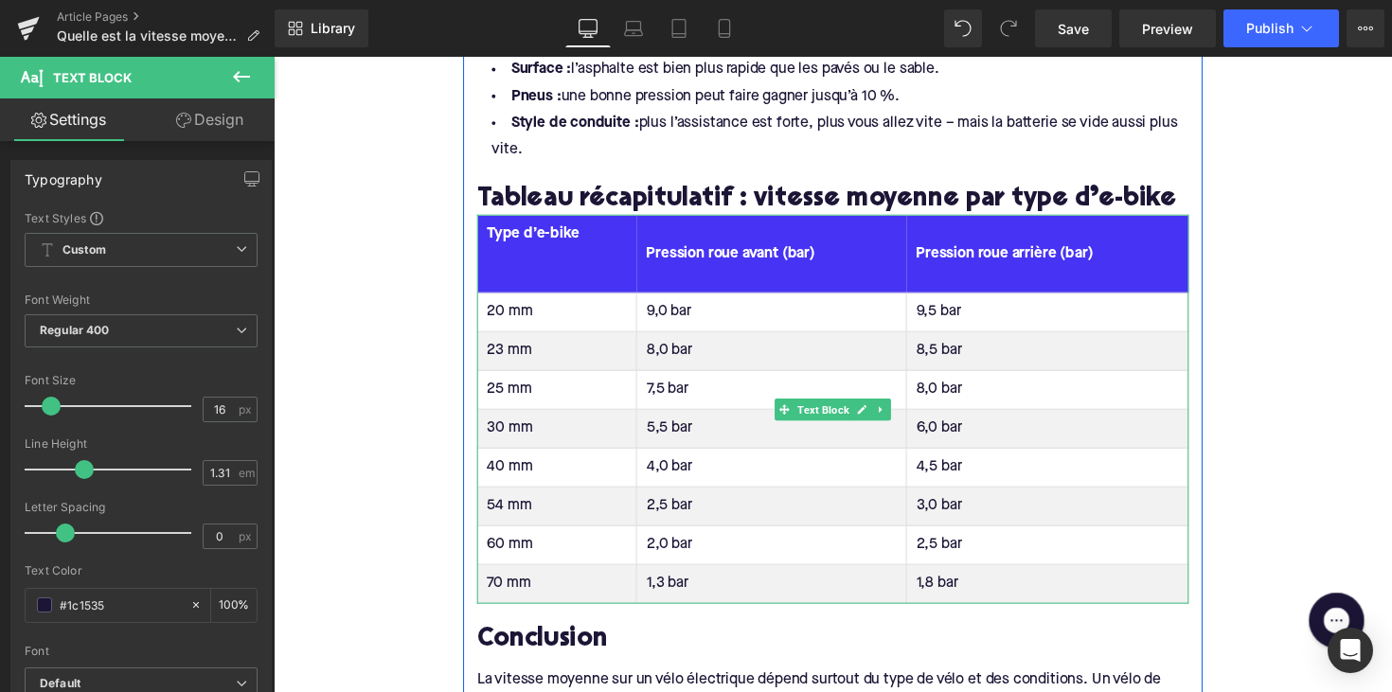
click at [572, 263] on th "Type d’e-bike" at bounding box center [564, 260] width 163 height 80
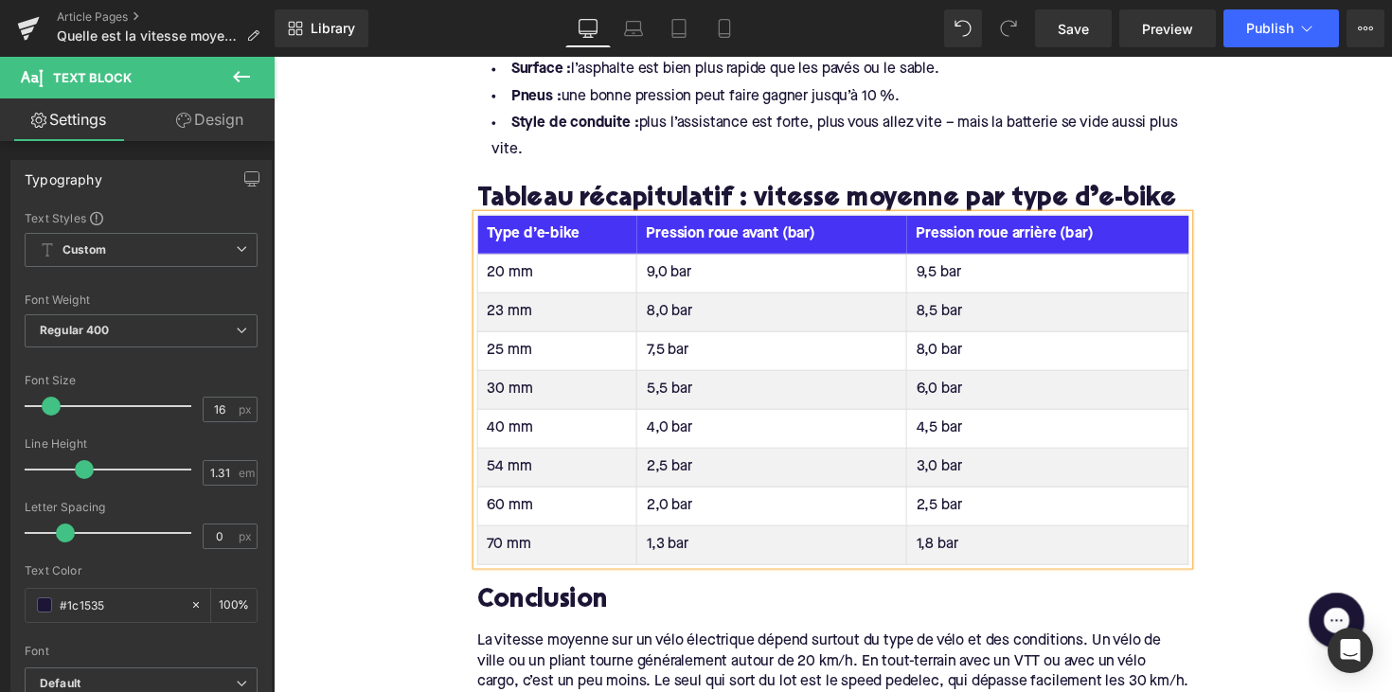
click at [704, 220] on th "Pression roue avant (bar)" at bounding box center [784, 240] width 276 height 40
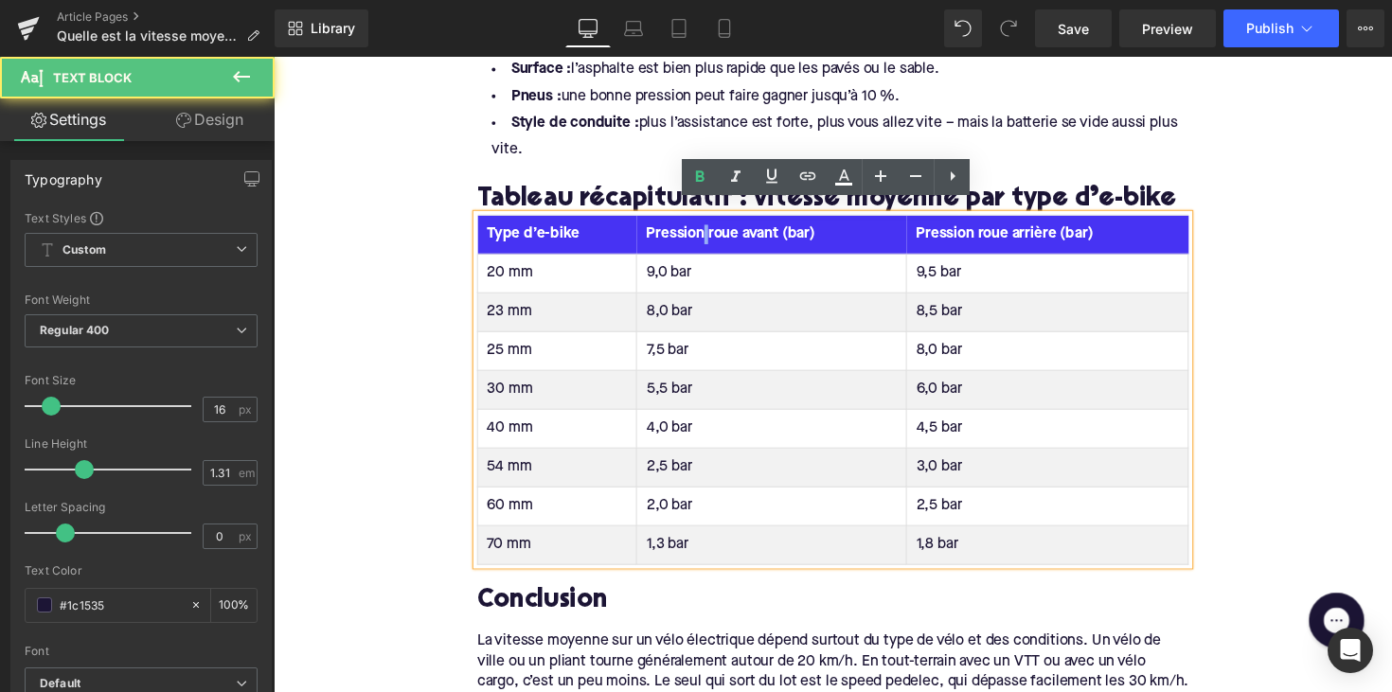
click at [704, 220] on th "Pression roue avant (bar)" at bounding box center [784, 240] width 276 height 40
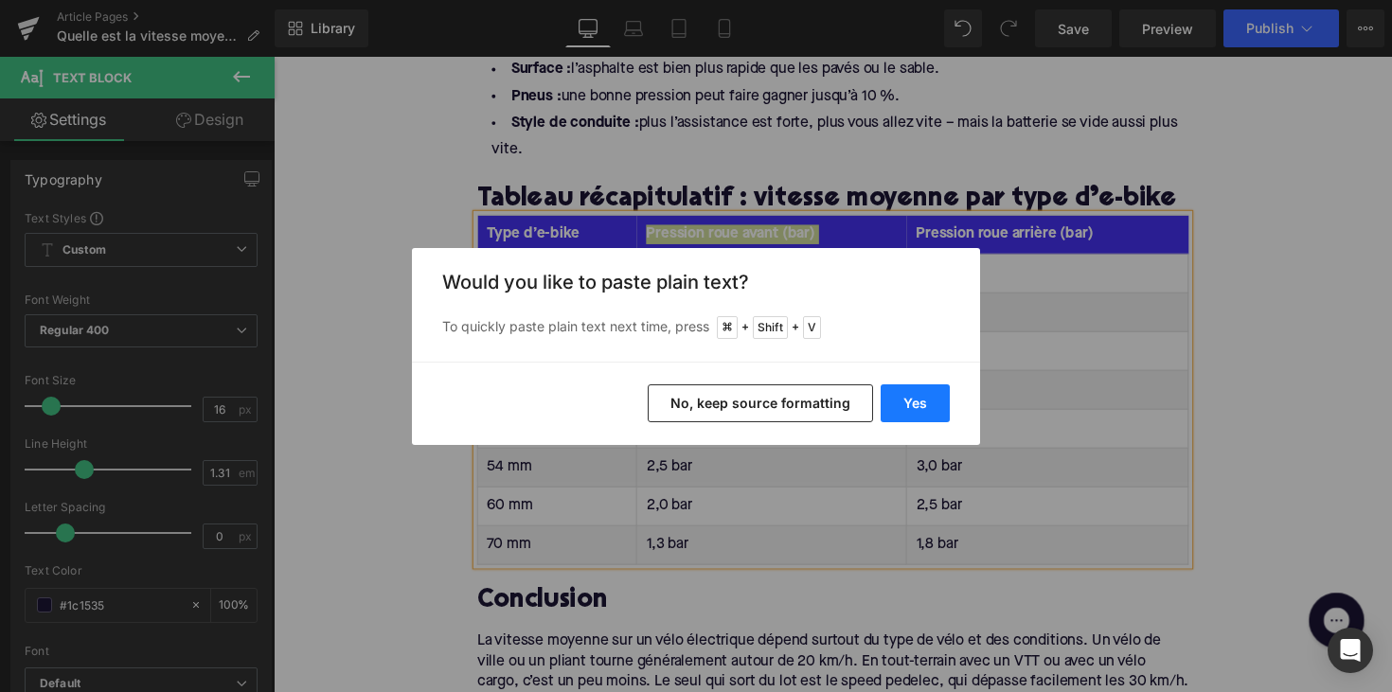
click at [903, 417] on button "Yes" at bounding box center [914, 403] width 69 height 38
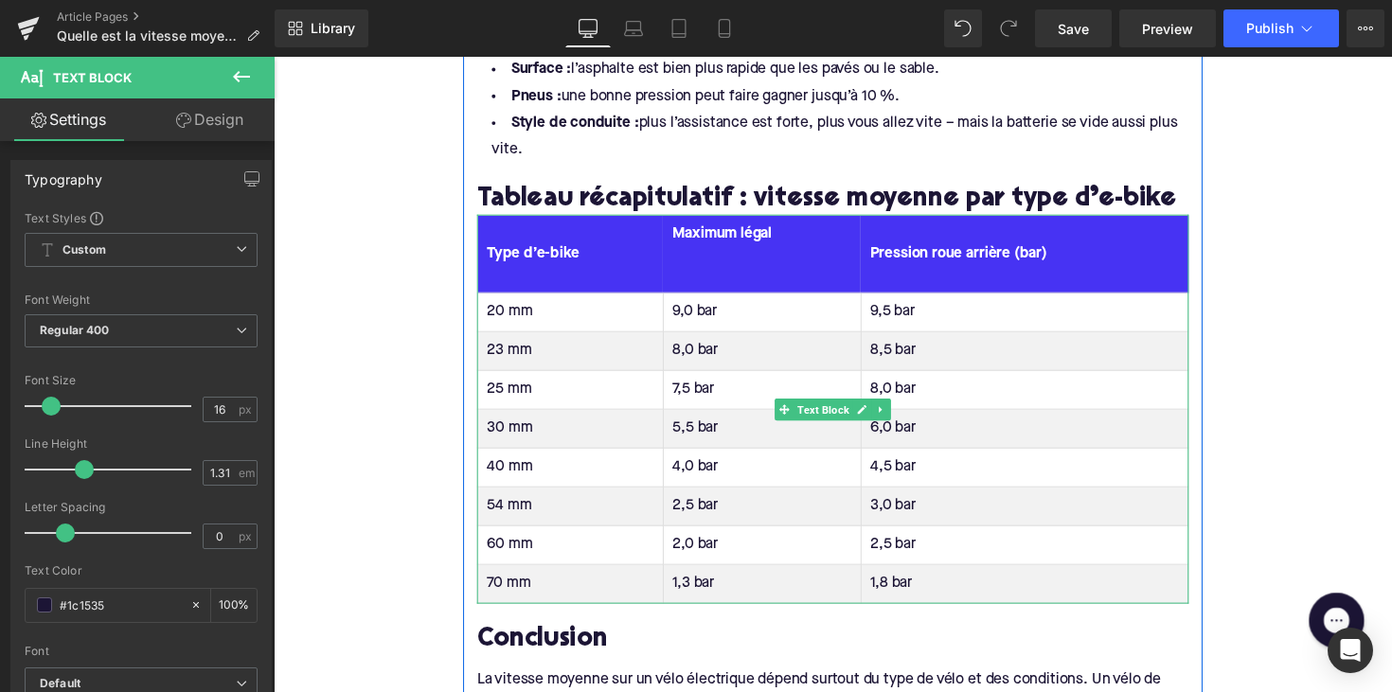
click at [729, 276] on th "Maximum légal" at bounding box center [773, 260] width 203 height 80
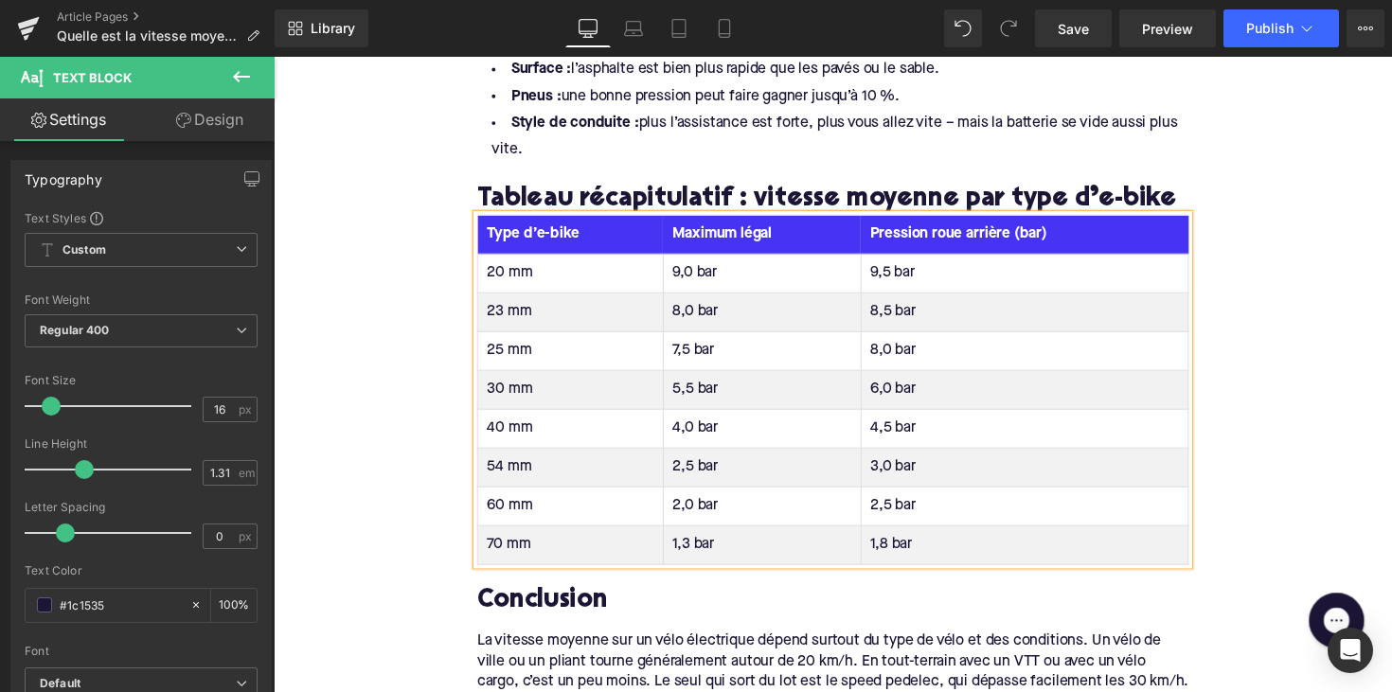
click at [910, 222] on th "Pression roue arrière (bar)" at bounding box center [1042, 240] width 335 height 40
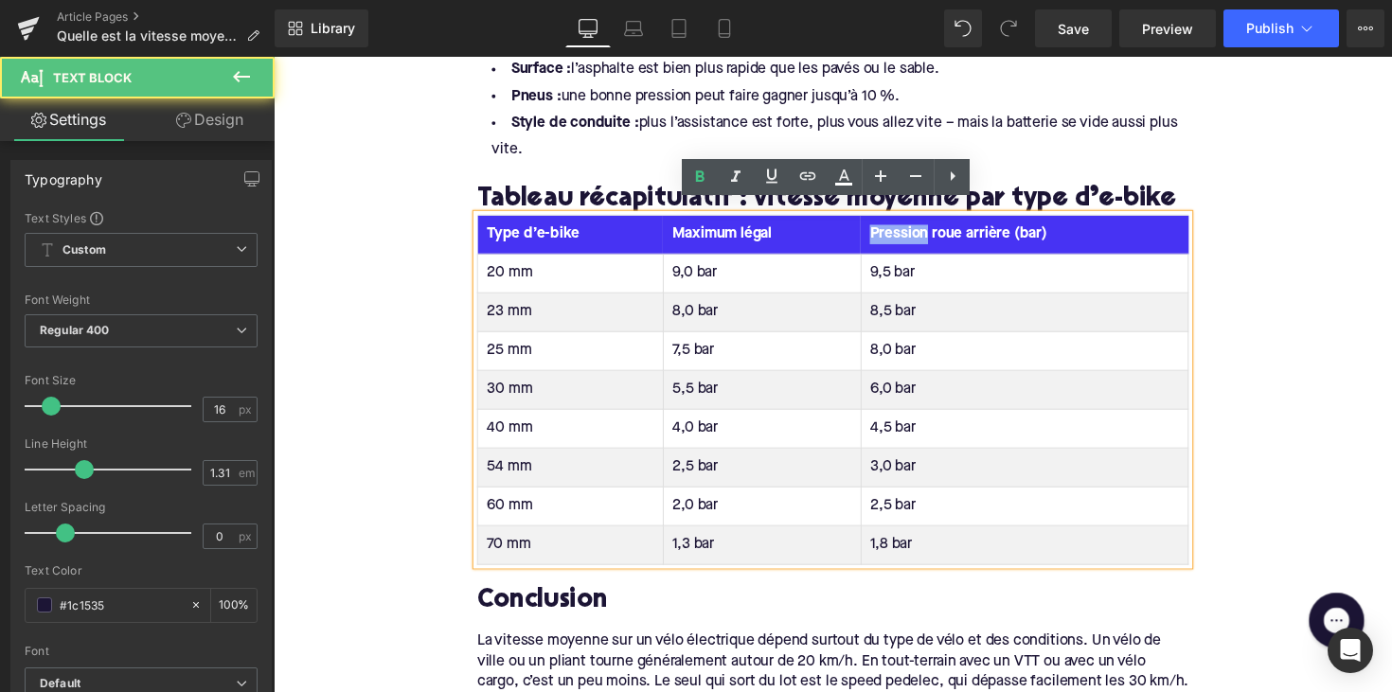
click at [910, 222] on th "Pression roue arrière (bar)" at bounding box center [1042, 240] width 335 height 40
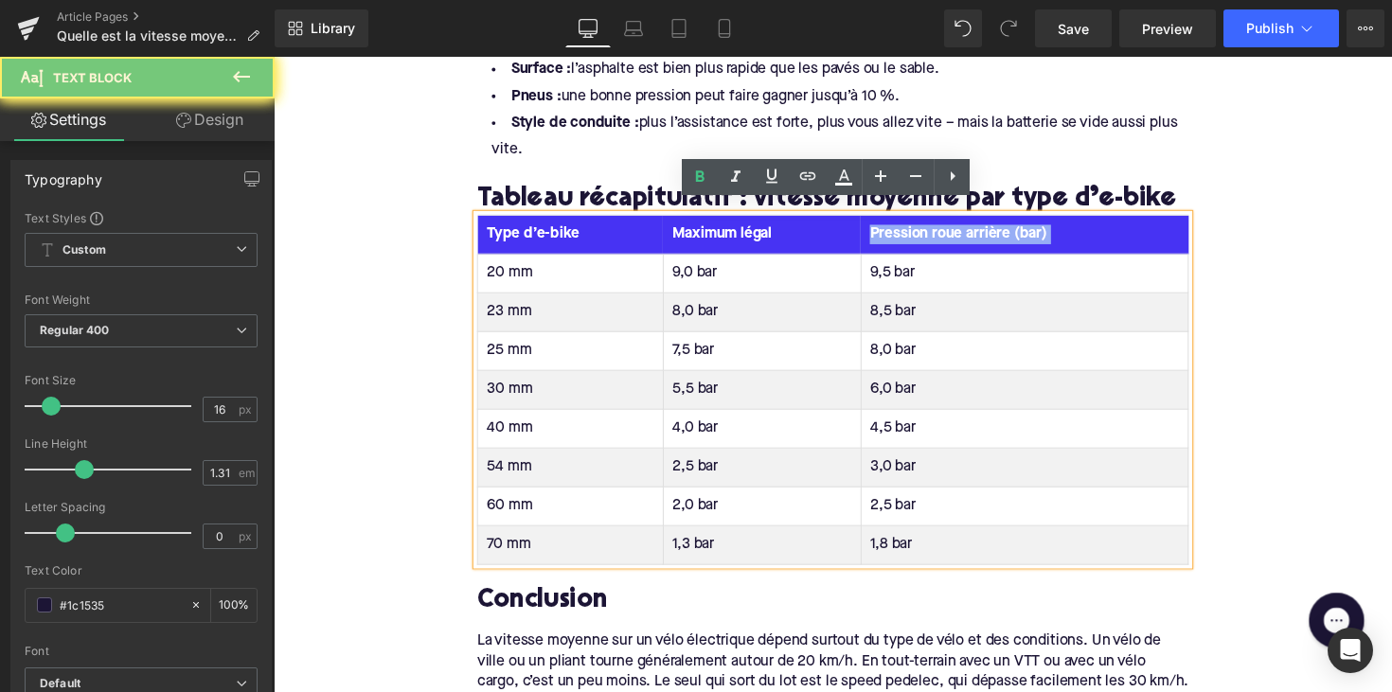
click at [910, 222] on th "Pression roue arrière (bar)" at bounding box center [1042, 240] width 335 height 40
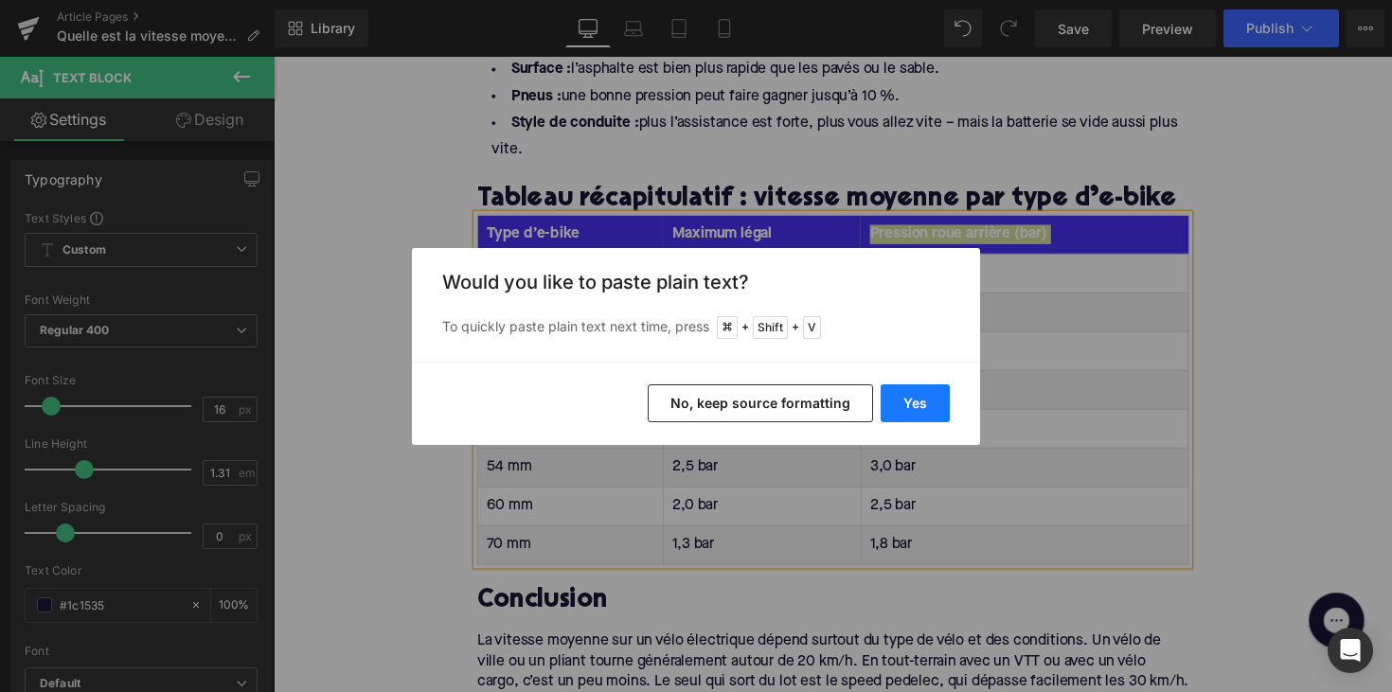
click at [927, 386] on button "Yes" at bounding box center [914, 403] width 69 height 38
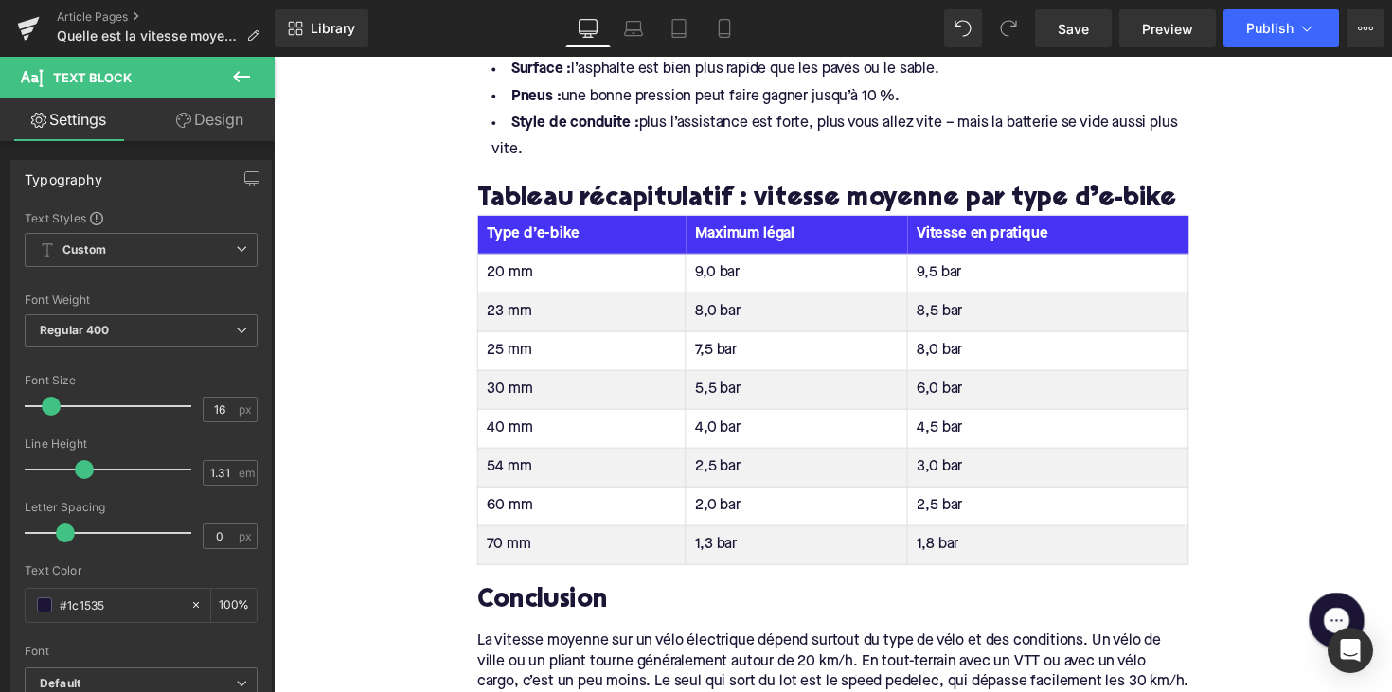
click at [504, 259] on td "20 mm" at bounding box center [589, 279] width 213 height 40
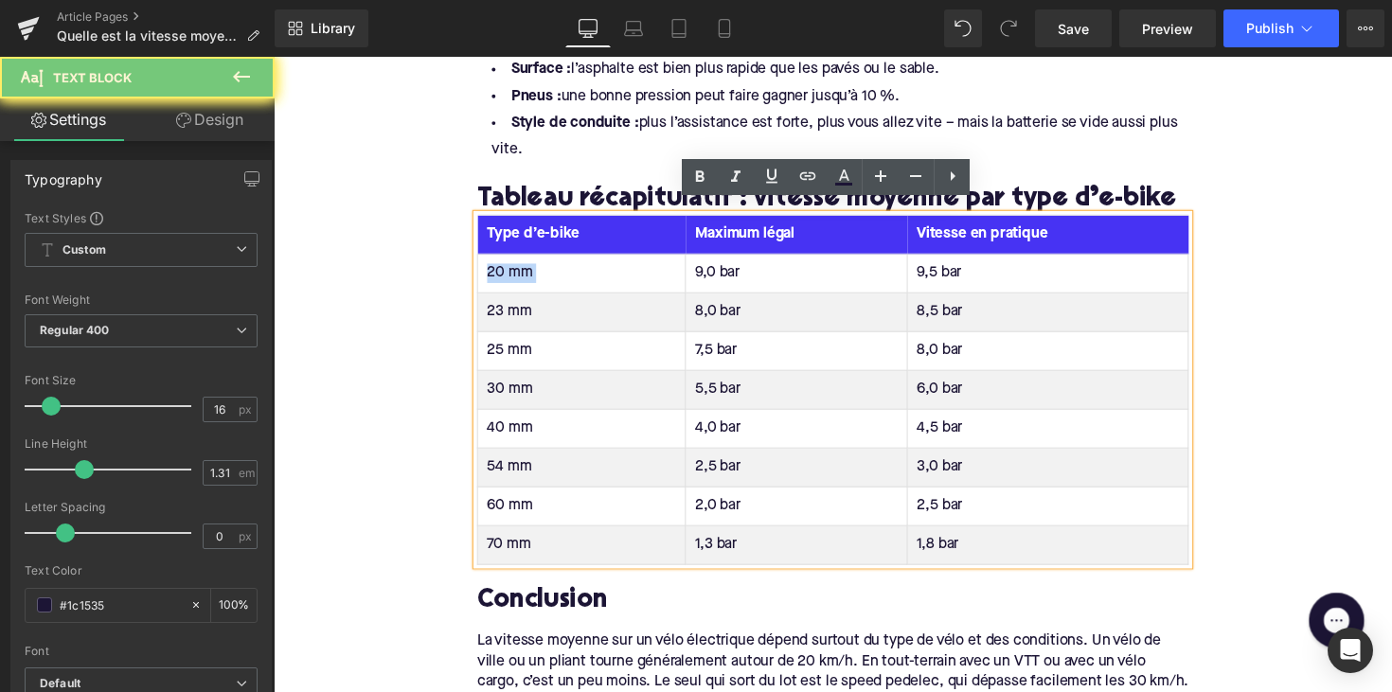
click at [504, 259] on td "20 mm" at bounding box center [589, 279] width 213 height 40
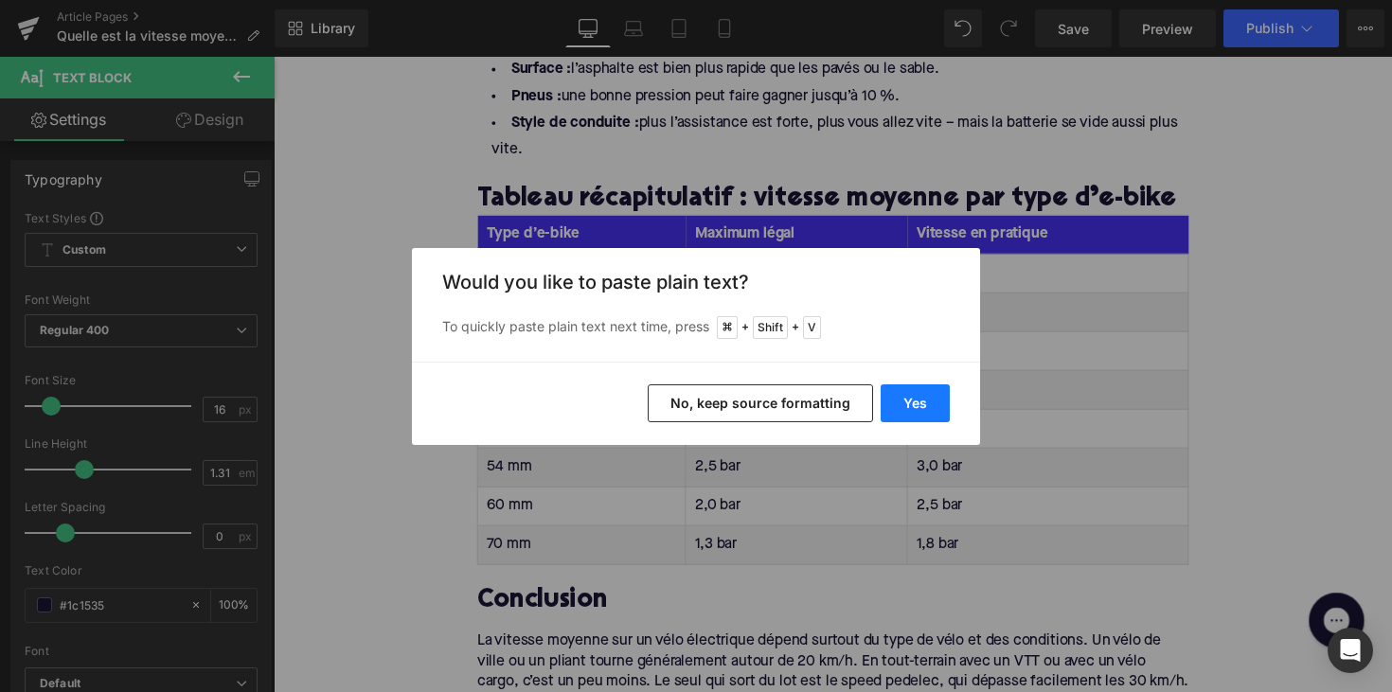
click at [926, 409] on button "Yes" at bounding box center [914, 403] width 69 height 38
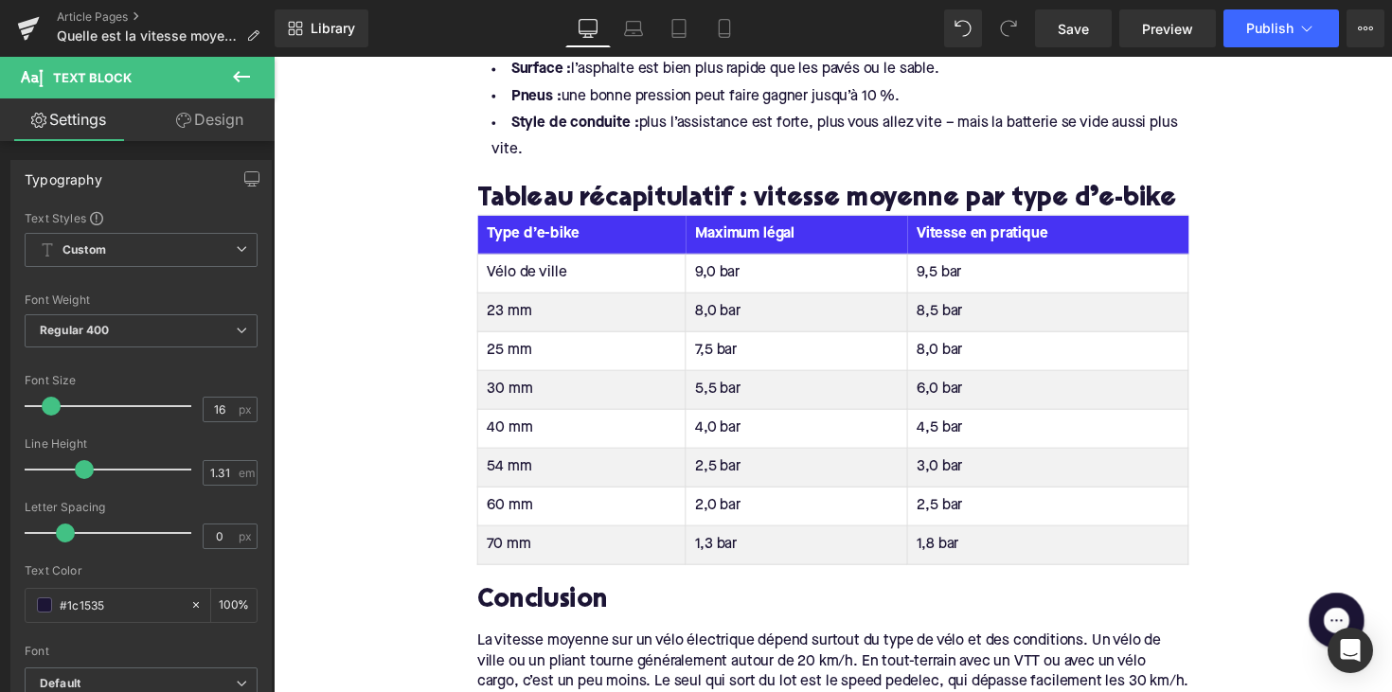
click at [501, 304] on td "23 mm" at bounding box center [589, 319] width 213 height 40
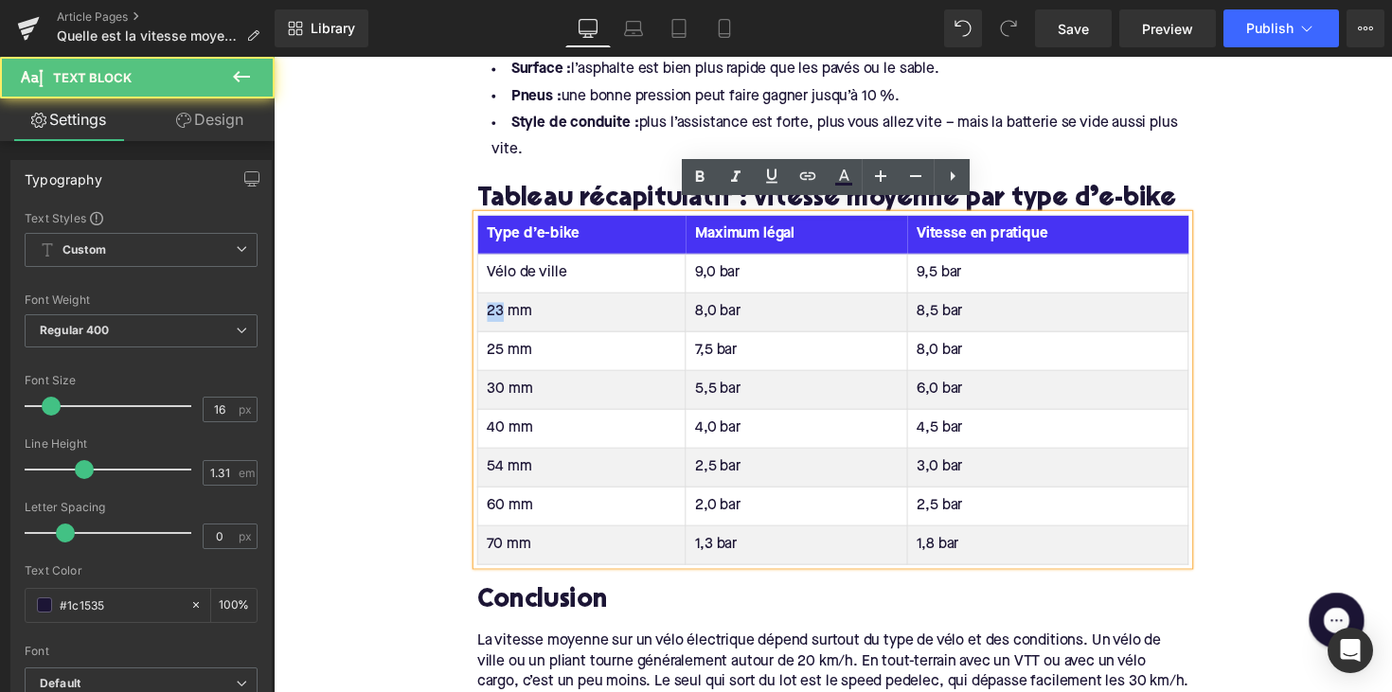
click at [501, 304] on td "23 mm" at bounding box center [589, 319] width 213 height 40
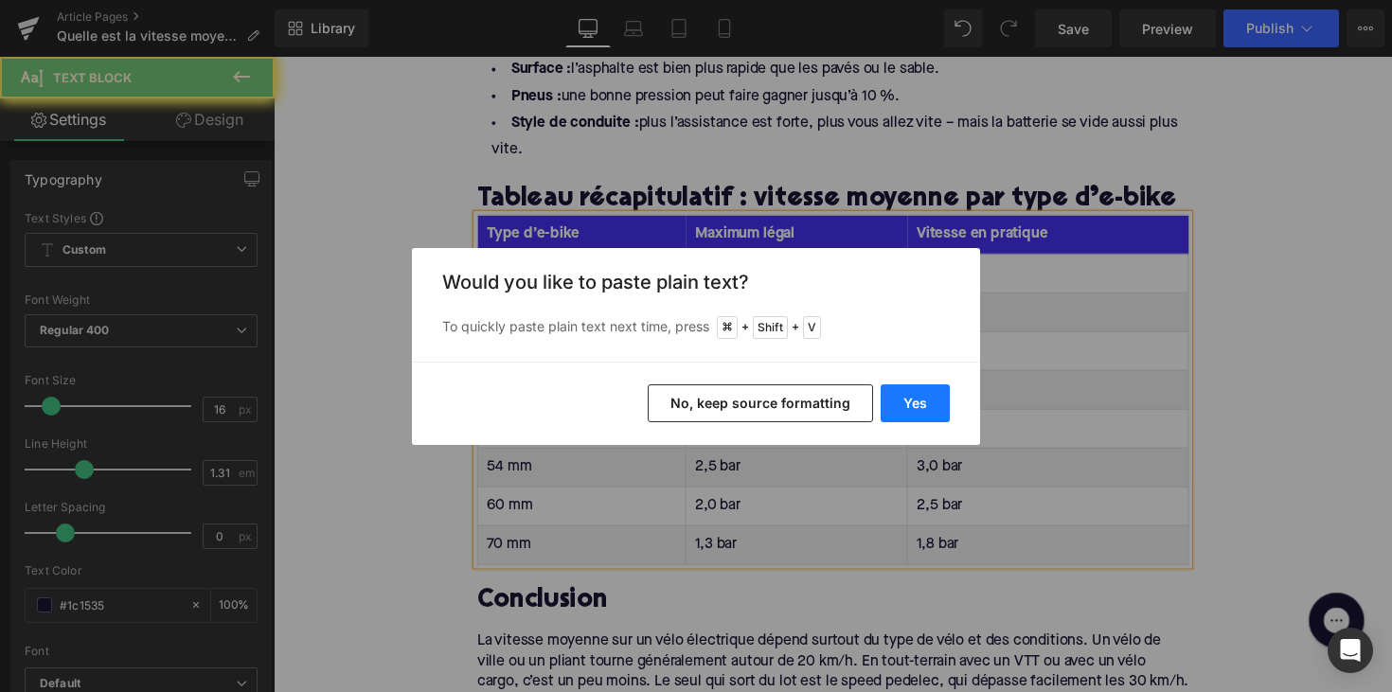
click at [902, 398] on button "Yes" at bounding box center [914, 403] width 69 height 38
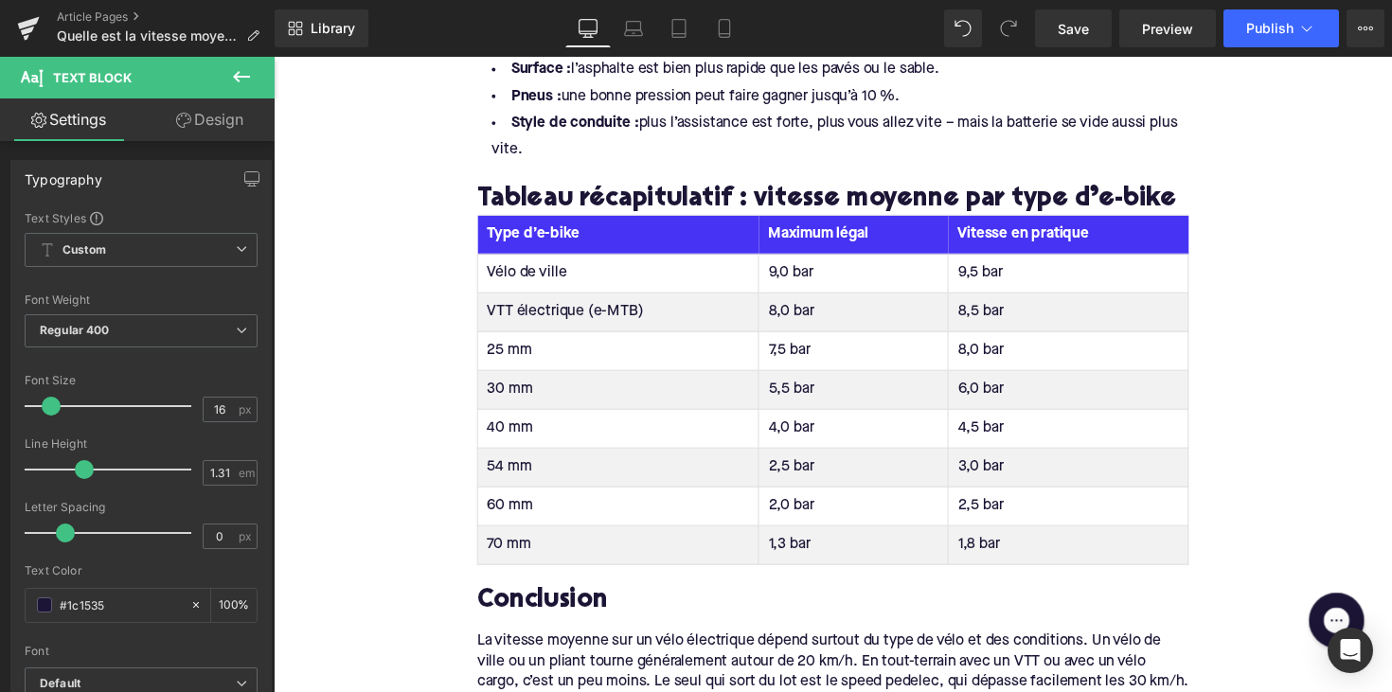
click at [504, 346] on td "25 mm" at bounding box center [627, 359] width 288 height 40
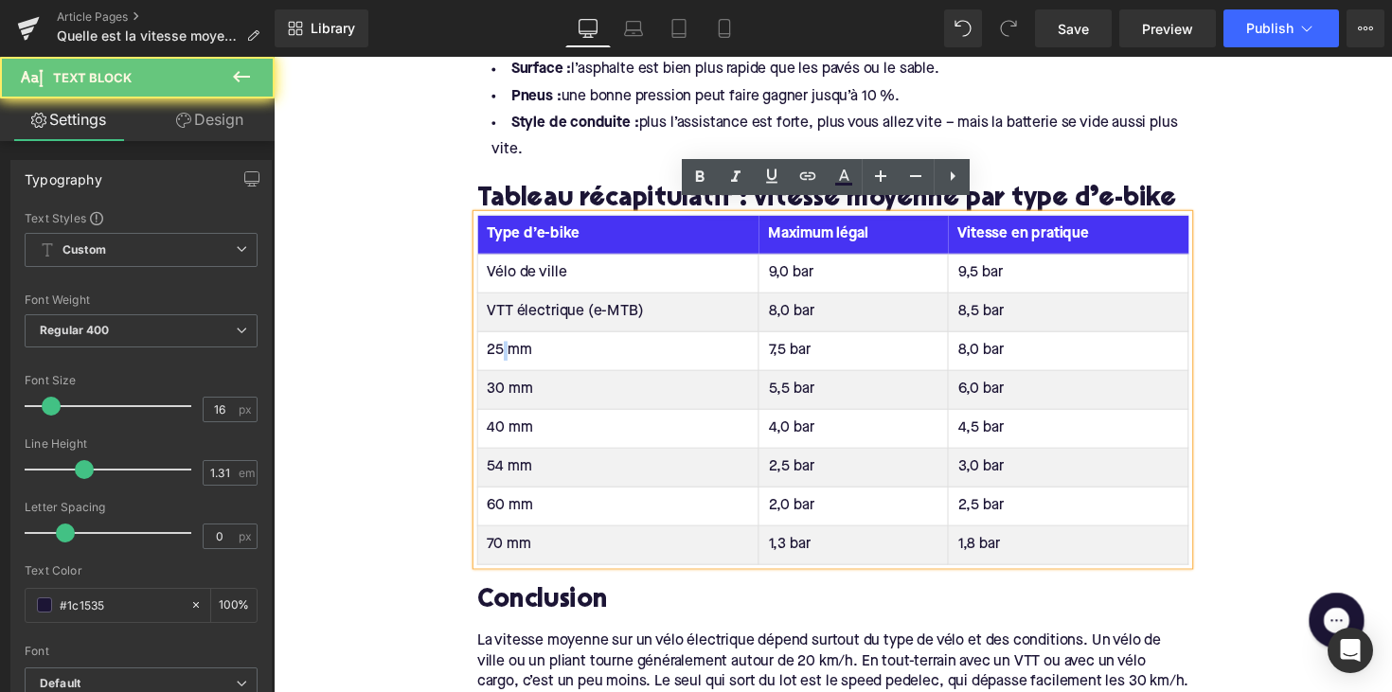
click at [504, 346] on td "25 mm" at bounding box center [627, 359] width 288 height 40
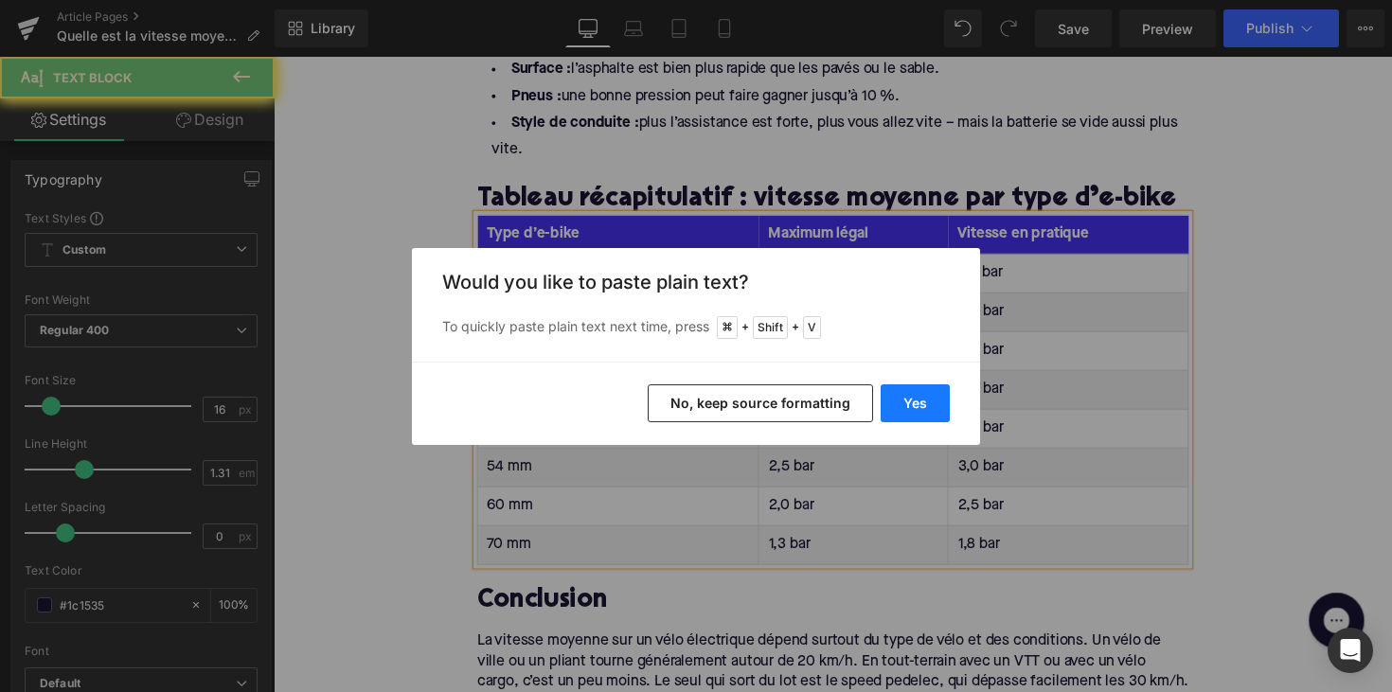
click at [896, 399] on button "Yes" at bounding box center [914, 403] width 69 height 38
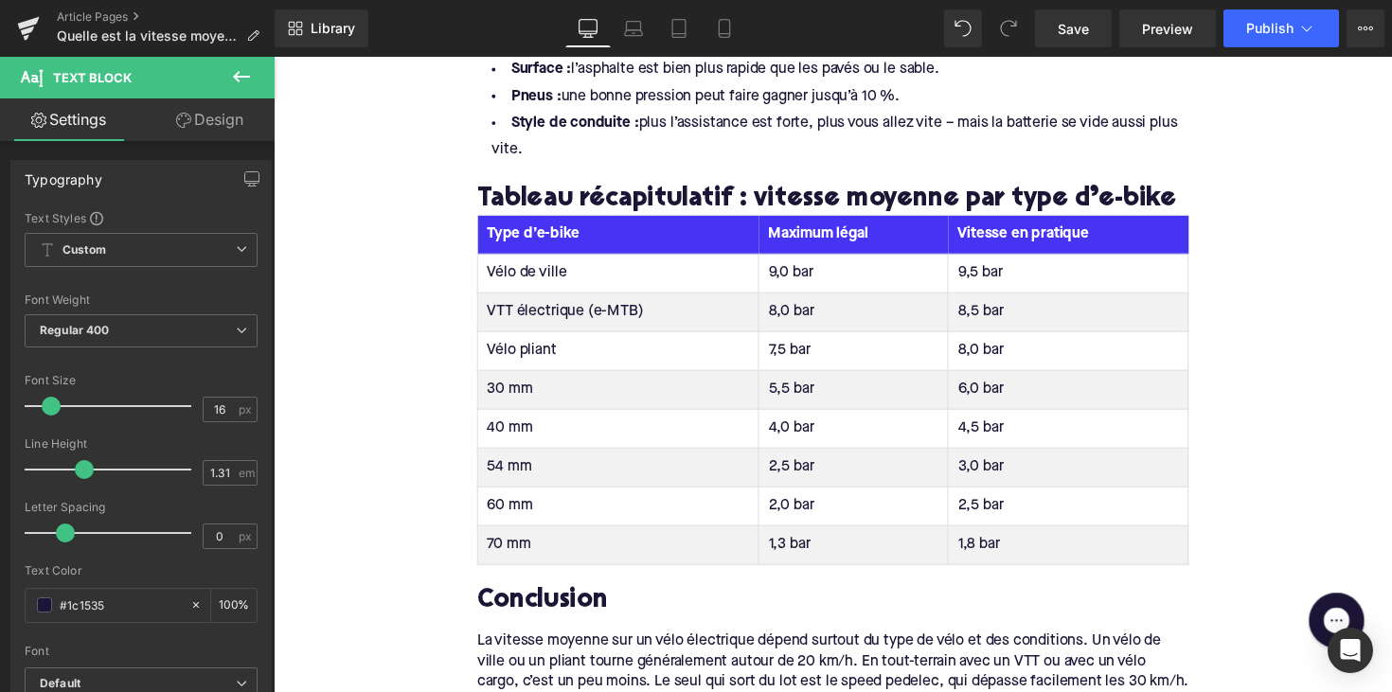
click at [510, 387] on td "30 mm" at bounding box center [627, 399] width 288 height 40
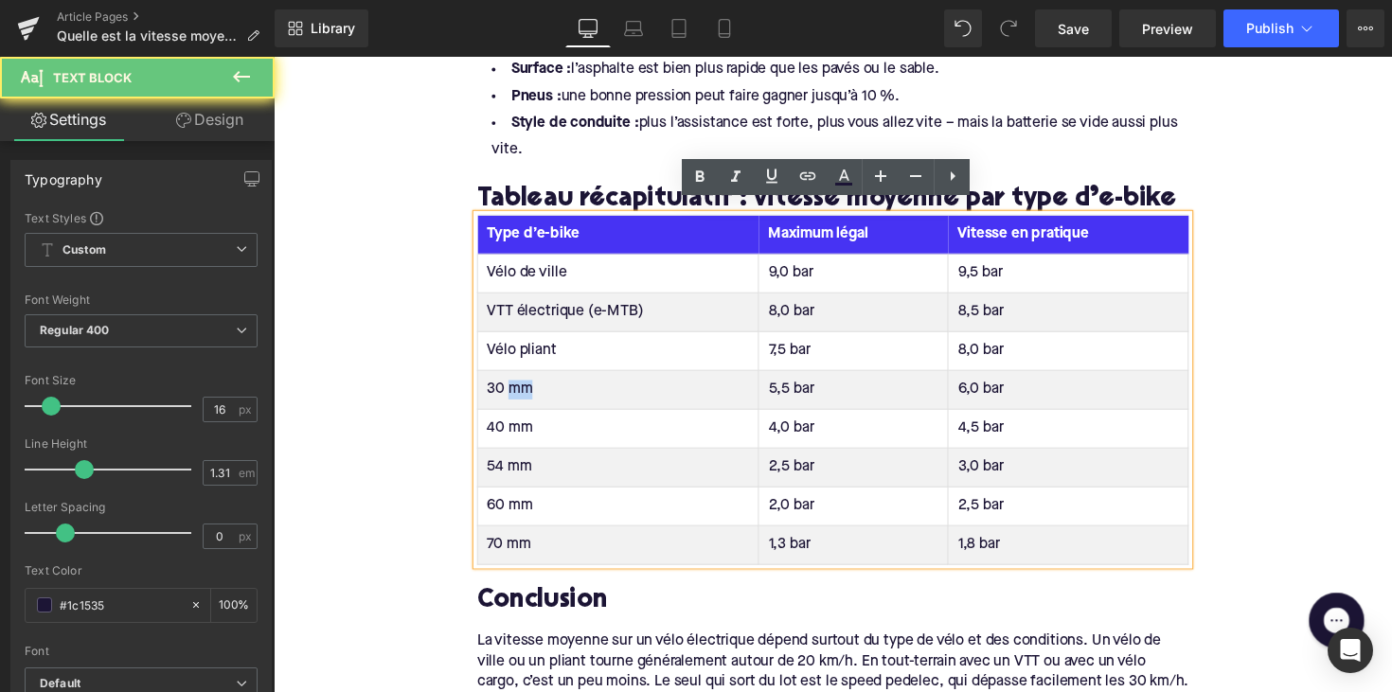
click at [510, 387] on td "30 mm" at bounding box center [627, 399] width 288 height 40
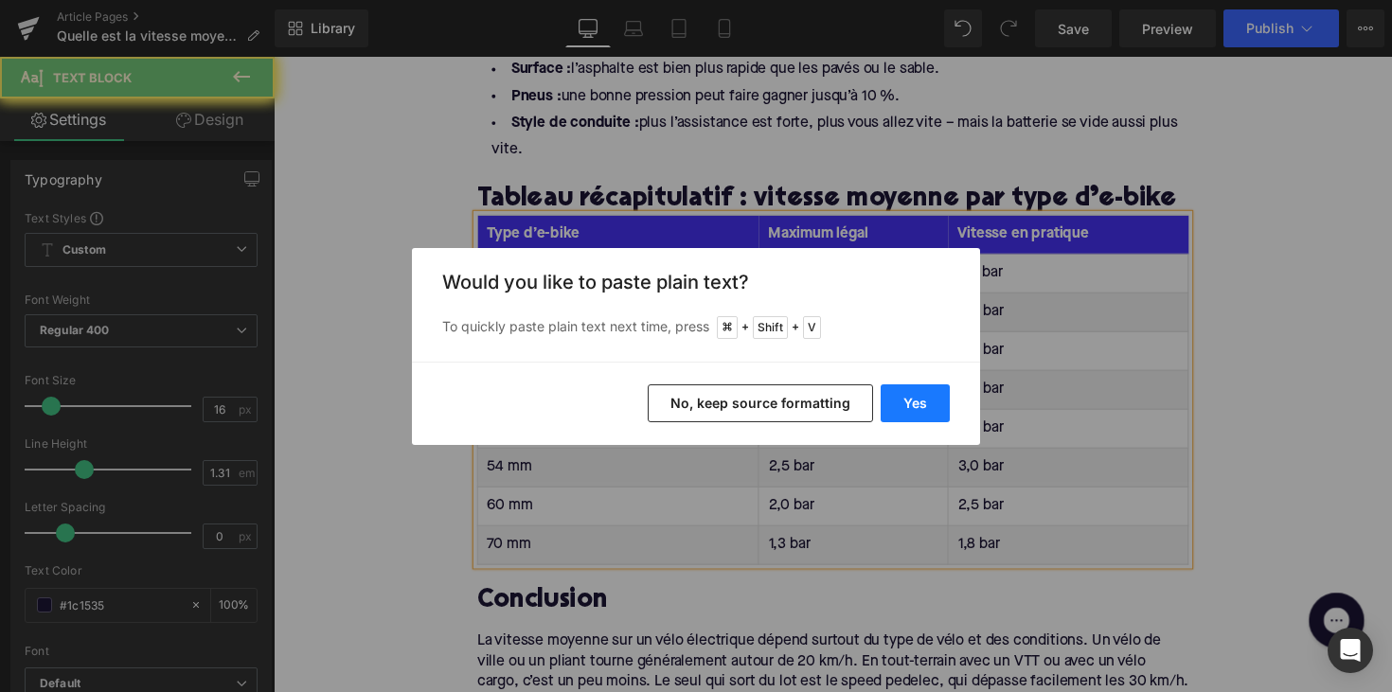
click at [917, 416] on button "Yes" at bounding box center [914, 403] width 69 height 38
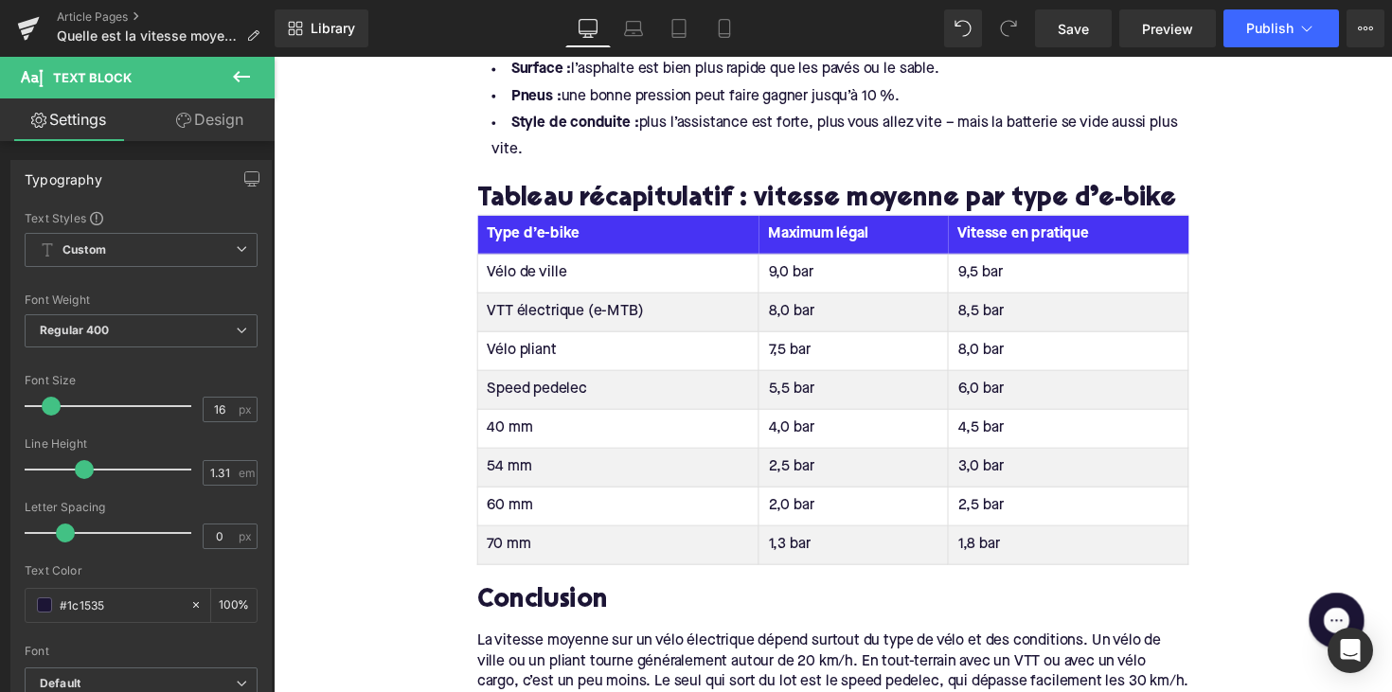
click at [512, 418] on td "40 mm" at bounding box center [627, 438] width 288 height 40
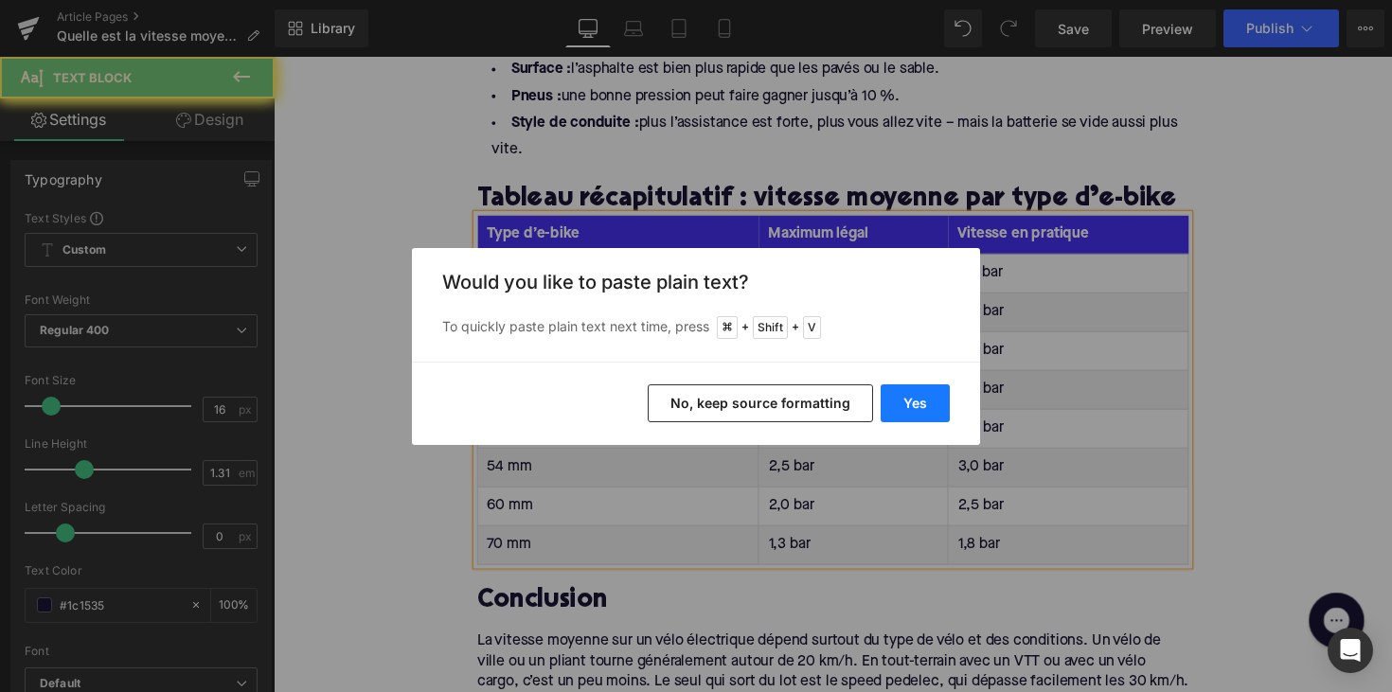
click at [897, 393] on button "Yes" at bounding box center [914, 403] width 69 height 38
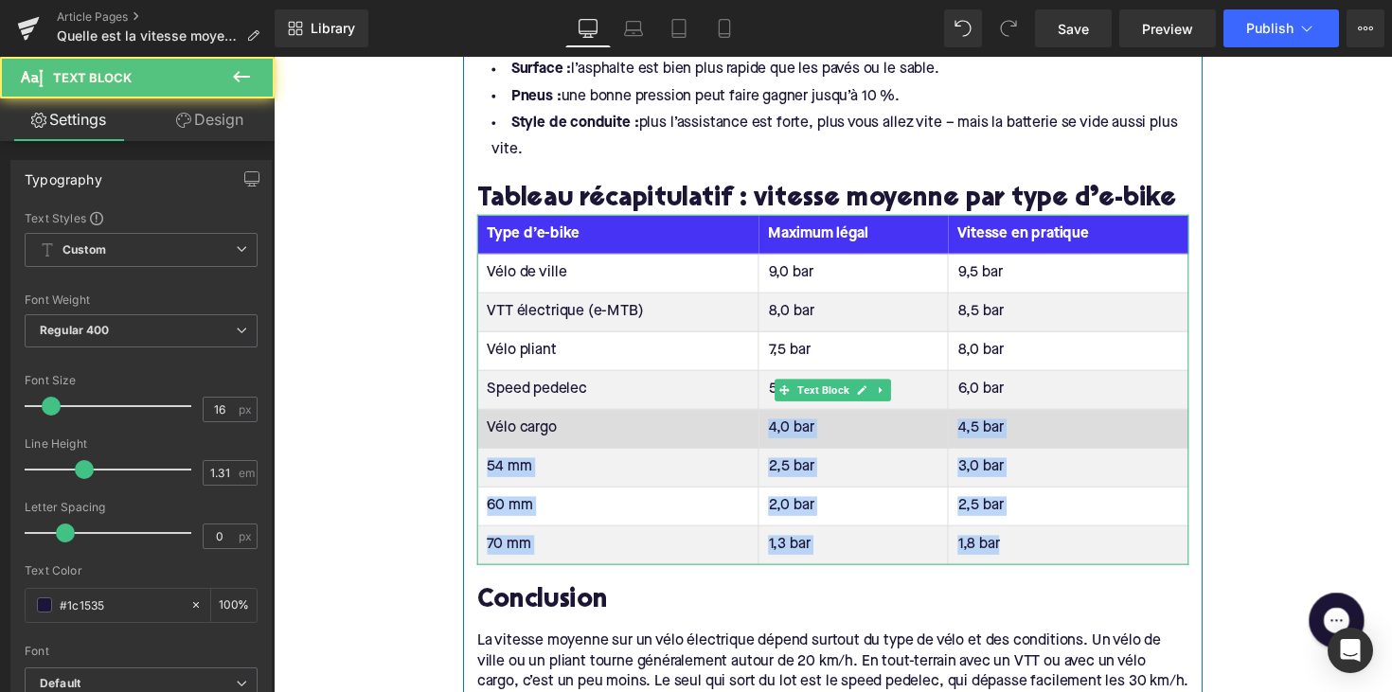
drag, startPoint x: 1050, startPoint y: 548, endPoint x: 931, endPoint y: 416, distance: 178.3
click at [931, 416] on tbody "Vélo de ville 9,0 bar 9,5 bar VTT électrique (e-MTB) 8,0 bar 8,5 bar Vélo plian…" at bounding box center [847, 418] width 728 height 318
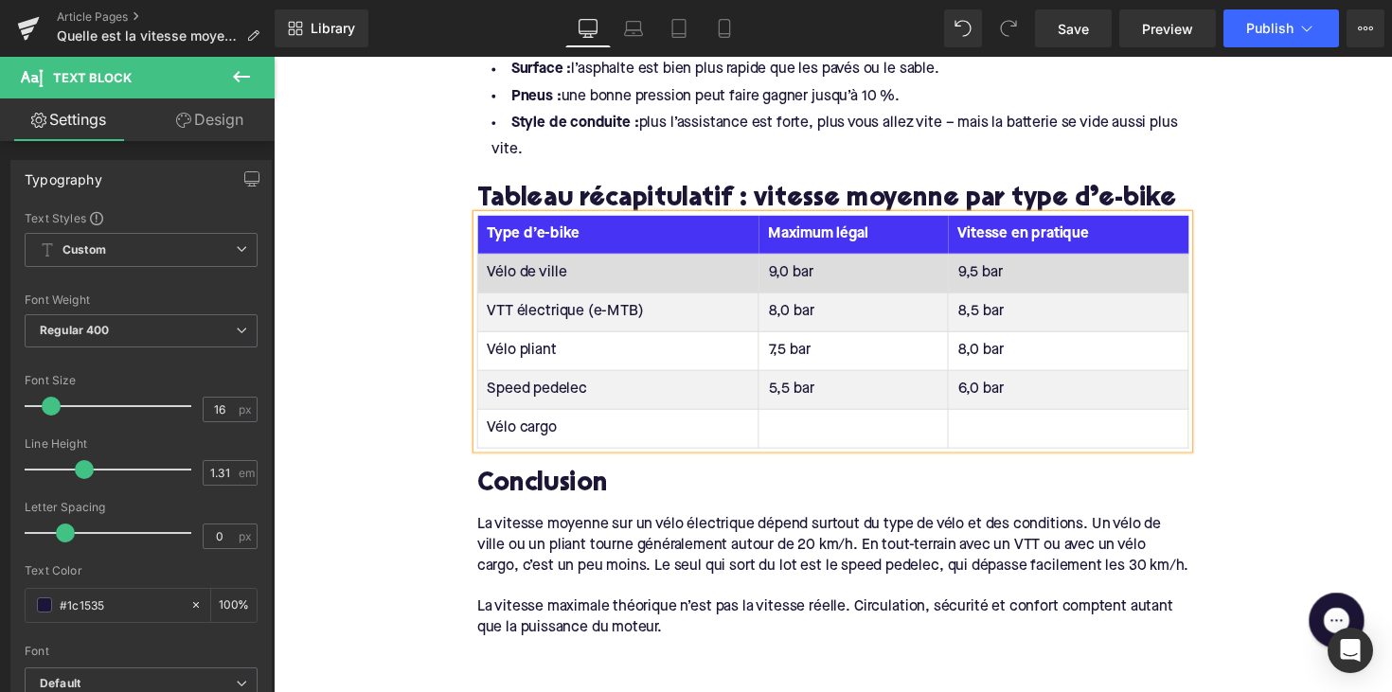
click at [802, 272] on td "9,0 bar" at bounding box center [868, 279] width 194 height 40
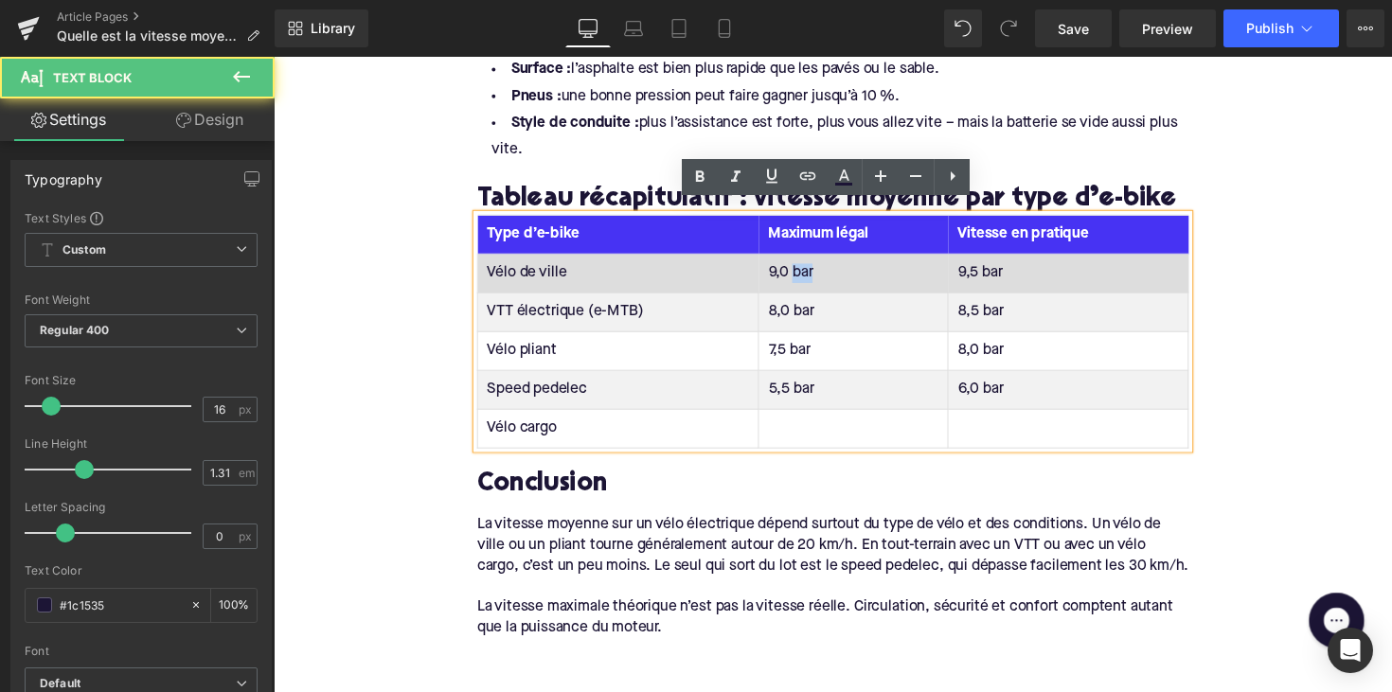
click at [802, 272] on td "9,0 bar" at bounding box center [868, 279] width 194 height 40
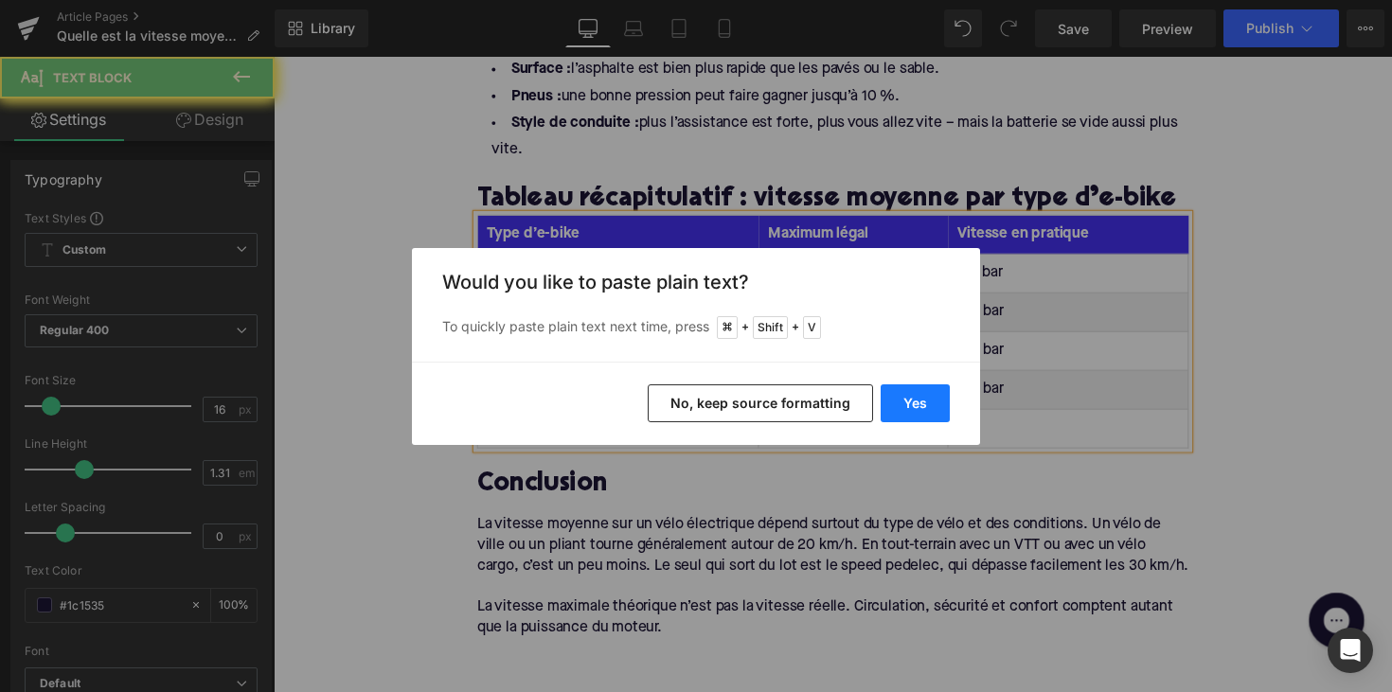
click at [913, 397] on button "Yes" at bounding box center [914, 403] width 69 height 38
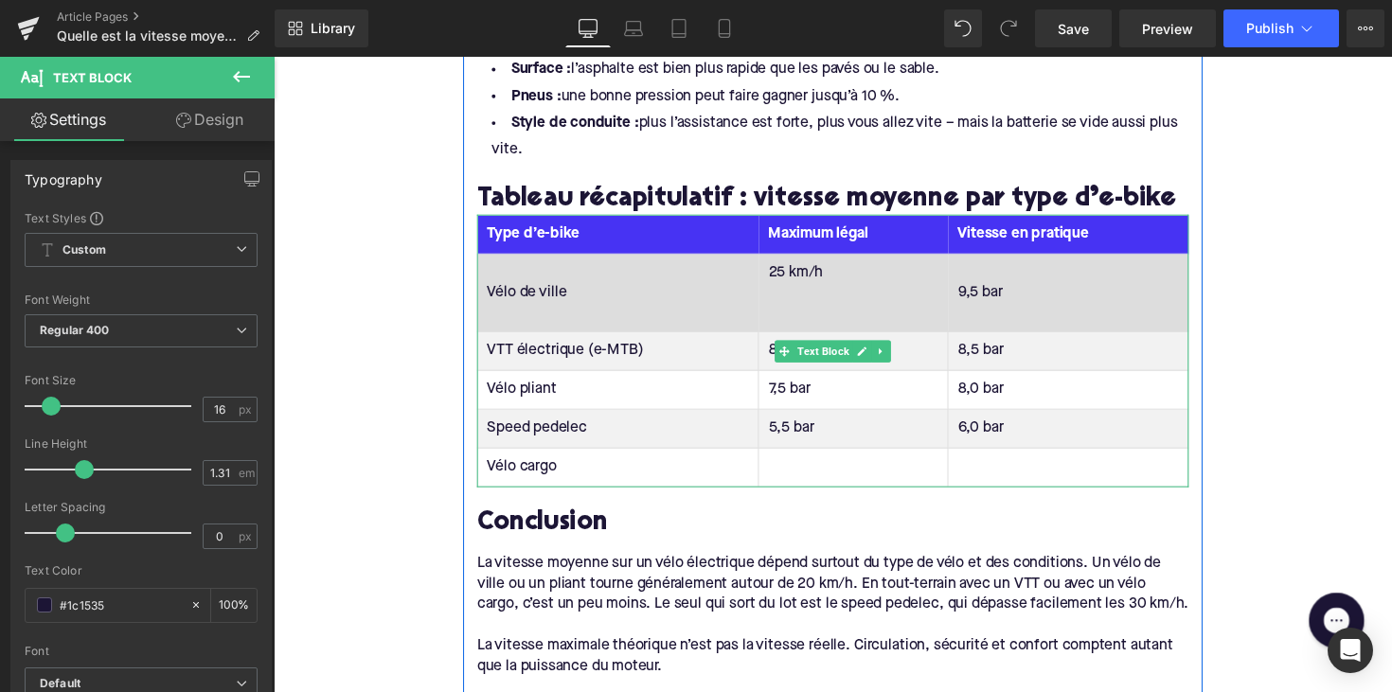
click at [829, 324] on td "25 km/h" at bounding box center [868, 299] width 194 height 80
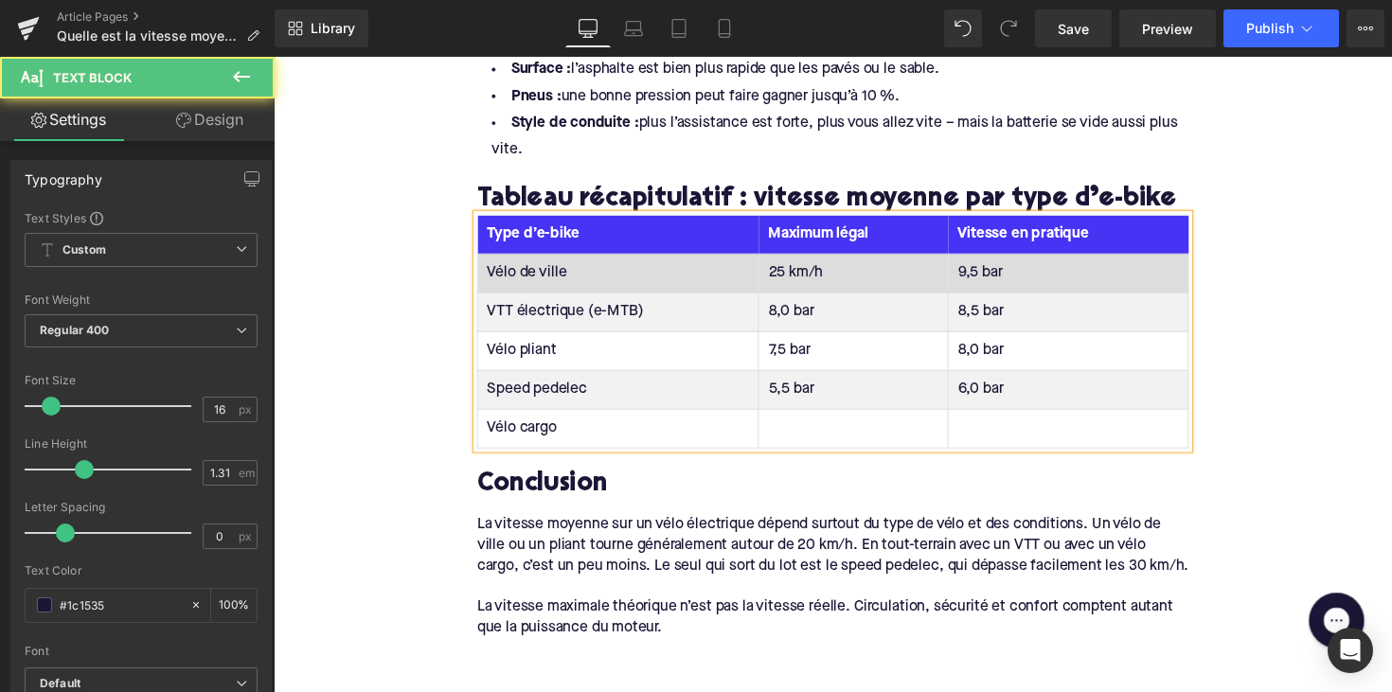
click at [986, 264] on td "9,5 bar" at bounding box center [1088, 279] width 246 height 40
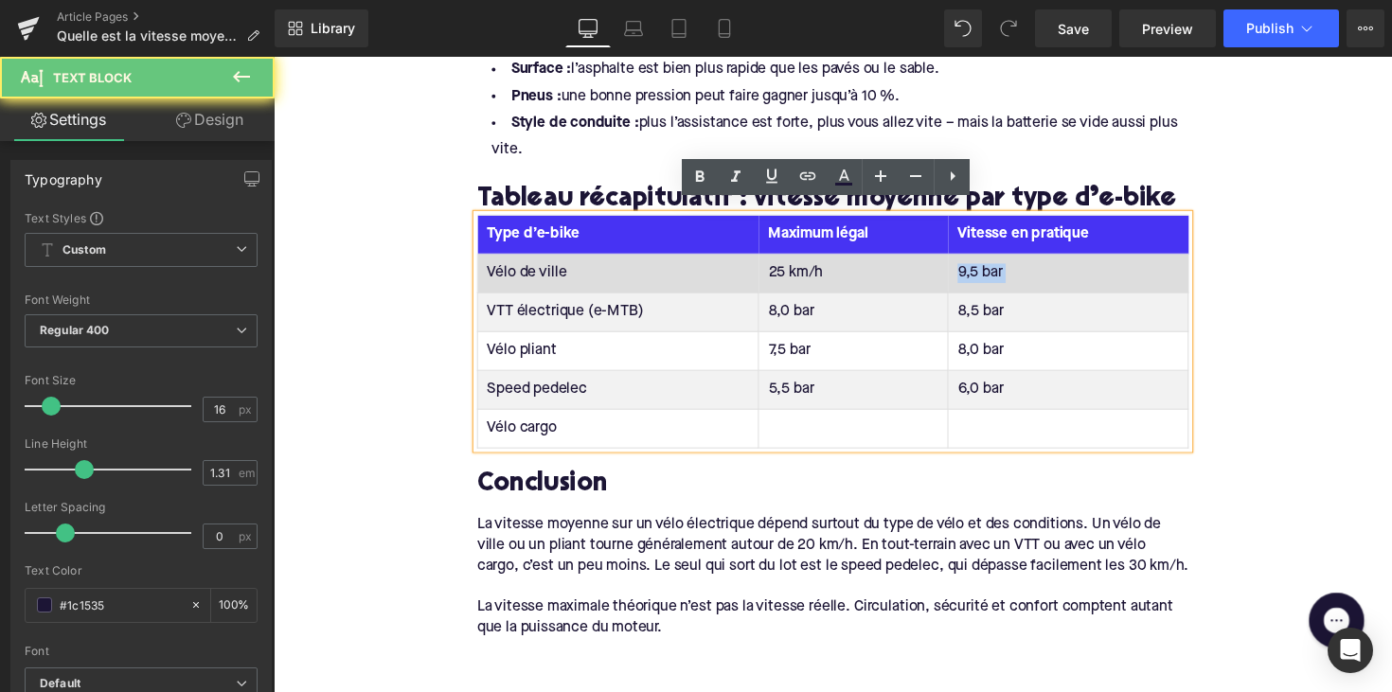
click at [986, 264] on td "9,5 bar" at bounding box center [1088, 279] width 246 height 40
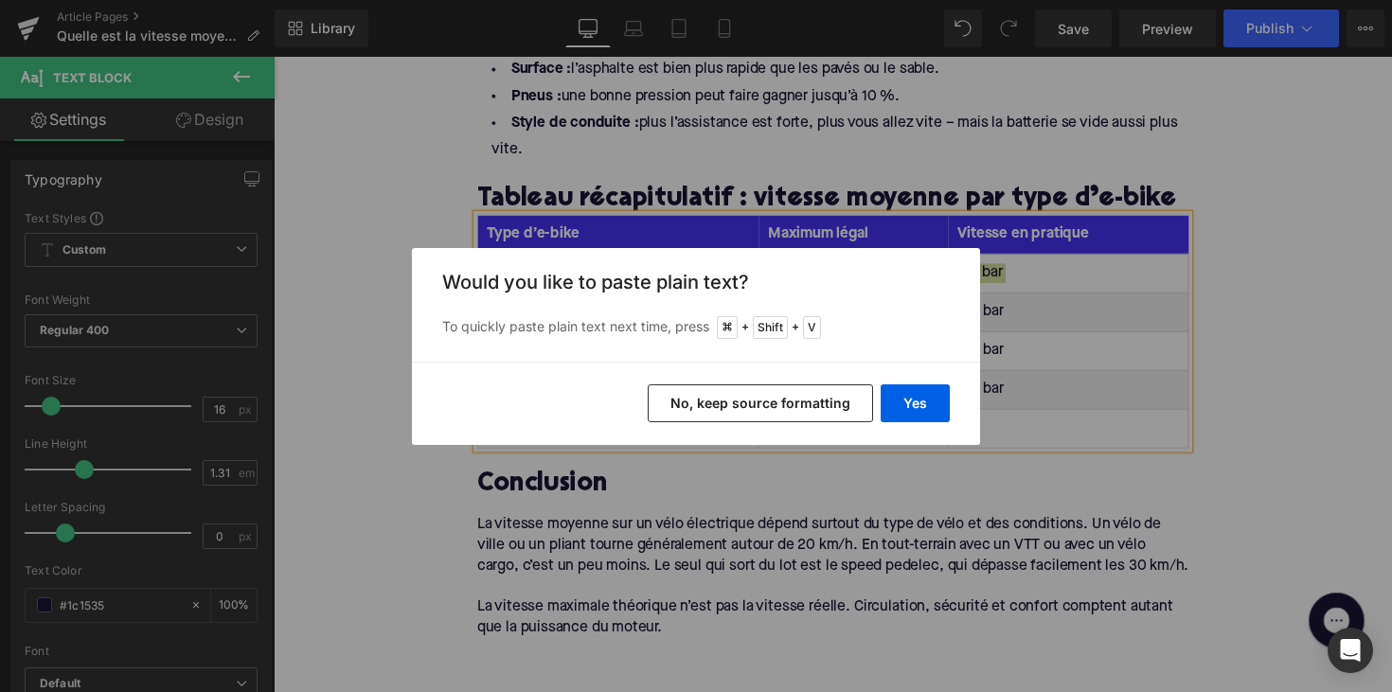
click at [903, 382] on div "Yes No, keep source formatting" at bounding box center [696, 403] width 568 height 83
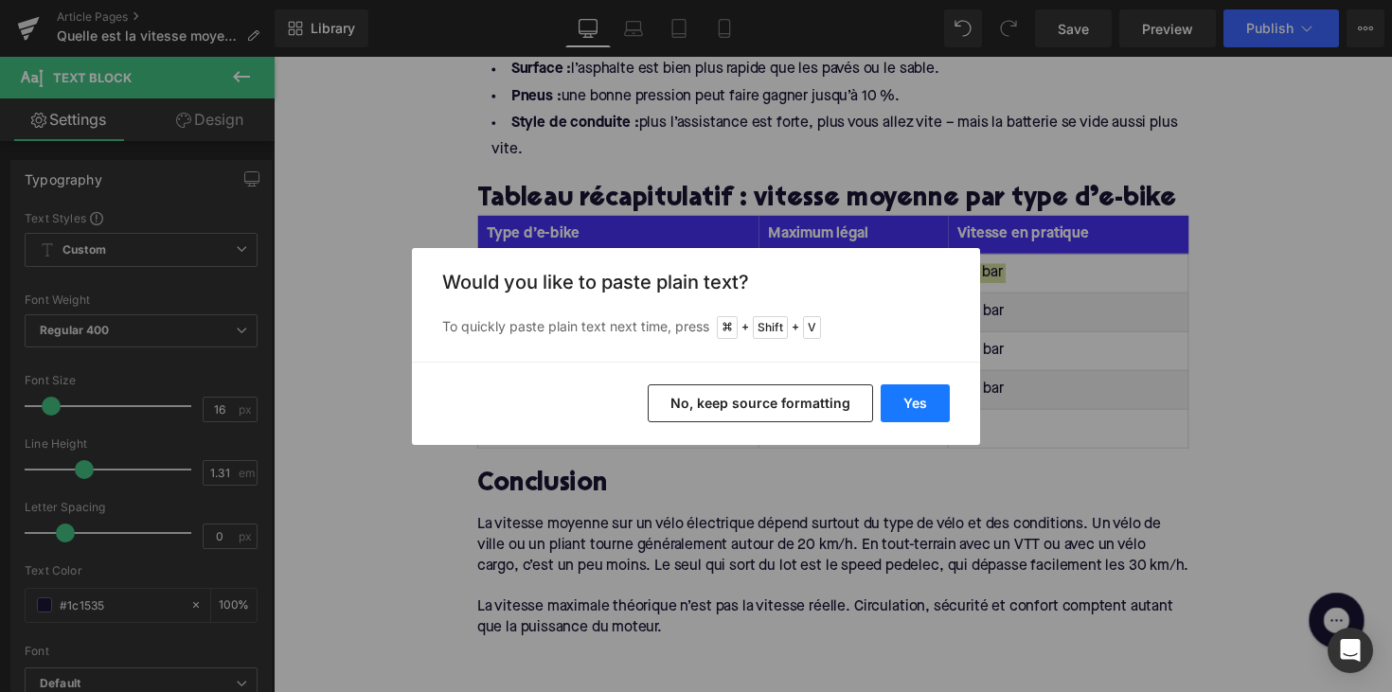
click at [905, 395] on button "Yes" at bounding box center [914, 403] width 69 height 38
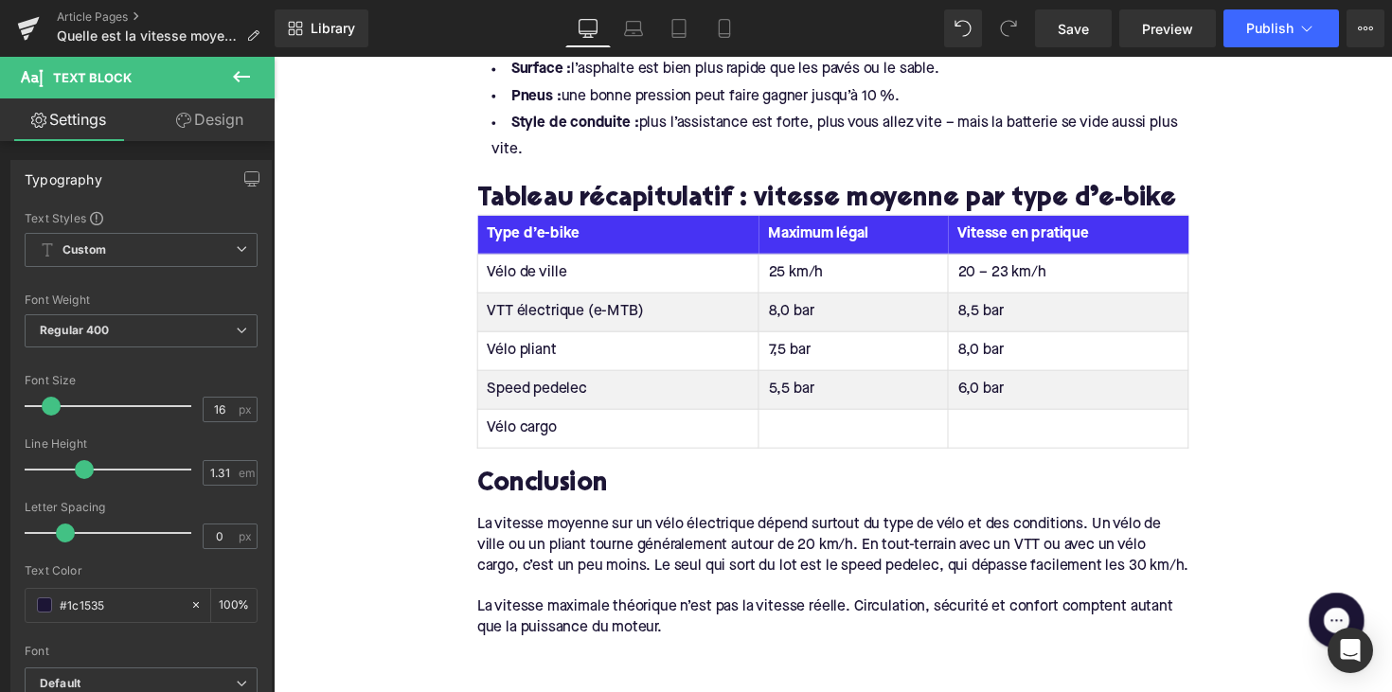
click at [800, 300] on td "8,0 bar" at bounding box center [868, 319] width 194 height 40
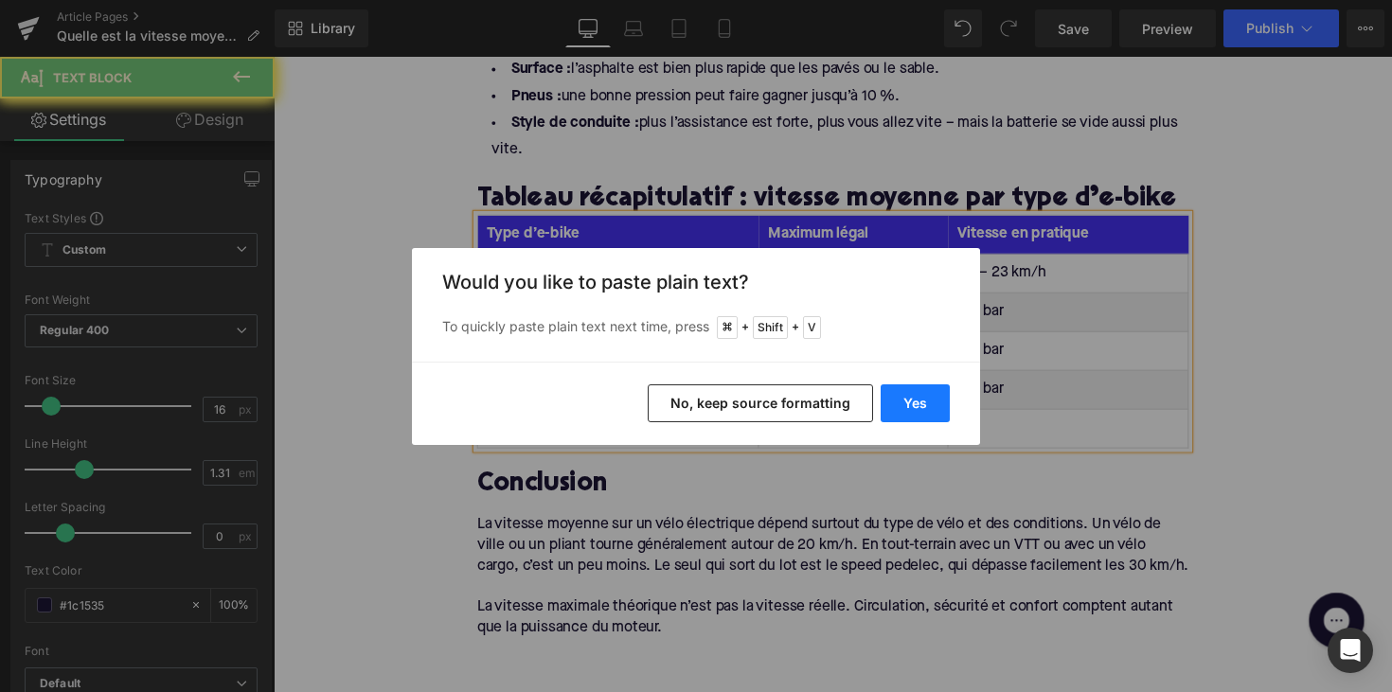
drag, startPoint x: 929, startPoint y: 398, endPoint x: 670, endPoint y: 349, distance: 262.9
click at [929, 398] on button "Yes" at bounding box center [914, 403] width 69 height 38
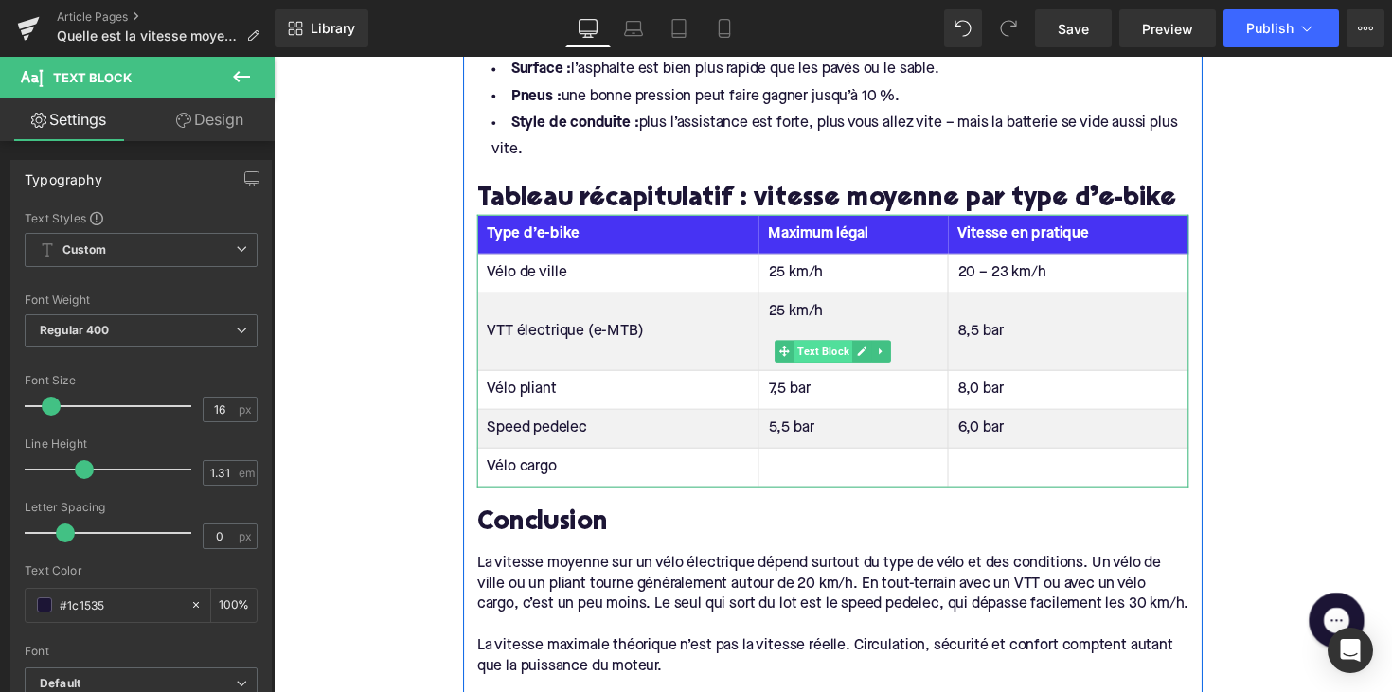
click at [828, 347] on span "Text Block" at bounding box center [837, 358] width 60 height 23
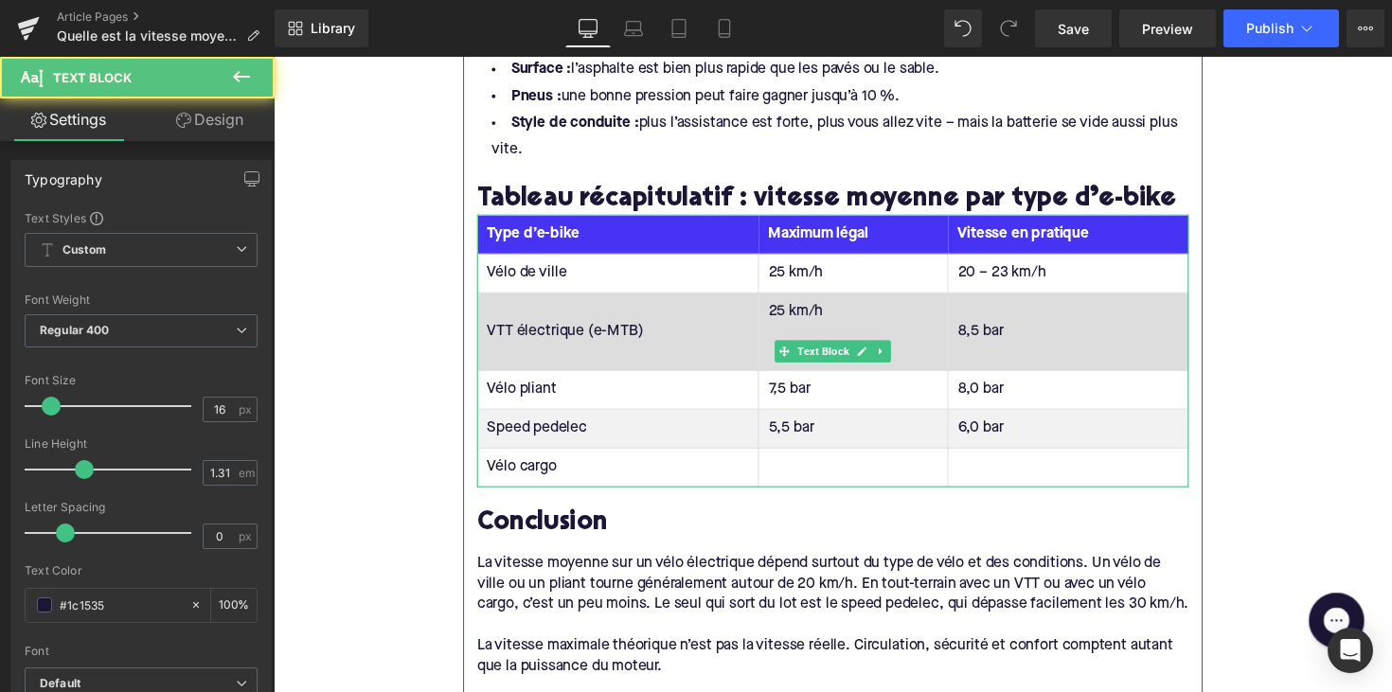
click at [775, 356] on td "25 km/h" at bounding box center [868, 339] width 194 height 80
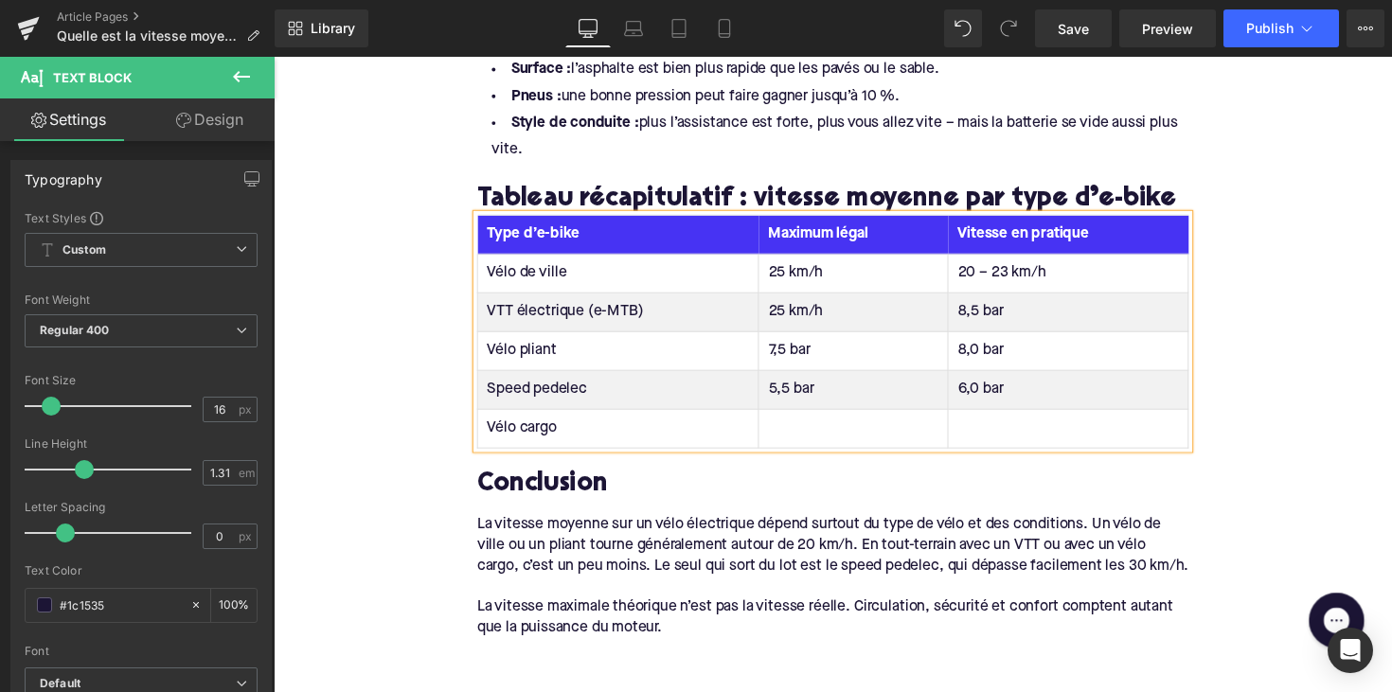
click at [787, 345] on td "7,5 bar" at bounding box center [868, 359] width 194 height 40
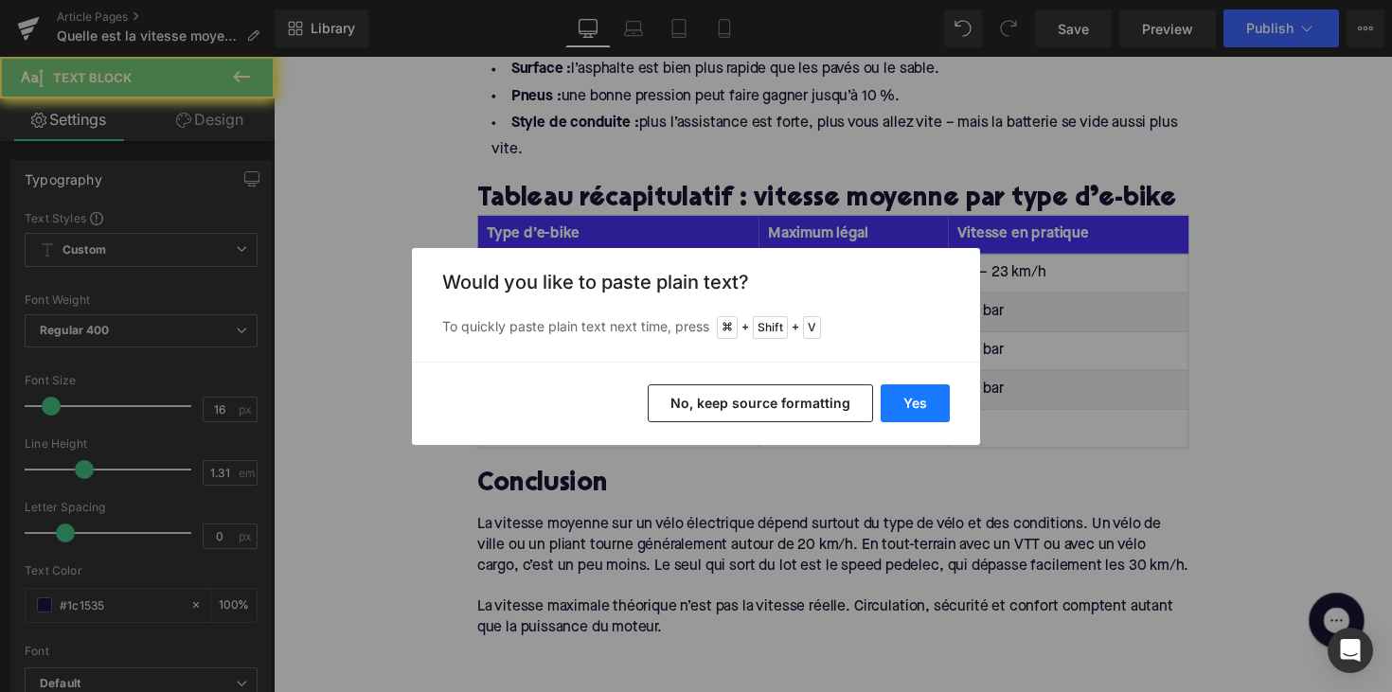
click at [905, 400] on button "Yes" at bounding box center [914, 403] width 69 height 38
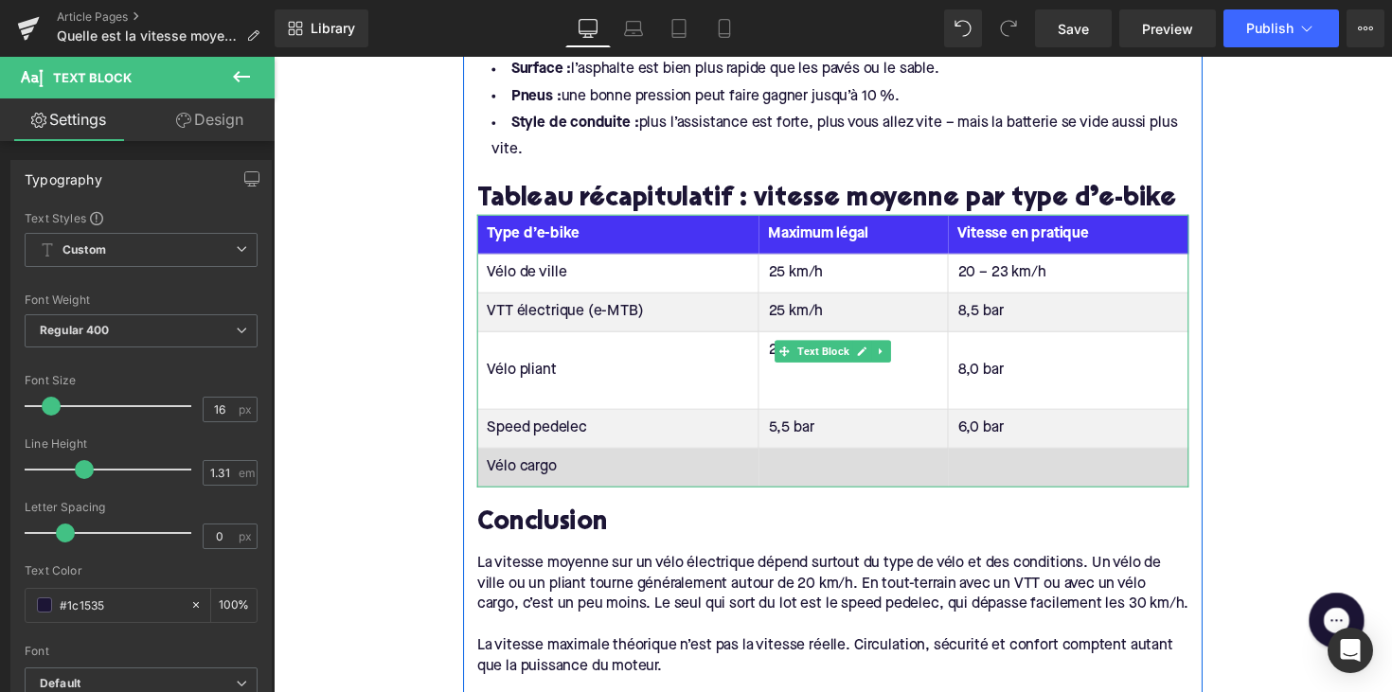
click at [803, 466] on td at bounding box center [868, 478] width 194 height 40
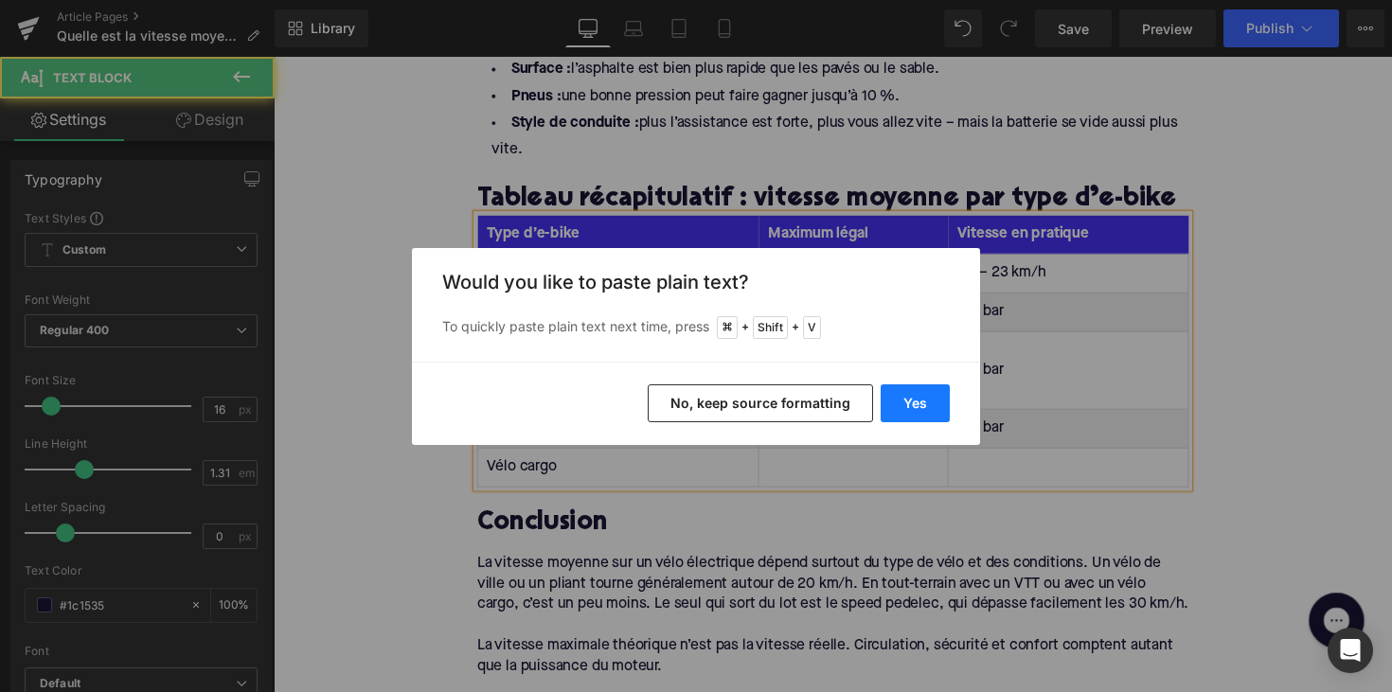
click at [896, 412] on button "Yes" at bounding box center [914, 403] width 69 height 38
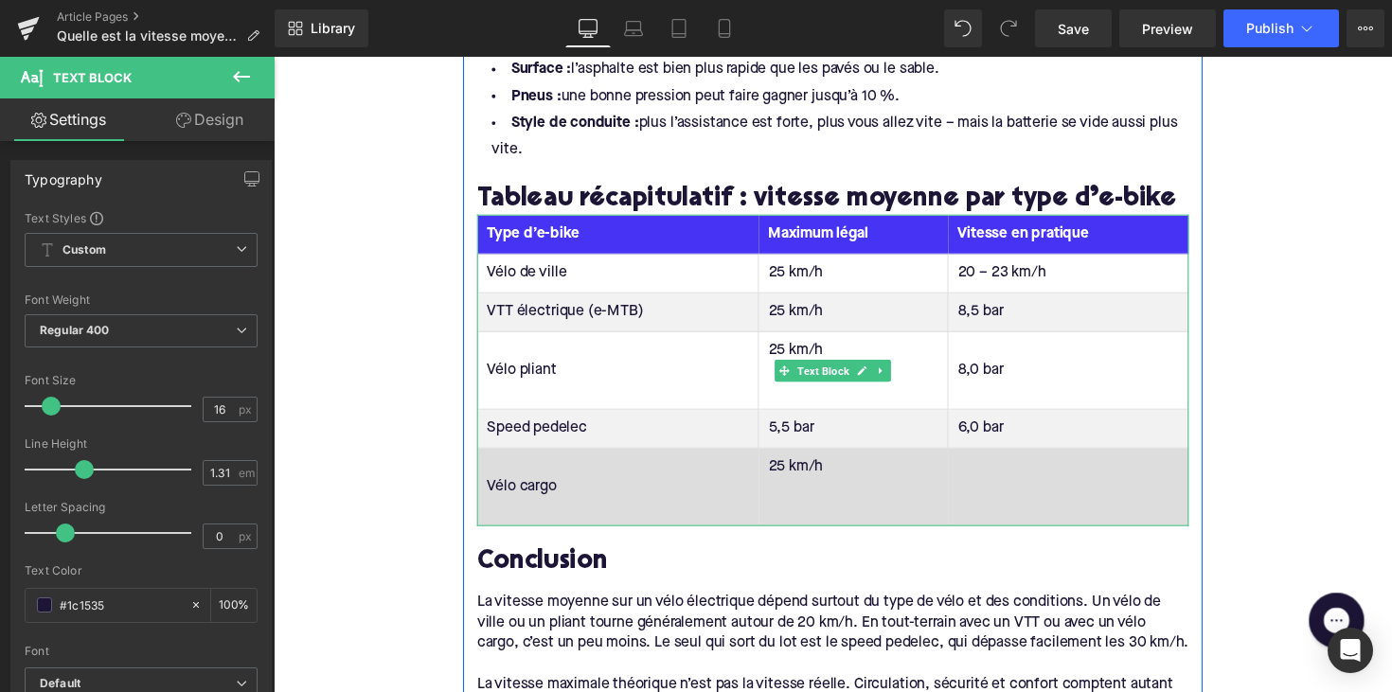
click at [799, 508] on td "25 km/h" at bounding box center [868, 498] width 194 height 80
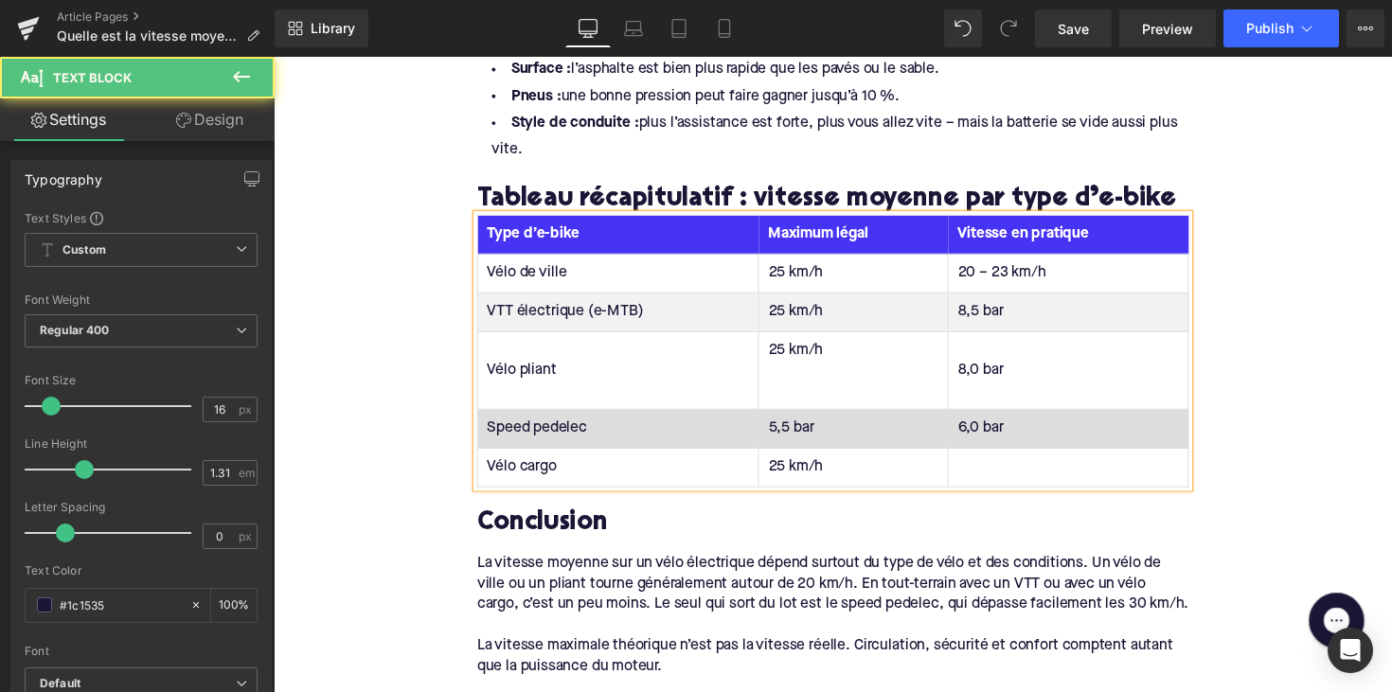
click at [794, 422] on td "5,5 bar" at bounding box center [868, 438] width 194 height 40
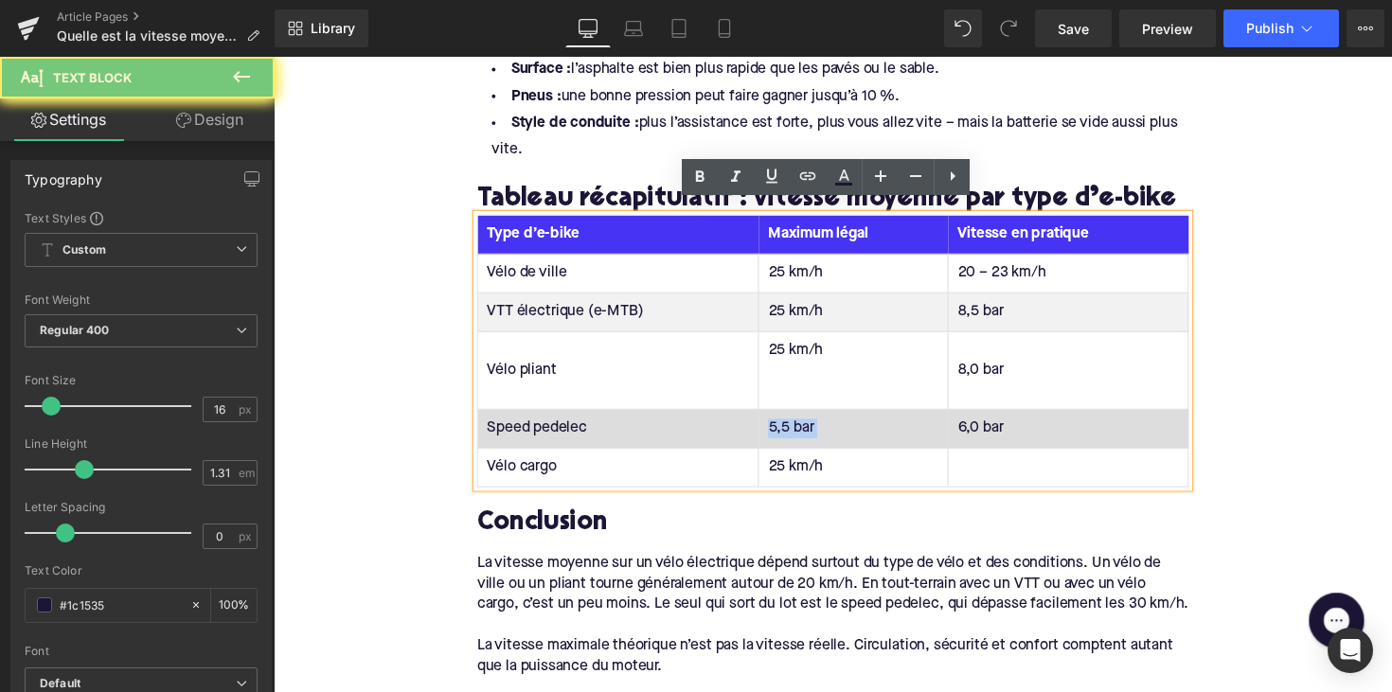
click at [794, 422] on td "5,5 bar" at bounding box center [868, 438] width 194 height 40
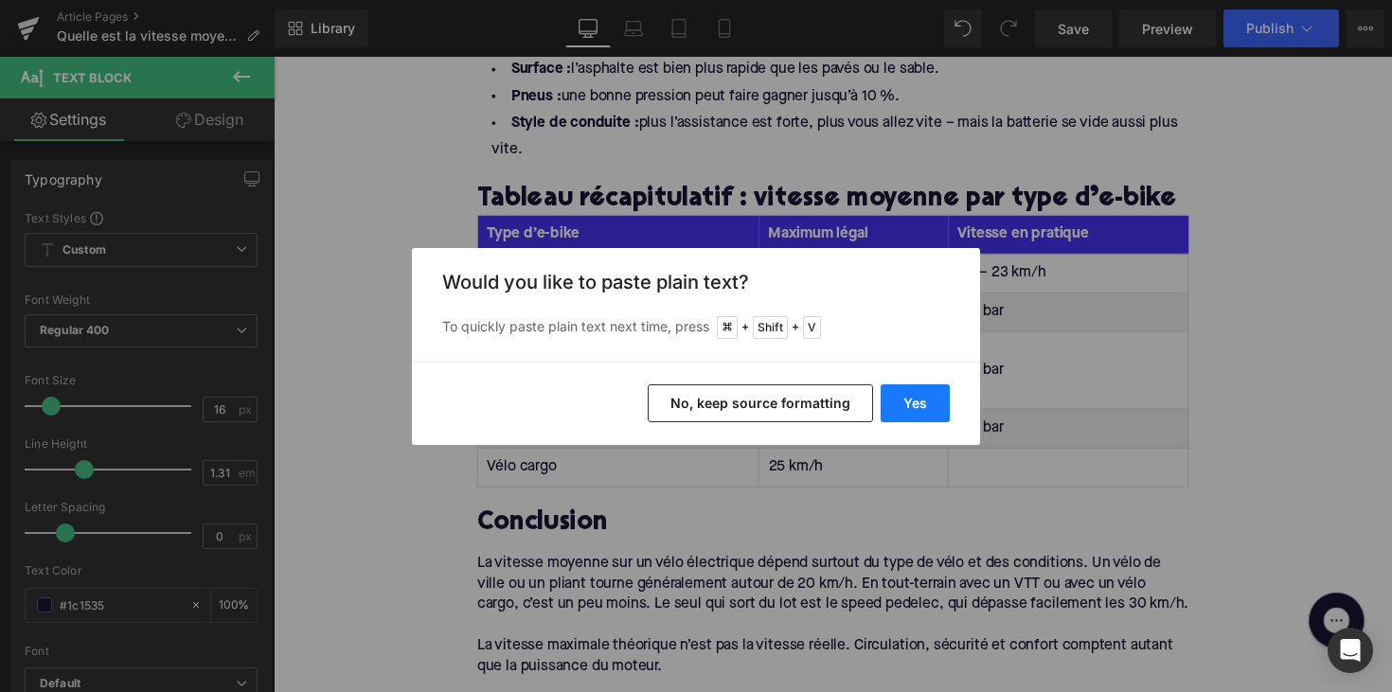
click at [912, 399] on button "Yes" at bounding box center [914, 403] width 69 height 38
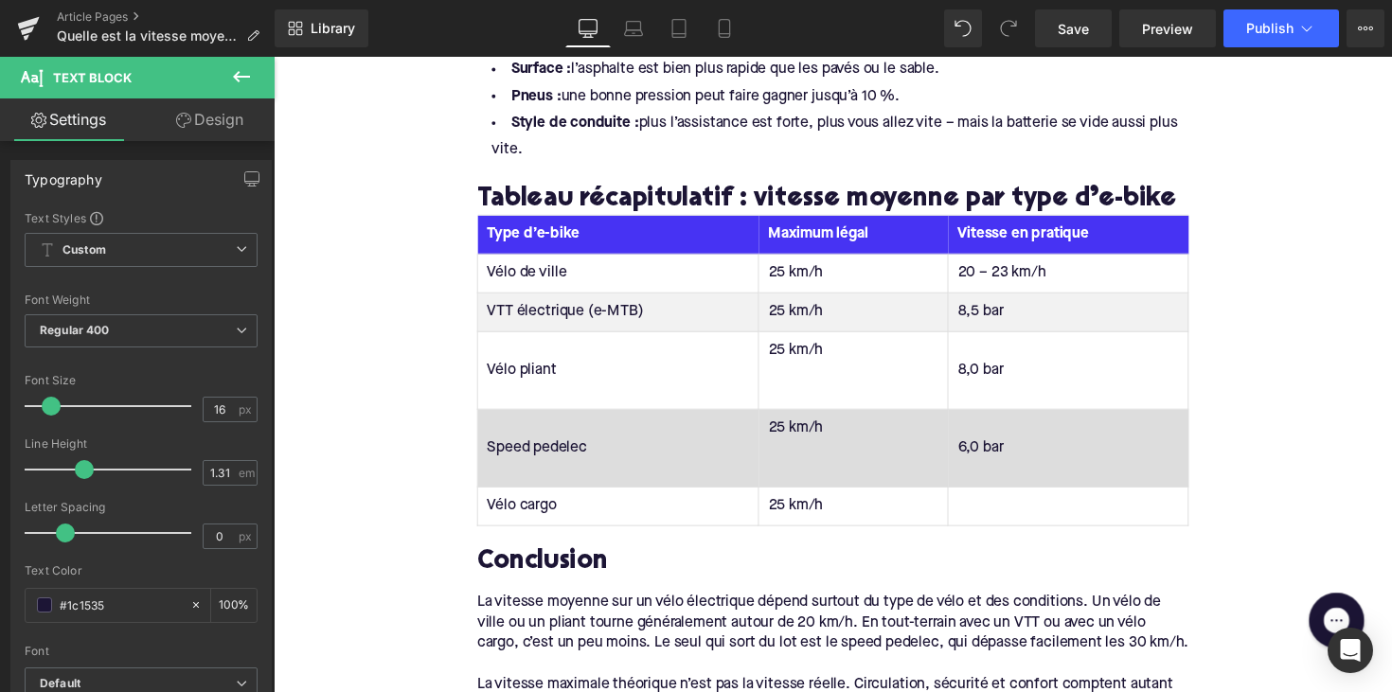
click at [801, 461] on td "25 km/h" at bounding box center [868, 458] width 194 height 80
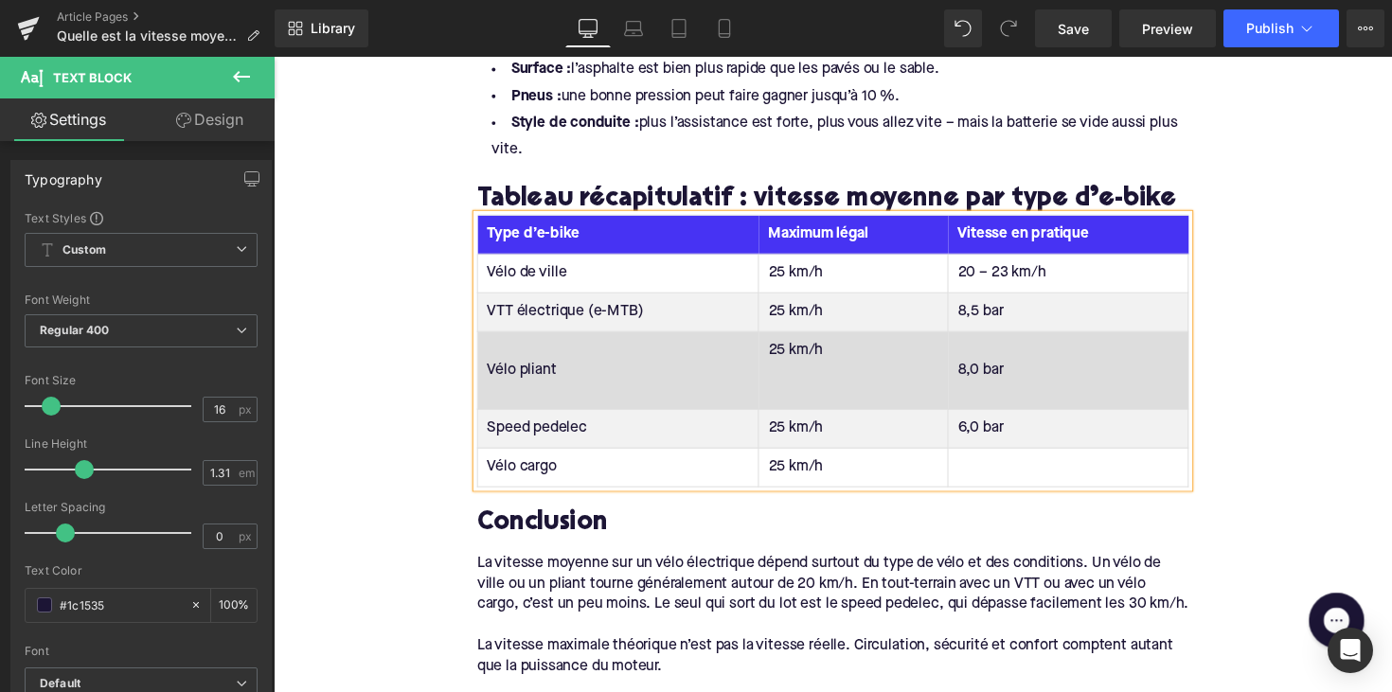
click at [787, 387] on td "25 km/h" at bounding box center [868, 379] width 194 height 80
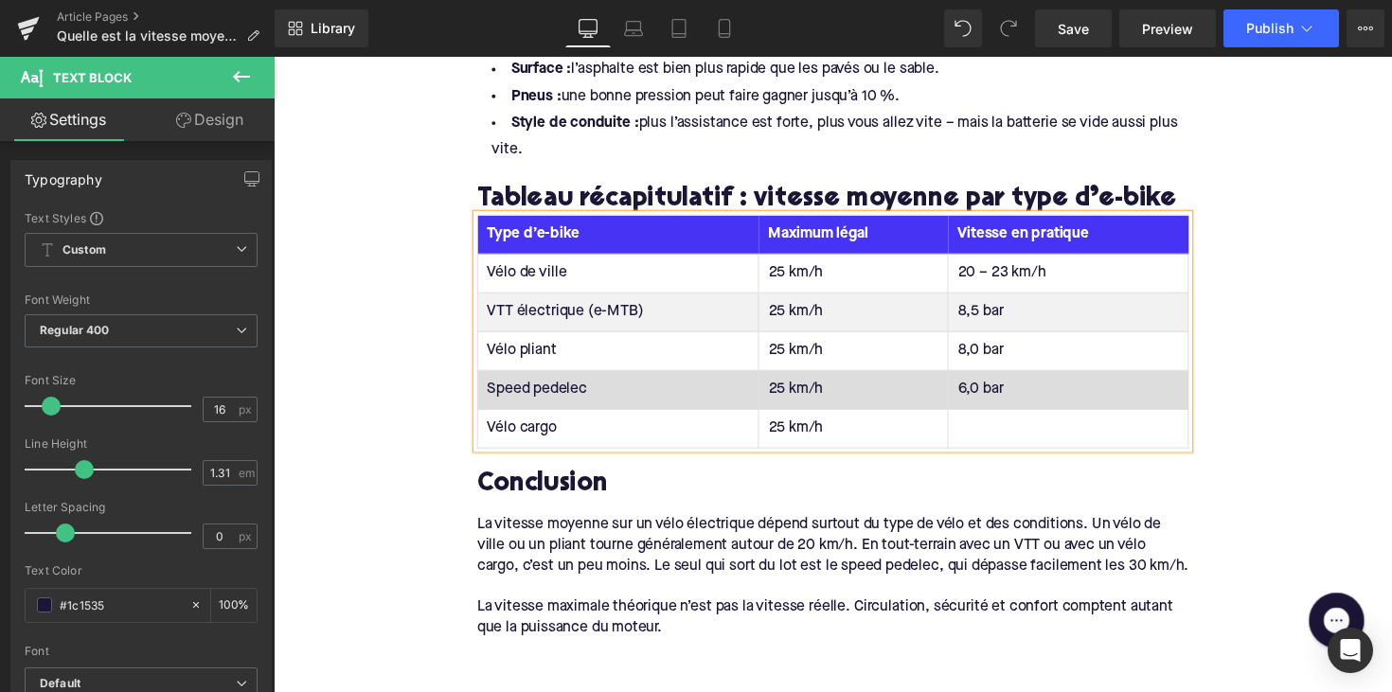
click at [795, 390] on td "25 km/h" at bounding box center [868, 399] width 194 height 40
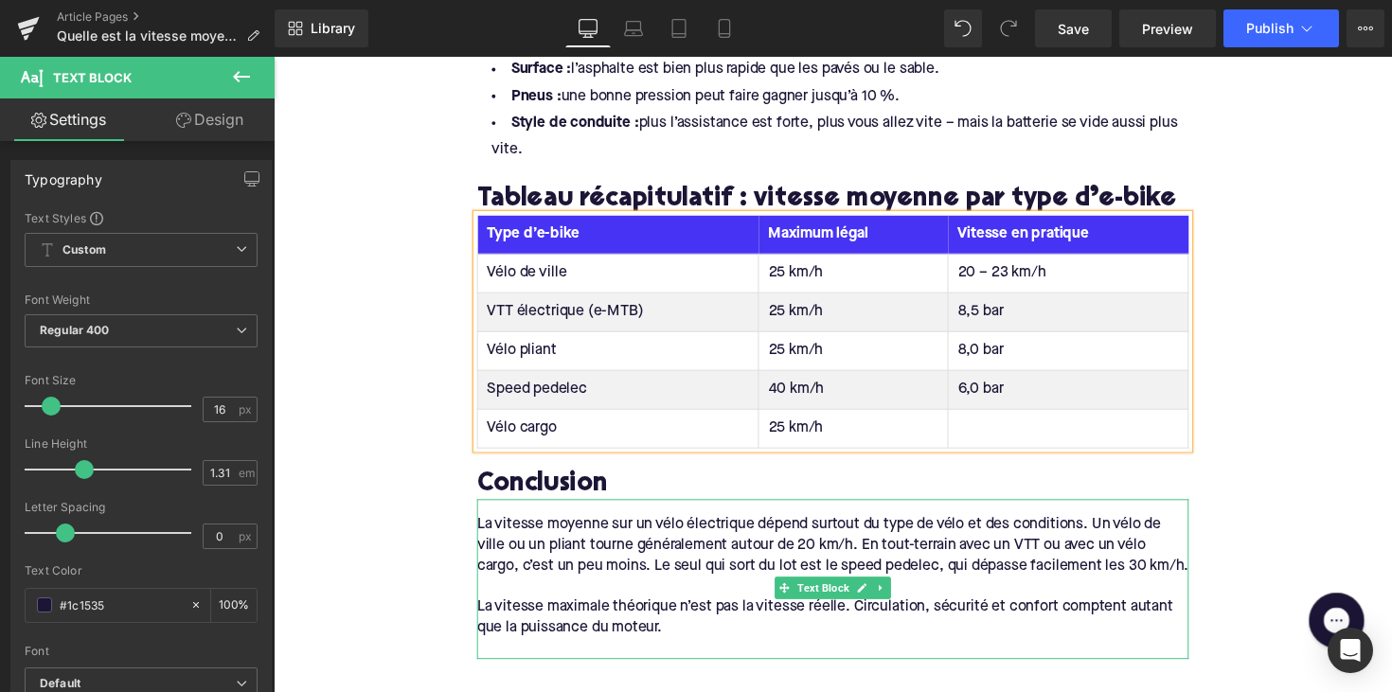
click at [989, 301] on td "8,5 bar" at bounding box center [1088, 319] width 246 height 40
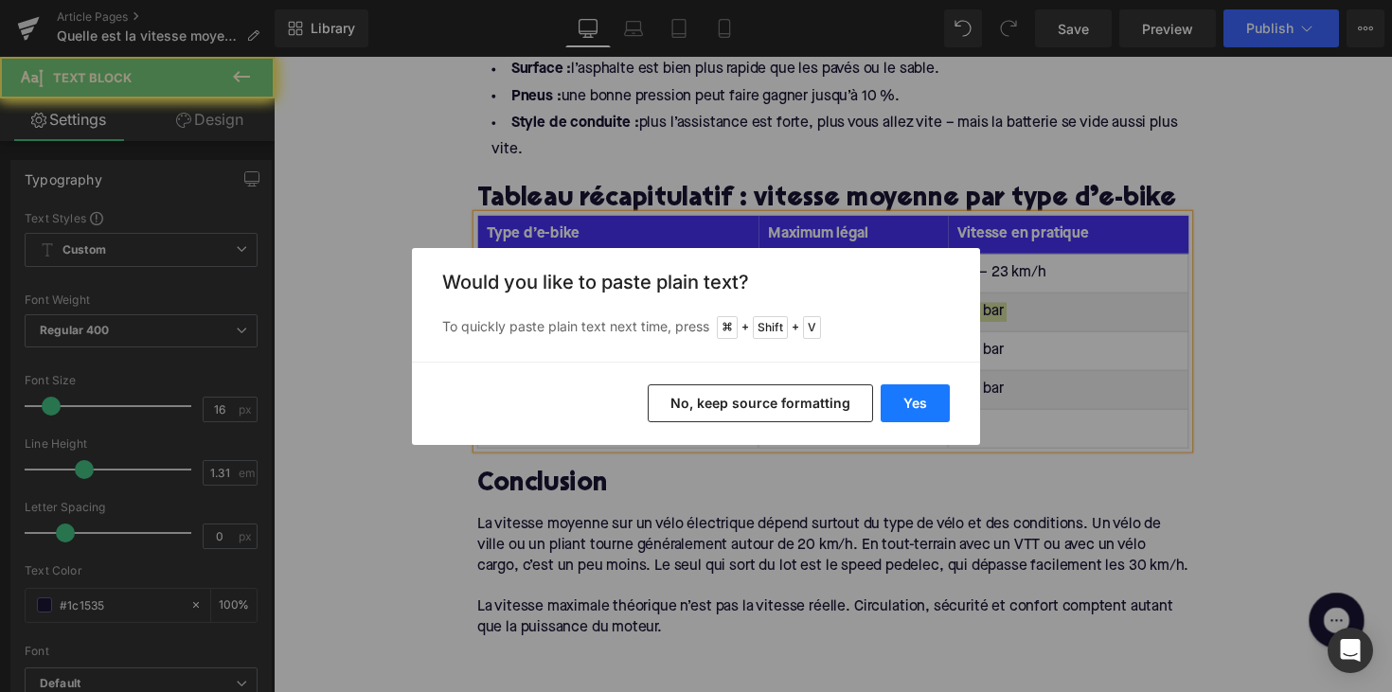
click at [896, 410] on button "Yes" at bounding box center [914, 403] width 69 height 38
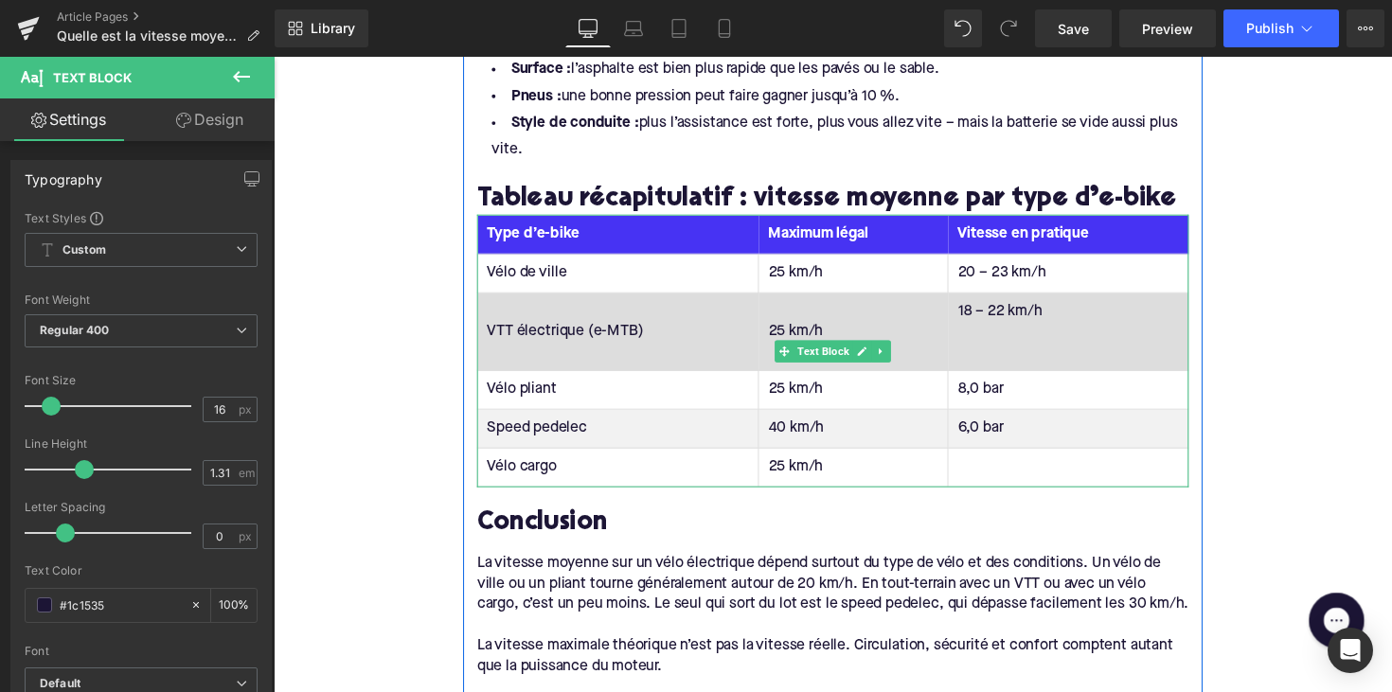
click at [1007, 351] on td "18 – 22 km/h" at bounding box center [1088, 339] width 246 height 80
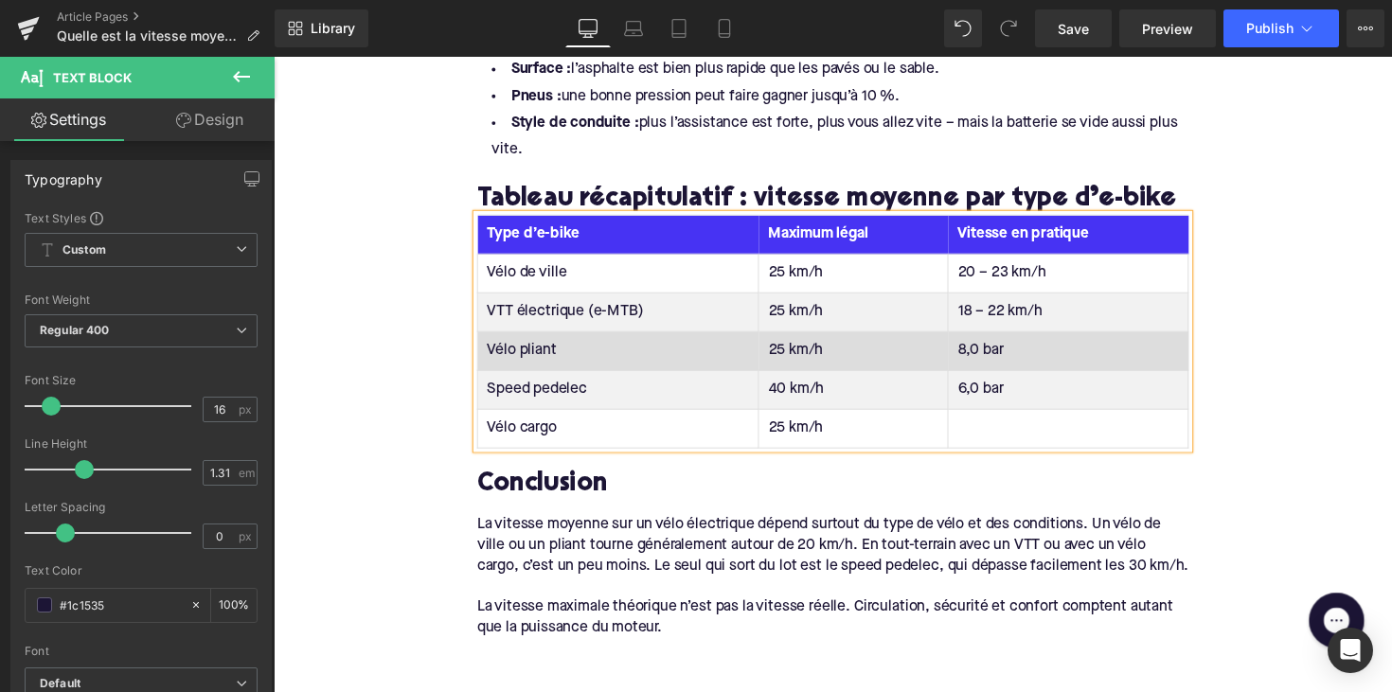
click at [986, 339] on td "8,0 bar" at bounding box center [1088, 359] width 246 height 40
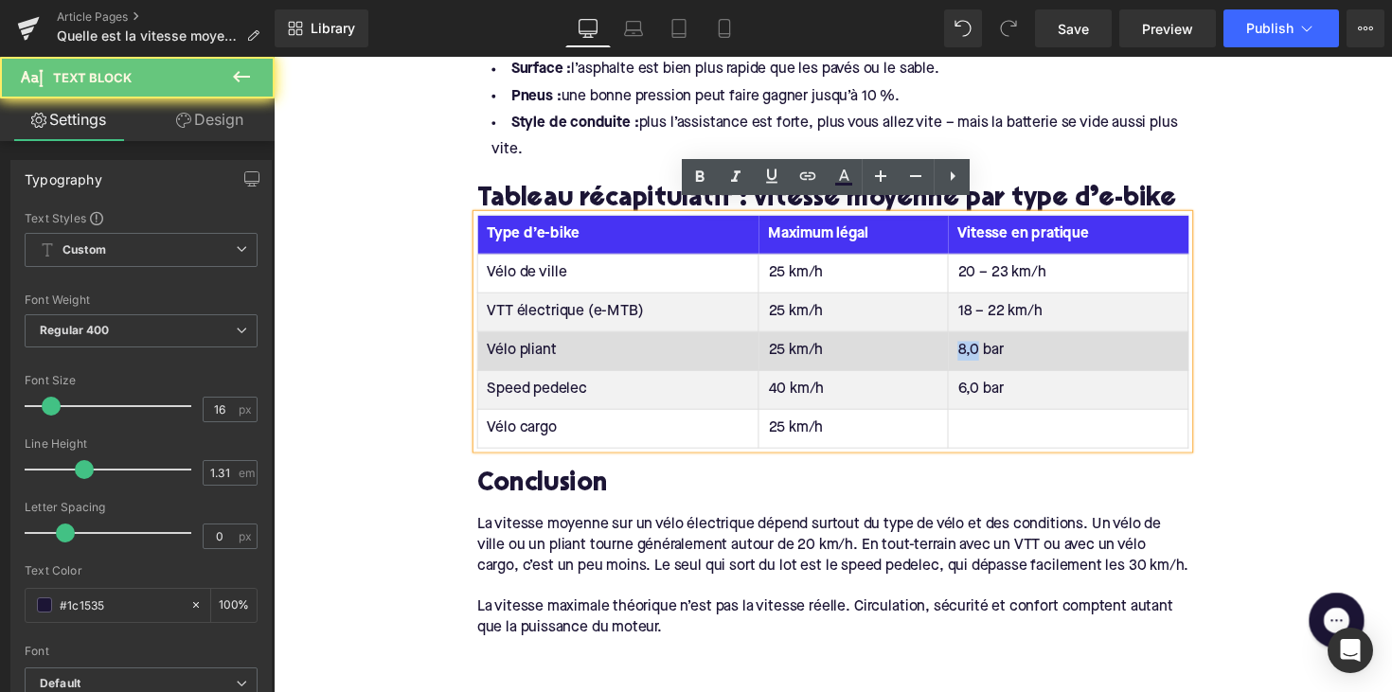
click at [986, 339] on td "8,0 bar" at bounding box center [1088, 359] width 246 height 40
click at [993, 346] on td "8,0 bar" at bounding box center [1088, 359] width 246 height 40
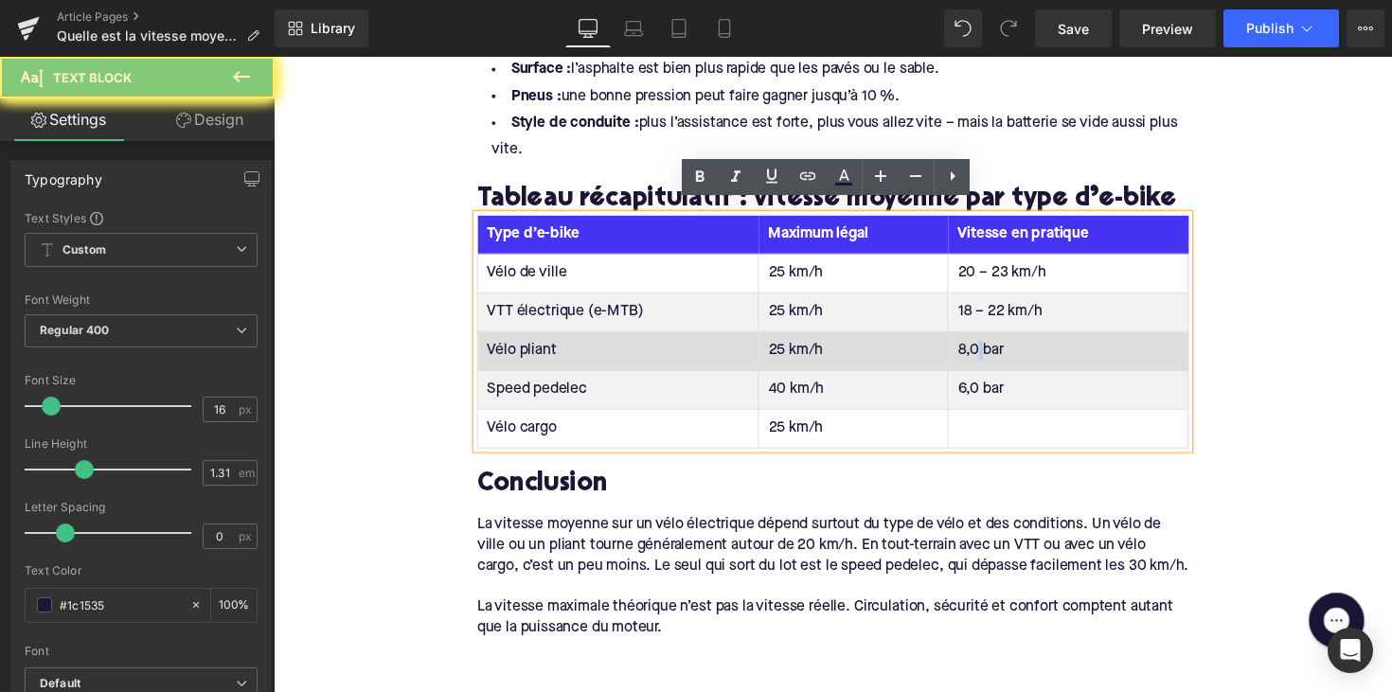
click at [993, 346] on td "8,0 bar" at bounding box center [1088, 359] width 246 height 40
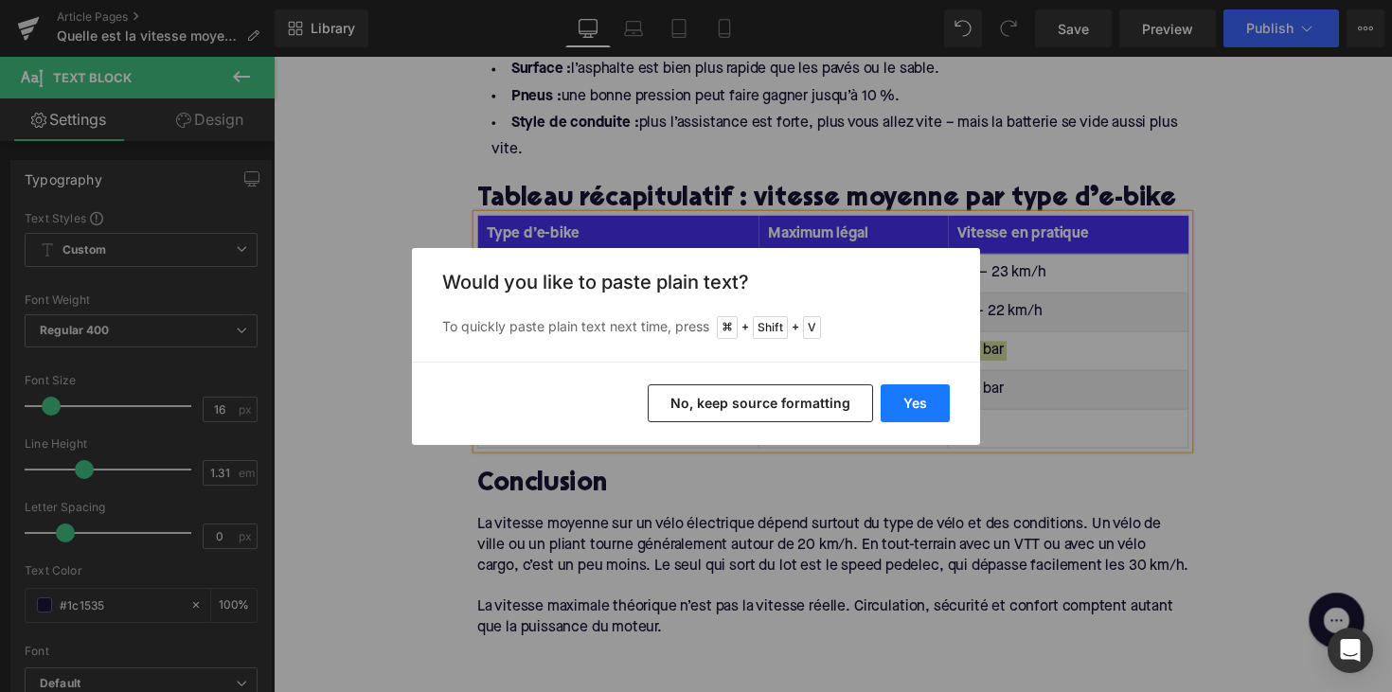
click at [916, 413] on button "Yes" at bounding box center [914, 403] width 69 height 38
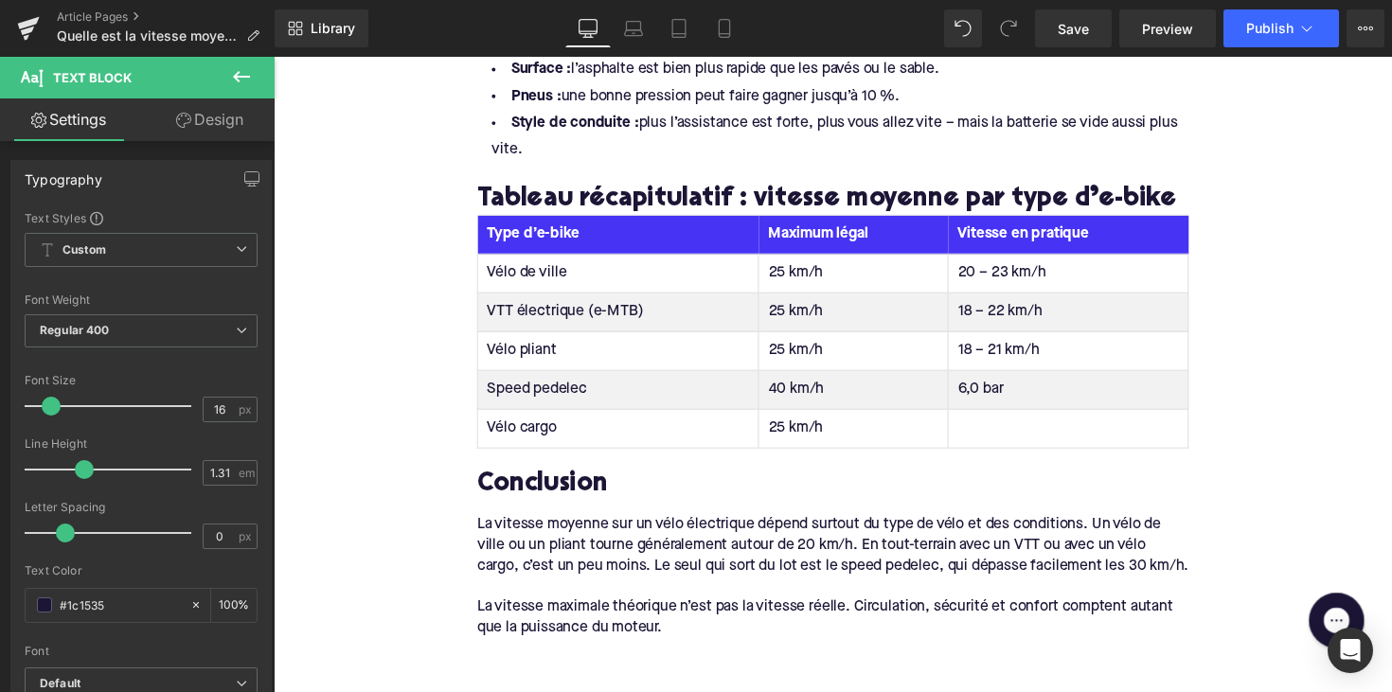
click at [992, 380] on td "6,0 bar" at bounding box center [1088, 399] width 246 height 40
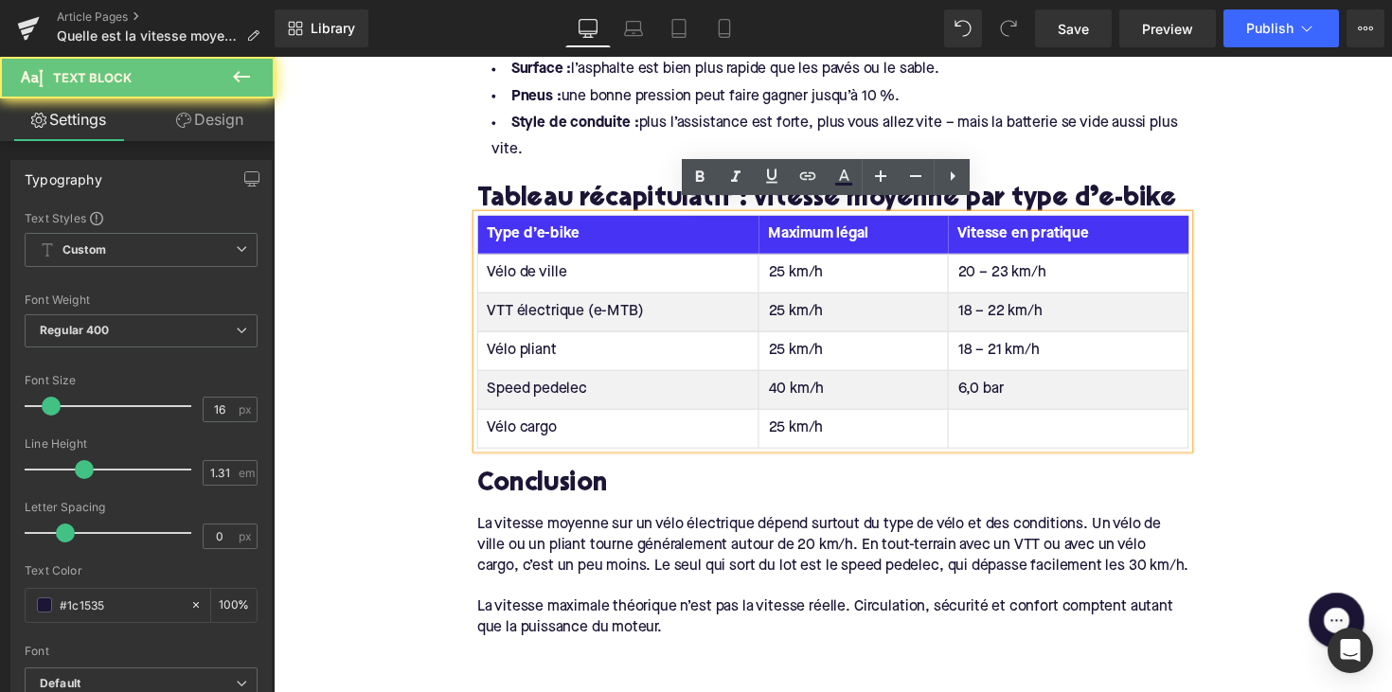
click at [992, 380] on td "6,0 bar" at bounding box center [1088, 399] width 246 height 40
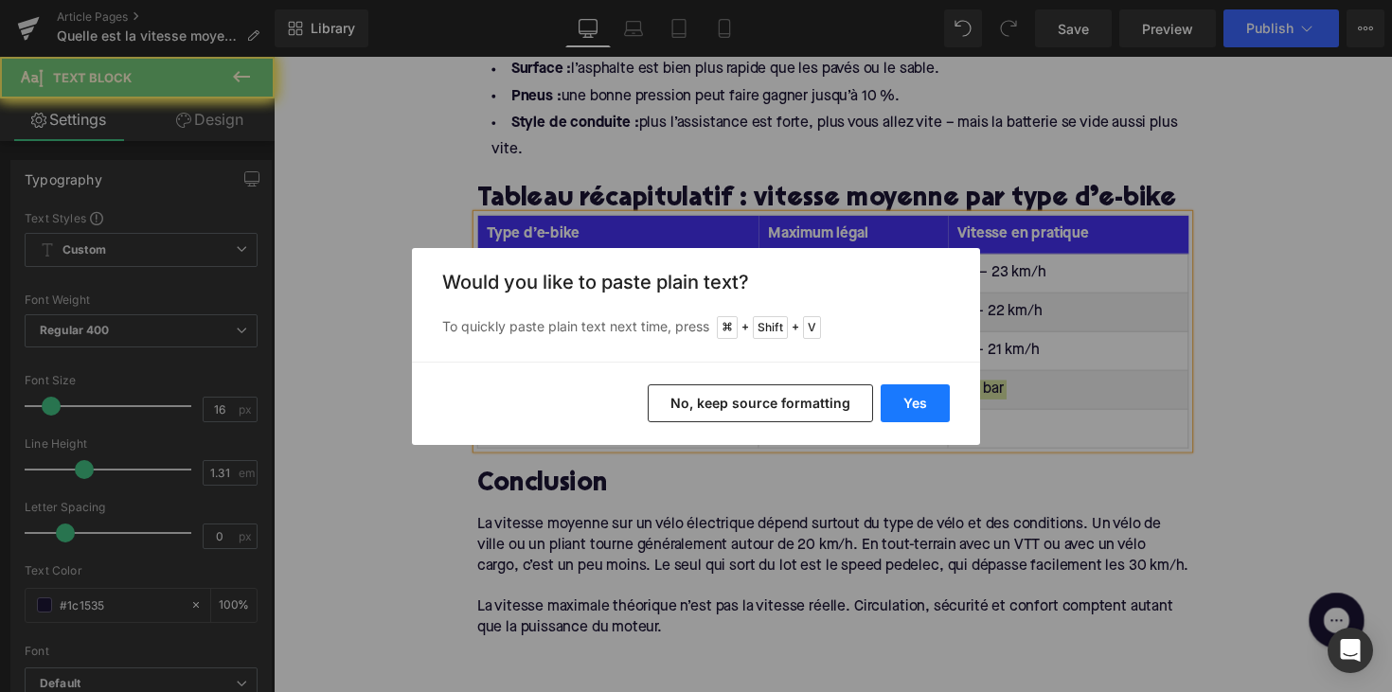
click at [928, 401] on button "Yes" at bounding box center [914, 403] width 69 height 38
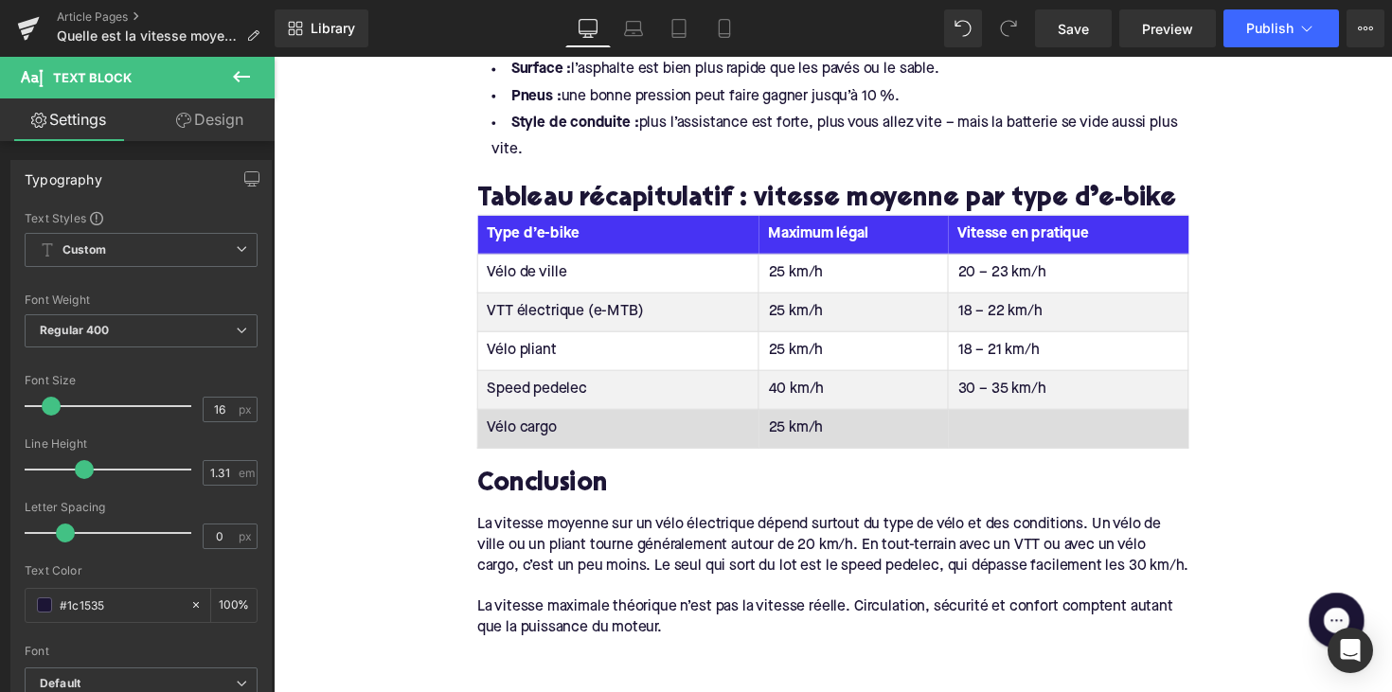
click at [994, 423] on td at bounding box center [1088, 438] width 246 height 40
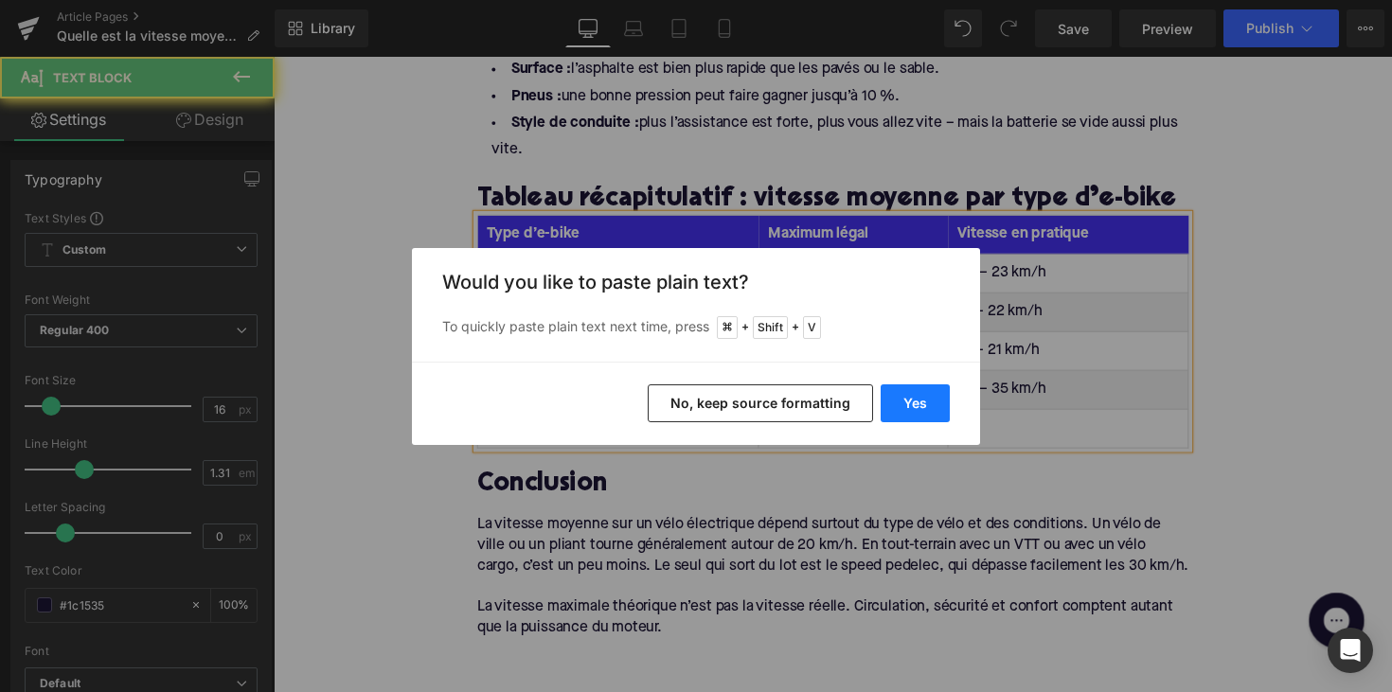
click at [933, 403] on button "Yes" at bounding box center [914, 403] width 69 height 38
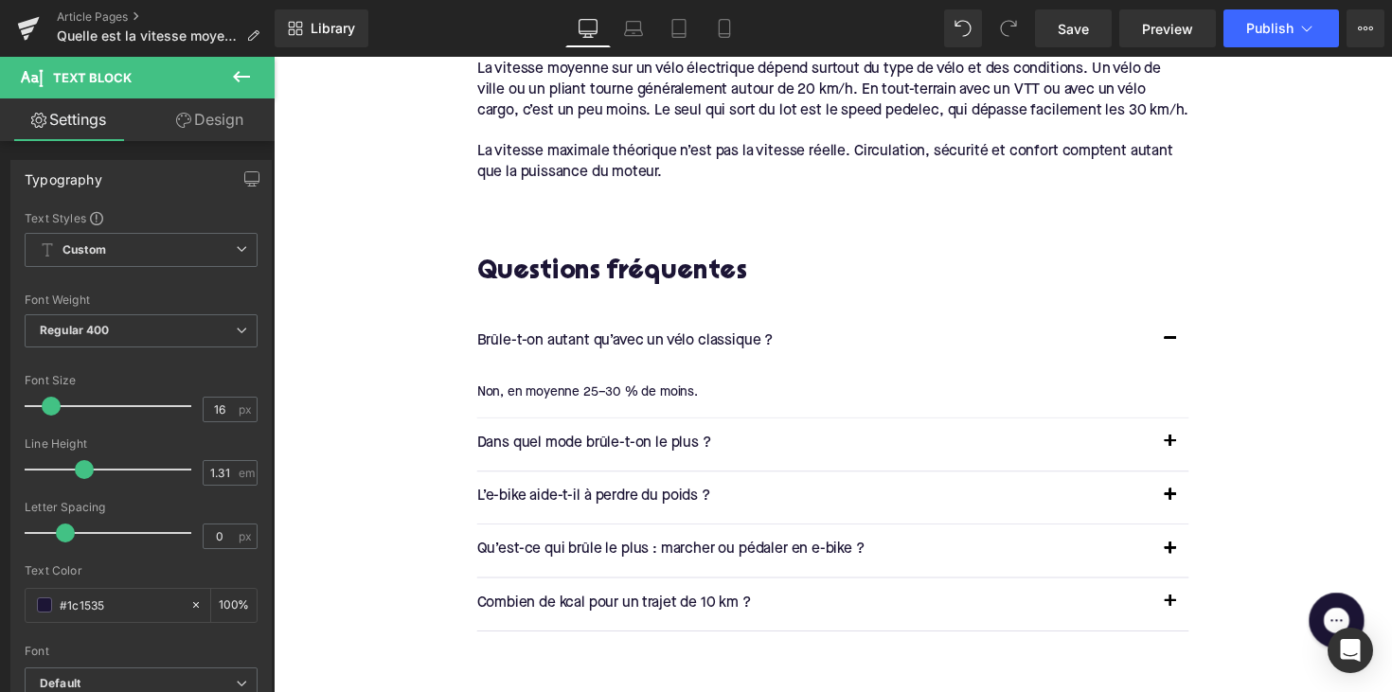
scroll to position [3205, 0]
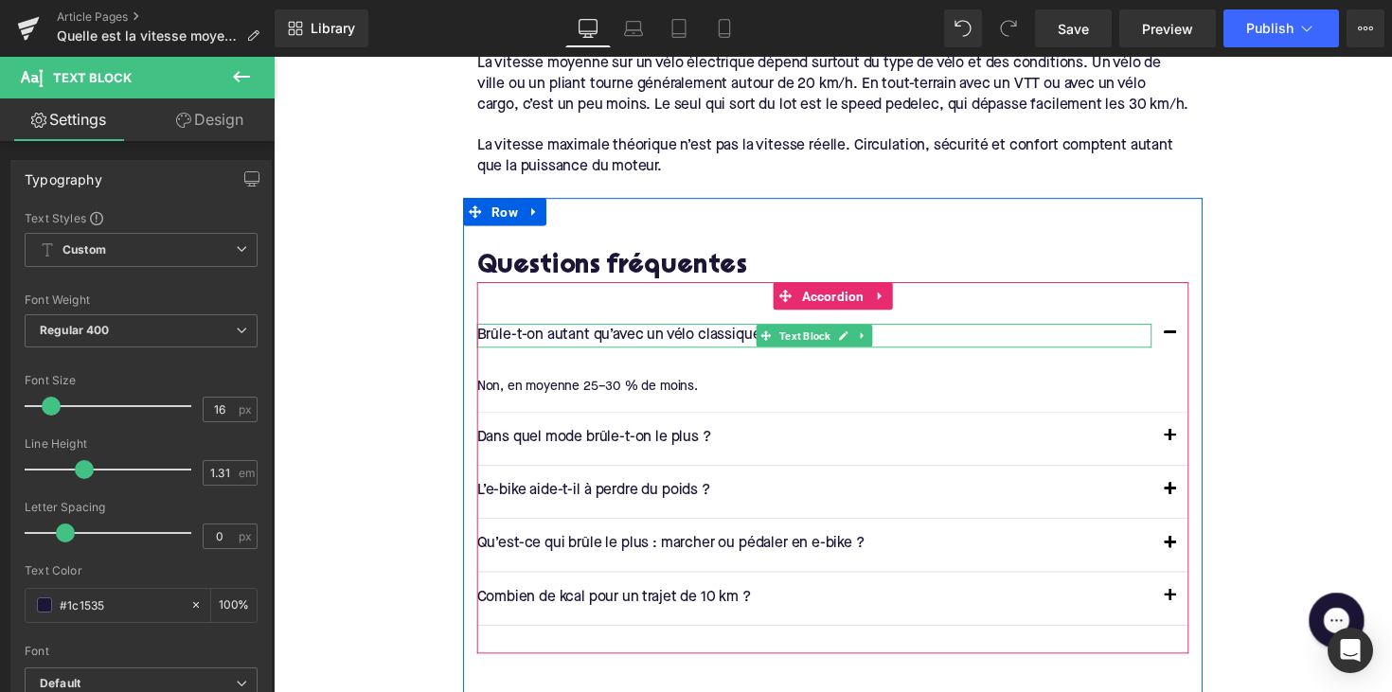
click at [671, 351] on p "Brûle-t-on autant qu’avec un vélo classique ?" at bounding box center [827, 342] width 691 height 25
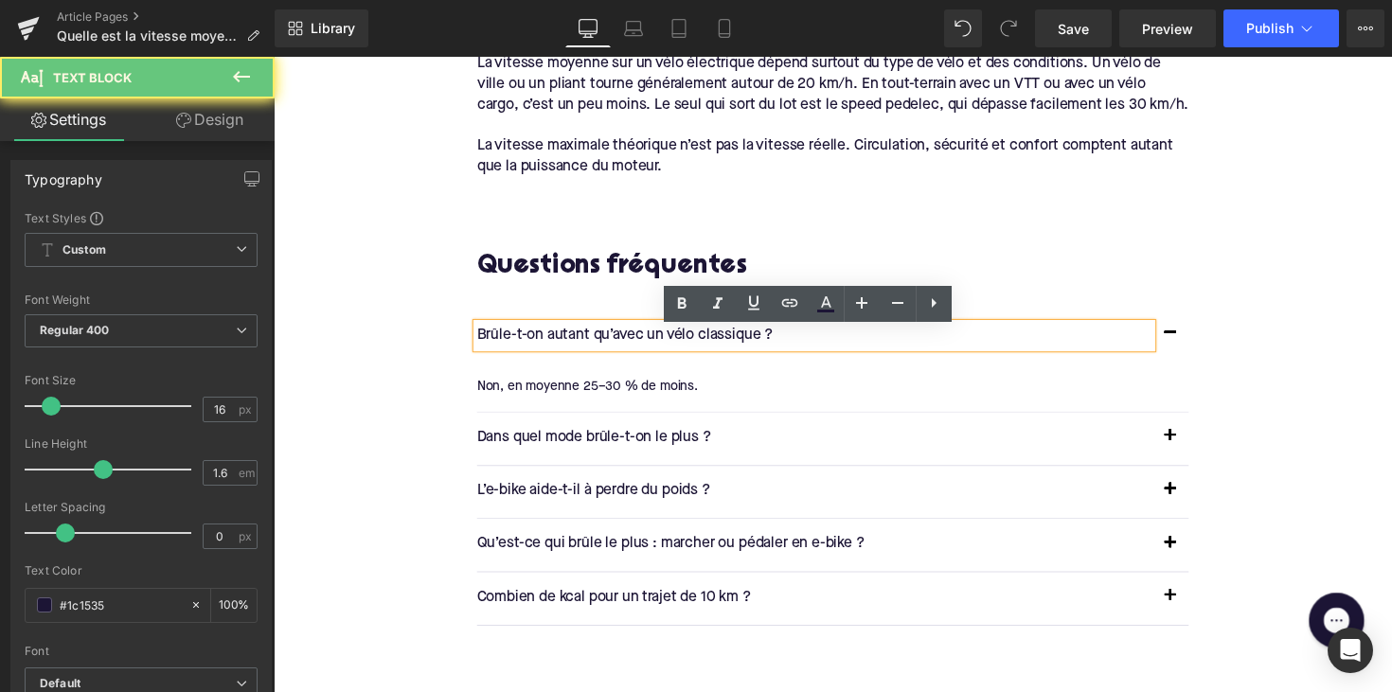
click at [671, 351] on p "Brûle-t-on autant qu’avec un vélo classique ?" at bounding box center [827, 342] width 691 height 25
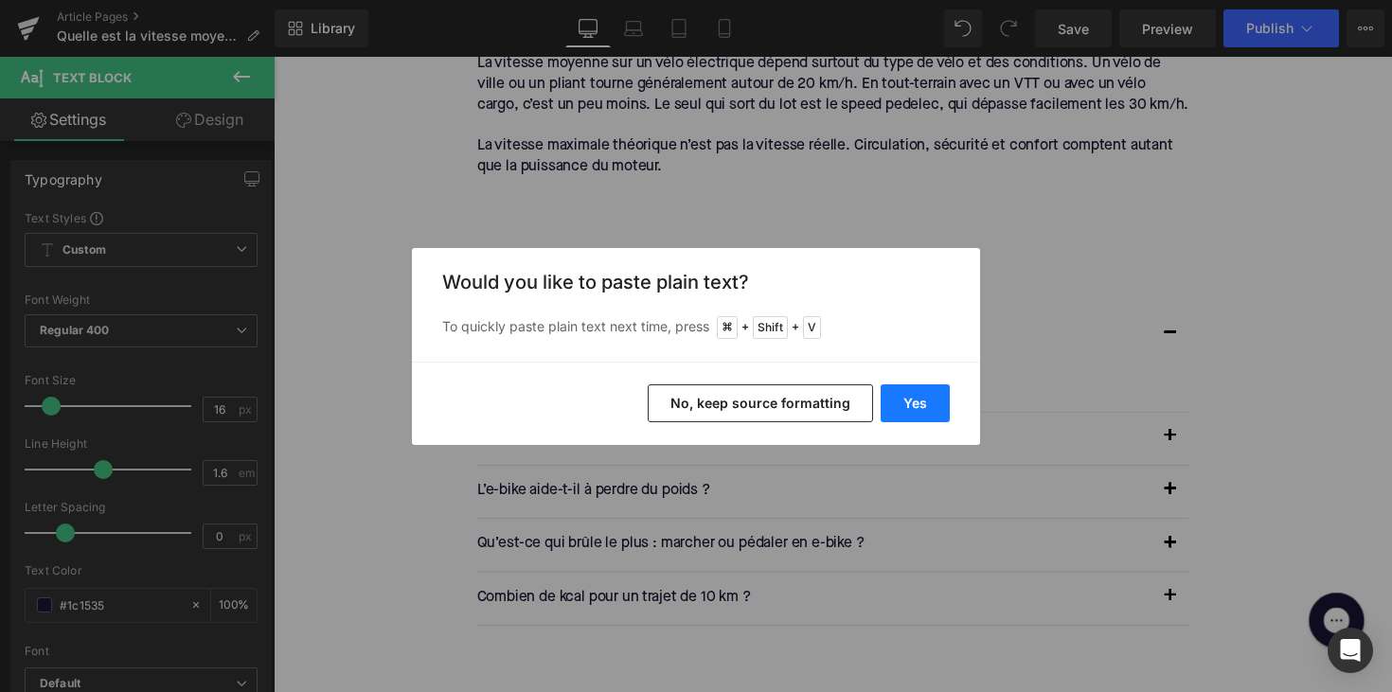
click at [914, 400] on button "Yes" at bounding box center [914, 403] width 69 height 38
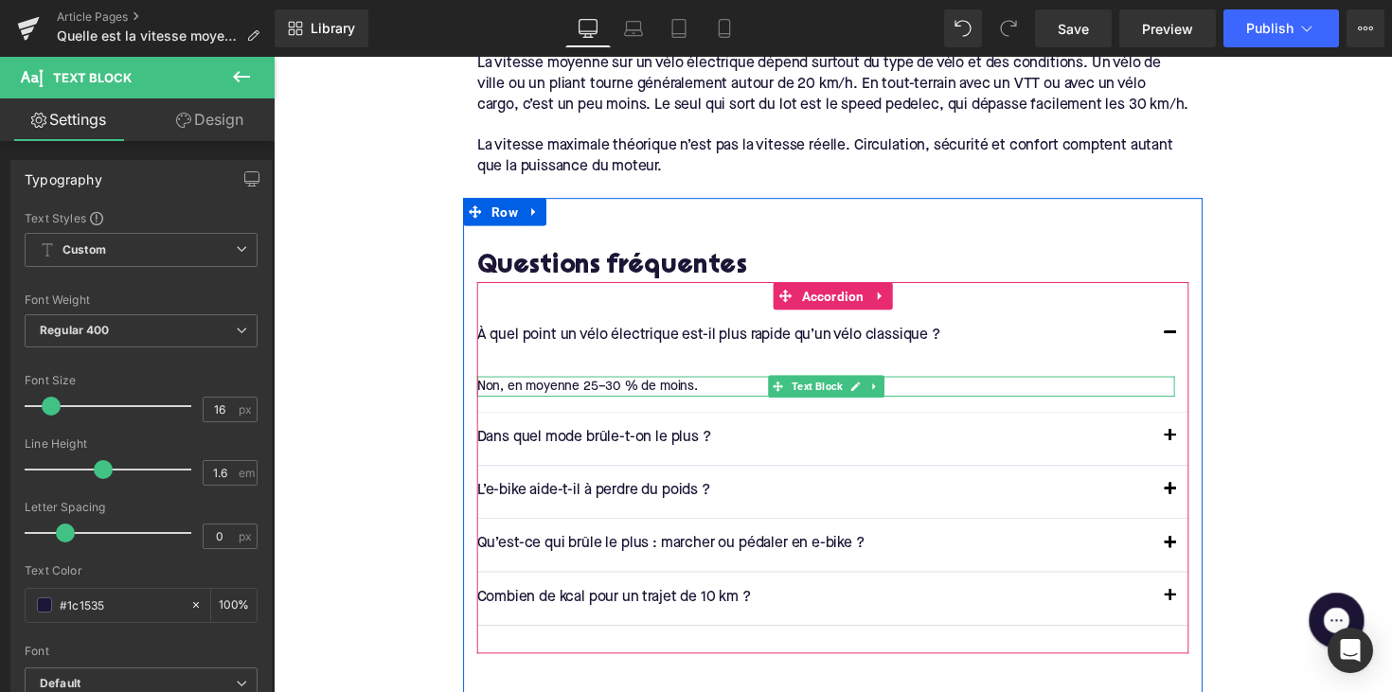
click at [647, 389] on div at bounding box center [839, 386] width 715 height 5
click at [647, 391] on p "Non, en moyenne 25–30 % de moins." at bounding box center [839, 394] width 715 height 21
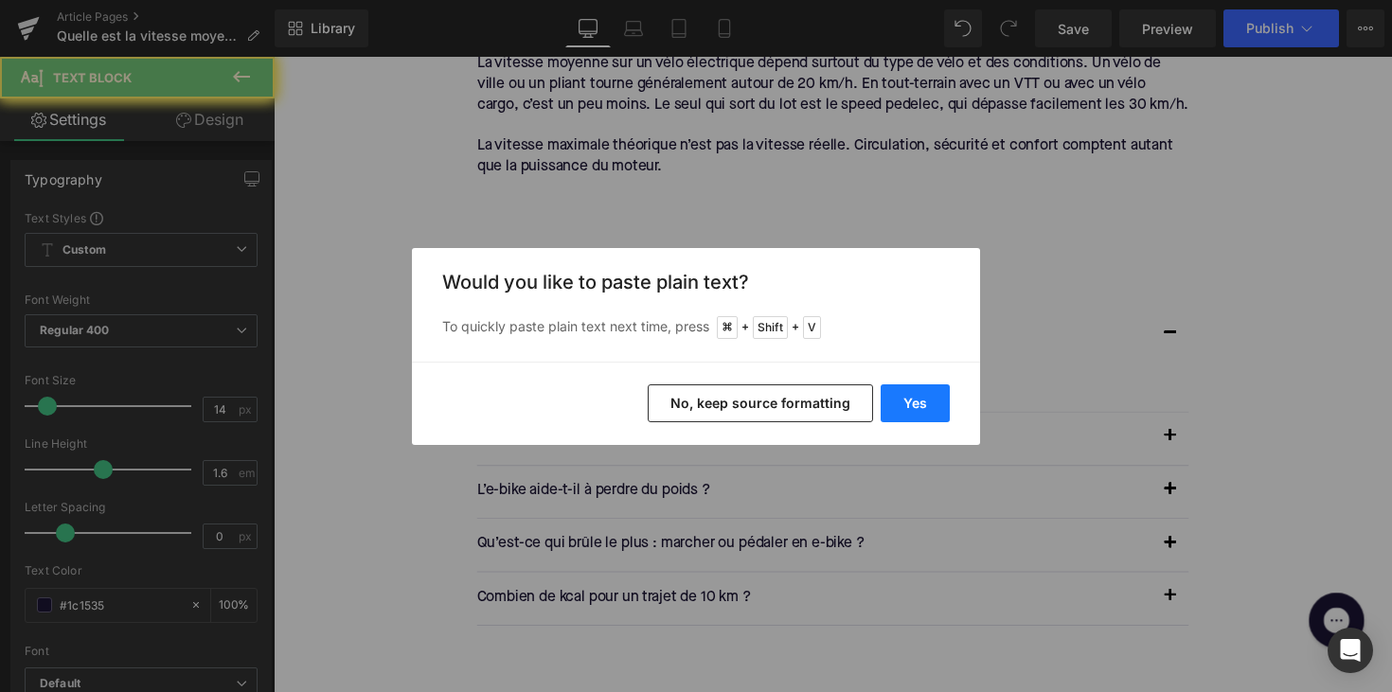
click at [925, 397] on button "Yes" at bounding box center [914, 403] width 69 height 38
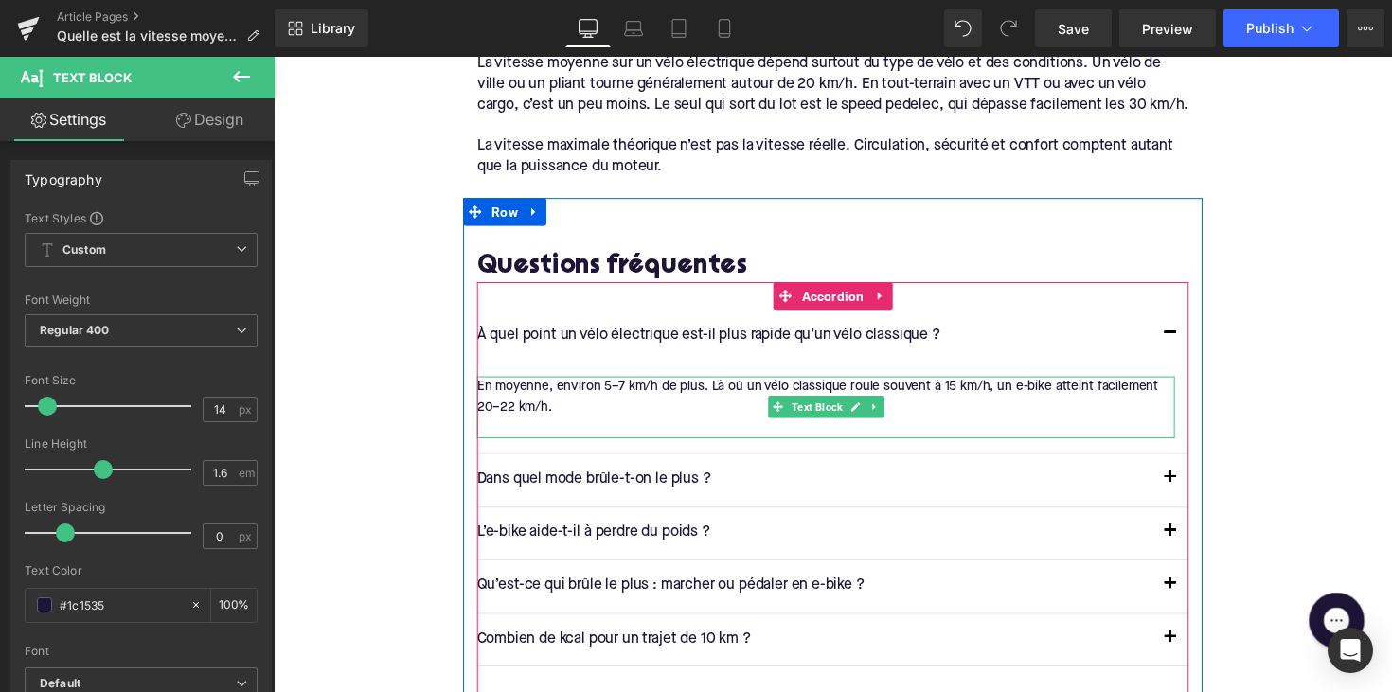
click at [556, 434] on p at bounding box center [839, 437] width 715 height 21
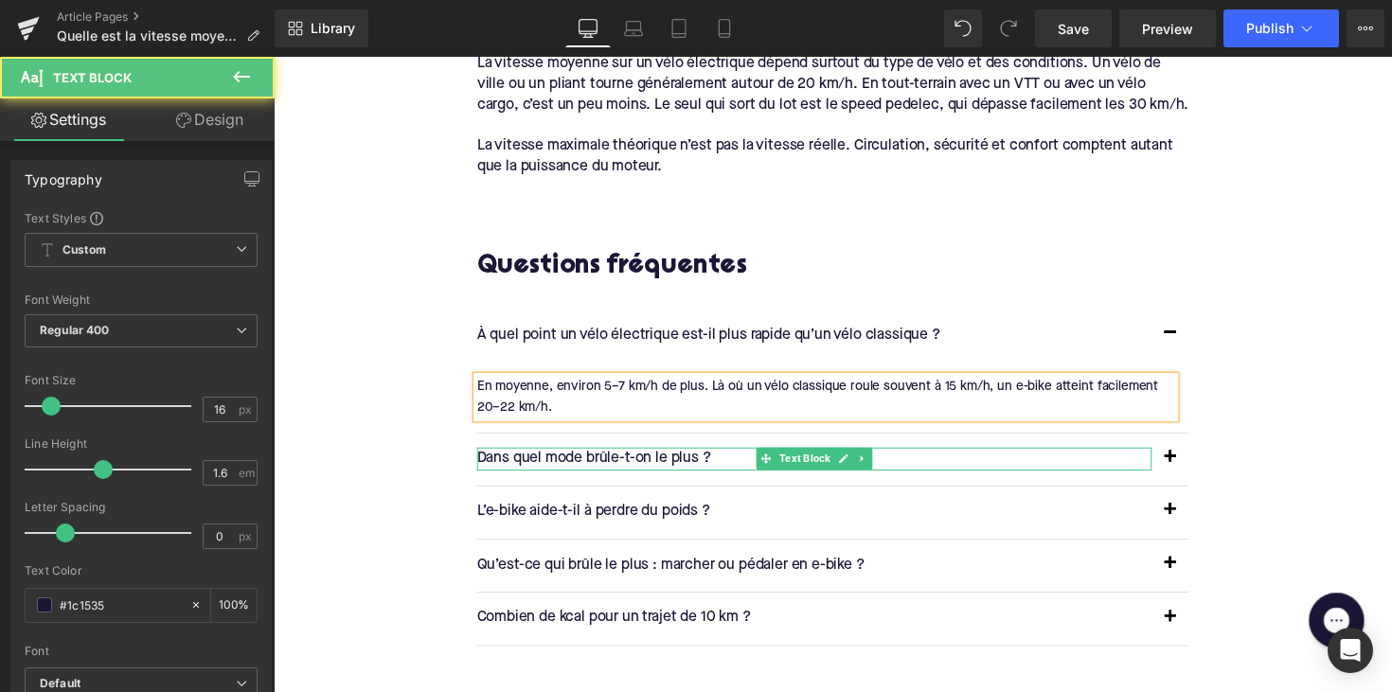
click at [595, 470] on p "Dans quel mode brûle-t-on le plus ?" at bounding box center [827, 469] width 691 height 25
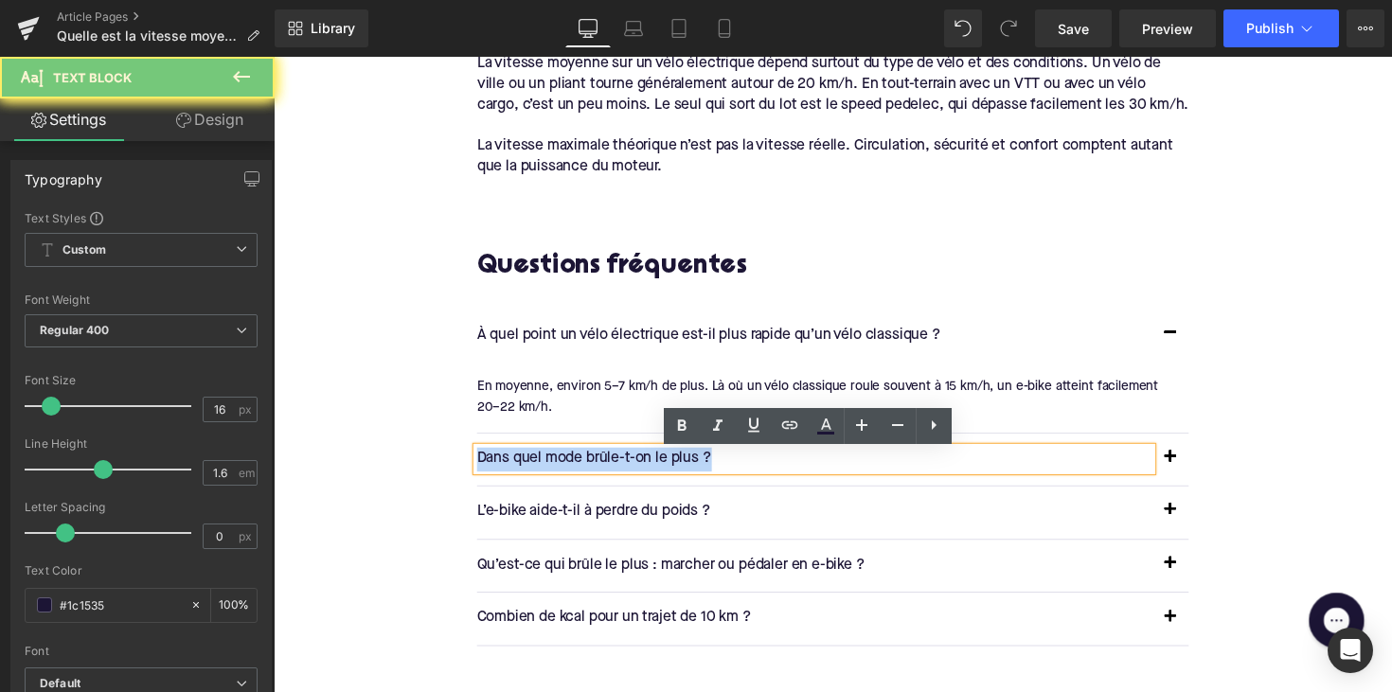
click at [595, 470] on p "Dans quel mode brûle-t-on le plus ?" at bounding box center [827, 469] width 691 height 25
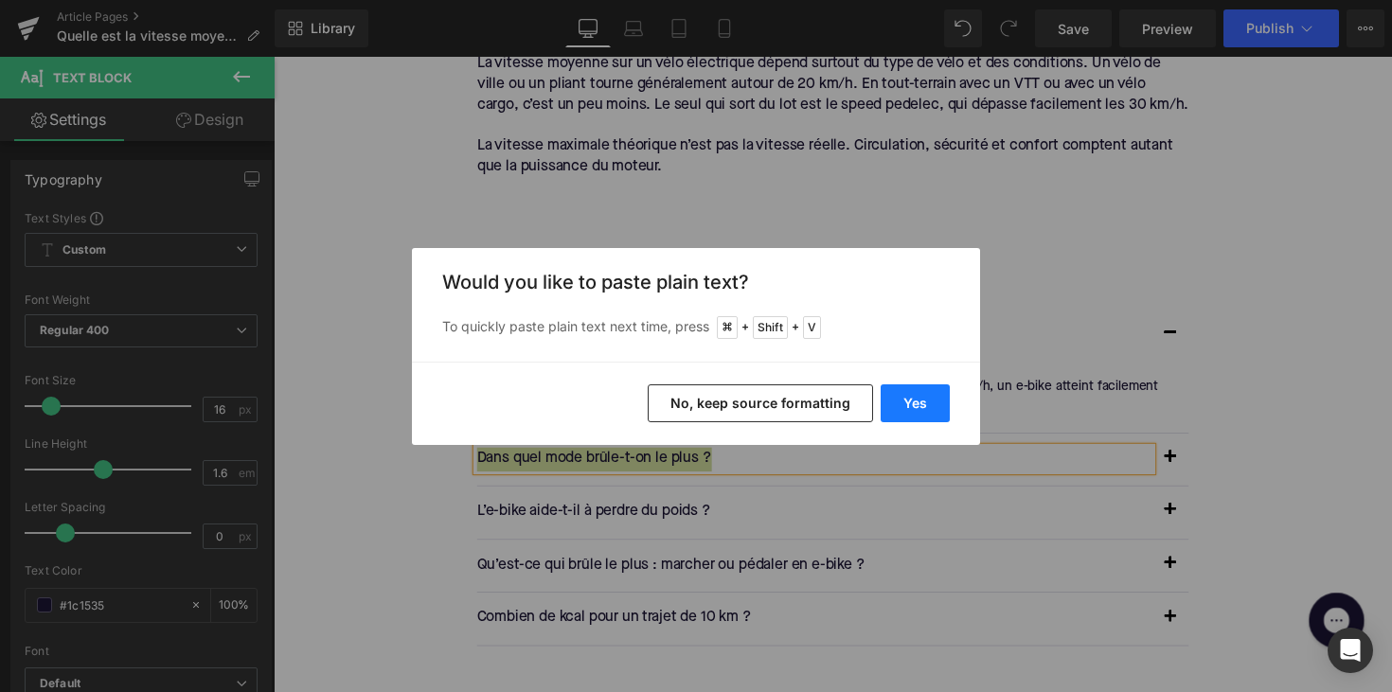
click at [892, 417] on button "Yes" at bounding box center [914, 403] width 69 height 38
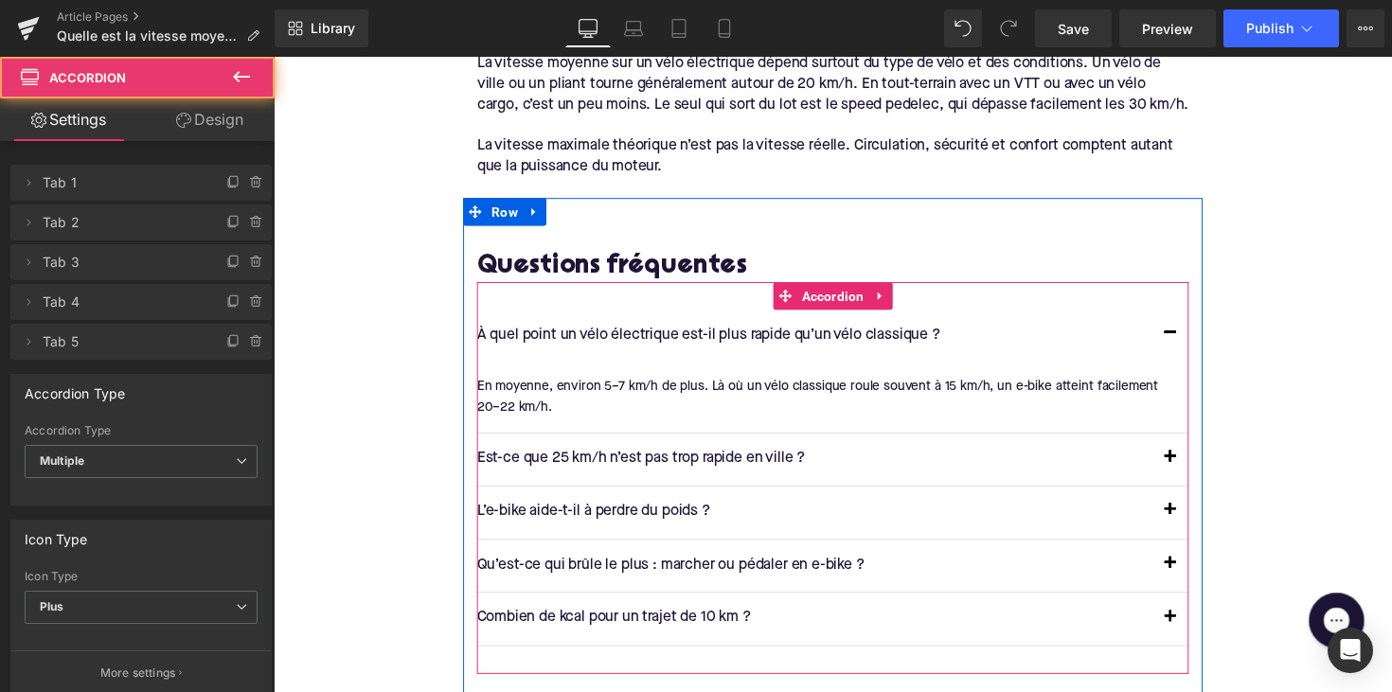
click at [1192, 472] on span "button" at bounding box center [1192, 472] width 0 height 0
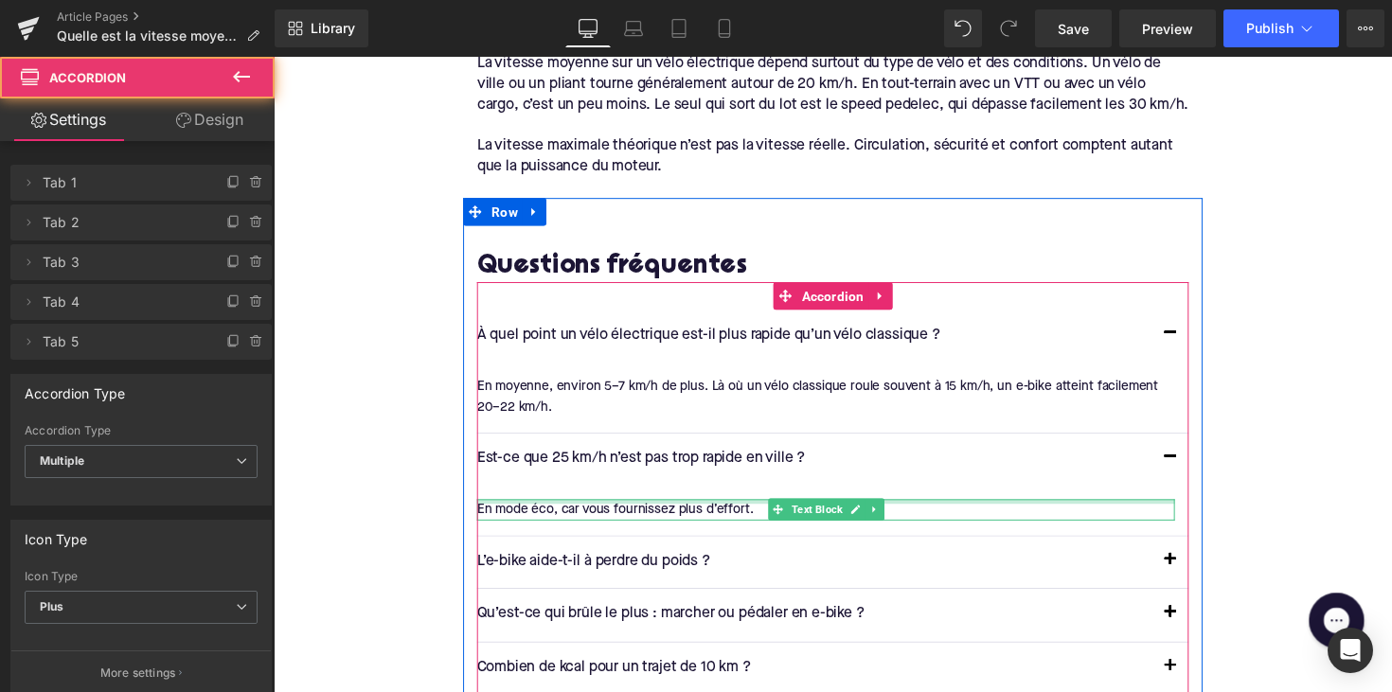
click at [662, 515] on div at bounding box center [839, 512] width 715 height 5
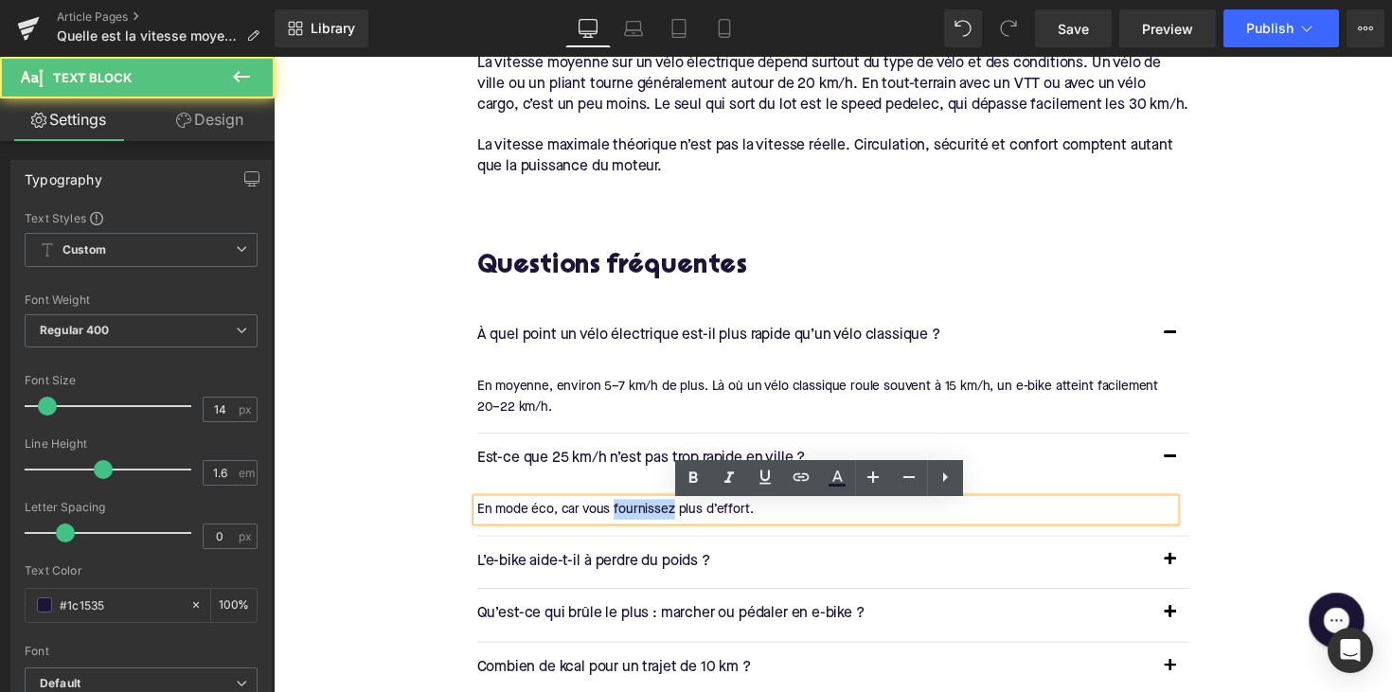
click at [662, 515] on p "En mode éco, car vous fournissez plus d’effort." at bounding box center [839, 520] width 715 height 21
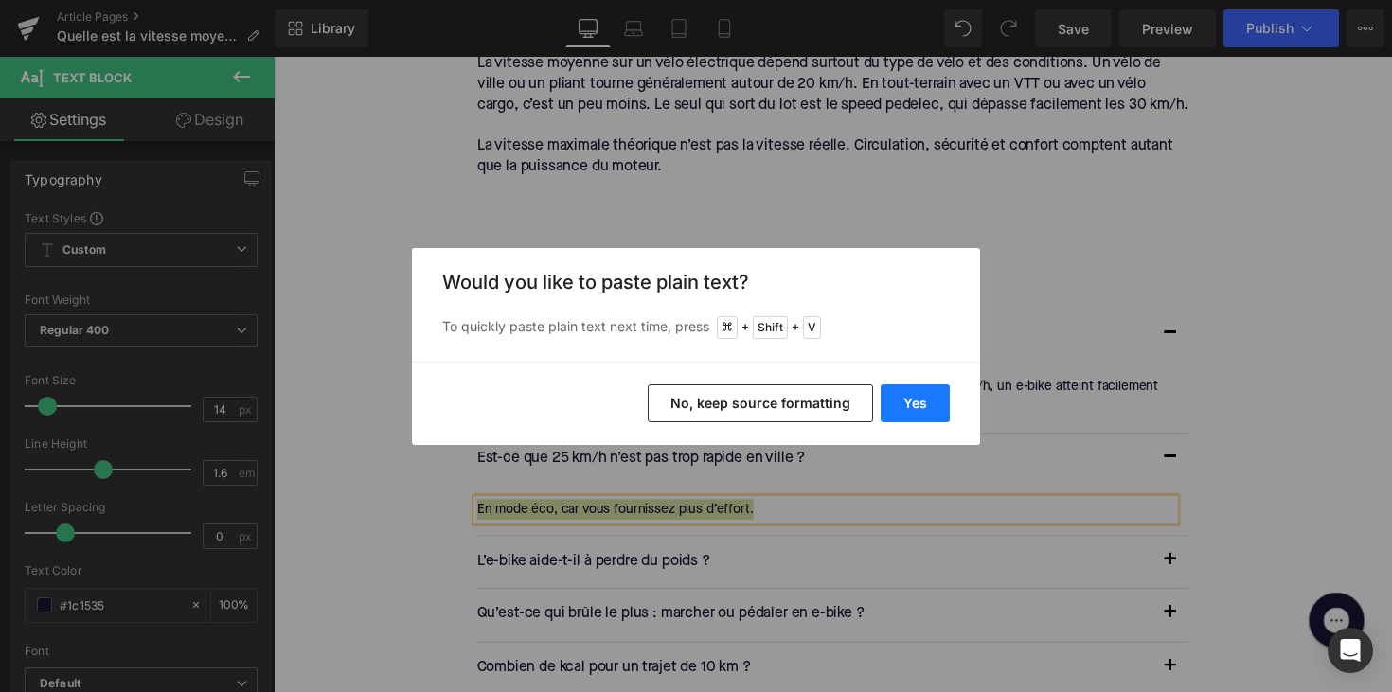
click at [930, 400] on button "Yes" at bounding box center [914, 403] width 69 height 38
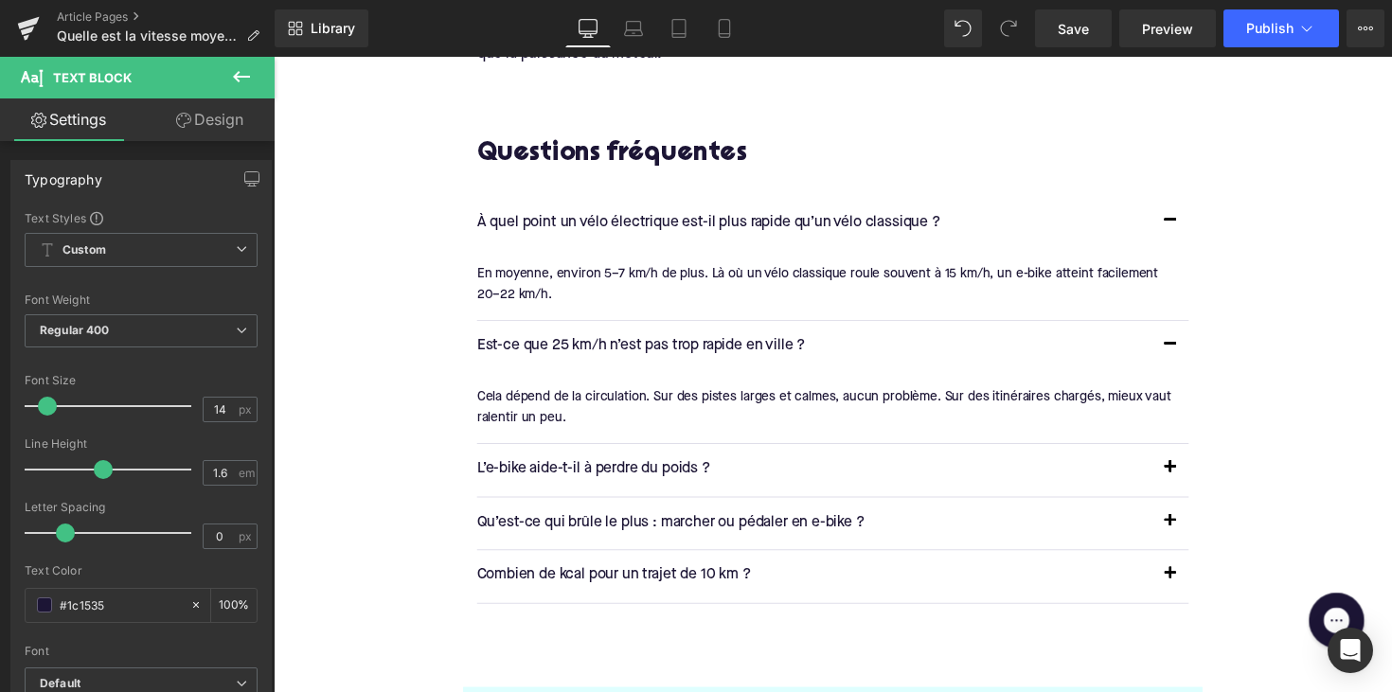
scroll to position [3346, 0]
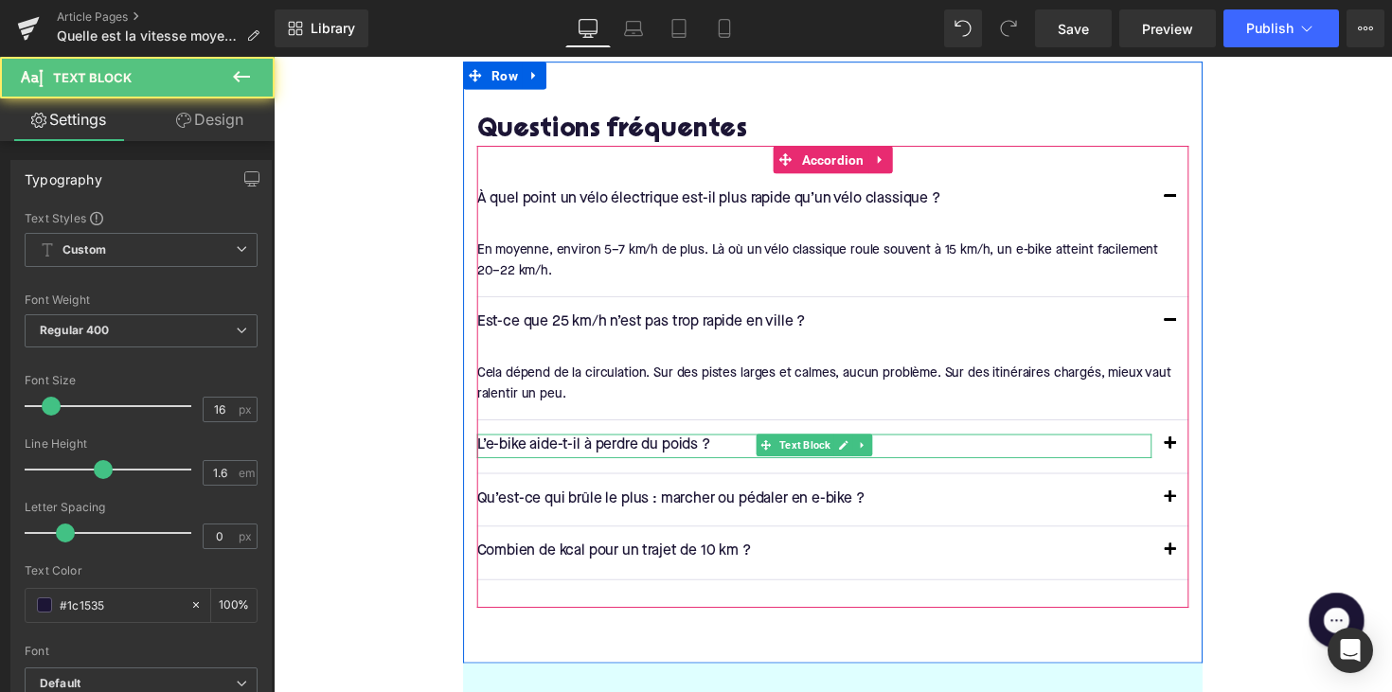
click at [579, 451] on div "L’e-bike aide-t-il à perdre du poids ? Text Block" at bounding box center [827, 455] width 691 height 25
click at [579, 451] on p "L’e-bike aide-t-il à perdre du poids ?" at bounding box center [827, 455] width 691 height 25
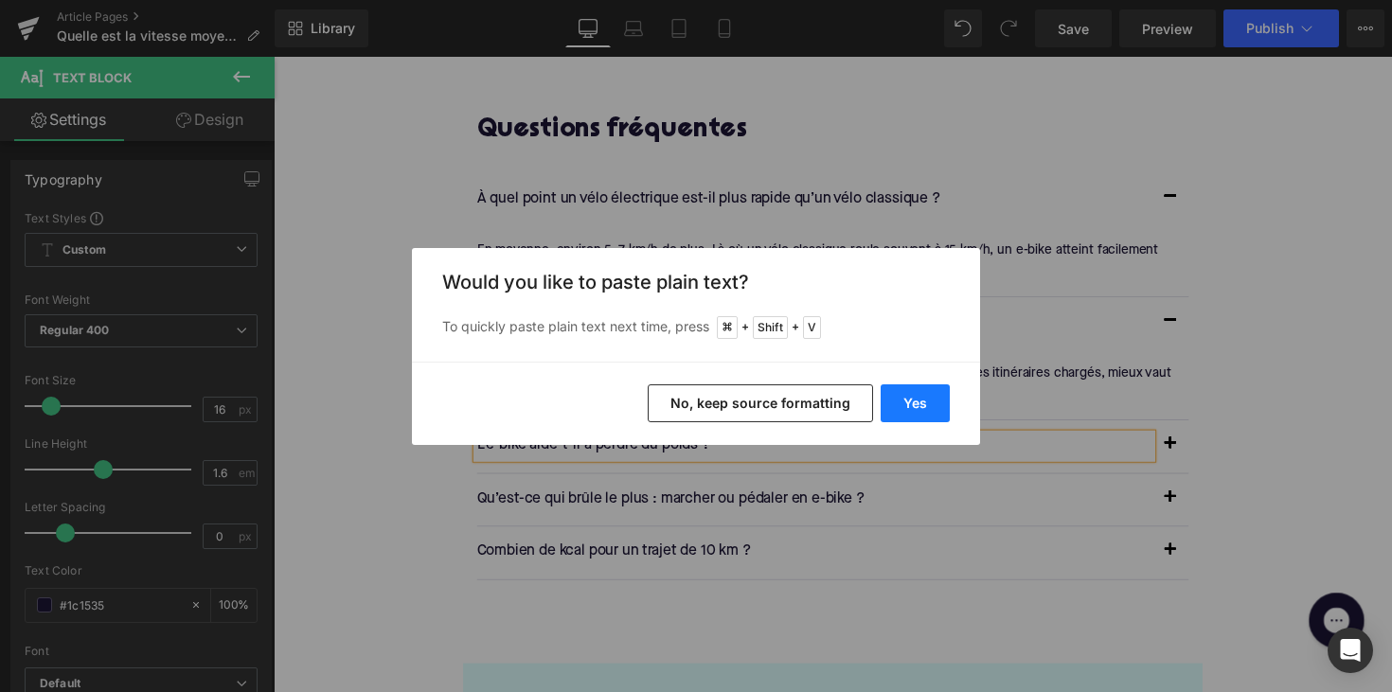
click at [942, 411] on button "Yes" at bounding box center [914, 403] width 69 height 38
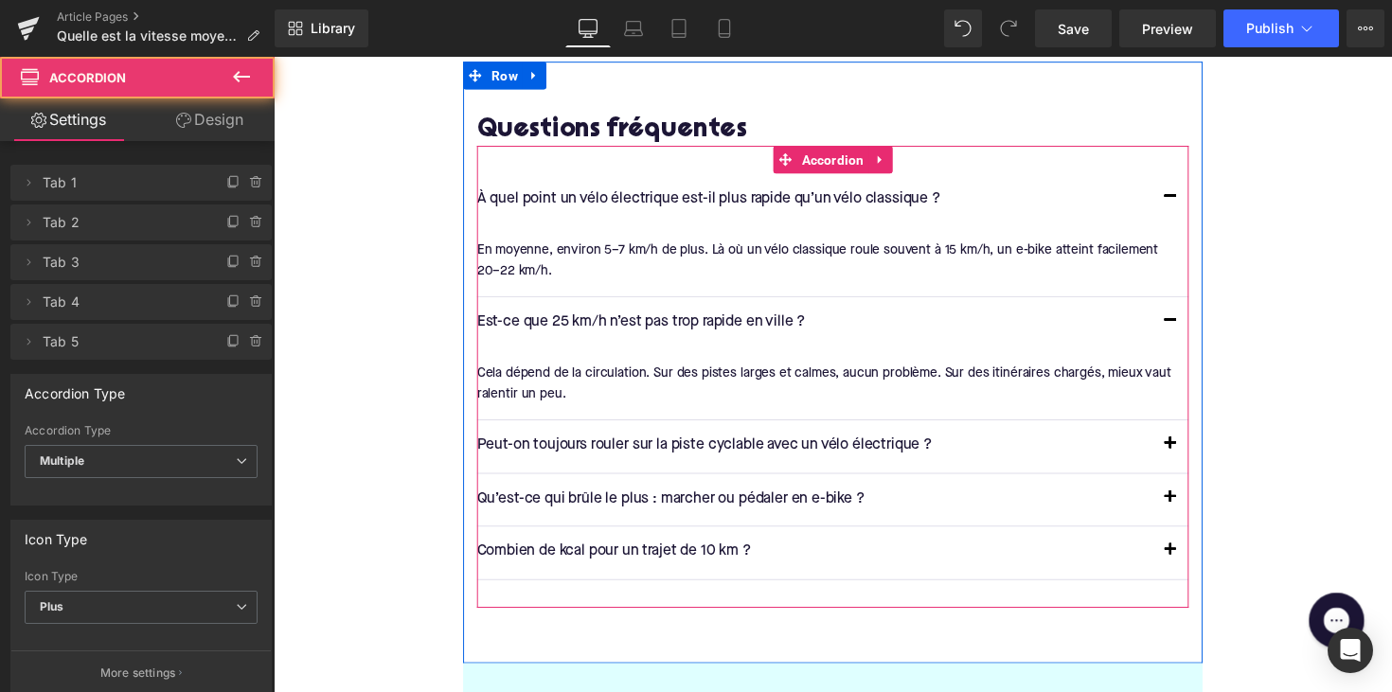
click at [1192, 458] on span "button" at bounding box center [1192, 458] width 0 height 0
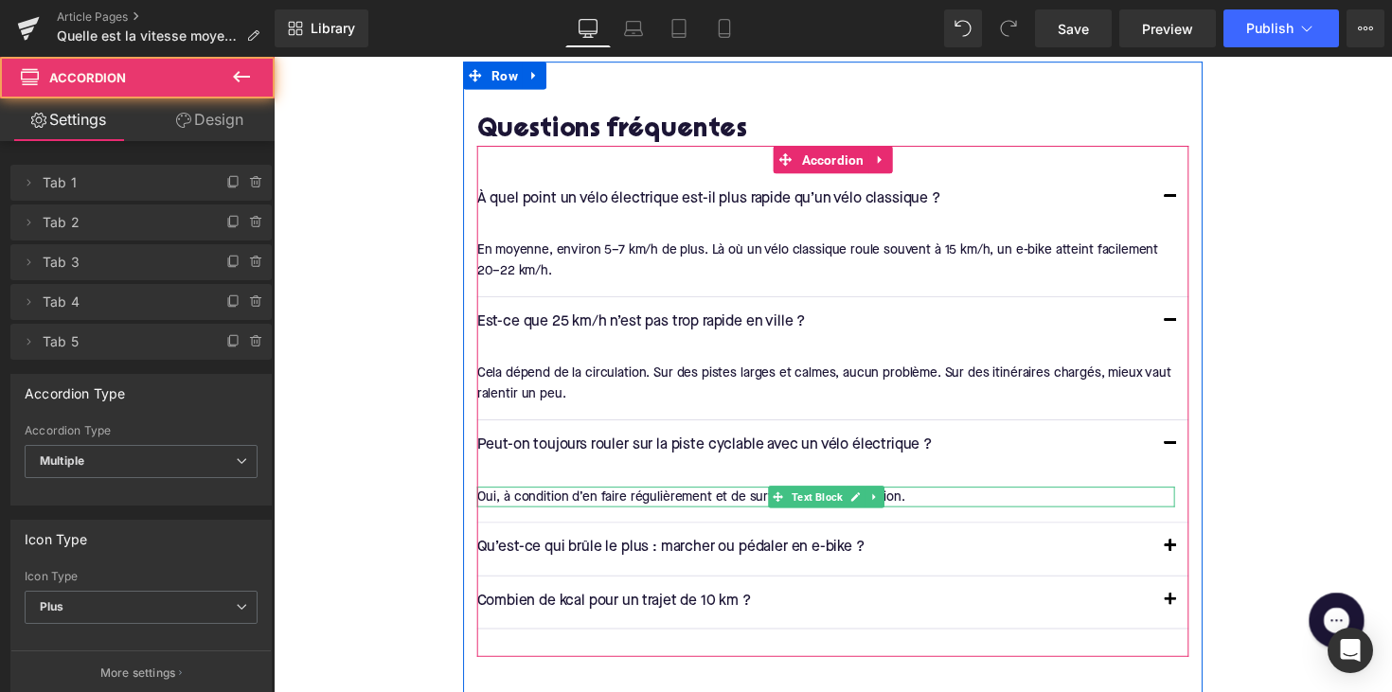
click at [723, 505] on div "Oui, à condition d’en faire régulièrement et de surveiller son alimentation." at bounding box center [839, 507] width 715 height 21
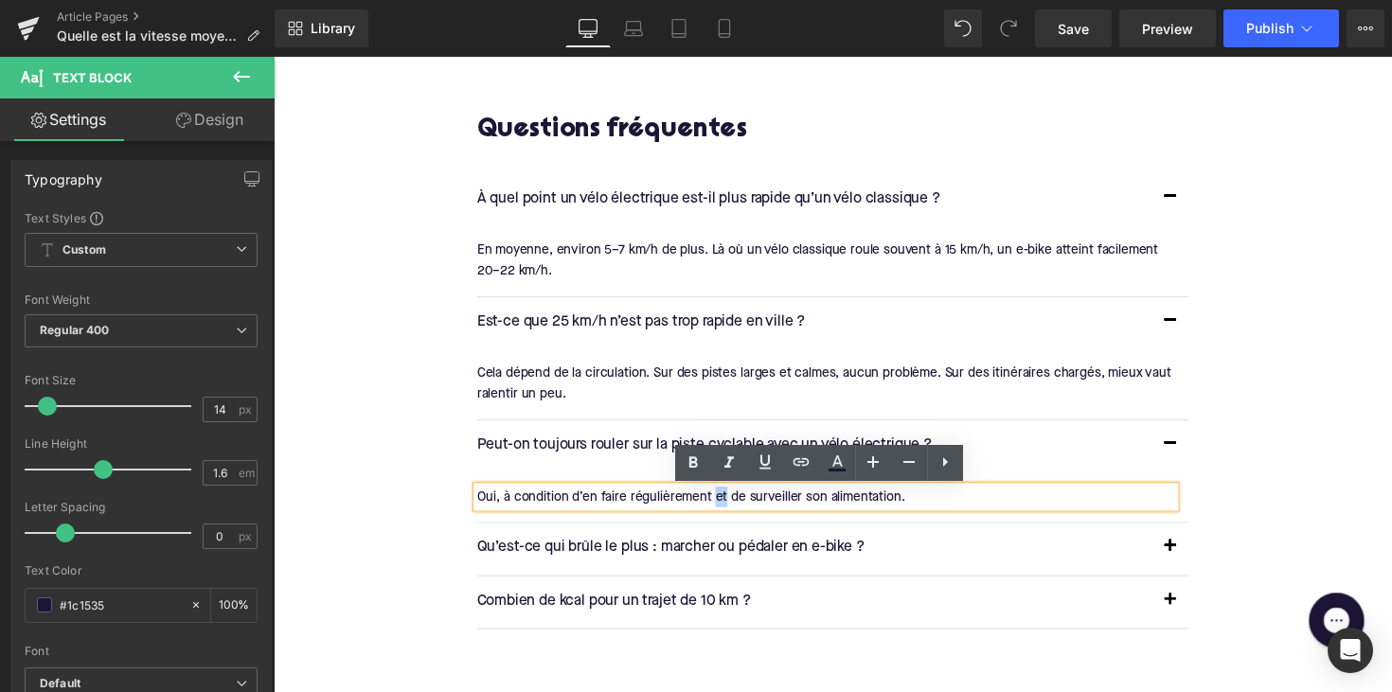
click at [723, 505] on div "Oui, à condition d’en faire régulièrement et de surveiller son alimentation." at bounding box center [839, 507] width 715 height 21
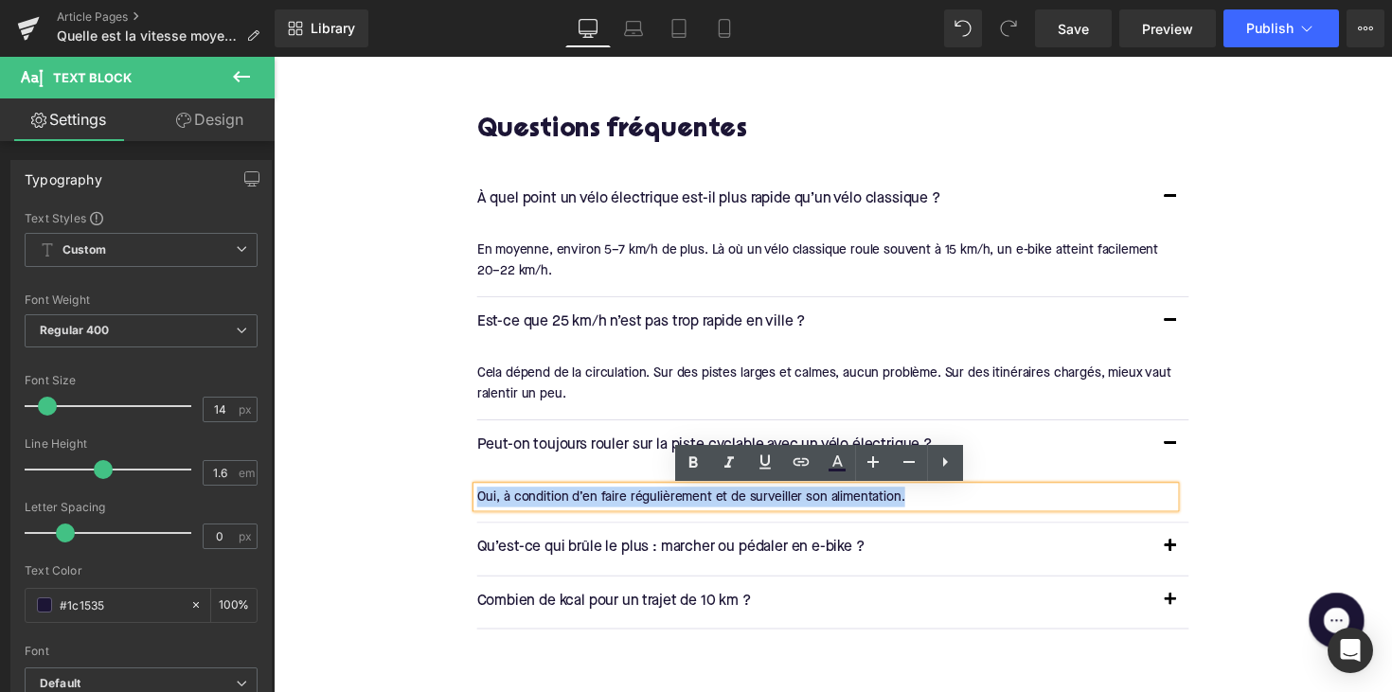
click at [723, 505] on div "Oui, à condition d’en faire régulièrement et de surveiller son alimentation." at bounding box center [839, 507] width 715 height 21
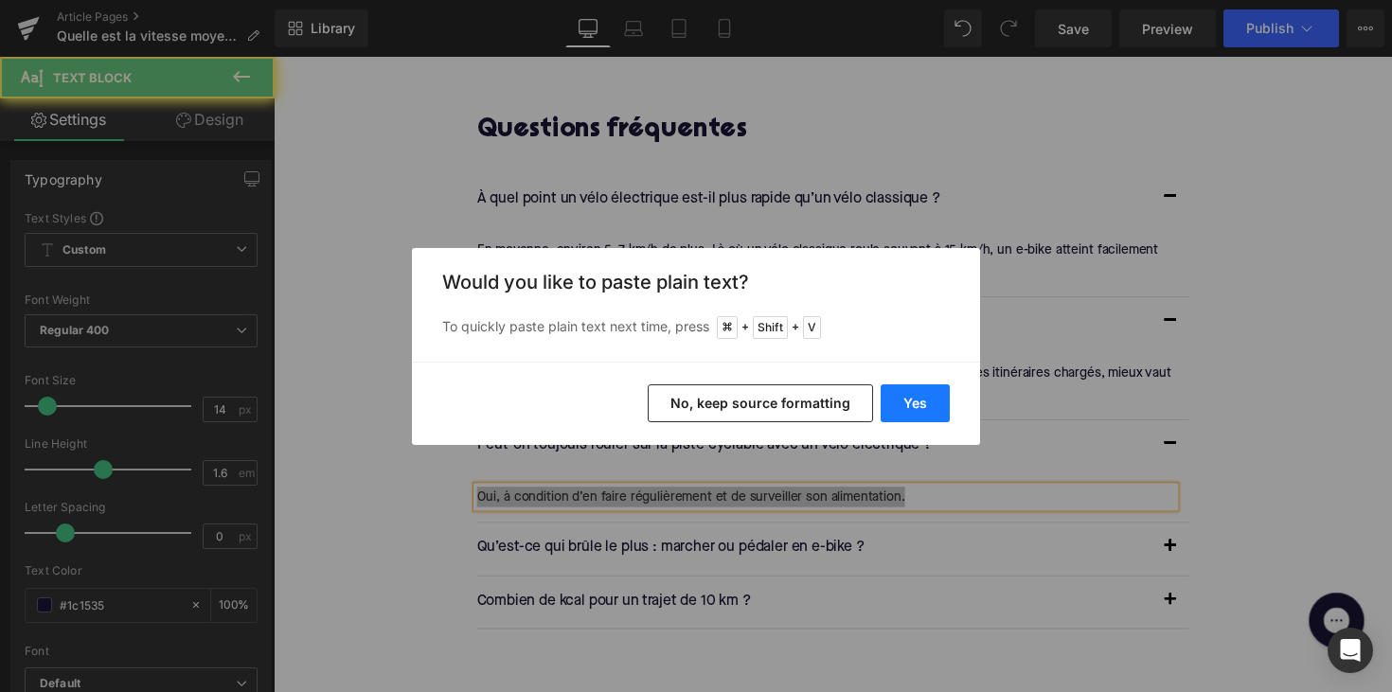
click at [913, 389] on button "Yes" at bounding box center [914, 403] width 69 height 38
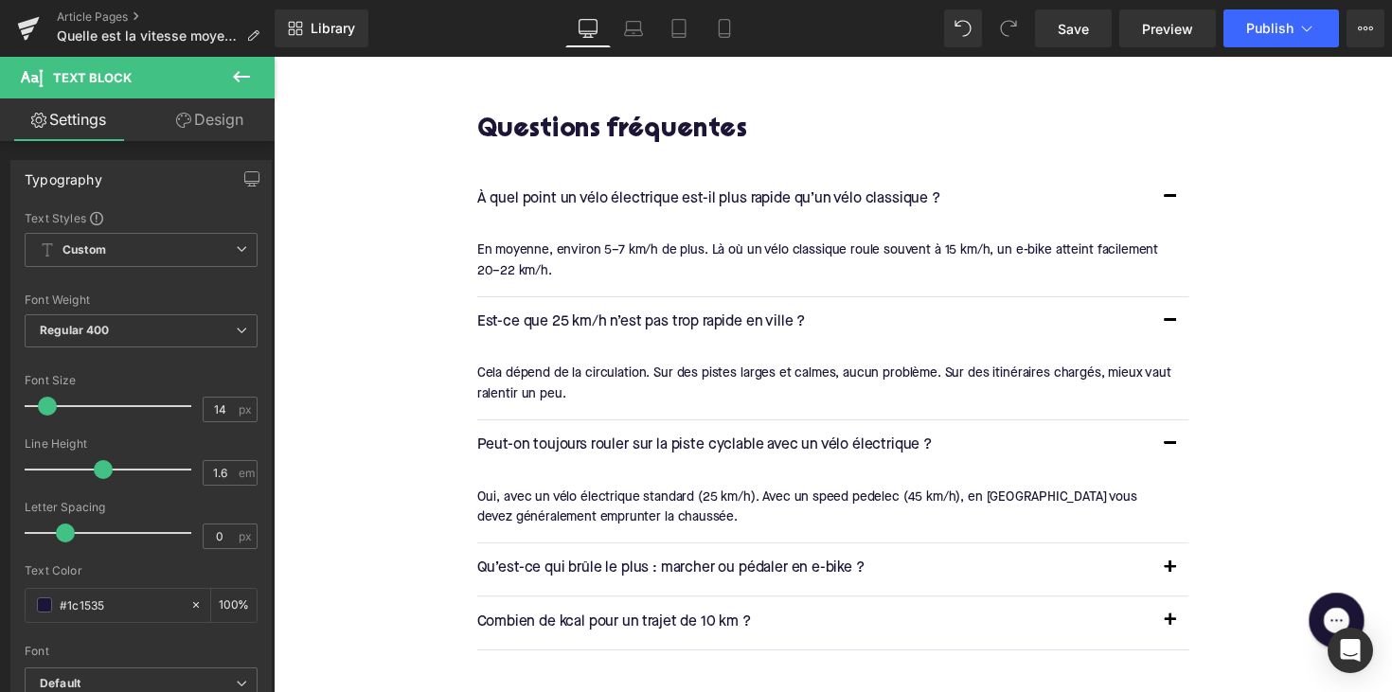
scroll to position [3449, 0]
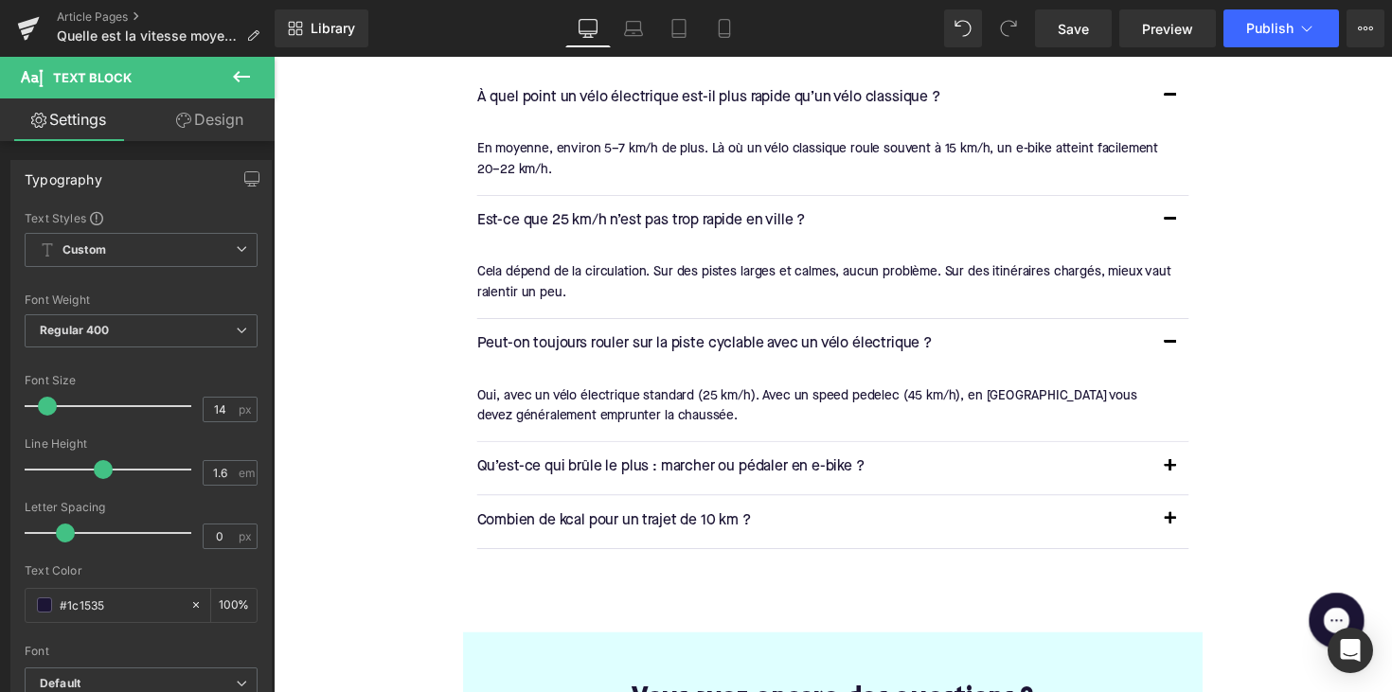
click at [600, 485] on p "Qu’est-ce qui brûle le plus : marcher ou pédaler en e-bike ?" at bounding box center [827, 478] width 691 height 25
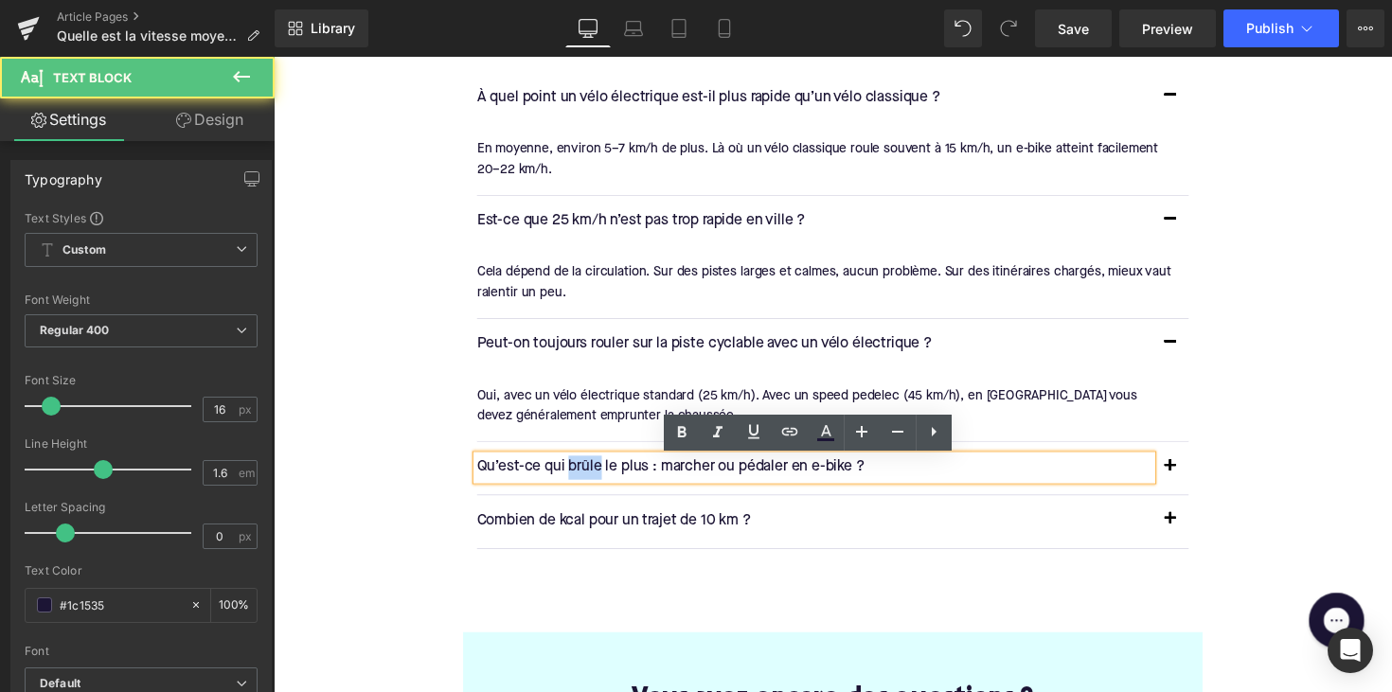
click at [600, 485] on p "Qu’est-ce qui brûle le plus : marcher ou pédaler en e-bike ?" at bounding box center [827, 478] width 691 height 25
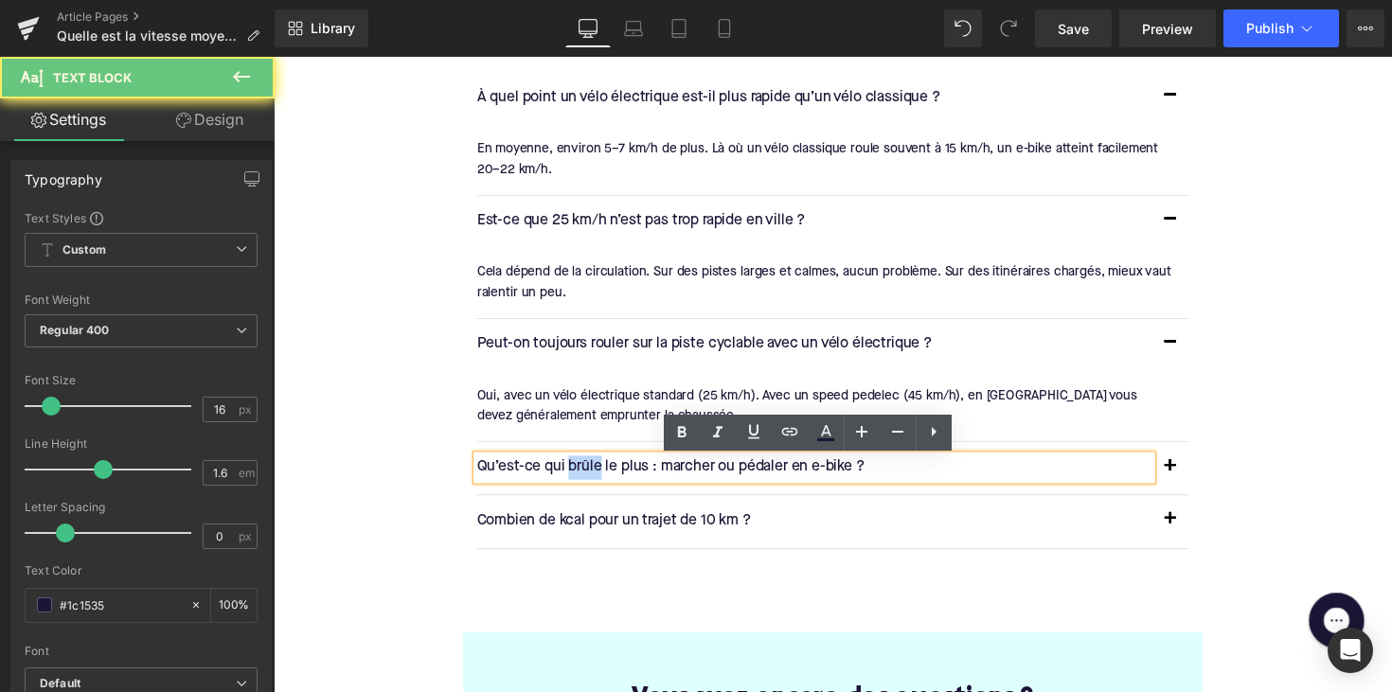
click at [600, 485] on p "Qu’est-ce qui brûle le plus : marcher ou pédaler en e-bike ?" at bounding box center [827, 478] width 691 height 25
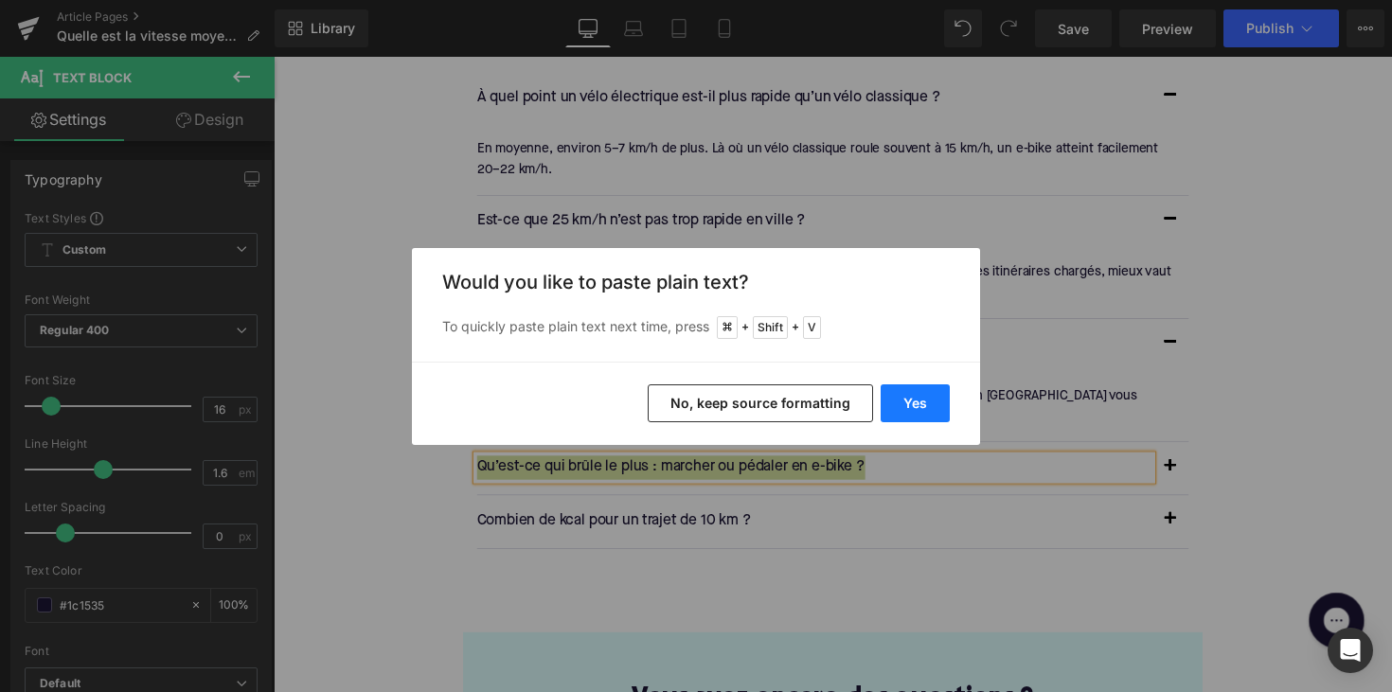
click at [911, 398] on button "Yes" at bounding box center [914, 403] width 69 height 38
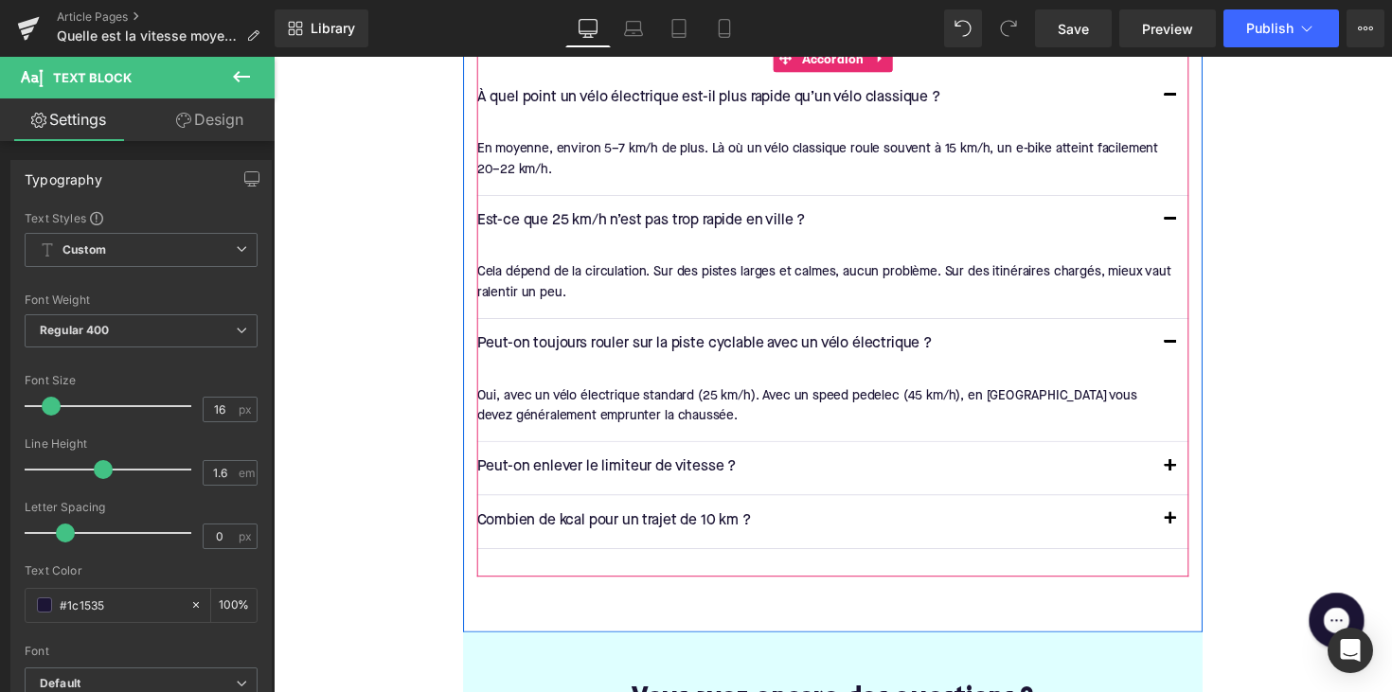
click at [1194, 479] on button "button" at bounding box center [1192, 478] width 38 height 53
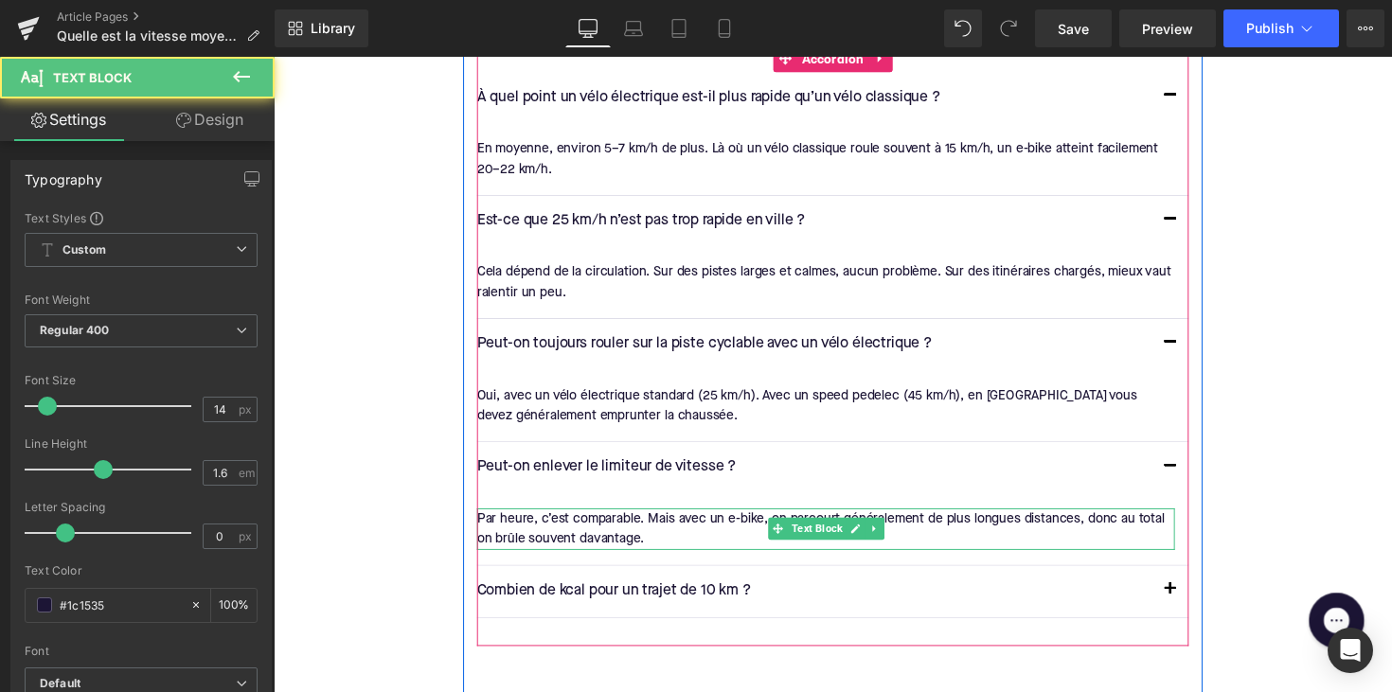
click at [632, 552] on div "Par heure, c’est comparable. Mais avec un e-bike, on parcourt généralement de p…" at bounding box center [839, 541] width 715 height 43
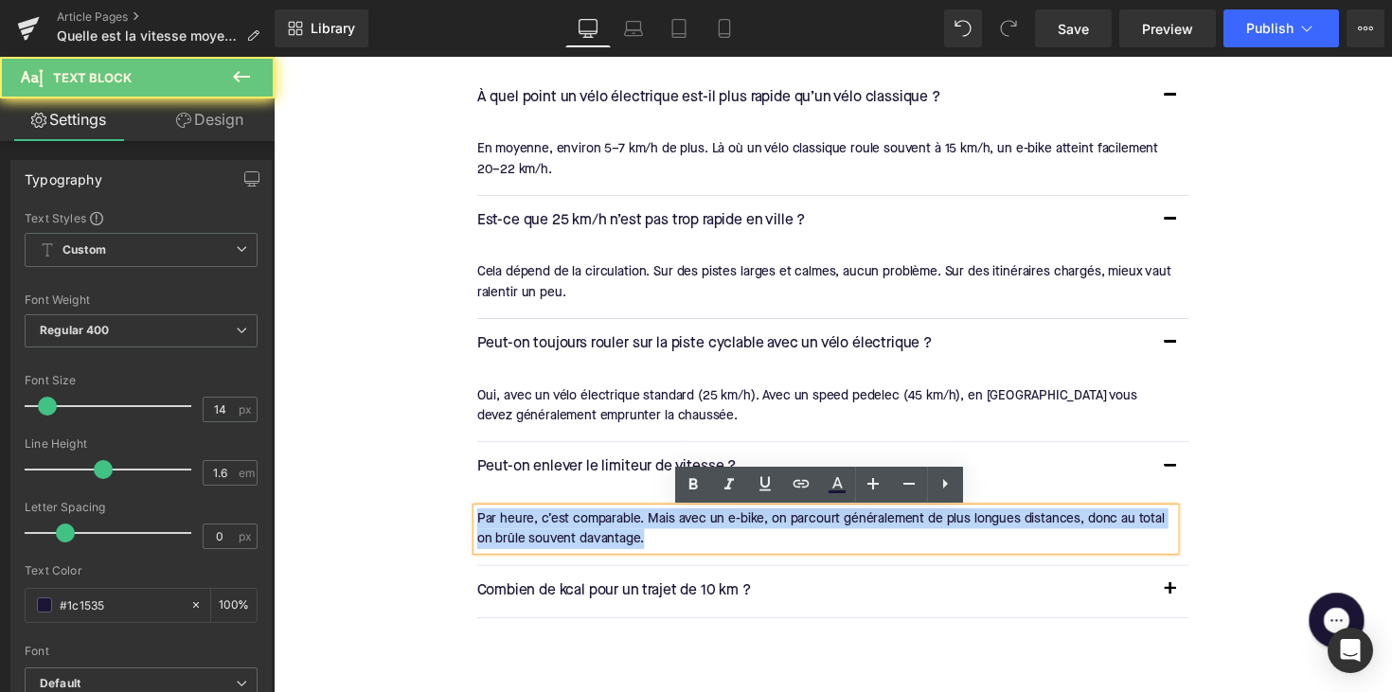
drag, startPoint x: 650, startPoint y: 552, endPoint x: 455, endPoint y: 525, distance: 196.8
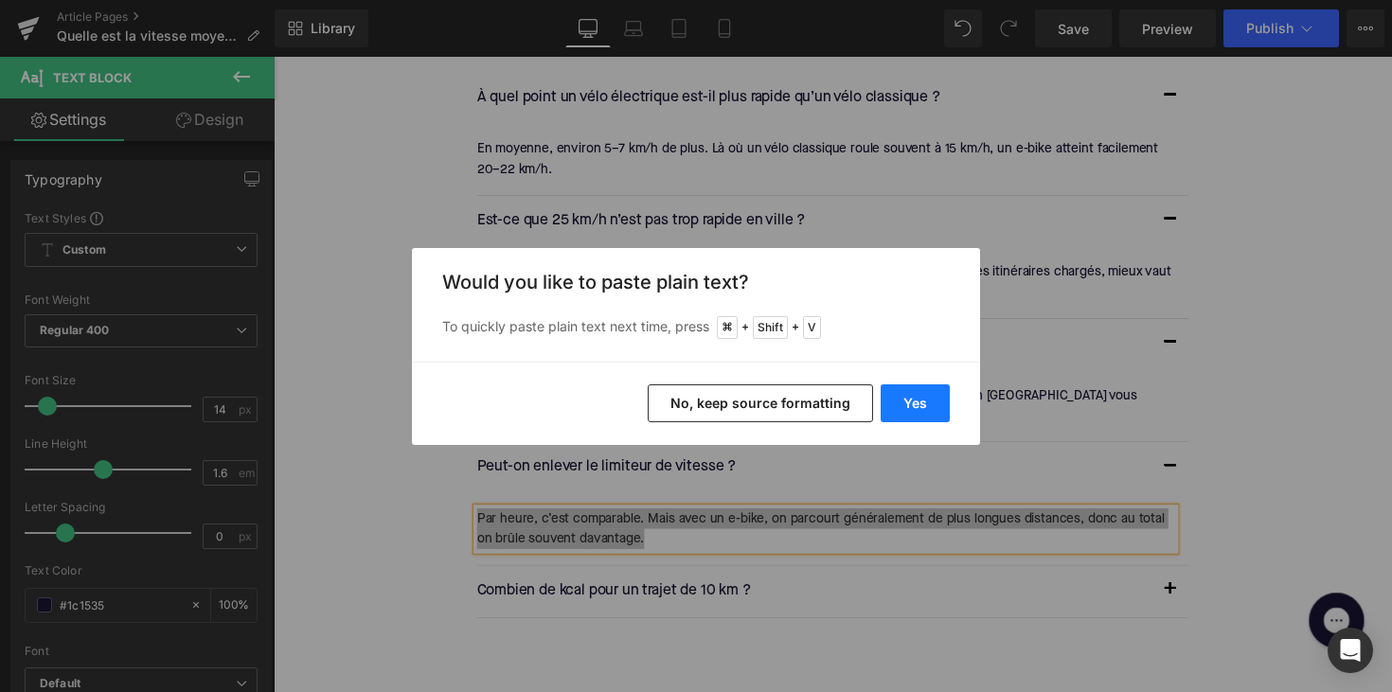
click at [881, 399] on button "Yes" at bounding box center [914, 403] width 69 height 38
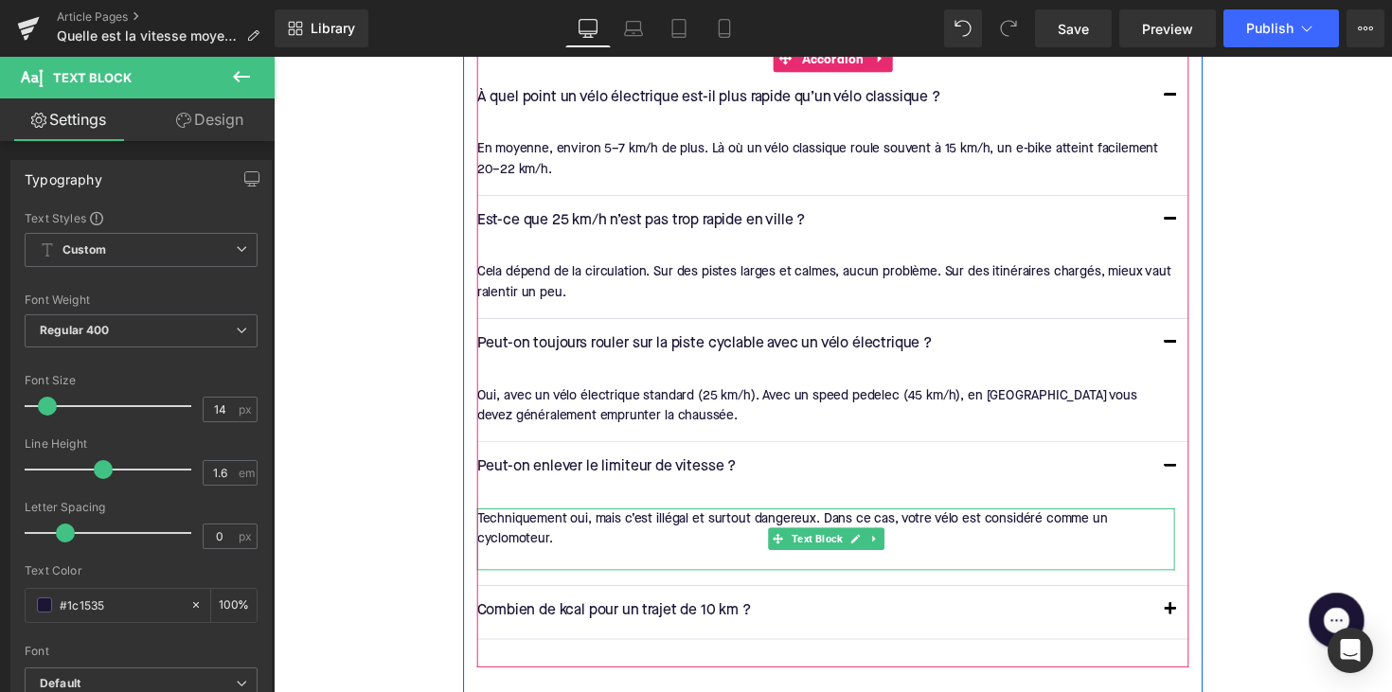
click at [496, 570] on div at bounding box center [839, 572] width 715 height 21
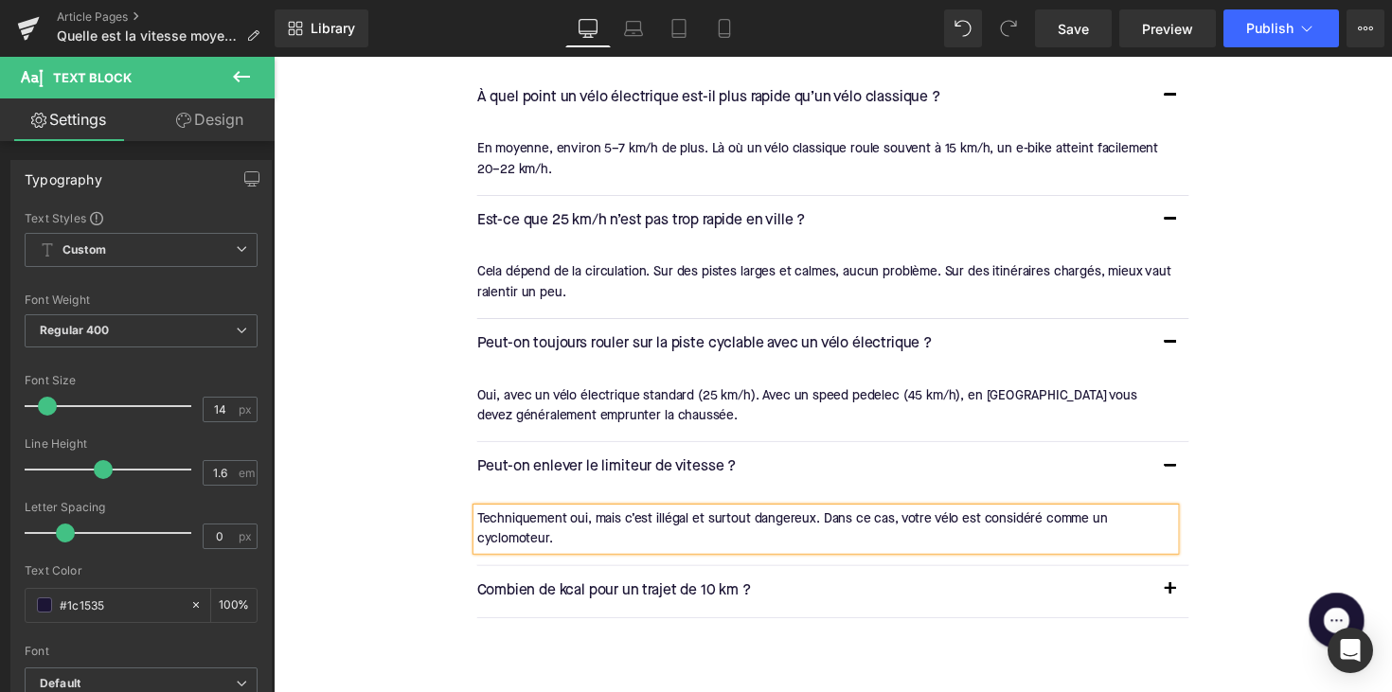
click at [274, 57] on div at bounding box center [274, 57] width 0 height 0
click at [624, 612] on p "Combien de kcal pour un trajet de 10 km ?" at bounding box center [827, 605] width 691 height 25
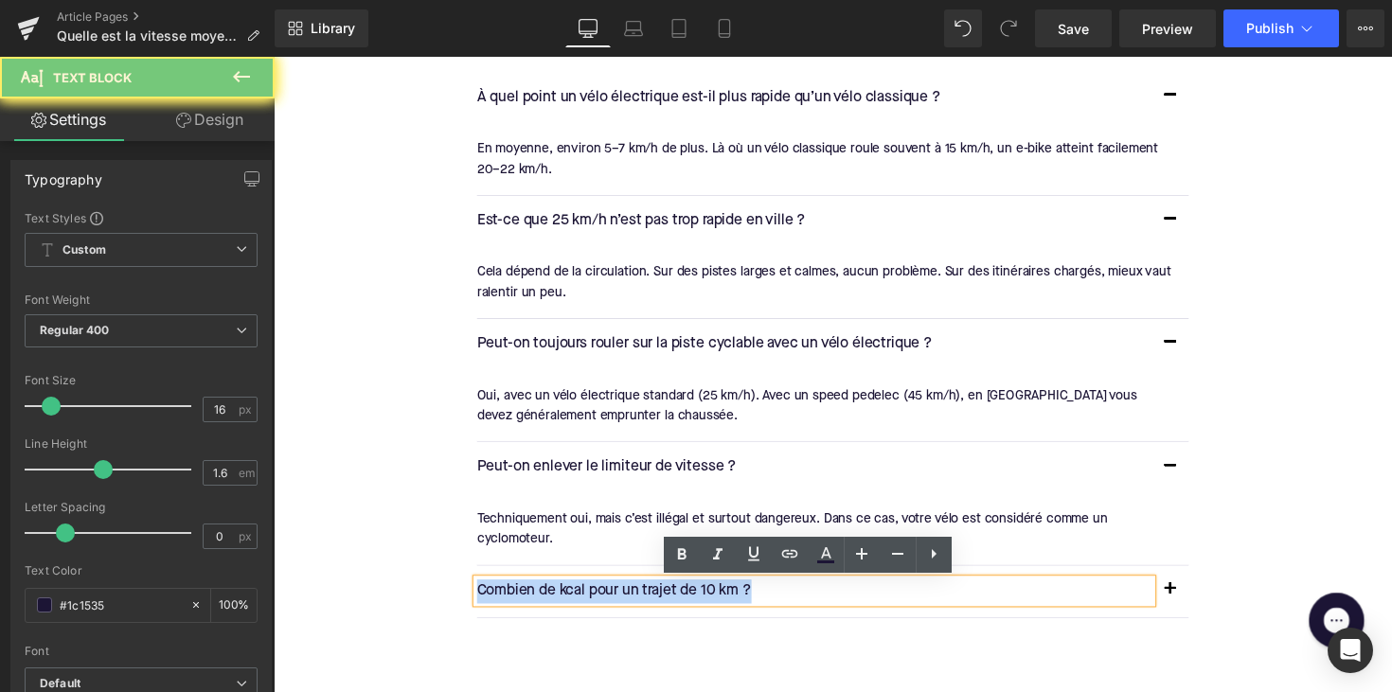
click at [624, 612] on p "Combien de kcal pour un trajet de 10 km ?" at bounding box center [827, 605] width 691 height 25
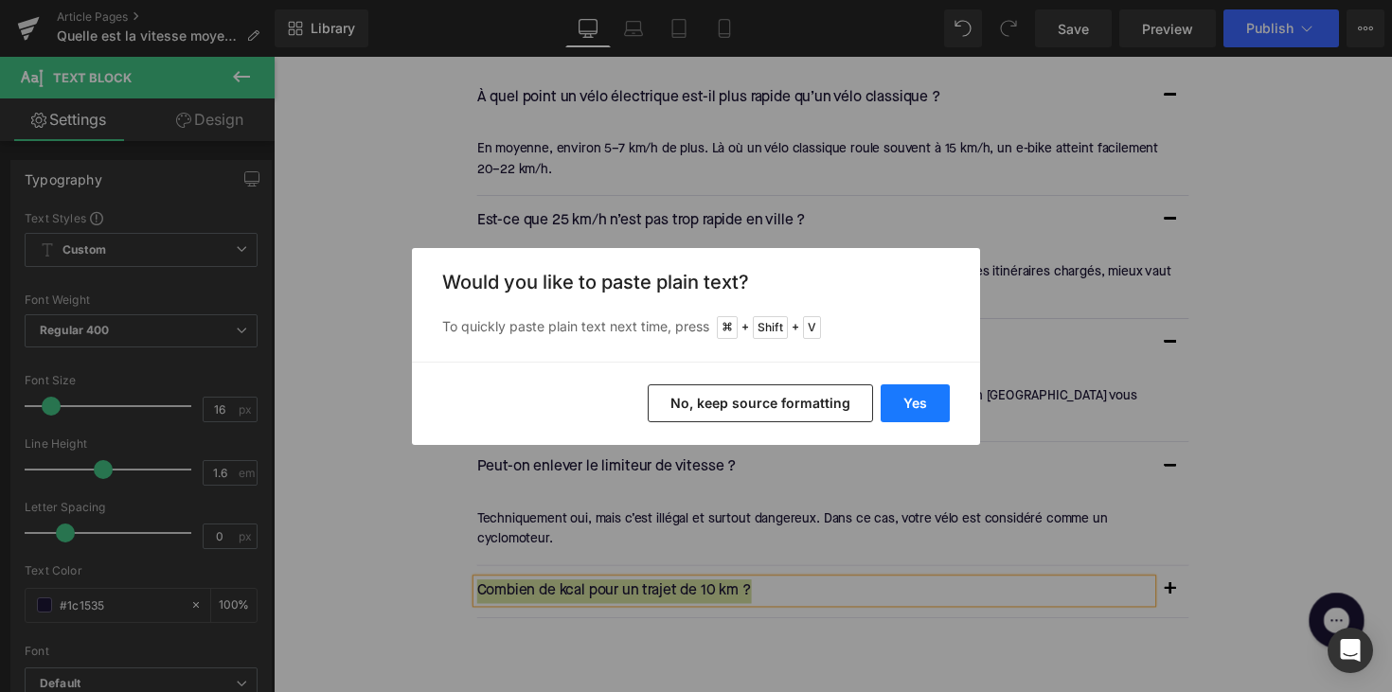
click at [895, 409] on button "Yes" at bounding box center [914, 403] width 69 height 38
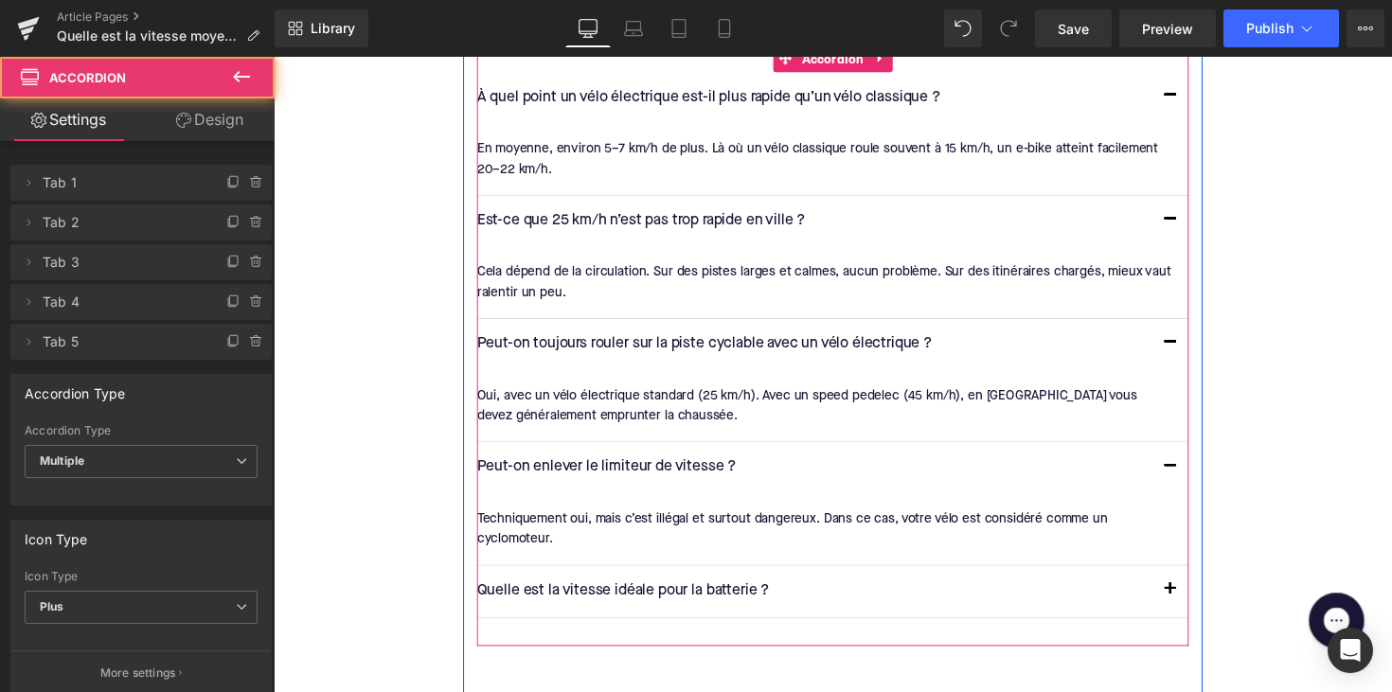
click at [1192, 608] on span "button" at bounding box center [1192, 608] width 0 height 0
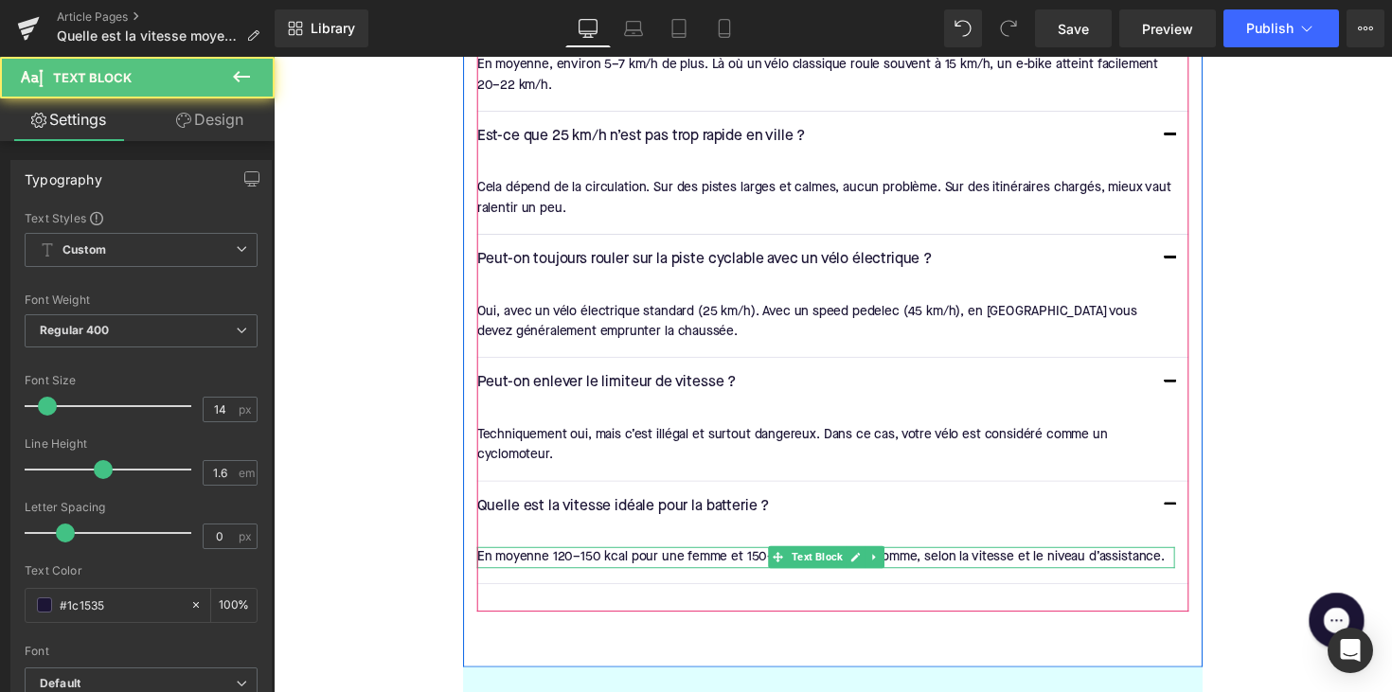
click at [687, 575] on div "En moyenne 120–150 kcal pour une femme et 150–180 kcal pour un homme, selon la …" at bounding box center [839, 569] width 715 height 21
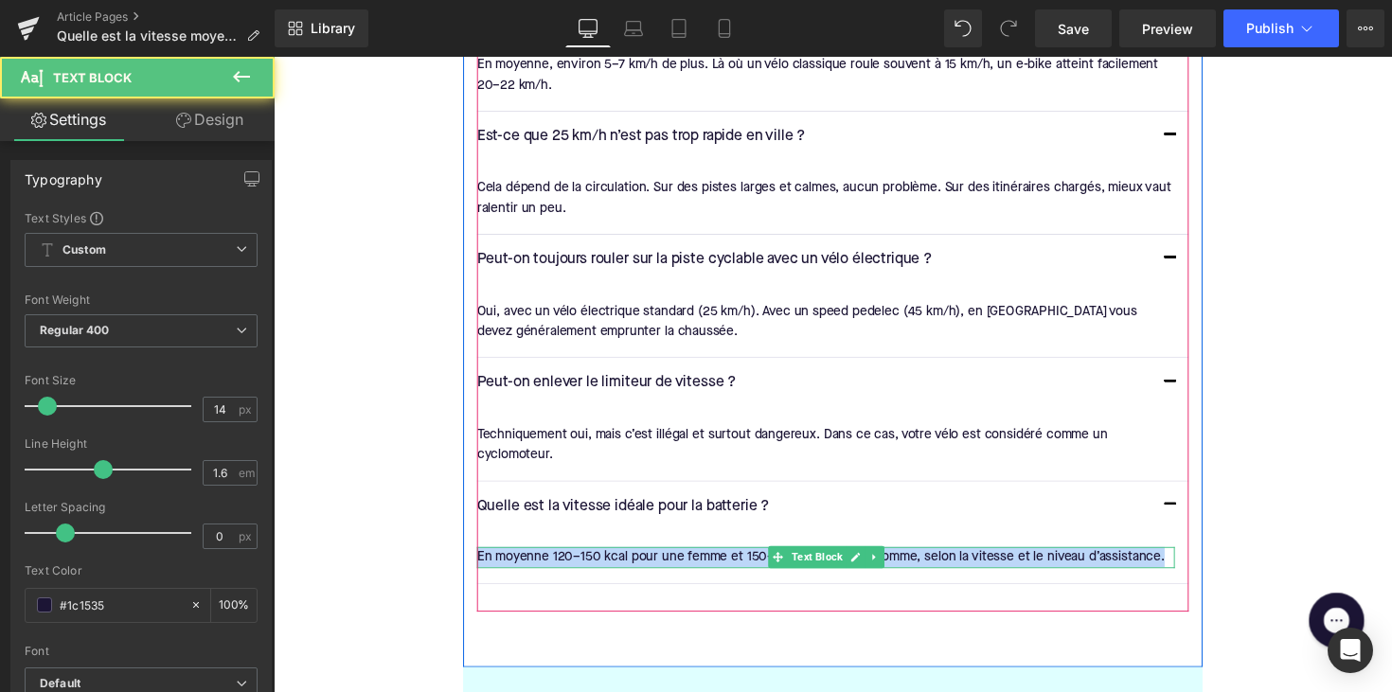
click at [687, 575] on div "En moyenne 120–150 kcal pour une femme et 150–180 kcal pour un homme, selon la …" at bounding box center [839, 569] width 715 height 21
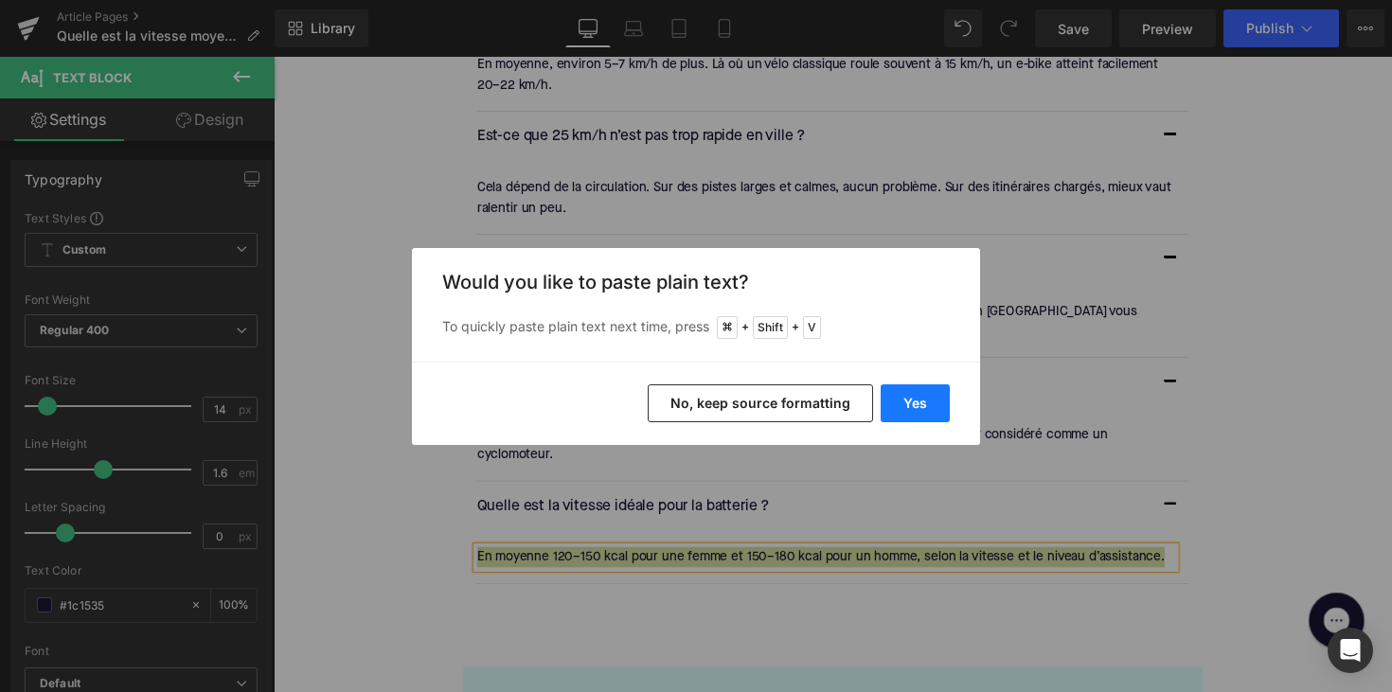
click at [914, 411] on button "Yes" at bounding box center [914, 403] width 69 height 38
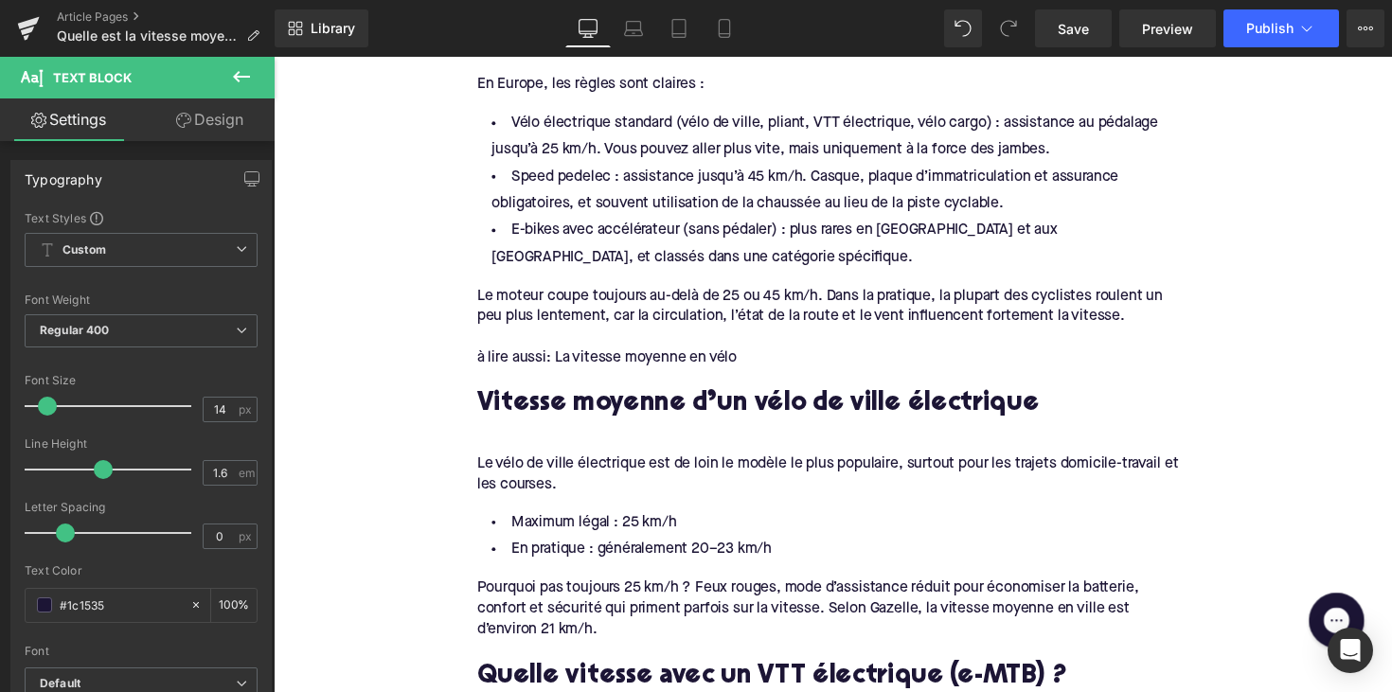
scroll to position [1138, 0]
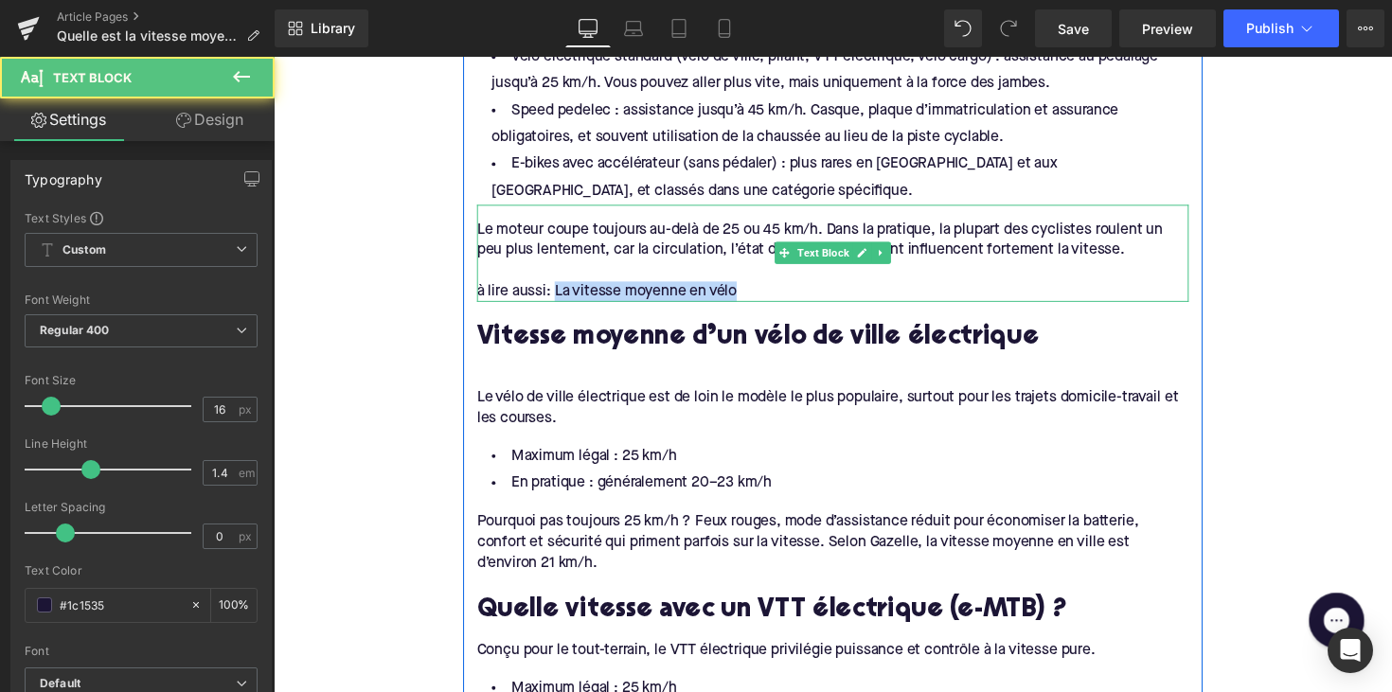
drag, startPoint x: 559, startPoint y: 294, endPoint x: 761, endPoint y: 291, distance: 202.6
click at [761, 291] on div "à lire aussi: La vitesse moyenne en vélo" at bounding box center [846, 297] width 729 height 21
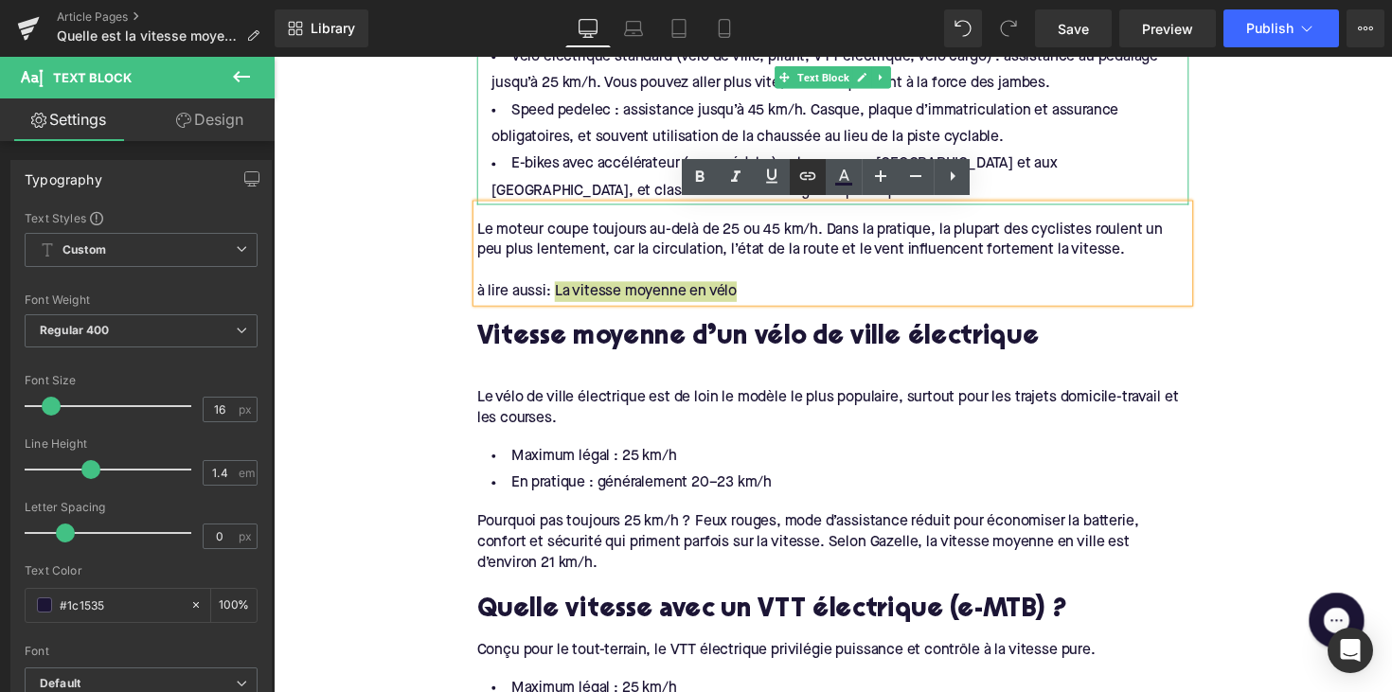
click at [811, 172] on icon at bounding box center [808, 175] width 16 height 8
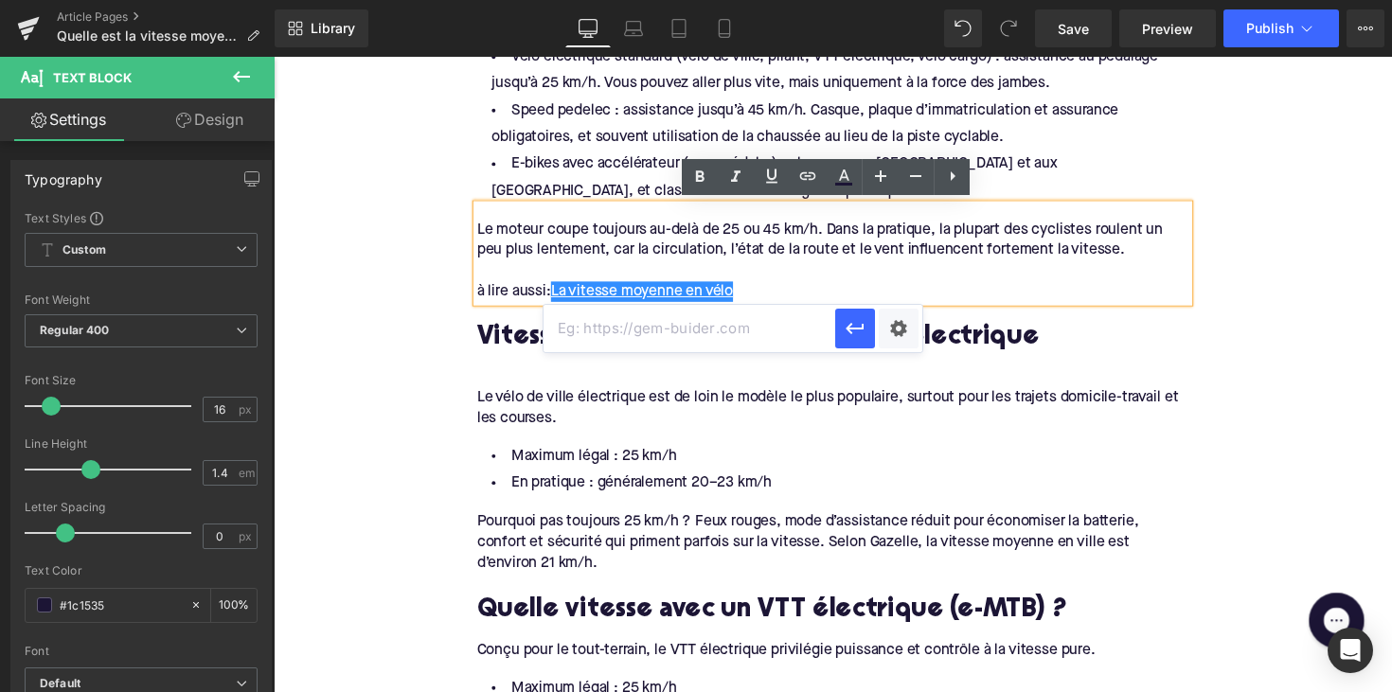
click at [741, 336] on input "text" at bounding box center [689, 328] width 292 height 47
paste input "https://upway.be/blogs/news/vitesse-moyenne-velo"
type input "https://upway.be/blogs/news/vitesse-moyenne-velo"
click at [839, 329] on button "button" at bounding box center [855, 329] width 40 height 40
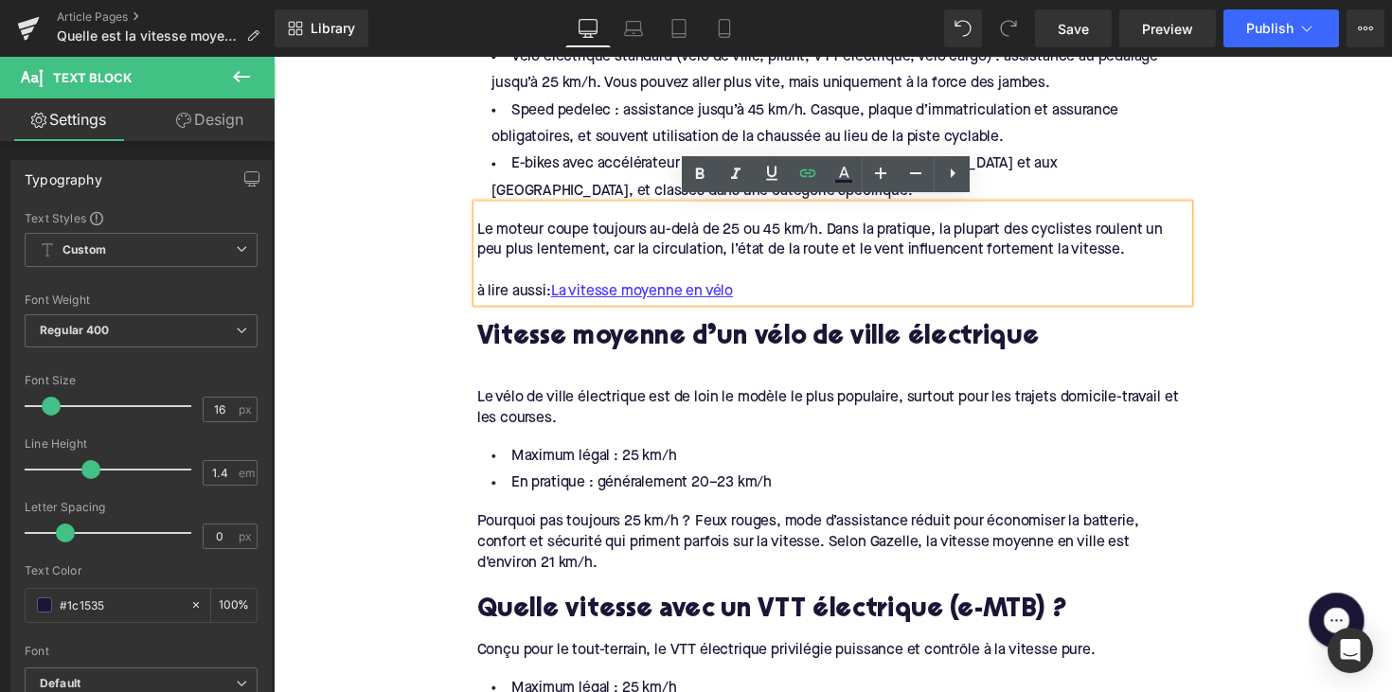
scroll to position [1141, 0]
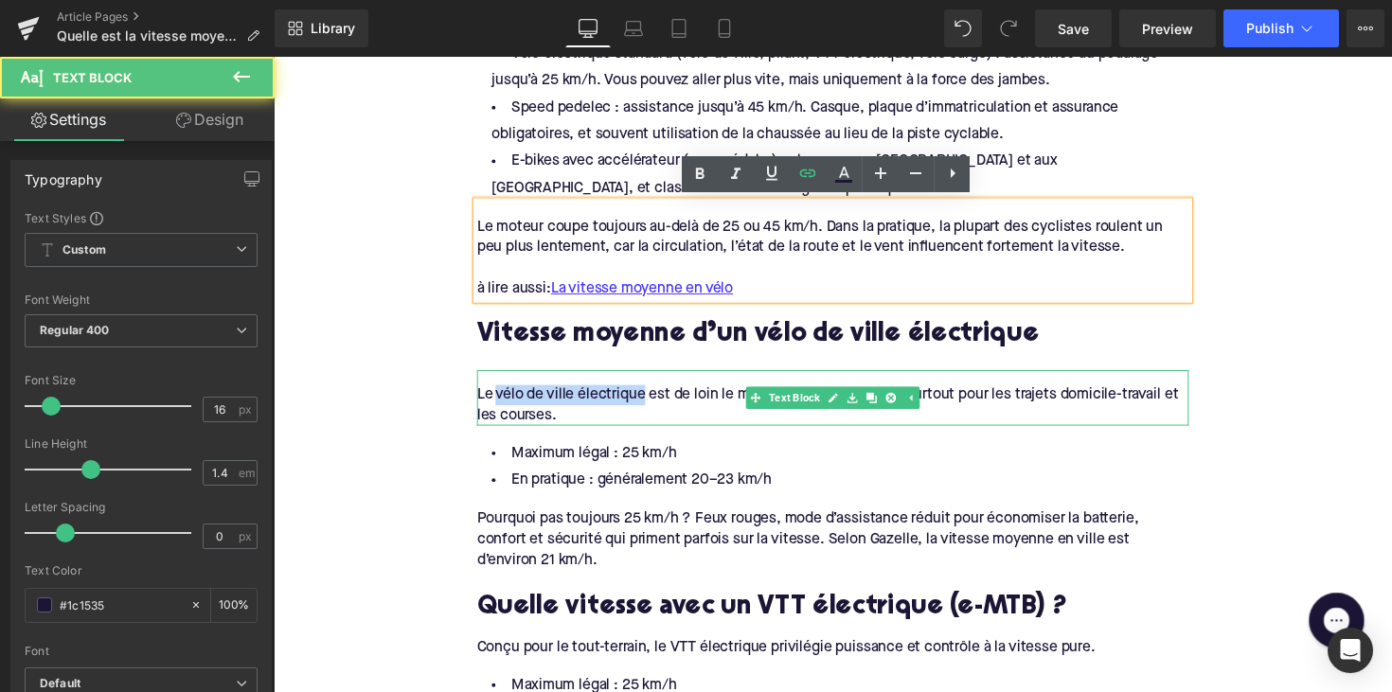
drag, startPoint x: 499, startPoint y: 400, endPoint x: 651, endPoint y: 399, distance: 152.4
click at [651, 399] on div "Le vélo de ville électrique est de loin le modèle le plus populaire, surtout po…" at bounding box center [846, 414] width 729 height 43
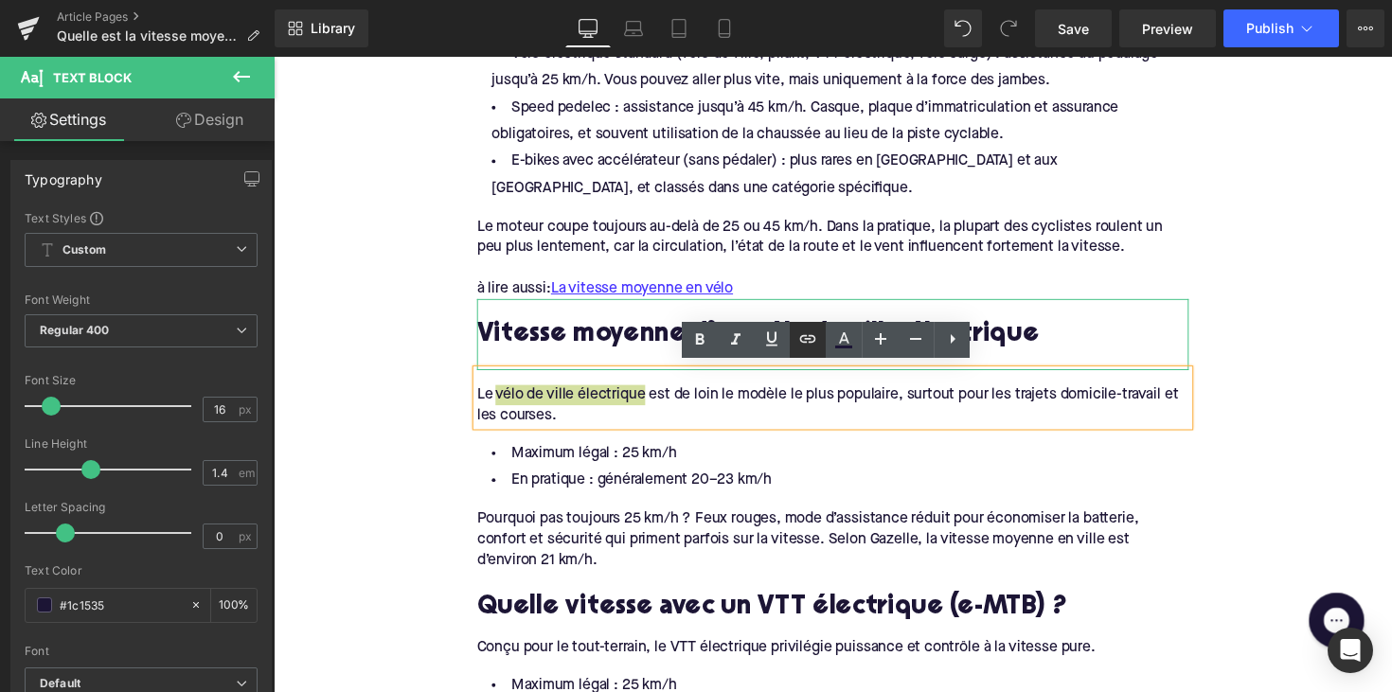
click at [811, 342] on icon at bounding box center [808, 339] width 16 height 8
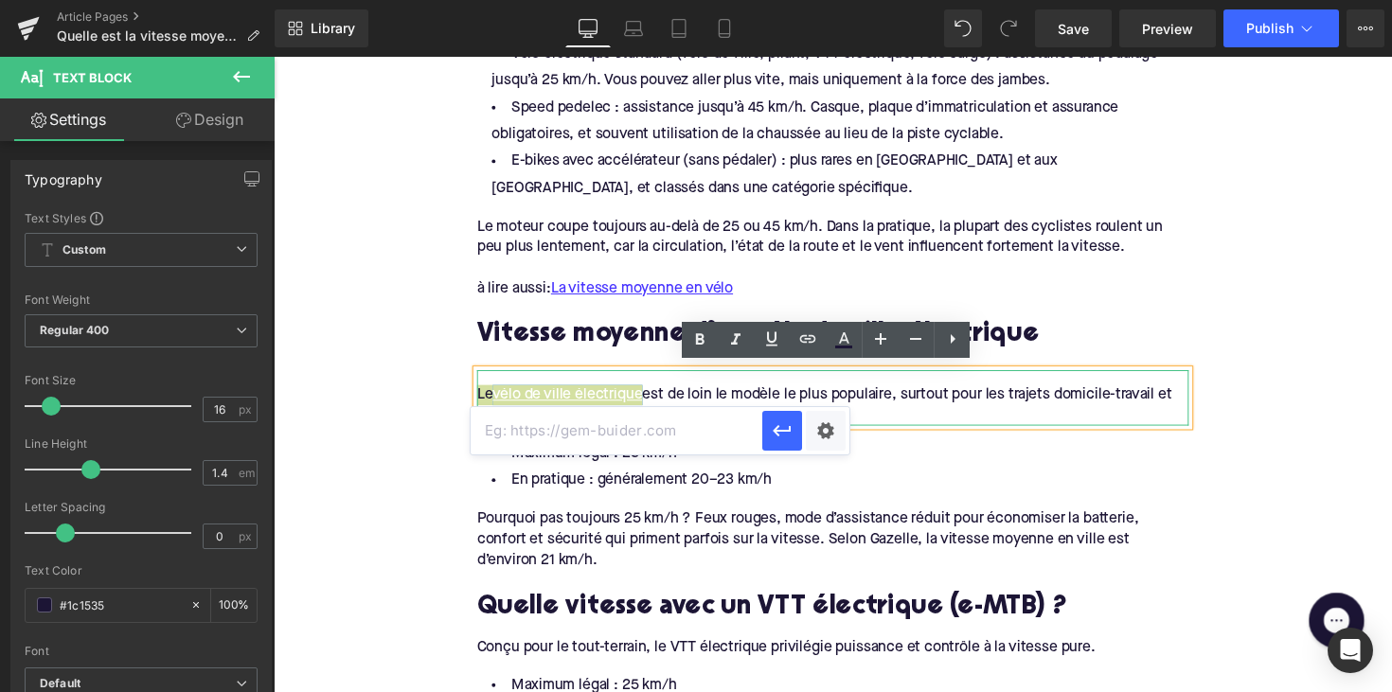
click at [701, 422] on input "text" at bounding box center [616, 430] width 292 height 47
paste input "https://upway.be/collections/velo-electrique-ville"
click at [772, 424] on icon "button" at bounding box center [782, 430] width 23 height 23
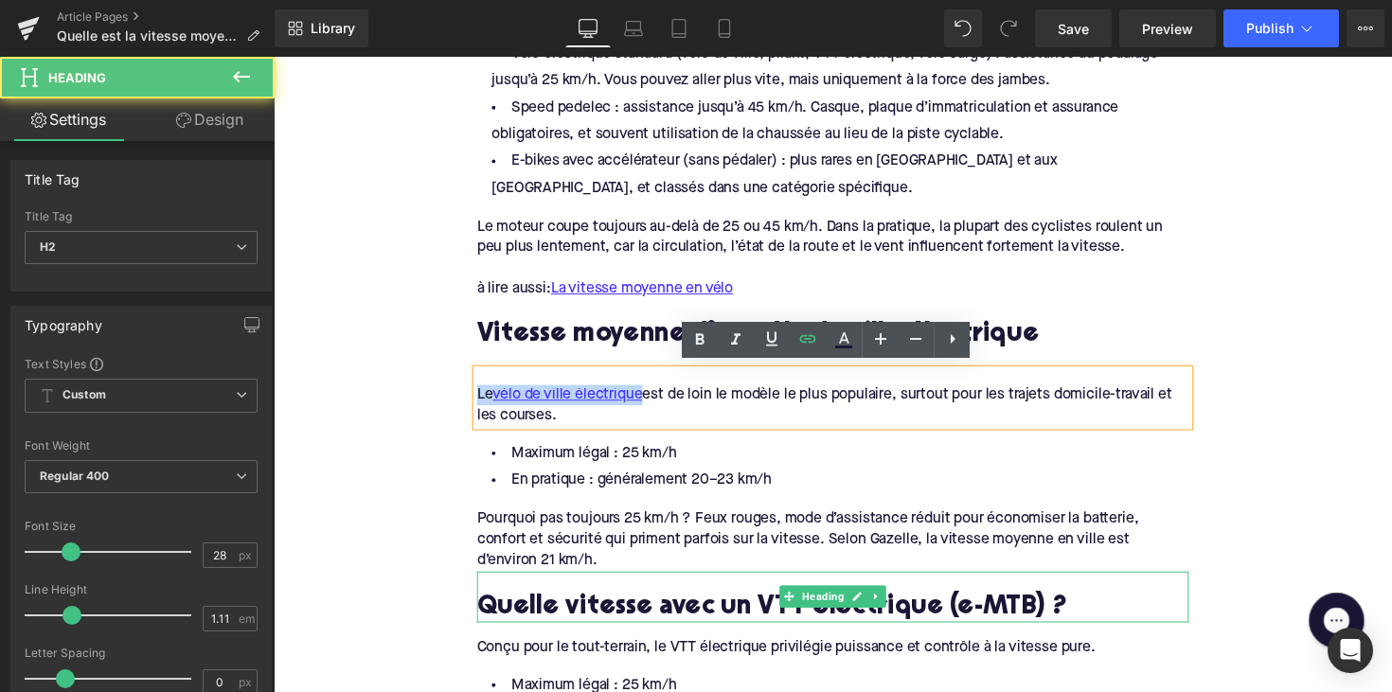
drag, startPoint x: 950, startPoint y: 586, endPoint x: 932, endPoint y: 568, distance: 24.8
click at [950, 586] on div "Quelle vitesse avec un VTT électrique (e-MTB) ?" at bounding box center [846, 610] width 729 height 52
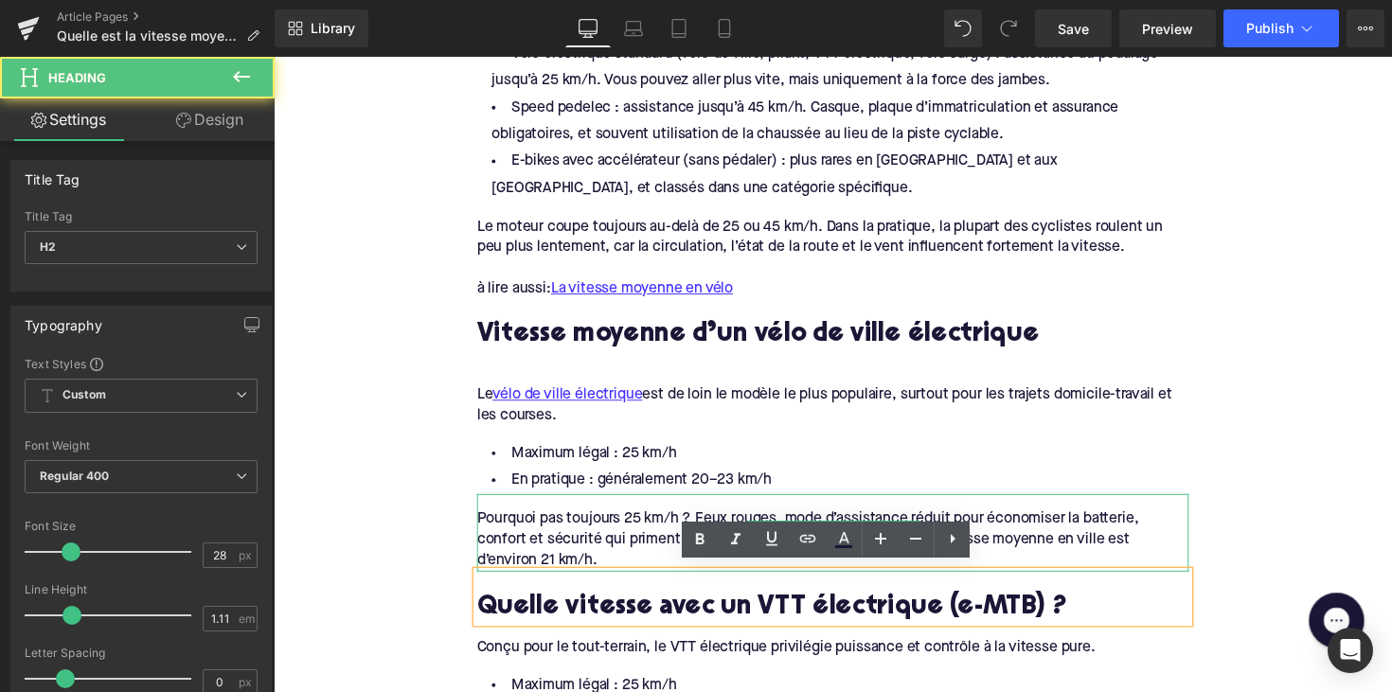
click at [1038, 530] on div "Pourquoi pas toujours 25 km/h ? Feux rouges, mode d’assistance réduit pour écon…" at bounding box center [846, 551] width 729 height 63
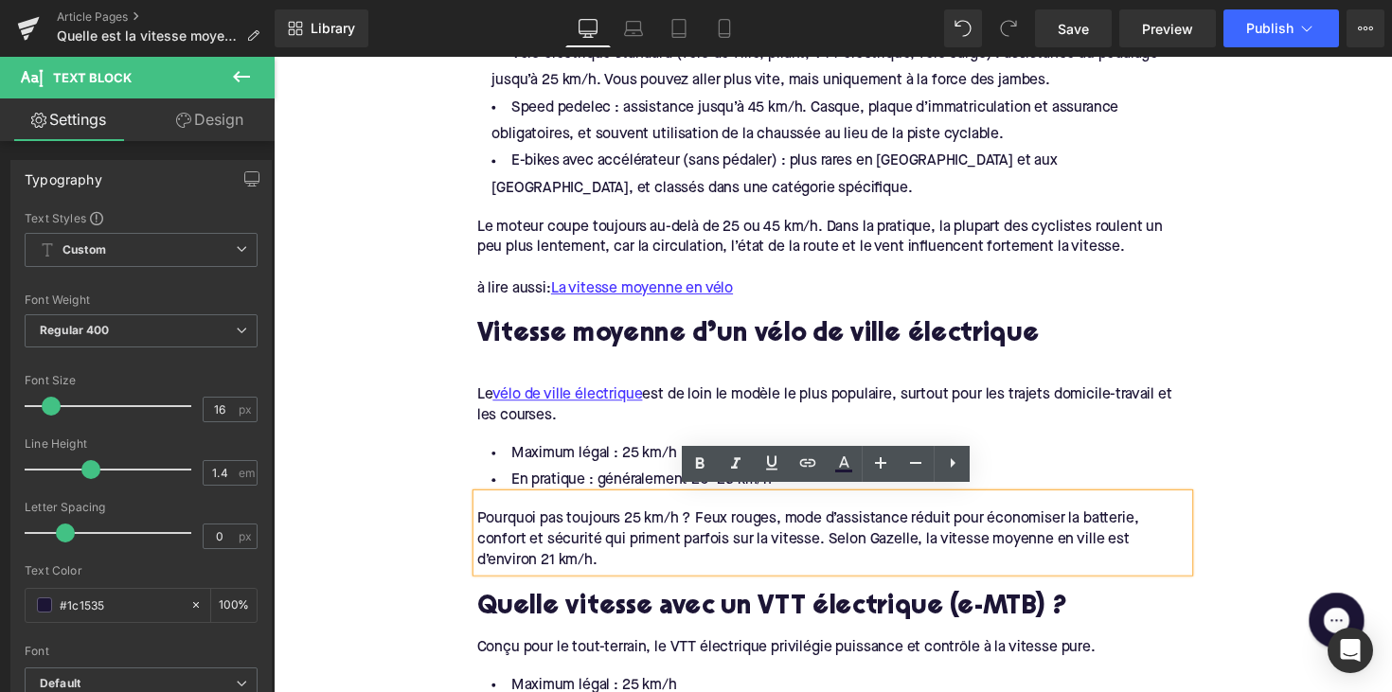
click at [904, 541] on div "Pourquoi pas toujours 25 km/h ? Feux rouges, mode d’assistance réduit pour écon…" at bounding box center [846, 551] width 729 height 63
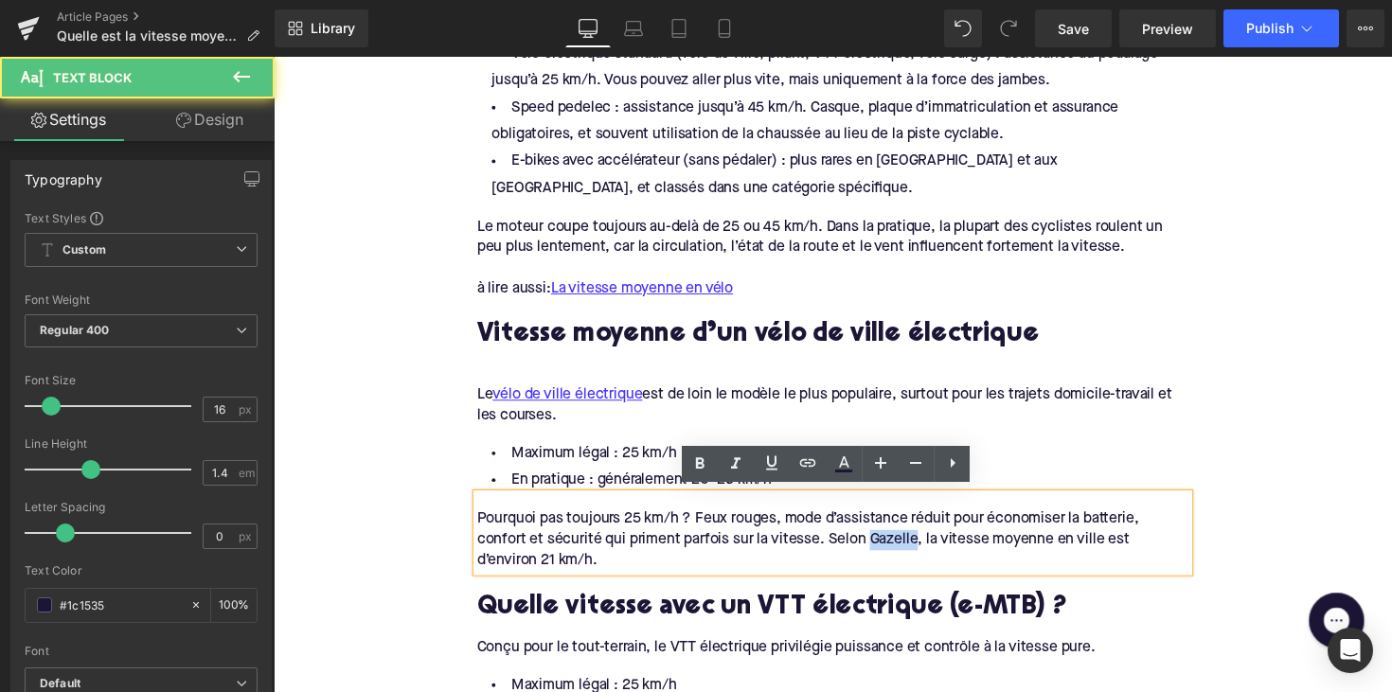
click at [904, 541] on div "Pourquoi pas toujours 25 km/h ? Feux rouges, mode d’assistance réduit pour écon…" at bounding box center [846, 551] width 729 height 63
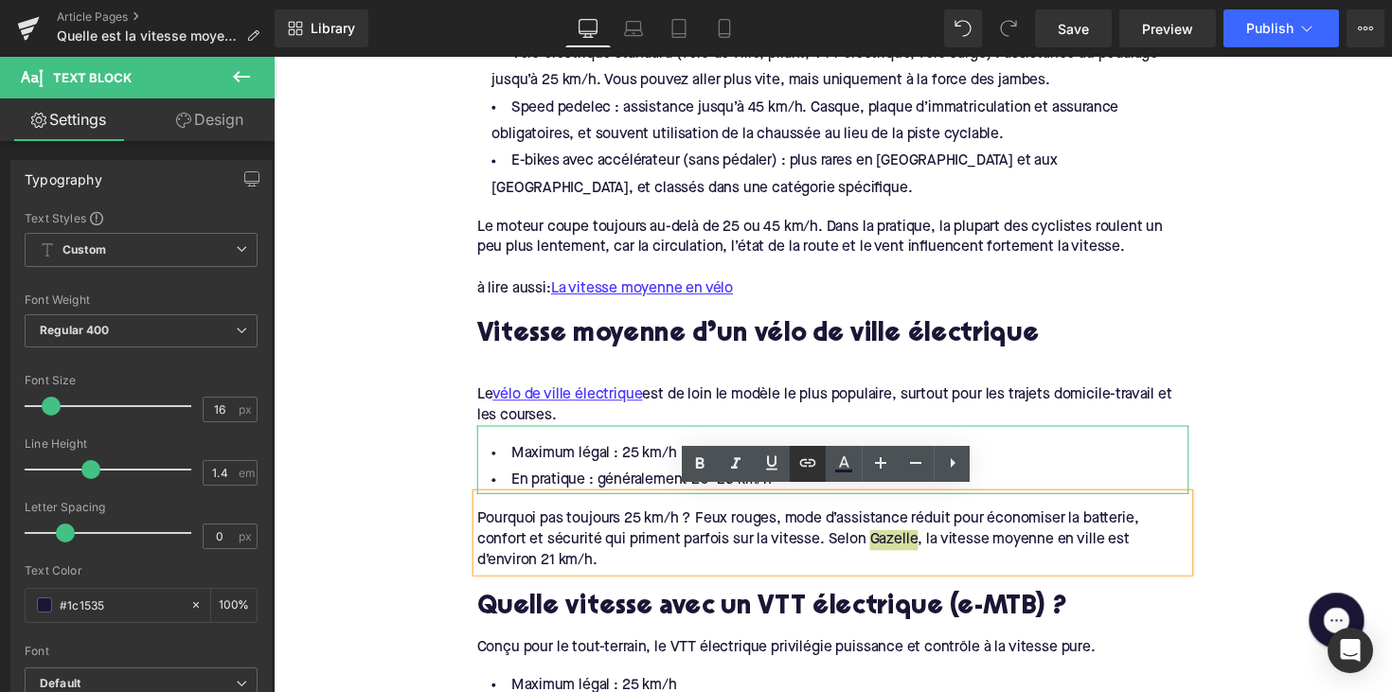
click at [815, 465] on icon at bounding box center [808, 463] width 16 height 8
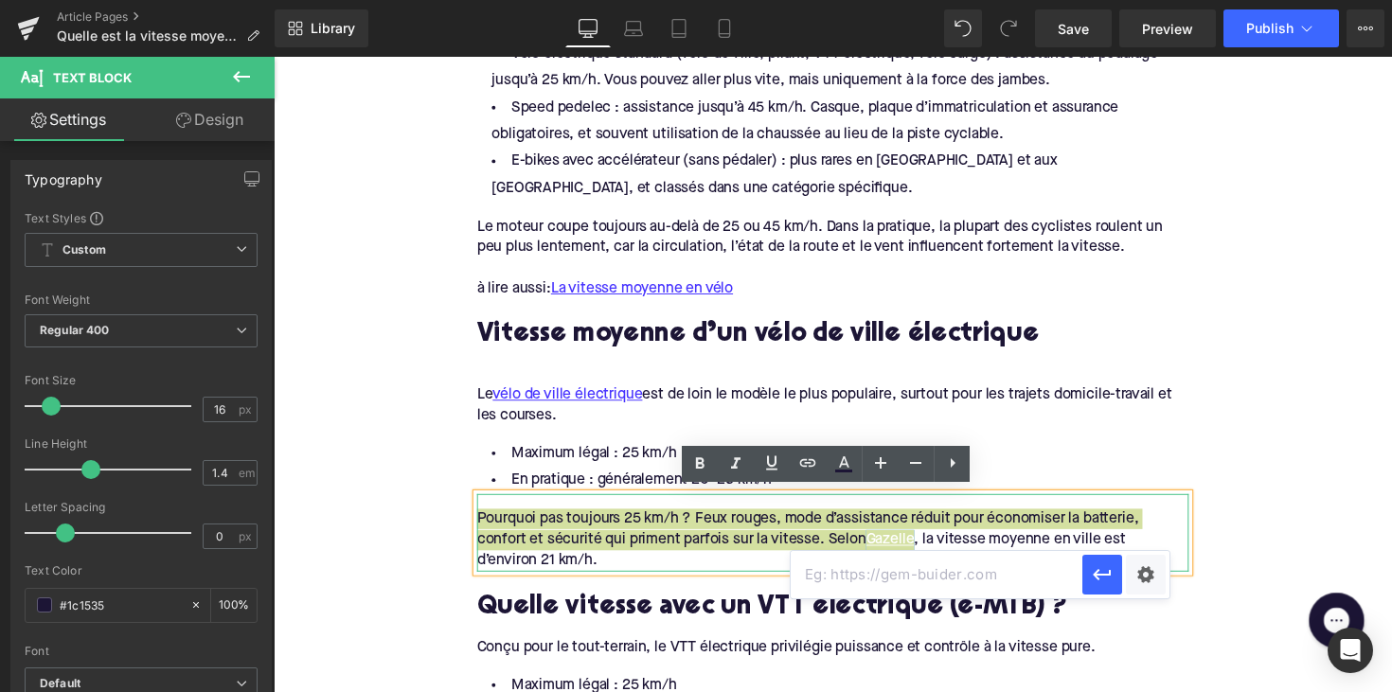
click at [830, 573] on input "text" at bounding box center [936, 574] width 292 height 47
paste input "https://www.gazellebikes.com/nl-be/advies/e-bike/snelheid"
click at [1098, 569] on icon "button" at bounding box center [1102, 574] width 23 height 23
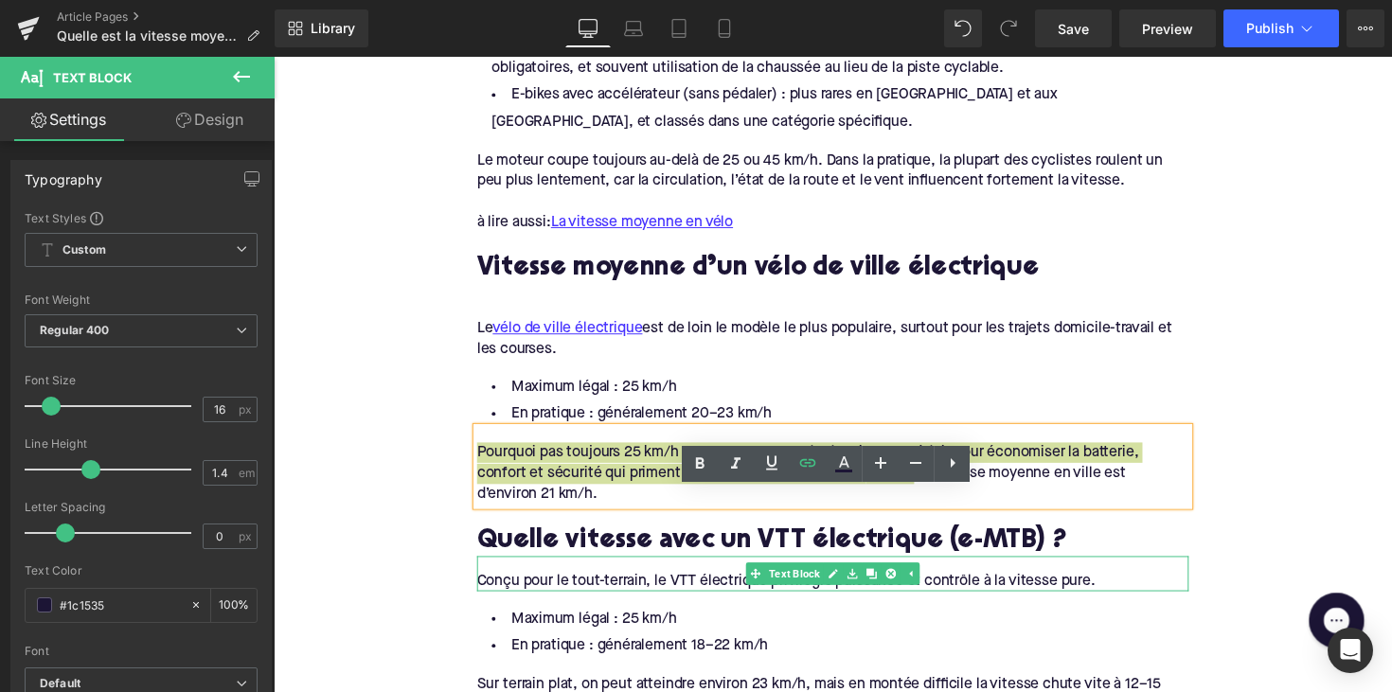
scroll to position [1261, 0]
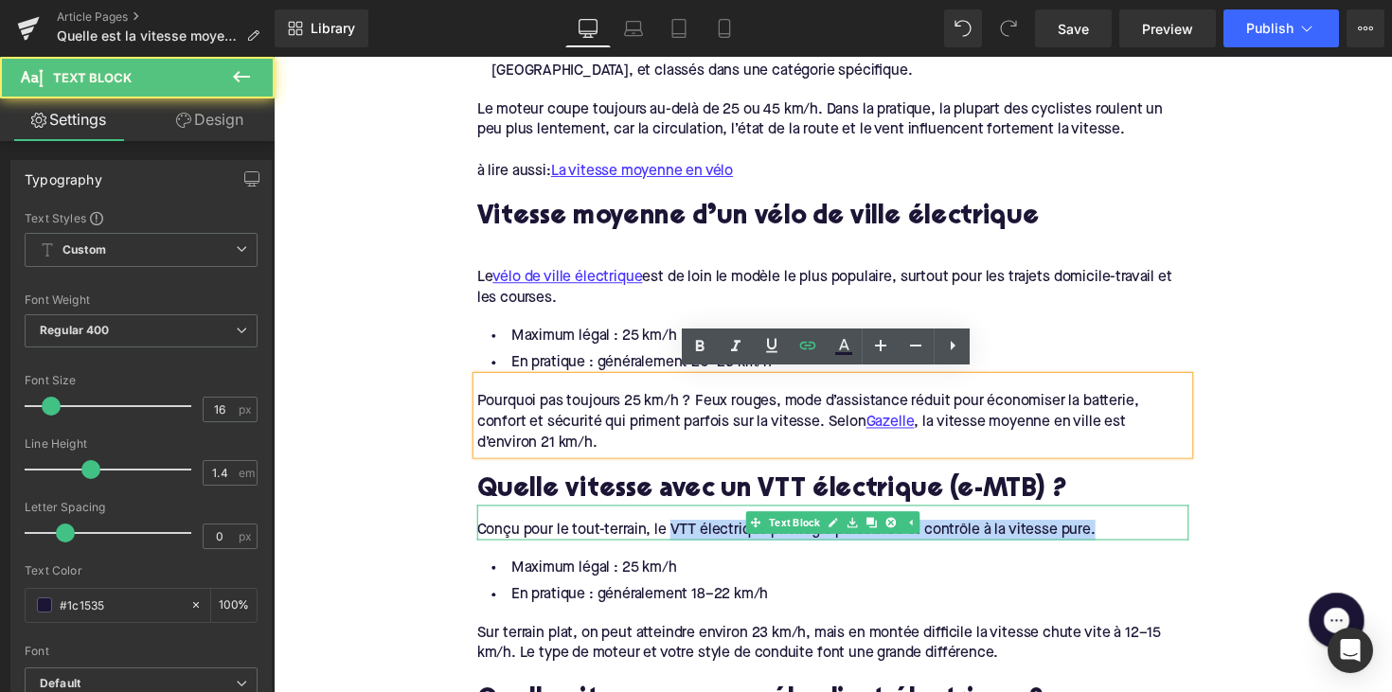
drag, startPoint x: 679, startPoint y: 534, endPoint x: 781, endPoint y: 542, distance: 102.6
click at [788, 537] on div "Conçu pour le tout-terrain, le VTT électrique privilégie puissance et contrôle …" at bounding box center [846, 534] width 729 height 36
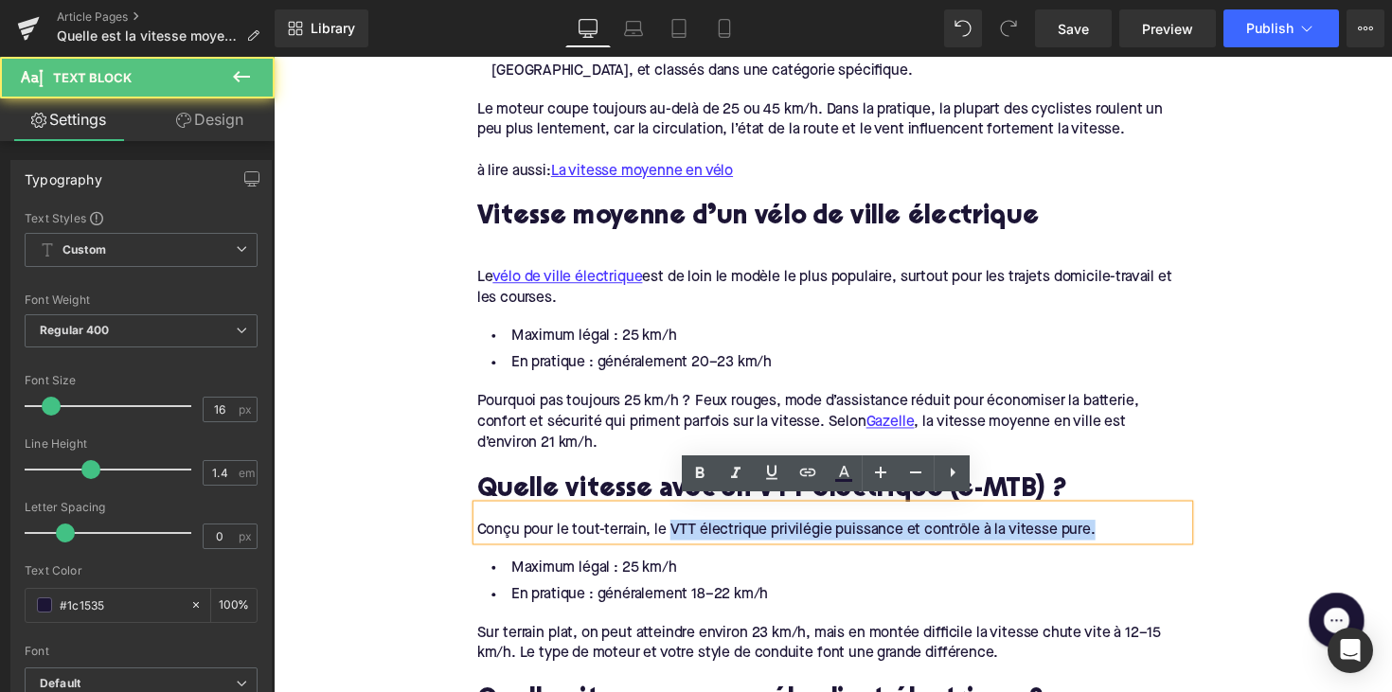
click at [715, 531] on div "Conçu pour le tout-terrain, le VTT électrique privilégie puissance et contrôle …" at bounding box center [846, 541] width 729 height 21
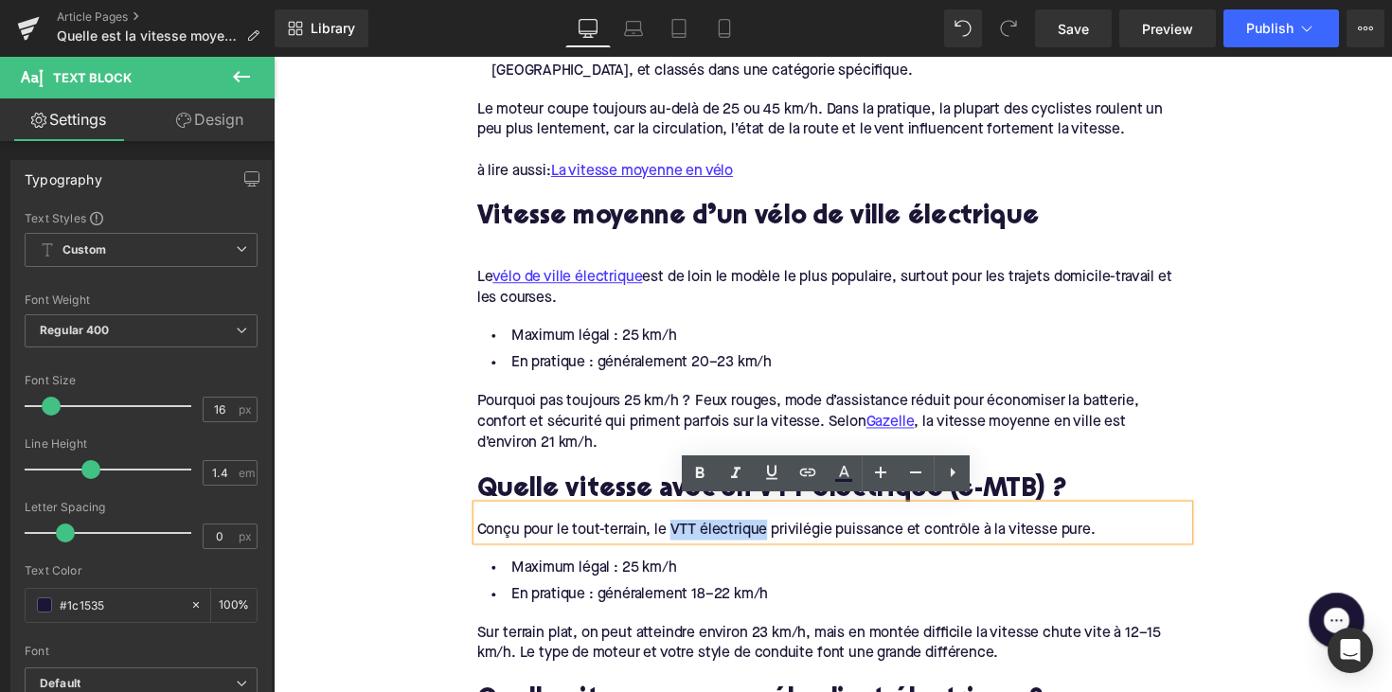
drag, startPoint x: 775, startPoint y: 536, endPoint x: 680, endPoint y: 536, distance: 95.6
click at [680, 536] on div "Conçu pour le tout-terrain, le VTT électrique privilégie puissance et contrôle …" at bounding box center [846, 541] width 729 height 21
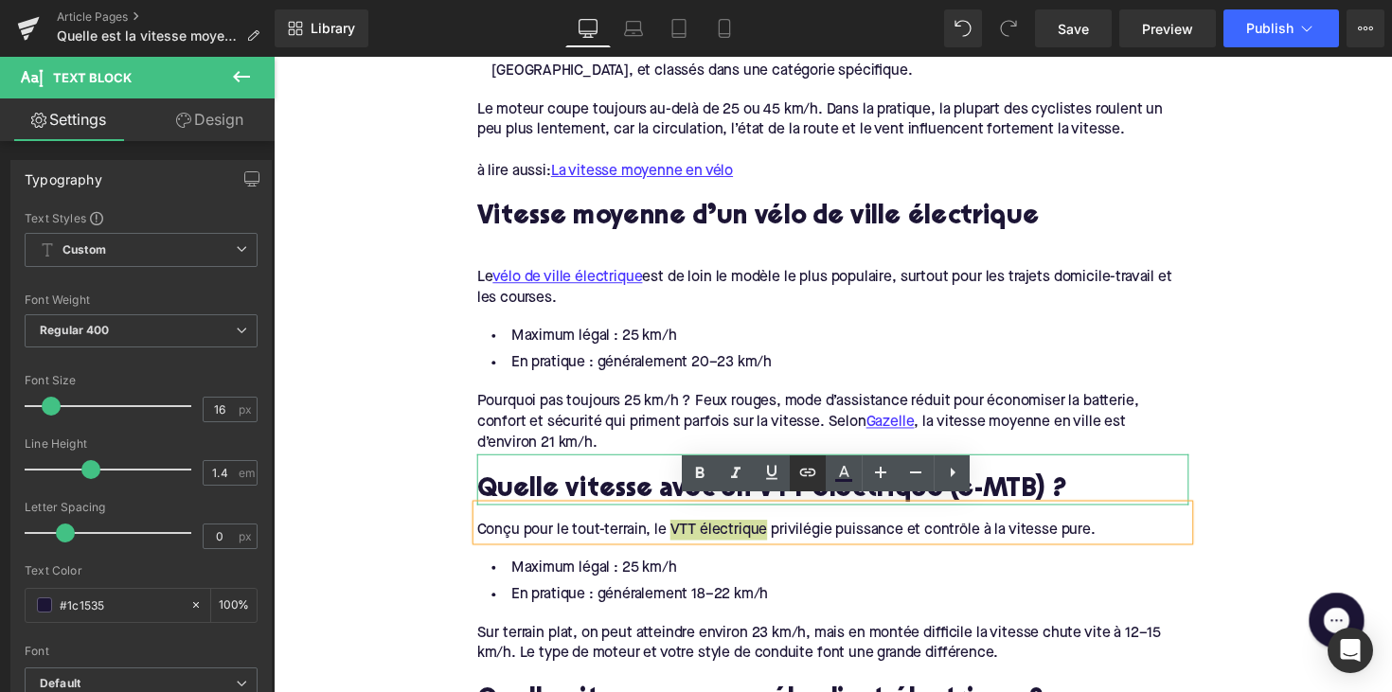
click at [805, 466] on icon at bounding box center [807, 472] width 23 height 23
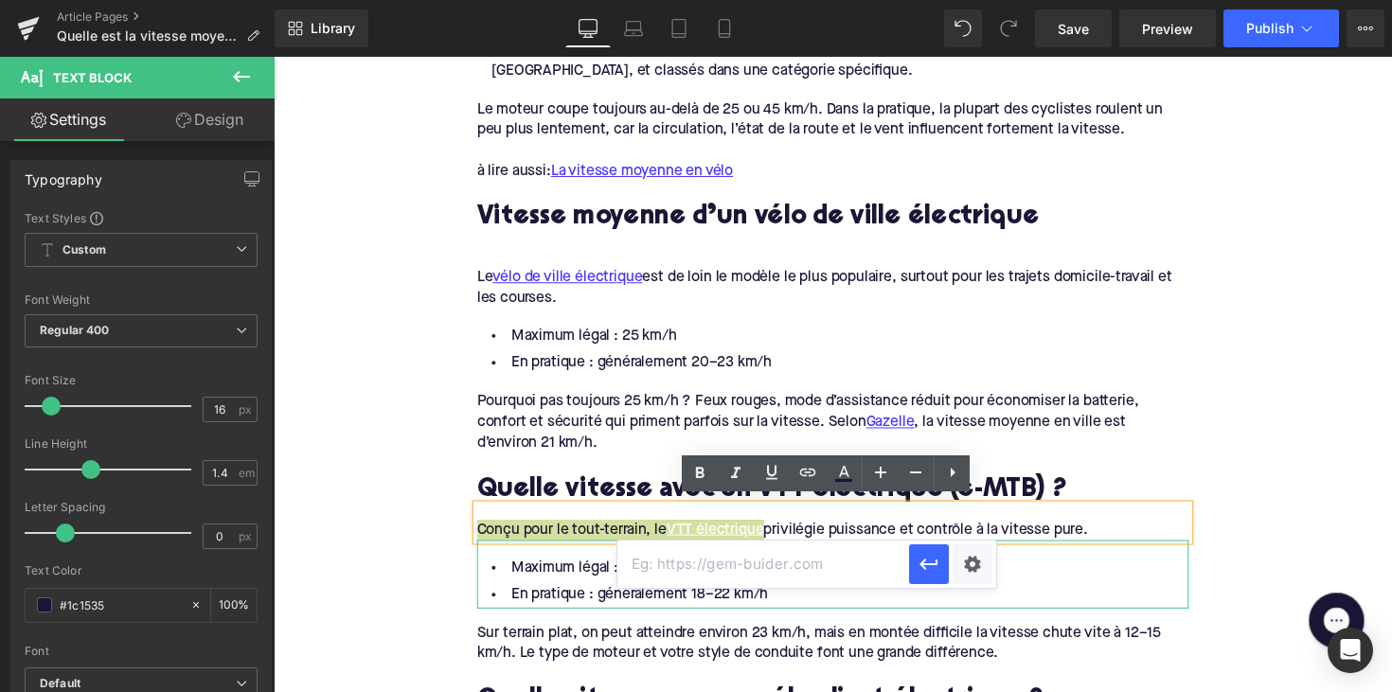
click at [727, 564] on input "text" at bounding box center [763, 564] width 292 height 47
paste input "https://upway.be/collections/vtt-electrique"
type input "https://upway.be/collections/vtt-electrique"
click at [922, 554] on icon "button" at bounding box center [928, 564] width 23 height 23
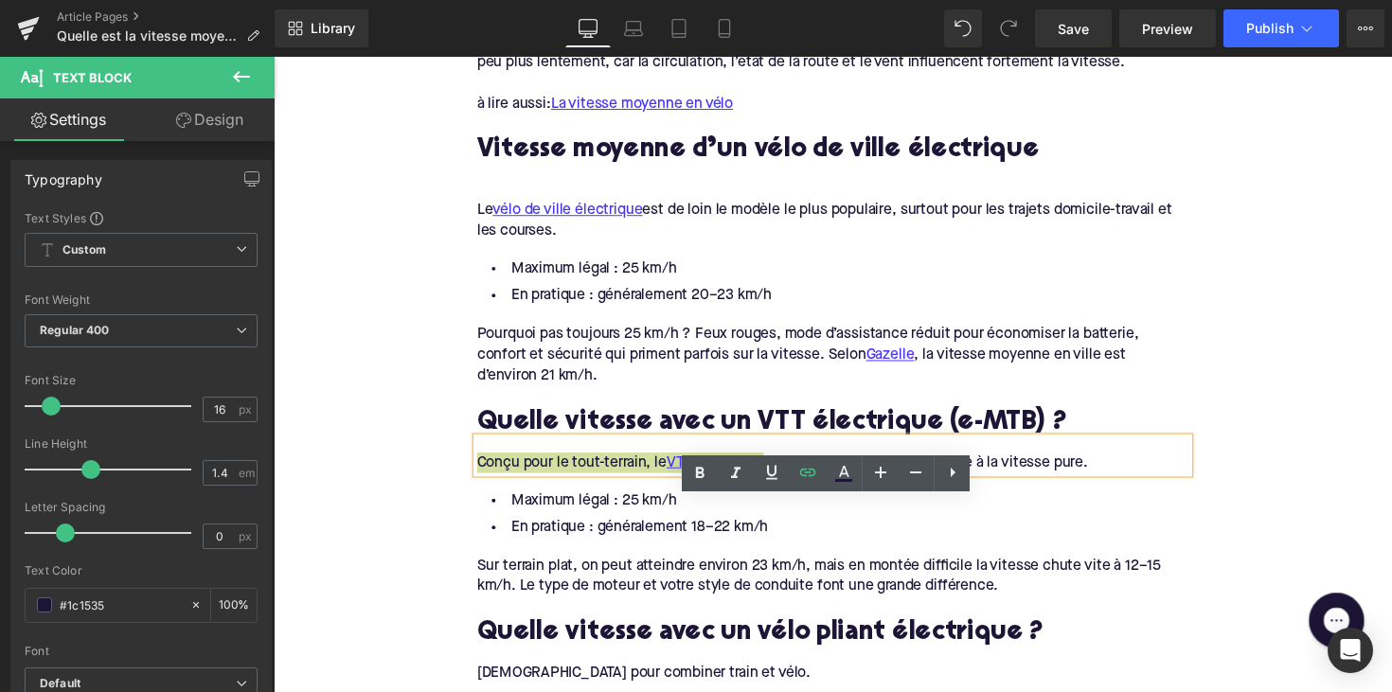
scroll to position [1583, 0]
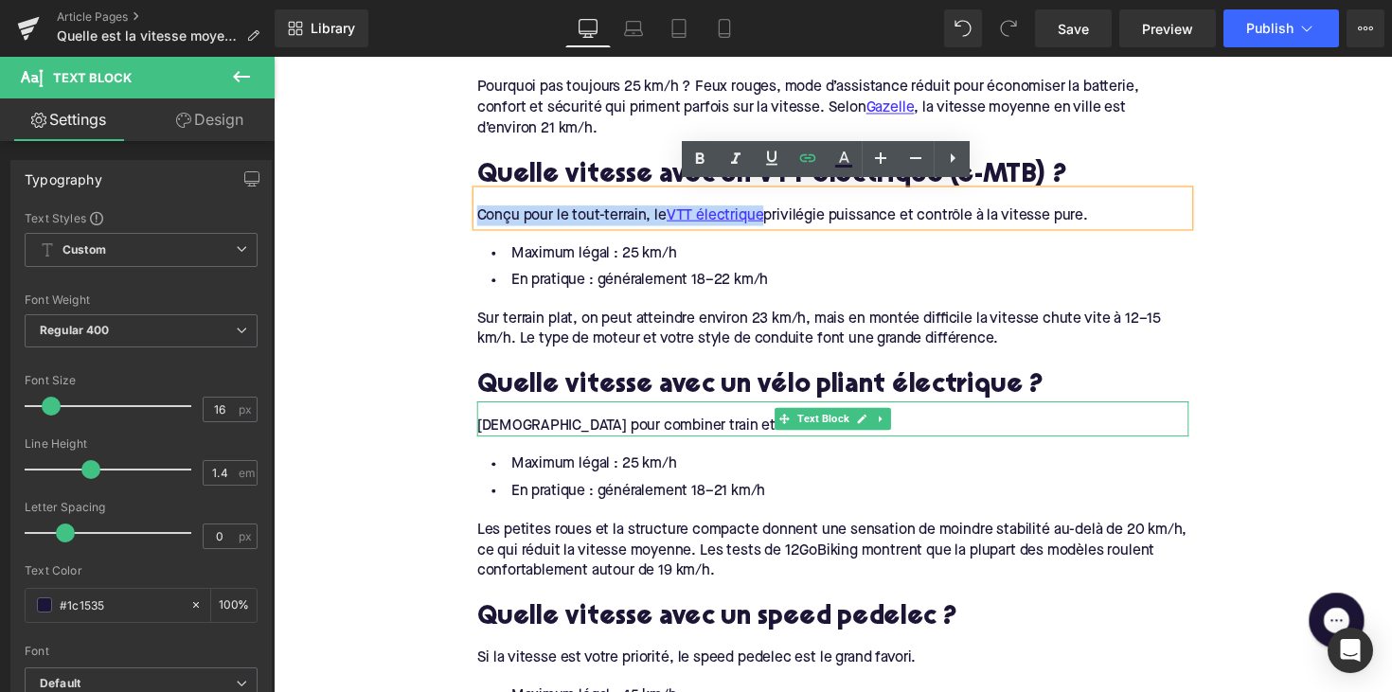
click at [683, 425] on div "Idéal pour combiner train et vélo." at bounding box center [846, 435] width 729 height 21
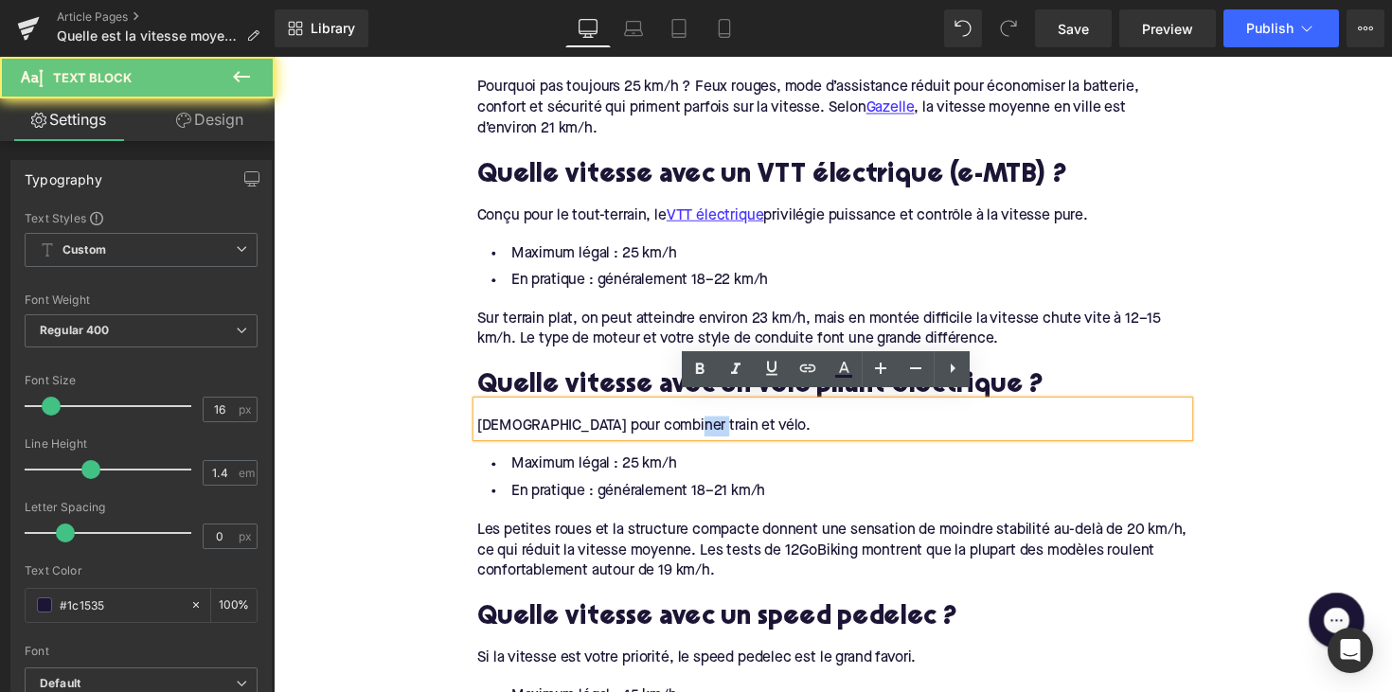
click at [683, 425] on div "Idéal pour combiner train et vélo." at bounding box center [846, 435] width 729 height 21
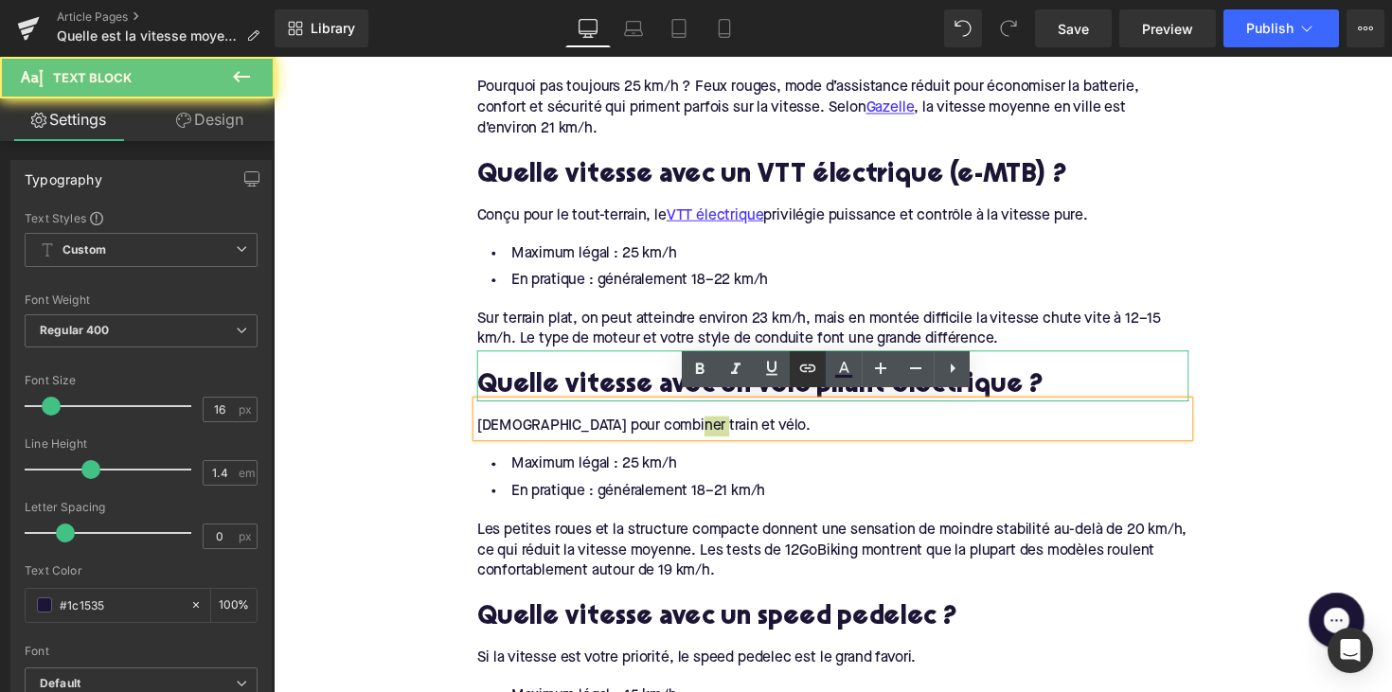
click at [807, 365] on icon at bounding box center [807, 368] width 23 height 23
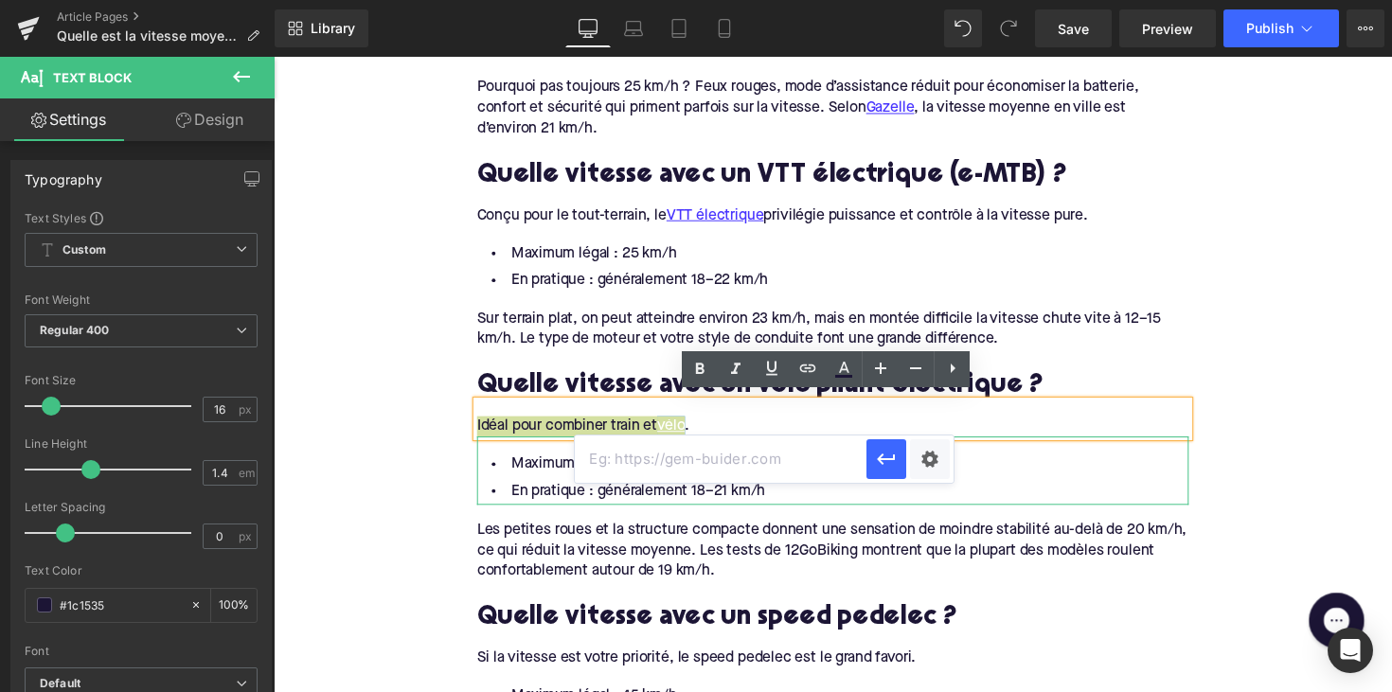
click at [739, 458] on input "text" at bounding box center [721, 458] width 292 height 47
paste input "https://upway.be/collections/velo-electrique-pliant"
click at [879, 460] on icon "button" at bounding box center [886, 459] width 18 height 11
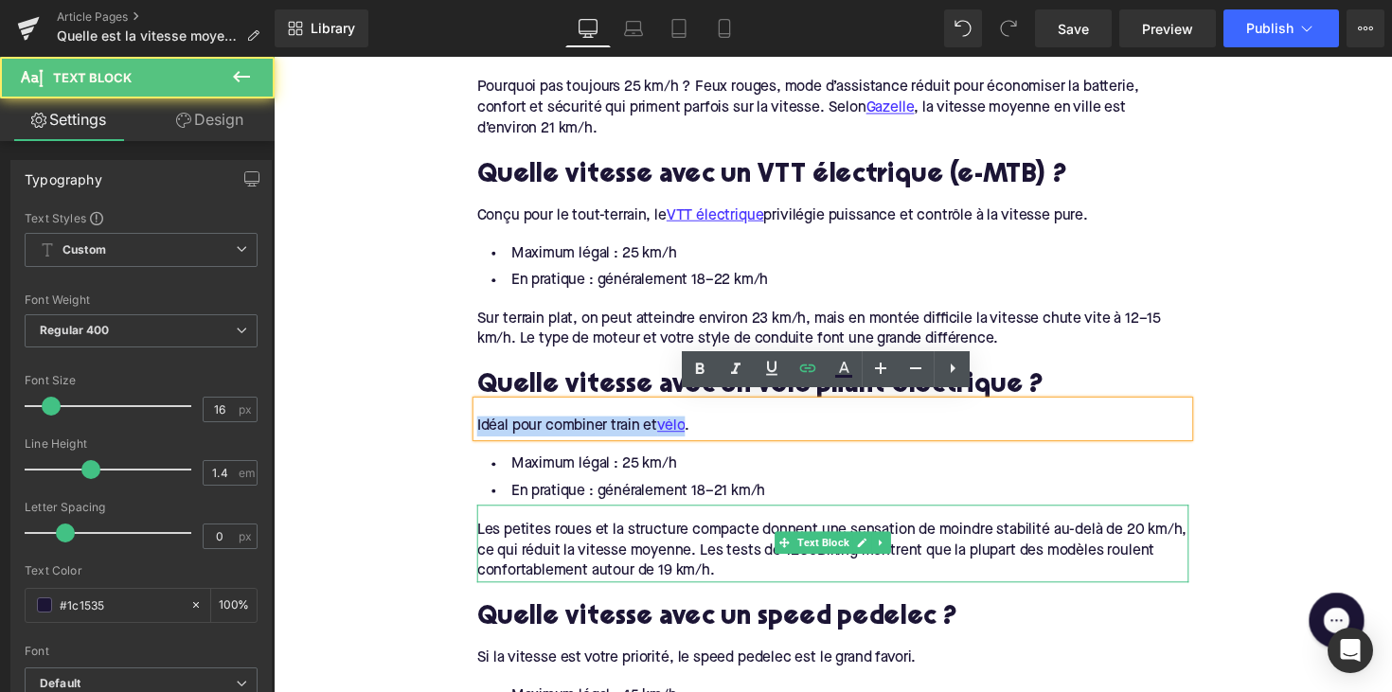
click at [742, 566] on div "Les petites roues et la structure compacte donnent une sensation de moindre sta…" at bounding box center [846, 562] width 729 height 63
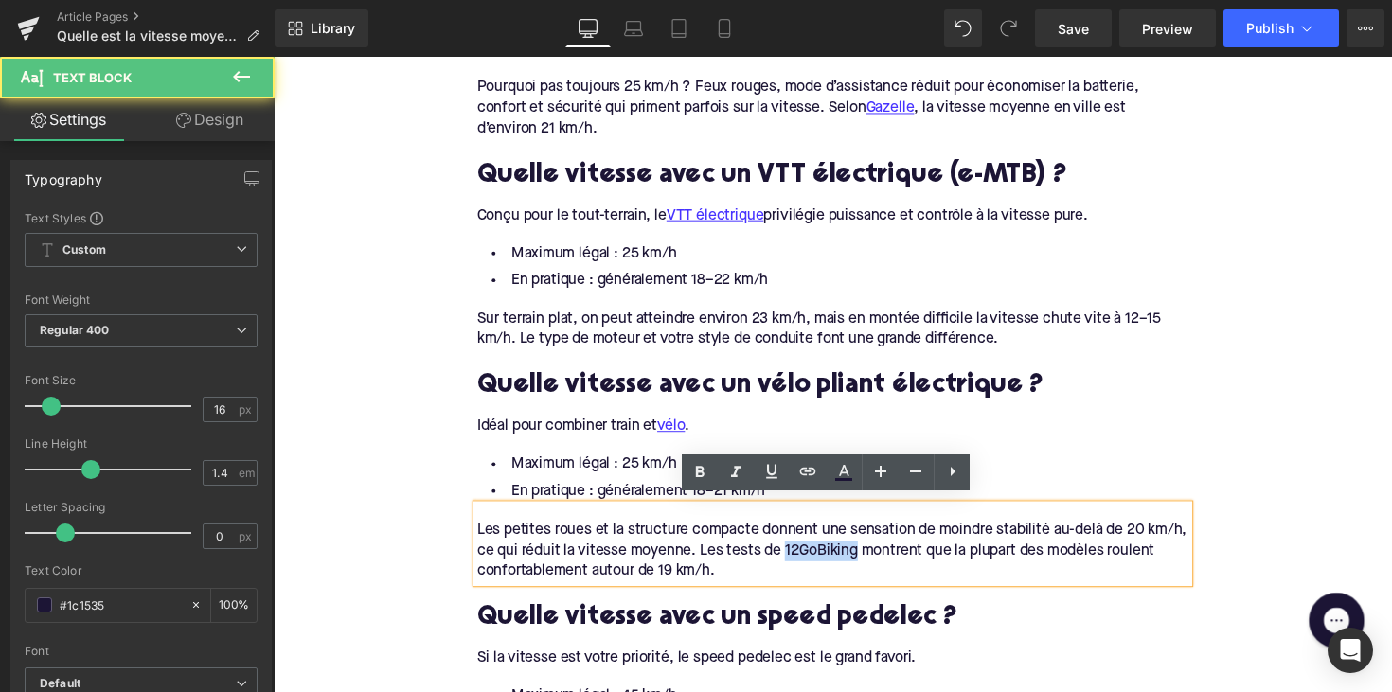
drag, startPoint x: 794, startPoint y: 555, endPoint x: 864, endPoint y: 557, distance: 70.1
click at [864, 557] on div "Les petites roues et la structure compacte donnent une sensation de moindre sta…" at bounding box center [846, 562] width 729 height 63
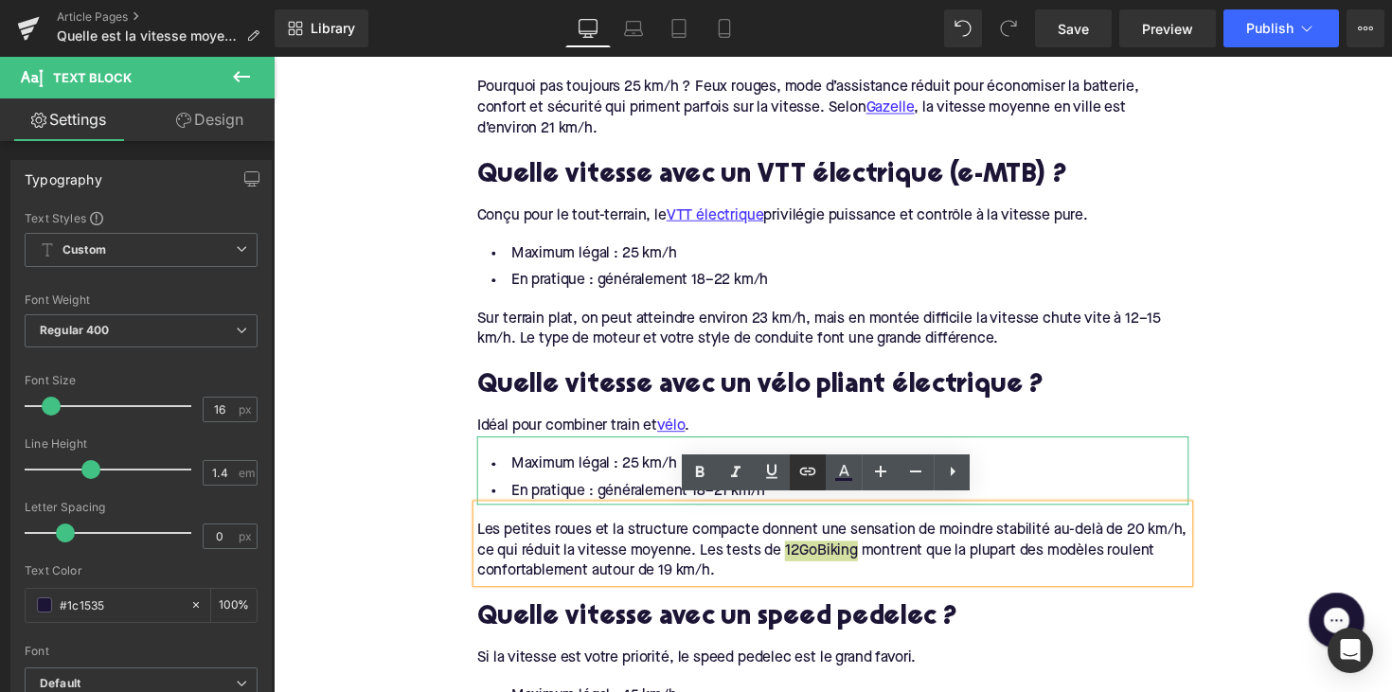
click at [803, 469] on icon at bounding box center [808, 472] width 16 height 8
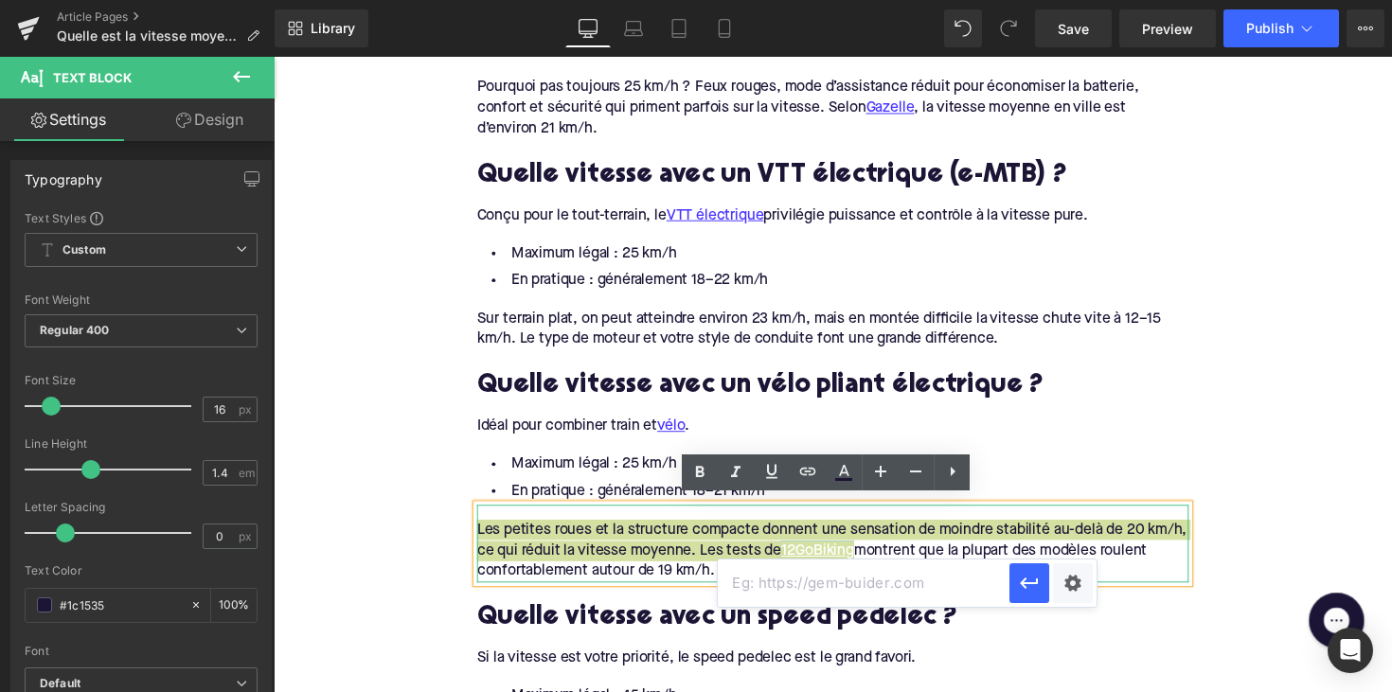
click at [776, 575] on input "text" at bounding box center [864, 582] width 292 height 47
paste input "https://www.12gobiking.nl/blog/hoe-hard-gaat-een-elektrische-fiets"
click at [1025, 583] on icon "button" at bounding box center [1030, 582] width 18 height 11
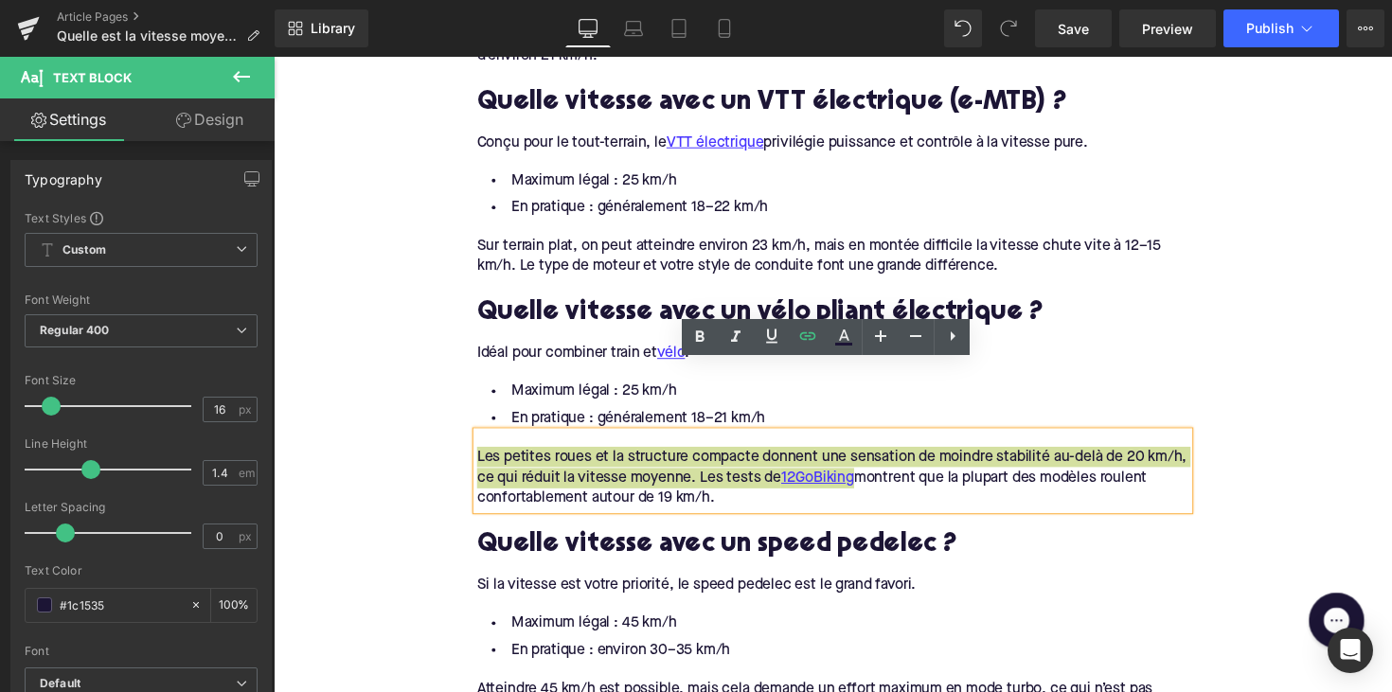
scroll to position [1721, 0]
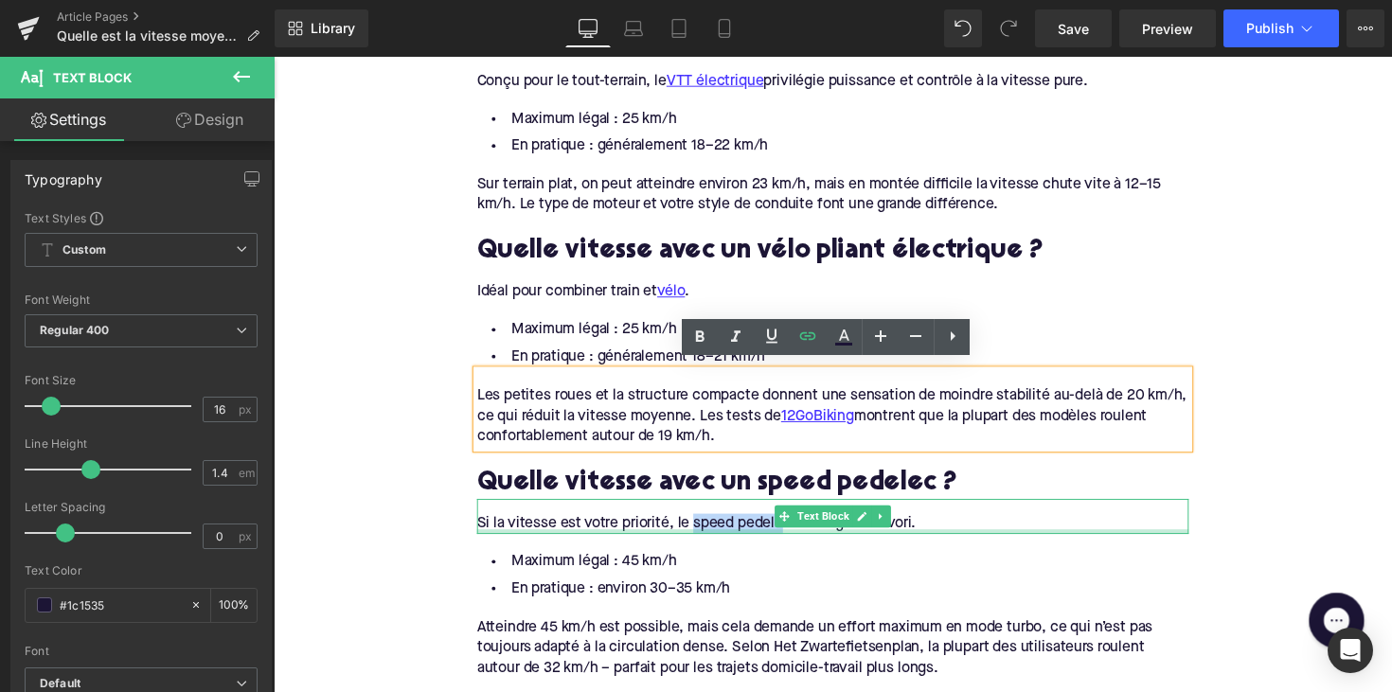
drag, startPoint x: 700, startPoint y: 528, endPoint x: 795, endPoint y: 533, distance: 95.7
click at [795, 533] on div "Si la vitesse est votre priorité, le speed pedelec est le grand favori. Text Bl…" at bounding box center [846, 527] width 729 height 36
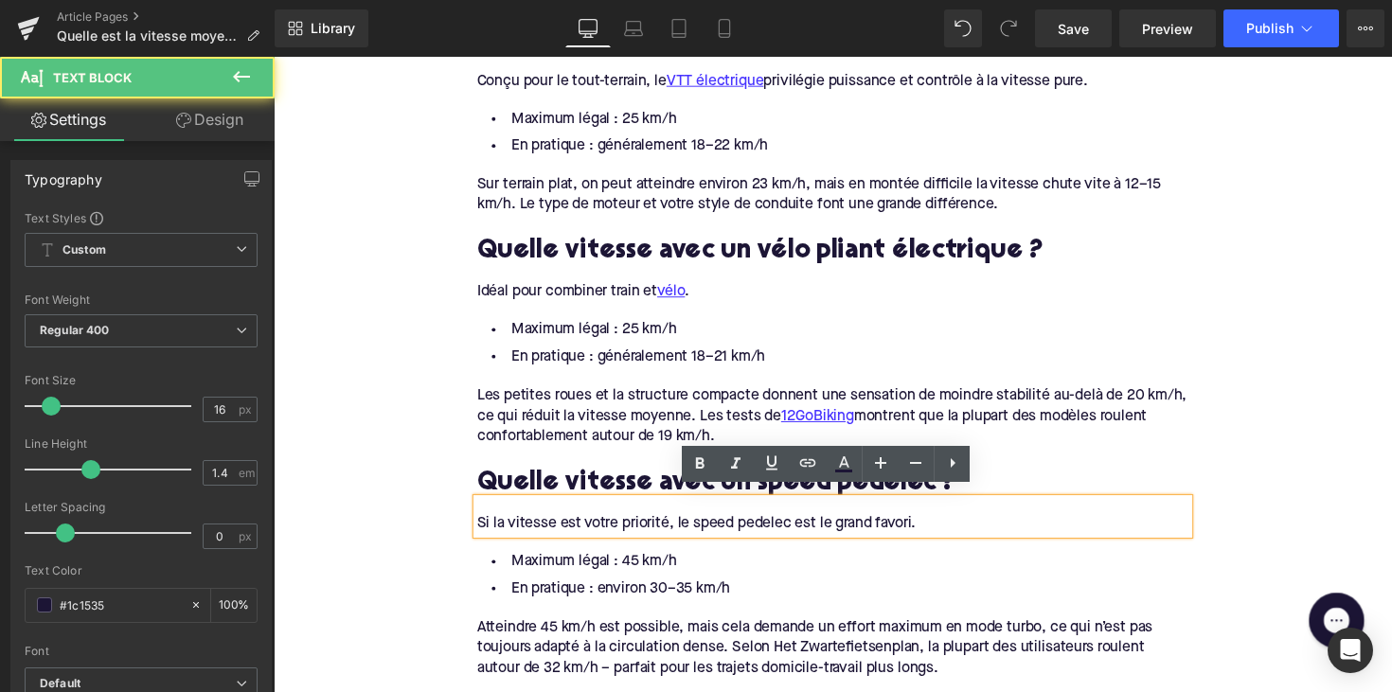
click at [804, 524] on div "Si la vitesse est votre priorité, le speed pedelec est le grand favori." at bounding box center [846, 534] width 729 height 21
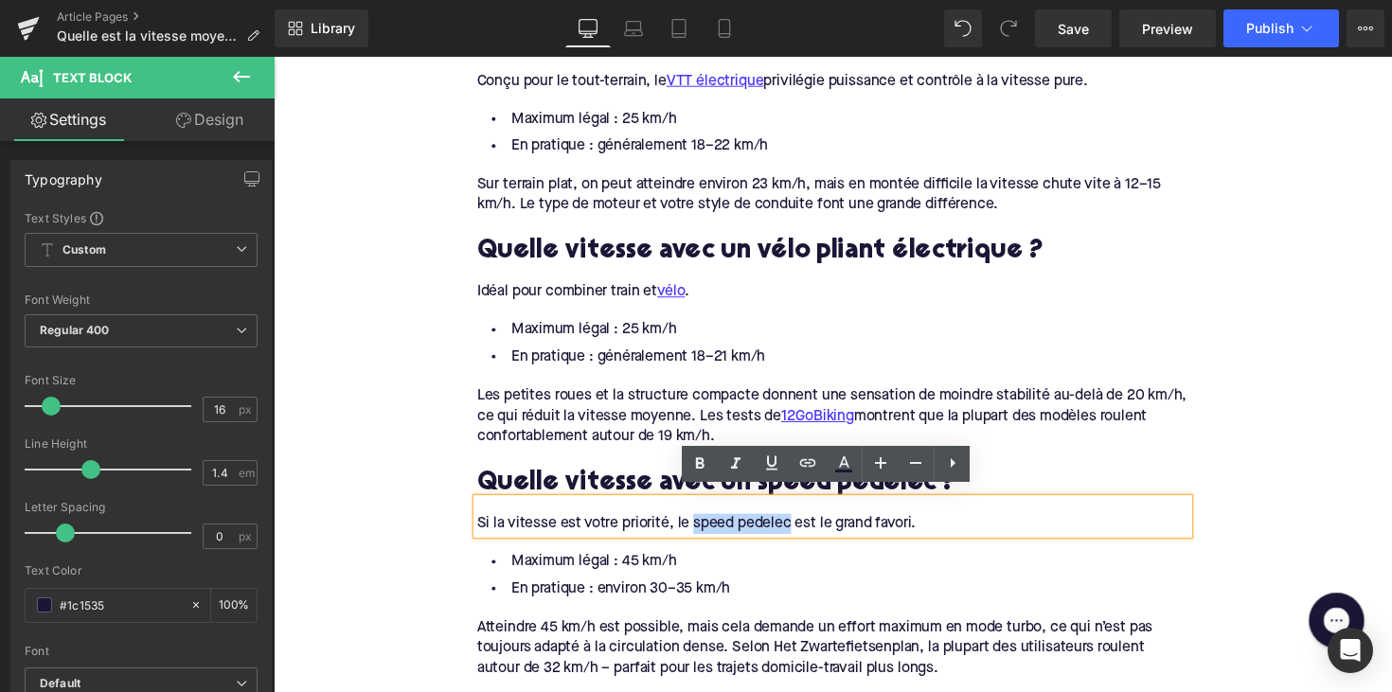
drag, startPoint x: 799, startPoint y: 527, endPoint x: 700, endPoint y: 527, distance: 99.4
click at [700, 527] on div "Si la vitesse est votre priorité, le speed pedelec est le grand favori." at bounding box center [846, 534] width 729 height 21
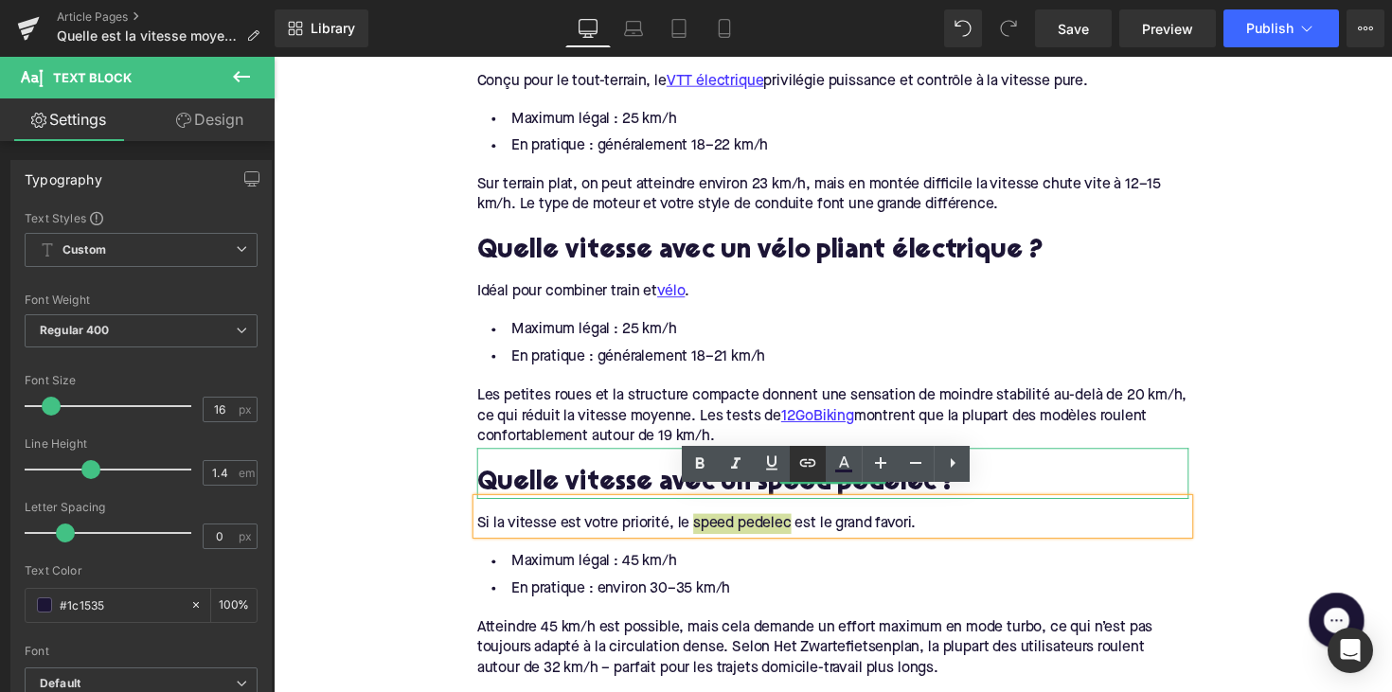
click at [811, 453] on icon at bounding box center [807, 463] width 23 height 23
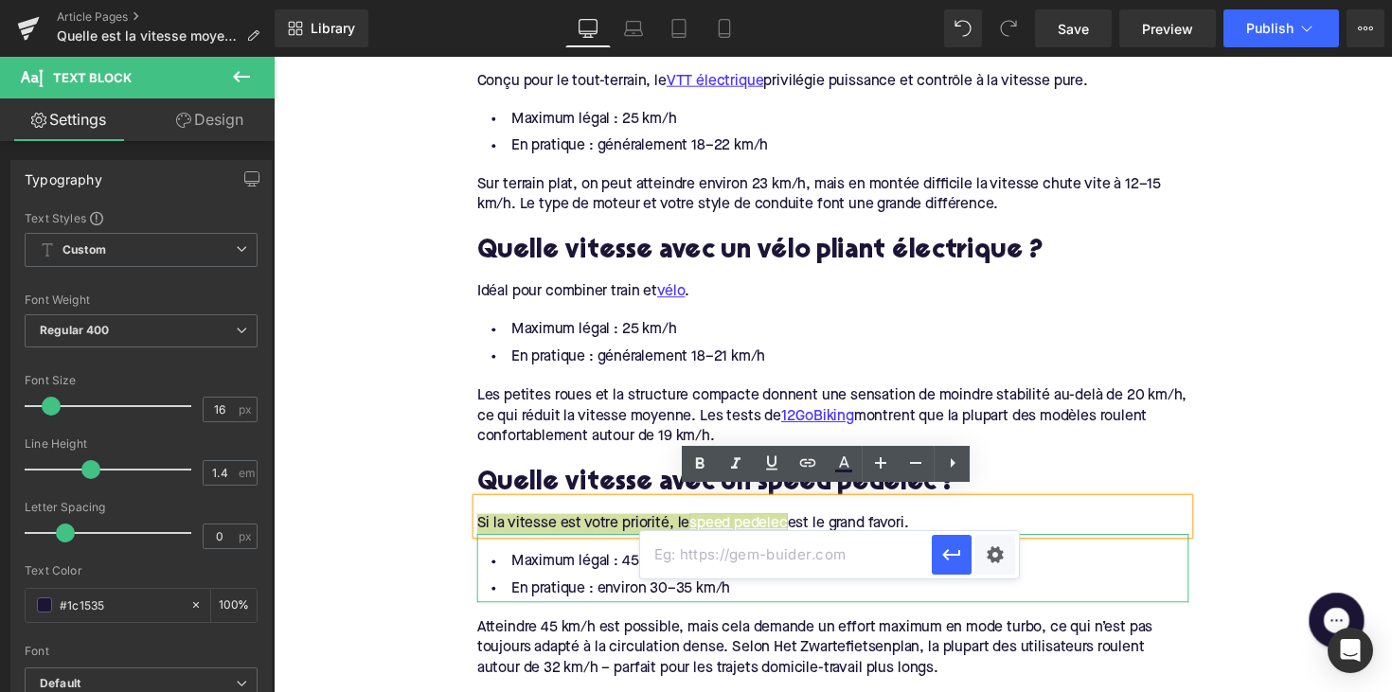
click at [751, 547] on input "text" at bounding box center [786, 554] width 292 height 47
paste input "https://upway.be/collections/speedbike-electrique"
click at [950, 555] on icon "button" at bounding box center [951, 554] width 18 height 11
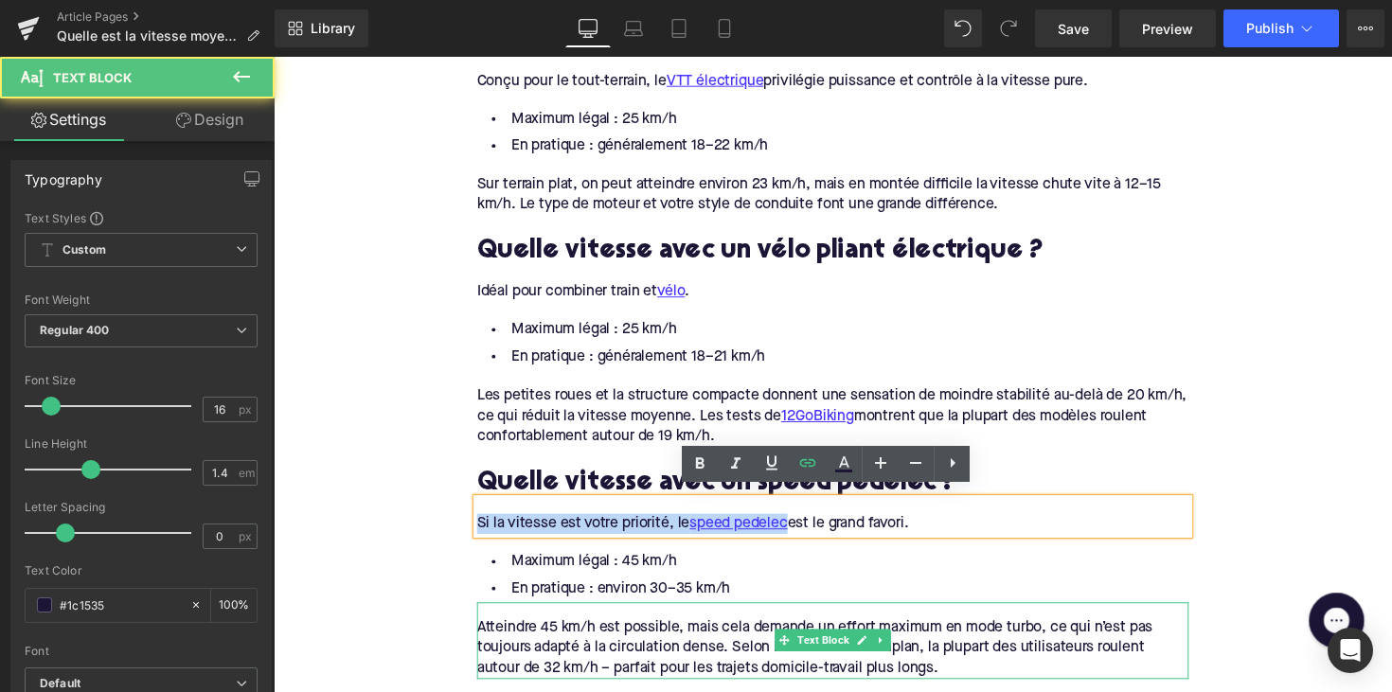
click at [779, 666] on div "Atteindre 45 km/h est possible, mais cela demande un effort maximum en mode tur…" at bounding box center [846, 661] width 729 height 63
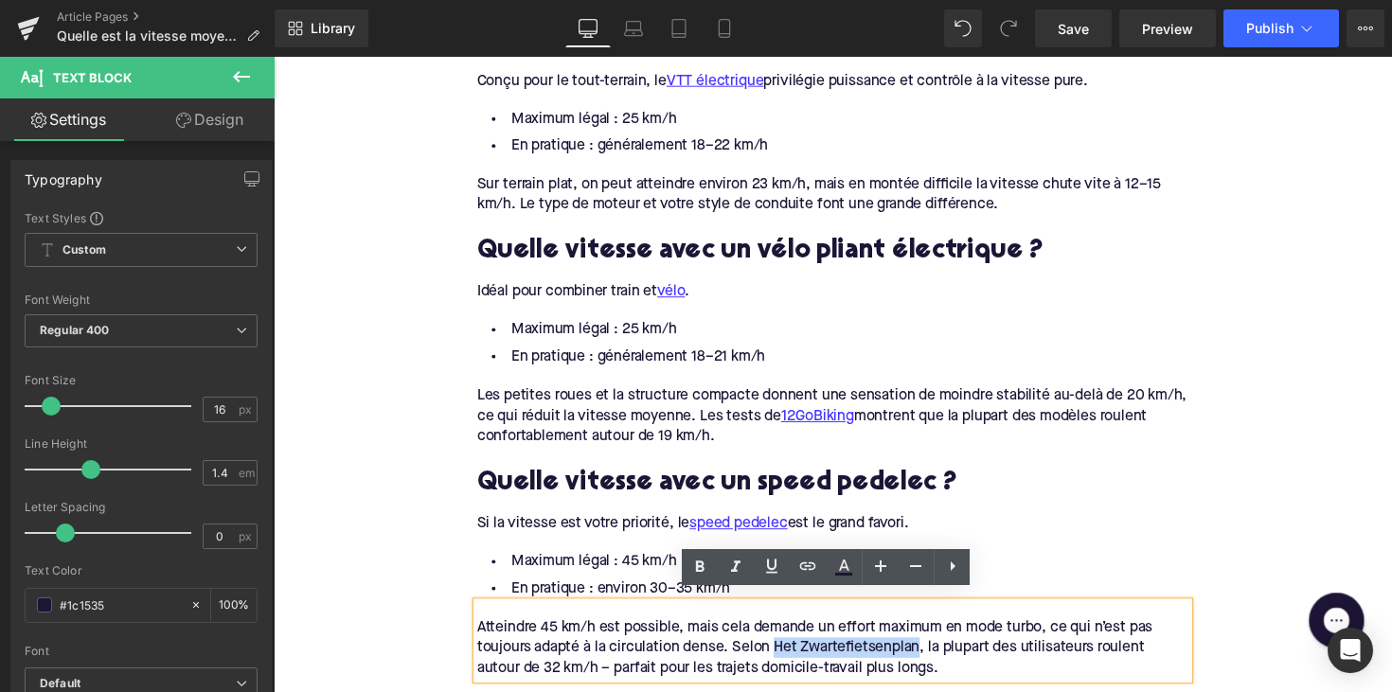
drag, startPoint x: 786, startPoint y: 651, endPoint x: 932, endPoint y: 654, distance: 146.8
click at [932, 654] on div "Atteindre 45 km/h est possible, mais cela demande un effort maximum en mode tur…" at bounding box center [846, 661] width 729 height 63
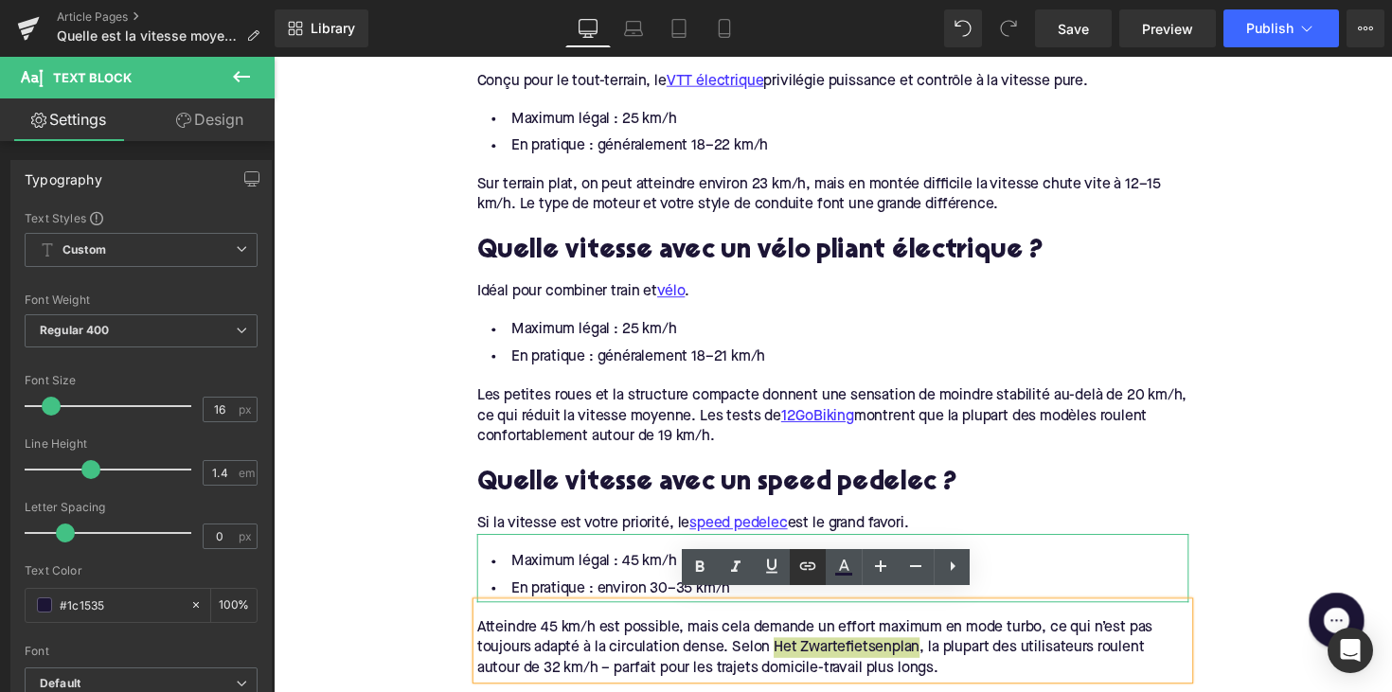
click at [811, 570] on icon at bounding box center [808, 566] width 16 height 8
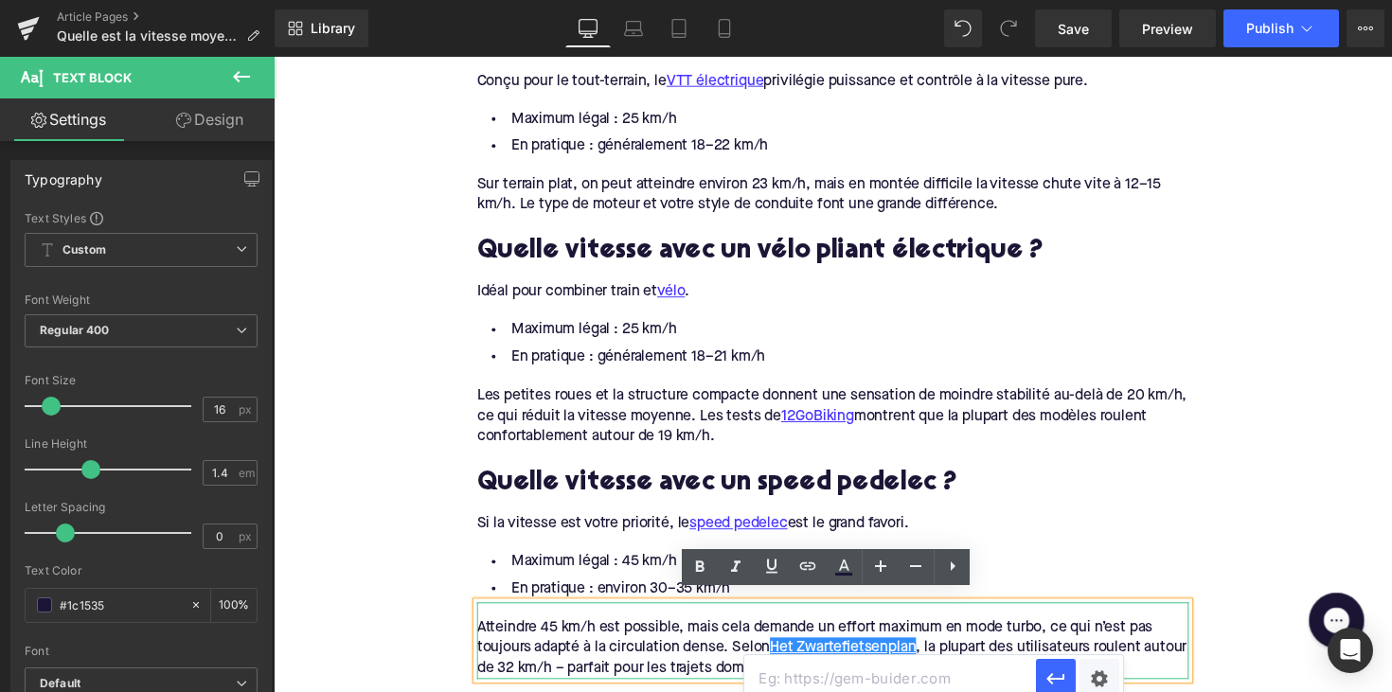
click at [783, 666] on input "text" at bounding box center [890, 678] width 292 height 47
paste input "https://www.hetzwartefietsenplan.com/nl/blog/news/elektrische-fiets-snelheid"
click at [1044, 665] on button "button" at bounding box center [1056, 679] width 40 height 40
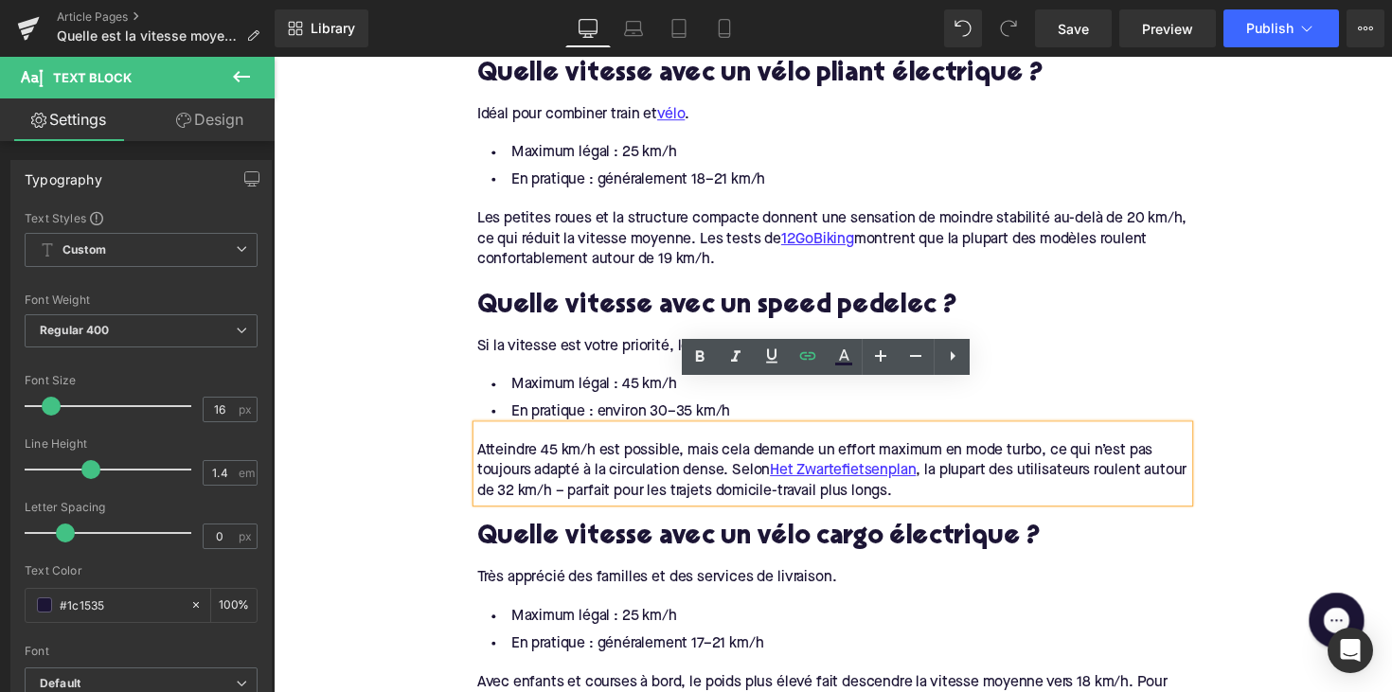
scroll to position [1994, 0]
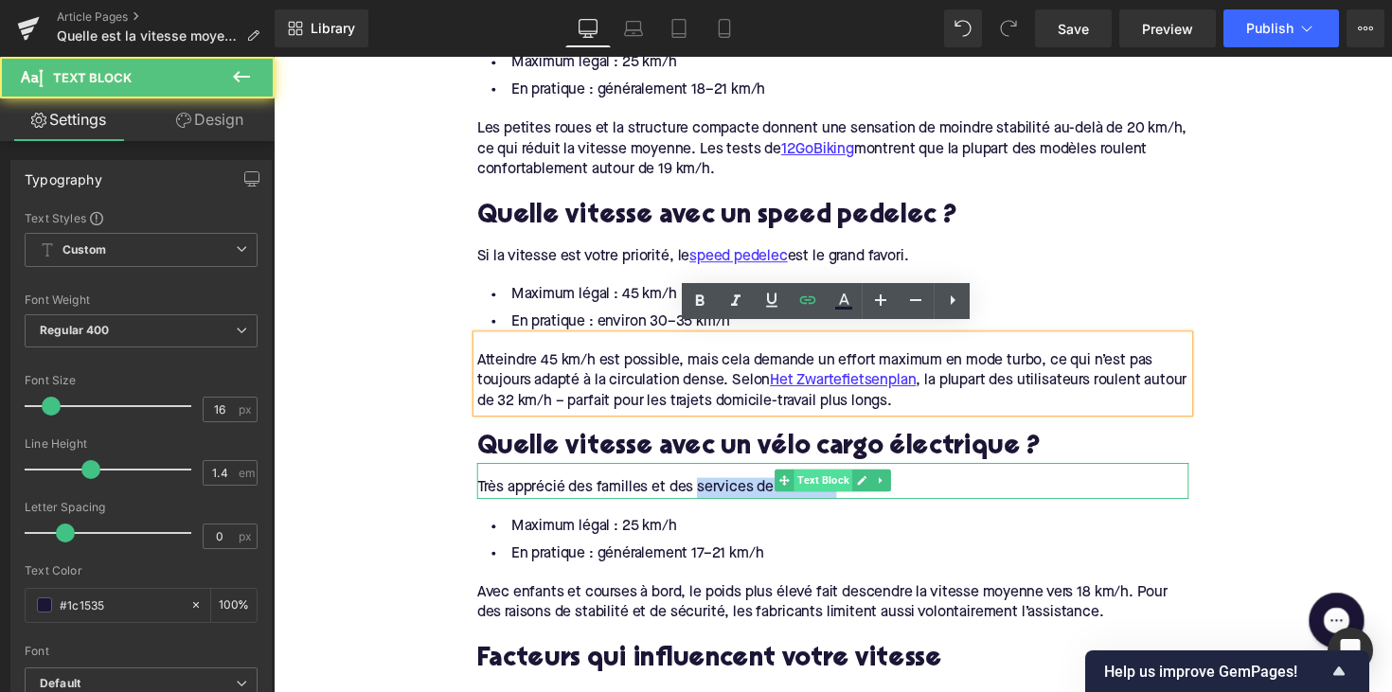
drag, startPoint x: 704, startPoint y: 488, endPoint x: 849, endPoint y: 491, distance: 144.9
click at [849, 491] on div "Très apprécié des familles et des services de livraison. Text Block" at bounding box center [846, 491] width 729 height 36
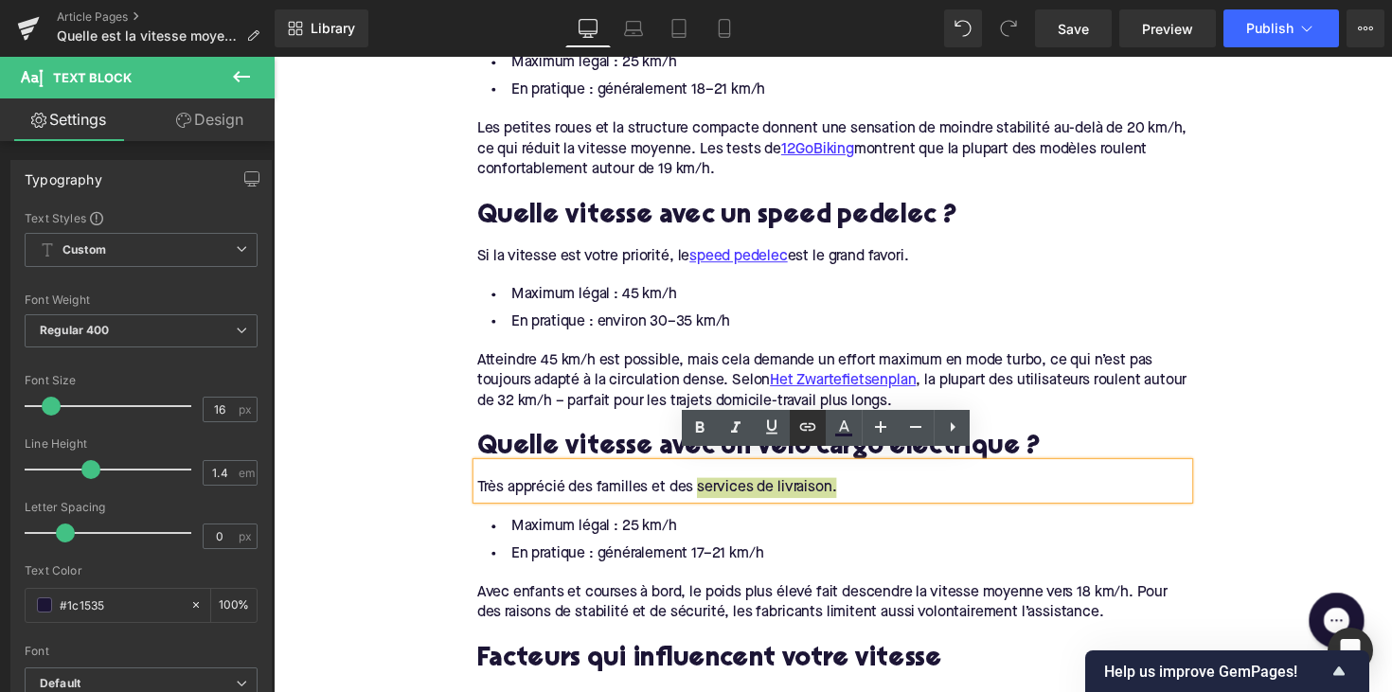
click at [806, 434] on icon at bounding box center [807, 427] width 23 height 23
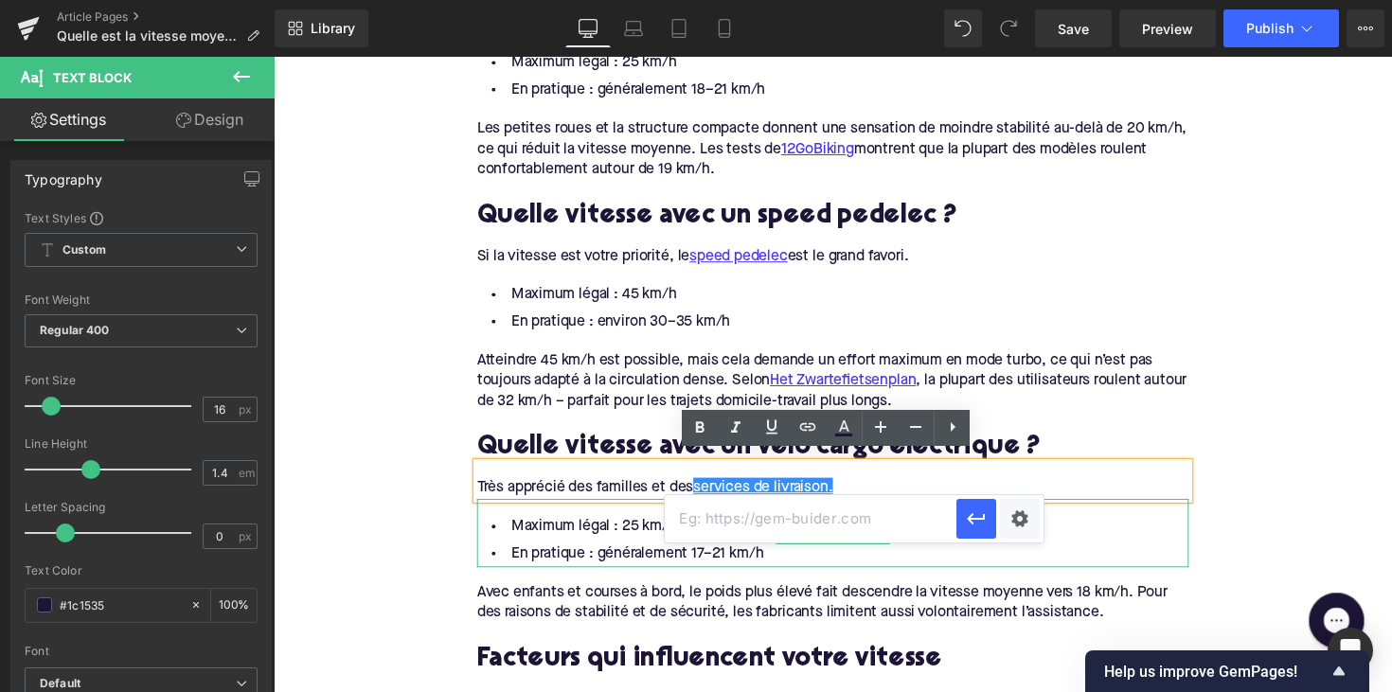
click at [779, 508] on input "text" at bounding box center [811, 518] width 292 height 47
paste input "https://upway.be/collections/velo-cargo-electrique"
type input "https://upway.be/collections/velo-cargo-electrique"
click at [977, 522] on icon "button" at bounding box center [976, 518] width 23 height 23
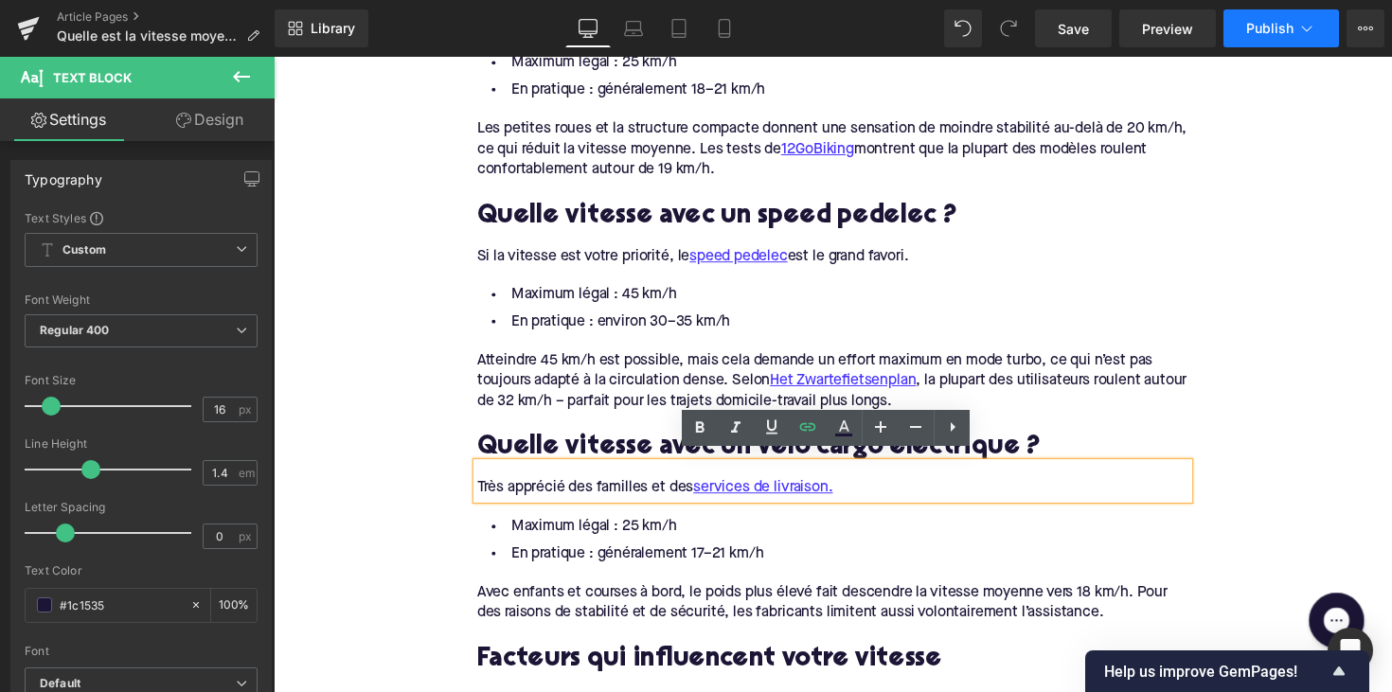
click at [1269, 24] on span "Publish" at bounding box center [1269, 28] width 47 height 15
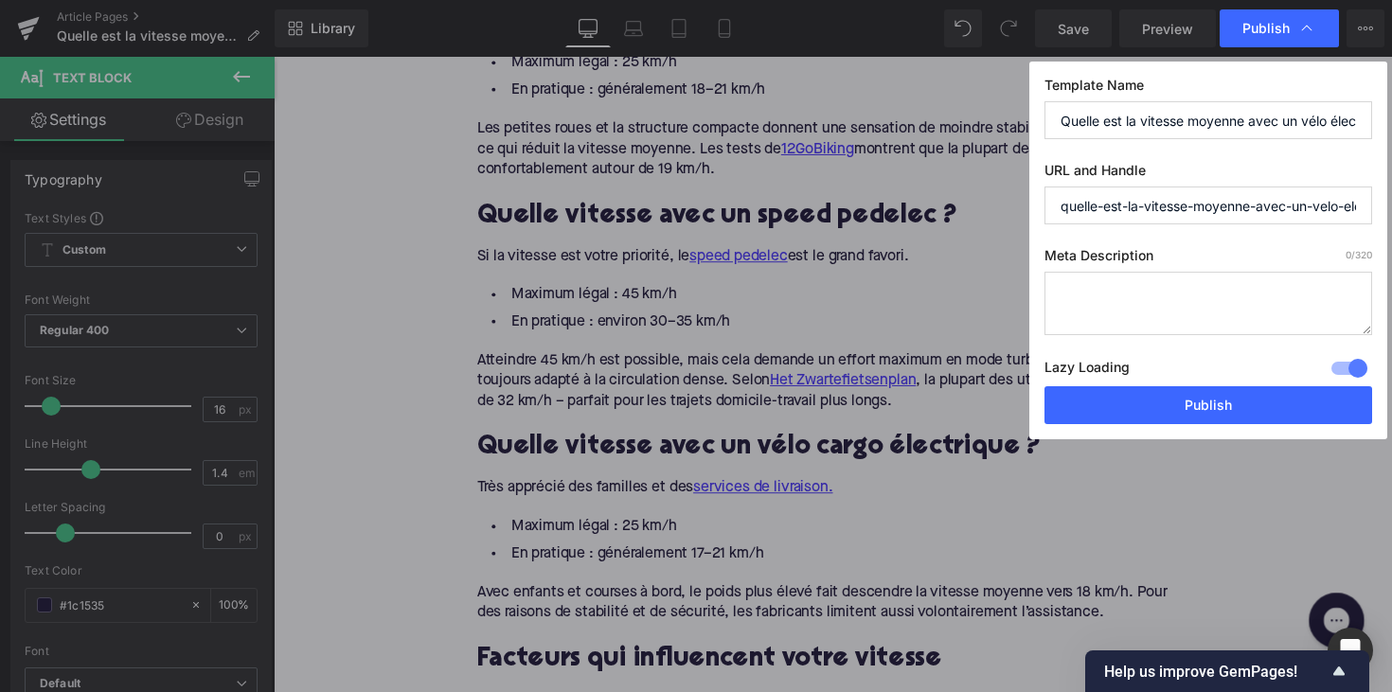
click at [1152, 297] on textarea at bounding box center [1208, 303] width 328 height 63
paste textarea "Quelle est la vitesse moyenne d’un vélo électrique ? Découvrez les vitesses rée…"
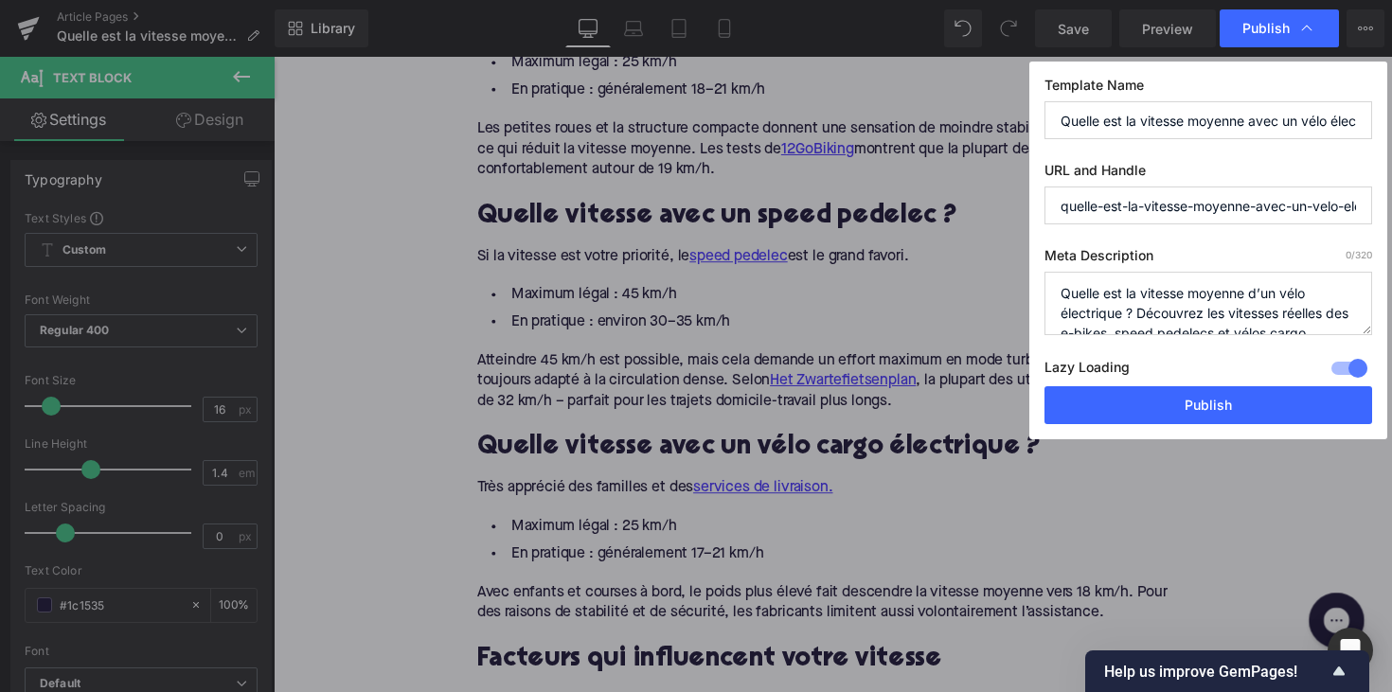
scroll to position [7, 0]
type textarea "Quelle est la vitesse moyenne d’un vélo électrique ? Découvrez les vitesses rée…"
click at [1172, 384] on div "Lazy Loading Build Upgrade plan to unlock" at bounding box center [1208, 370] width 328 height 31
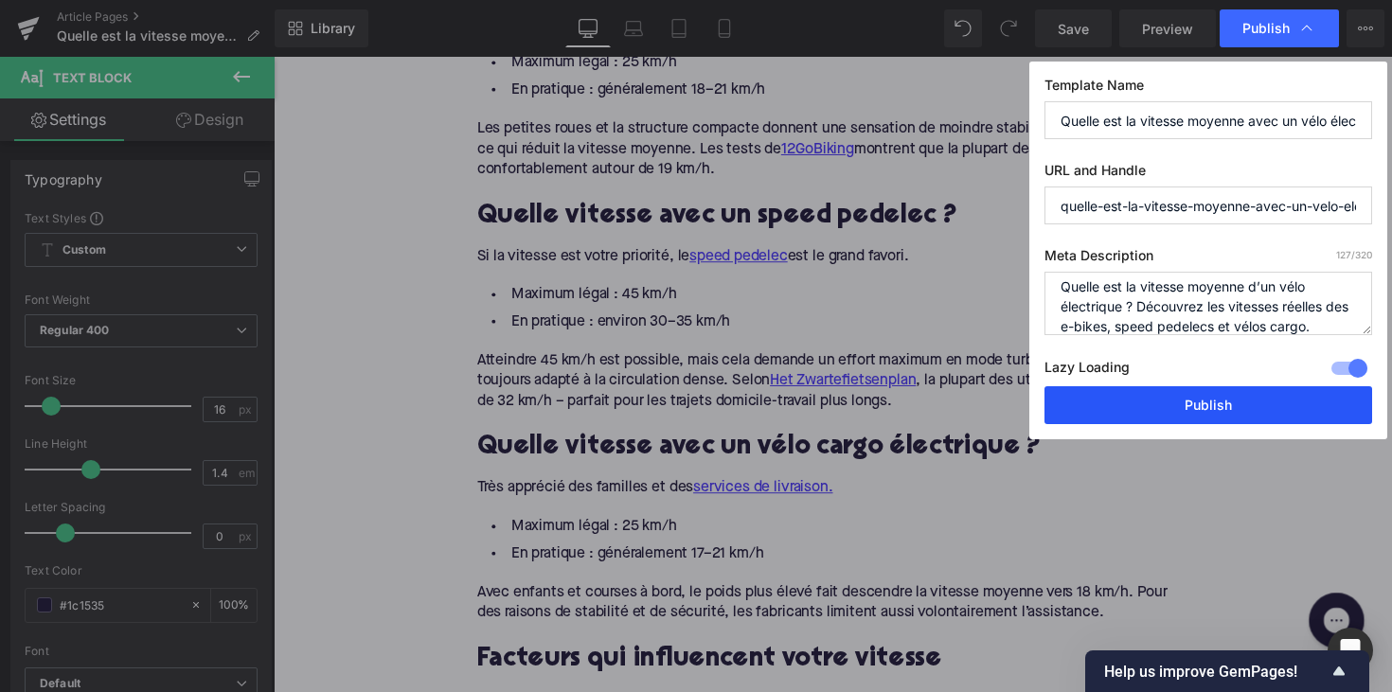
click at [1172, 408] on button "Publish" at bounding box center [1208, 405] width 328 height 38
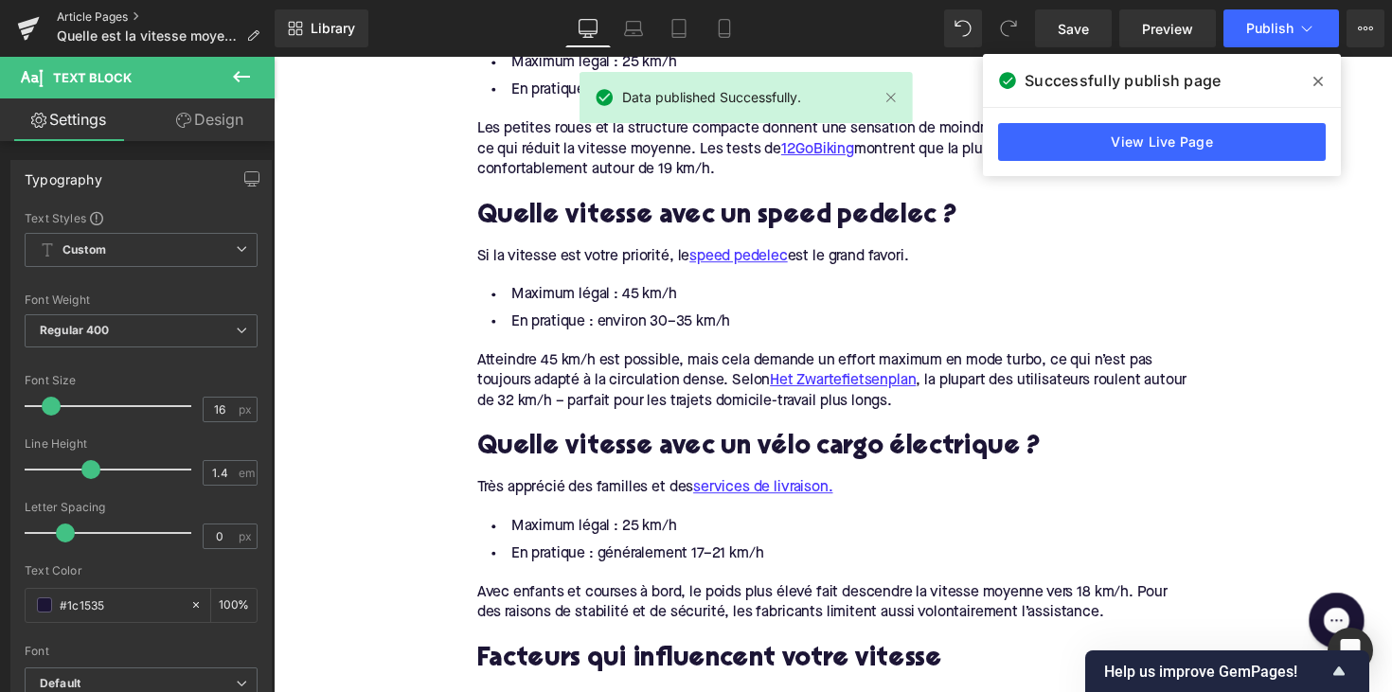
click at [96, 14] on link "Article Pages" at bounding box center [166, 16] width 218 height 15
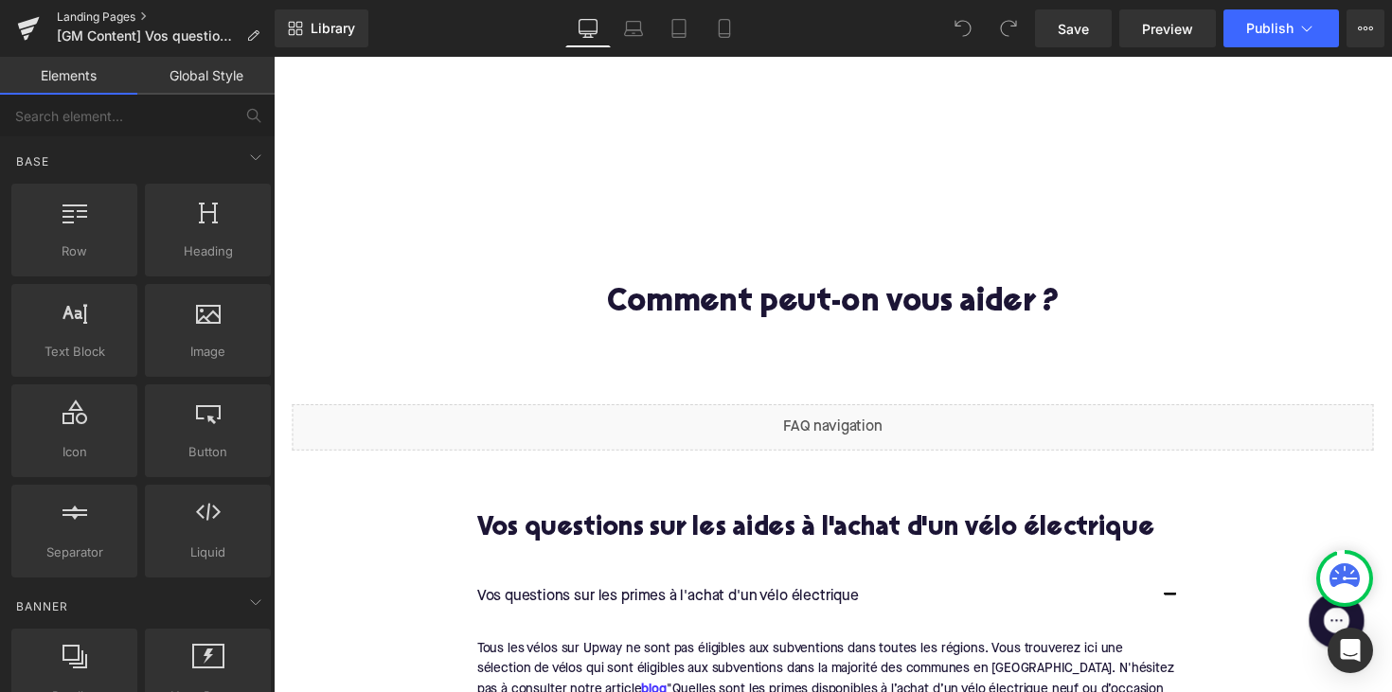
click at [96, 10] on link "Landing Pages" at bounding box center [166, 16] width 218 height 15
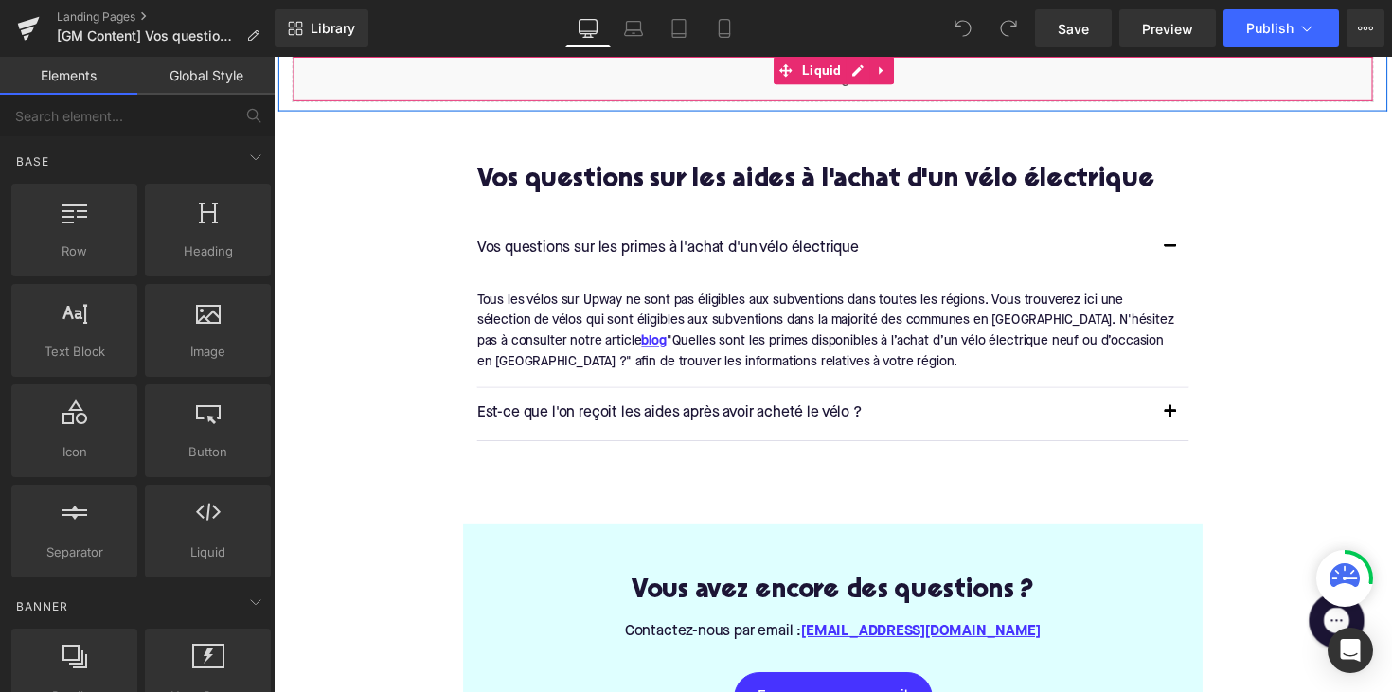
scroll to position [413, 0]
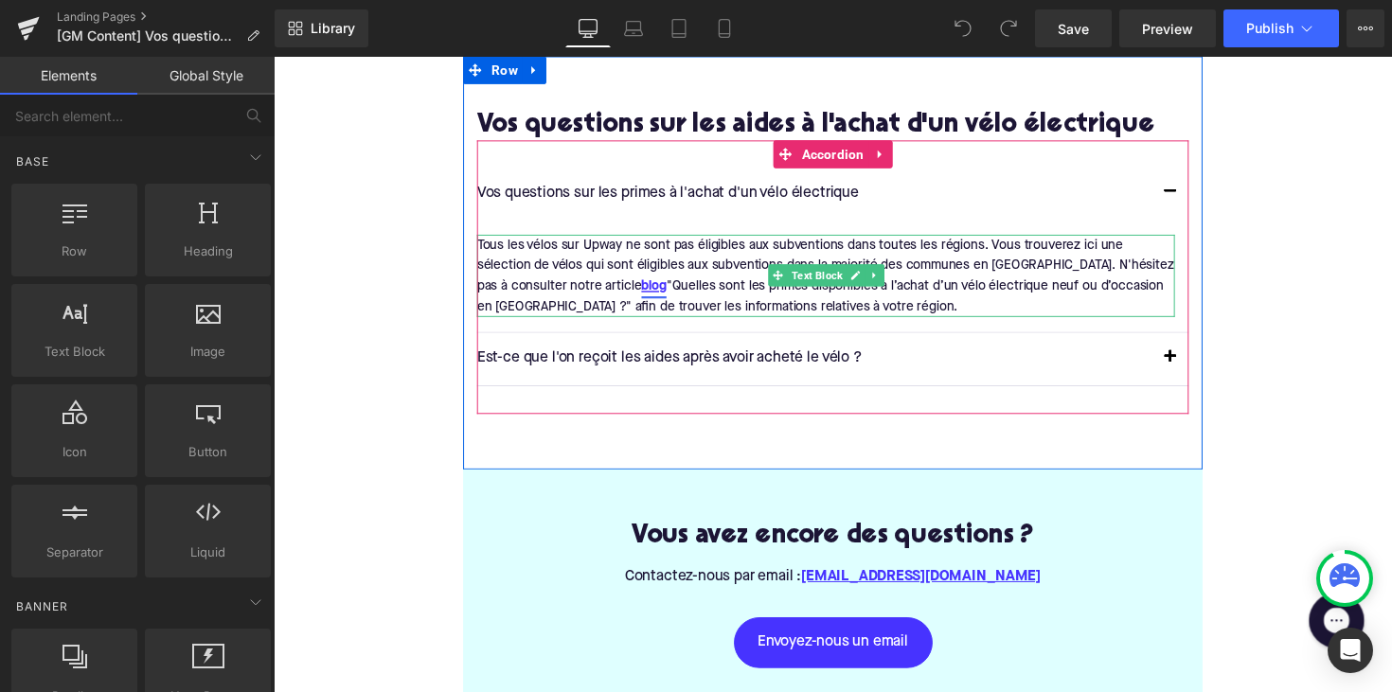
click at [650, 292] on u "blog" at bounding box center [663, 292] width 26 height 13
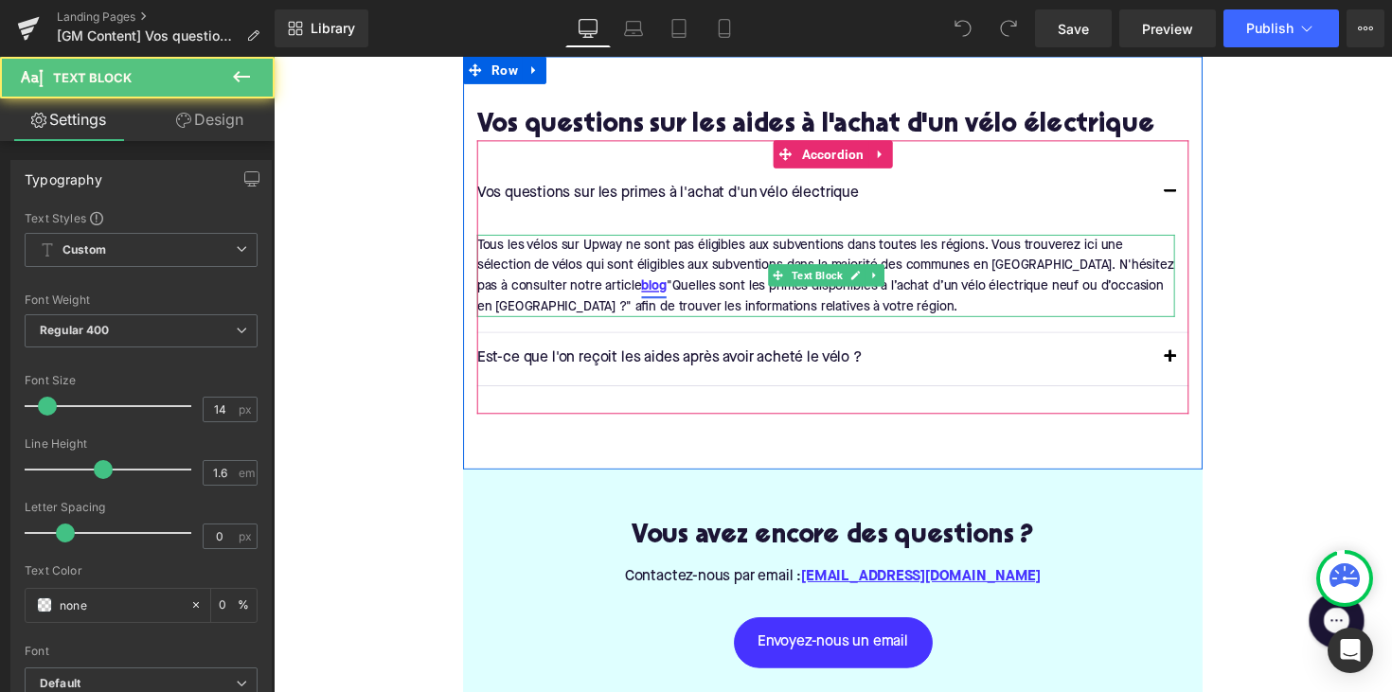
click at [650, 295] on u "blog" at bounding box center [663, 292] width 26 height 13
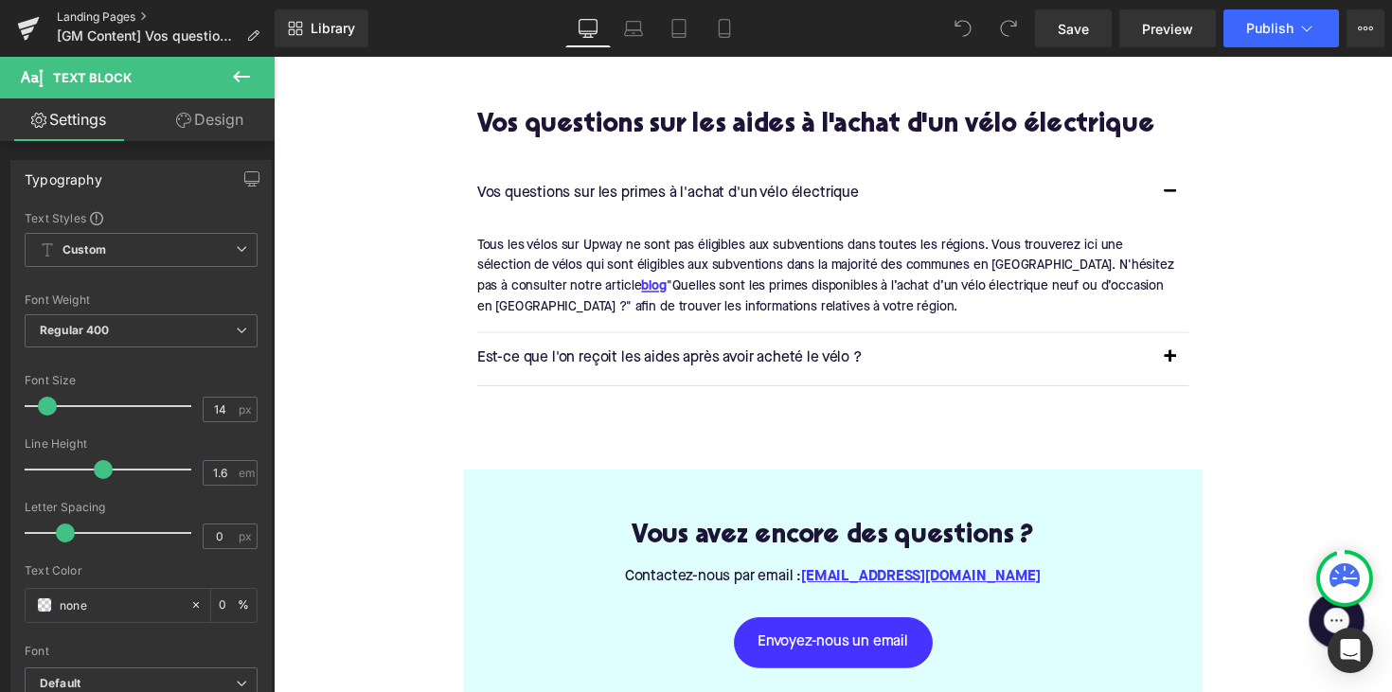
click at [102, 20] on link "Landing Pages" at bounding box center [166, 16] width 218 height 15
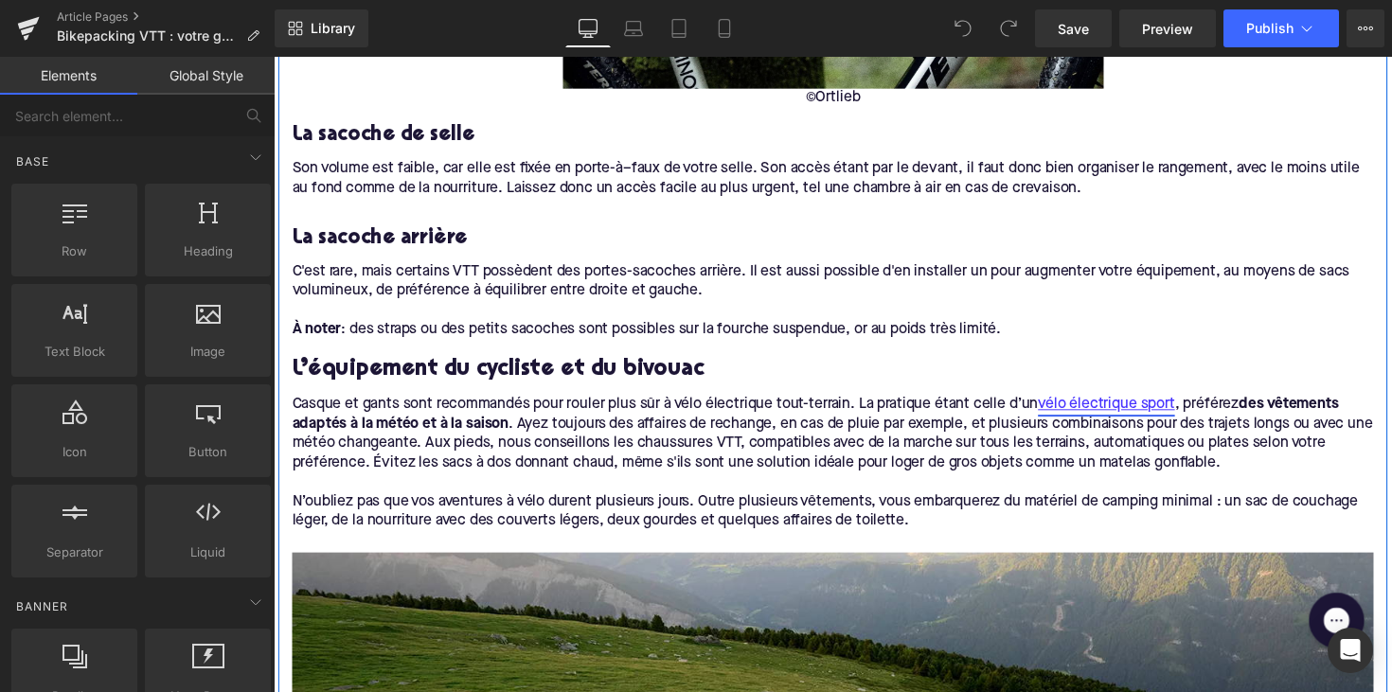
scroll to position [4530, 0]
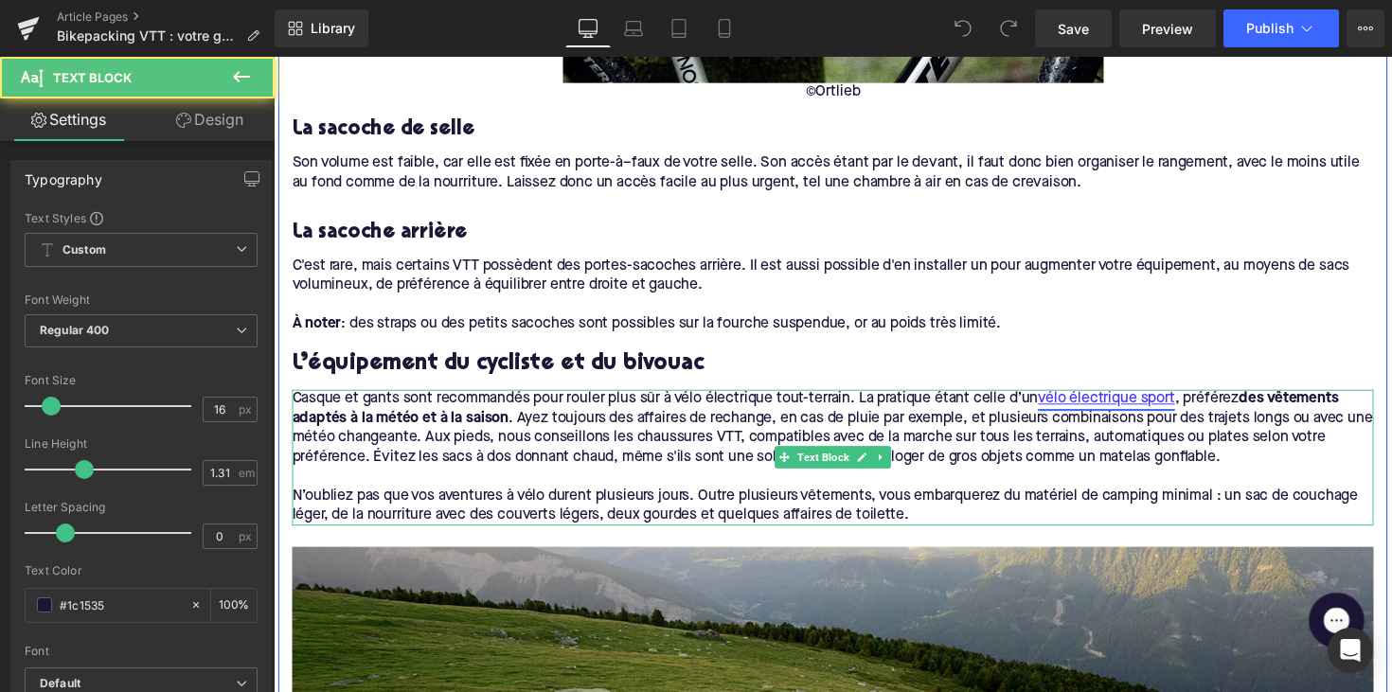
click at [1137, 399] on link "vélo électrique sport" at bounding box center [1126, 408] width 140 height 20
click at [1119, 403] on link "vélo électrique sport" at bounding box center [1126, 408] width 140 height 20
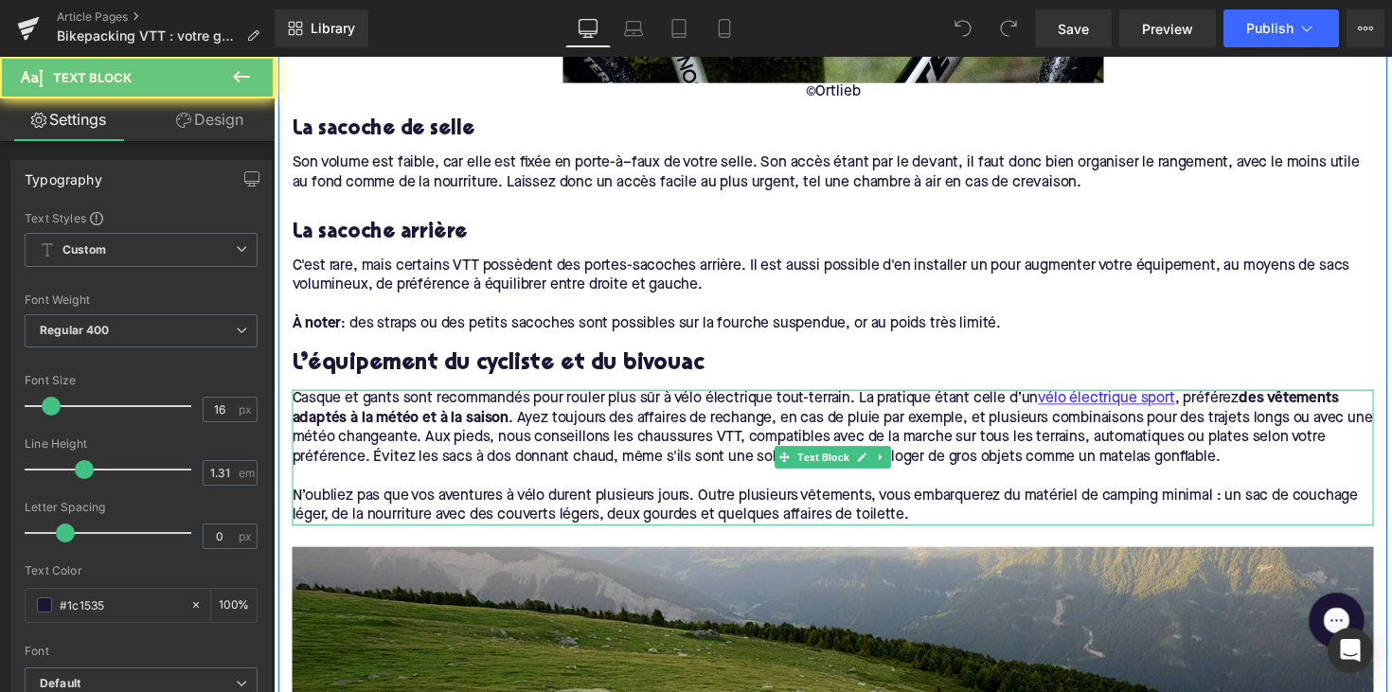
click at [1144, 420] on p "Casque et gants sont recommandés pour rouler plus sûr à vélo électrique tout-te…" at bounding box center [847, 438] width 1108 height 80
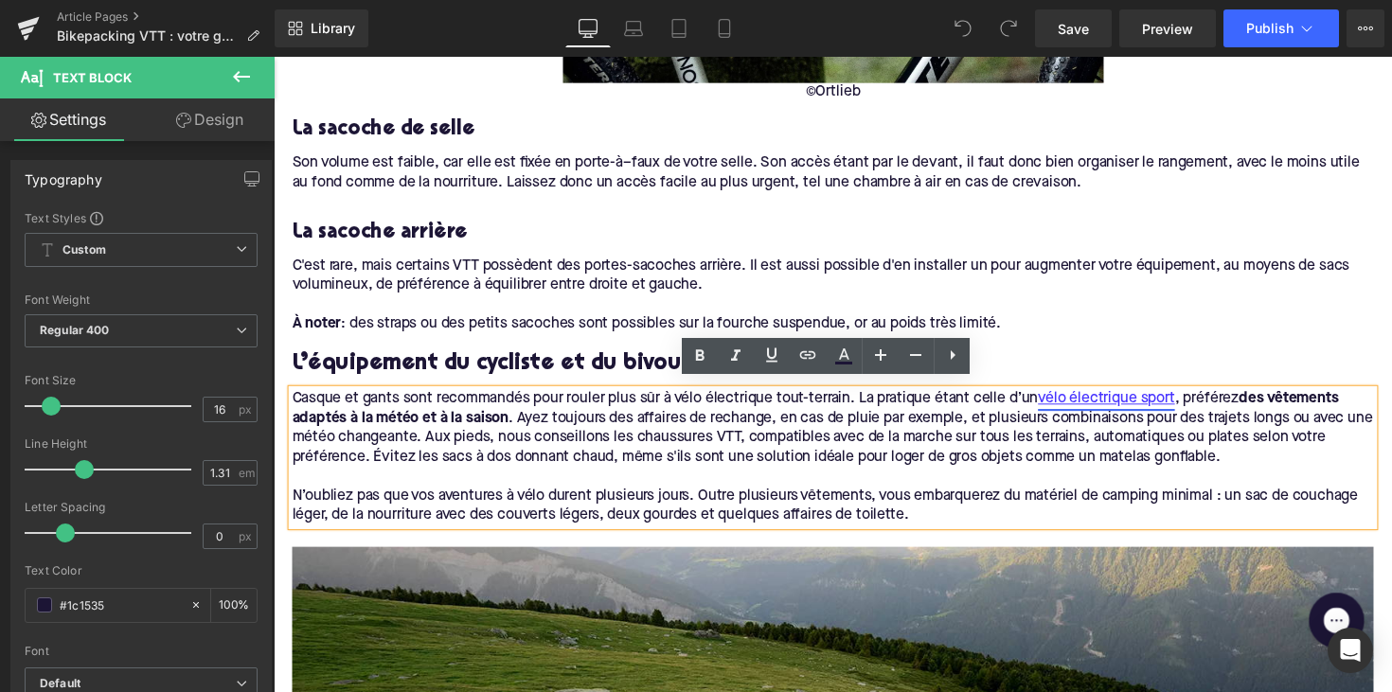
click at [1142, 404] on link "vélo électrique sport" at bounding box center [1126, 408] width 140 height 20
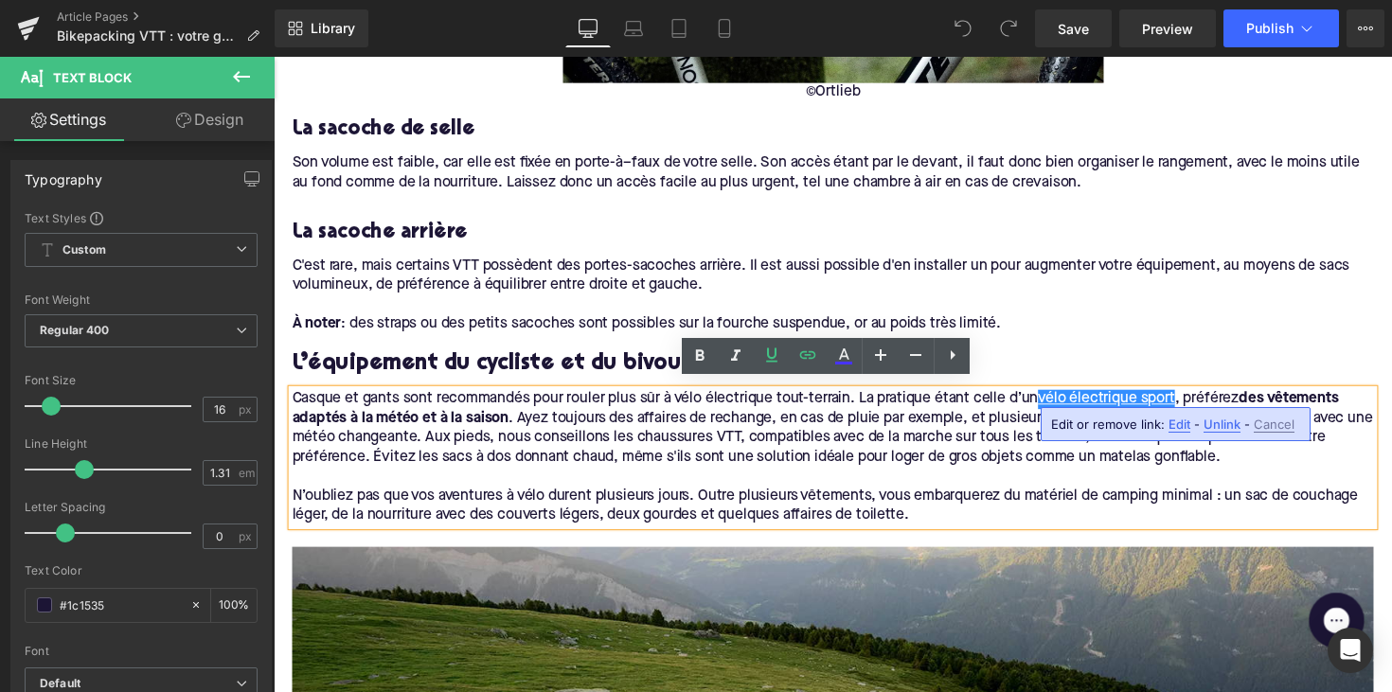
click at [1213, 428] on span "Unlink" at bounding box center [1221, 425] width 37 height 16
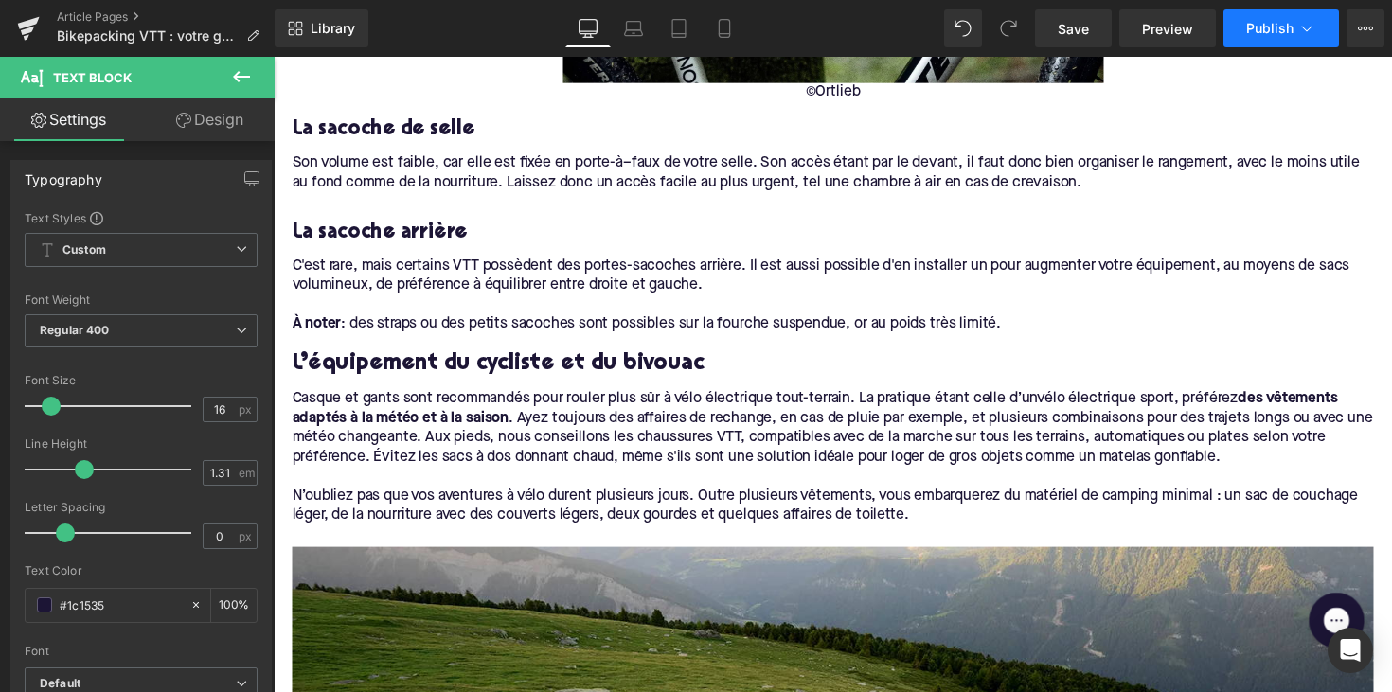
click at [1241, 33] on button "Publish" at bounding box center [1280, 28] width 115 height 38
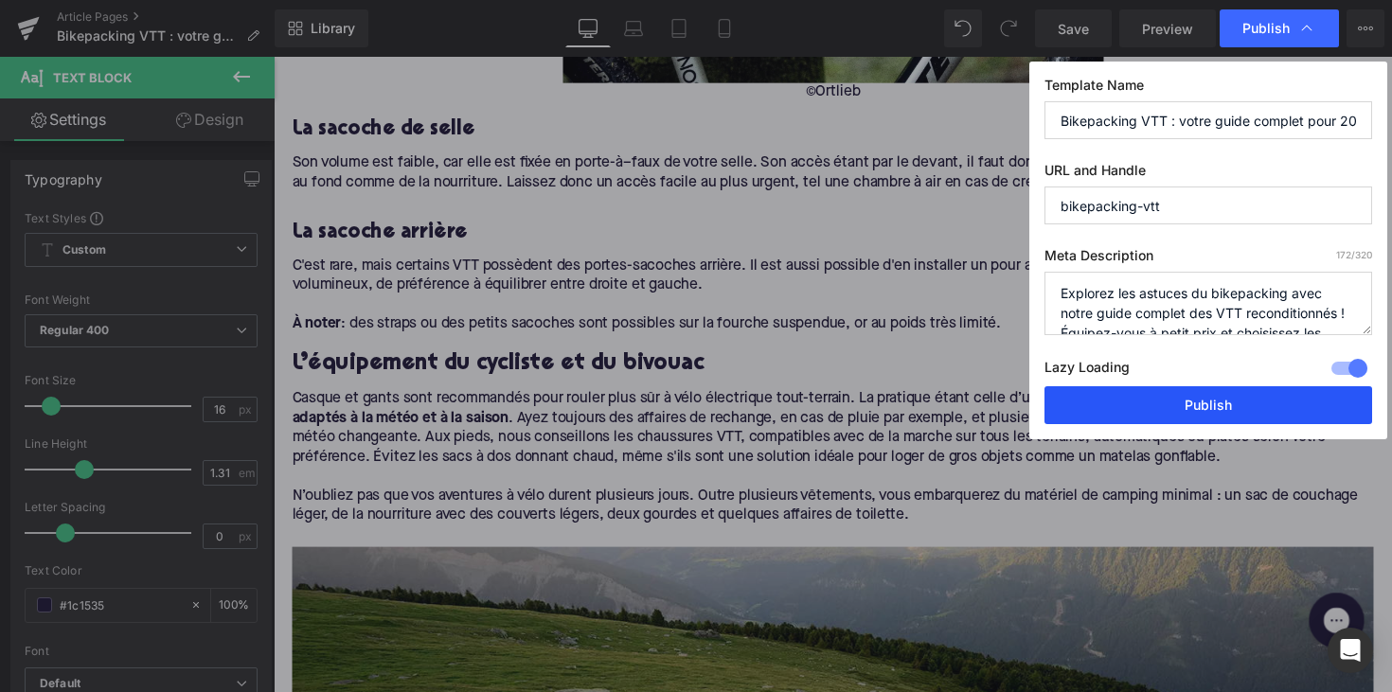
click at [1217, 401] on button "Publish" at bounding box center [1208, 405] width 328 height 38
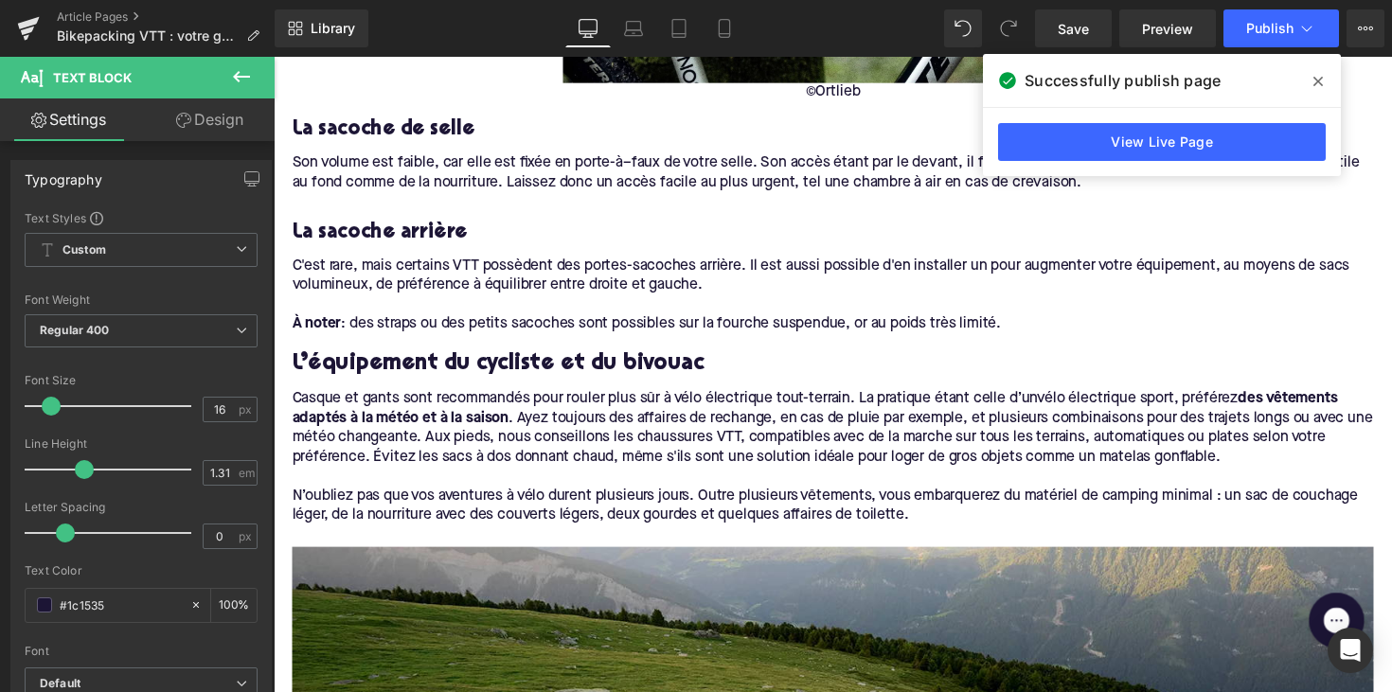
click at [116, 7] on div "Article Pages Bikepacking VTT : votre guide complet pour 2024" at bounding box center [137, 28] width 275 height 57
click at [111, 20] on link "Article Pages" at bounding box center [166, 16] width 218 height 15
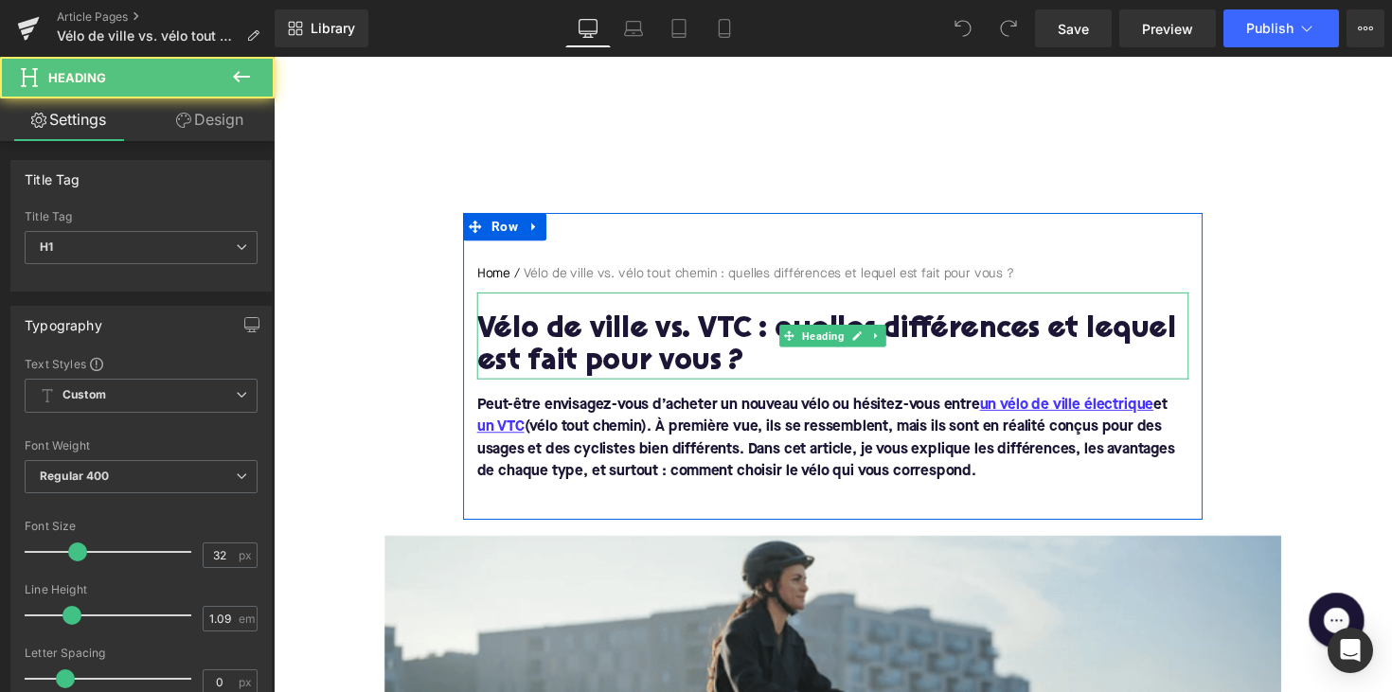
click at [741, 338] on h1 "Vélo de ville vs. VTC : quelles différences et lequel est fait pour vous ?" at bounding box center [846, 354] width 729 height 66
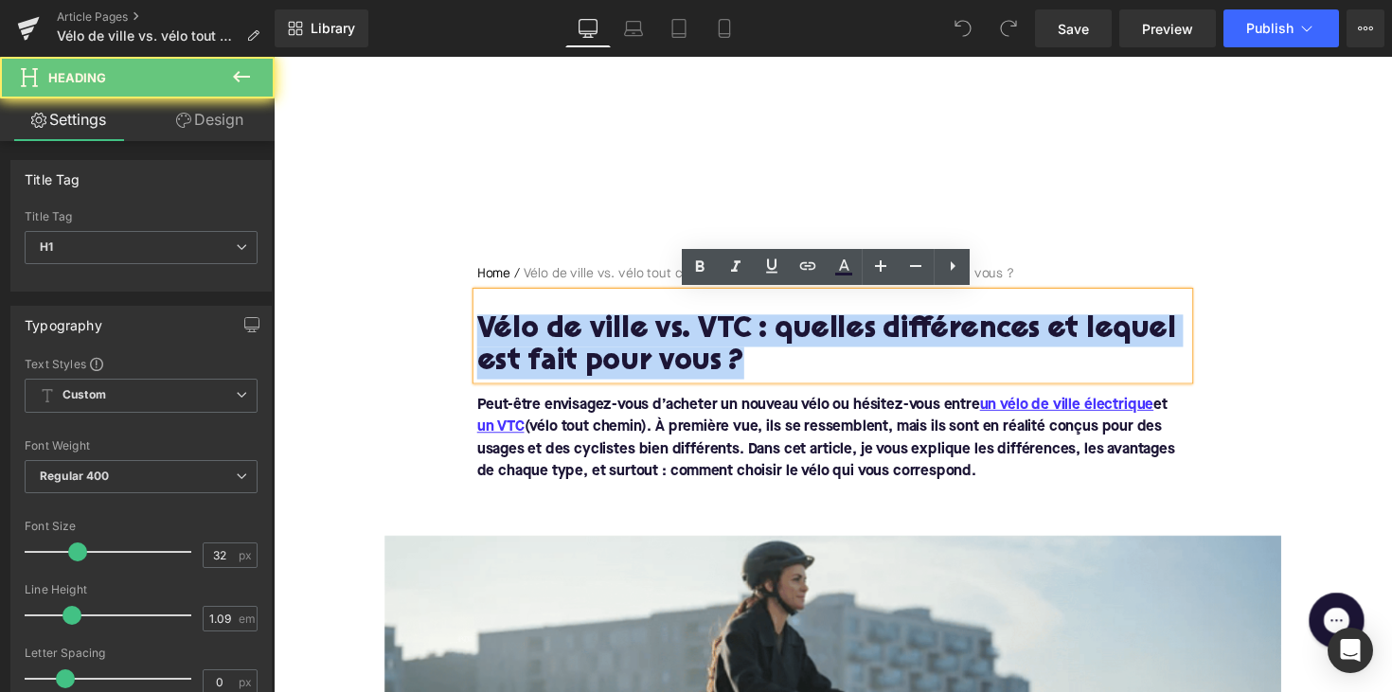
drag, startPoint x: 753, startPoint y: 365, endPoint x: 444, endPoint y: 346, distance: 309.2
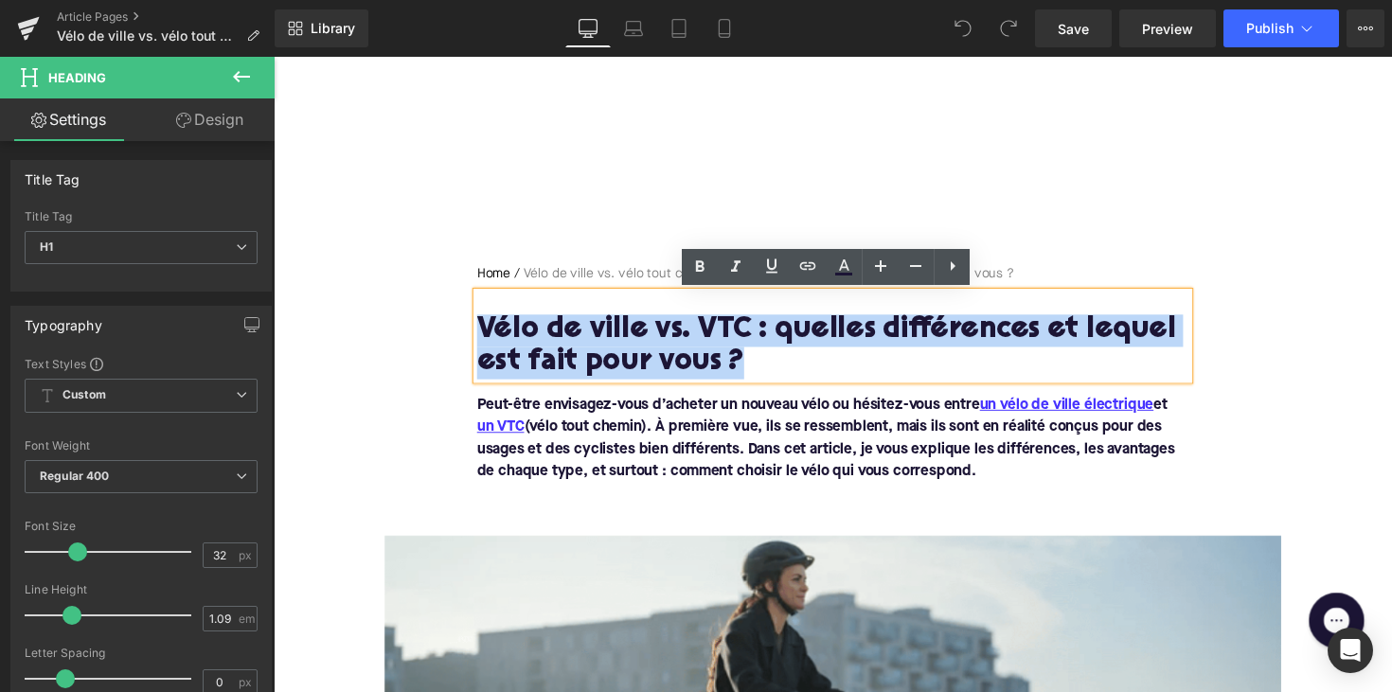
copy h1 "Vélo de ville vs. VTC : quelles différences et lequel est fait pour vous ?"
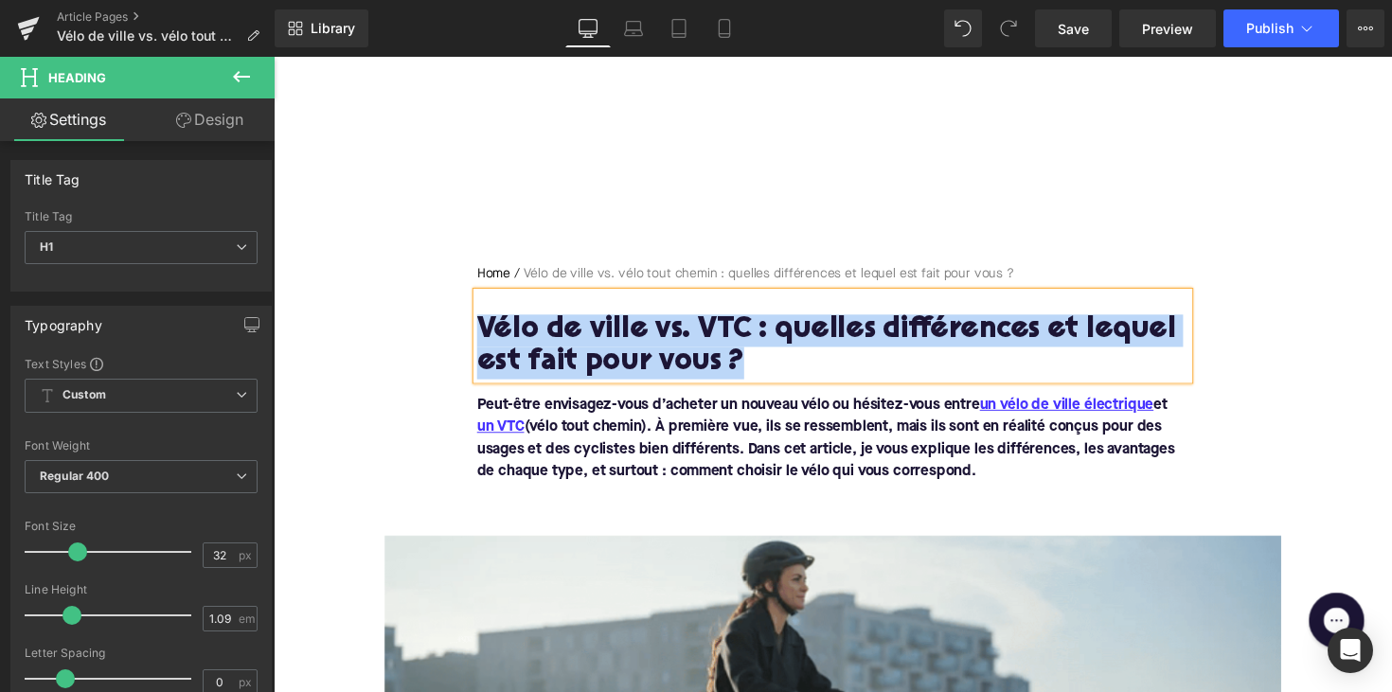
paste div
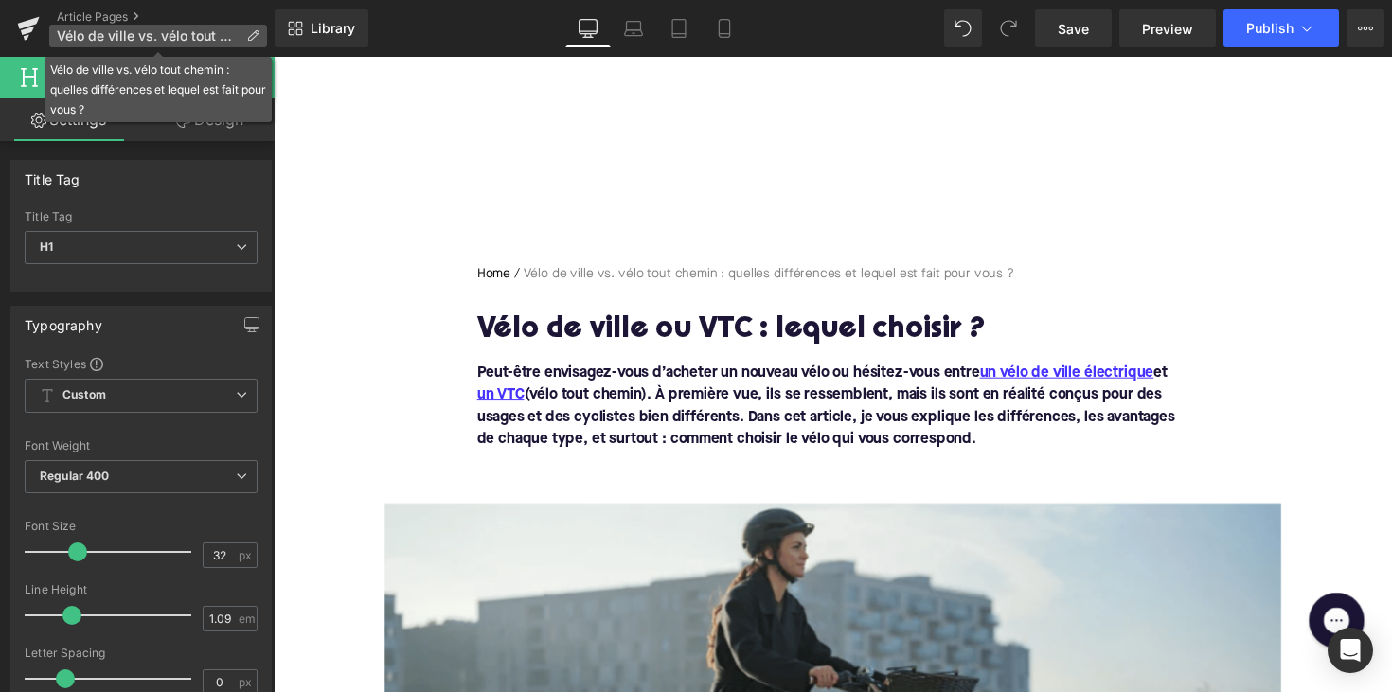
click at [127, 33] on span "Vélo de ville vs. vélo tout chemin : quelles différences et lequel est fait pou…" at bounding box center [148, 35] width 182 height 15
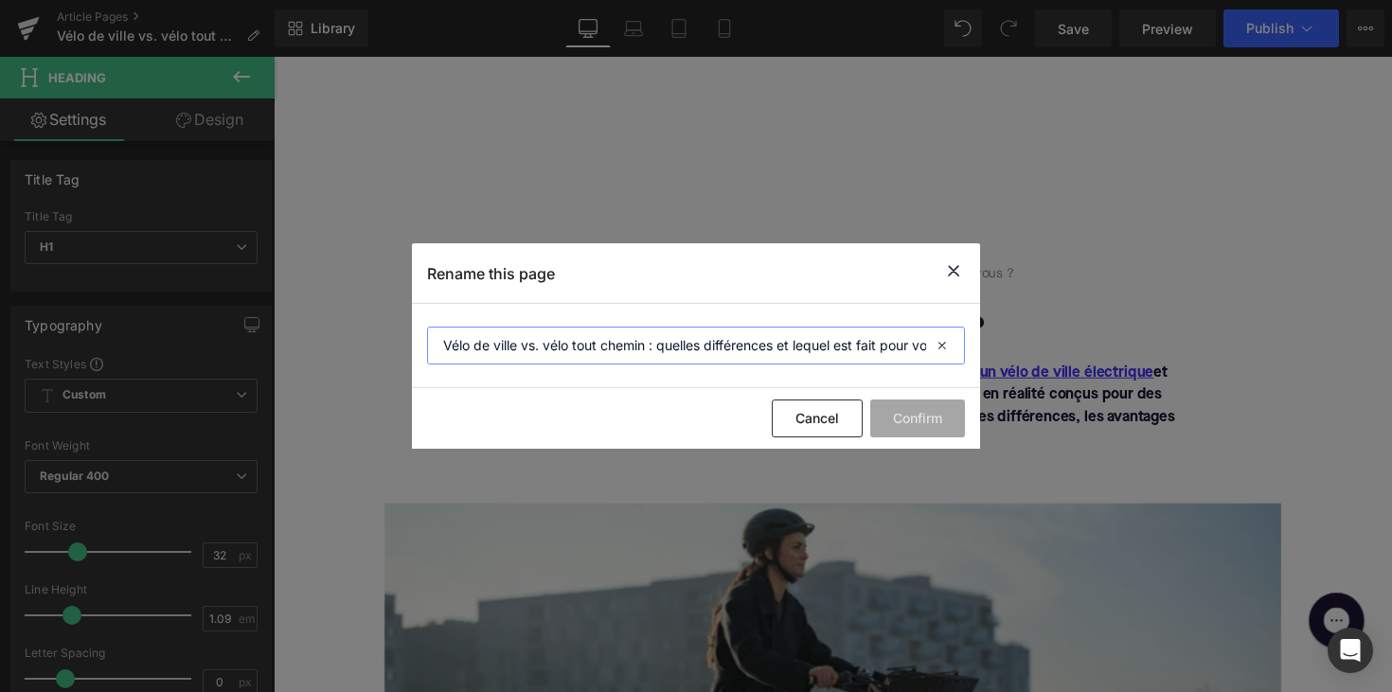
click at [574, 352] on input "Vélo de ville vs. vélo tout chemin : quelles différences et lequel est fait pou…" at bounding box center [696, 346] width 538 height 38
paste input "ou VTC : lequel choisir"
type input "Vélo de ville ou VTC : lequel choisir ?"
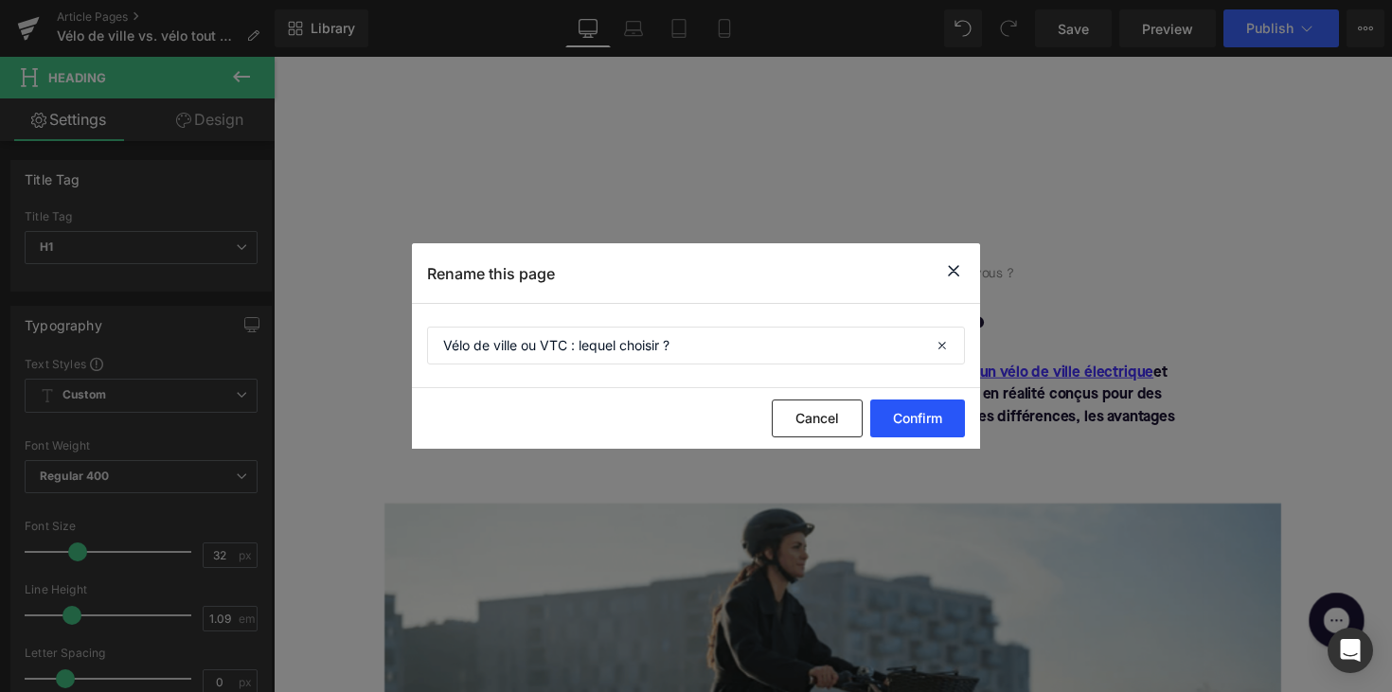
click at [925, 427] on button "Confirm" at bounding box center [917, 418] width 95 height 38
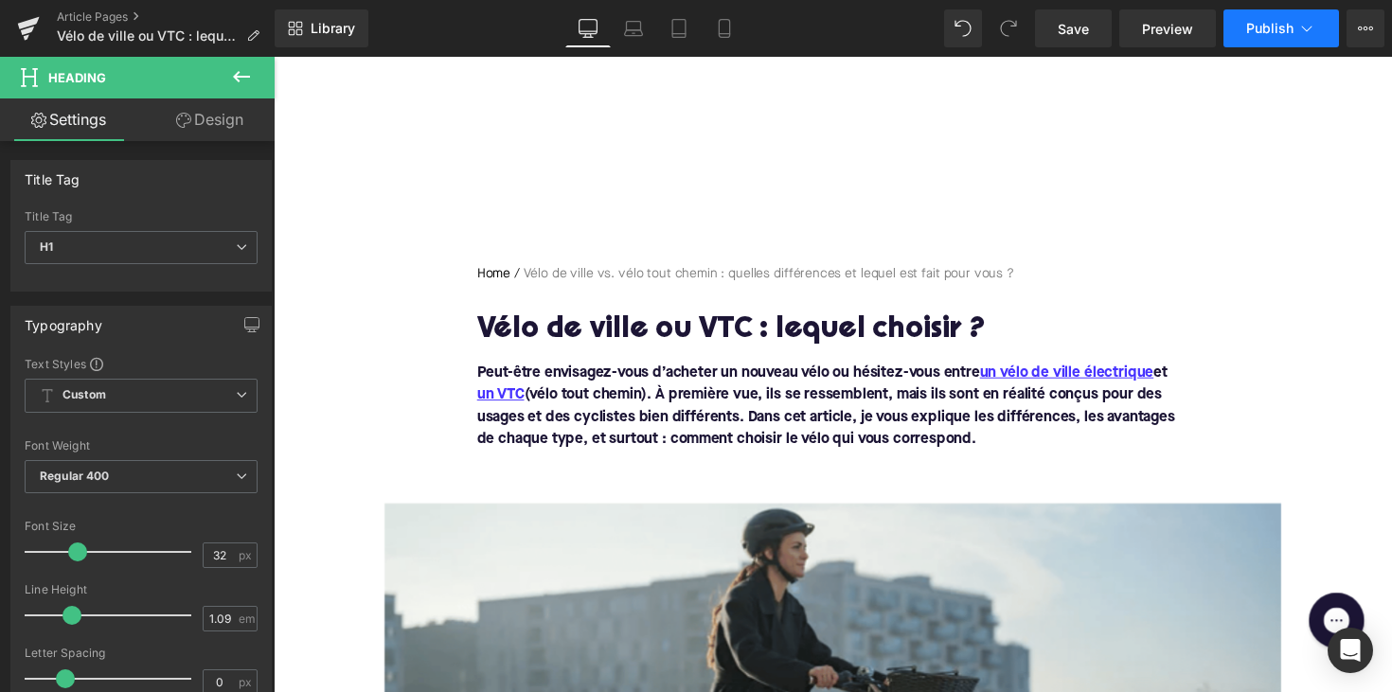
click at [1265, 34] on span "Publish" at bounding box center [1269, 28] width 47 height 15
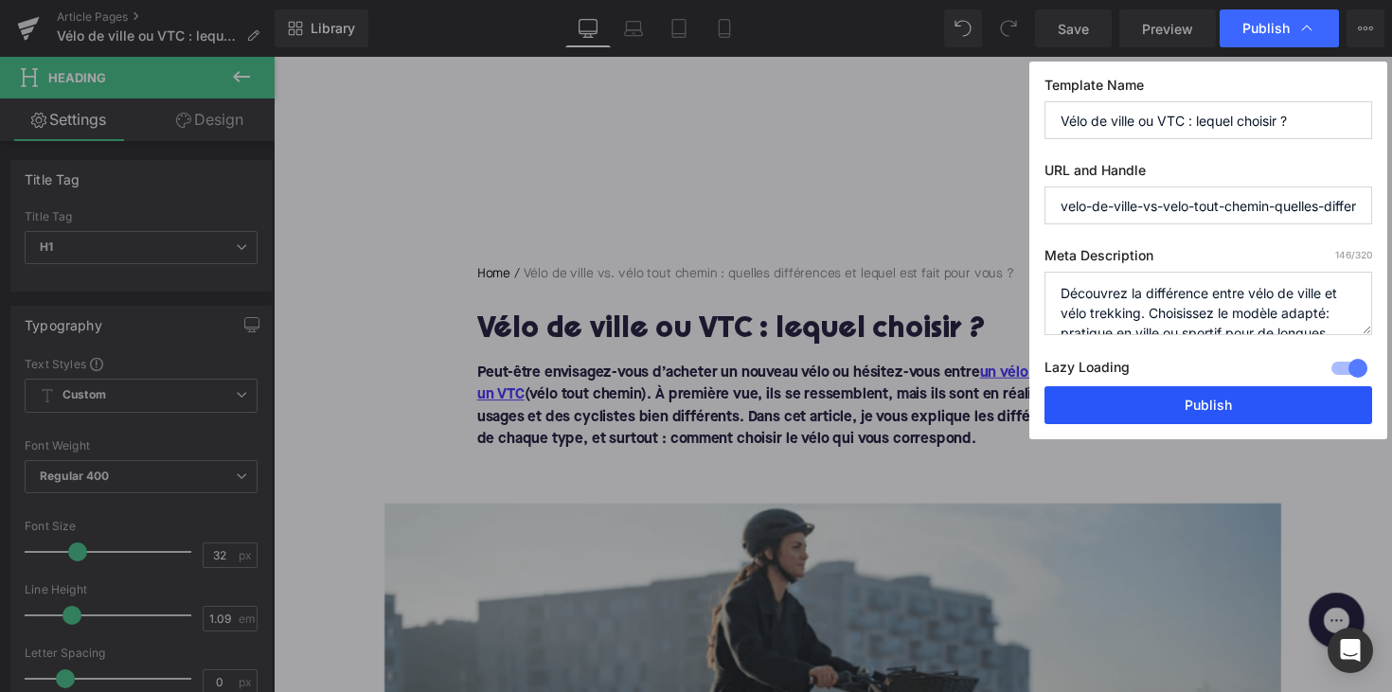
click at [1220, 405] on button "Publish" at bounding box center [1208, 405] width 328 height 38
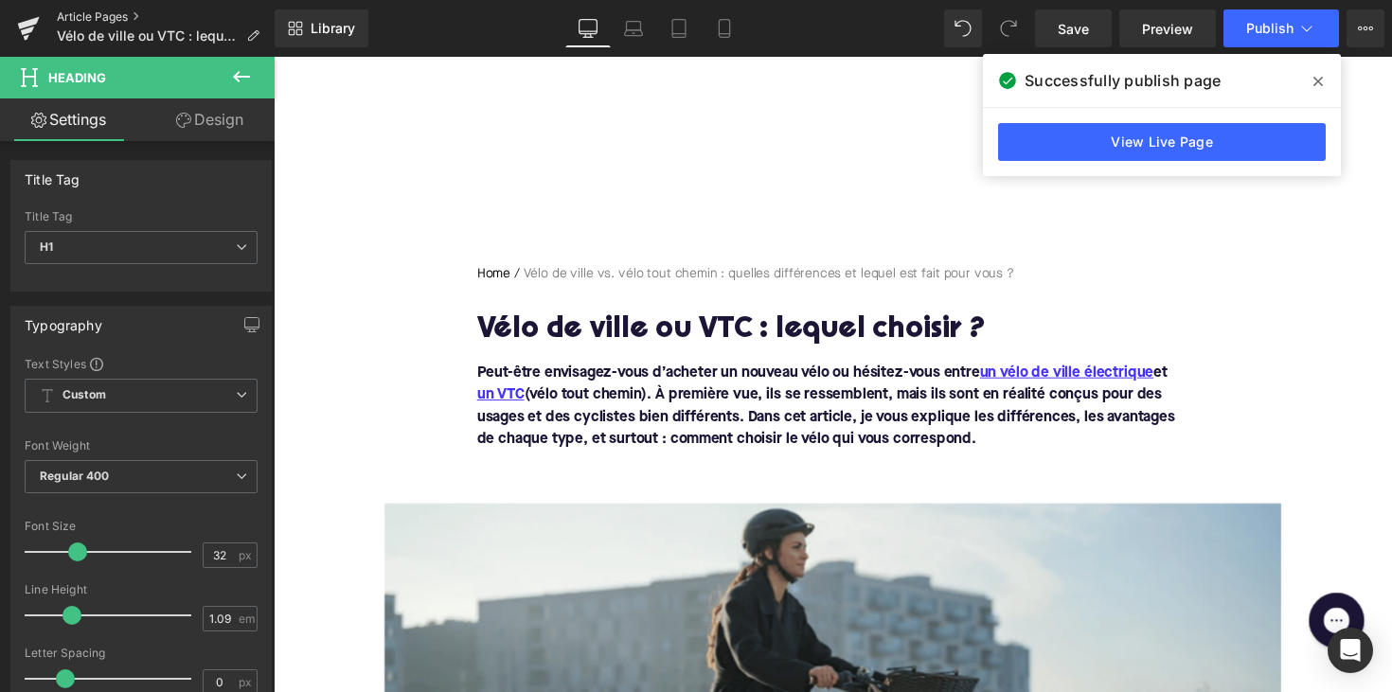
click at [87, 24] on link "Article Pages" at bounding box center [166, 16] width 218 height 15
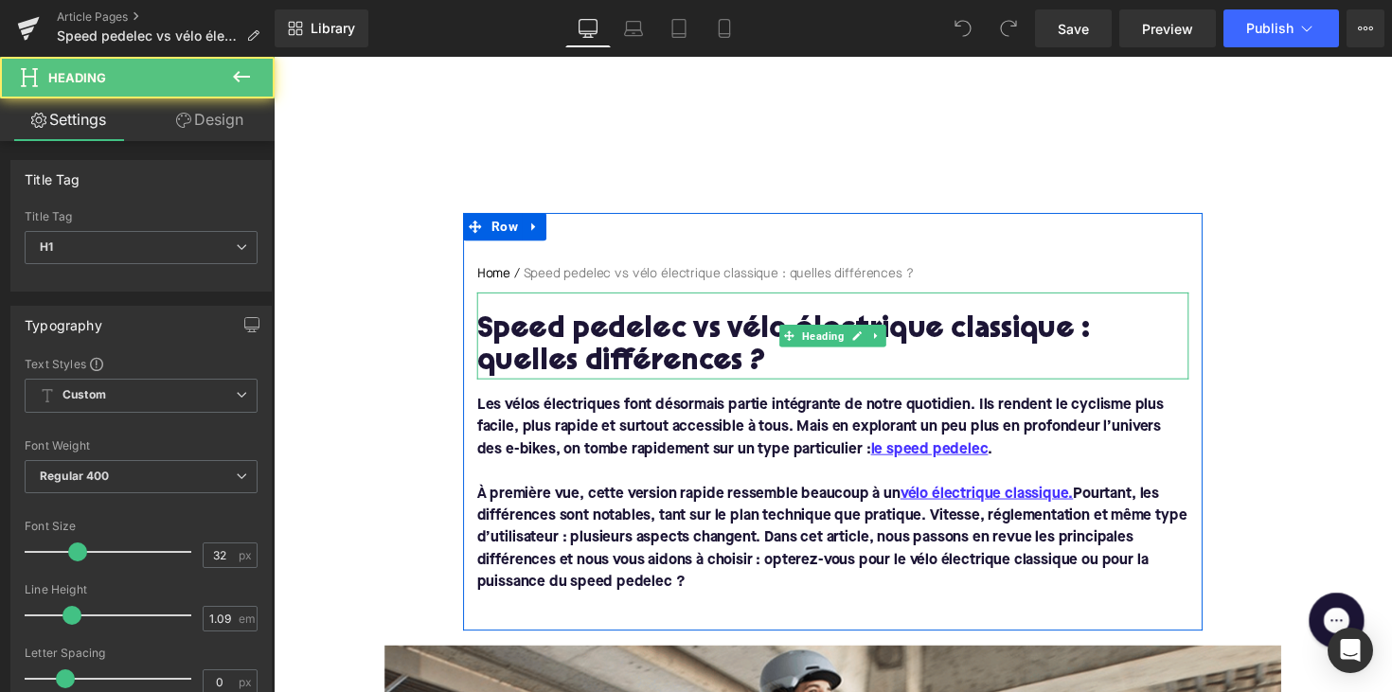
click at [694, 350] on h1 "Speed pedelec vs vélo électrique classique : quelles différences ?" at bounding box center [846, 354] width 729 height 66
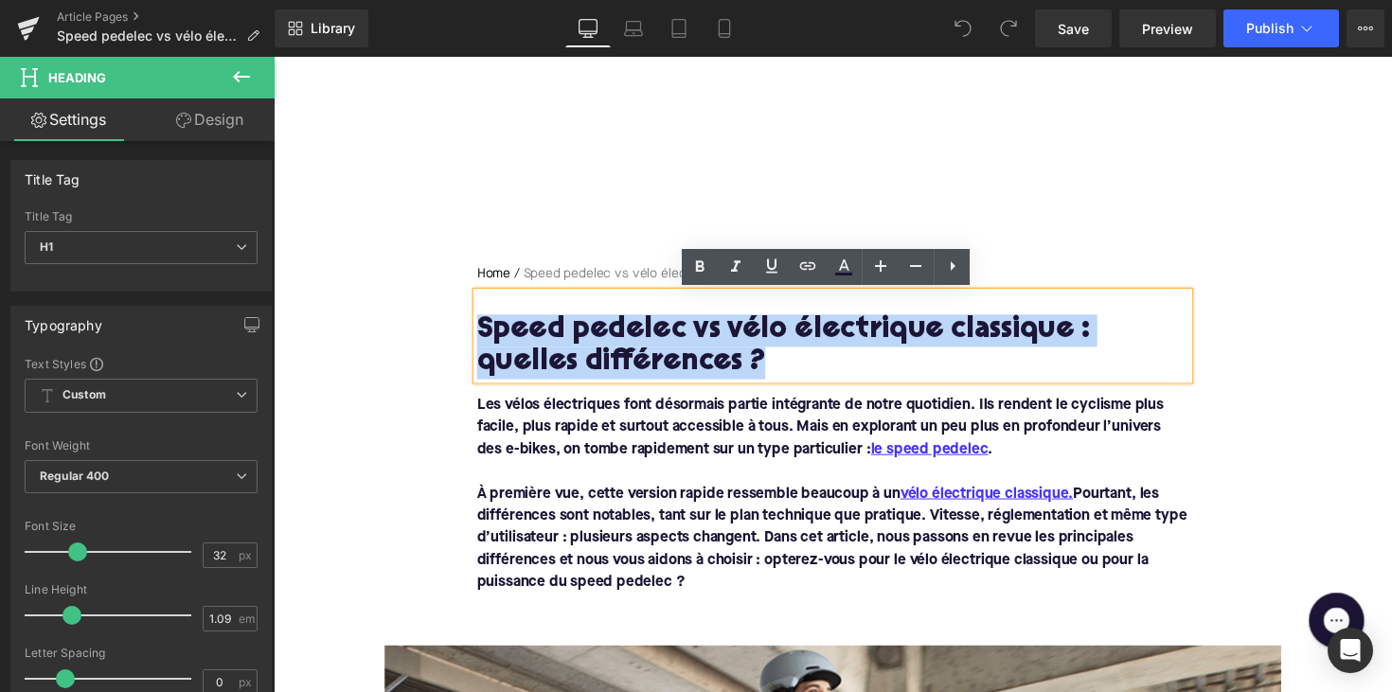
drag, startPoint x: 673, startPoint y: 368, endPoint x: 477, endPoint y: 345, distance: 197.4
click at [482, 345] on div "Speed pedelec vs vélo électrique classique : quelles différences ?" at bounding box center [846, 342] width 729 height 89
copy h1 "Speed pedelec vs vélo électrique classique : quelles différences ?"
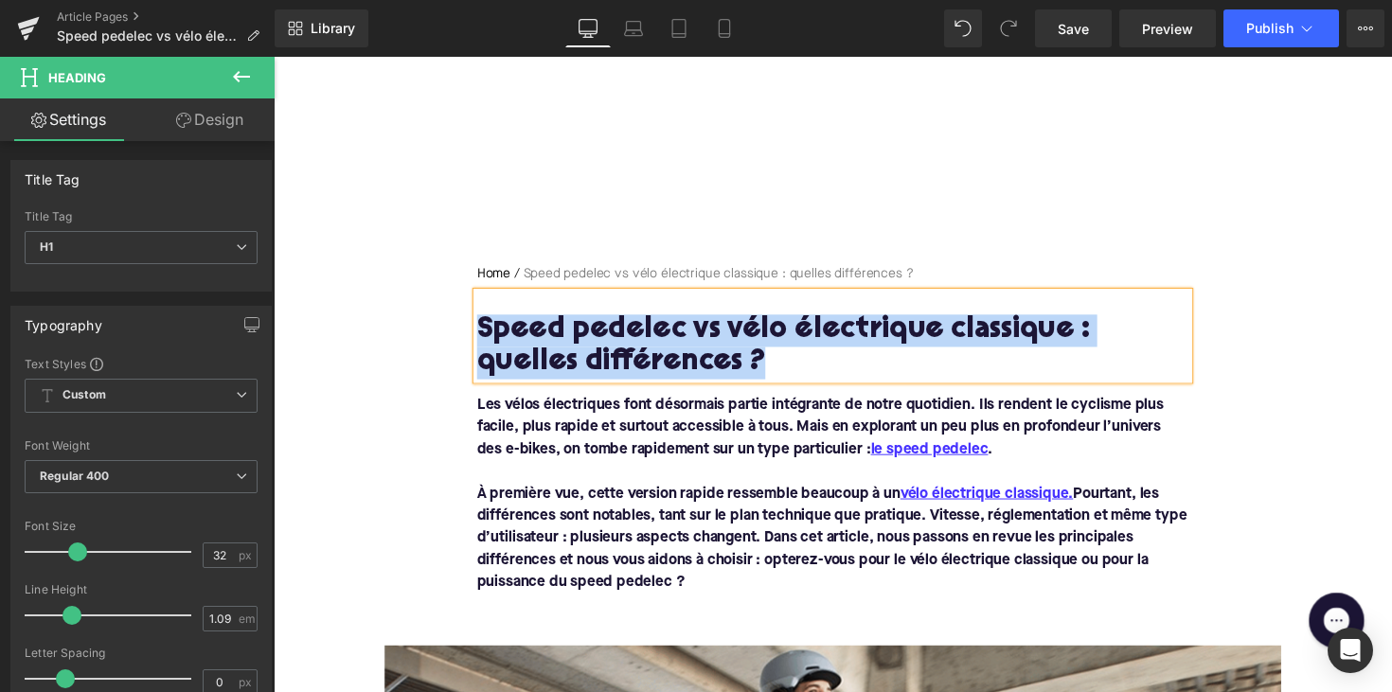
paste div
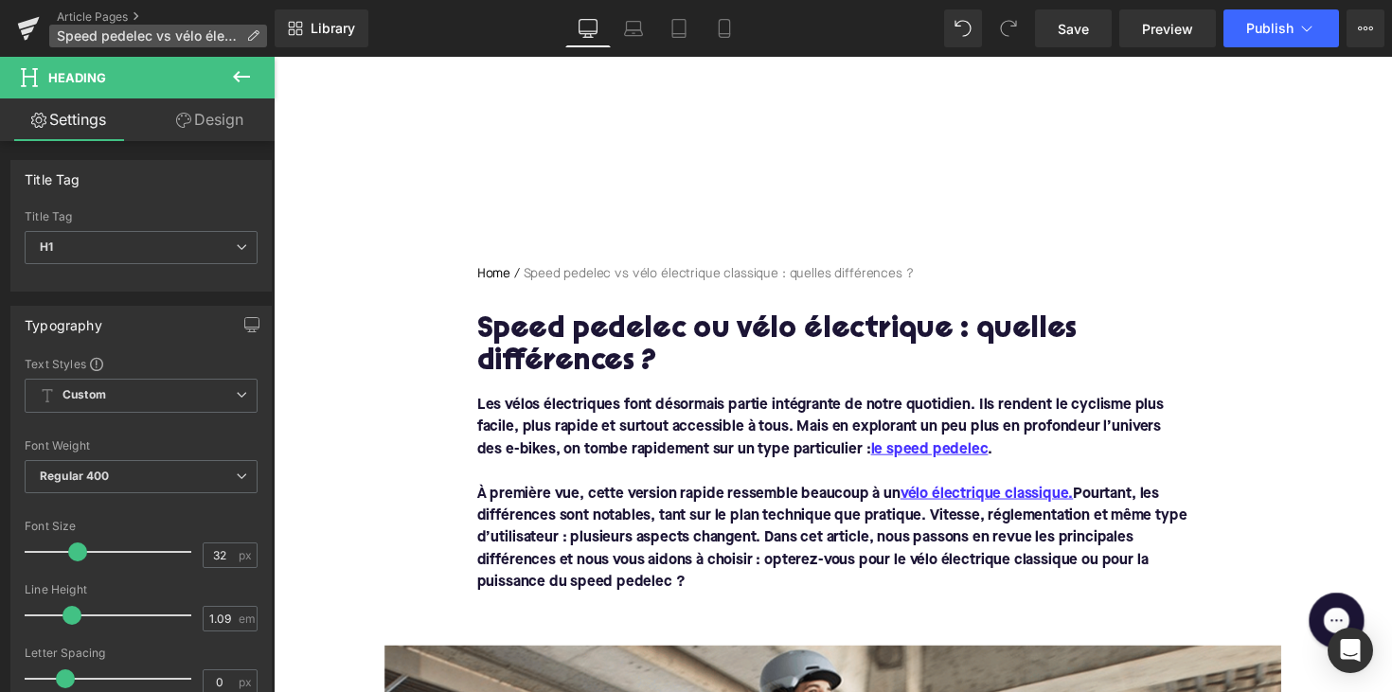
click at [126, 34] on span "Speed pedelec vs vélo électrique classique : quelles différences ?" at bounding box center [148, 35] width 182 height 15
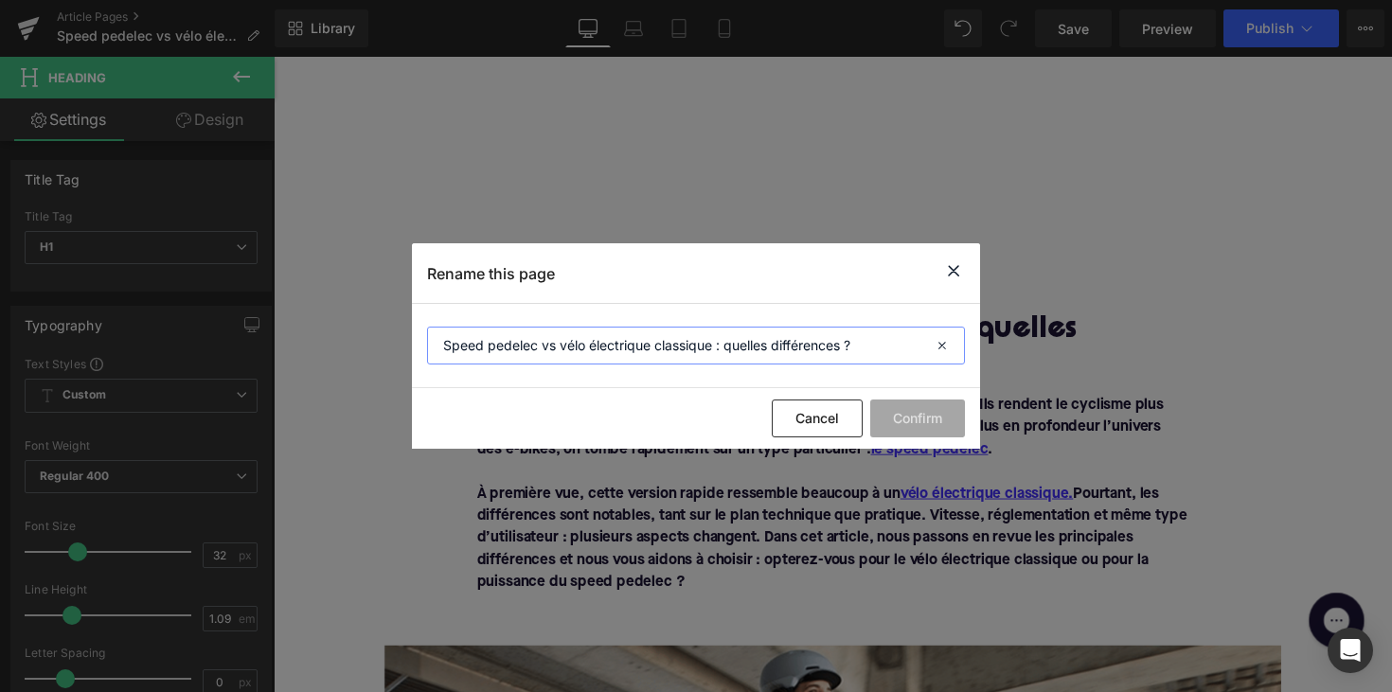
click at [735, 356] on input "Speed pedelec vs vélo électrique classique : quelles différences ?" at bounding box center [696, 346] width 538 height 38
paste input "ou vélo électr"
type input "Speed pedelec ou vélo électrique : quelles différences ?"
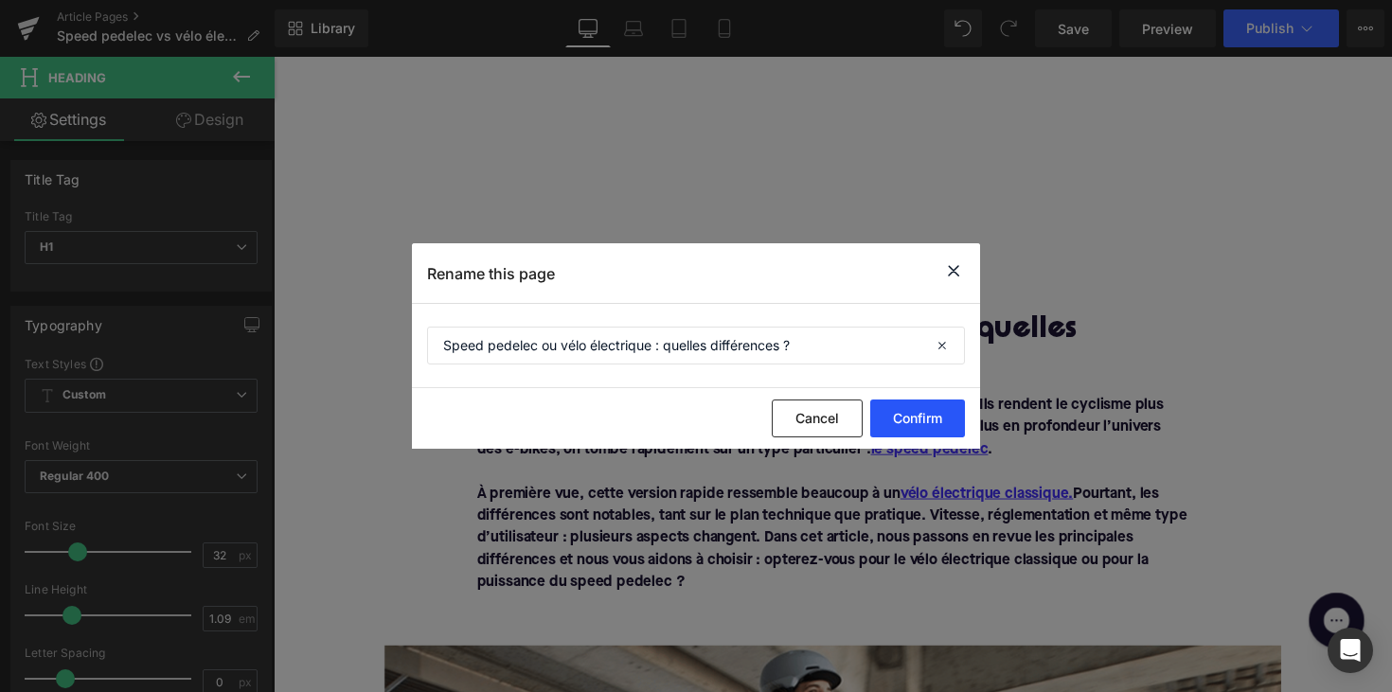
click at [932, 424] on button "Confirm" at bounding box center [917, 418] width 95 height 38
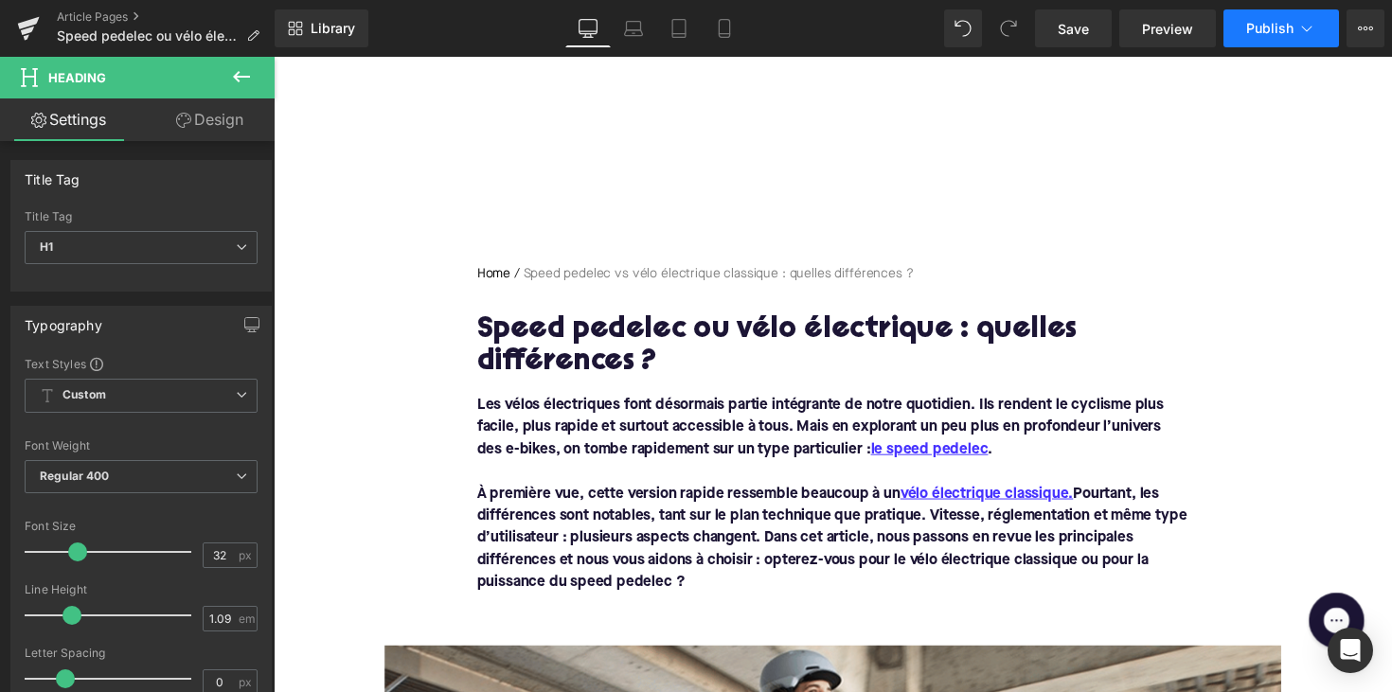
click at [1245, 30] on button "Publish" at bounding box center [1280, 28] width 115 height 38
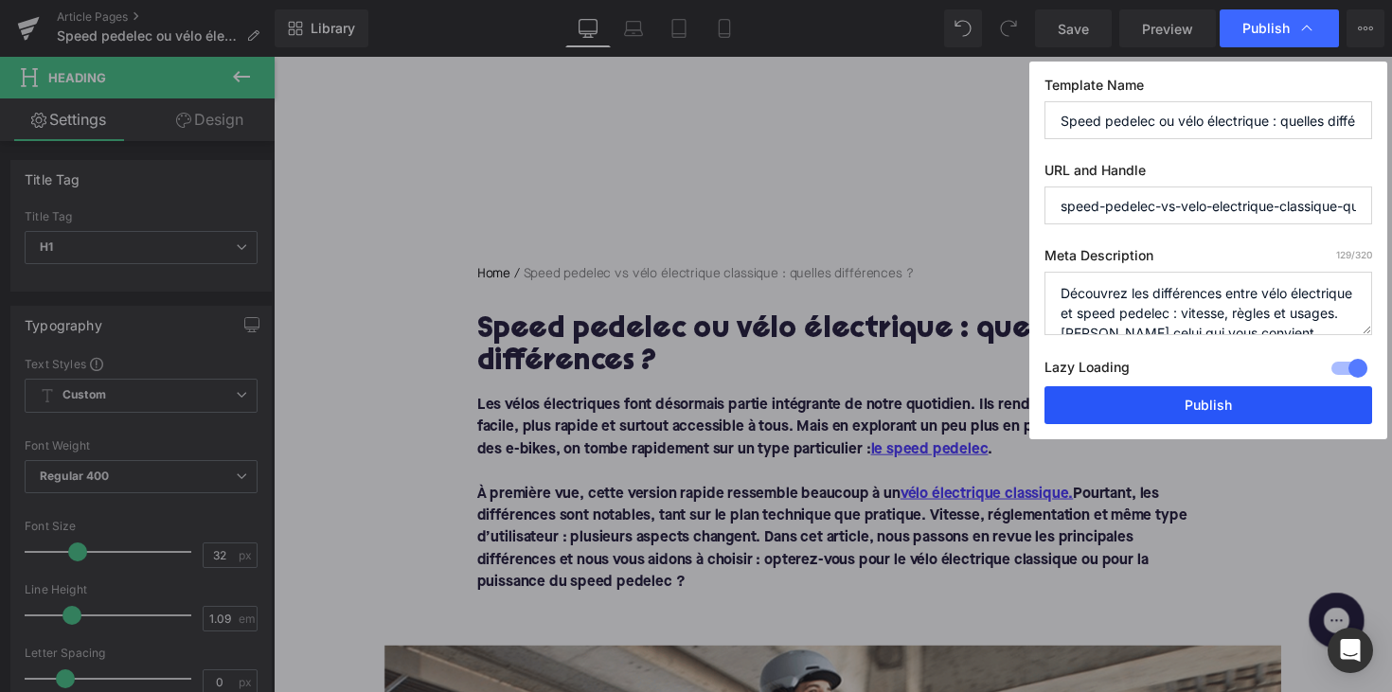
click at [1147, 404] on button "Publish" at bounding box center [1208, 405] width 328 height 38
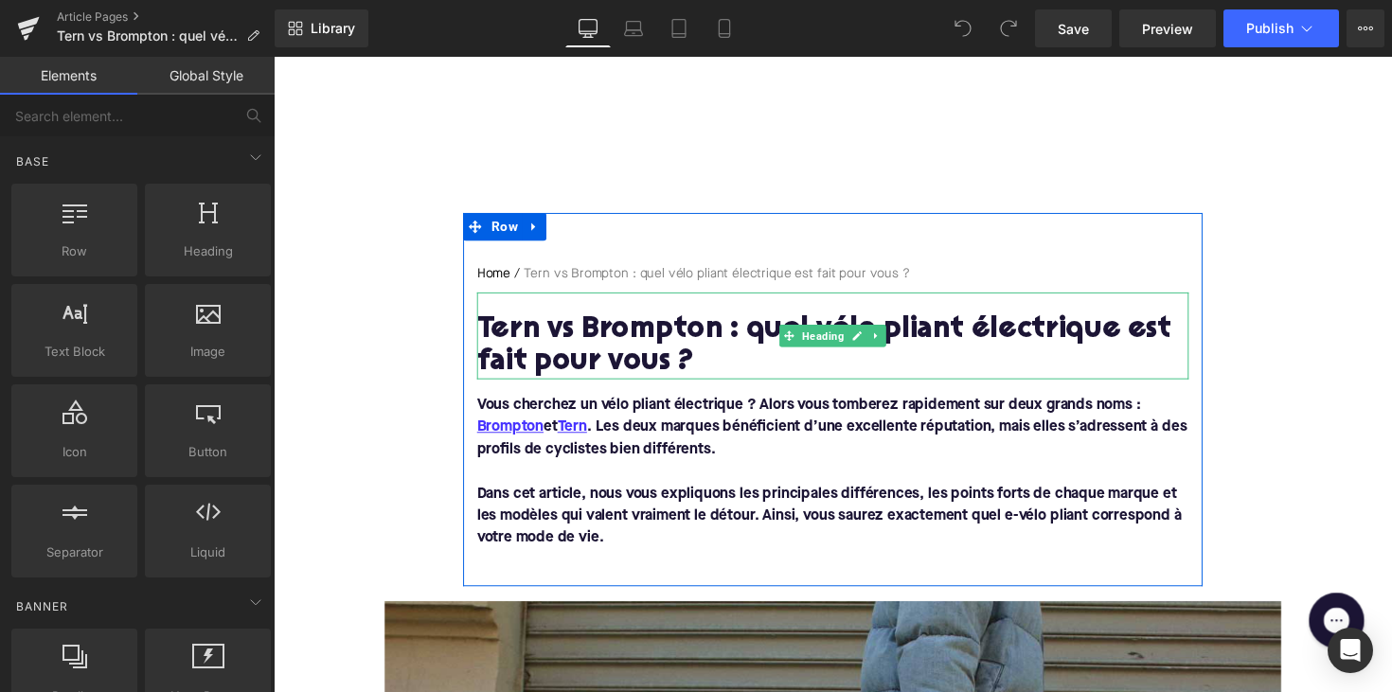
click at [596, 343] on h1 "Tern vs Brompton : quel vélo pliant électrique est fait pour vous ?" at bounding box center [846, 354] width 729 height 66
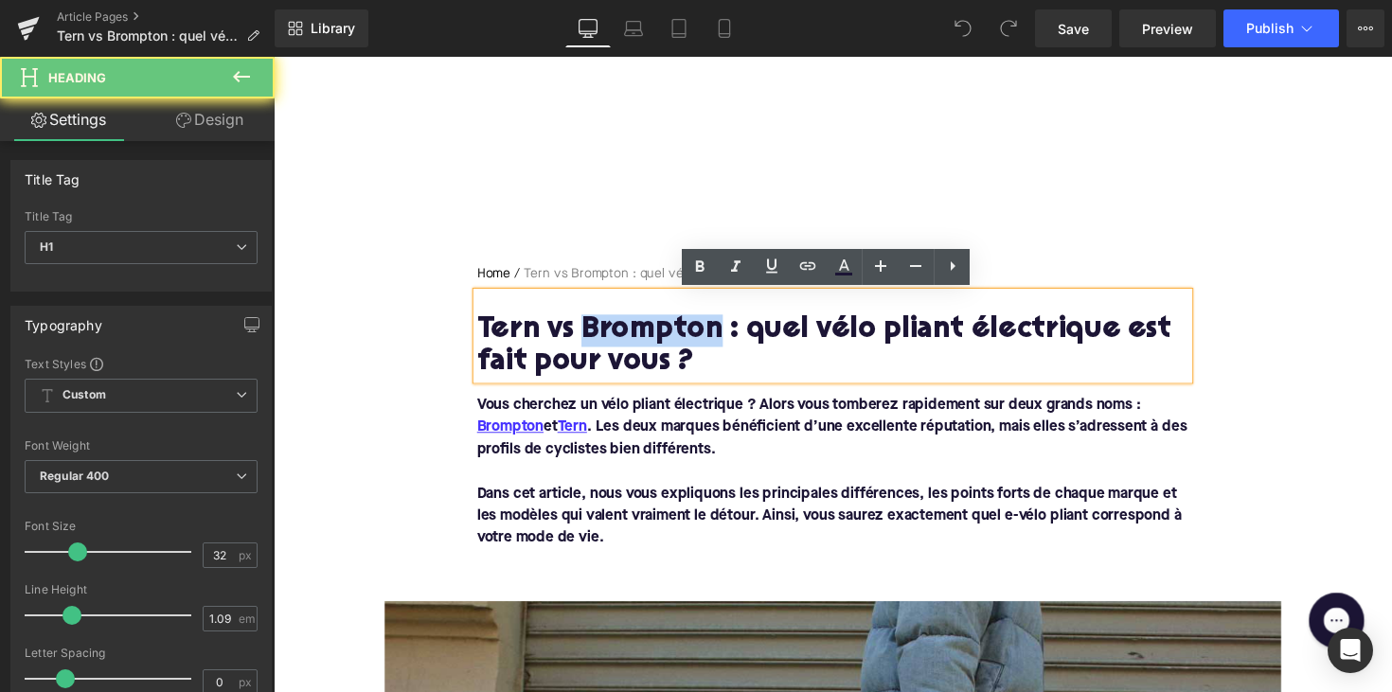
click at [596, 343] on h1 "Tern vs Brompton : quel vélo pliant électrique est fait pour vous ?" at bounding box center [846, 354] width 729 height 66
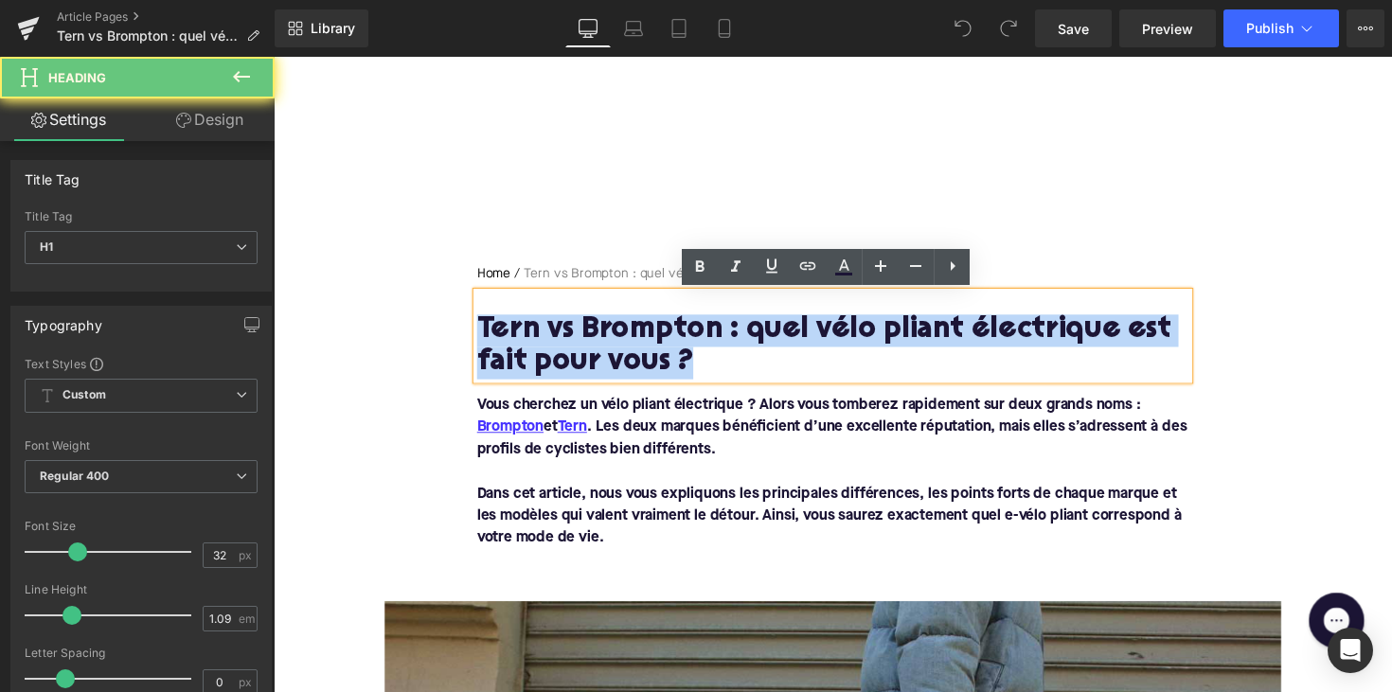
click at [596, 343] on h1 "Tern vs Brompton : quel vélo pliant électrique est fait pour vous ?" at bounding box center [846, 354] width 729 height 66
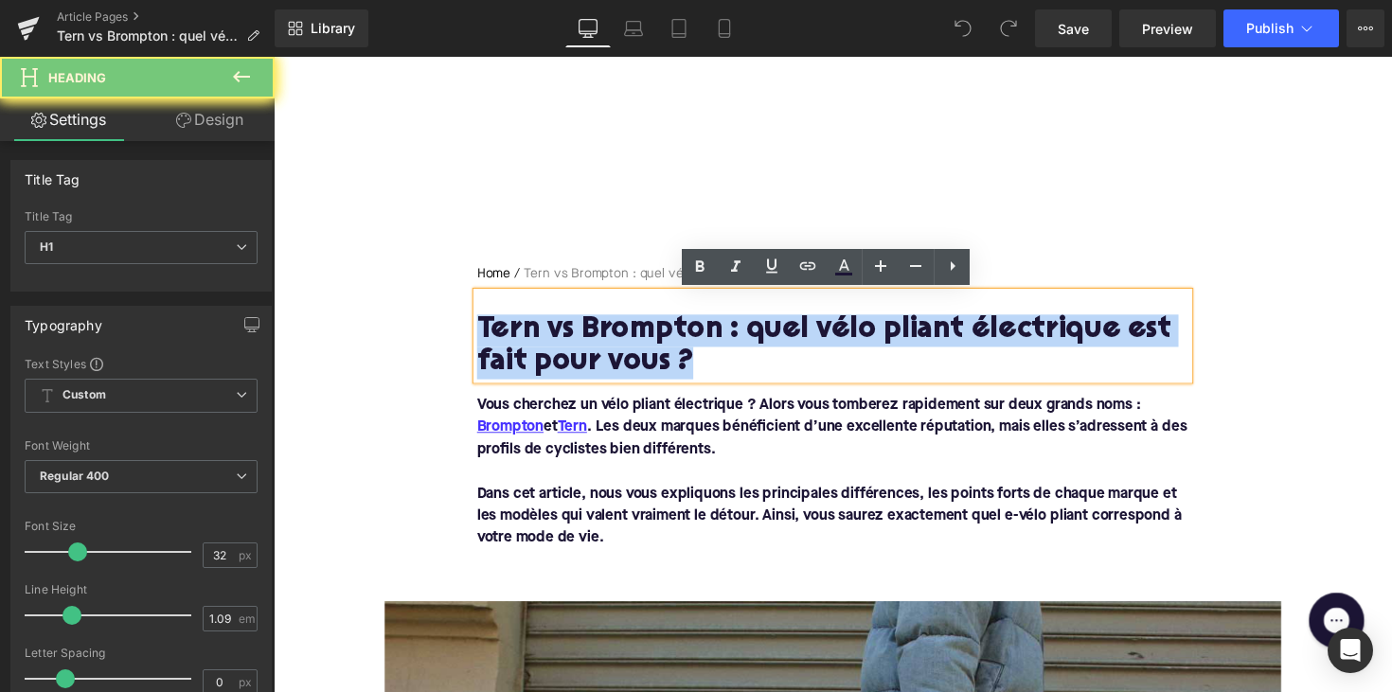
paste div
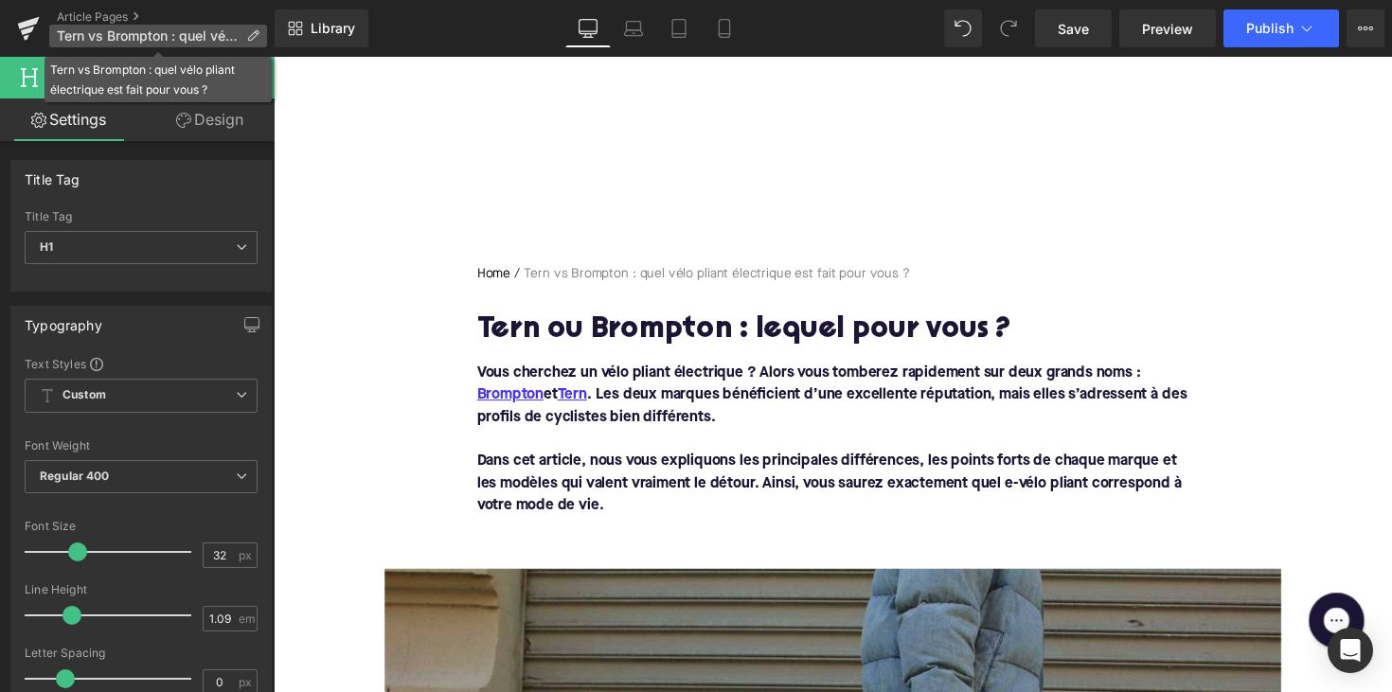
click at [120, 32] on span "Tern vs Brompton : quel vélo pliant électrique est fait pour vous ?" at bounding box center [148, 35] width 182 height 15
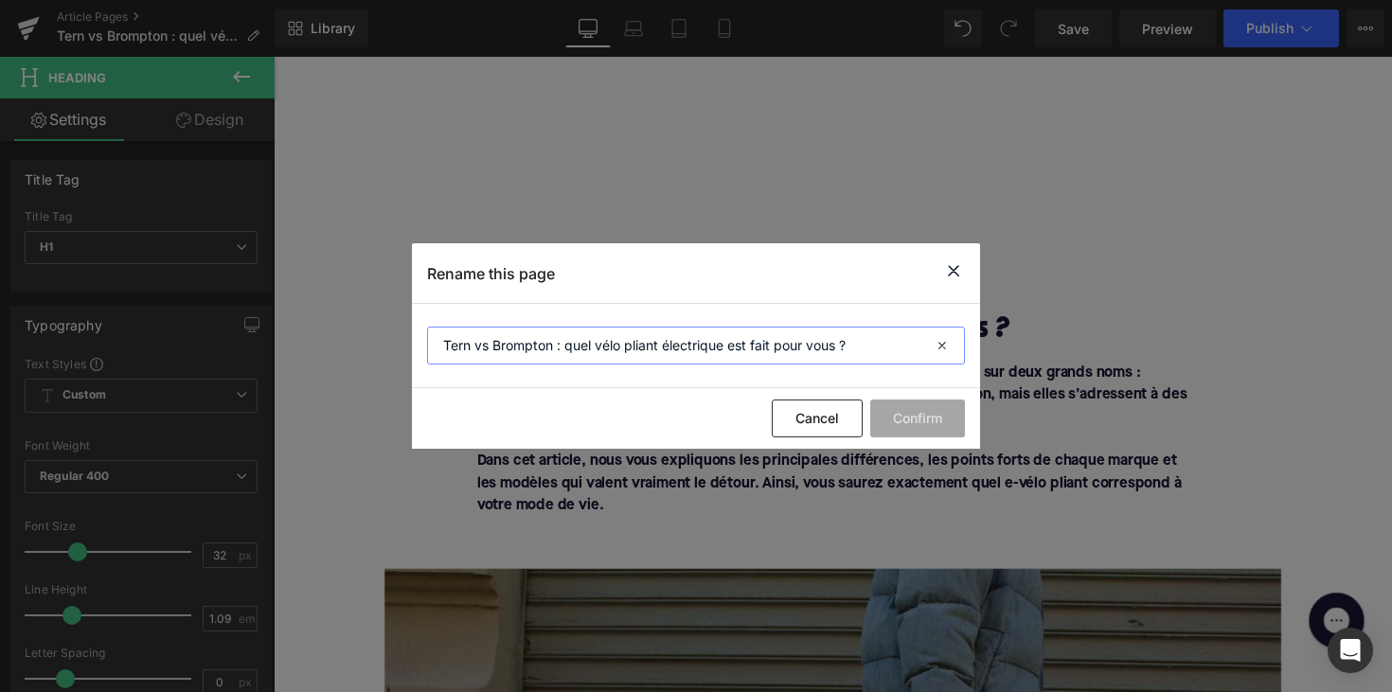
click at [675, 350] on input "Tern vs Brompton : quel vélo pliant électrique est fait pour vous ?" at bounding box center [696, 346] width 538 height 38
paste input "ou Brompton : lequel"
type input "Tern ou Brompton : lequel pour vous ?"
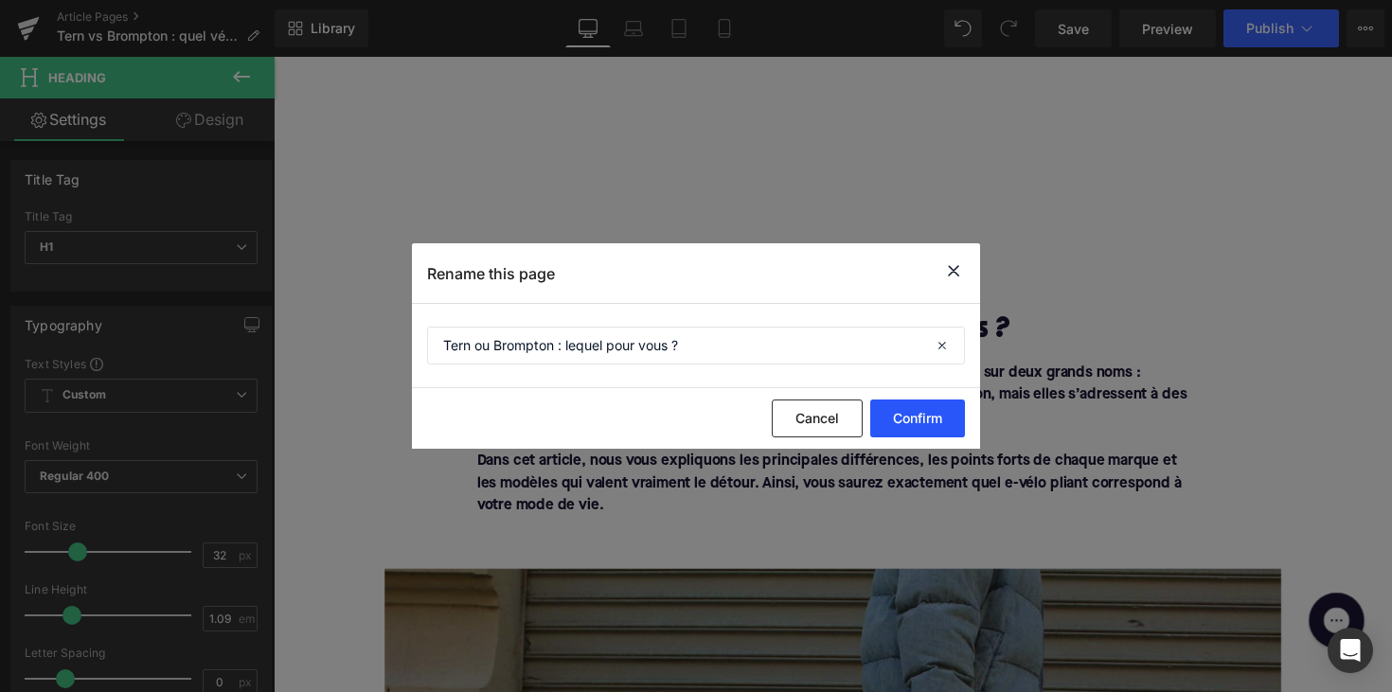
click at [929, 427] on button "Confirm" at bounding box center [917, 418] width 95 height 38
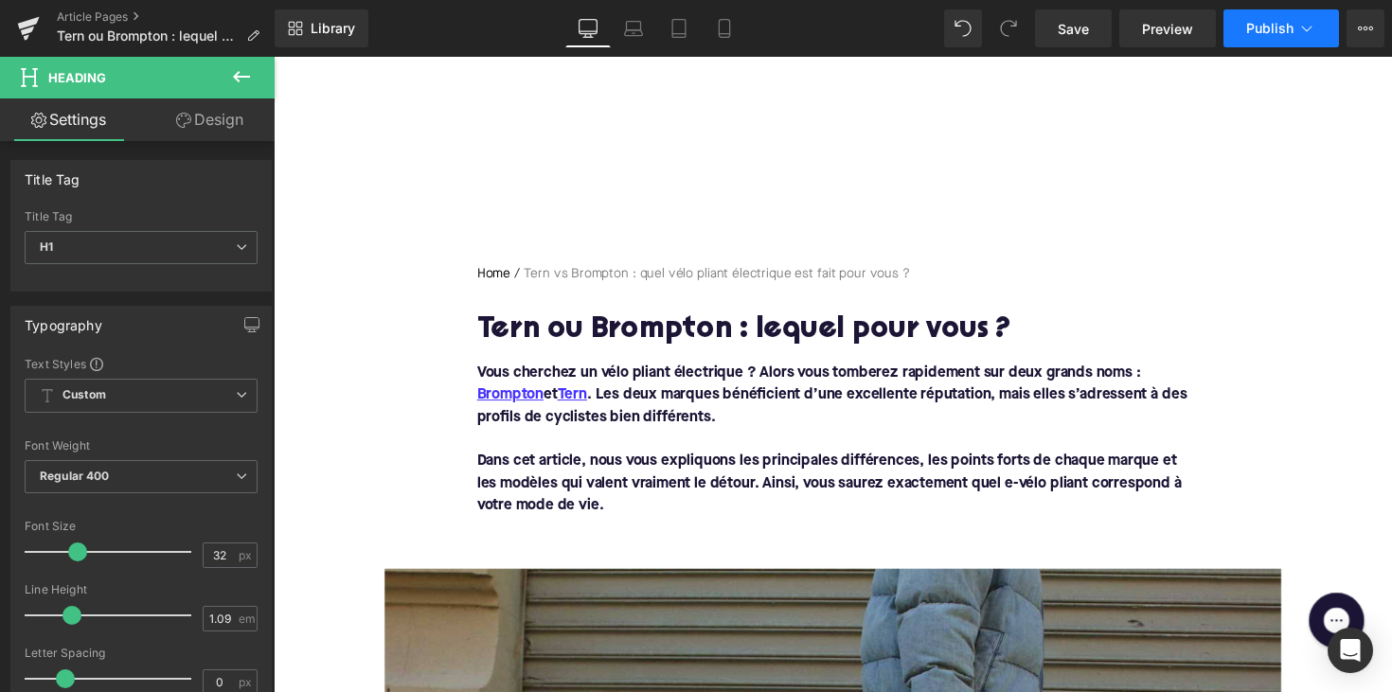
click at [1272, 10] on button "Publish" at bounding box center [1280, 28] width 115 height 38
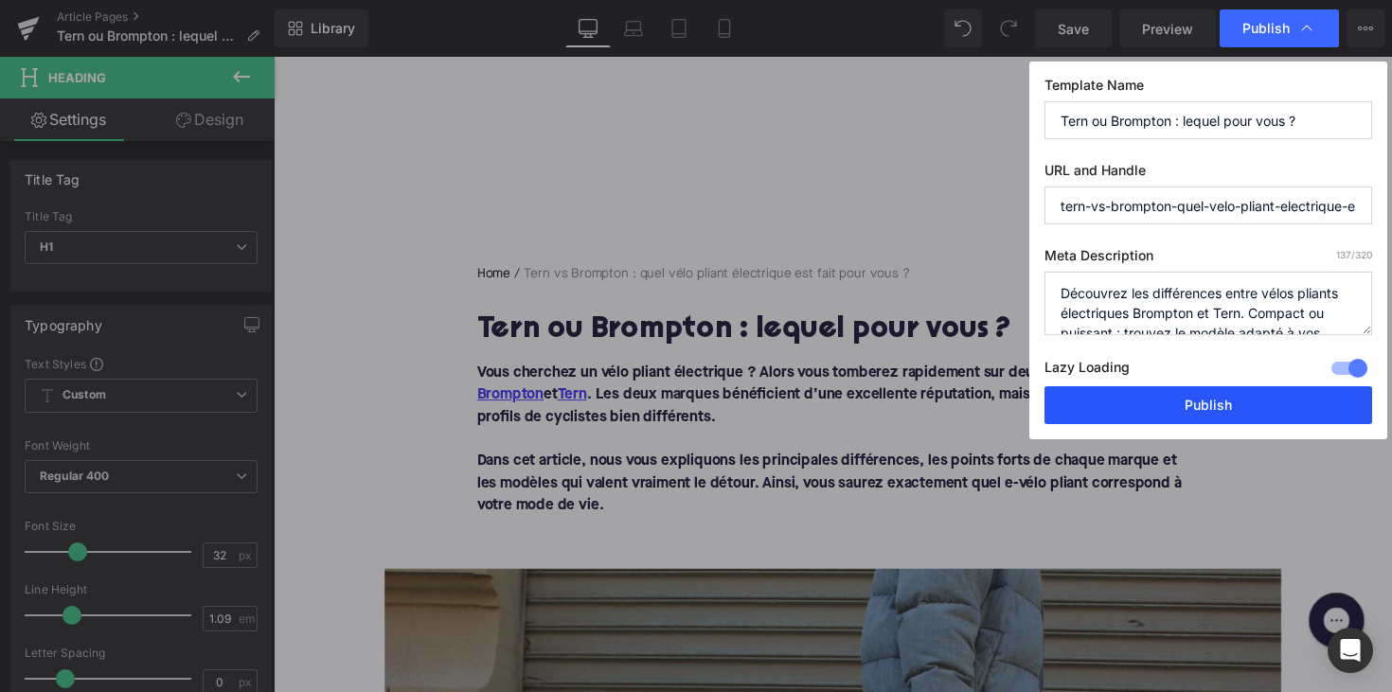
click at [1168, 409] on button "Publish" at bounding box center [1208, 405] width 328 height 38
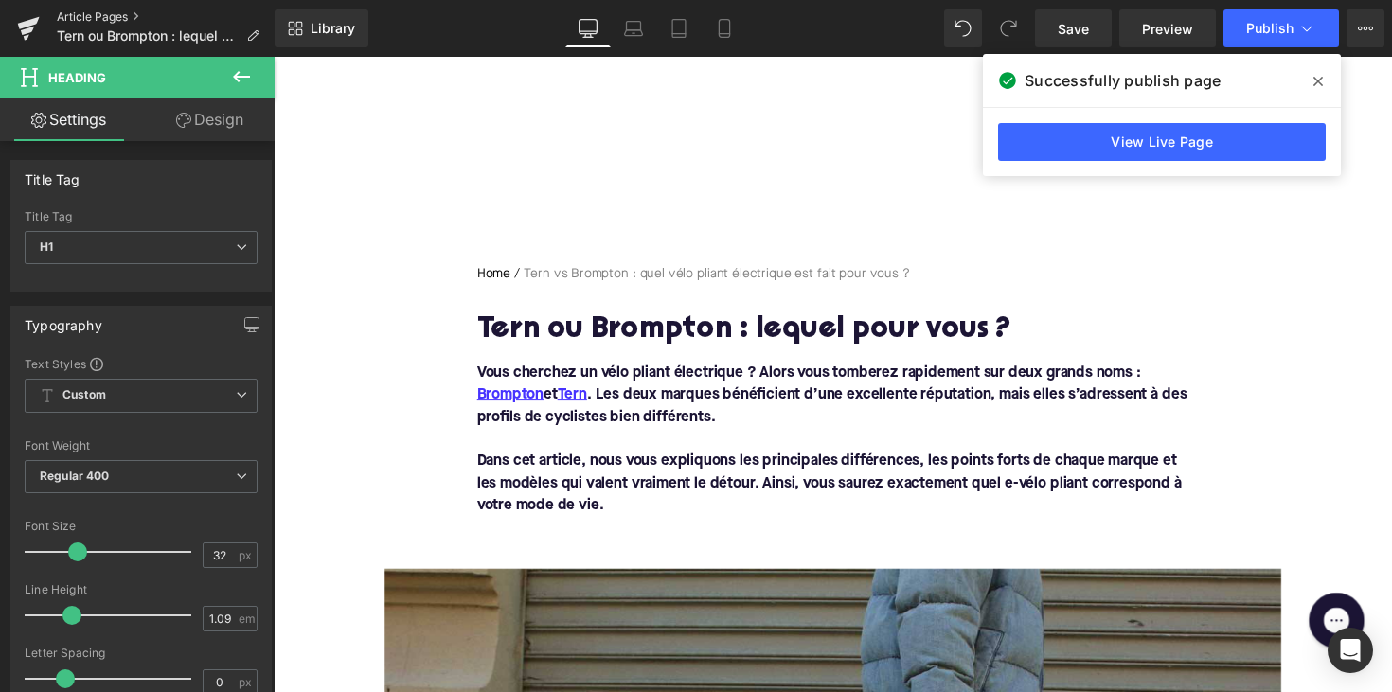
click at [116, 21] on link "Article Pages" at bounding box center [166, 16] width 218 height 15
